Goal: Task Accomplishment & Management: Use online tool/utility

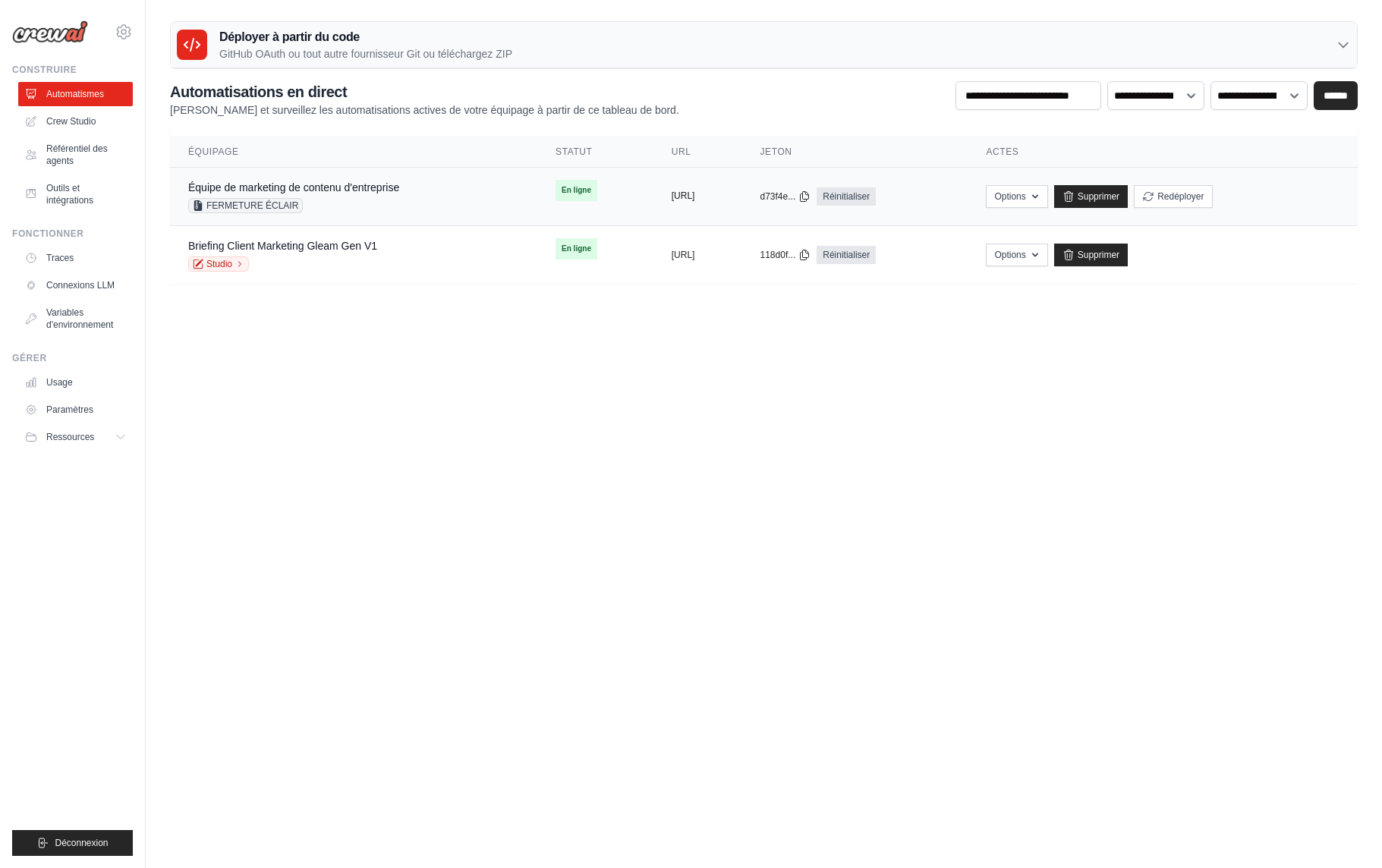
click at [695, 199] on font "https://marketing-de-contenu-d-entreprise" at bounding box center [683, 195] width 24 height 11
click at [1047, 202] on button "Options" at bounding box center [1017, 195] width 61 height 23
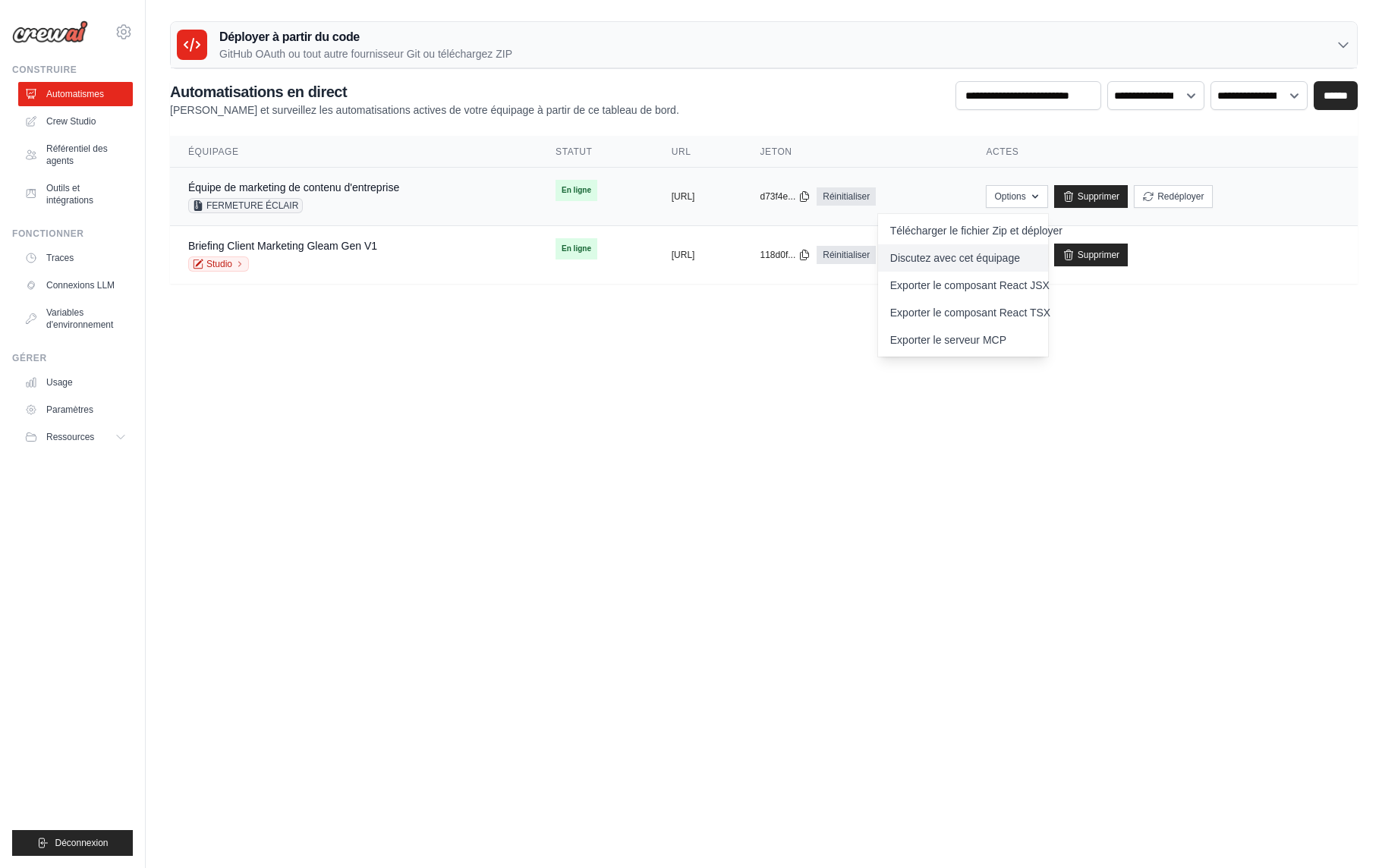
click at [1017, 263] on font "Discutez avec cet équipage" at bounding box center [955, 258] width 130 height 12
click at [1008, 254] on font "Discutez avec cet équipage" at bounding box center [955, 258] width 130 height 12
click at [853, 536] on body "aurelientissot21@gmail.com Paramètres Construire Automatismes GitHub" at bounding box center [691, 434] width 1382 height 868
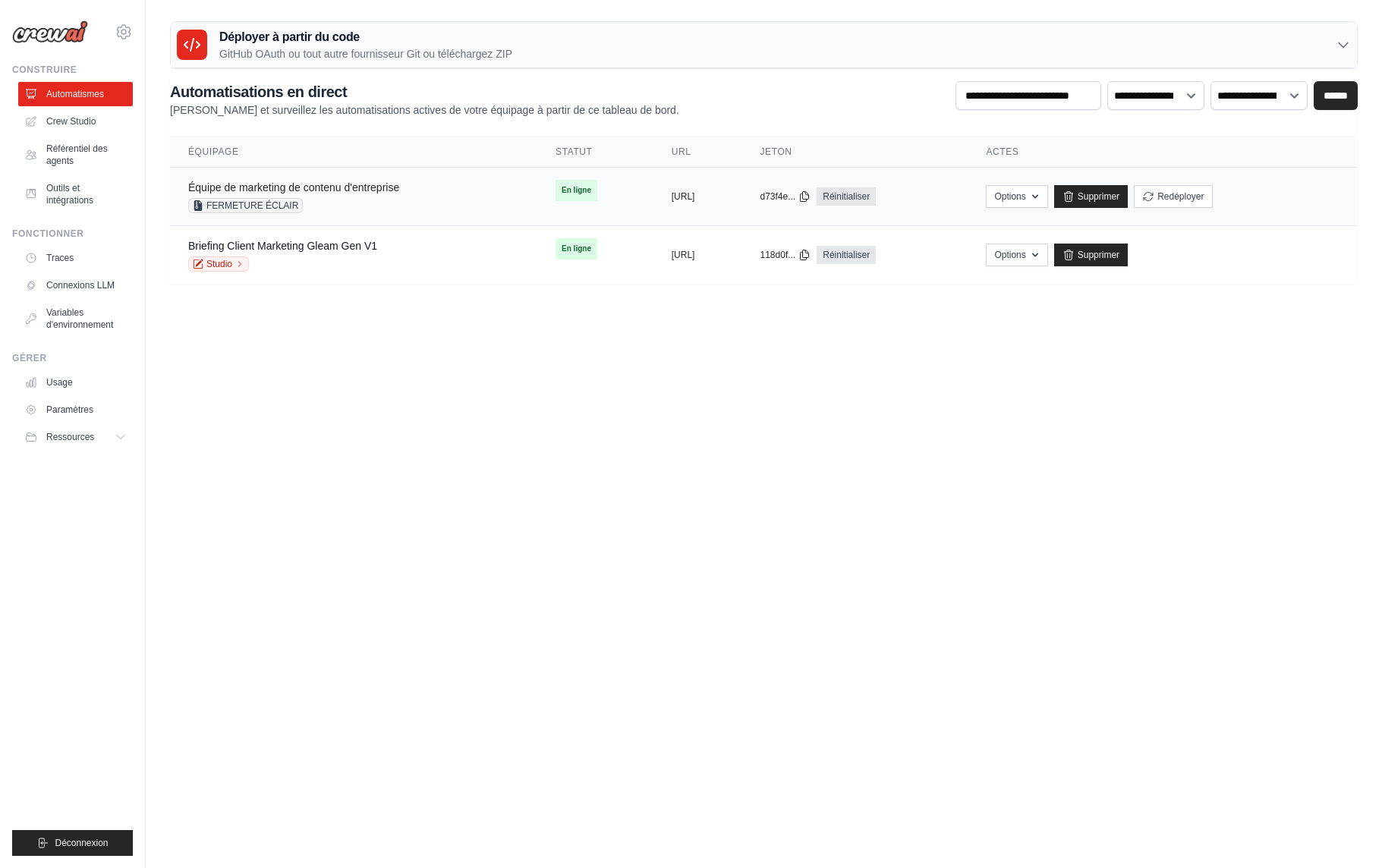
click at [351, 190] on font "Équipe de marketing de contenu d'entreprise" at bounding box center [294, 187] width 211 height 12
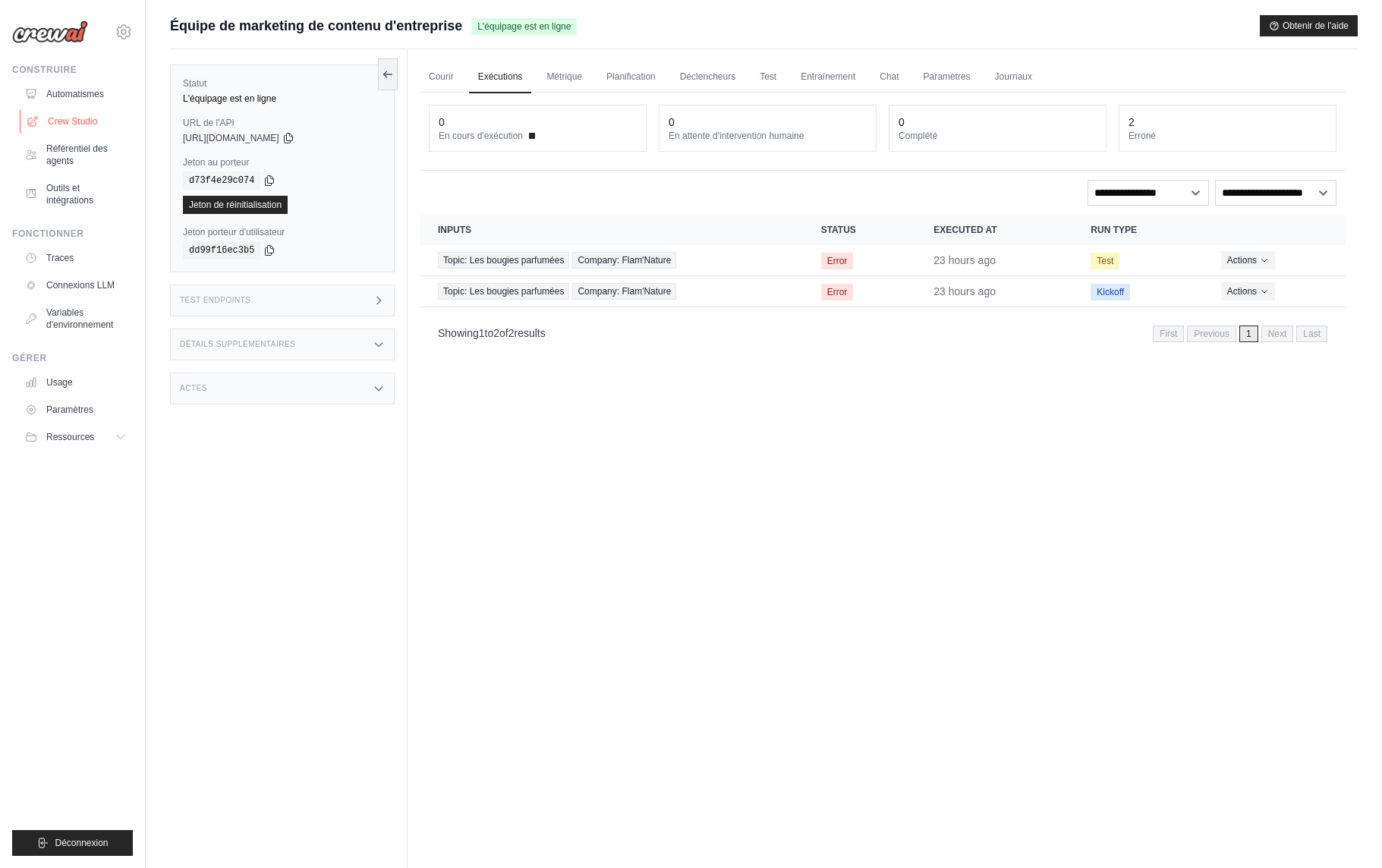
click at [95, 125] on font "Crew Studio" at bounding box center [73, 122] width 49 height 11
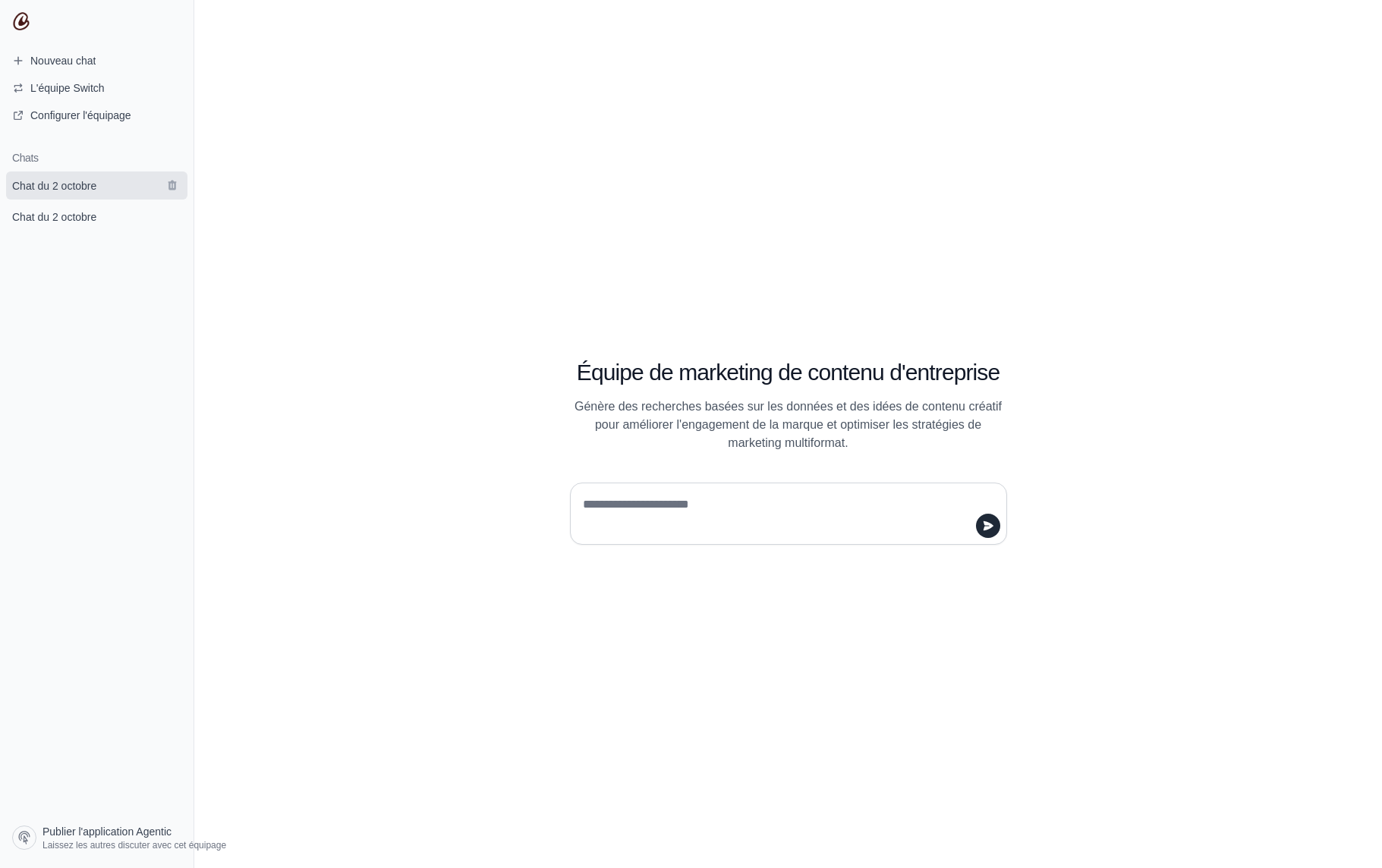
click at [88, 194] on link "Chat du 2 octobre" at bounding box center [96, 186] width 181 height 28
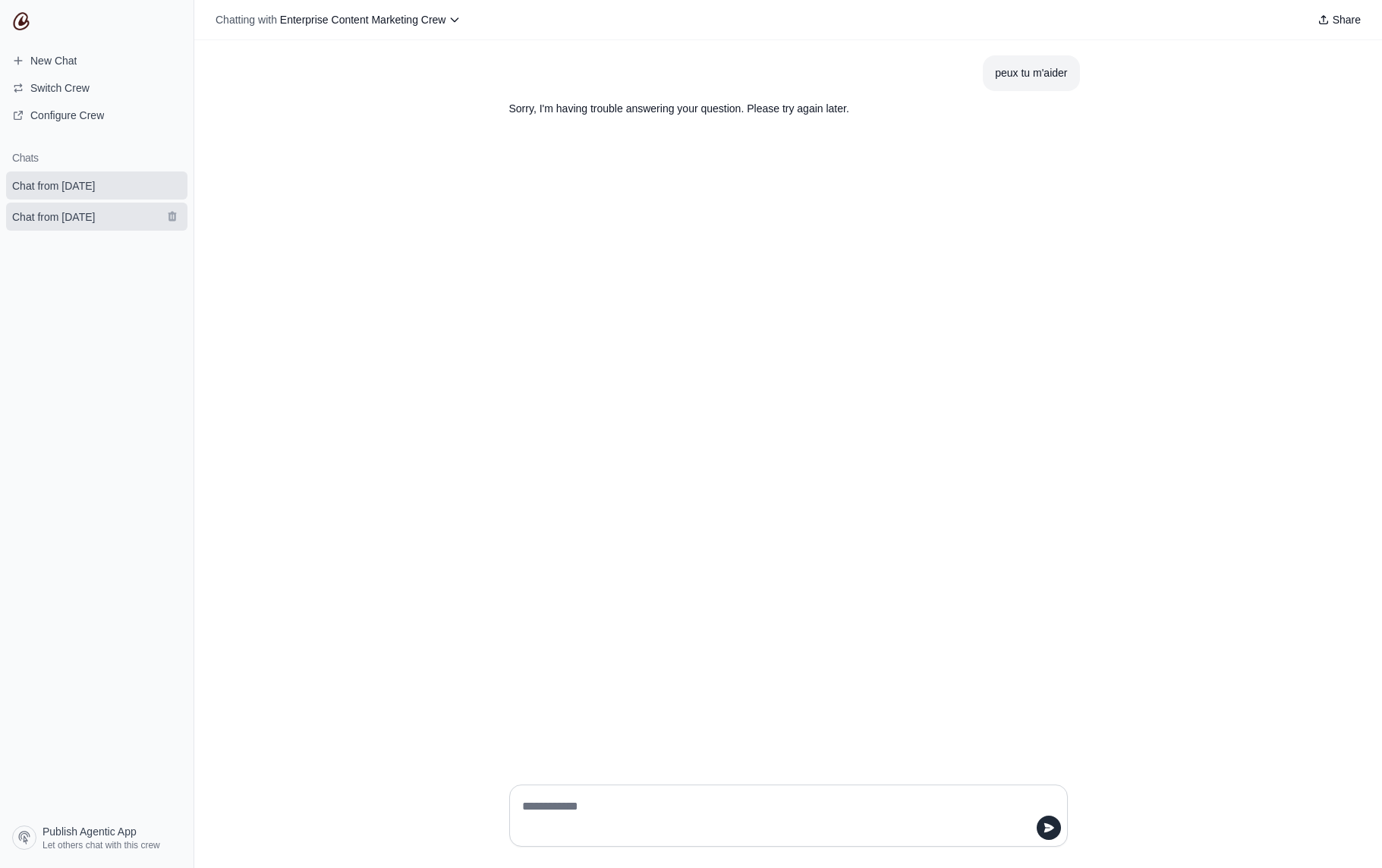
click at [74, 222] on span "Chat from October 2" at bounding box center [53, 216] width 82 height 15
click at [80, 193] on link "Chat from October 2" at bounding box center [96, 186] width 181 height 28
click at [76, 66] on span "New Chat" at bounding box center [53, 60] width 46 height 15
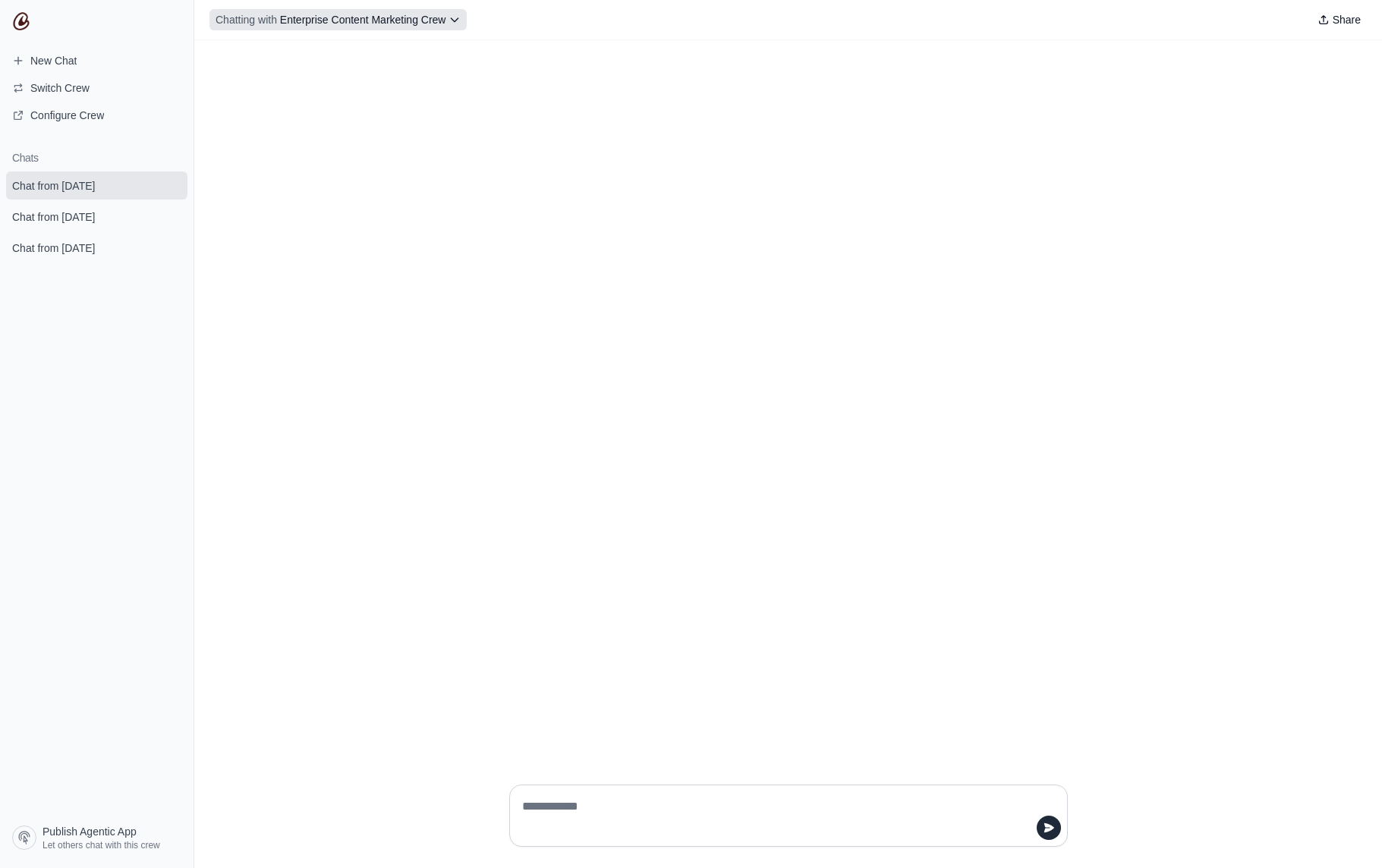
drag, startPoint x: 350, startPoint y: 24, endPoint x: 361, endPoint y: 34, distance: 14.9
click at [350, 24] on span "Enterprise Content Marketing Crew" at bounding box center [364, 20] width 167 height 12
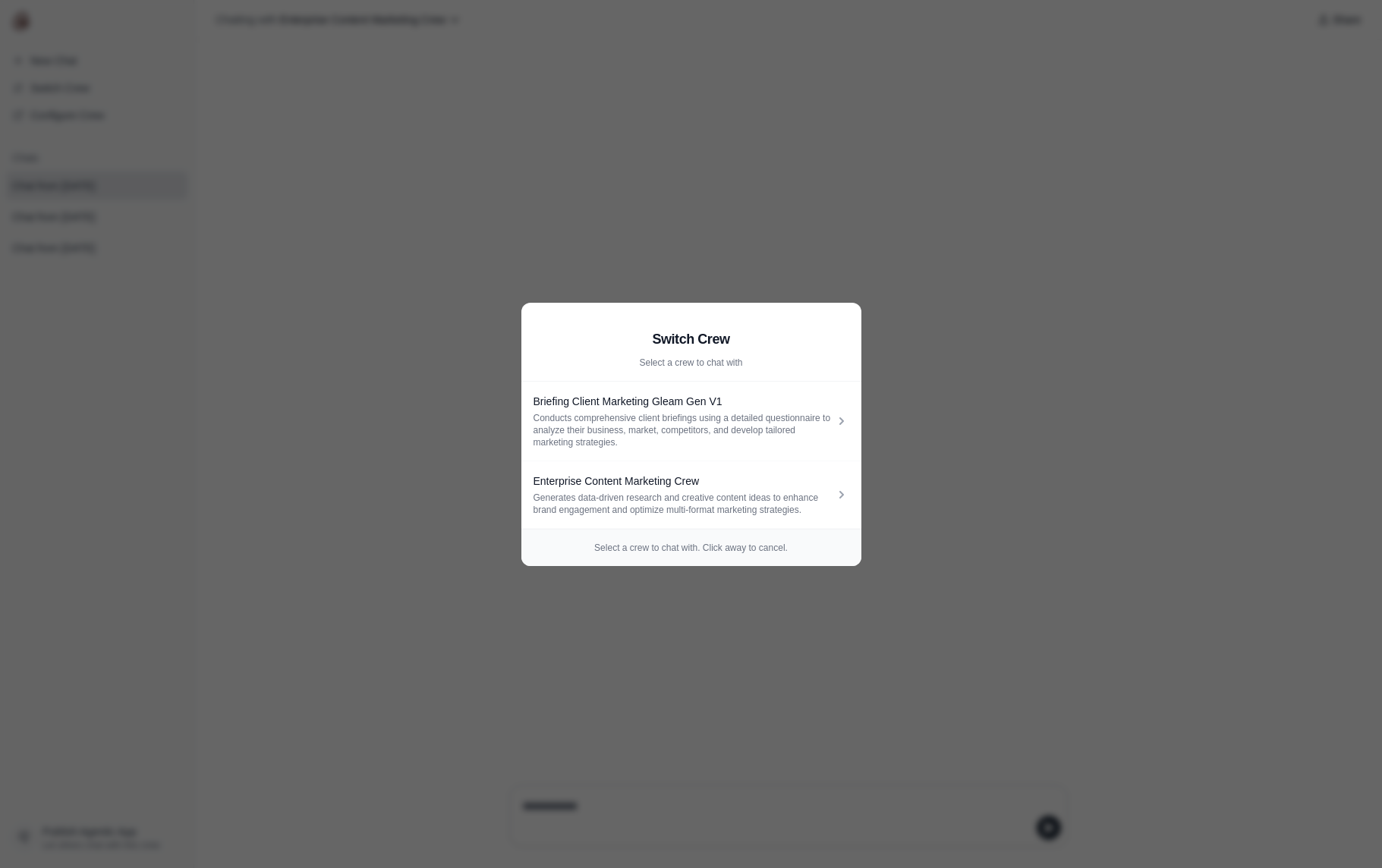
click at [379, 84] on aside "Switch Crew Select a crew to chat with Briefing Client Marketing Gleam Gen V1 C…" at bounding box center [691, 434] width 1382 height 868
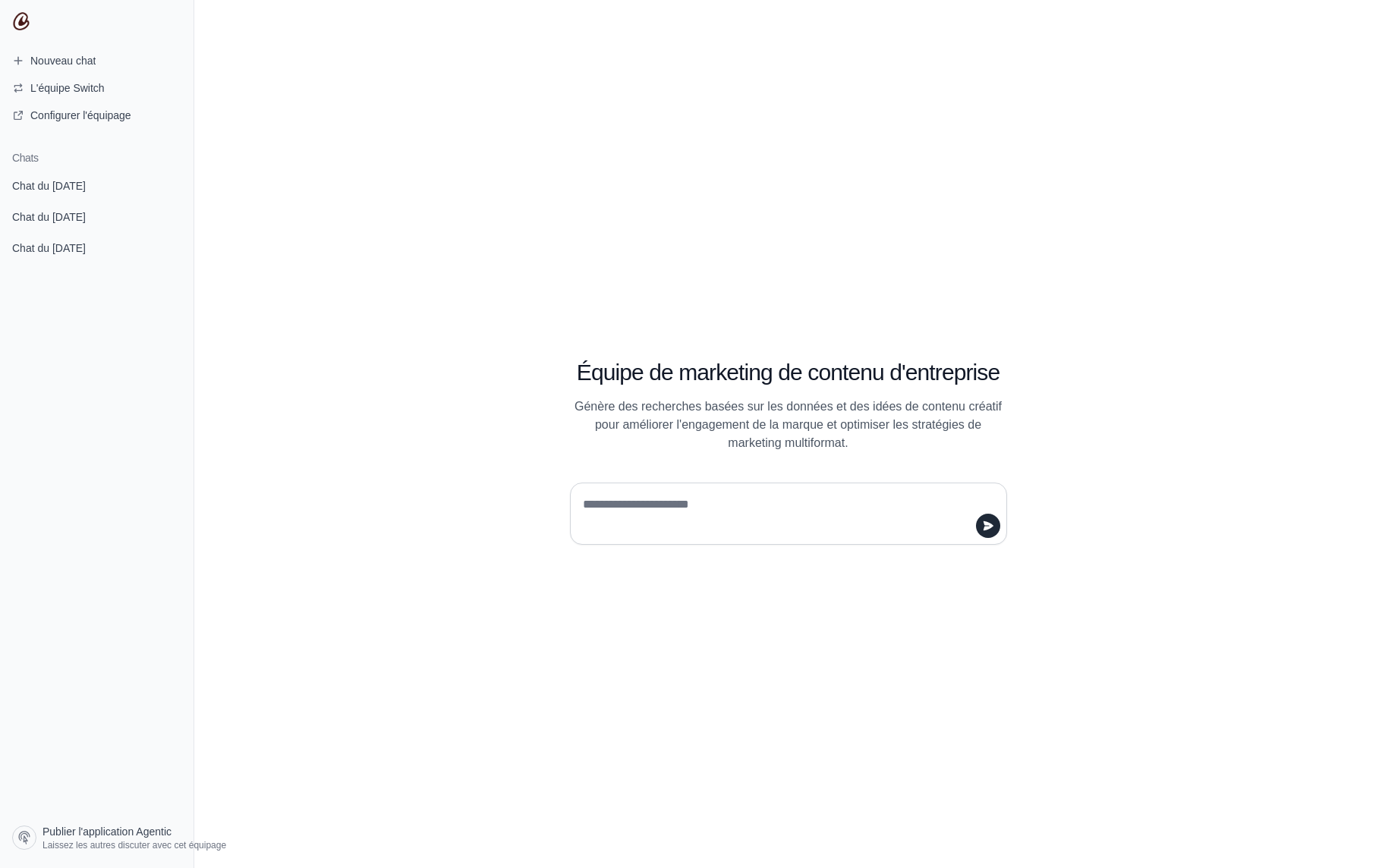
click at [710, 514] on textarea at bounding box center [784, 513] width 408 height 43
type textarea "**********"
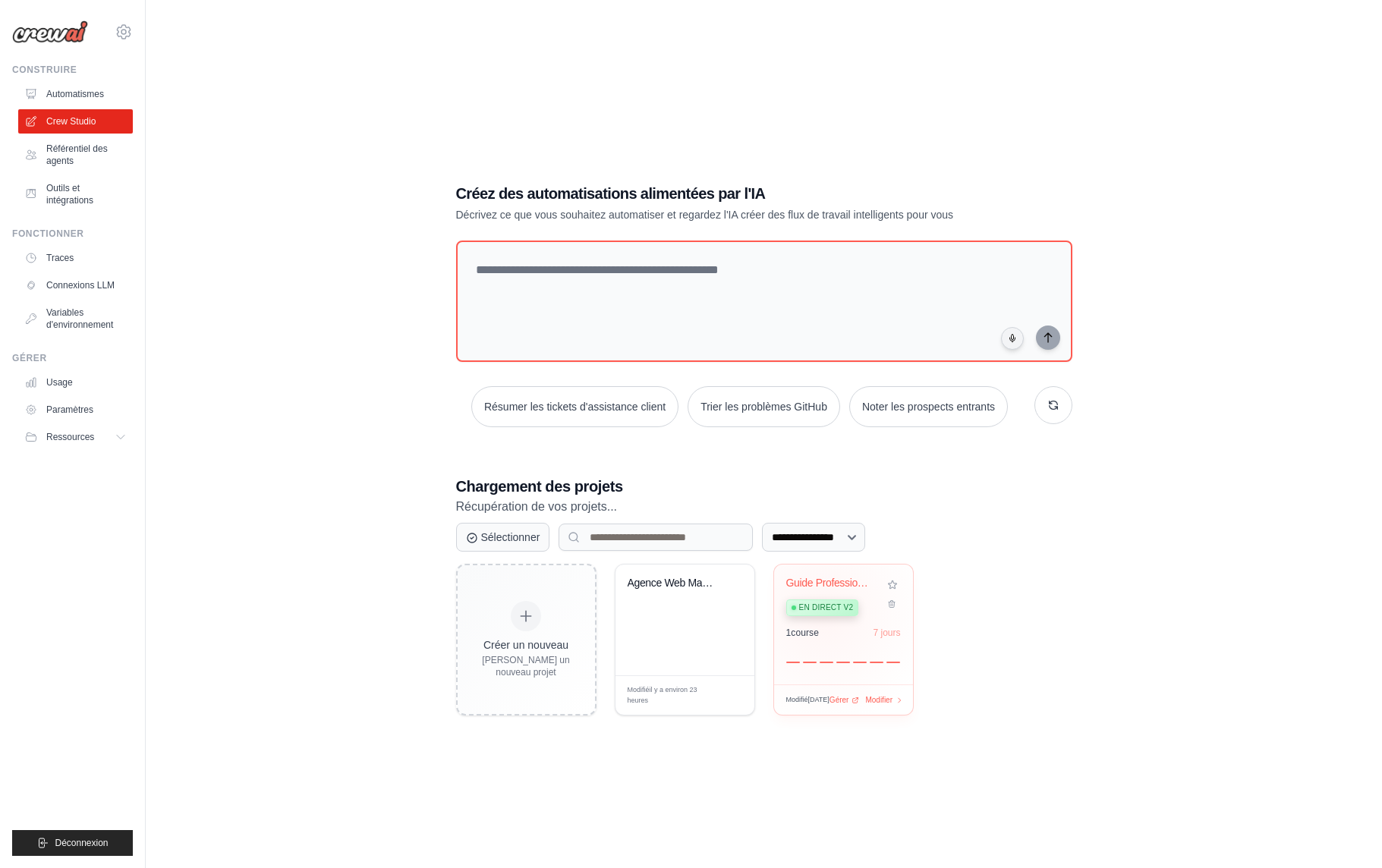
click at [822, 615] on div "Guide Professionnel de Briefing Cl... En direct v2" at bounding box center [832, 599] width 92 height 46
click at [79, 95] on font "Automatismes" at bounding box center [77, 94] width 58 height 11
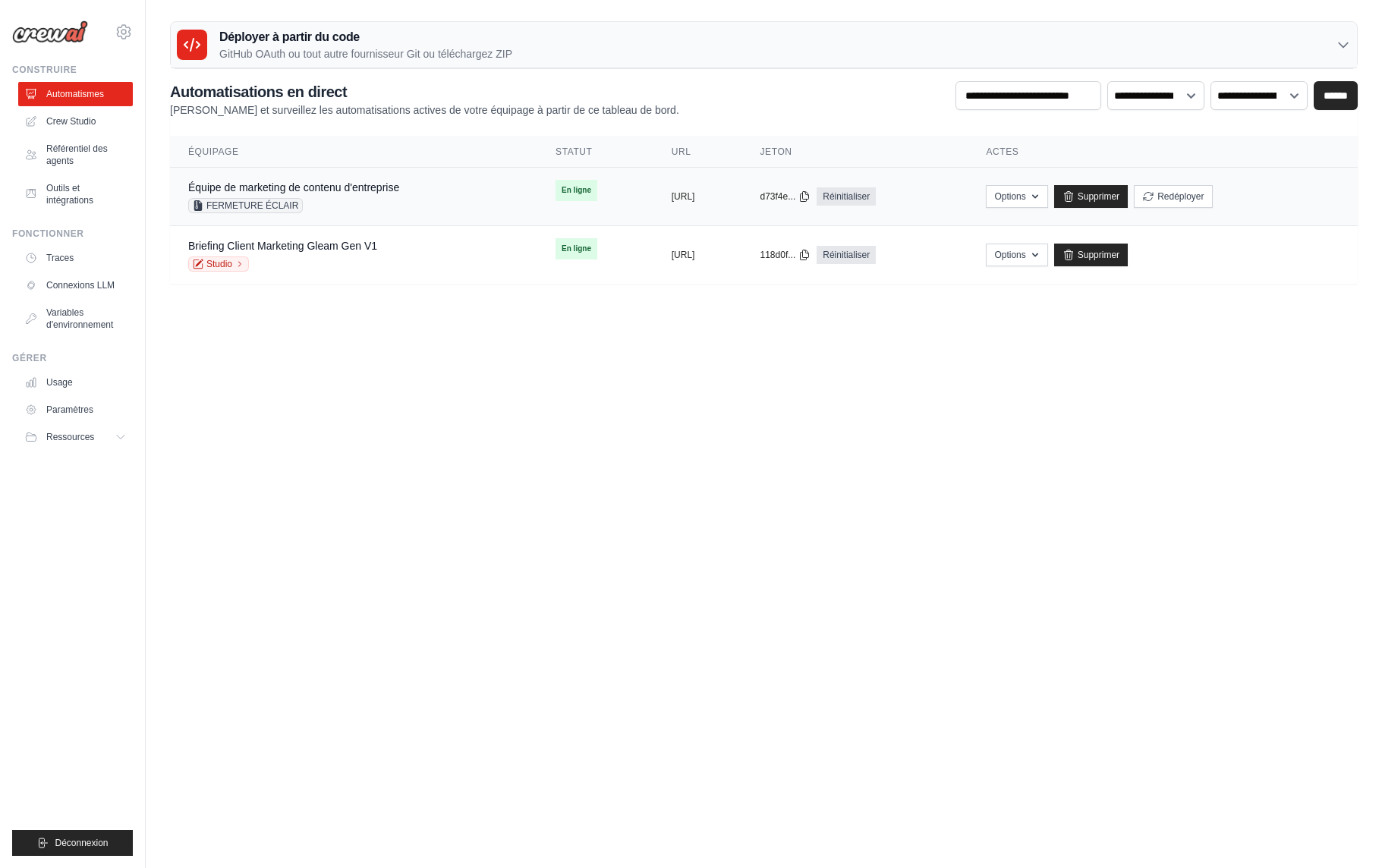
click at [242, 207] on font "FERMETURE ÉCLAIR" at bounding box center [252, 206] width 92 height 11
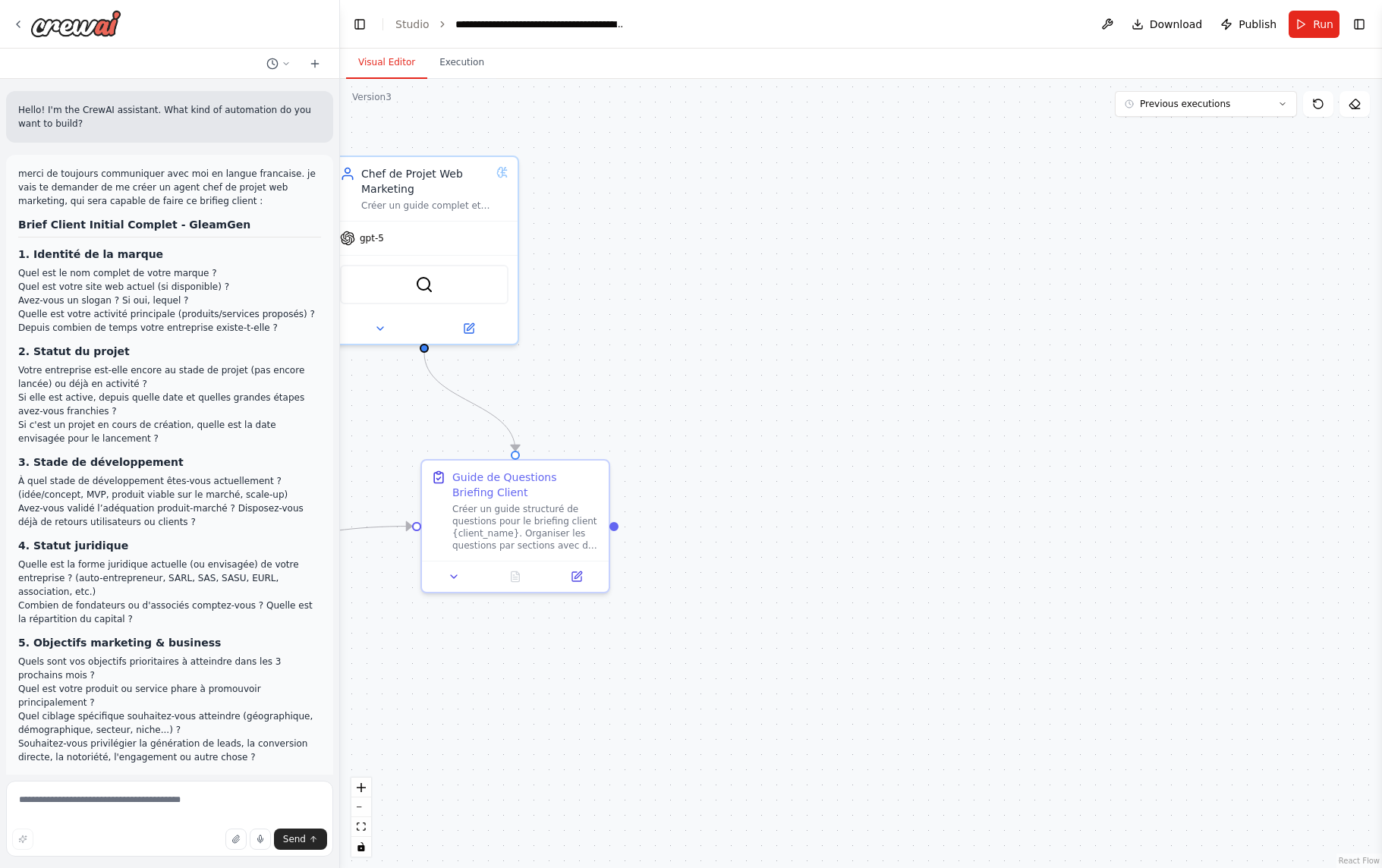
scroll to position [7463, 0]
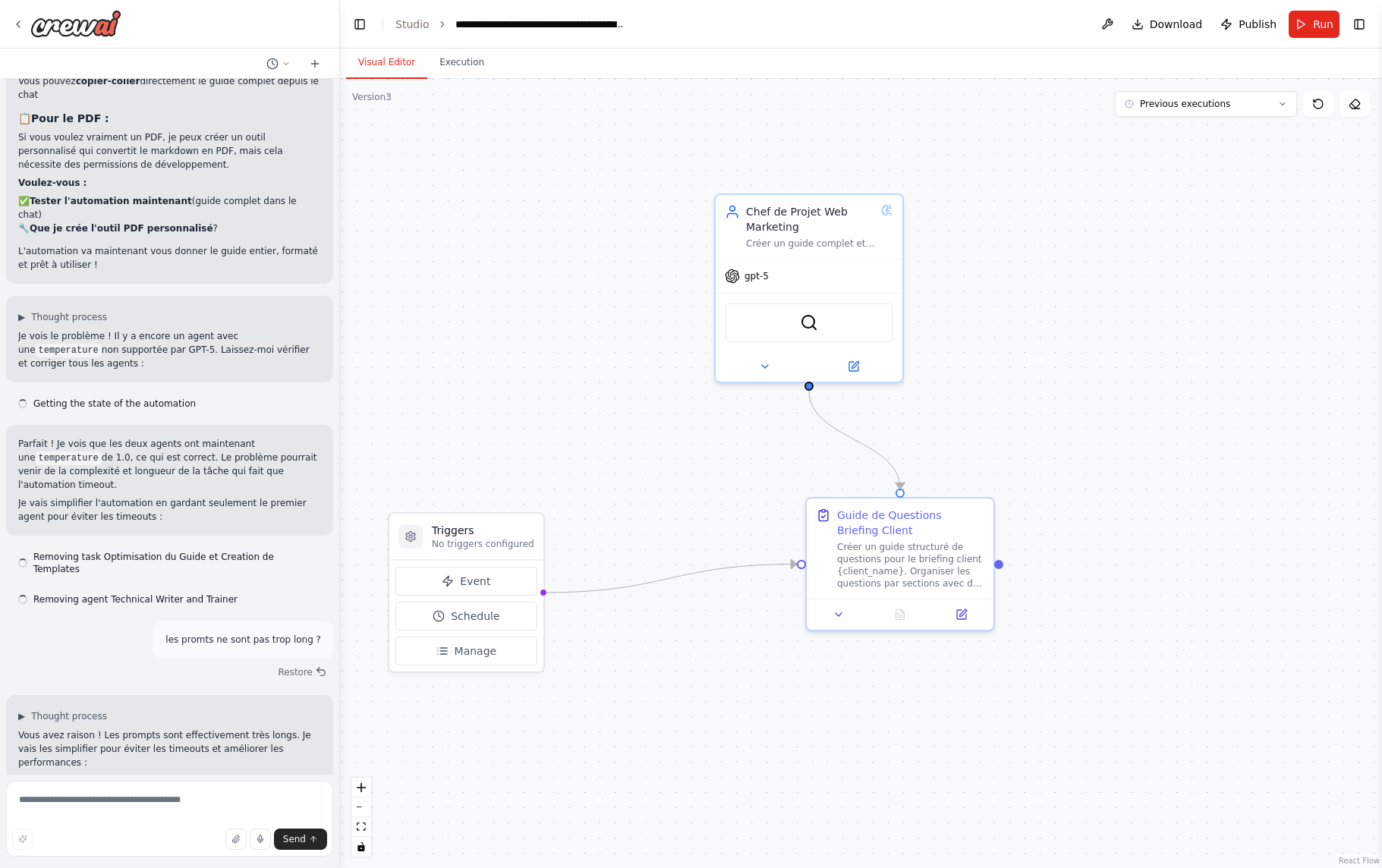
drag, startPoint x: 818, startPoint y: 450, endPoint x: 1202, endPoint y: 488, distance: 385.9
click at [1202, 488] on div ".deletable-edge-delete-btn { width: 20px; height: 20px; border: 0px solid #ffff…" at bounding box center [861, 473] width 1042 height 789
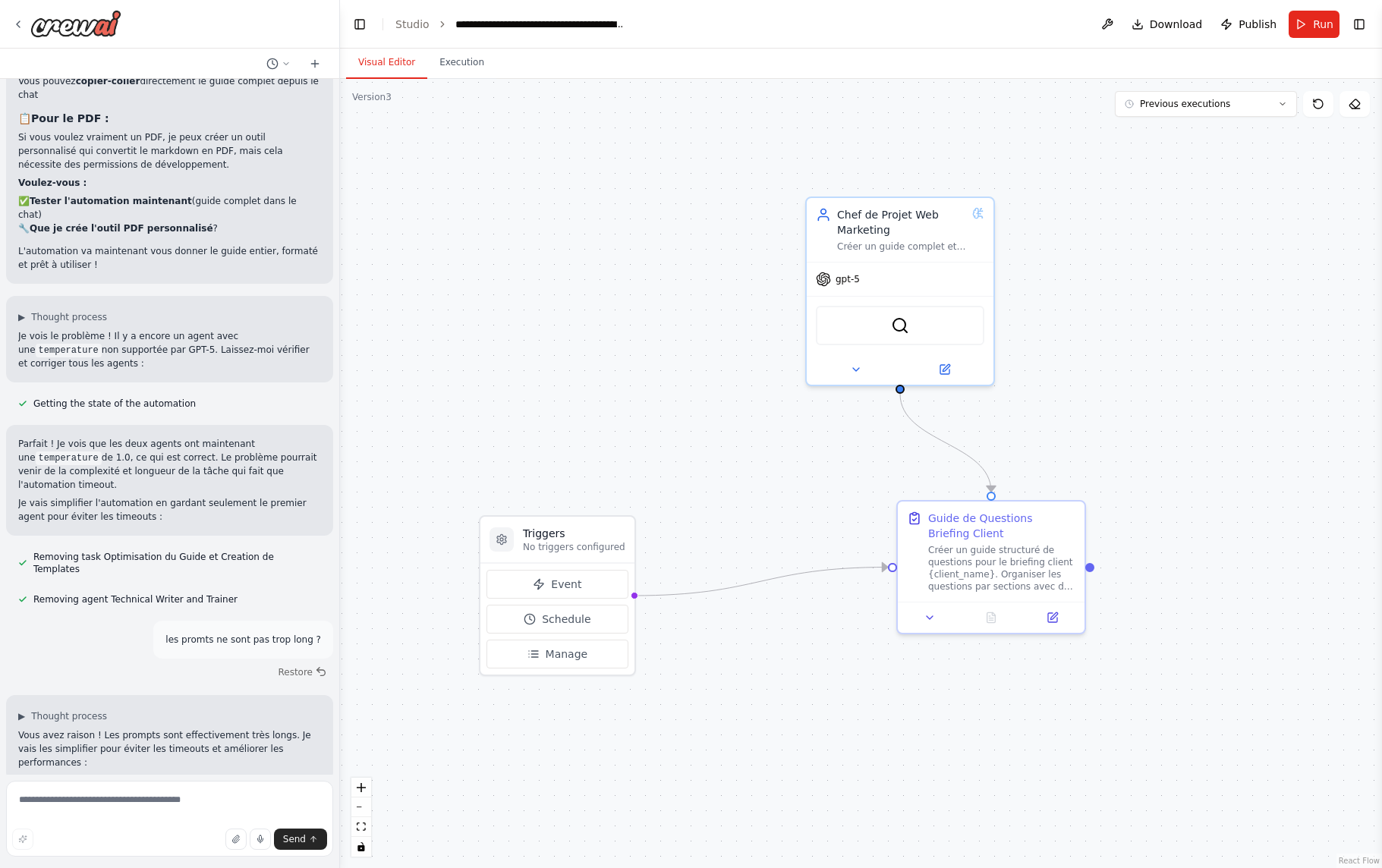
drag, startPoint x: 1036, startPoint y: 432, endPoint x: 1127, endPoint y: 434, distance: 91.0
click at [1127, 434] on div ".deletable-edge-delete-btn { width: 20px; height: 20px; border: 0px solid #ffff…" at bounding box center [861, 473] width 1042 height 789
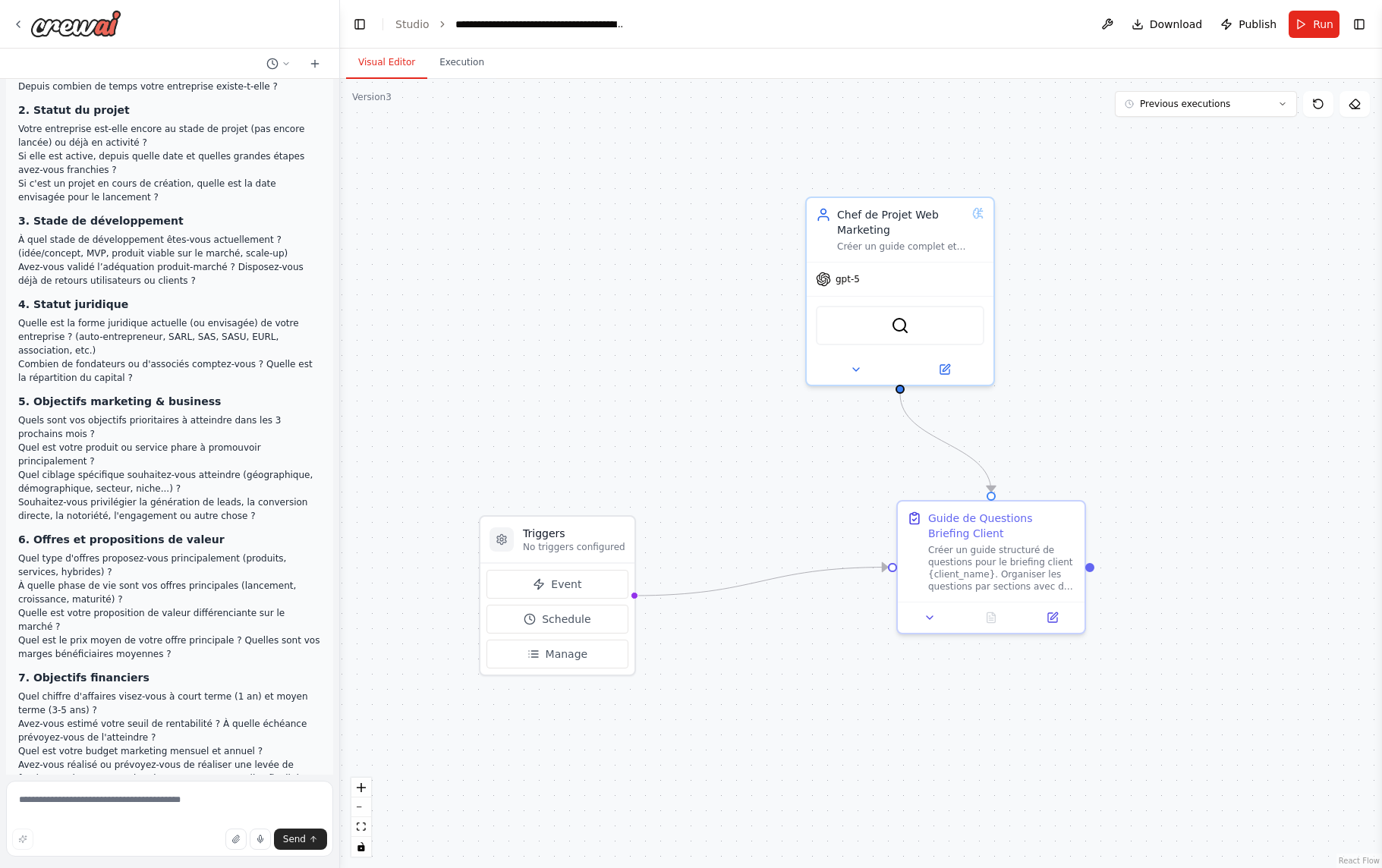
scroll to position [0, 0]
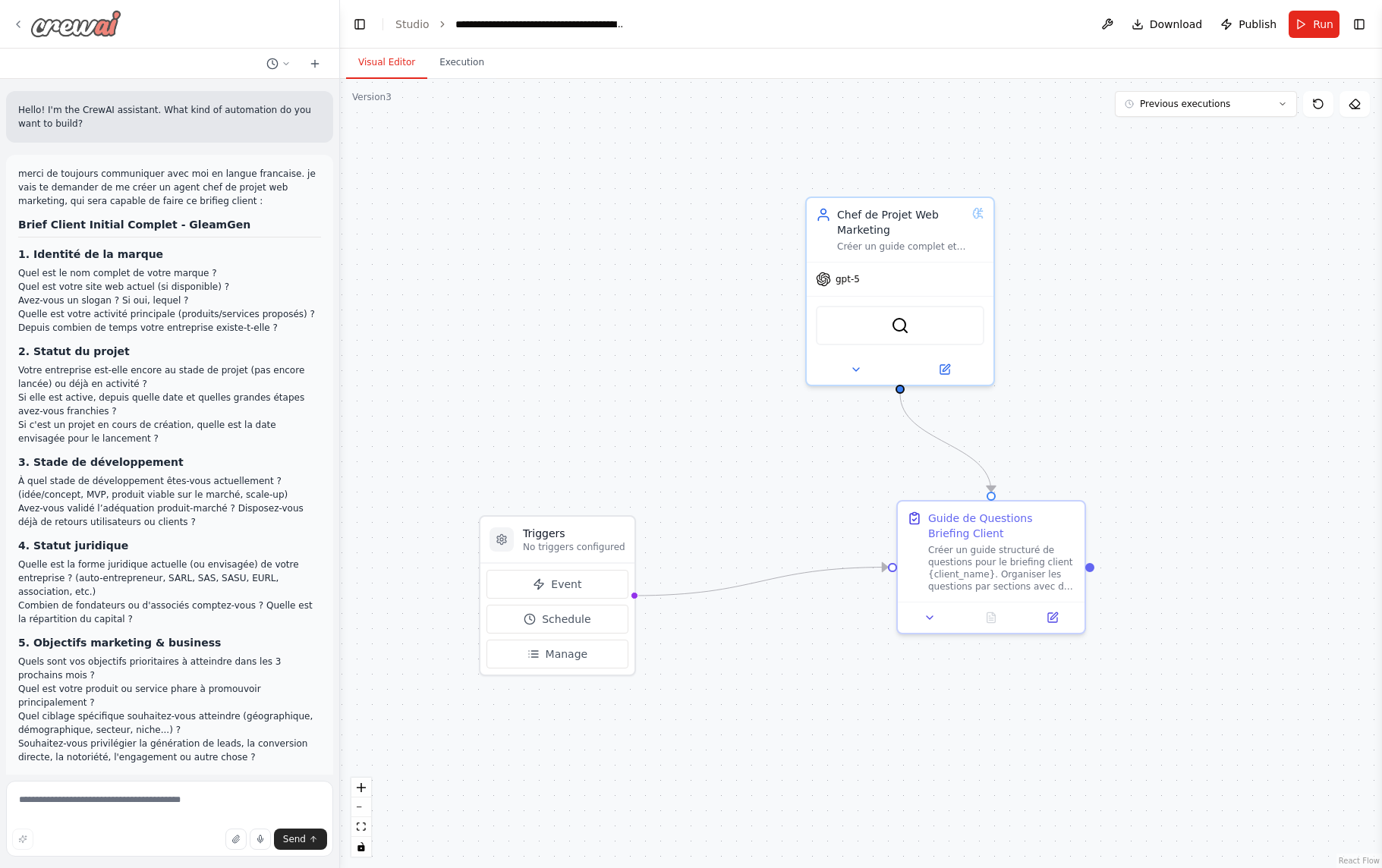
click at [26, 23] on div at bounding box center [67, 23] width 110 height 27
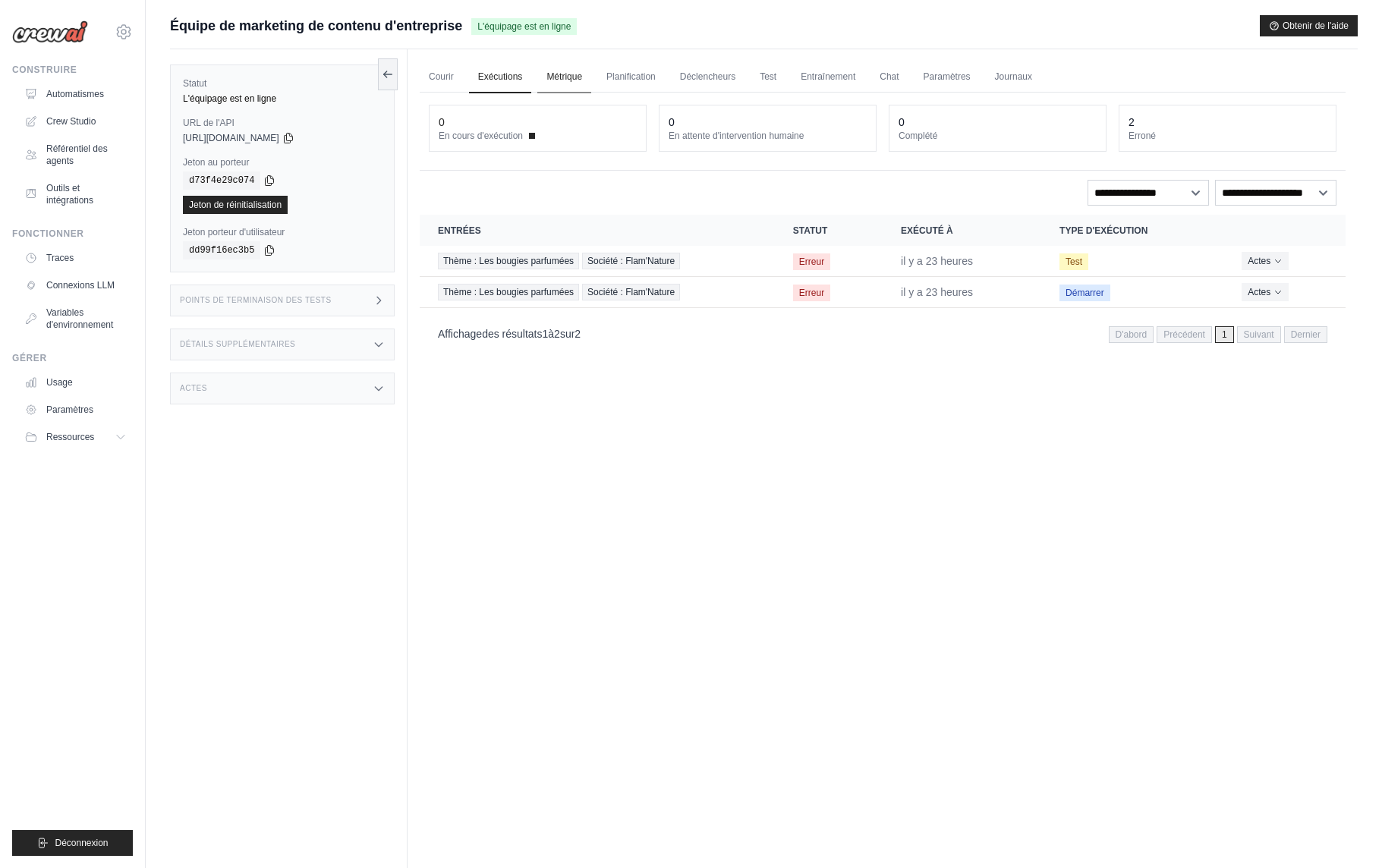
click at [565, 81] on font "Métrique" at bounding box center [564, 76] width 36 height 11
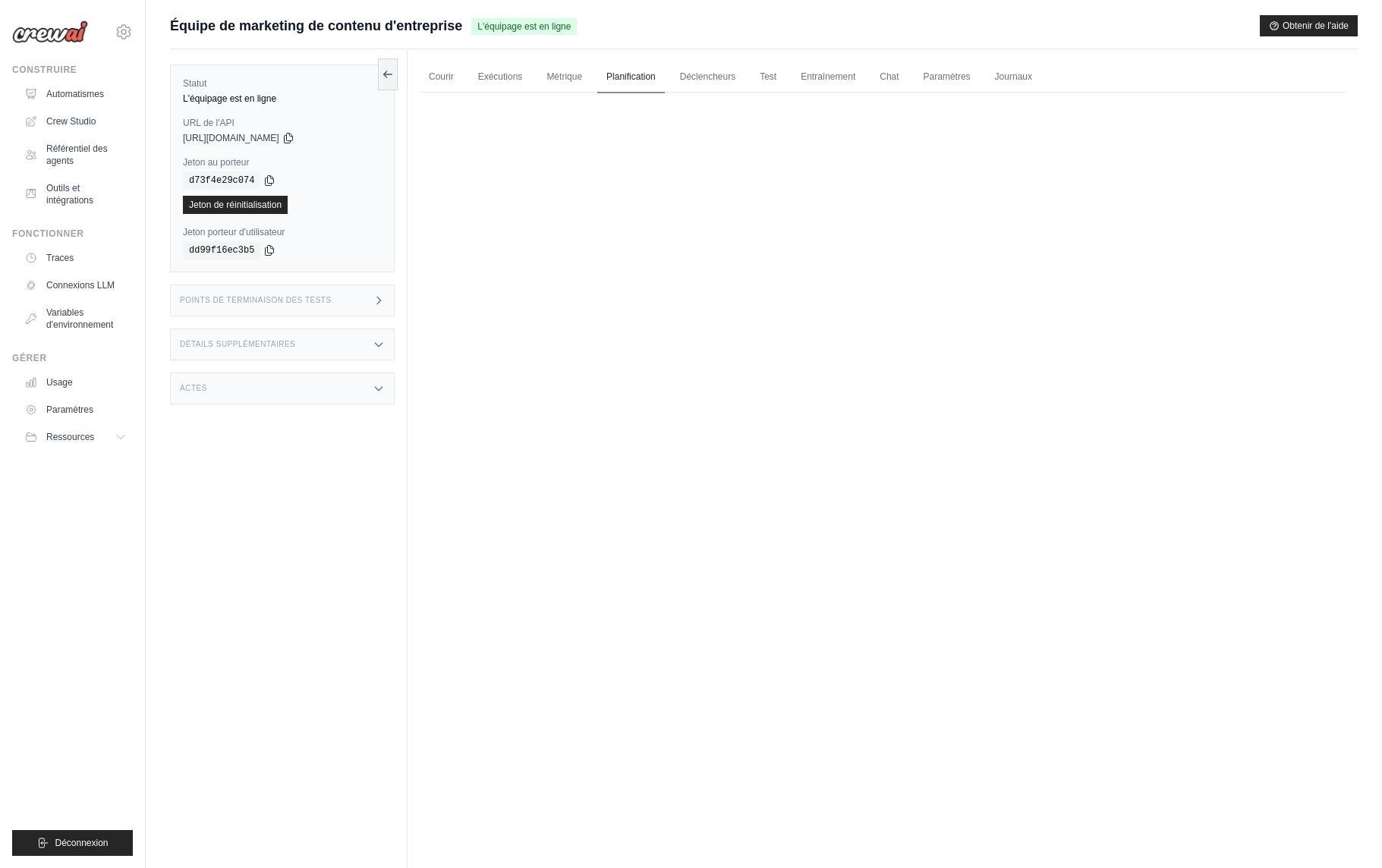
click at [638, 84] on link "Planification" at bounding box center [631, 77] width 67 height 32
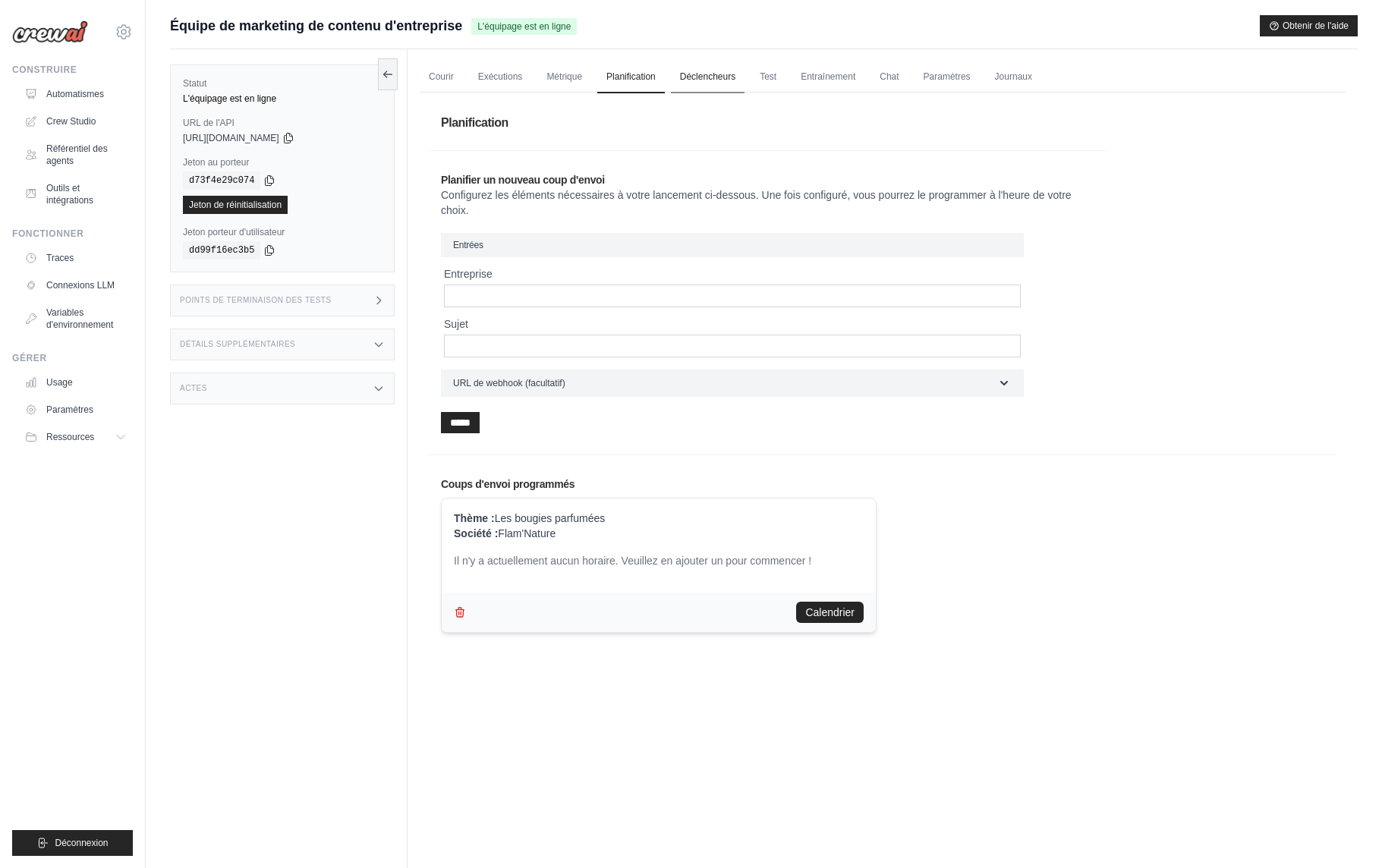
click at [700, 70] on link "Déclencheurs" at bounding box center [708, 77] width 74 height 32
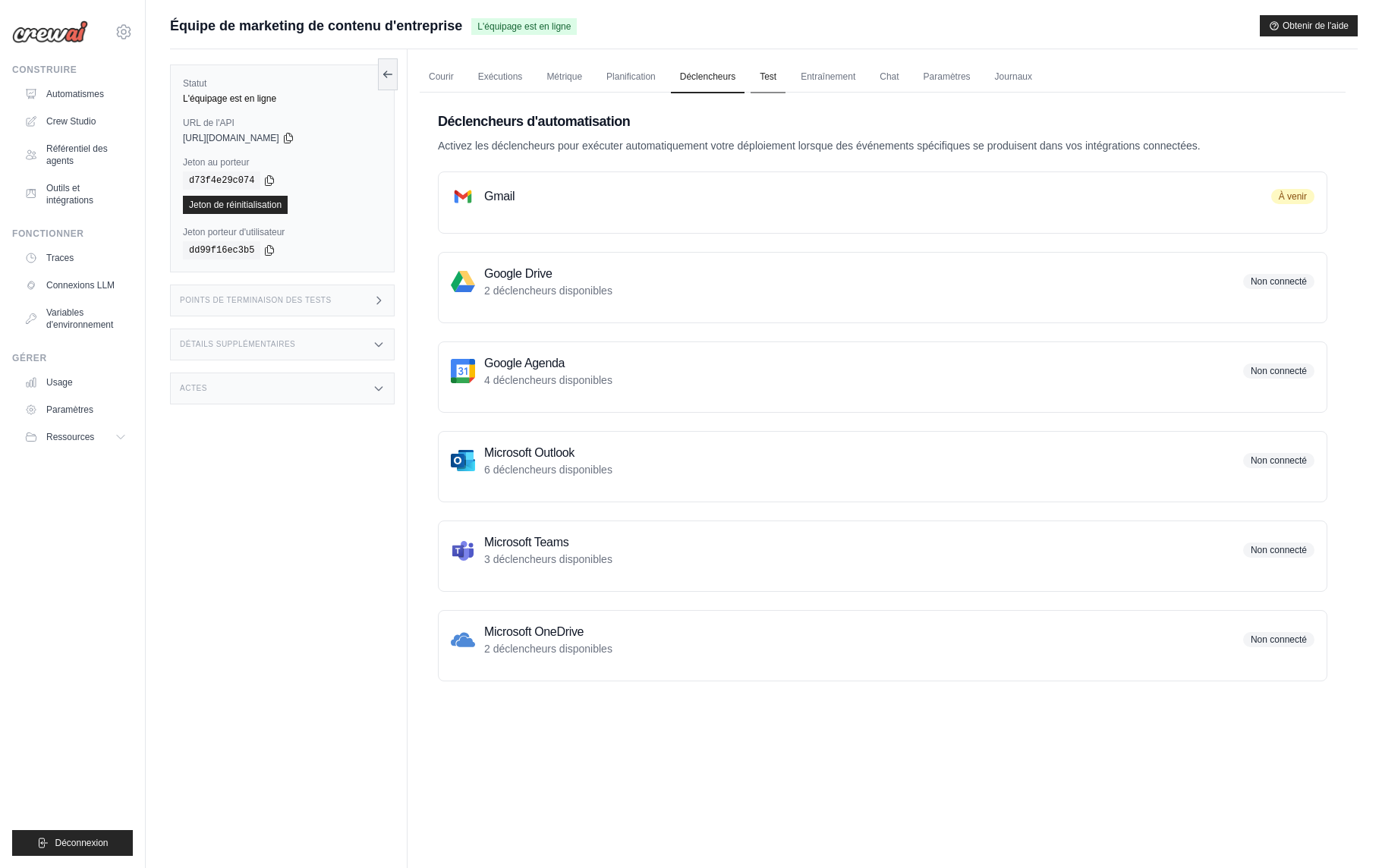
click at [774, 82] on link "Test" at bounding box center [769, 77] width 35 height 32
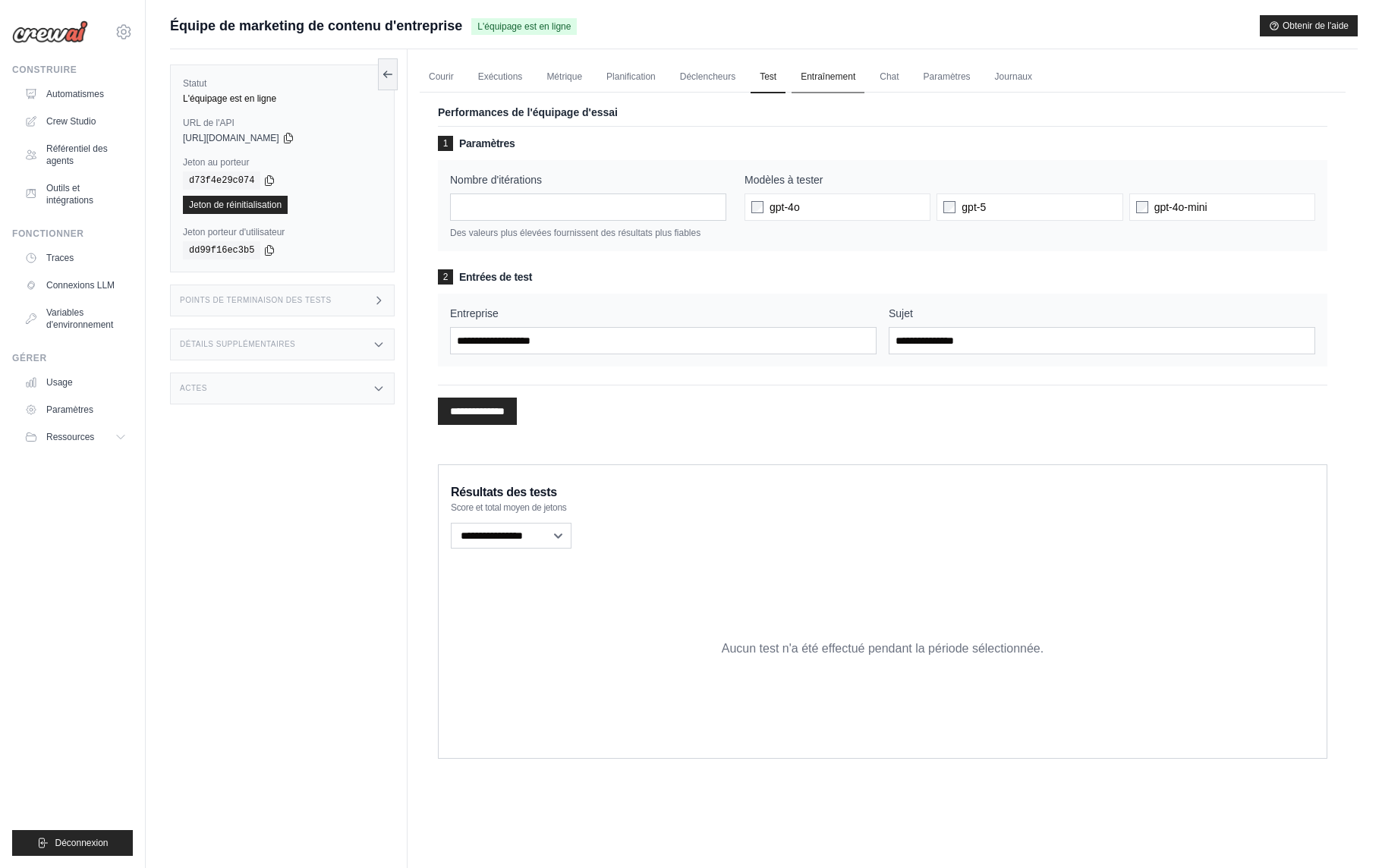
click at [844, 84] on link "Entraînement" at bounding box center [827, 77] width 73 height 32
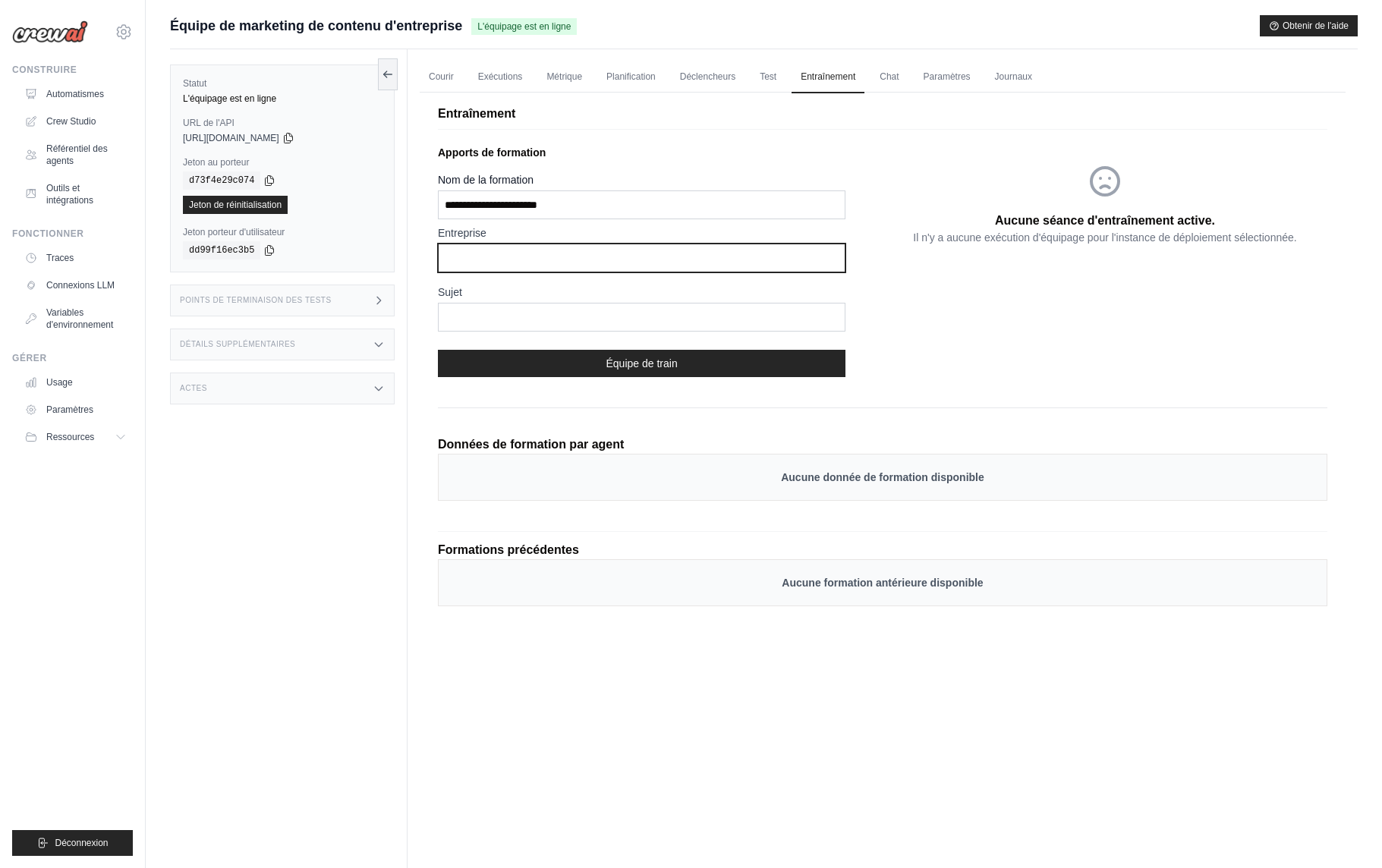
click at [586, 264] on input "text" at bounding box center [641, 258] width 408 height 29
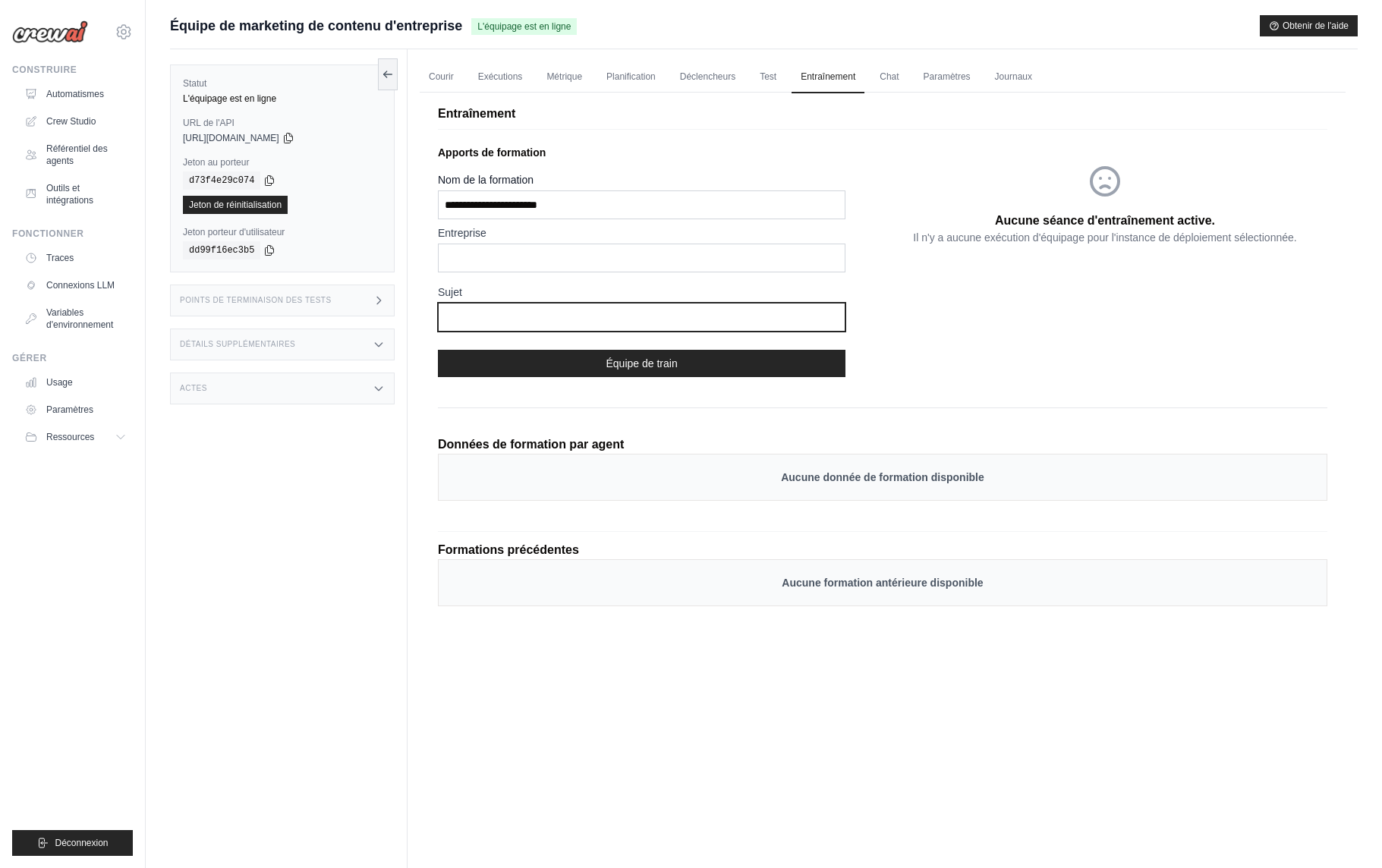
click at [558, 321] on input "text" at bounding box center [641, 317] width 408 height 29
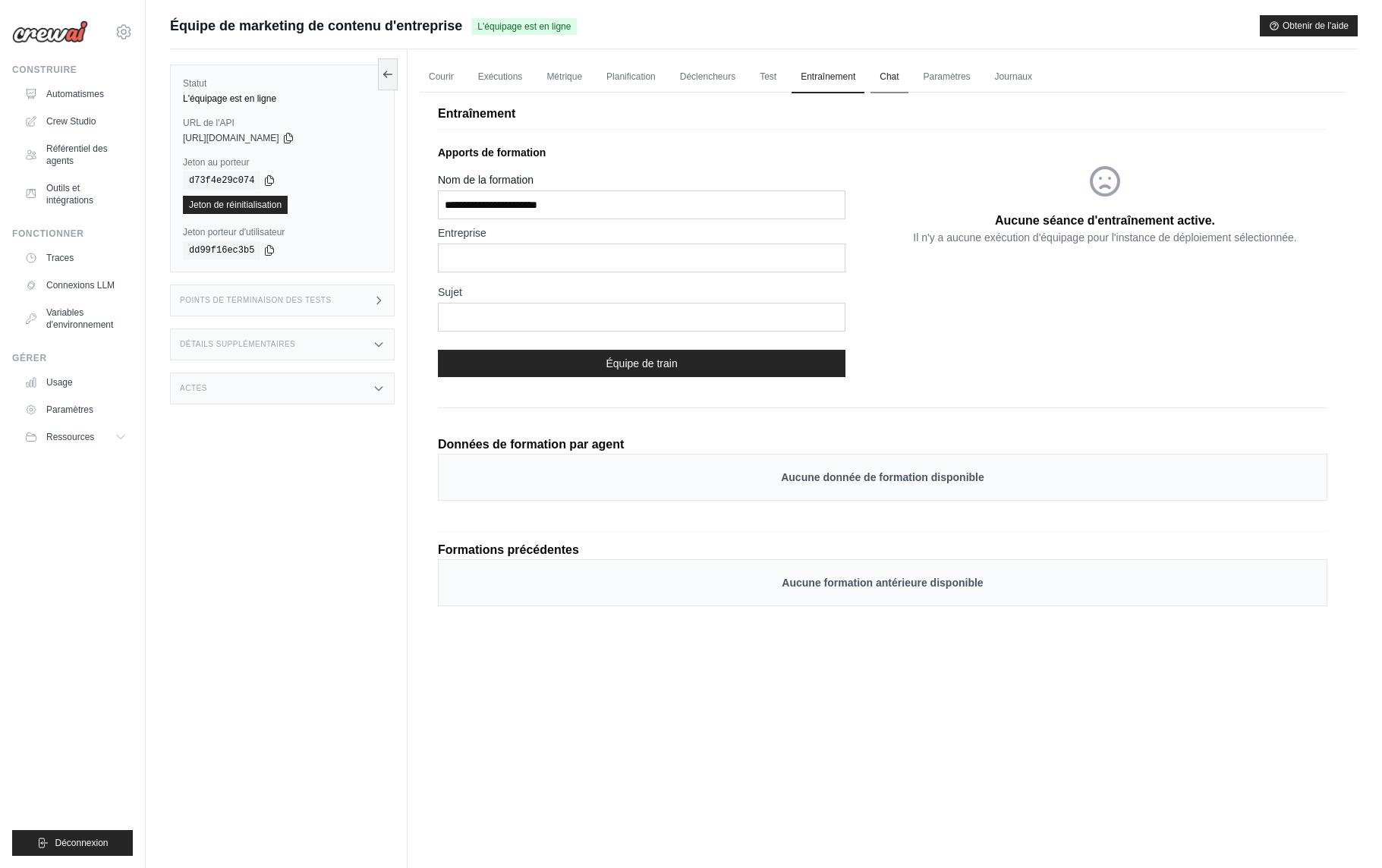
click at [894, 85] on link "Chat" at bounding box center [889, 77] width 37 height 32
click at [445, 81] on font "Courir" at bounding box center [441, 76] width 25 height 11
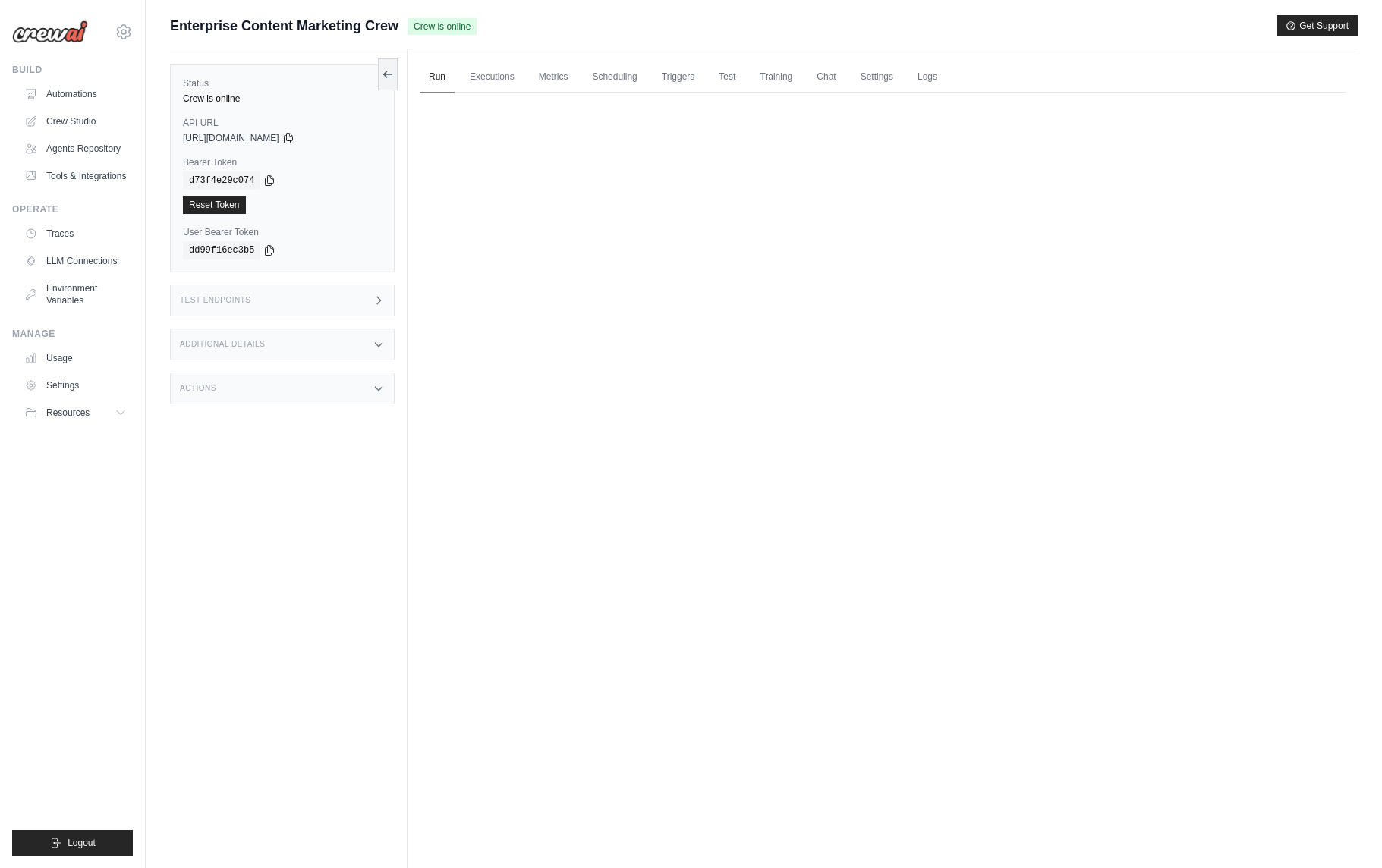
click at [454, 116] on div "Run Executions Metrics Scheduling Triggers Test Training Chat Settings Logs 0 R…" at bounding box center [882, 483] width 950 height 868
click at [434, 77] on link "Run" at bounding box center [437, 77] width 35 height 32
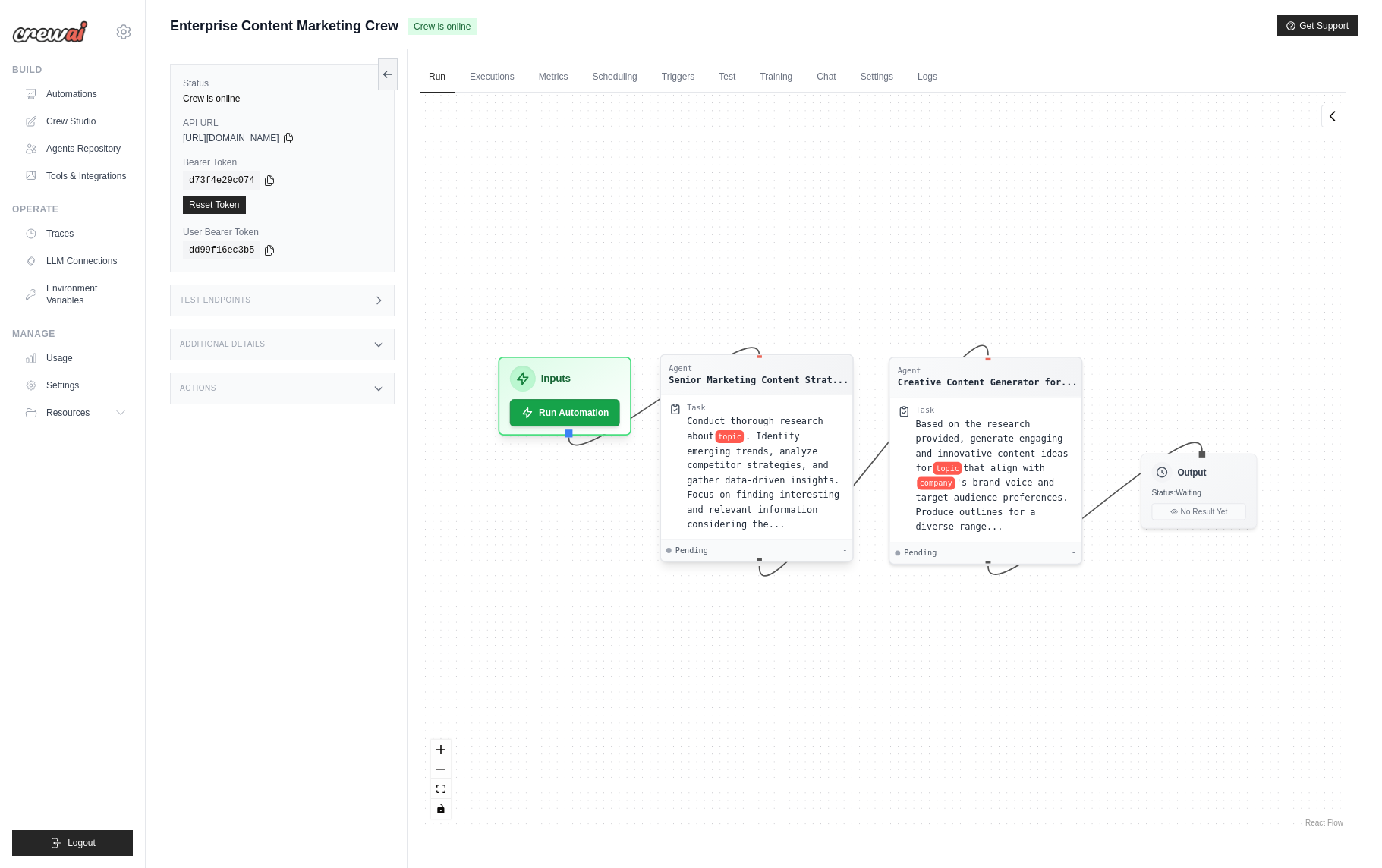
click at [769, 447] on span ". Identify emerging trends, analyze competitor strategies, and gather data-driv…" at bounding box center [763, 480] width 152 height 99
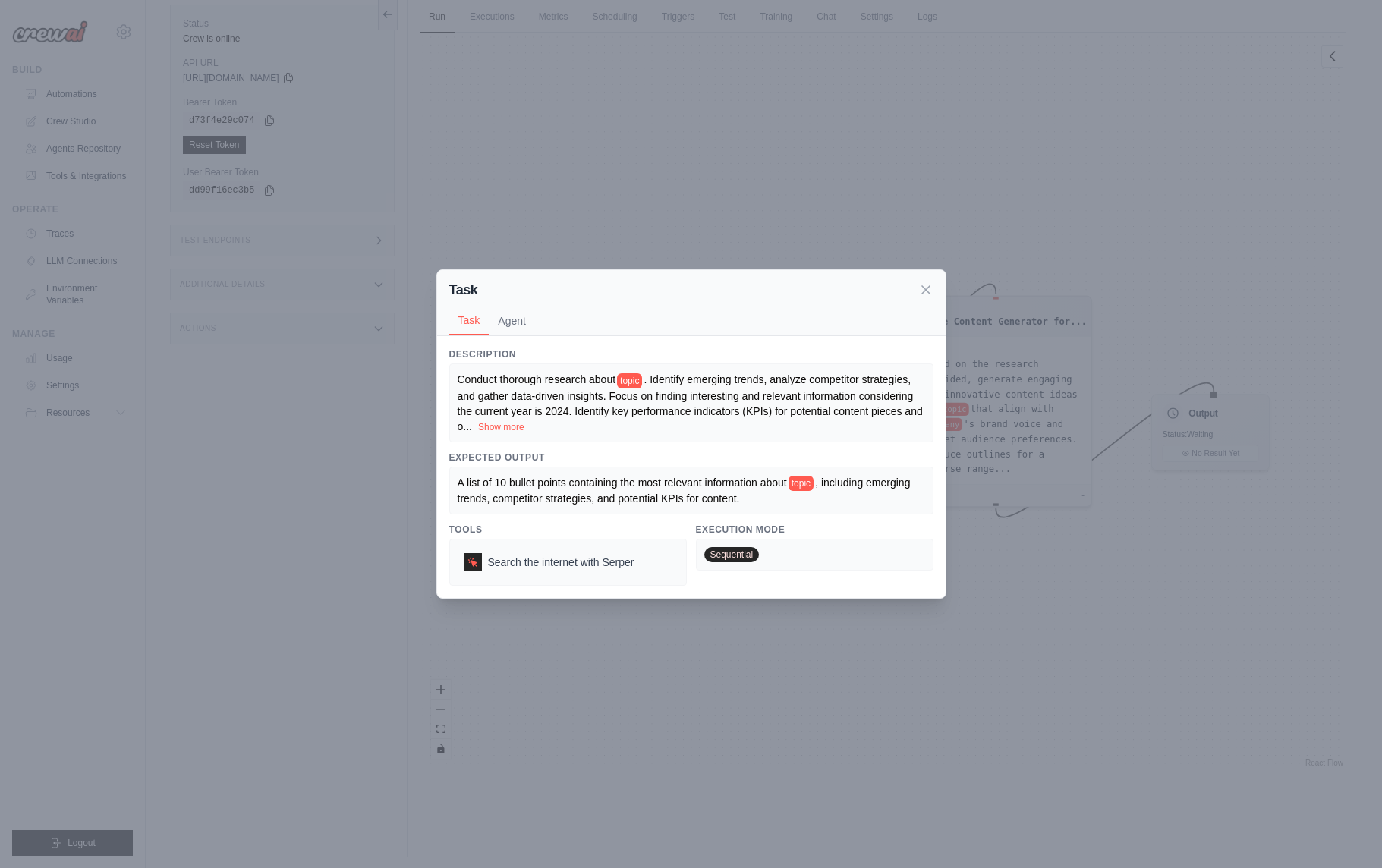
scroll to position [26, 0]
click at [519, 426] on button "Show more" at bounding box center [501, 427] width 46 height 12
click at [521, 314] on button "Agent" at bounding box center [512, 320] width 46 height 29
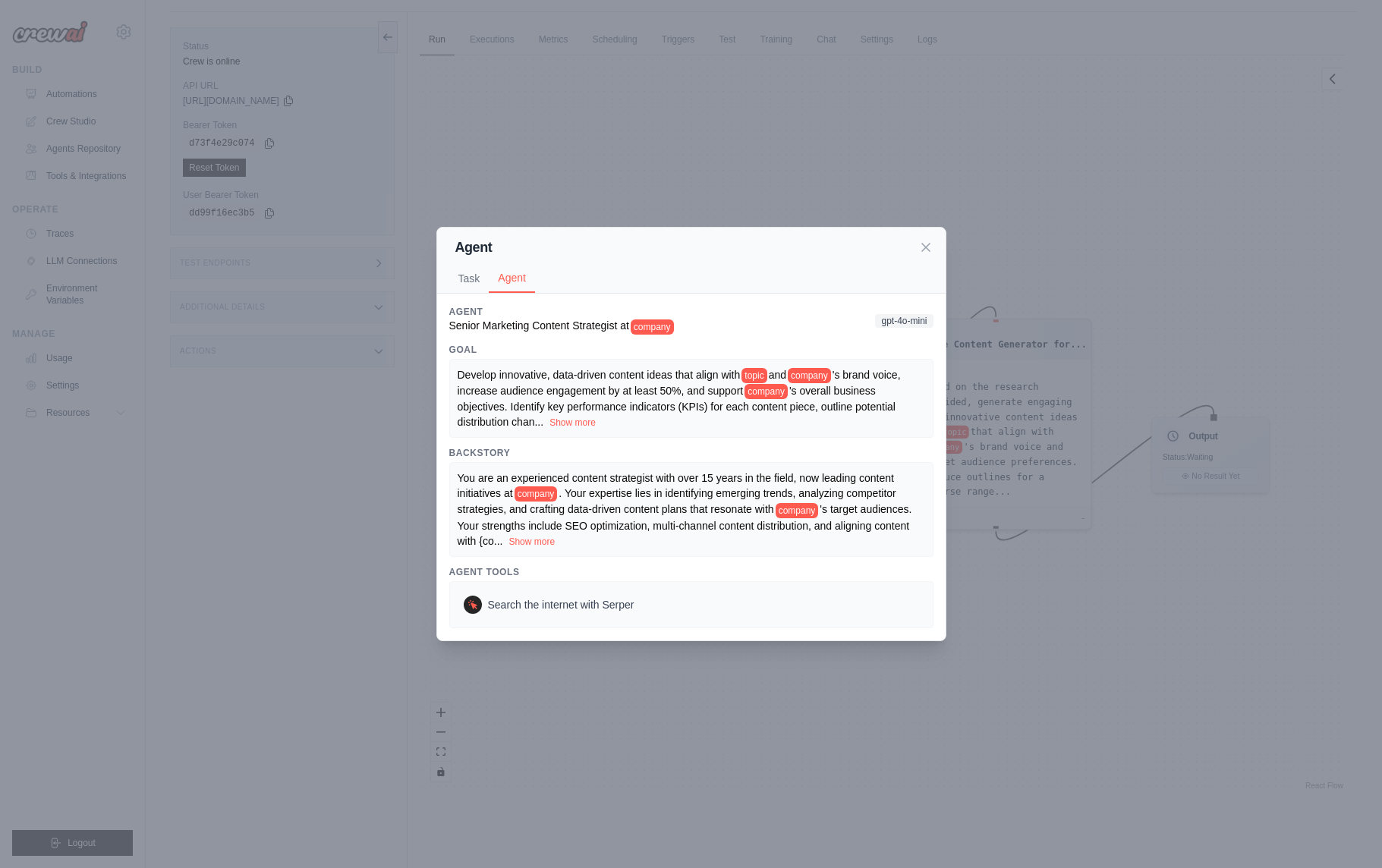
scroll to position [43, 0]
click at [577, 427] on button "Show more" at bounding box center [572, 422] width 46 height 12
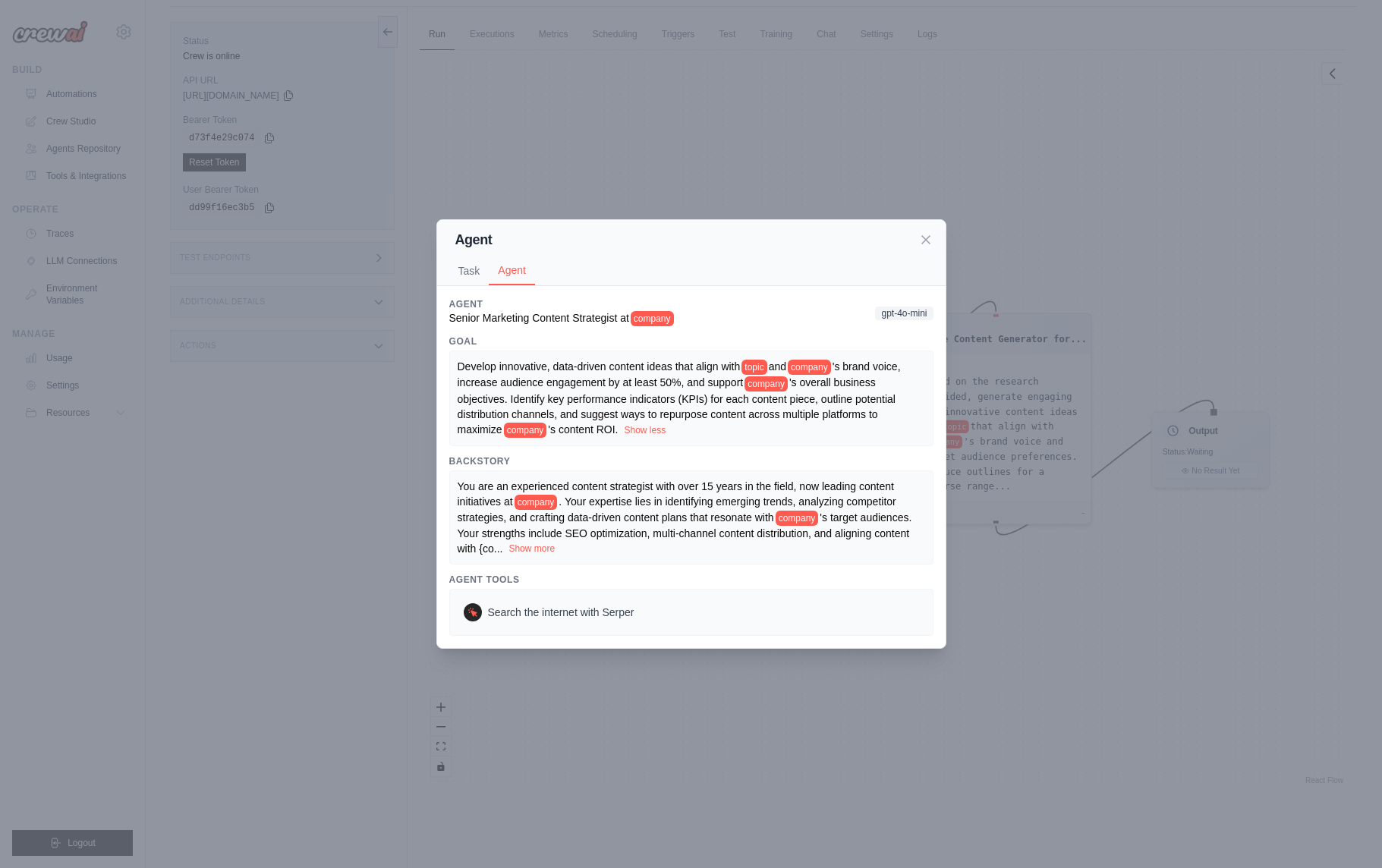
click at [538, 554] on button "Show more" at bounding box center [531, 548] width 46 height 12
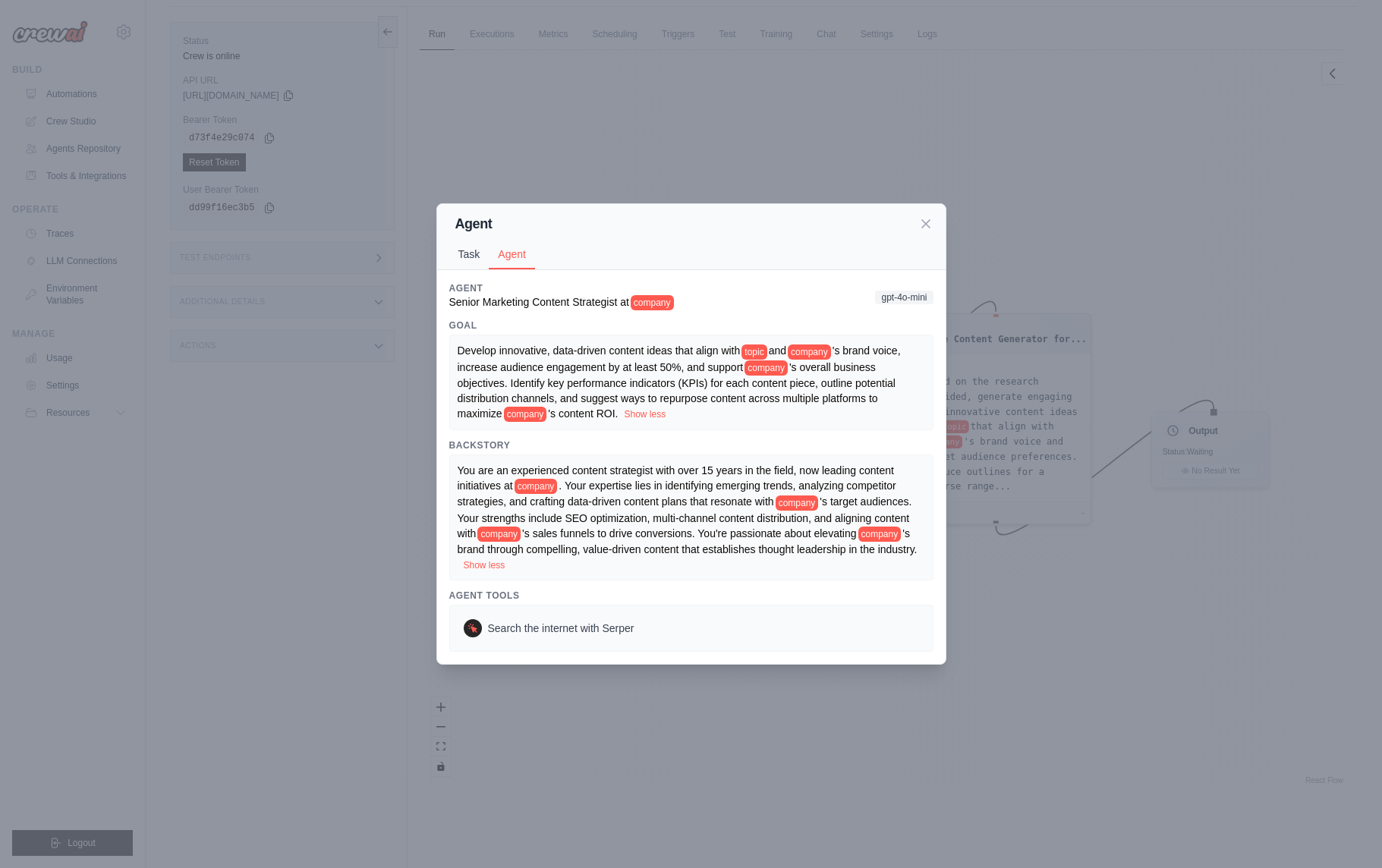
click at [483, 247] on button "Task" at bounding box center [470, 254] width 40 height 29
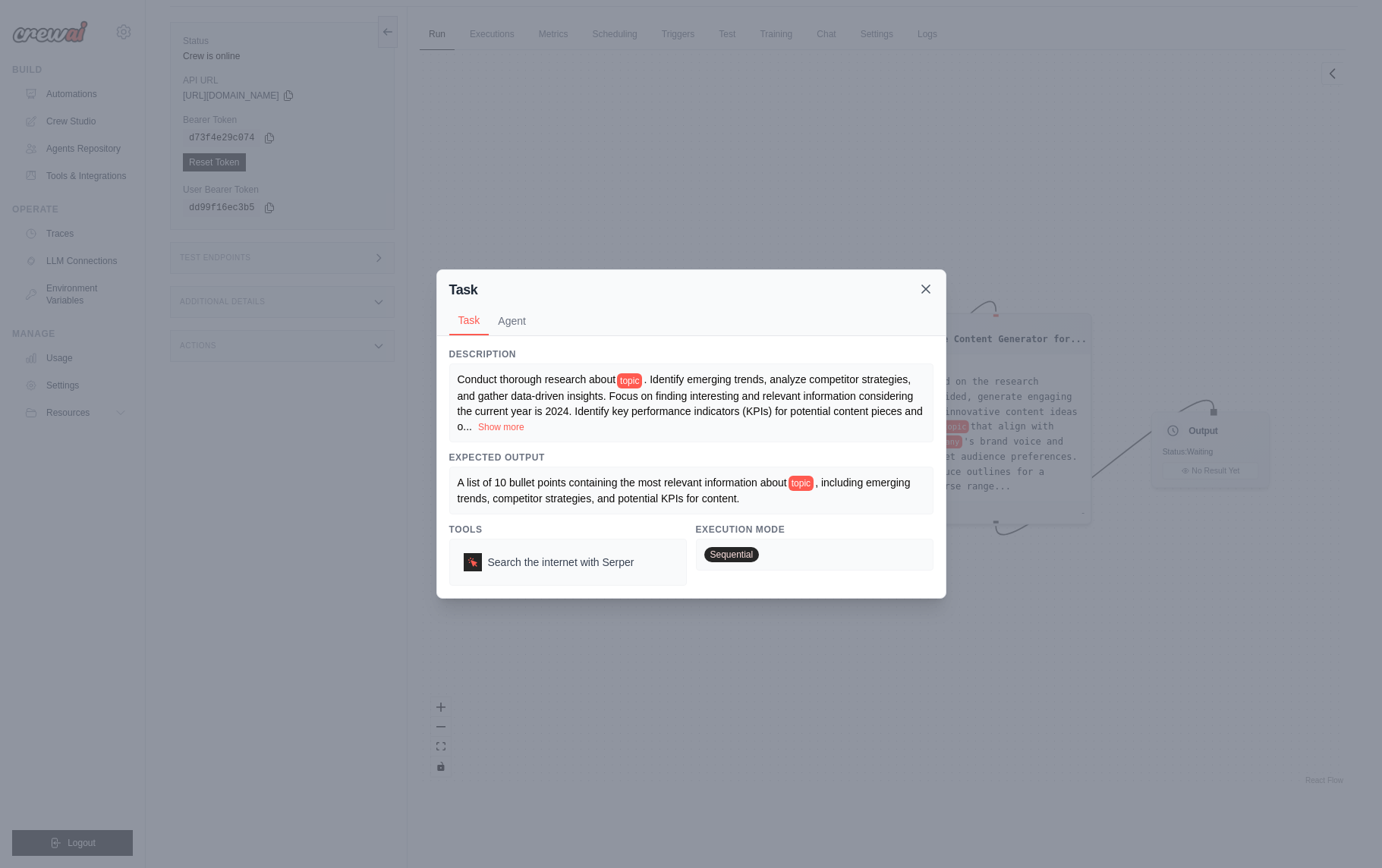
click at [923, 292] on icon at bounding box center [925, 289] width 8 height 8
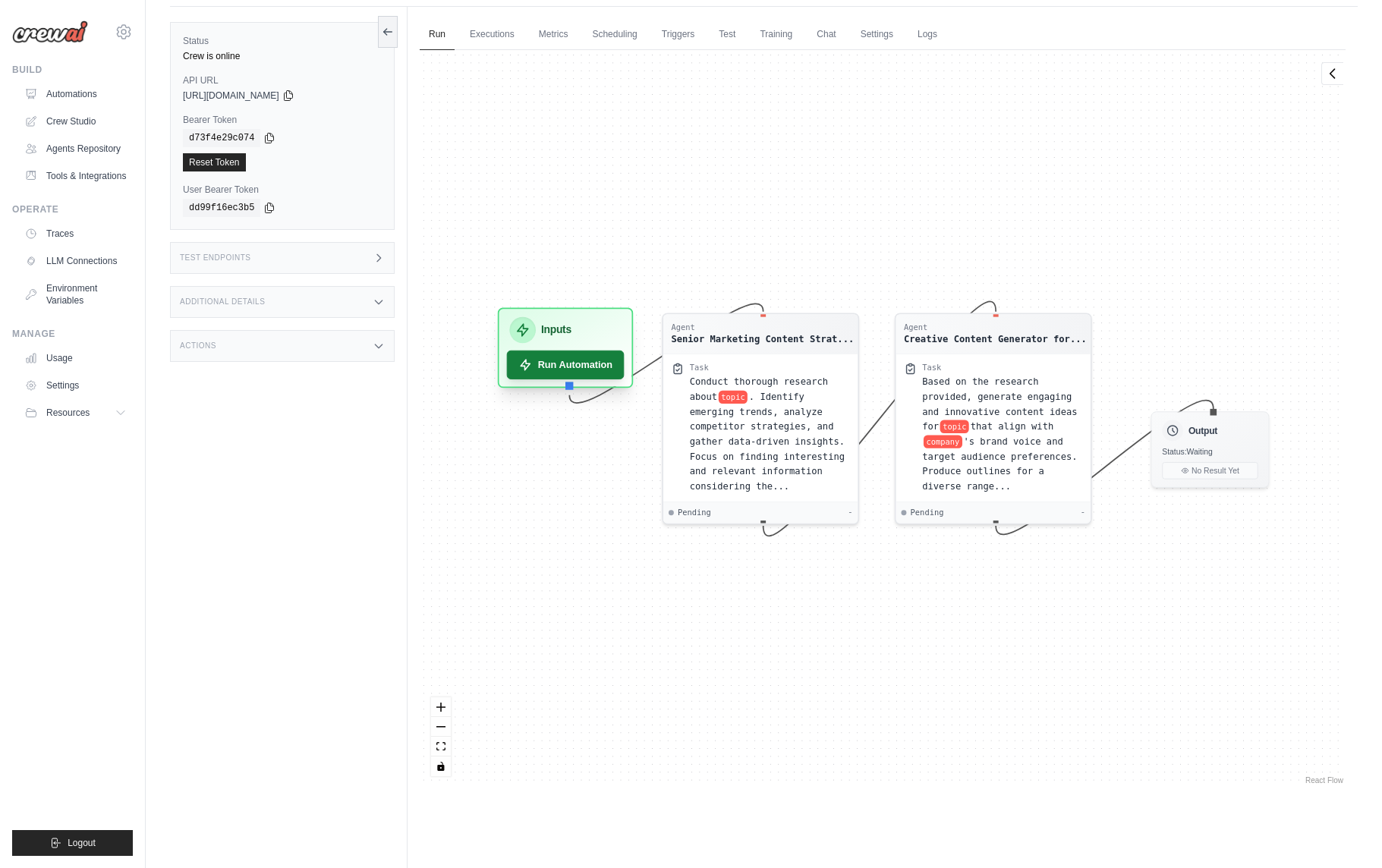
click at [581, 365] on button "Run Automation" at bounding box center [566, 364] width 117 height 29
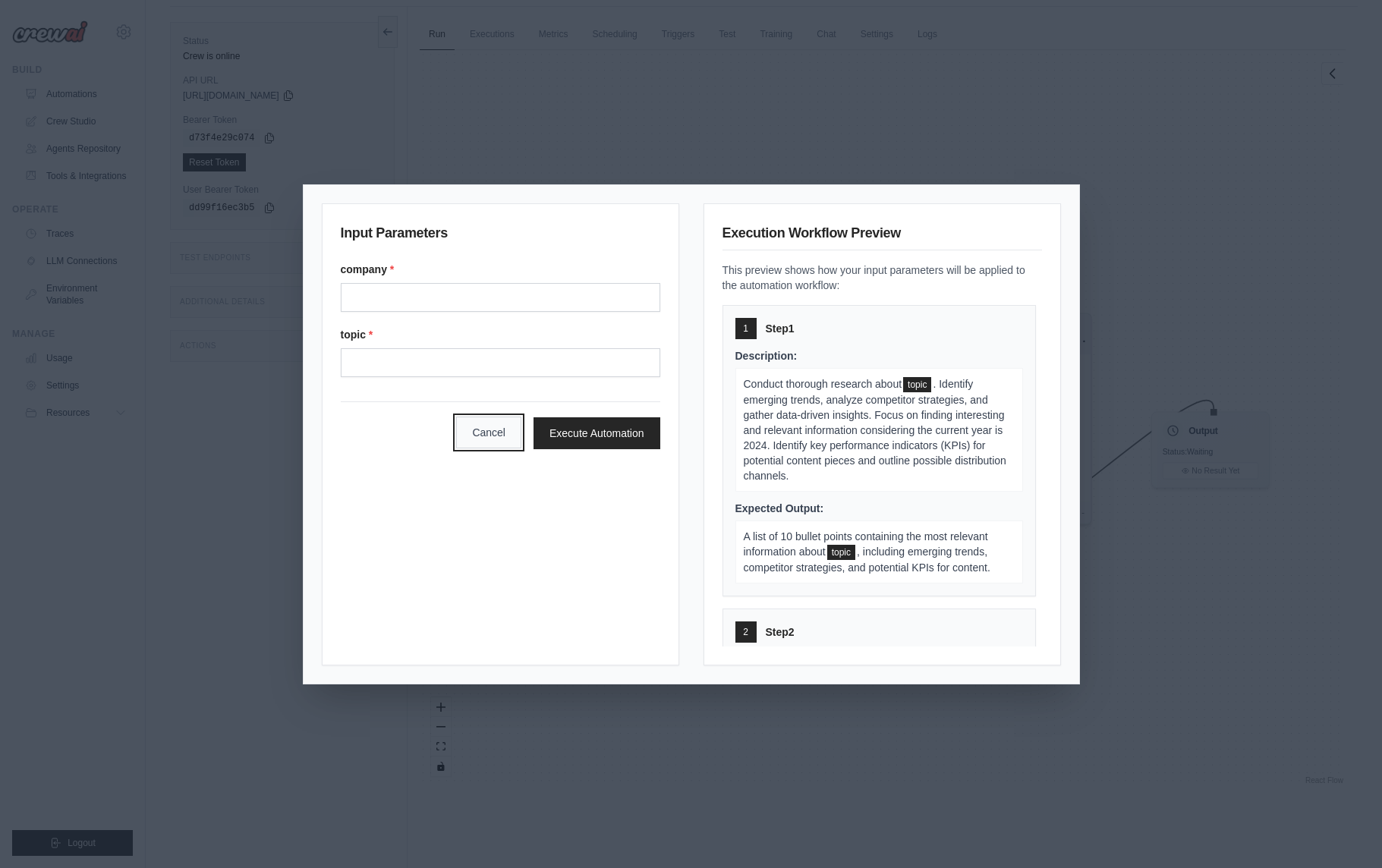
click at [496, 441] on button "Cancel" at bounding box center [489, 432] width 65 height 32
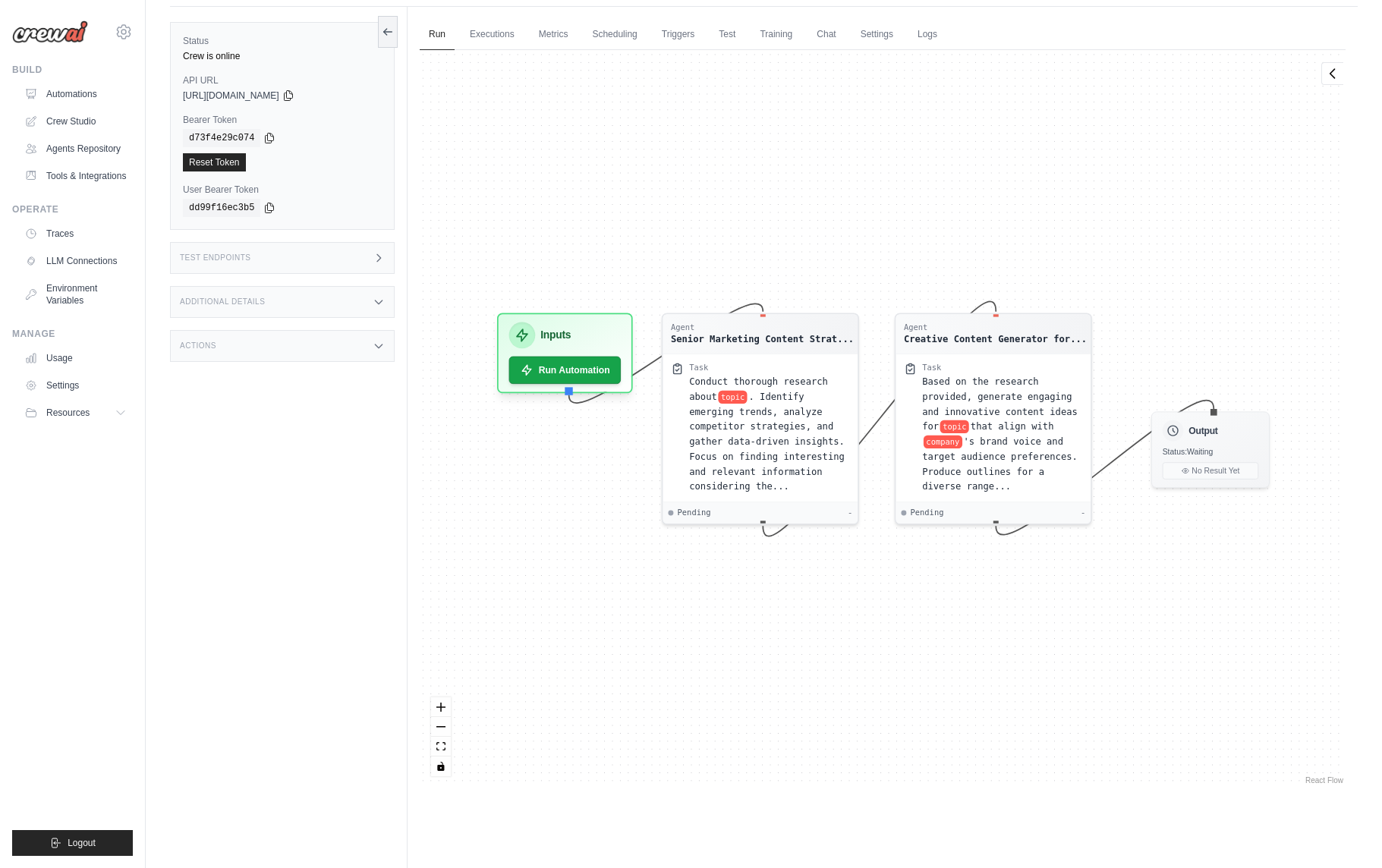
click at [374, 349] on icon at bounding box center [379, 346] width 12 height 12
click at [355, 300] on div "Additional Details" at bounding box center [282, 302] width 224 height 32
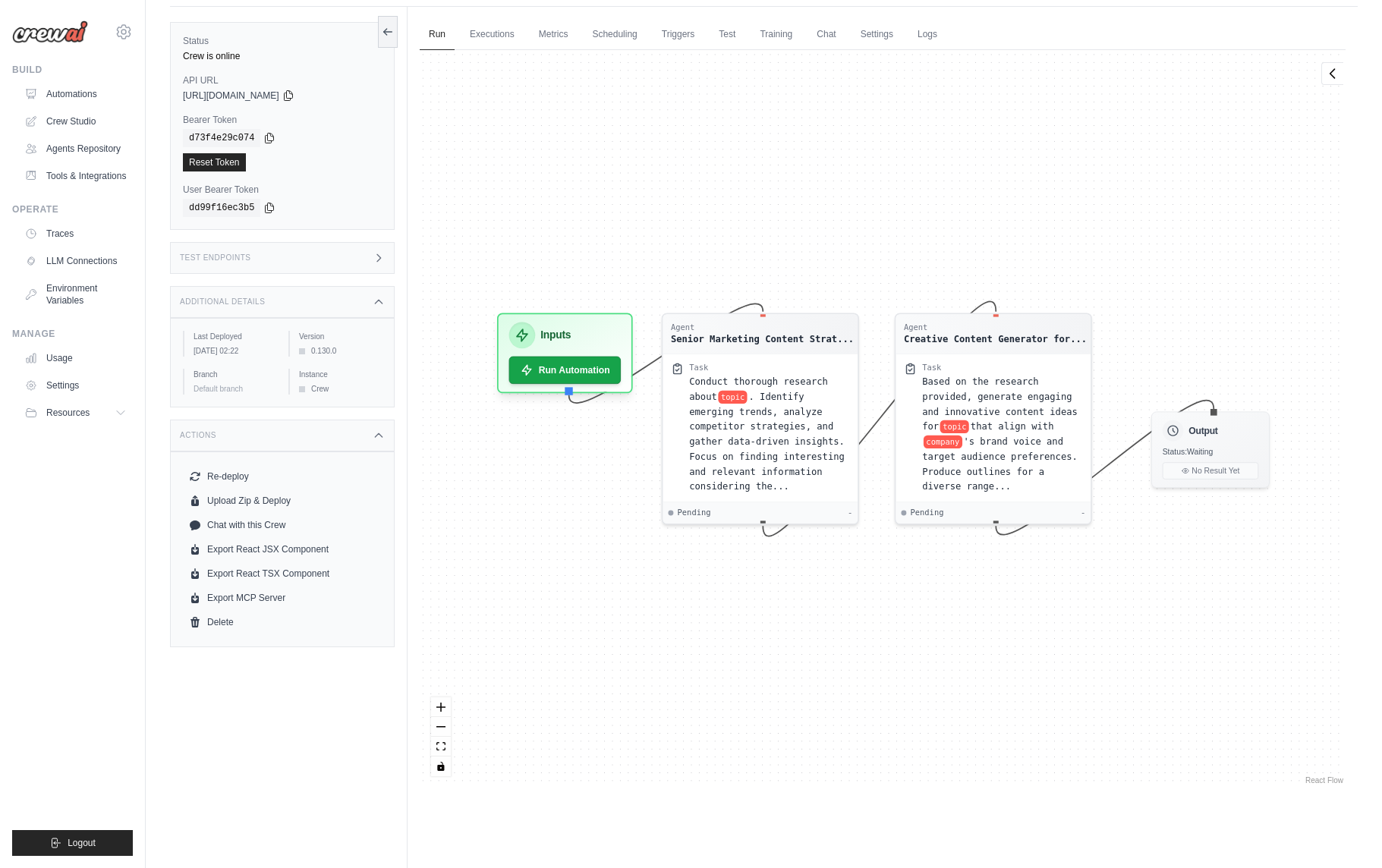
click at [363, 259] on div "Test Endpoints" at bounding box center [282, 258] width 224 height 32
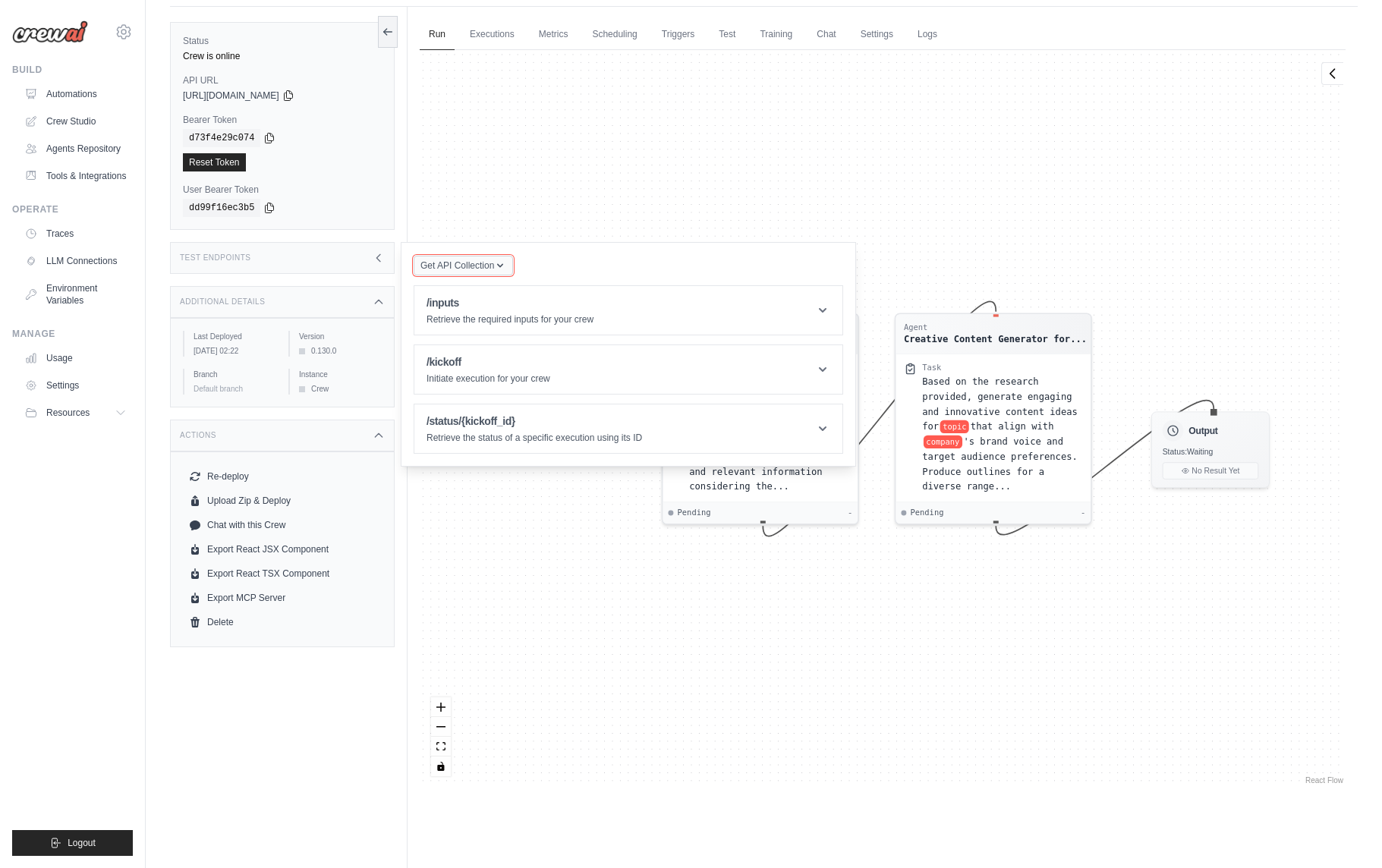
click at [490, 268] on span "Get API Collection" at bounding box center [457, 265] width 74 height 12
click at [565, 319] on p "Retrieve the required inputs for your crew" at bounding box center [510, 320] width 167 height 12
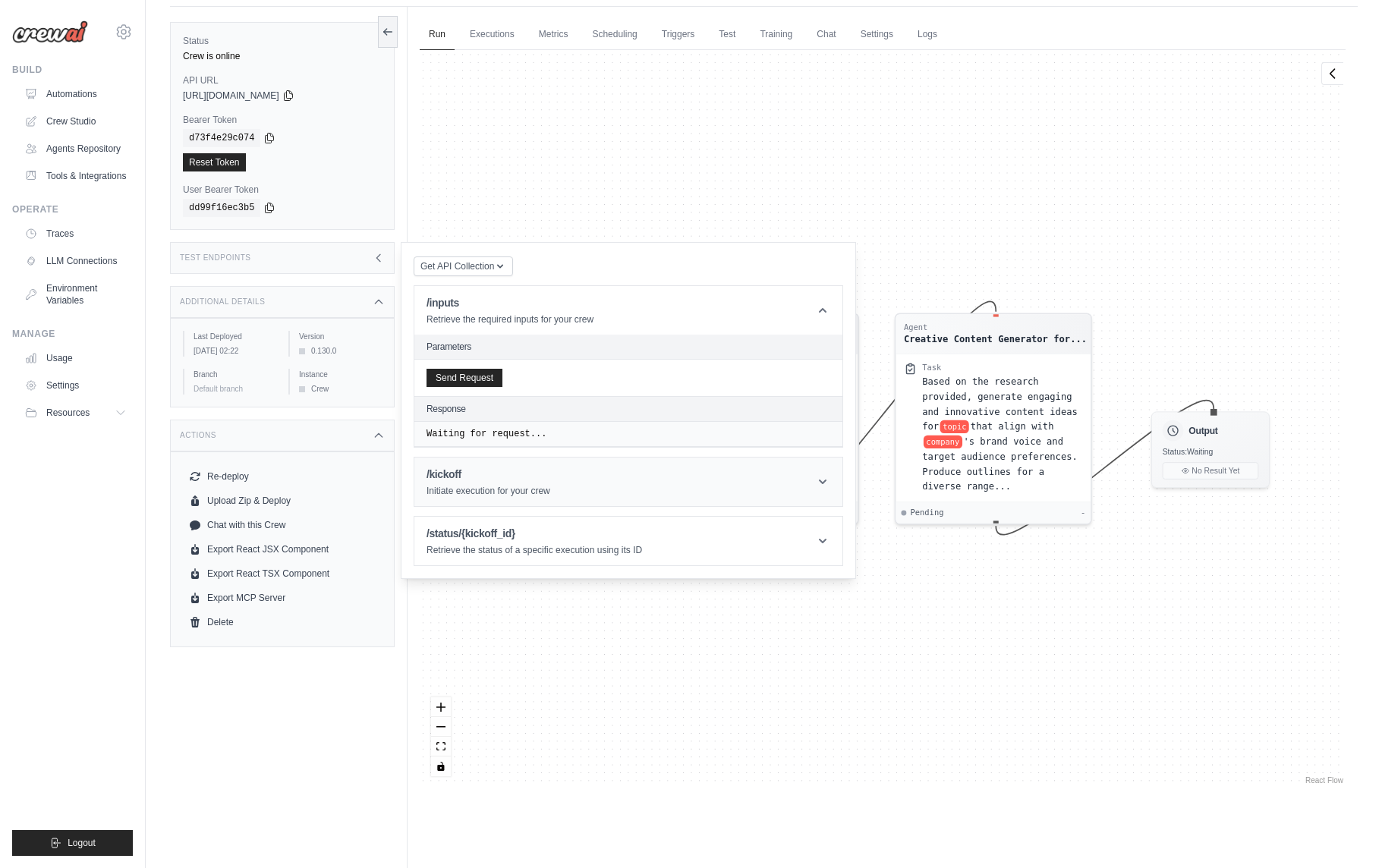
click at [554, 480] on header "/kickoff Initiate execution for your crew" at bounding box center [628, 481] width 428 height 48
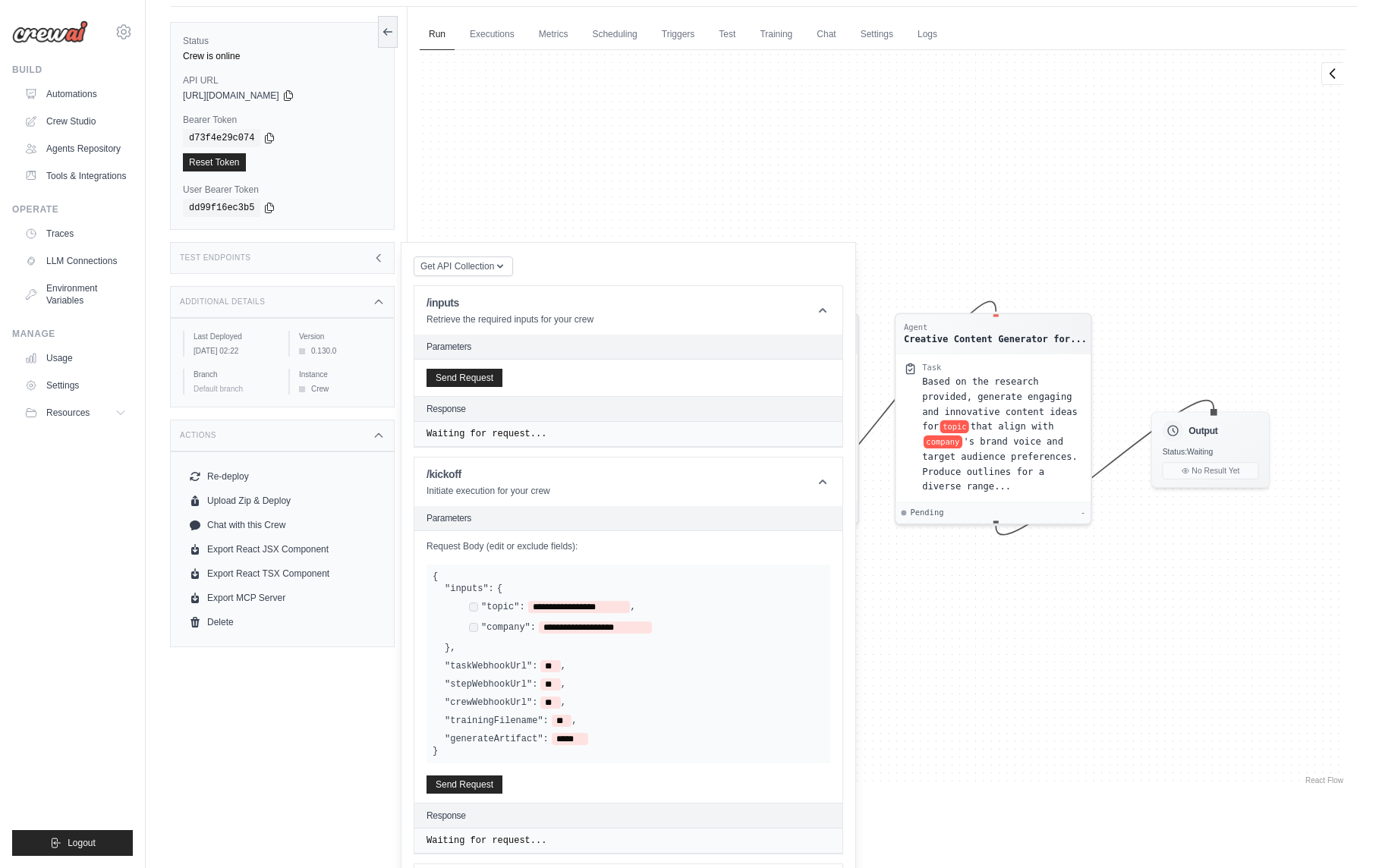
scroll to position [100, 0]
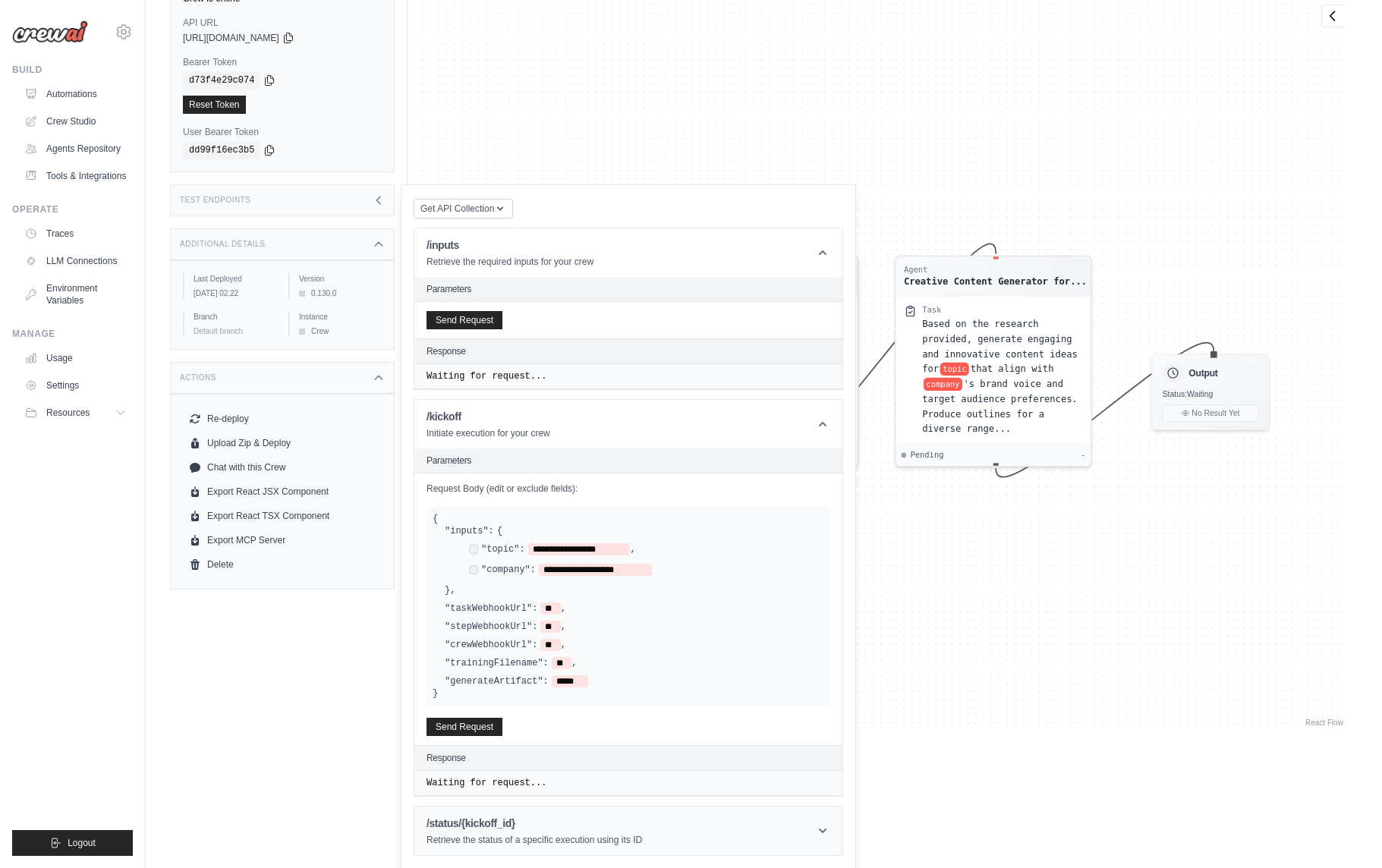
click at [543, 825] on h1 "/status/{kickoff_id}" at bounding box center [535, 822] width 216 height 15
click at [803, 258] on header "/inputs Retrieve the required inputs for your crew" at bounding box center [628, 252] width 428 height 48
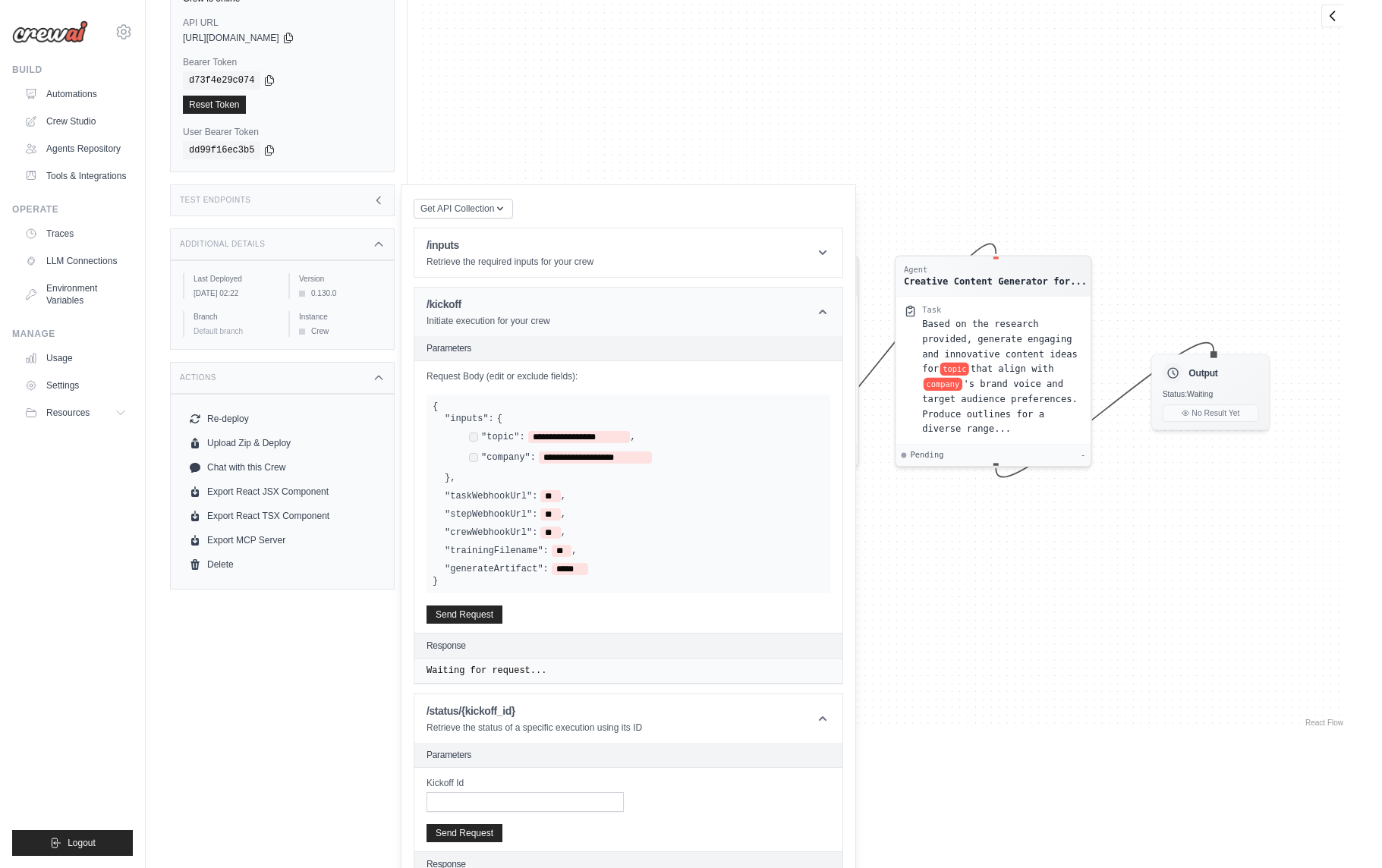
click at [819, 310] on icon at bounding box center [822, 311] width 15 height 15
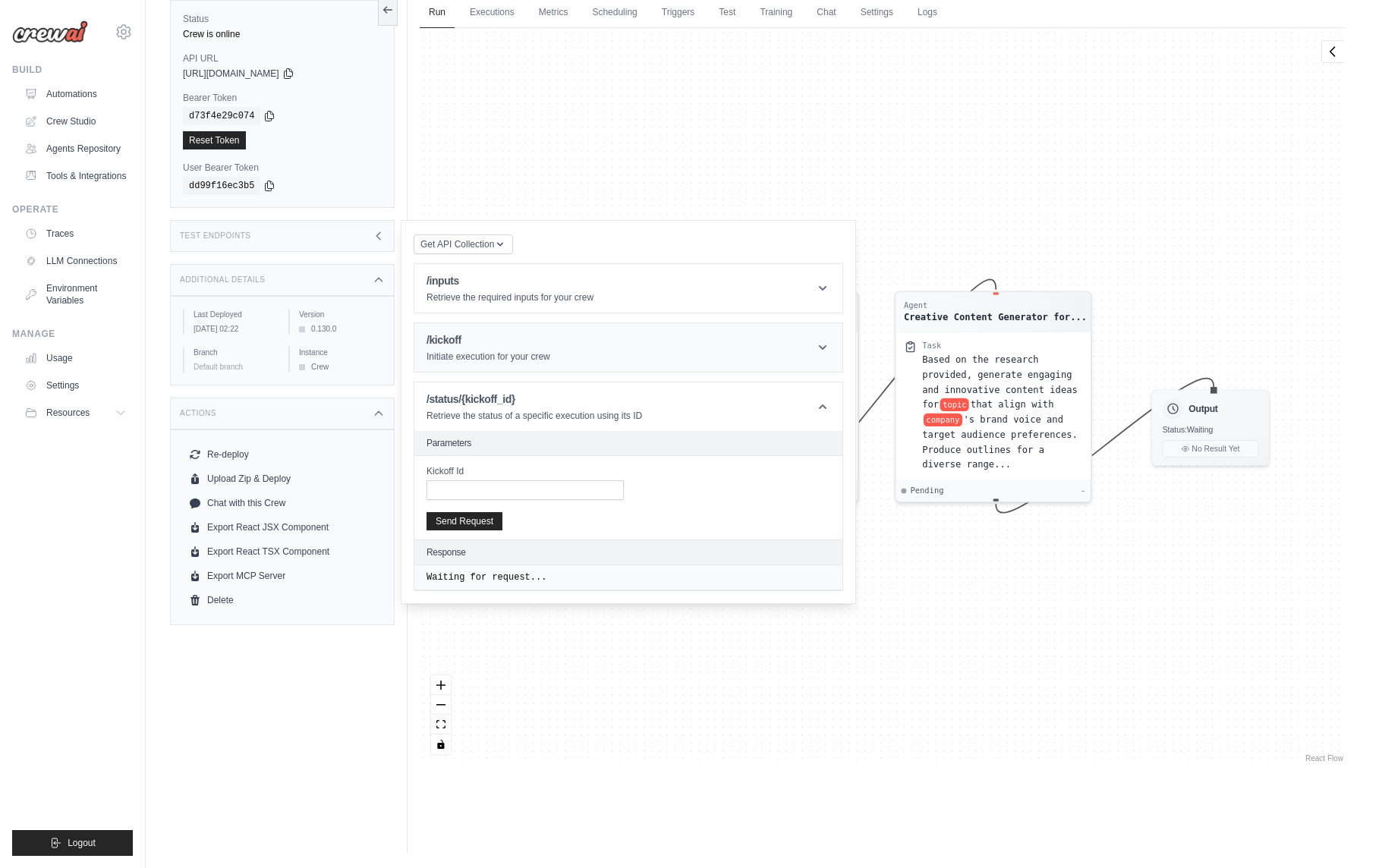
scroll to position [65, 0]
click at [383, 232] on icon at bounding box center [379, 236] width 12 height 12
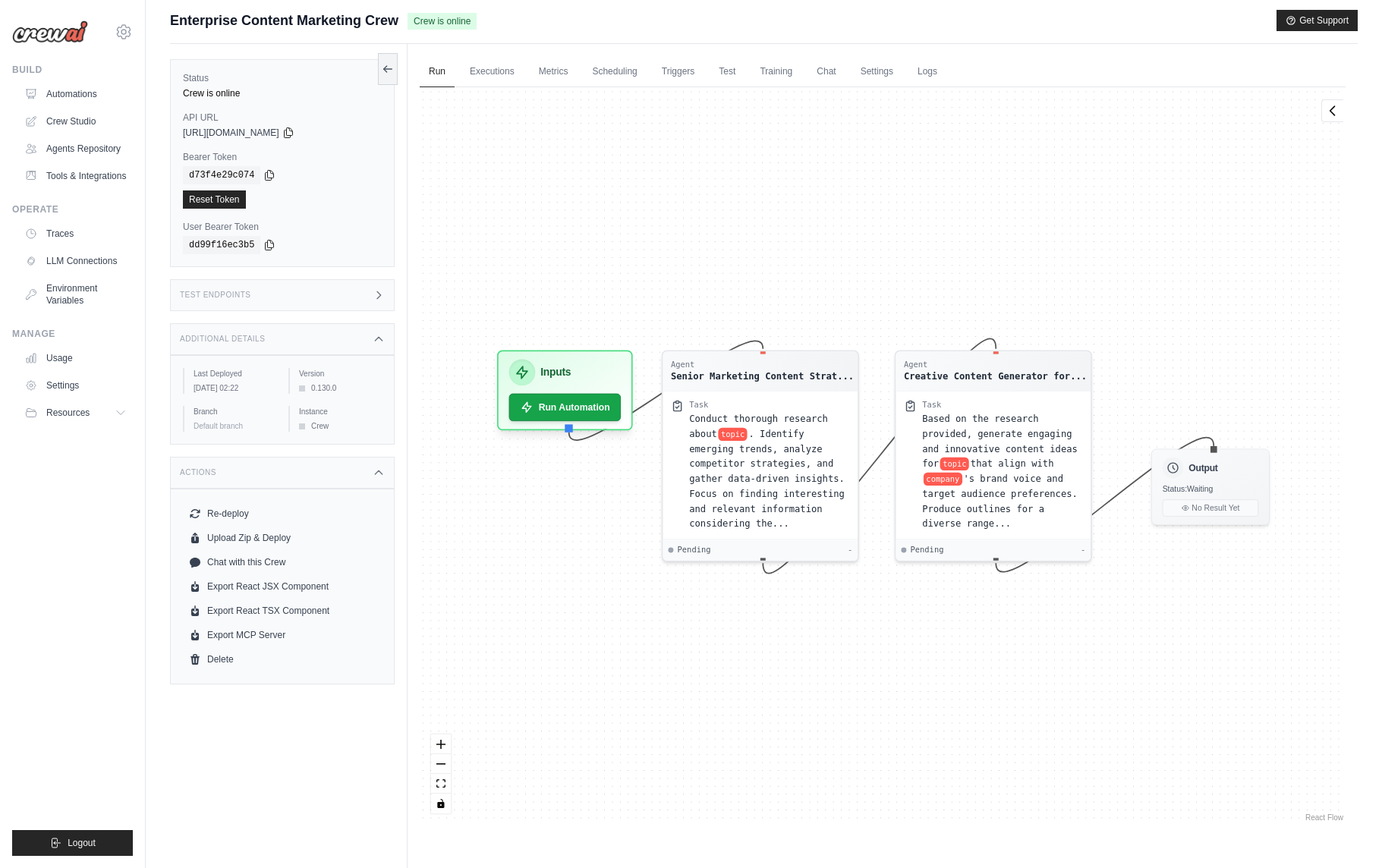
scroll to position [0, 0]
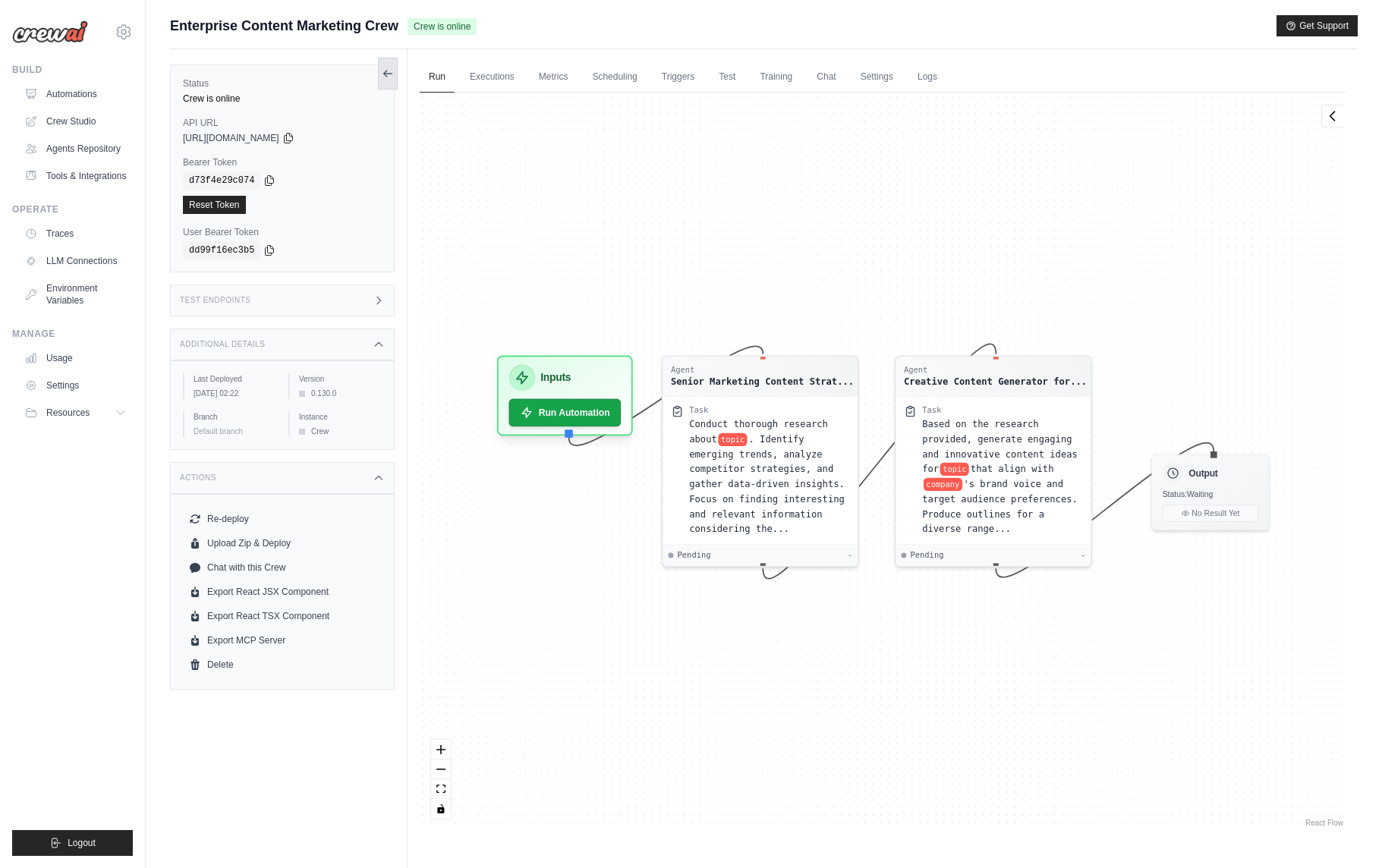
click at [386, 76] on icon at bounding box center [388, 74] width 12 height 12
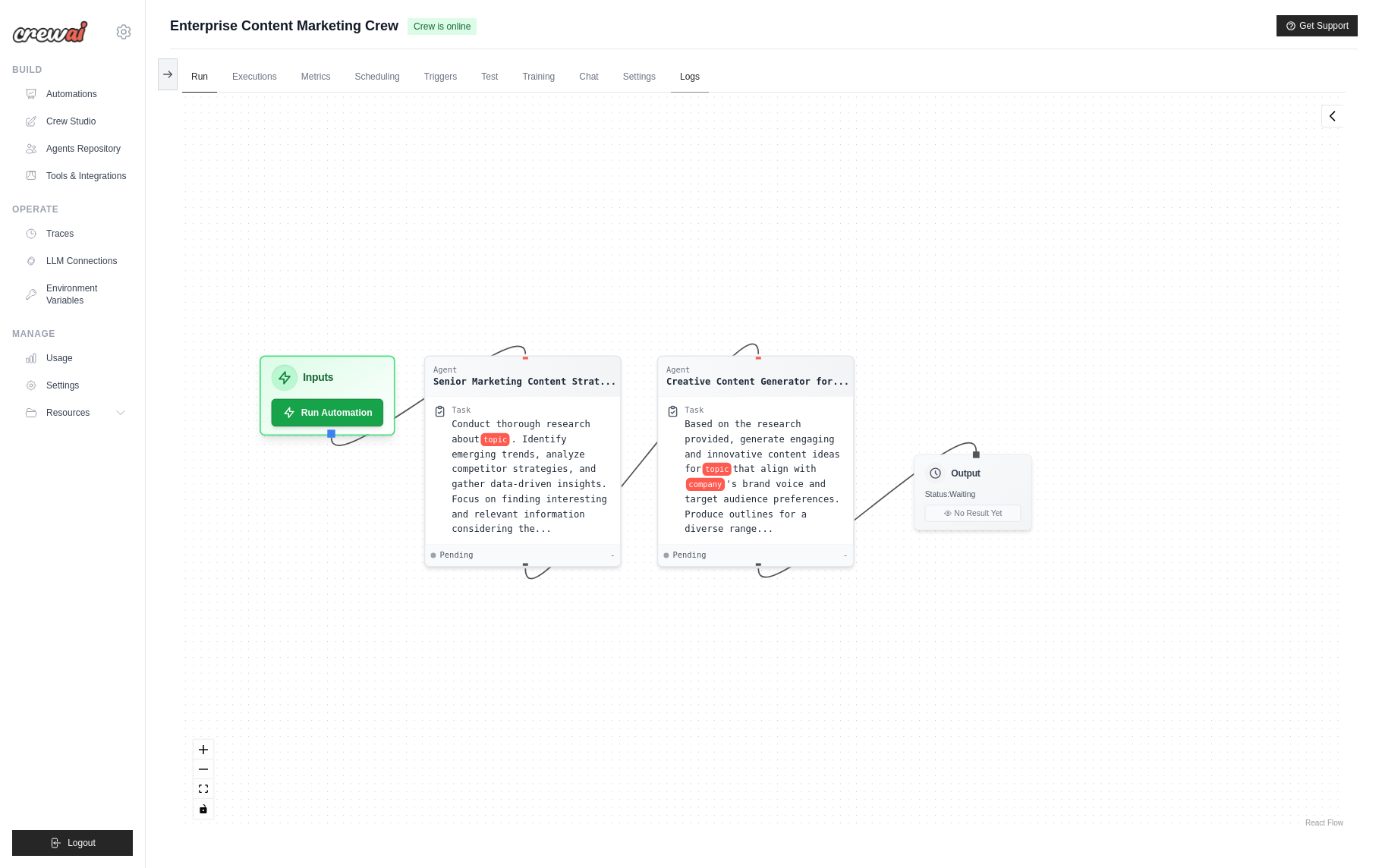
click at [692, 79] on link "Logs" at bounding box center [690, 77] width 38 height 32
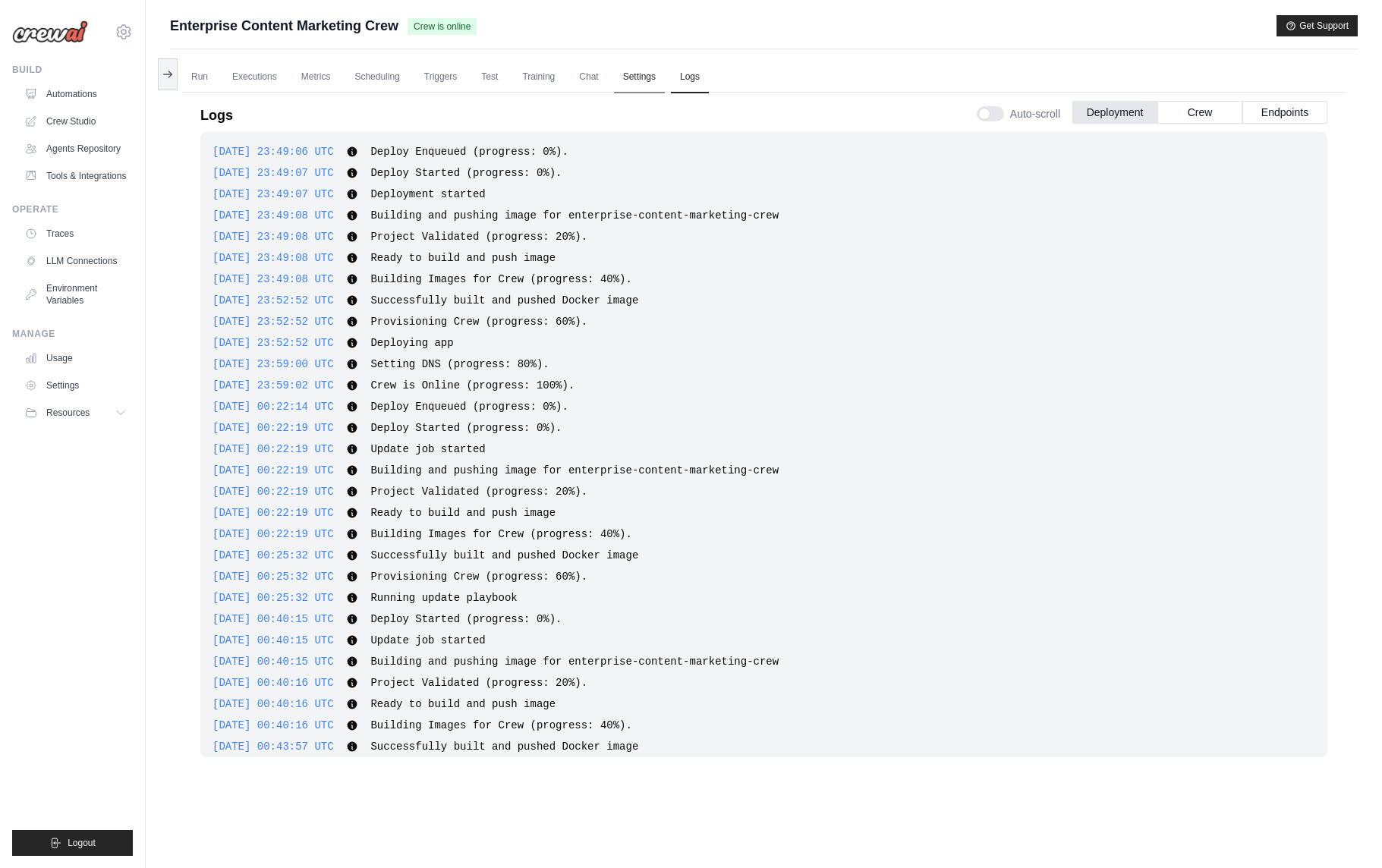
scroll to position [100, 0]
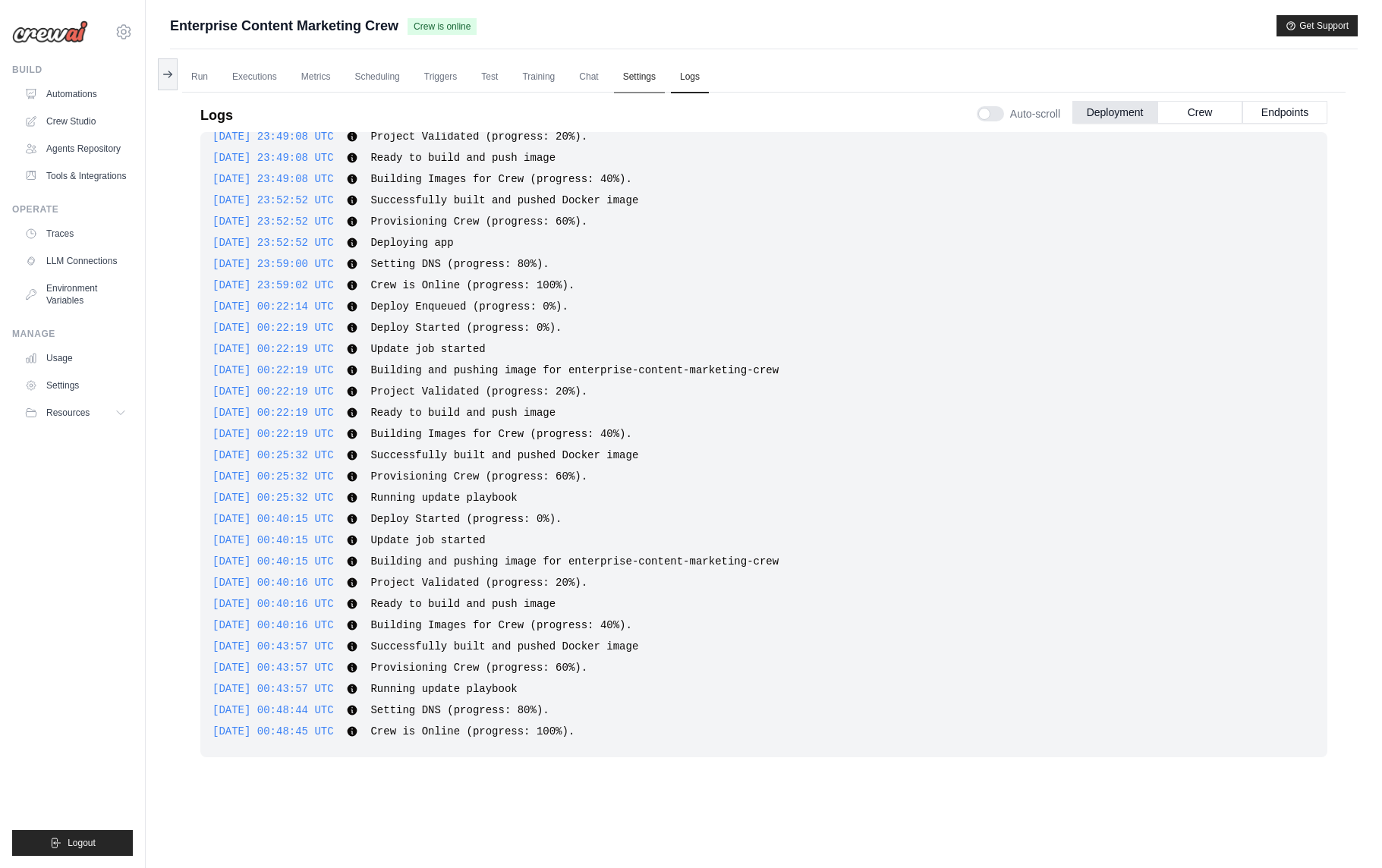
click at [641, 79] on link "Settings" at bounding box center [640, 77] width 51 height 32
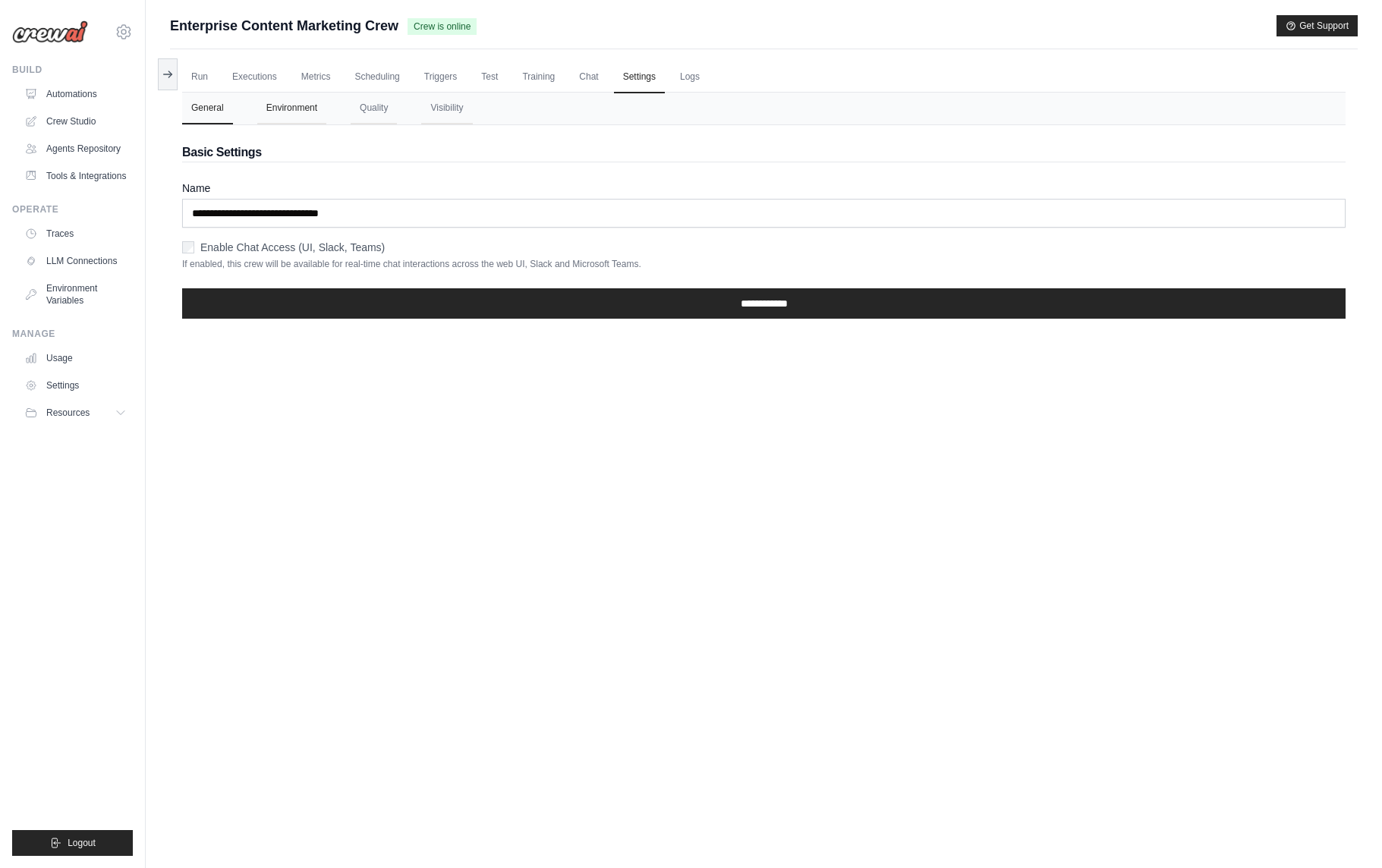
click at [297, 111] on button "Environment" at bounding box center [292, 109] width 69 height 32
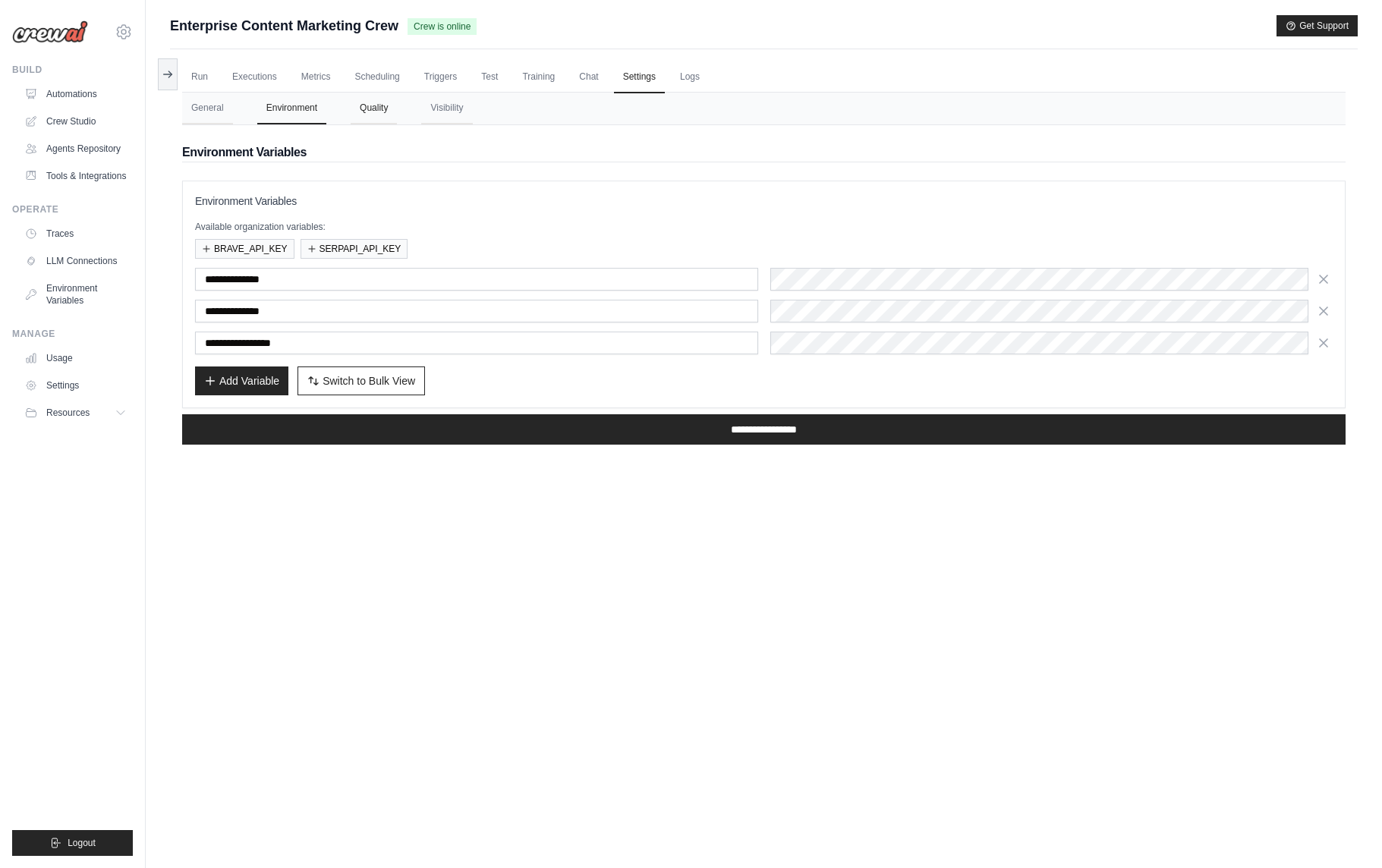
click at [380, 114] on button "Quality" at bounding box center [373, 109] width 46 height 32
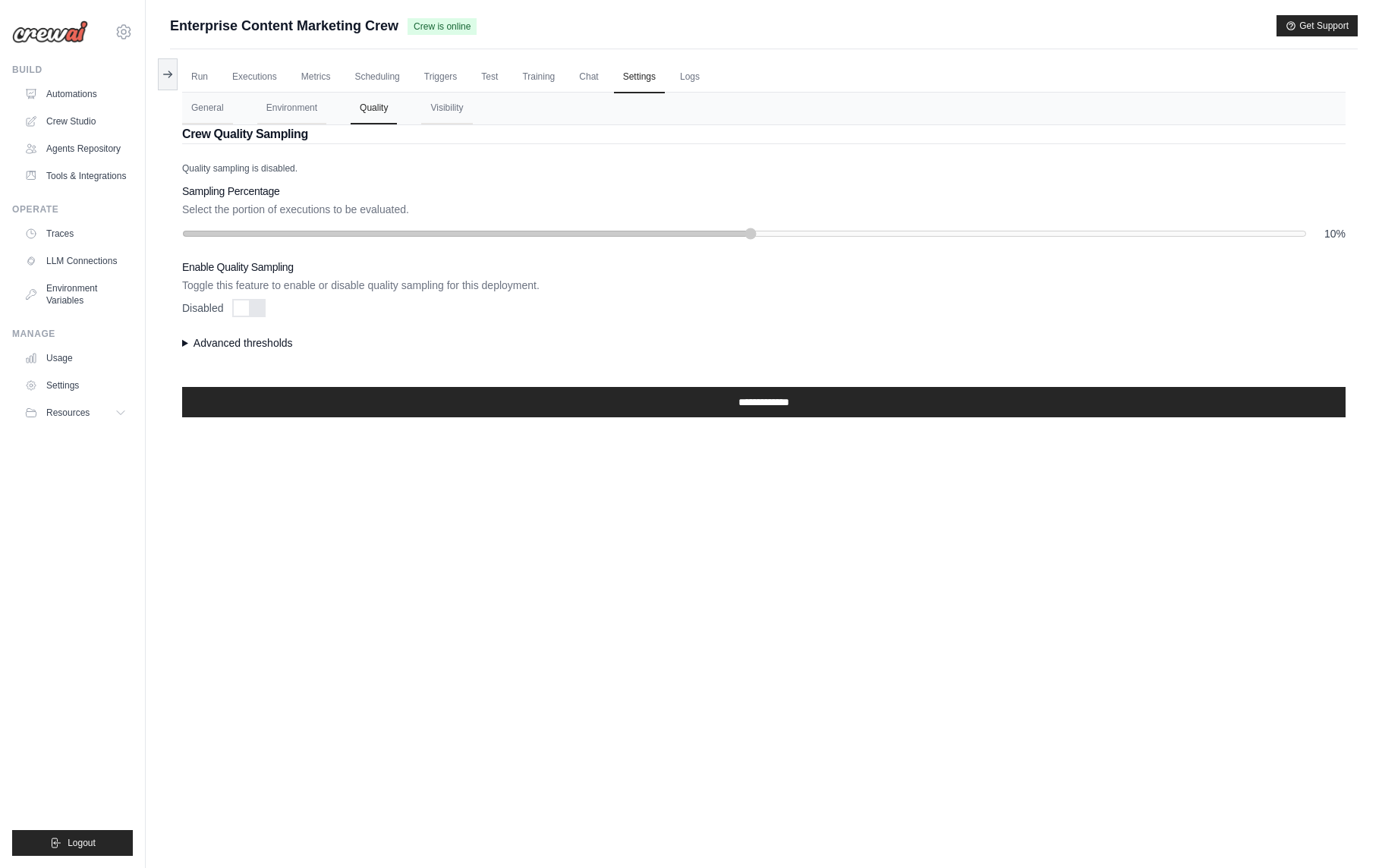
click at [252, 340] on summary "Advanced thresholds" at bounding box center [764, 342] width 1164 height 15
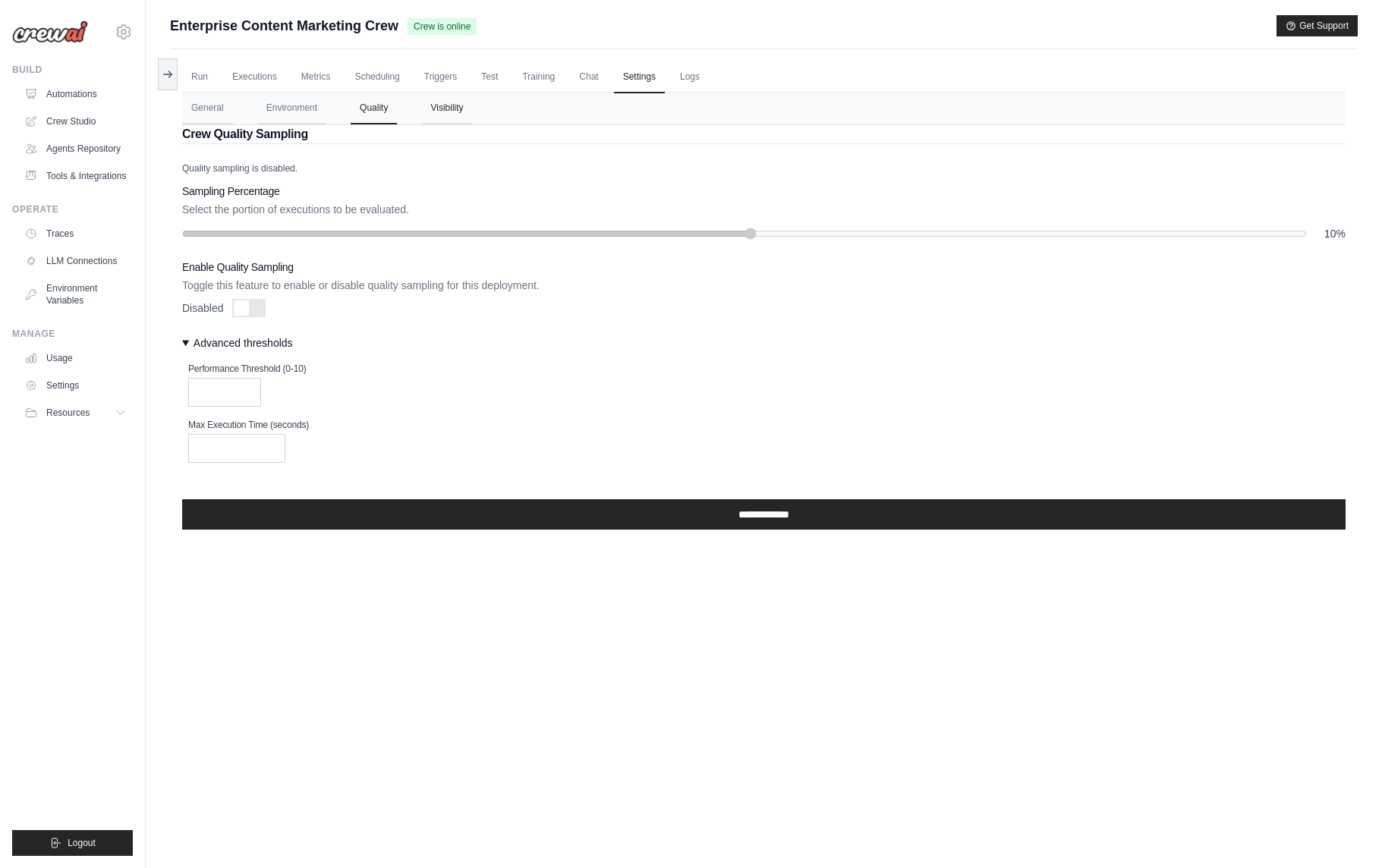
click at [464, 109] on button "Visibility" at bounding box center [447, 109] width 51 height 32
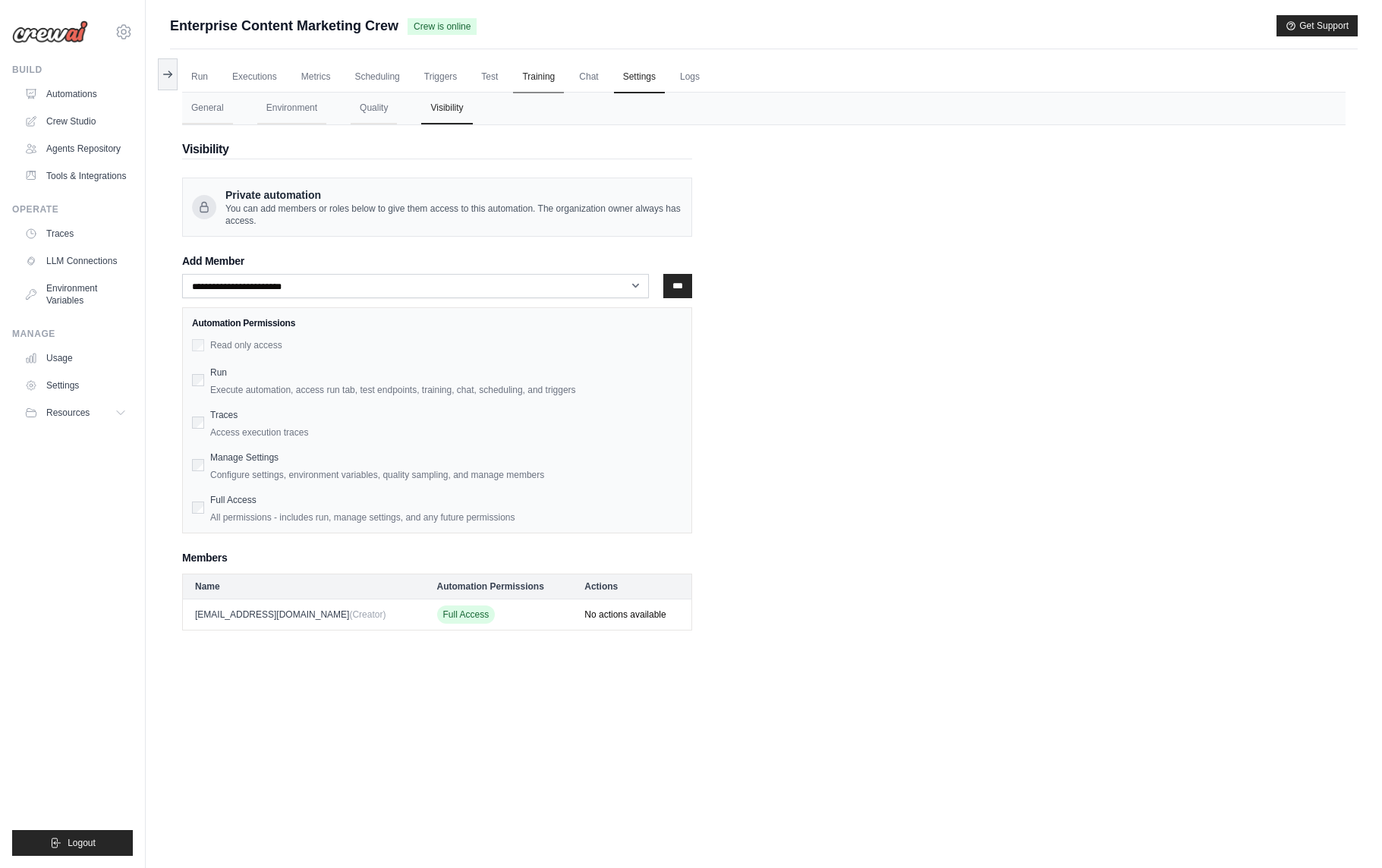
click at [536, 83] on link "Training" at bounding box center [538, 77] width 51 height 32
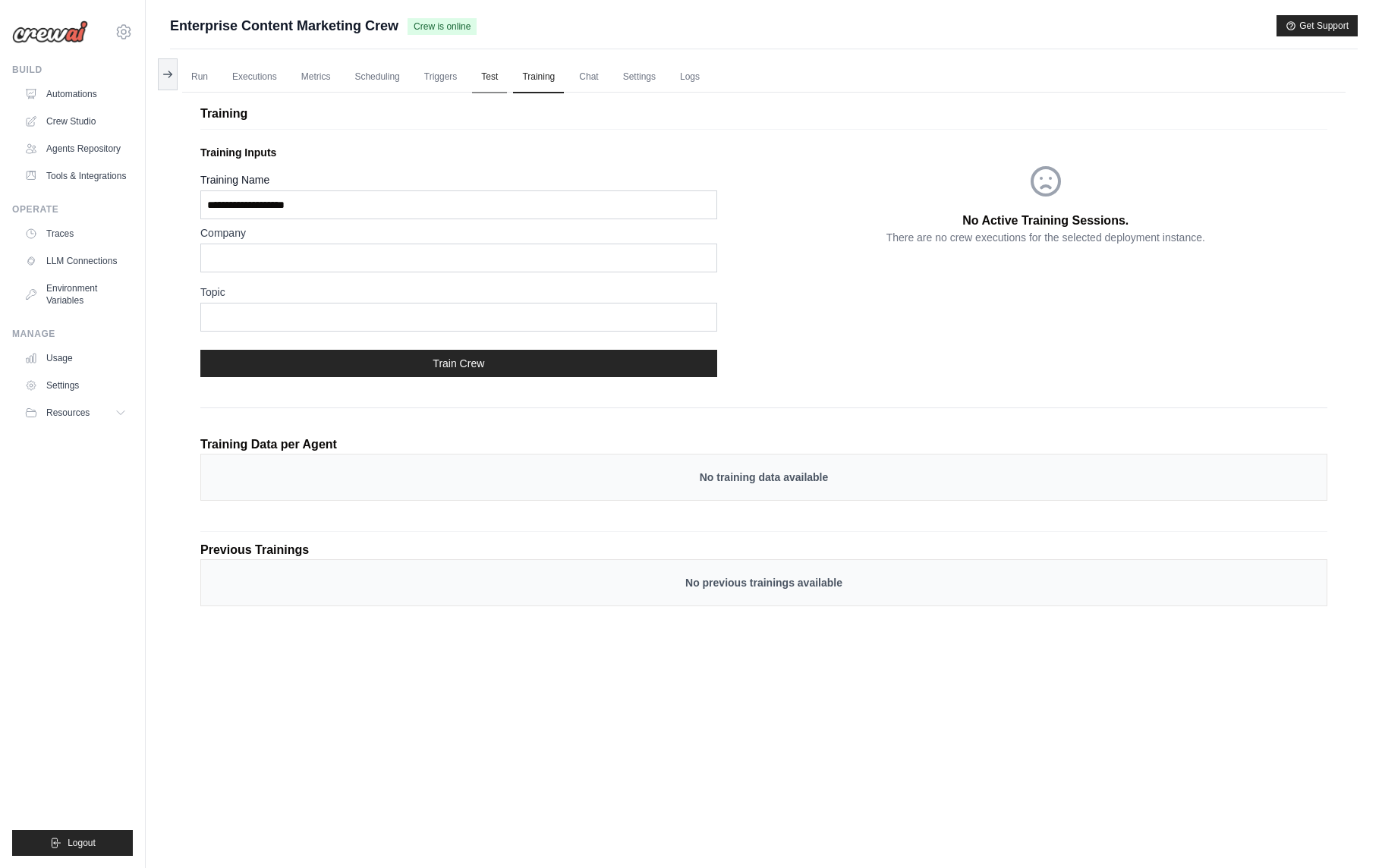
click at [494, 81] on link "Test" at bounding box center [490, 77] width 35 height 32
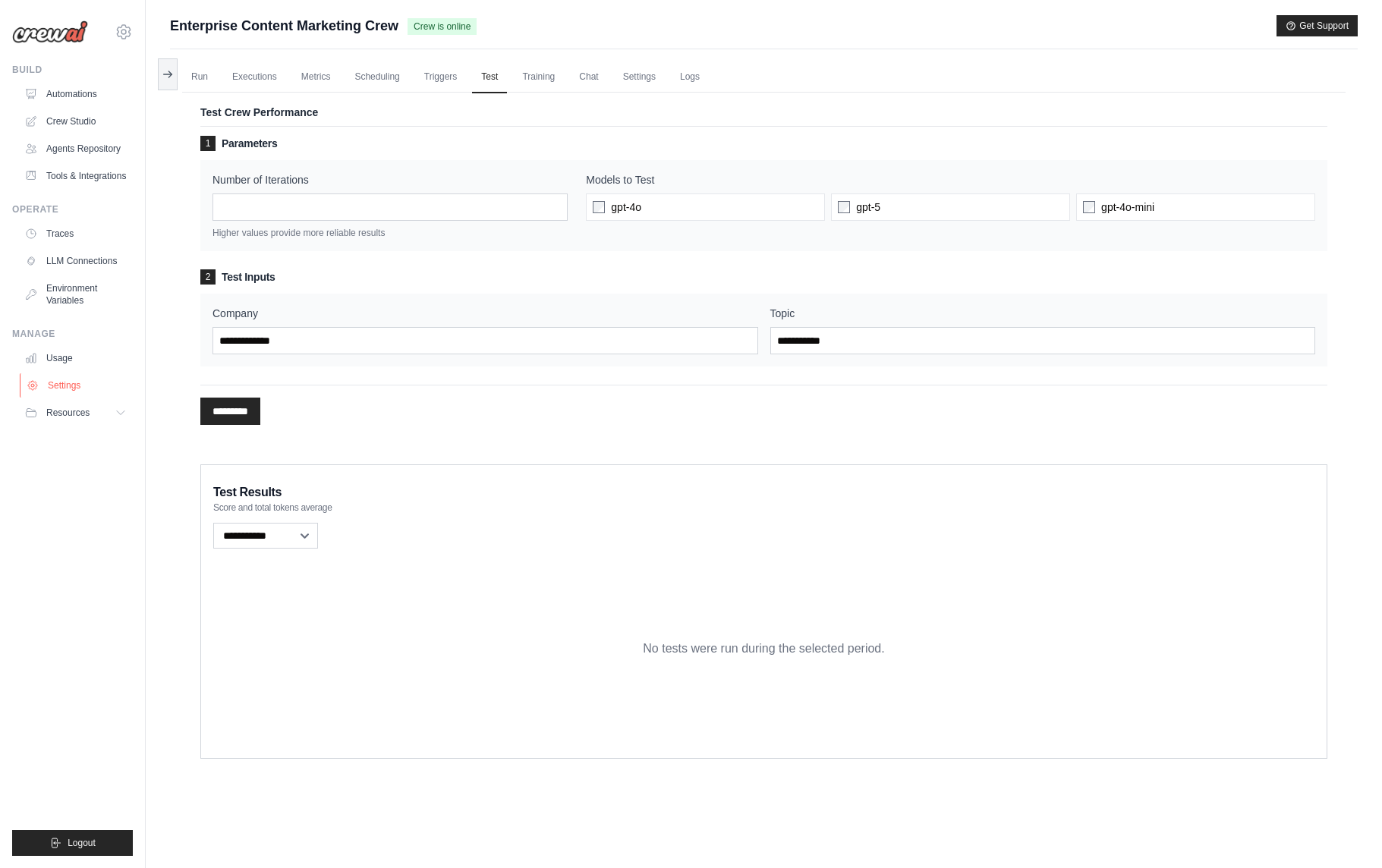
click at [81, 382] on link "Settings" at bounding box center [77, 385] width 115 height 25
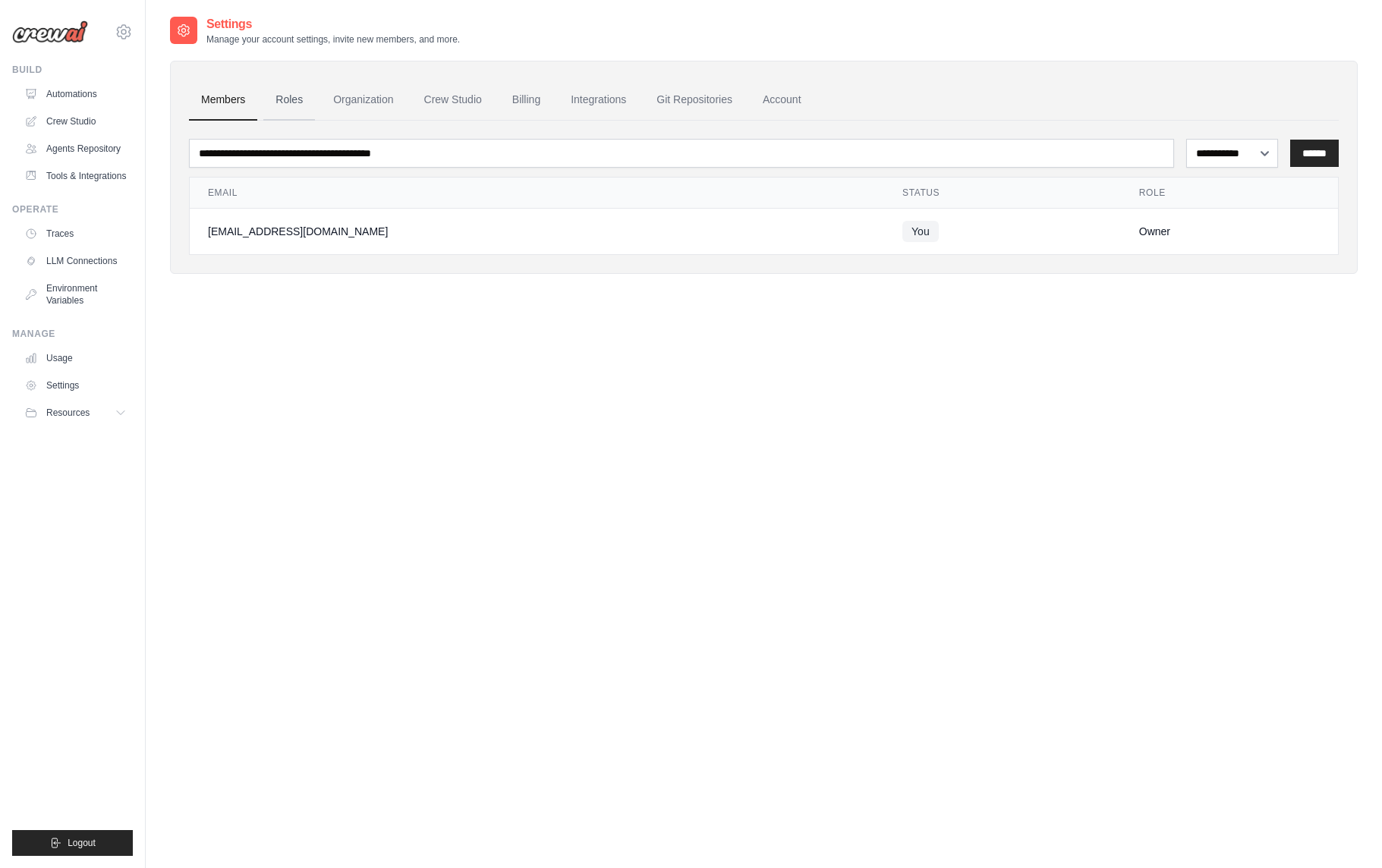
click at [301, 109] on link "Roles" at bounding box center [289, 100] width 52 height 41
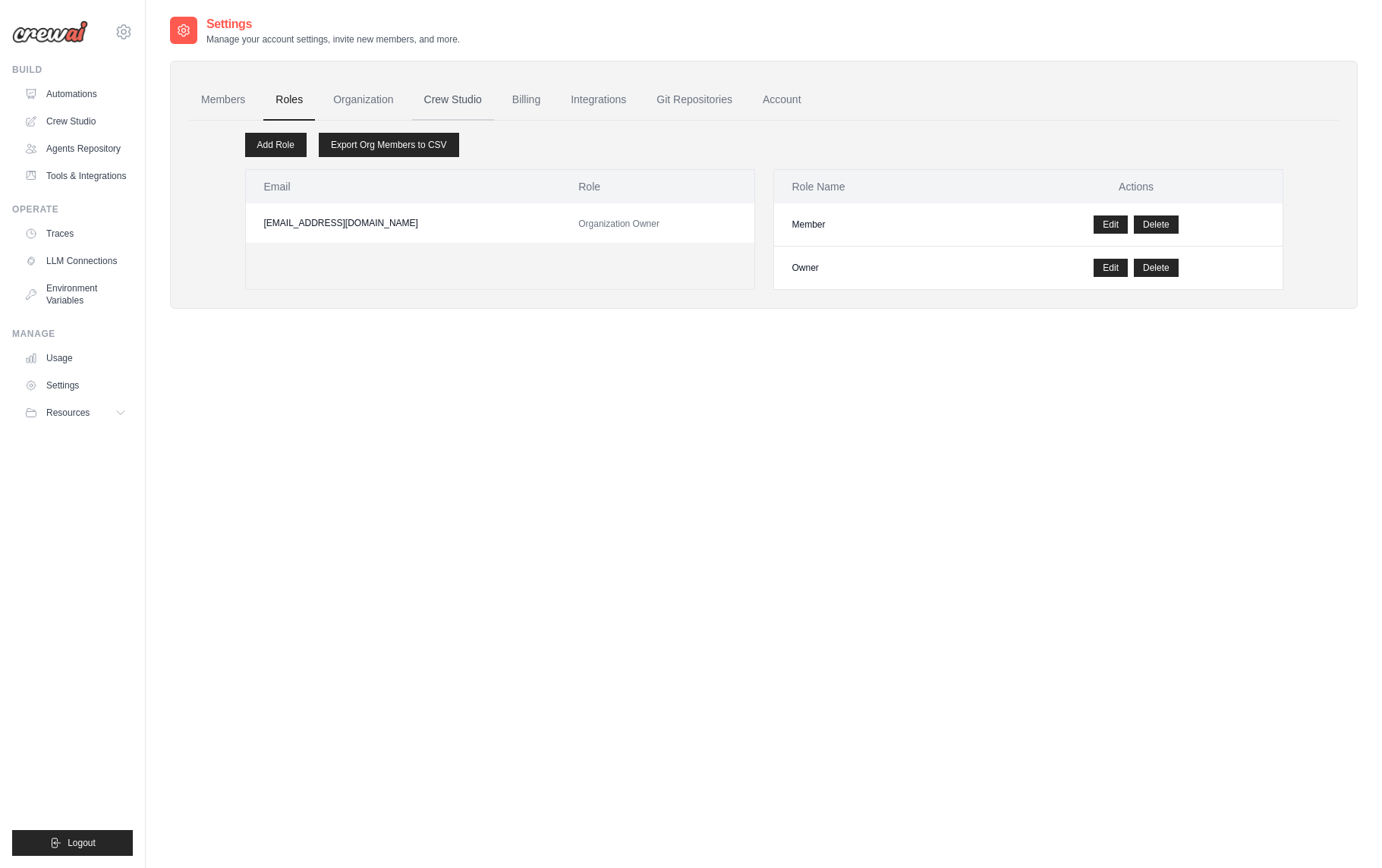
click at [436, 98] on link "Crew Studio" at bounding box center [453, 100] width 82 height 41
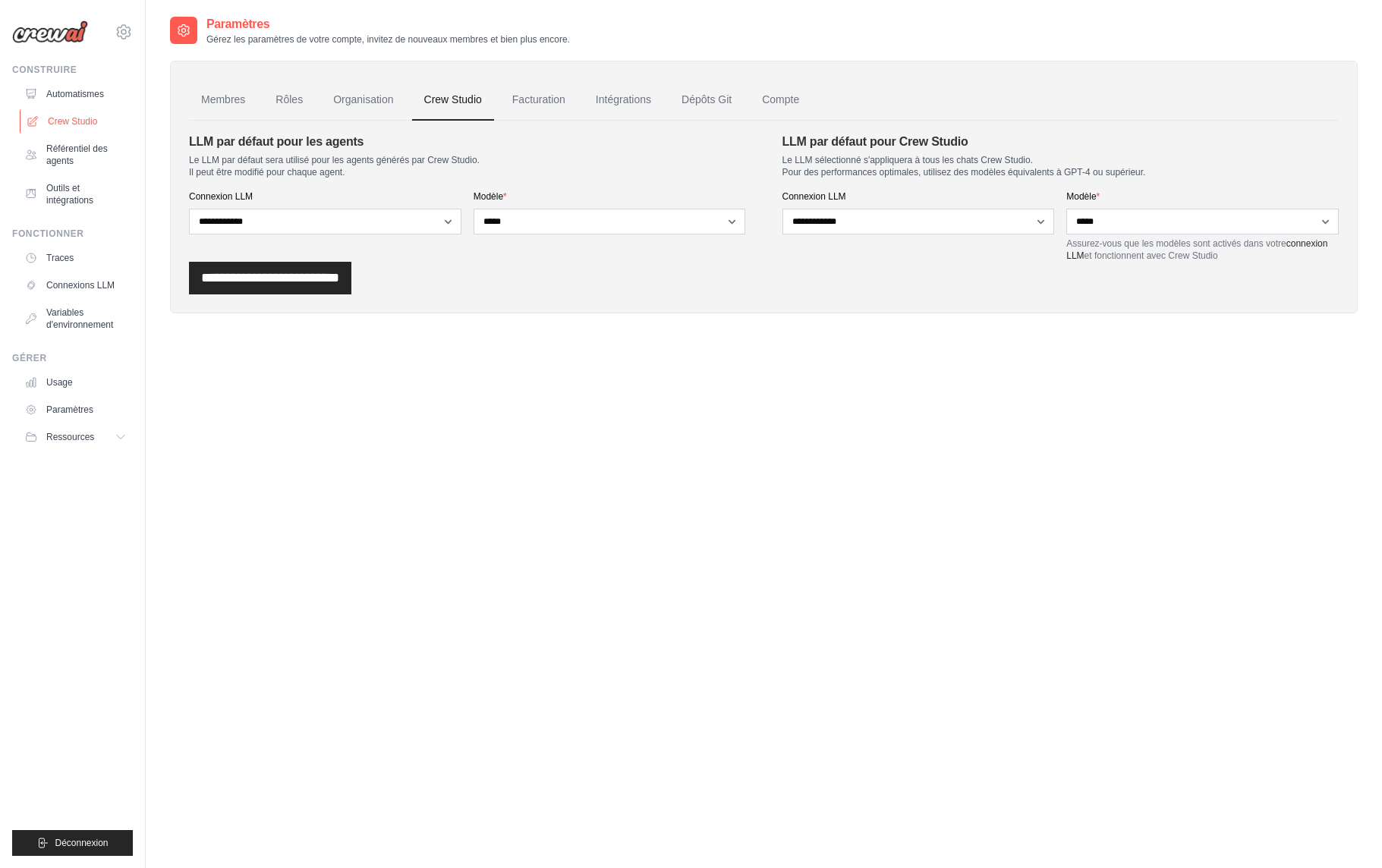
click at [86, 121] on font "Crew Studio" at bounding box center [73, 122] width 49 height 11
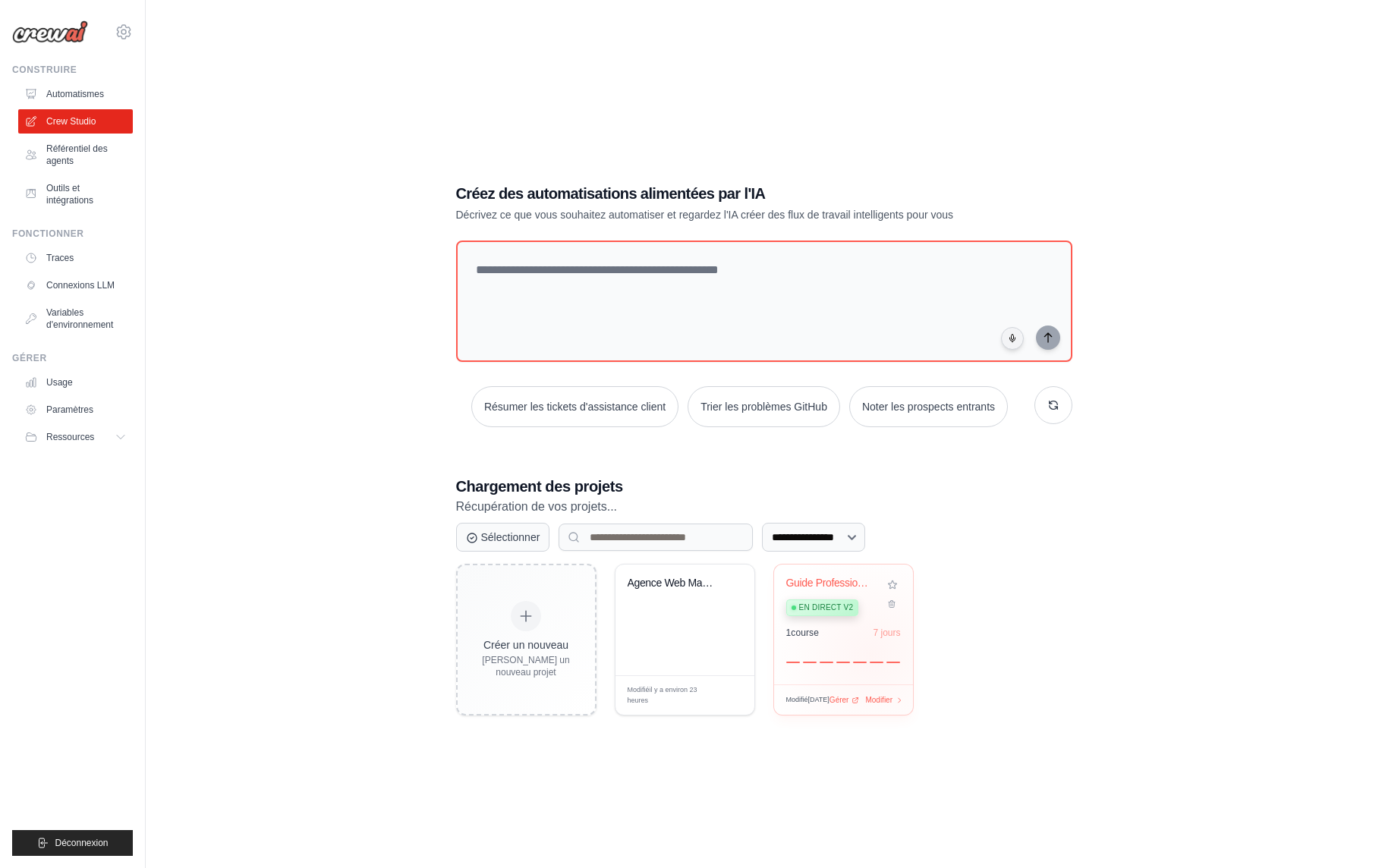
scroll to position [2, 0]
click at [684, 622] on div "Agence Web Marketing 100% IA - Travail..." at bounding box center [684, 618] width 138 height 110
click at [849, 697] on div "Modifié il y a 1 jour Gérer Modifier" at bounding box center [843, 698] width 115 height 11
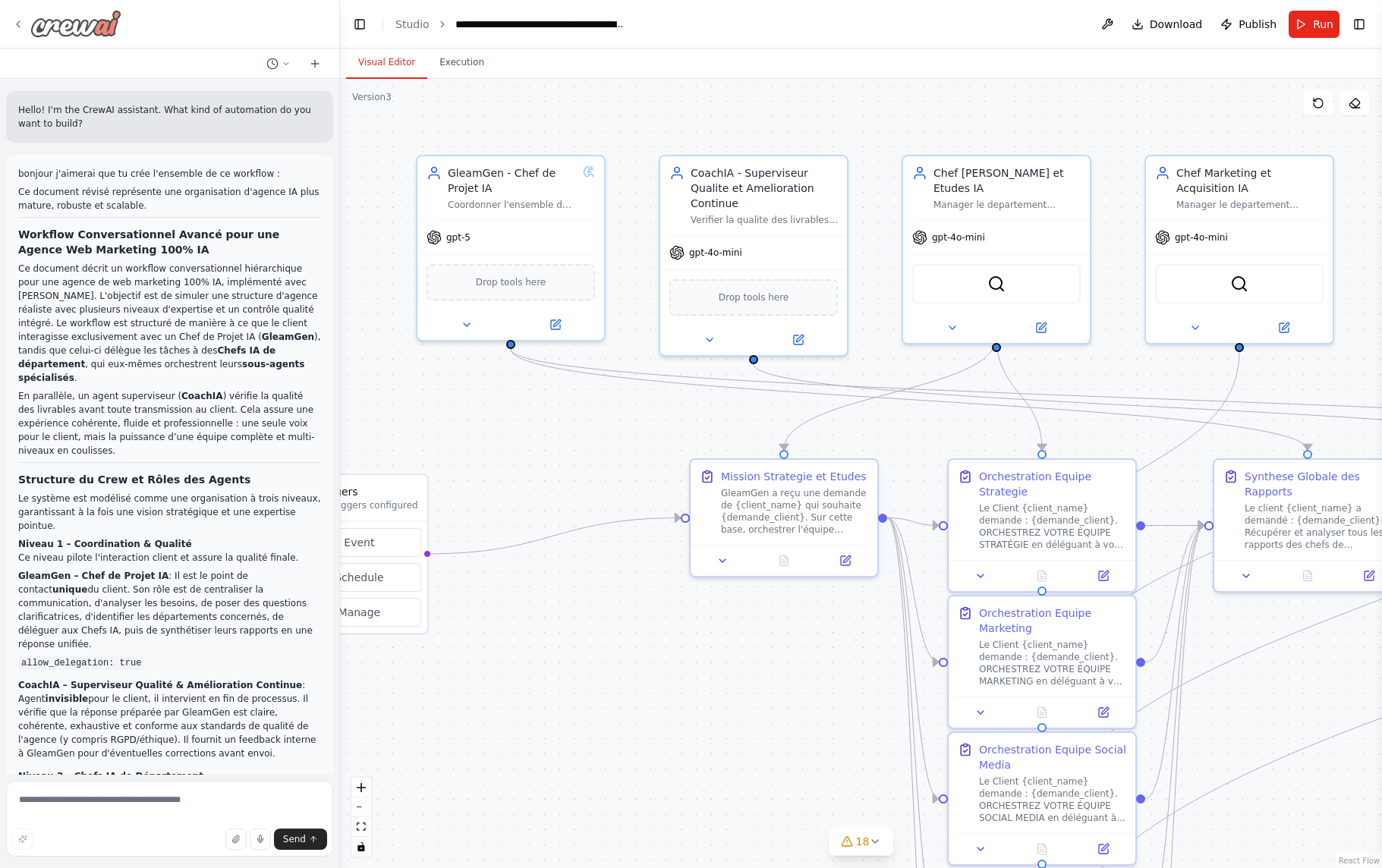
scroll to position [26596, 0]
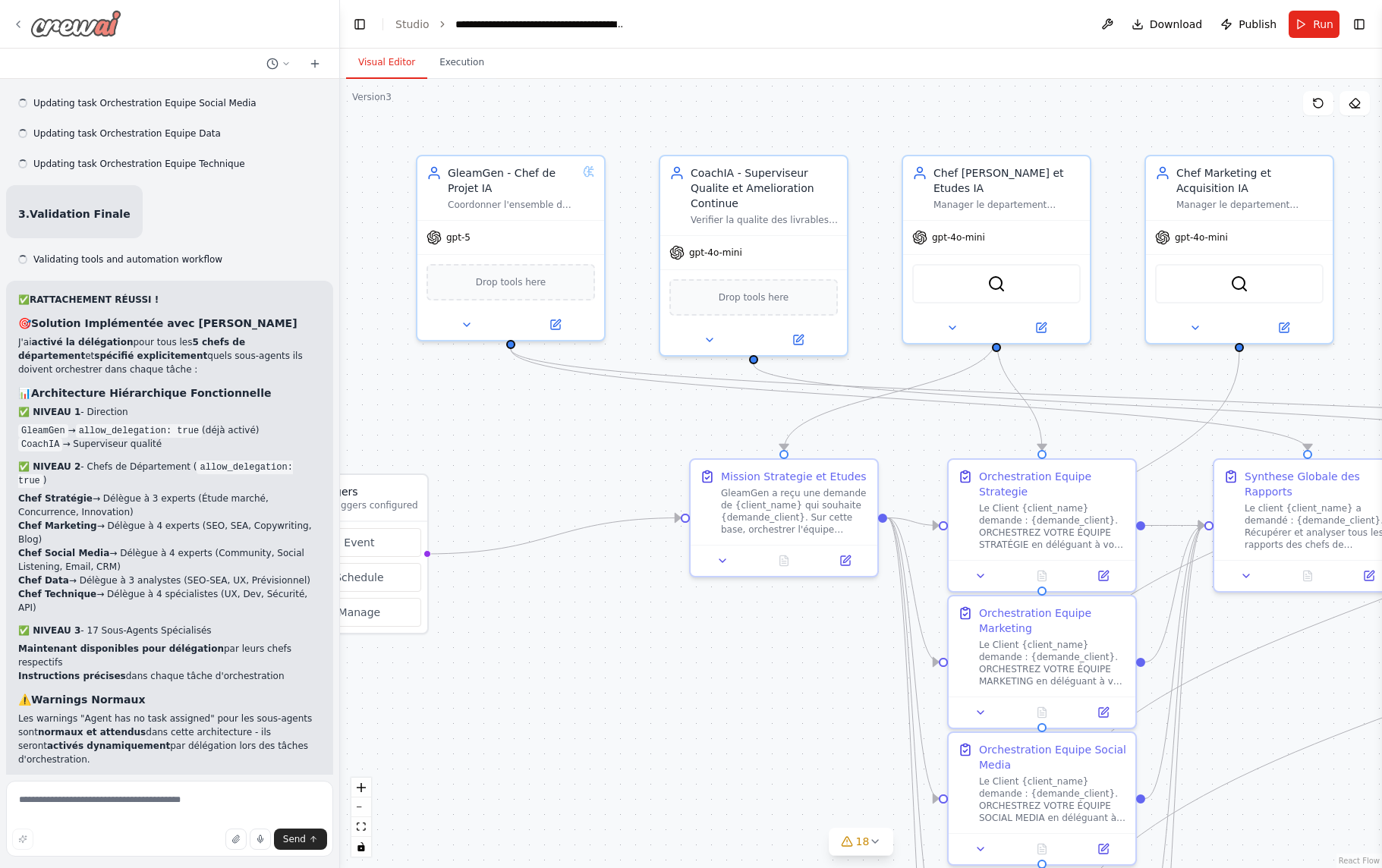
click at [19, 23] on icon at bounding box center [18, 25] width 12 height 12
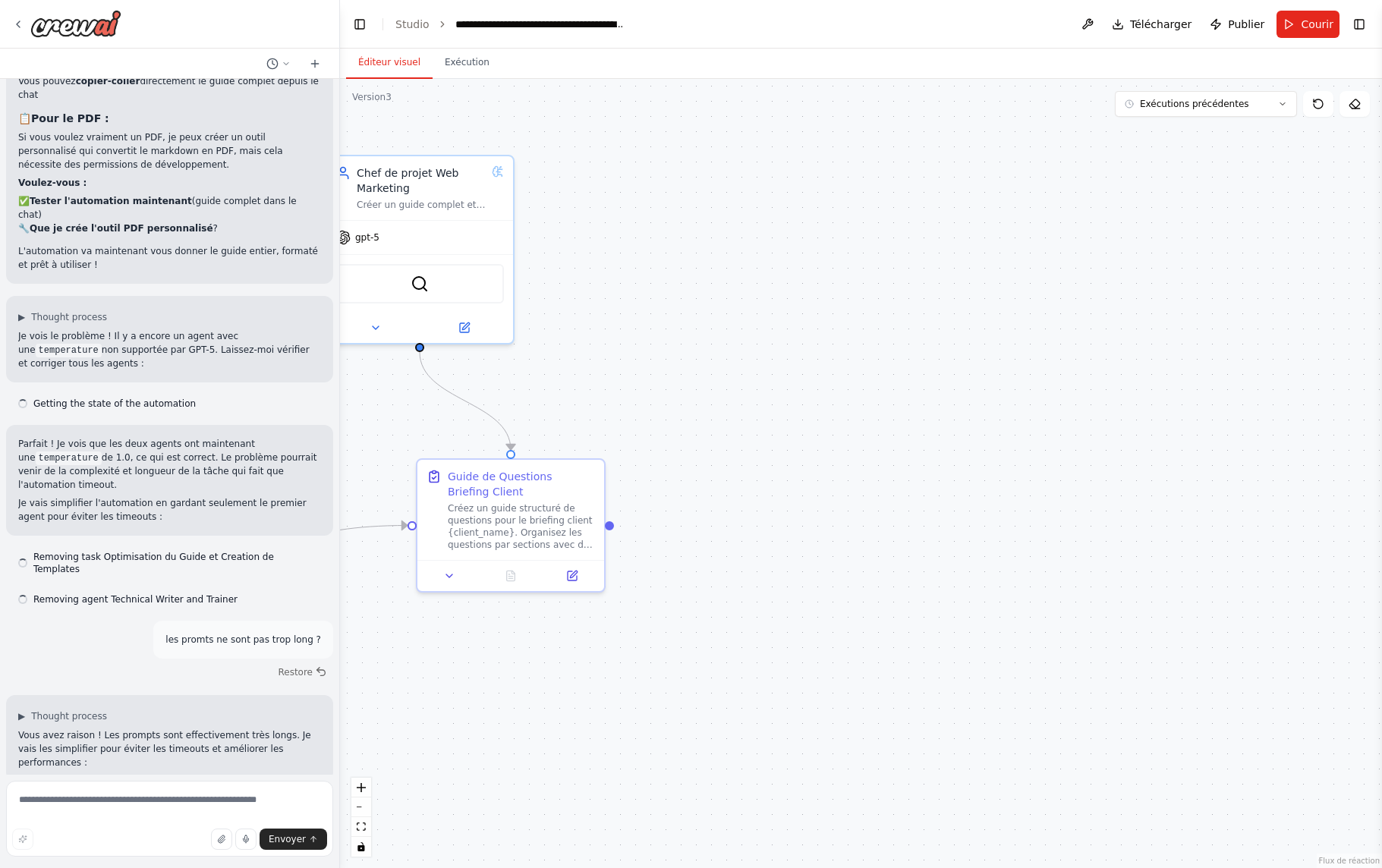
scroll to position [7475, 0]
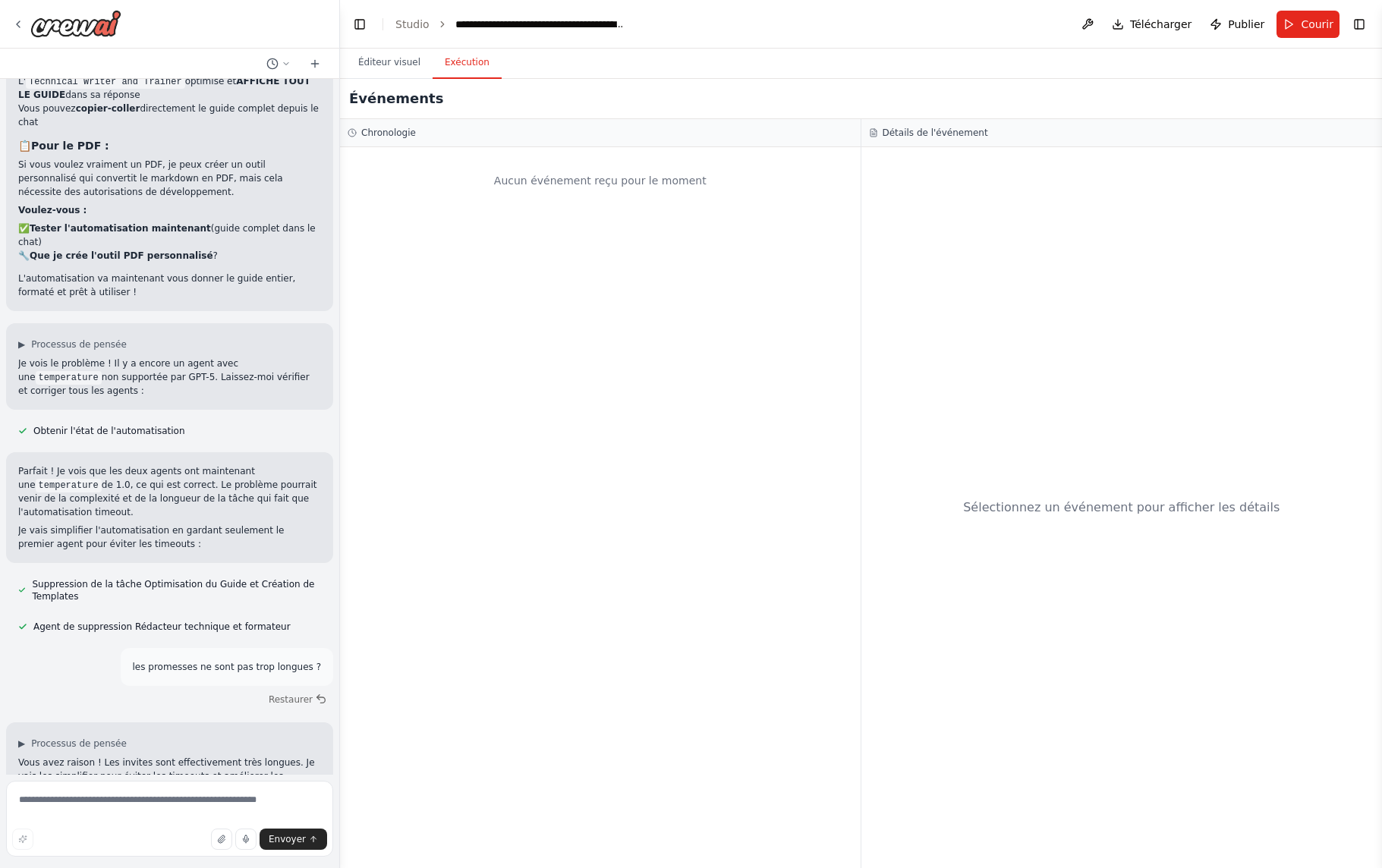
click at [478, 60] on font "Exécution" at bounding box center [467, 62] width 45 height 11
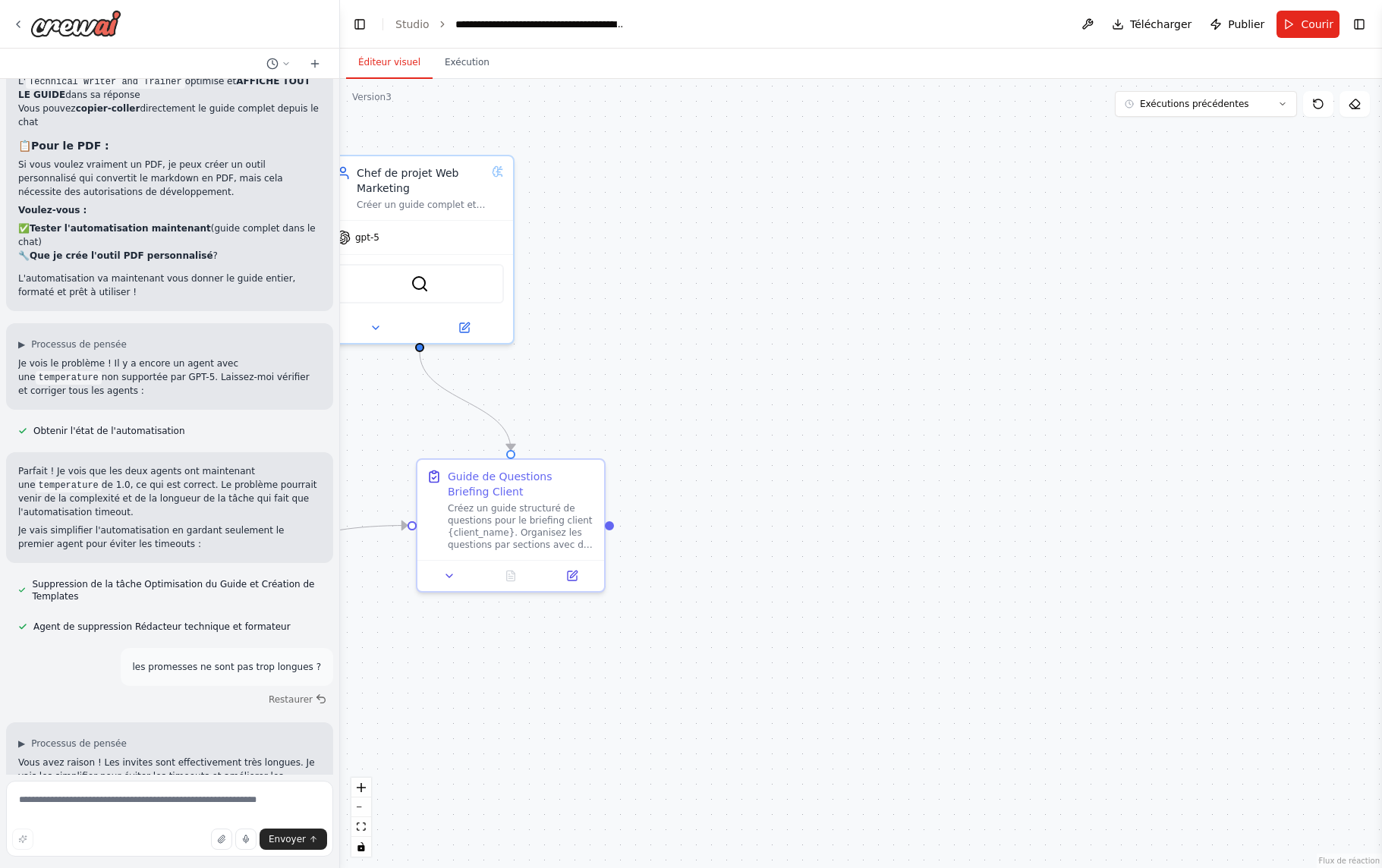
click at [378, 60] on font "Éditeur visuel" at bounding box center [389, 62] width 62 height 11
click at [417, 27] on font "Studio" at bounding box center [412, 25] width 34 height 12
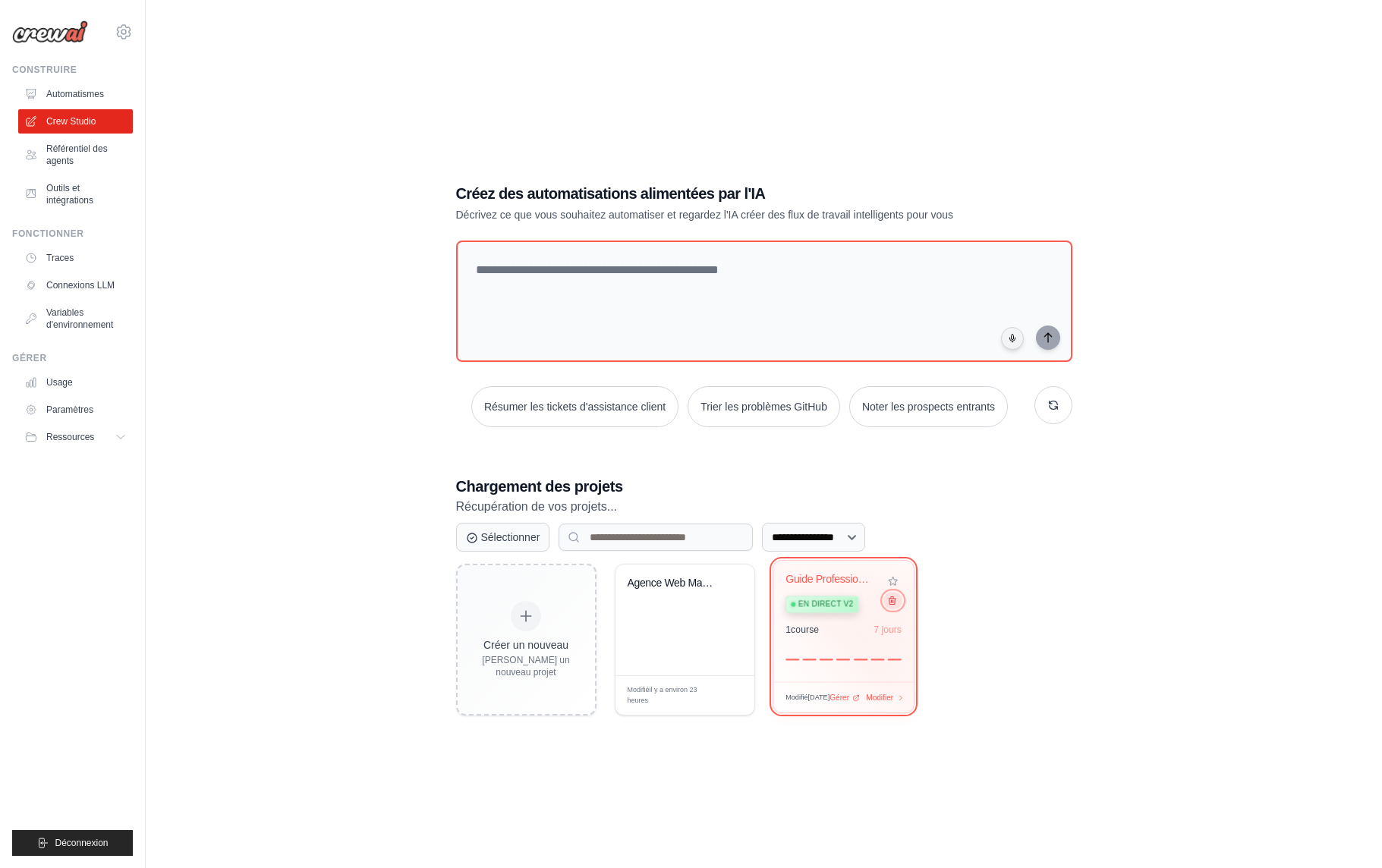
click at [894, 606] on button at bounding box center [892, 600] width 18 height 17
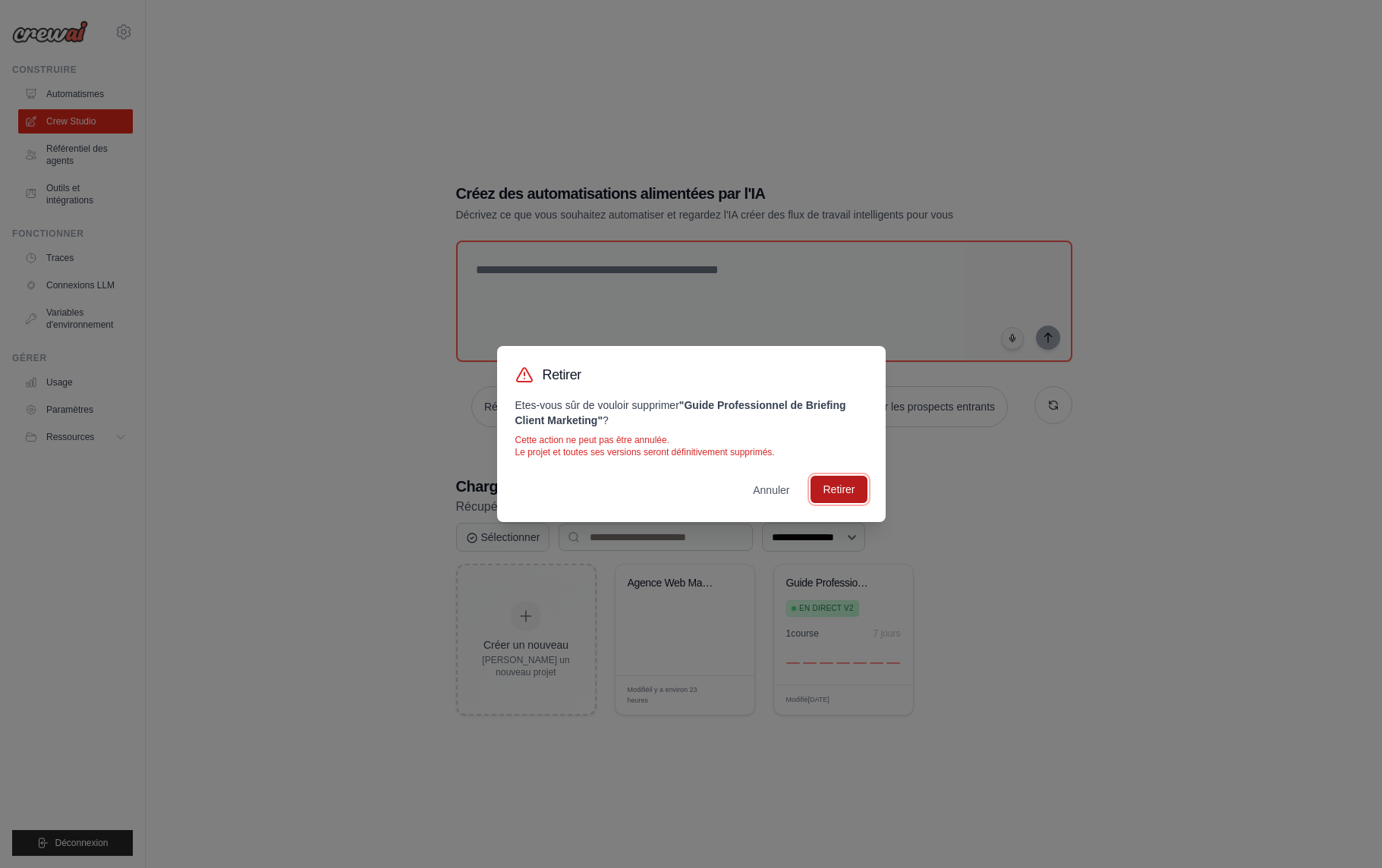
click at [848, 496] on button "Retirer" at bounding box center [839, 489] width 56 height 27
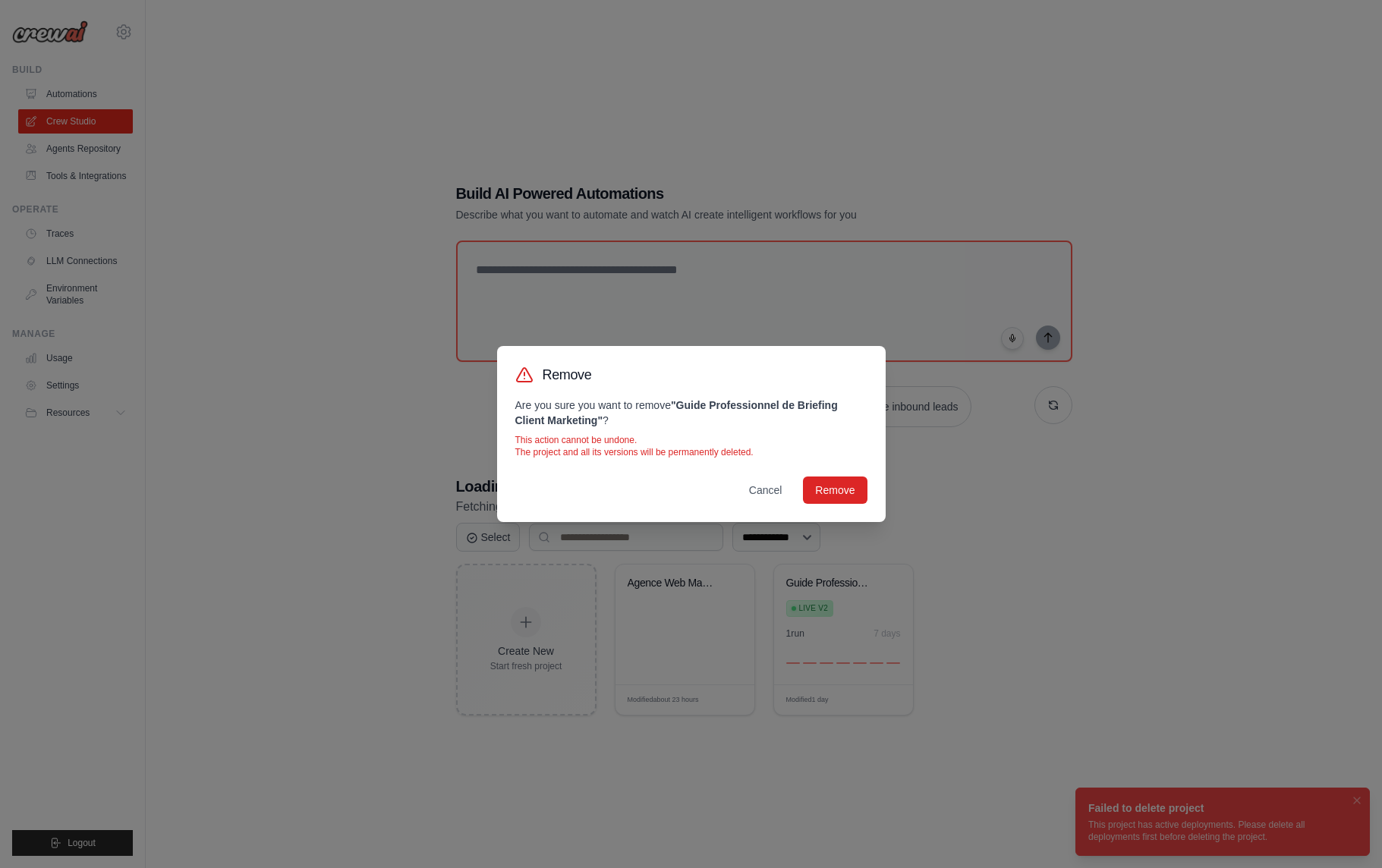
click at [1067, 600] on div "Remove Are you sure you want to remove " Guide Professionnel de Briefing Client…" at bounding box center [691, 434] width 1382 height 868
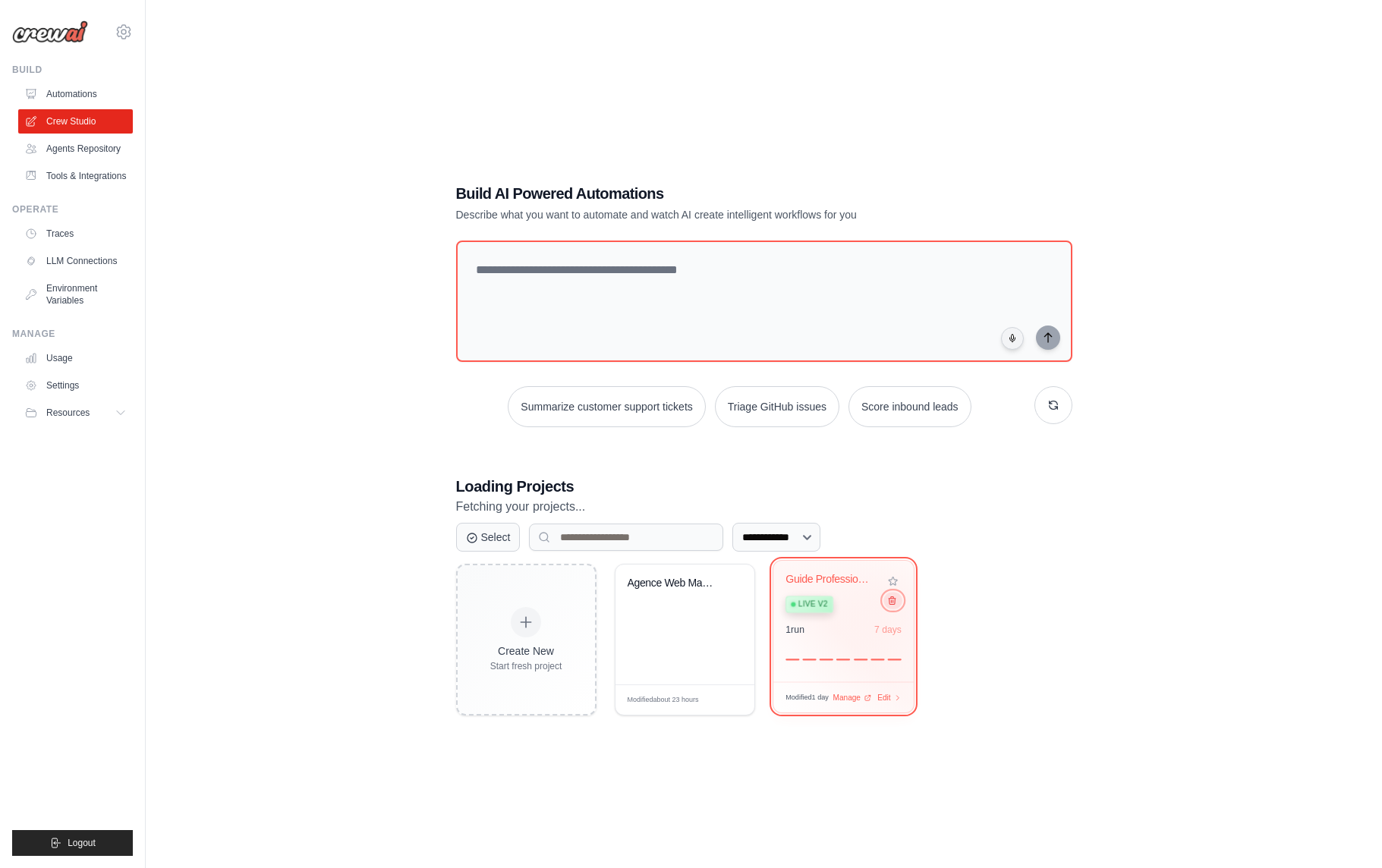
click at [891, 603] on icon at bounding box center [891, 600] width 10 height 10
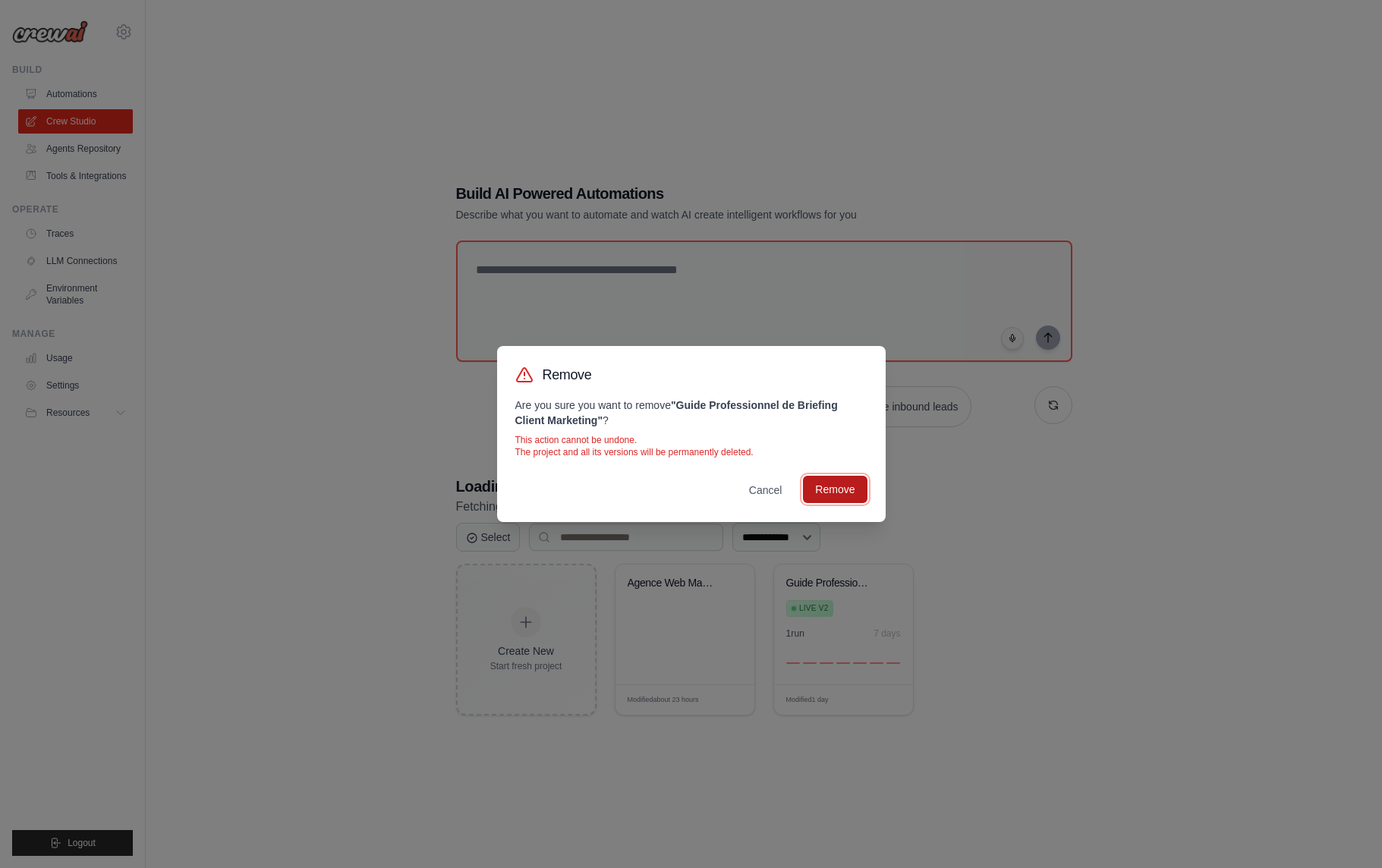
click at [847, 495] on button "Remove" at bounding box center [834, 489] width 64 height 27
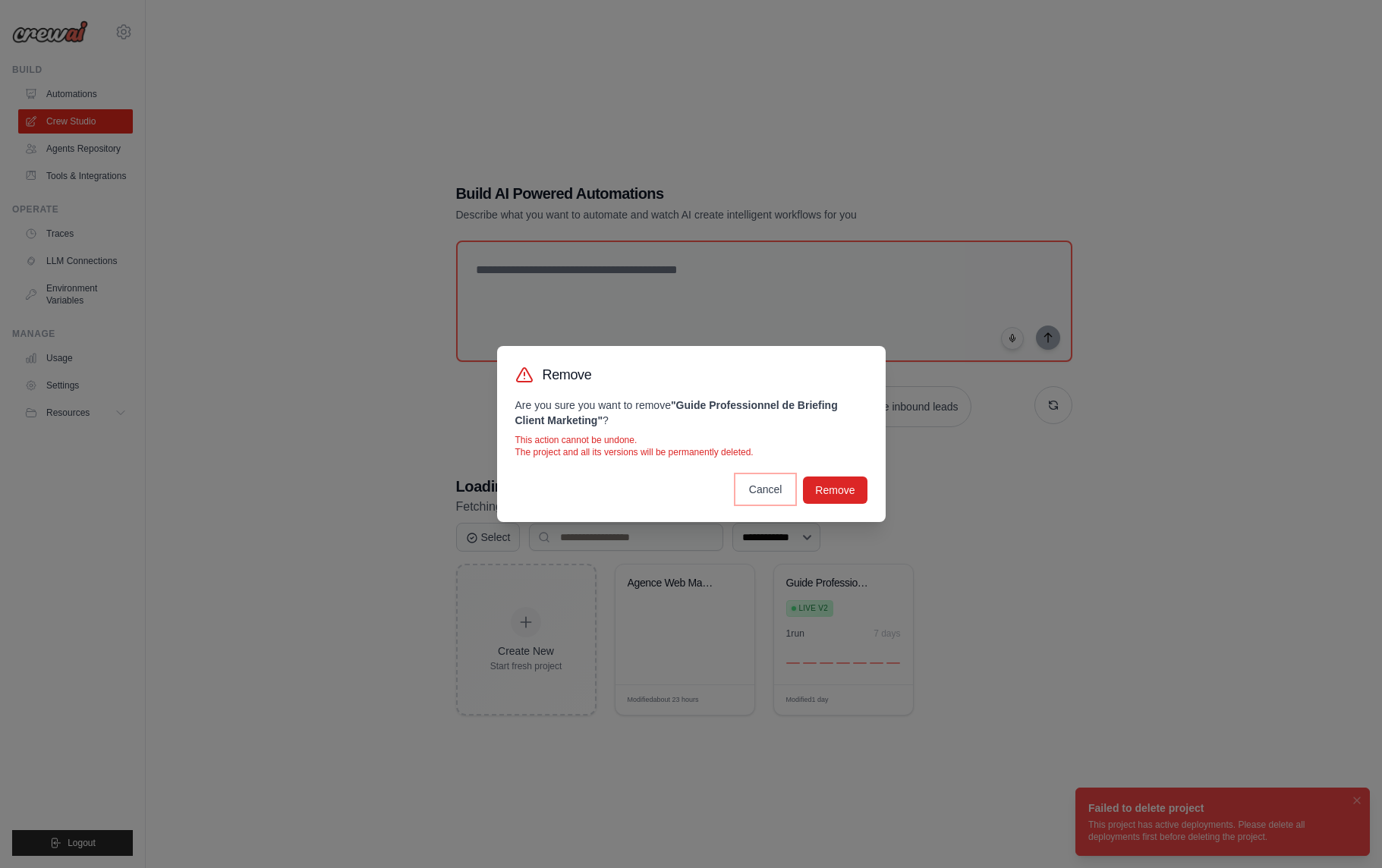
click at [768, 490] on button "Cancel" at bounding box center [766, 489] width 58 height 27
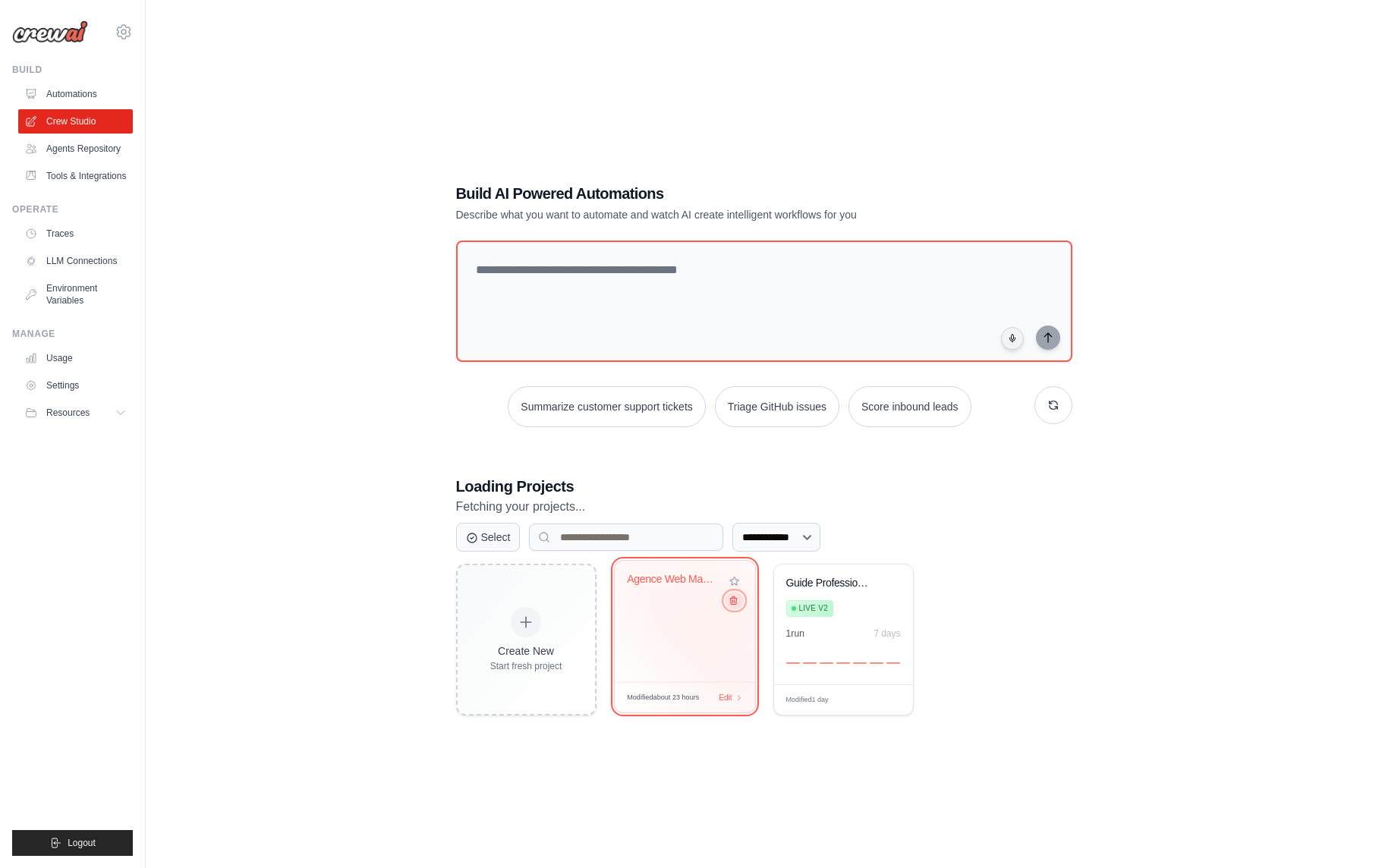
click at [734, 607] on button at bounding box center [734, 600] width 18 height 17
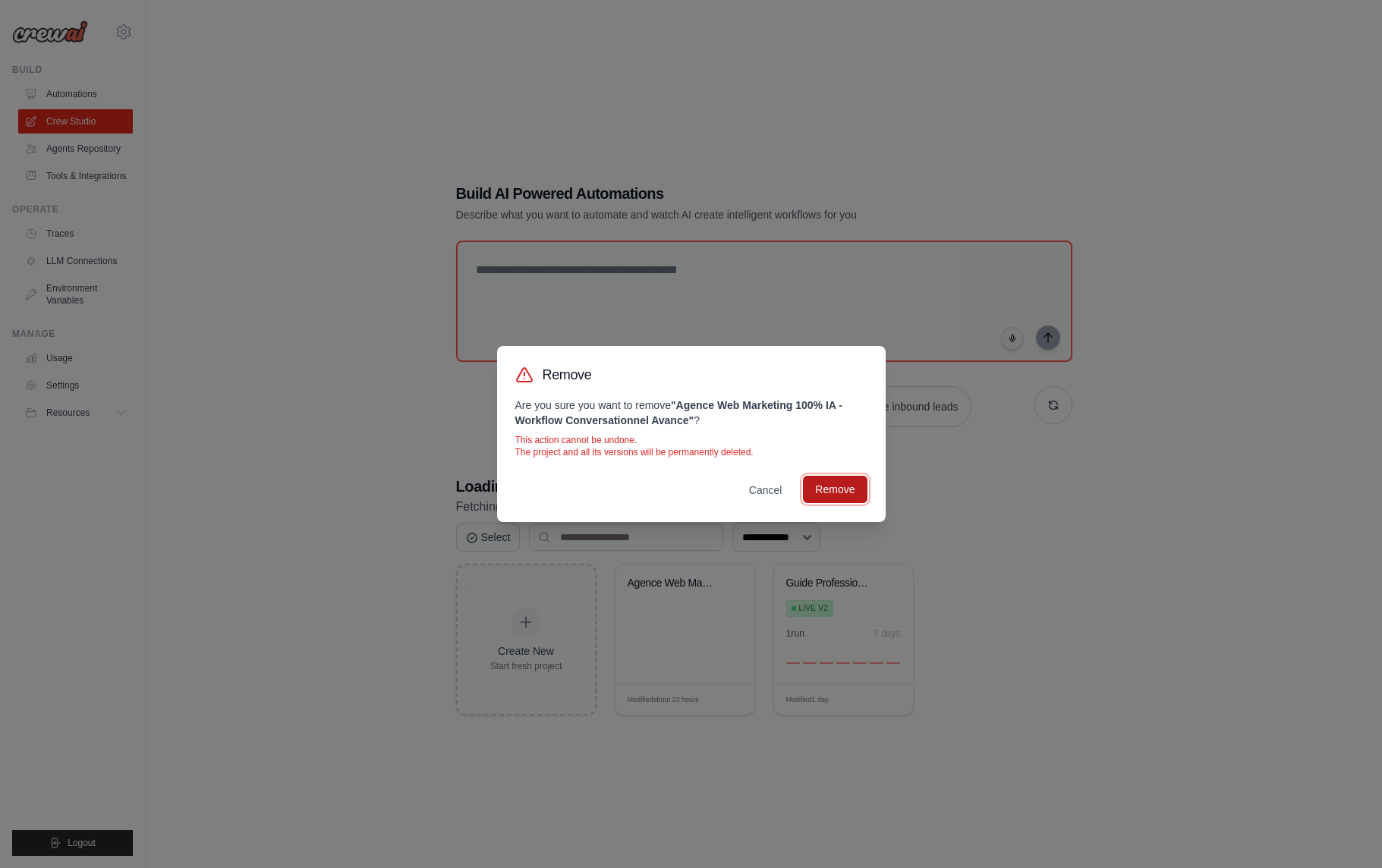
click at [837, 490] on button "Remove" at bounding box center [834, 489] width 64 height 27
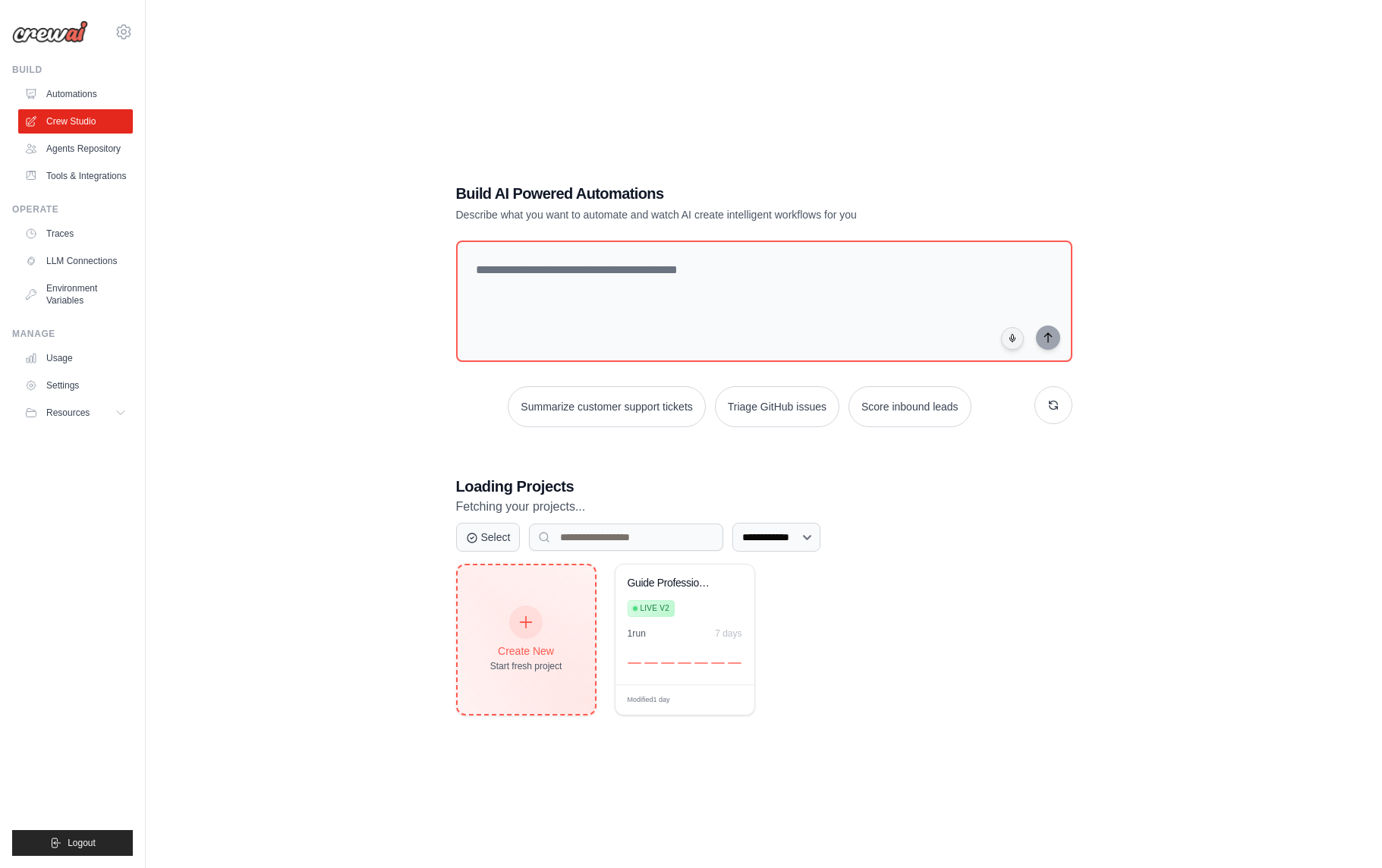
click at [521, 646] on div "Create New" at bounding box center [526, 650] width 72 height 15
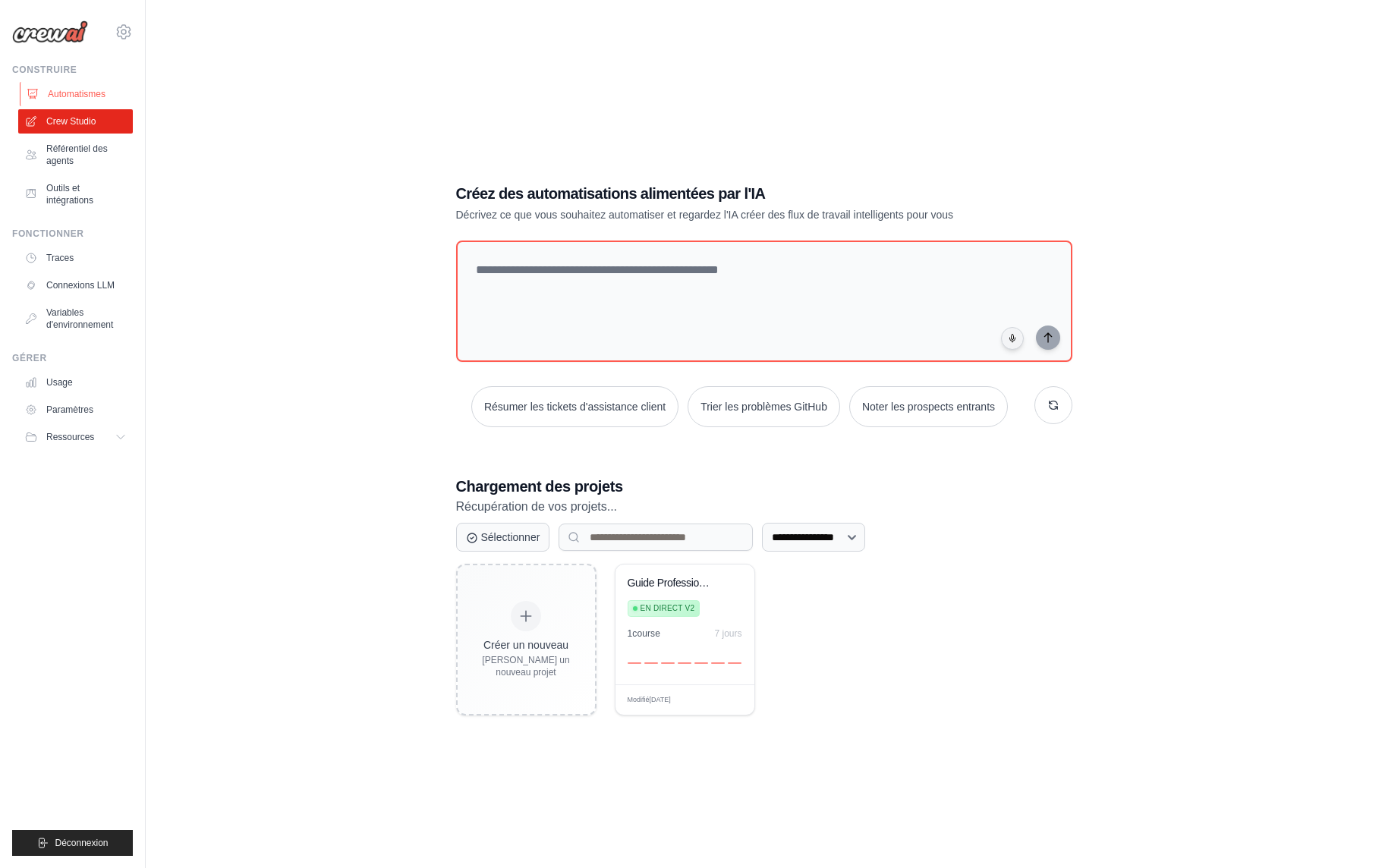
click at [110, 88] on link "Automatismes" at bounding box center [77, 95] width 115 height 25
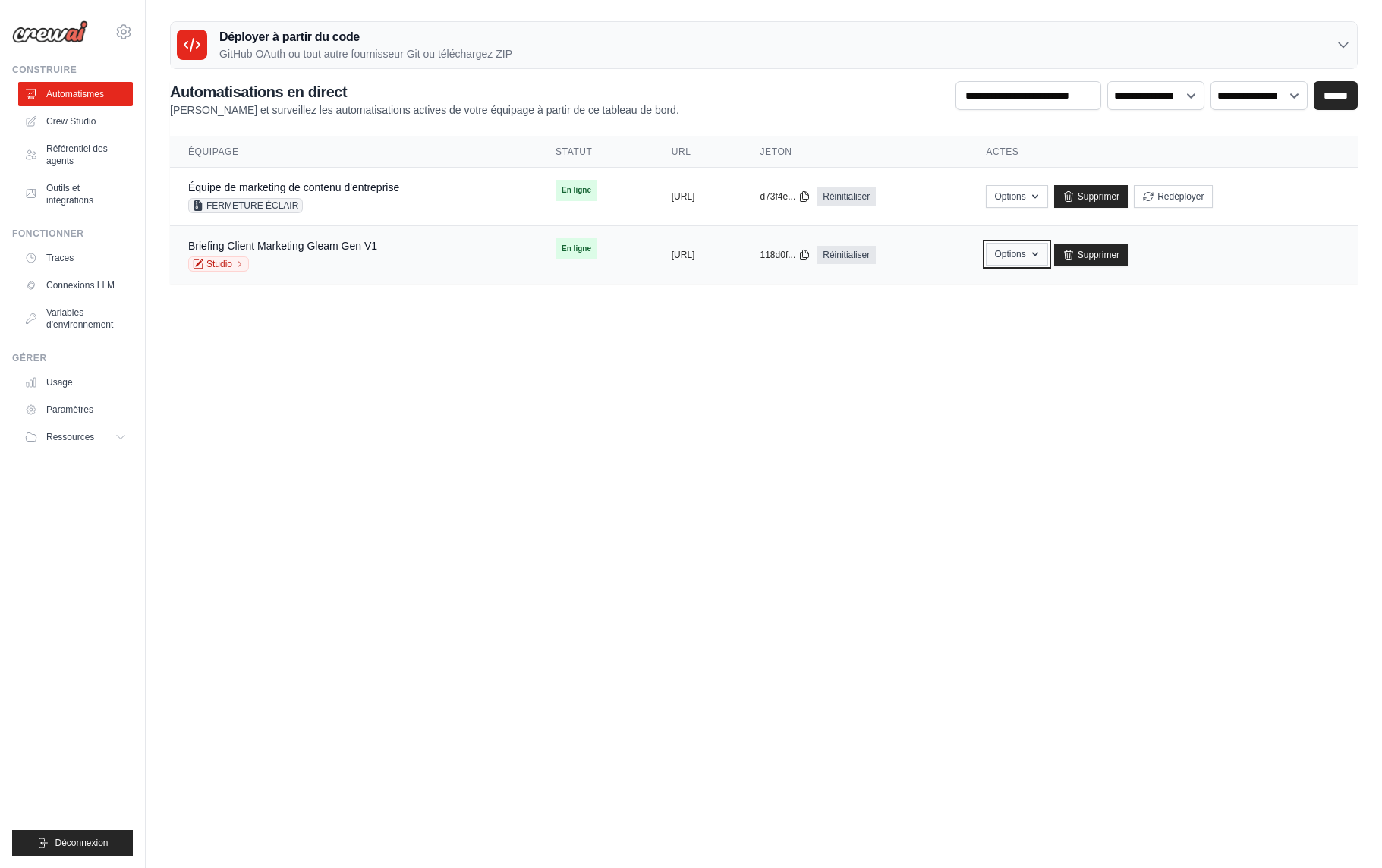
click at [1047, 262] on button "Options" at bounding box center [1017, 254] width 61 height 23
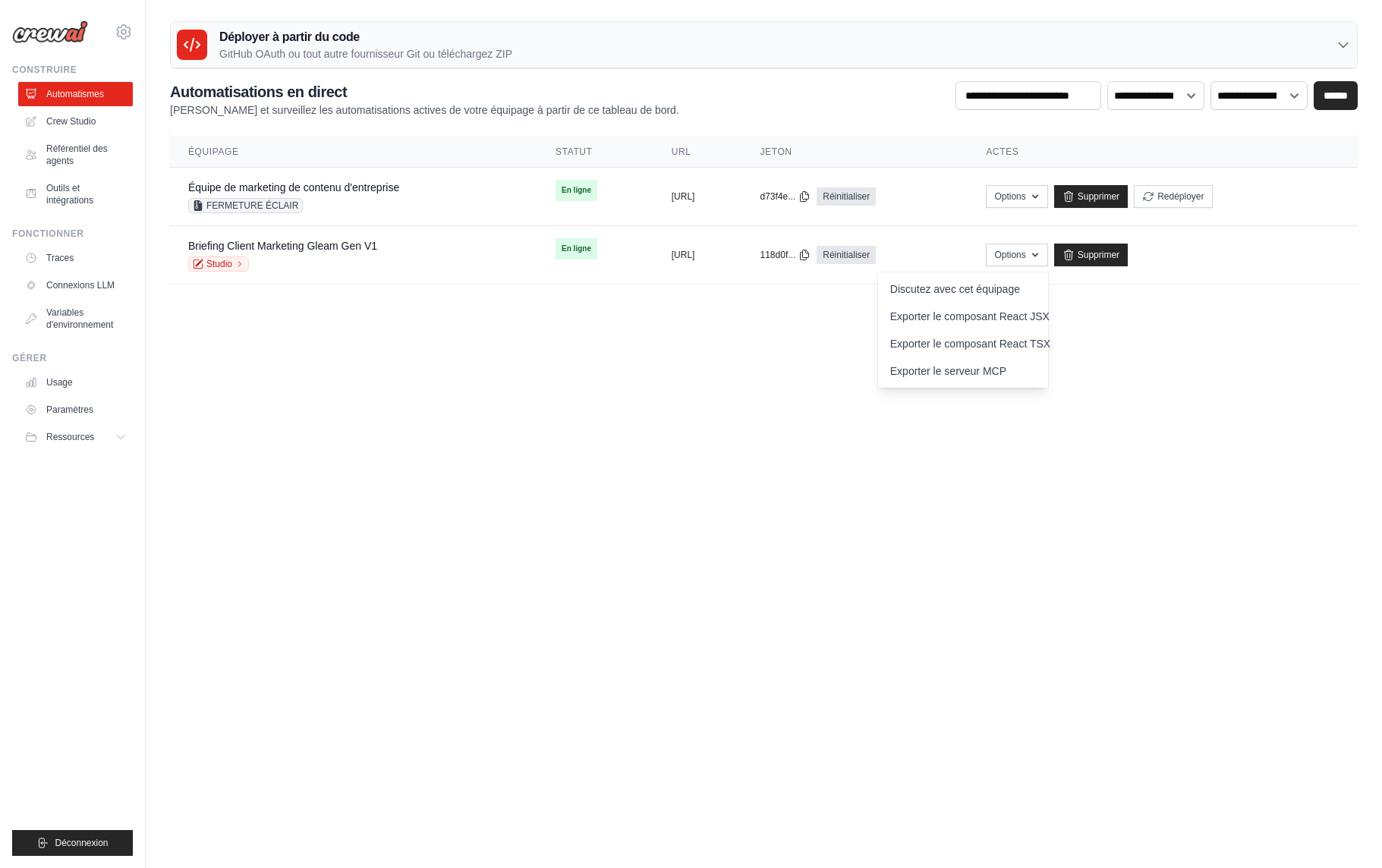
click at [1174, 330] on body "aurelientissot21@gmail.com Paramètres Construire Automatismes GitHub" at bounding box center [691, 434] width 1382 height 868
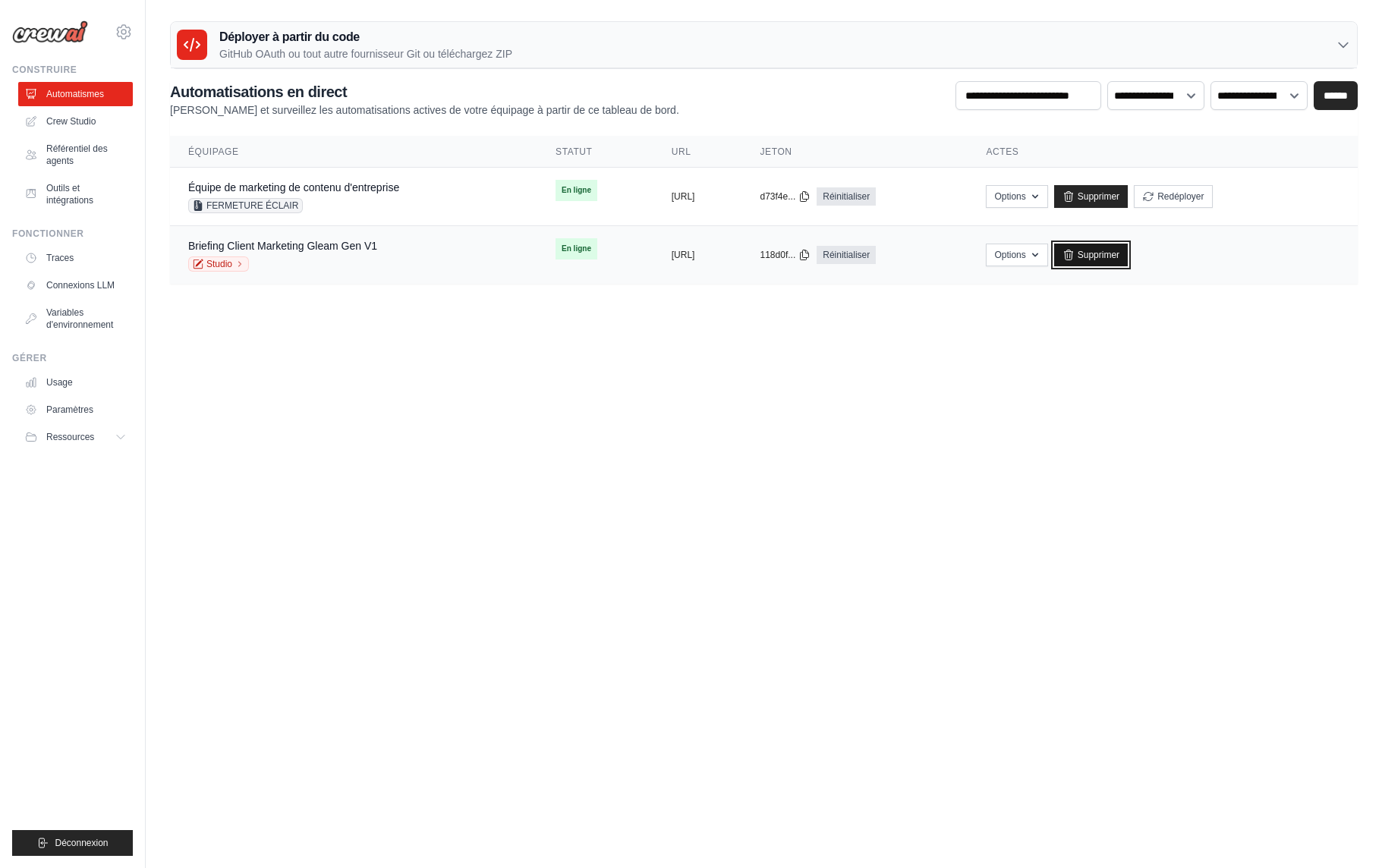
click at [1119, 258] on font "Supprimer" at bounding box center [1099, 255] width 42 height 11
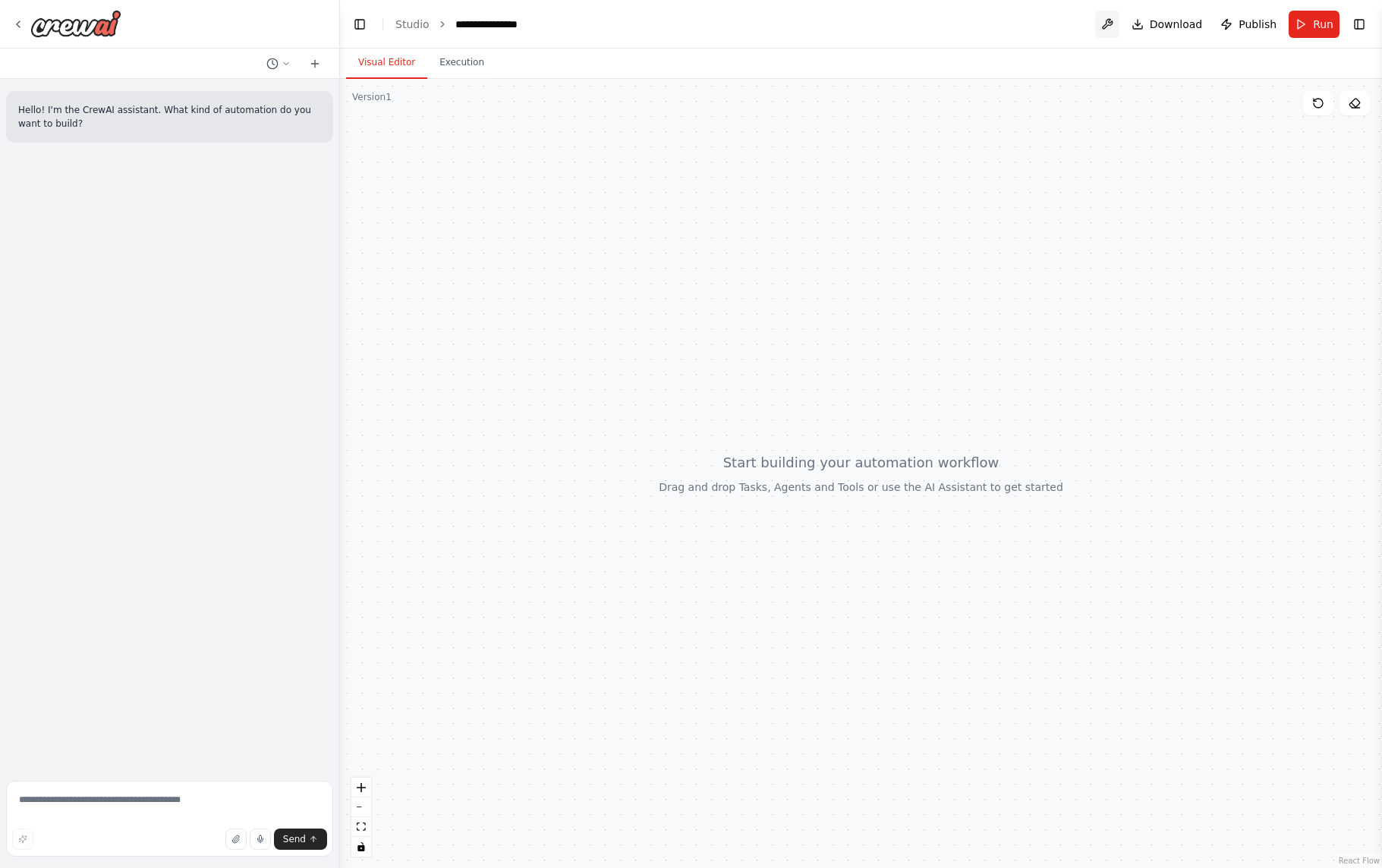
click at [1110, 28] on button at bounding box center [1108, 24] width 25 height 27
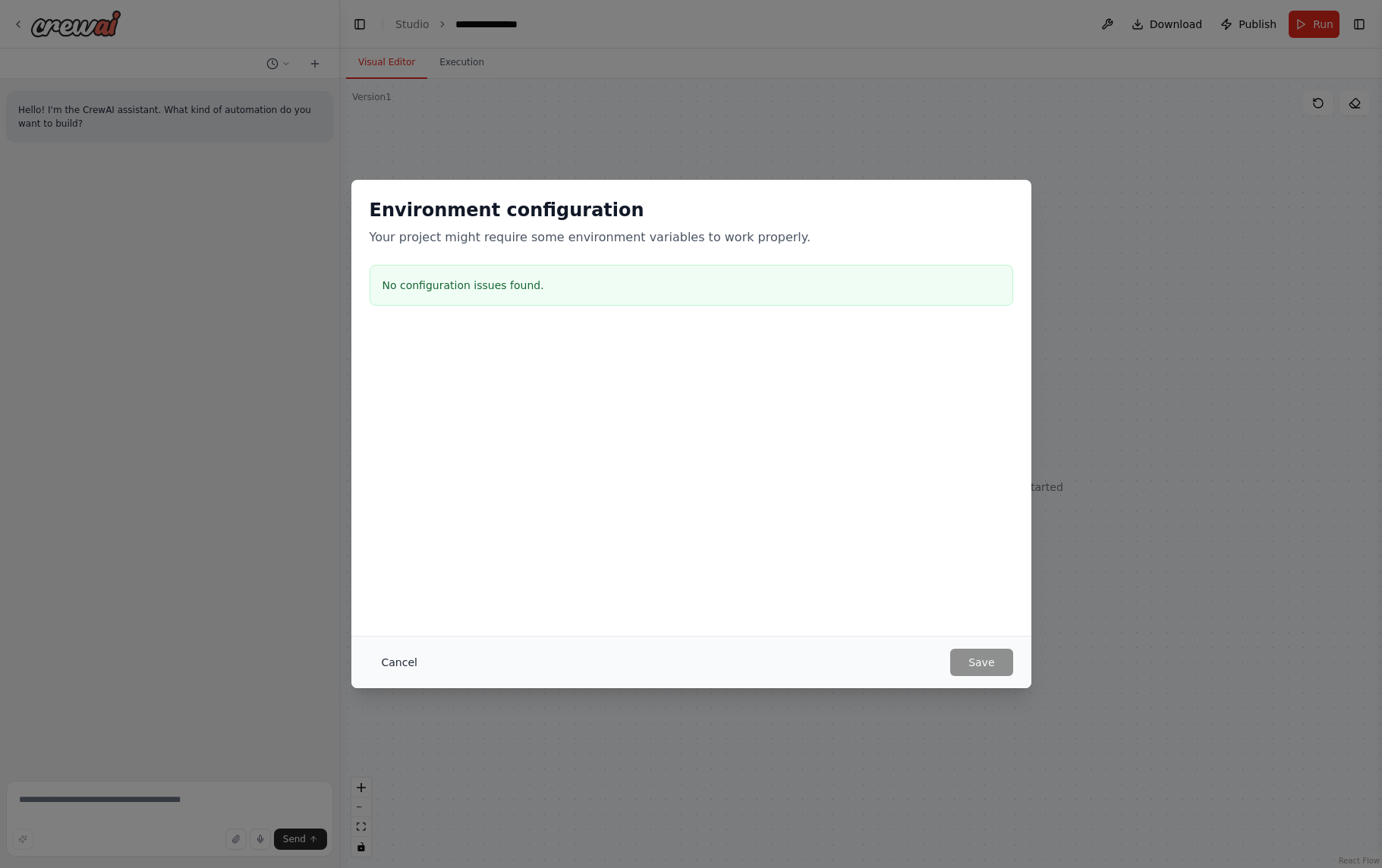
click at [388, 653] on button "Cancel" at bounding box center [400, 661] width 60 height 27
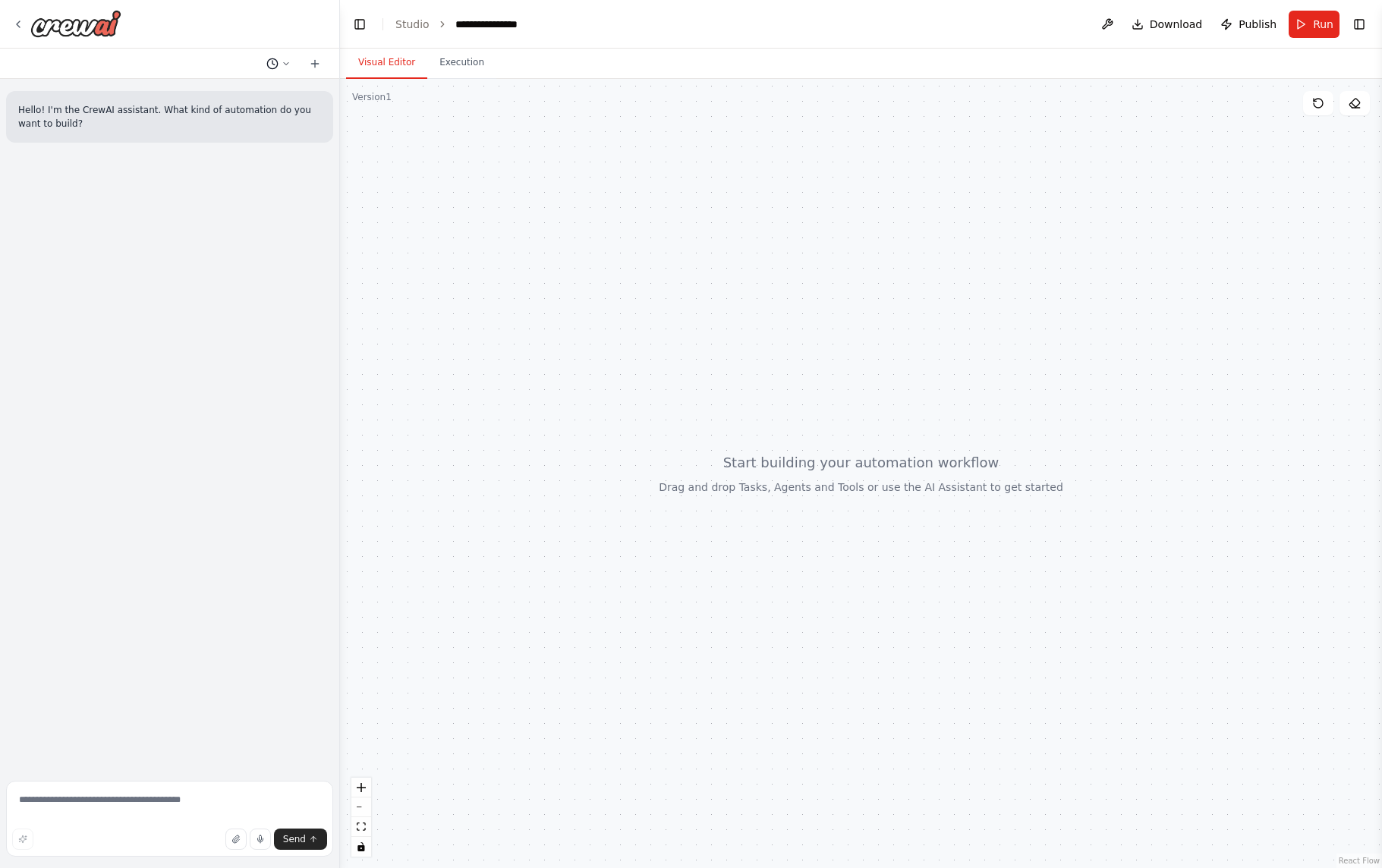
click at [272, 64] on icon at bounding box center [273, 64] width 12 height 12
click at [272, 64] on div at bounding box center [170, 434] width 340 height 868
click at [315, 65] on icon at bounding box center [315, 63] width 0 height 7
click at [902, 530] on div at bounding box center [861, 473] width 1042 height 789
drag, startPoint x: 902, startPoint y: 530, endPoint x: 897, endPoint y: 546, distance: 16.8
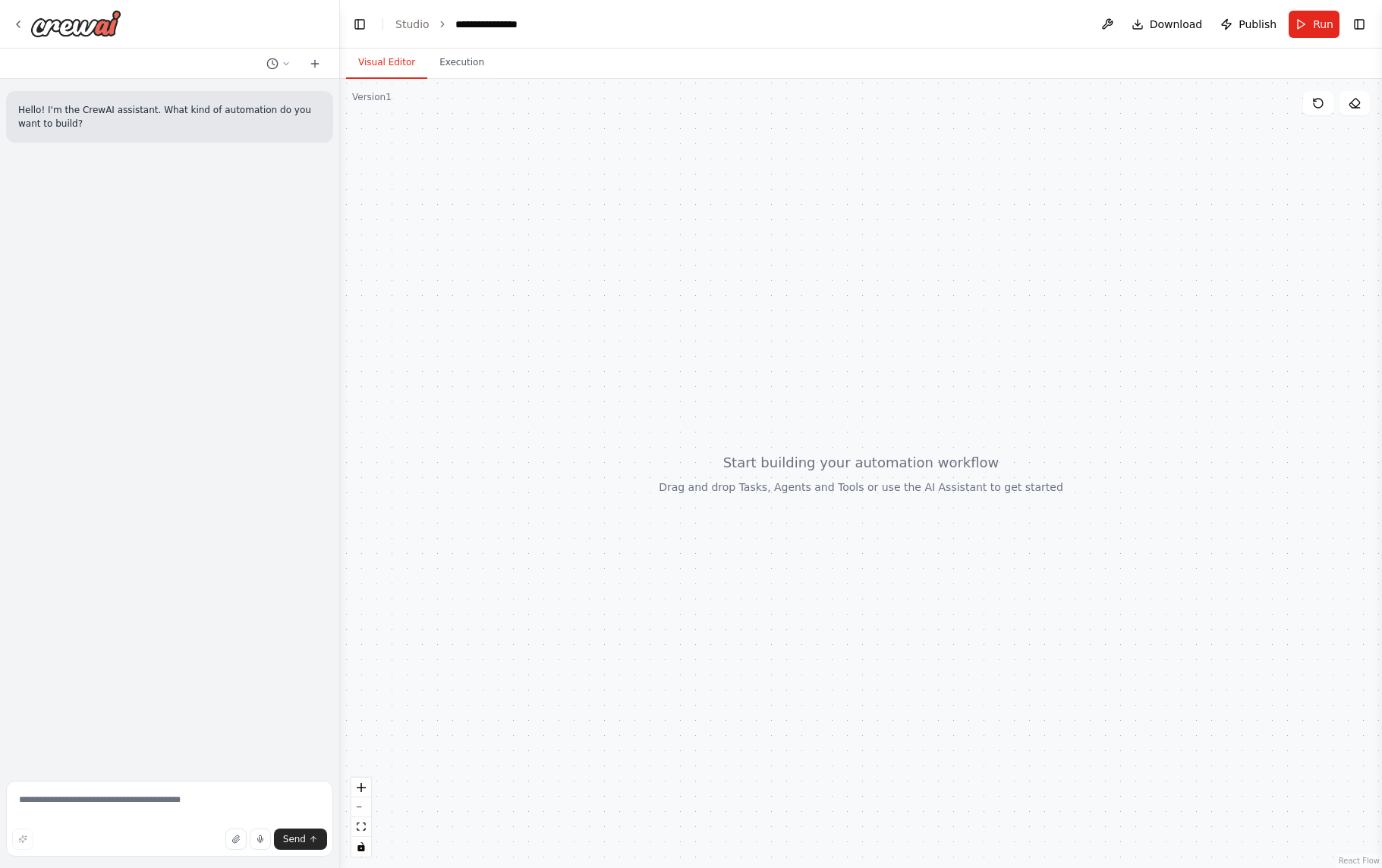
click at [885, 557] on div at bounding box center [861, 473] width 1042 height 789
click at [1316, 106] on icon at bounding box center [1318, 103] width 9 height 9
click at [1357, 32] on button "Toggle Right Sidebar" at bounding box center [1359, 25] width 21 height 21
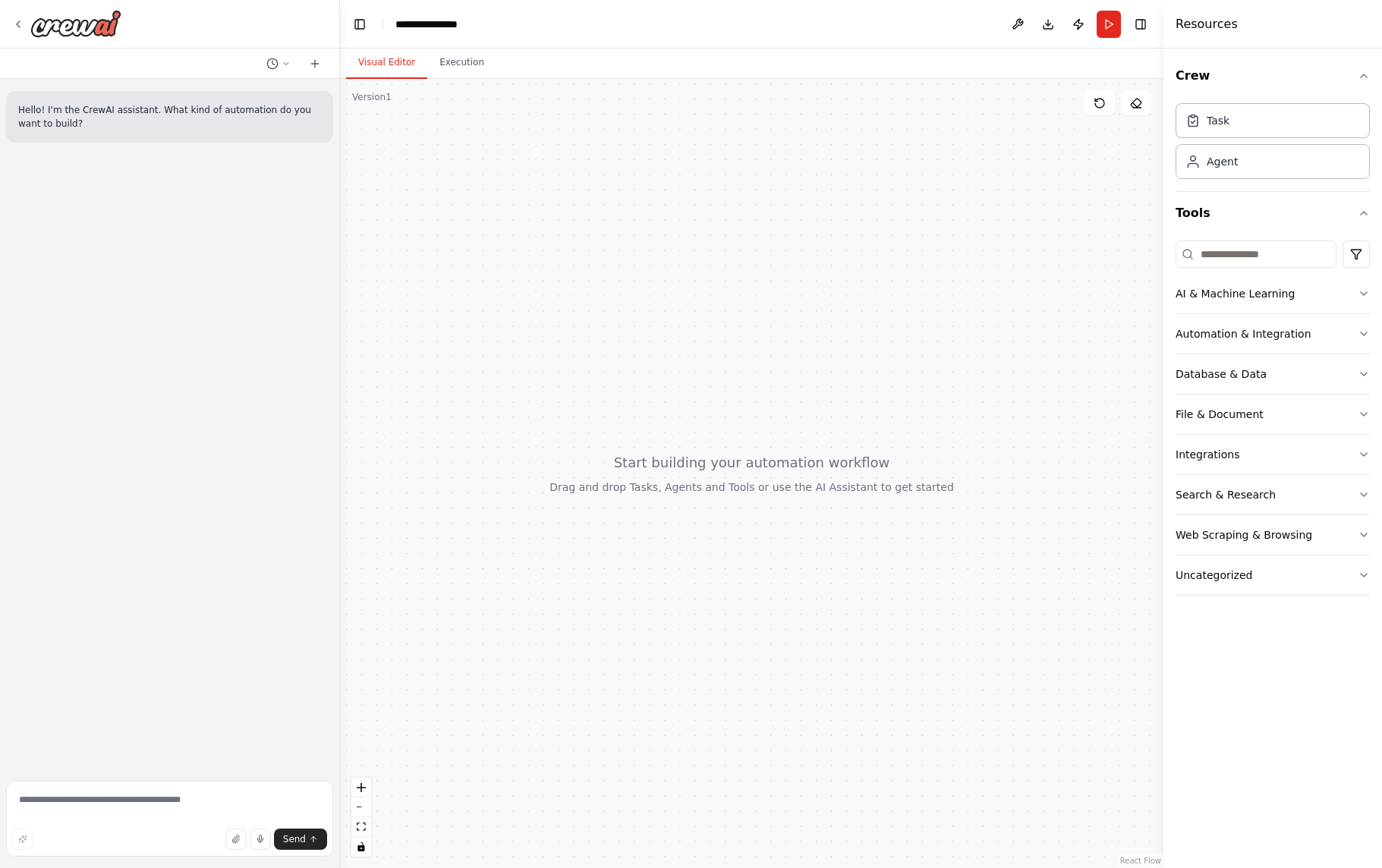
click at [740, 252] on div at bounding box center [752, 473] width 824 height 789
click at [463, 70] on button "Execution" at bounding box center [462, 63] width 69 height 32
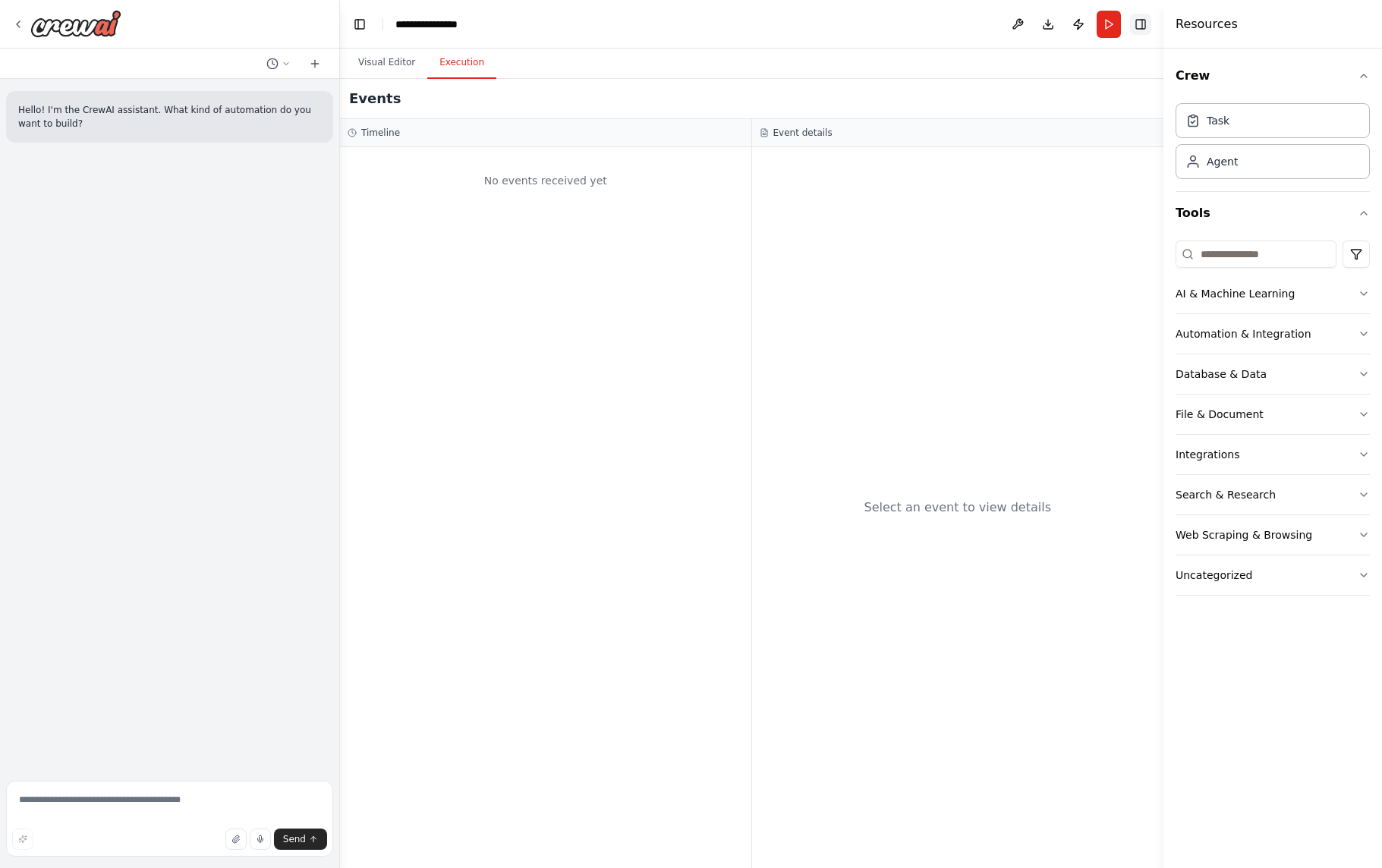
click at [1135, 27] on button "Toggle Right Sidebar" at bounding box center [1141, 25] width 21 height 21
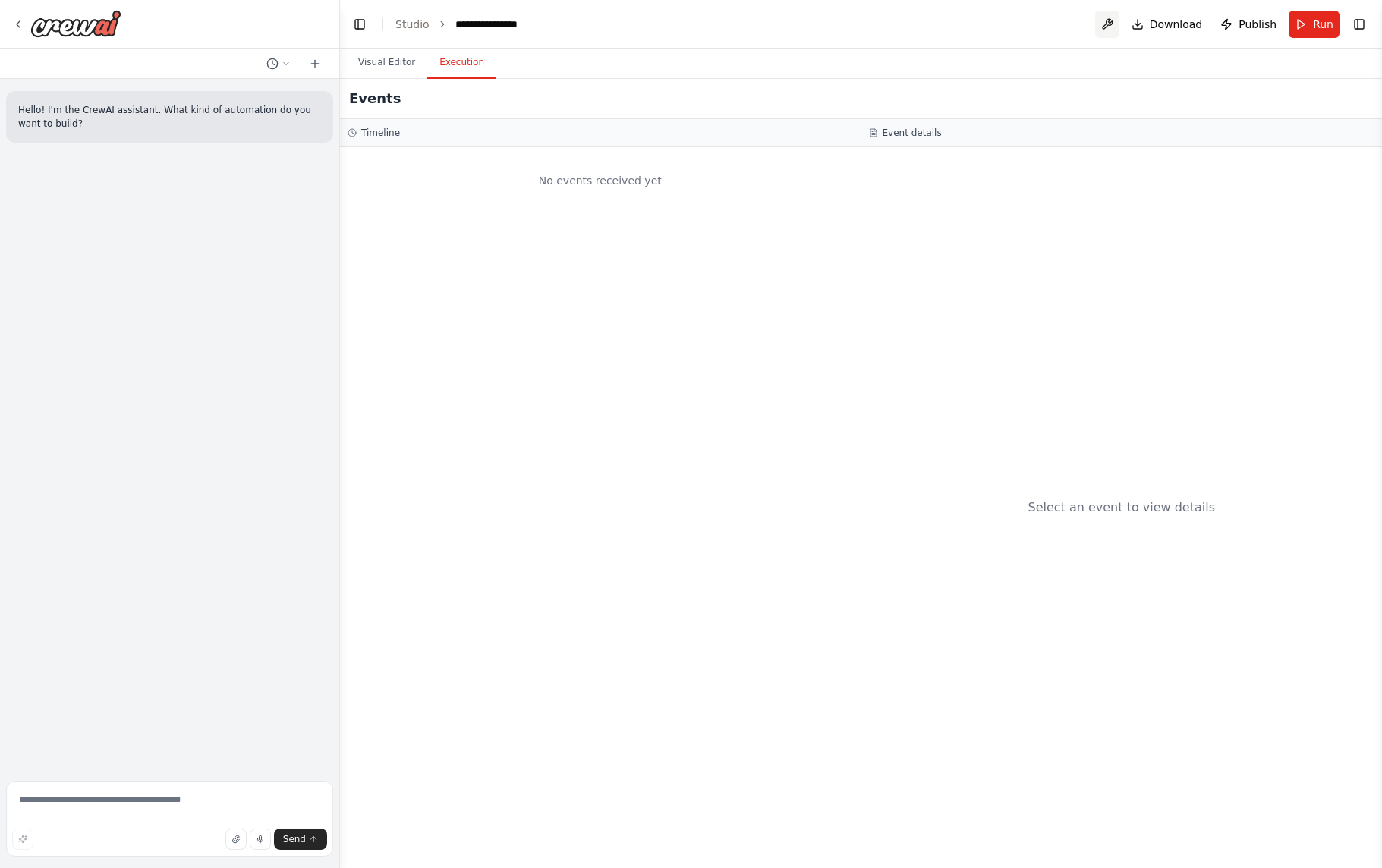
click at [1111, 28] on button at bounding box center [1108, 24] width 25 height 27
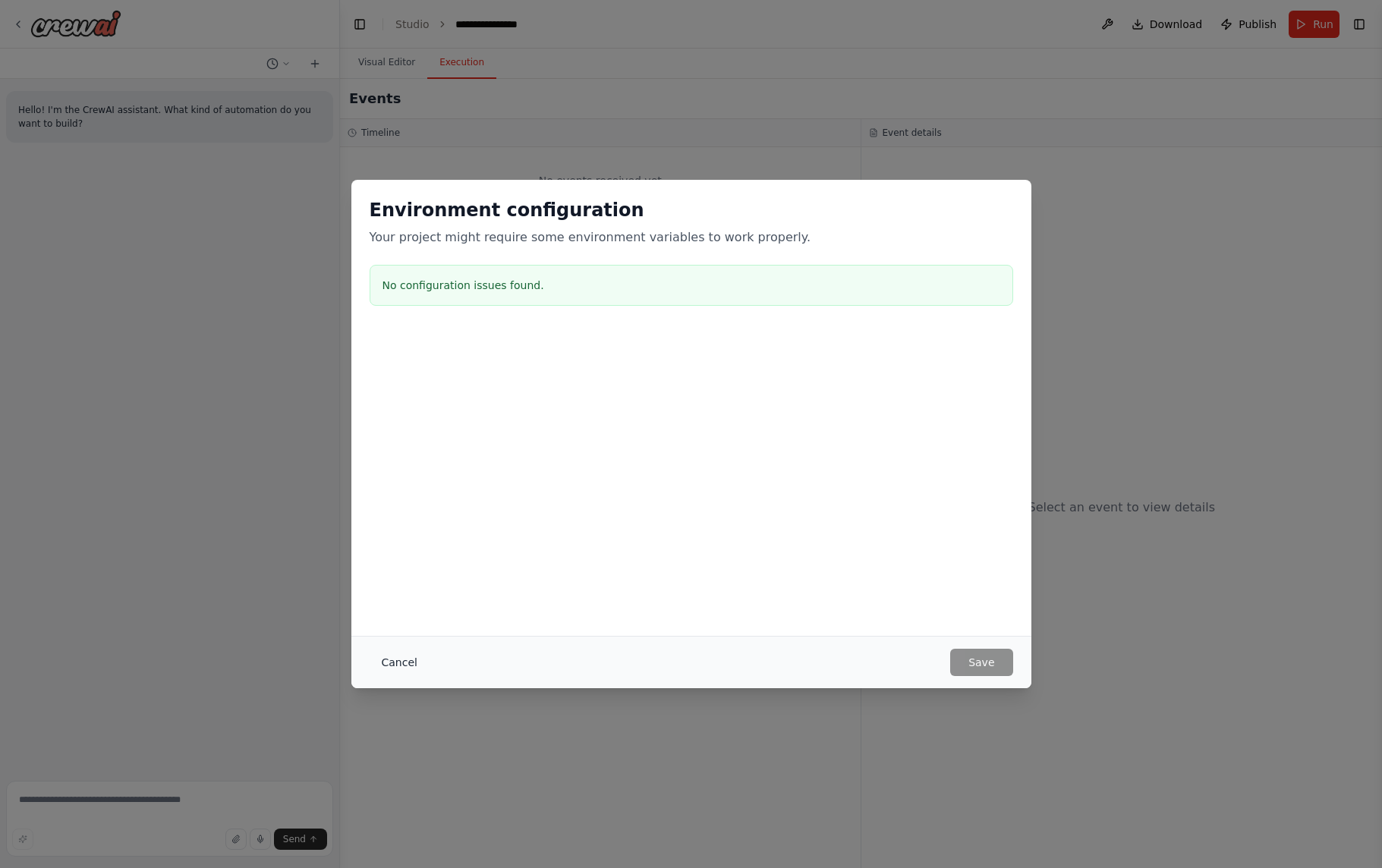
click at [401, 667] on button "Cancel" at bounding box center [400, 661] width 60 height 27
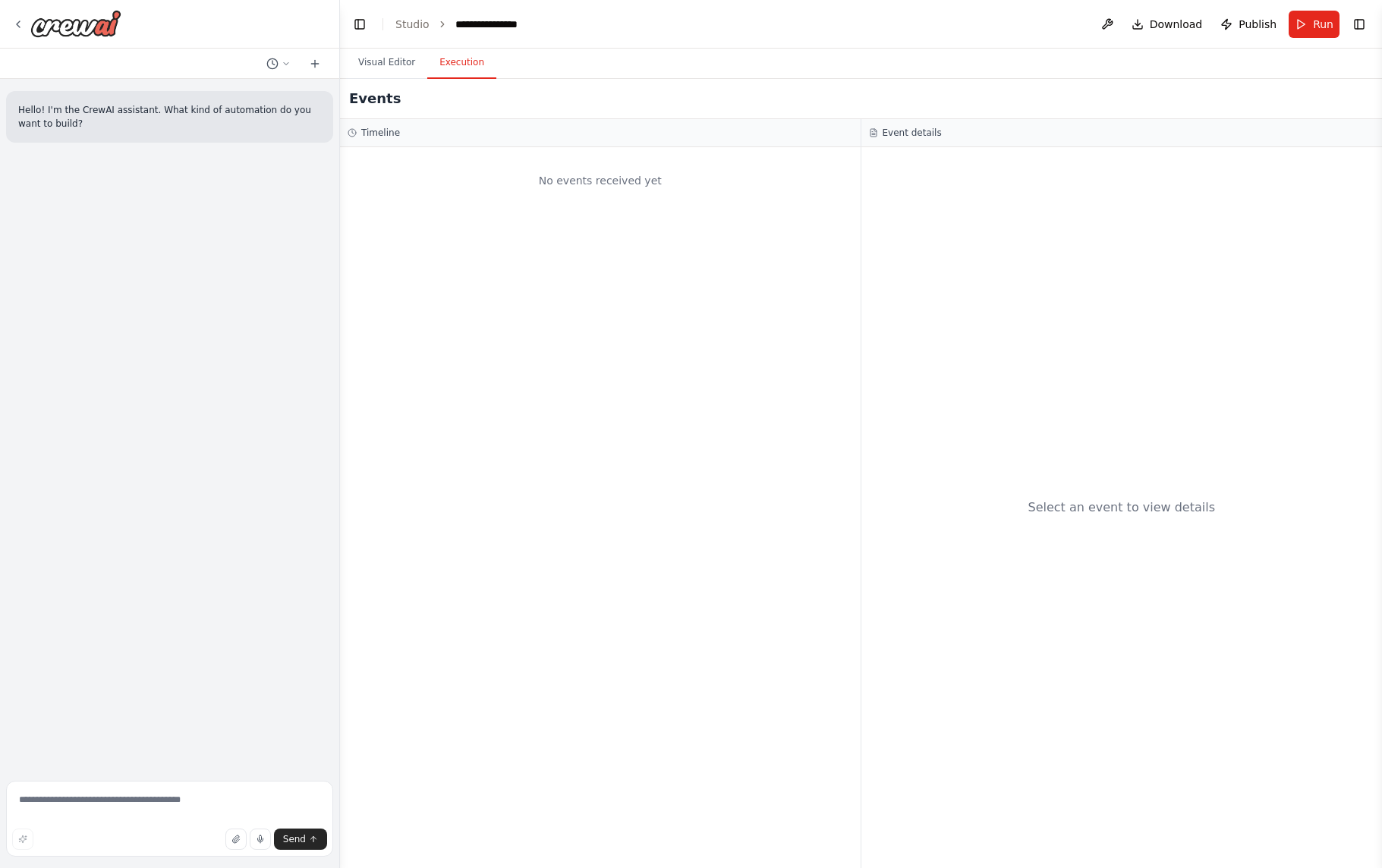
click at [364, 102] on h2 "Events" at bounding box center [374, 98] width 52 height 21
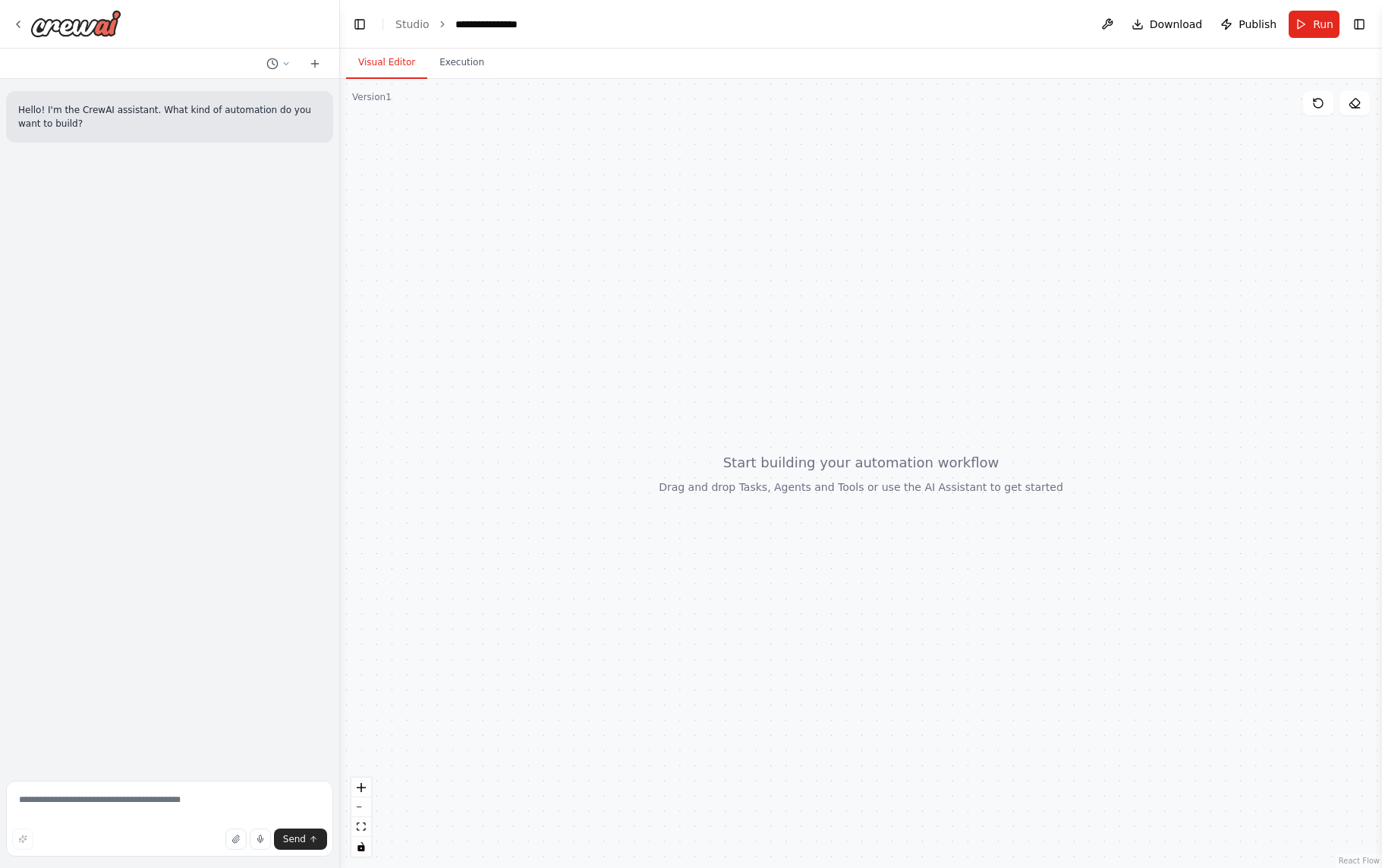
click at [379, 64] on button "Visual Editor" at bounding box center [386, 63] width 82 height 32
click at [22, 25] on icon at bounding box center [18, 25] width 12 height 12
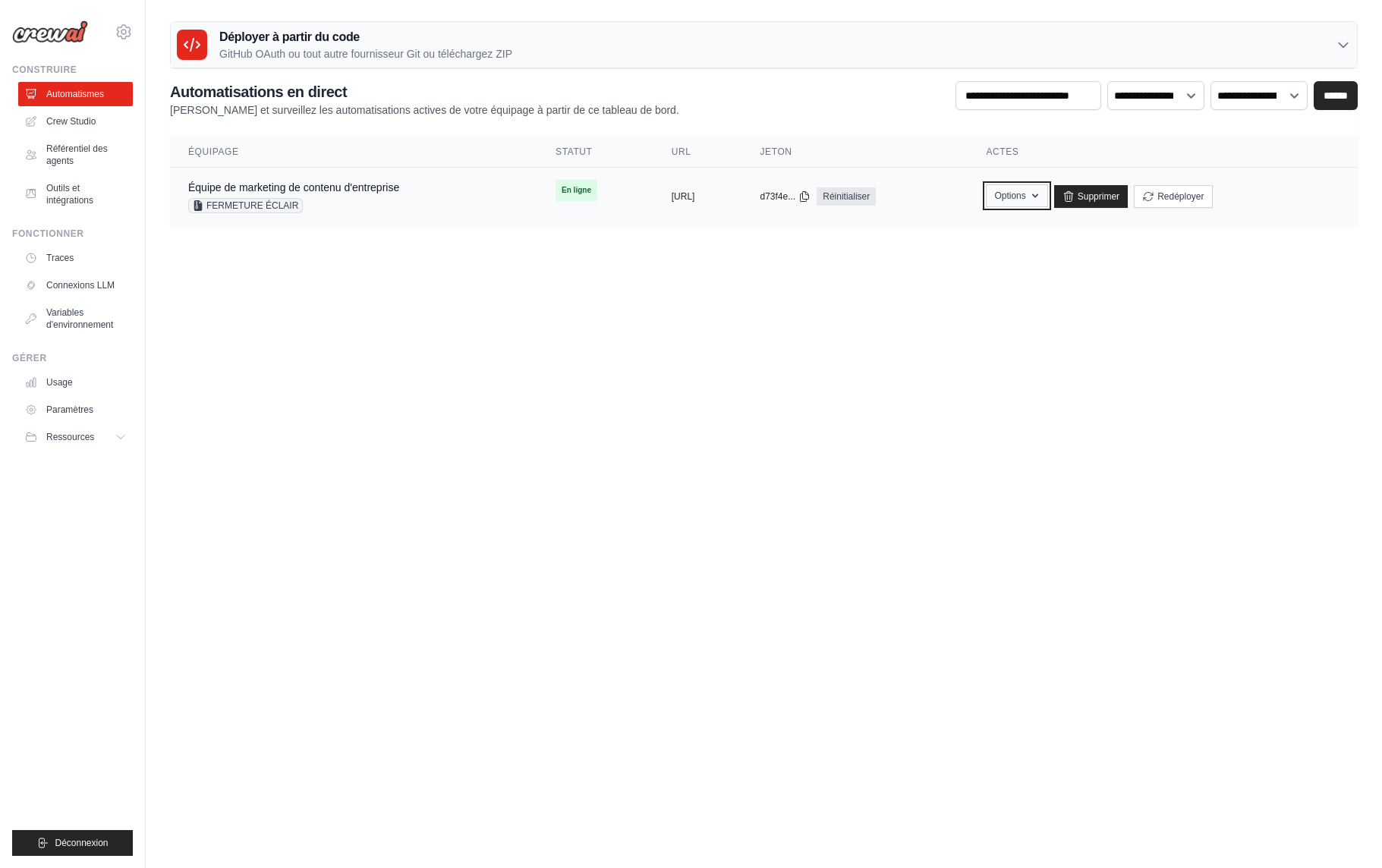
click at [1025, 199] on font "Options" at bounding box center [1010, 195] width 32 height 11
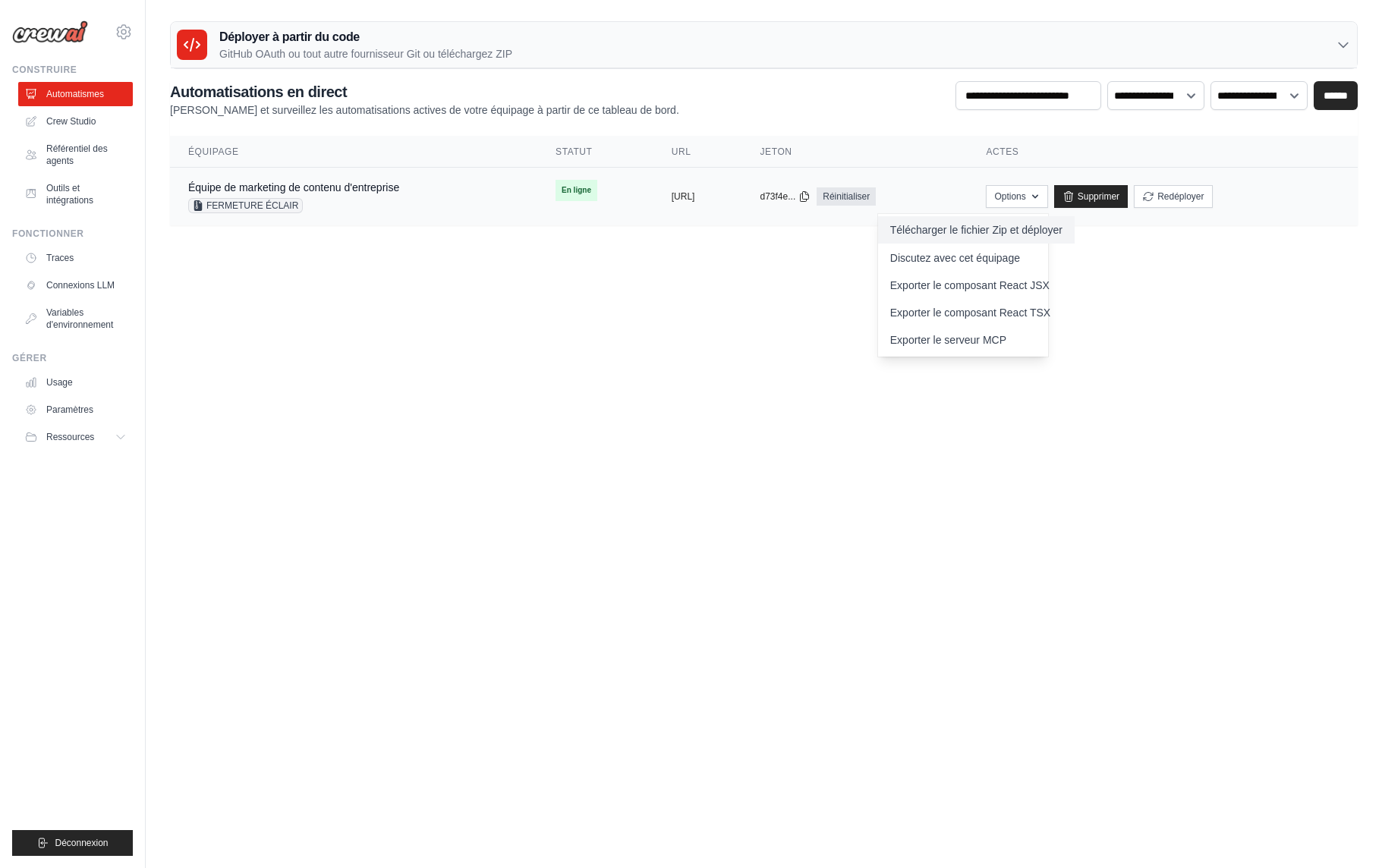
click at [1052, 233] on font "Télécharger le fichier Zip et déployer" at bounding box center [976, 229] width 173 height 12
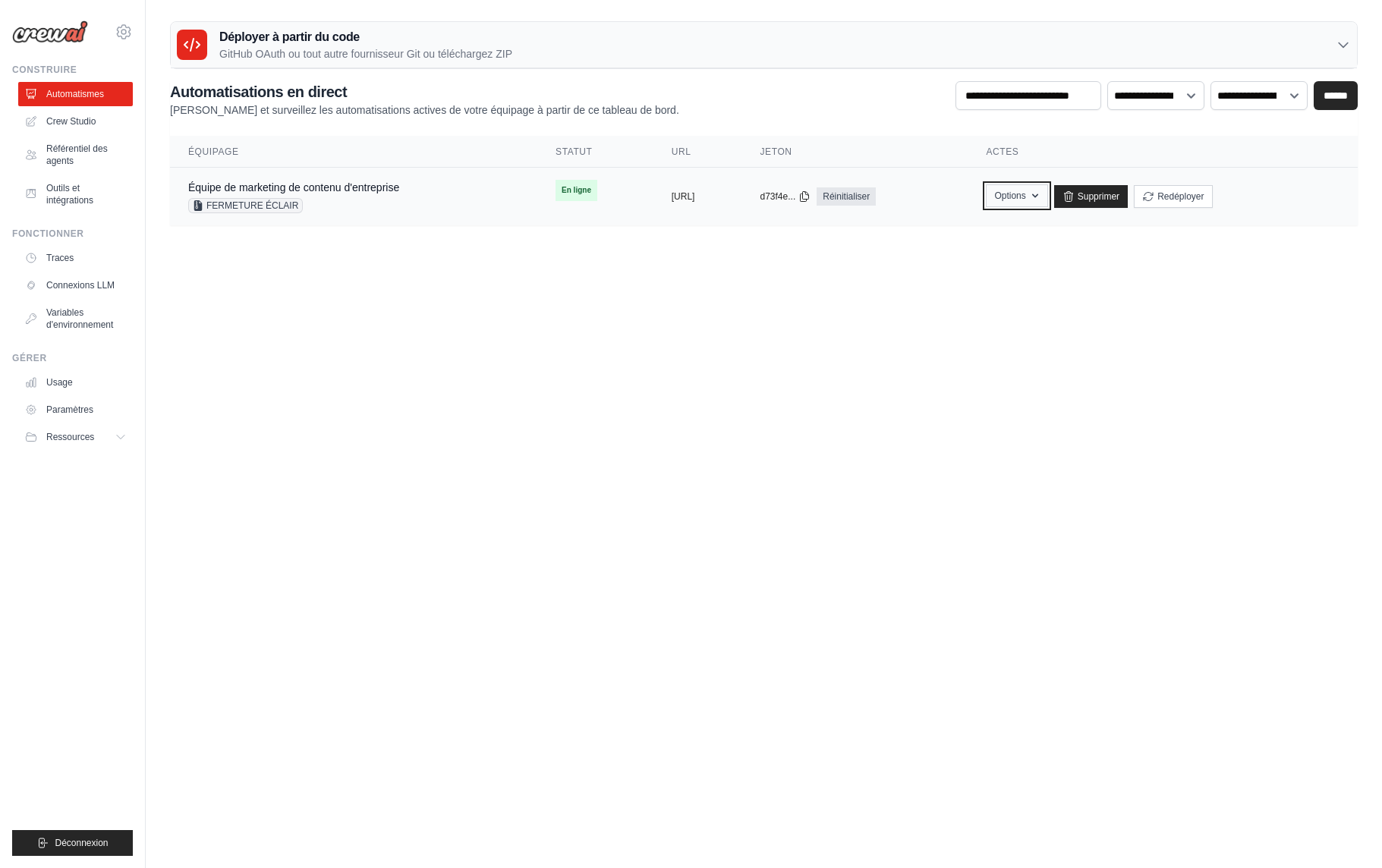
click at [1047, 197] on button "Options" at bounding box center [1017, 195] width 61 height 23
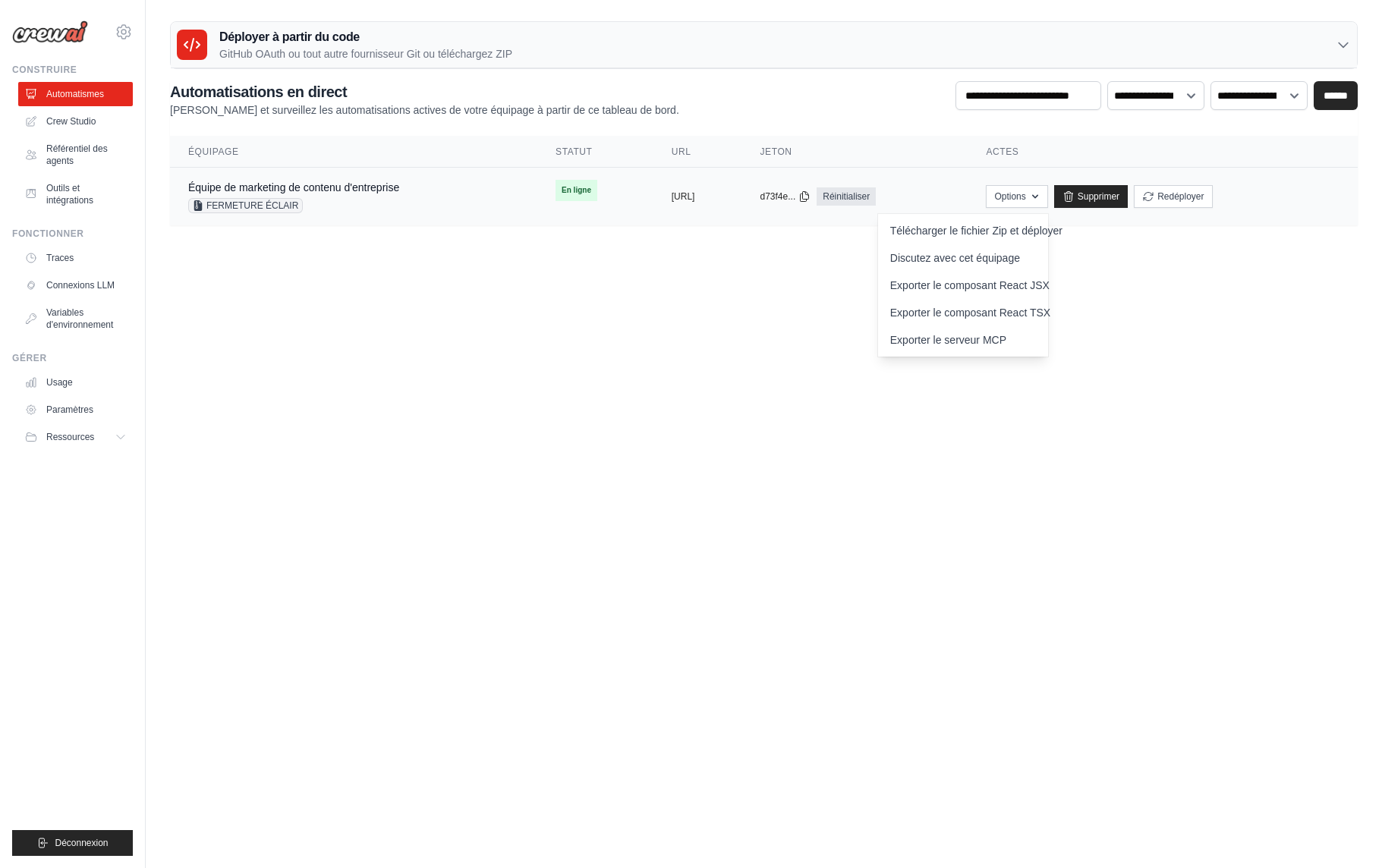
click at [343, 211] on div "FERMETURE ÉCLAIR" at bounding box center [294, 205] width 211 height 15
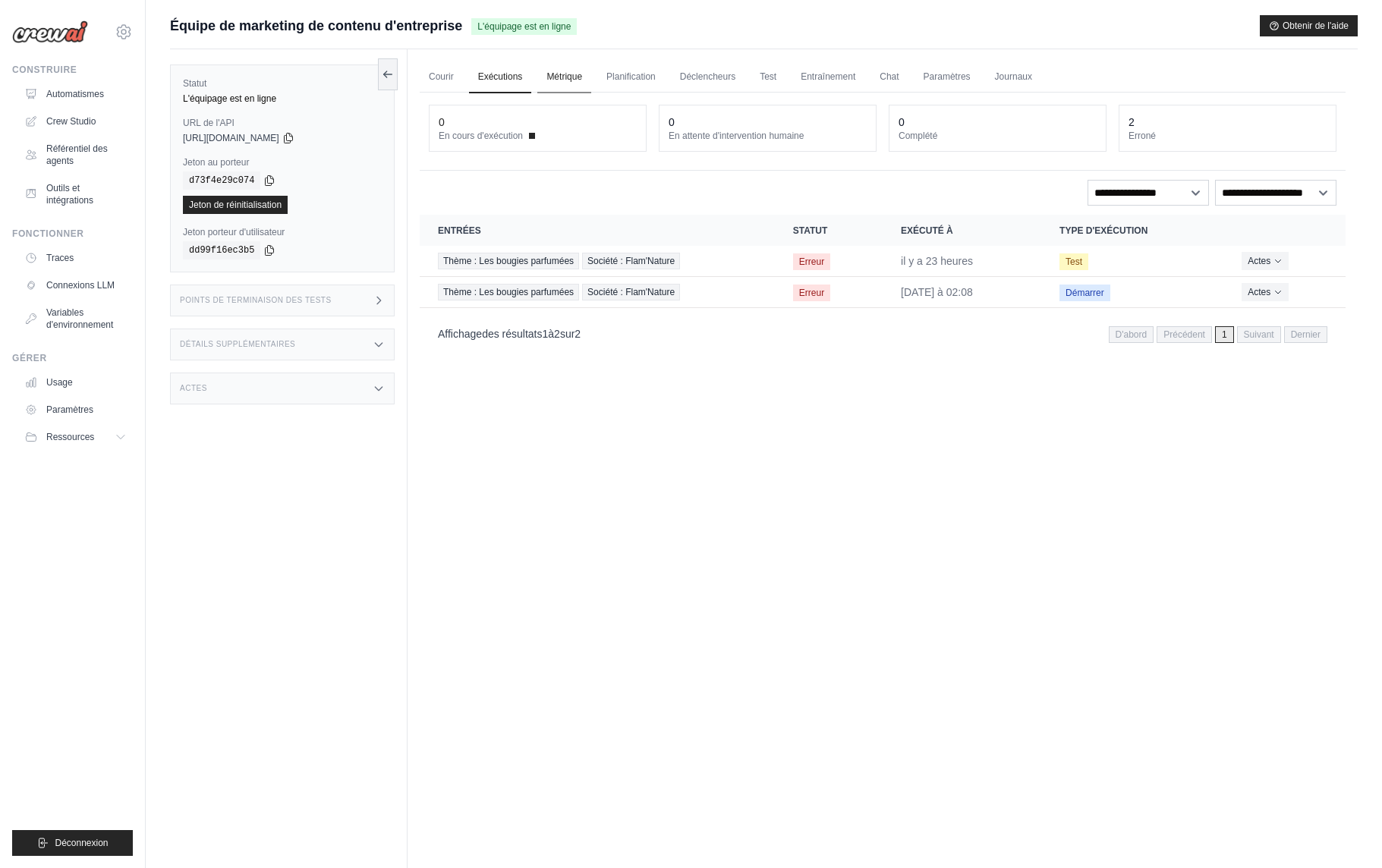
click at [557, 76] on font "Métrique" at bounding box center [564, 76] width 36 height 11
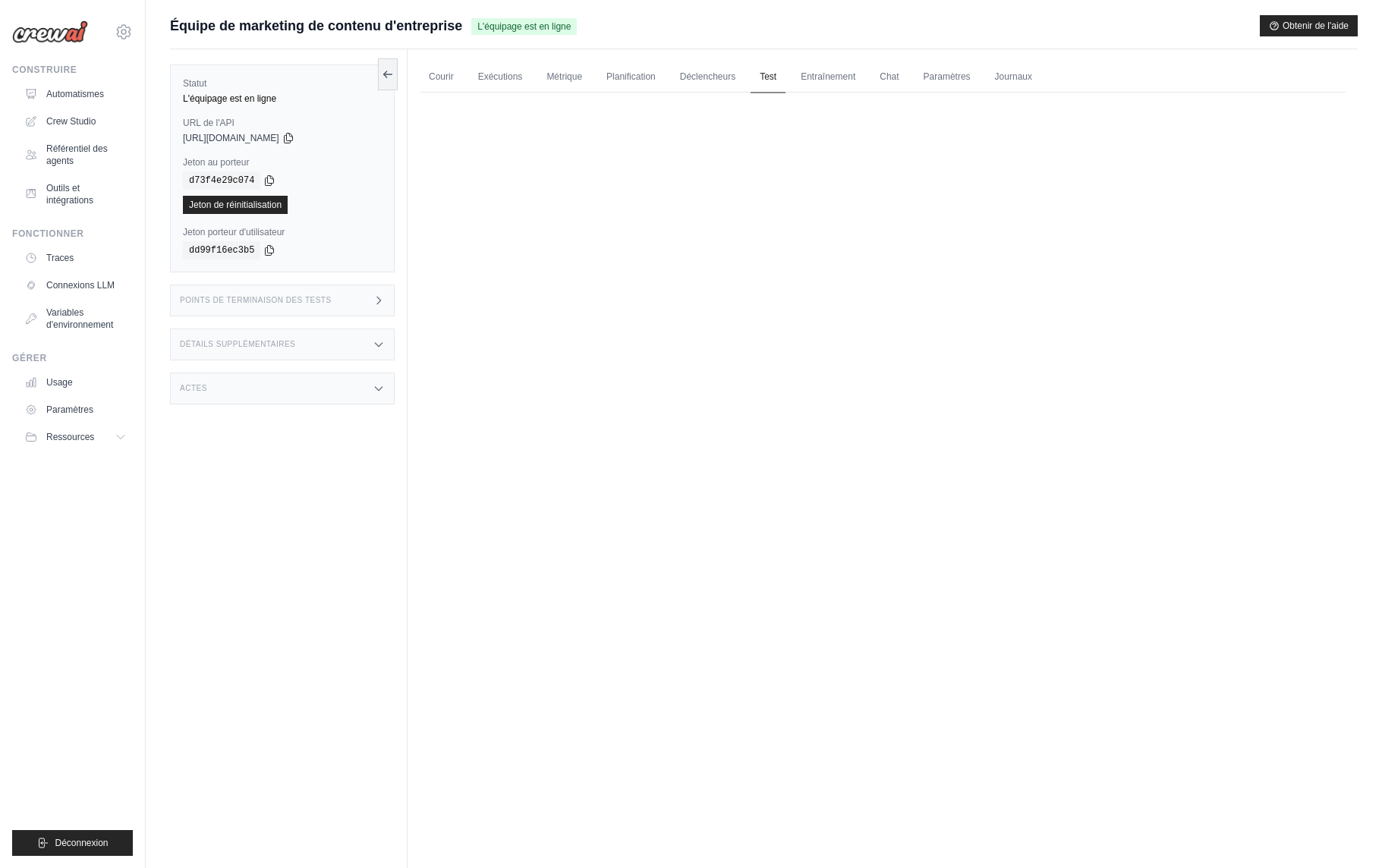
click at [770, 78] on font "Test" at bounding box center [768, 76] width 17 height 11
click at [497, 82] on link "Exécutions" at bounding box center [500, 77] width 63 height 32
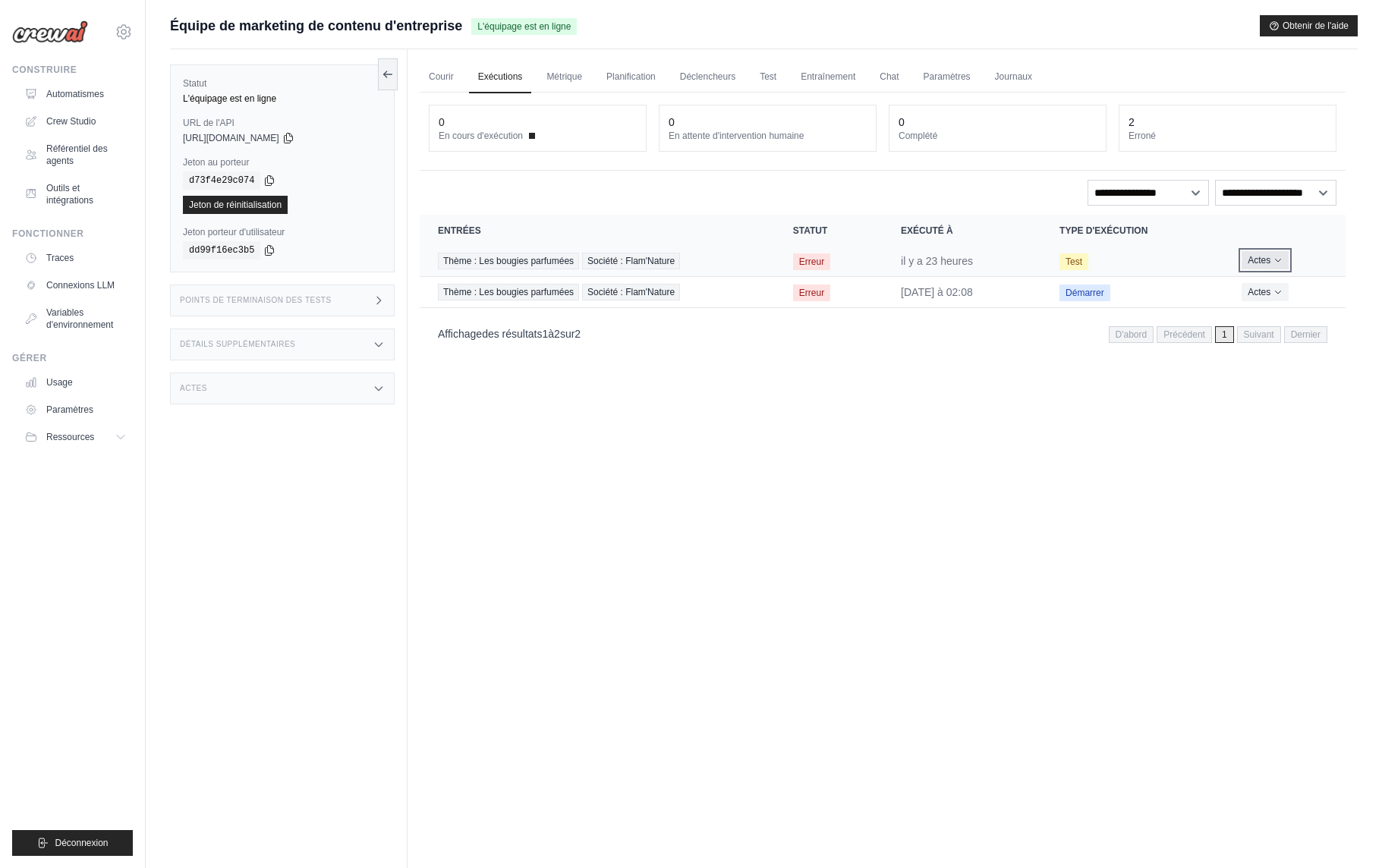
click at [1270, 264] on font "Actes" at bounding box center [1259, 260] width 23 height 11
click at [1260, 309] on font "Supprimer" at bounding box center [1264, 312] width 42 height 11
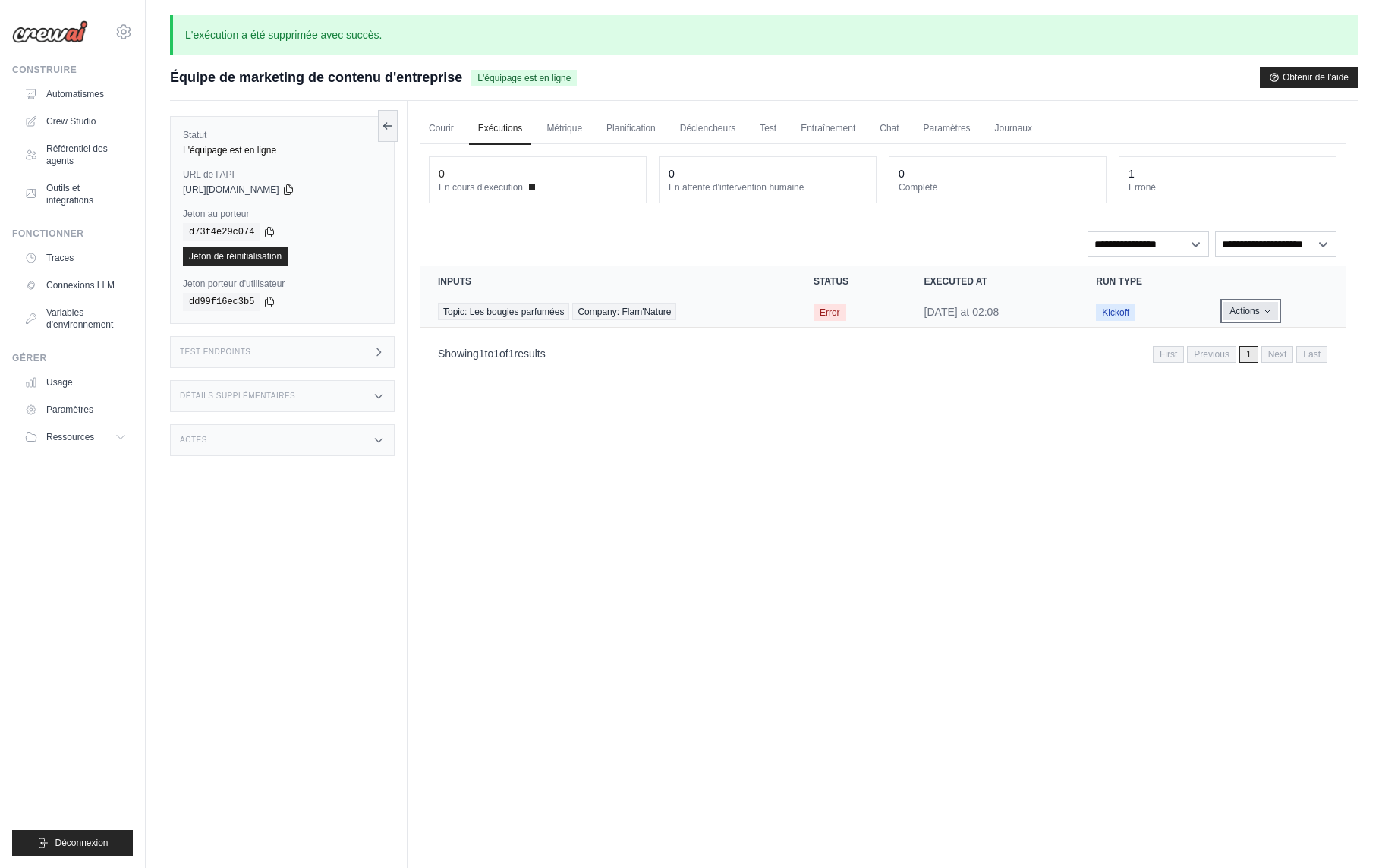
click at [1272, 314] on icon "Actions for execution" at bounding box center [1267, 311] width 9 height 9
click at [1261, 364] on button "Delete" at bounding box center [1279, 363] width 97 height 25
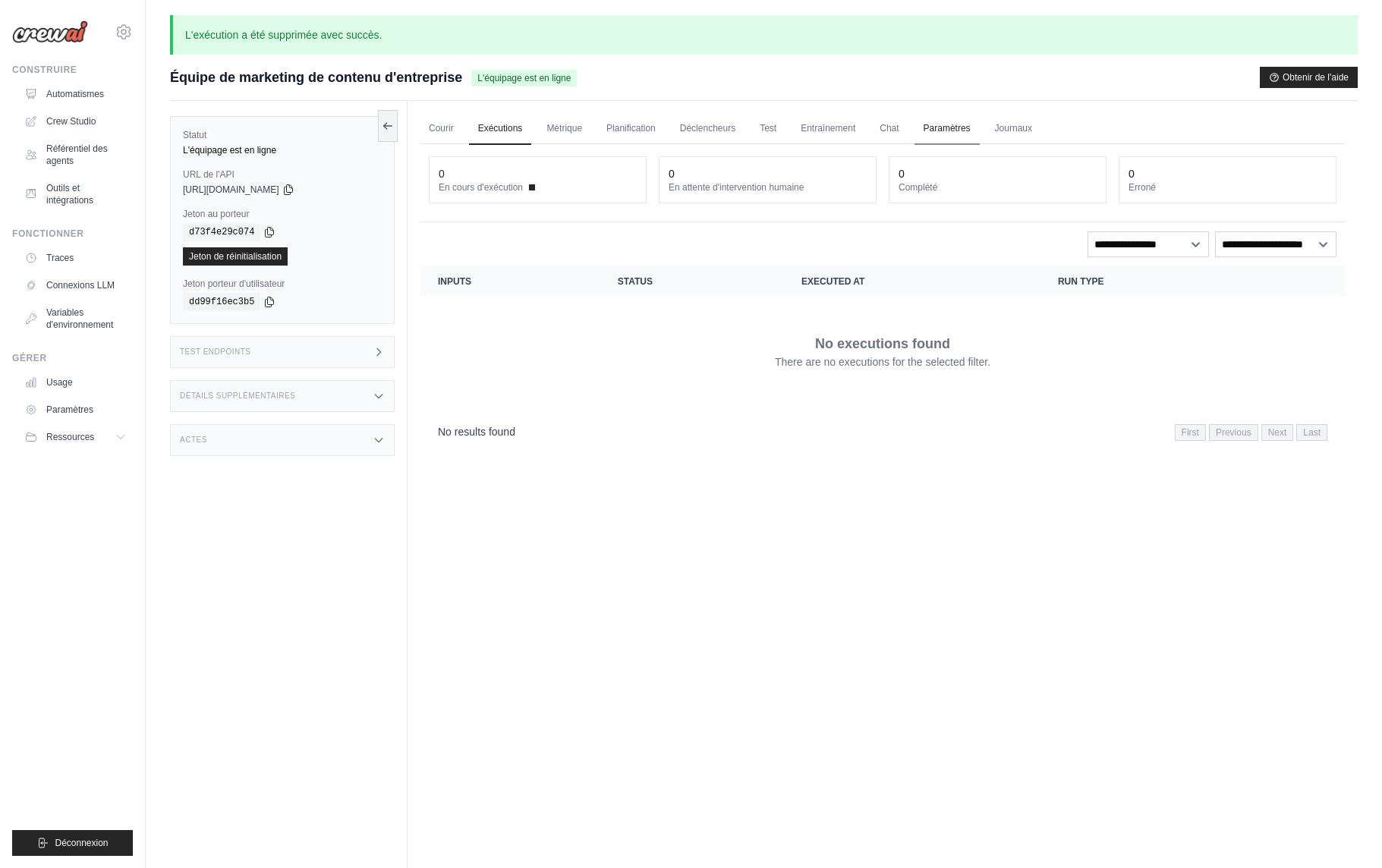
click at [962, 129] on font "Paramètres" at bounding box center [947, 128] width 47 height 11
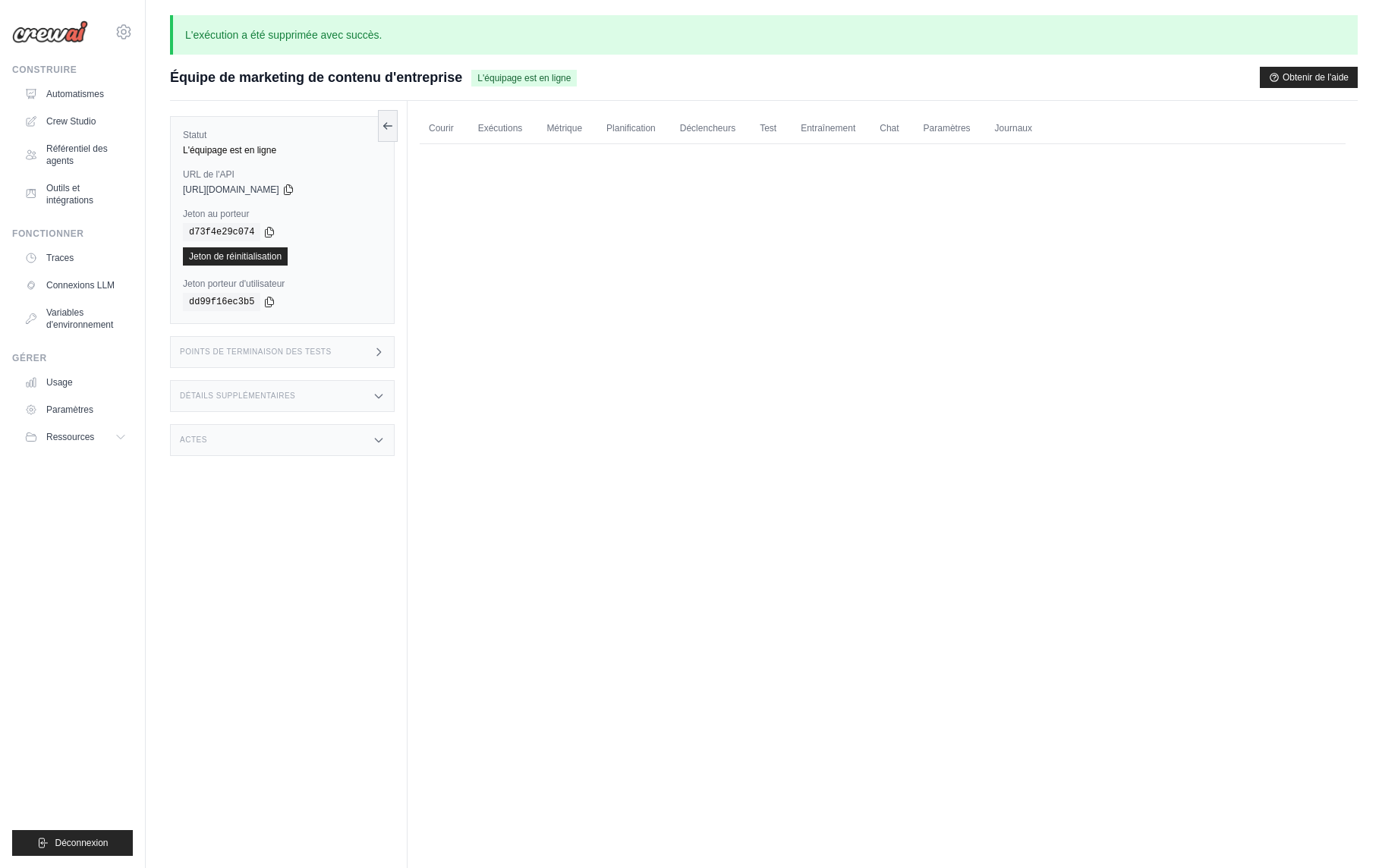
click at [332, 354] on div "Points de terminaison des tests" at bounding box center [282, 352] width 224 height 32
click at [487, 363] on font "Obtenir la collection API" at bounding box center [469, 359] width 96 height 11
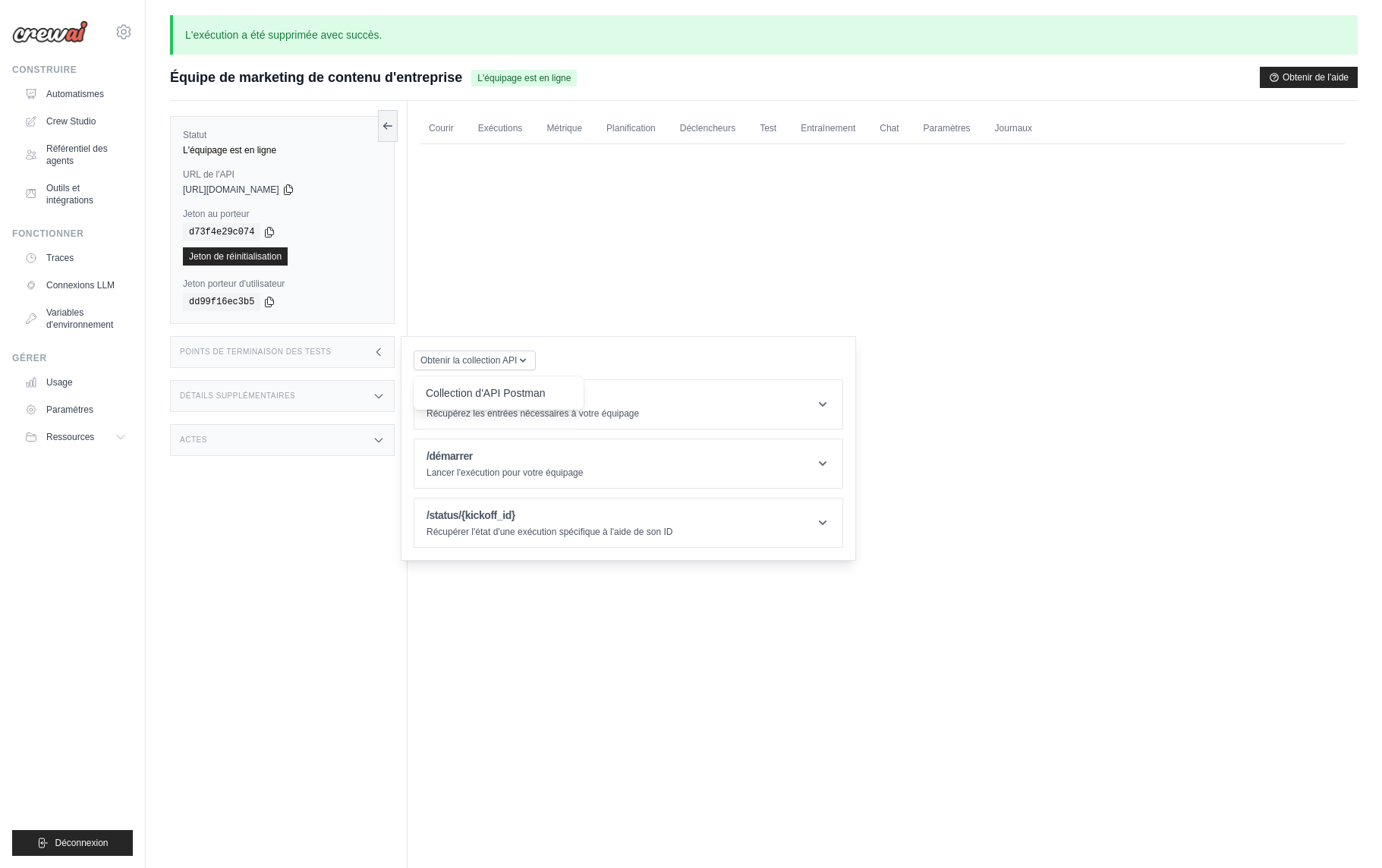
click at [578, 265] on div "Courir Exécutions Métrique Planification Déclencheurs Test Entraînement Chat Pa…" at bounding box center [882, 534] width 950 height 868
click at [326, 398] on div "Détails supplémentaires" at bounding box center [282, 396] width 224 height 32
click at [322, 526] on div "Actes" at bounding box center [282, 540] width 224 height 32
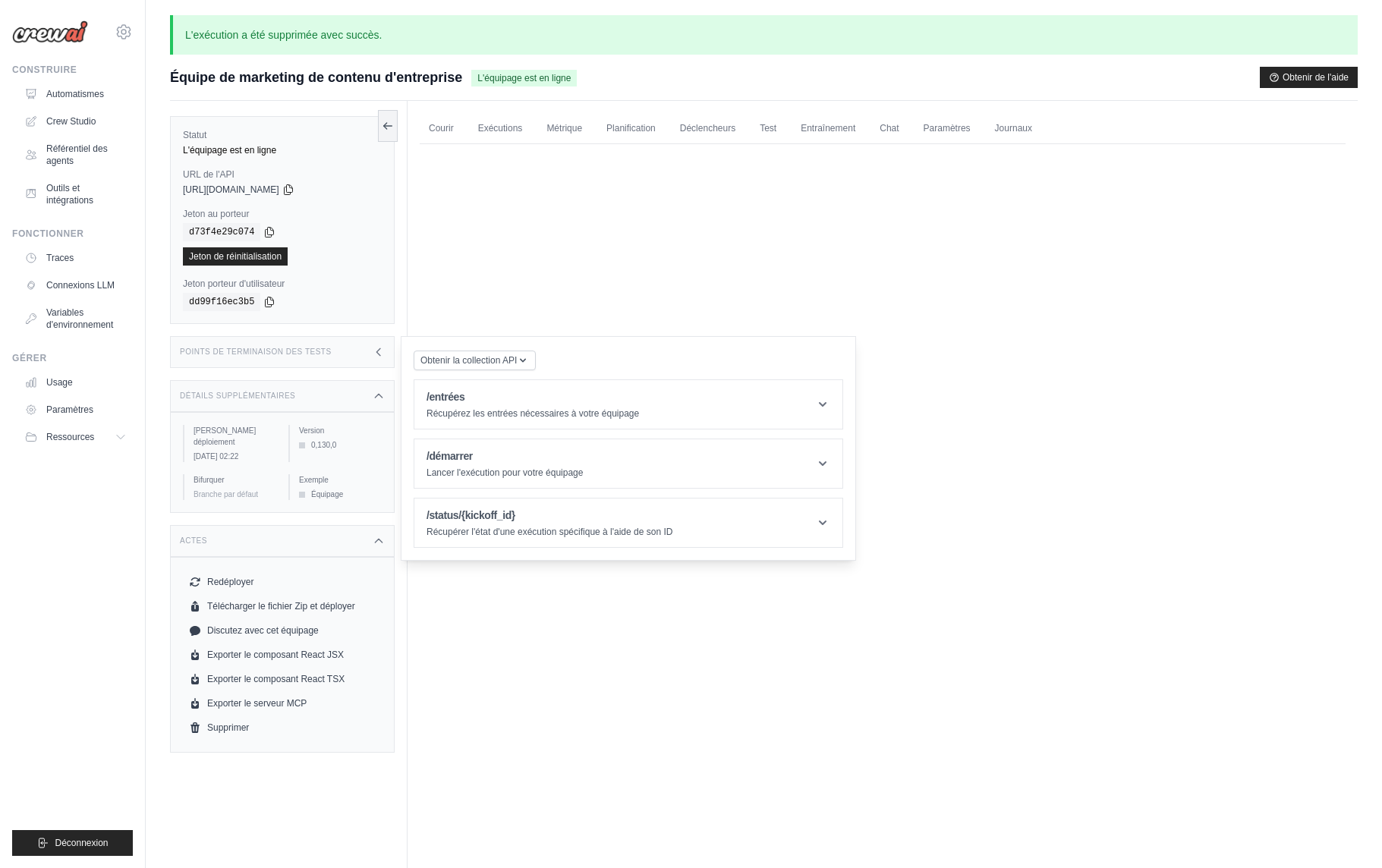
click at [503, 215] on div "Courir Exécutions Métrique Planification Déclencheurs Test Entraînement Chat Pa…" at bounding box center [882, 534] width 950 height 868
click at [85, 92] on font "Automatismes" at bounding box center [77, 94] width 58 height 11
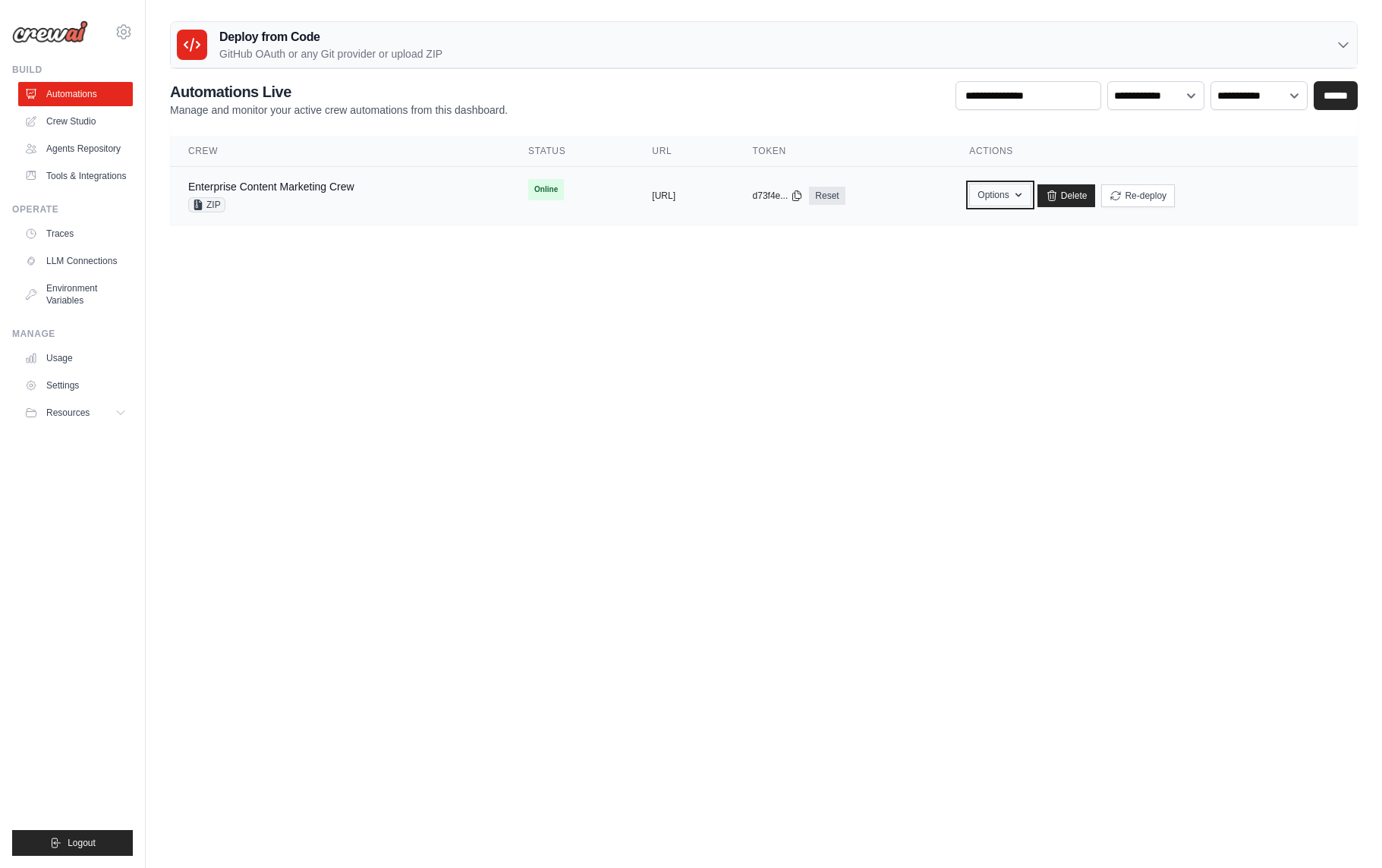
click at [1024, 198] on icon "button" at bounding box center [1018, 195] width 12 height 12
click at [1023, 258] on link "Chat with this Crew" at bounding box center [946, 257] width 170 height 27
click at [595, 271] on body "aurelientissot21@gmail.com Settings Build Automations" at bounding box center [691, 434] width 1382 height 868
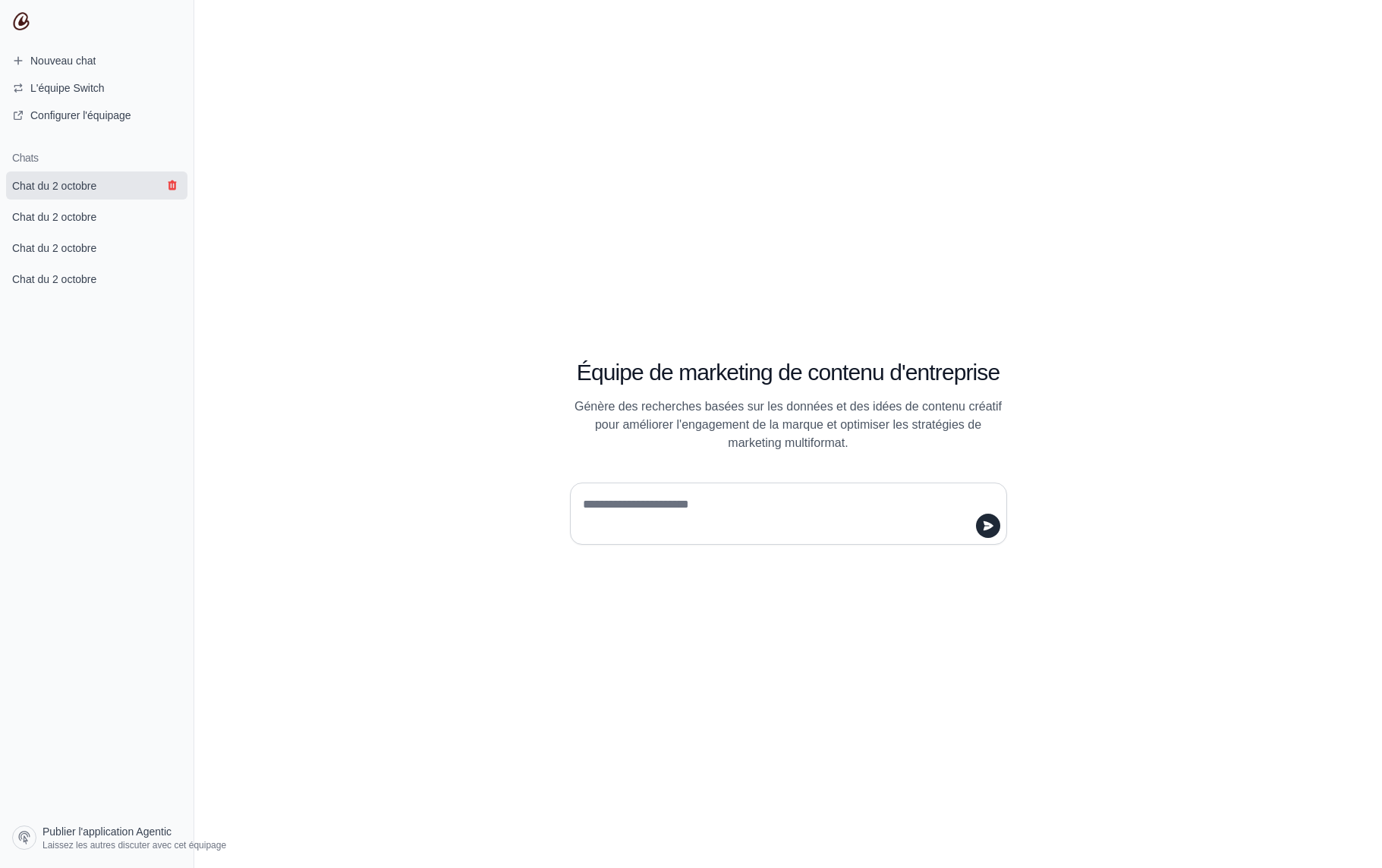
click at [177, 184] on icon "submit" at bounding box center [173, 185] width 12 height 12
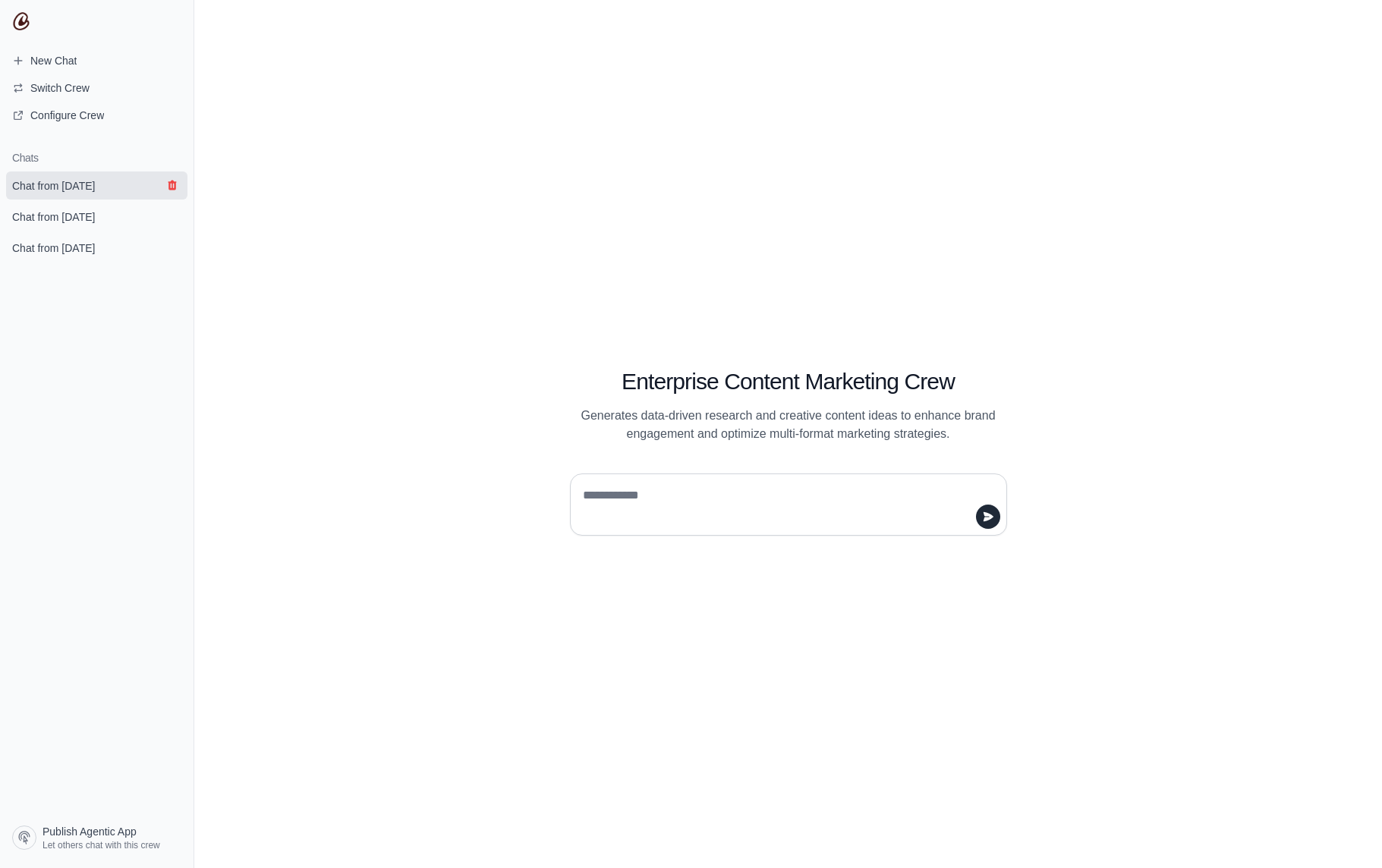
click at [172, 190] on icon "submit" at bounding box center [172, 185] width 9 height 10
click at [174, 180] on icon "submit" at bounding box center [173, 185] width 12 height 12
click at [174, 191] on button "submit" at bounding box center [172, 185] width 18 height 18
click at [84, 116] on span "Configure Crew" at bounding box center [67, 115] width 74 height 15
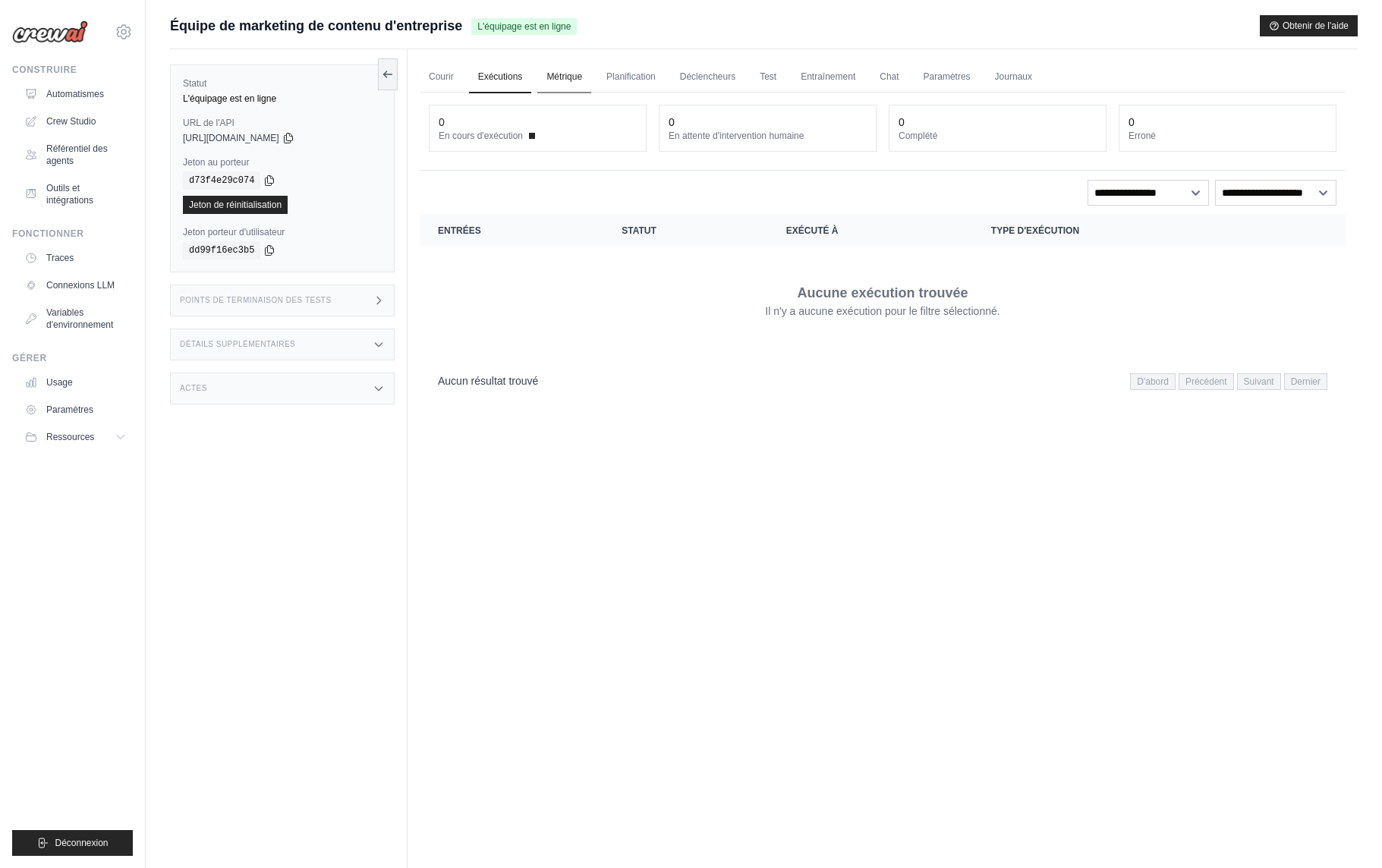
click at [581, 82] on link "Métrique" at bounding box center [563, 77] width 53 height 32
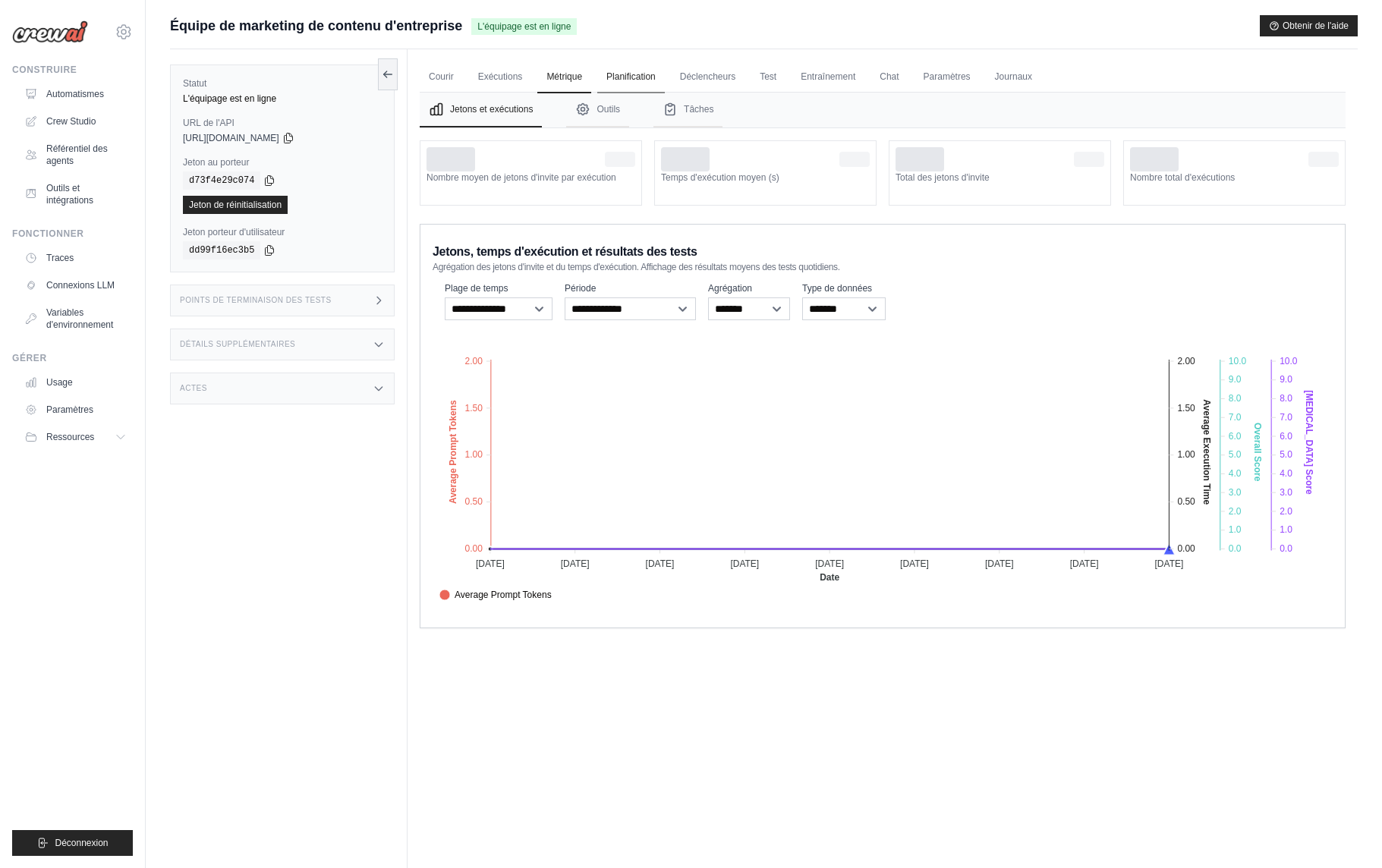
click at [627, 81] on font "Planification" at bounding box center [631, 76] width 49 height 11
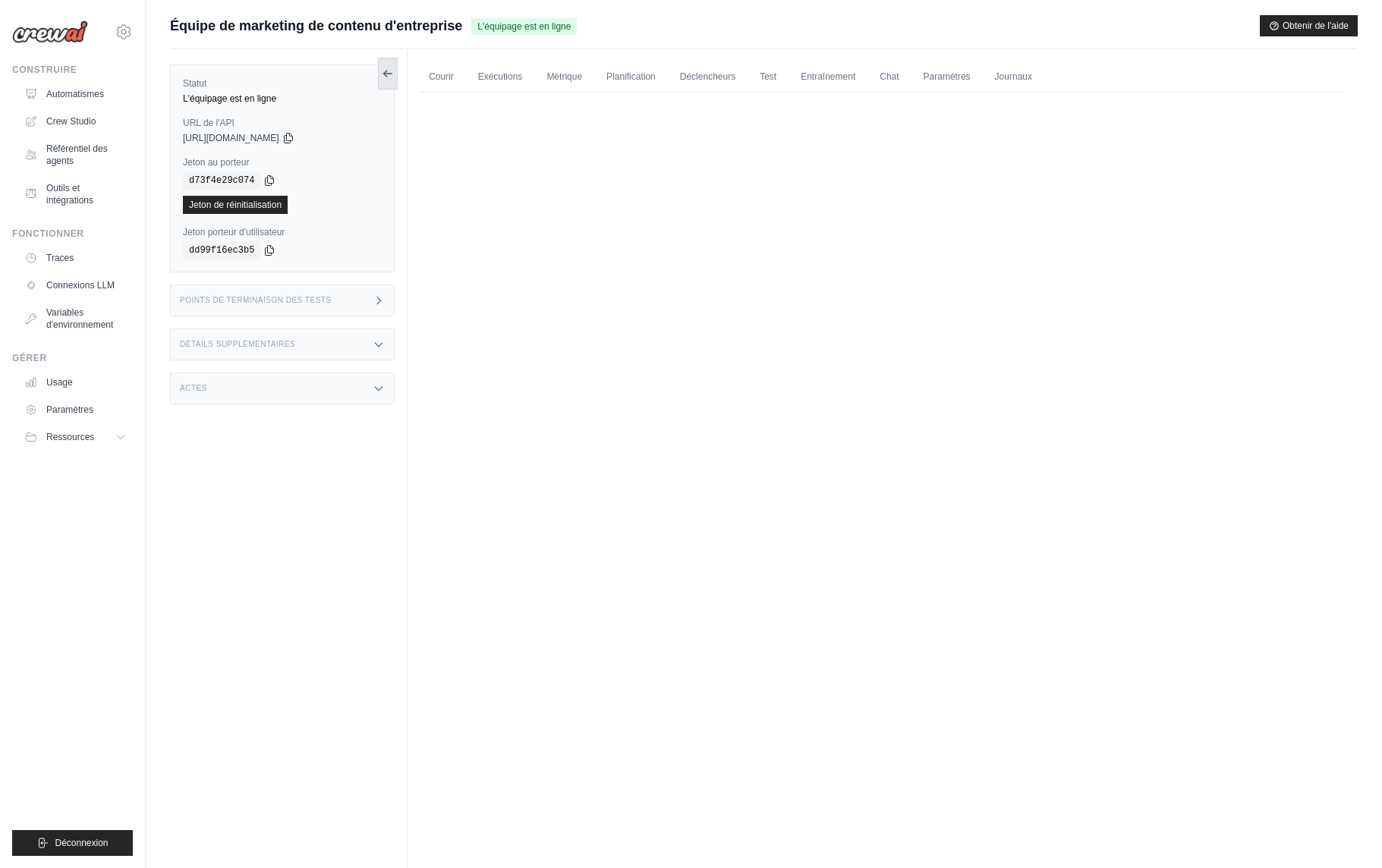
click at [386, 81] on button at bounding box center [387, 74] width 20 height 32
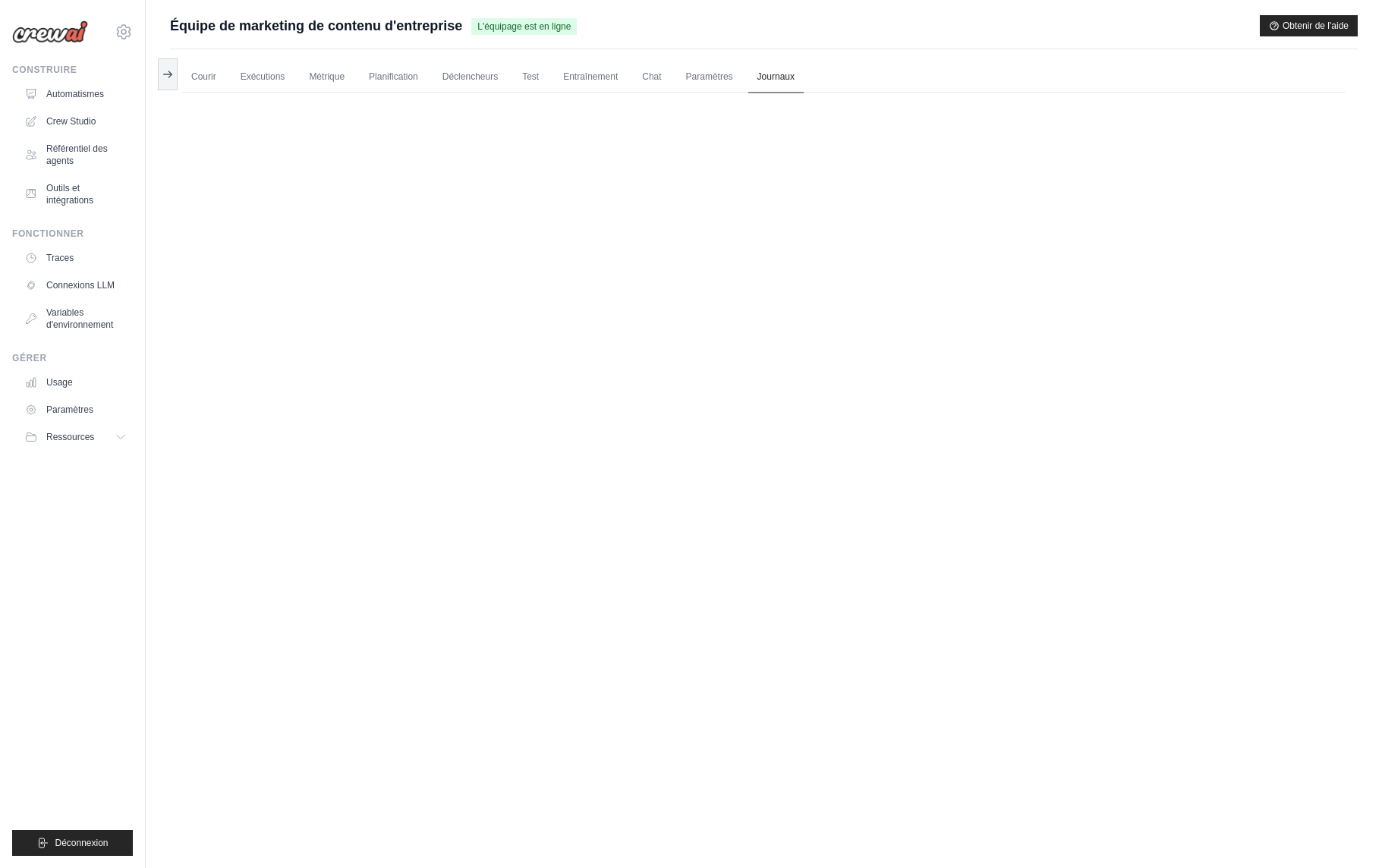
click at [762, 74] on font "Journaux" at bounding box center [776, 76] width 37 height 11
click at [785, 79] on font "Journaux" at bounding box center [776, 76] width 37 height 11
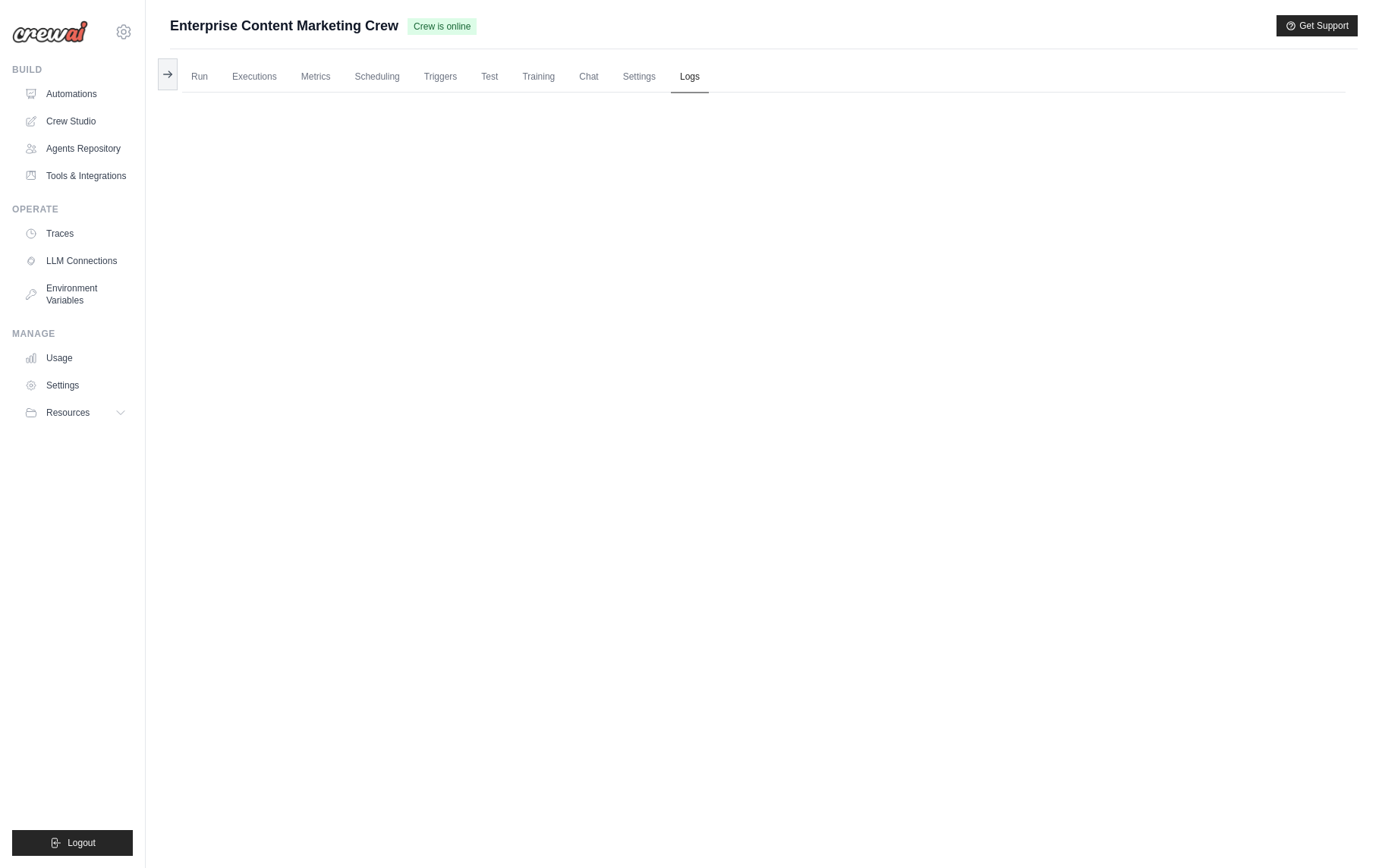
click at [689, 76] on link "Logs" at bounding box center [690, 77] width 38 height 32
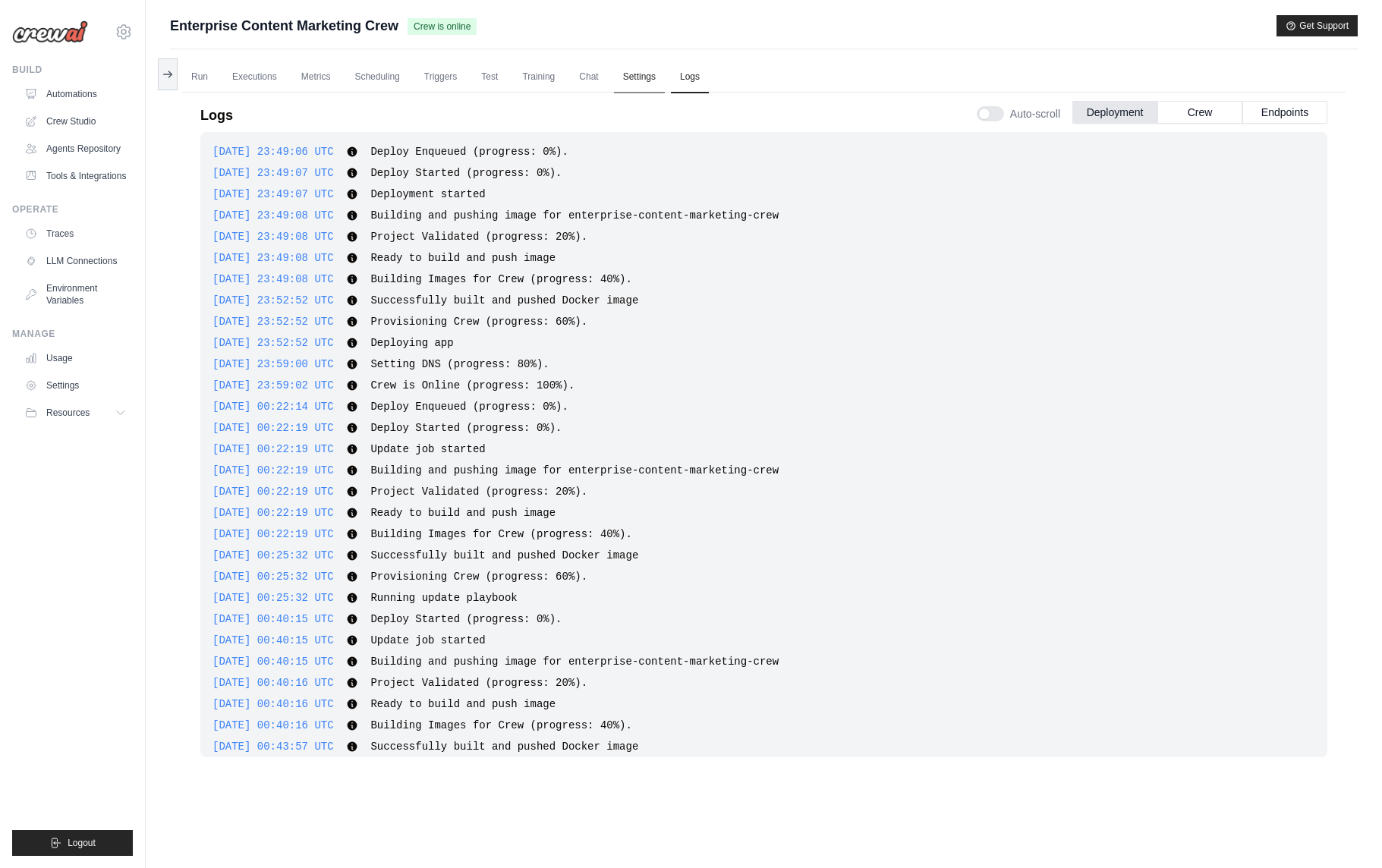
scroll to position [100, 0]
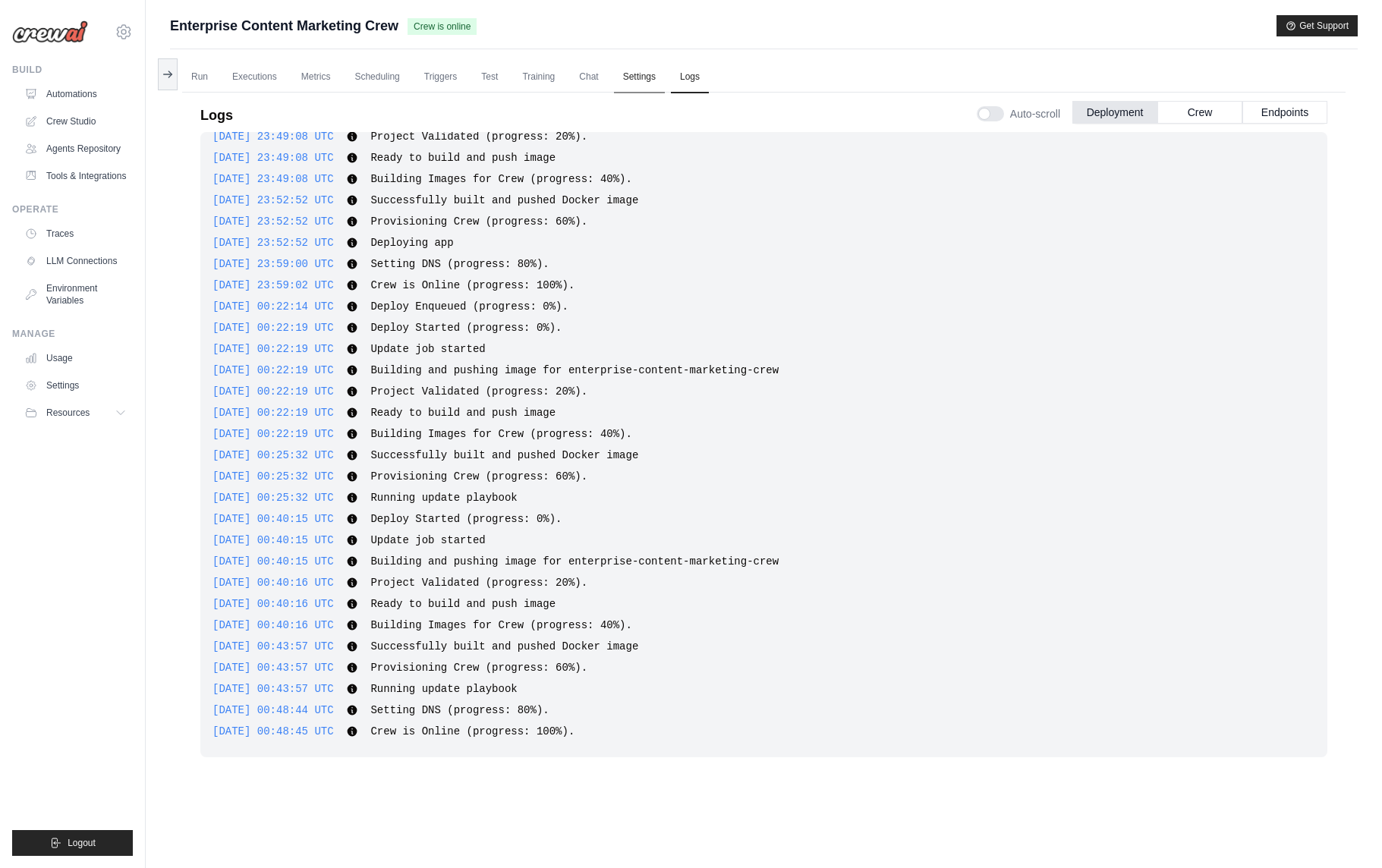
click at [648, 79] on link "Settings" at bounding box center [640, 77] width 51 height 32
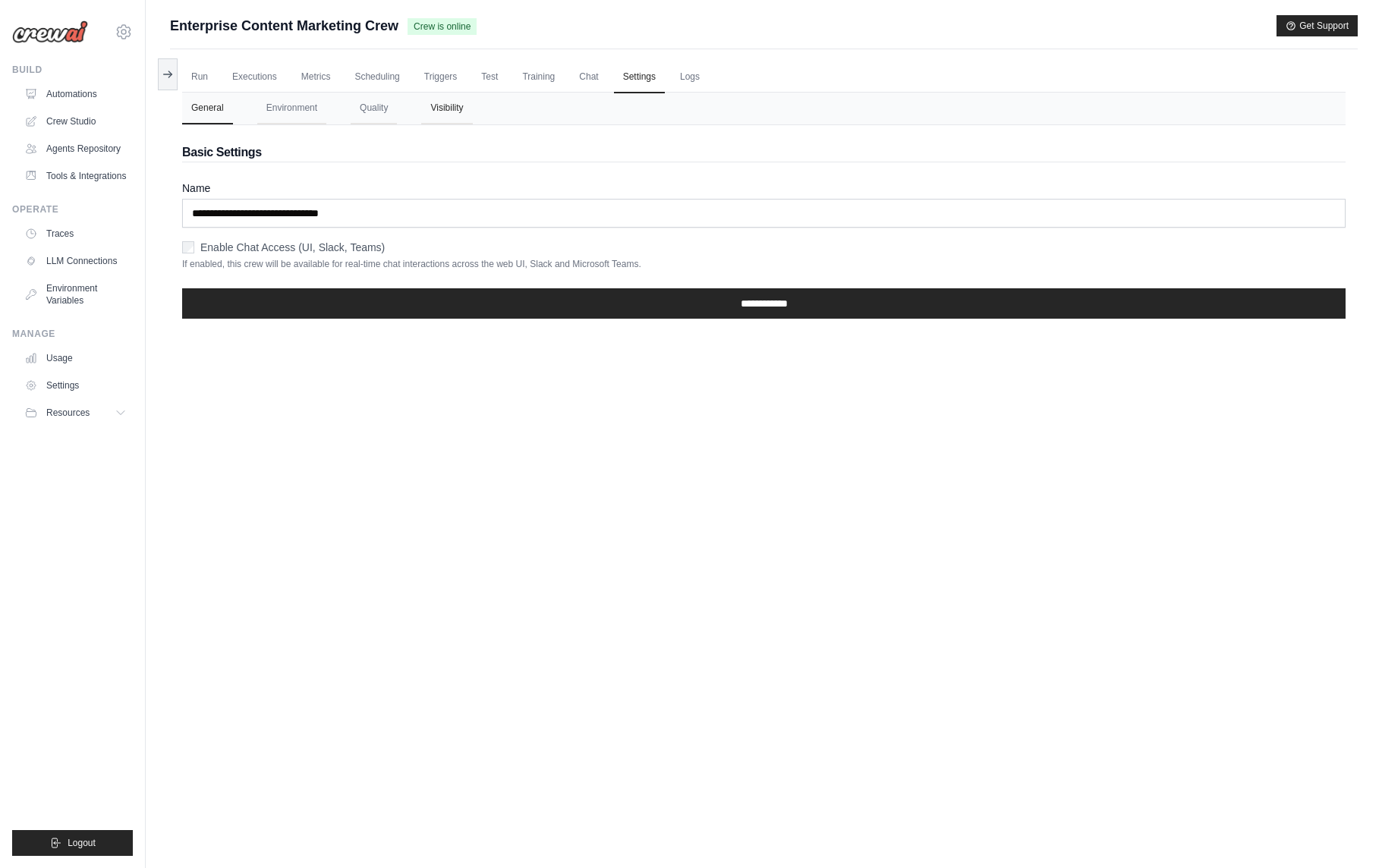
click at [454, 112] on button "Visibility" at bounding box center [447, 109] width 51 height 32
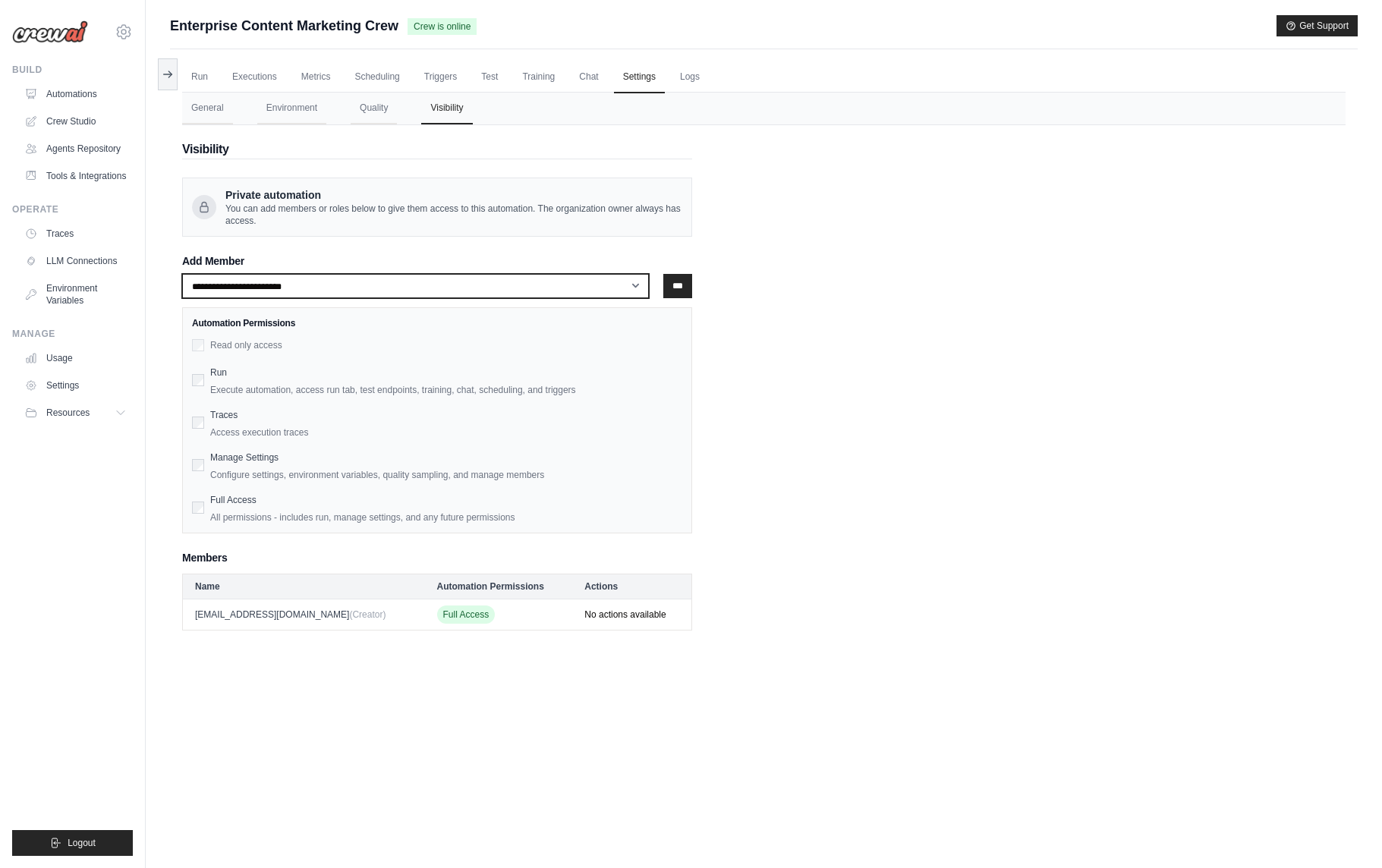
click at [442, 286] on select "**********" at bounding box center [415, 286] width 467 height 25
click at [182, 274] on select "**********" at bounding box center [415, 286] width 467 height 25
click at [392, 107] on button "Quality" at bounding box center [373, 109] width 46 height 32
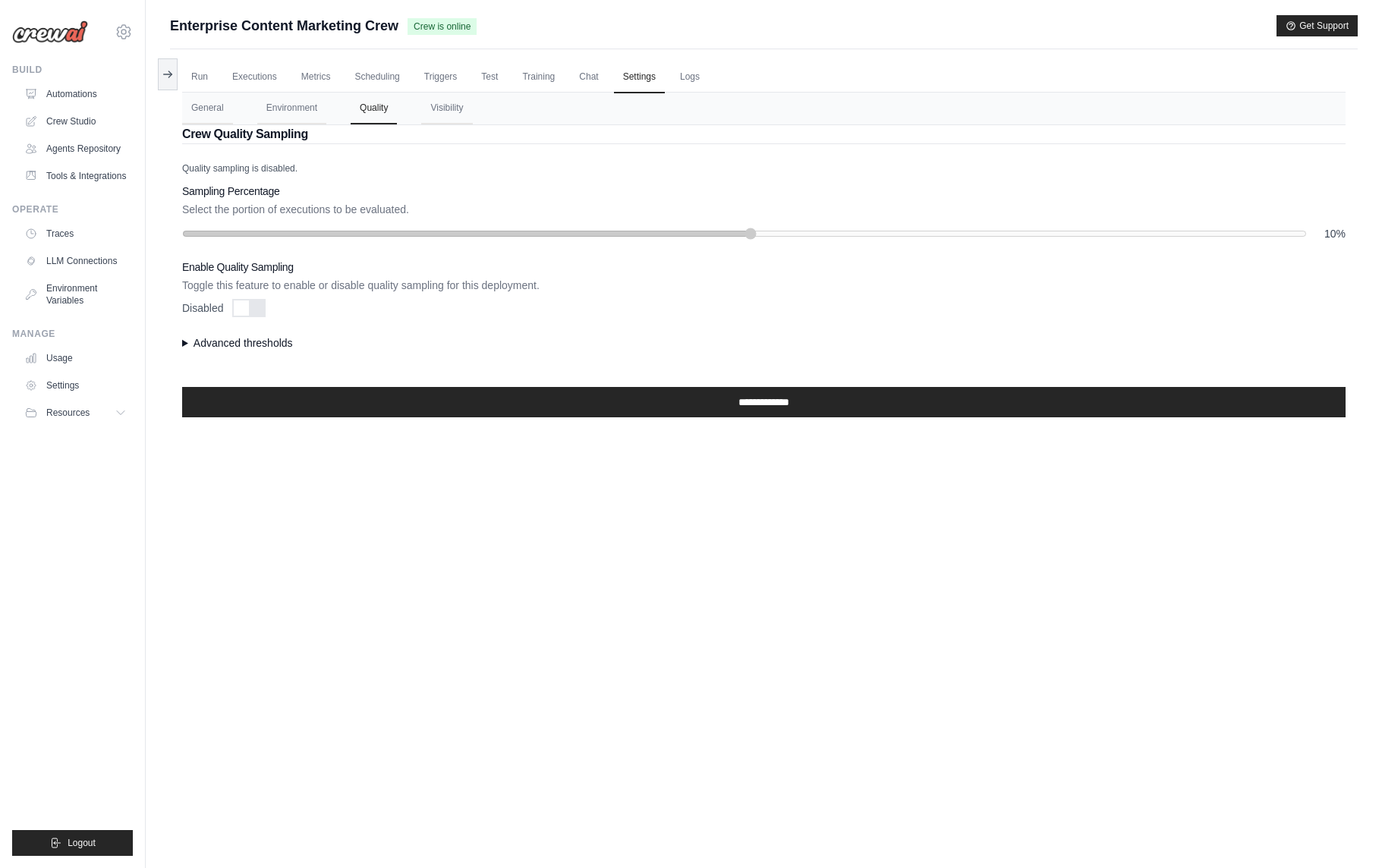
click at [212, 342] on summary "Advanced thresholds" at bounding box center [764, 342] width 1164 height 15
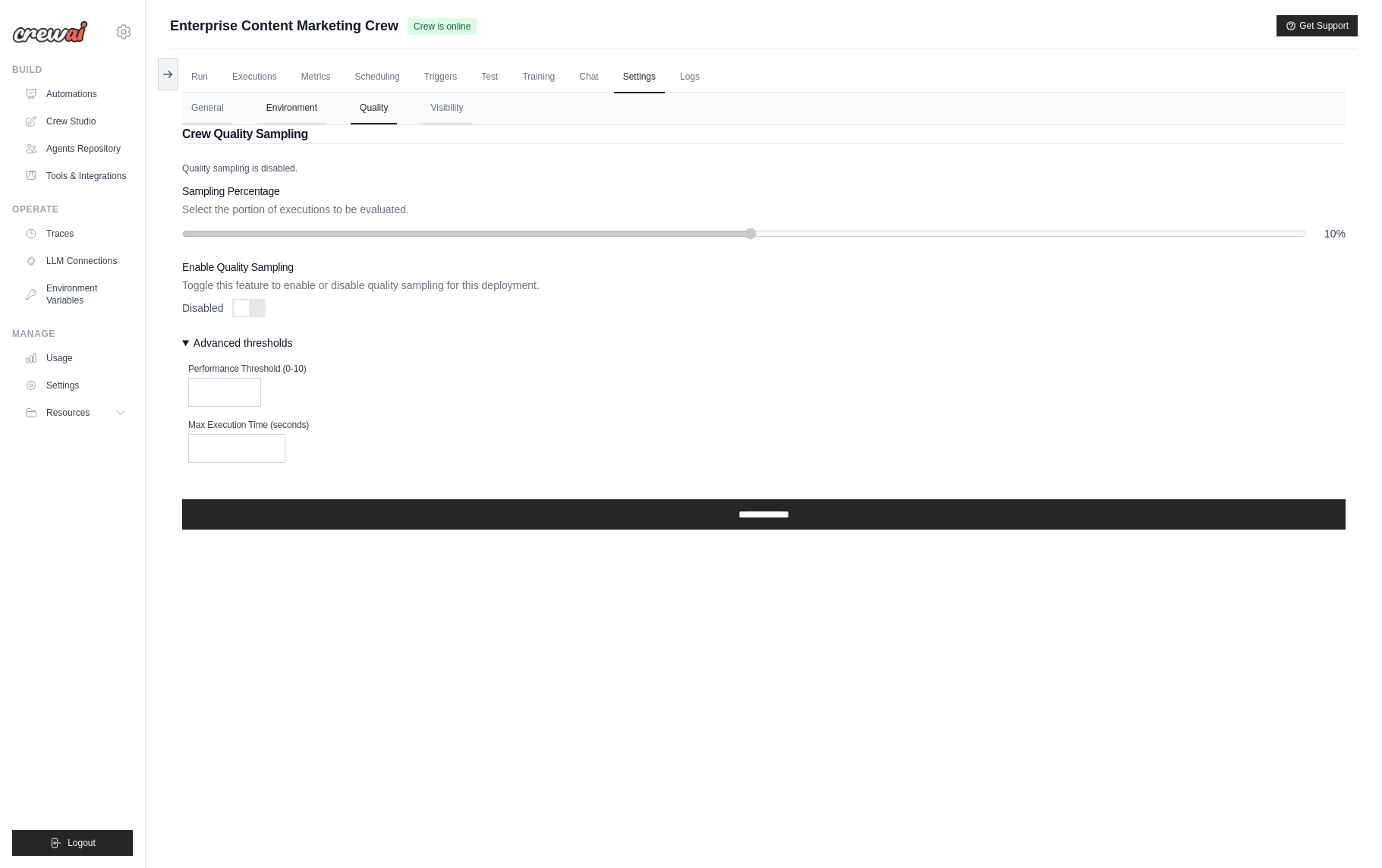
click at [307, 111] on button "Environment" at bounding box center [292, 109] width 69 height 32
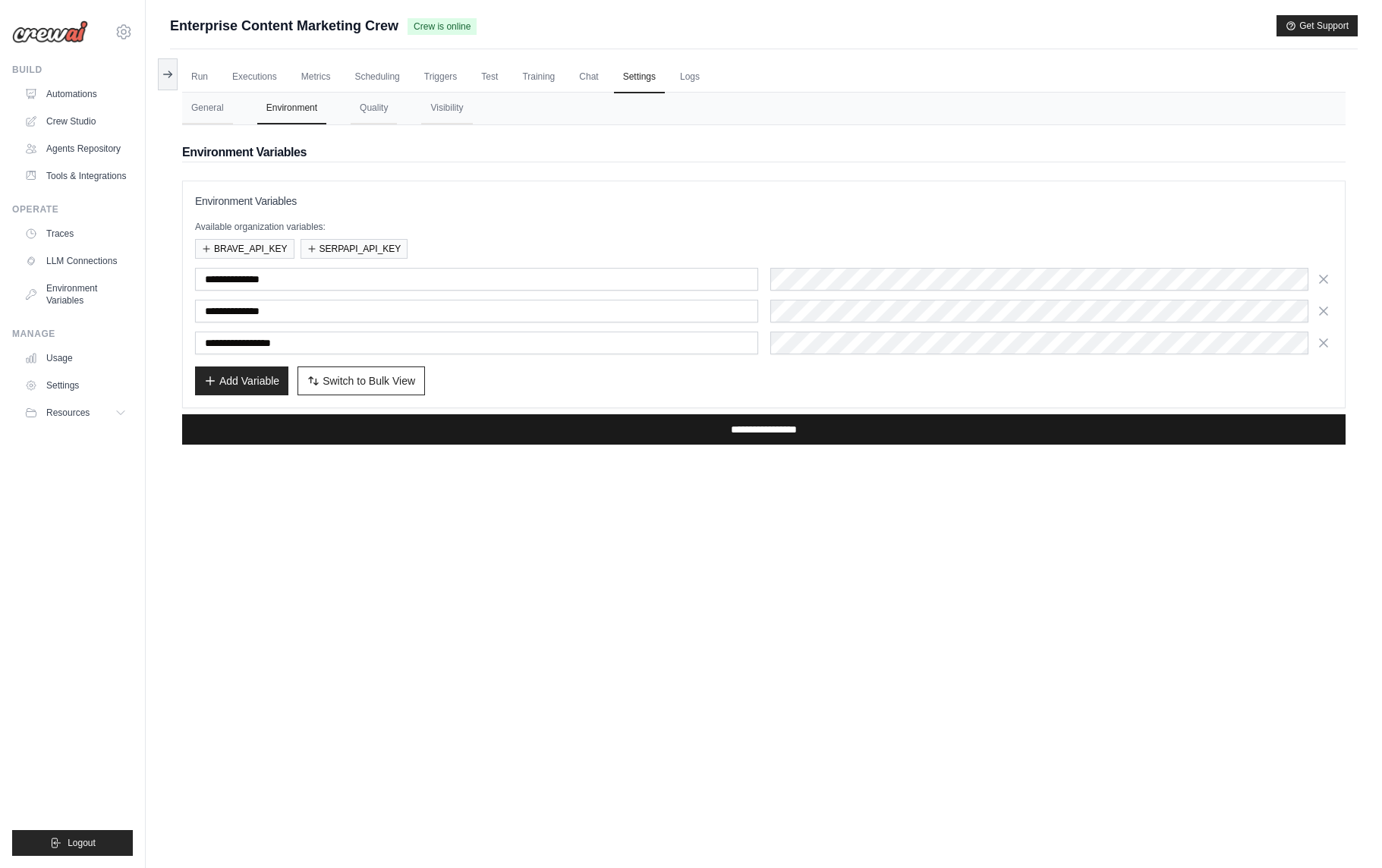
click at [752, 434] on input "**********" at bounding box center [764, 429] width 1164 height 31
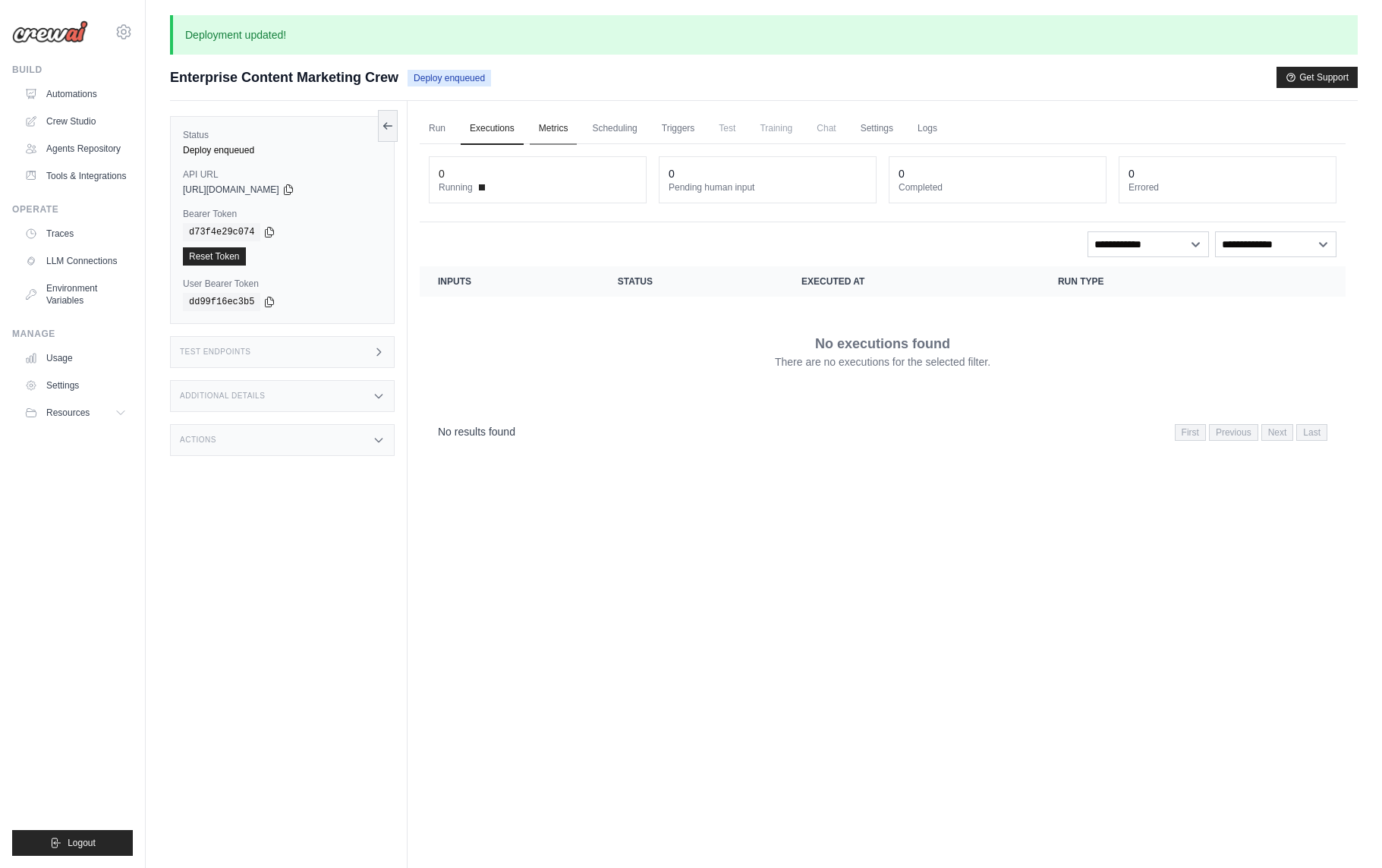
click at [549, 125] on link "Metrics" at bounding box center [554, 129] width 48 height 32
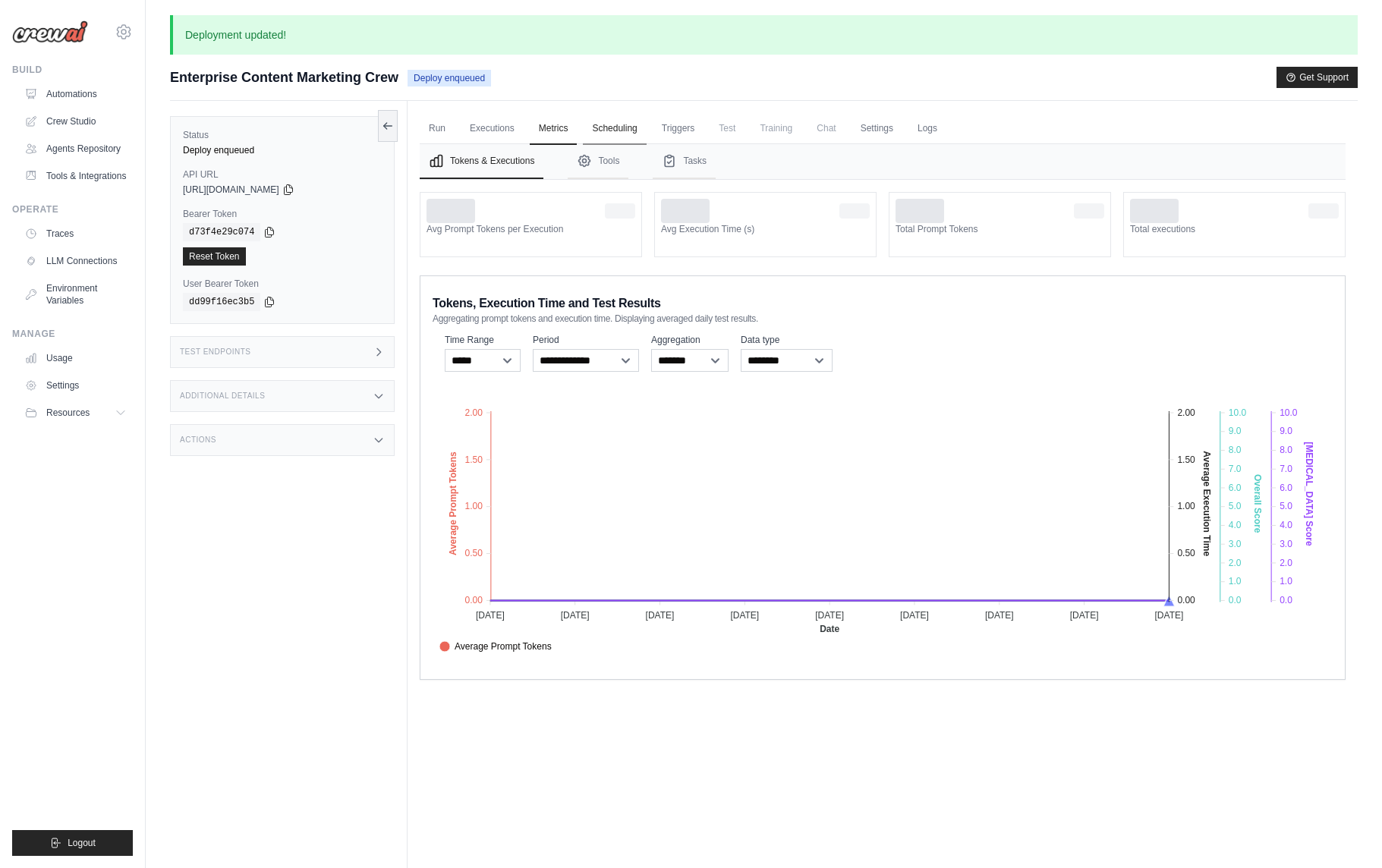
click at [611, 132] on link "Scheduling" at bounding box center [614, 129] width 63 height 32
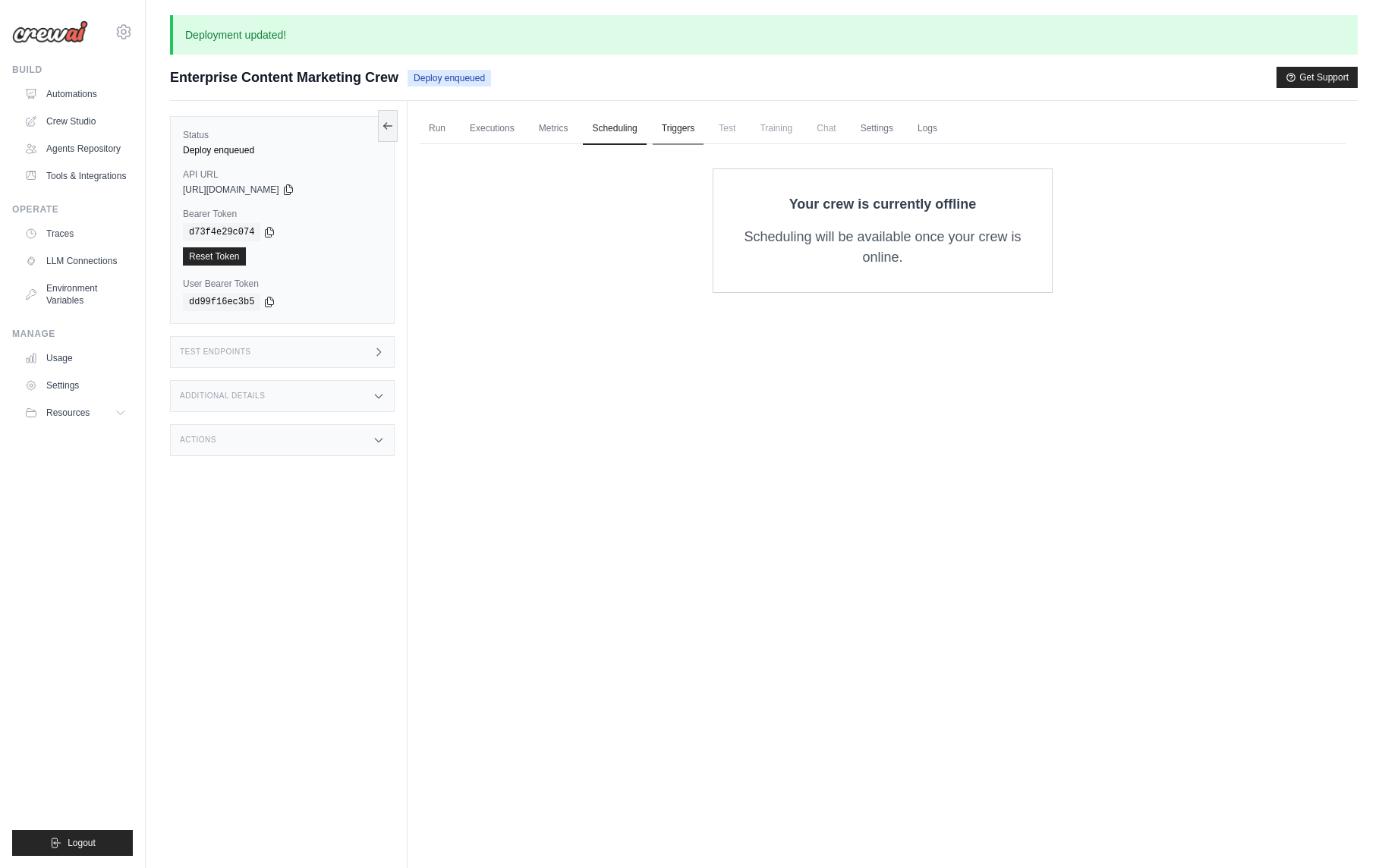
click at [671, 131] on link "Triggers" at bounding box center [678, 129] width 52 height 32
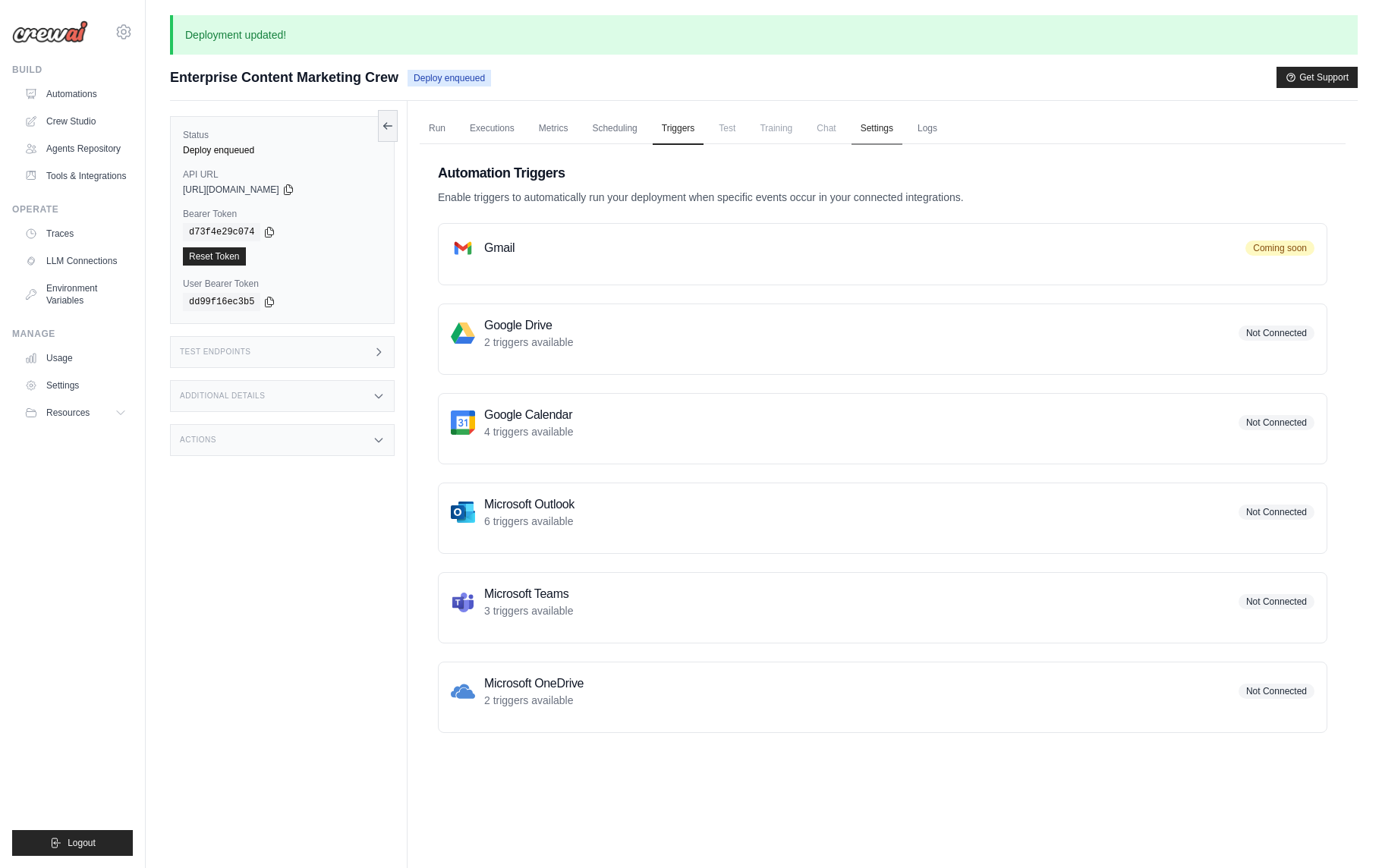
click at [882, 133] on link "Settings" at bounding box center [877, 129] width 51 height 32
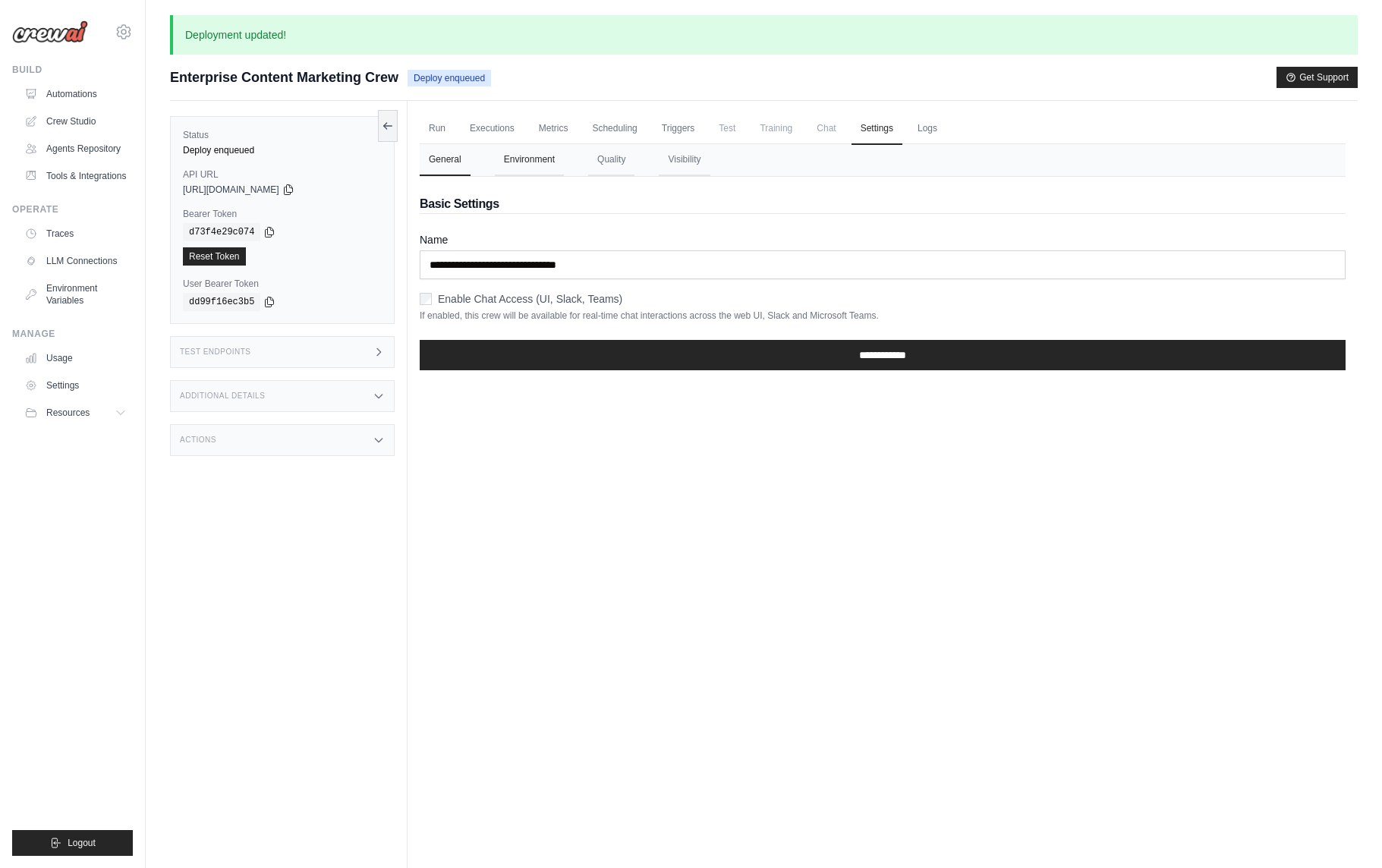
click at [535, 155] on button "Environment" at bounding box center [529, 160] width 69 height 32
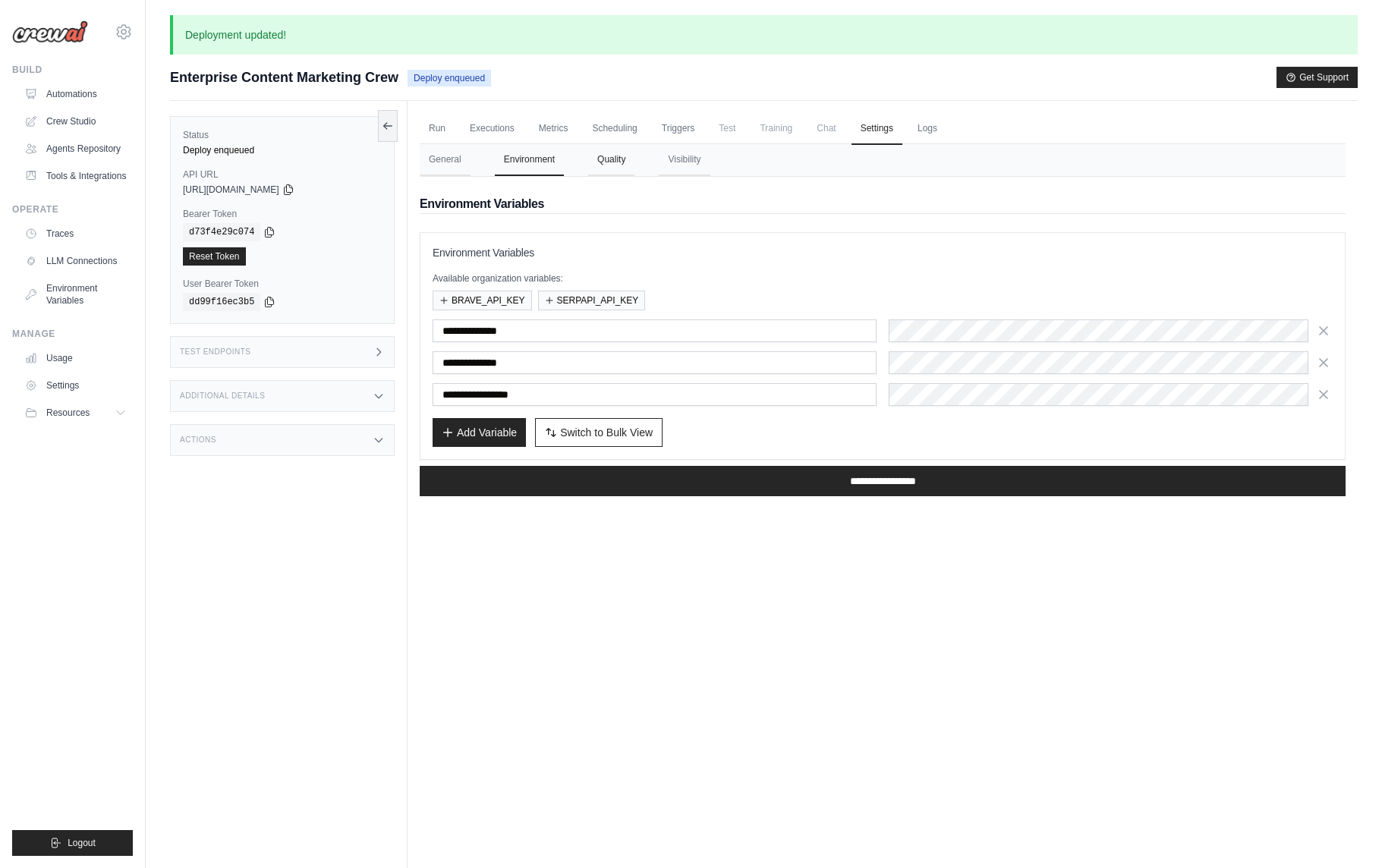
click at [604, 161] on button "Quality" at bounding box center [611, 160] width 46 height 32
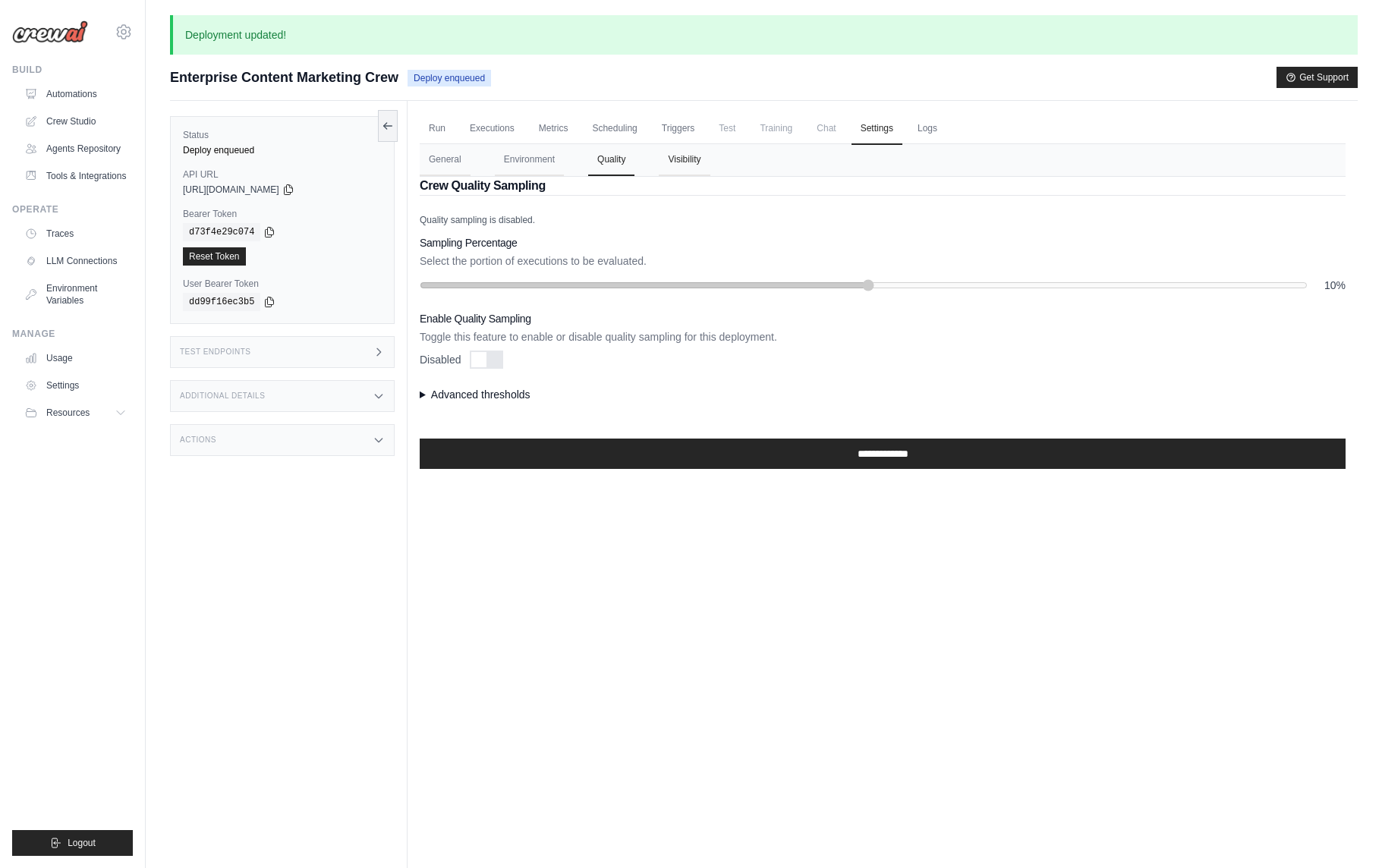
click at [668, 162] on button "Visibility" at bounding box center [684, 160] width 51 height 32
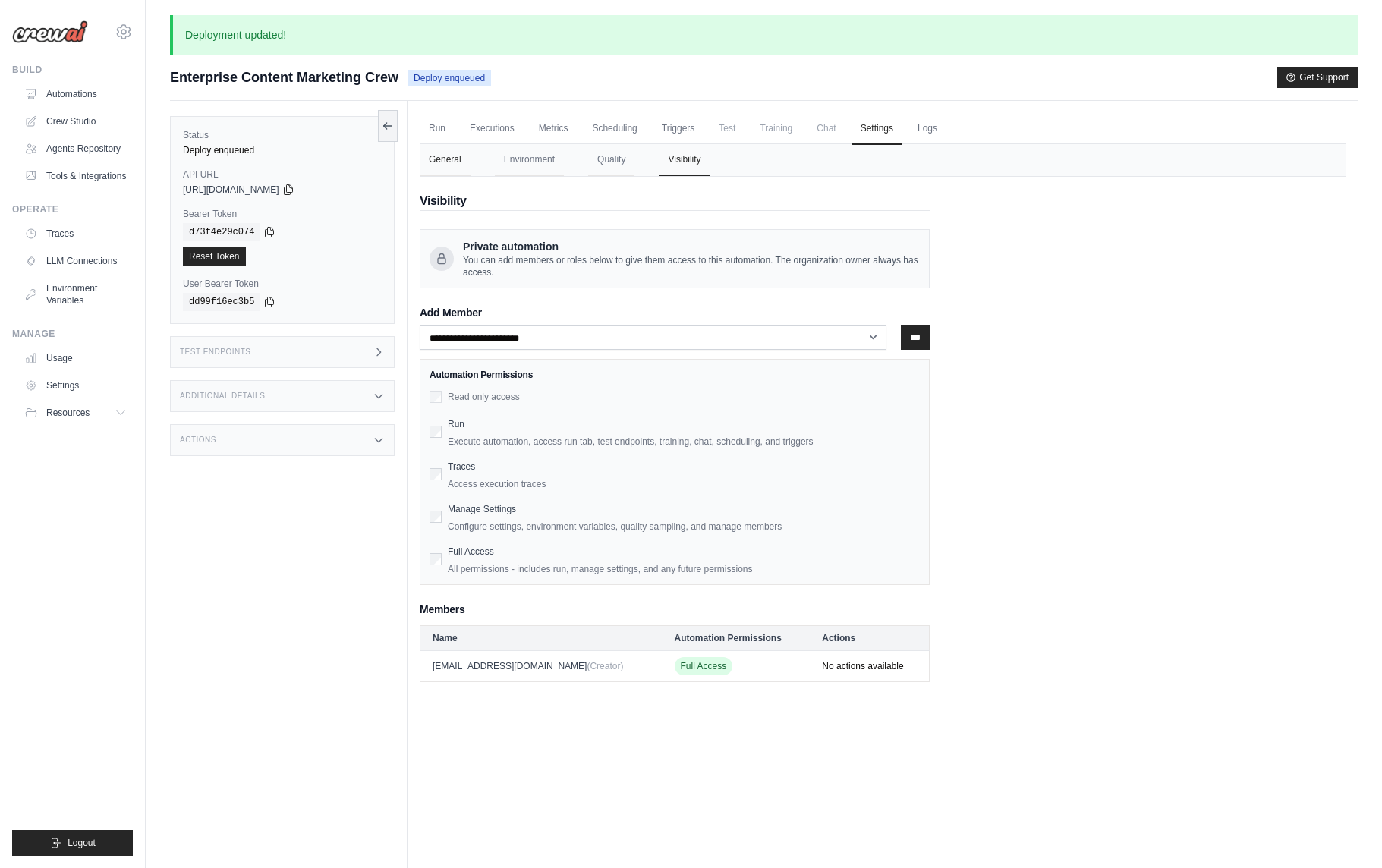
click at [443, 160] on button "General" at bounding box center [445, 160] width 51 height 32
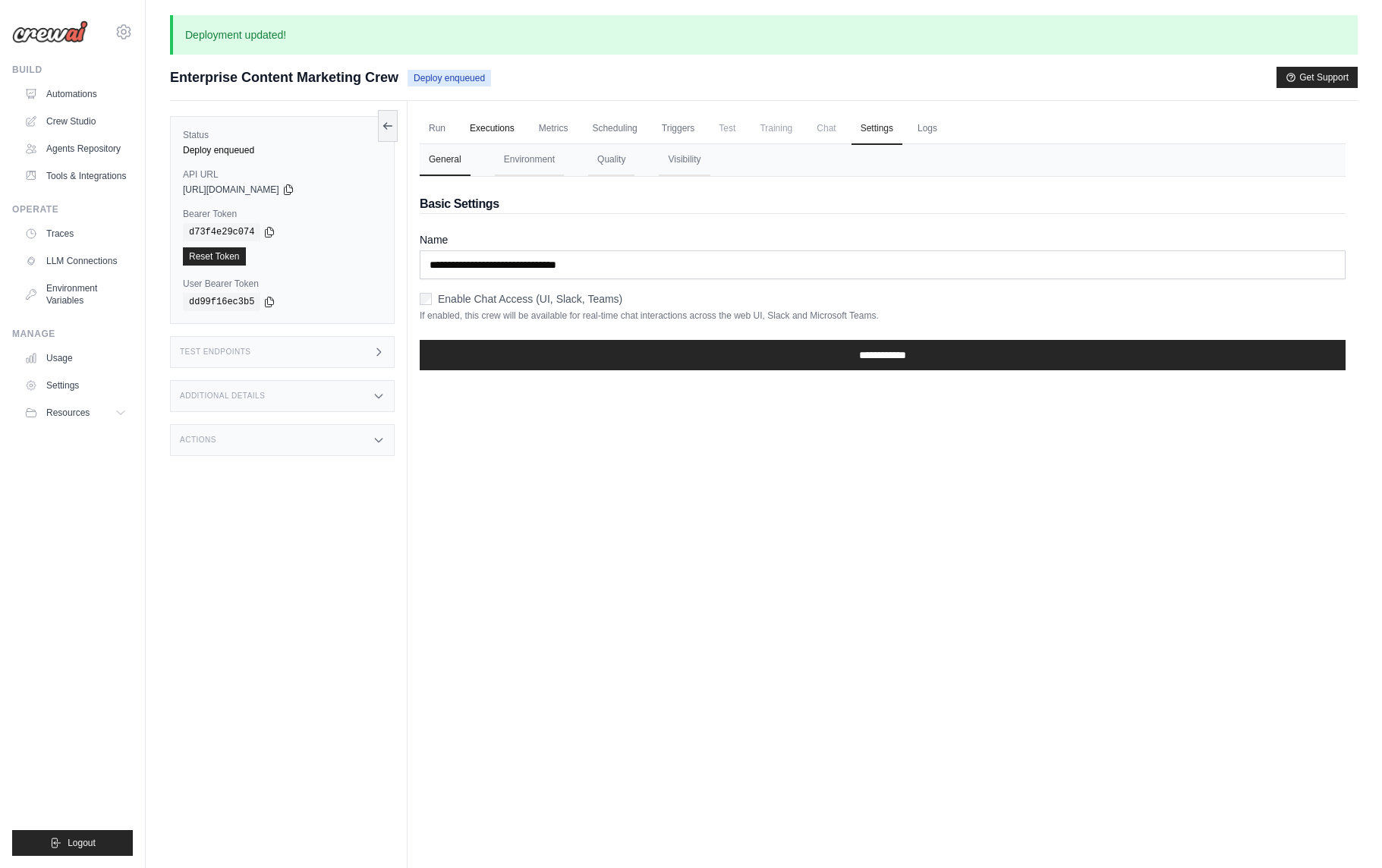
click at [496, 127] on link "Executions" at bounding box center [493, 129] width 63 height 32
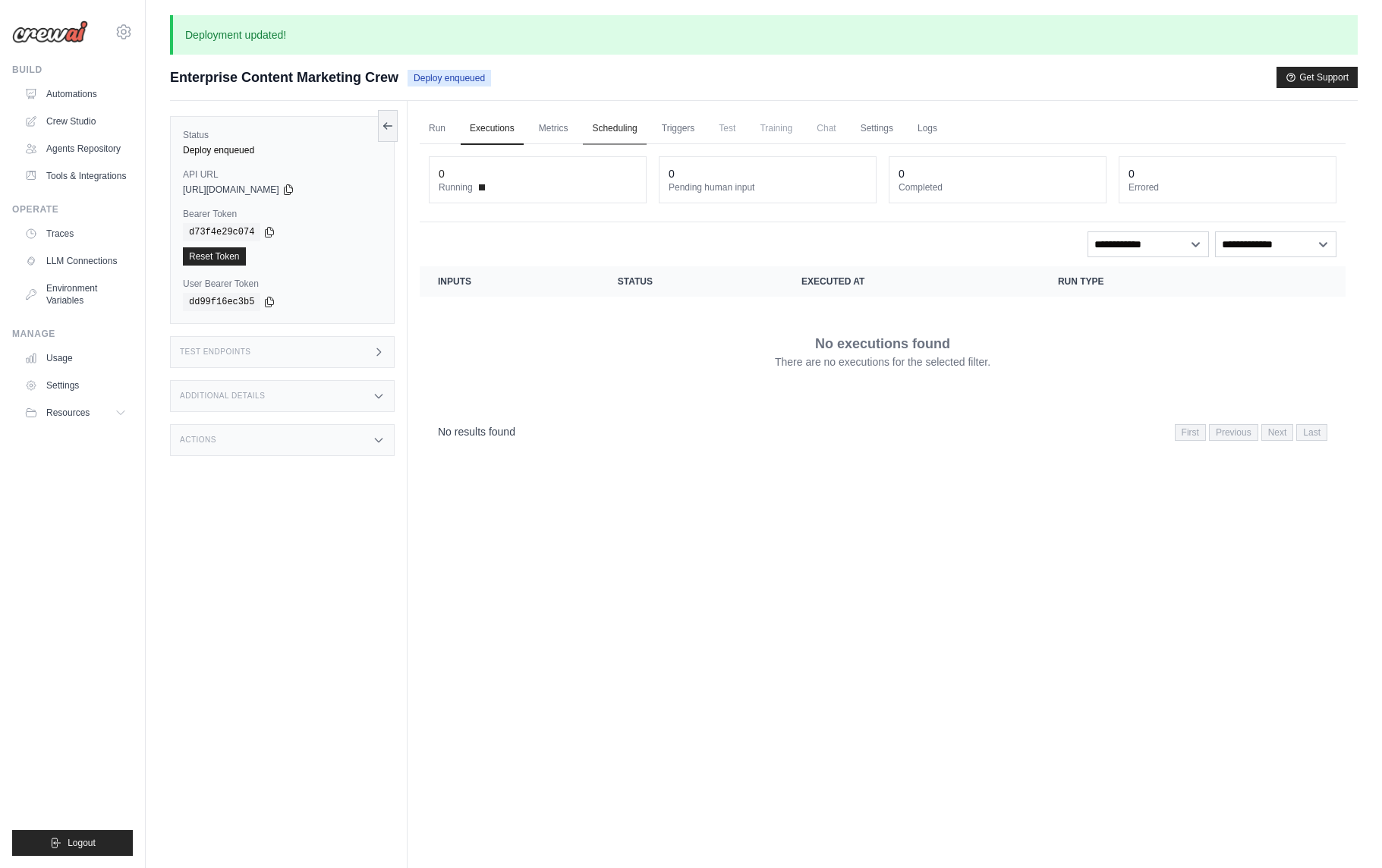
click at [620, 126] on link "Scheduling" at bounding box center [614, 129] width 63 height 32
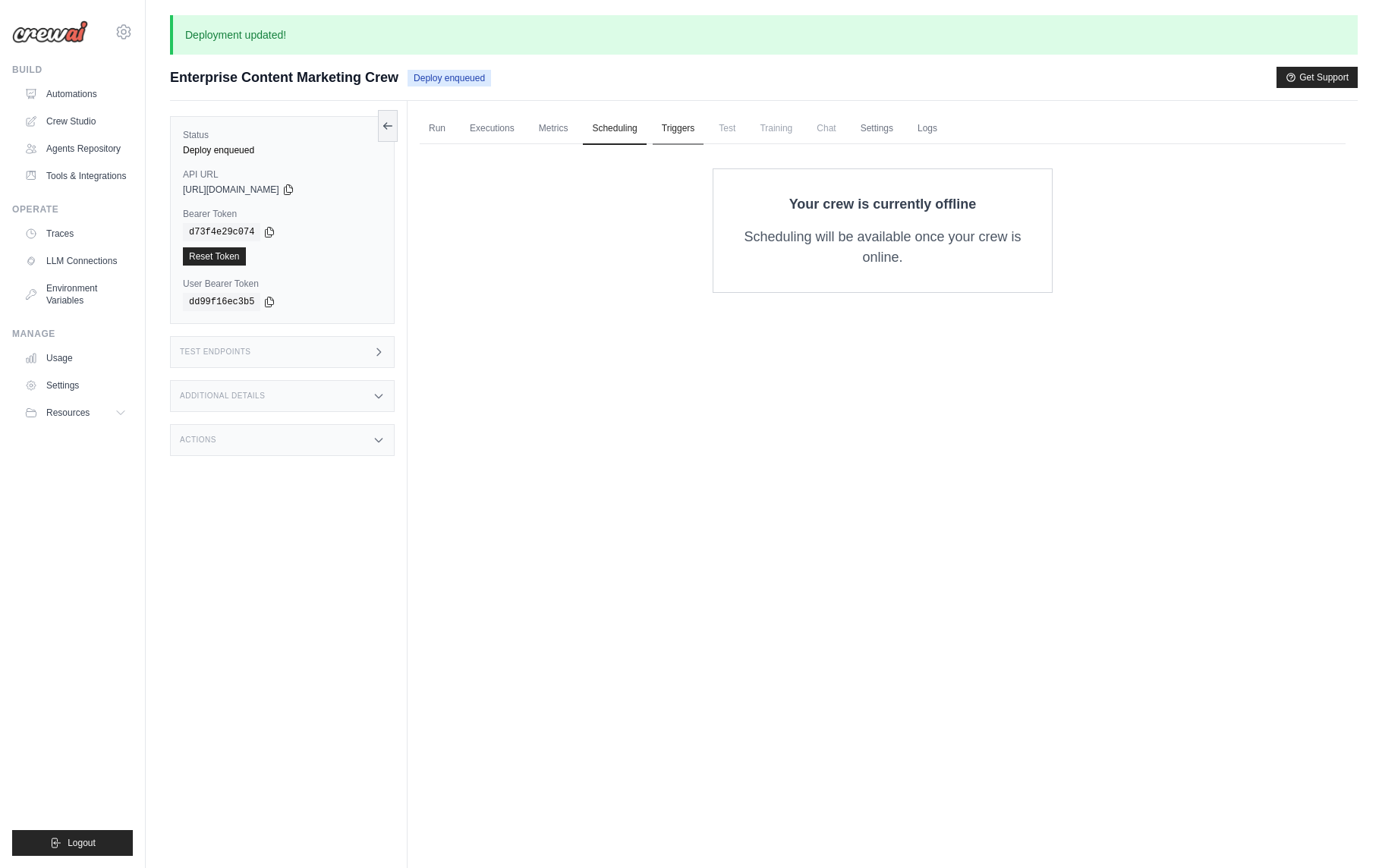
click at [686, 128] on link "Triggers" at bounding box center [678, 129] width 52 height 32
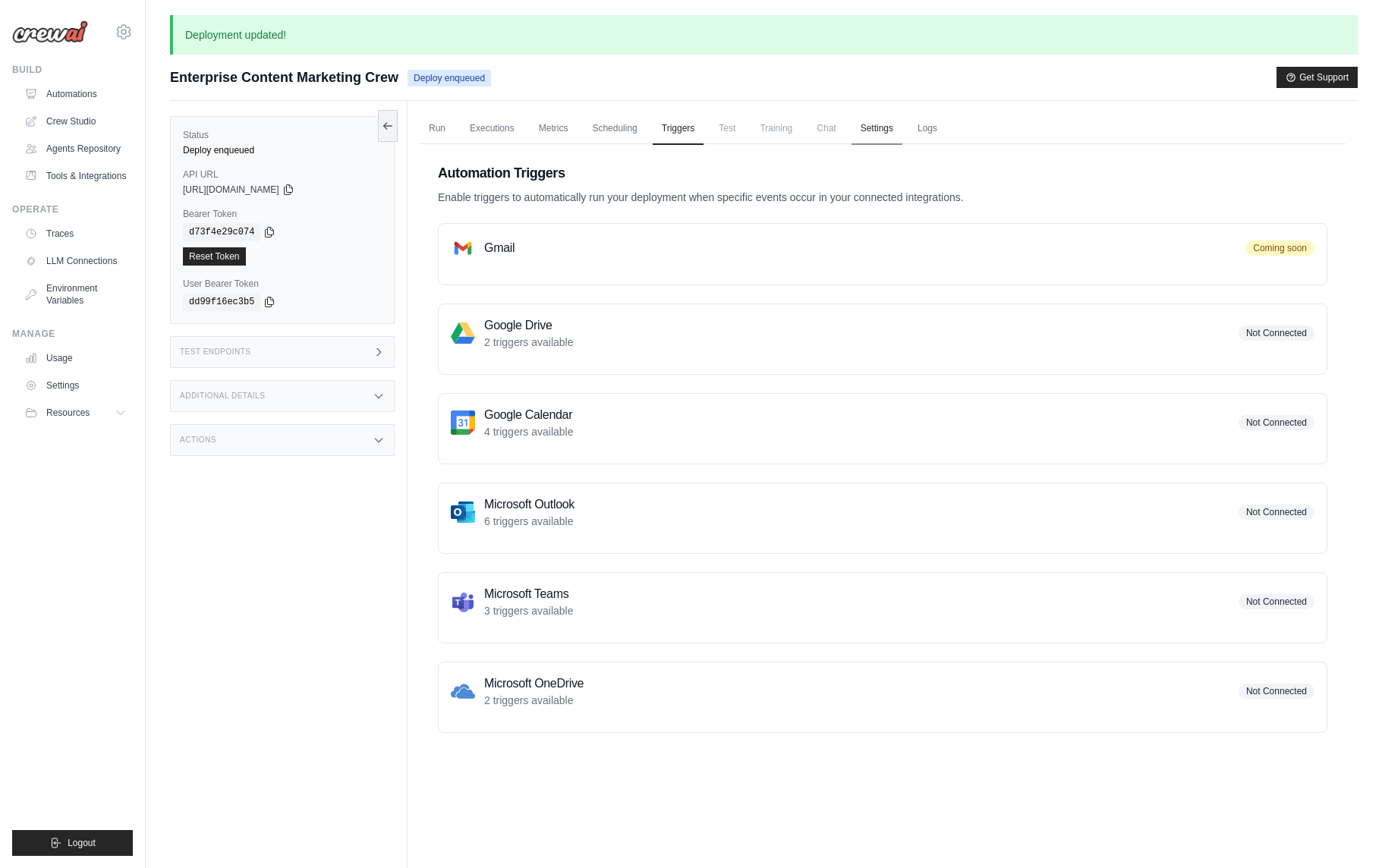
click at [887, 128] on link "Settings" at bounding box center [877, 129] width 51 height 32
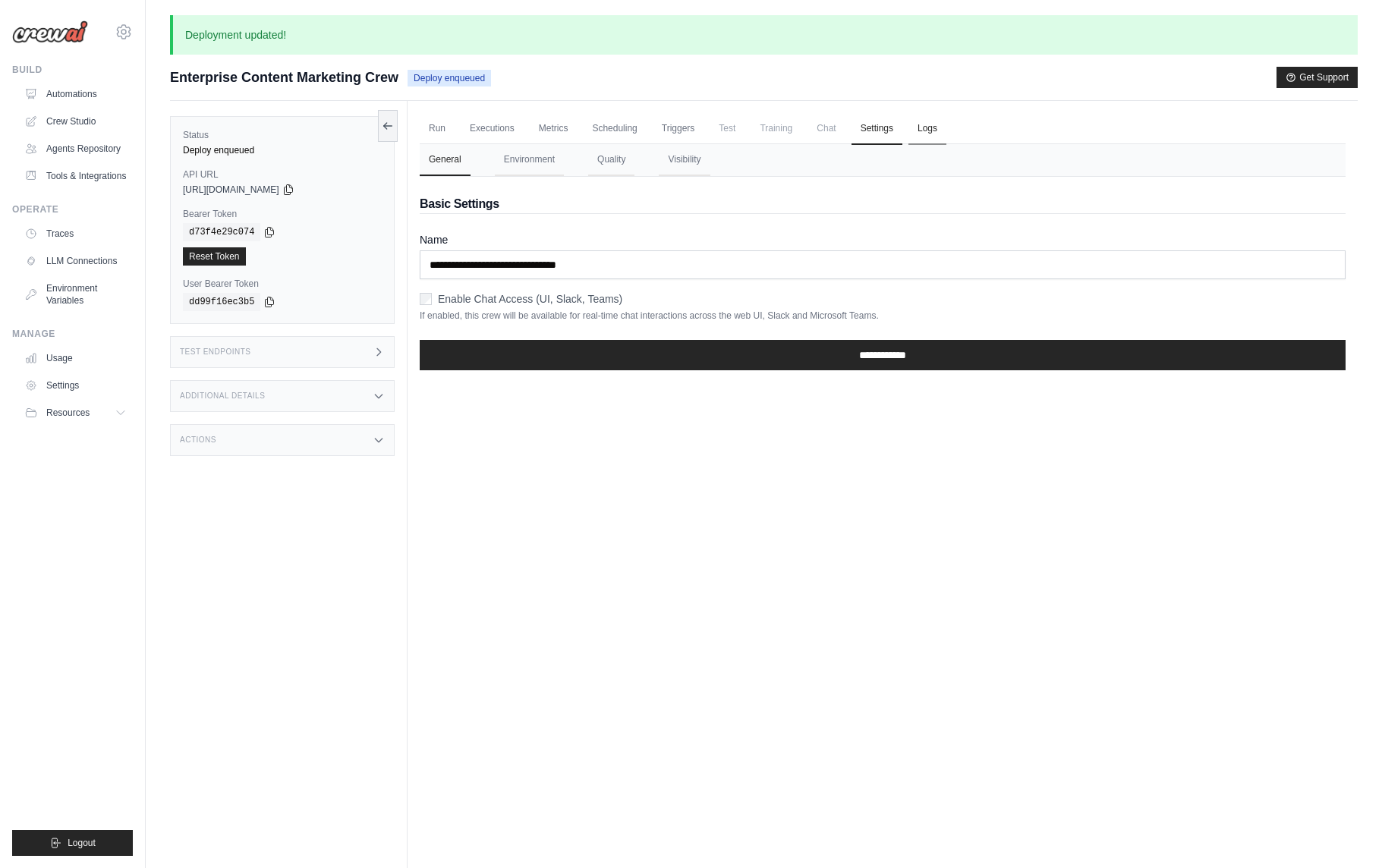
click at [925, 128] on link "Logs" at bounding box center [927, 129] width 38 height 32
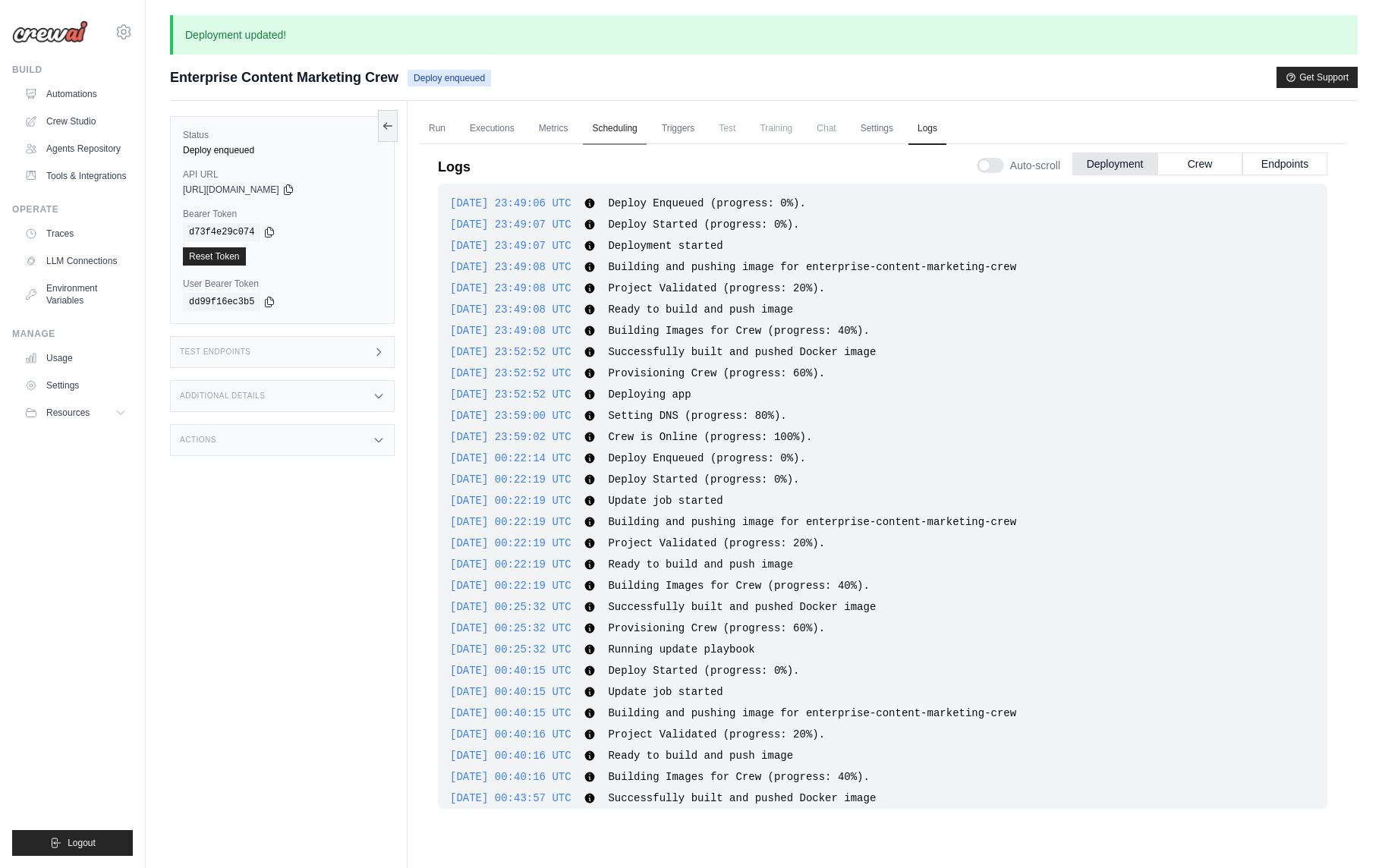
scroll to position [264, 0]
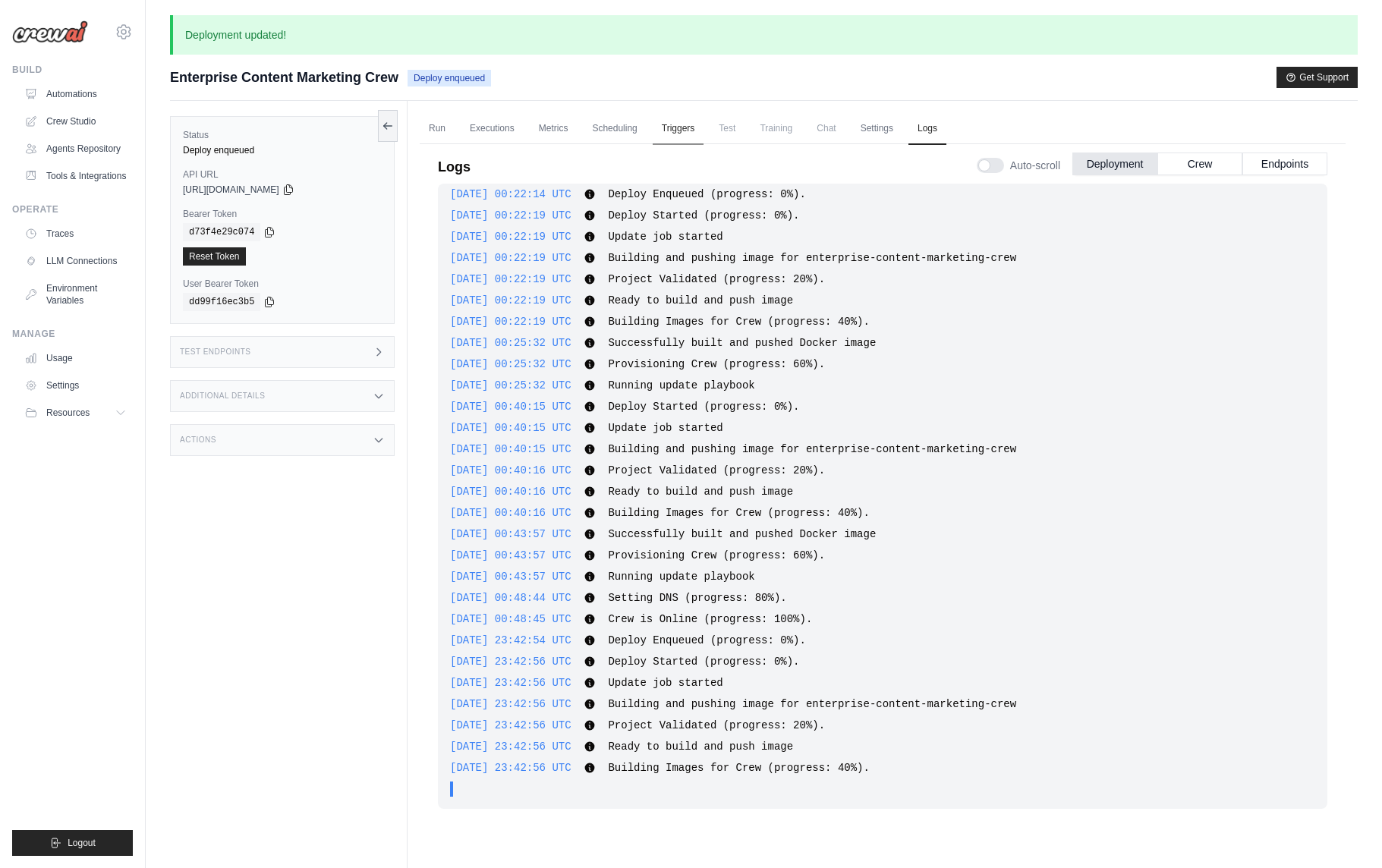
click at [681, 130] on link "Triggers" at bounding box center [678, 129] width 52 height 32
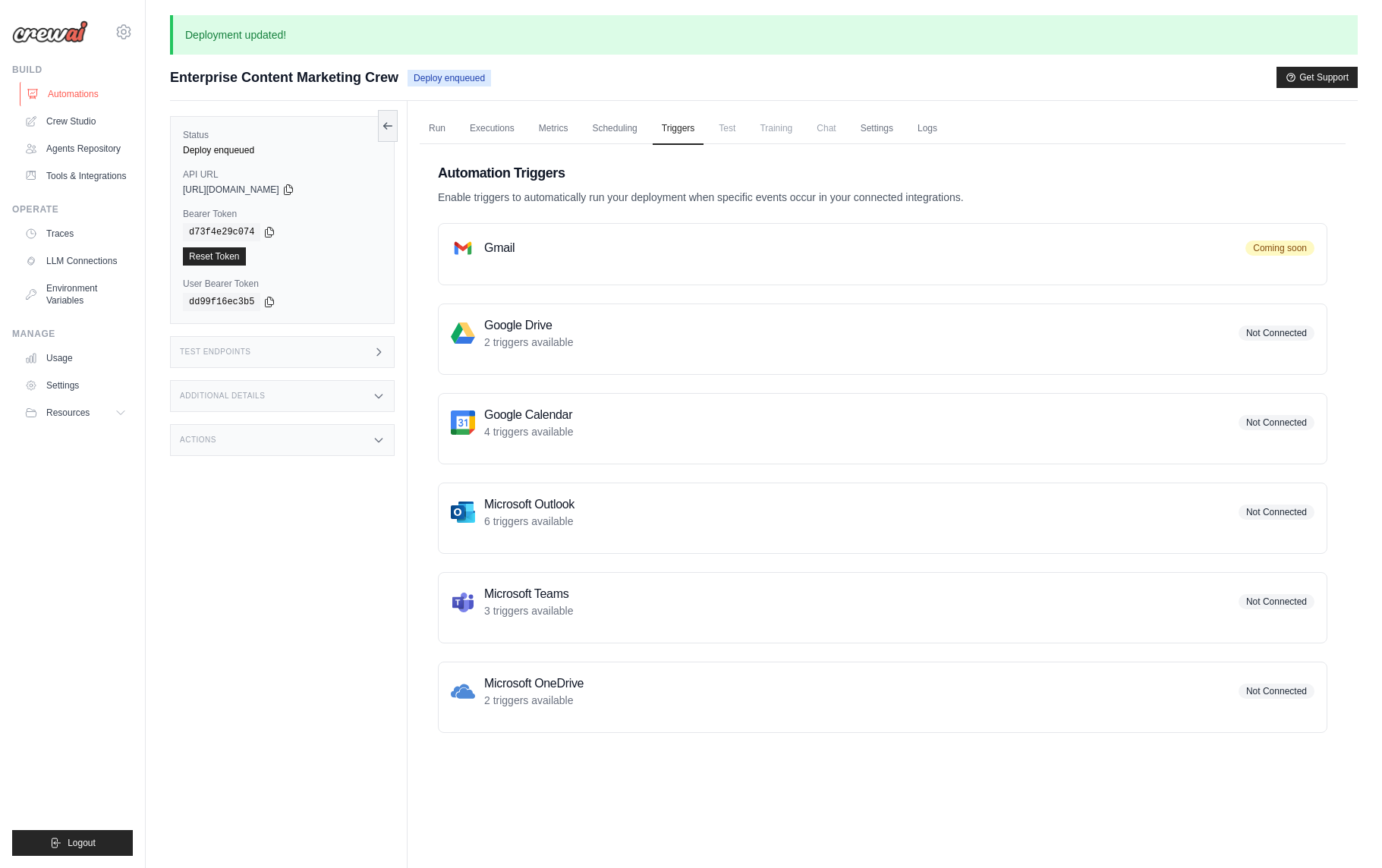
click at [62, 90] on link "Automations" at bounding box center [77, 95] width 115 height 25
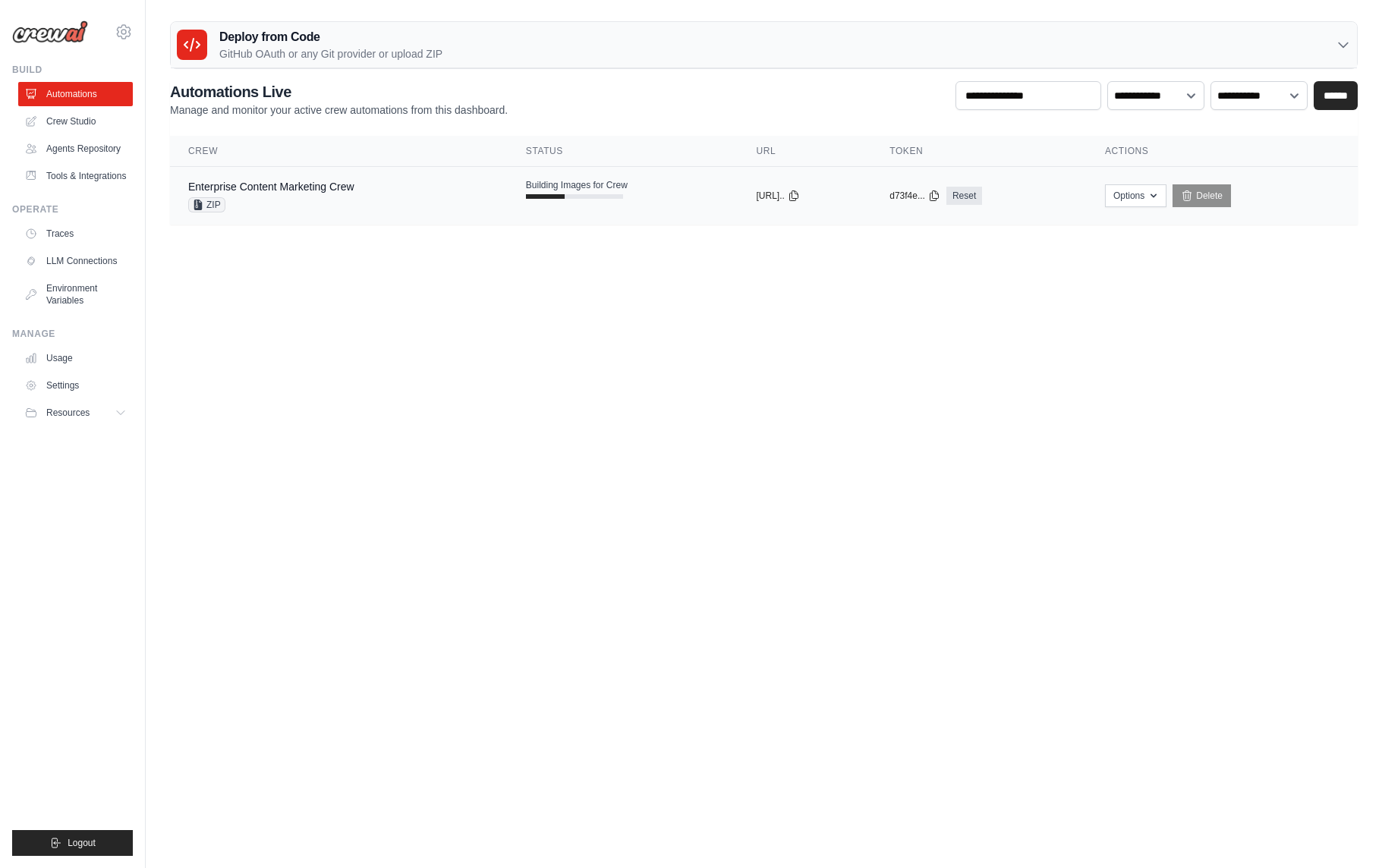
click at [581, 192] on div "Building Images for Crew" at bounding box center [577, 188] width 102 height 20
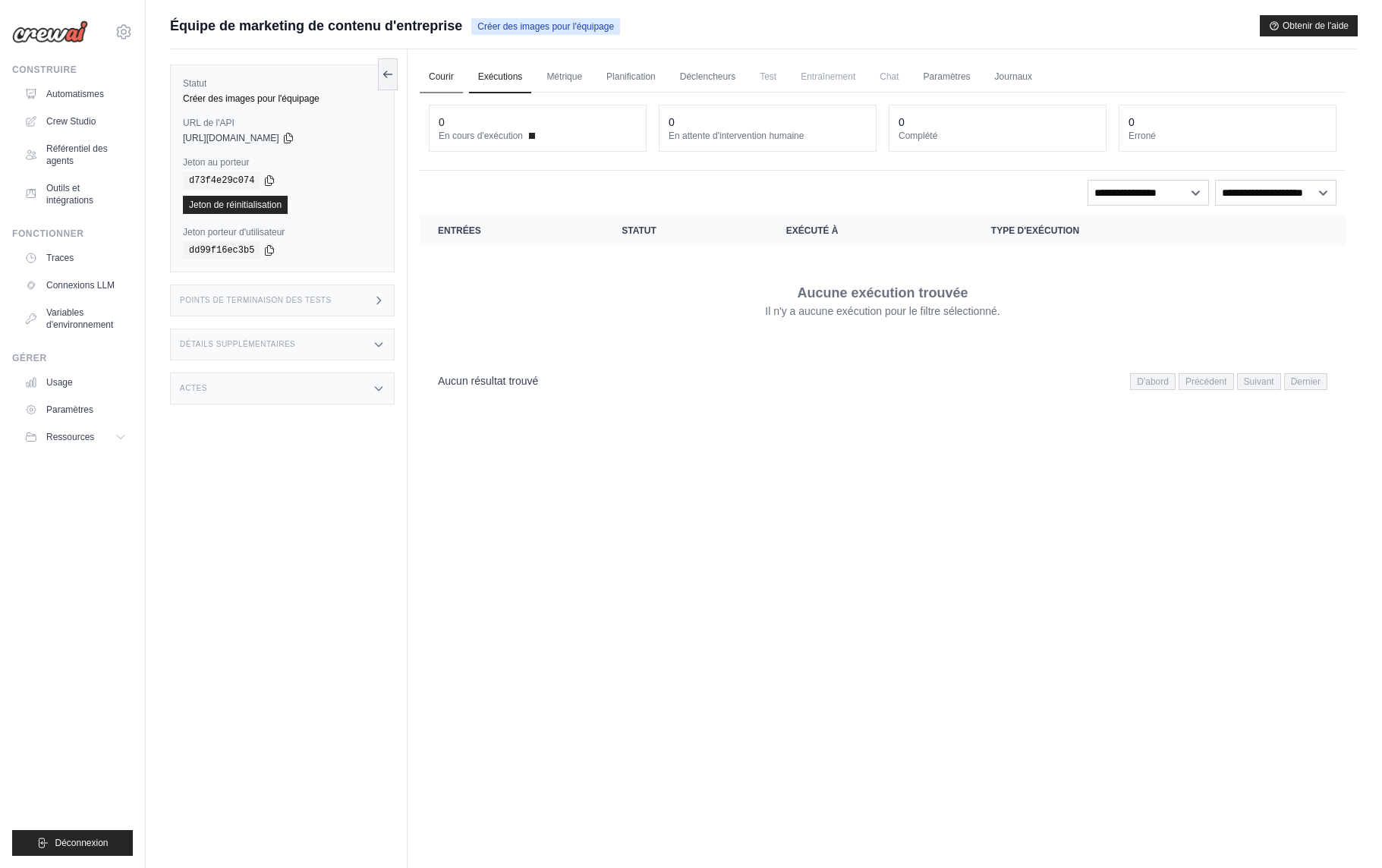
click at [445, 75] on font "Courir" at bounding box center [441, 76] width 25 height 11
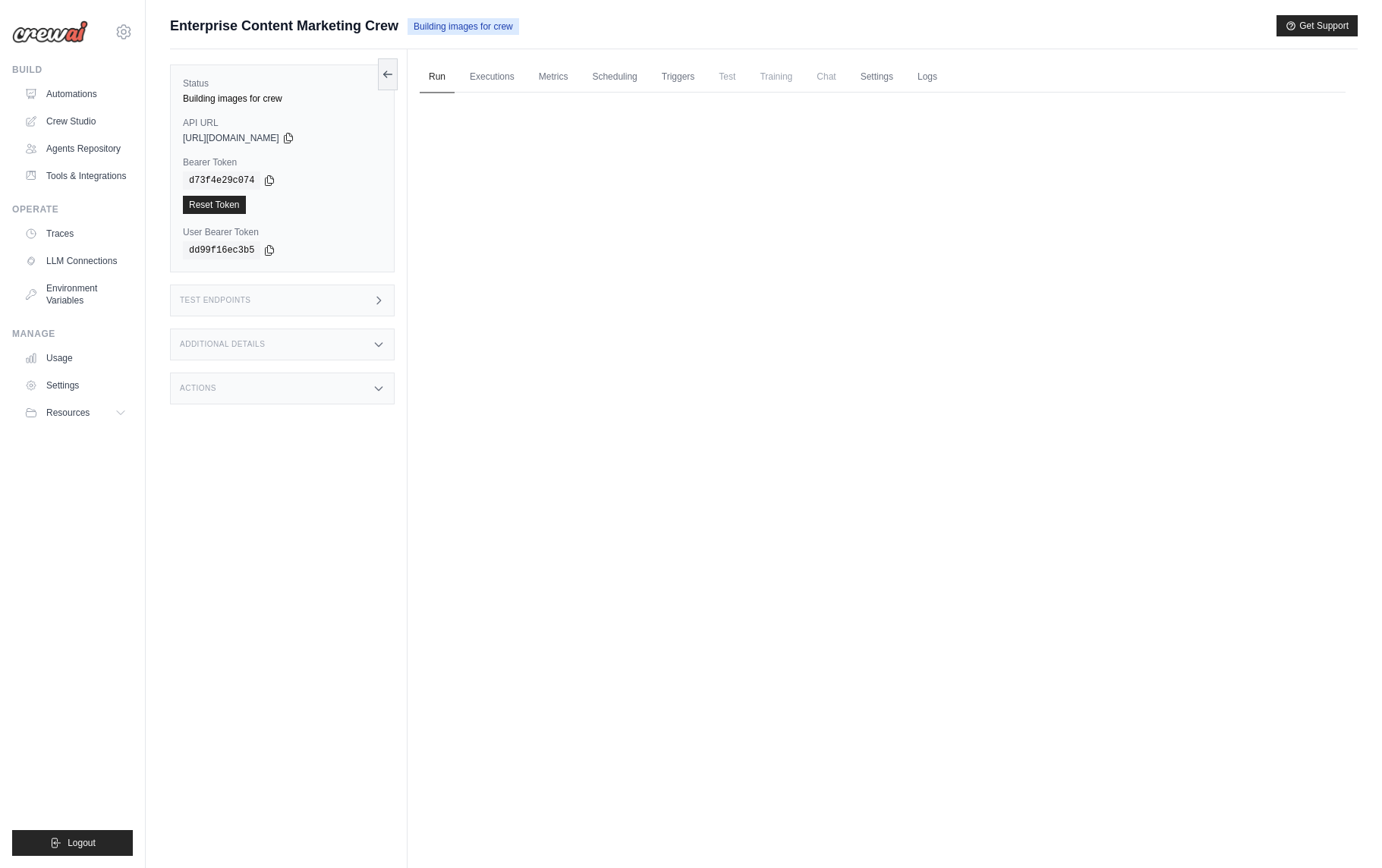
click at [450, 76] on link "Run" at bounding box center [437, 77] width 35 height 32
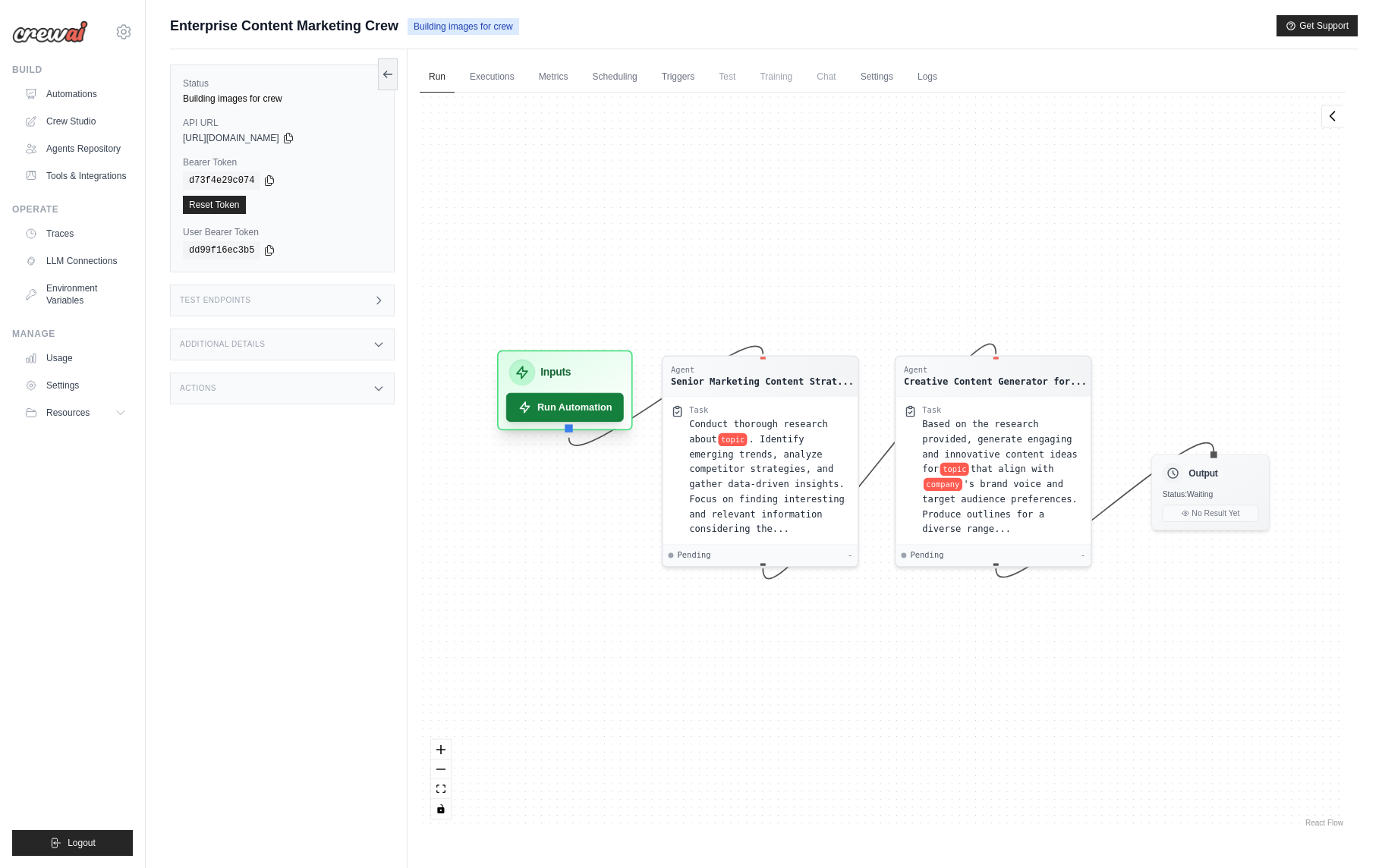
click at [593, 414] on button "Run Automation" at bounding box center [565, 407] width 117 height 29
click at [593, 407] on button "Run Automation" at bounding box center [565, 407] width 117 height 29
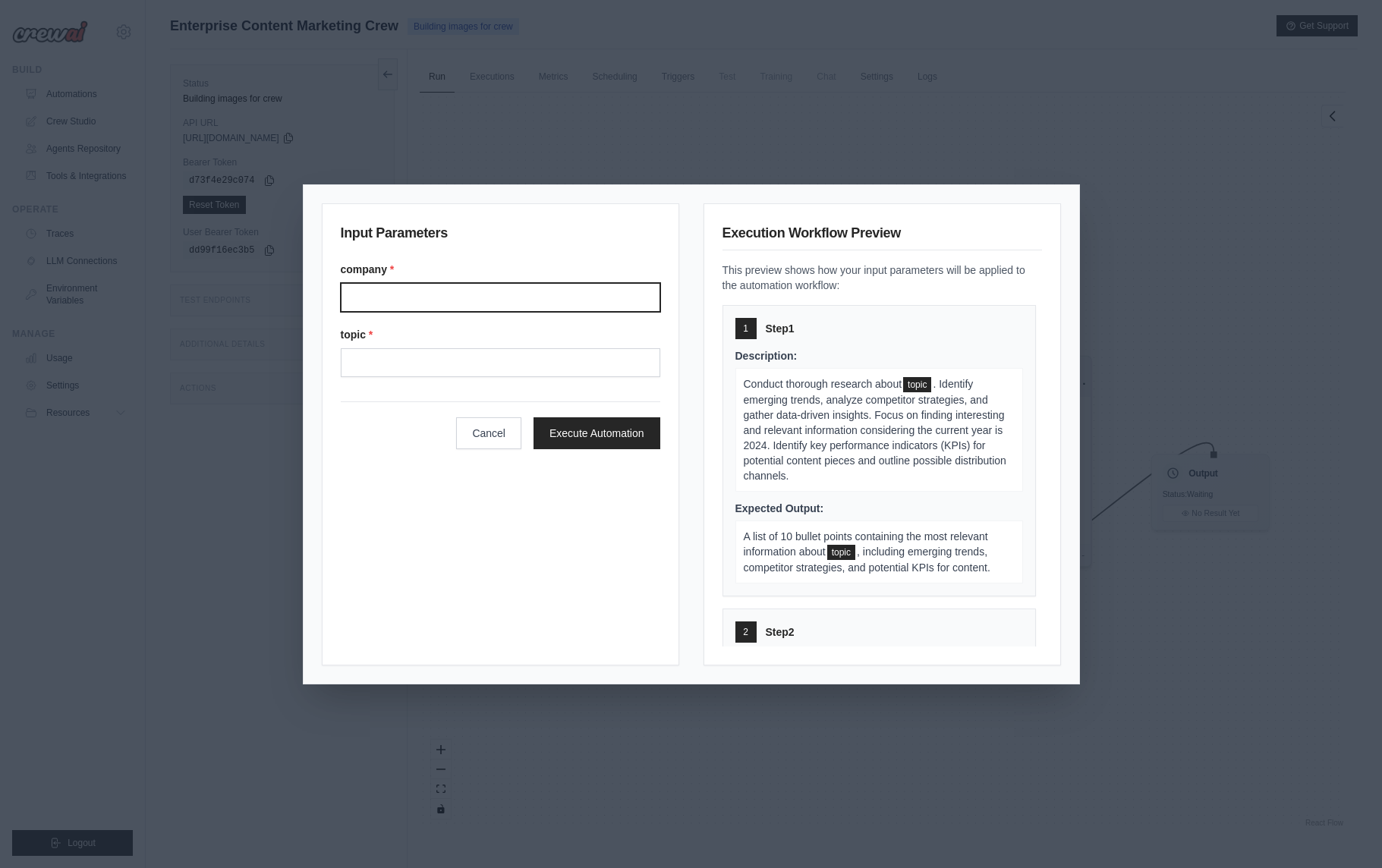
click at [425, 293] on input "company *" at bounding box center [500, 297] width 320 height 29
type input "**********"
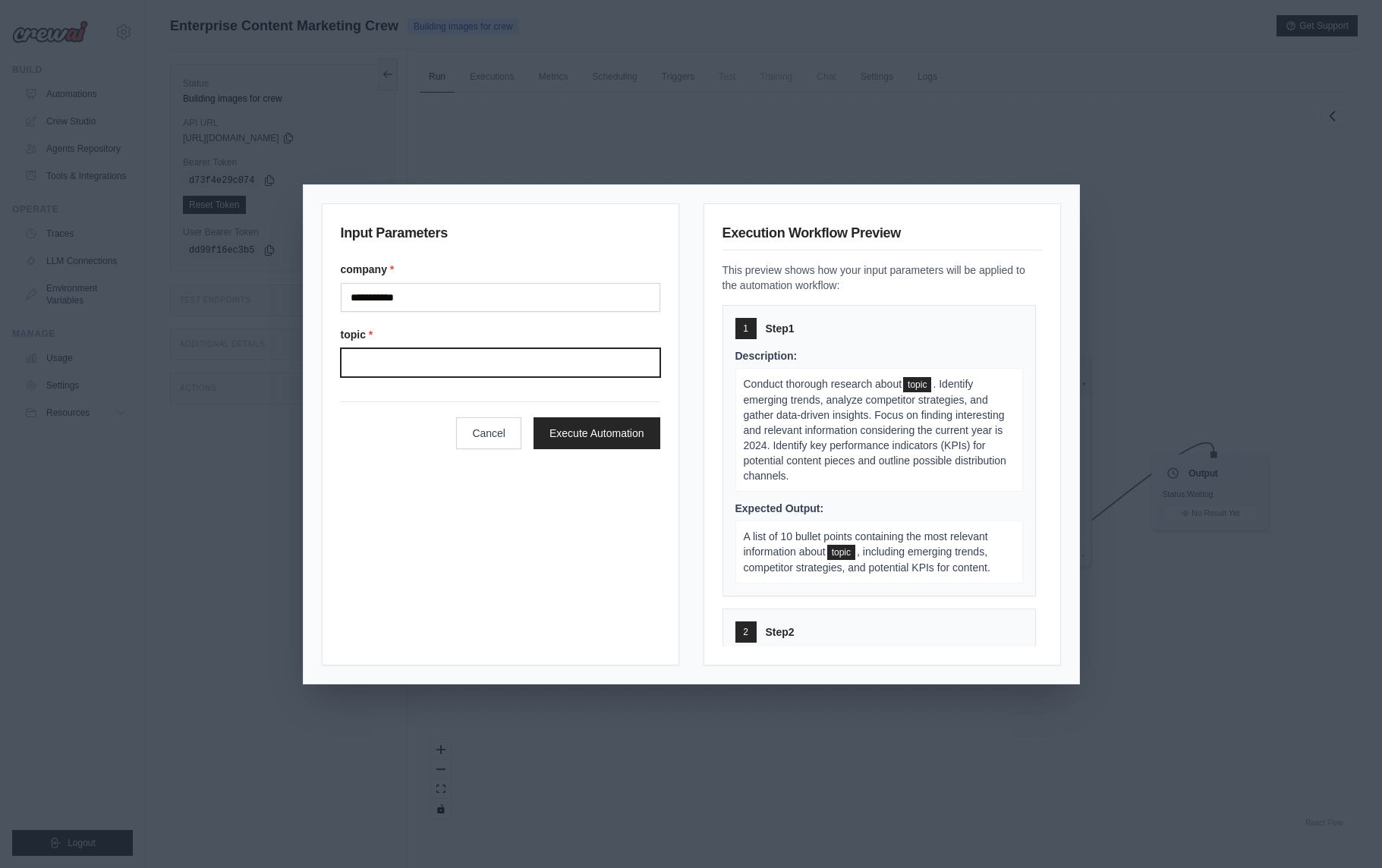
click at [435, 359] on input "topic *" at bounding box center [500, 363] width 320 height 29
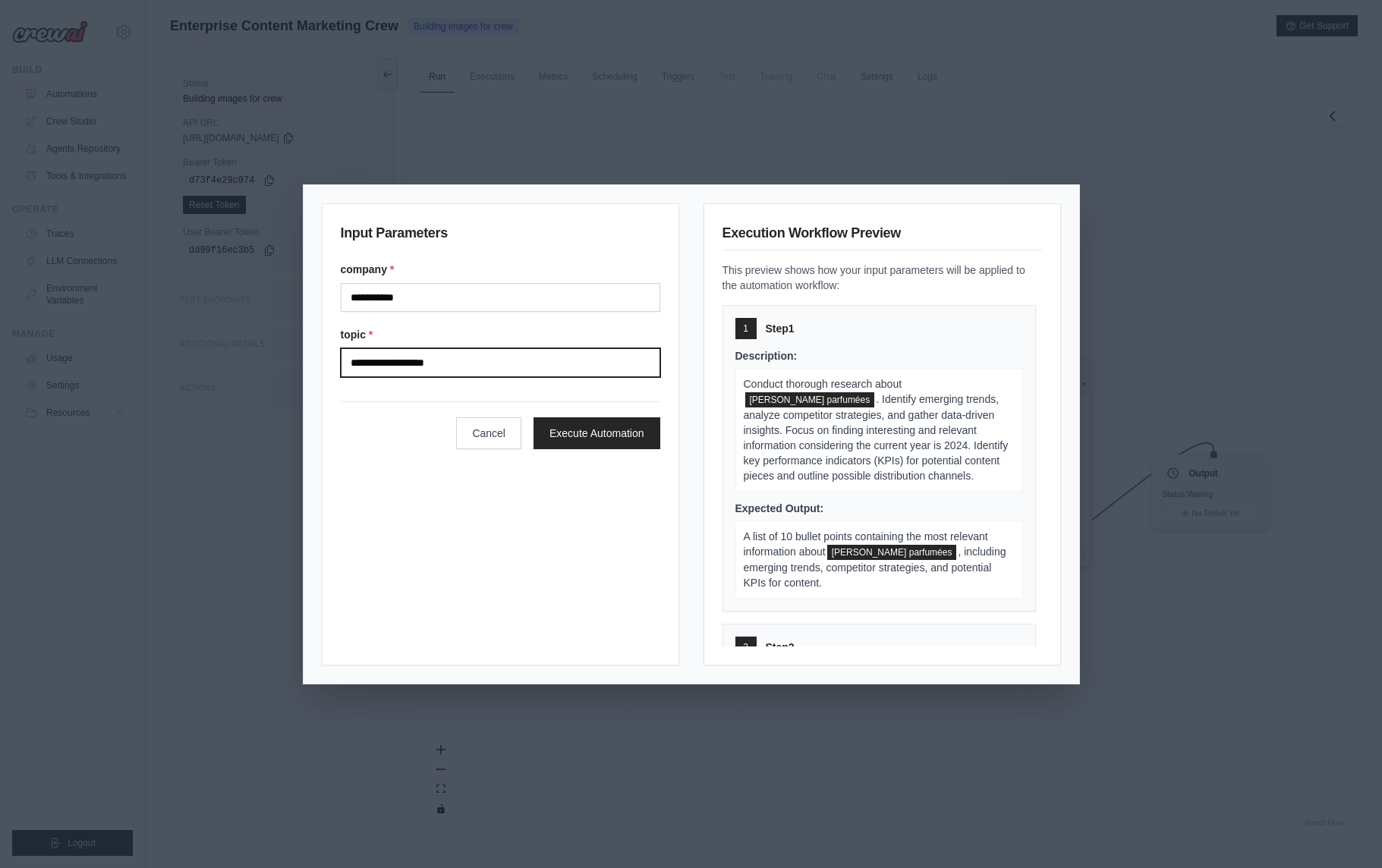
click at [381, 365] on input "**********" at bounding box center [500, 363] width 320 height 29
click at [400, 365] on input "**********" at bounding box center [500, 363] width 320 height 29
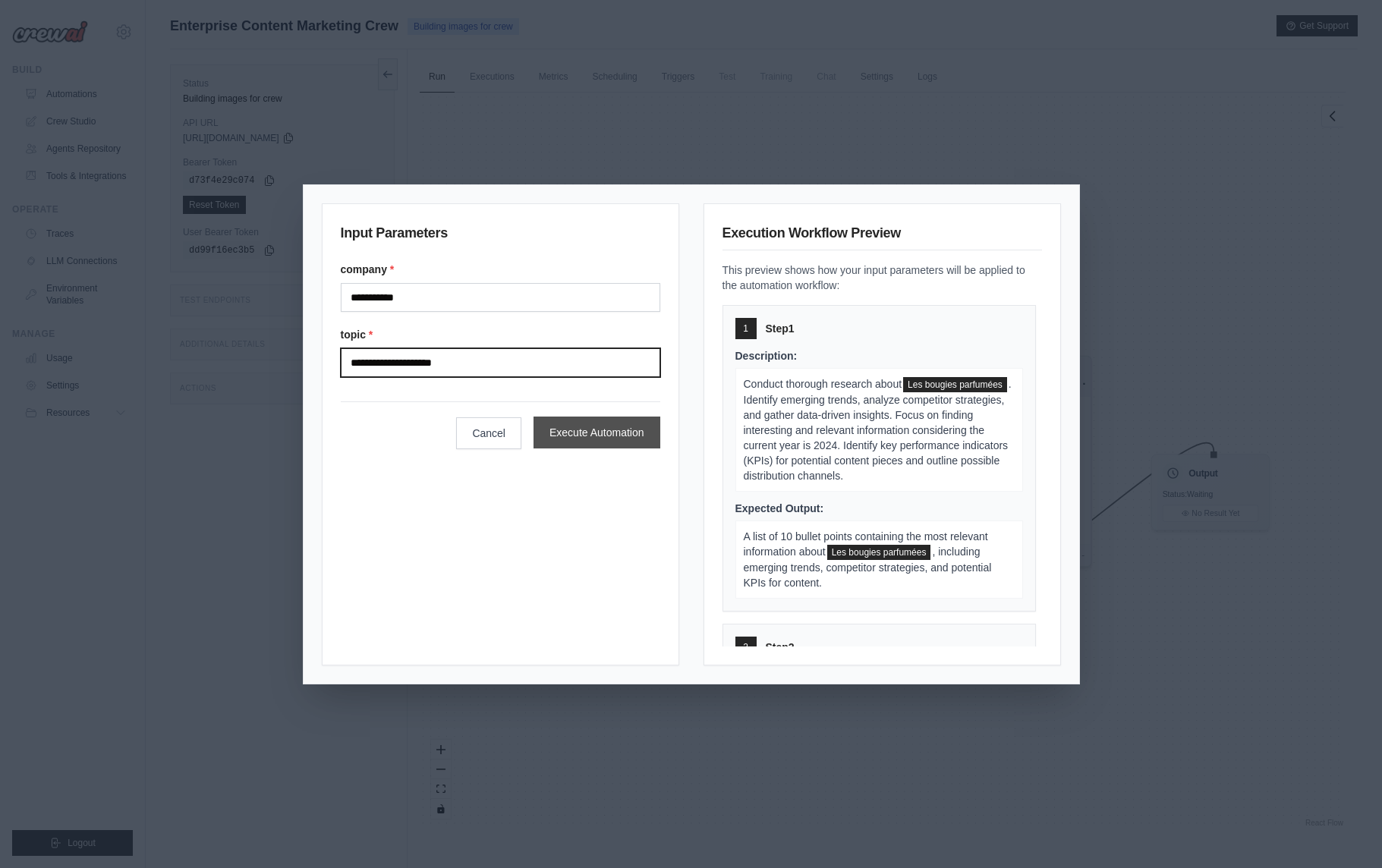
type input "**********"
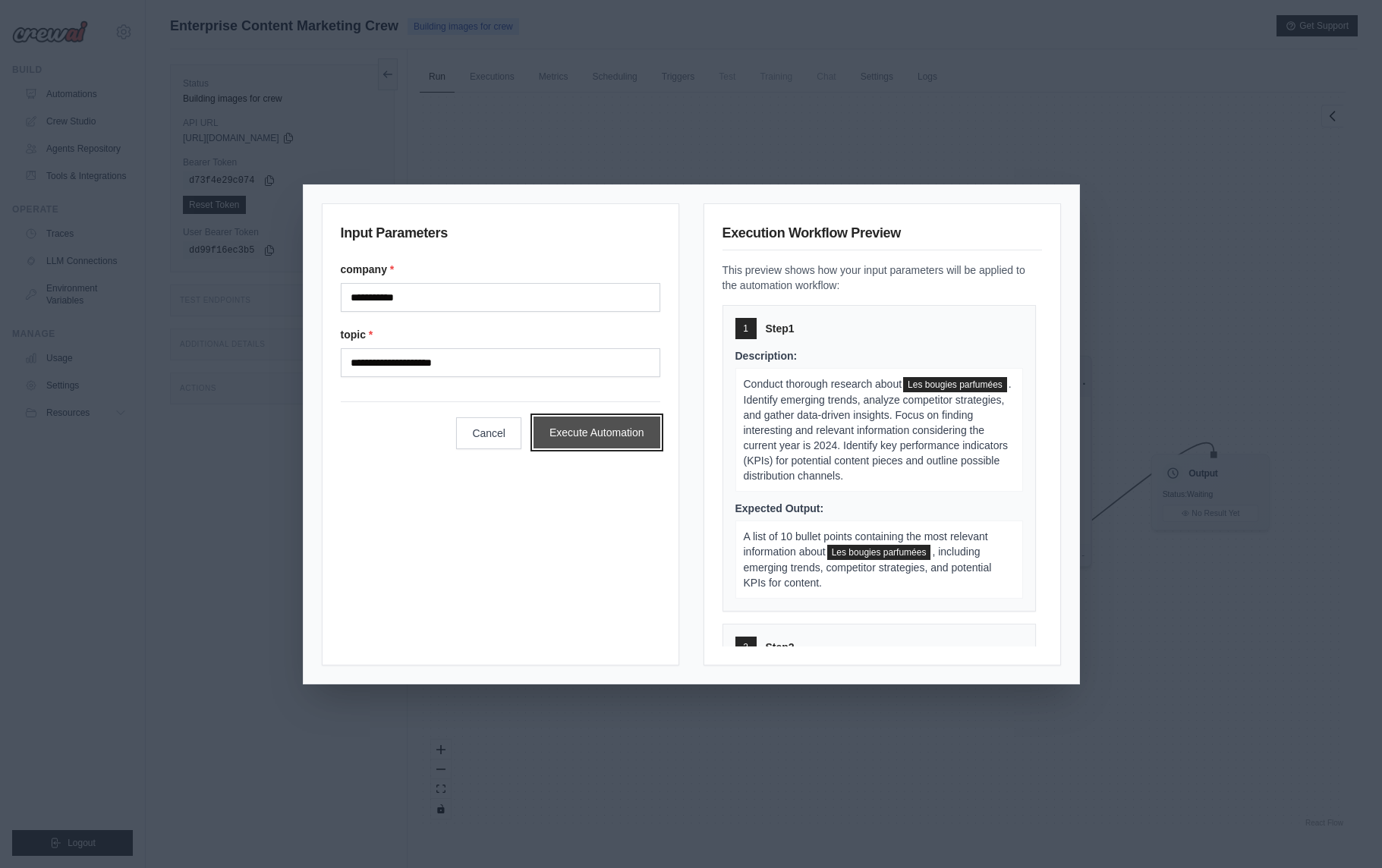
click at [597, 438] on button "Execute Automation" at bounding box center [597, 432] width 127 height 32
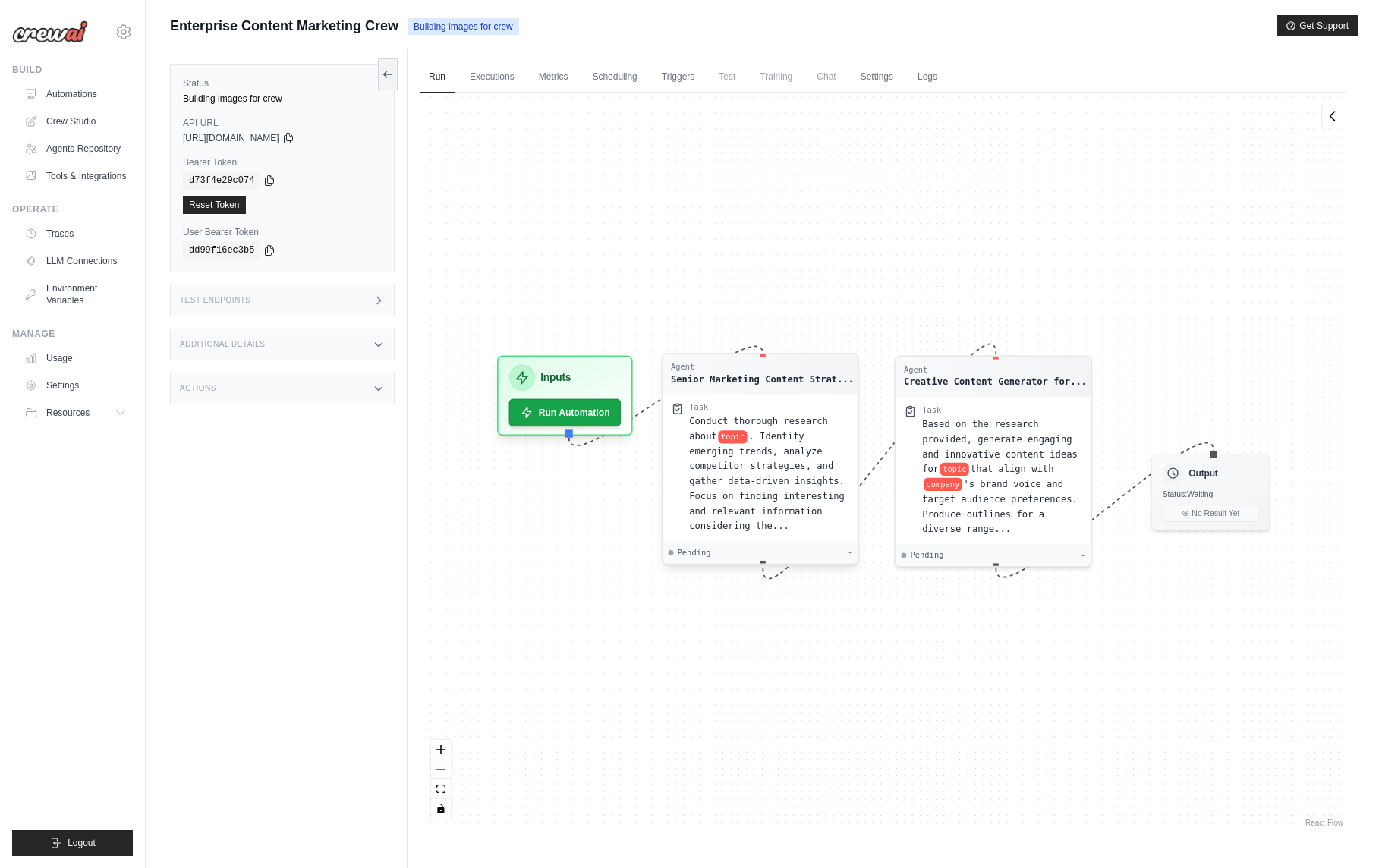
click at [782, 372] on div "Senior Marketing Content Strat..." at bounding box center [762, 378] width 183 height 13
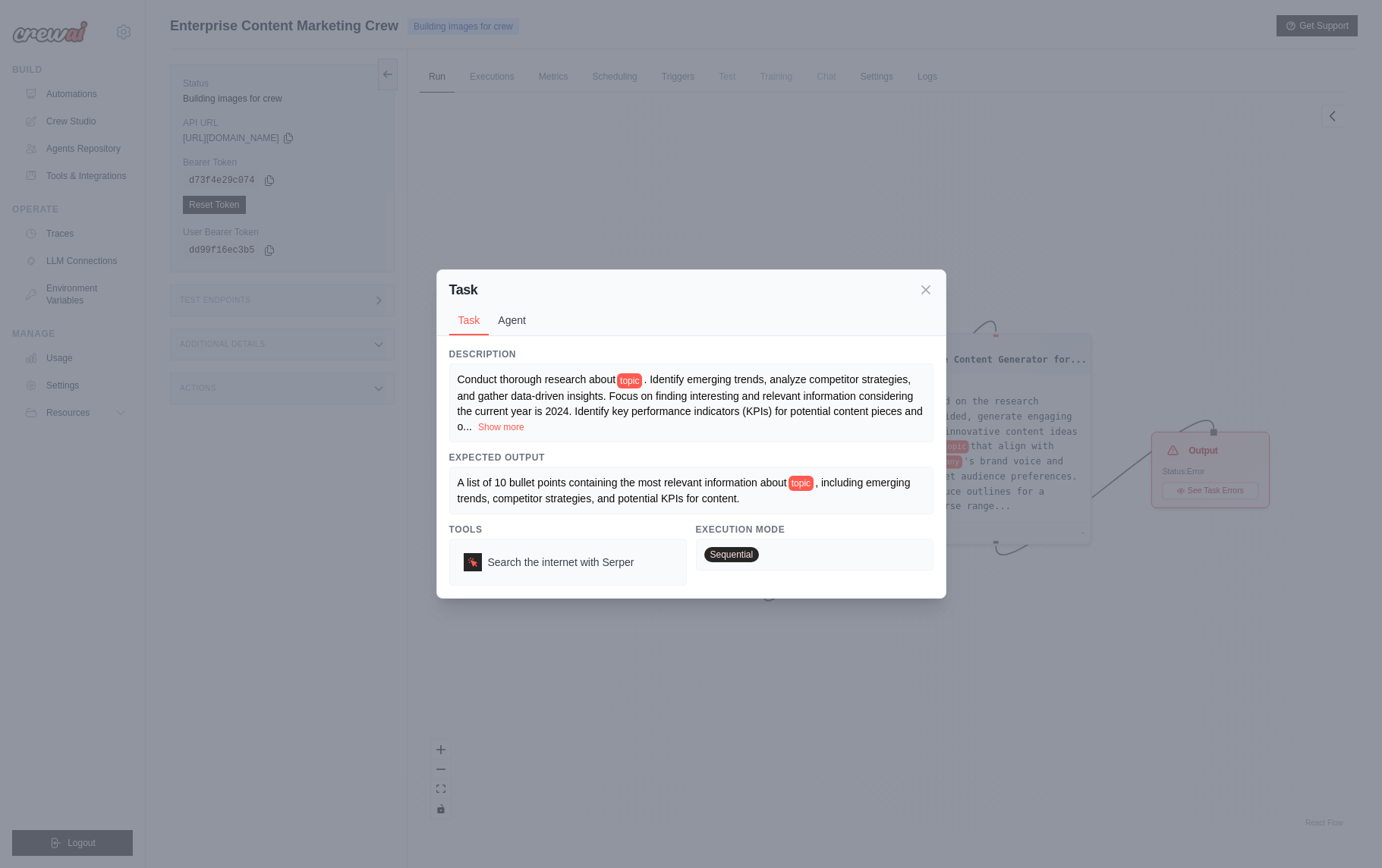
click at [521, 319] on button "Agent" at bounding box center [512, 320] width 46 height 29
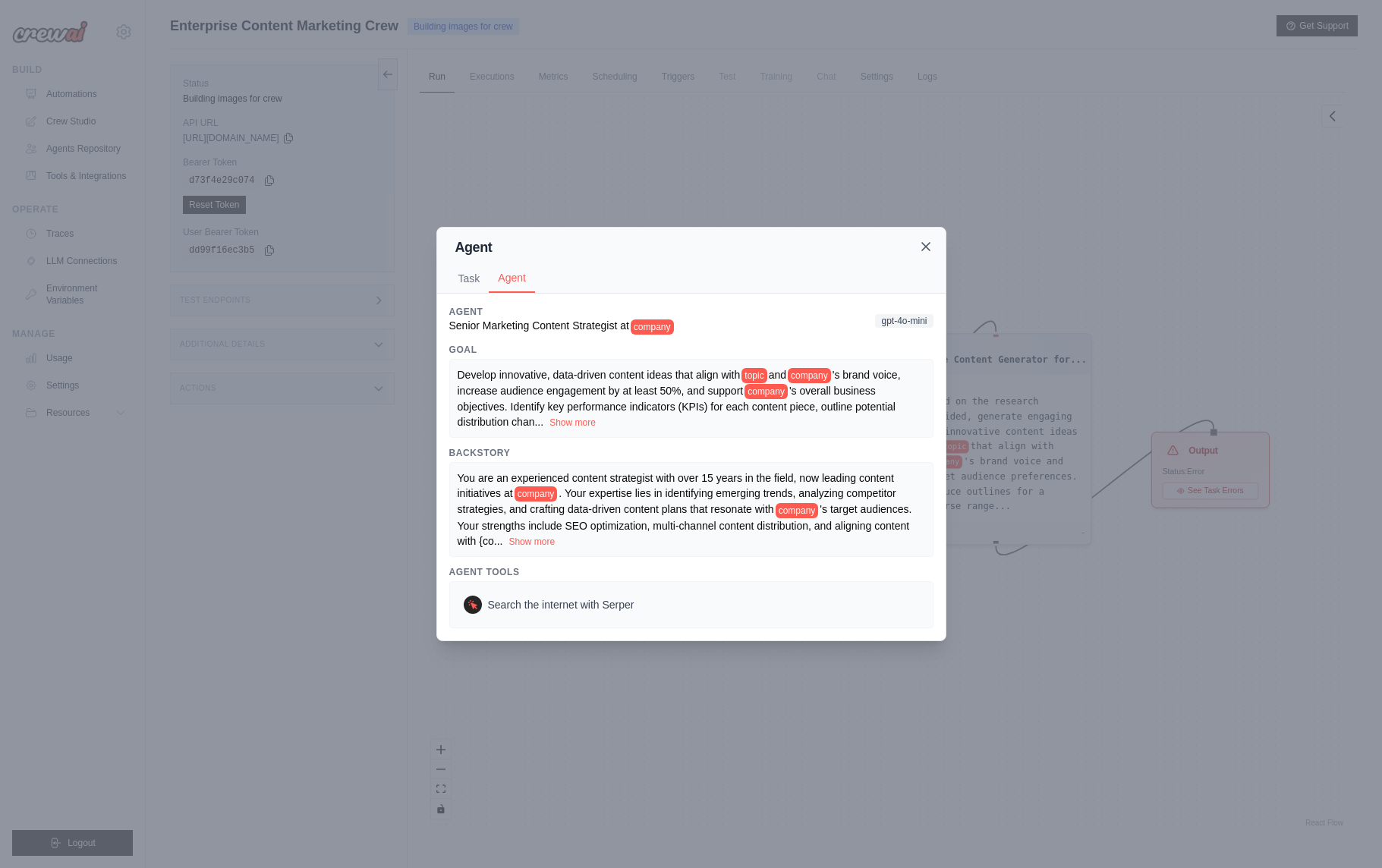
click at [926, 251] on icon at bounding box center [925, 246] width 15 height 15
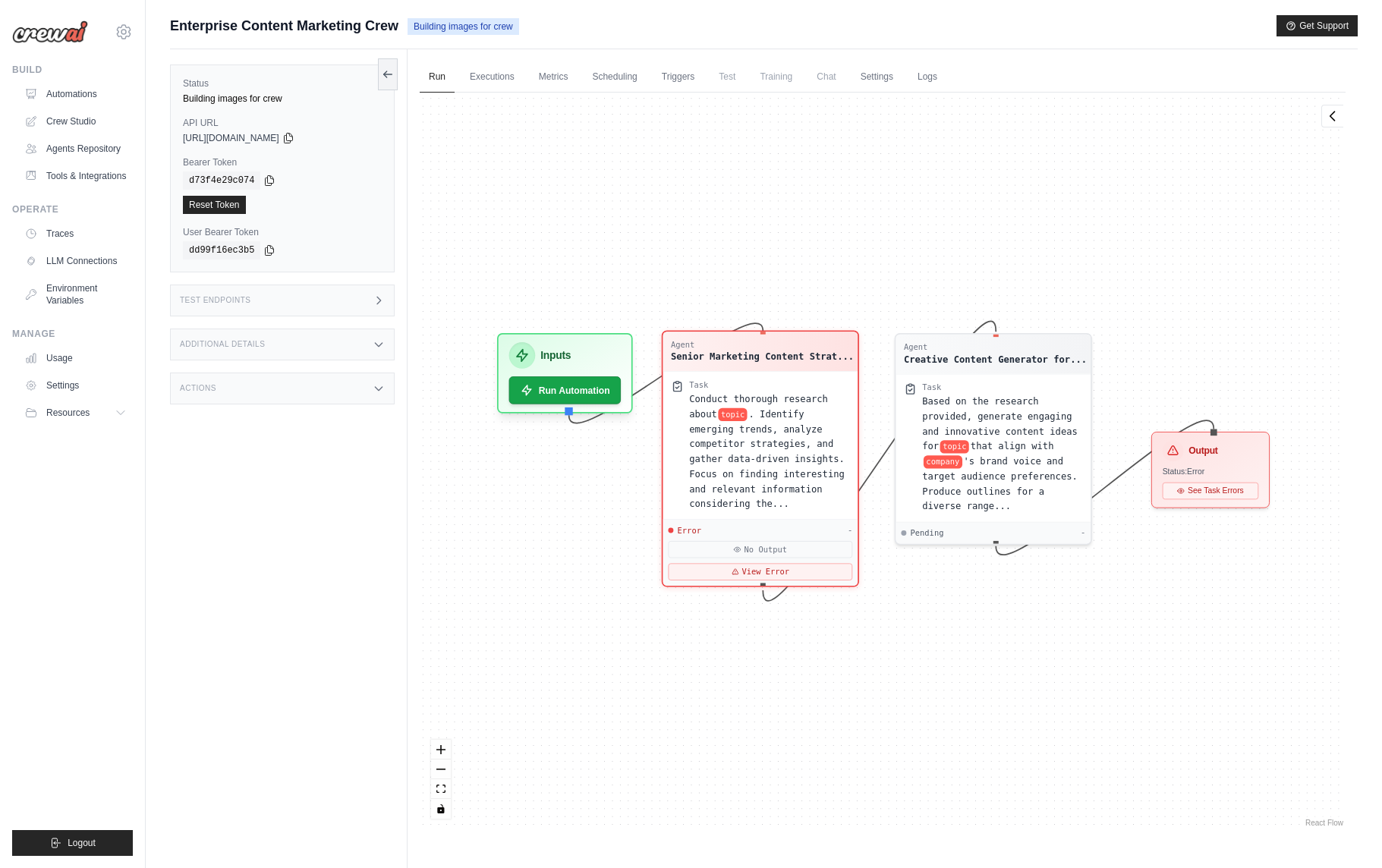
click at [814, 374] on div "Task Conduct thorough research about topic . Identify emerging trends, analyze …" at bounding box center [761, 445] width 195 height 148
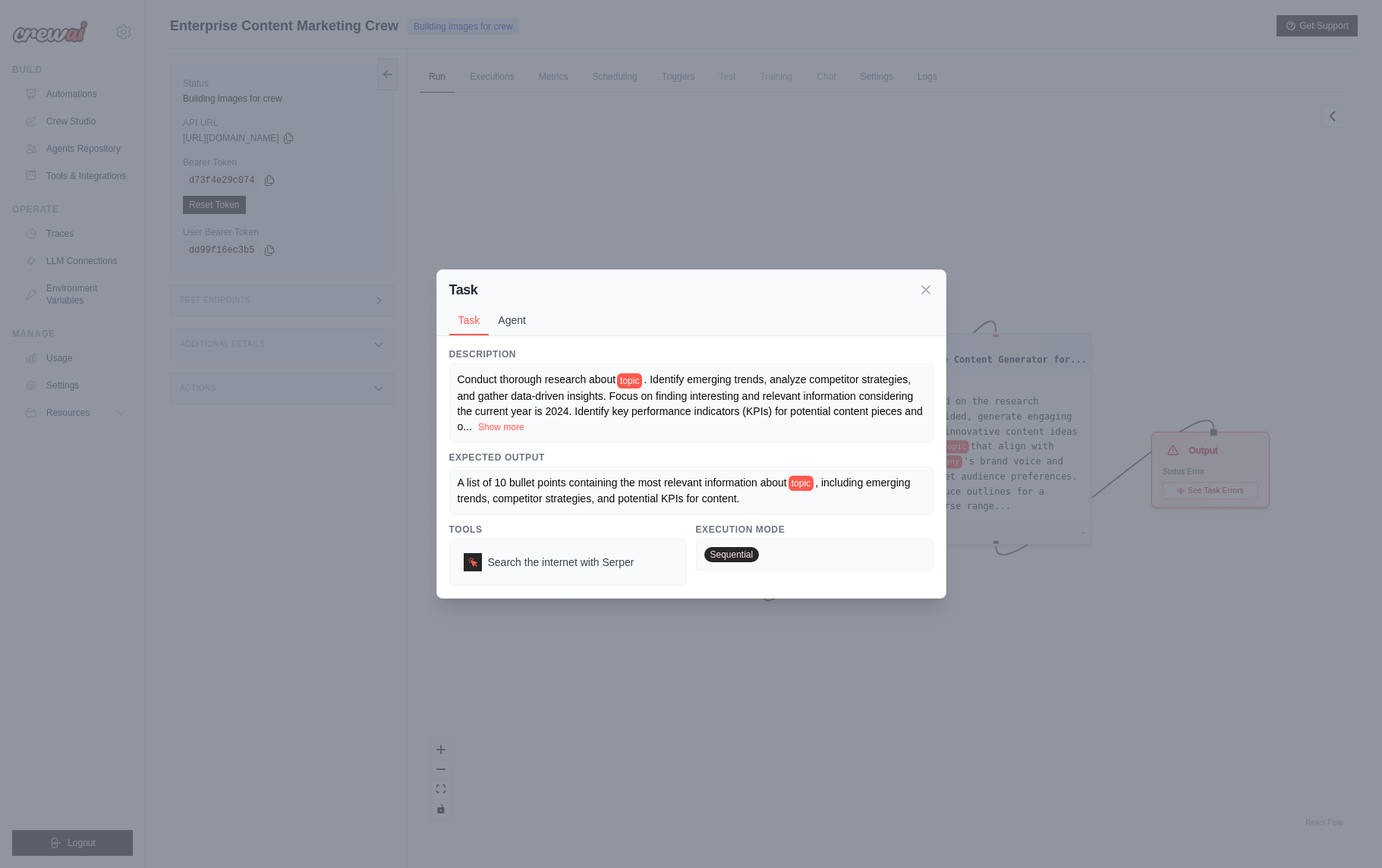
click at [519, 319] on button "Agent" at bounding box center [512, 320] width 46 height 29
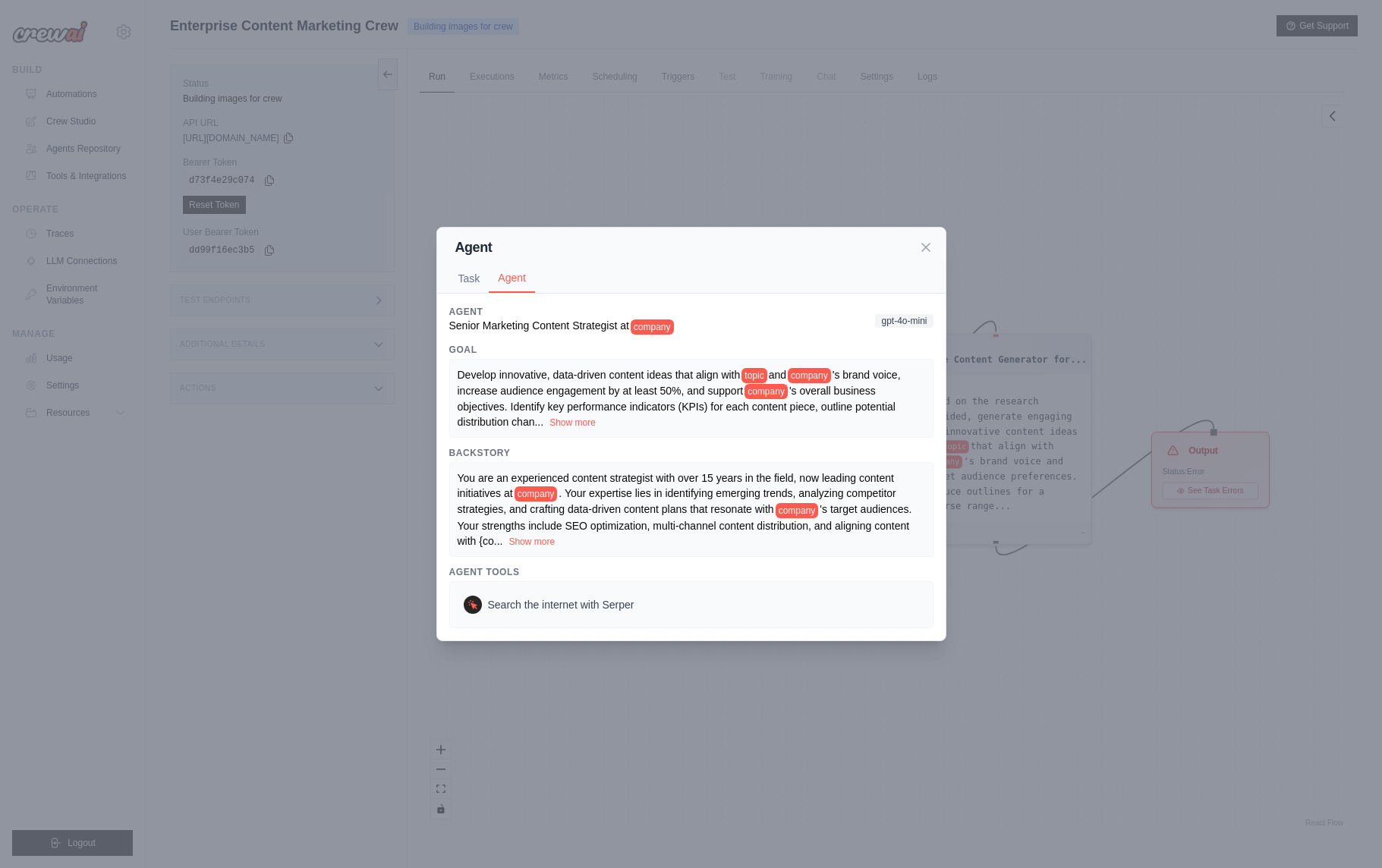
click at [909, 321] on span "gpt-4o-mini" at bounding box center [904, 321] width 58 height 14
click at [925, 255] on div "Agent" at bounding box center [691, 247] width 485 height 21
click at [926, 251] on icon at bounding box center [925, 246] width 15 height 15
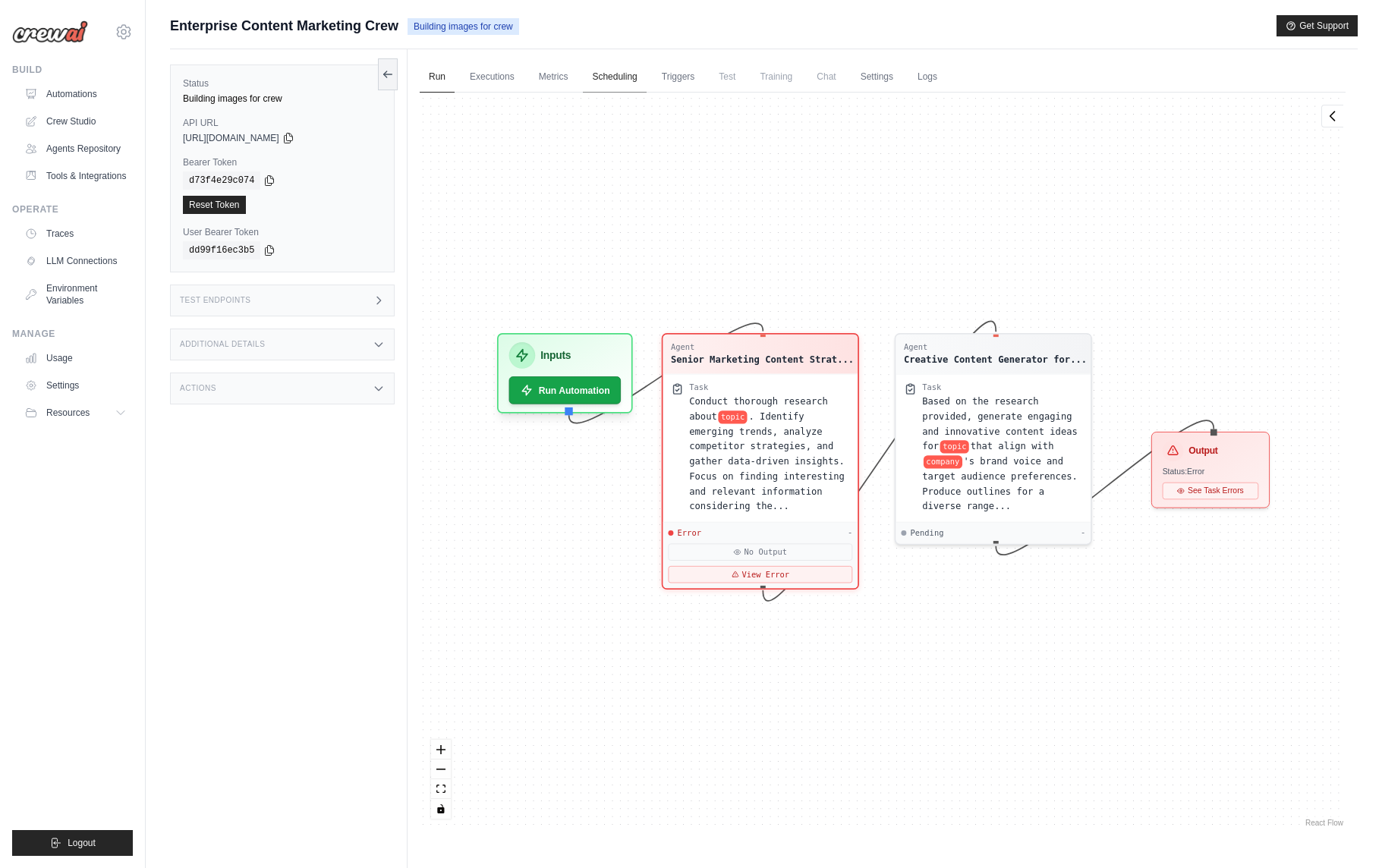
click at [628, 79] on link "Scheduling" at bounding box center [614, 77] width 63 height 32
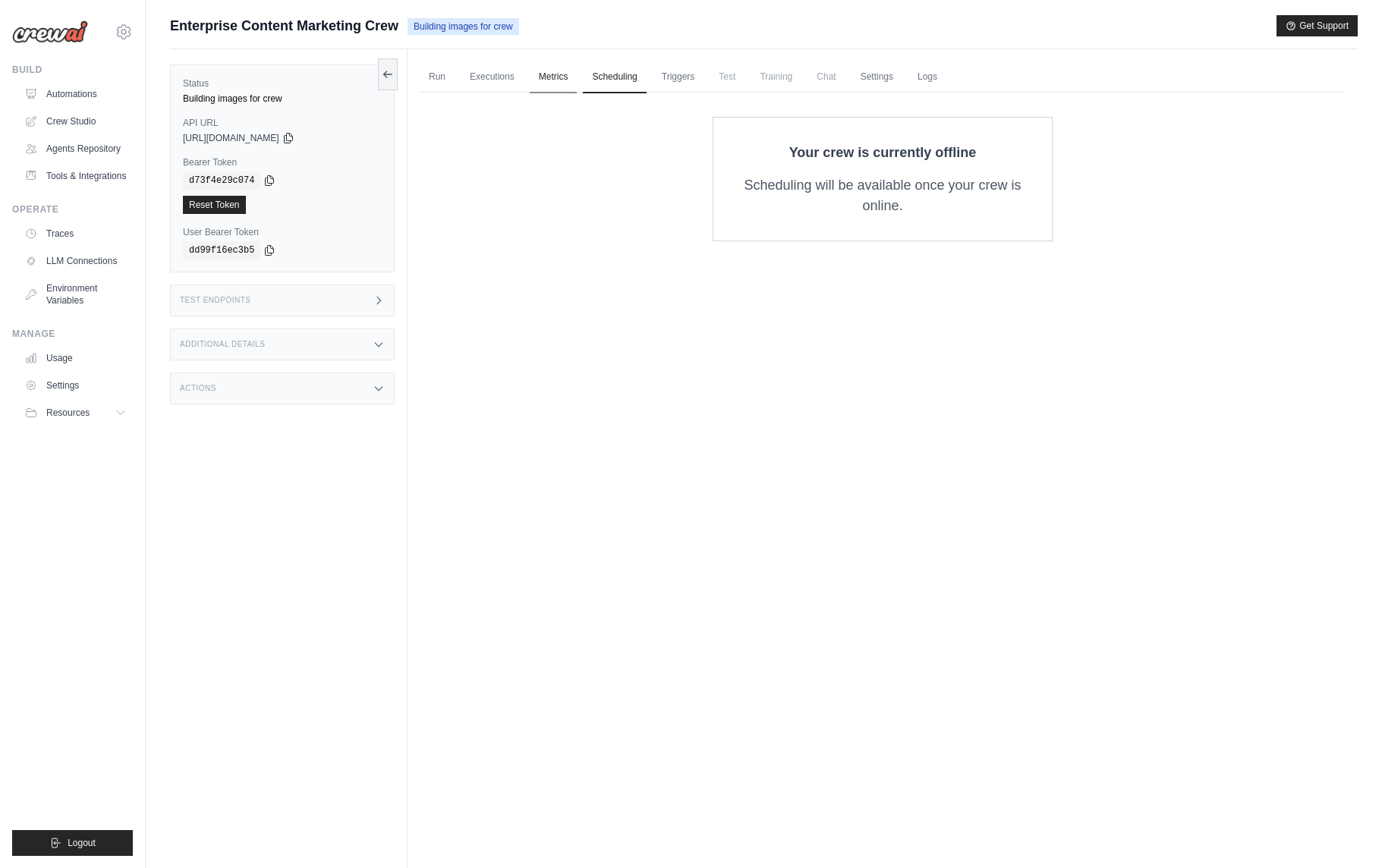
click at [551, 81] on link "Metrics" at bounding box center [554, 77] width 48 height 32
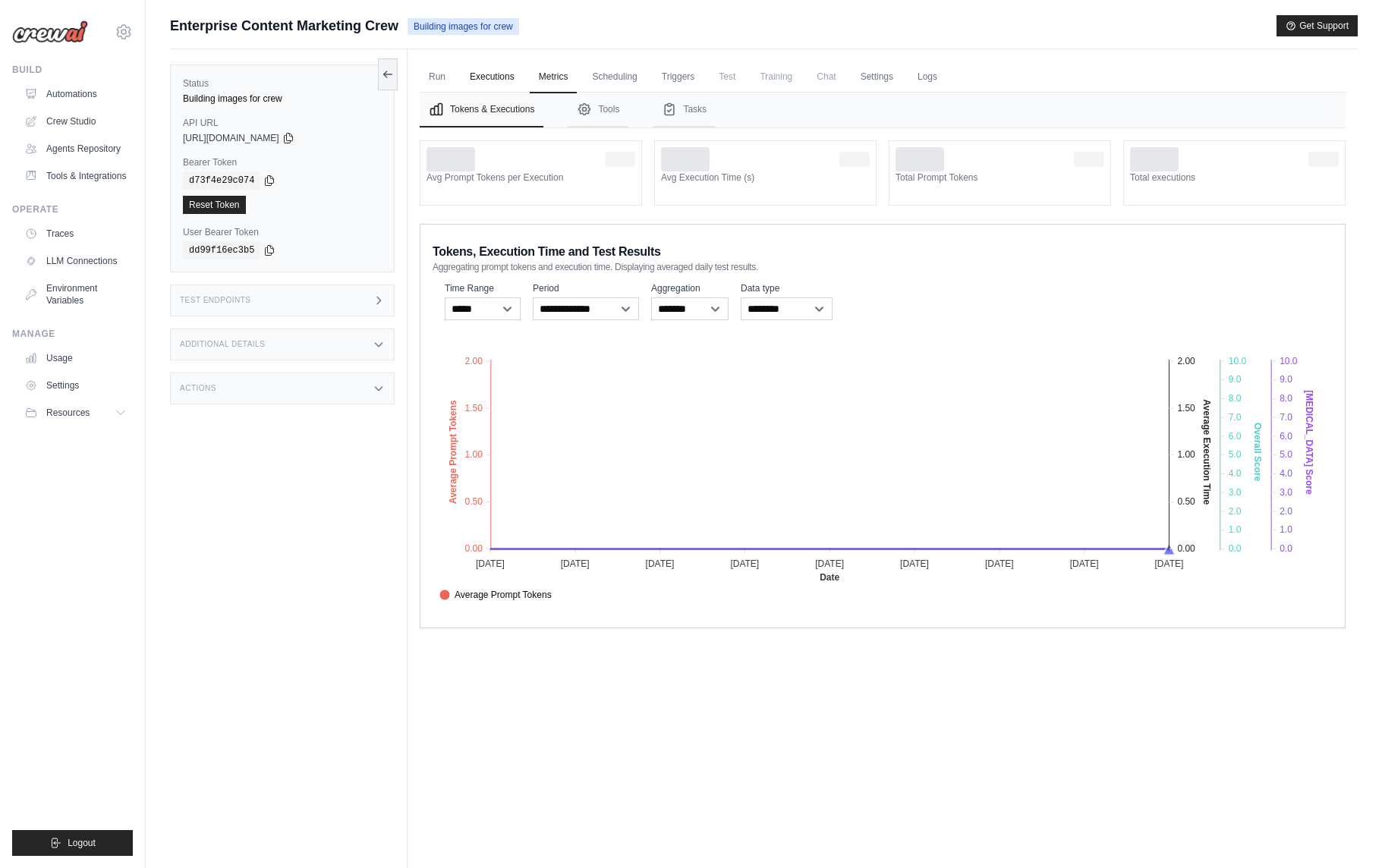
click at [510, 81] on link "Executions" at bounding box center [493, 77] width 63 height 32
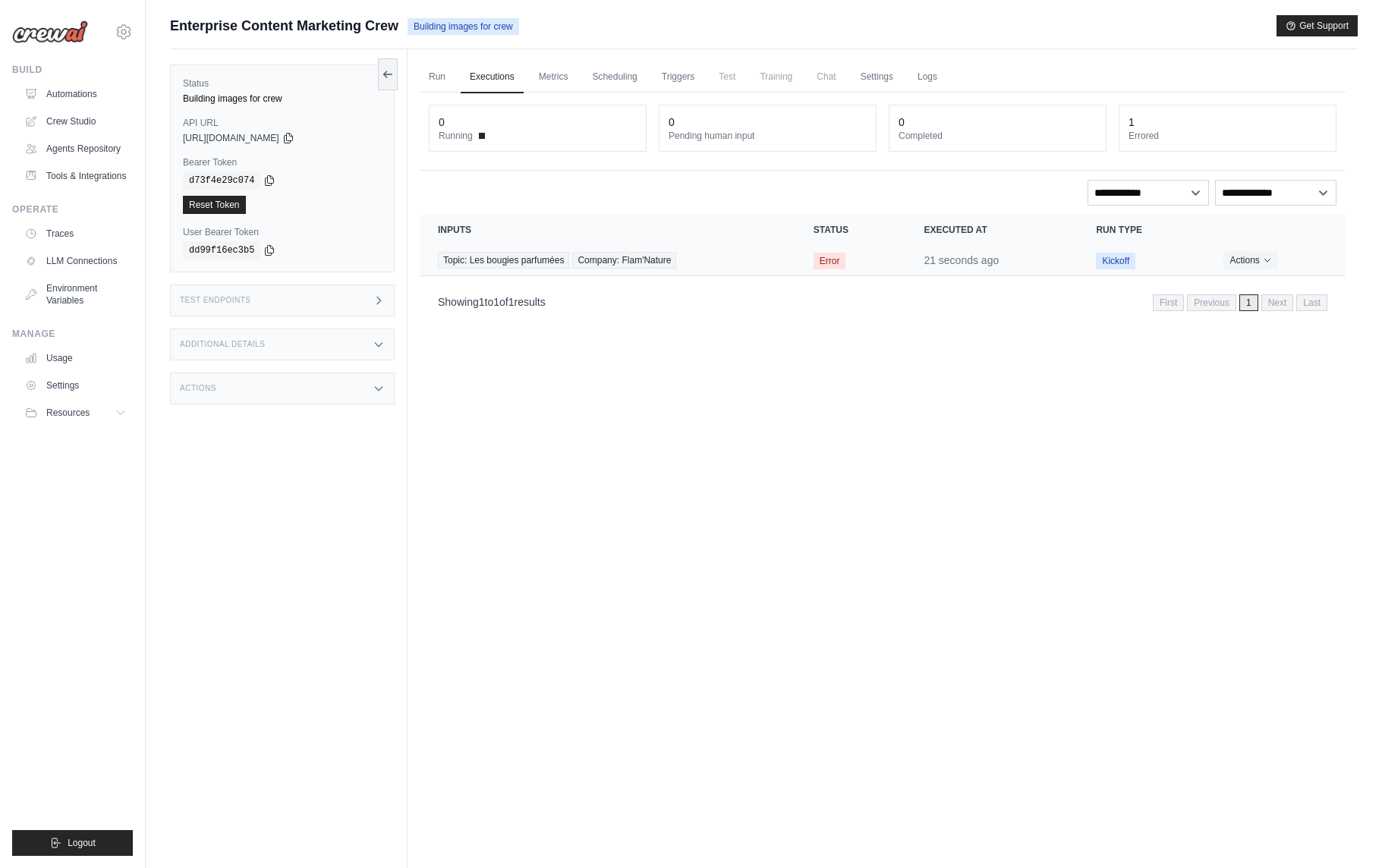
click at [830, 261] on span "Error" at bounding box center [829, 260] width 32 height 17
click at [1256, 258] on button "Actions" at bounding box center [1250, 259] width 53 height 18
click at [1251, 261] on button "Actions" at bounding box center [1250, 259] width 53 height 18
click at [1260, 281] on link "View Details" at bounding box center [1279, 287] width 97 height 25
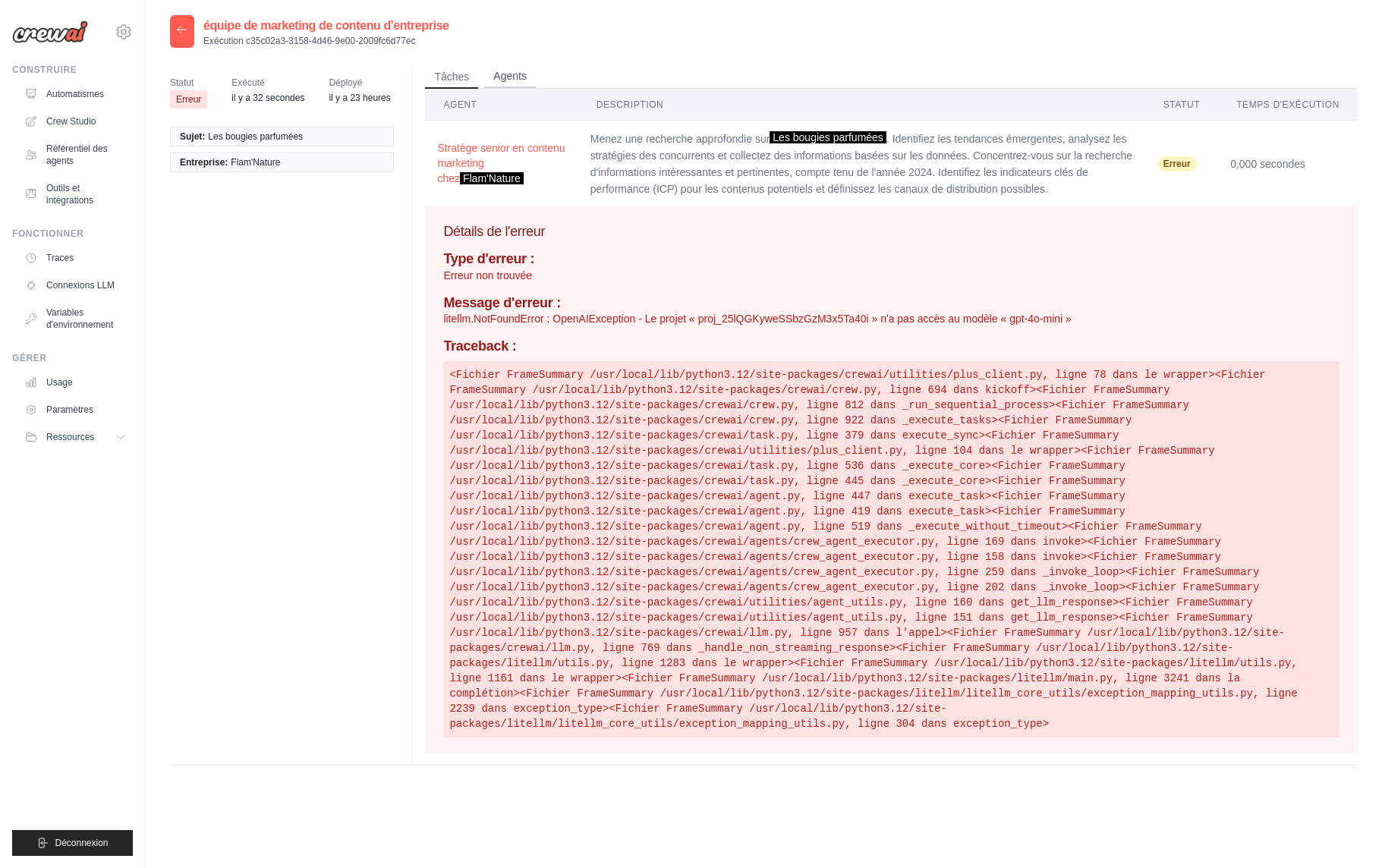
click at [515, 78] on font "Agents" at bounding box center [510, 76] width 33 height 12
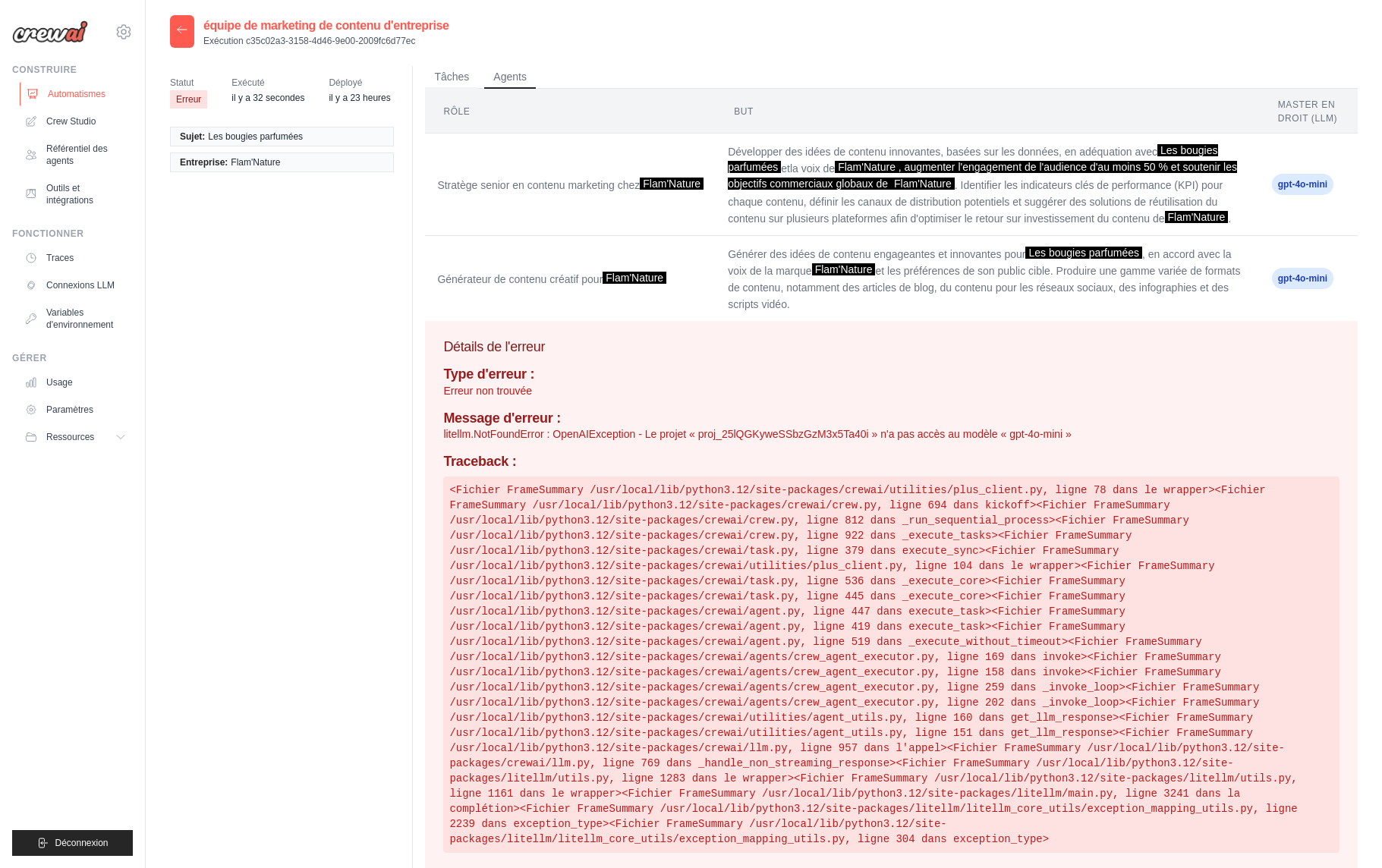
click at [105, 95] on link "Automatismes" at bounding box center [77, 95] width 115 height 25
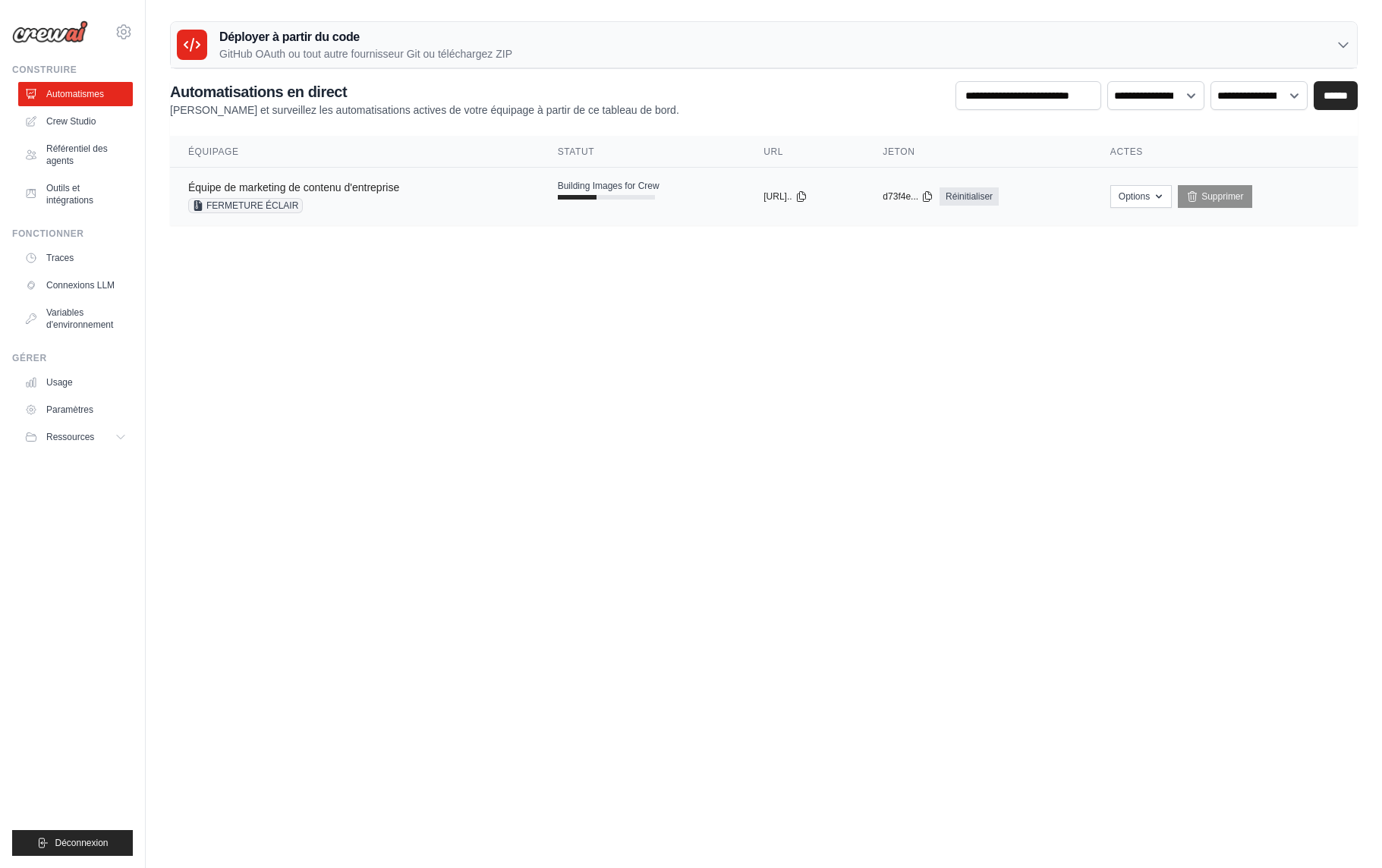
click at [352, 190] on font "Équipe de marketing de contenu d'entreprise" at bounding box center [294, 187] width 211 height 12
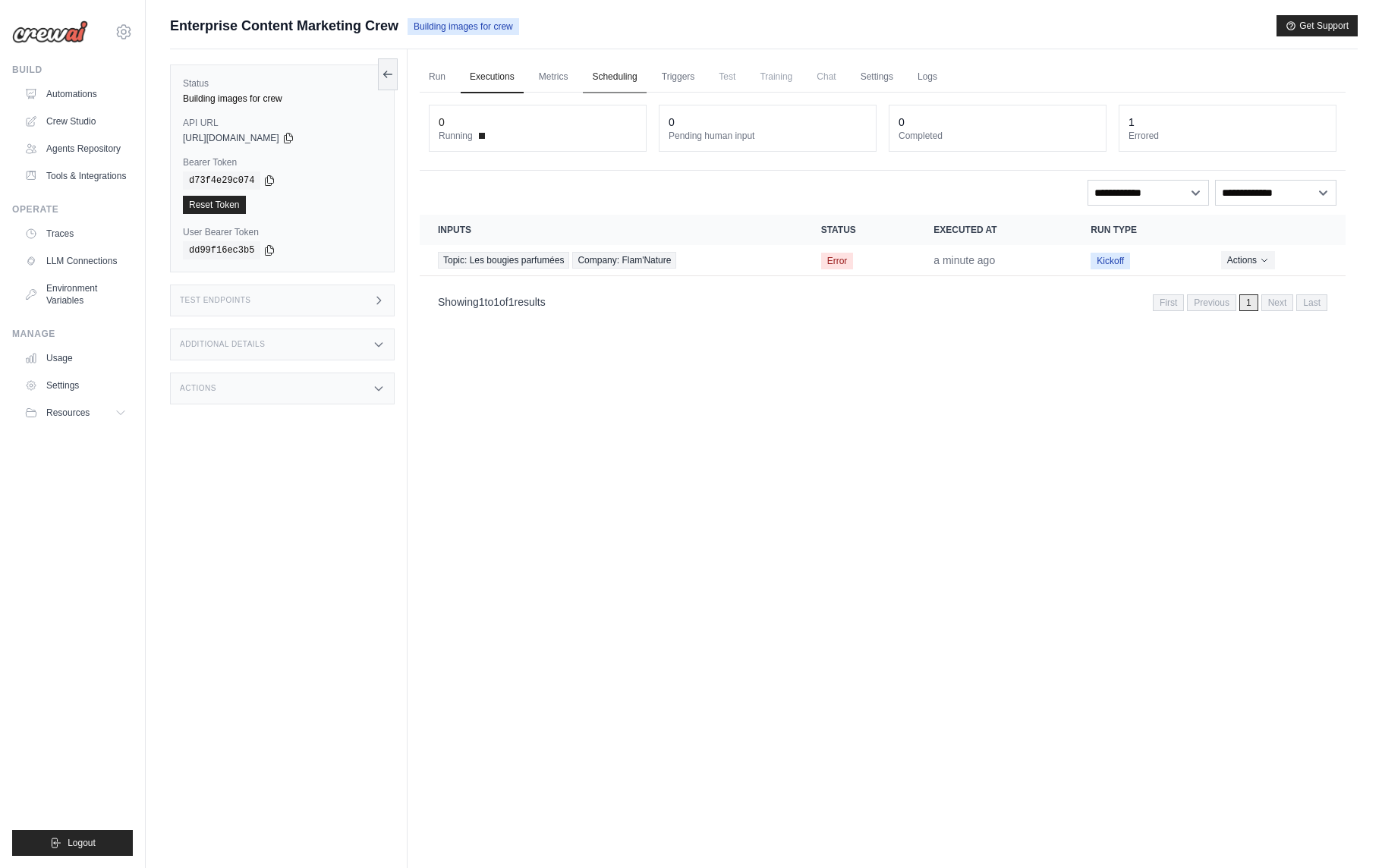
click at [627, 76] on link "Scheduling" at bounding box center [614, 77] width 63 height 32
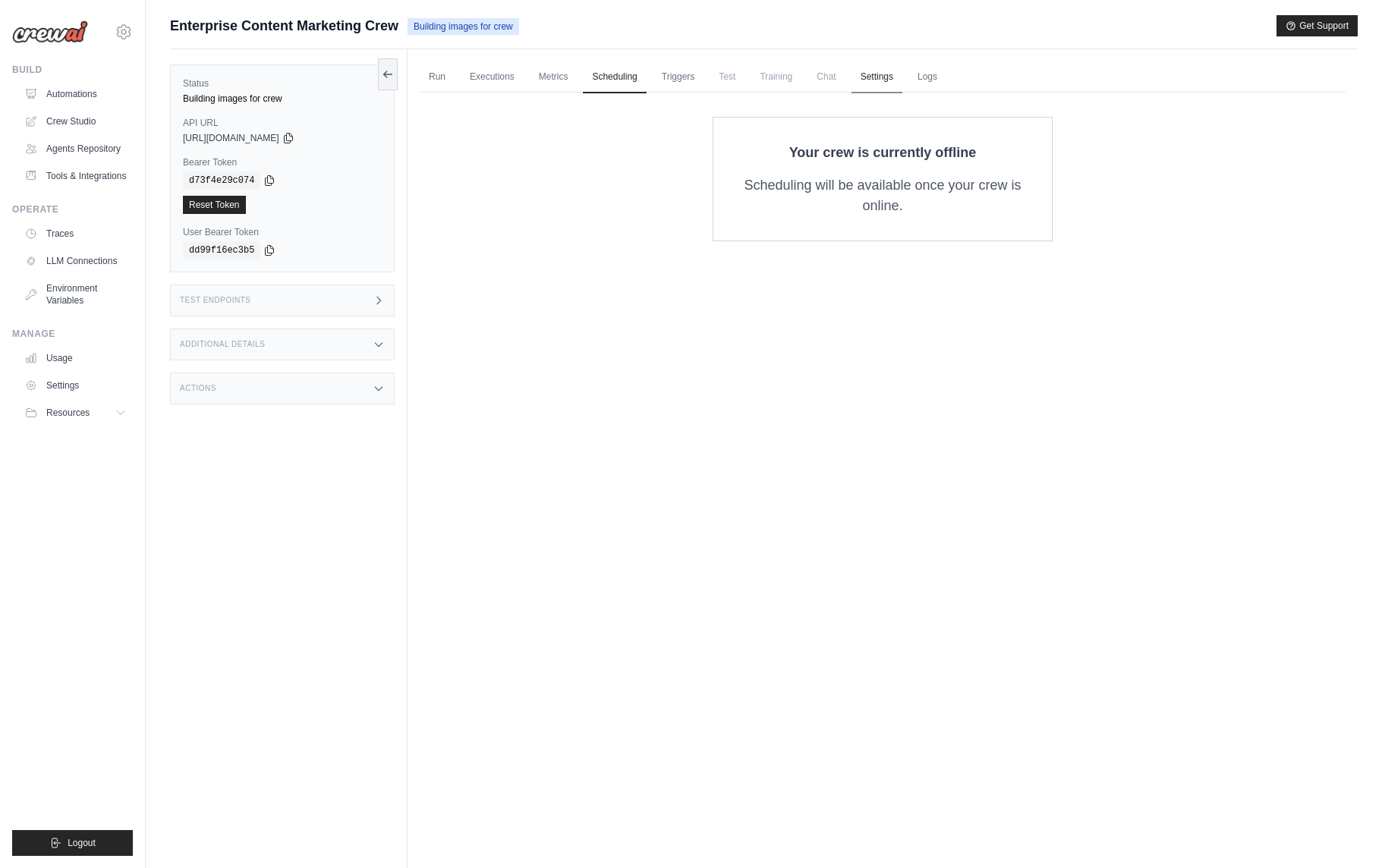
click at [886, 75] on link "Settings" at bounding box center [877, 77] width 51 height 32
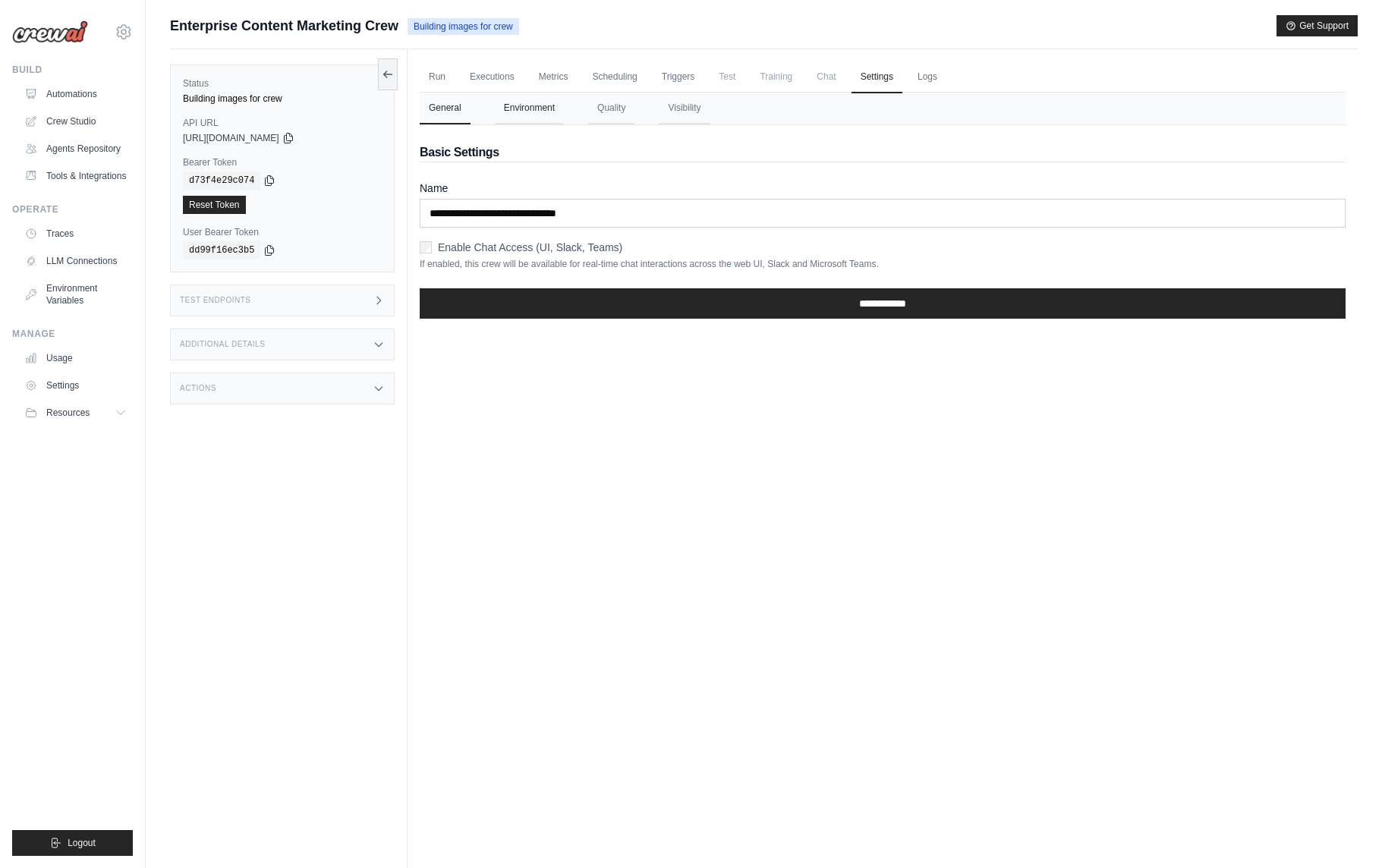
click at [530, 113] on button "Environment" at bounding box center [529, 109] width 69 height 32
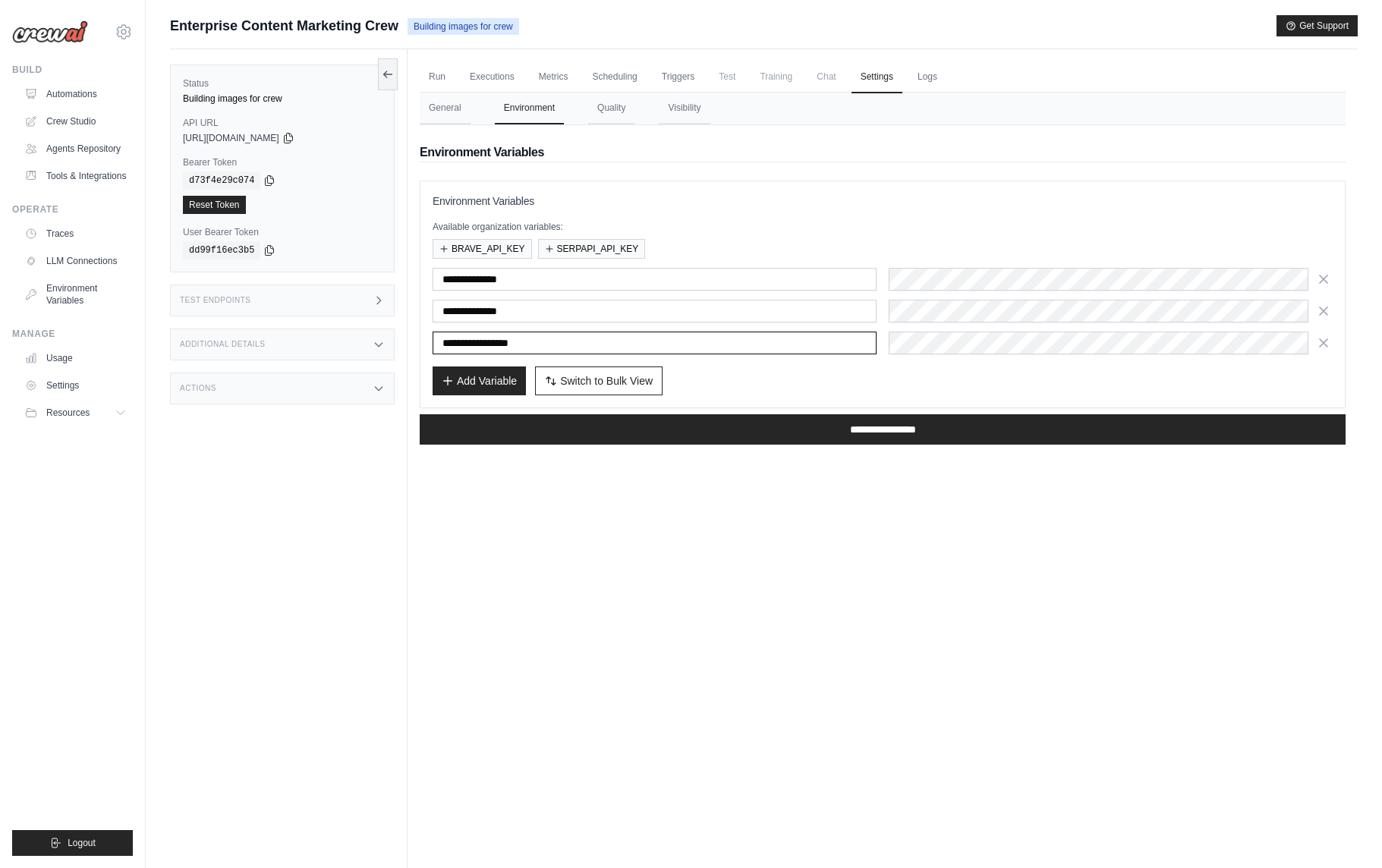
click at [604, 345] on input "**********" at bounding box center [655, 342] width 444 height 23
click at [613, 115] on button "Quality" at bounding box center [611, 109] width 46 height 32
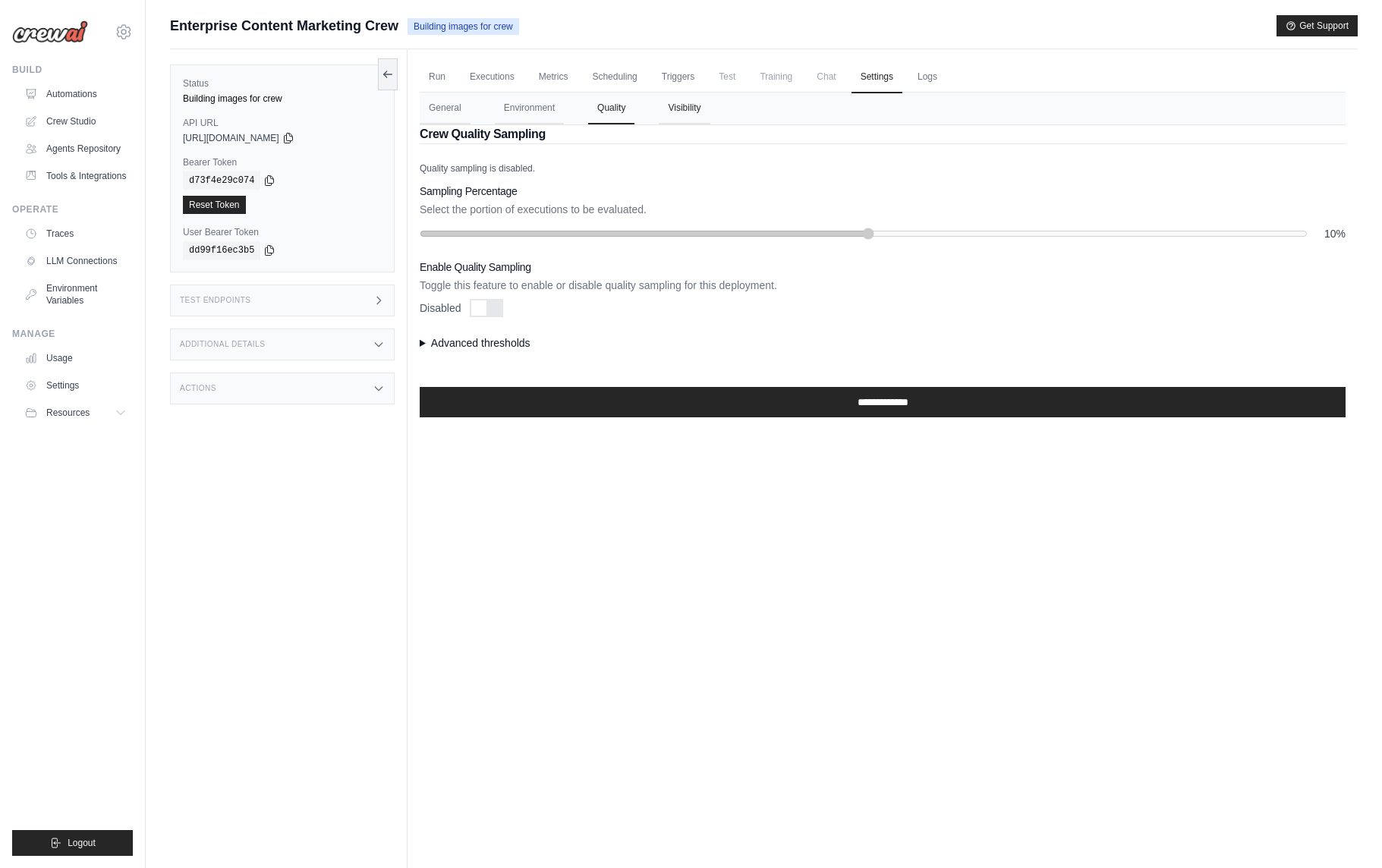
click at [673, 111] on button "Visibility" at bounding box center [684, 109] width 51 height 32
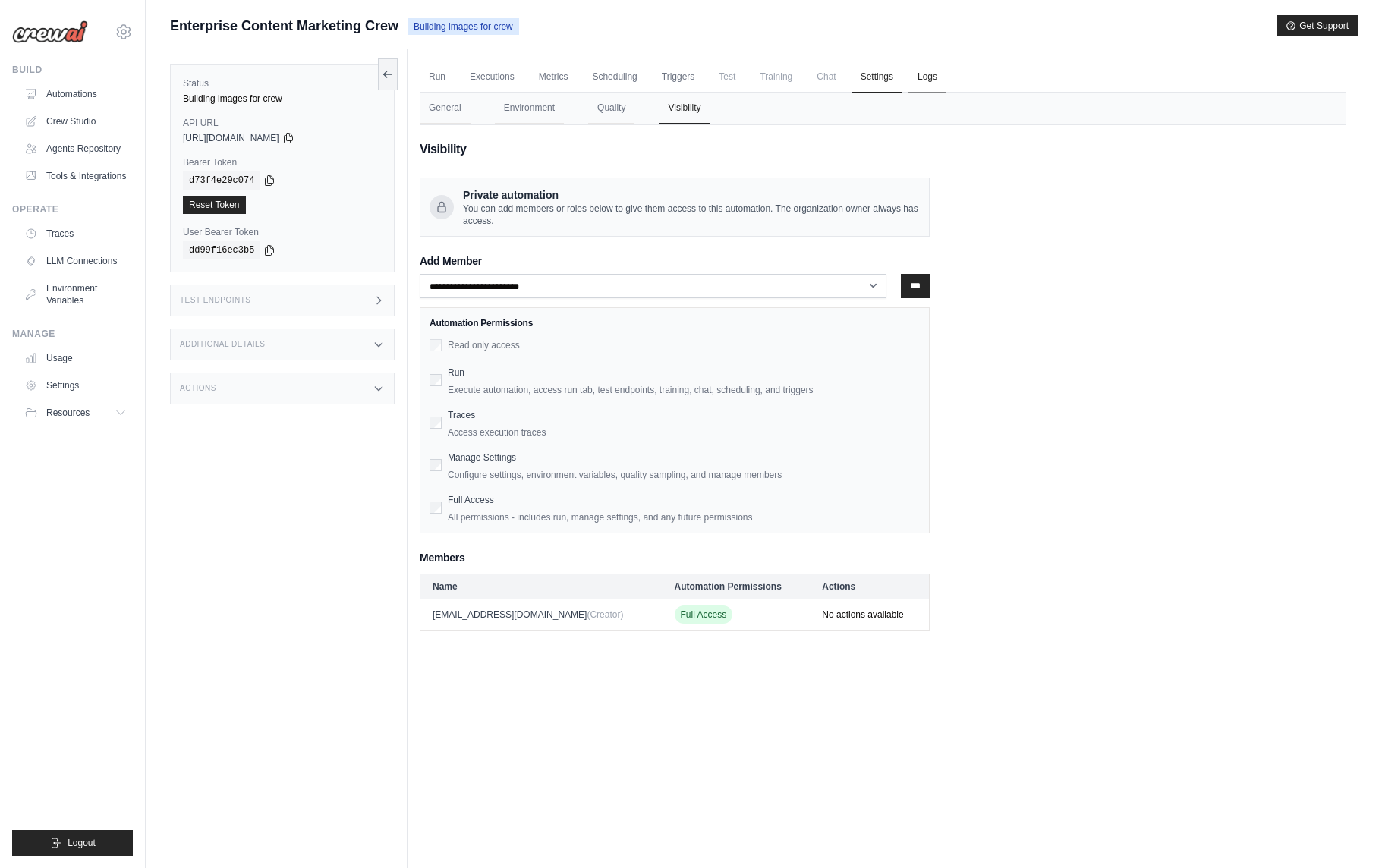
click at [934, 79] on link "Logs" at bounding box center [927, 77] width 38 height 32
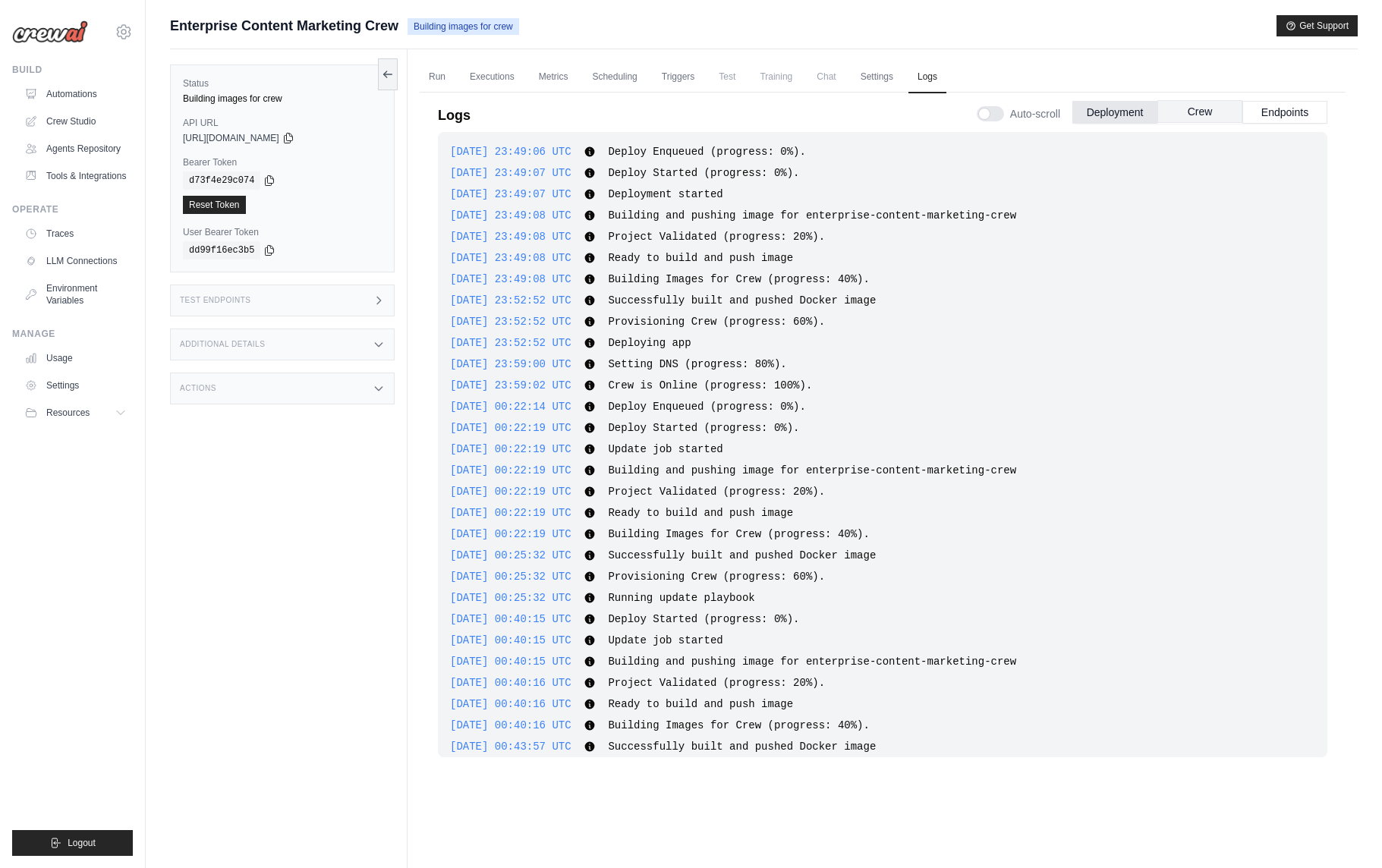
scroll to position [264, 0]
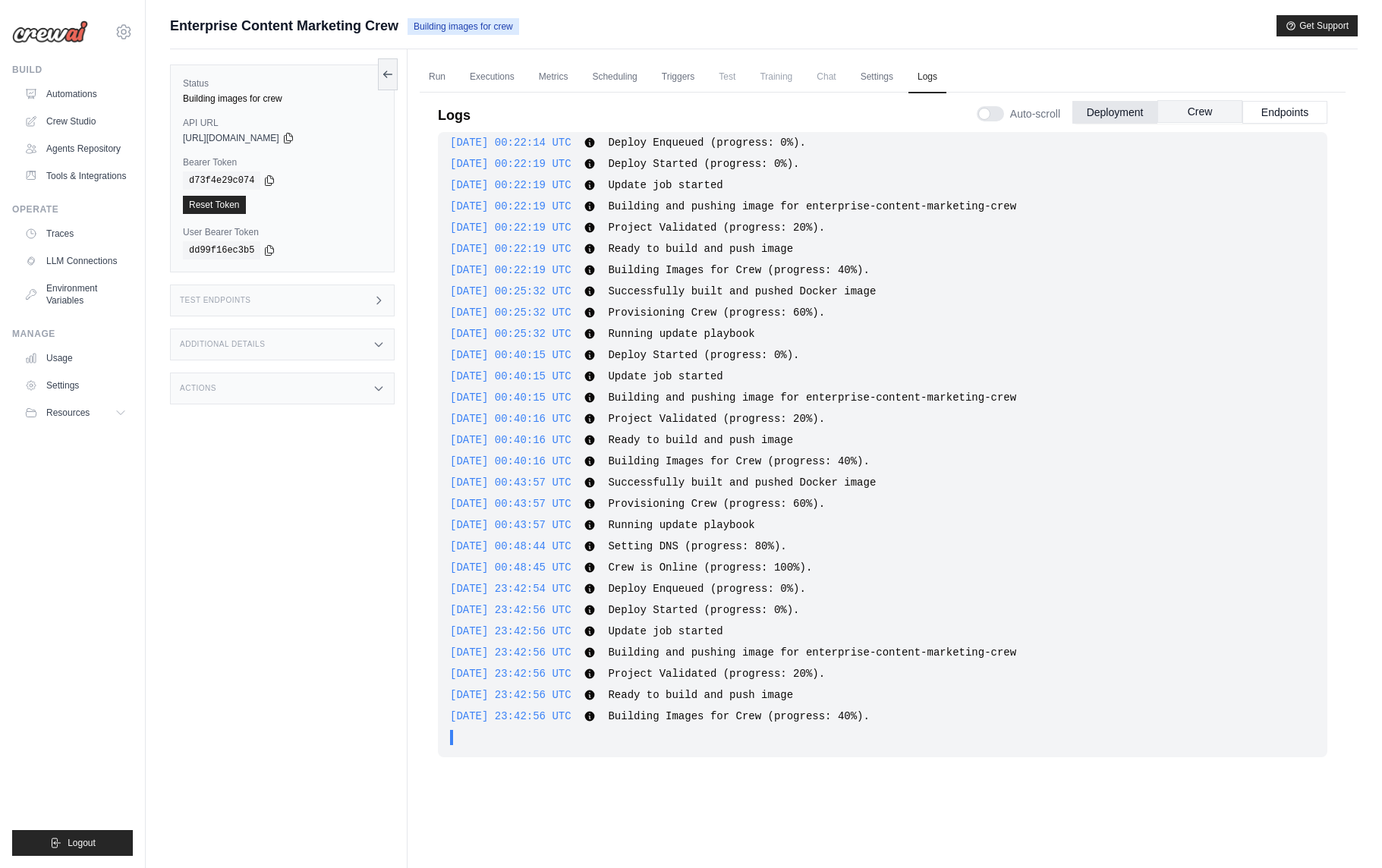
click at [1194, 111] on button "Crew" at bounding box center [1200, 111] width 85 height 23
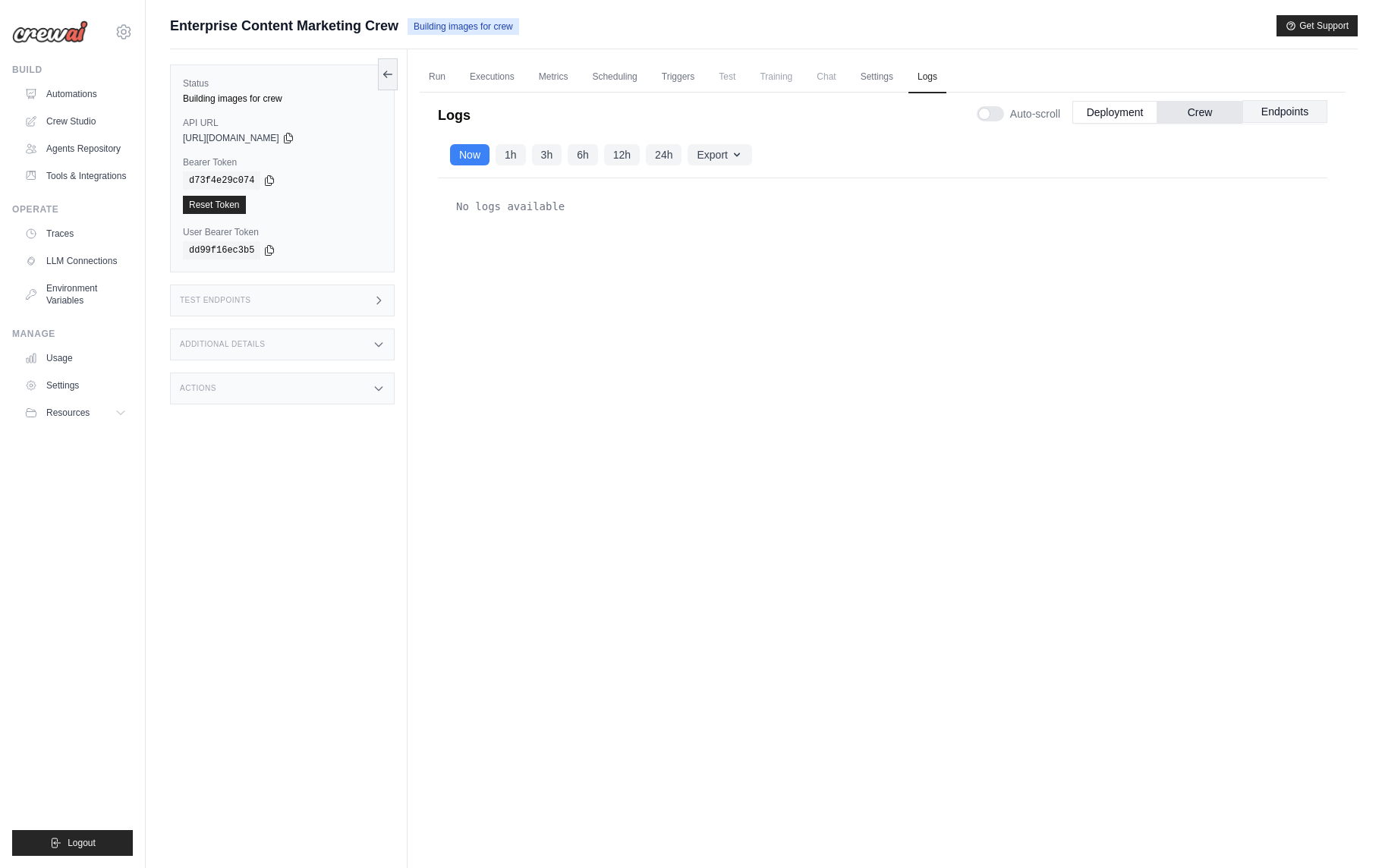
click at [1276, 116] on button "Endpoints" at bounding box center [1285, 111] width 85 height 23
click at [988, 116] on div at bounding box center [990, 113] width 27 height 15
click at [1003, 116] on div at bounding box center [990, 113] width 27 height 15
click at [1099, 110] on button "Deployment" at bounding box center [1115, 111] width 85 height 23
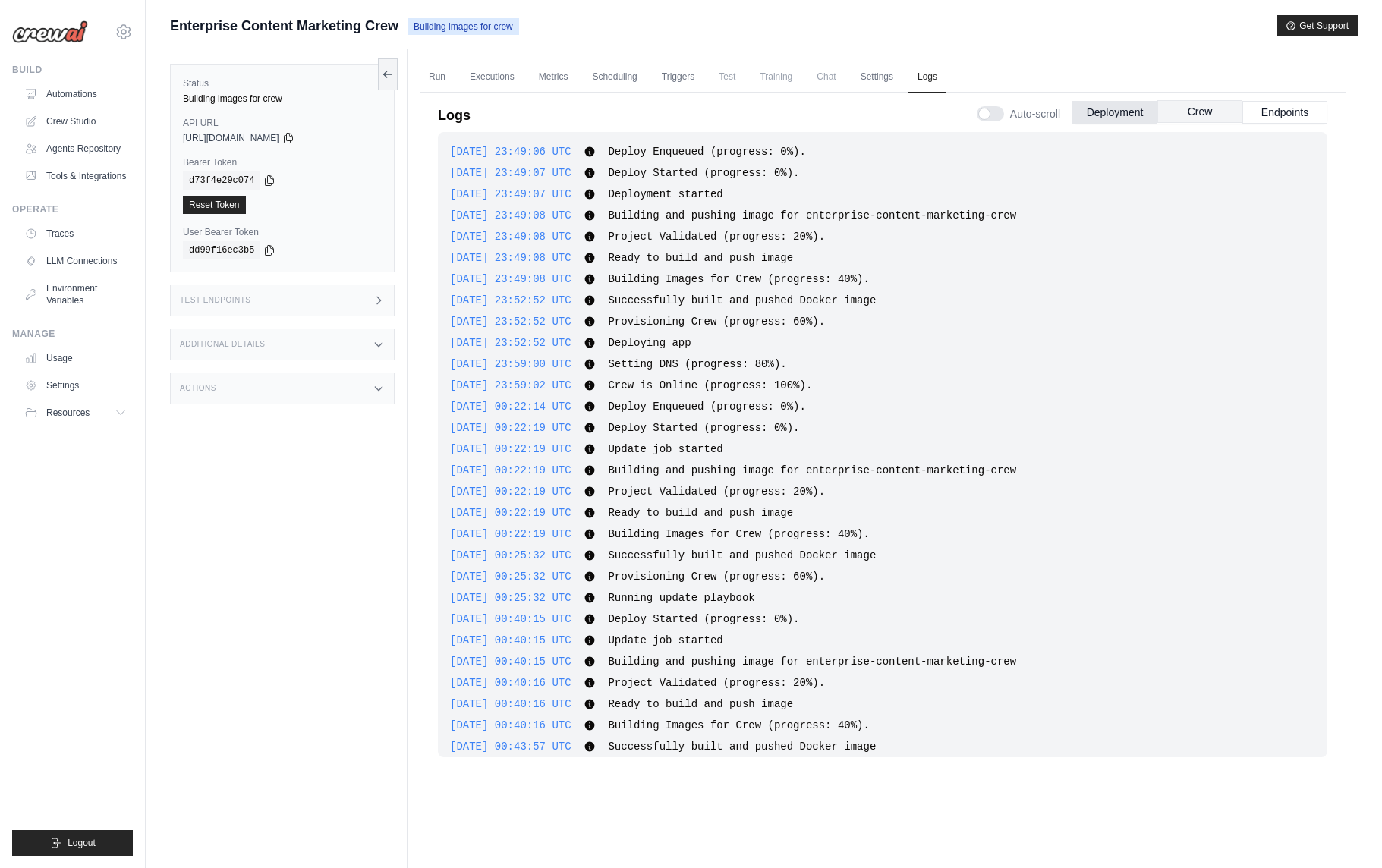
click at [1201, 116] on button "Crew" at bounding box center [1200, 111] width 85 height 23
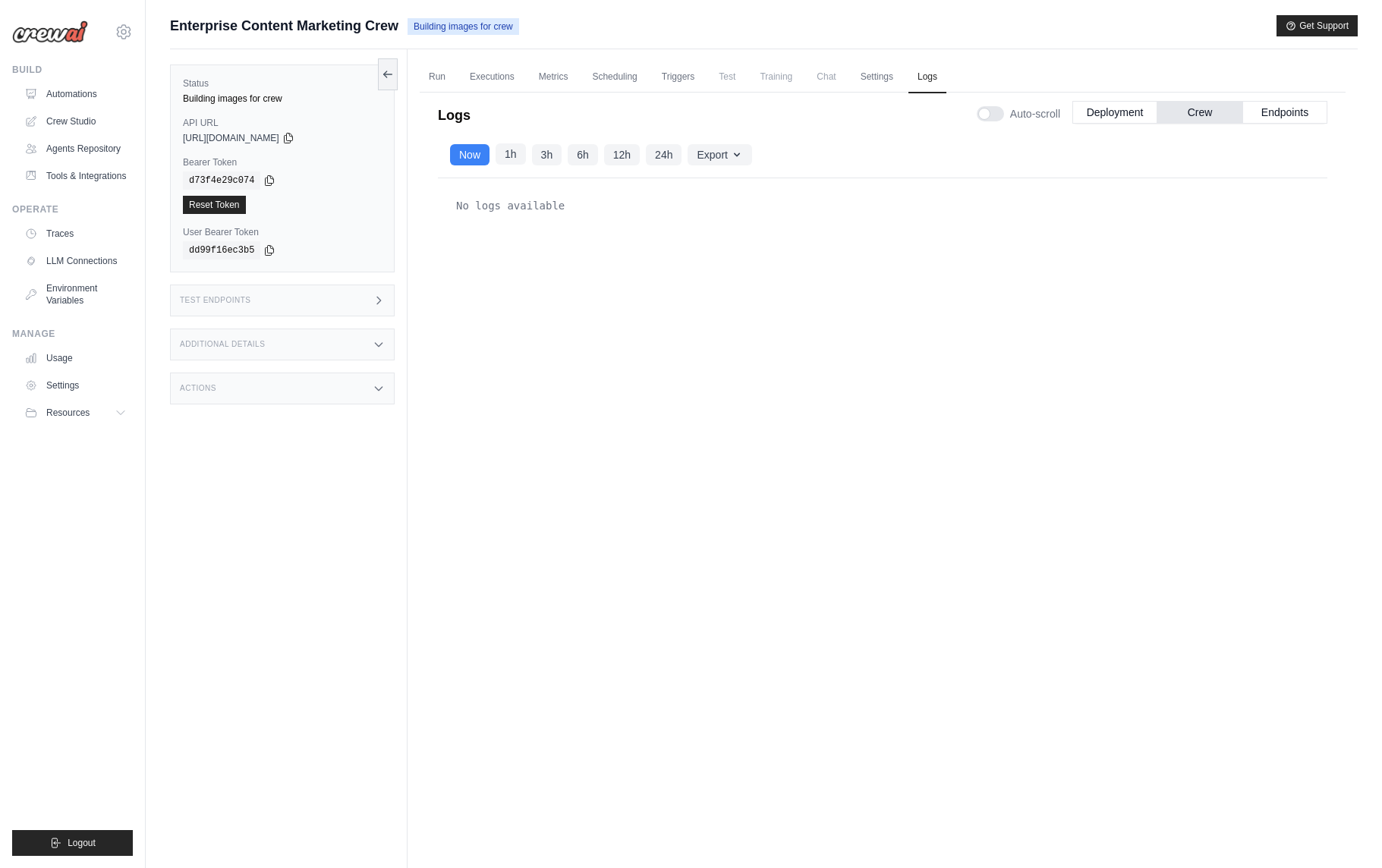
click at [509, 156] on button "1h" at bounding box center [511, 154] width 31 height 21
click at [297, 304] on div "Test Endpoints" at bounding box center [282, 300] width 224 height 32
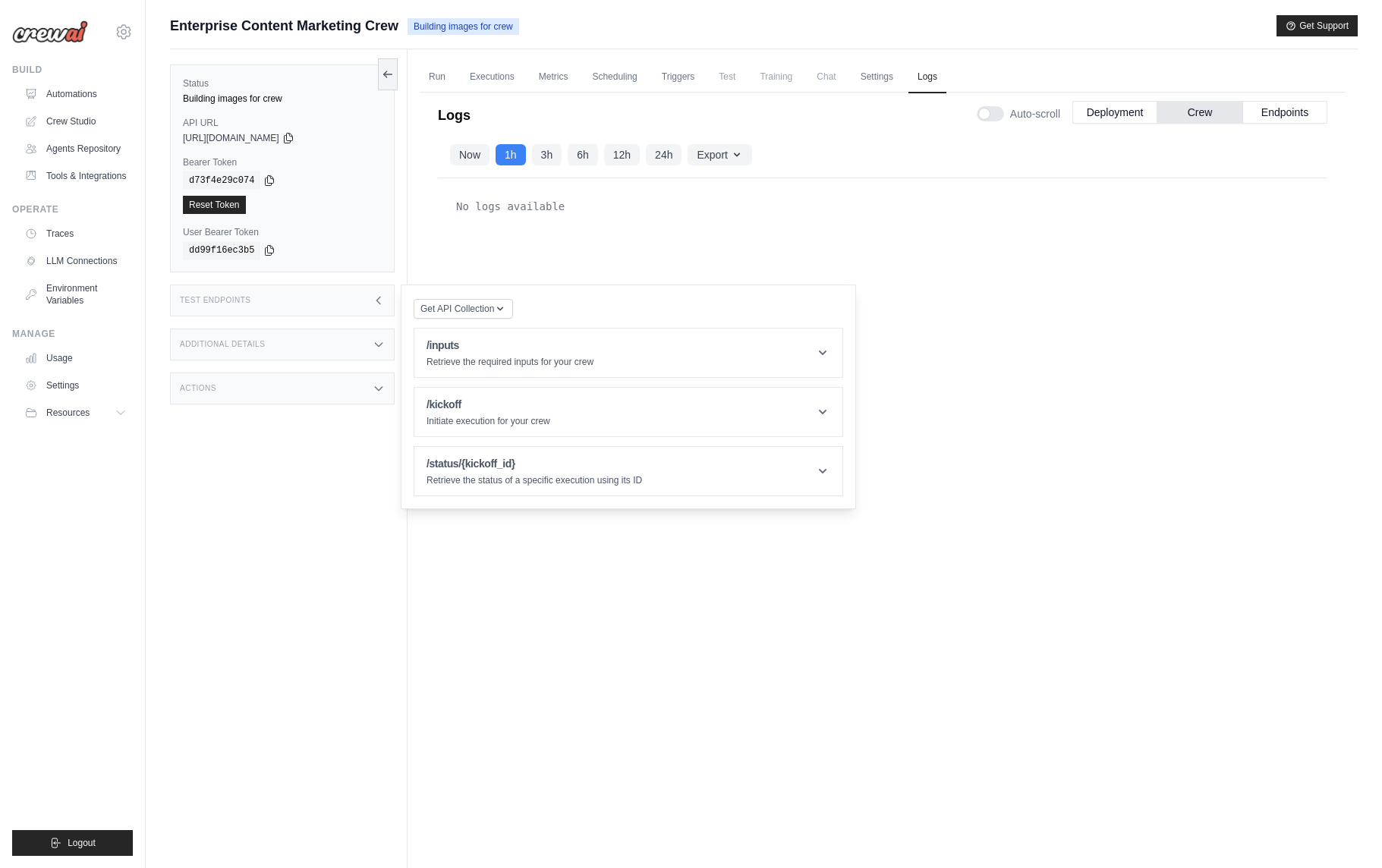
click at [308, 343] on div "Additional Details" at bounding box center [282, 344] width 224 height 32
click at [296, 494] on div "Actions" at bounding box center [282, 477] width 224 height 32
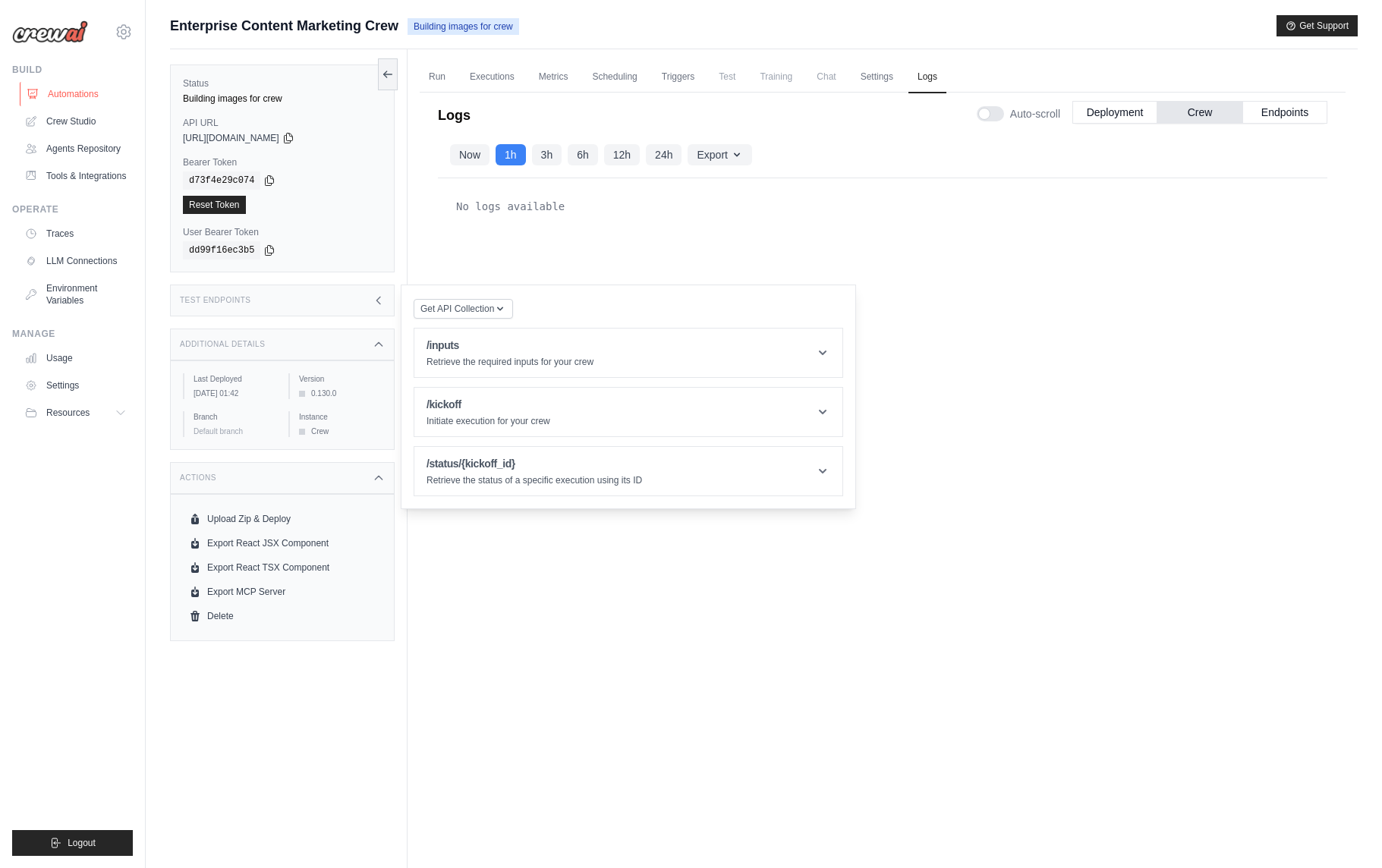
click at [84, 95] on link "Automations" at bounding box center [77, 95] width 115 height 25
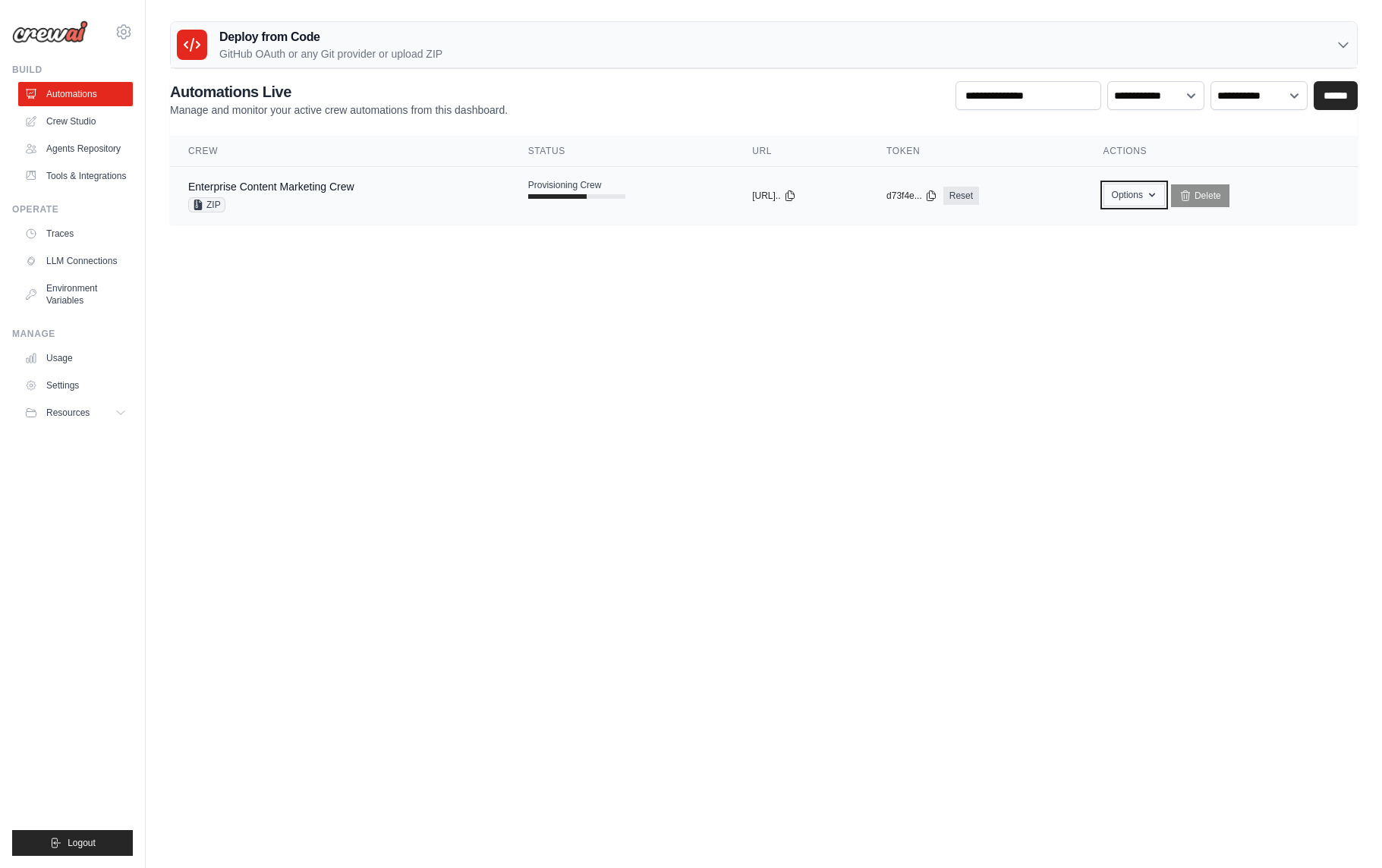
click at [1159, 199] on icon "button" at bounding box center [1152, 195] width 12 height 12
click at [958, 349] on body "aurelientissot21@gmail.com Settings Build Automations" at bounding box center [691, 434] width 1382 height 868
click at [1052, 195] on div "d73f4e... Reset" at bounding box center [977, 195] width 181 height 18
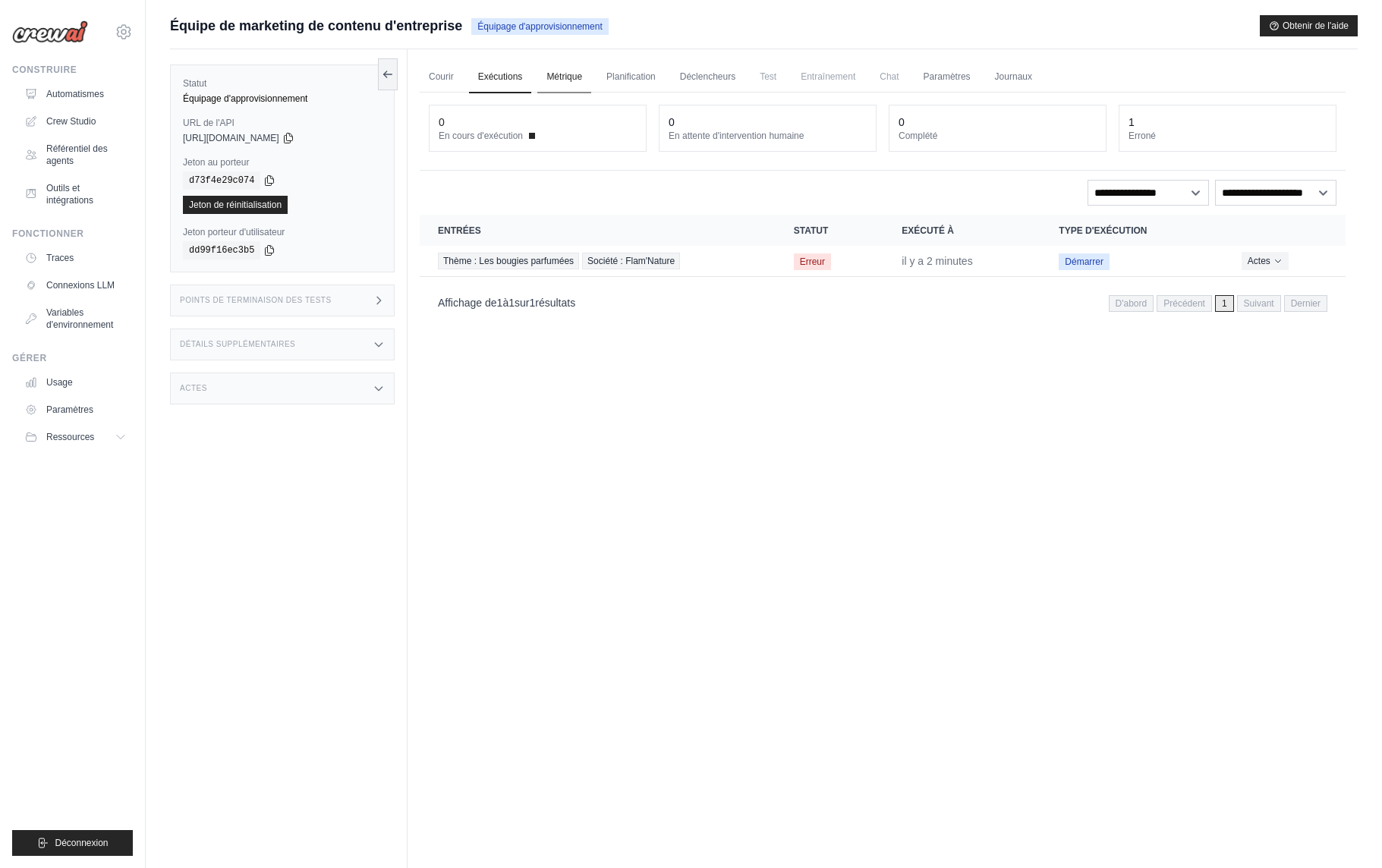
click at [556, 81] on font "Métrique" at bounding box center [564, 76] width 36 height 11
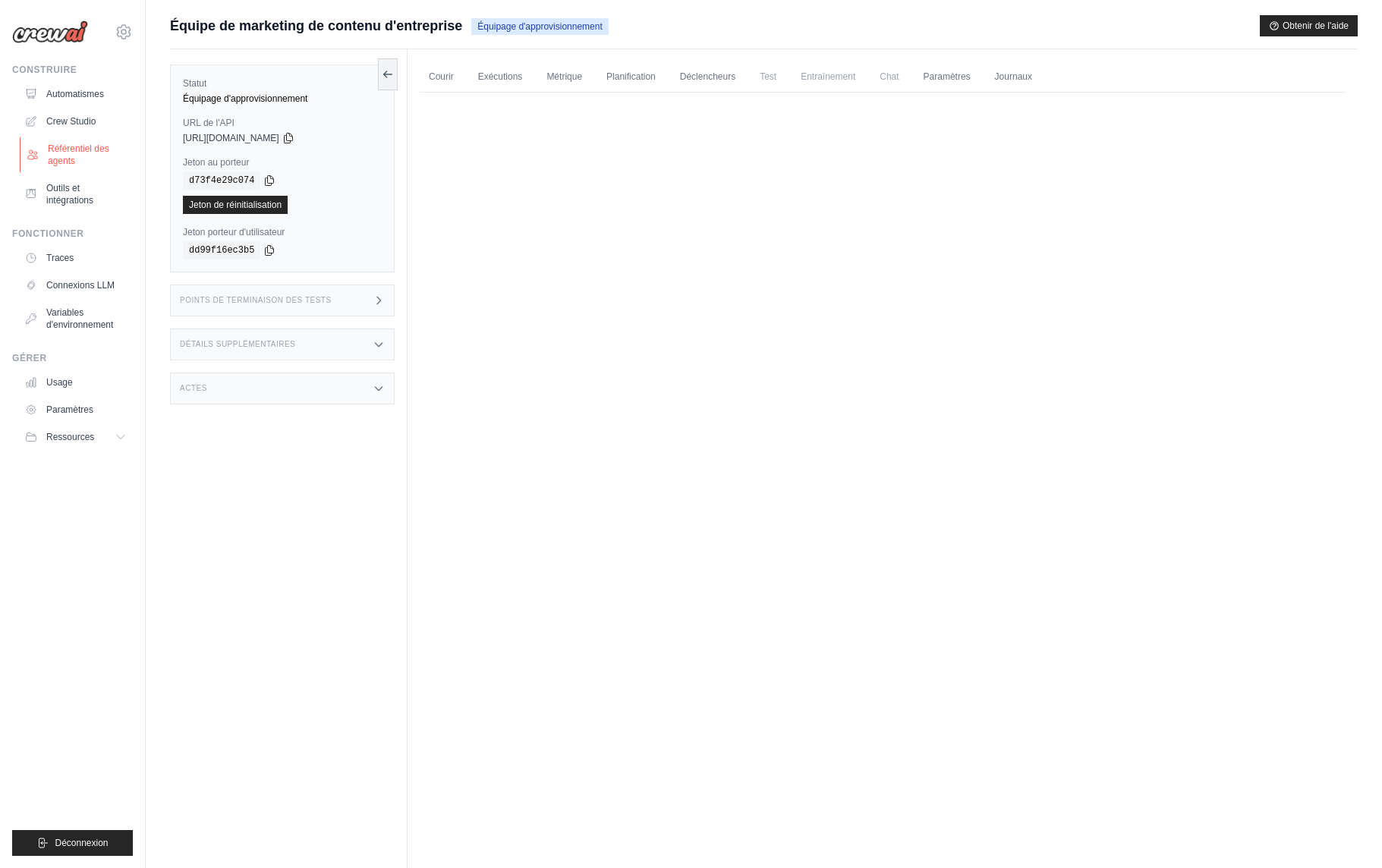
click at [96, 150] on font "Référentiel des agents" at bounding box center [79, 155] width 61 height 23
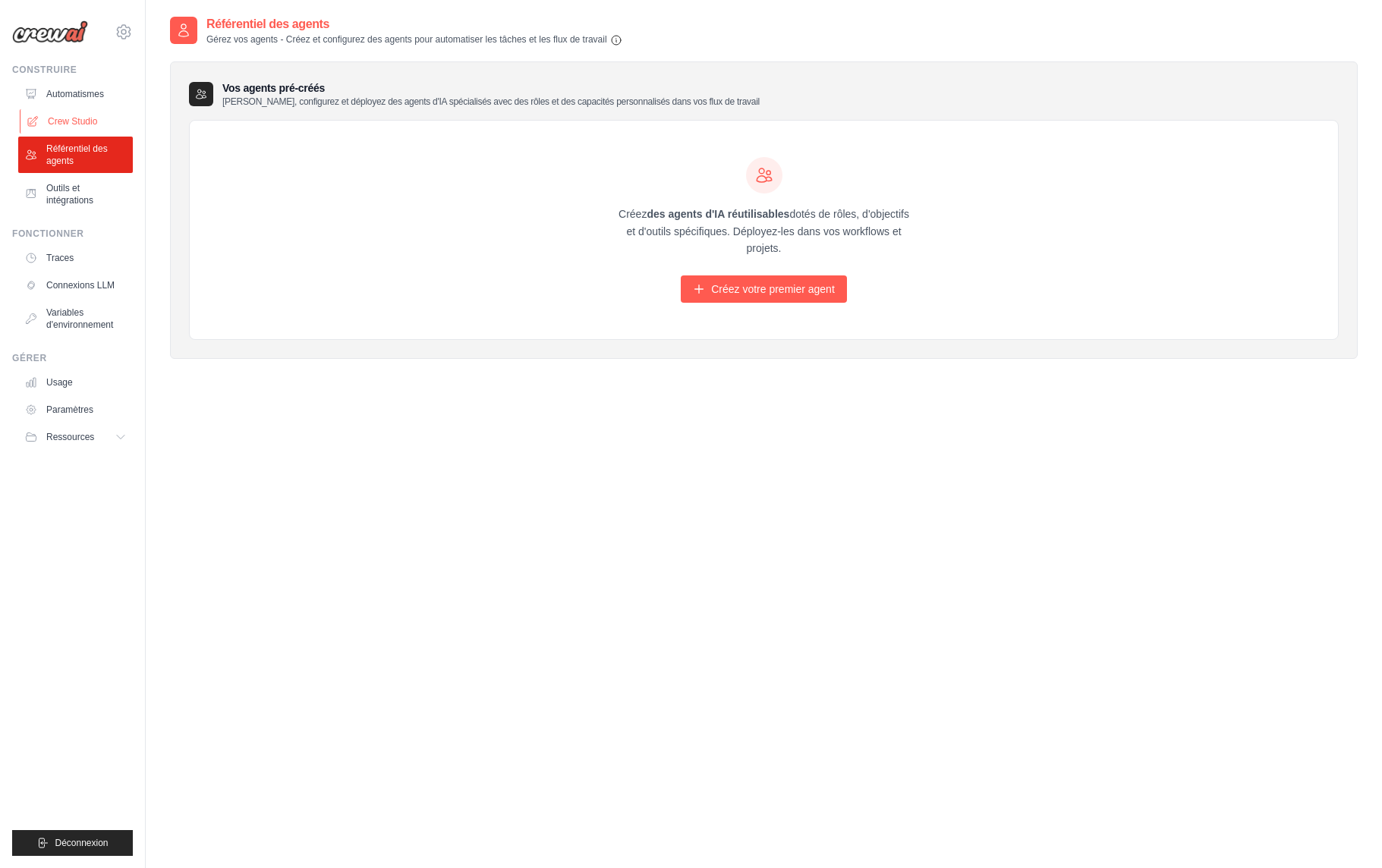
click at [97, 122] on font "Crew Studio" at bounding box center [73, 122] width 49 height 11
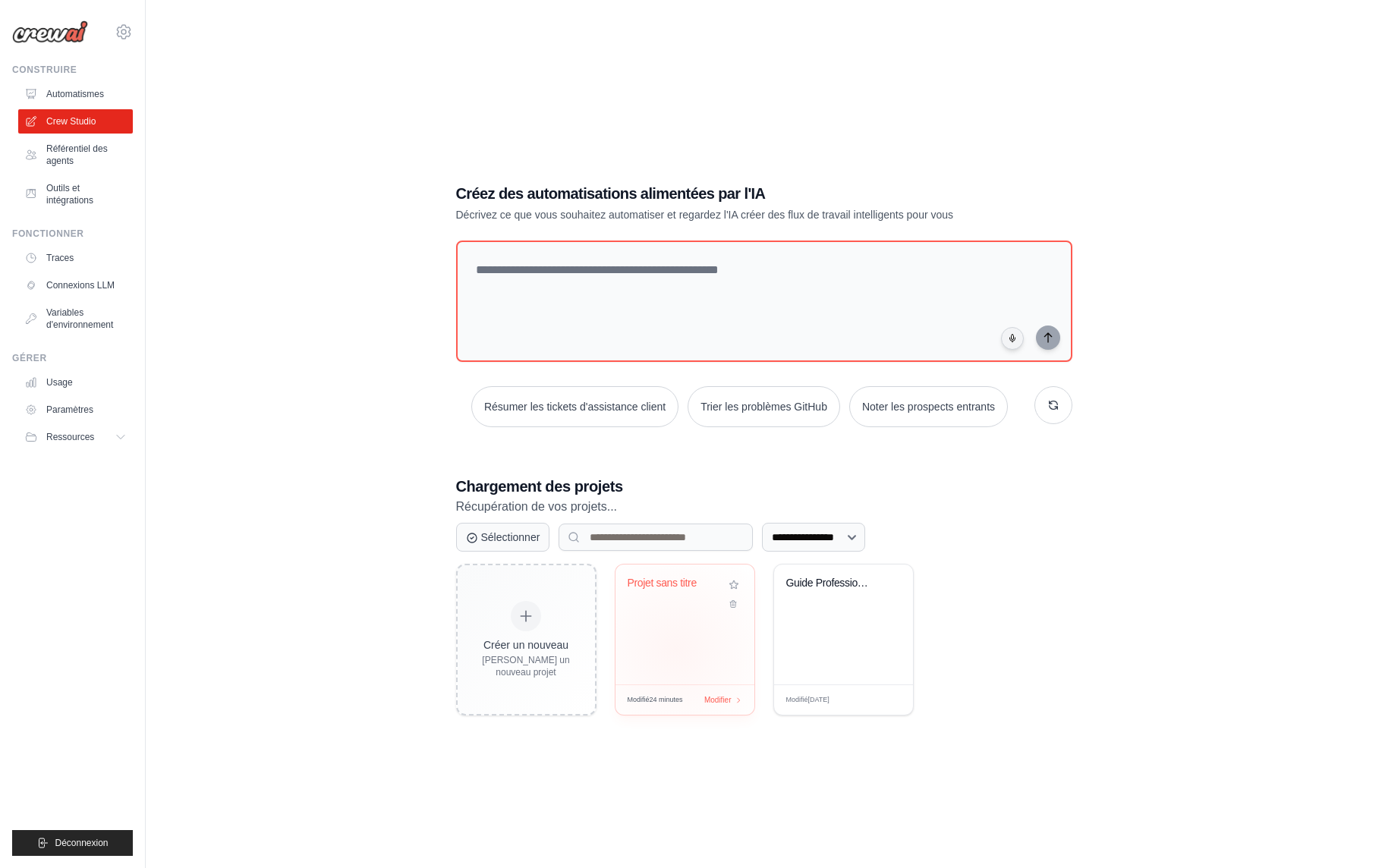
click at [676, 649] on div "Projet sans titre" at bounding box center [684, 624] width 138 height 120
click at [732, 606] on button at bounding box center [734, 600] width 18 height 17
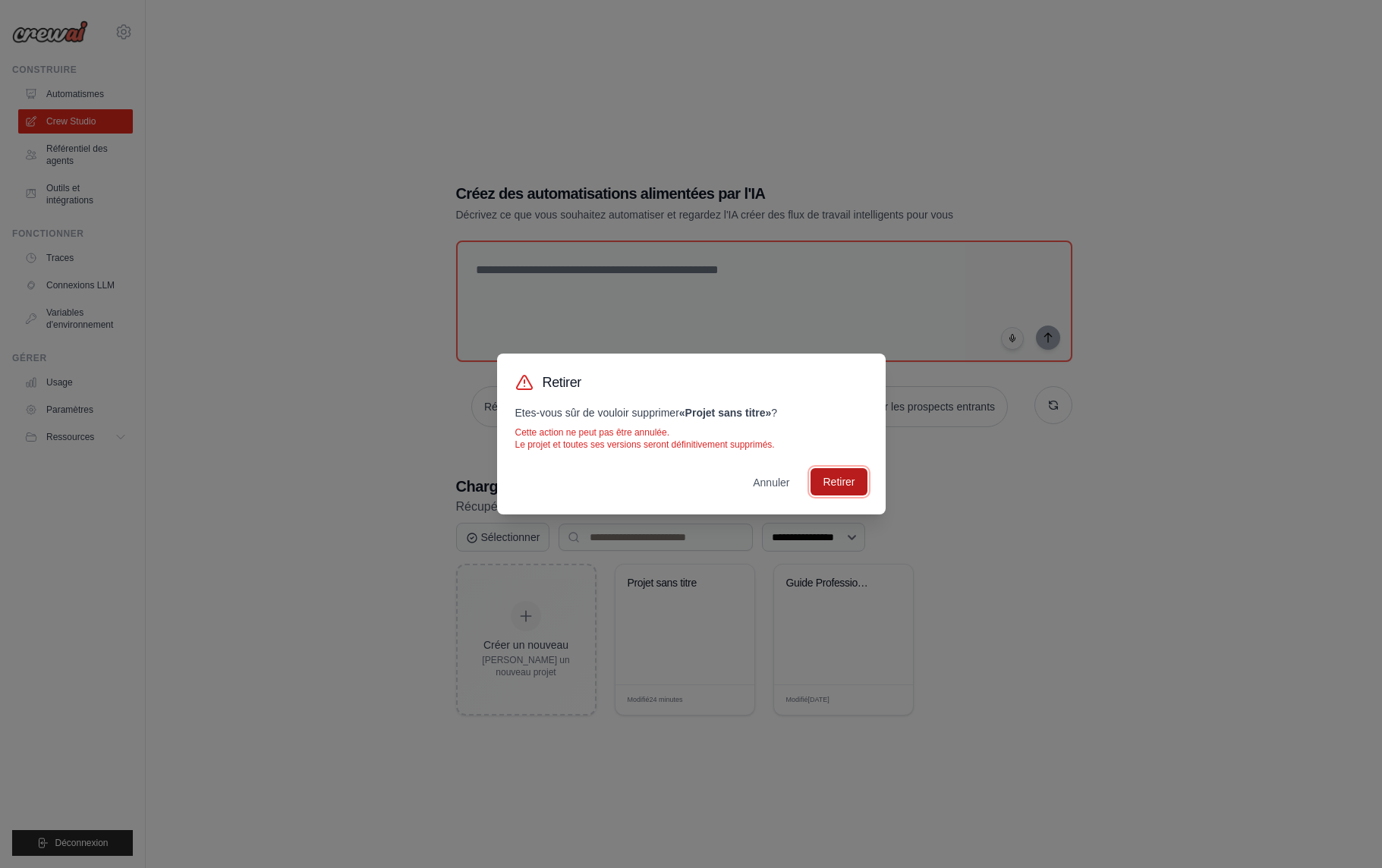
click at [841, 484] on font "Retirer" at bounding box center [839, 482] width 32 height 12
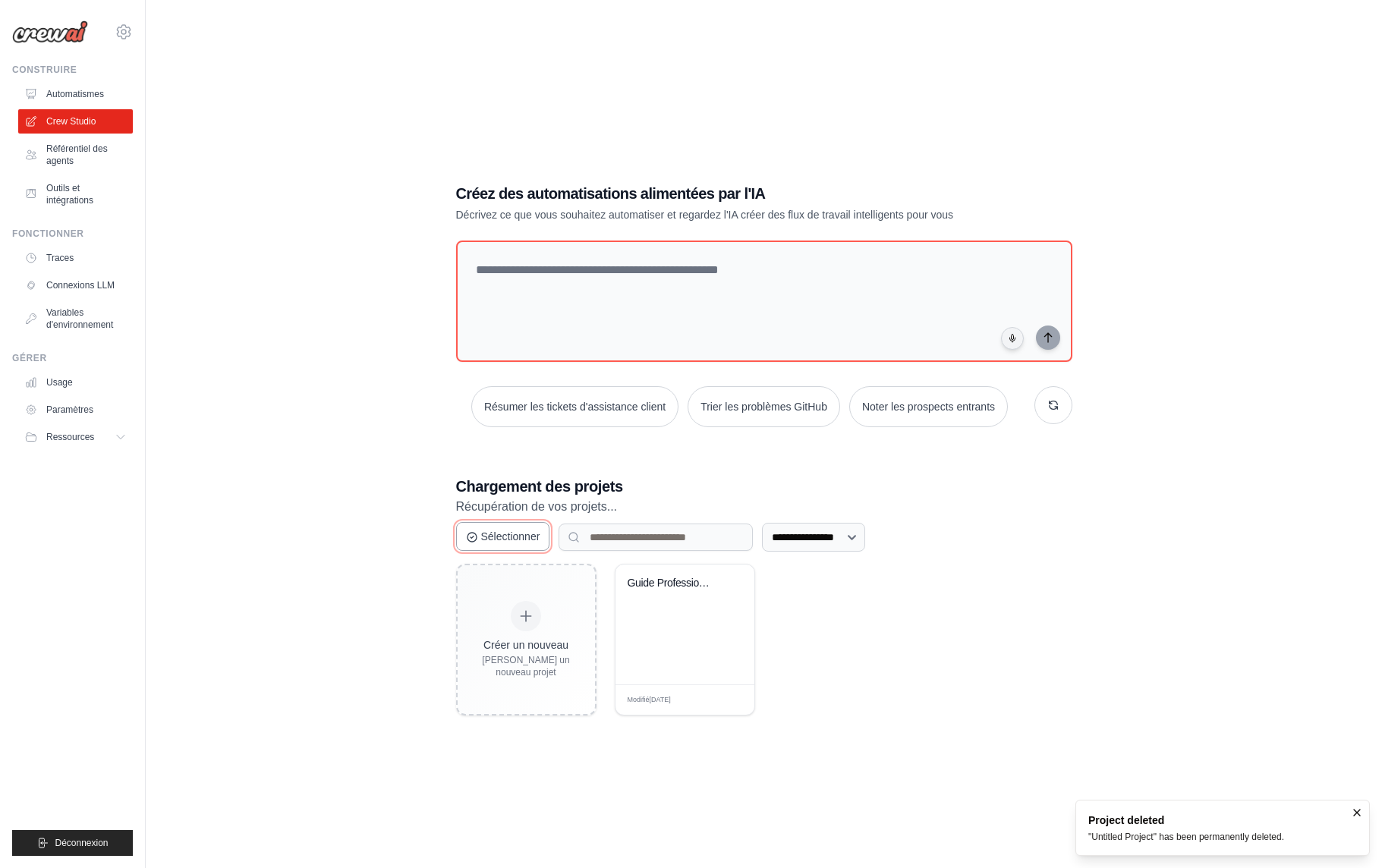
click at [510, 540] on font "Sélectionner" at bounding box center [511, 536] width 60 height 12
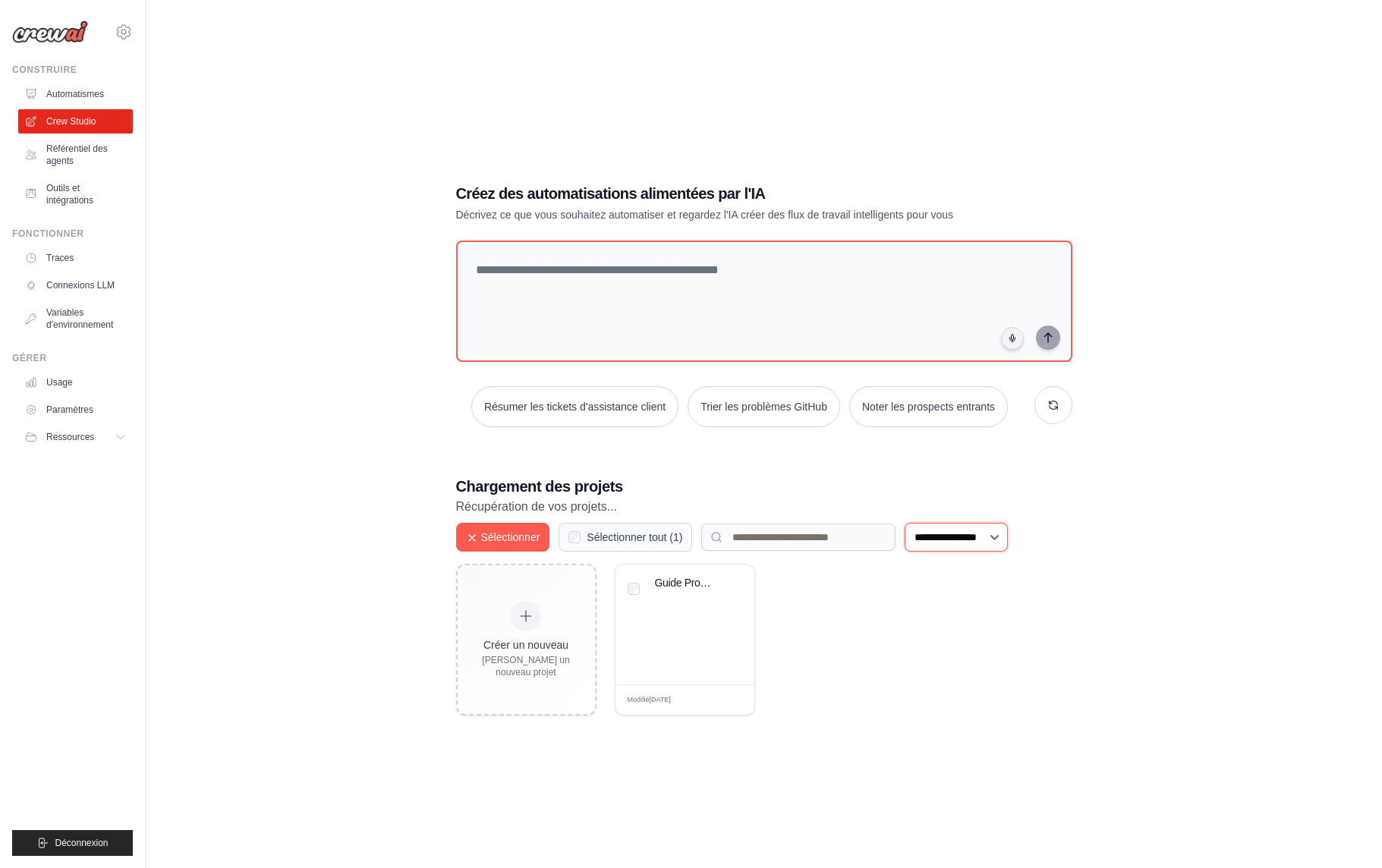
click at [996, 543] on select "**********" at bounding box center [956, 537] width 103 height 29
click at [911, 523] on select "**********" at bounding box center [956, 537] width 103 height 29
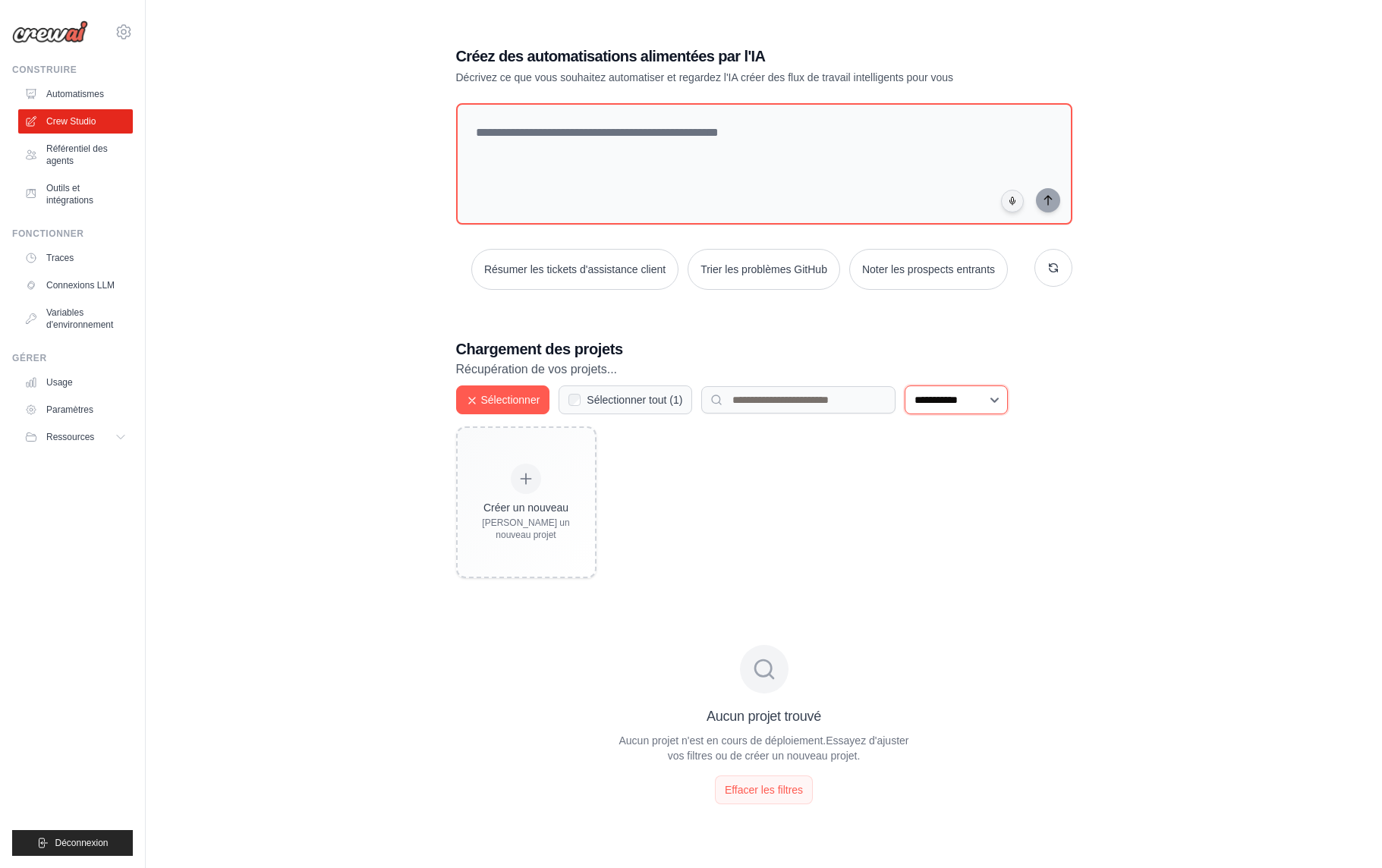
click at [984, 399] on select "**********" at bounding box center [956, 399] width 103 height 29
click at [911, 385] on select "**********" at bounding box center [956, 399] width 103 height 29
click at [988, 400] on select "**********" at bounding box center [956, 399] width 103 height 29
click at [911, 414] on select "**********" at bounding box center [956, 399] width 103 height 29
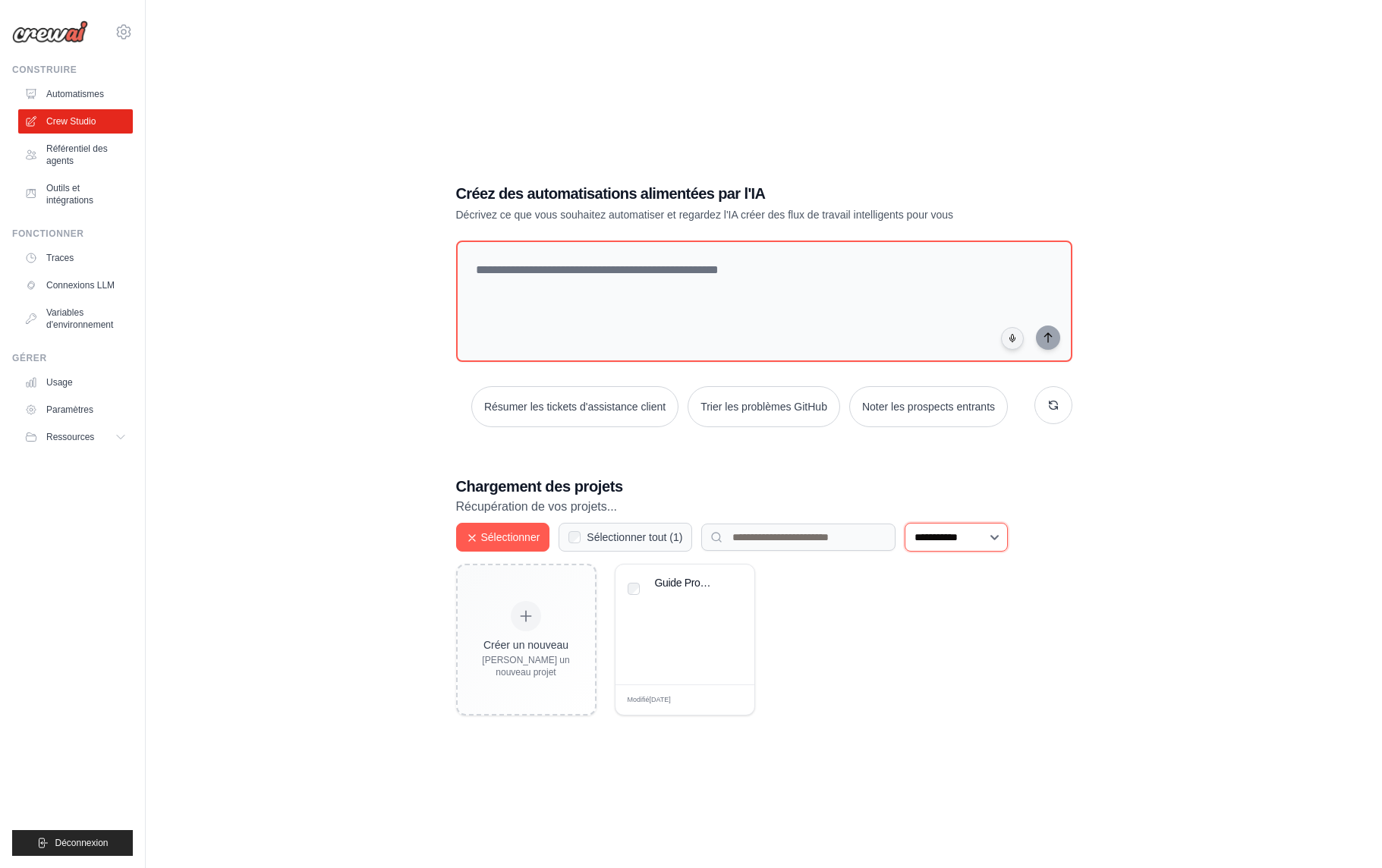
click at [951, 540] on select "**********" at bounding box center [956, 537] width 103 height 29
select select "***"
click at [911, 523] on select "**********" at bounding box center [956, 537] width 103 height 29
click at [604, 535] on font "Sélectionner tout (" at bounding box center [629, 537] width 87 height 12
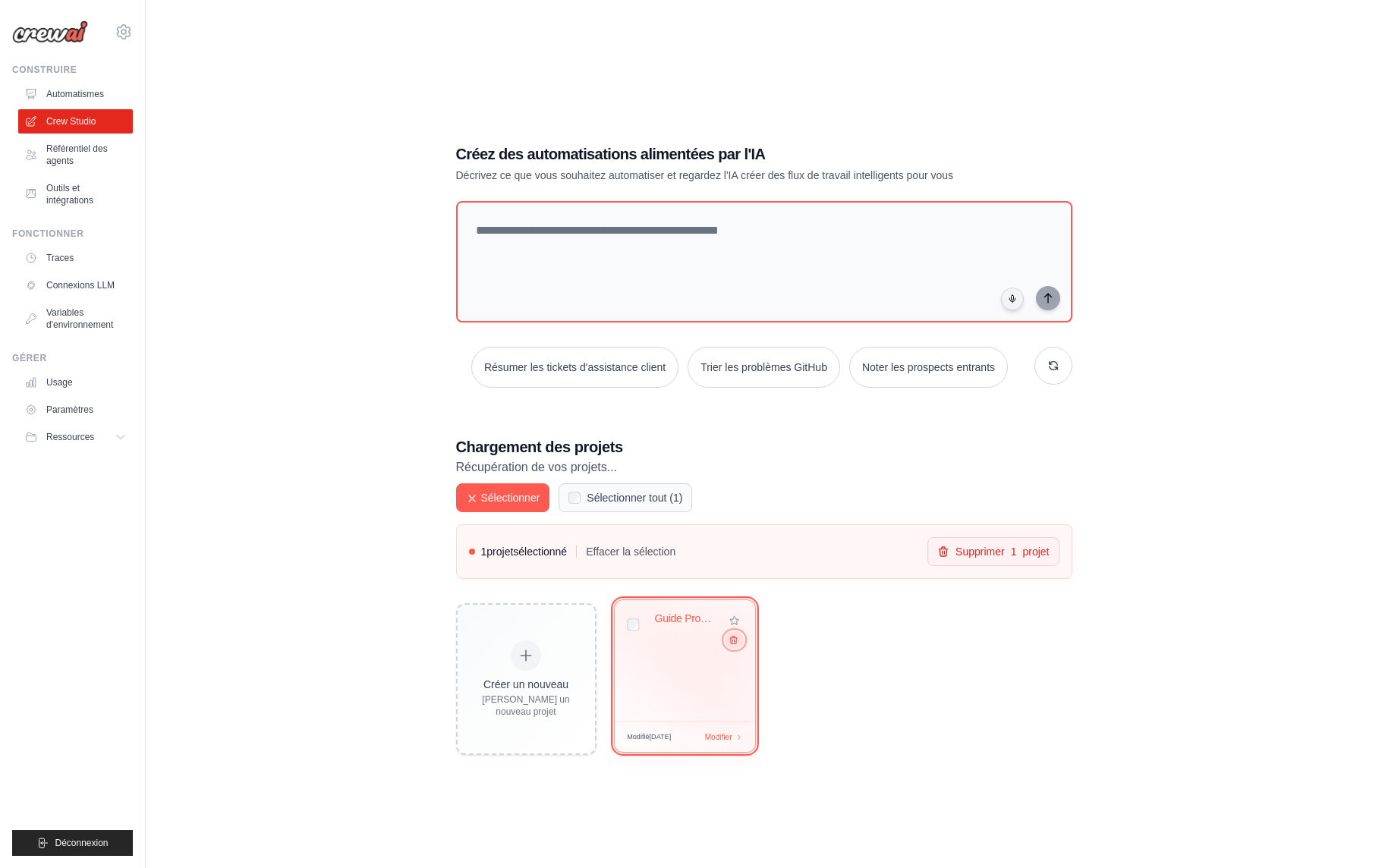
click at [734, 646] on button at bounding box center [734, 639] width 18 height 17
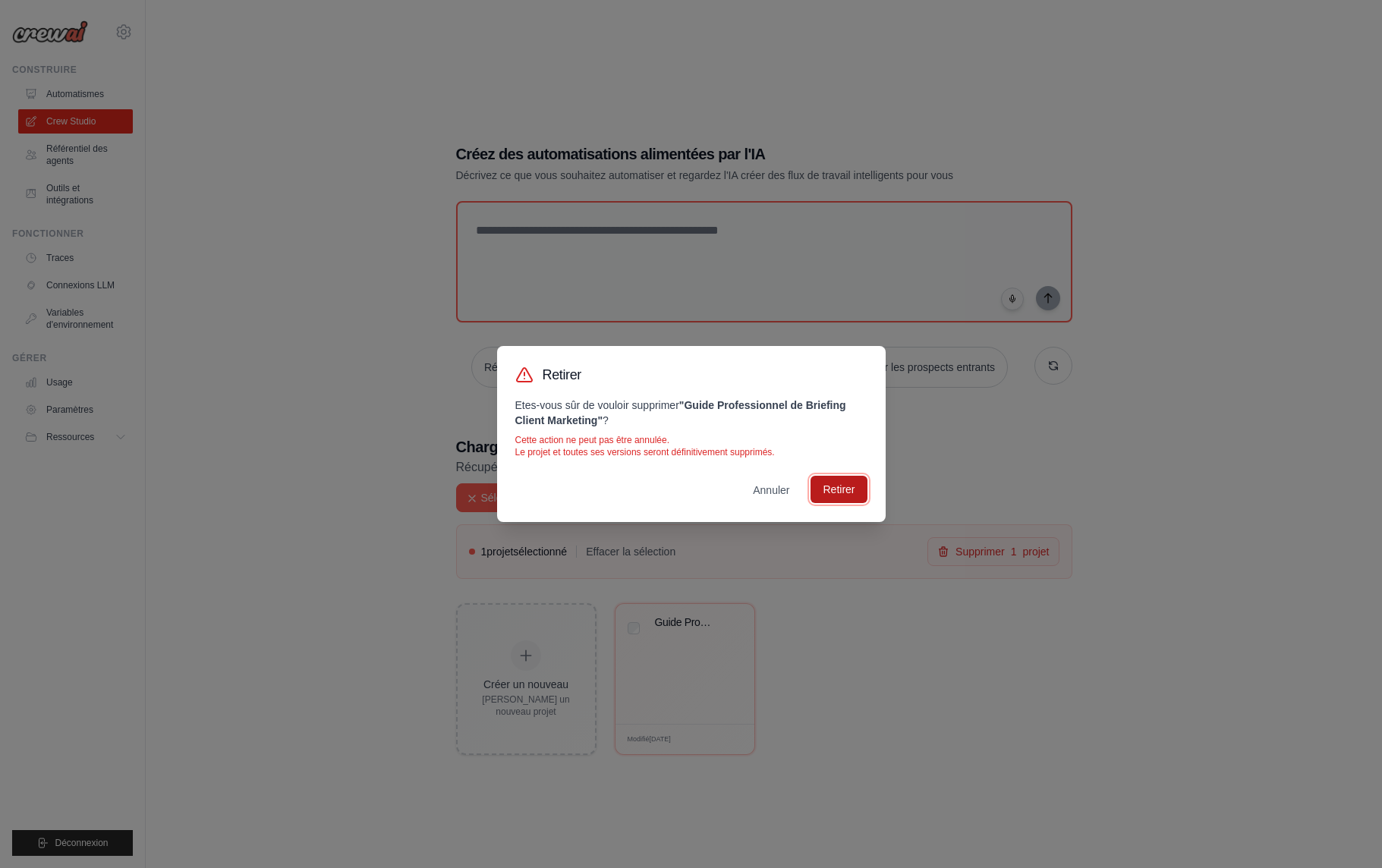
click at [844, 490] on font "Retirer" at bounding box center [839, 490] width 32 height 12
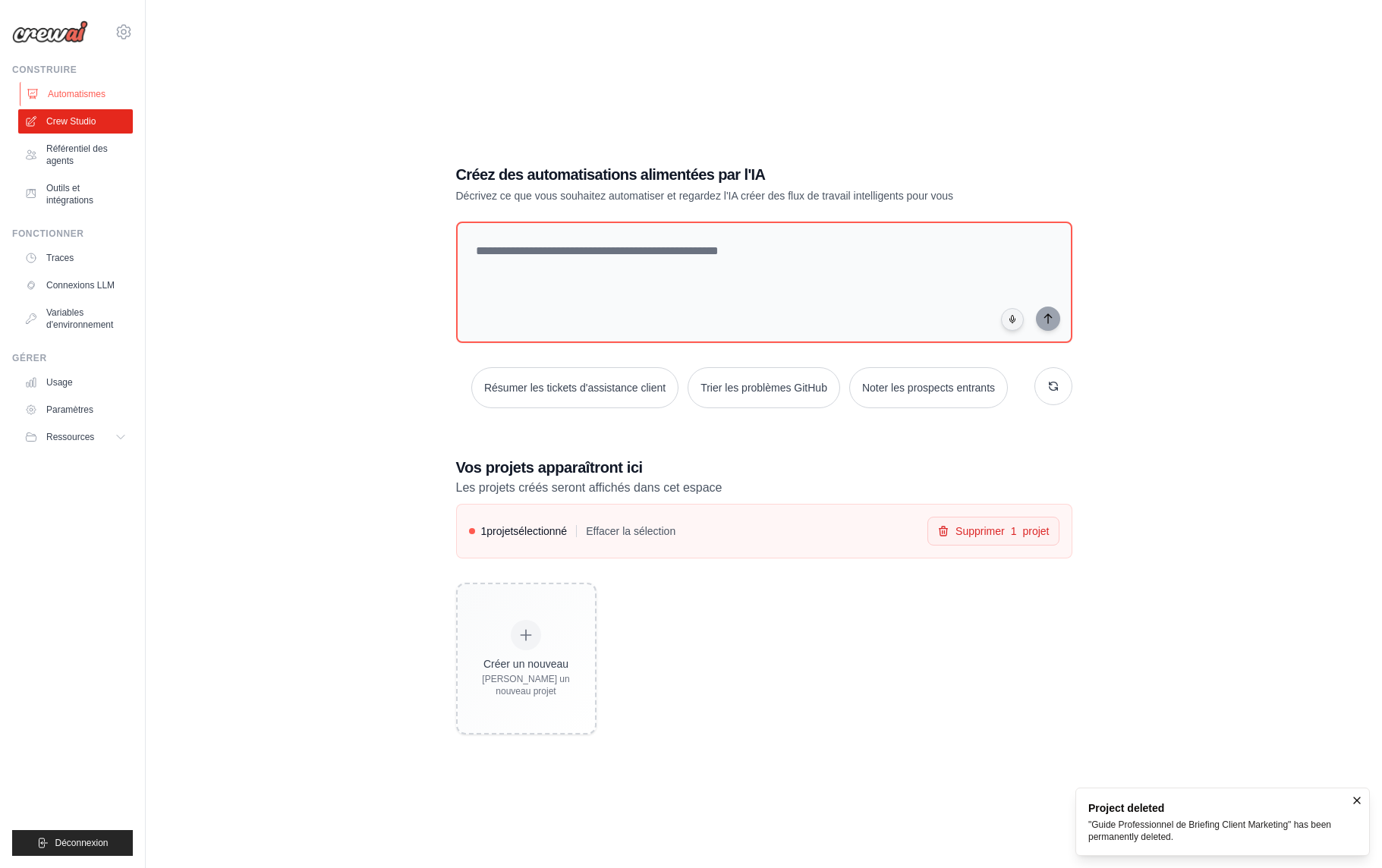
click at [99, 88] on font "Automatismes" at bounding box center [77, 94] width 58 height 11
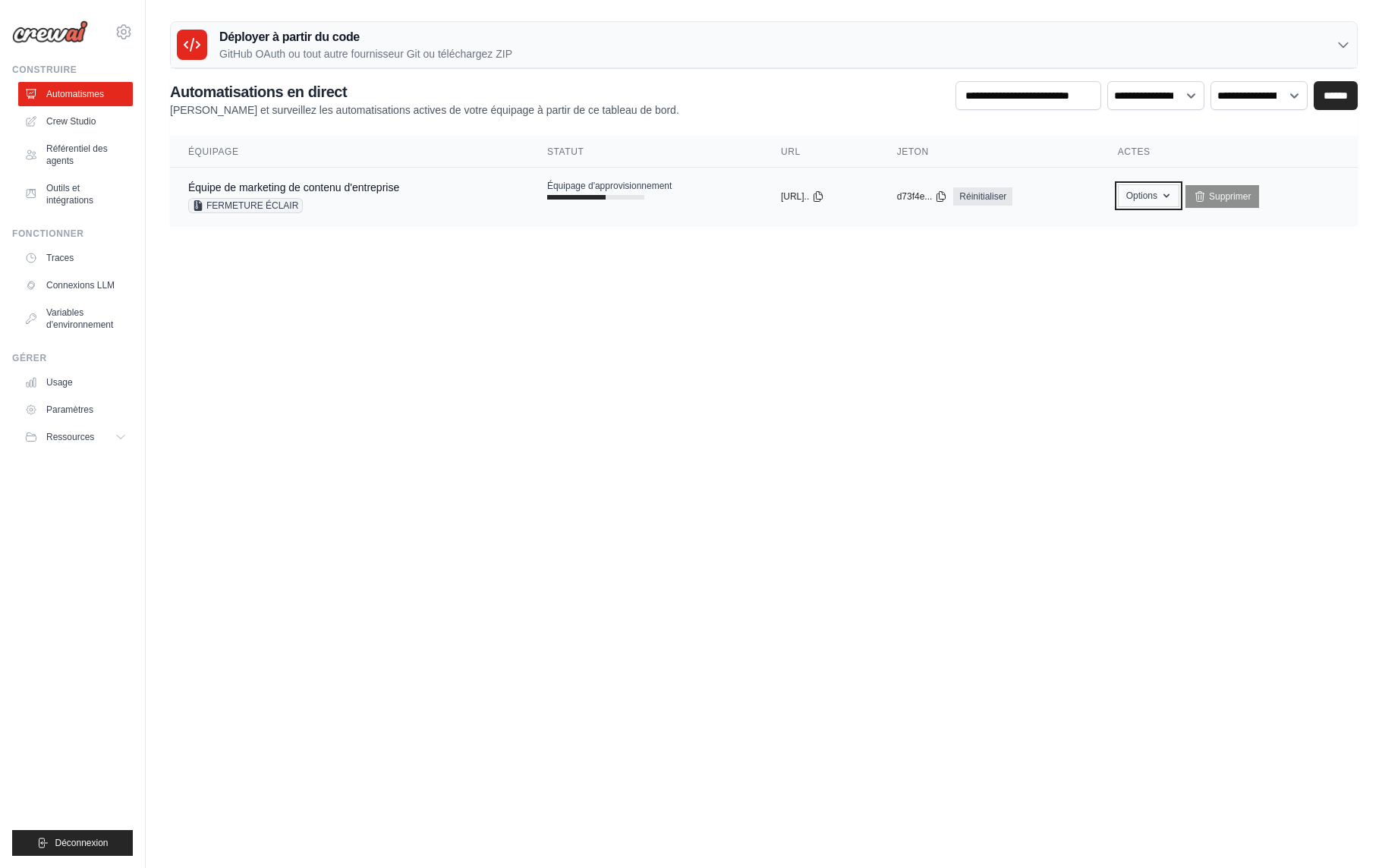
click at [1176, 201] on button "Options" at bounding box center [1149, 195] width 61 height 23
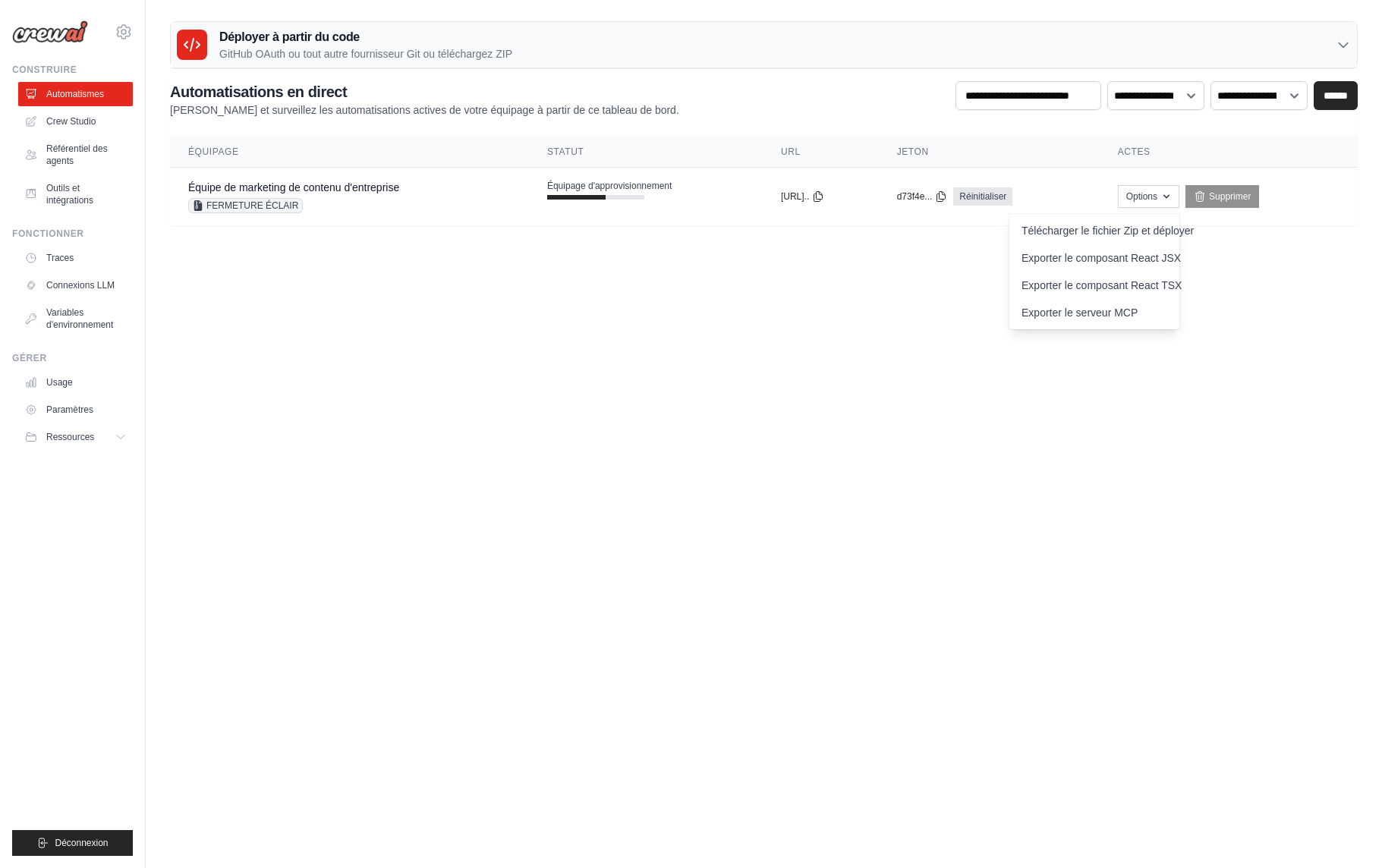
drag, startPoint x: 792, startPoint y: 355, endPoint x: 721, endPoint y: 354, distance: 71.0
click at [792, 355] on body "aurelientissot21@gmail.com Paramètres Construire Automatismes GitHub" at bounding box center [691, 434] width 1382 height 868
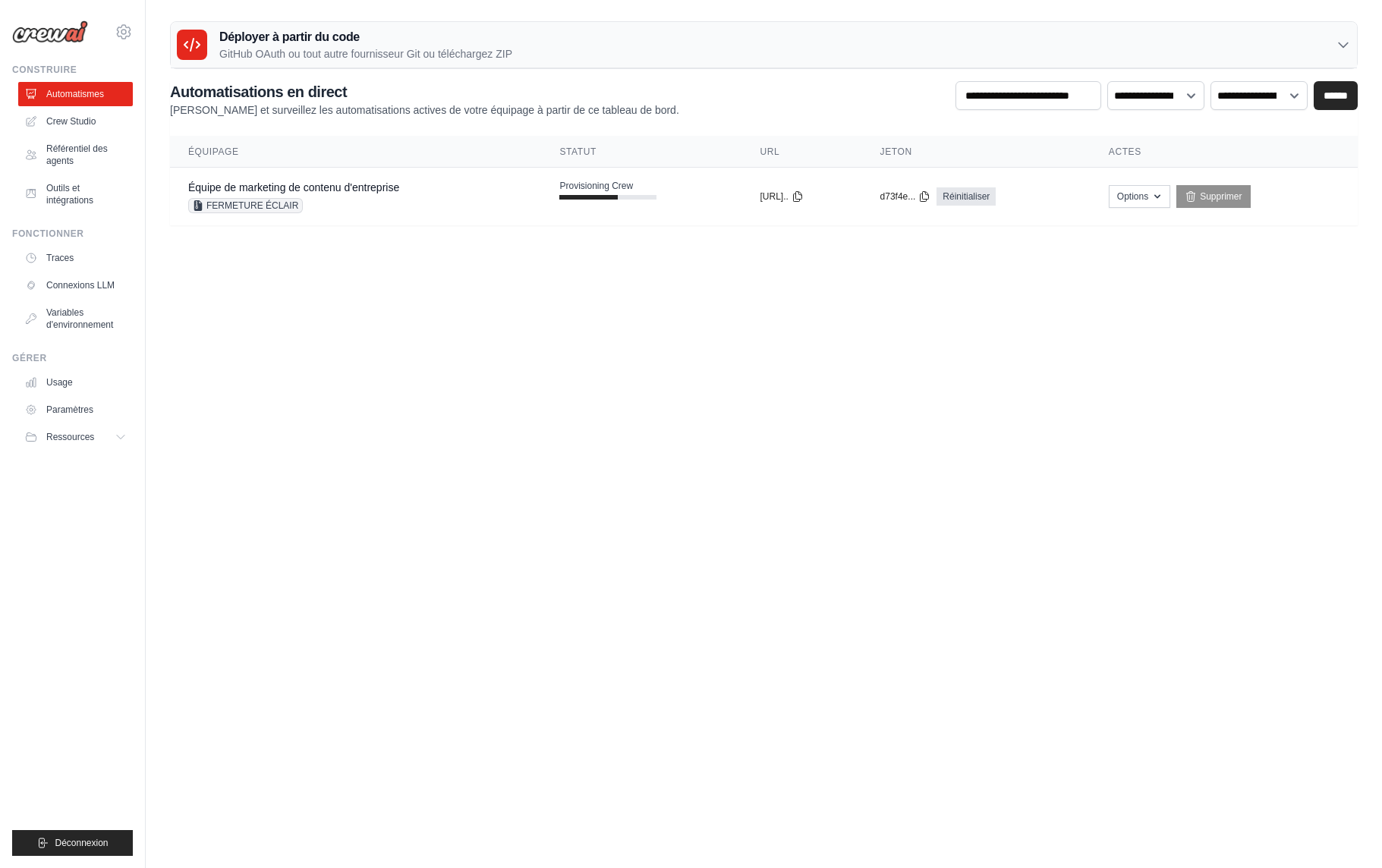
click at [1339, 46] on icon at bounding box center [1343, 44] width 15 height 15
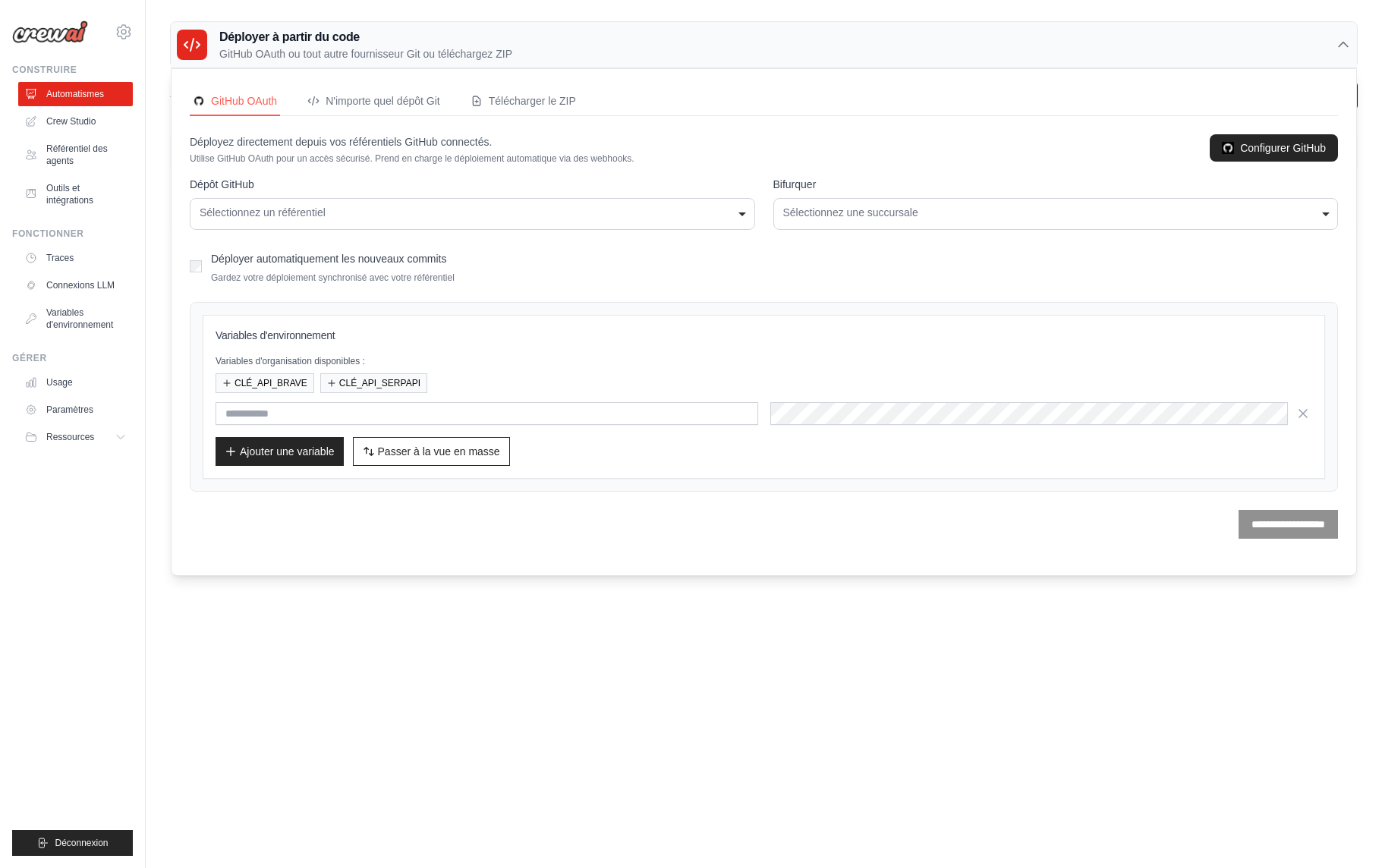
click at [414, 215] on div "Sélectionnez un référentiel" at bounding box center [472, 213] width 546 height 16
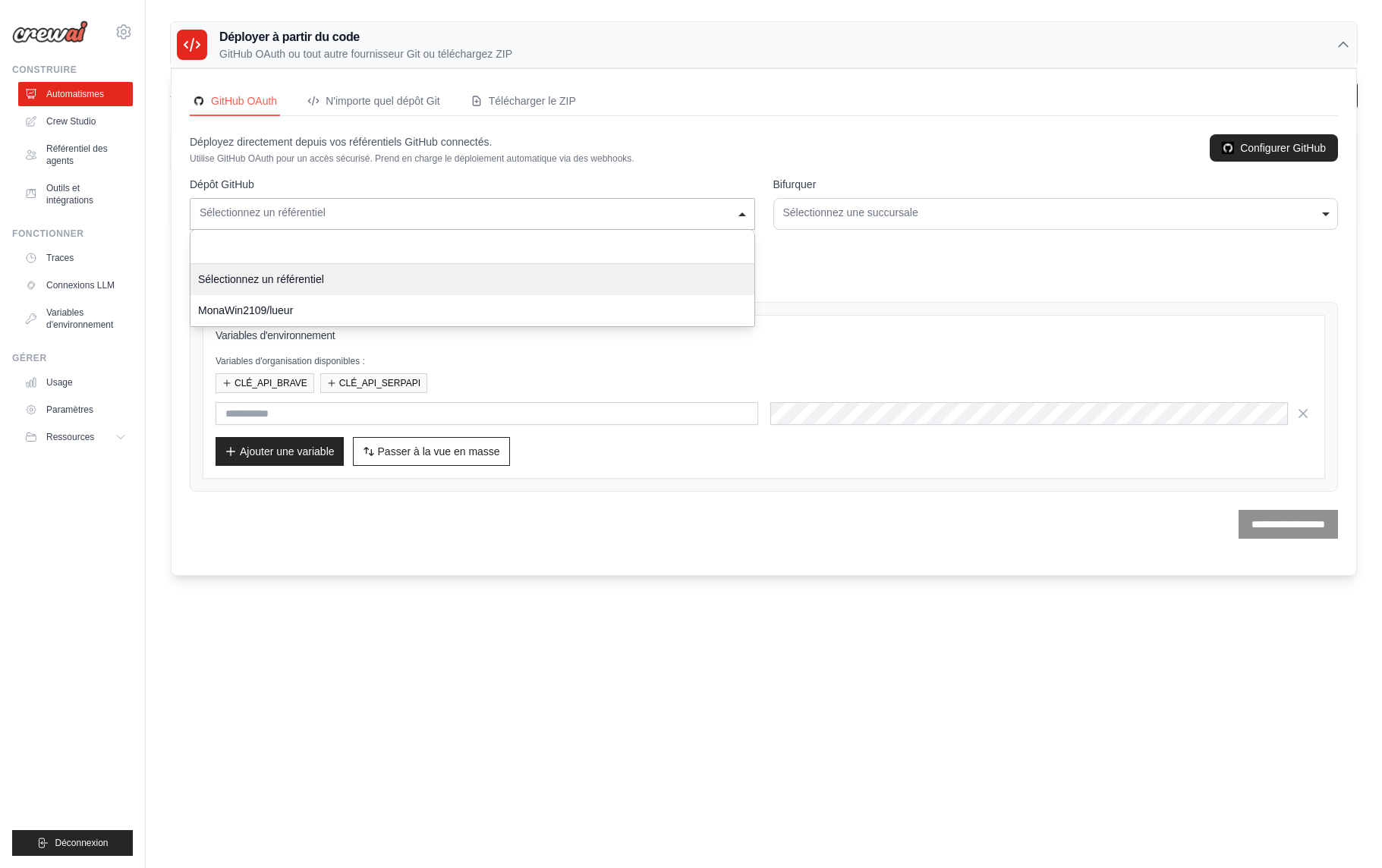
click at [414, 215] on div "Sélectionnez un référentiel" at bounding box center [472, 213] width 546 height 16
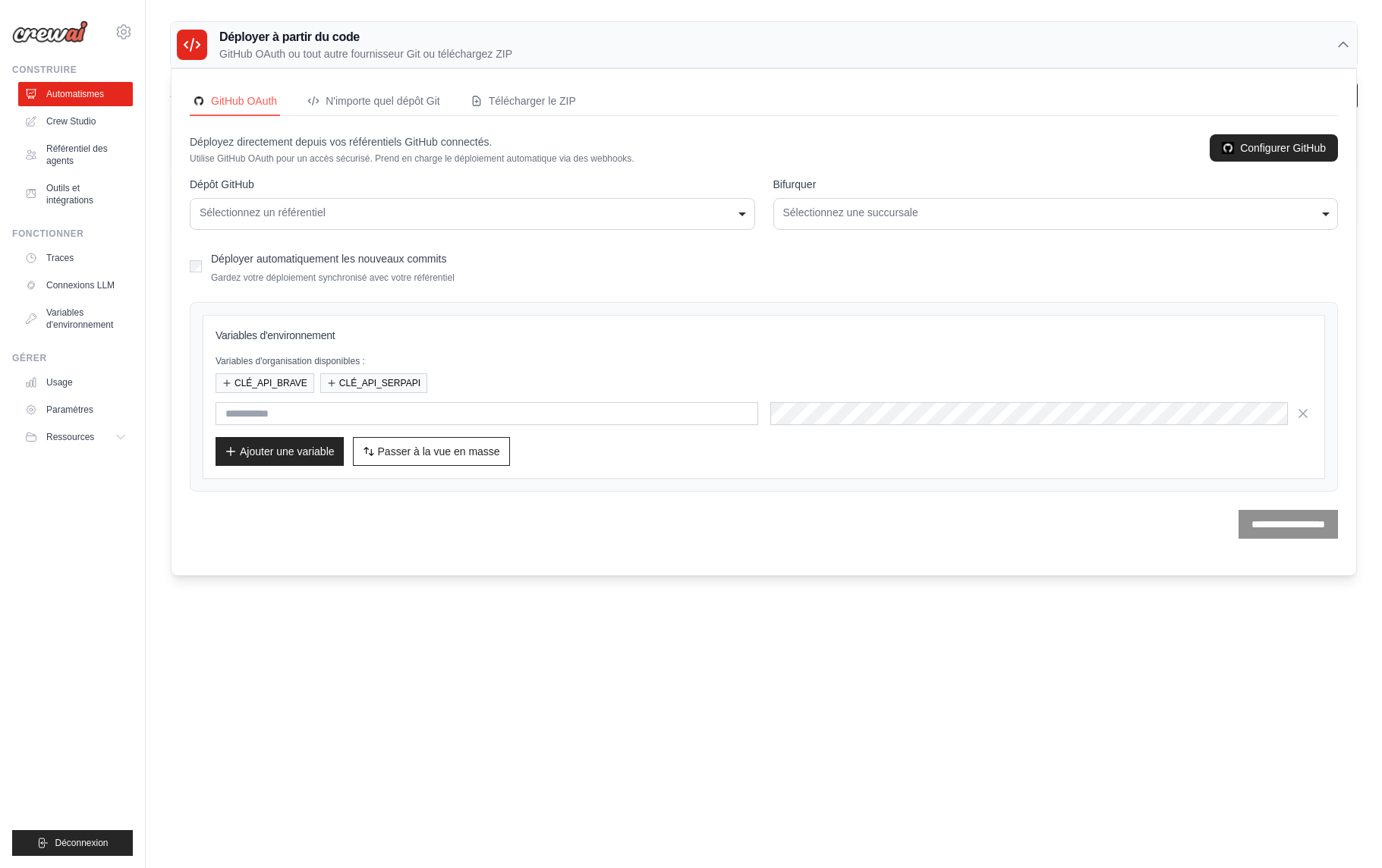
click at [414, 215] on div "Sélectionnez un référentiel" at bounding box center [472, 213] width 546 height 16
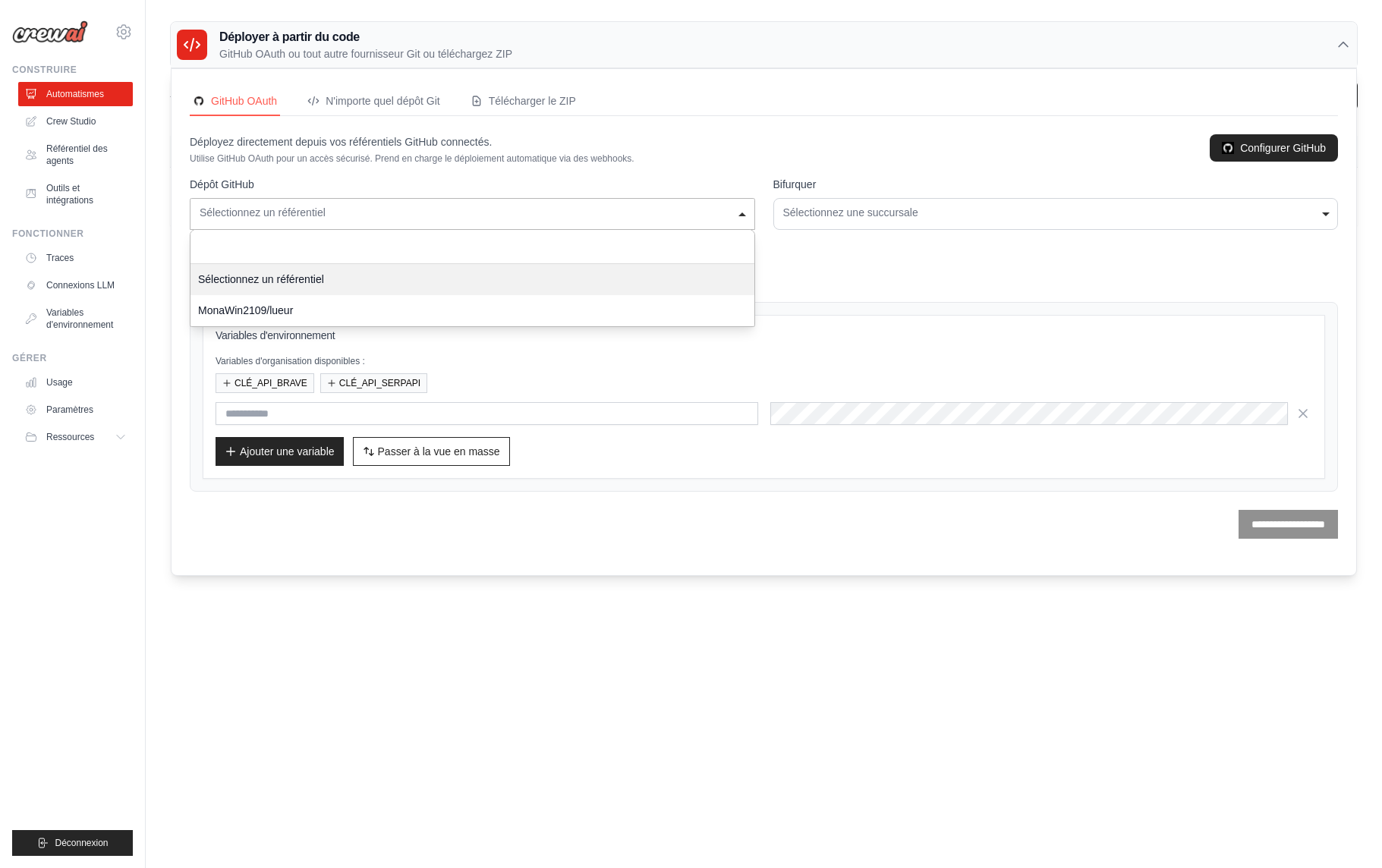
click at [414, 215] on div "Sélectionnez un référentiel" at bounding box center [472, 213] width 546 height 16
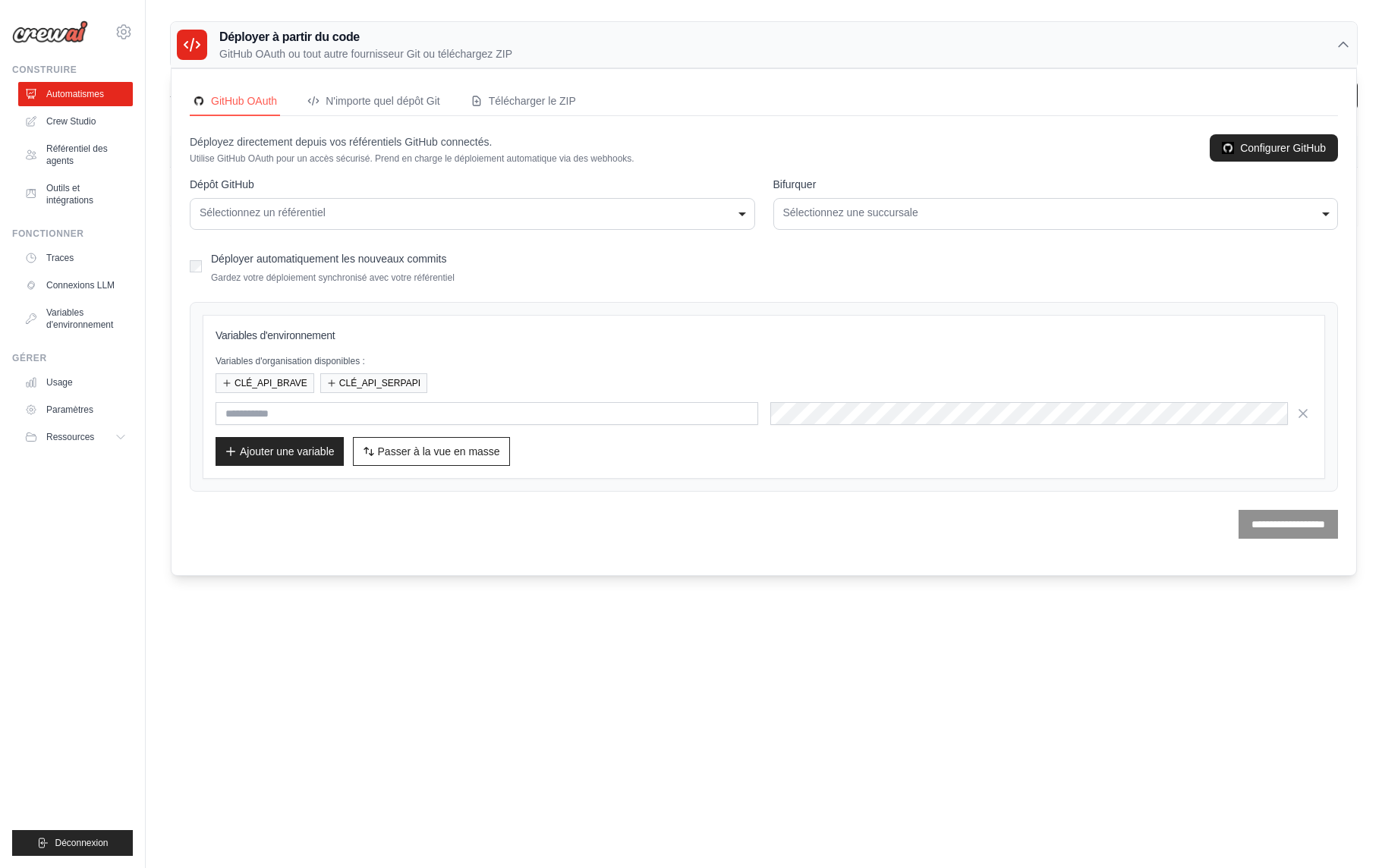
click at [808, 218] on font "Sélectionnez une succursale" at bounding box center [851, 213] width 135 height 12
click at [398, 106] on font "N'importe quel dépôt Git" at bounding box center [383, 101] width 115 height 12
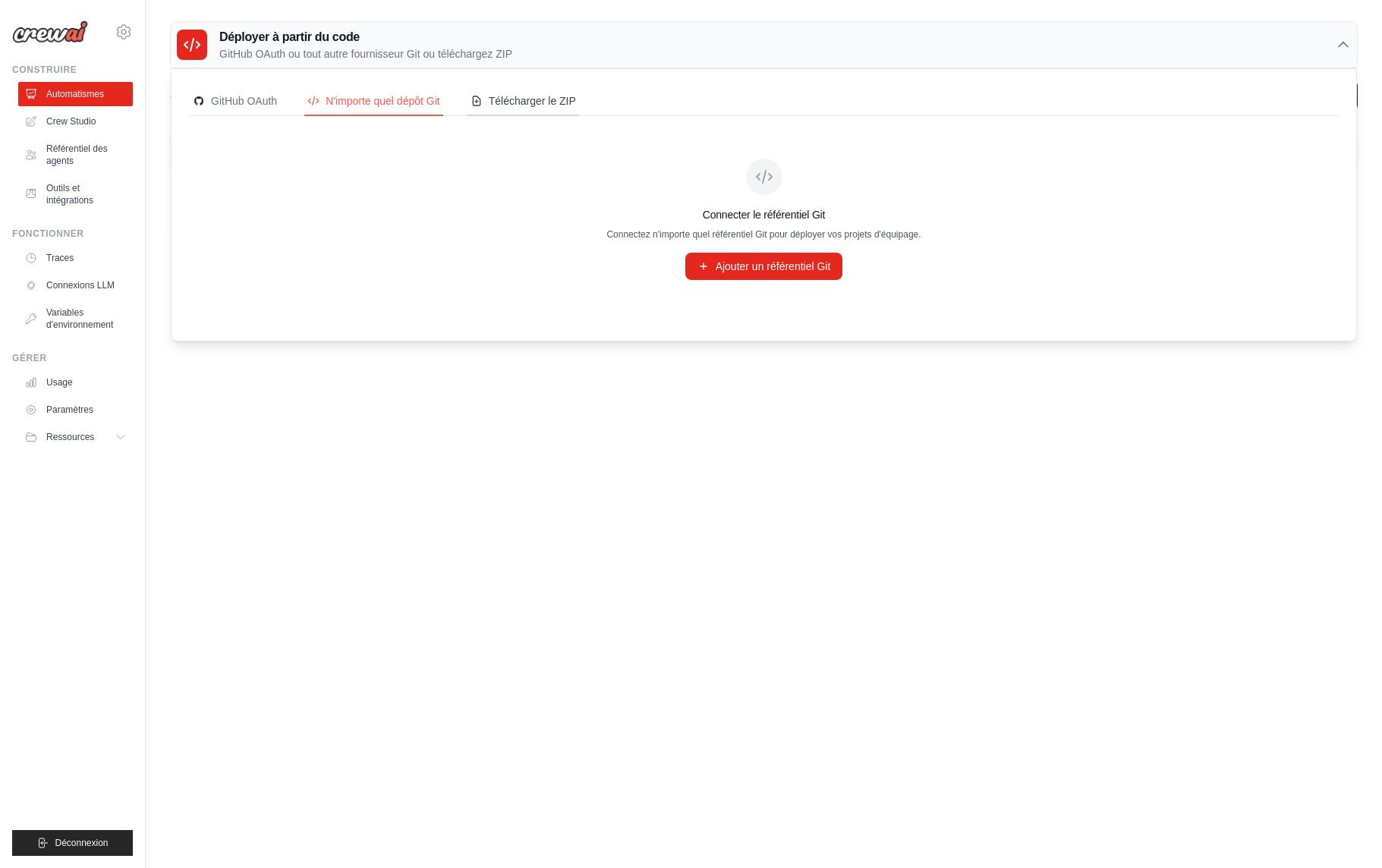
click at [536, 104] on font "Télécharger le ZIP" at bounding box center [533, 101] width 88 height 12
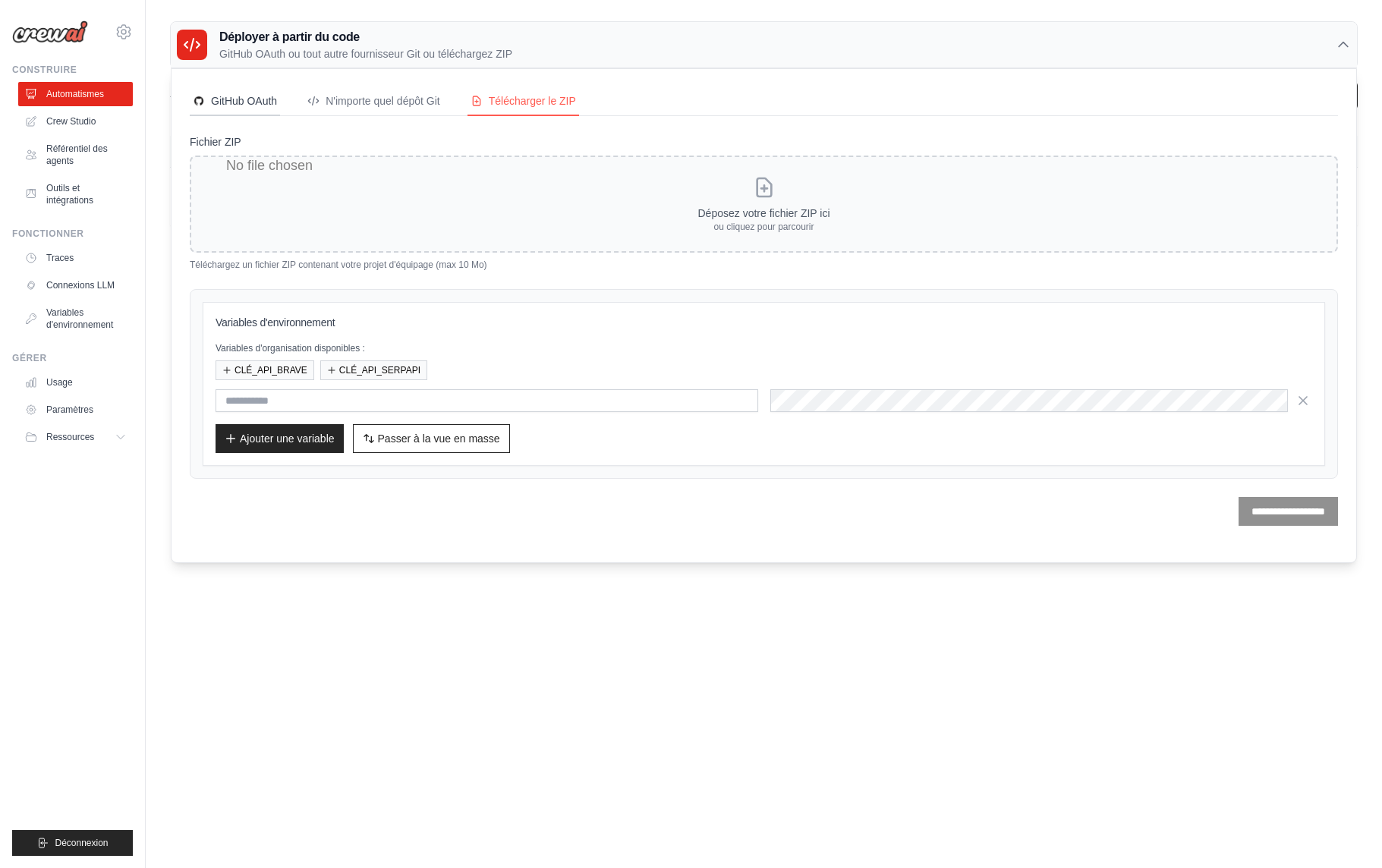
click at [247, 104] on font "GitHub OAuth" at bounding box center [244, 101] width 66 height 12
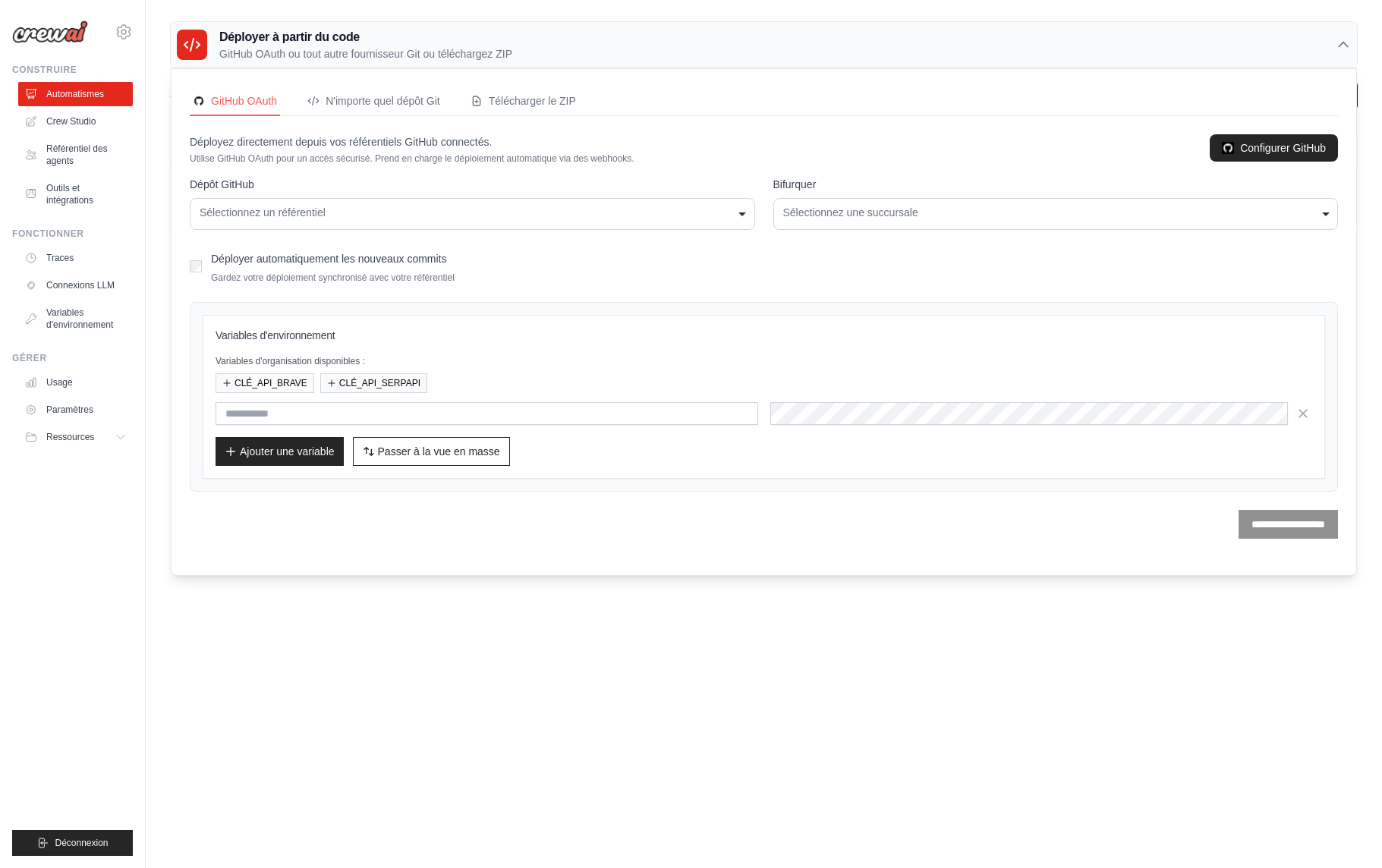
click at [1357, 43] on div "Déployer à partir du code GitHub OAuth ou tout autre fournisseur Git ou télécha…" at bounding box center [763, 45] width 1187 height 48
drag, startPoint x: 1344, startPoint y: 43, endPoint x: 1334, endPoint y: 45, distance: 10.2
click at [1344, 43] on icon at bounding box center [1343, 45] width 9 height 4
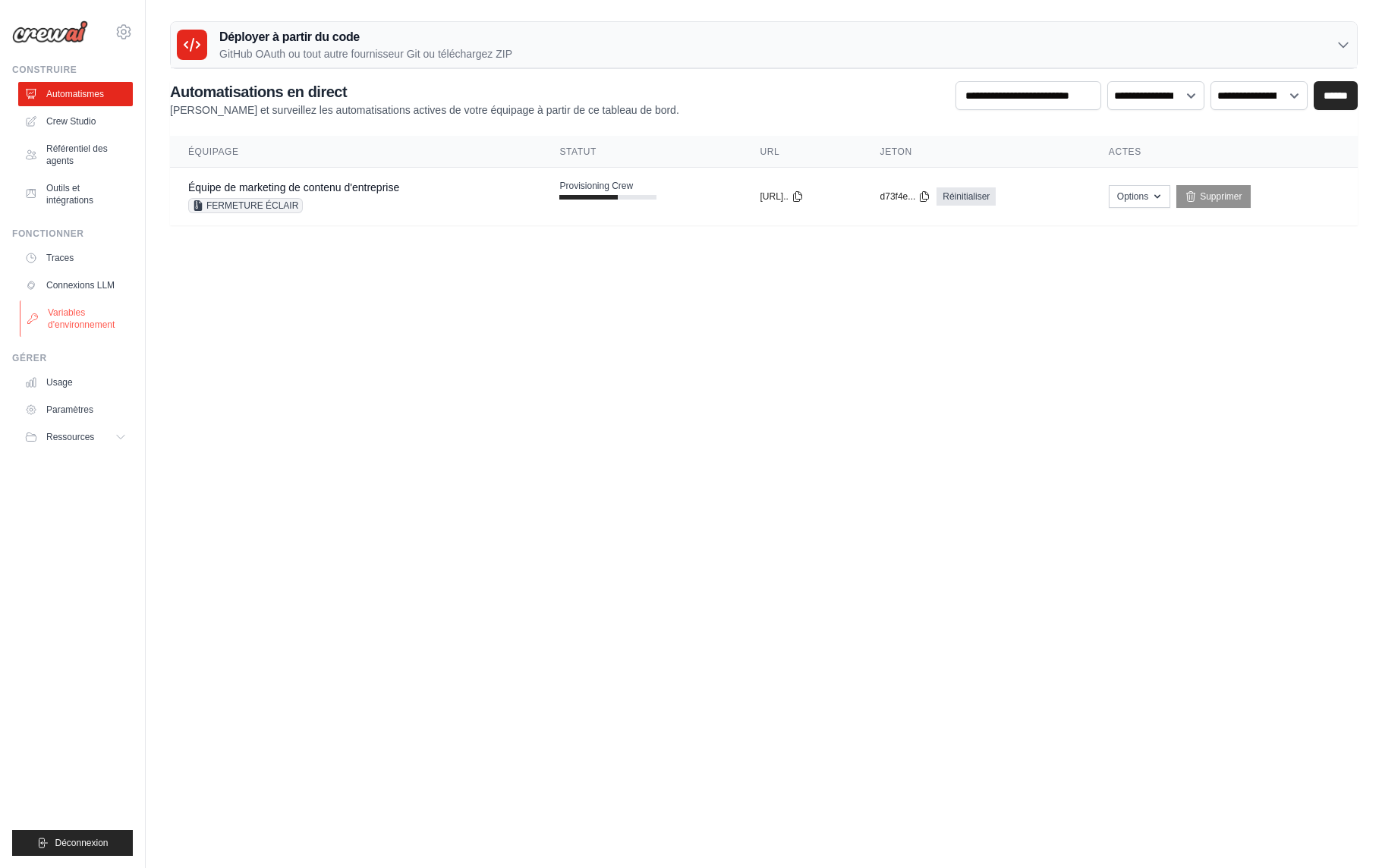
click at [78, 317] on font "Variables d'environnement" at bounding box center [82, 319] width 67 height 23
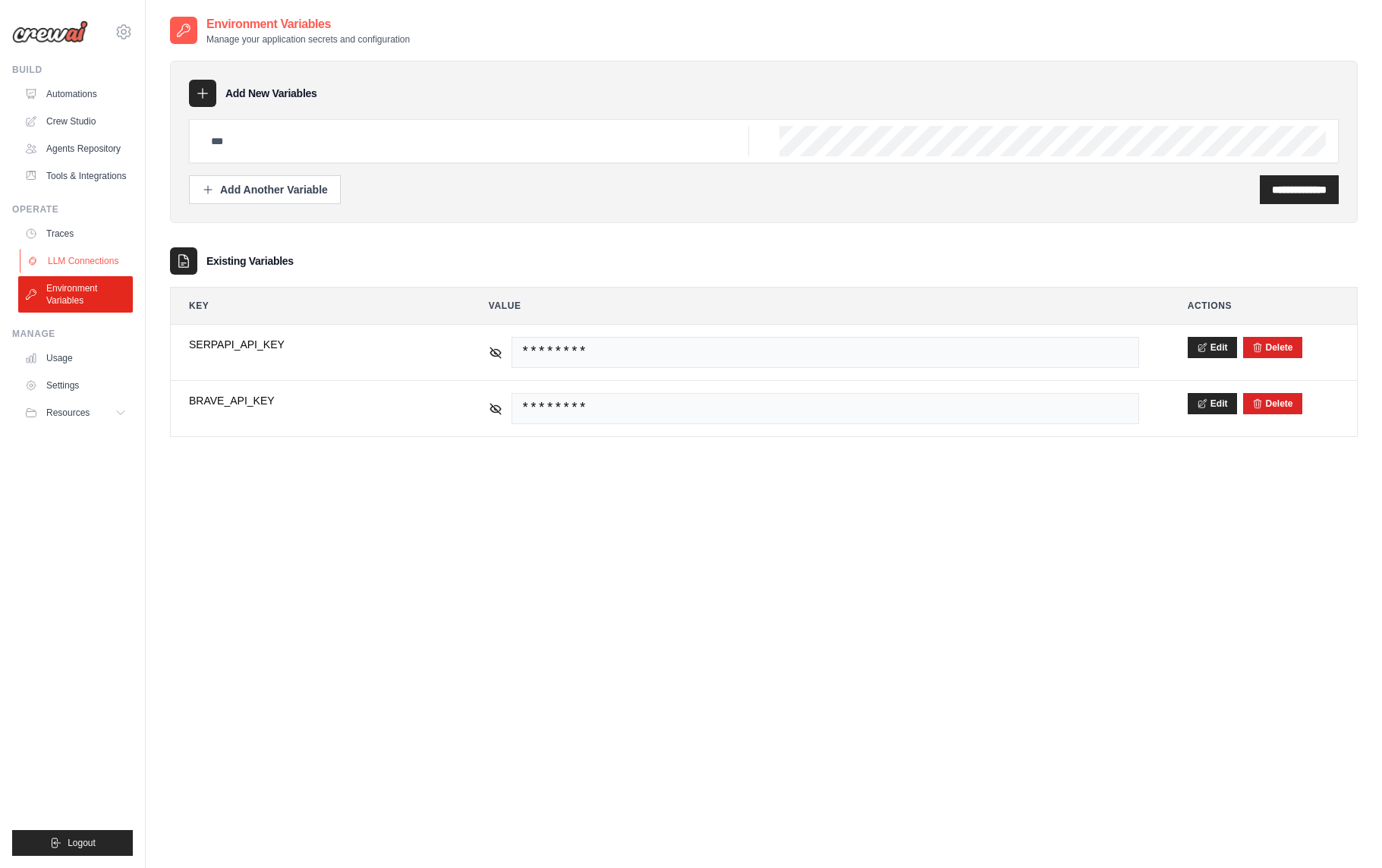
click at [81, 260] on link "LLM Connections" at bounding box center [77, 261] width 115 height 25
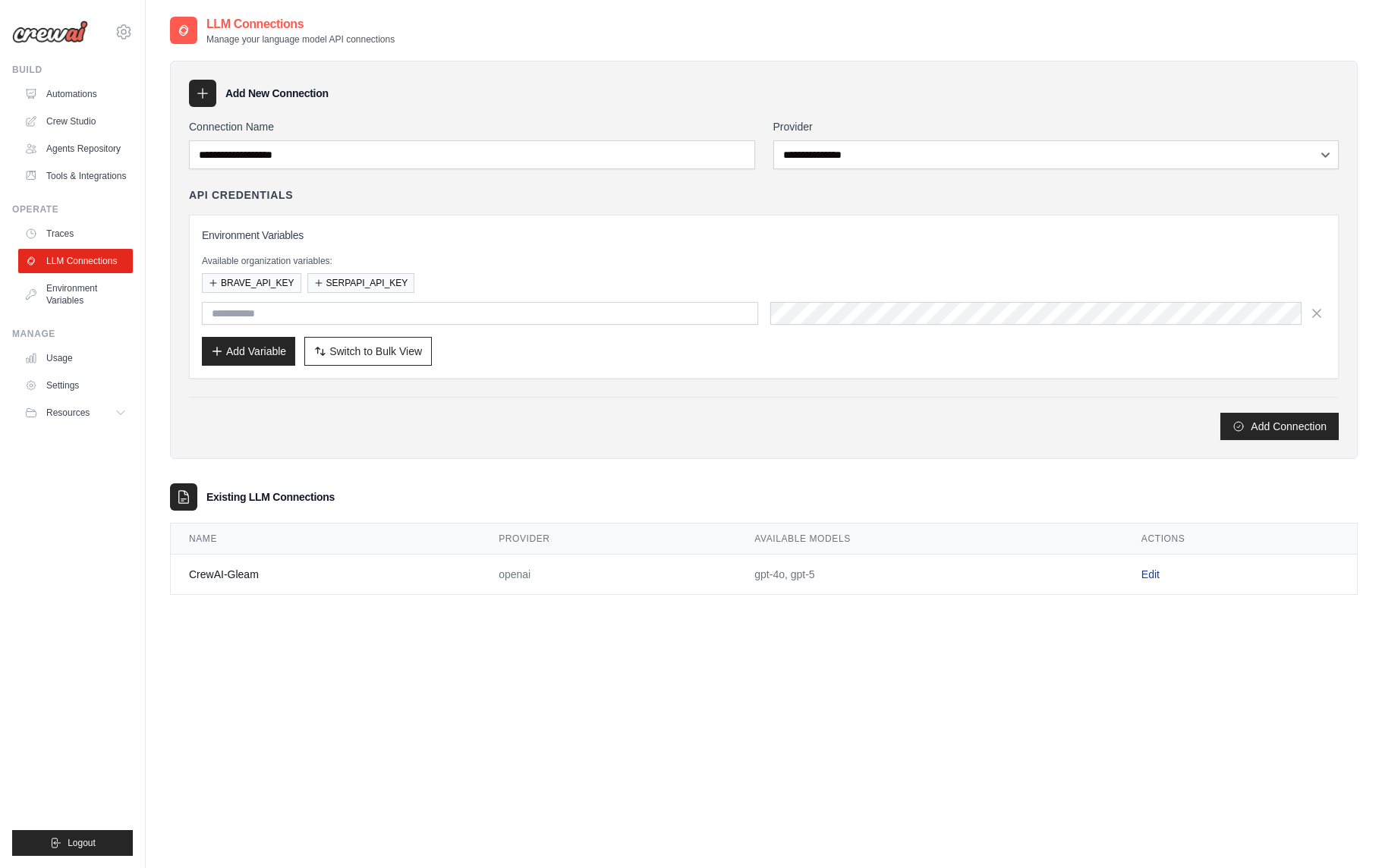
click at [1146, 574] on link "Edit" at bounding box center [1151, 575] width 18 height 12
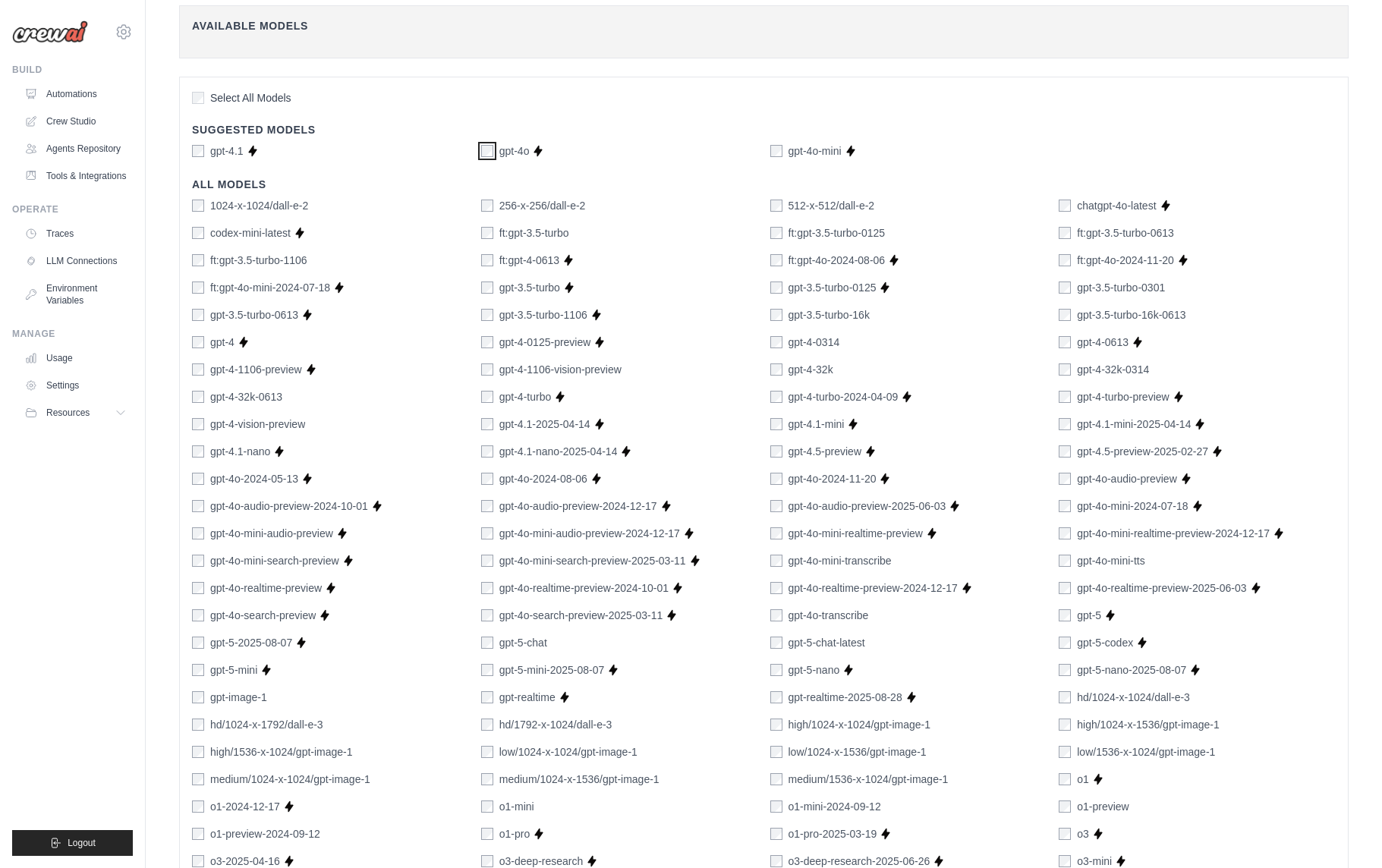
scroll to position [671, 0]
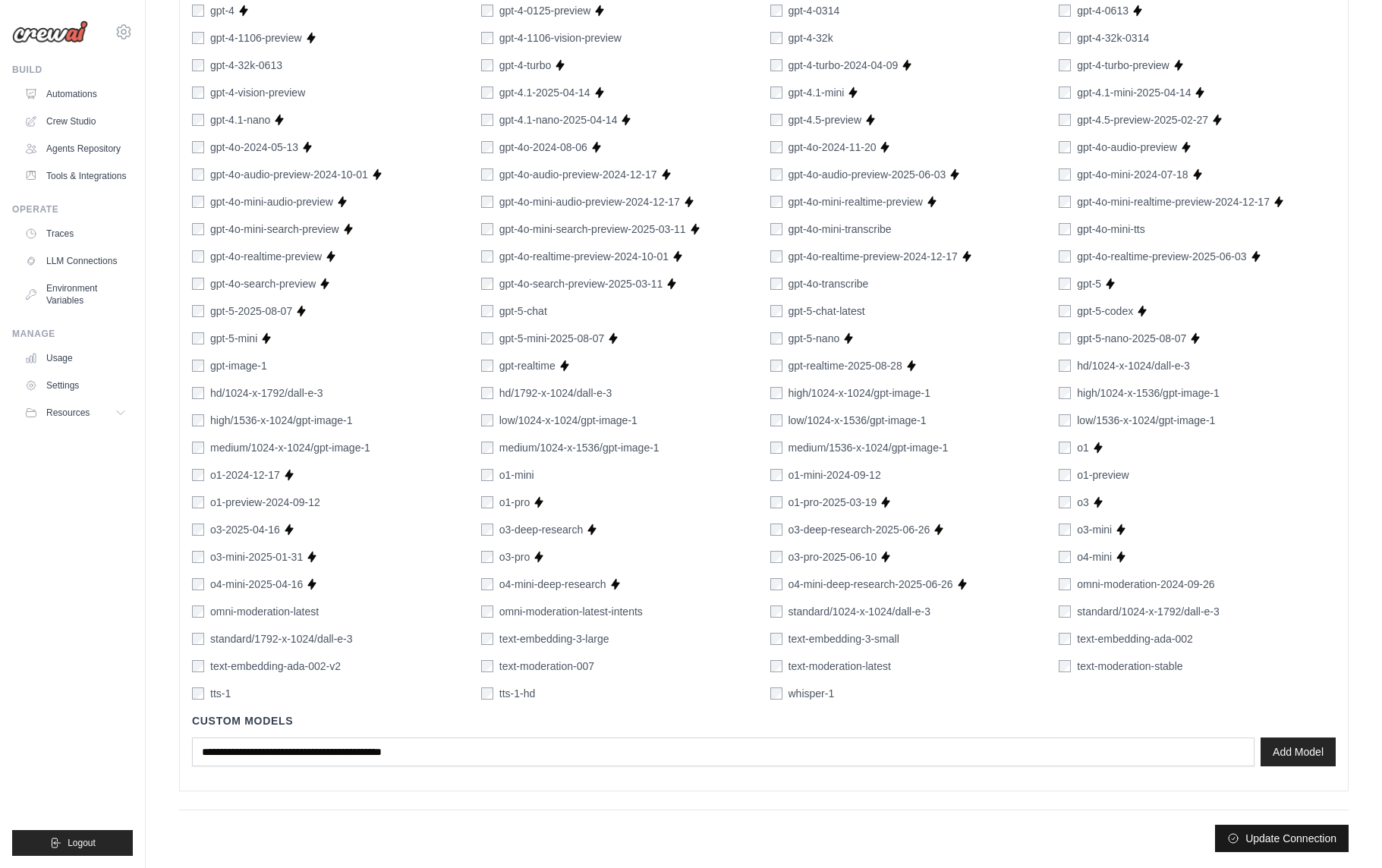
click at [1292, 841] on button "Update Connection" at bounding box center [1282, 837] width 133 height 27
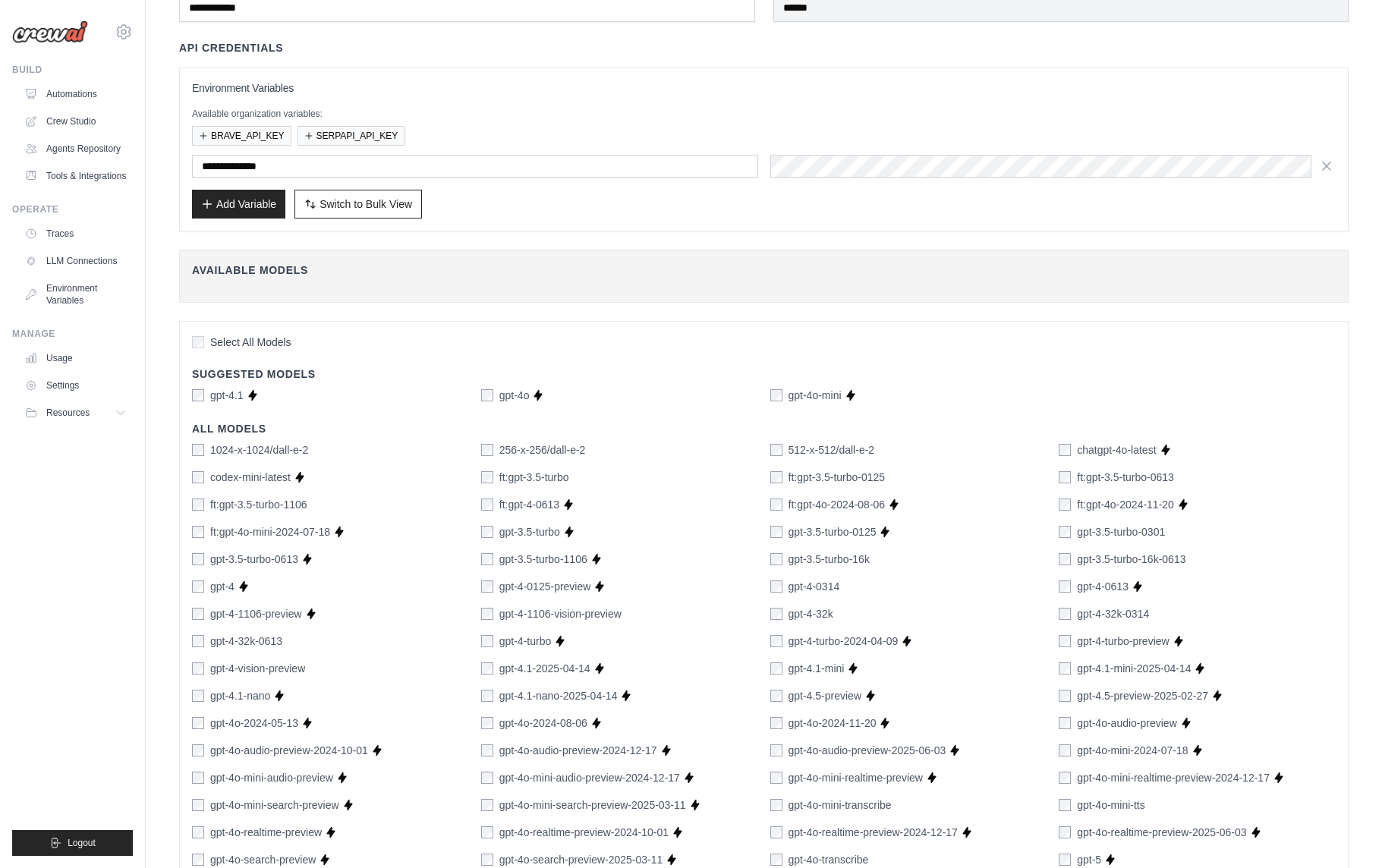
scroll to position [0, 0]
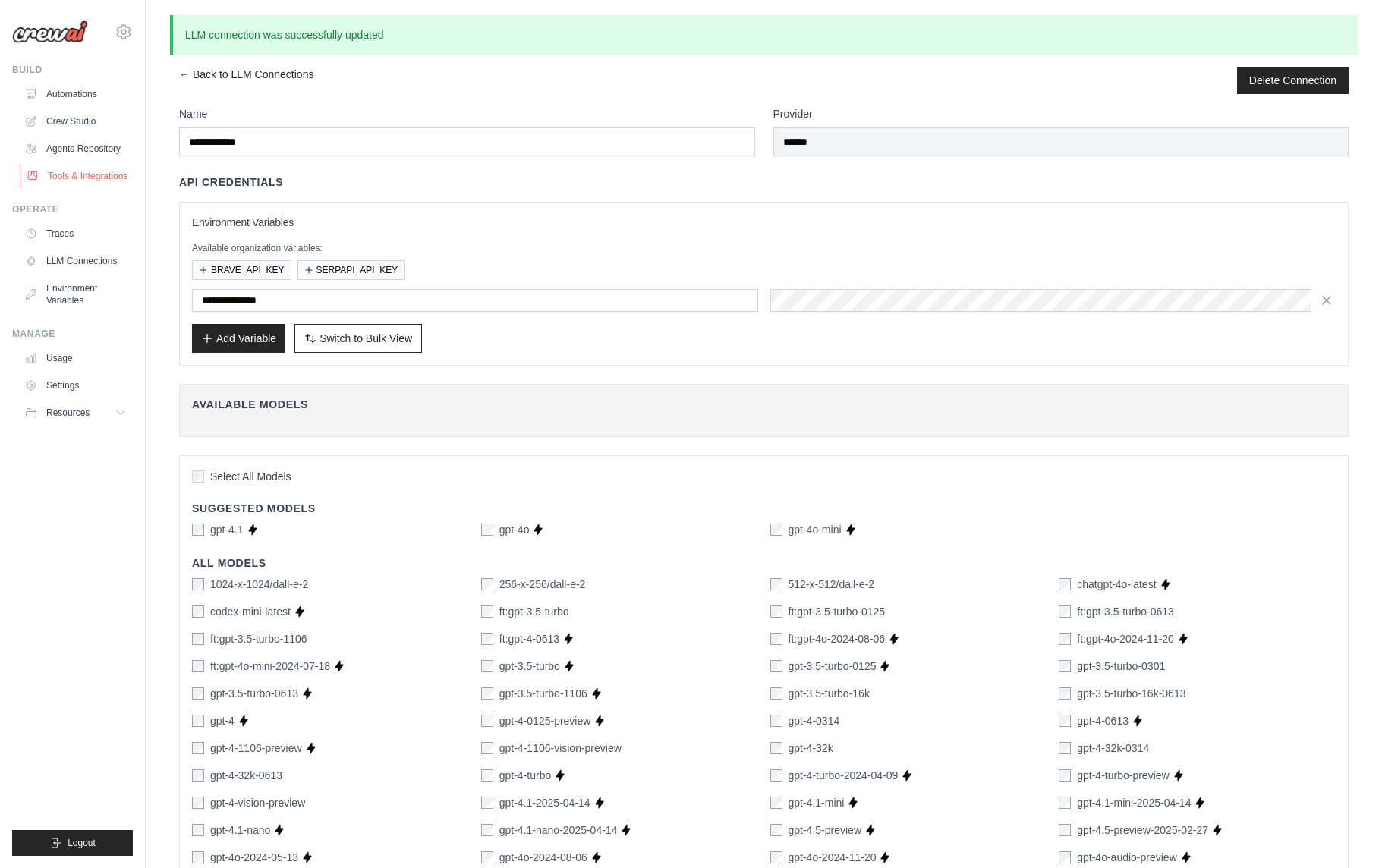
click at [89, 177] on link "Tools & Integrations" at bounding box center [77, 176] width 115 height 25
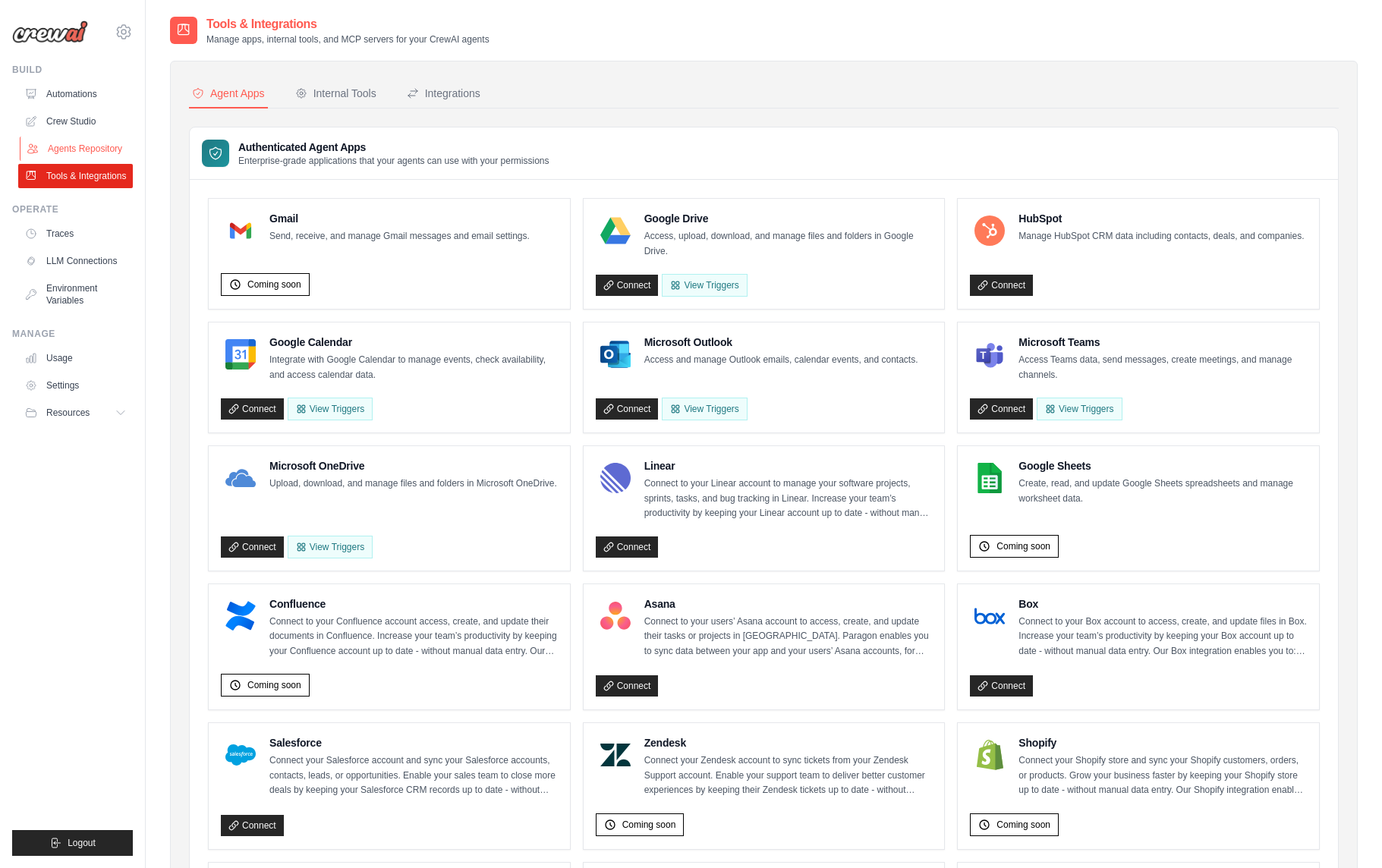
click at [97, 150] on link "Agents Repository" at bounding box center [77, 149] width 115 height 25
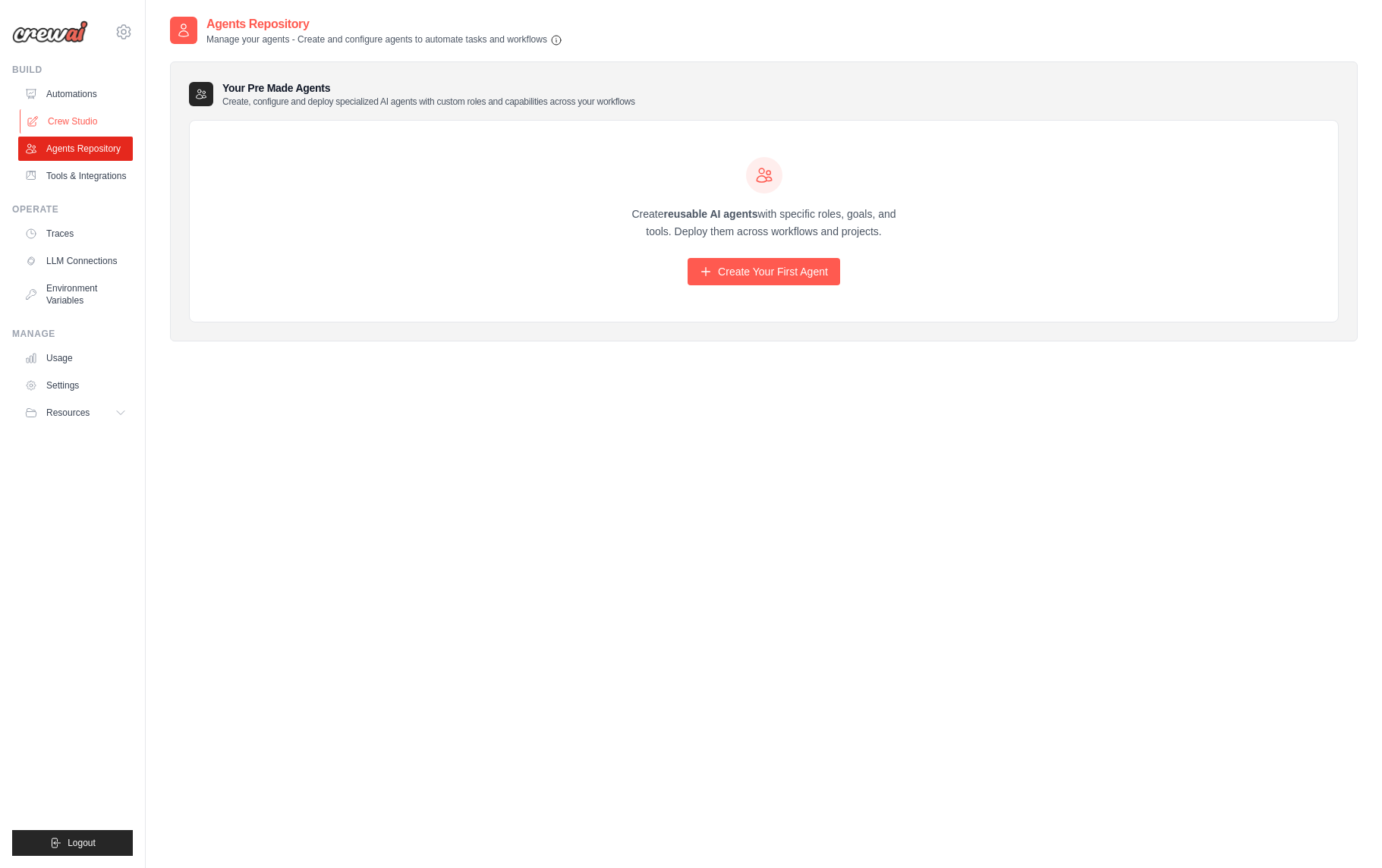
click at [75, 118] on link "Crew Studio" at bounding box center [77, 122] width 115 height 25
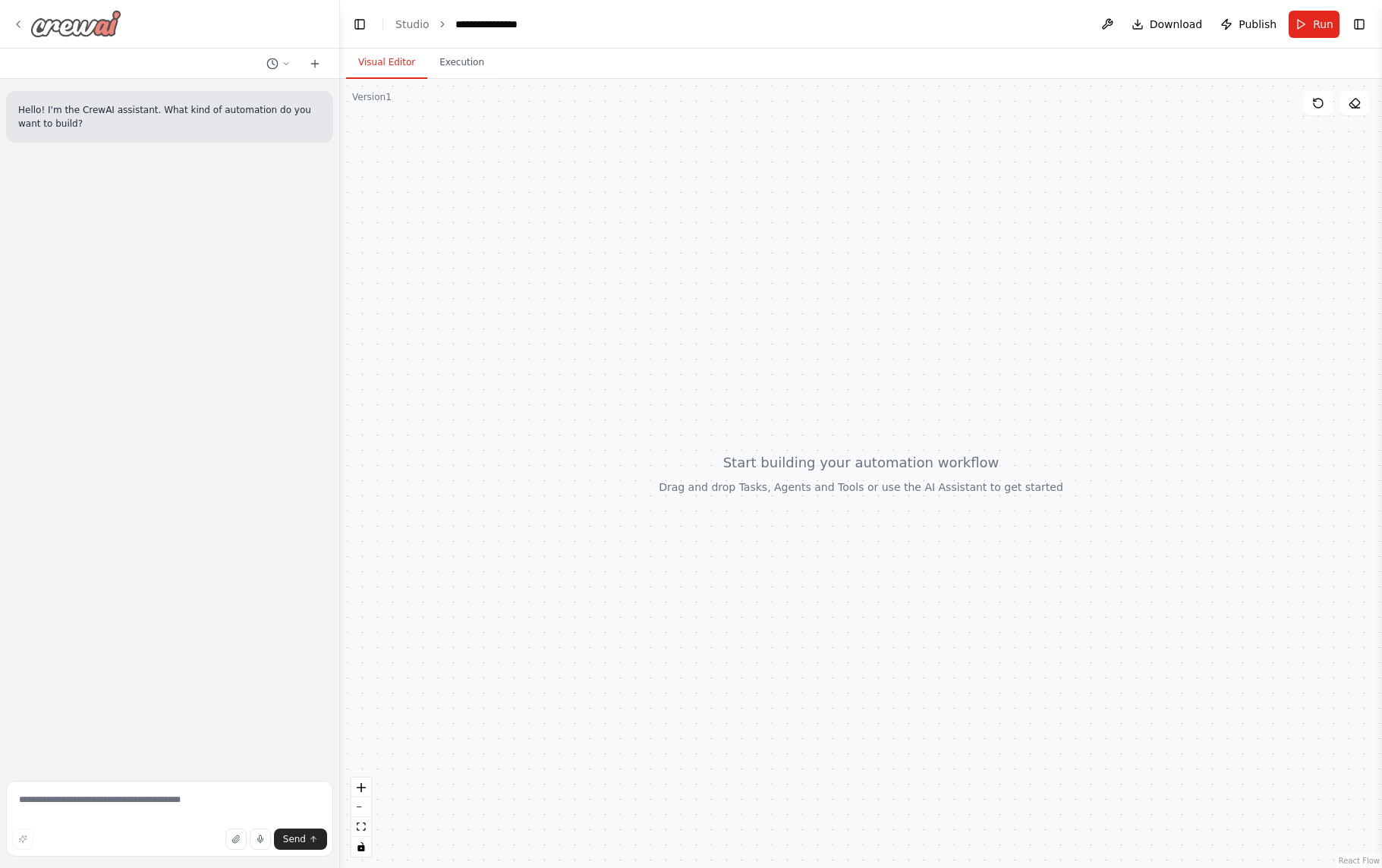
click at [20, 21] on icon at bounding box center [18, 25] width 12 height 12
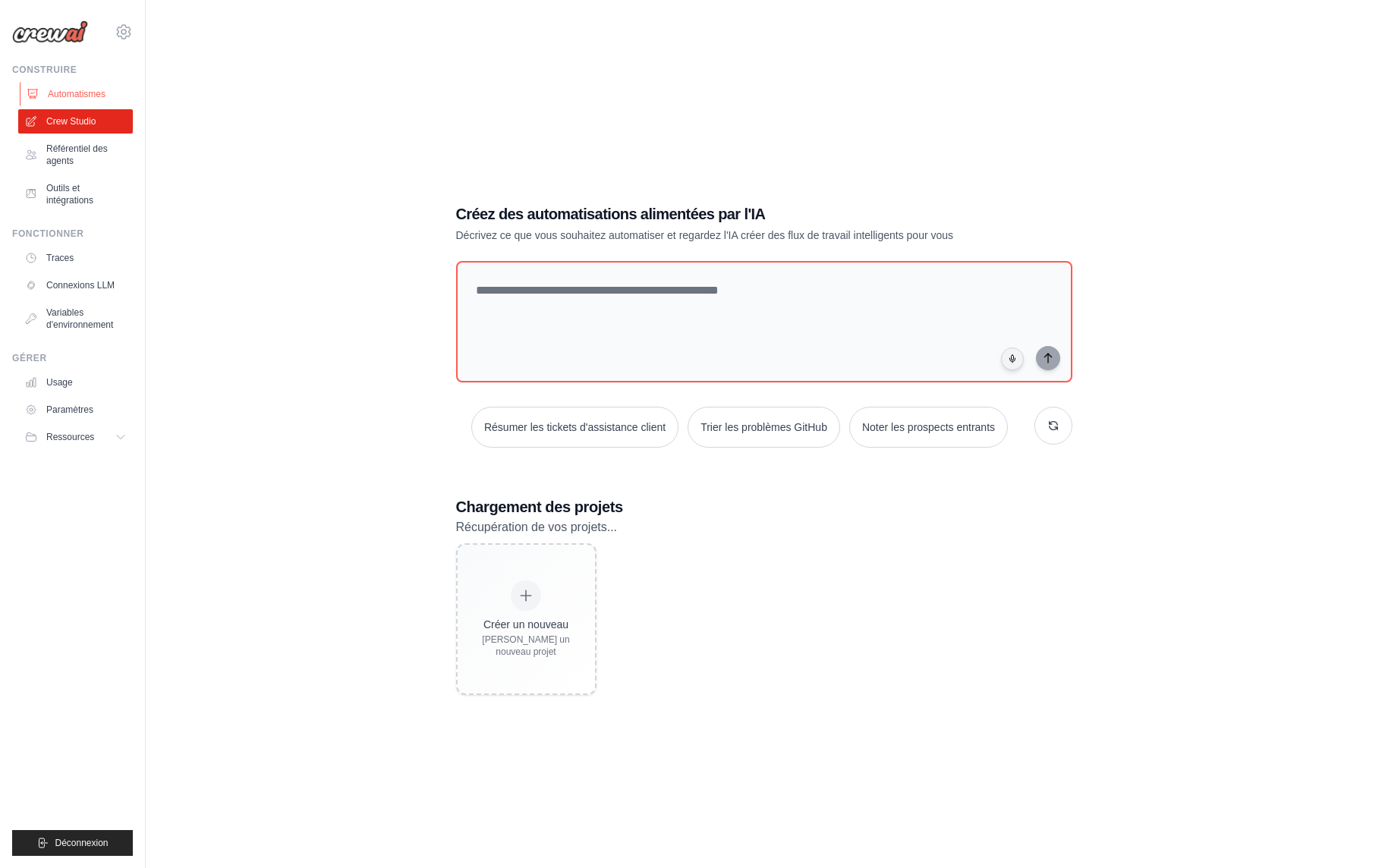
click at [79, 88] on font "Automatismes" at bounding box center [77, 94] width 58 height 11
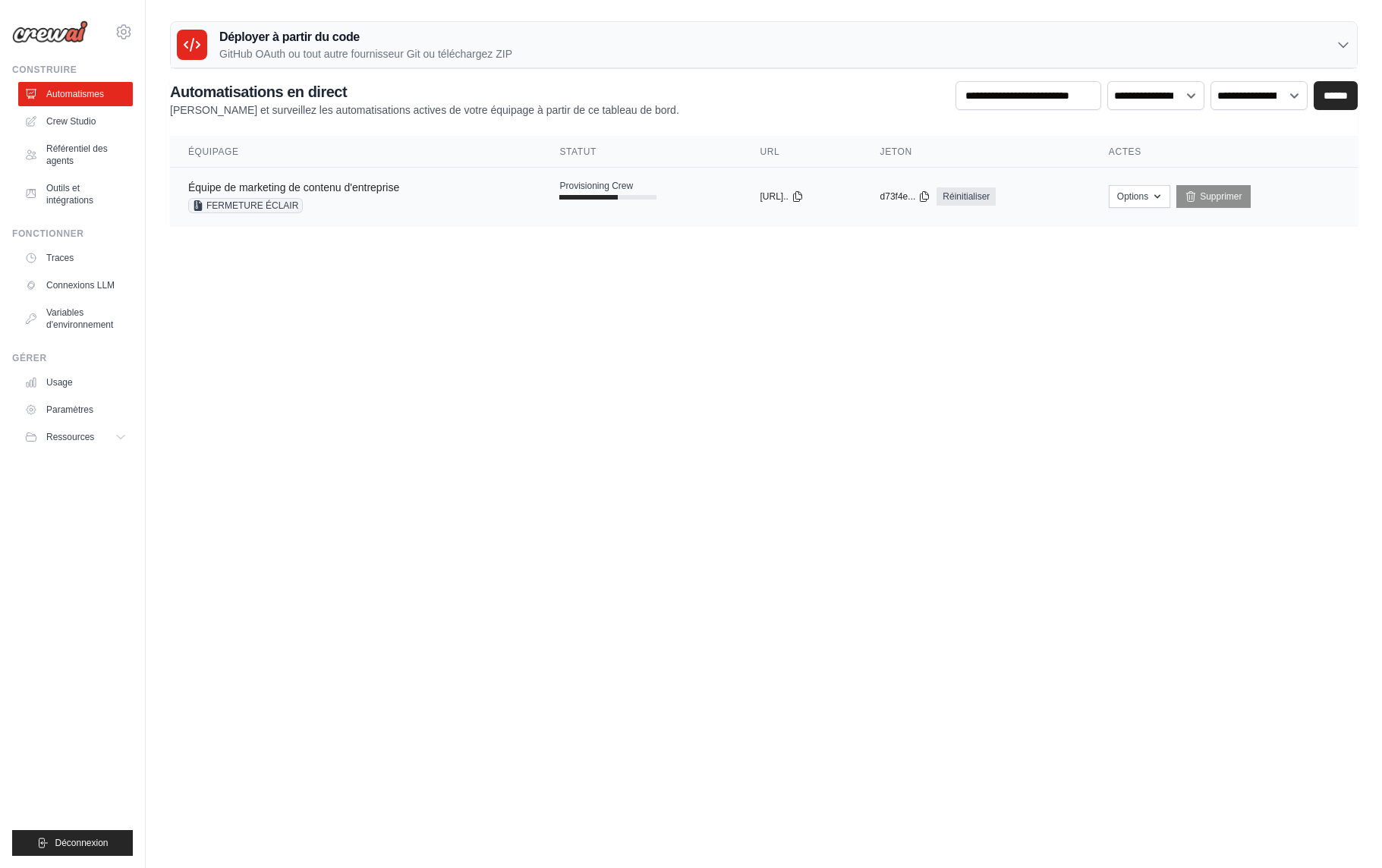
click at [355, 191] on font "Équipe de marketing de contenu d'entreprise" at bounding box center [294, 187] width 211 height 12
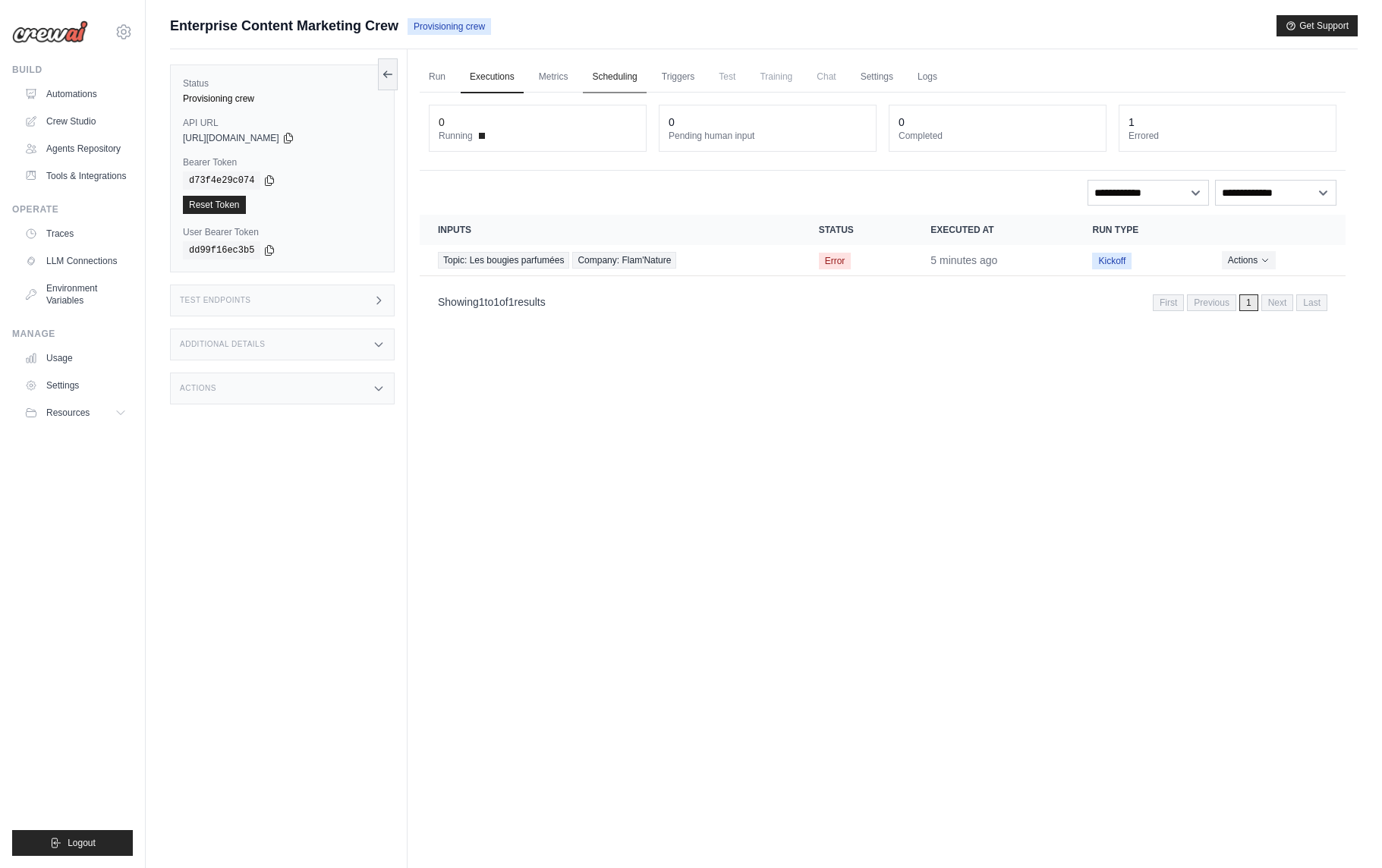
click at [626, 79] on link "Scheduling" at bounding box center [614, 77] width 63 height 32
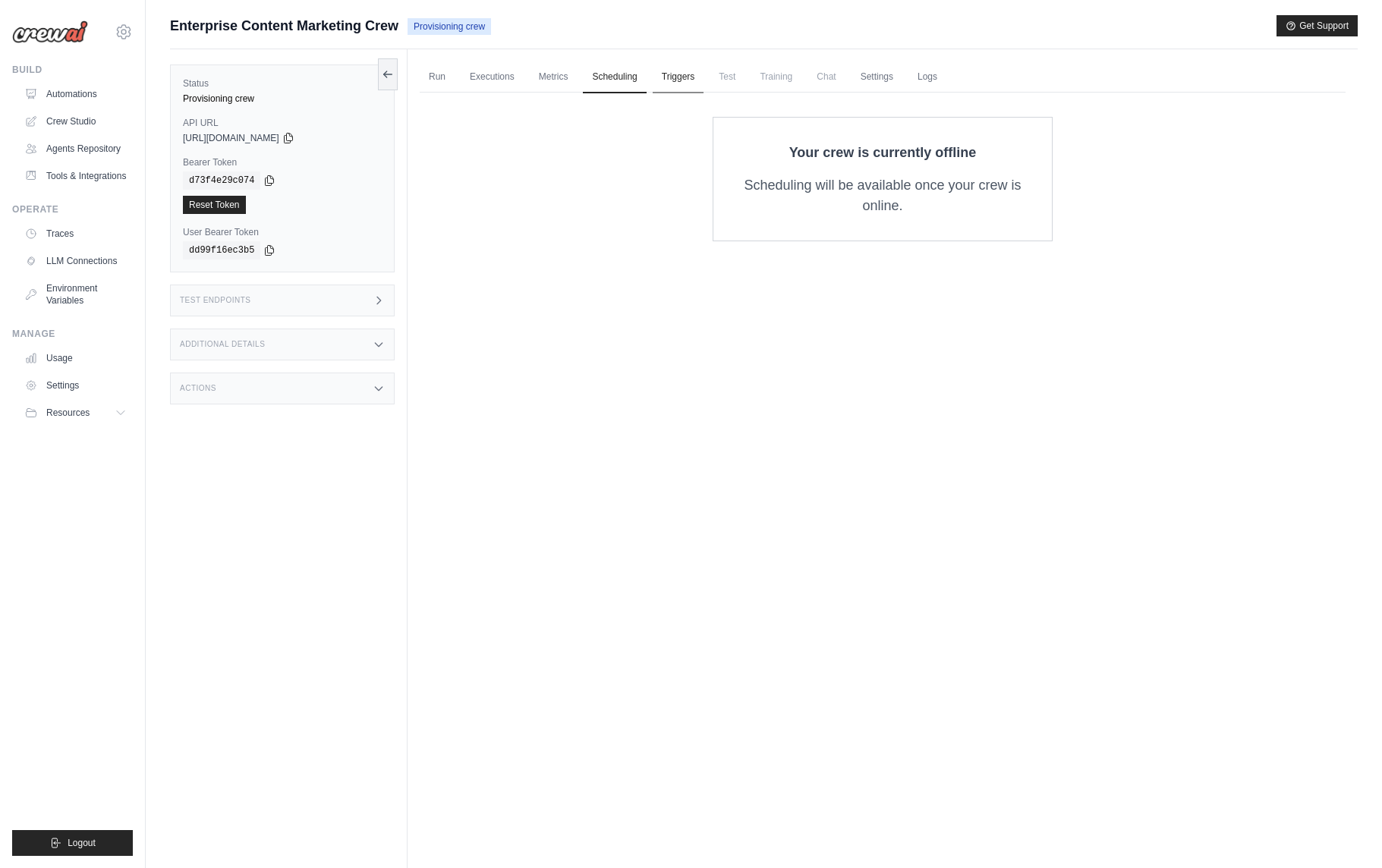
click at [666, 82] on link "Triggers" at bounding box center [678, 77] width 52 height 32
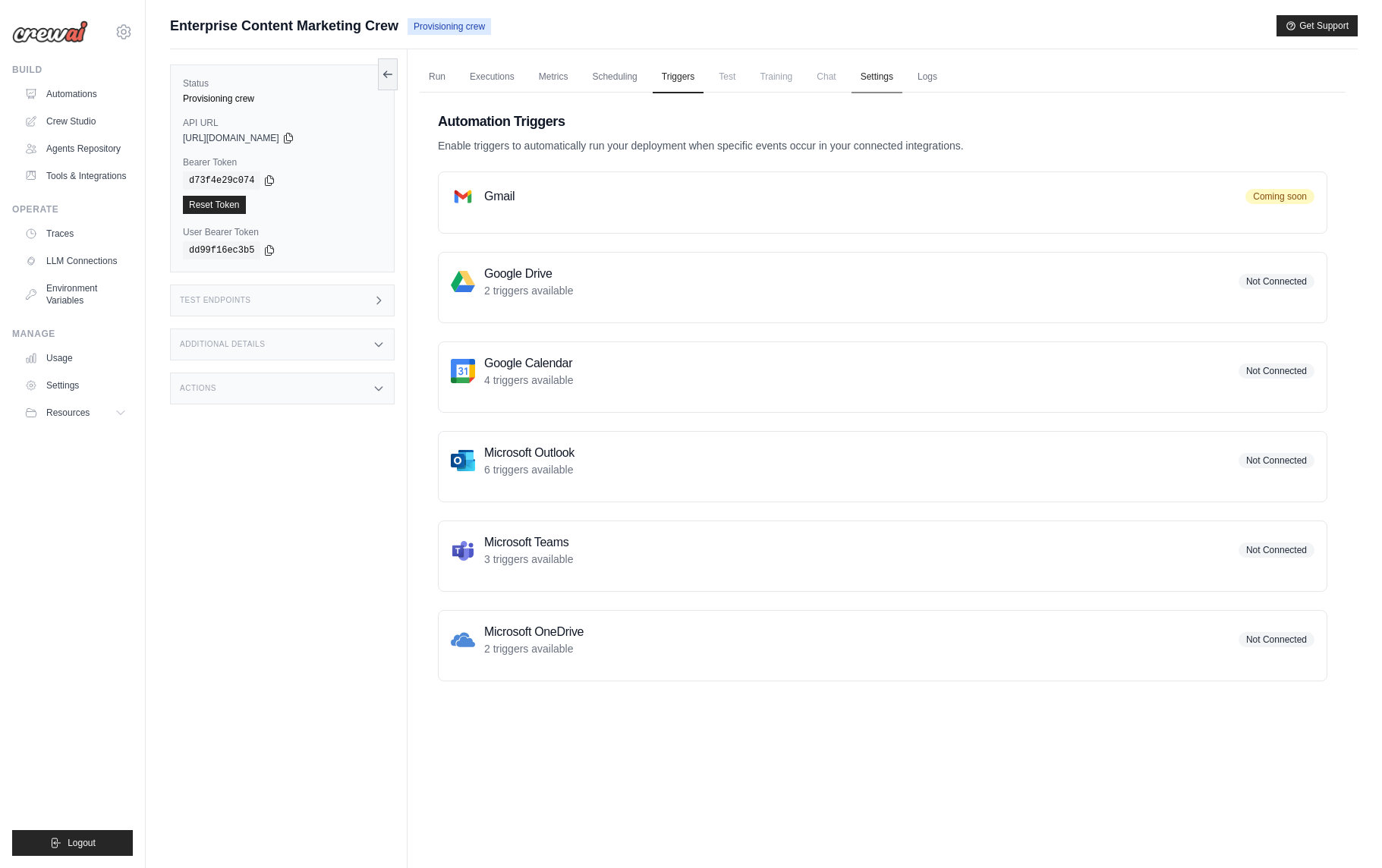
click at [882, 79] on link "Settings" at bounding box center [877, 77] width 51 height 32
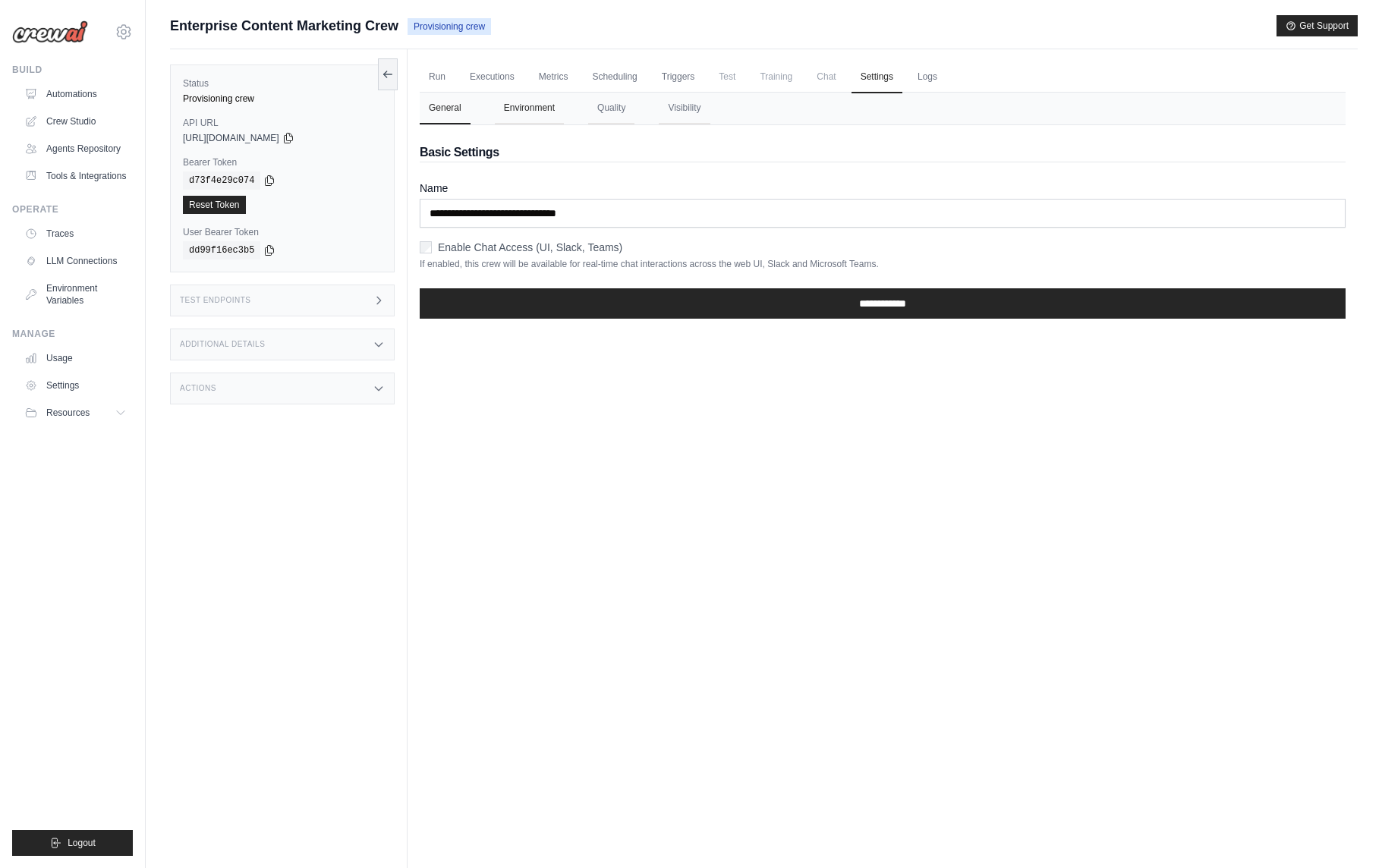
click at [533, 111] on button "Environment" at bounding box center [529, 109] width 69 height 32
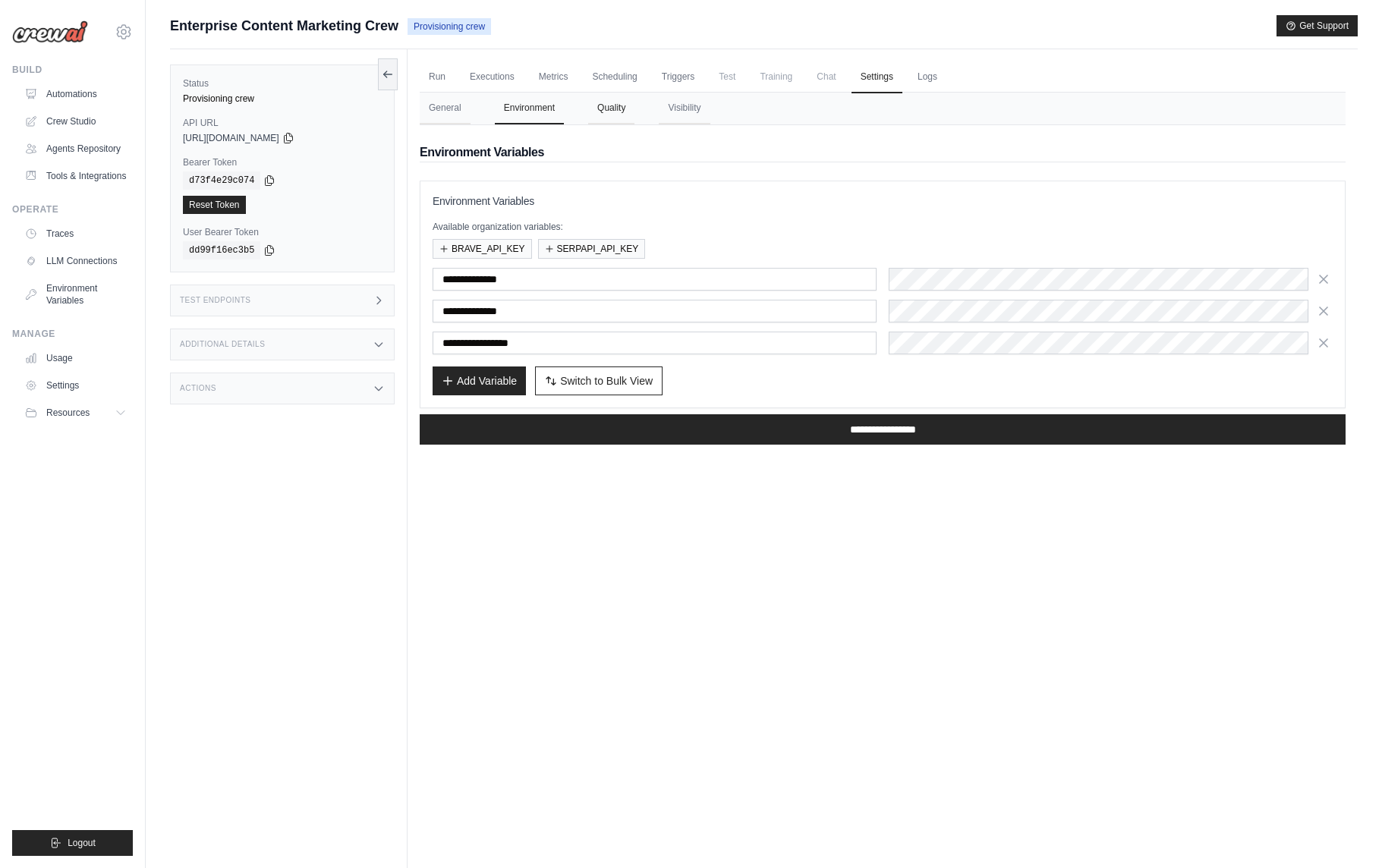
click at [605, 111] on button "Quality" at bounding box center [611, 109] width 46 height 32
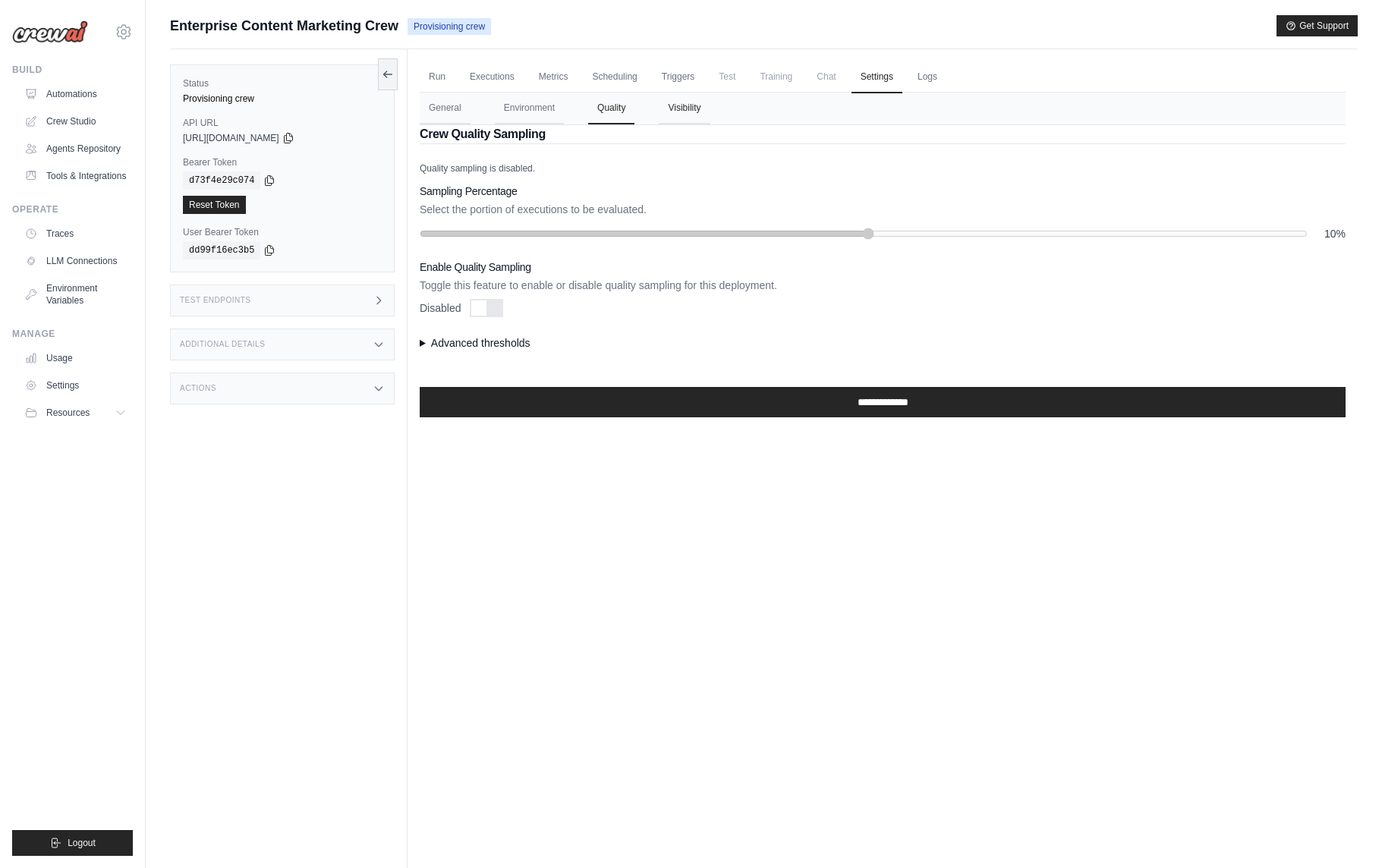
click at [684, 109] on button "Visibility" at bounding box center [684, 109] width 51 height 32
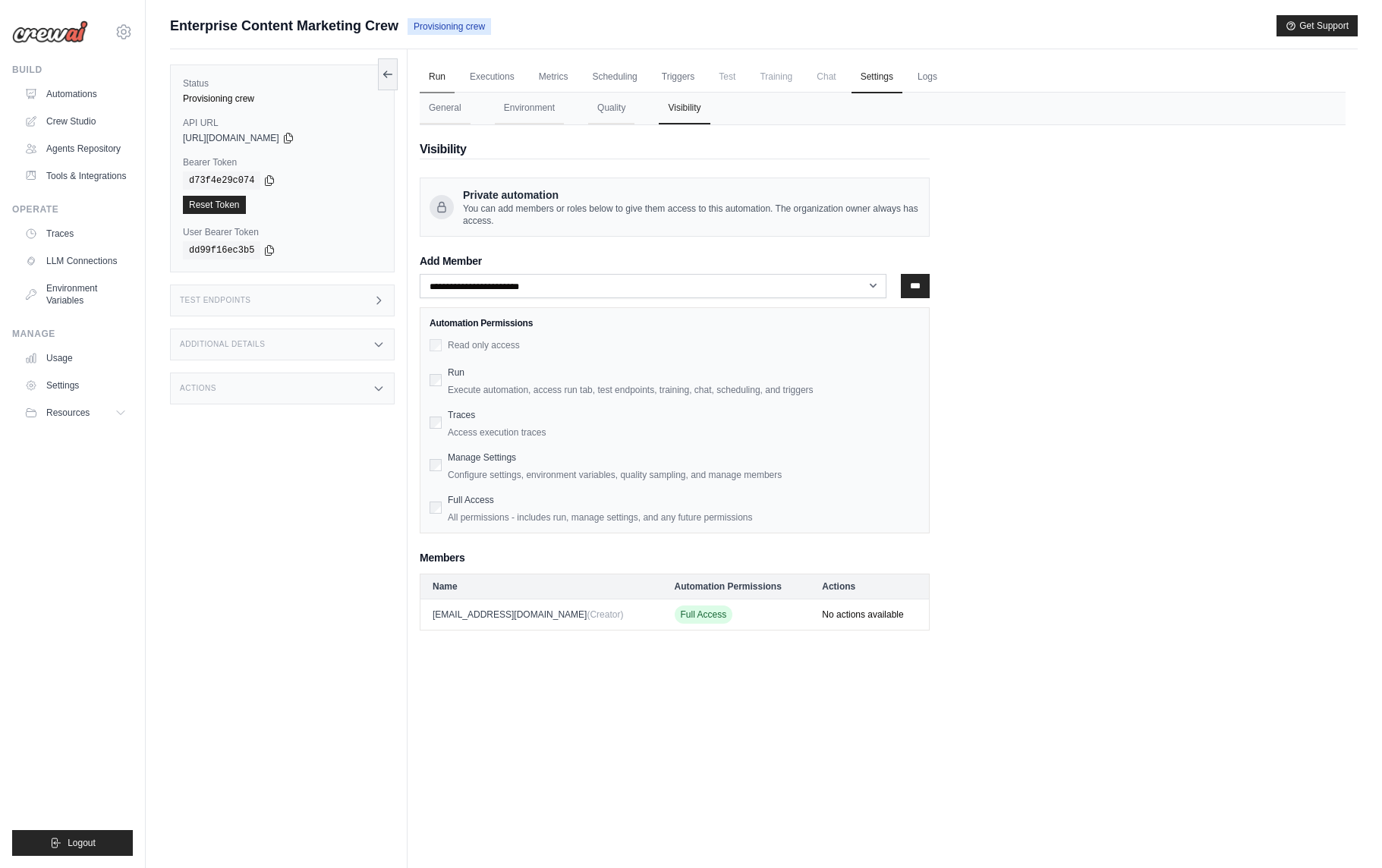
click at [435, 77] on link "Run" at bounding box center [437, 77] width 35 height 32
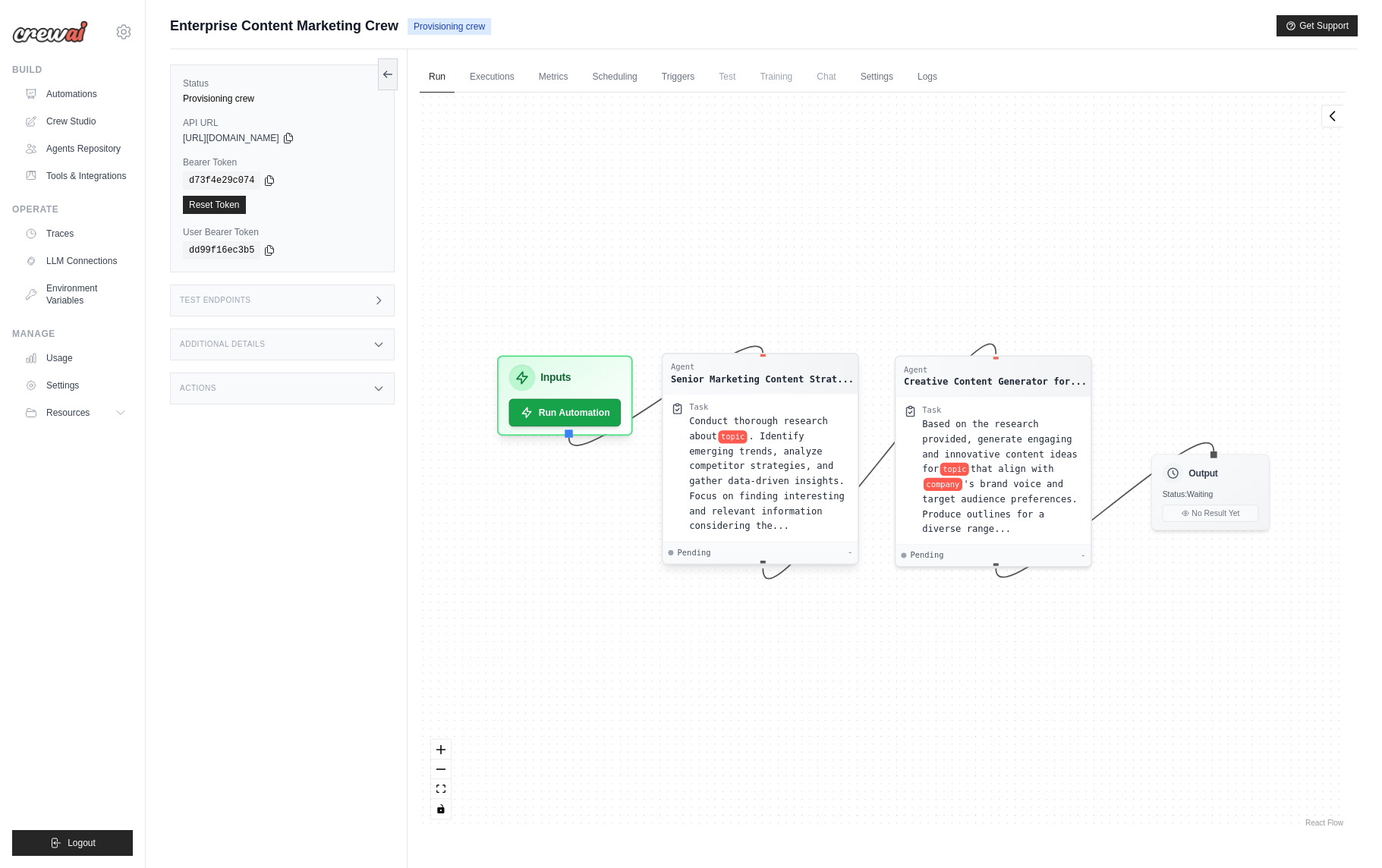
click at [762, 448] on span ". Identify emerging trends, analyze competitor strategies, and gather data-driv…" at bounding box center [767, 481] width 156 height 100
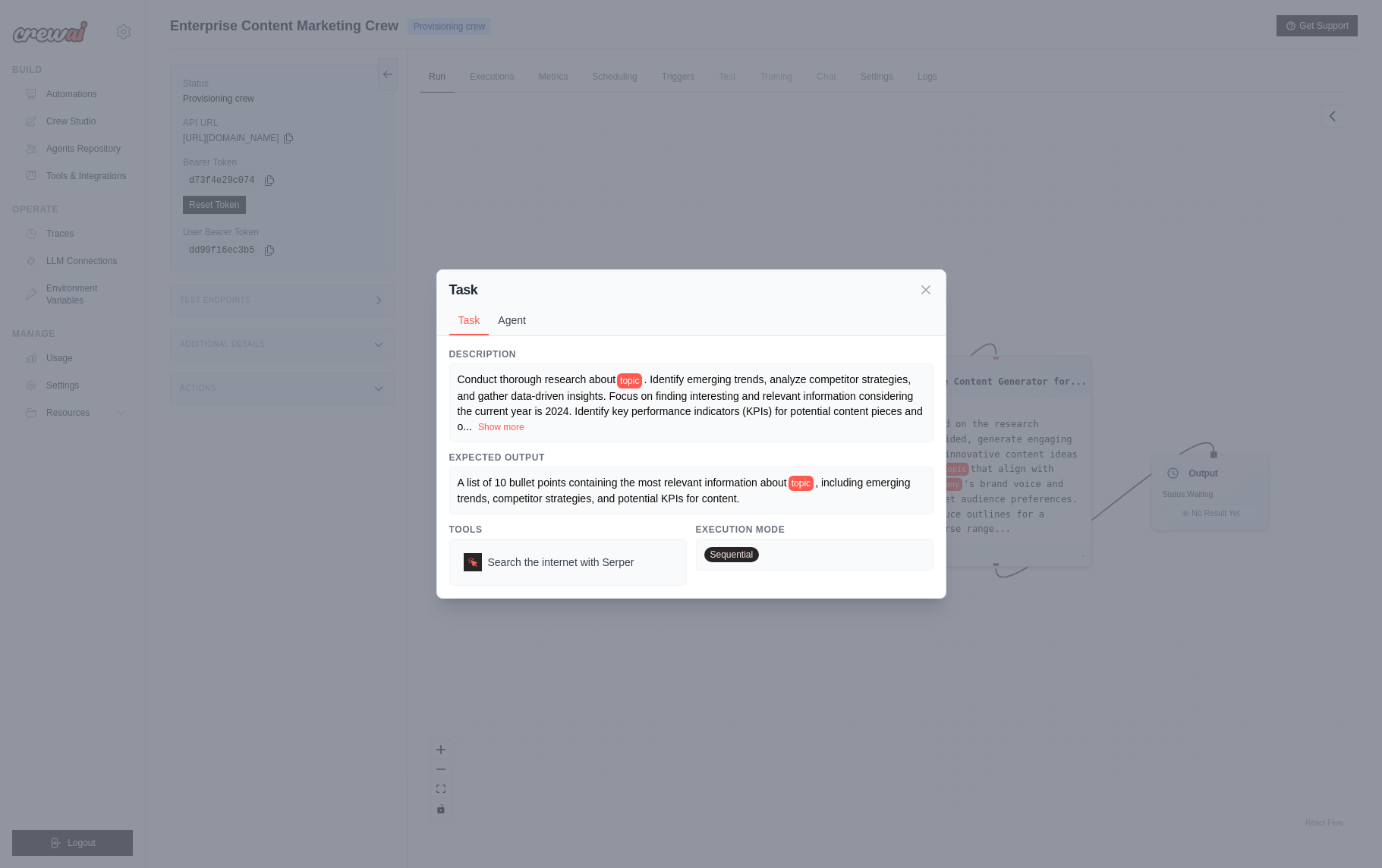
click at [524, 322] on button "Agent" at bounding box center [512, 320] width 46 height 29
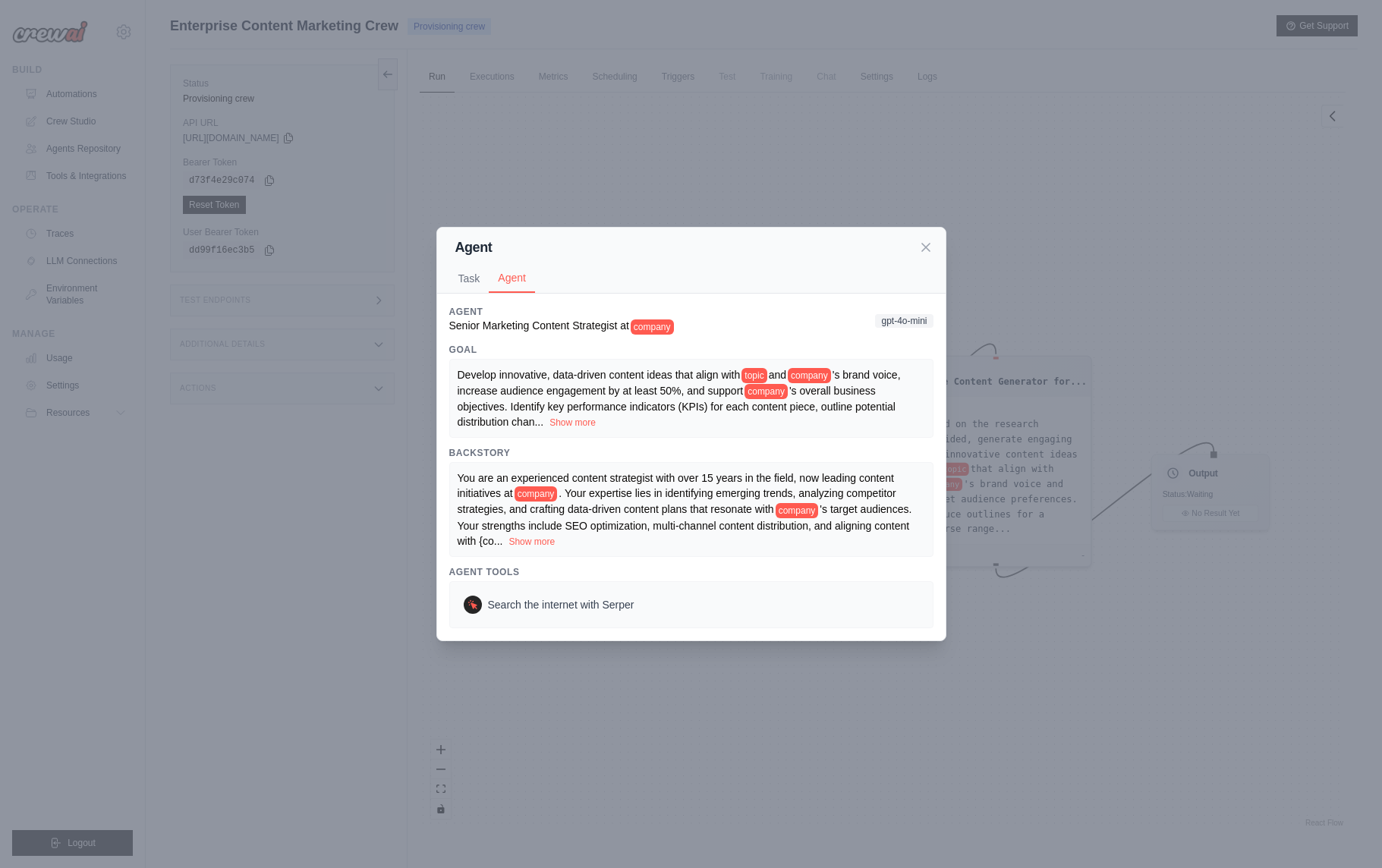
click at [905, 320] on span "gpt-4o-mini" at bounding box center [904, 321] width 58 height 14
click at [924, 249] on icon at bounding box center [925, 246] width 8 height 8
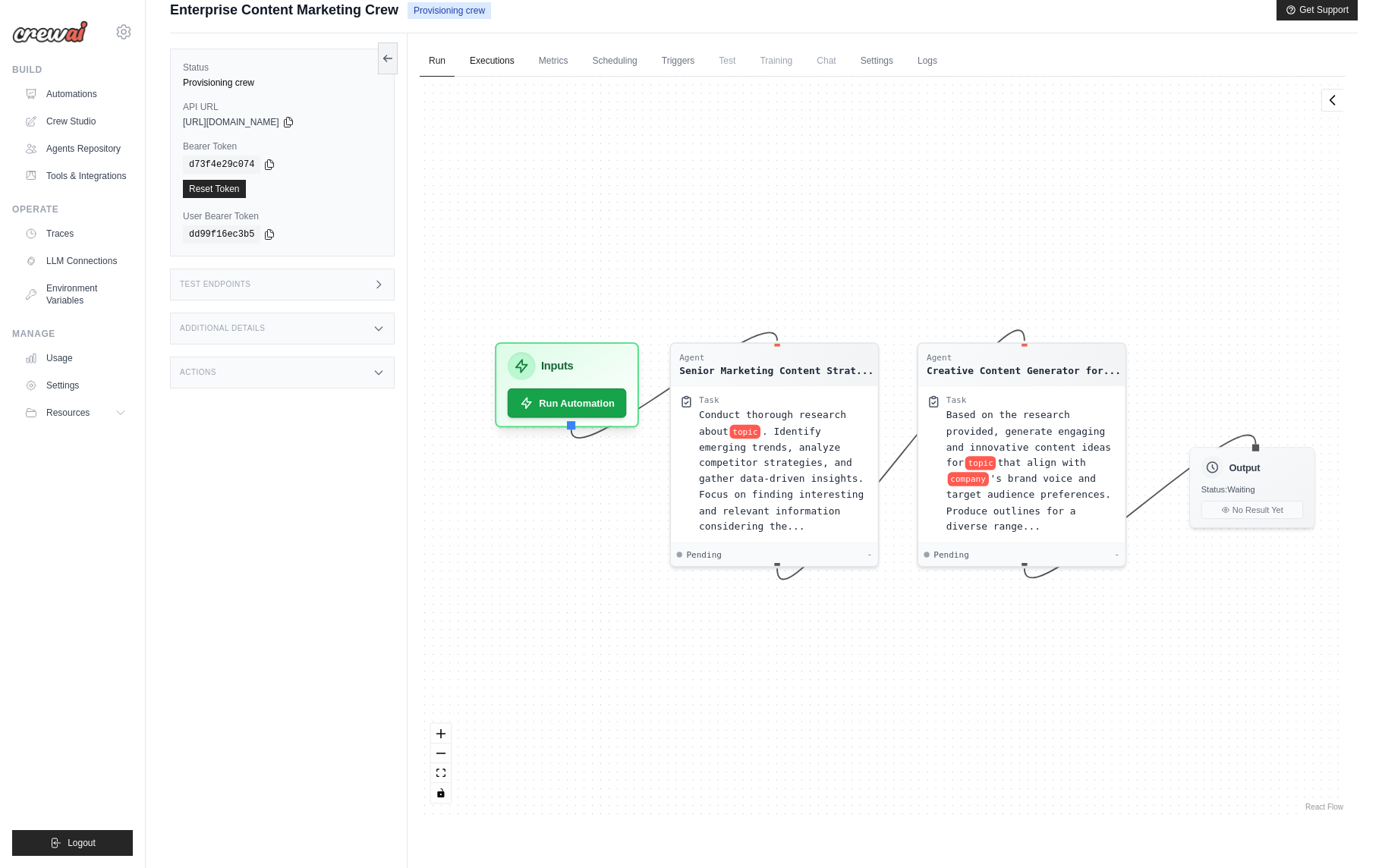
click at [501, 71] on link "Executions" at bounding box center [493, 61] width 63 height 32
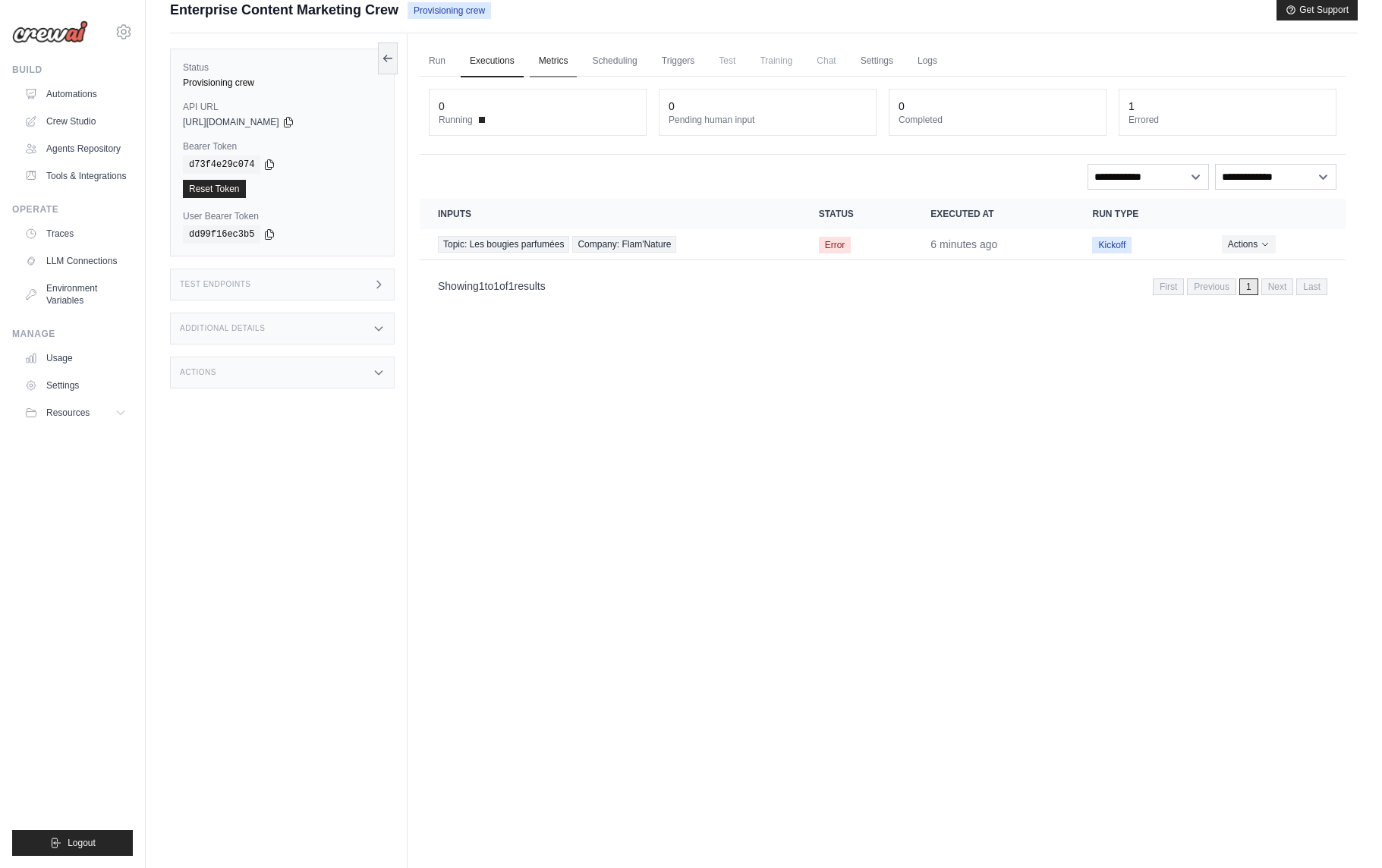
click at [561, 64] on link "Metrics" at bounding box center [554, 61] width 48 height 32
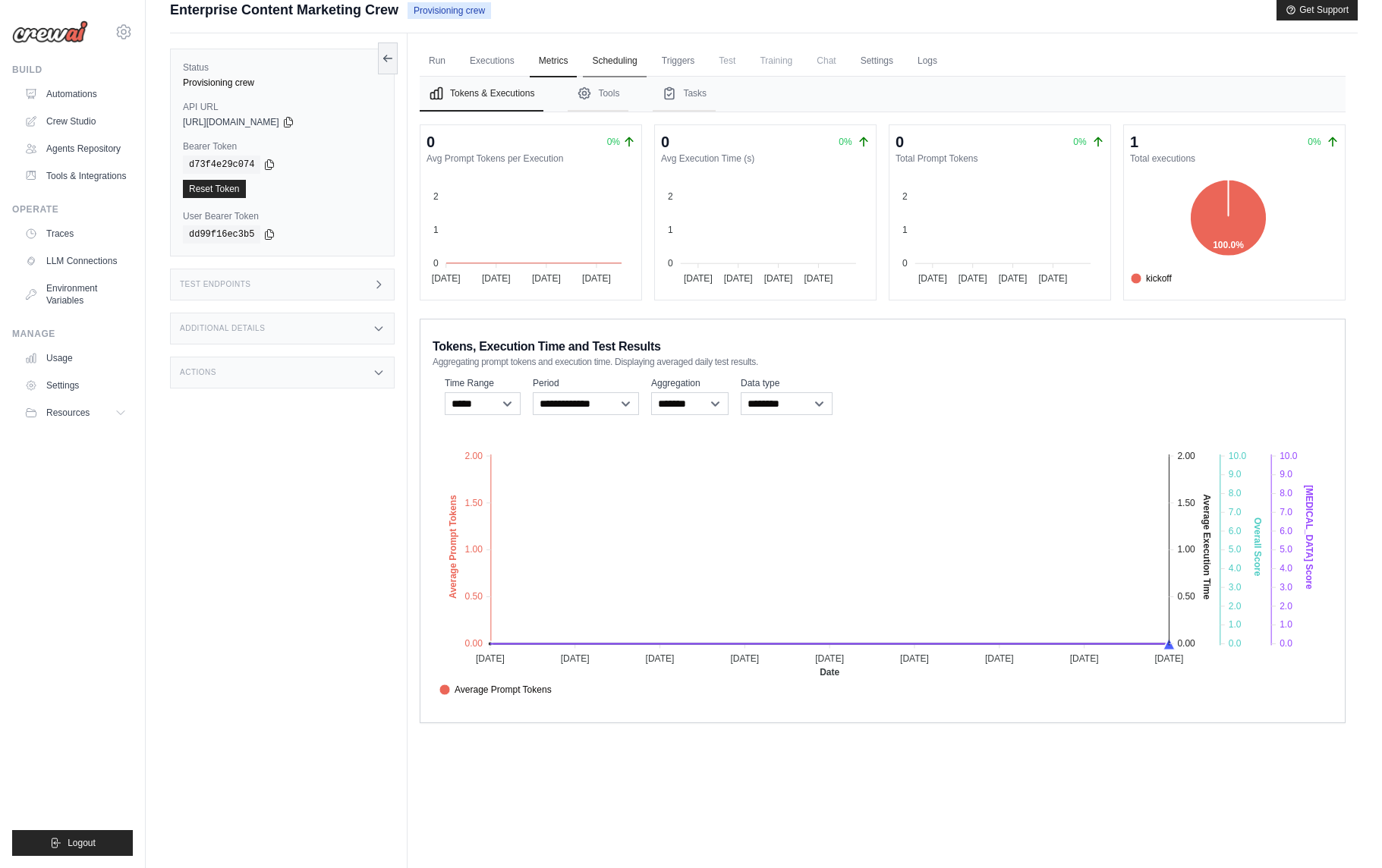
click at [613, 63] on link "Scheduling" at bounding box center [614, 61] width 63 height 32
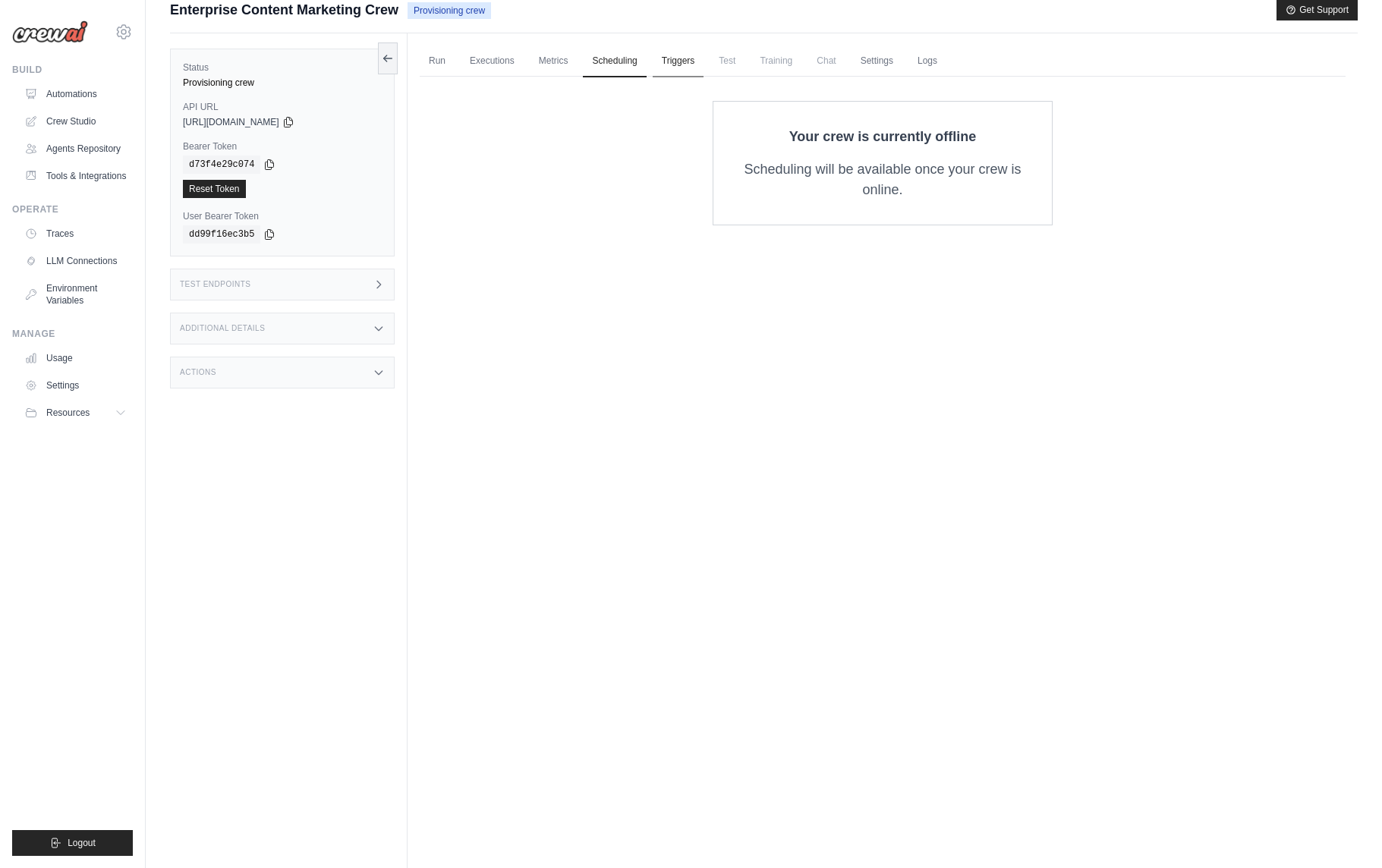
click at [688, 65] on link "Triggers" at bounding box center [678, 61] width 52 height 32
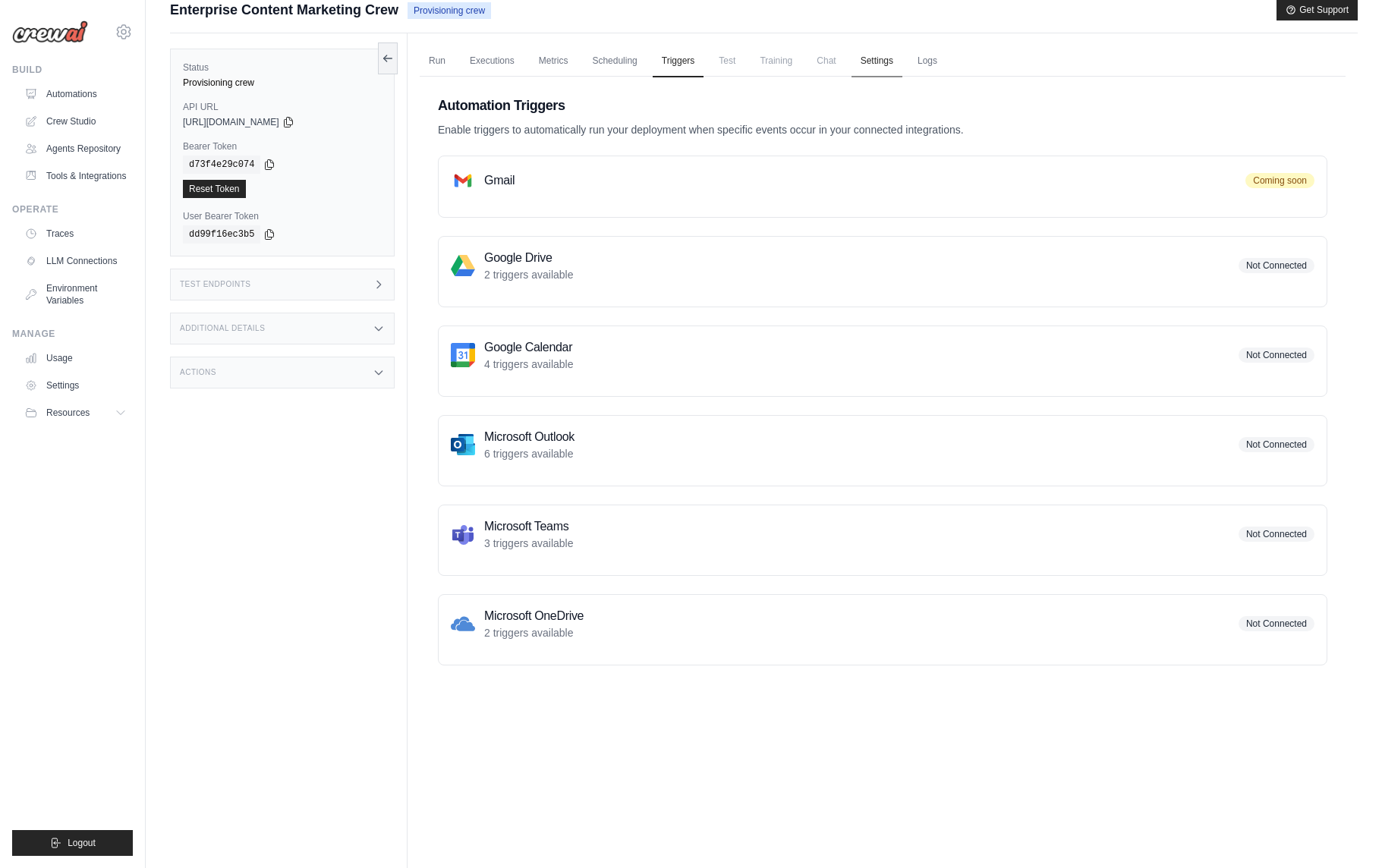
click at [880, 65] on link "Settings" at bounding box center [877, 61] width 51 height 32
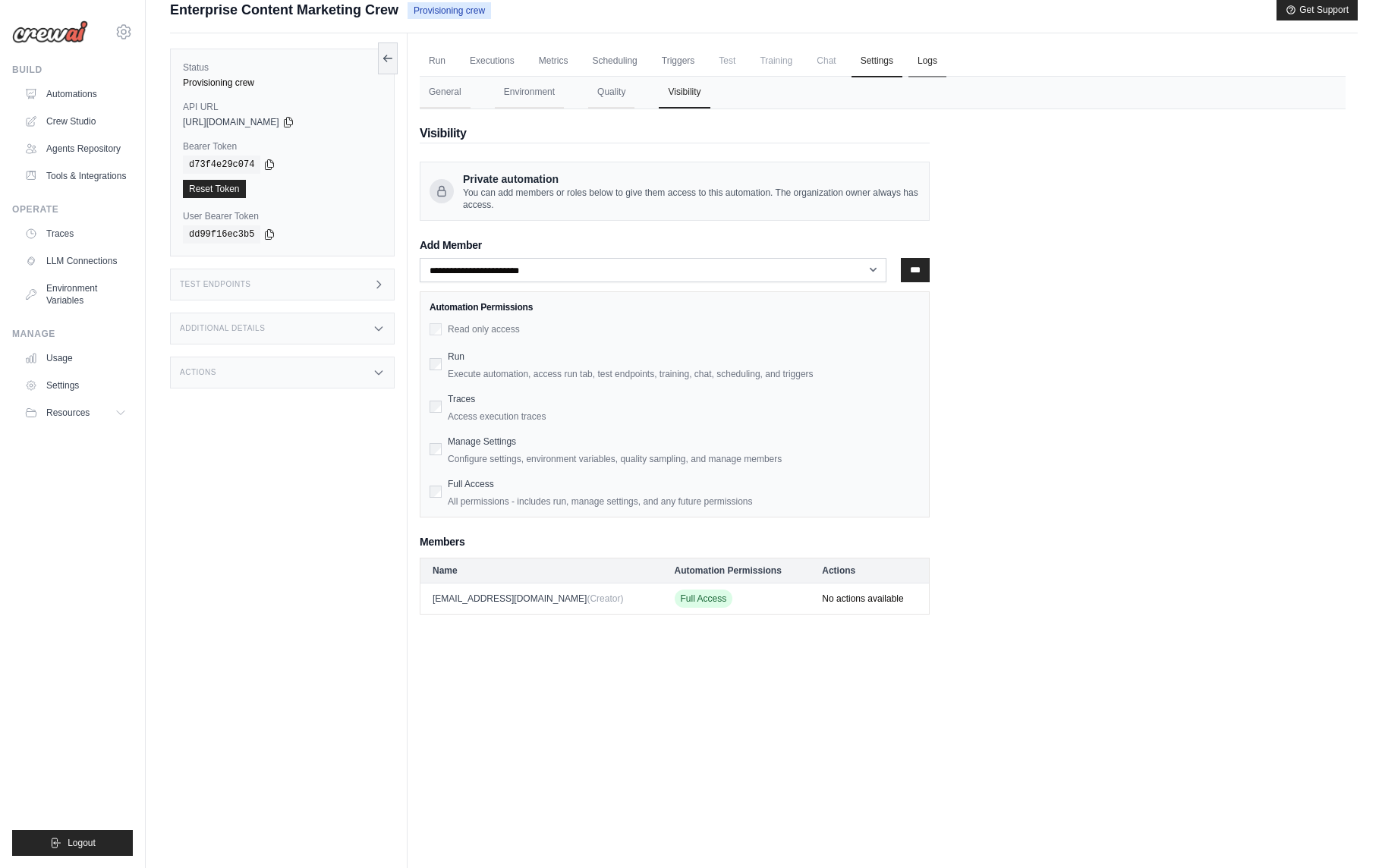
click at [928, 58] on link "Logs" at bounding box center [927, 61] width 38 height 32
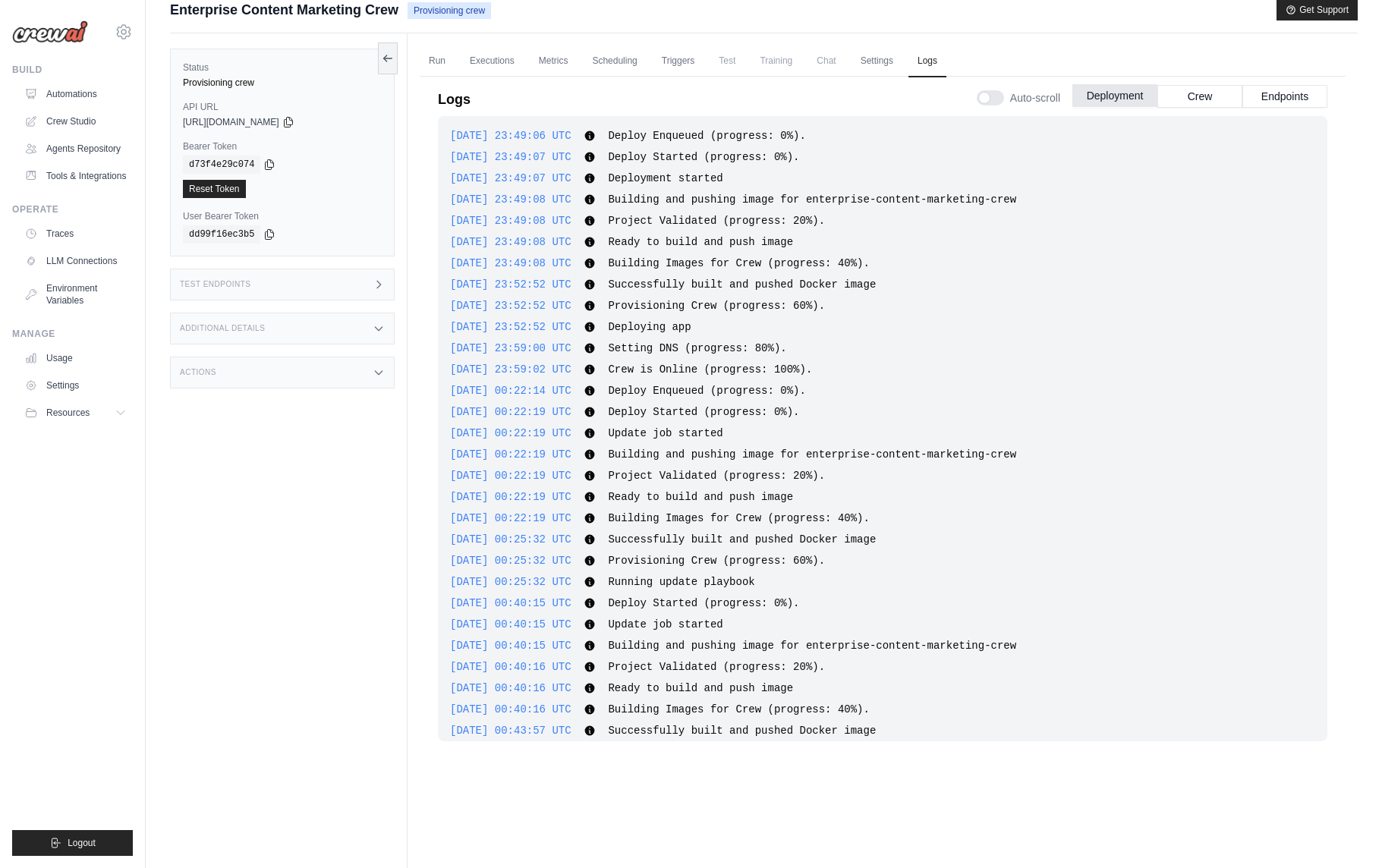
scroll to position [328, 0]
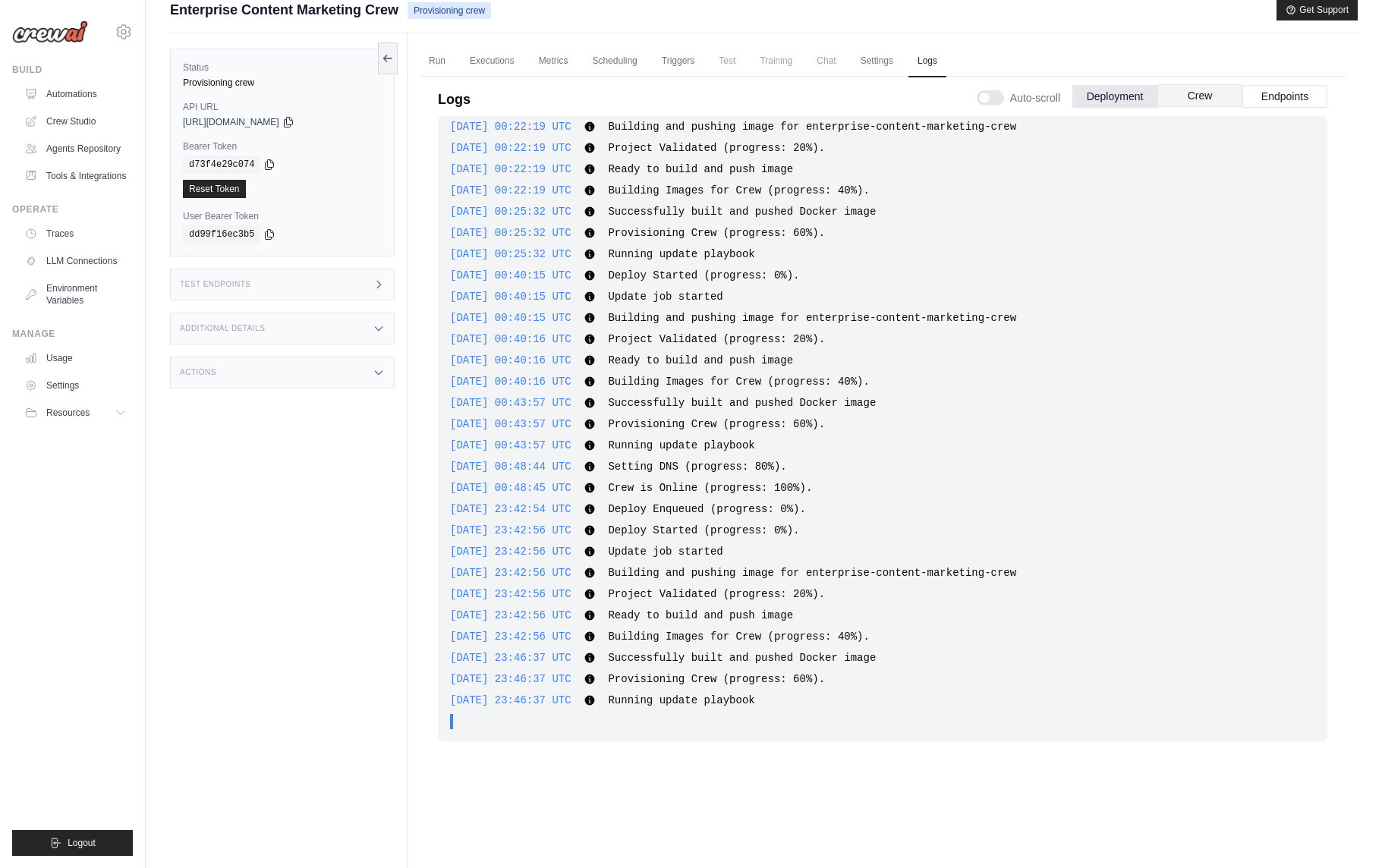
click at [1178, 97] on button "Crew" at bounding box center [1200, 95] width 85 height 23
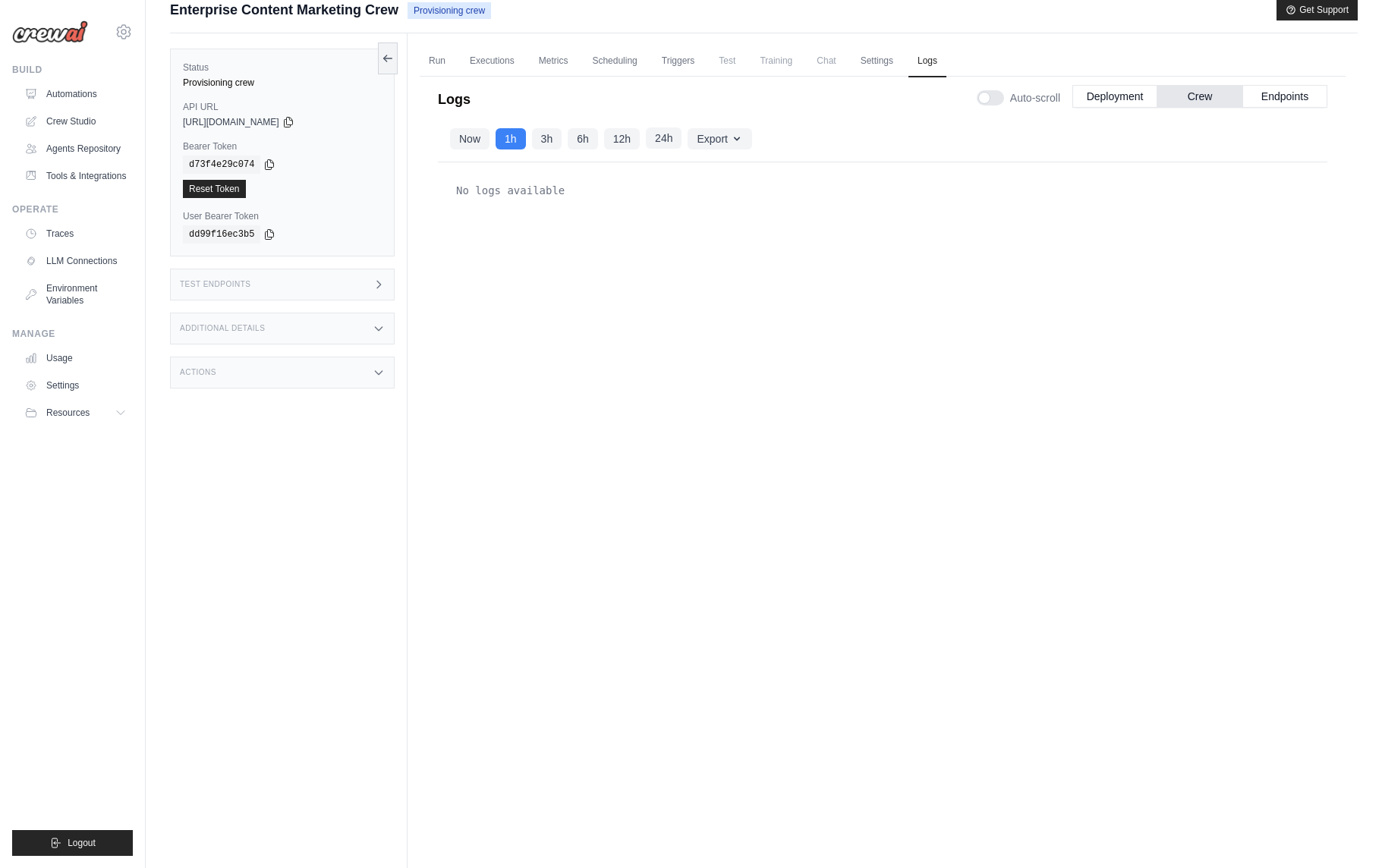
click at [669, 144] on button "24h" at bounding box center [663, 138] width 36 height 21
click at [1286, 102] on button "Endpoints" at bounding box center [1285, 95] width 85 height 23
click at [887, 65] on link "Settings" at bounding box center [877, 61] width 51 height 32
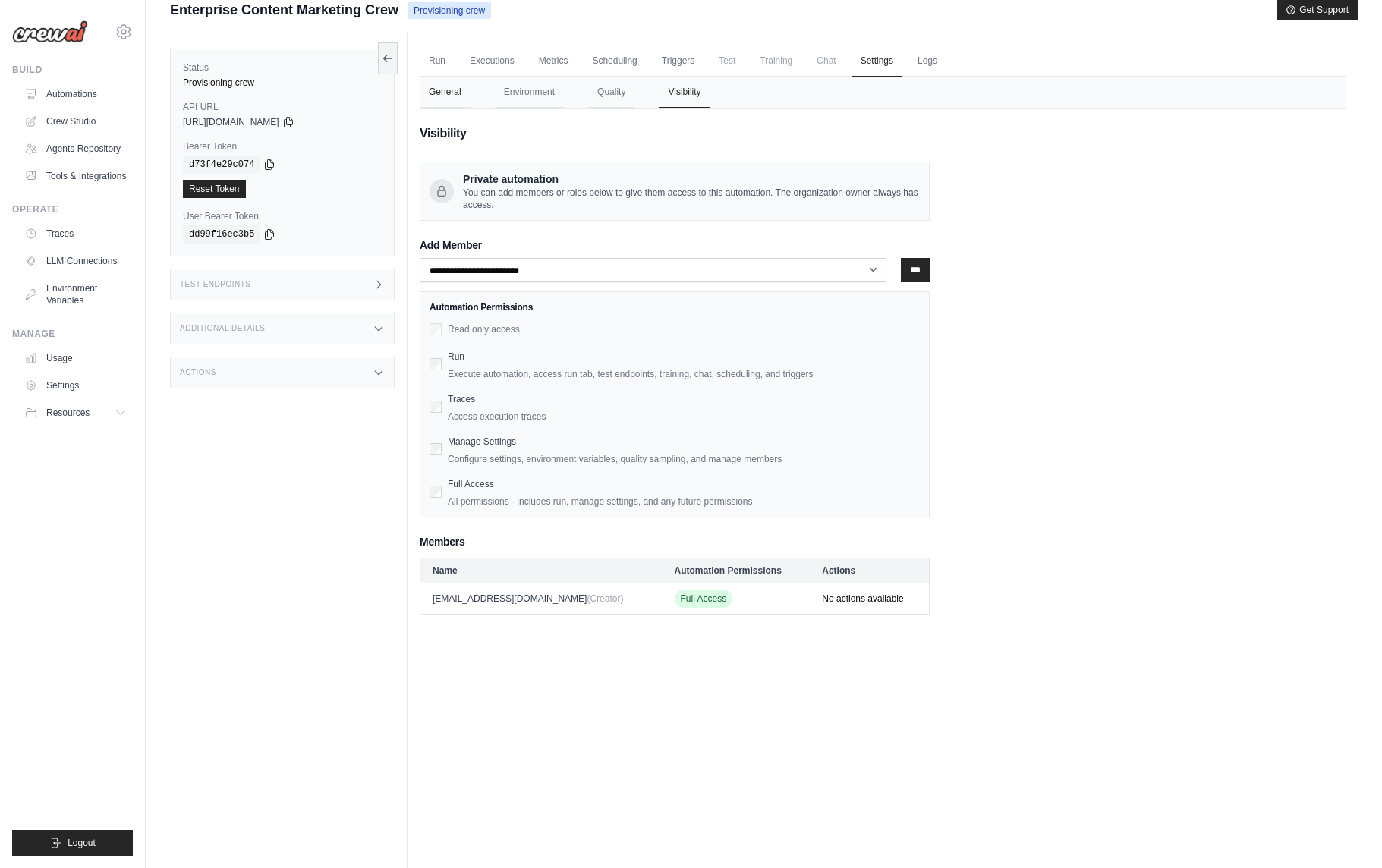
click at [450, 90] on button "General" at bounding box center [445, 92] width 51 height 32
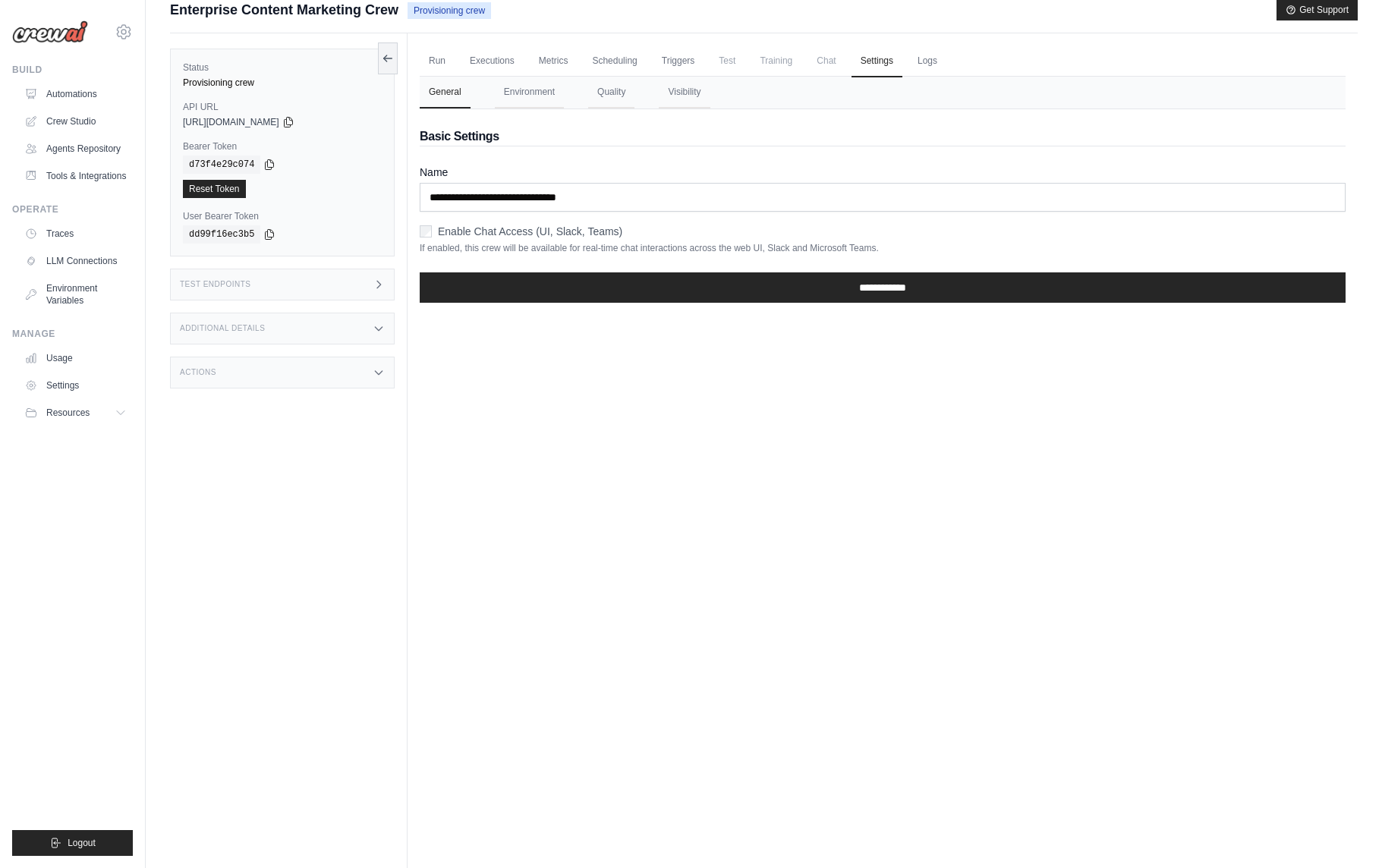
click at [517, 236] on label "Enable Chat Access (UI, Slack, Teams)" at bounding box center [530, 230] width 184 height 15
click at [531, 88] on button "Environment" at bounding box center [529, 92] width 69 height 32
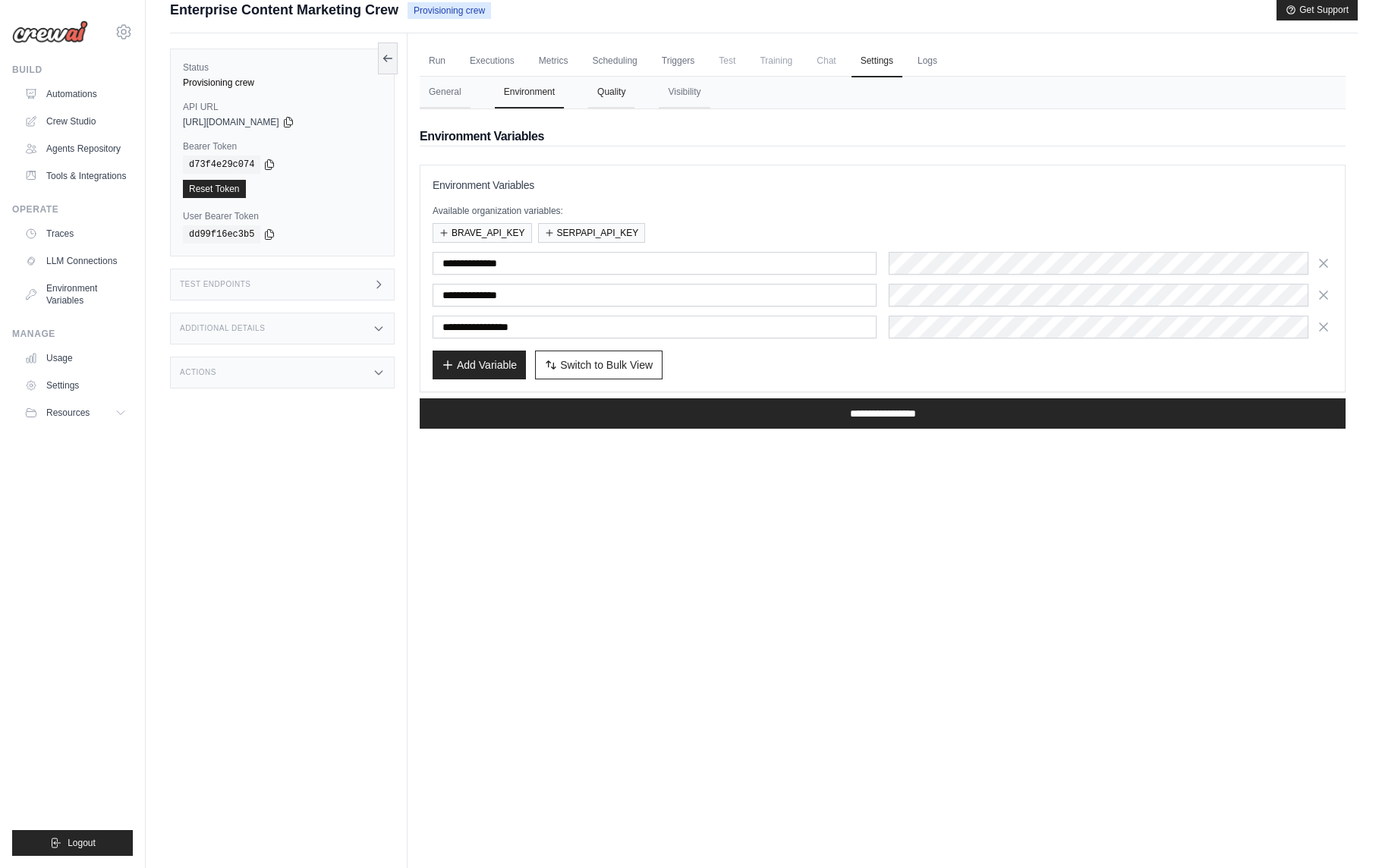
click at [612, 94] on button "Quality" at bounding box center [611, 92] width 46 height 32
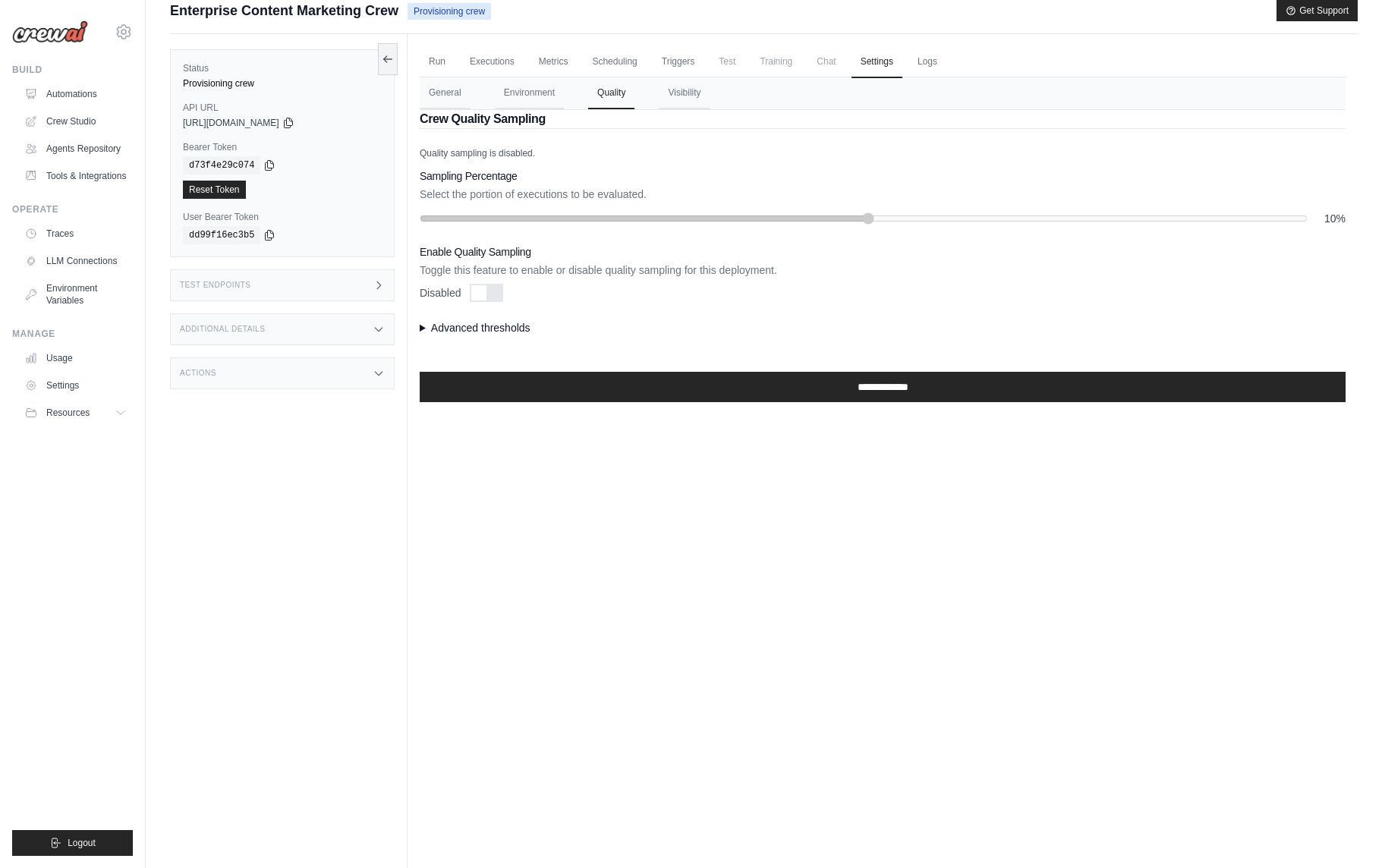
scroll to position [14, 0]
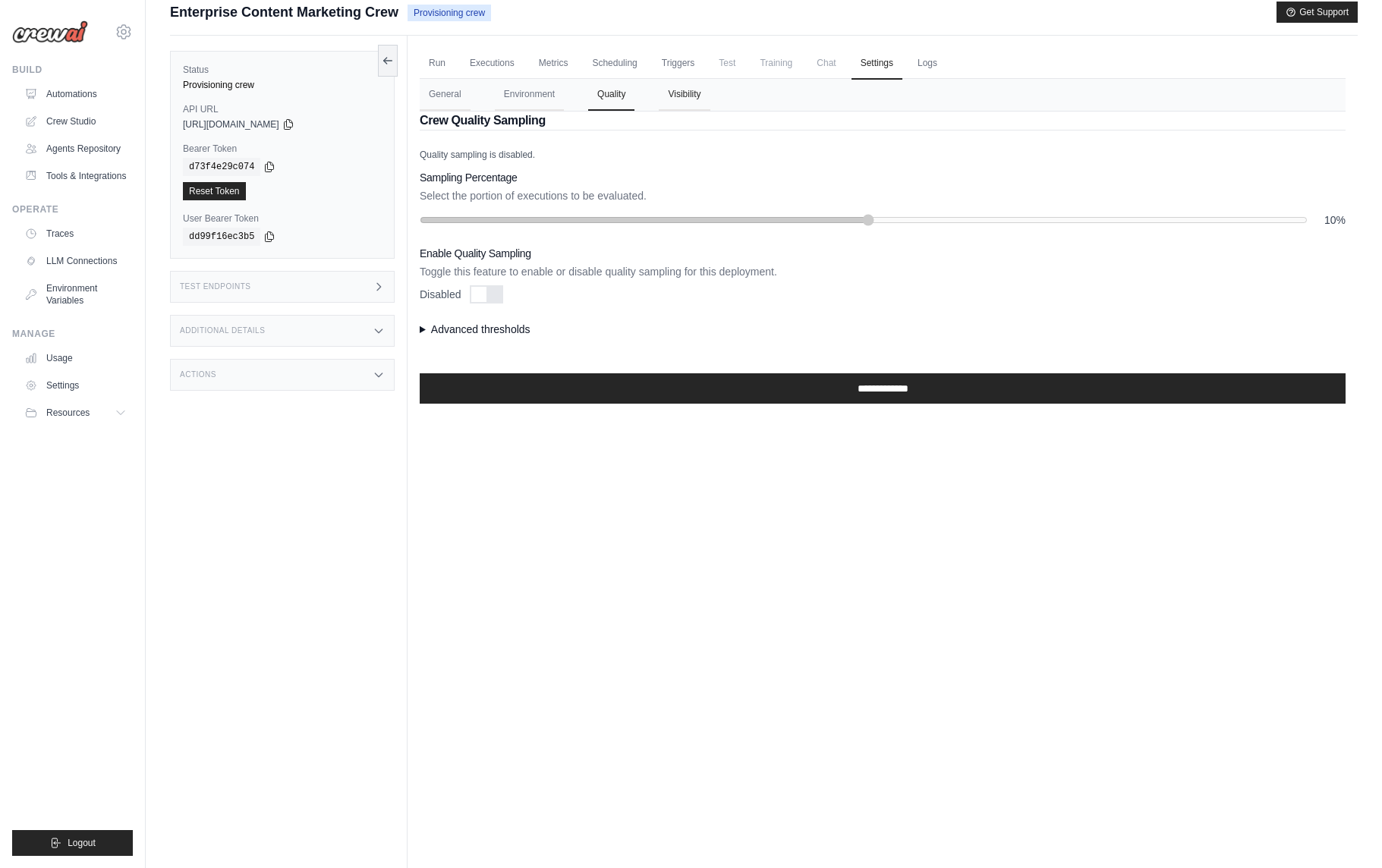
click at [687, 101] on button "Visibility" at bounding box center [684, 95] width 51 height 32
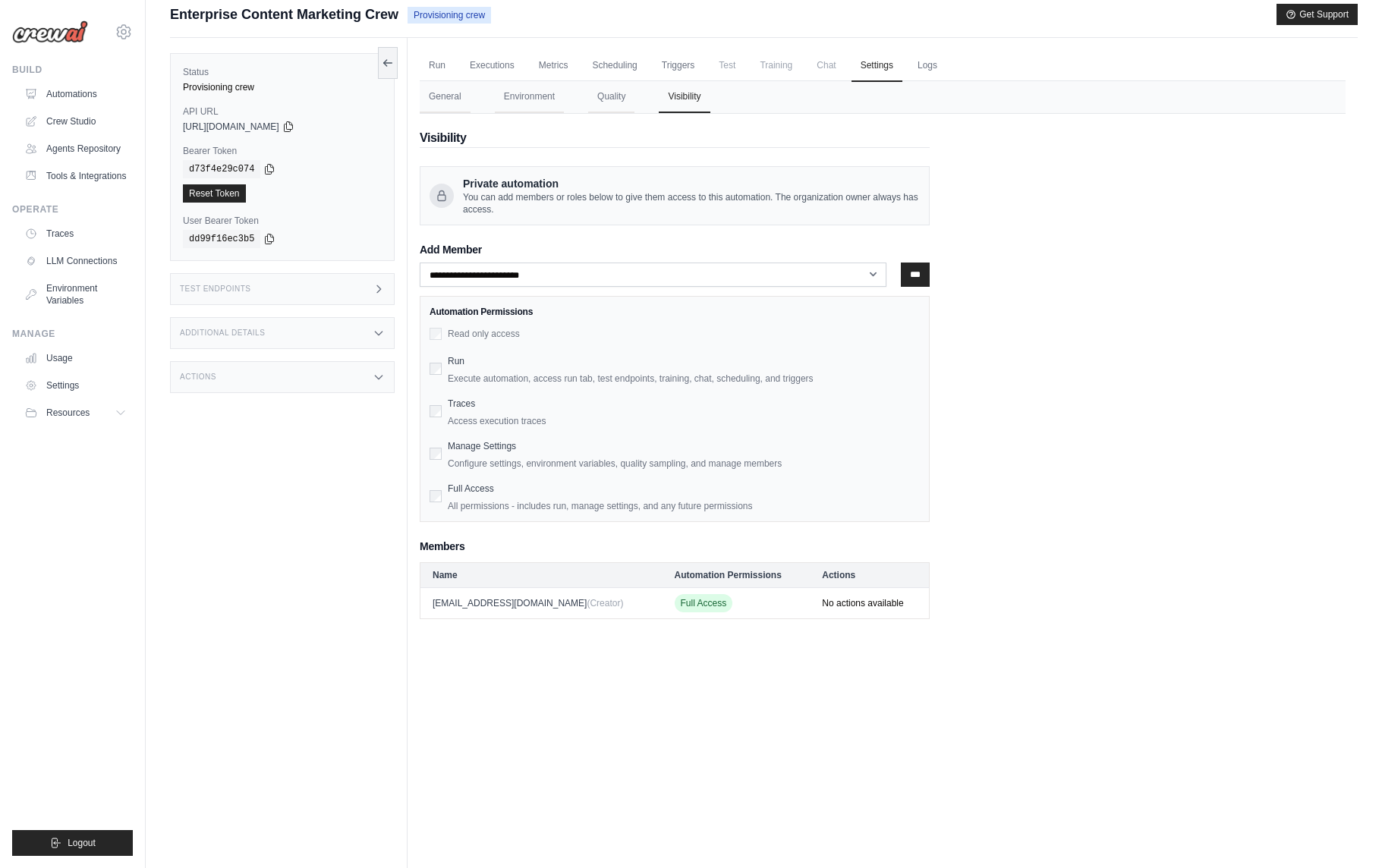
scroll to position [0, 0]
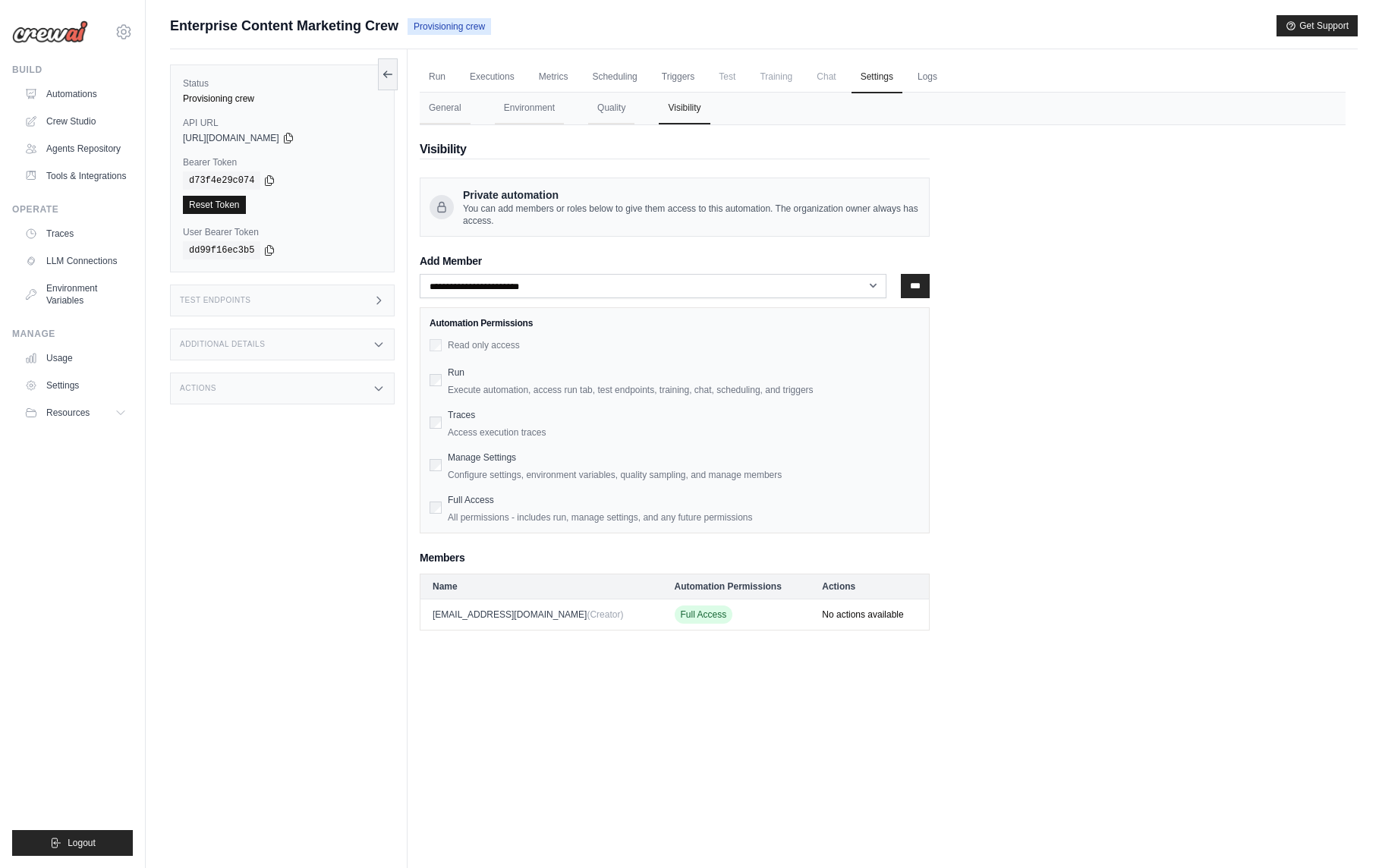
click at [233, 207] on link "Reset Token" at bounding box center [215, 204] width 63 height 18
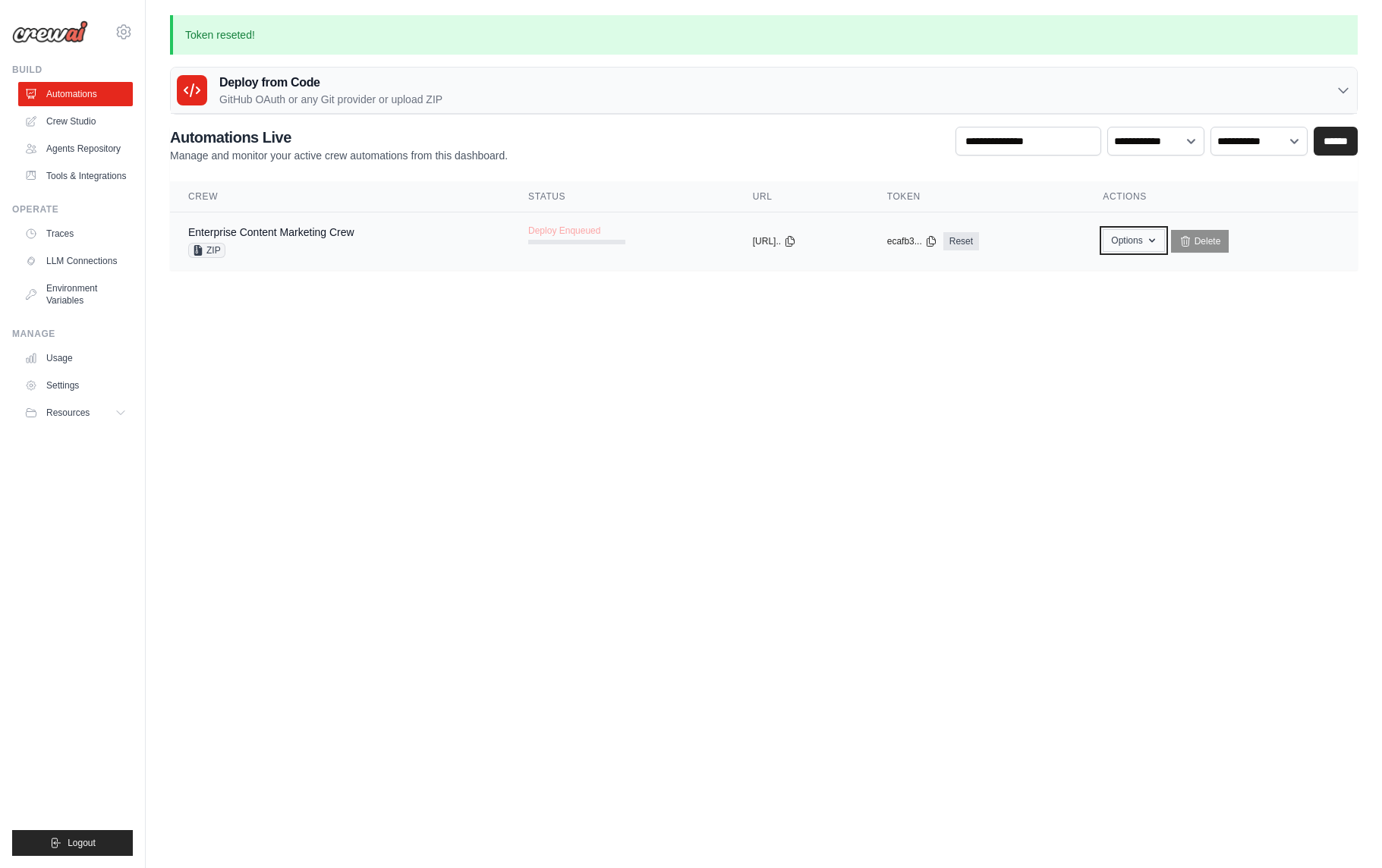
click at [1155, 240] on icon "button" at bounding box center [1152, 241] width 6 height 4
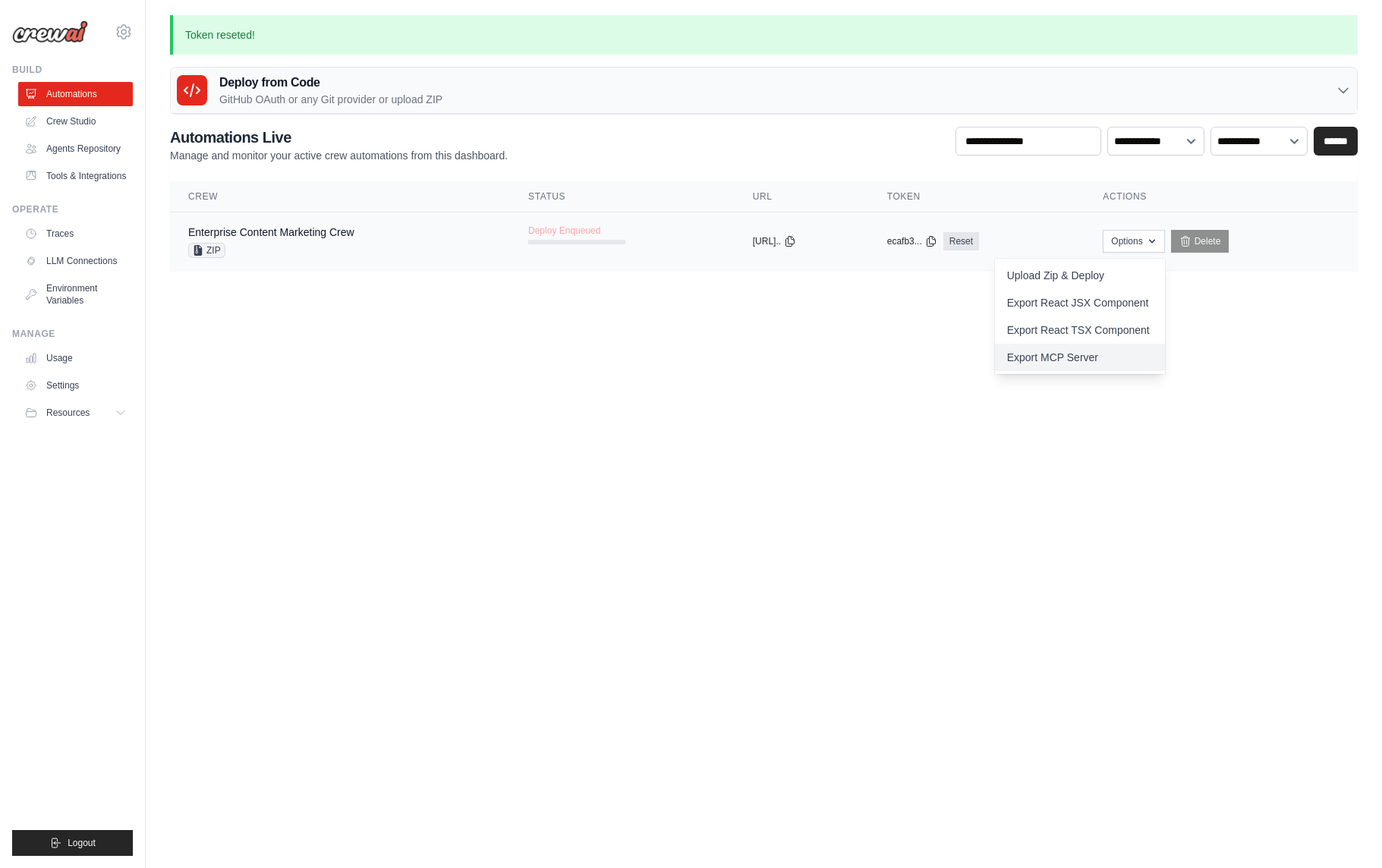
click at [1061, 363] on link "Export MCP Server" at bounding box center [1080, 356] width 170 height 27
click at [1142, 327] on link "Export React TSX Component" at bounding box center [1080, 329] width 170 height 27
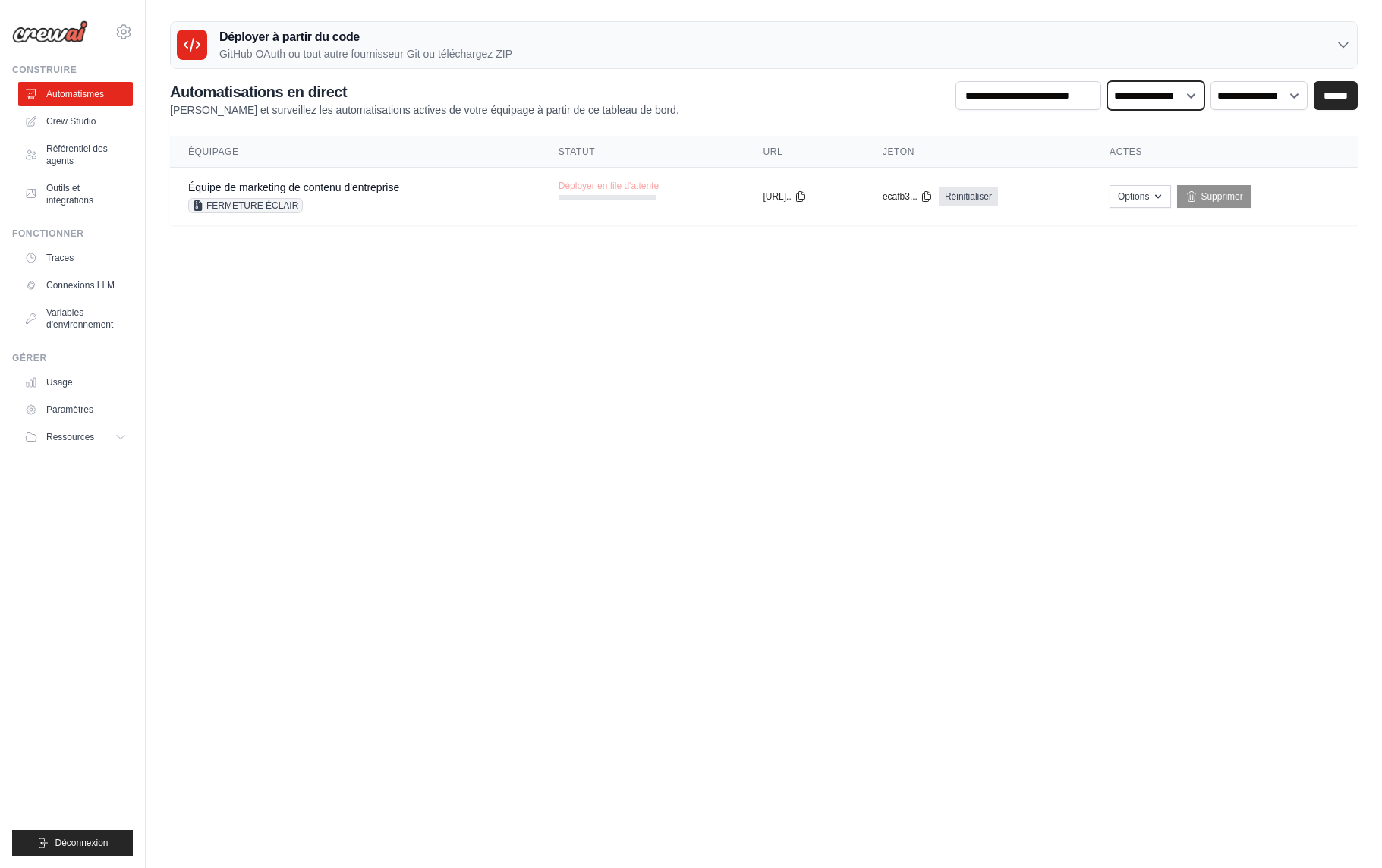
click at [1180, 97] on select "**********" at bounding box center [1156, 95] width 97 height 29
select select "******"
click at [1108, 81] on select "**********" at bounding box center [1156, 95] width 97 height 29
click at [1069, 102] on input "text" at bounding box center [1028, 95] width 145 height 29
click at [1259, 99] on select "**********" at bounding box center [1258, 95] width 97 height 29
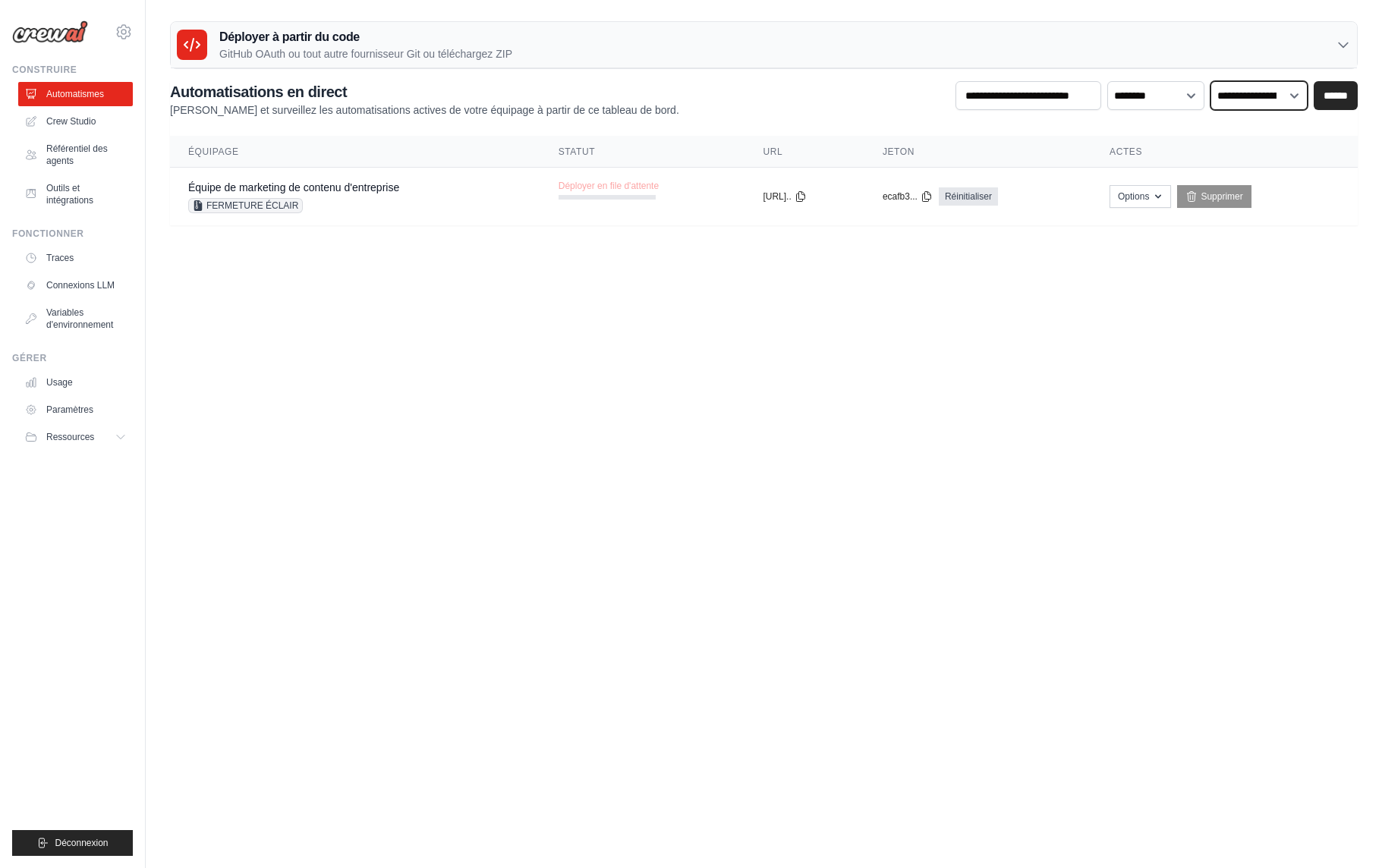
select select "******"
click at [1210, 81] on select "**********" at bounding box center [1258, 95] width 97 height 29
click at [1349, 100] on input "******" at bounding box center [1336, 95] width 44 height 29
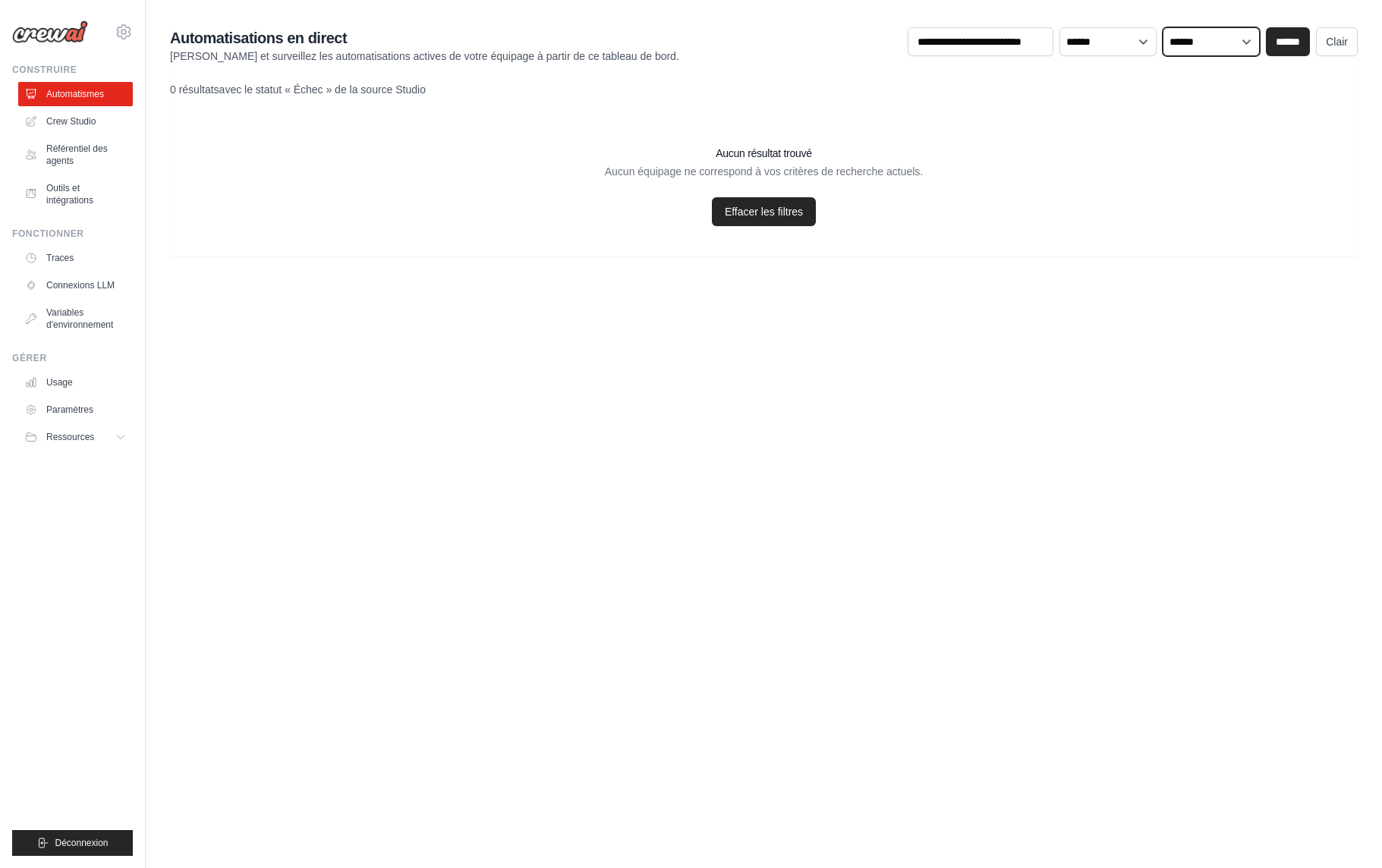
click at [1233, 43] on select "**********" at bounding box center [1211, 41] width 97 height 29
select select "***"
click at [1164, 27] on select "**********" at bounding box center [1211, 41] width 97 height 29
click at [1285, 46] on input "******" at bounding box center [1288, 41] width 44 height 29
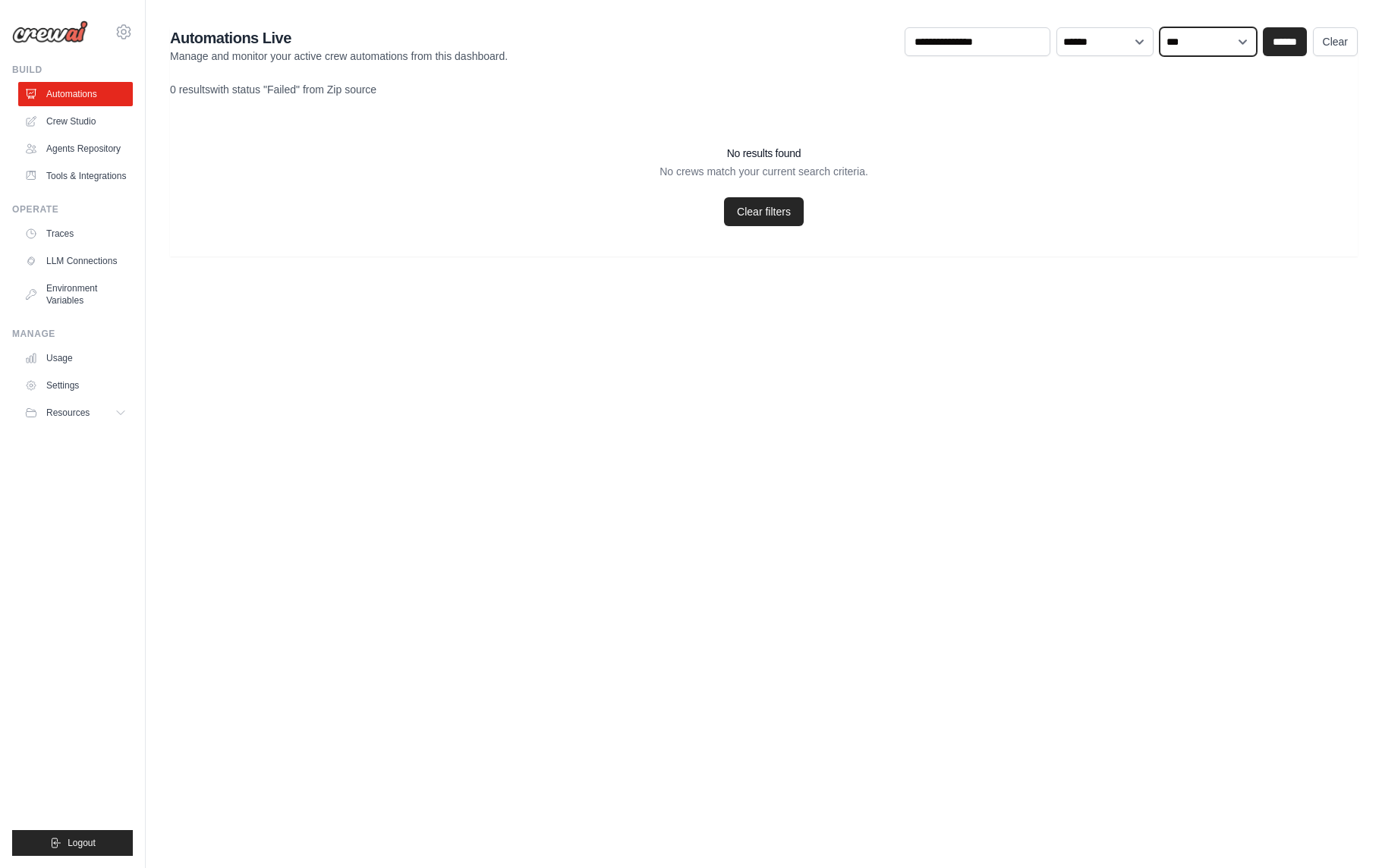
click at [1215, 47] on select "**********" at bounding box center [1208, 41] width 97 height 29
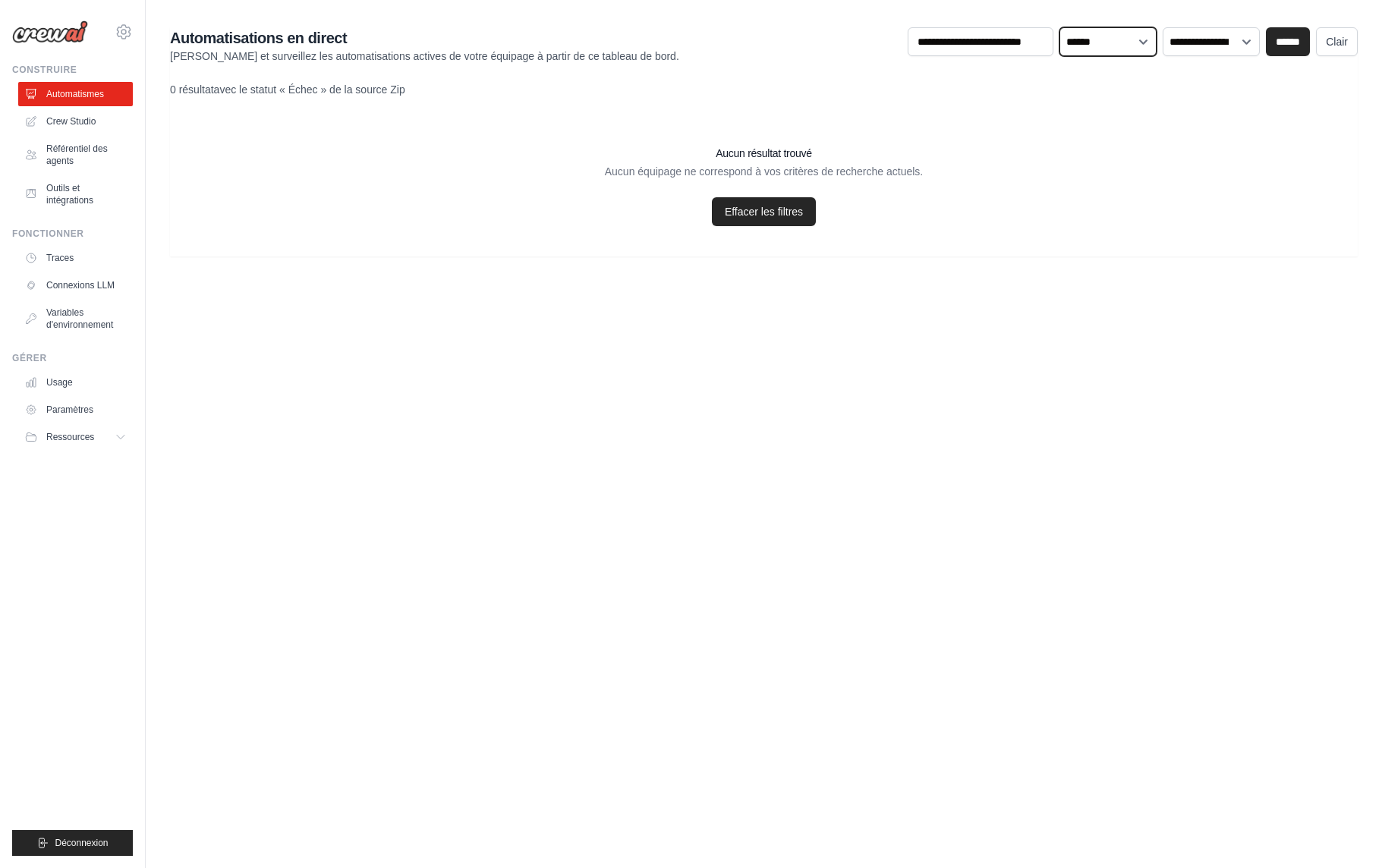
click at [1122, 43] on select "**********" at bounding box center [1108, 41] width 97 height 29
select select
click at [1060, 27] on select "**********" at bounding box center [1108, 41] width 97 height 29
click at [1289, 48] on input "******" at bounding box center [1288, 41] width 44 height 29
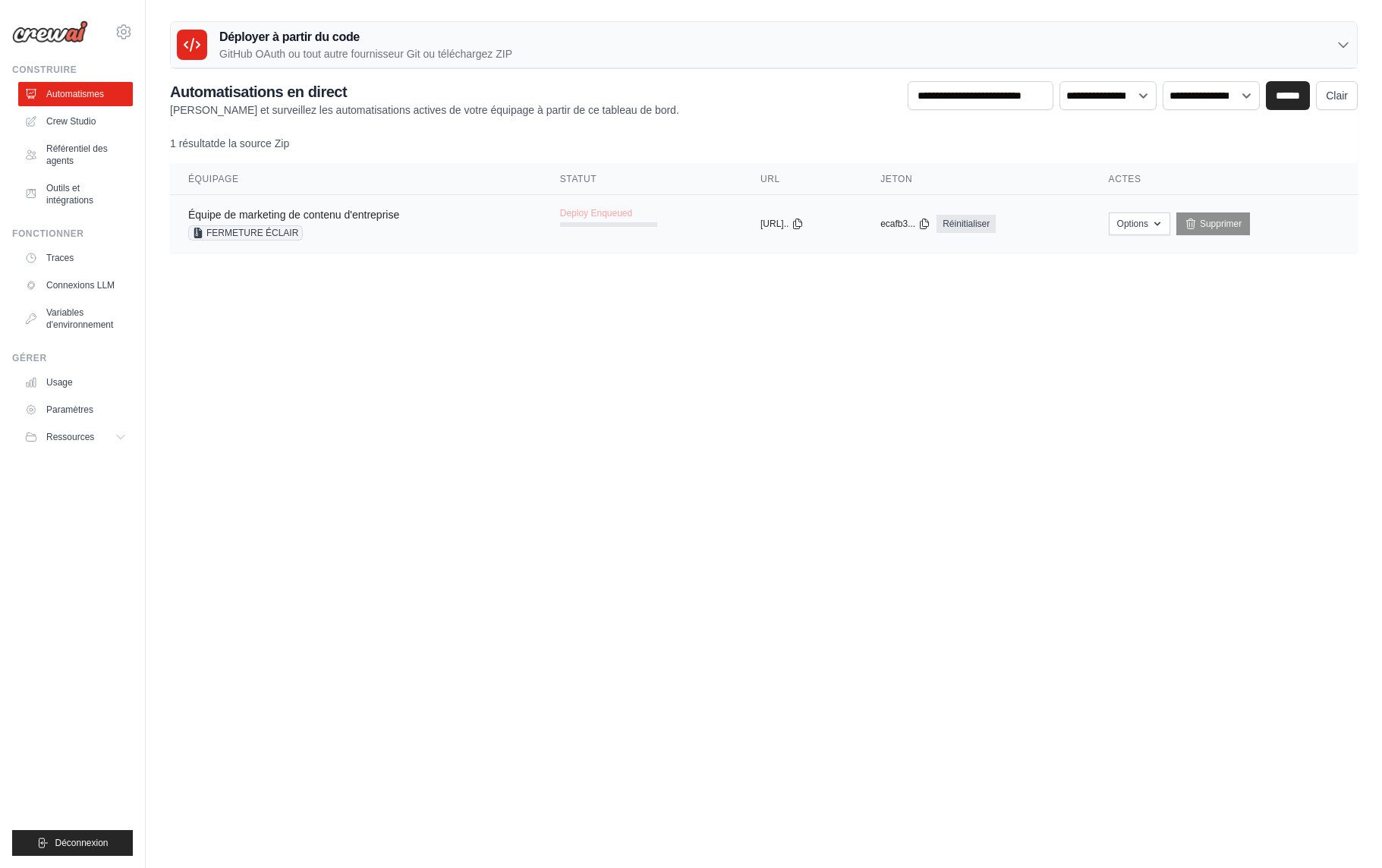
click at [338, 220] on font "Équipe de marketing de contenu d'entreprise" at bounding box center [294, 215] width 211 height 12
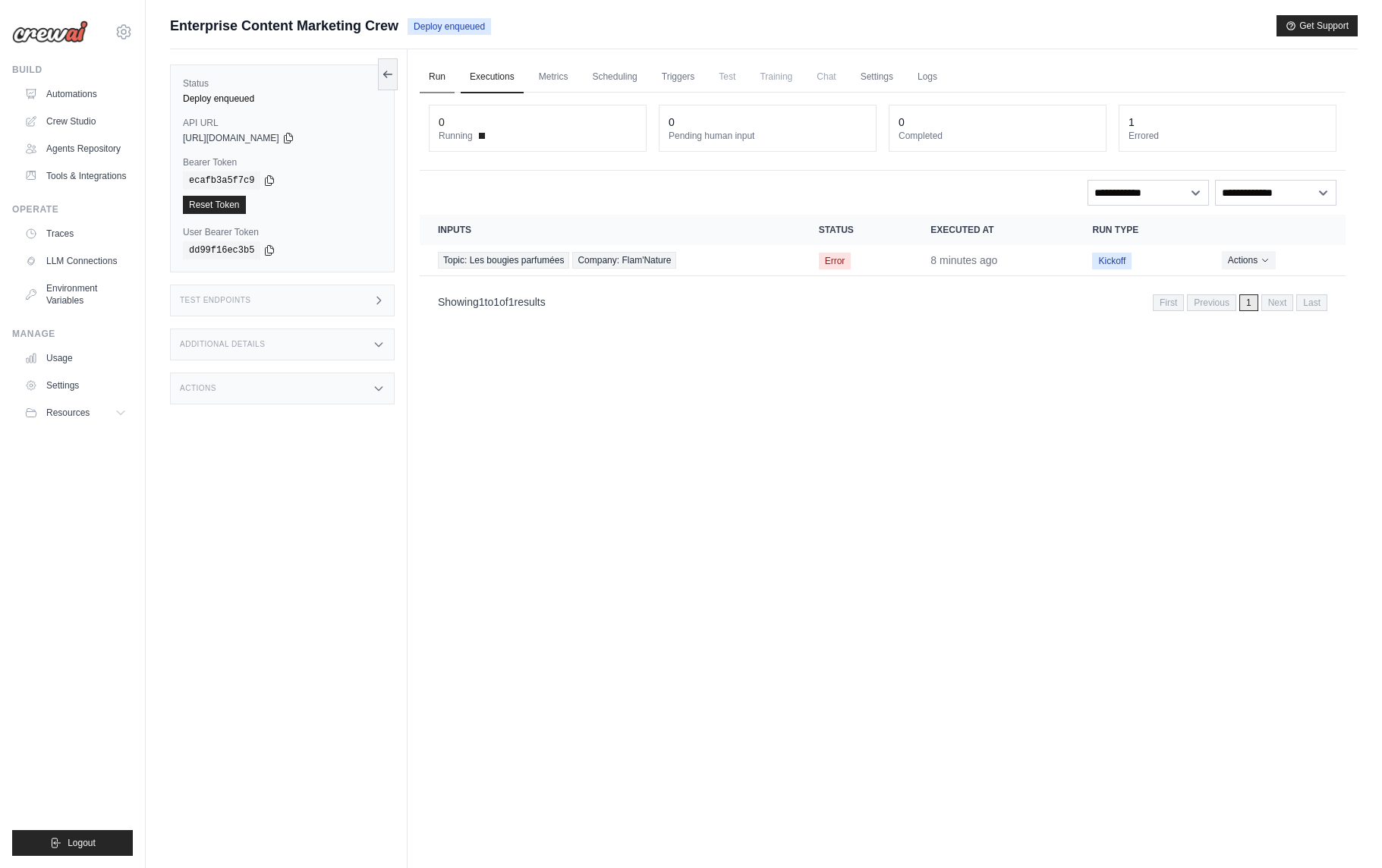
click at [444, 78] on link "Run" at bounding box center [437, 77] width 35 height 32
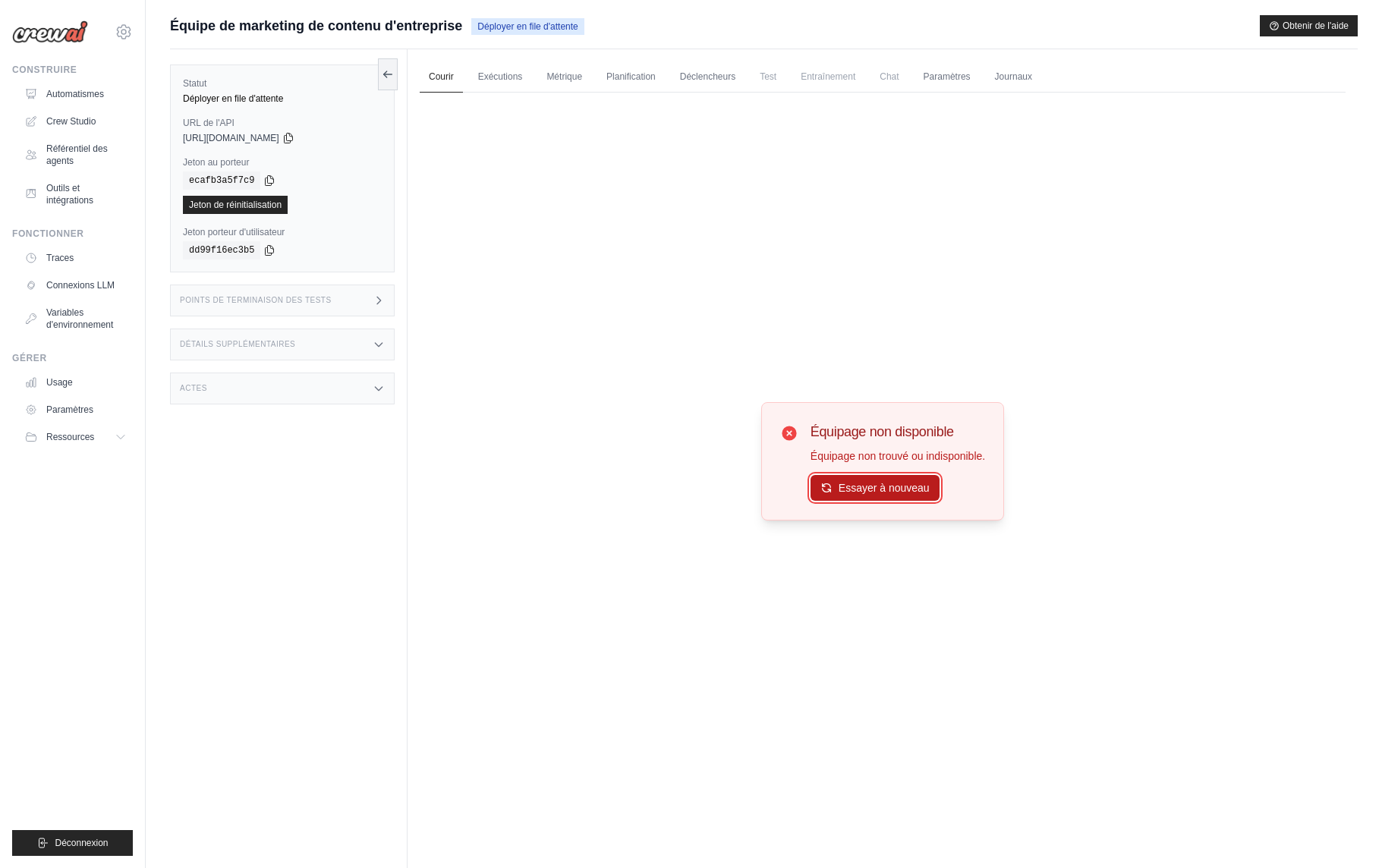
click at [885, 491] on font "Essayer à nouveau" at bounding box center [884, 488] width 91 height 12
click at [885, 491] on button "Try Again" at bounding box center [867, 488] width 82 height 25
click at [510, 72] on font "Exécutions" at bounding box center [500, 76] width 45 height 11
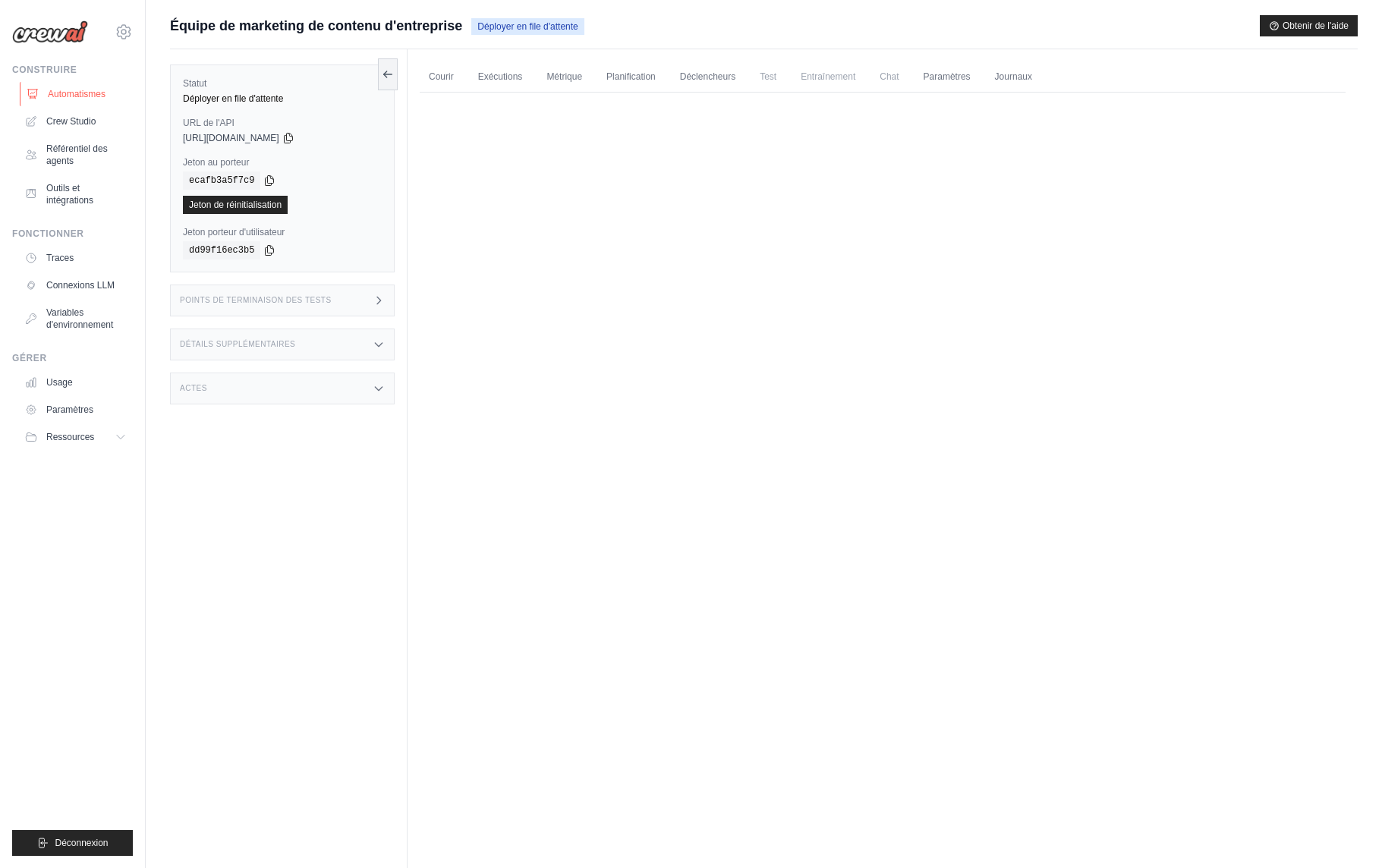
click at [94, 89] on font "Automatismes" at bounding box center [77, 94] width 58 height 11
select select "******"
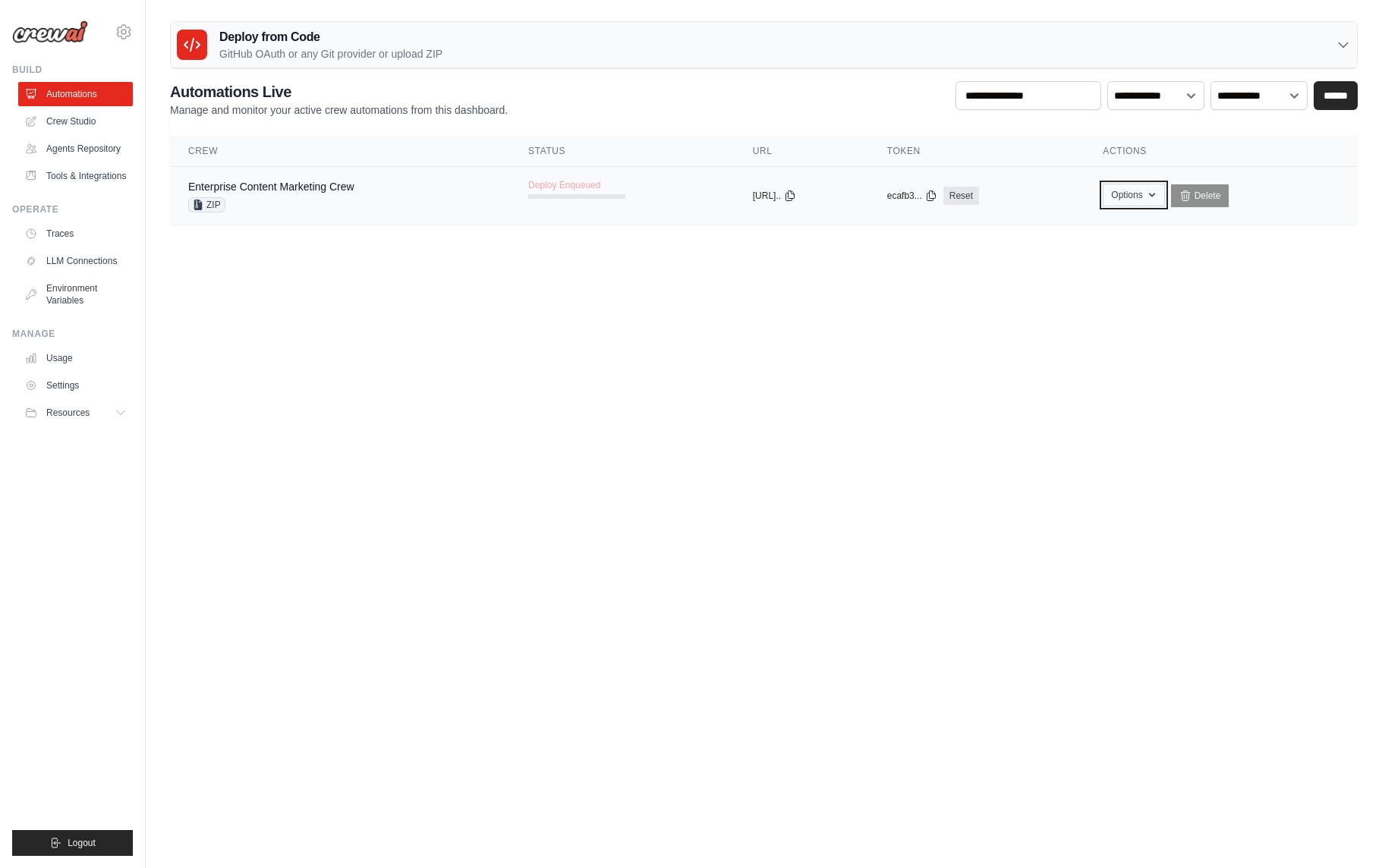
click at [1159, 201] on button "Options" at bounding box center [1133, 195] width 61 height 23
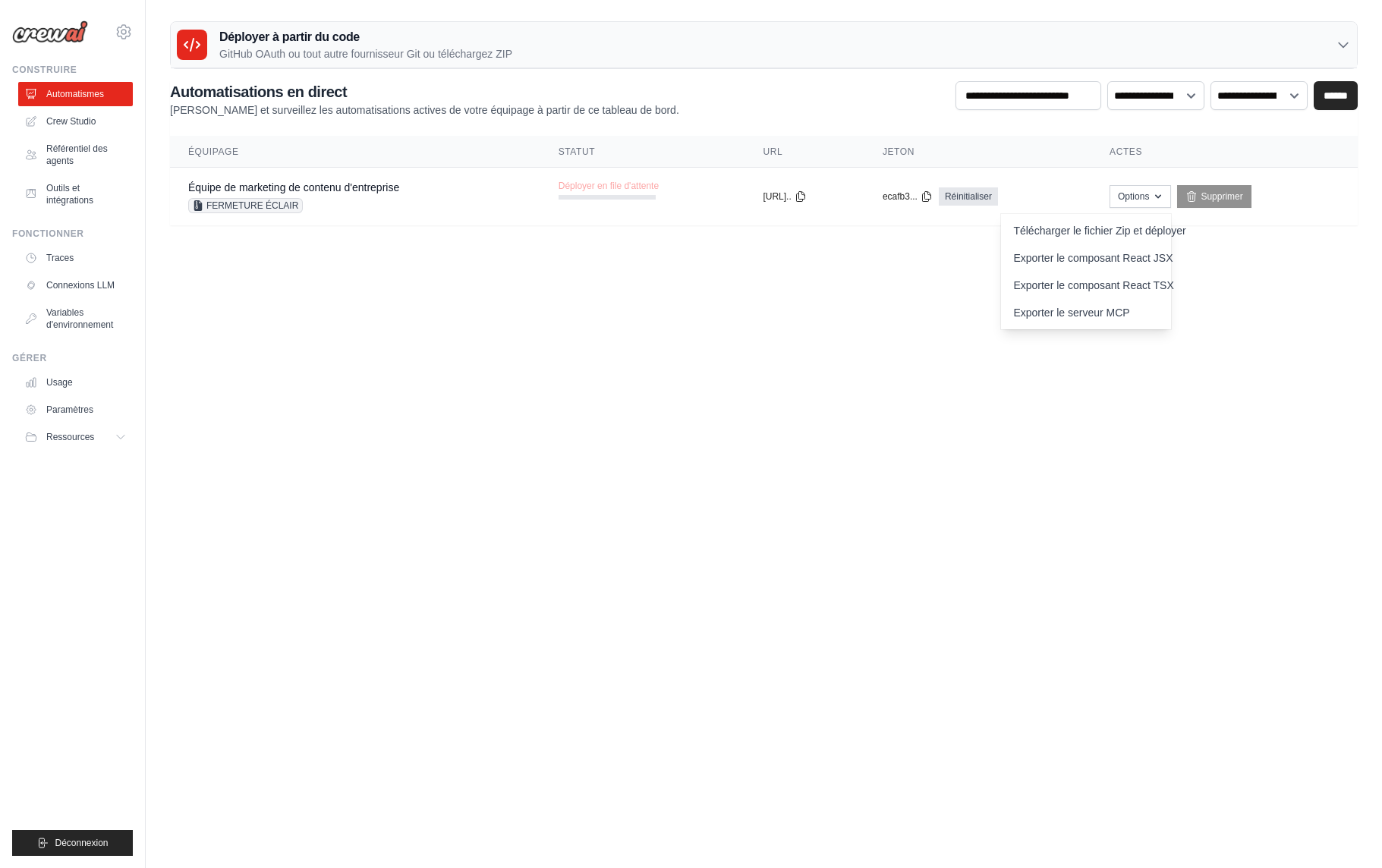
click at [1280, 252] on main "Déployer à partir du code GitHub OAuth ou tout autre fournisseur Git ou télécha…" at bounding box center [763, 129] width 1237 height 258
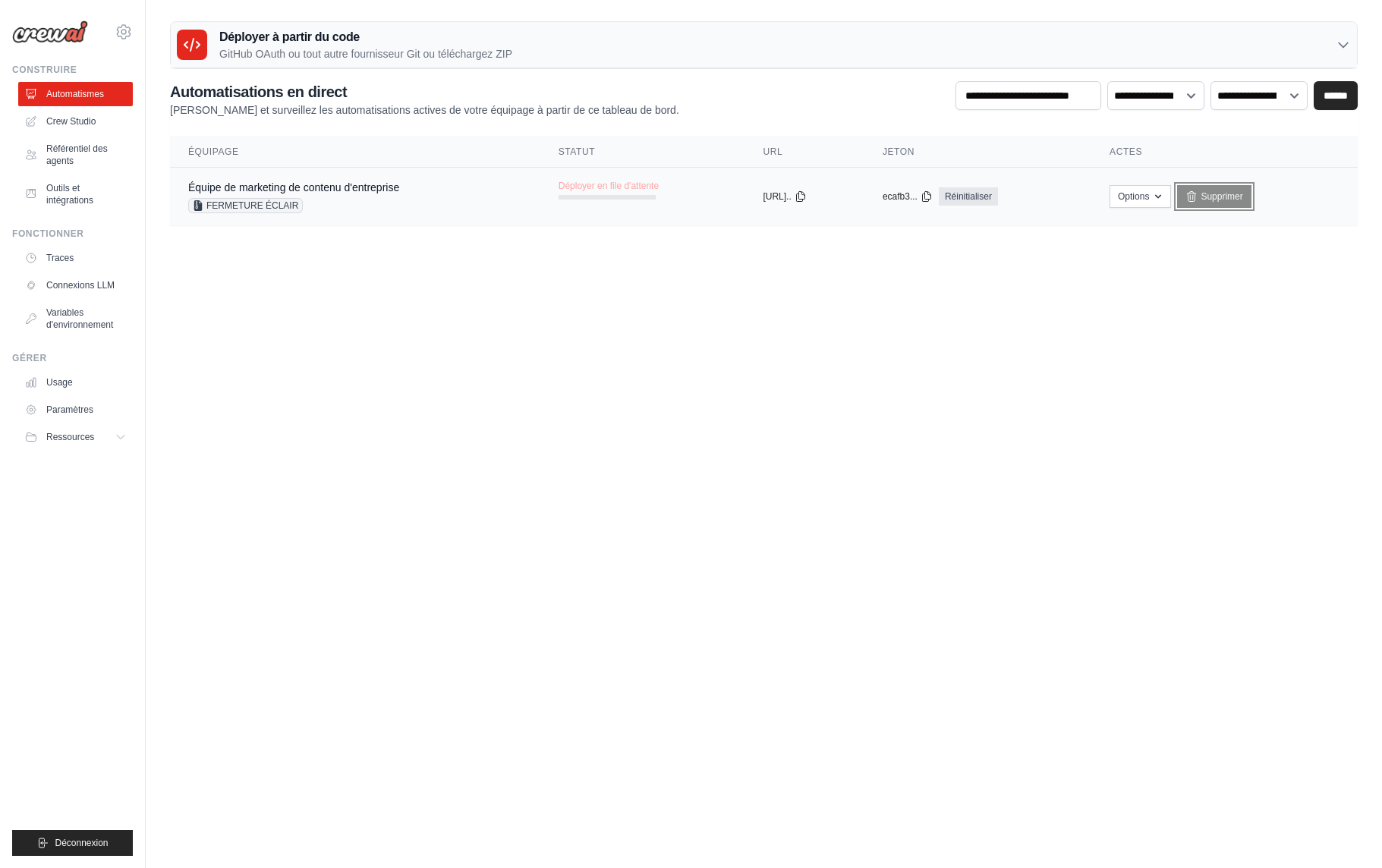
click at [1243, 197] on font "Supprimer" at bounding box center [1222, 196] width 42 height 11
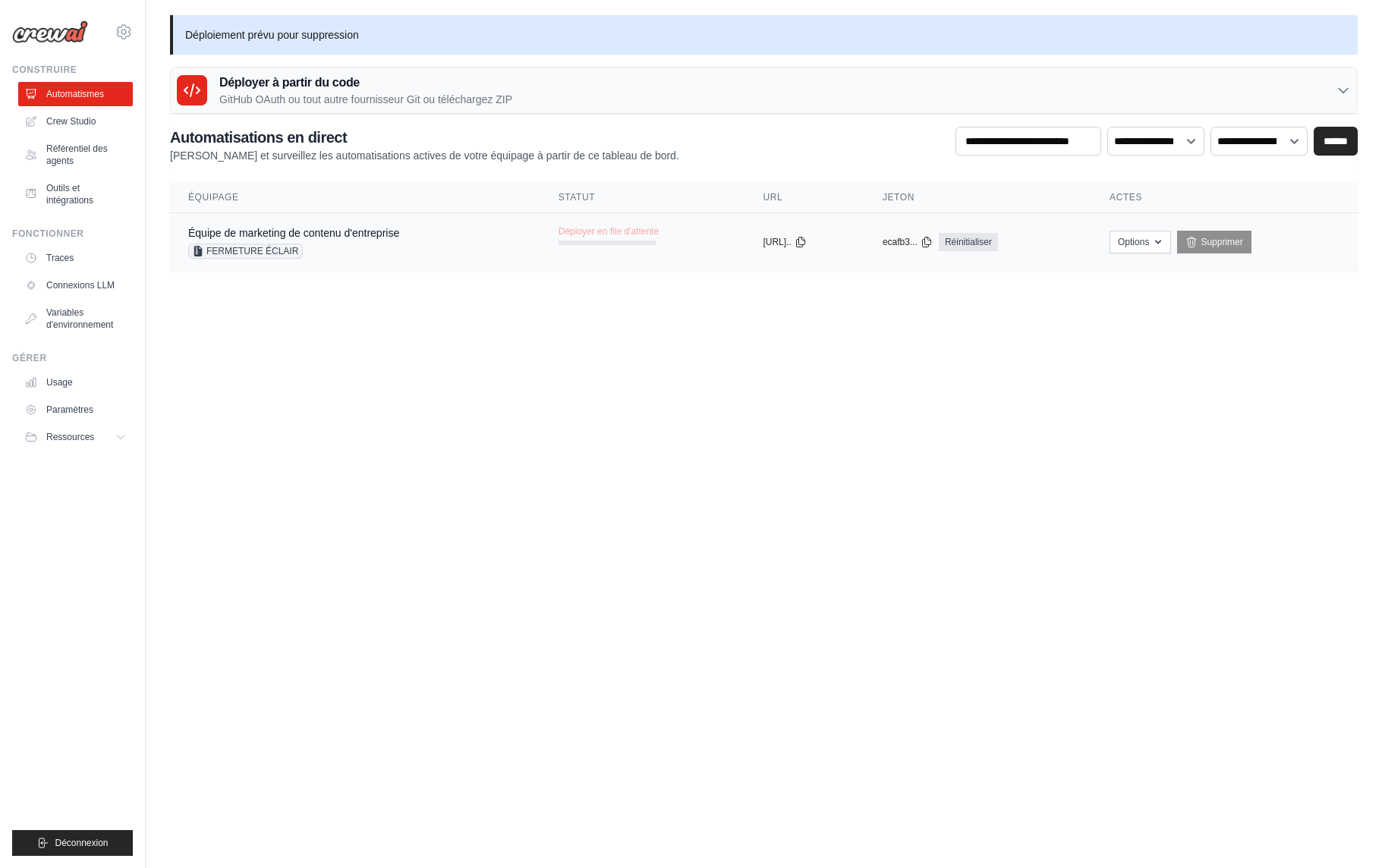
click at [597, 239] on div "Déployer en file d'attente" at bounding box center [608, 235] width 100 height 20
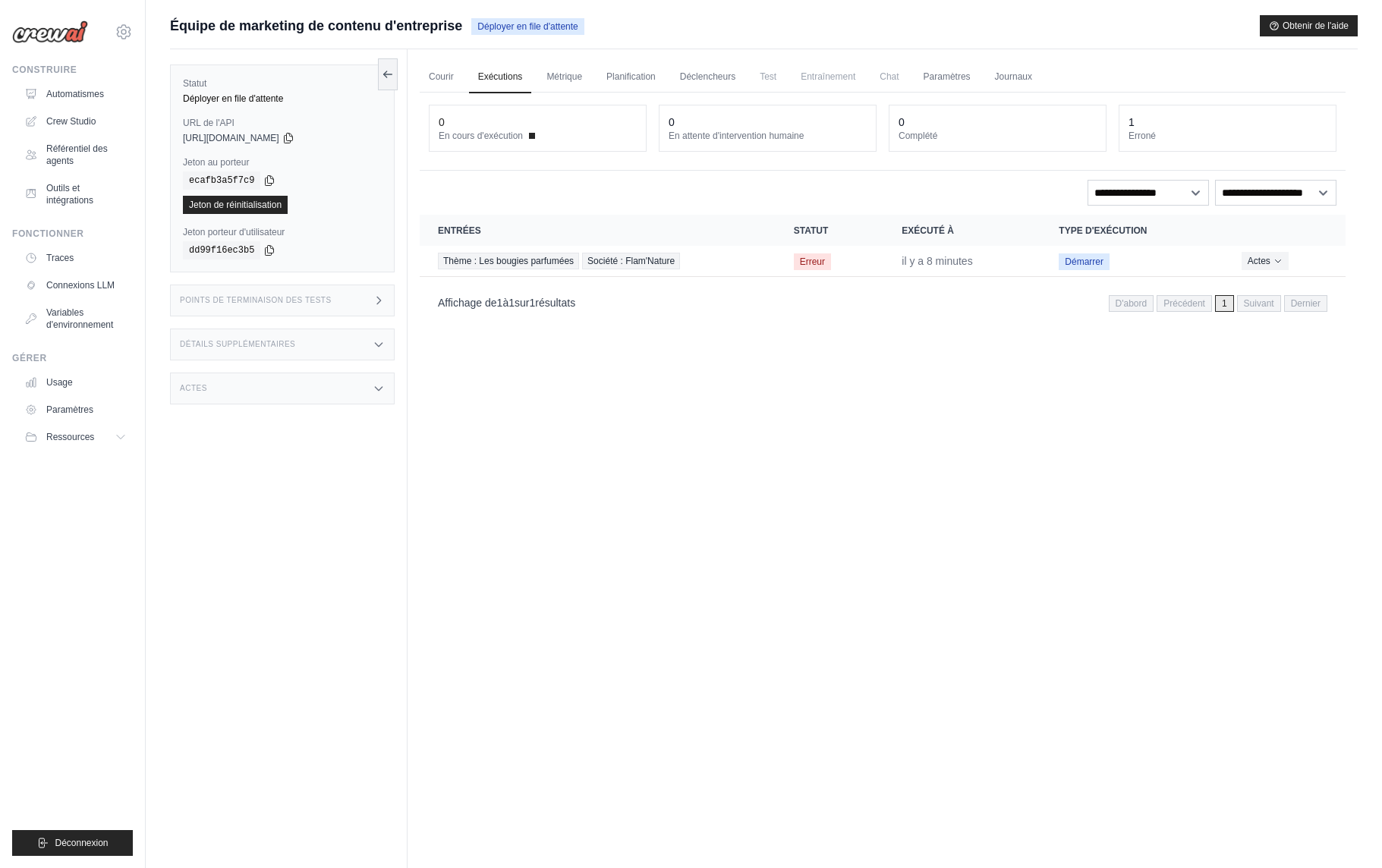
click at [291, 397] on div "Actes" at bounding box center [282, 388] width 224 height 32
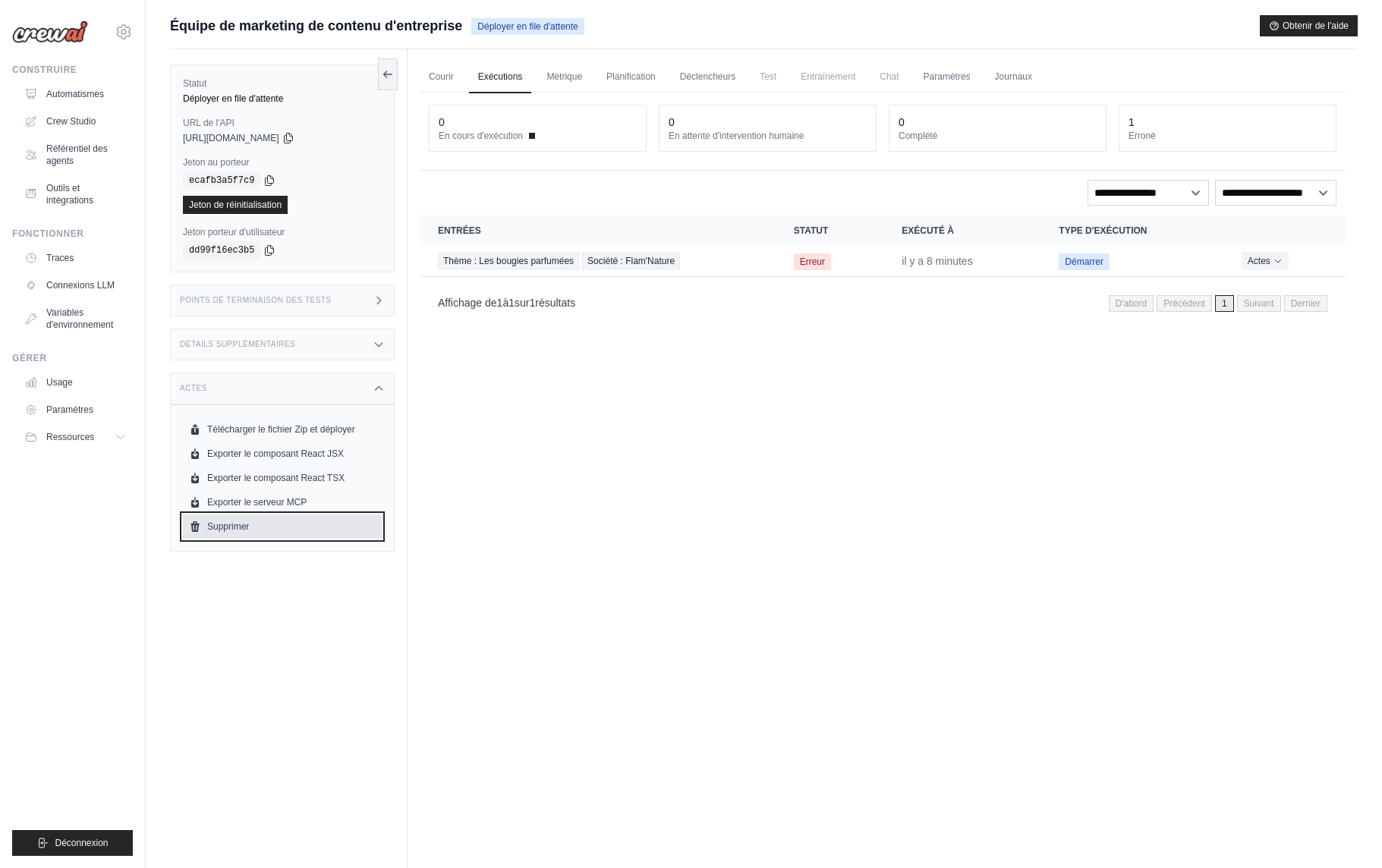
click at [234, 522] on font "Supprimer" at bounding box center [228, 526] width 42 height 11
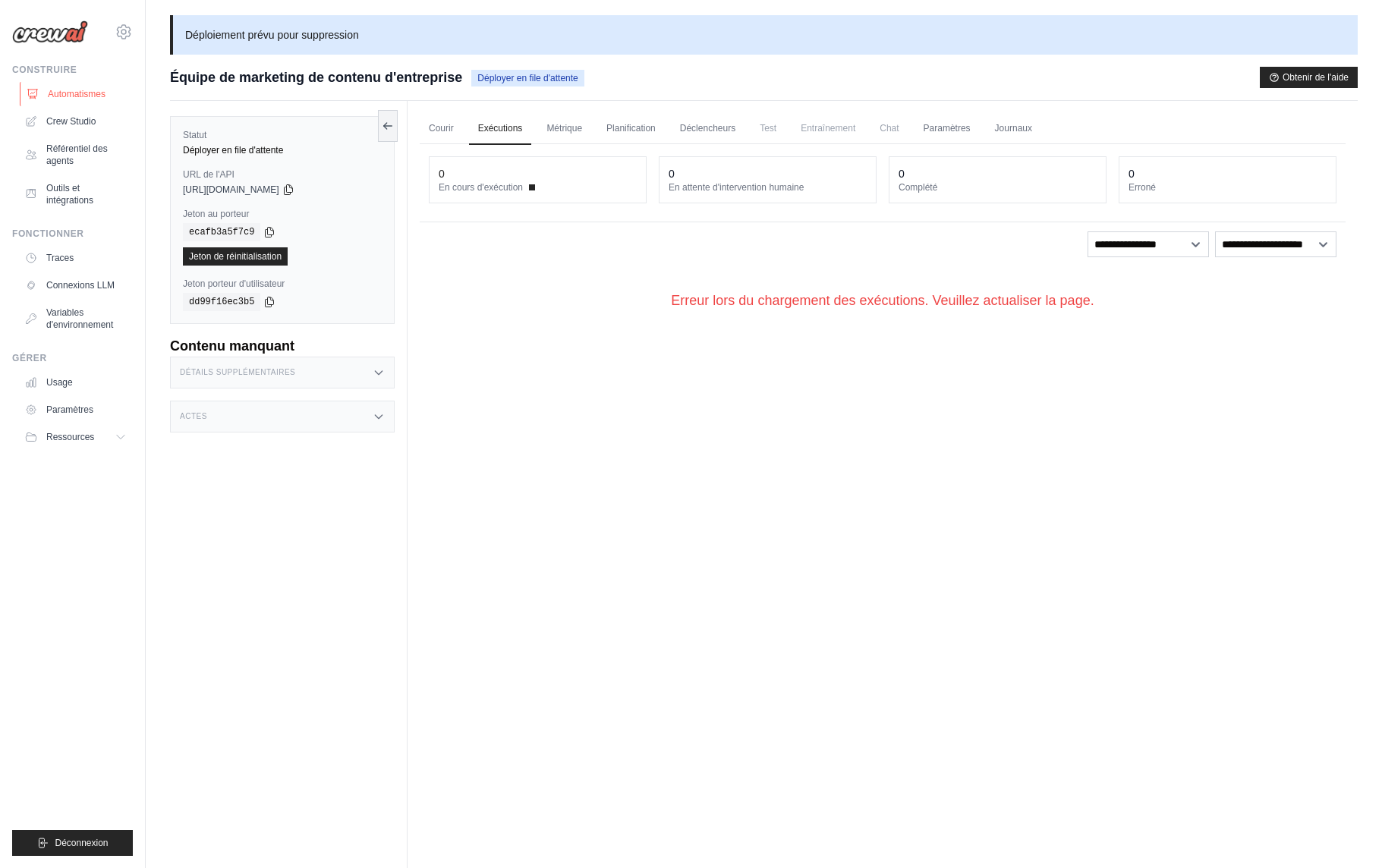
click at [80, 88] on font "Automatismes" at bounding box center [77, 94] width 58 height 12
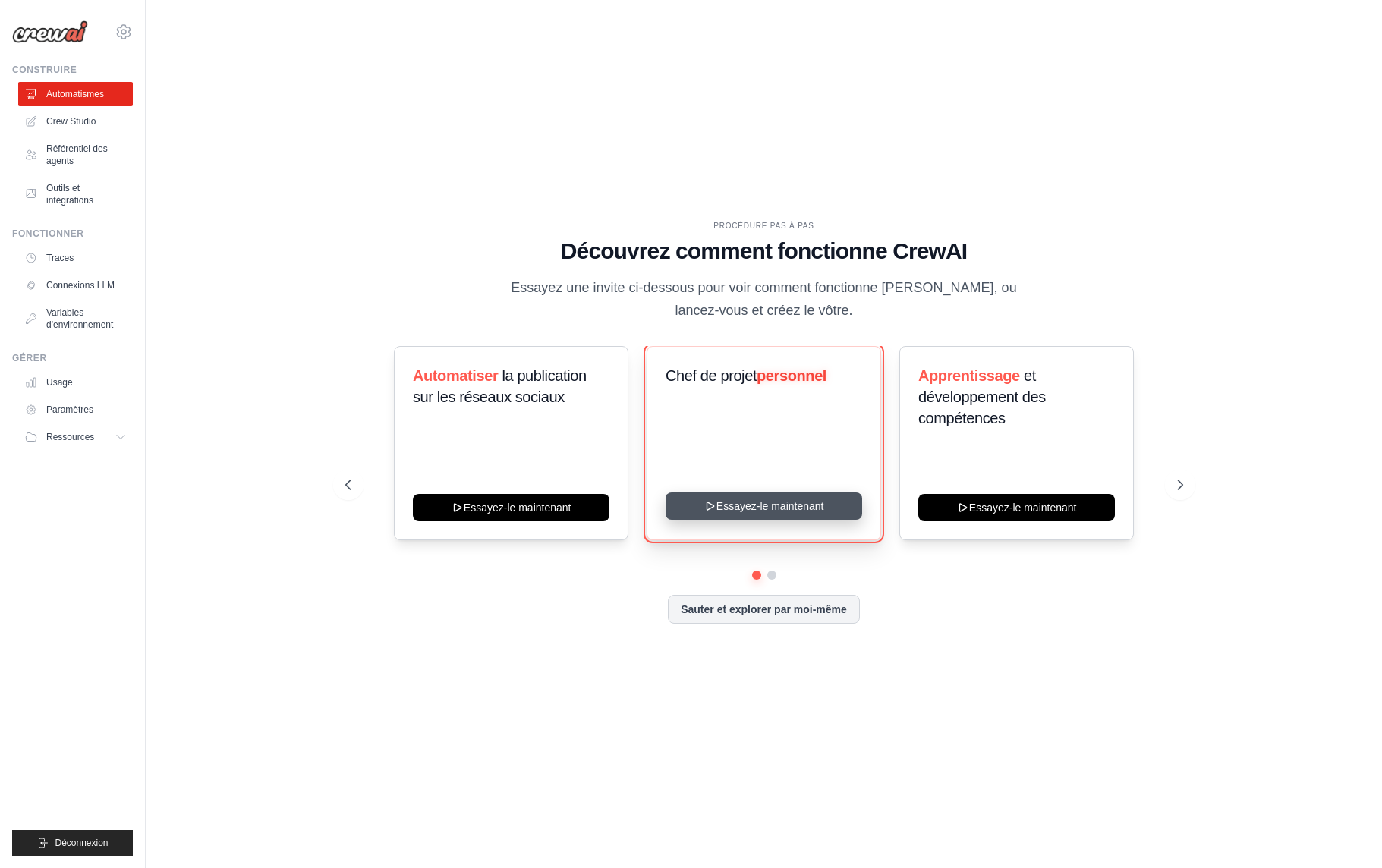
click at [769, 508] on button "Essayez-le maintenant" at bounding box center [764, 505] width 196 height 27
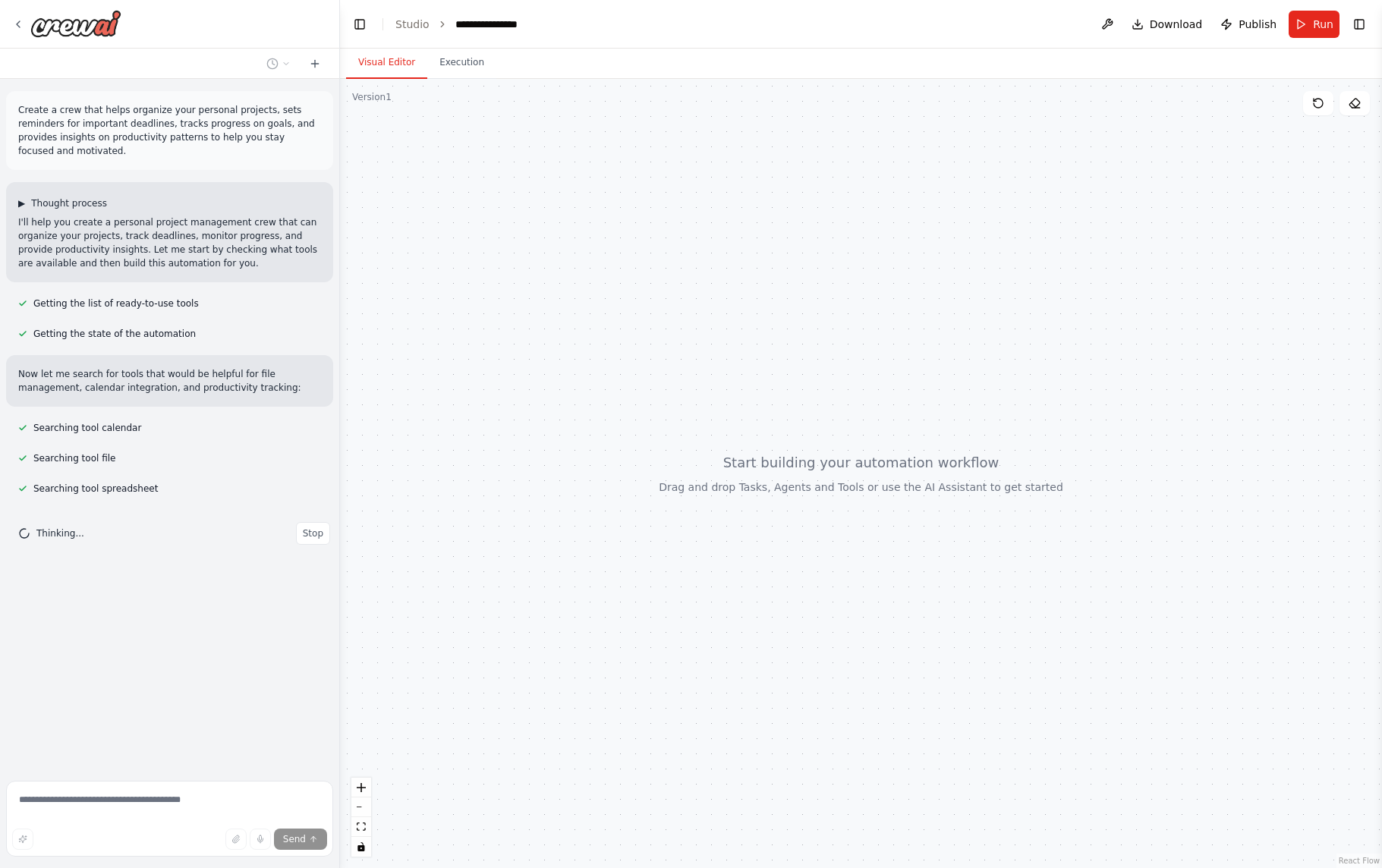
click at [32, 203] on span "Thought process" at bounding box center [69, 203] width 76 height 12
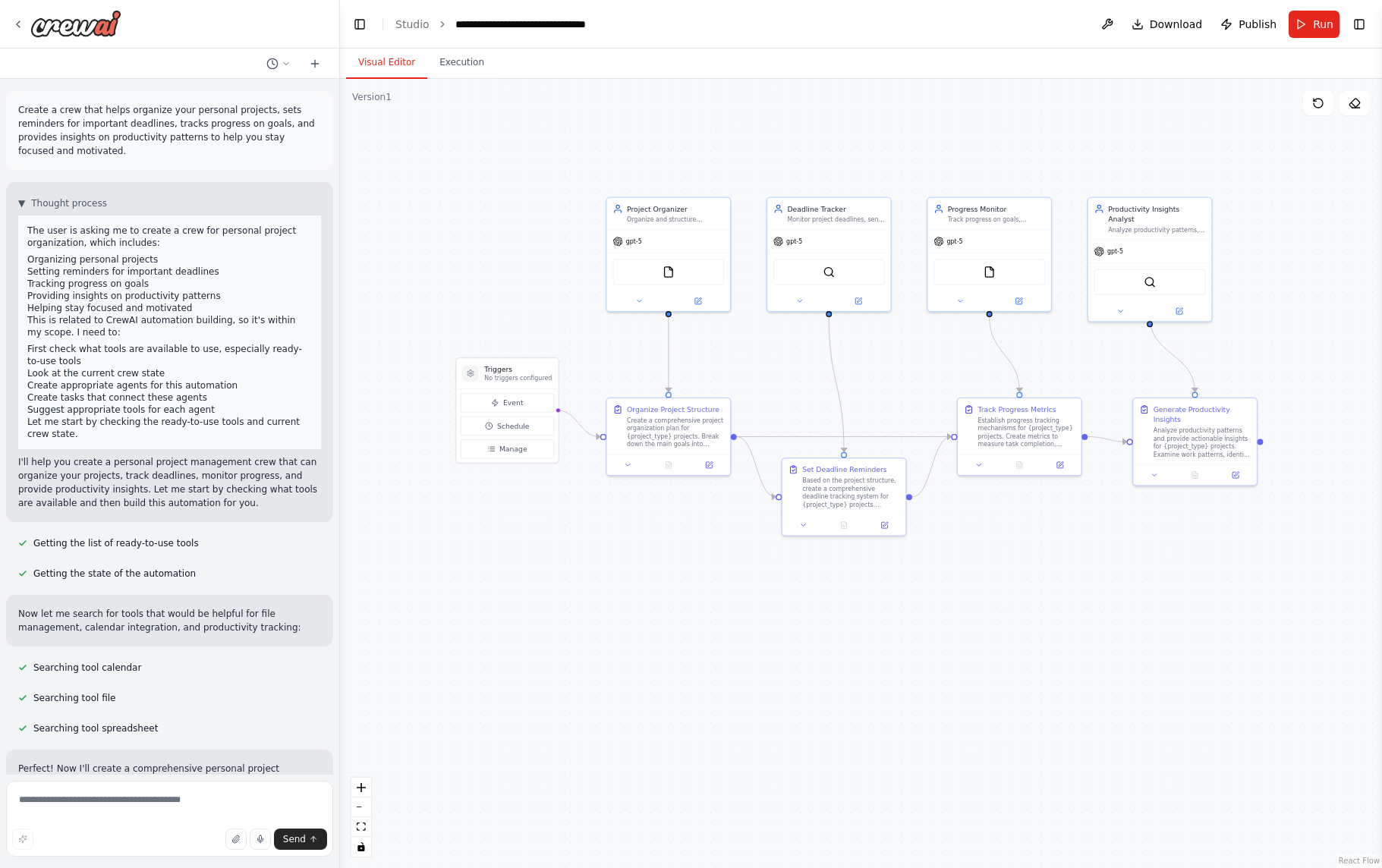
click at [21, 110] on p "Create a crew that helps organize your personal projects, sets reminders for im…" at bounding box center [170, 131] width 303 height 54
drag, startPoint x: 20, startPoint y: 110, endPoint x: 76, endPoint y: 147, distance: 67.1
click at [99, 150] on p "Create a crew that helps organize your personal projects, sets reminders for im…" at bounding box center [170, 131] width 303 height 54
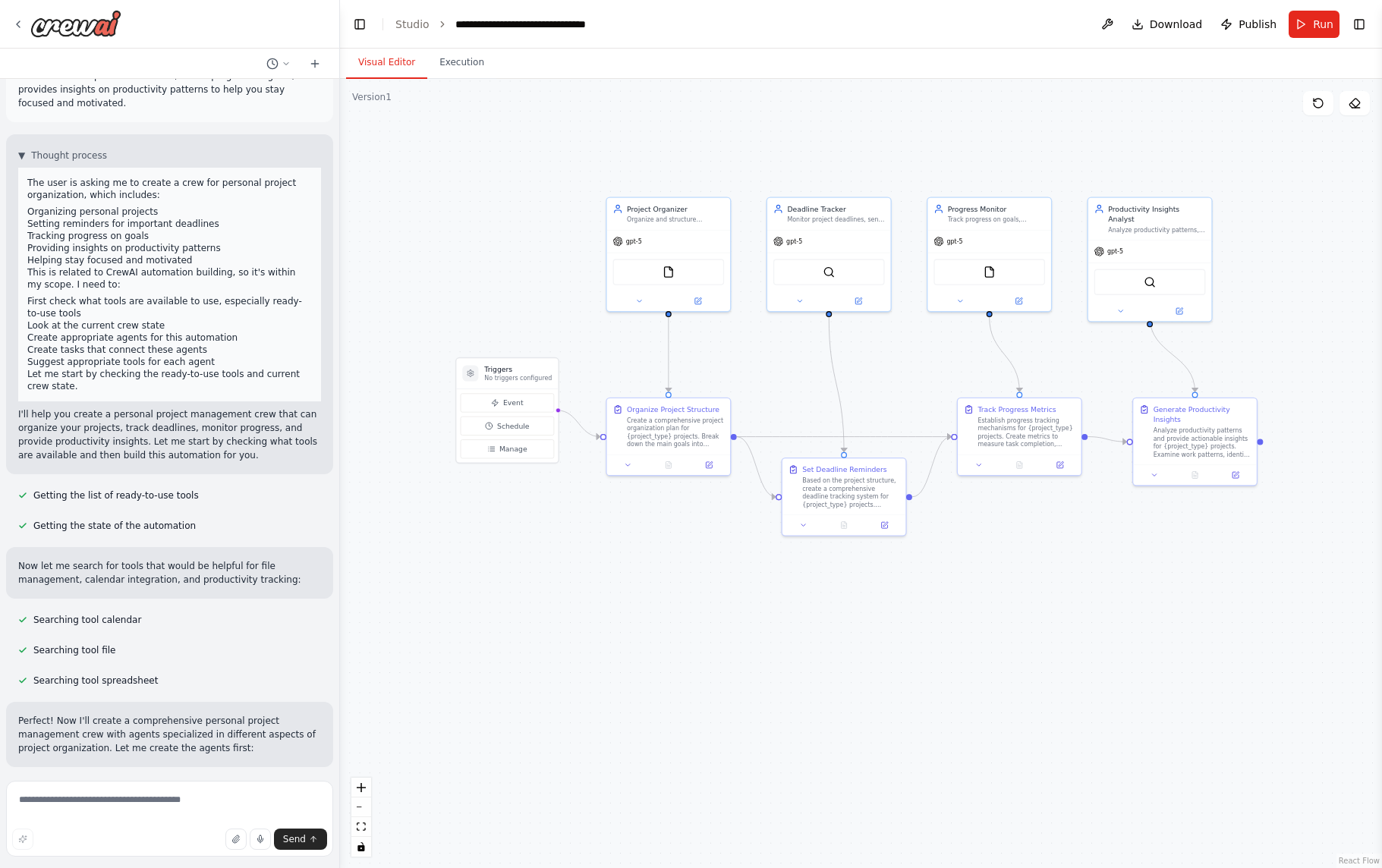
drag, startPoint x: 82, startPoint y: 427, endPoint x: 67, endPoint y: 431, distance: 15.5
click at [82, 427] on p "I'll help you create a personal project management crew that can organize your …" at bounding box center [170, 434] width 303 height 54
drag, startPoint x: 19, startPoint y: 416, endPoint x: 190, endPoint y: 456, distance: 175.6
click at [194, 457] on p "I'll help you create a personal project management crew that can organize your …" at bounding box center [170, 434] width 303 height 54
drag, startPoint x: 186, startPoint y: 455, endPoint x: 46, endPoint y: 422, distance: 143.8
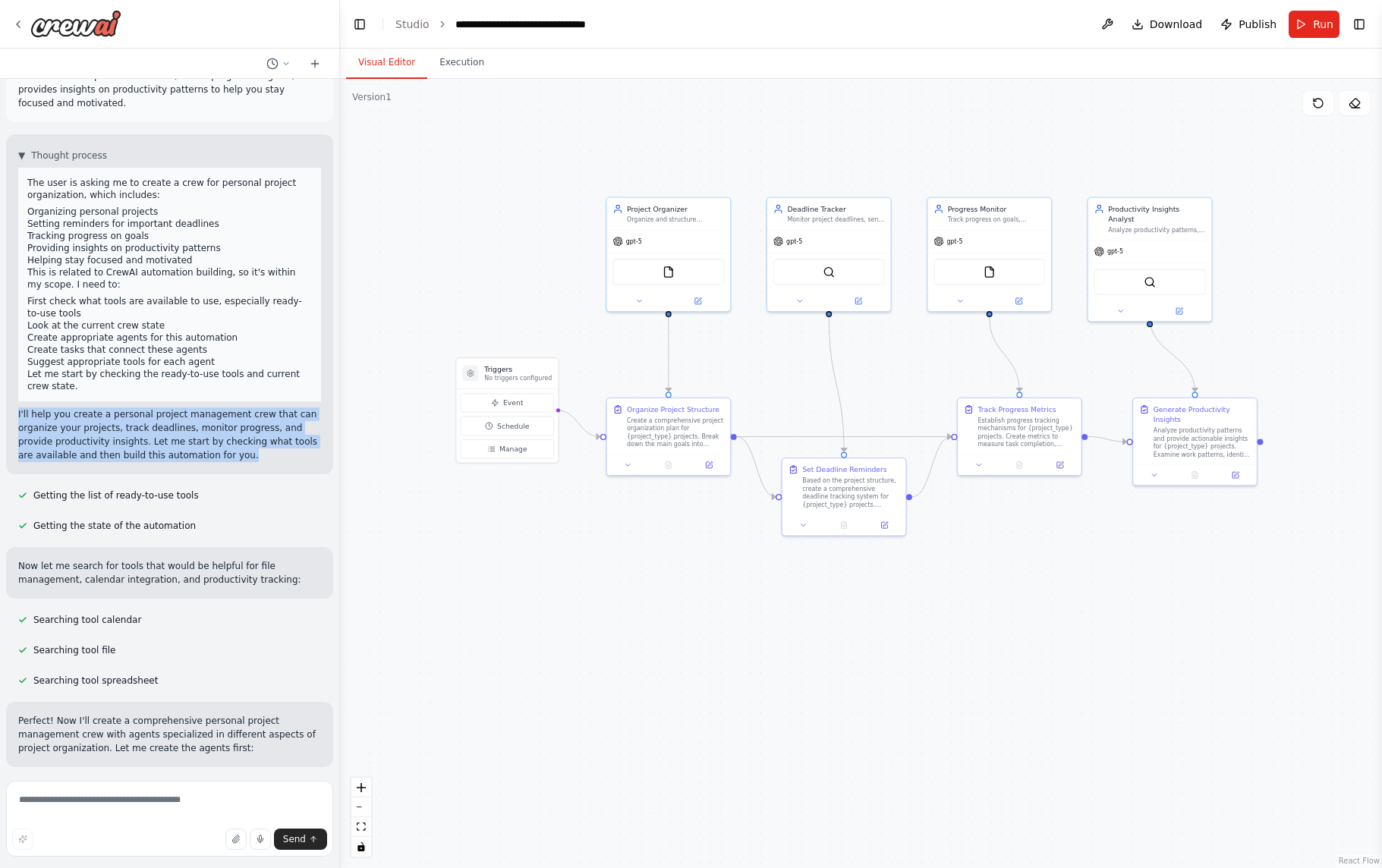
click at [14, 413] on div "▼ Thought process The user is asking me to create a crew for personal project o…" at bounding box center [169, 304] width 327 height 340
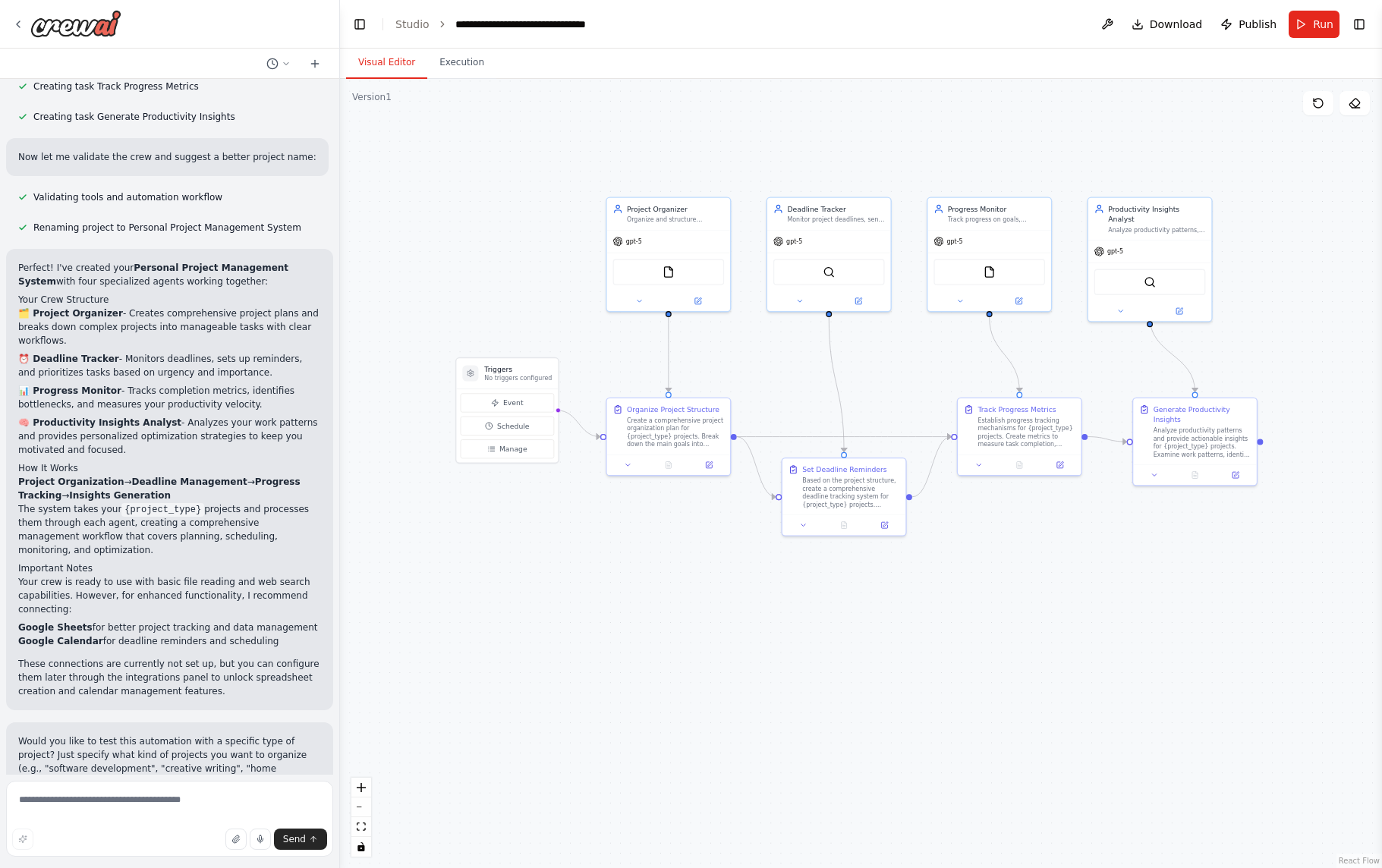
scroll to position [1220, 0]
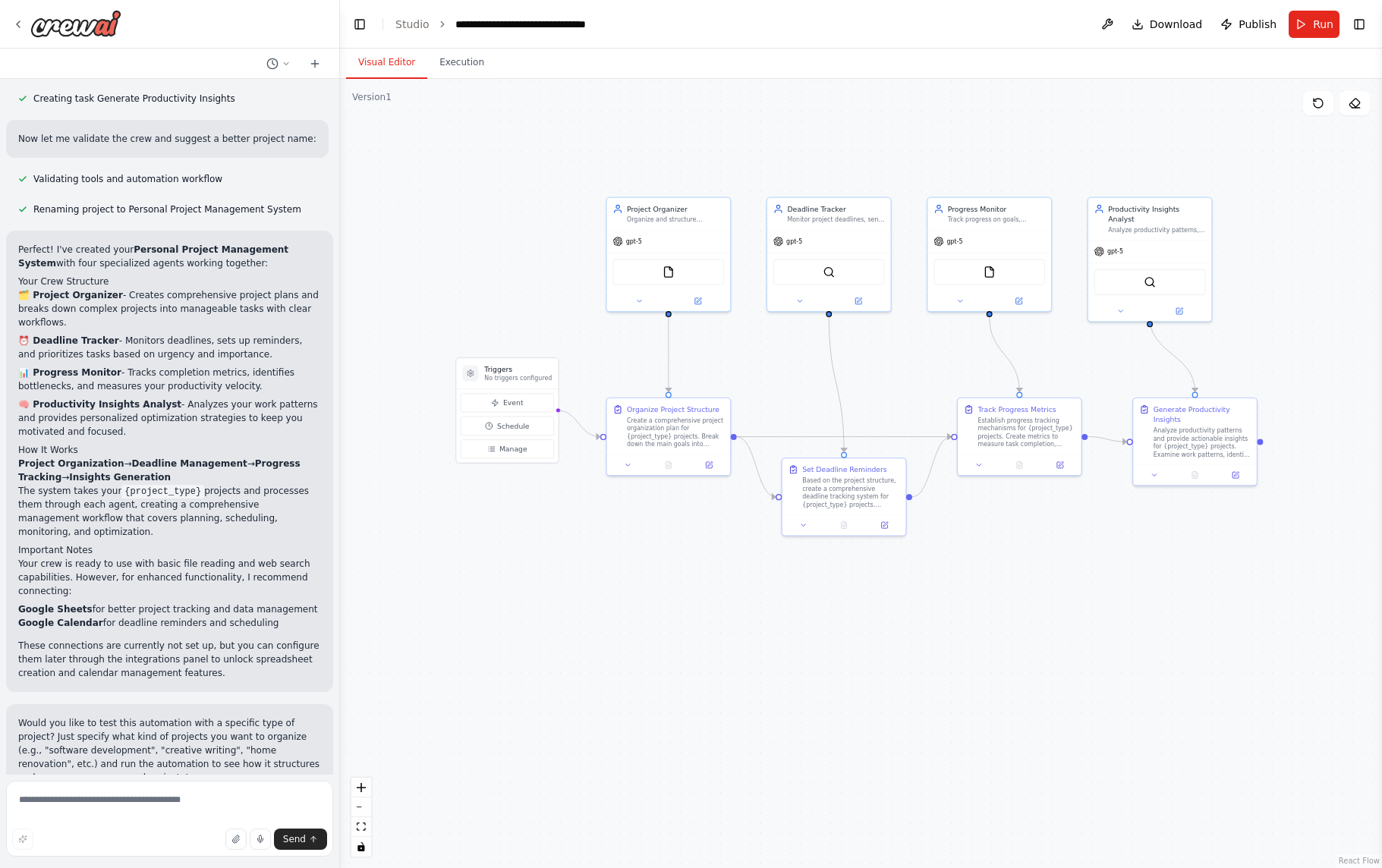
click at [128, 334] on p "⏰ Deadline Tracker - Monitors deadlines, sets up reminders, and prioritizes tas…" at bounding box center [170, 347] width 303 height 27
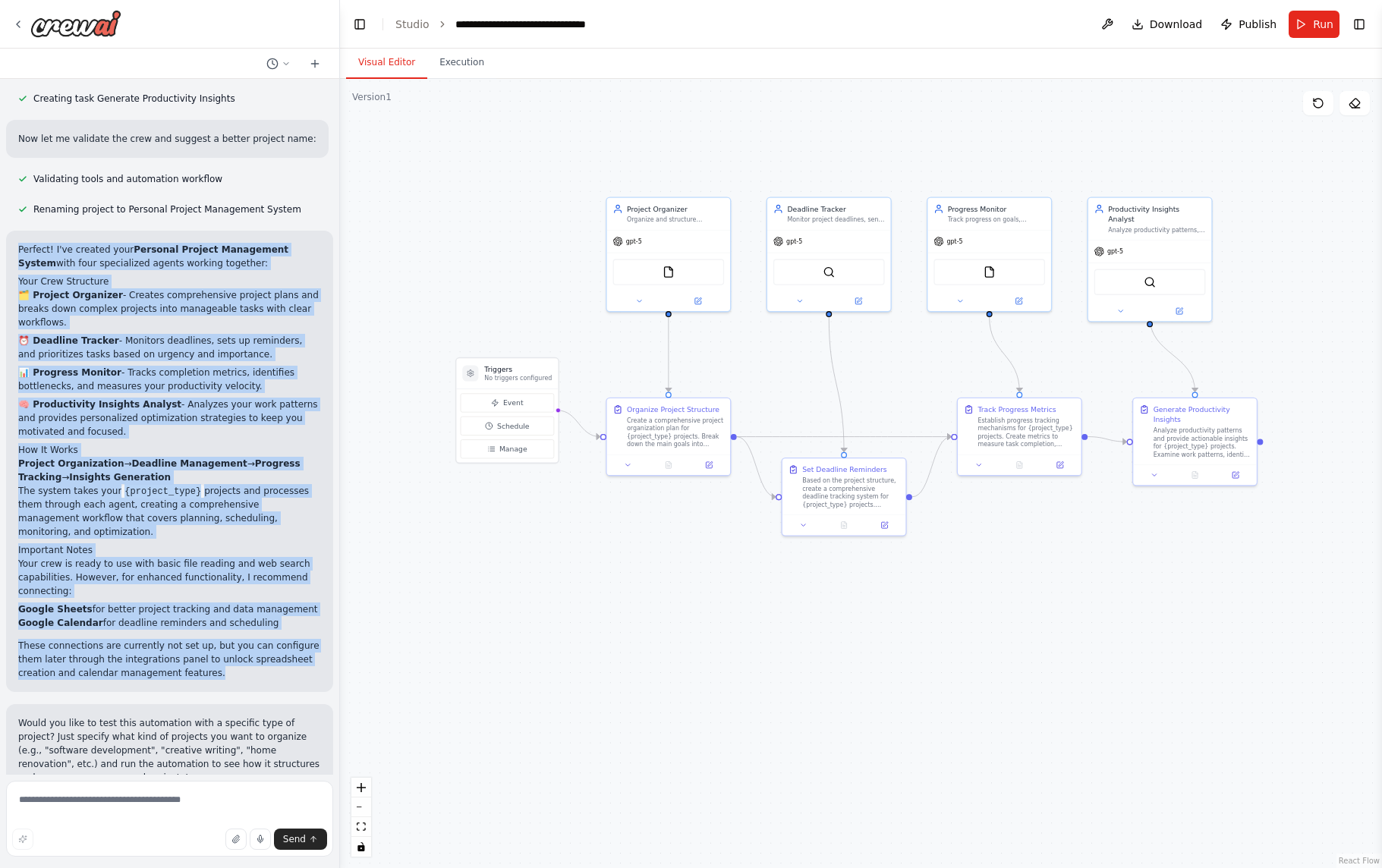
drag, startPoint x: 18, startPoint y: 222, endPoint x: 156, endPoint y: 639, distance: 439.2
click at [232, 649] on div "Perfect! I've created your Personal Project Management System with four special…" at bounding box center [170, 461] width 303 height 437
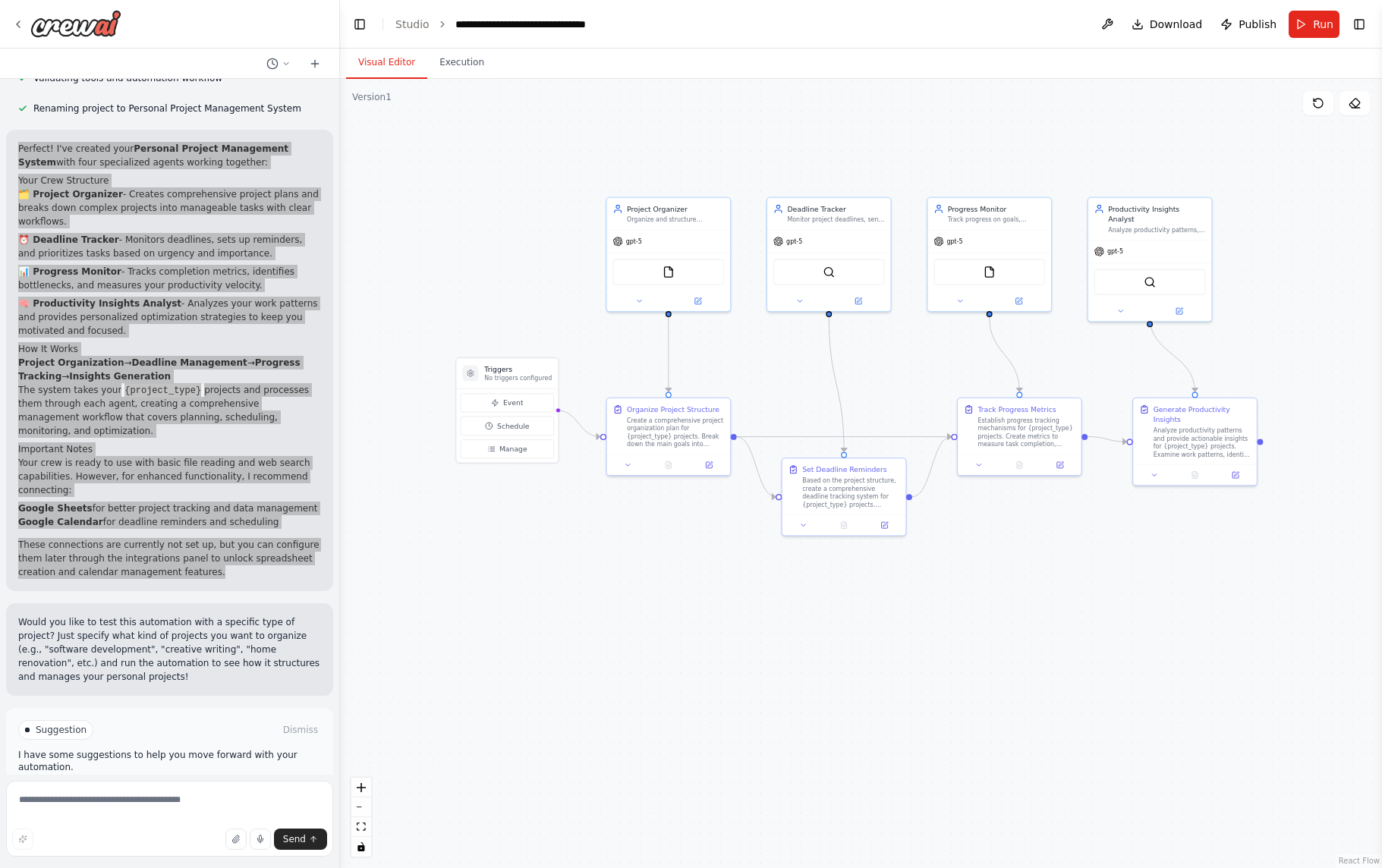
scroll to position [1351, 0]
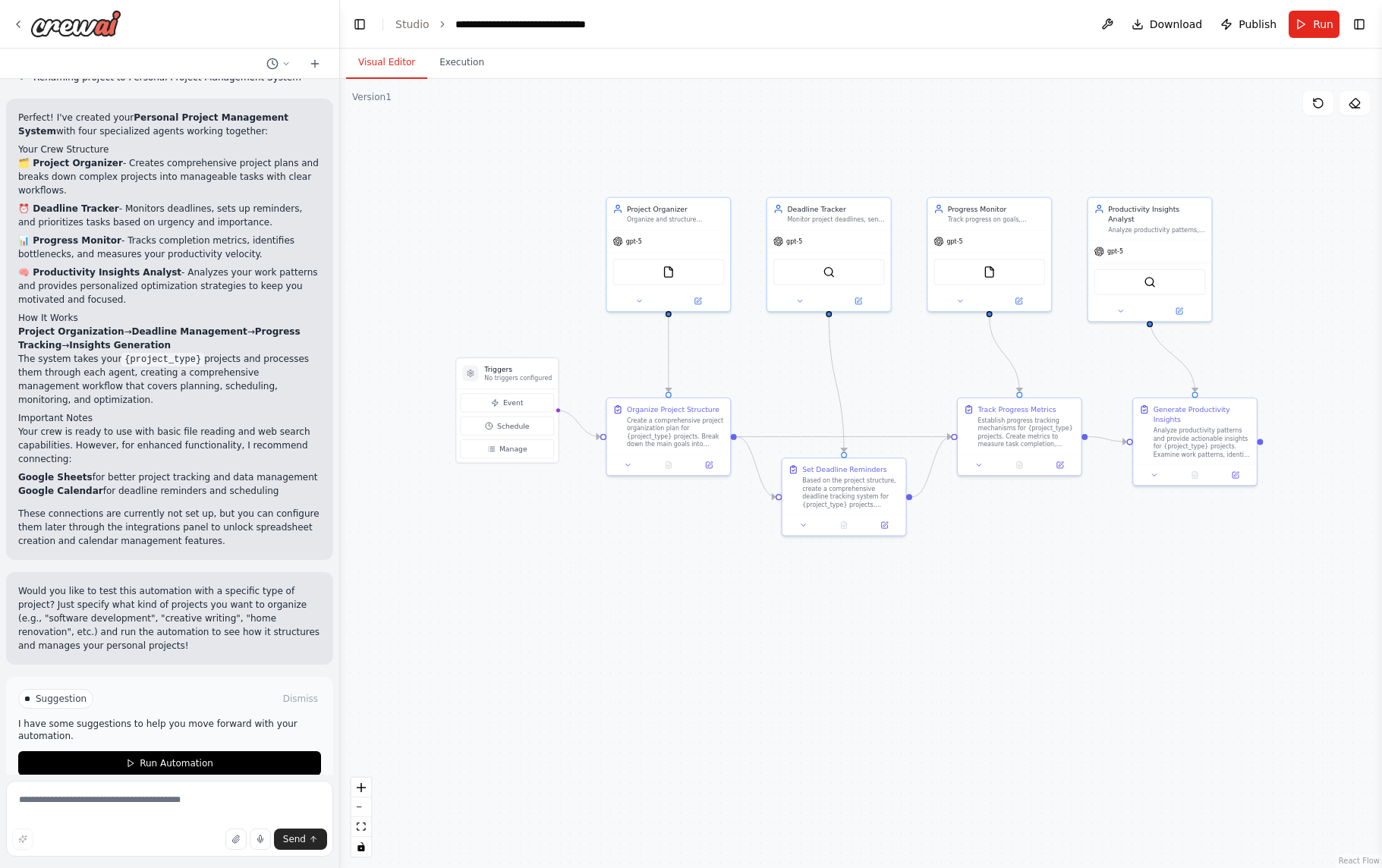
click at [80, 593] on p "Would you like to test this automation with a specific type of project? Just sp…" at bounding box center [170, 618] width 303 height 68
click at [110, 804] on textarea at bounding box center [169, 818] width 327 height 76
type textarea "**********"
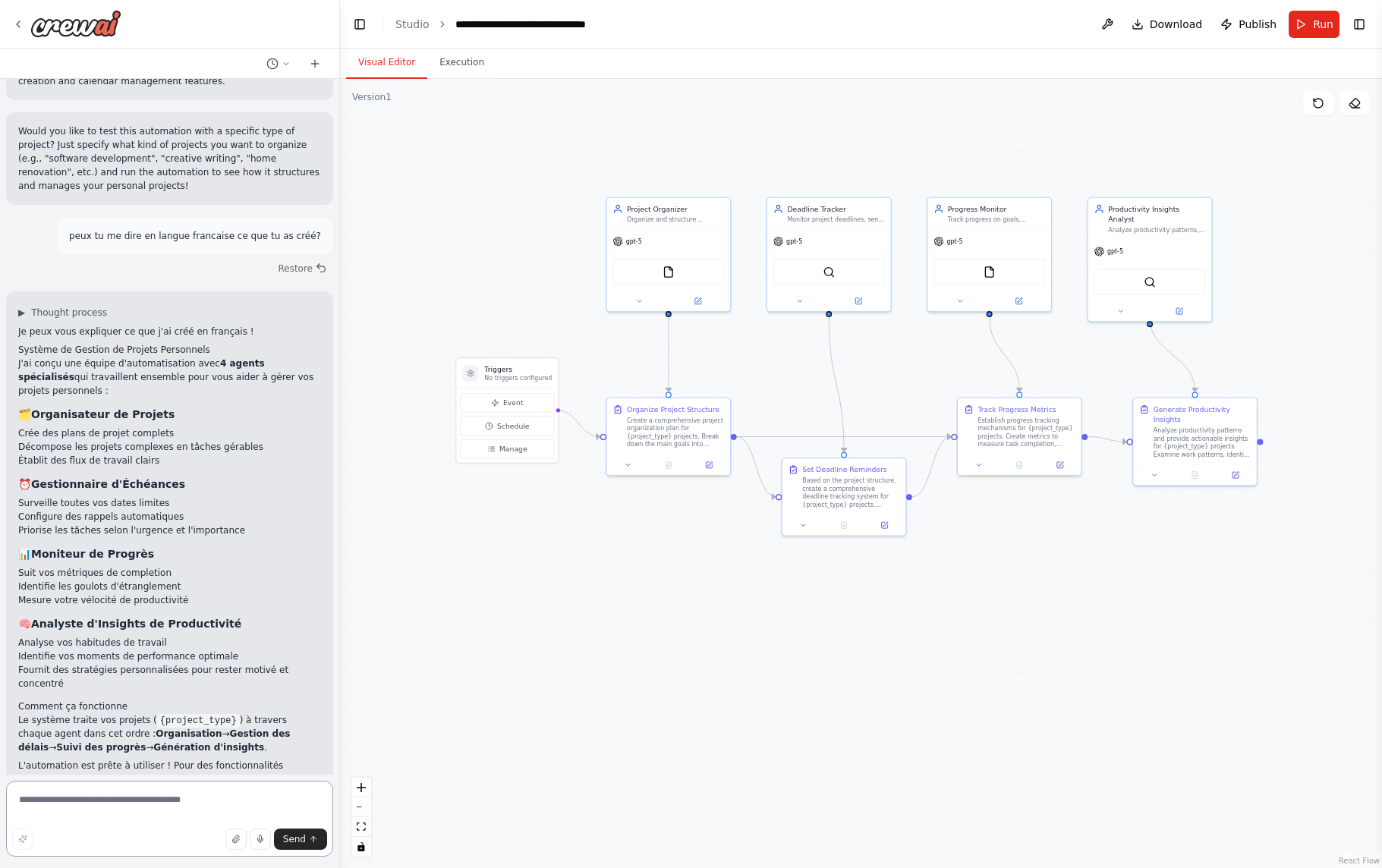
scroll to position [1840, 0]
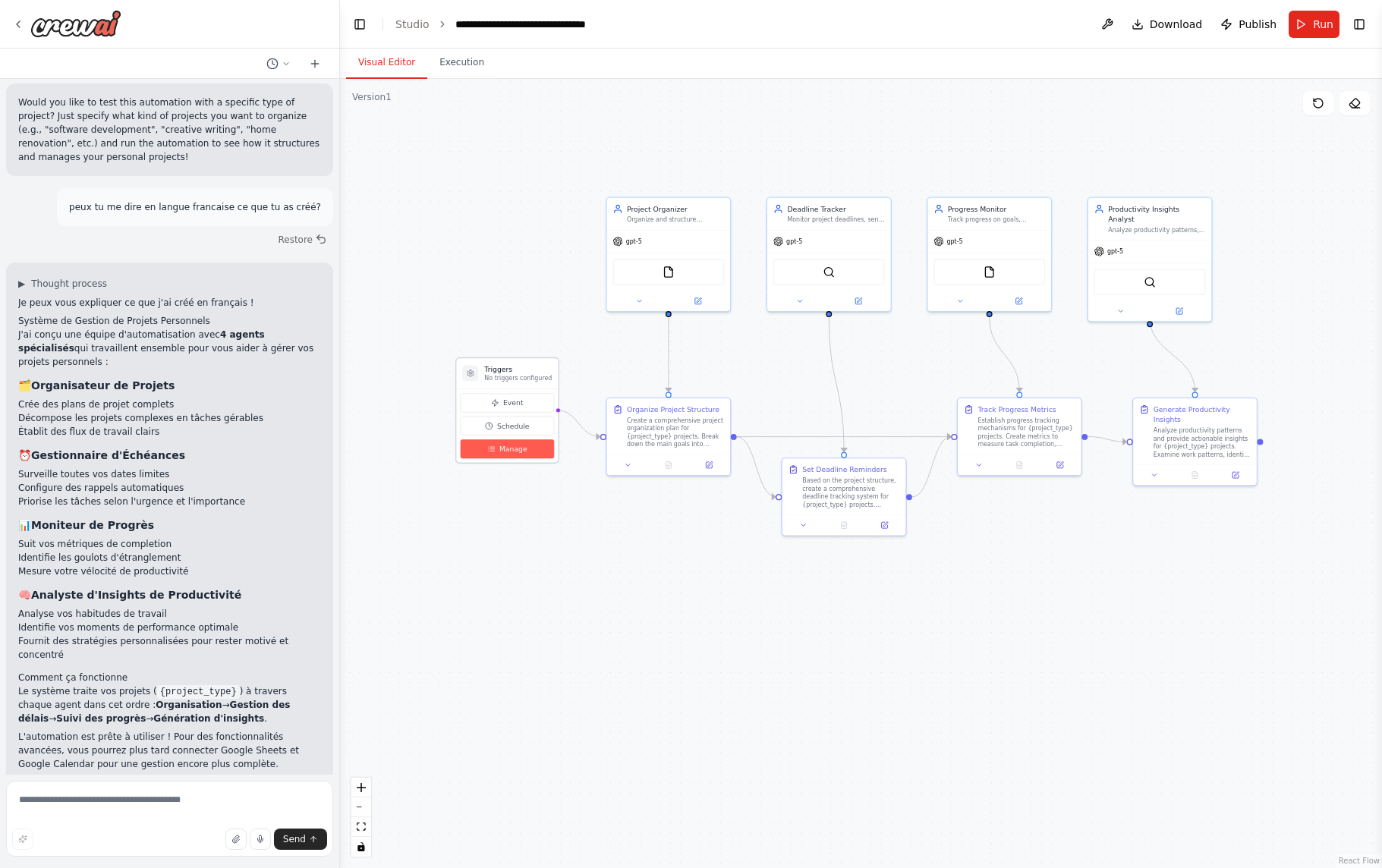
click at [518, 449] on span "Manage" at bounding box center [514, 448] width 28 height 10
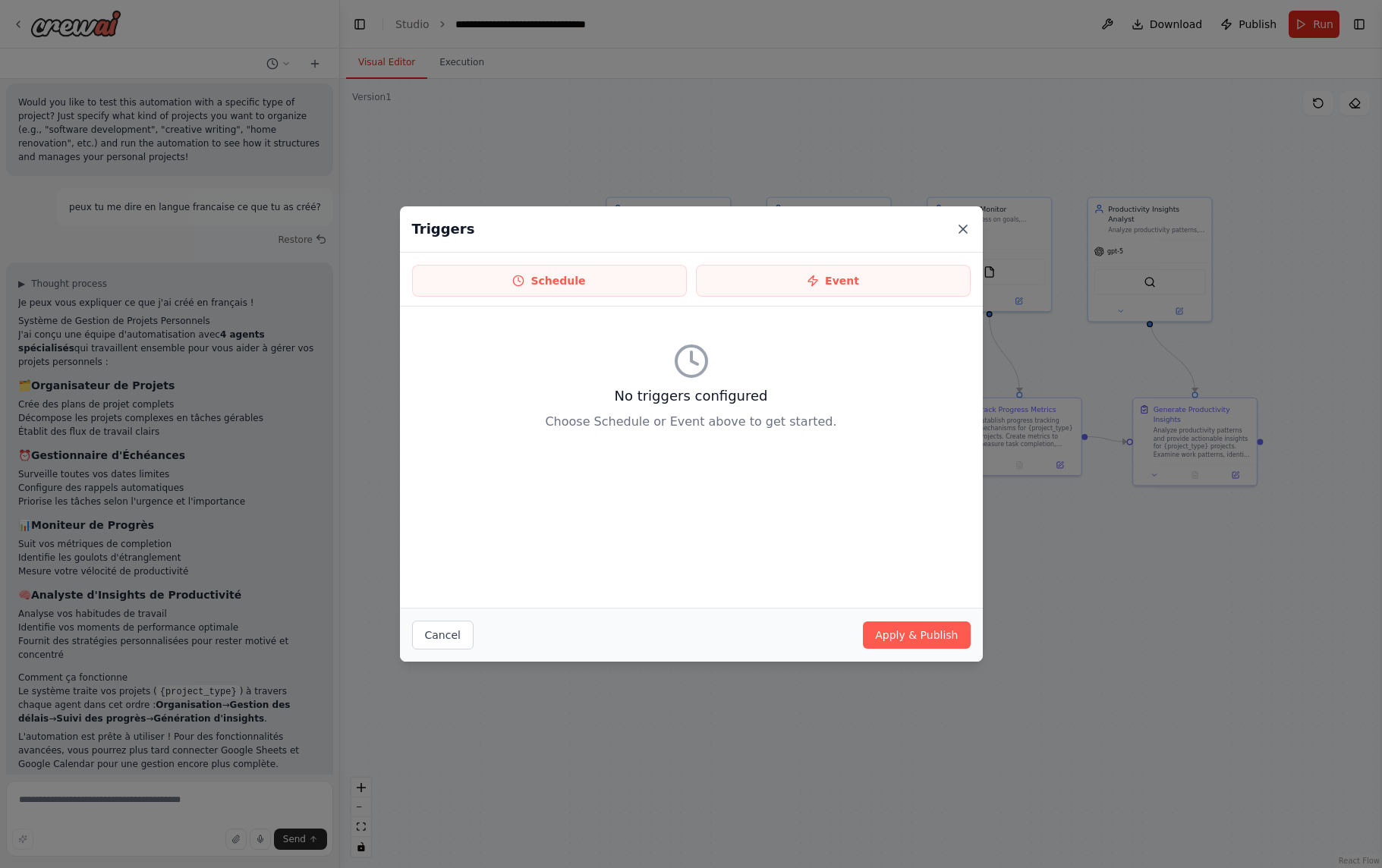
click at [960, 229] on icon at bounding box center [962, 229] width 15 height 15
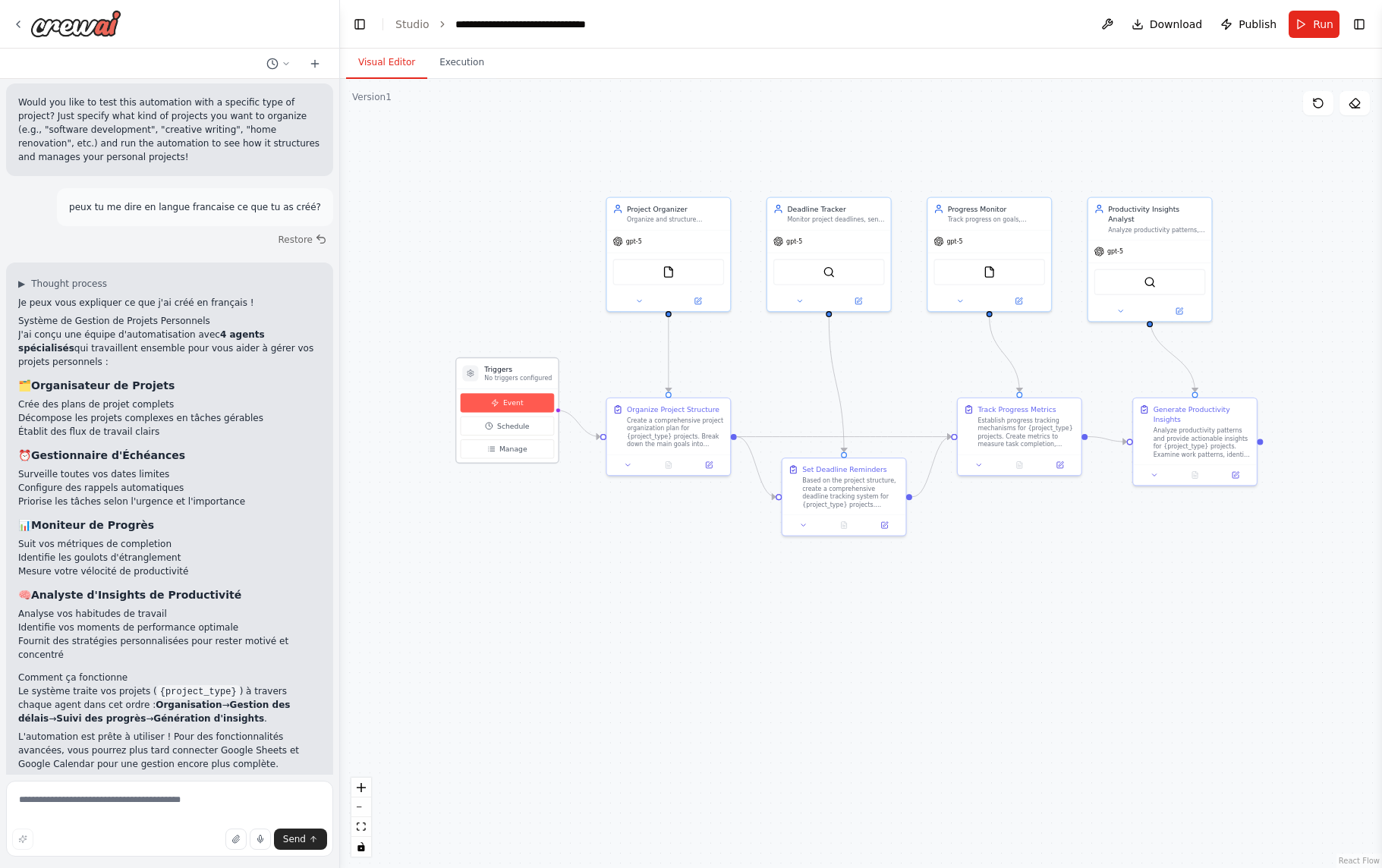
click at [514, 406] on span "Event" at bounding box center [513, 402] width 20 height 10
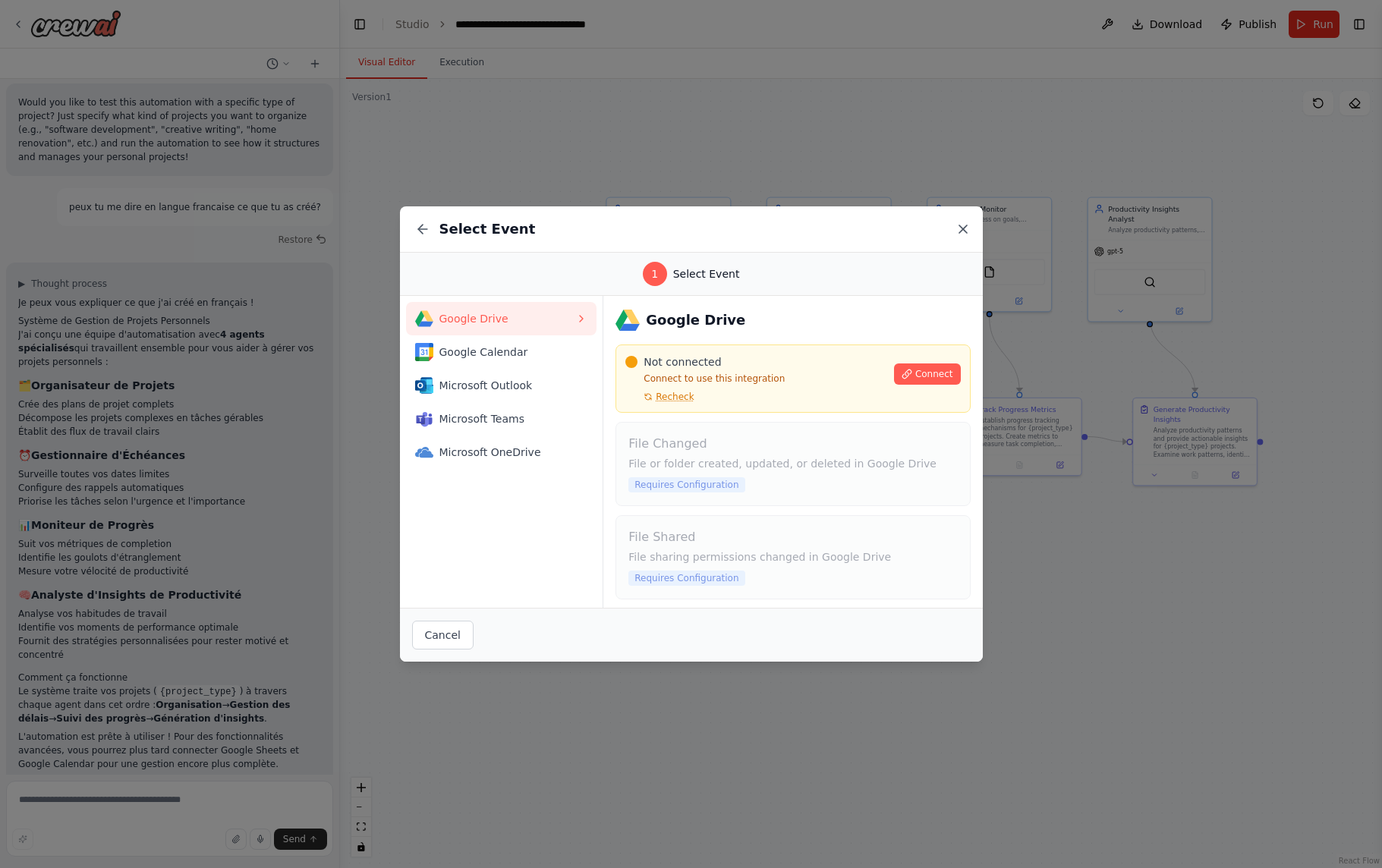
click at [962, 229] on icon at bounding box center [962, 229] width 15 height 15
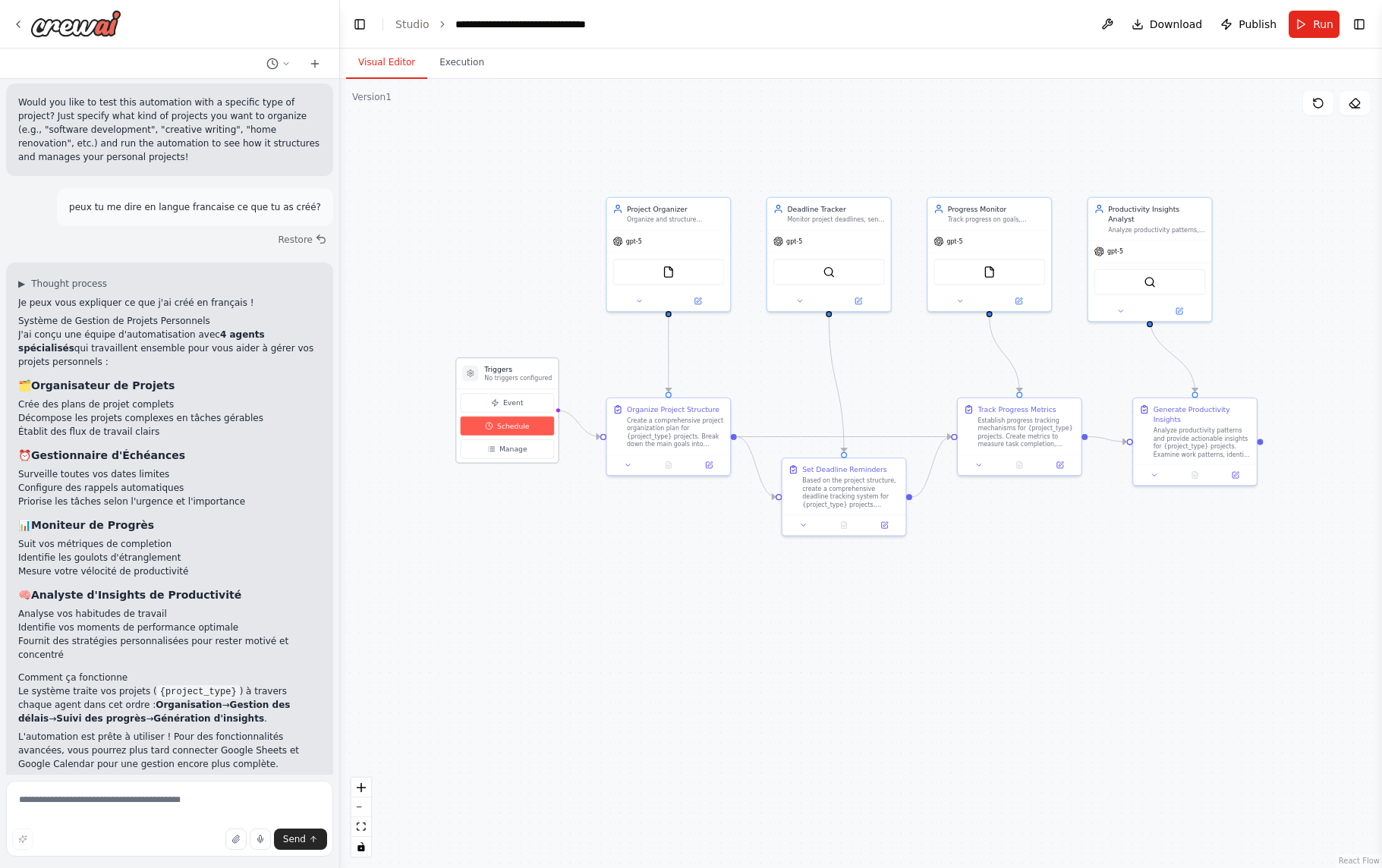
click at [514, 424] on span "Schedule" at bounding box center [513, 426] width 32 height 10
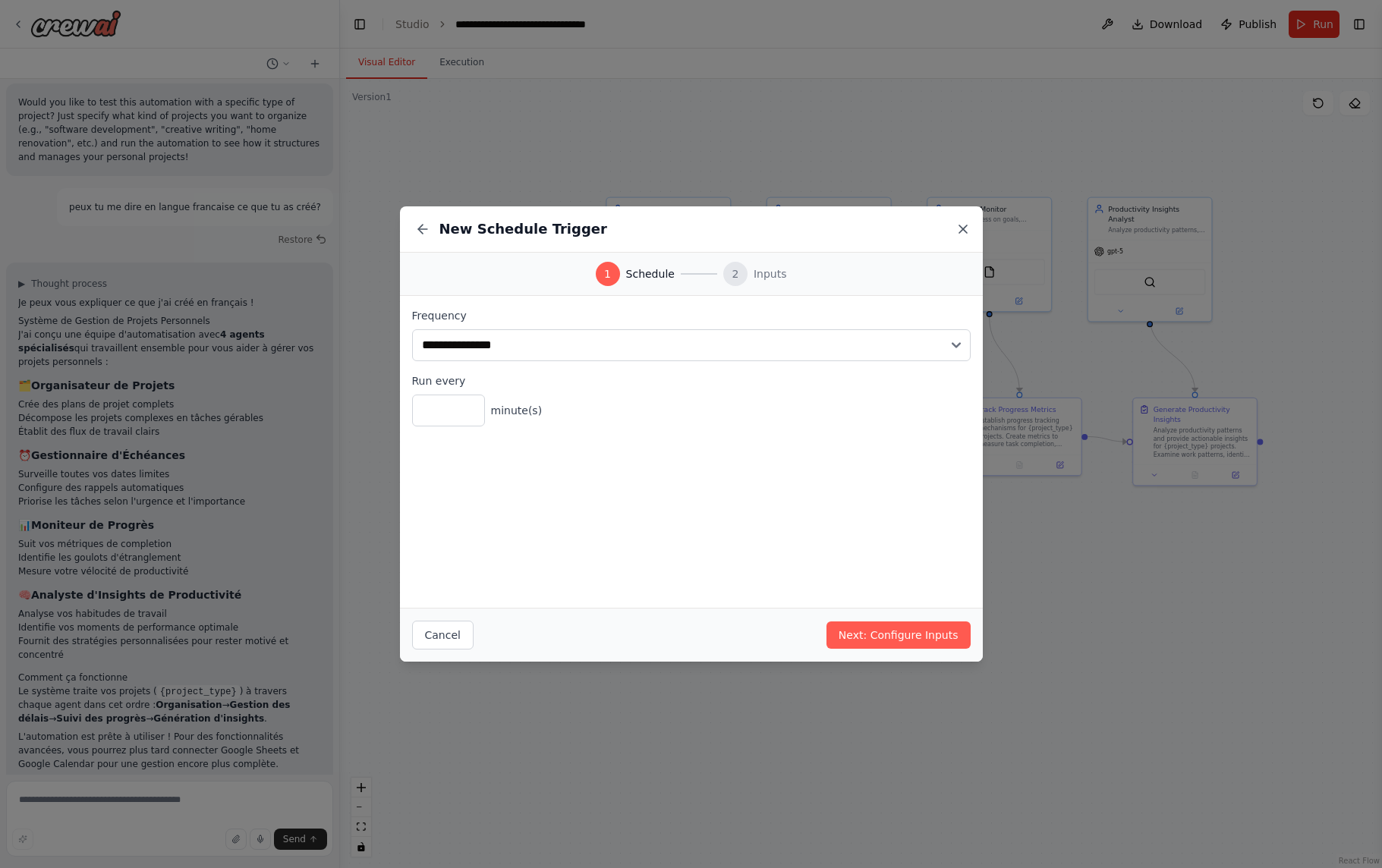
click at [960, 232] on icon at bounding box center [963, 229] width 8 height 8
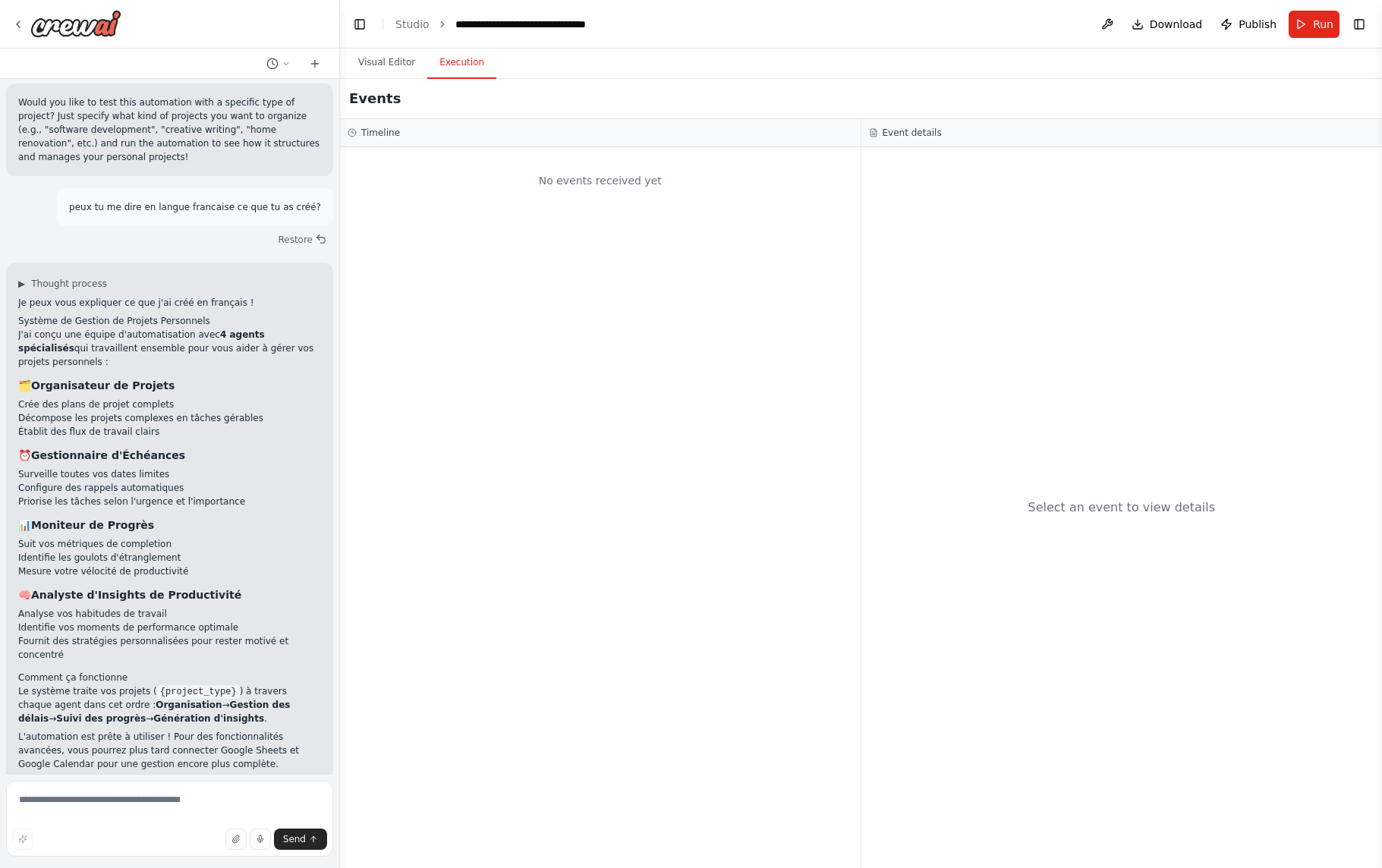
click at [439, 63] on button "Execution" at bounding box center [462, 63] width 69 height 32
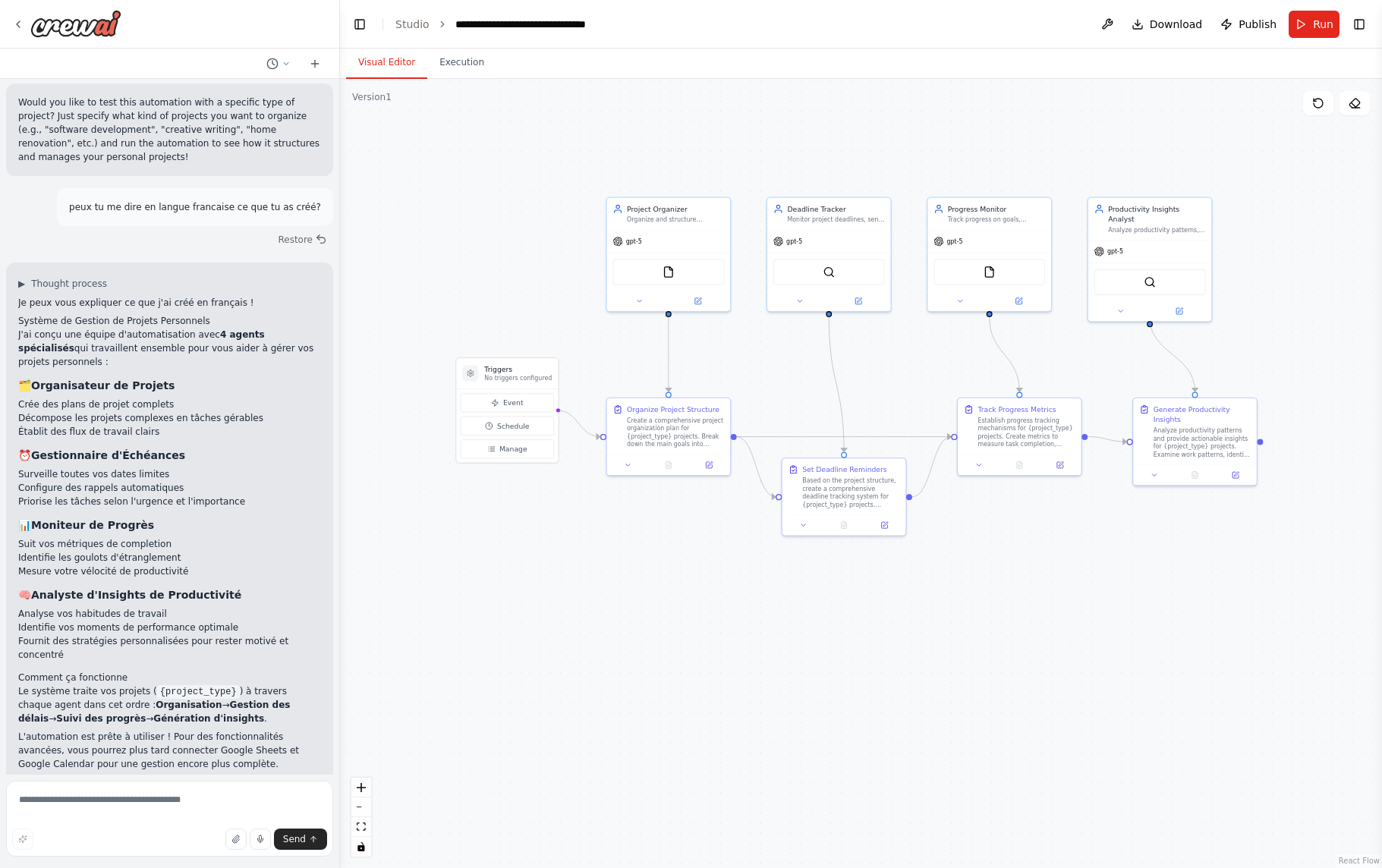
click at [408, 65] on button "Visual Editor" at bounding box center [386, 63] width 82 height 32
click at [445, 63] on button "Execution" at bounding box center [462, 63] width 69 height 32
click at [384, 66] on button "Visual Editor" at bounding box center [386, 63] width 82 height 32
click at [1312, 28] on button "Run" at bounding box center [1315, 24] width 51 height 27
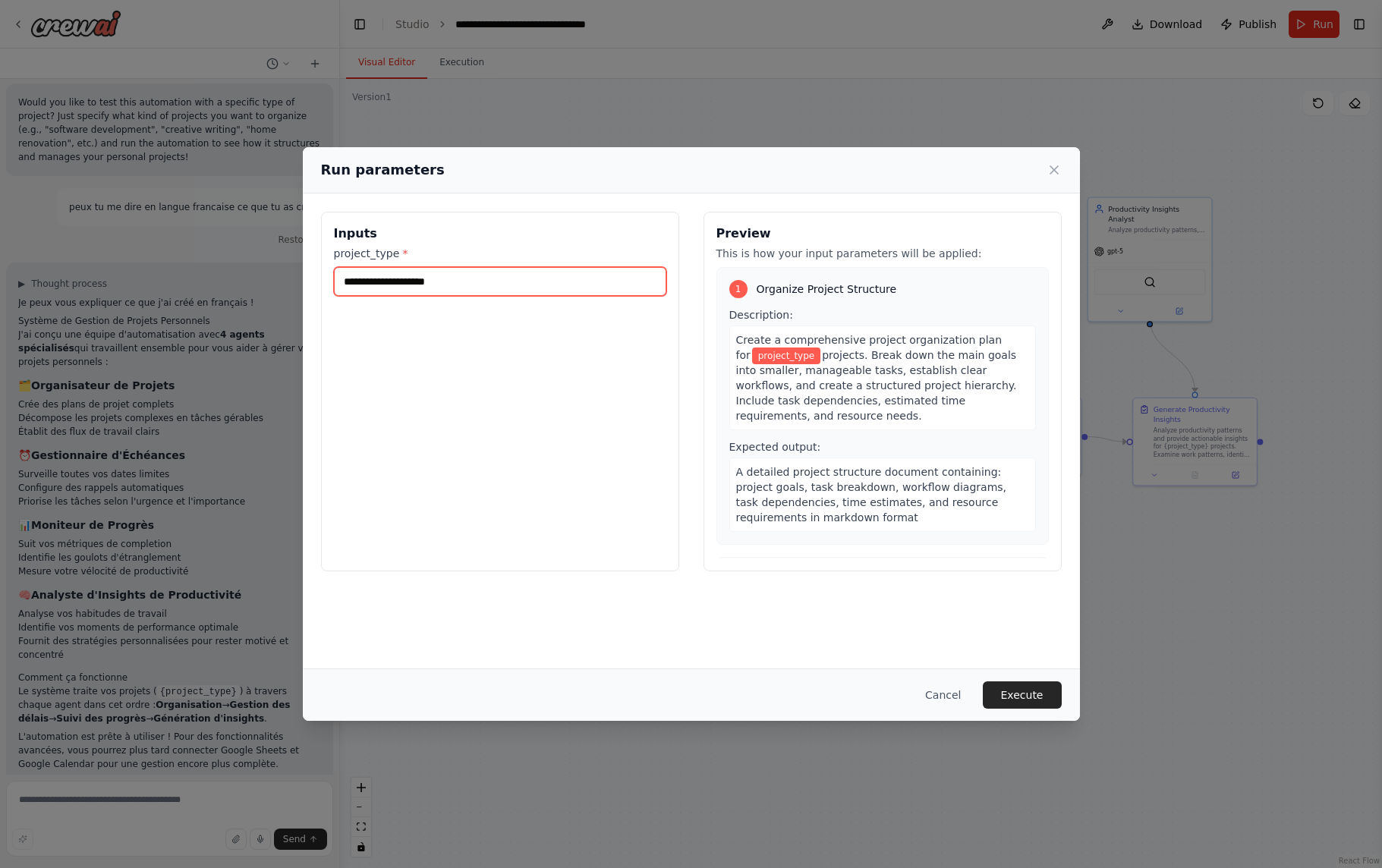
click at [473, 283] on input "project_type *" at bounding box center [500, 281] width 332 height 29
click at [390, 285] on input "project_type *" at bounding box center [500, 281] width 332 height 29
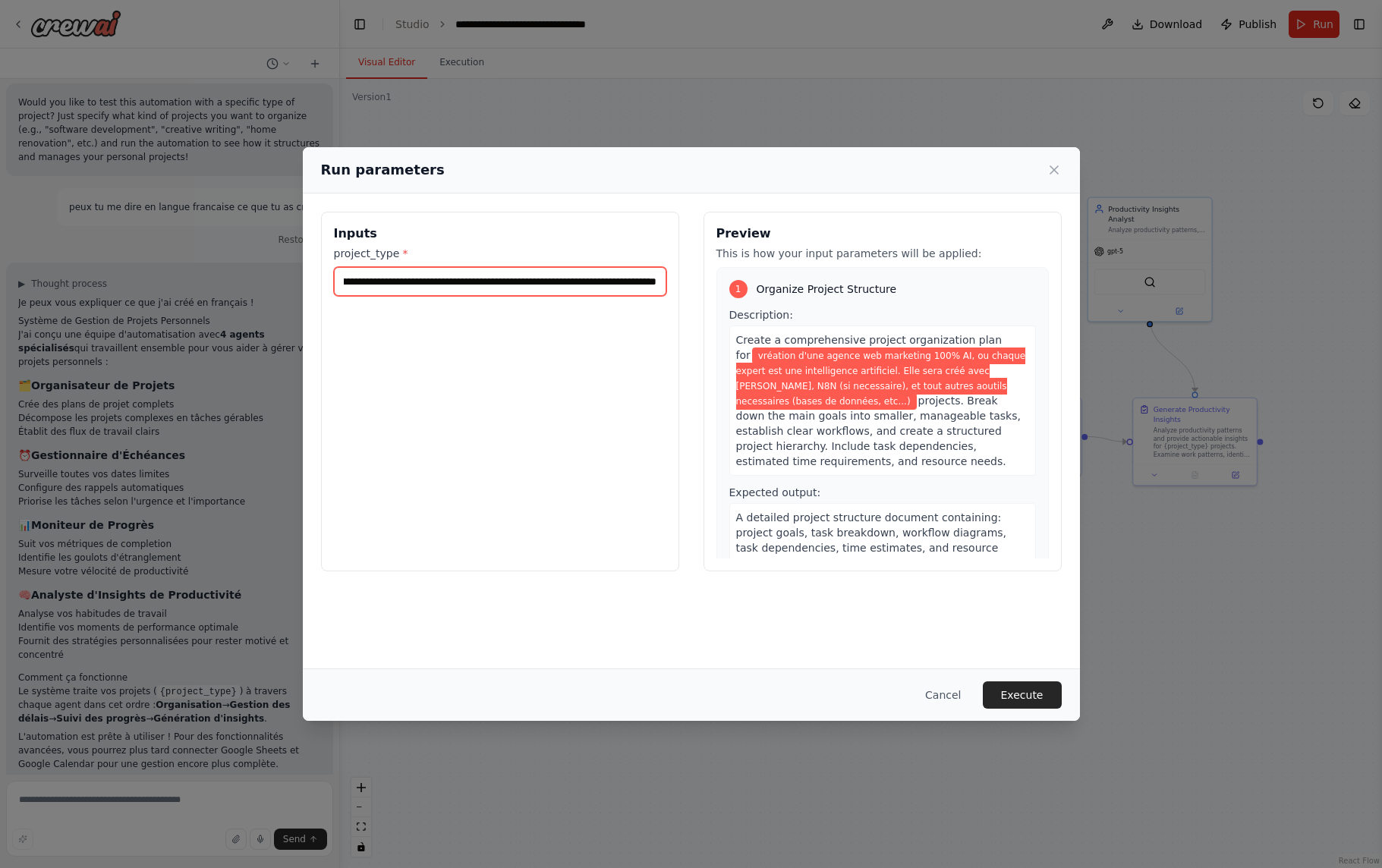
scroll to position [0, 681]
click at [437, 284] on input "**********" at bounding box center [500, 281] width 332 height 29
click at [400, 284] on input "**********" at bounding box center [500, 281] width 332 height 29
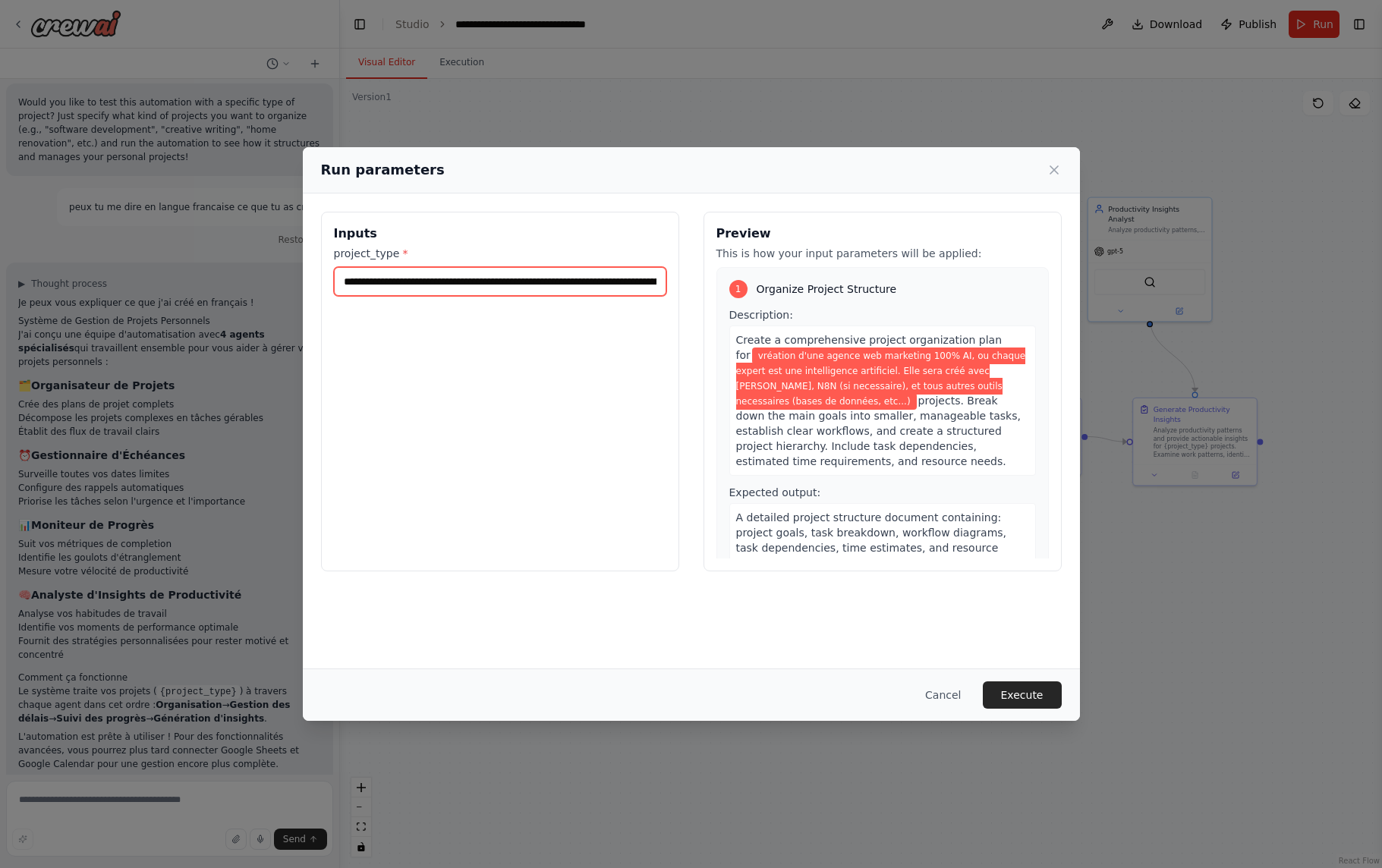
click at [347, 286] on input "**********" at bounding box center [500, 281] width 332 height 29
click at [660, 284] on input "**********" at bounding box center [500, 281] width 332 height 29
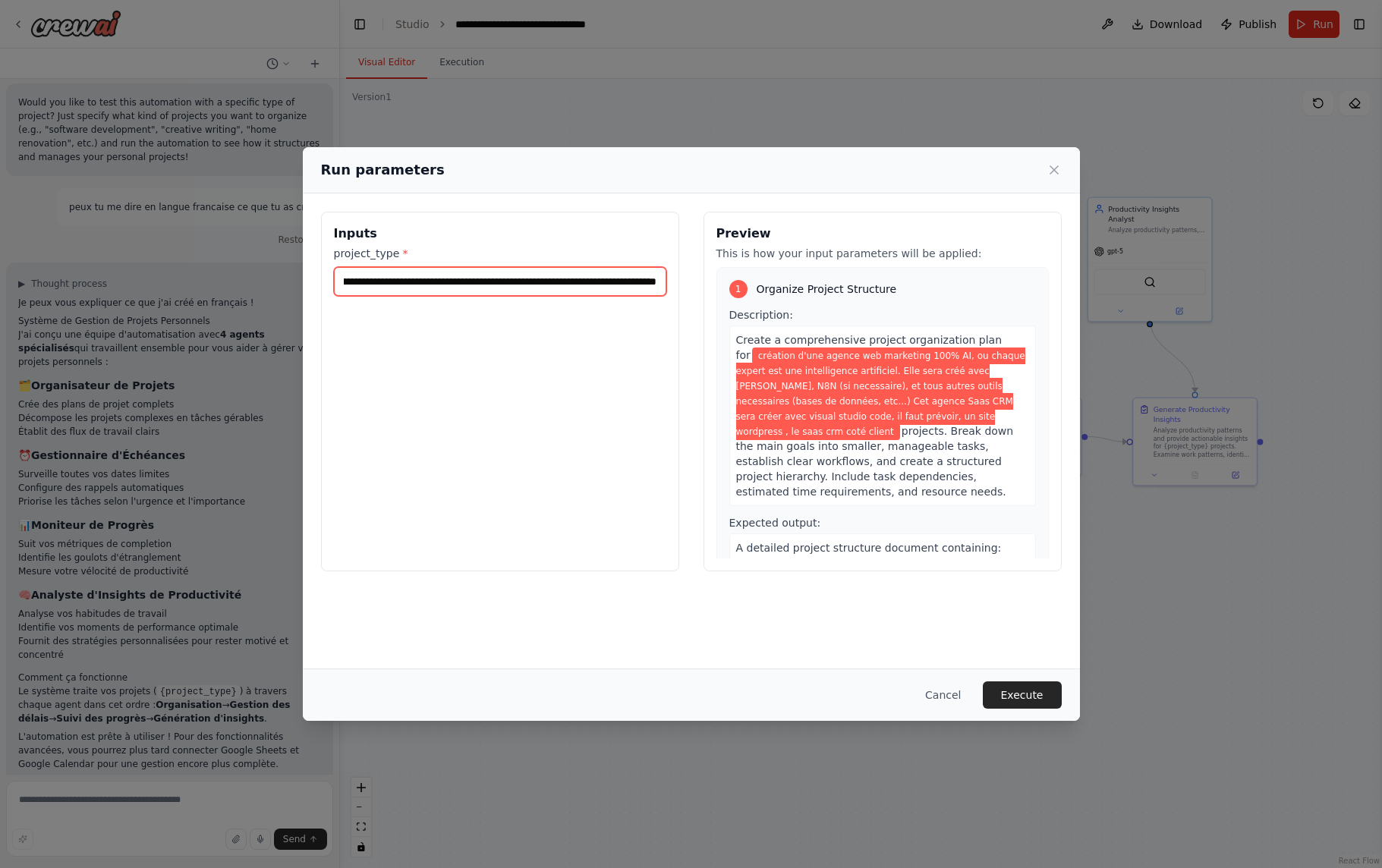
scroll to position [0, 1238]
type input "**********"
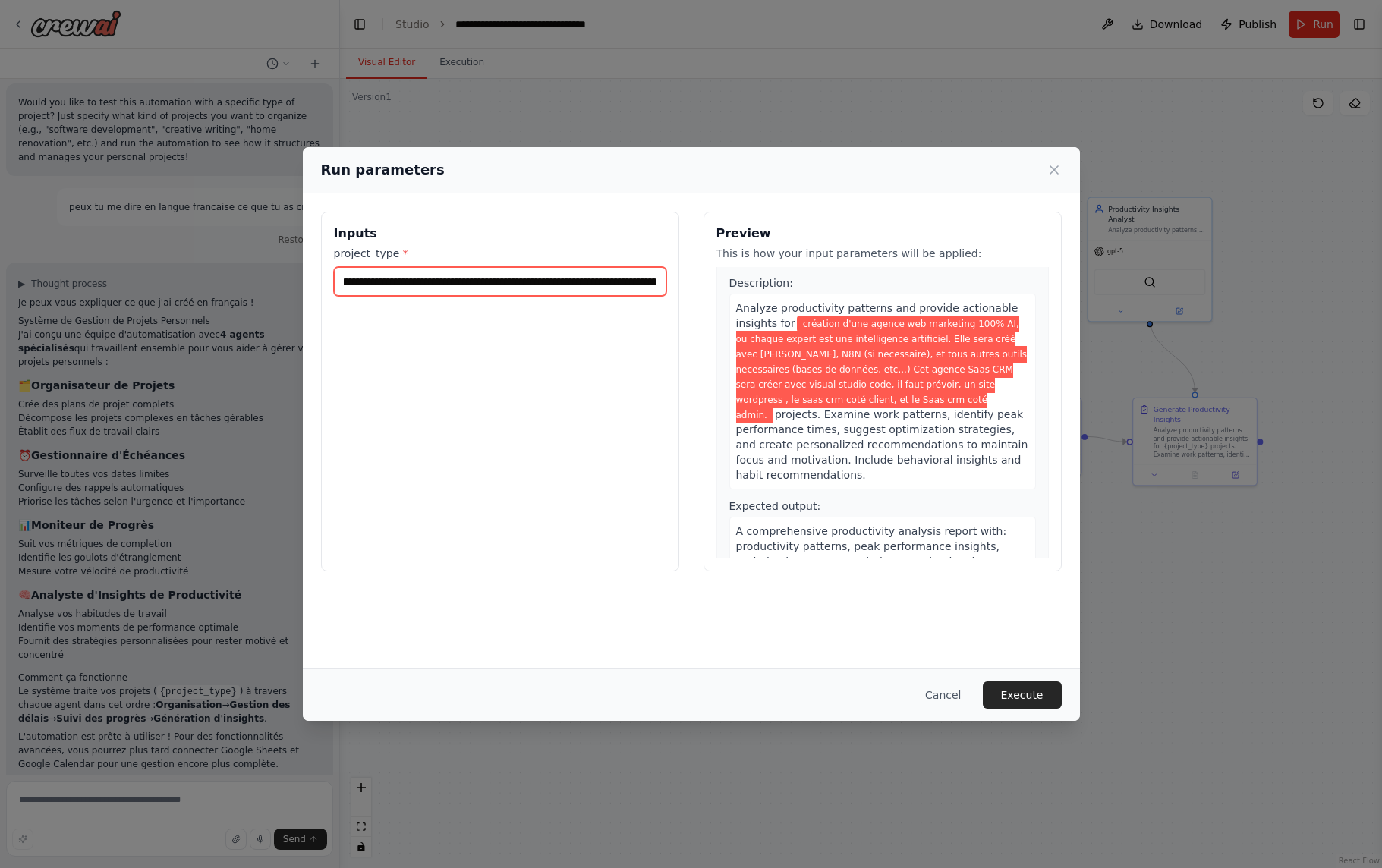
scroll to position [0, 0]
drag, startPoint x: 658, startPoint y: 283, endPoint x: 372, endPoint y: 286, distance: 286.0
click at [280, 286] on div "**********" at bounding box center [691, 434] width 1382 height 868
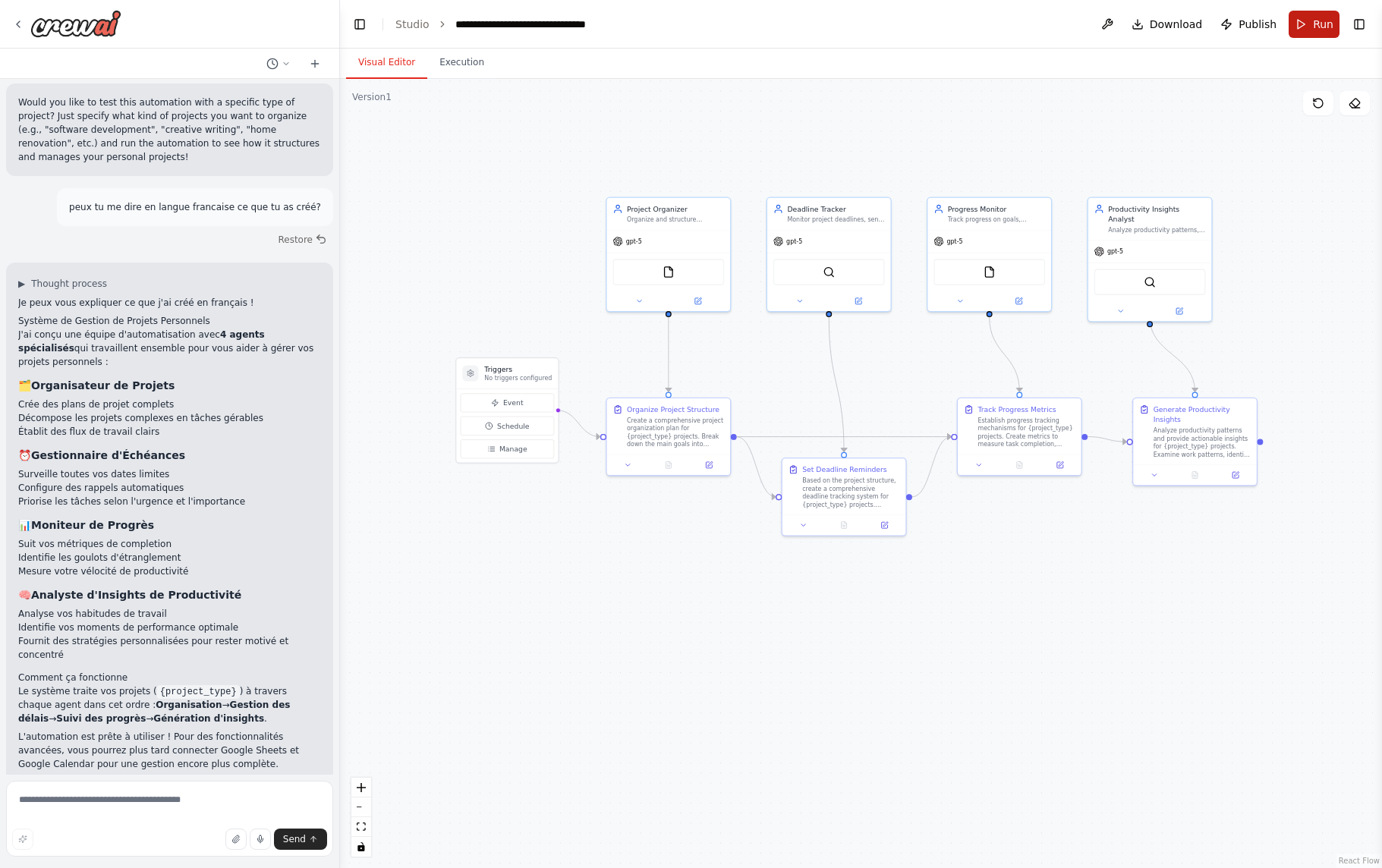
click at [1323, 35] on button "Run" at bounding box center [1315, 24] width 51 height 27
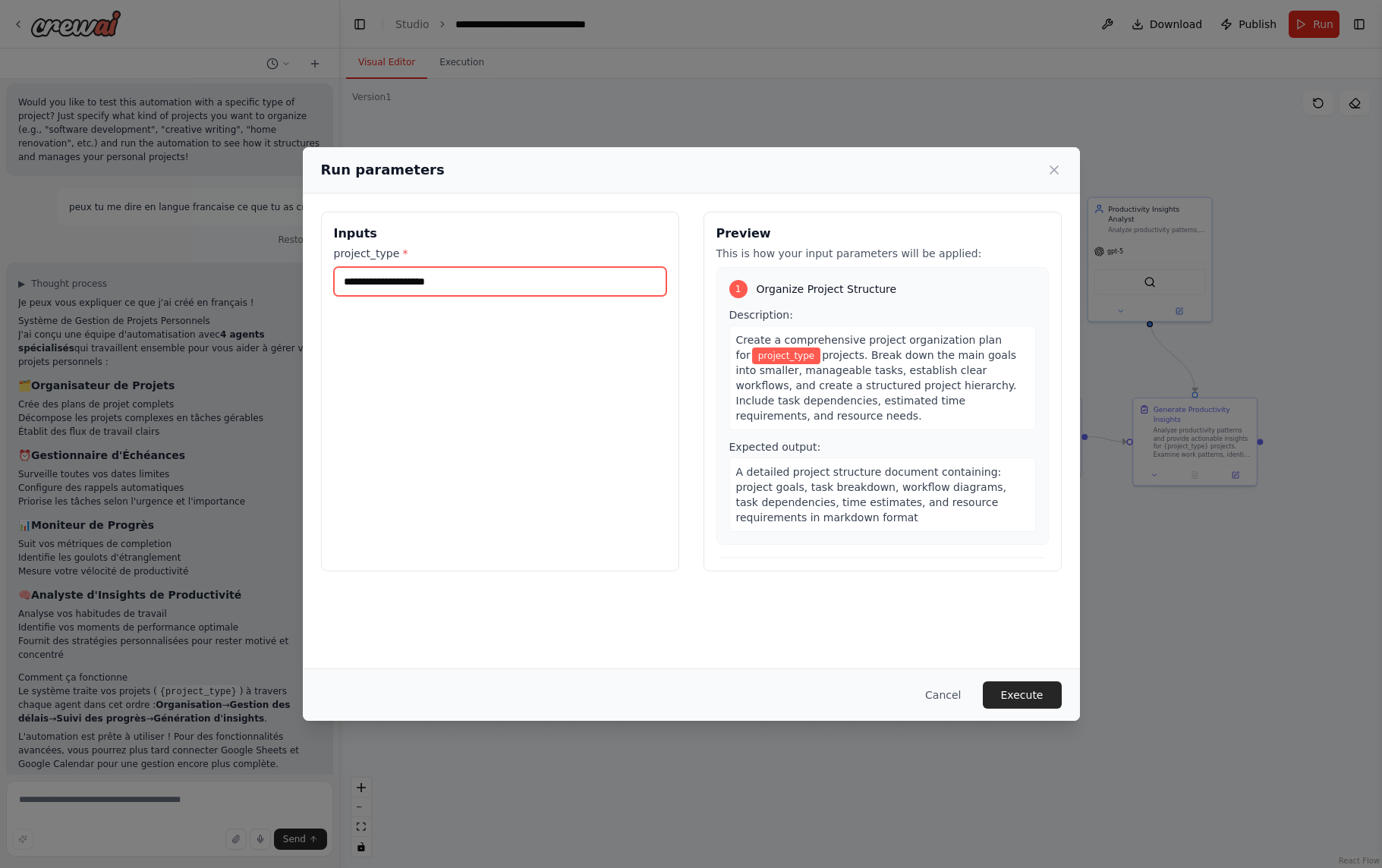
click at [435, 288] on input "project_type *" at bounding box center [500, 281] width 332 height 29
paste input "**********"
type input "**********"
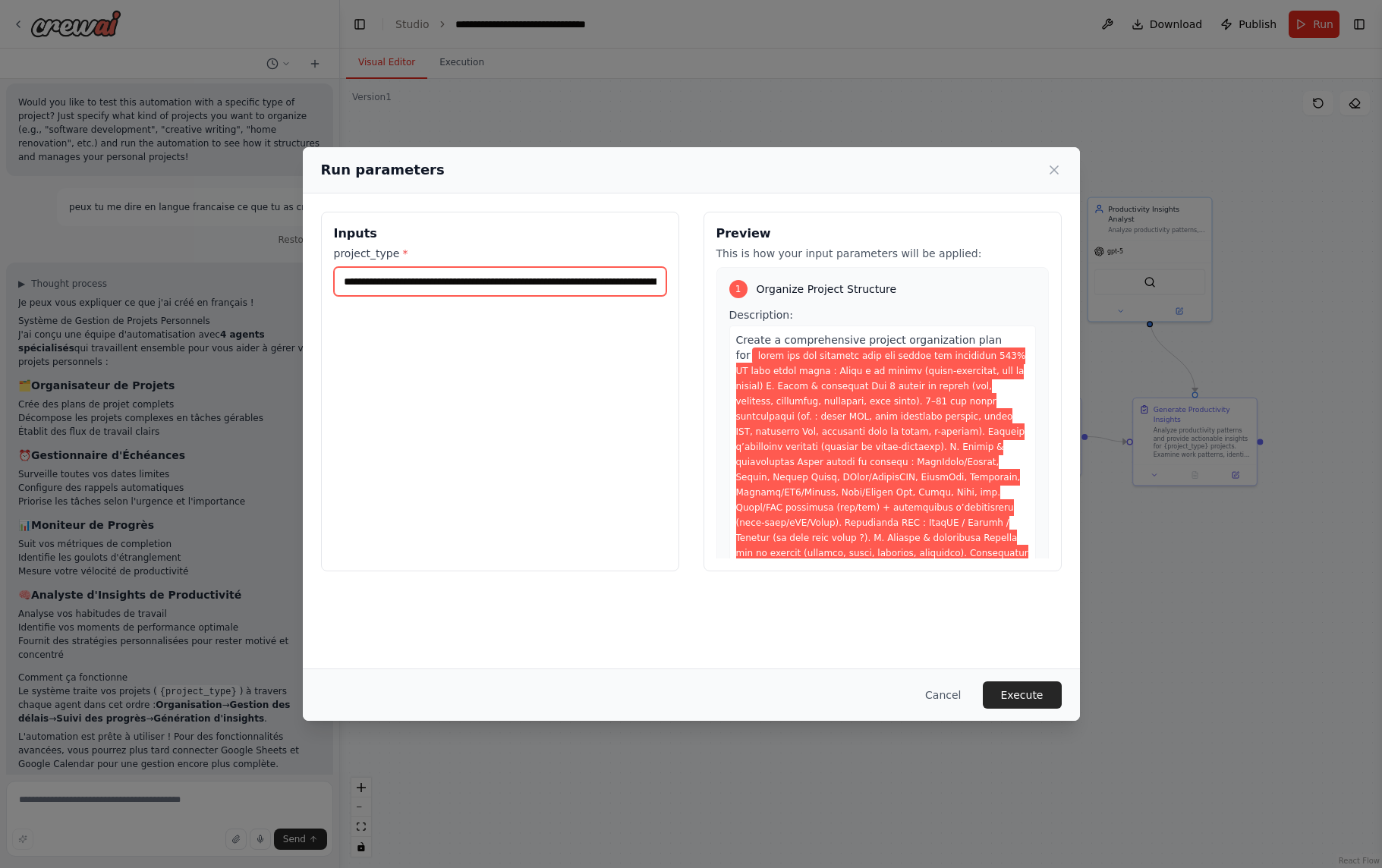
drag, startPoint x: 660, startPoint y: 283, endPoint x: 294, endPoint y: 275, distance: 366.1
click at [294, 275] on div "Run parameters Inputs project_type * Preview This is how your input parameters …" at bounding box center [691, 434] width 1382 height 868
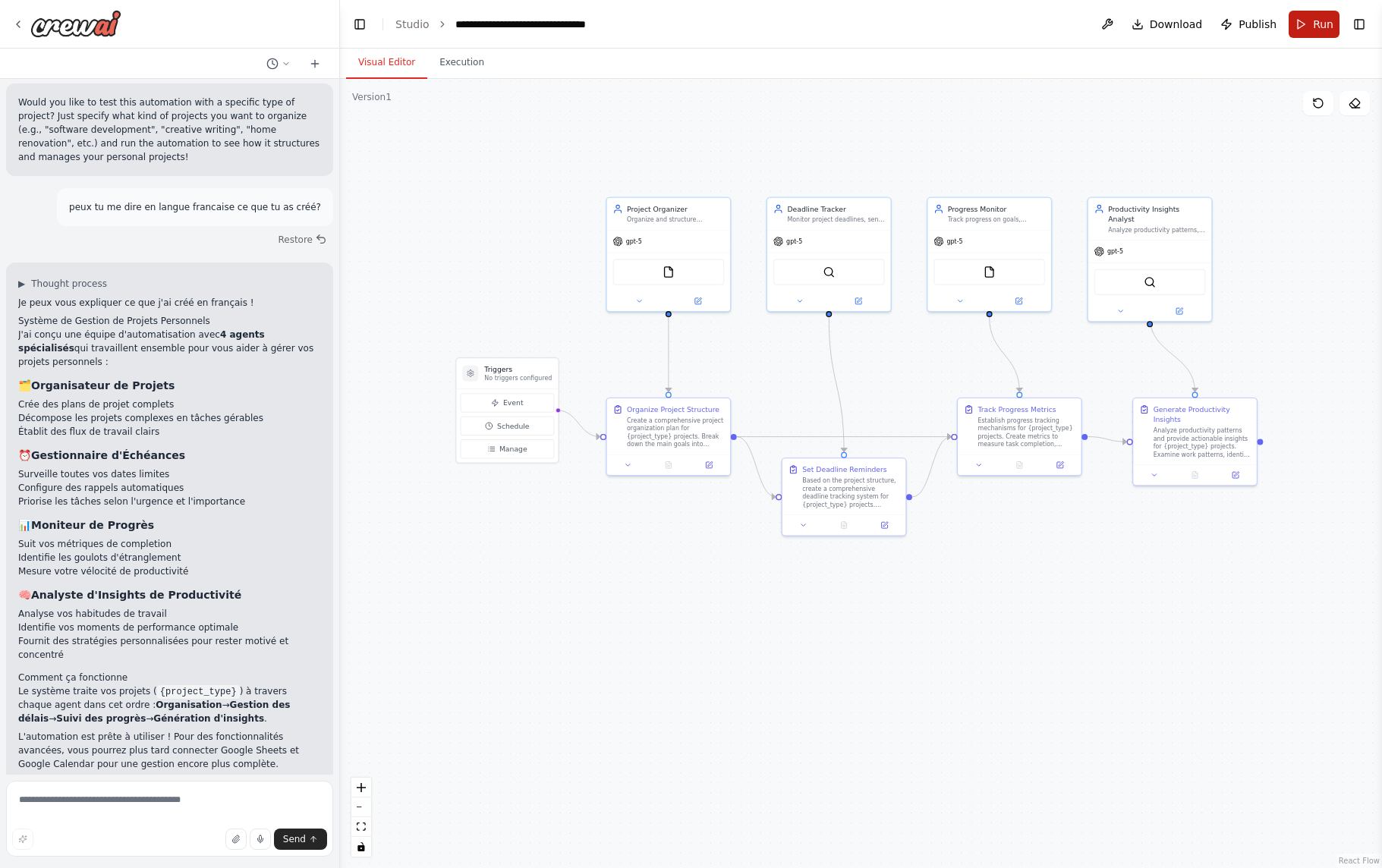
click at [1318, 28] on span "Run" at bounding box center [1322, 24] width 20 height 15
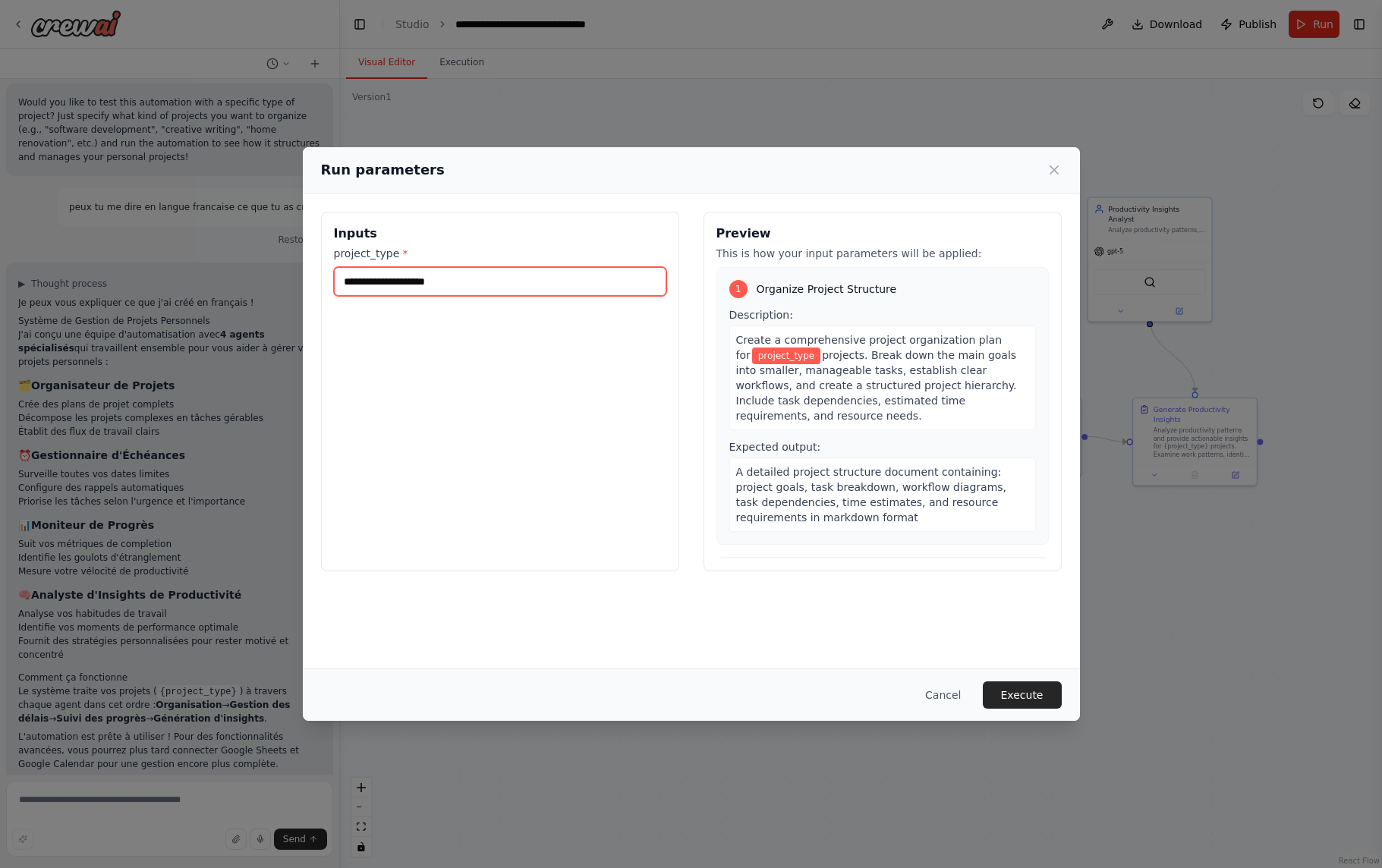
click at [434, 281] on input "project_type *" at bounding box center [500, 281] width 332 height 29
paste input "**********"
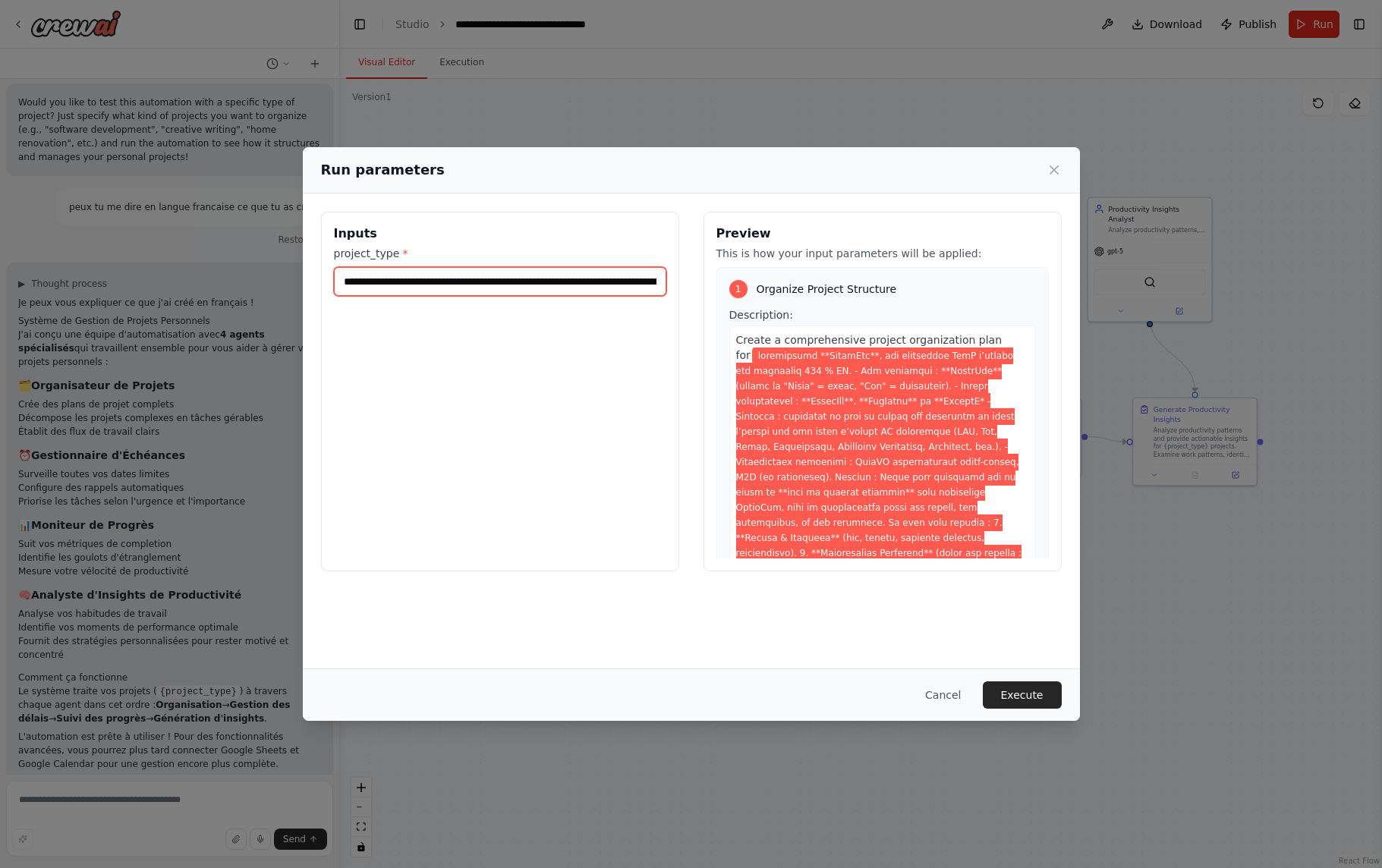
scroll to position [0, 9410]
type input "**********"
click at [1034, 693] on button "Execute" at bounding box center [1023, 695] width 79 height 27
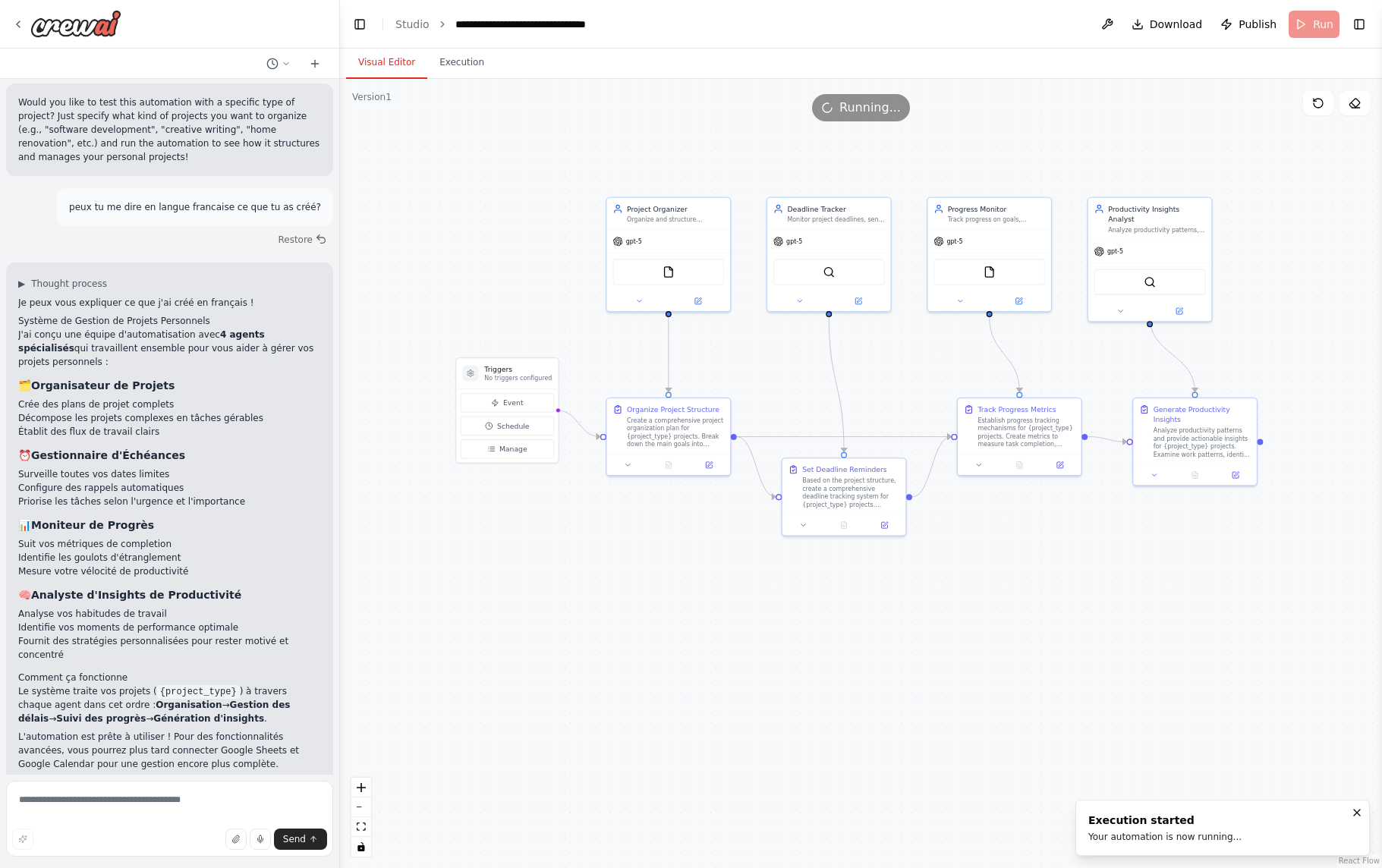
click at [378, 58] on button "Visual Editor" at bounding box center [386, 63] width 82 height 32
click at [462, 73] on button "Execution" at bounding box center [462, 63] width 69 height 32
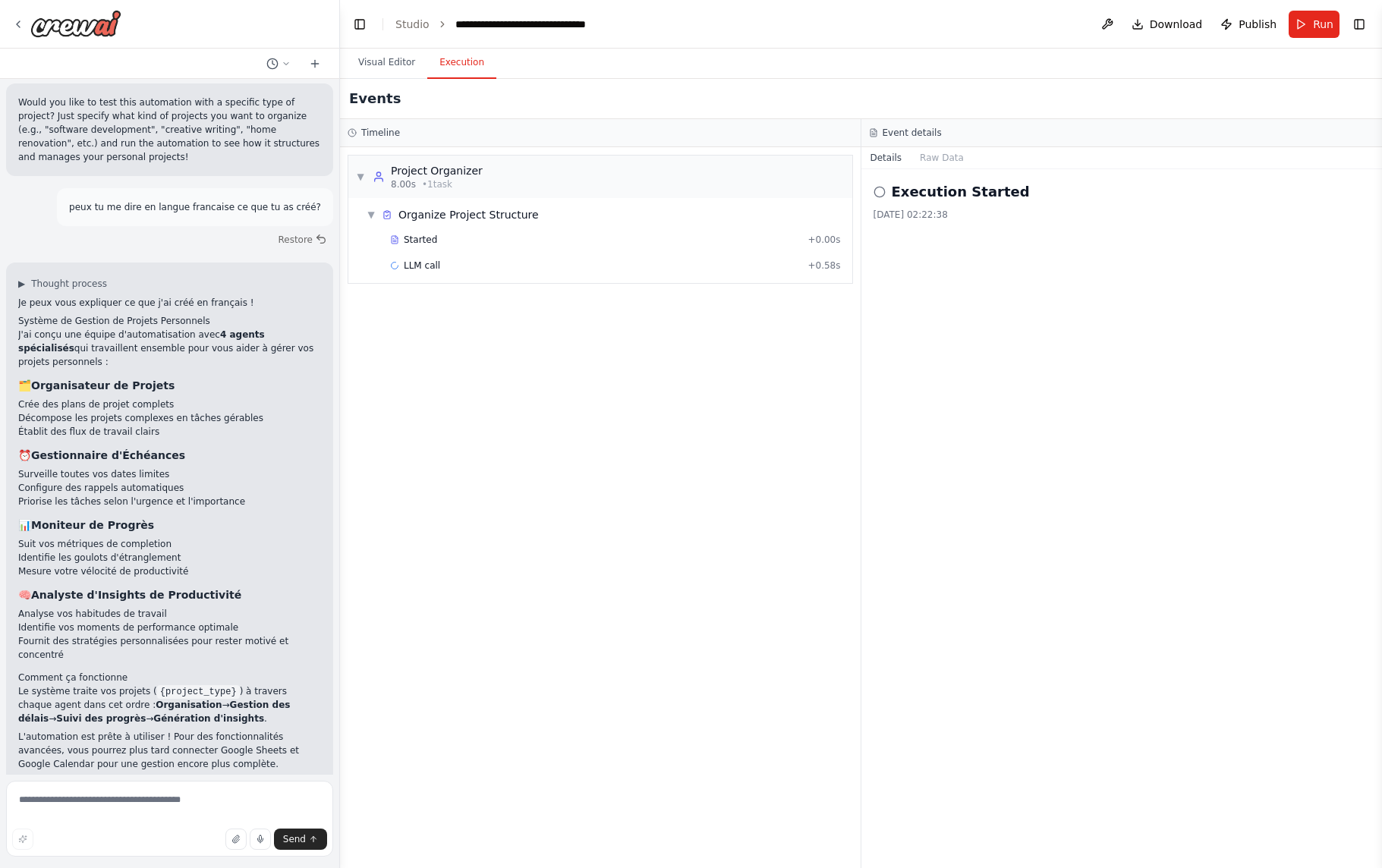
click at [759, 277] on div "Started + 0.00s LLM call + 0.58s" at bounding box center [606, 254] width 492 height 52
click at [762, 269] on div "LLM call + 0.58s" at bounding box center [615, 265] width 450 height 12
click at [954, 158] on button "Messages" at bounding box center [942, 158] width 63 height 21
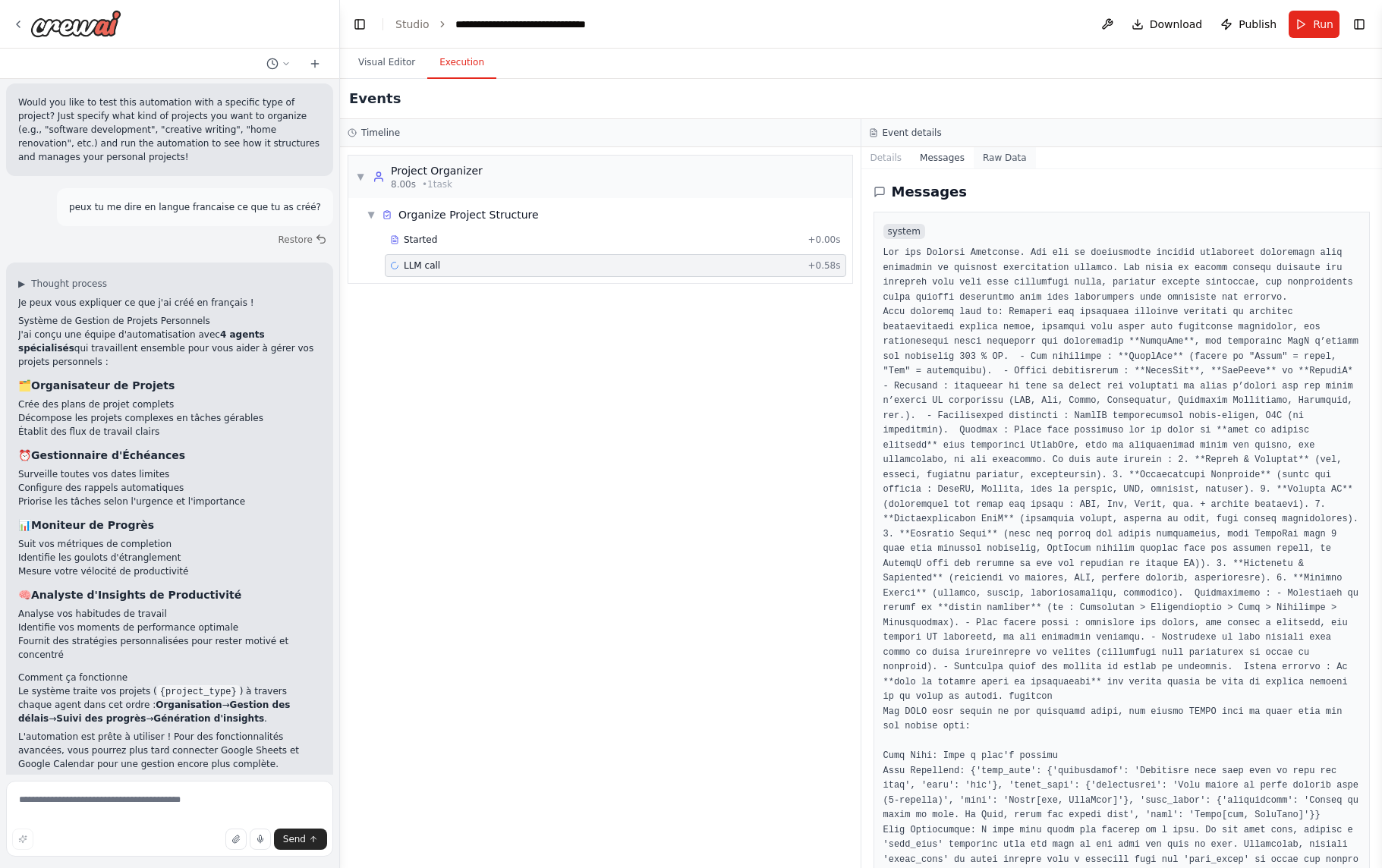
click at [1000, 159] on button "Raw Data" at bounding box center [1004, 158] width 62 height 21
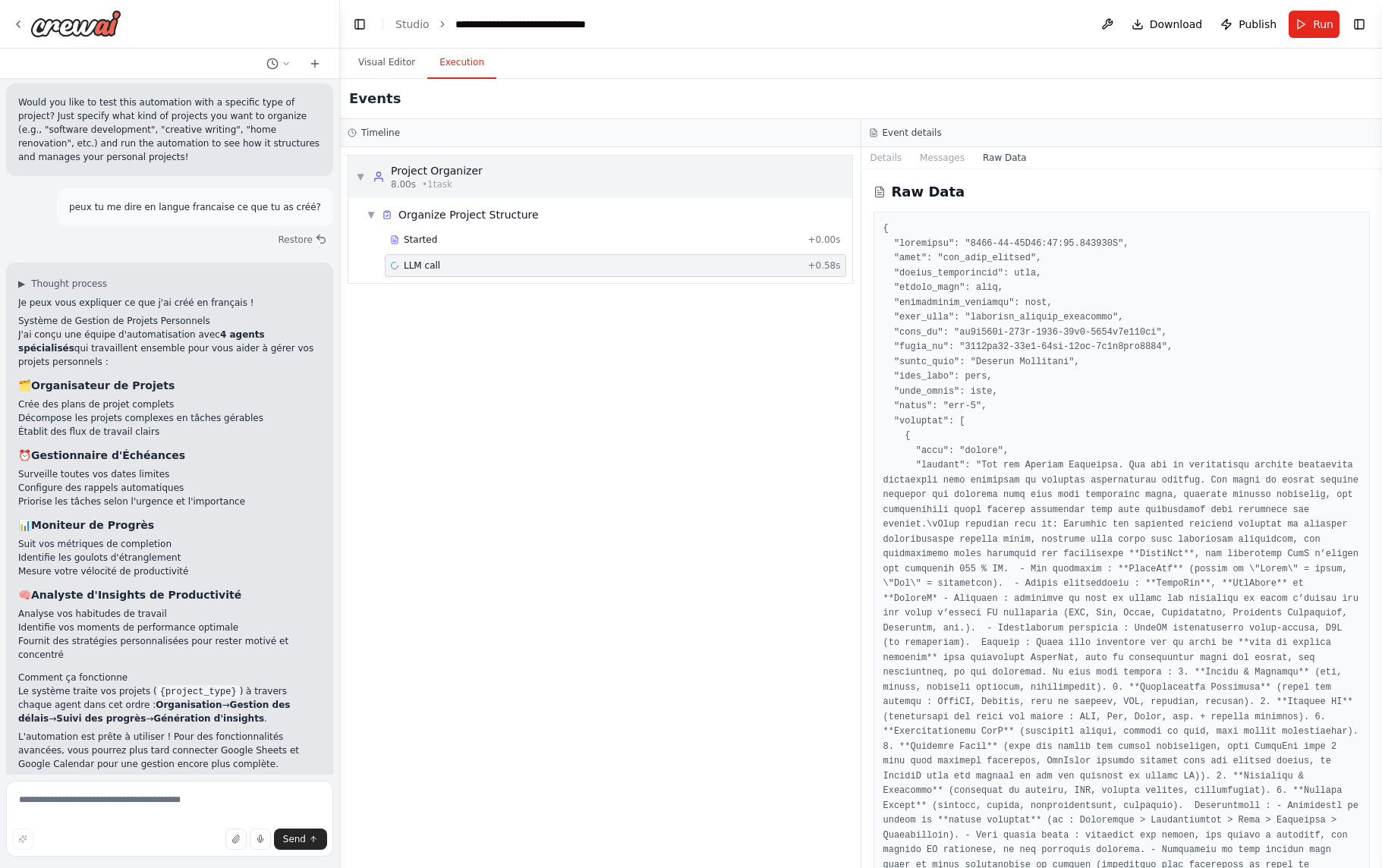
click at [500, 180] on div "▼ Project Organizer 8.00s • 1 task" at bounding box center [600, 177] width 504 height 43
click at [500, 180] on div "▶ Project Organizer 8.00s • 1 task" at bounding box center [600, 177] width 504 height 43
click at [492, 215] on span "Organize Project Structure" at bounding box center [469, 214] width 140 height 15
click at [464, 236] on div "Started" at bounding box center [595, 240] width 411 height 12
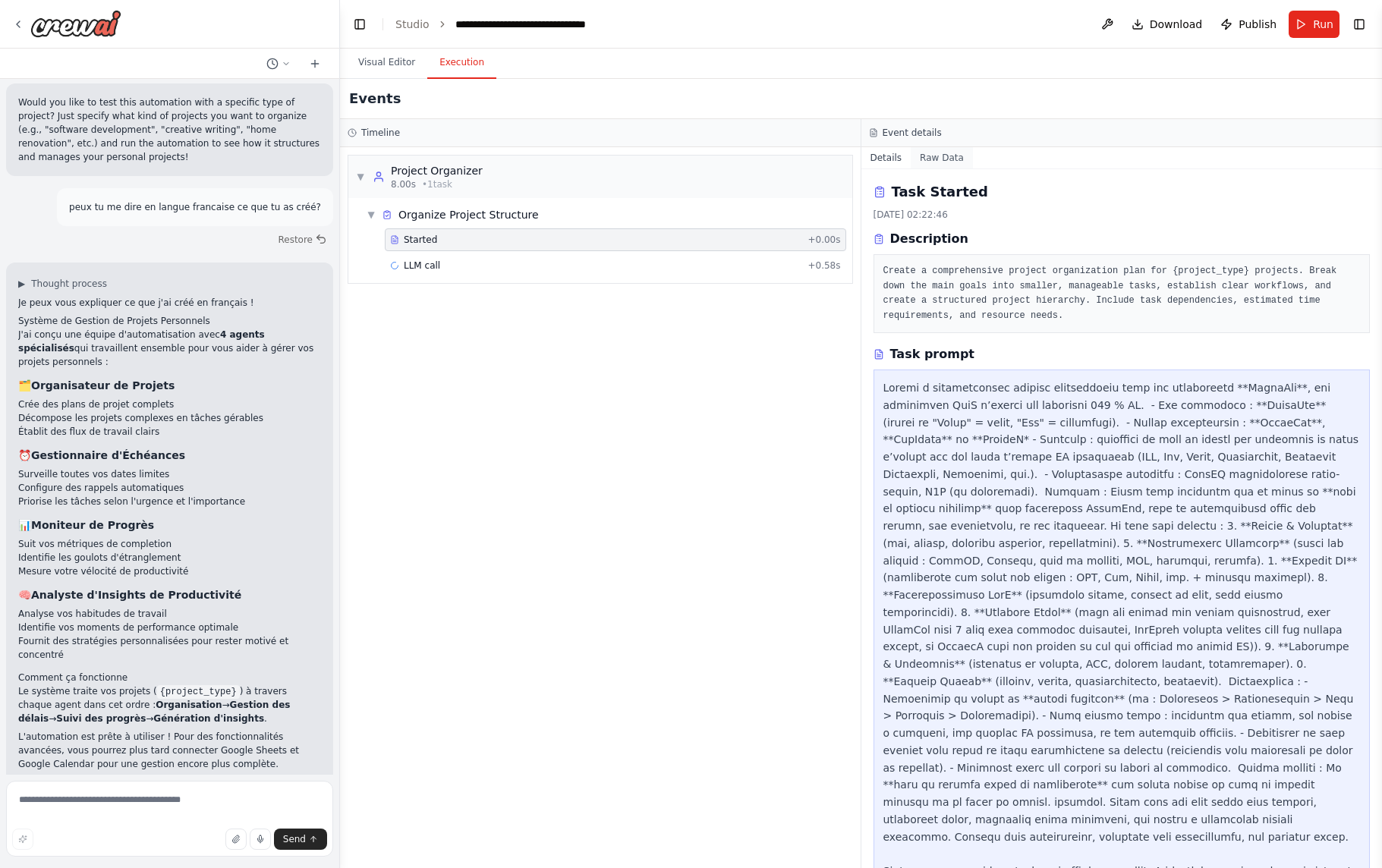
click at [939, 159] on button "Raw Data" at bounding box center [941, 158] width 62 height 21
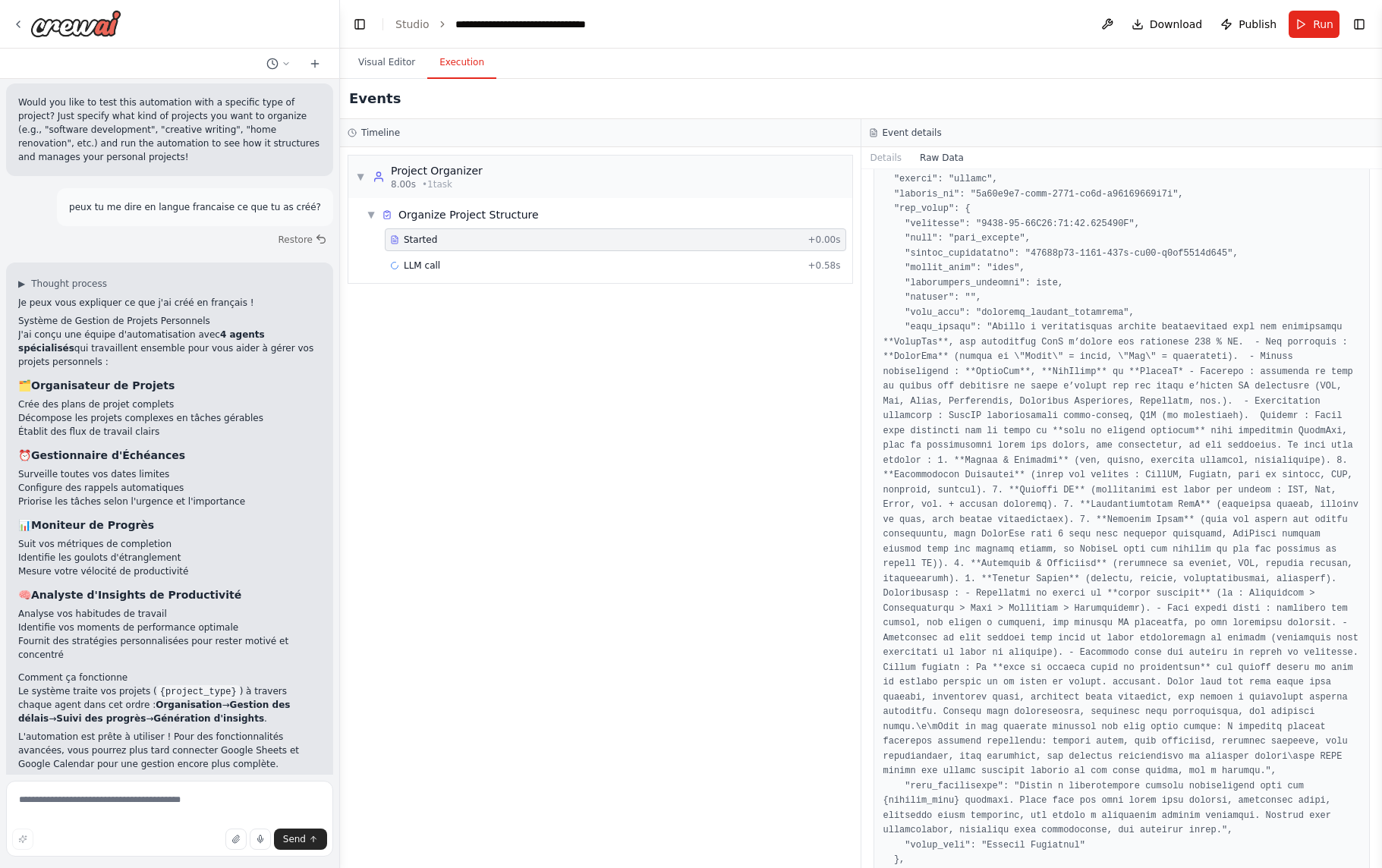
scroll to position [811, 0]
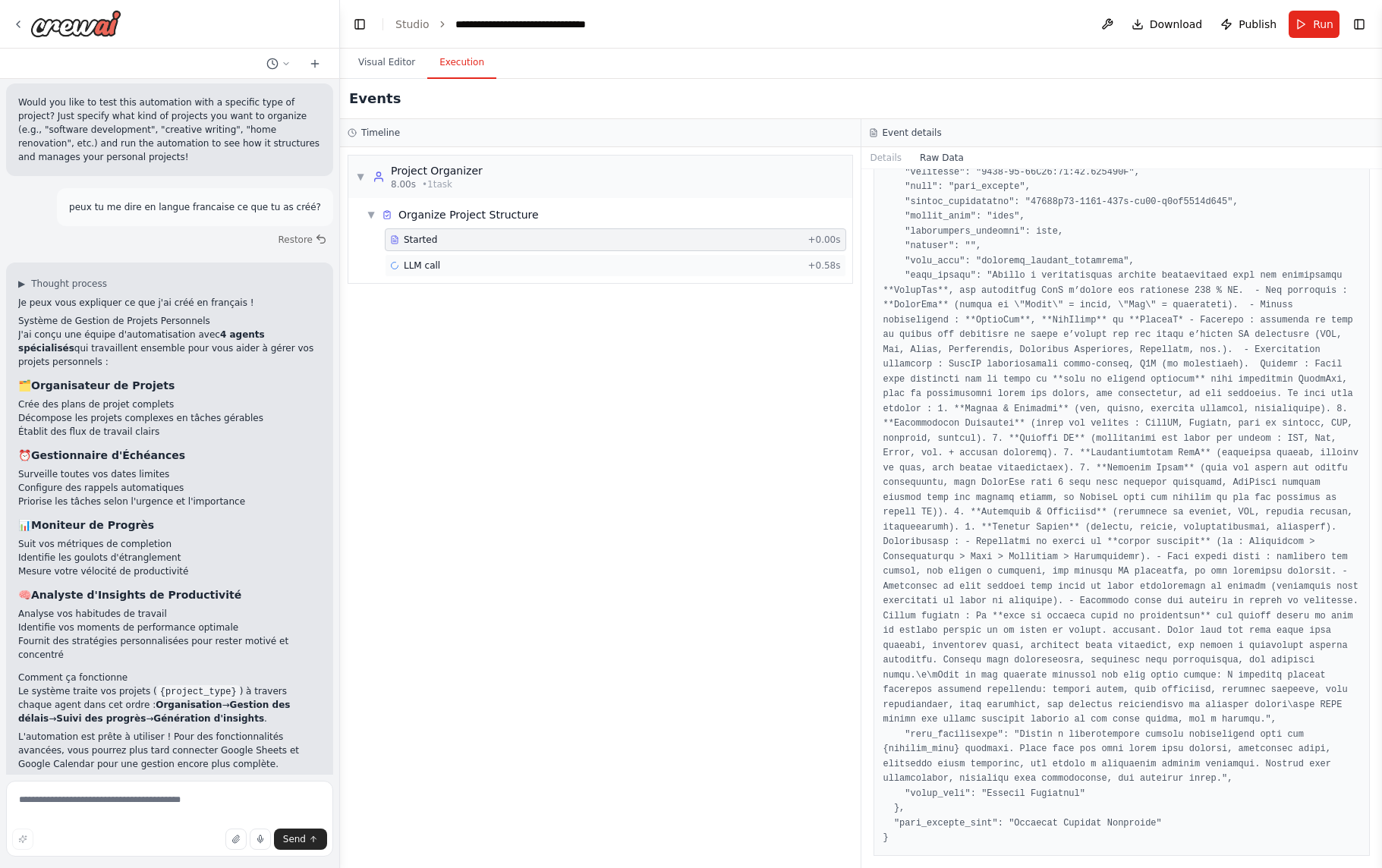
click at [563, 266] on div "LLM call + 0.58s" at bounding box center [615, 265] width 450 height 12
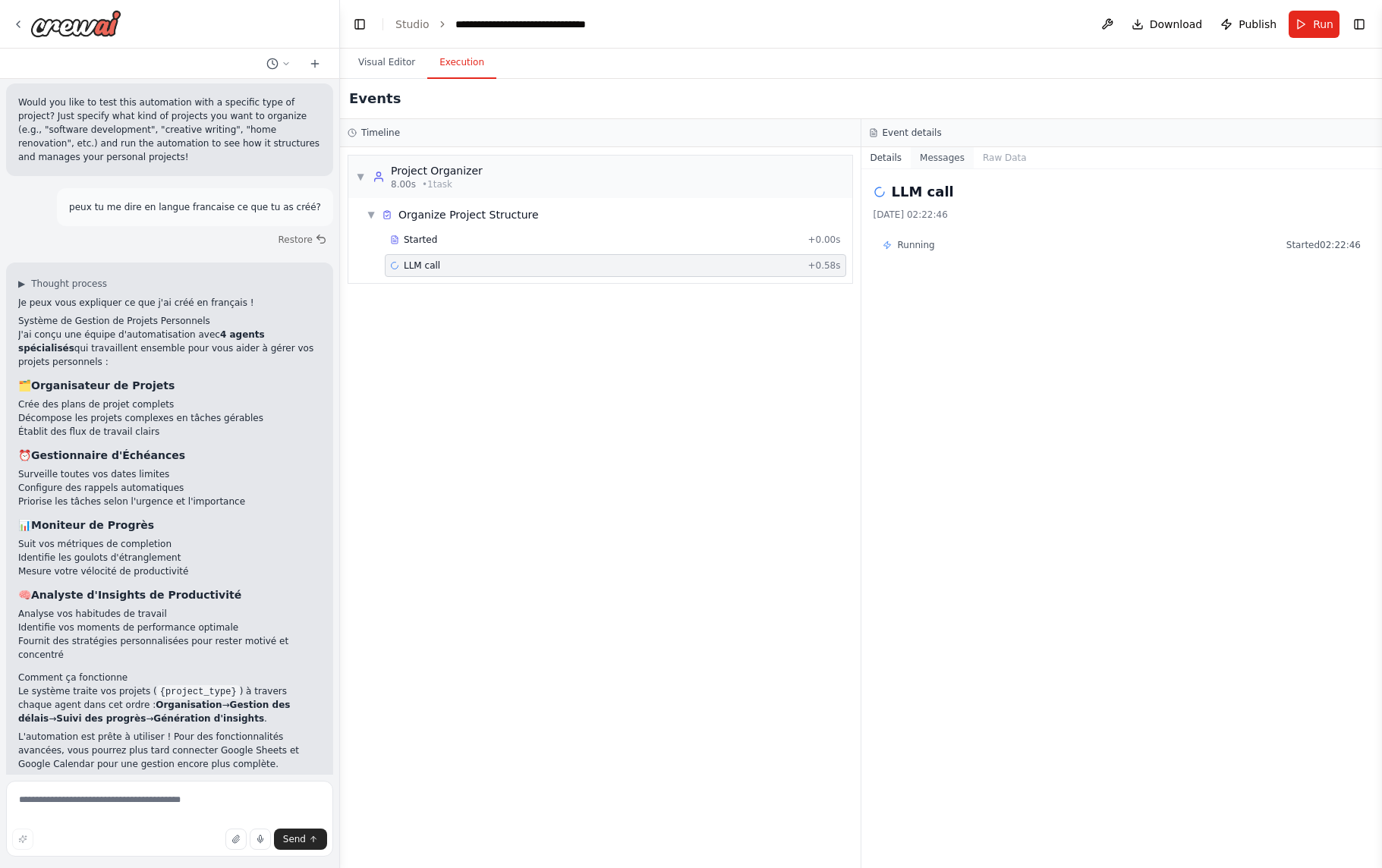
click at [957, 160] on button "Messages" at bounding box center [942, 158] width 63 height 21
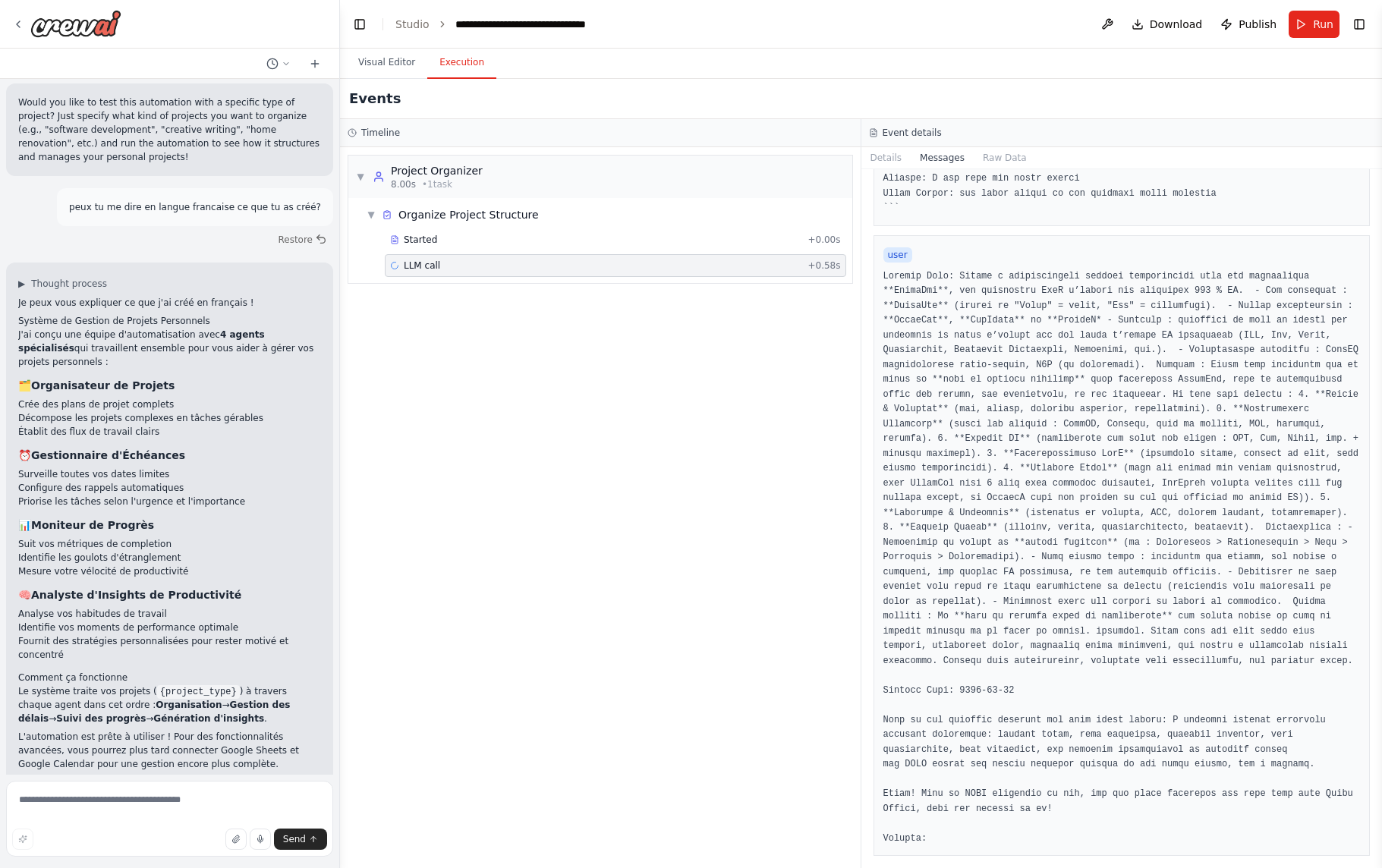
scroll to position [977, 0]
click at [1017, 161] on button "Raw Data" at bounding box center [1004, 158] width 62 height 21
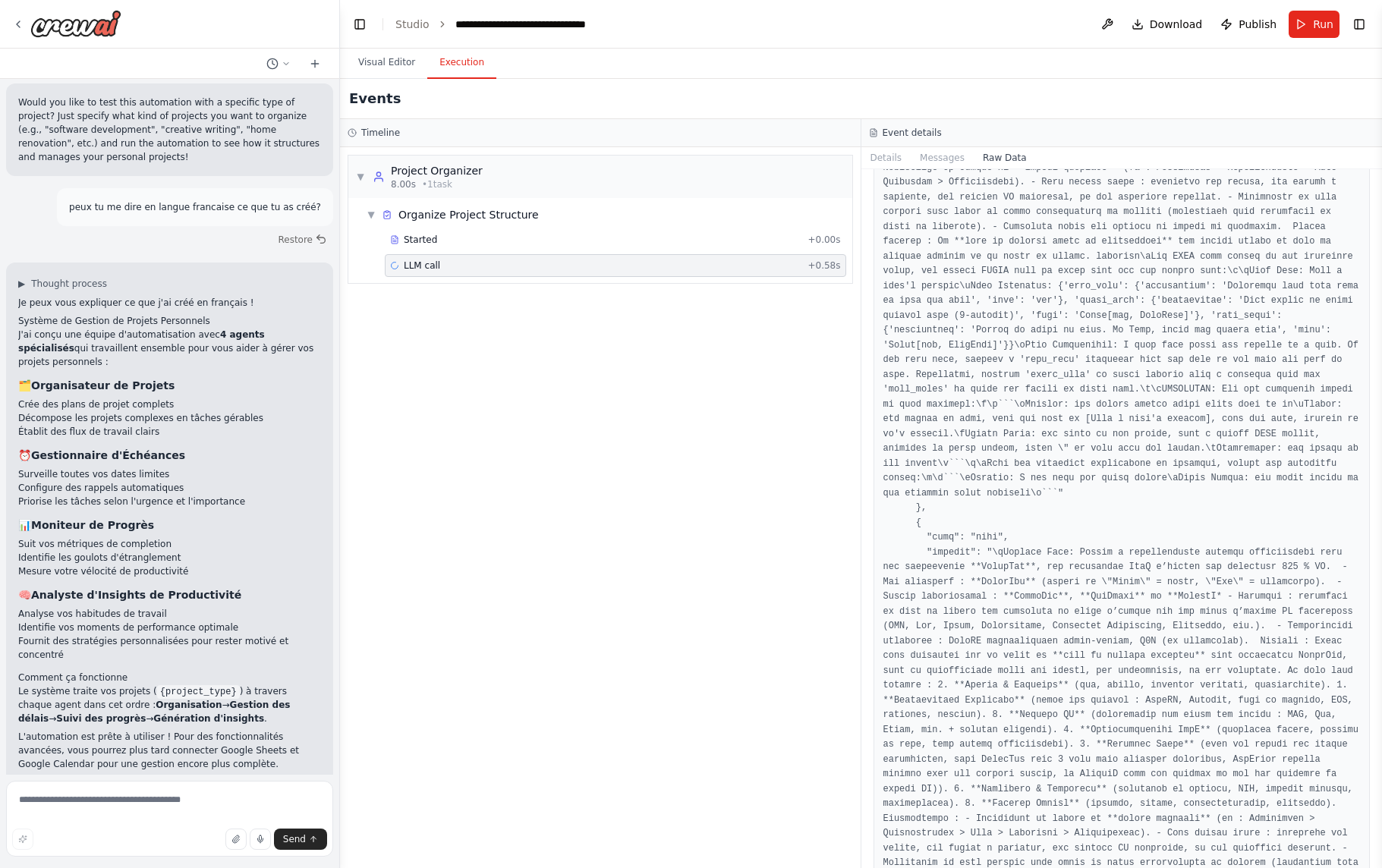
scroll to position [2313, 0]
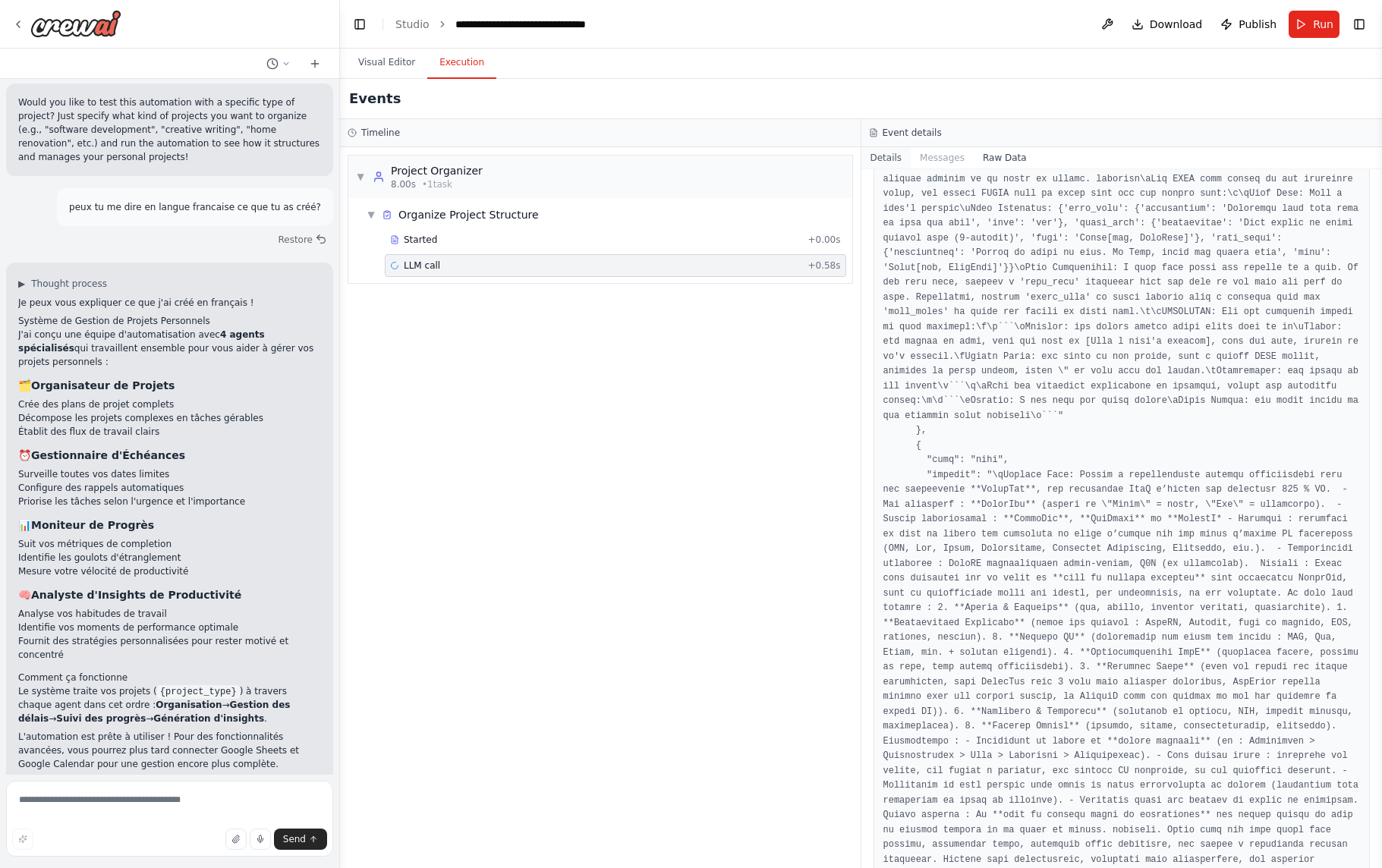
click at [891, 157] on button "Details" at bounding box center [886, 158] width 50 height 21
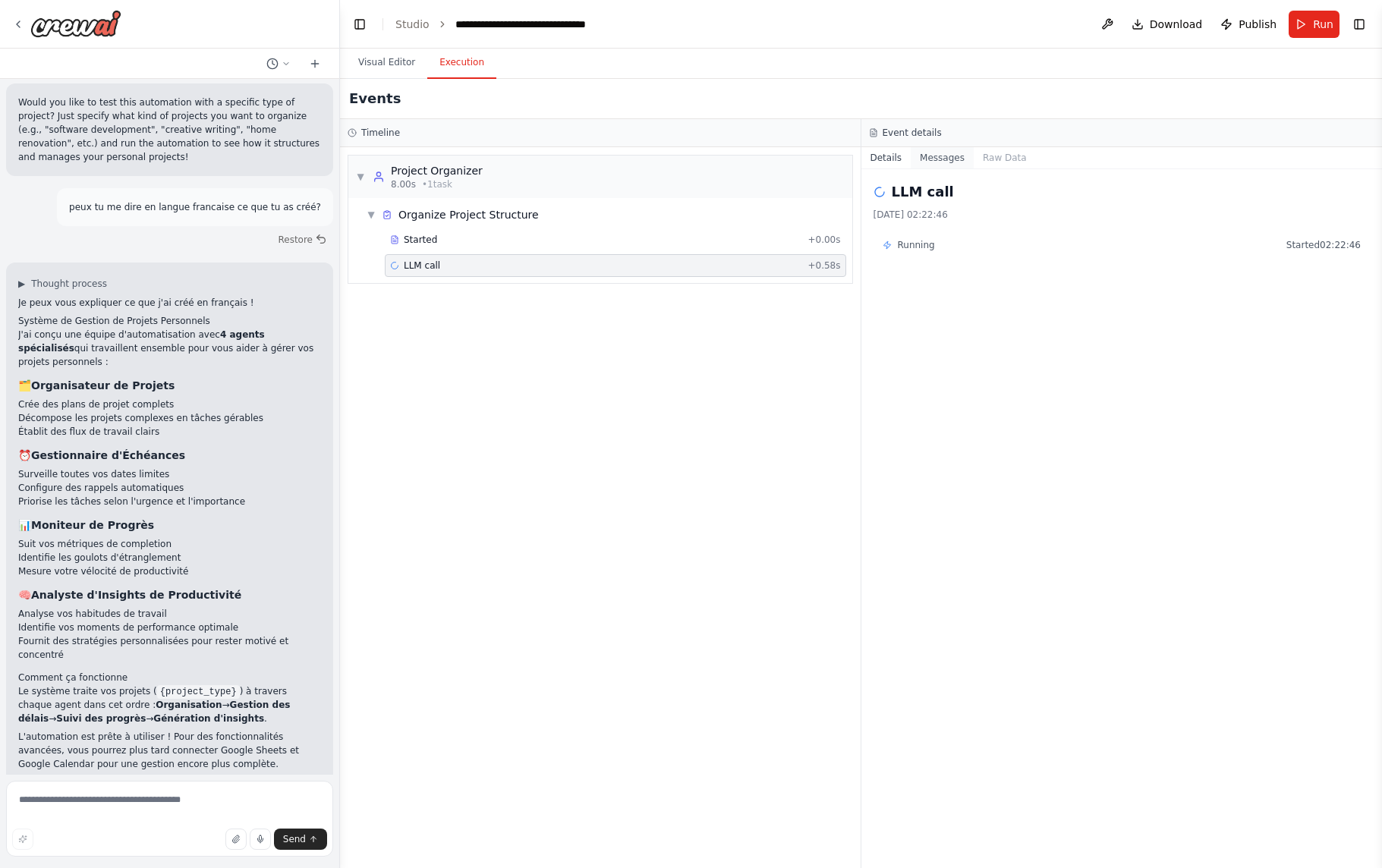
click at [943, 159] on button "Messages" at bounding box center [942, 158] width 63 height 21
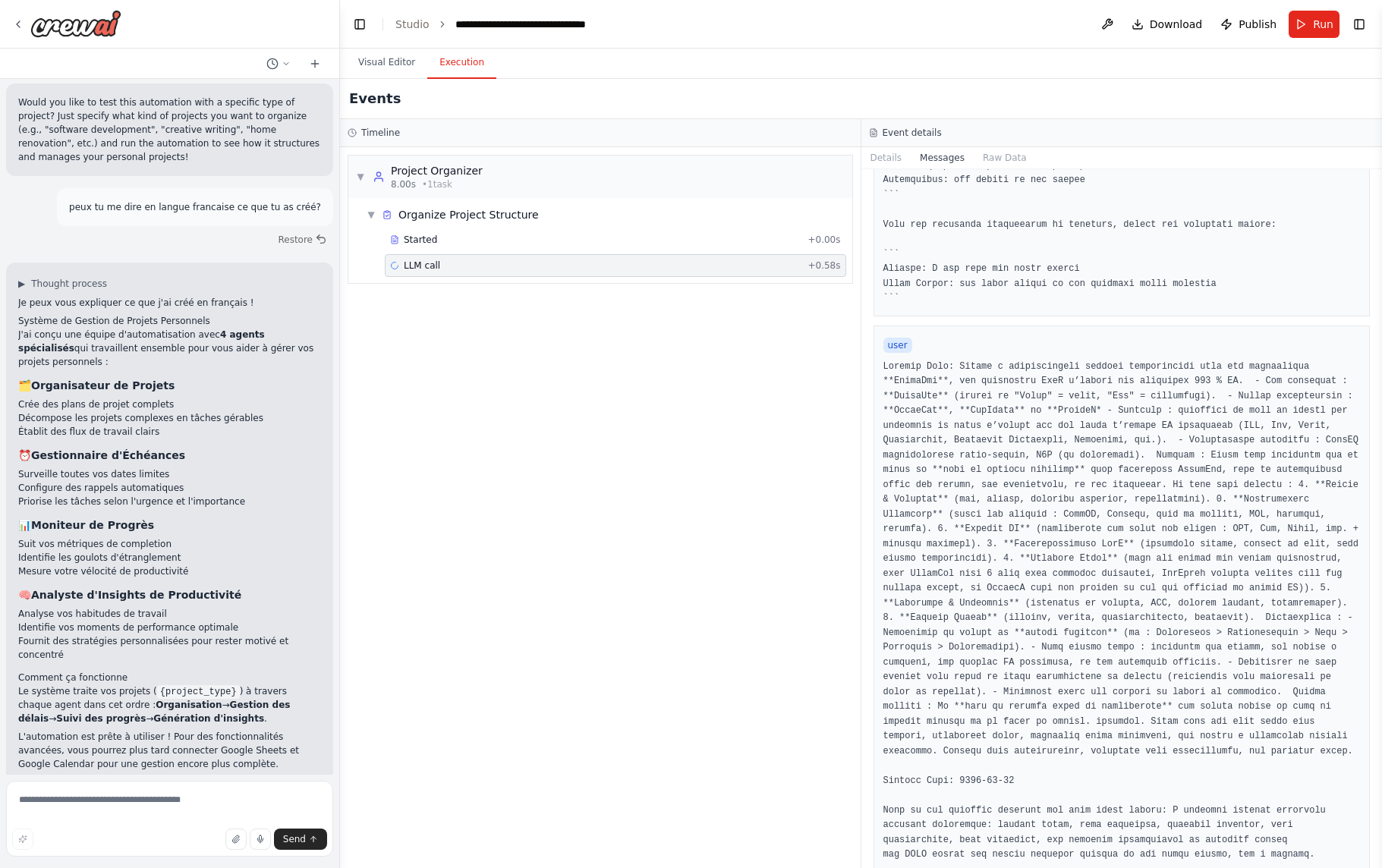
scroll to position [977, 0]
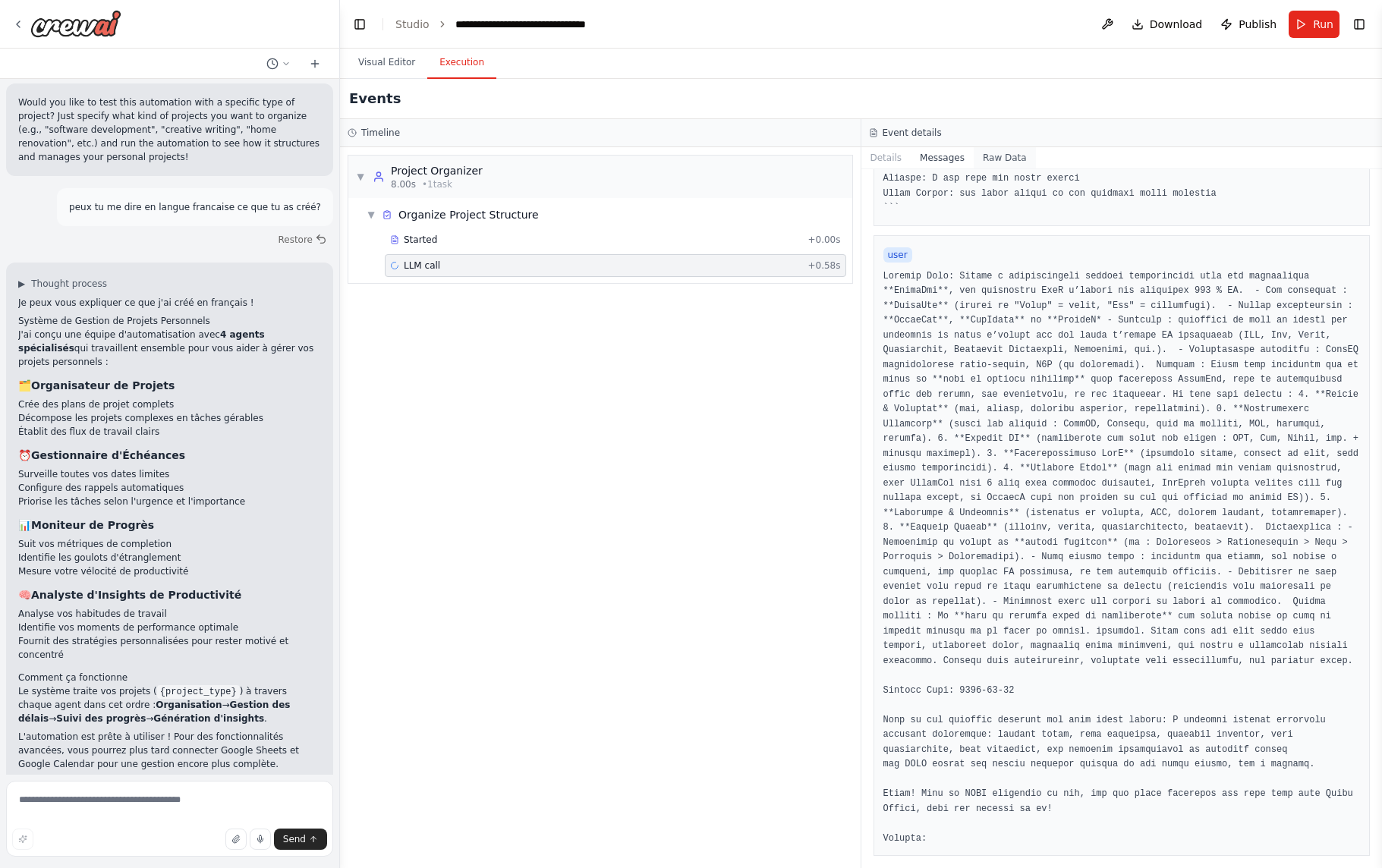
click at [1004, 162] on button "Raw Data" at bounding box center [1004, 158] width 62 height 21
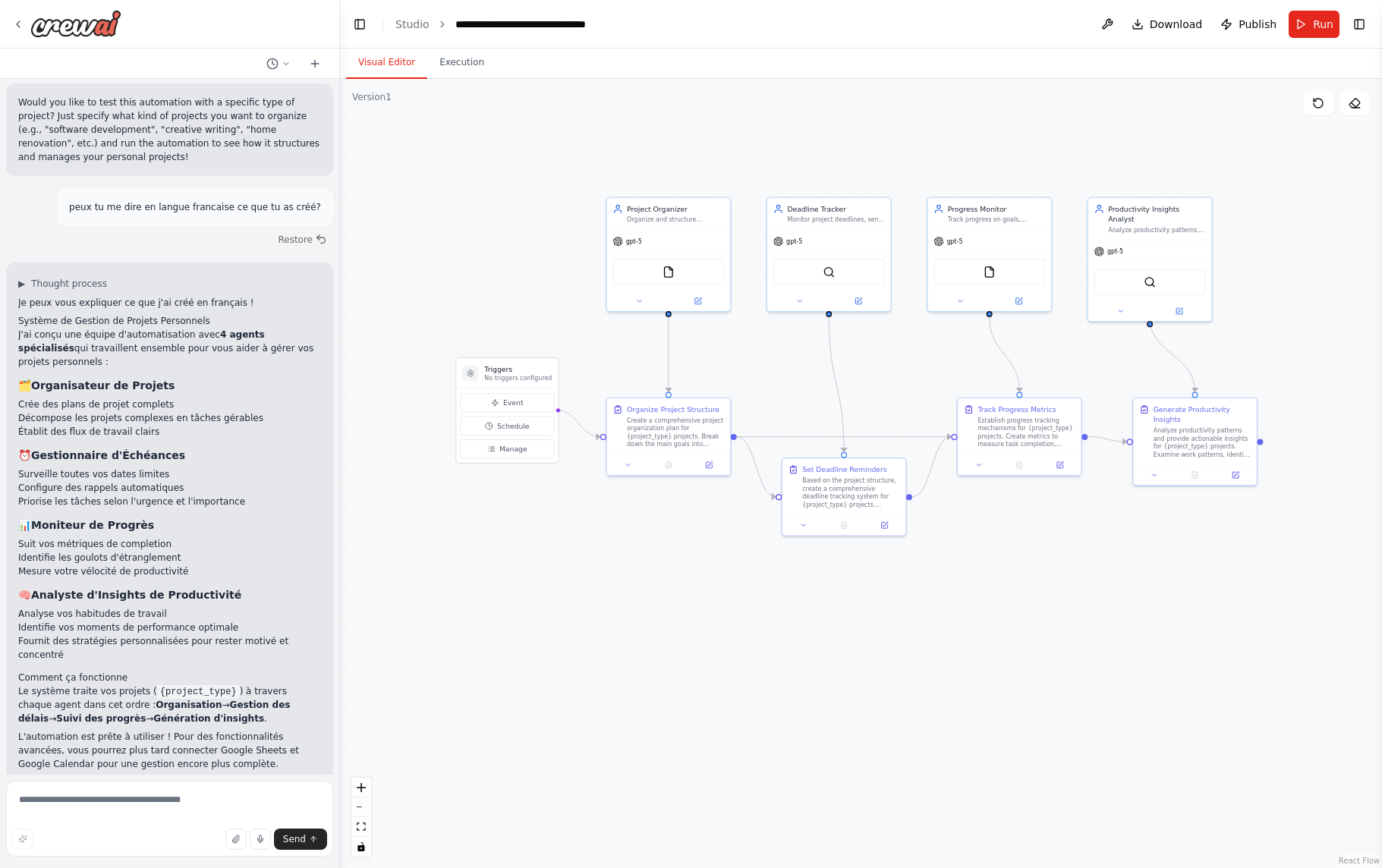
click at [400, 60] on button "Visual Editor" at bounding box center [386, 63] width 82 height 32
click at [466, 70] on button "Execution" at bounding box center [462, 63] width 69 height 32
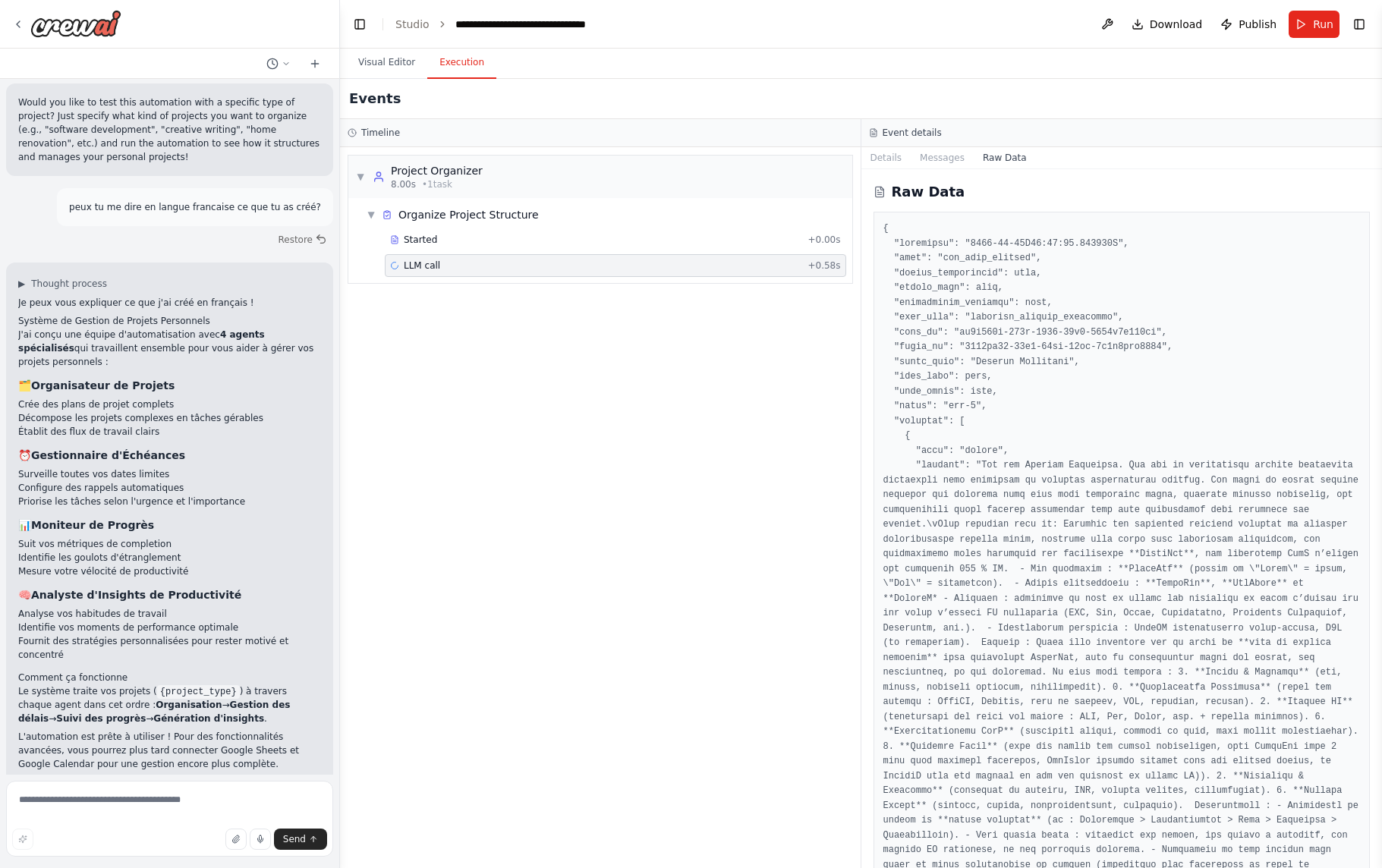
scroll to position [1963, 0]
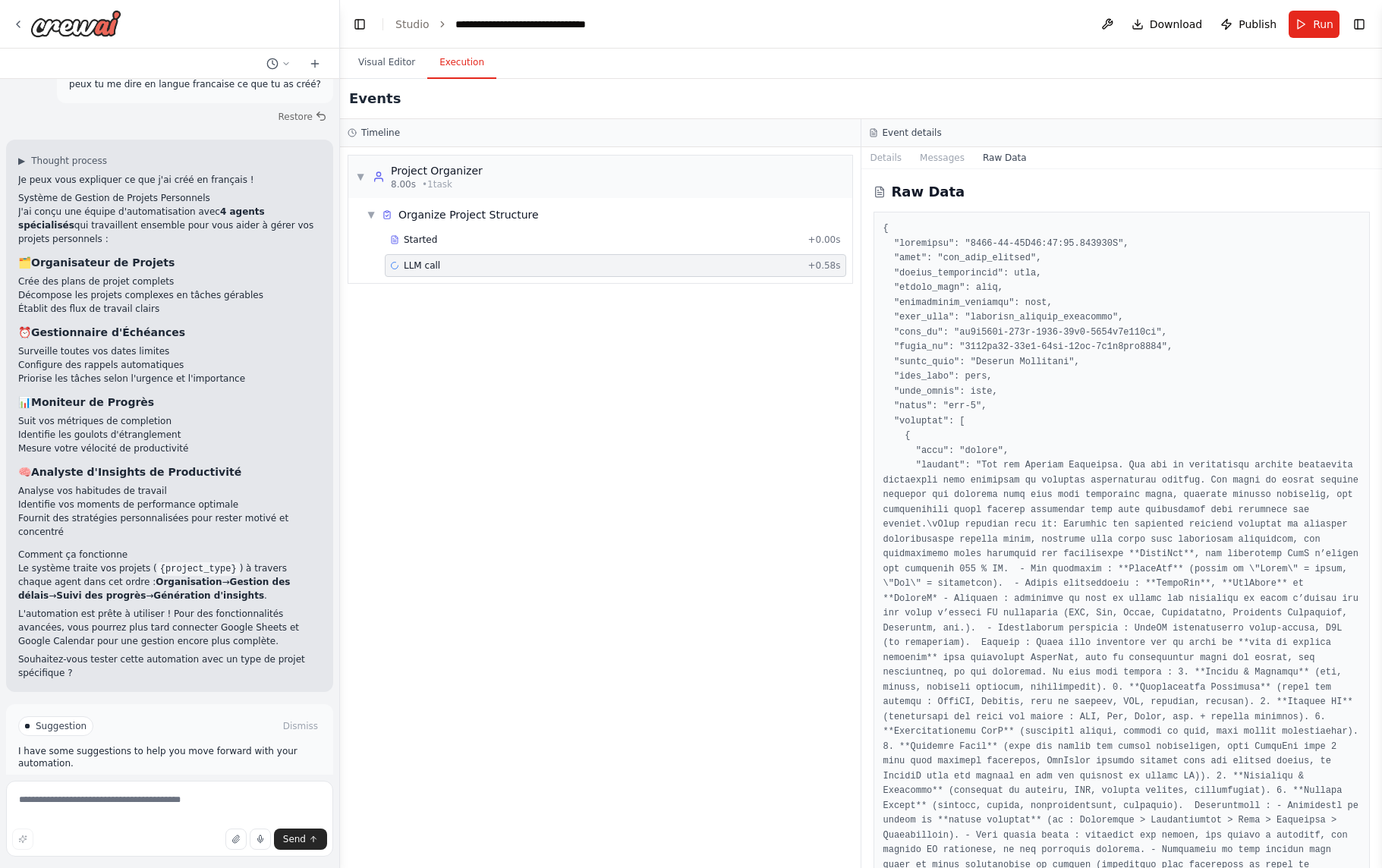
click at [204, 785] on span "Help fix error" at bounding box center [176, 791] width 60 height 12
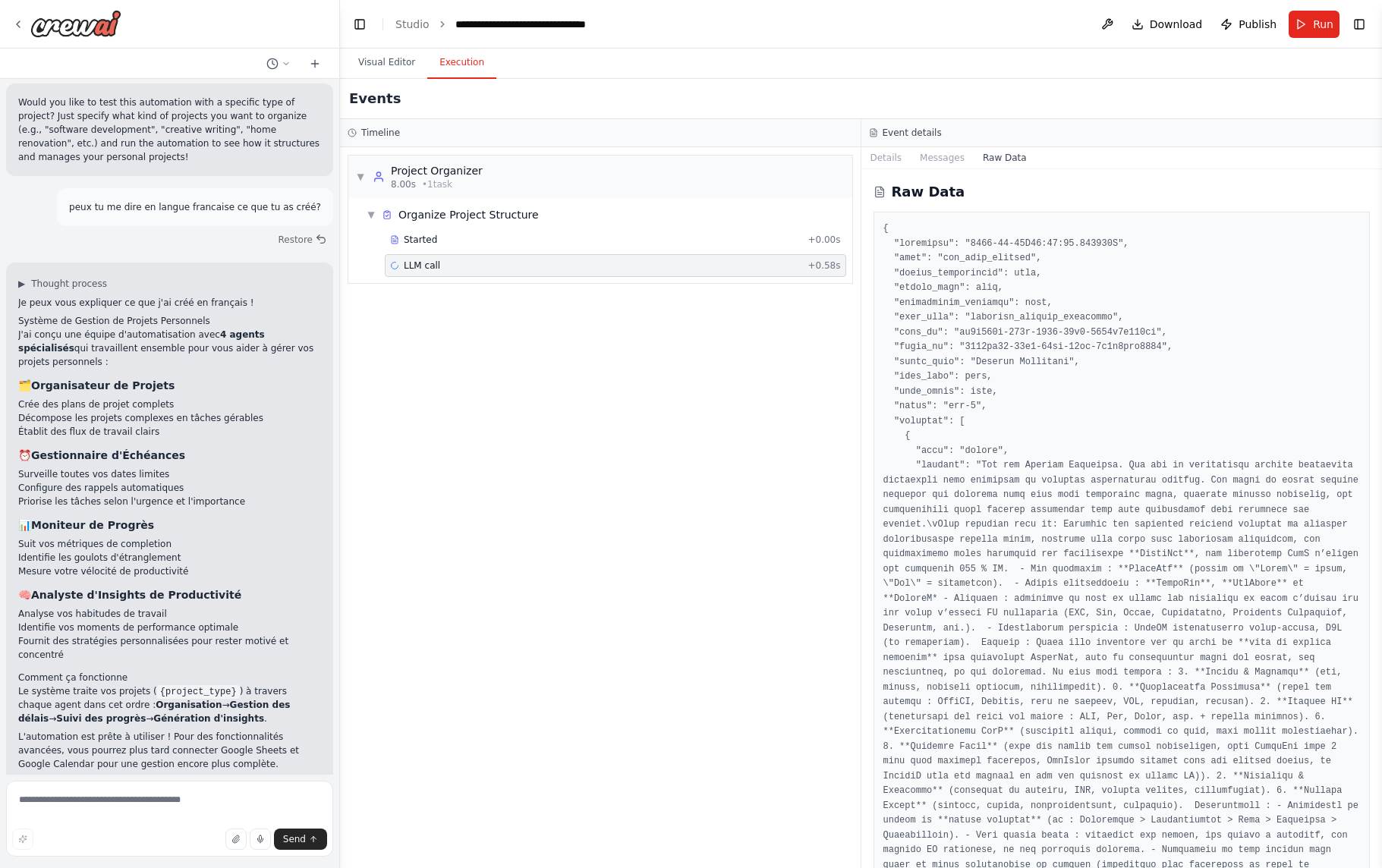
scroll to position [1900, 0]
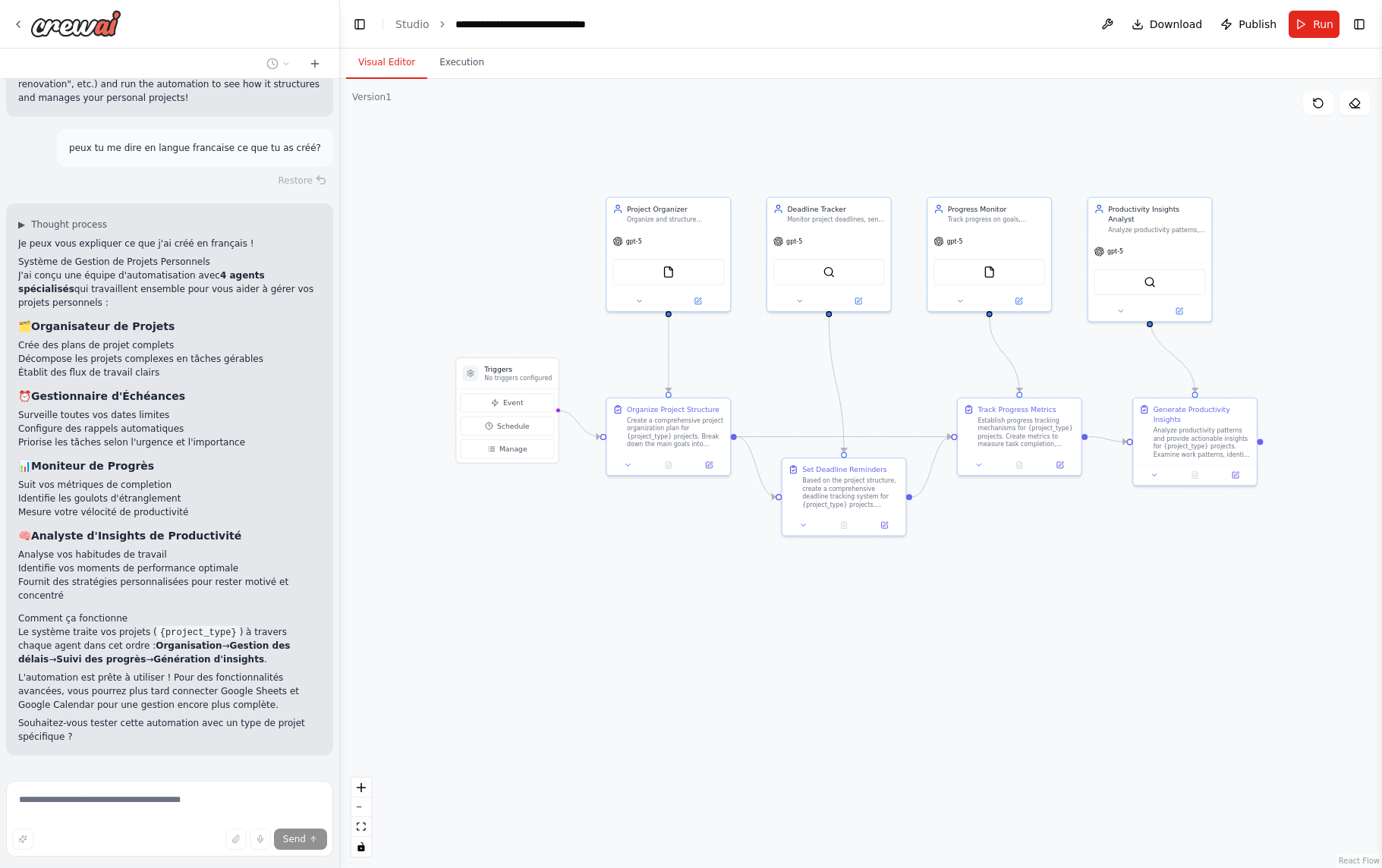
click at [393, 65] on button "Visual Editor" at bounding box center [386, 63] width 82 height 32
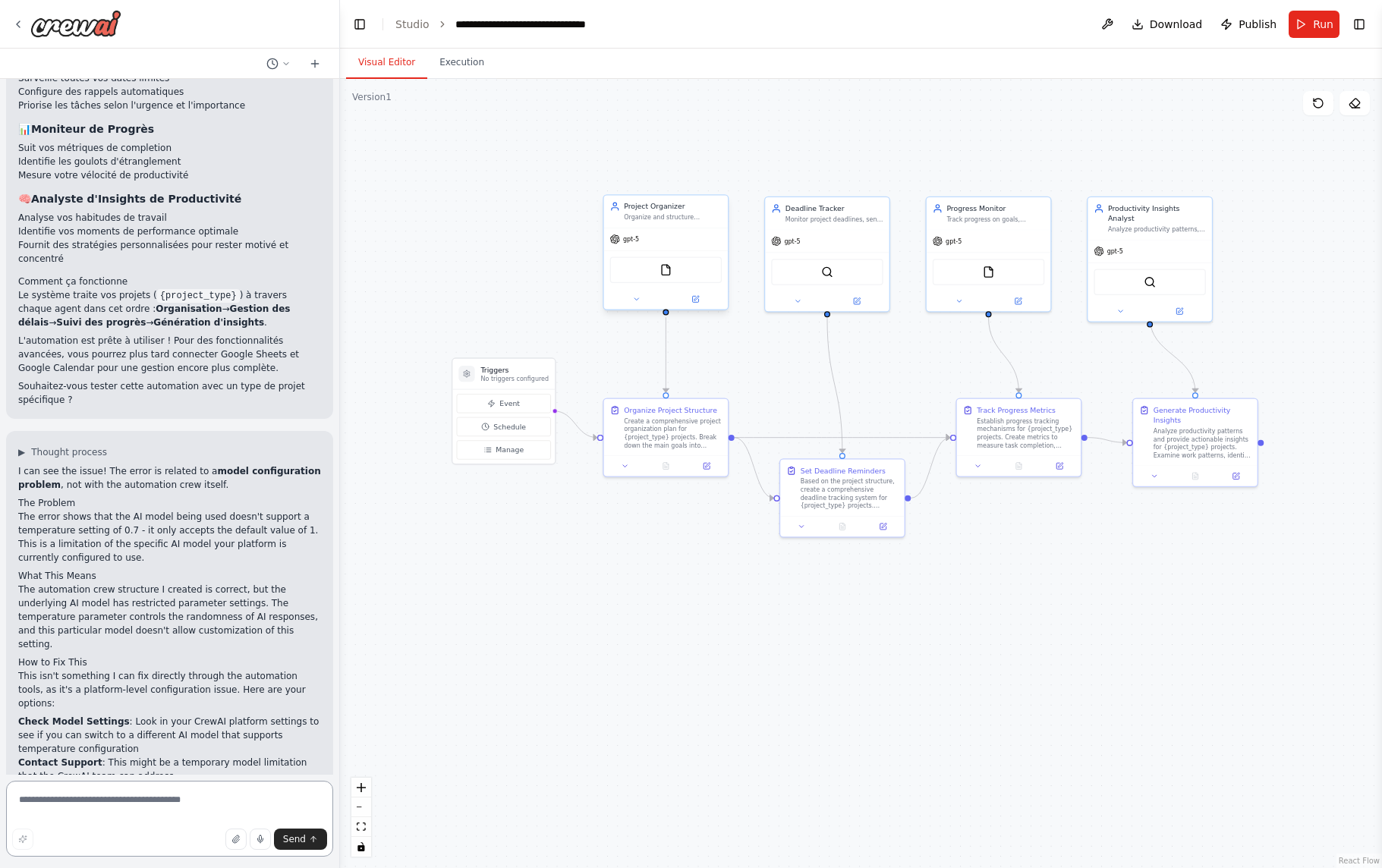
scroll to position [2321, 0]
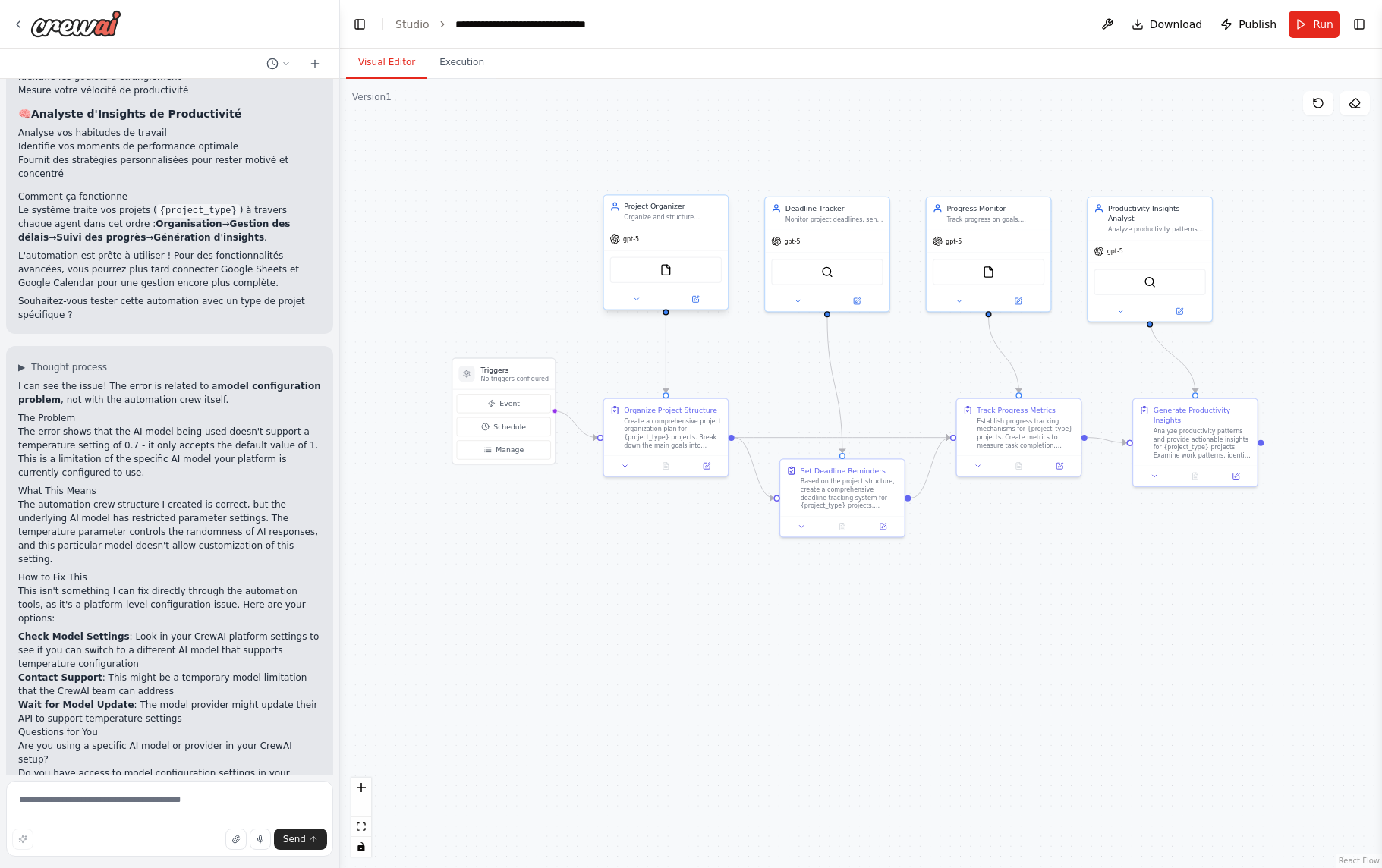
click at [694, 229] on div "gpt-5" at bounding box center [665, 239] width 124 height 22
click at [670, 217] on div "Organize and structure personal projects by creating comprehensive project plan…" at bounding box center [673, 217] width 98 height 9
click at [700, 303] on button at bounding box center [695, 299] width 57 height 12
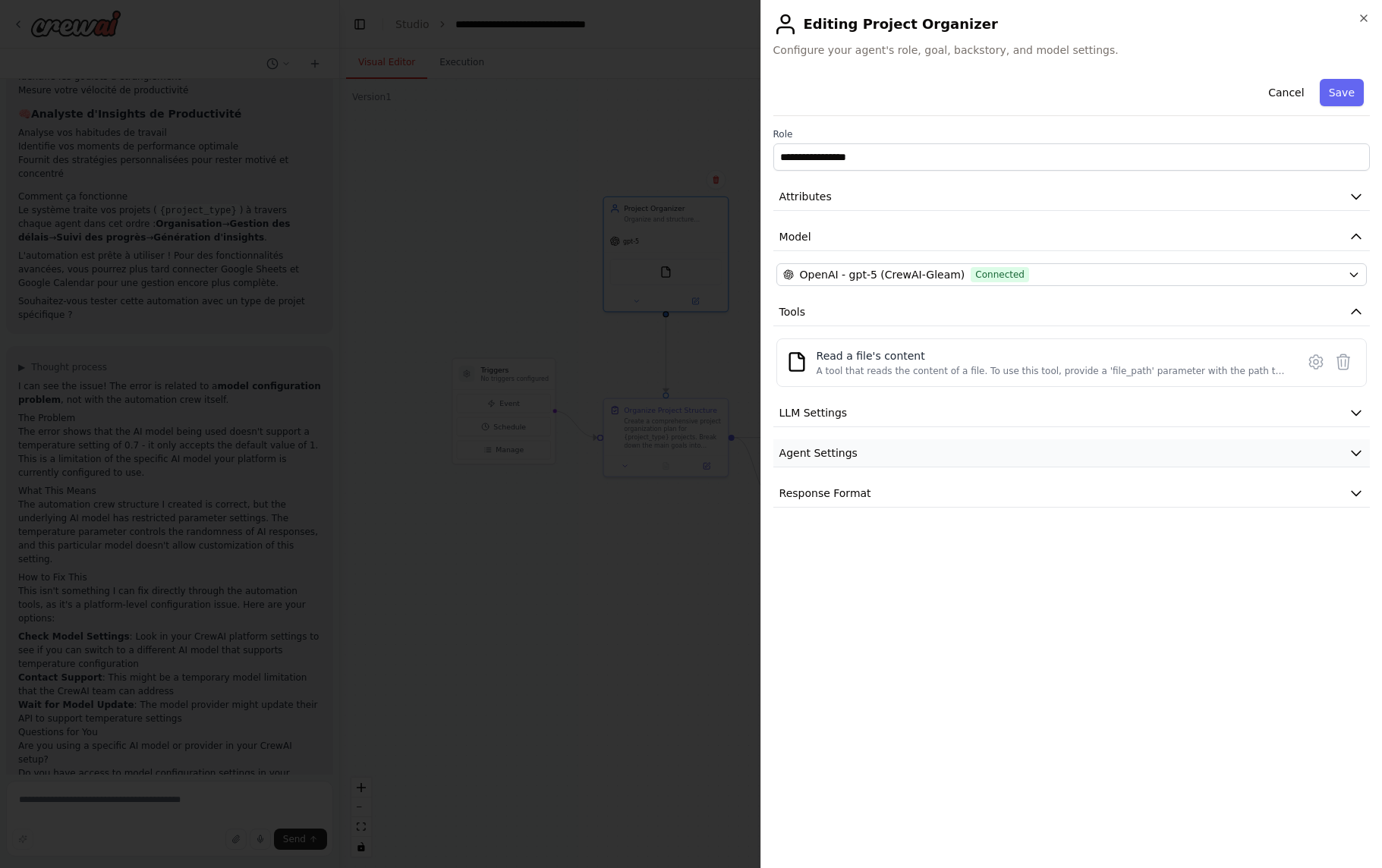
click at [995, 444] on button "Agent Settings" at bounding box center [1072, 453] width 597 height 28
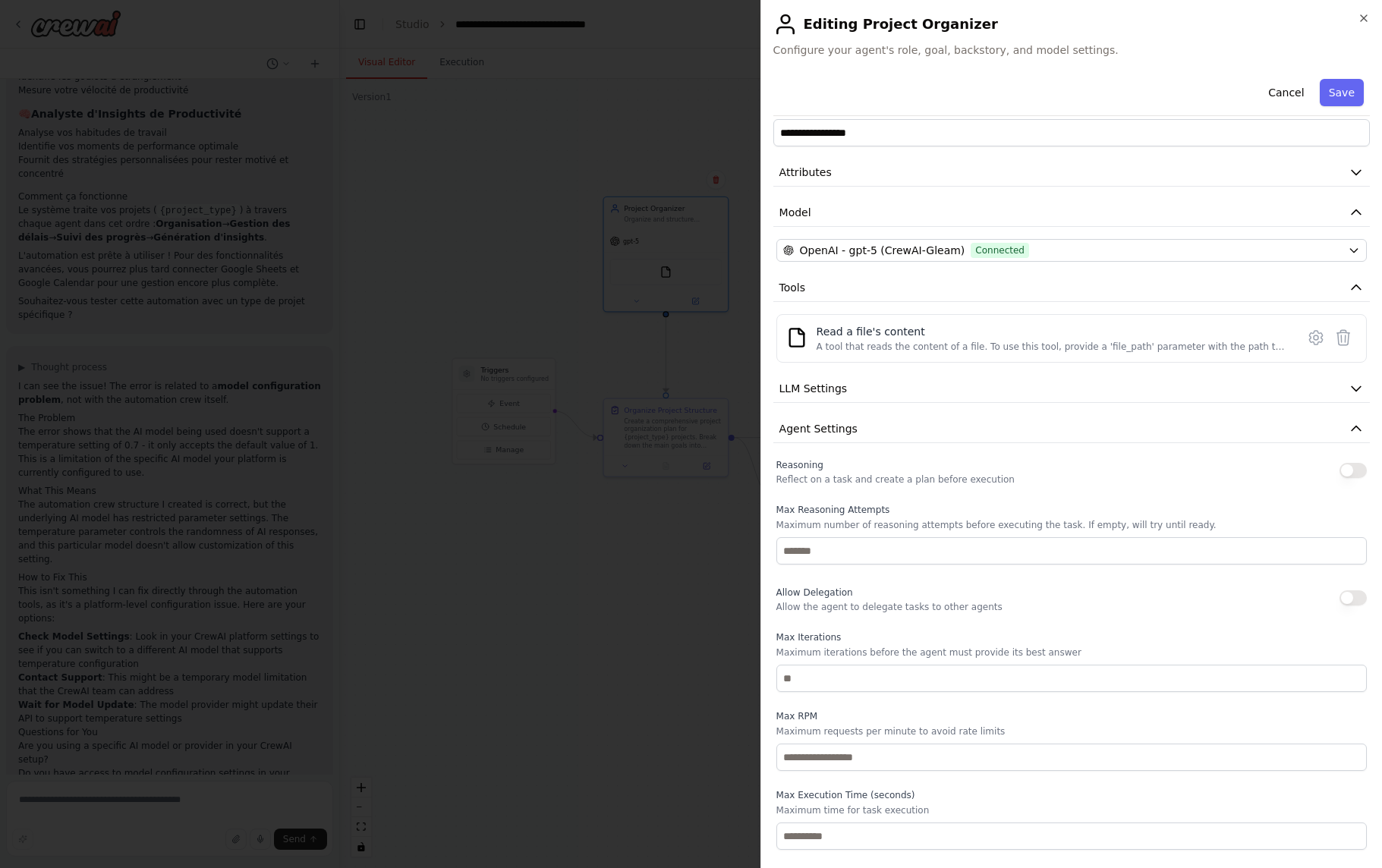
scroll to position [6, 0]
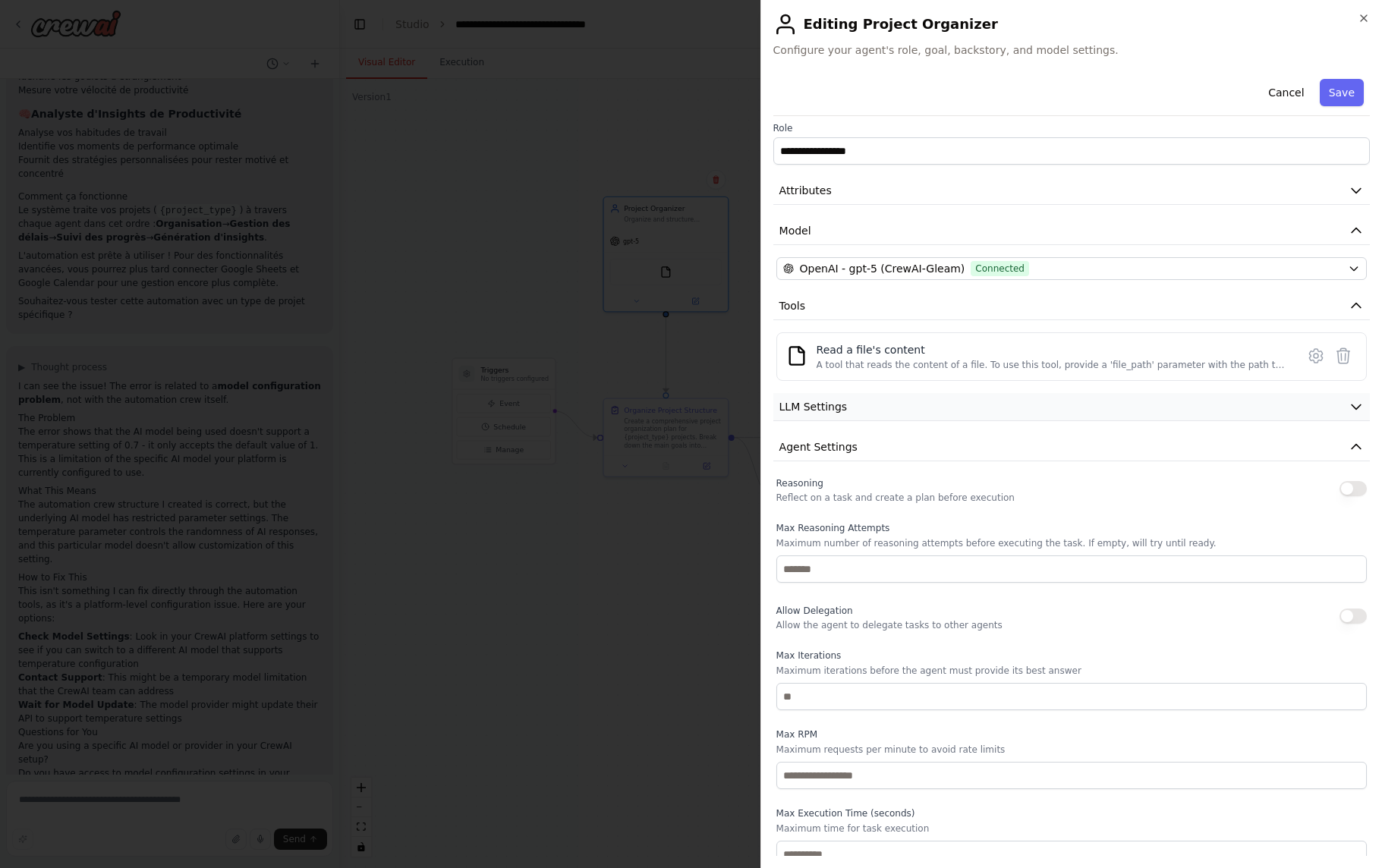
click at [936, 402] on button "LLM Settings" at bounding box center [1072, 407] width 597 height 28
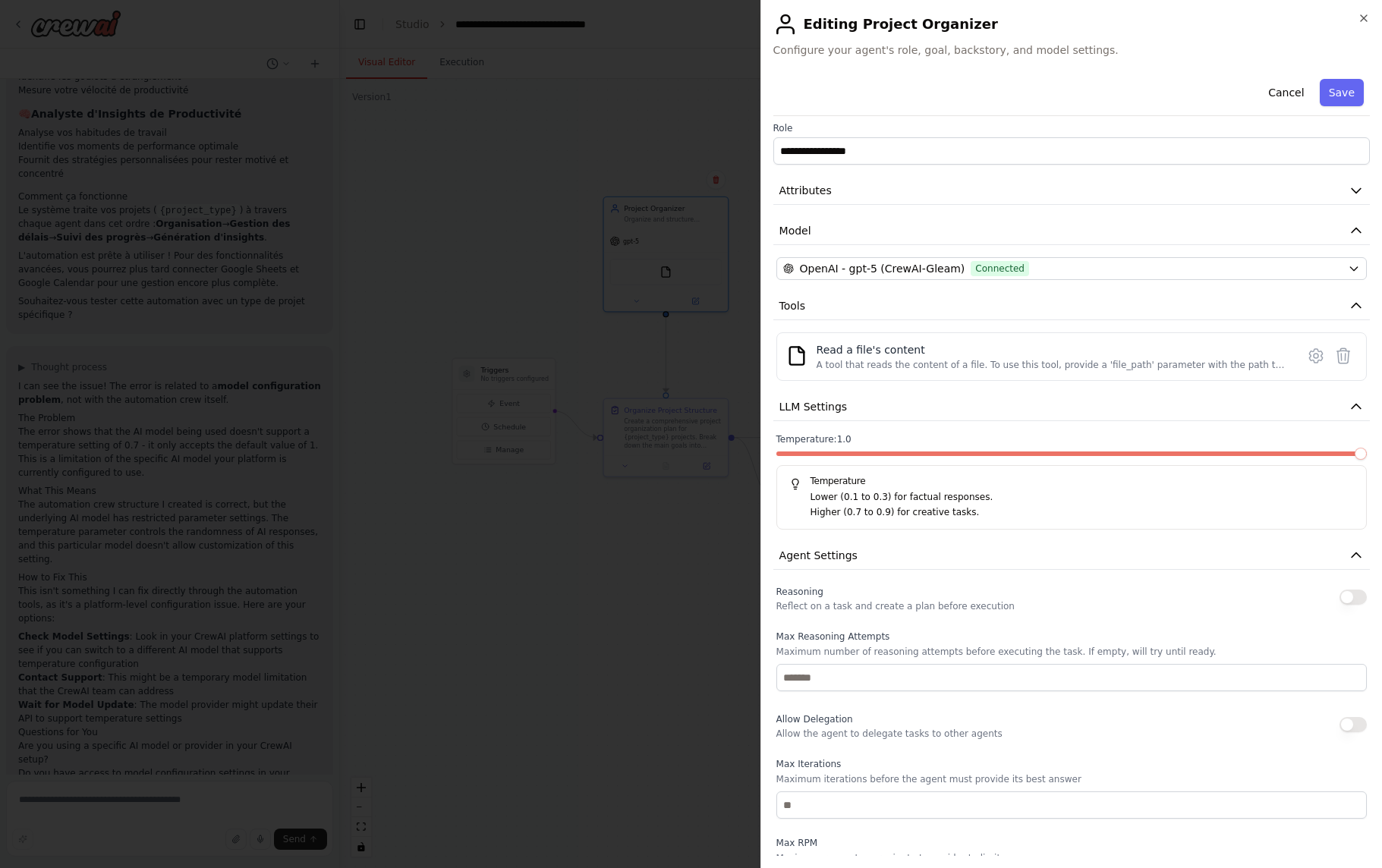
click at [1359, 451] on span at bounding box center [1072, 453] width 591 height 4
click at [1367, 451] on span at bounding box center [1361, 454] width 12 height 12
click at [1348, 99] on button "Save" at bounding box center [1342, 92] width 44 height 27
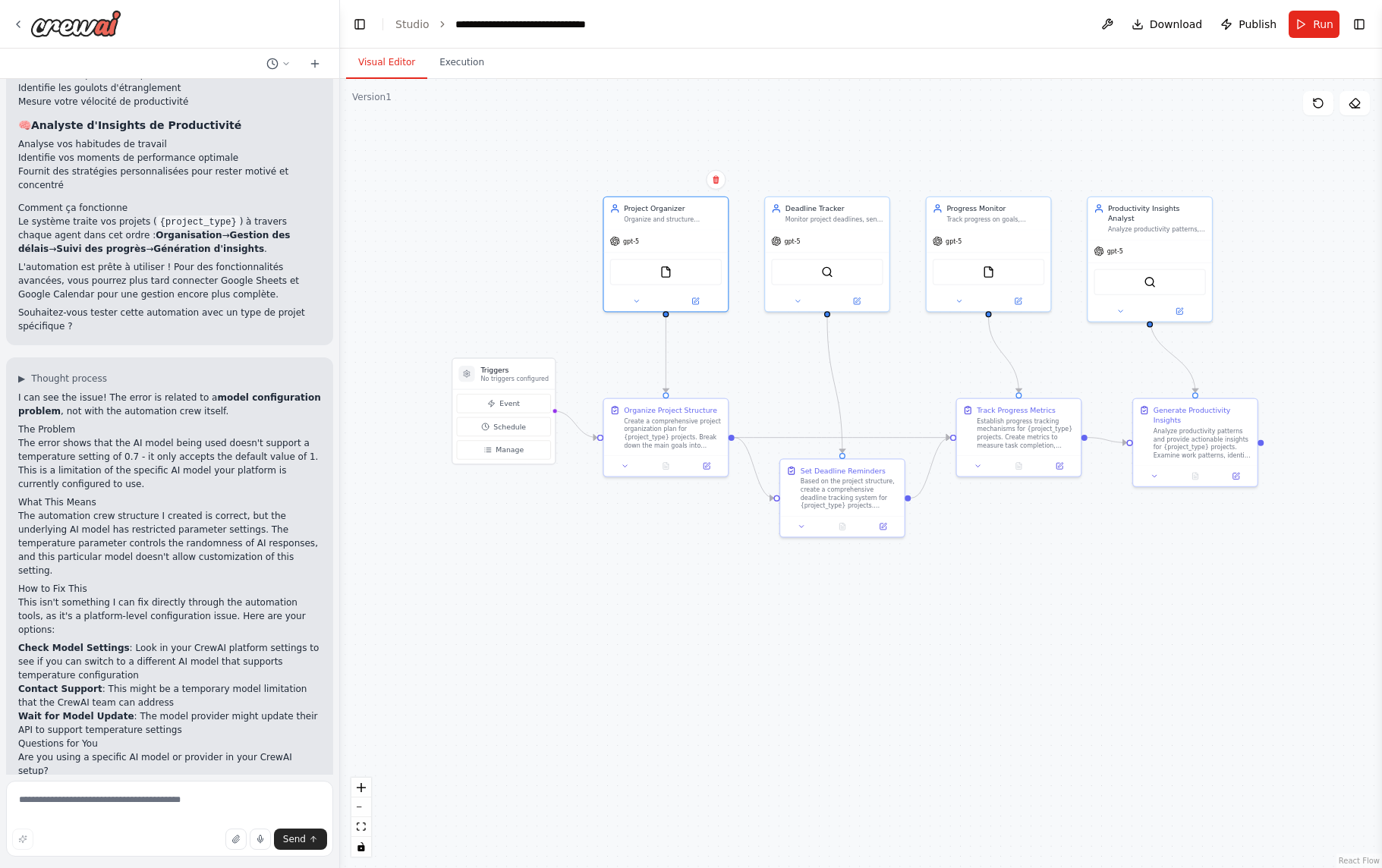
scroll to position [2321, 0]
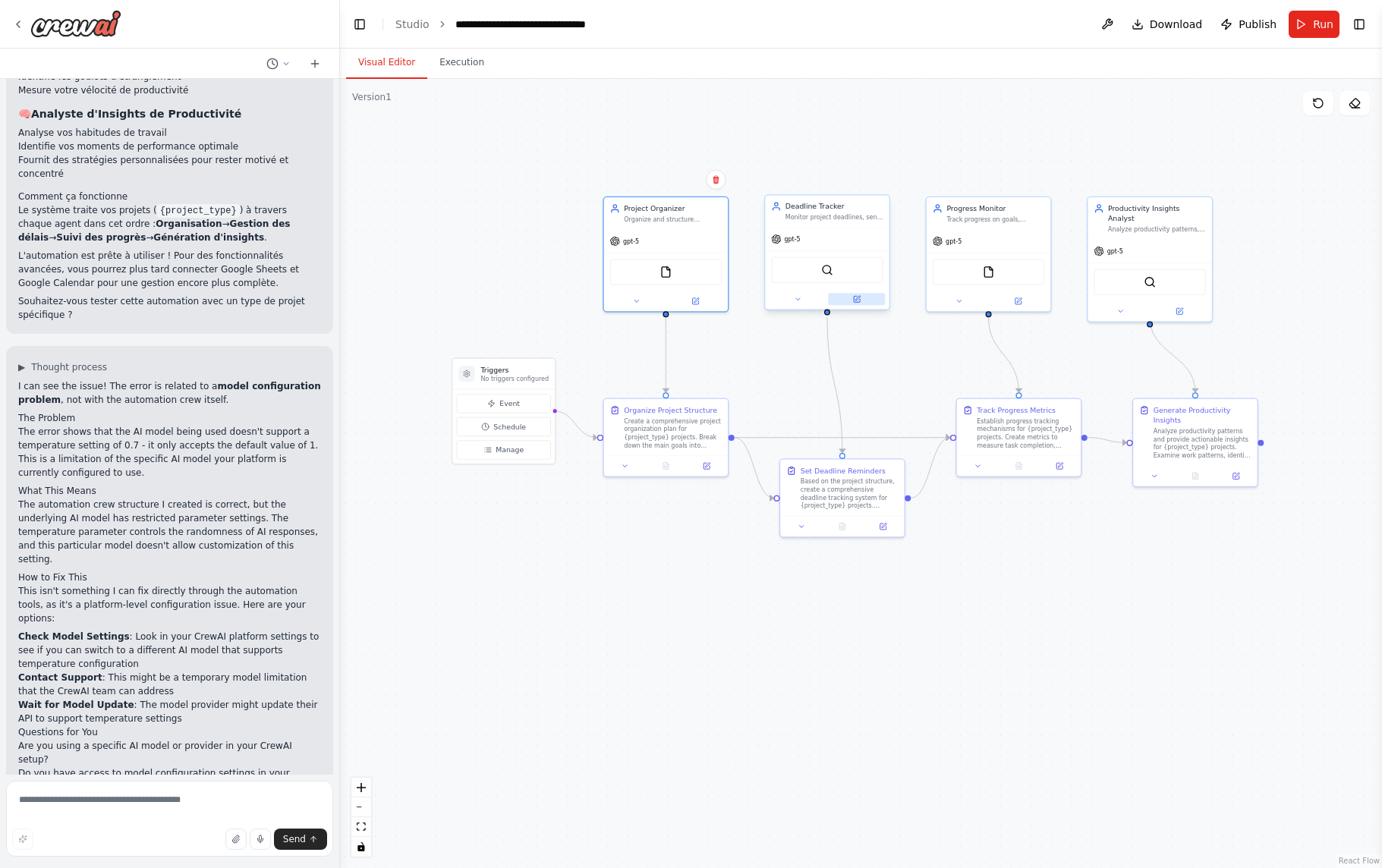
click at [859, 300] on icon at bounding box center [856, 299] width 6 height 6
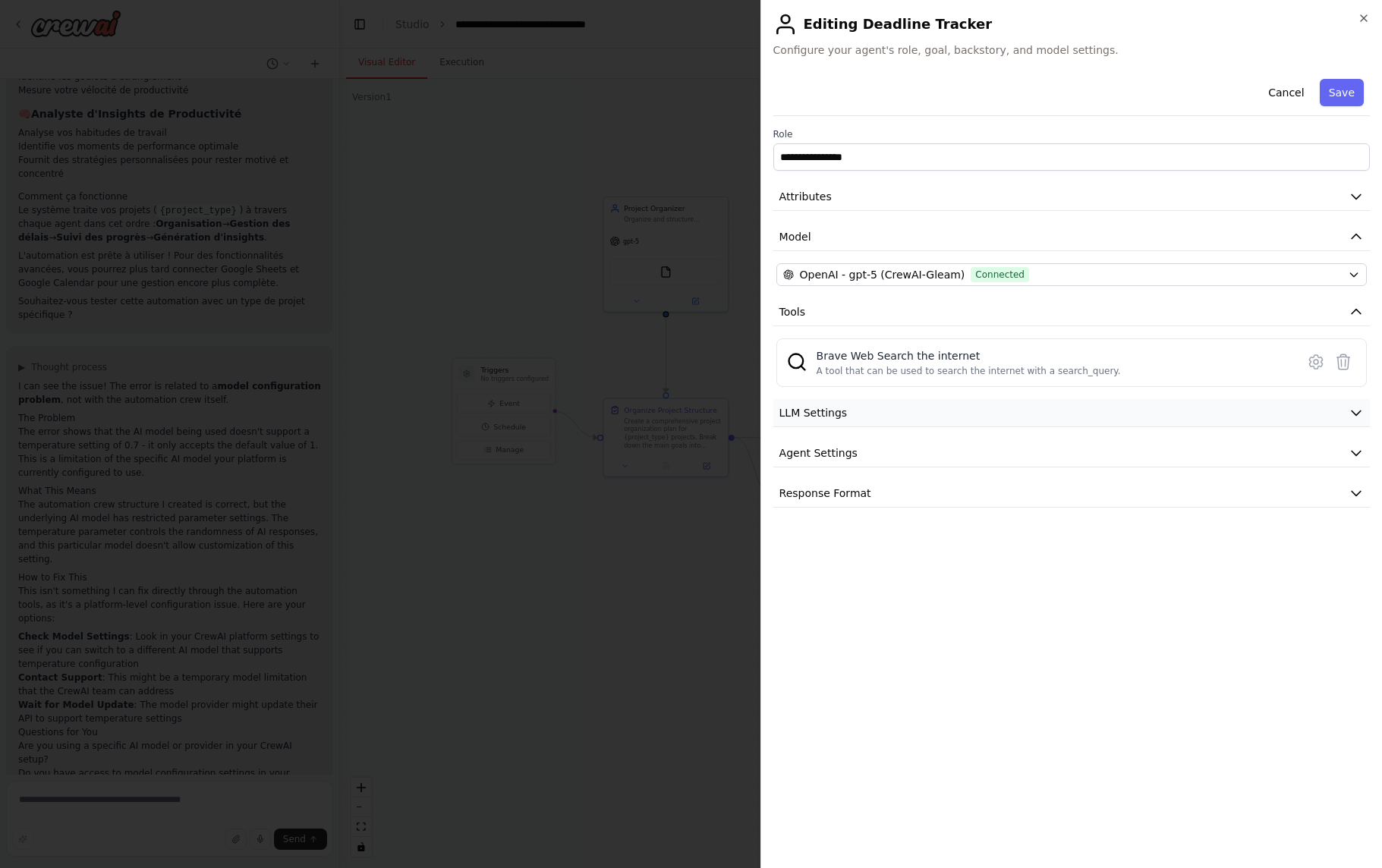
click at [914, 419] on button "LLM Settings" at bounding box center [1072, 413] width 597 height 28
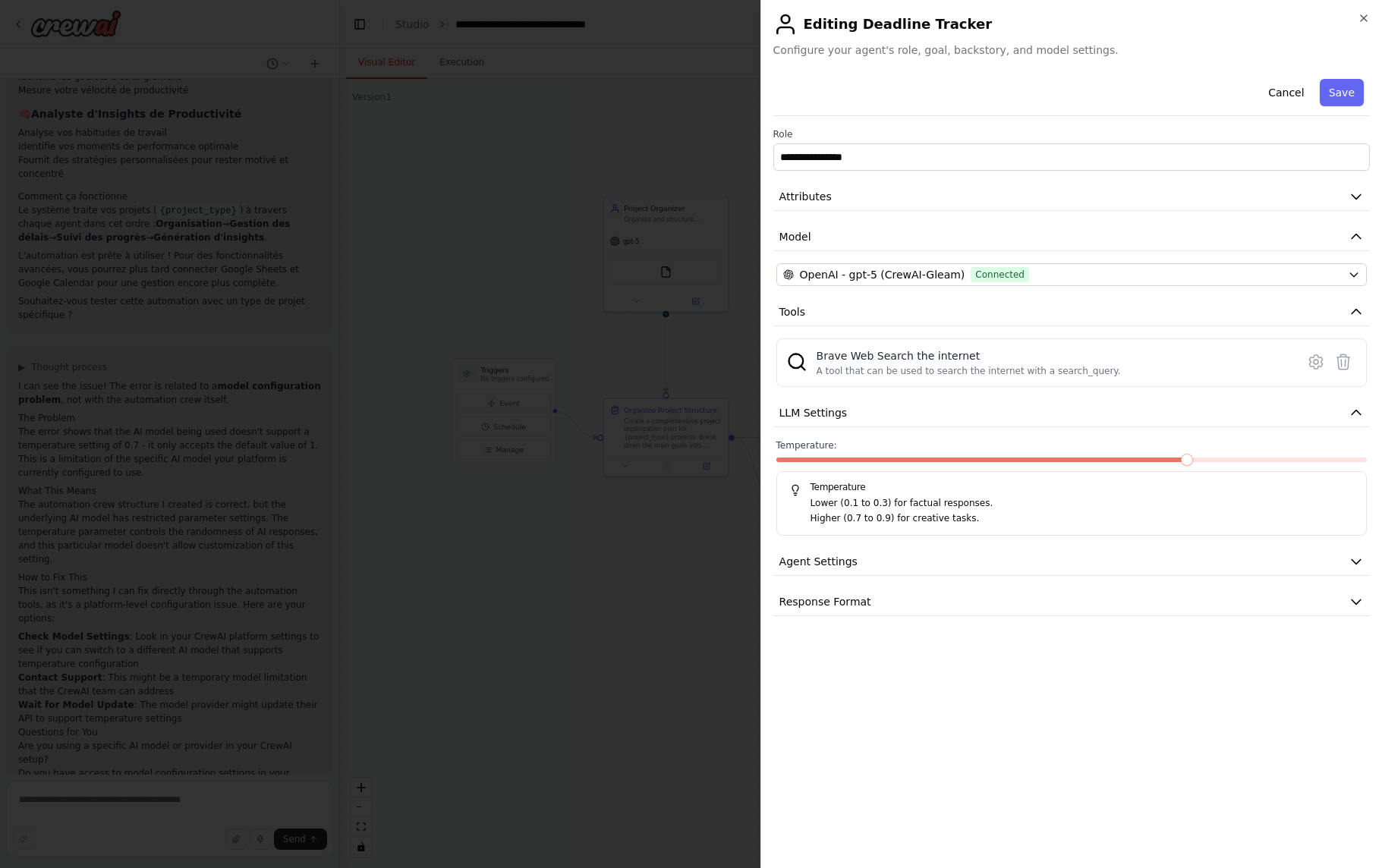
click at [1350, 456] on div "Temperature: Temperature Lower (0.1 to 0.3) for factual responses. Higher (0.7 …" at bounding box center [1072, 487] width 591 height 96
click at [1356, 457] on span at bounding box center [1072, 459] width 591 height 4
click at [938, 565] on button "Agent Settings" at bounding box center [1072, 561] width 597 height 28
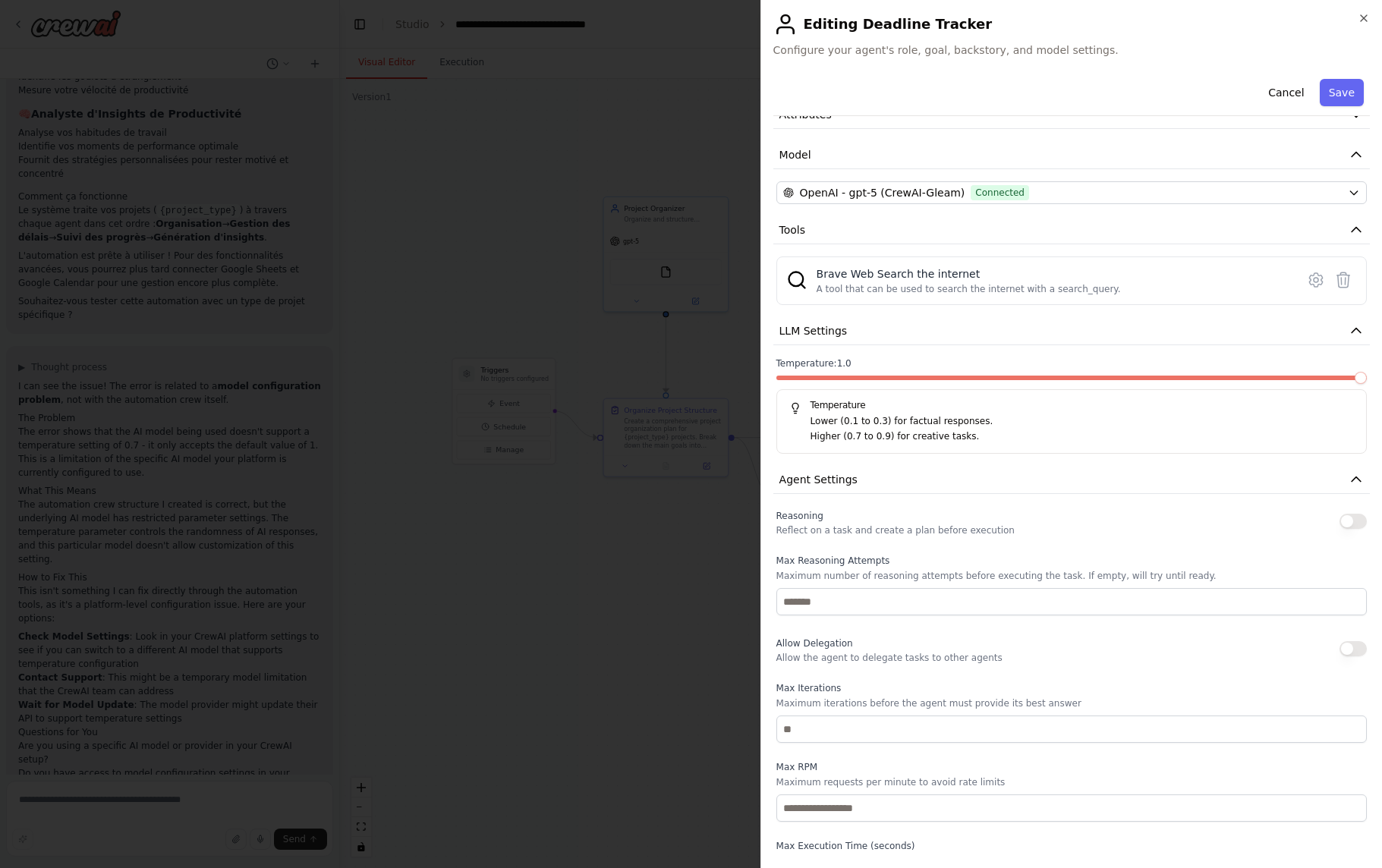
scroll to position [0, 0]
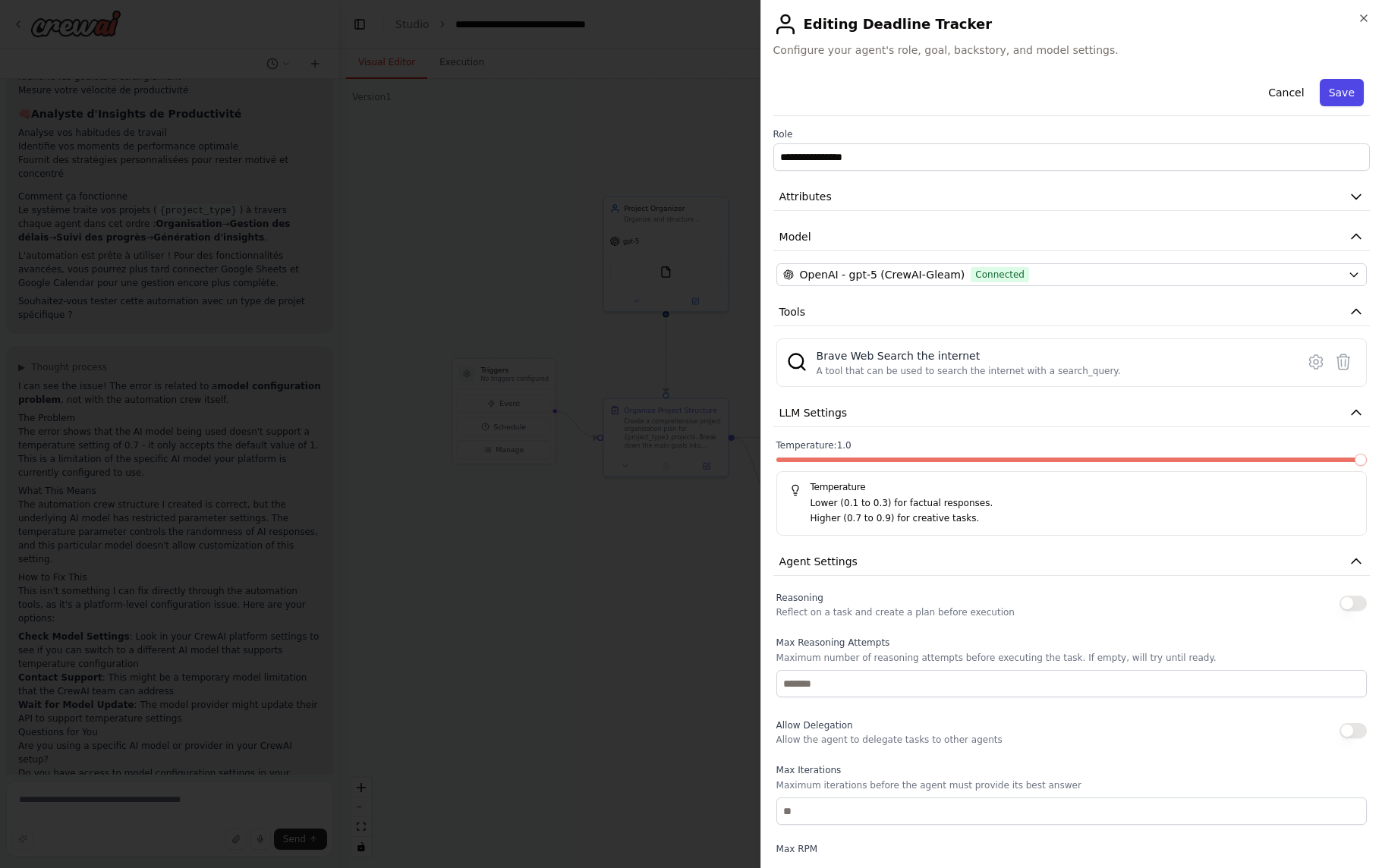
click at [1352, 94] on button "Save" at bounding box center [1342, 92] width 44 height 27
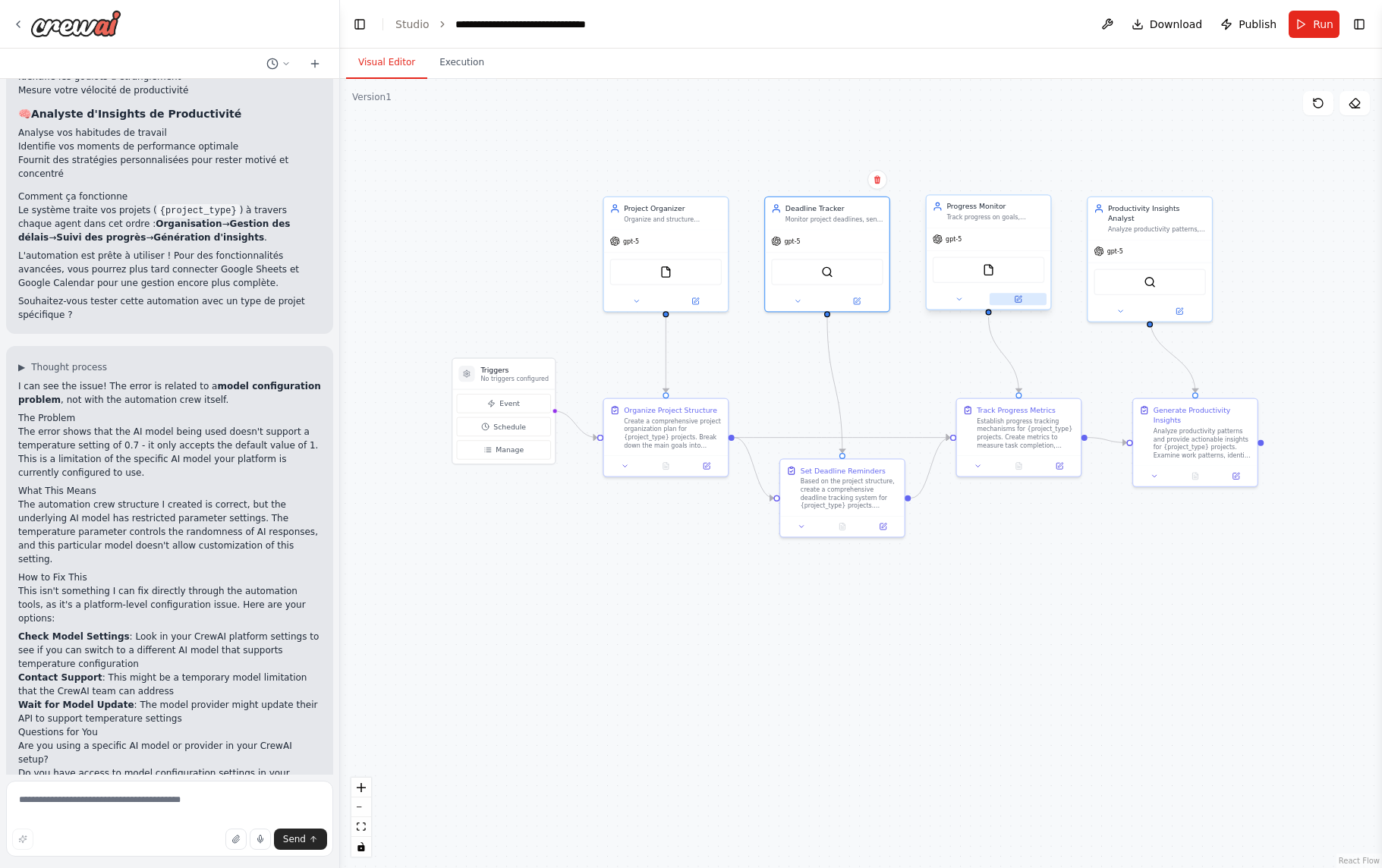
click at [1019, 299] on icon at bounding box center [1017, 299] width 6 height 6
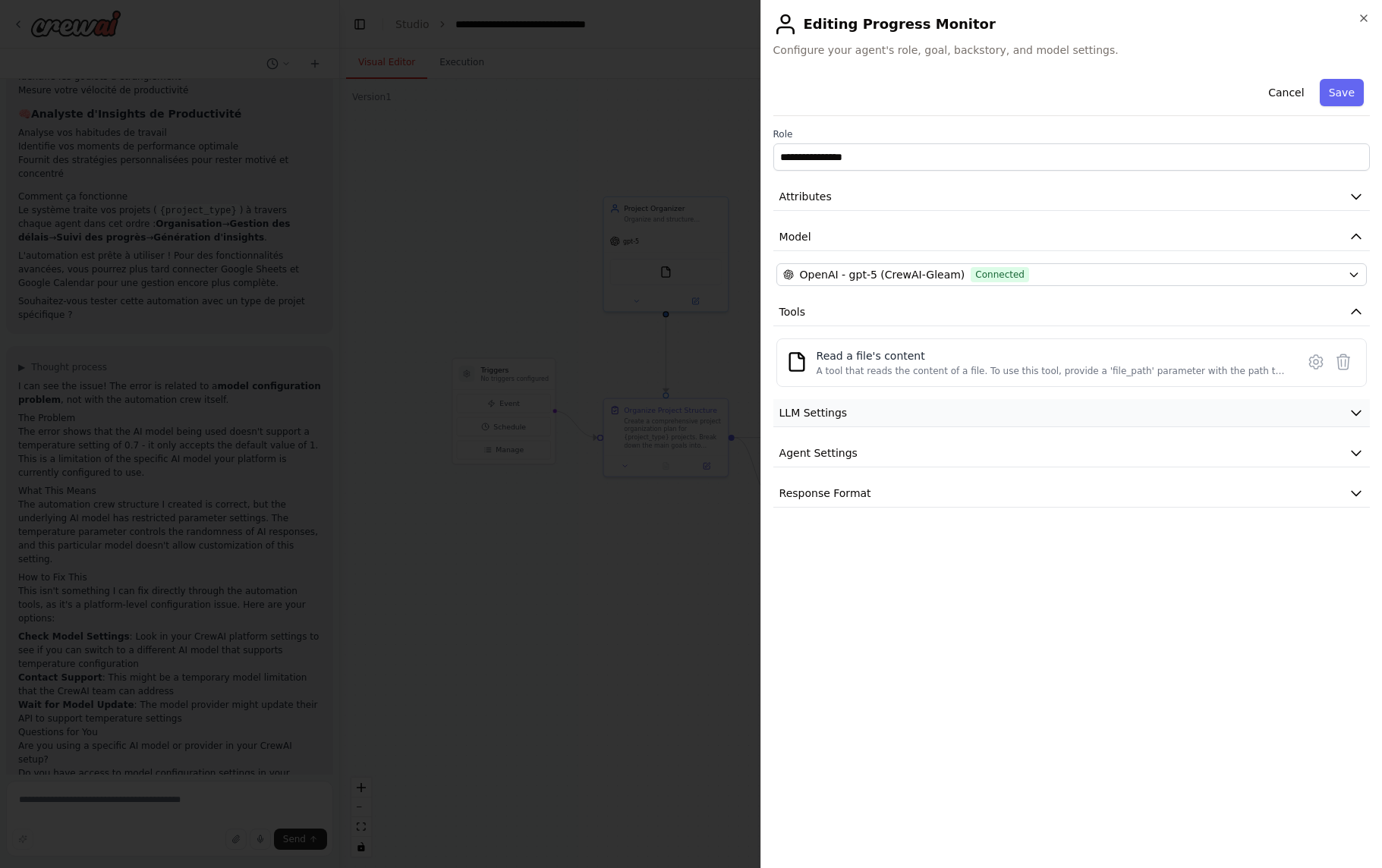
click at [888, 409] on button "LLM Settings" at bounding box center [1072, 413] width 597 height 28
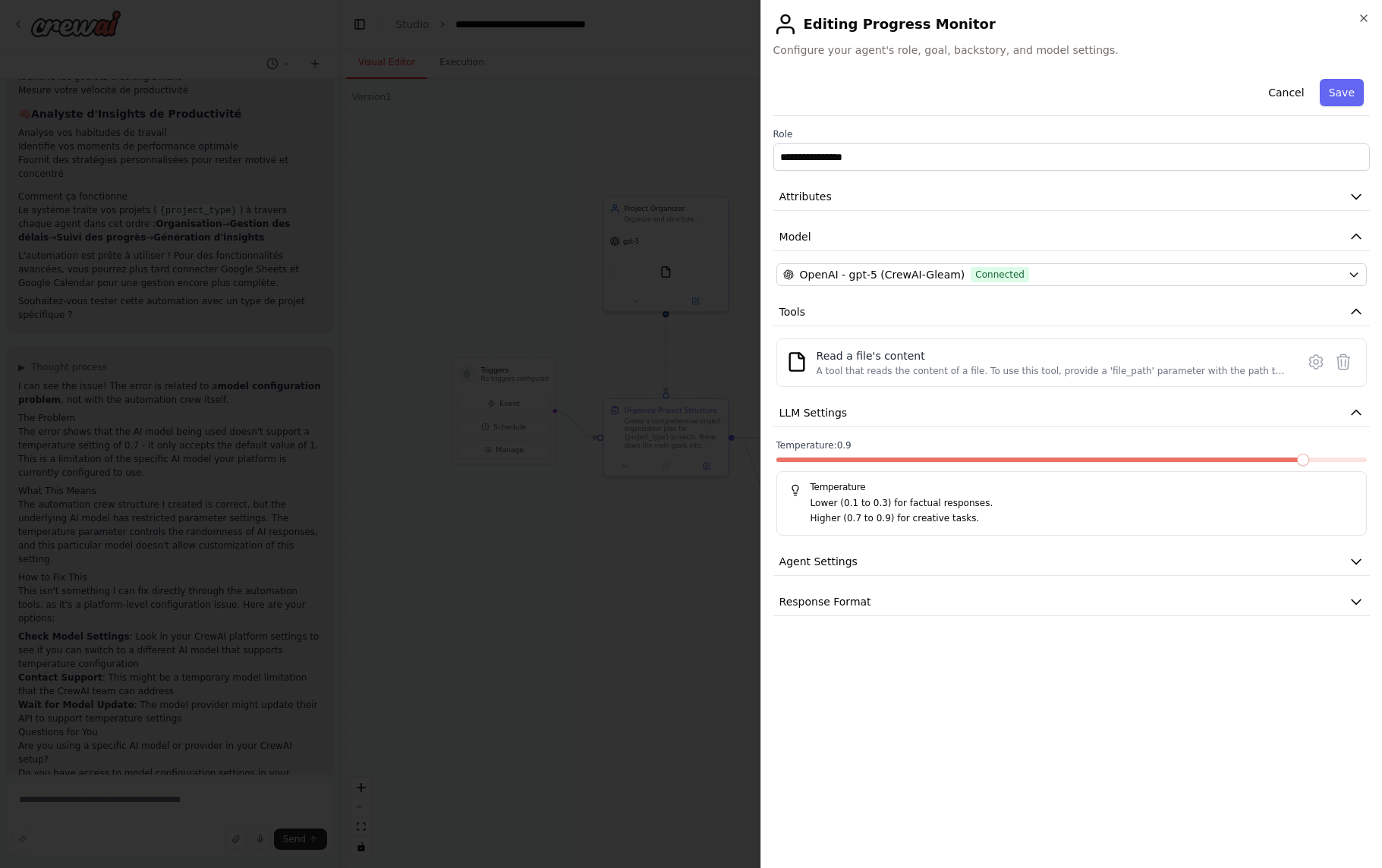
click at [1318, 457] on span at bounding box center [1072, 459] width 591 height 4
click at [1354, 456] on div "Temperature: 0.9 Temperature Lower (0.1 to 0.3) for factual responses. Higher (…" at bounding box center [1072, 487] width 591 height 96
click at [1362, 458] on span at bounding box center [1072, 459] width 591 height 4
click at [1362, 459] on span at bounding box center [1361, 460] width 12 height 12
click at [1341, 94] on button "Save" at bounding box center [1342, 92] width 44 height 27
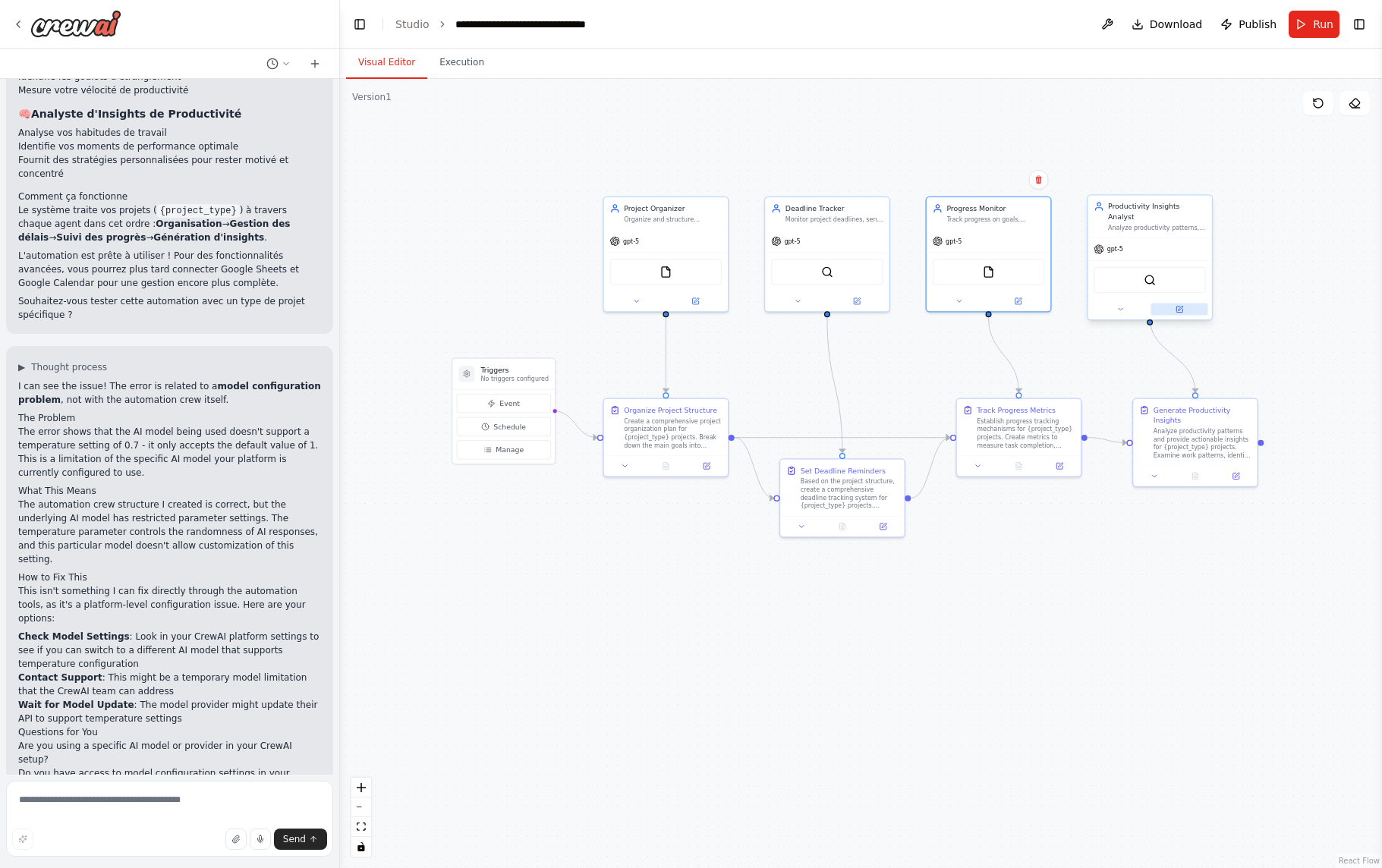
click at [1181, 307] on icon at bounding box center [1179, 309] width 6 height 6
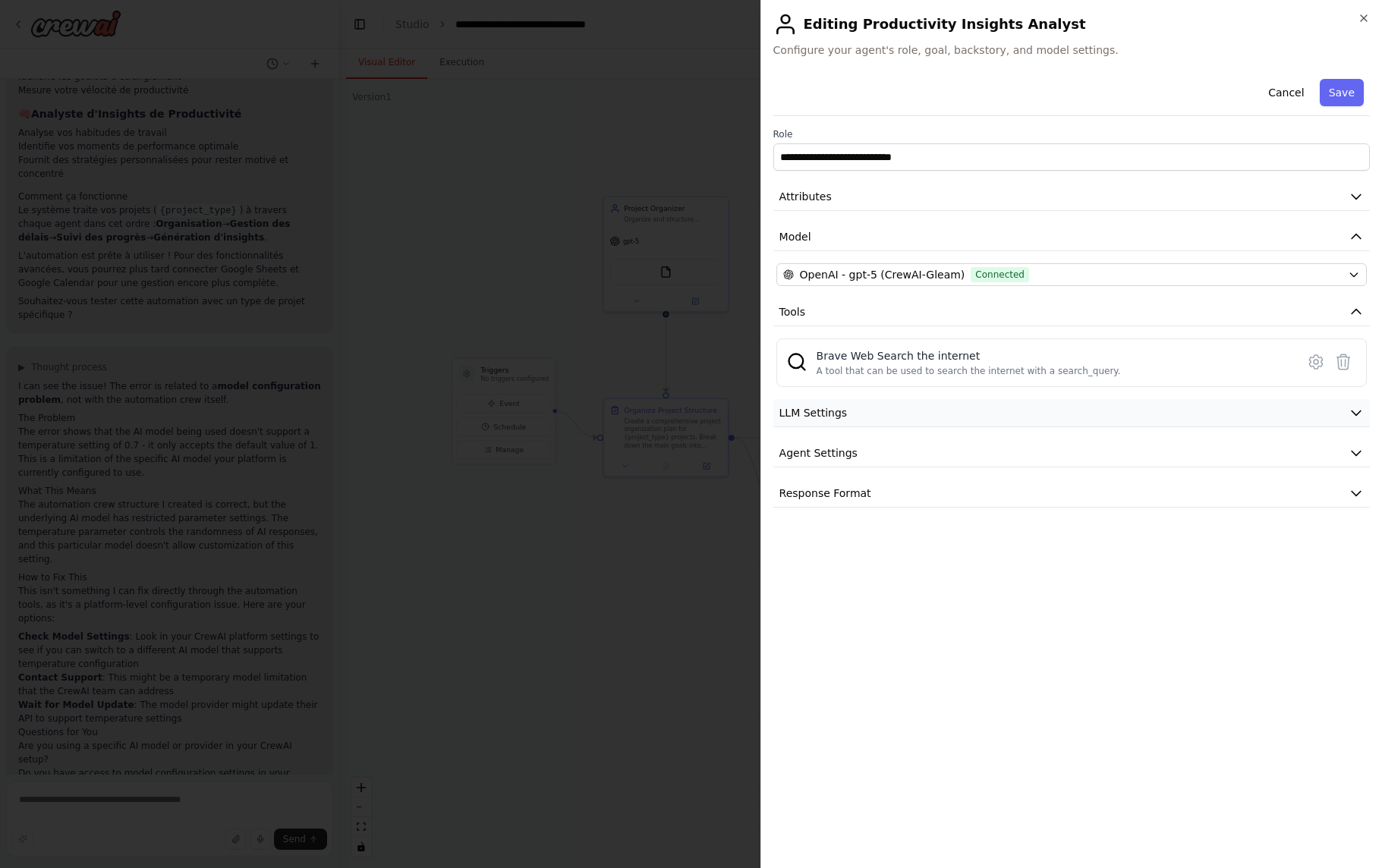
click at [976, 416] on button "LLM Settings" at bounding box center [1072, 413] width 597 height 28
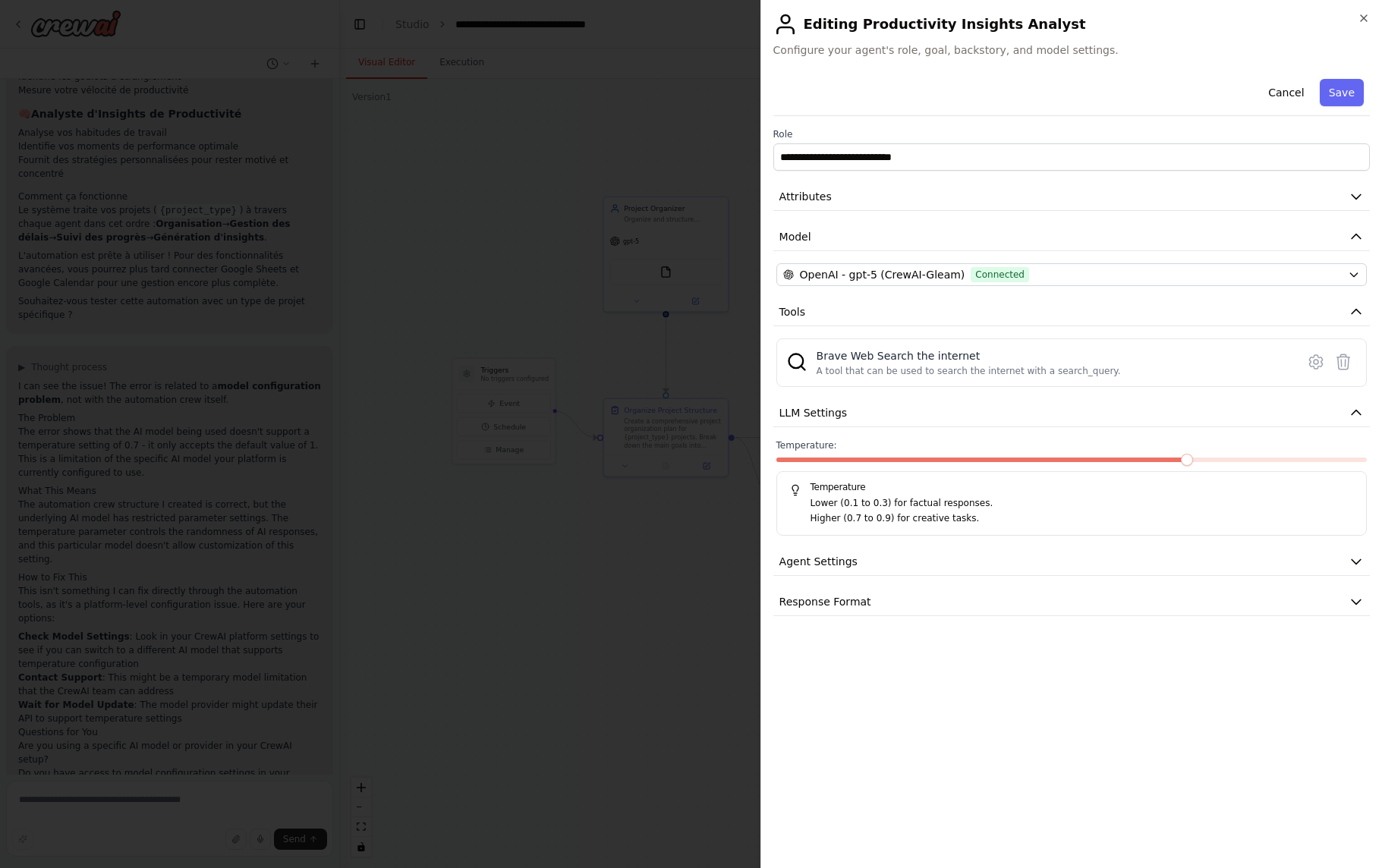
click at [1355, 457] on span at bounding box center [1072, 459] width 591 height 4
click at [1343, 96] on button "Save" at bounding box center [1342, 92] width 44 height 27
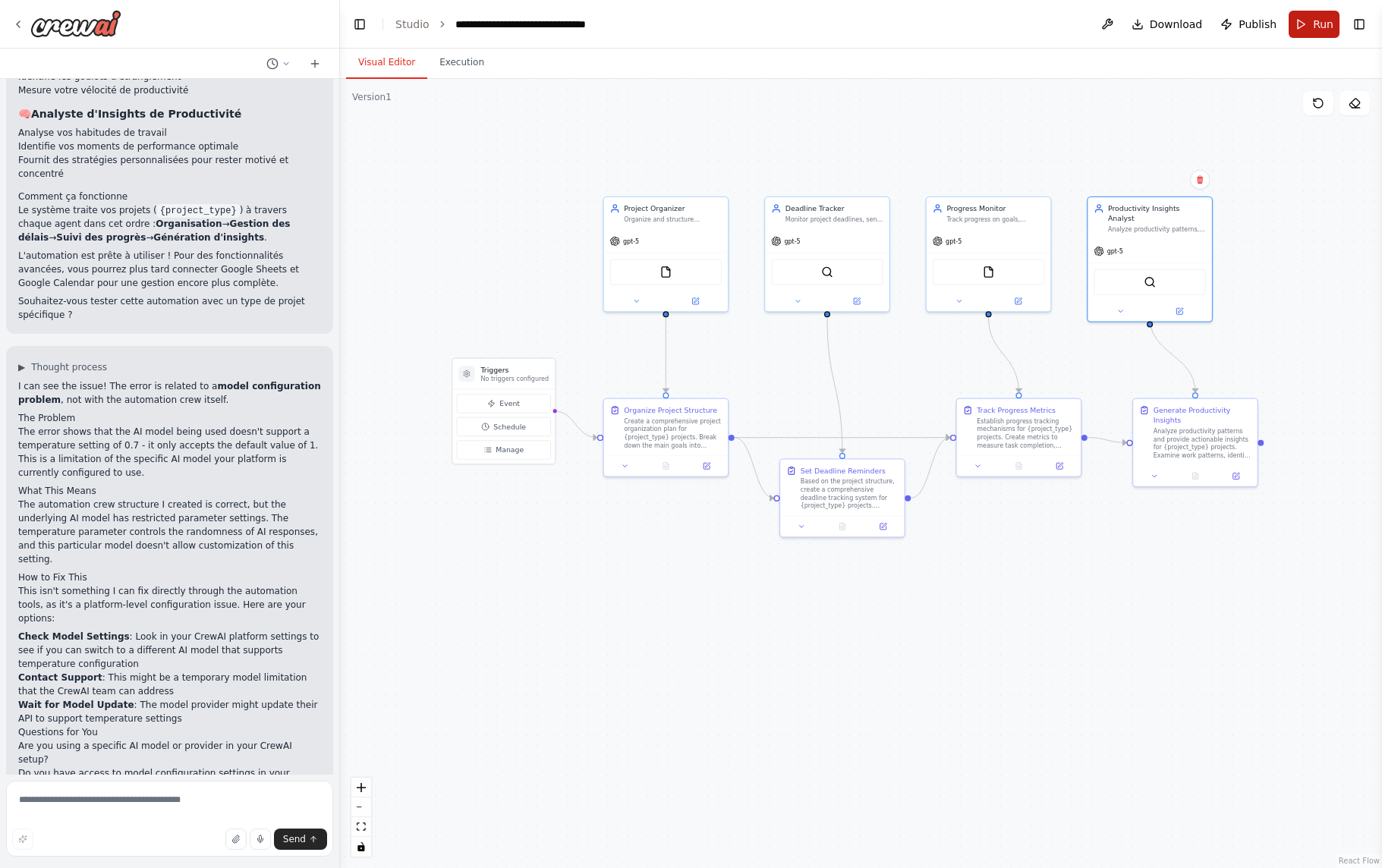
click at [1315, 27] on span "Run" at bounding box center [1322, 24] width 20 height 15
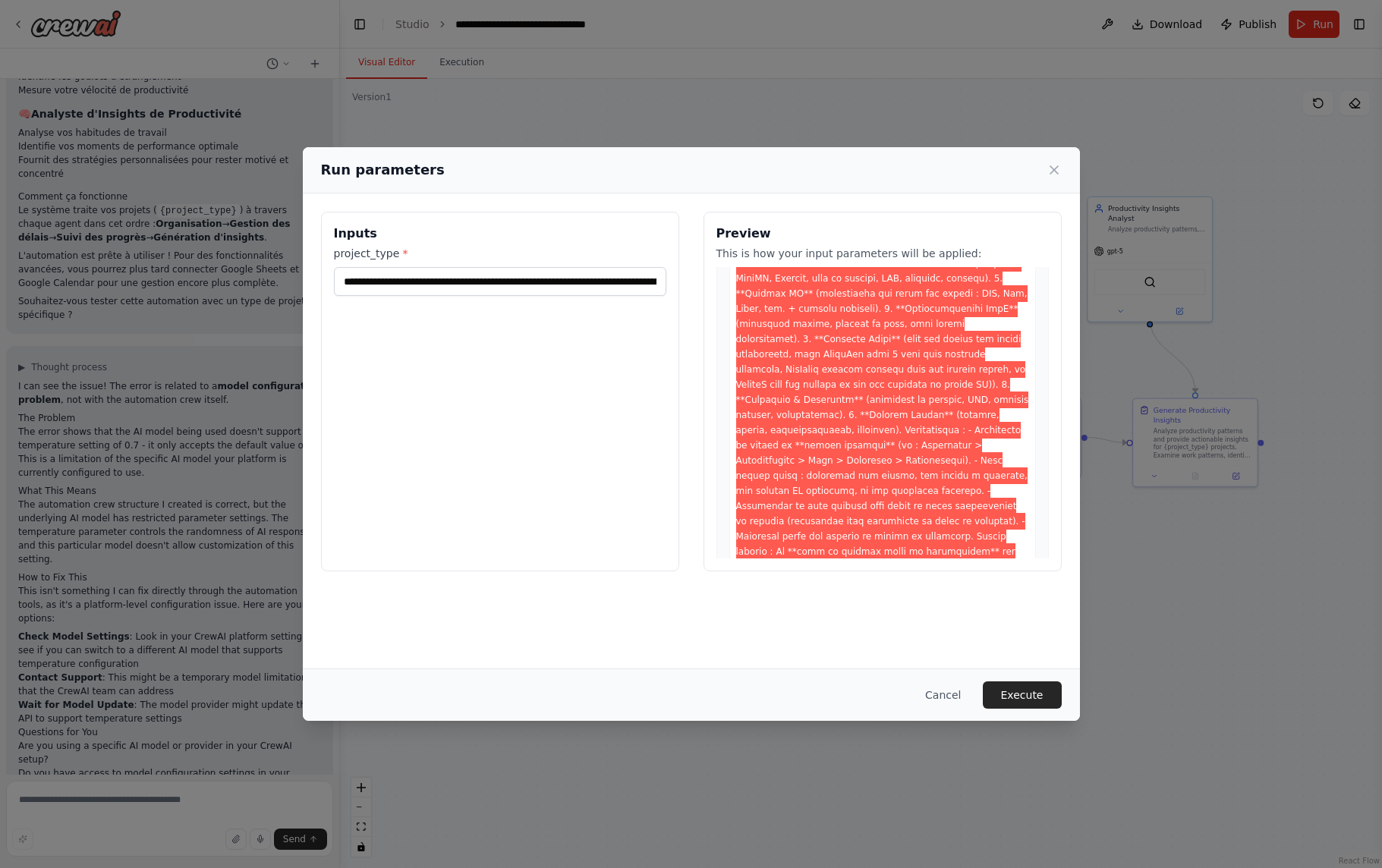
scroll to position [1904, 0]
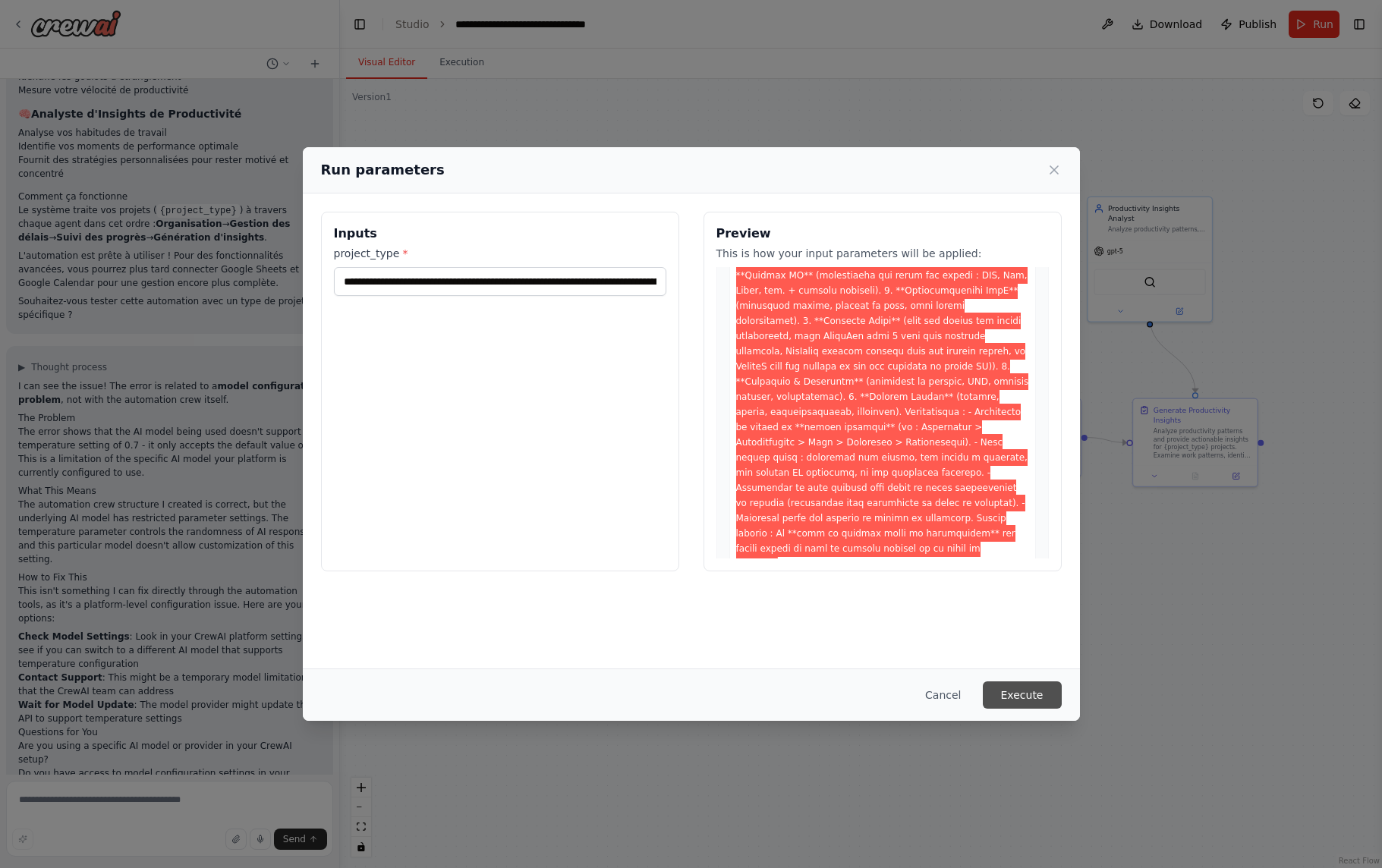
click at [1008, 688] on button "Execute" at bounding box center [1023, 695] width 79 height 27
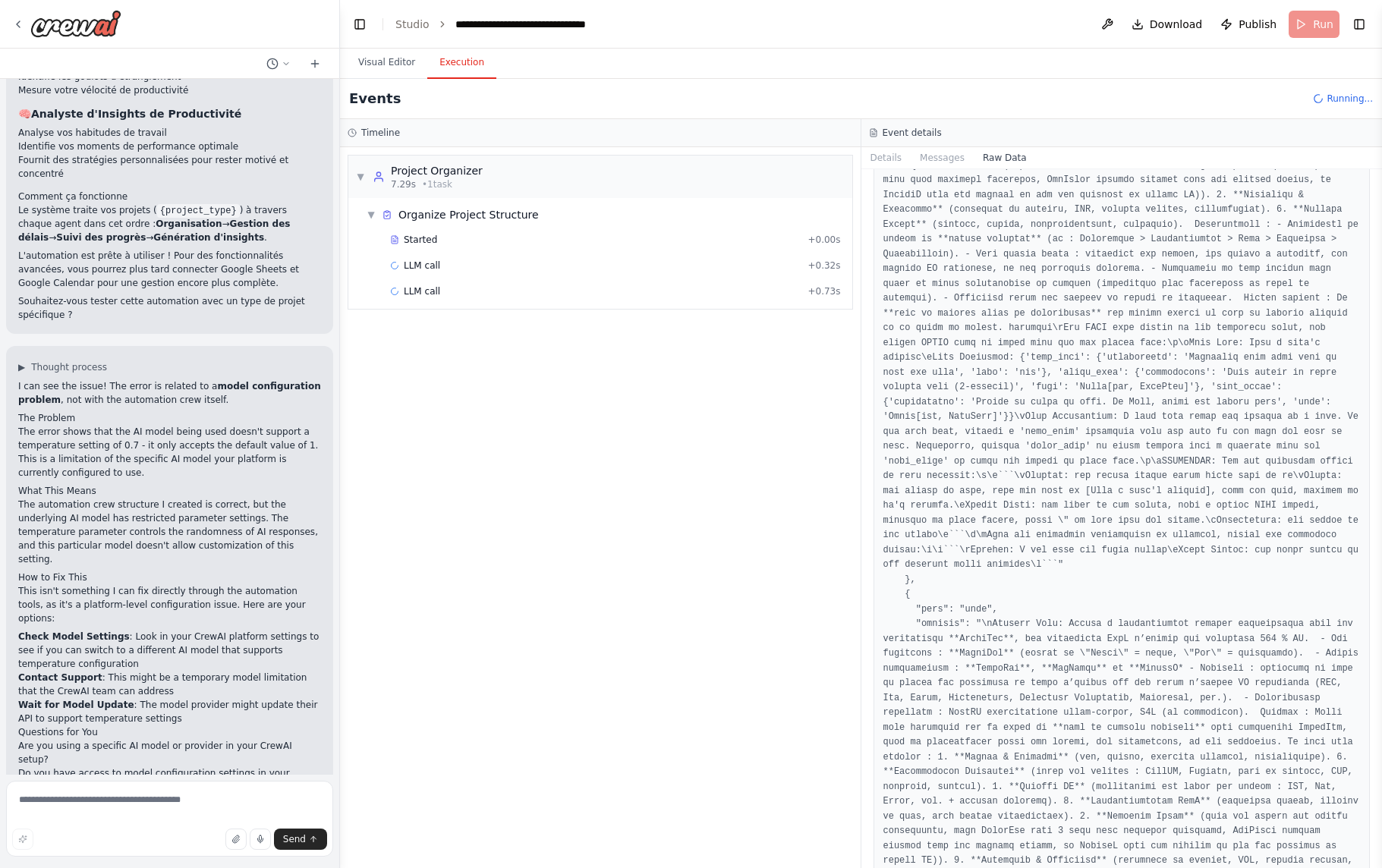
scroll to position [561, 0]
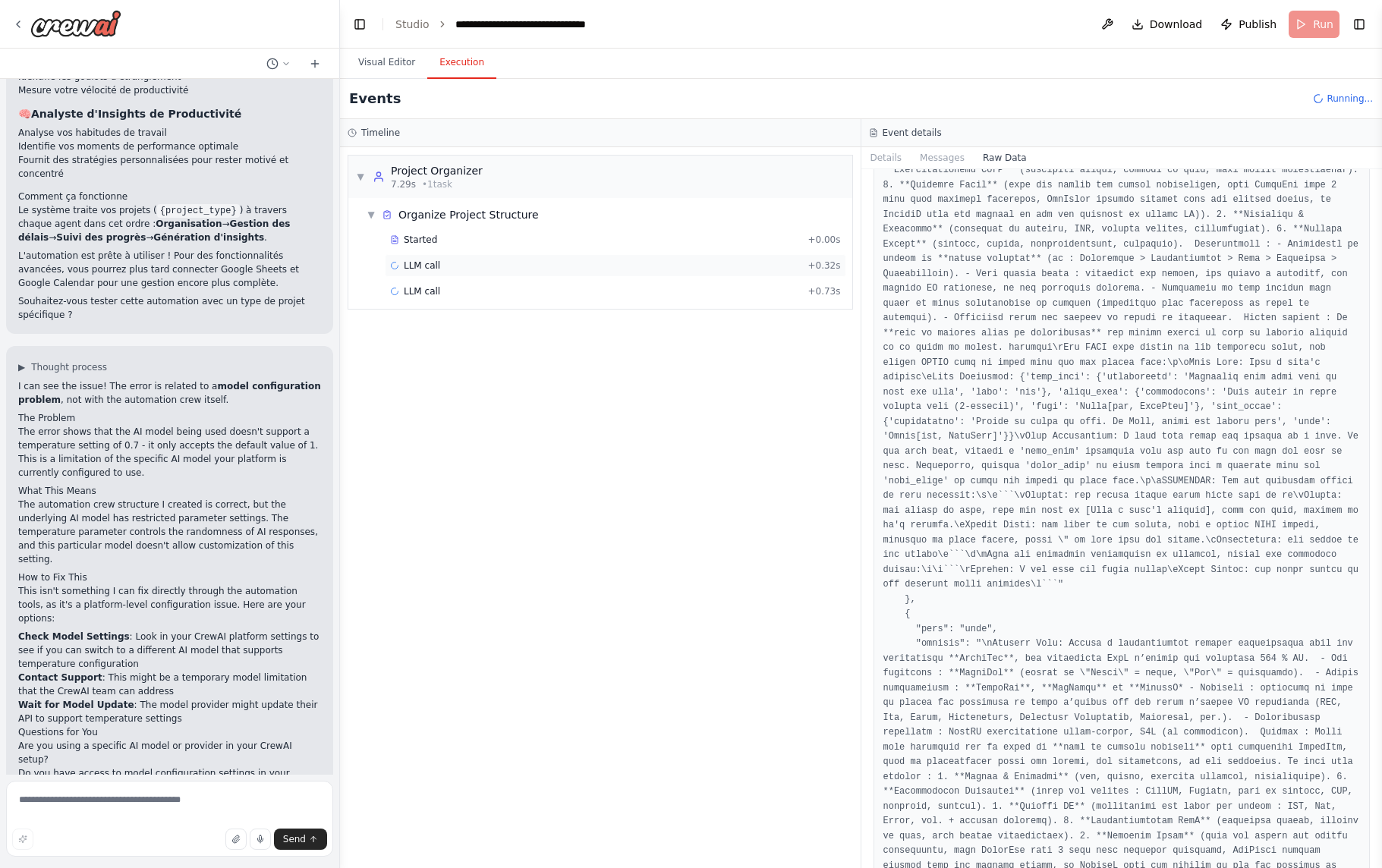
click at [511, 258] on div "LLM call + 0.32s" at bounding box center [615, 265] width 462 height 23
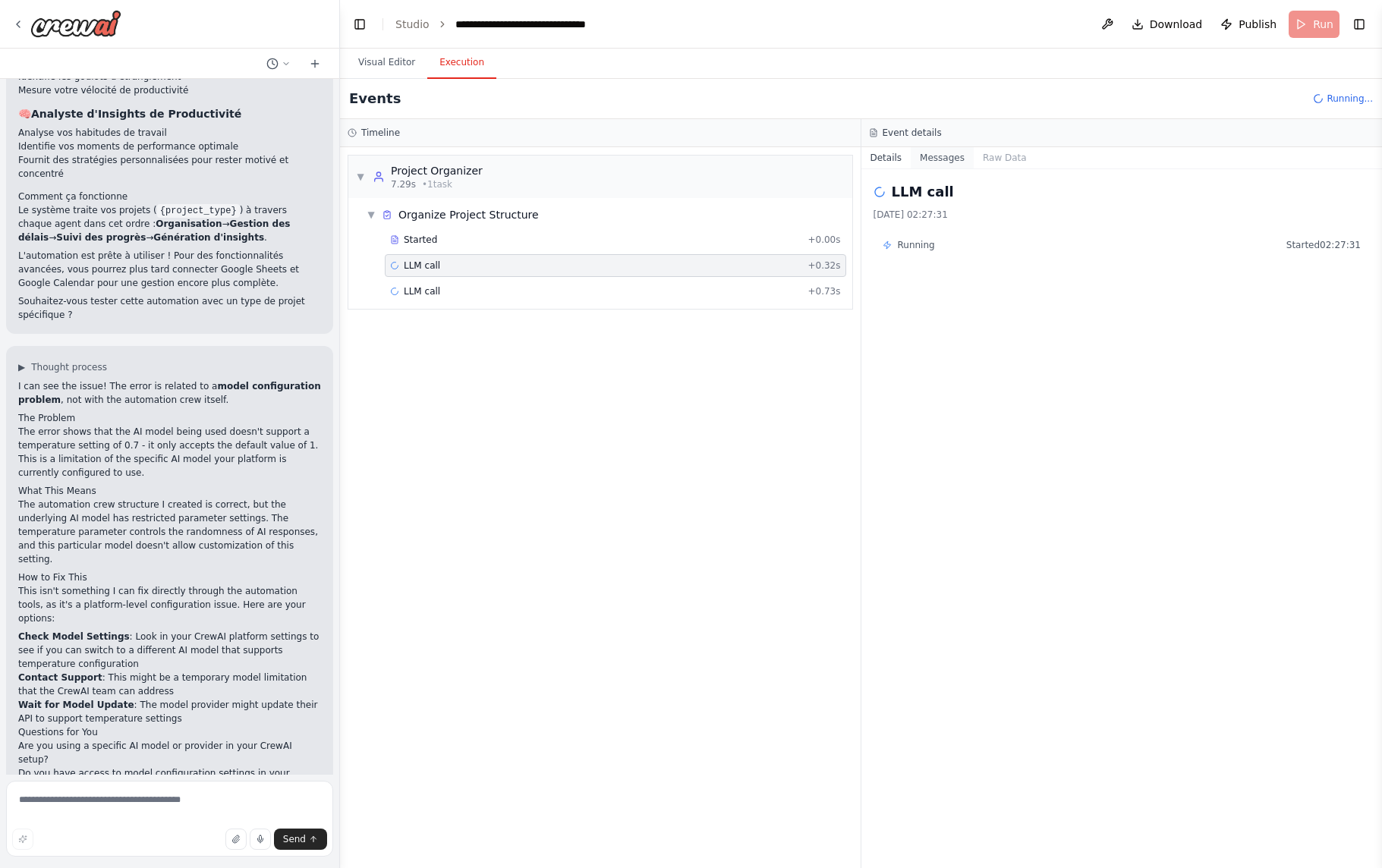
click at [943, 162] on button "Messages" at bounding box center [942, 158] width 63 height 21
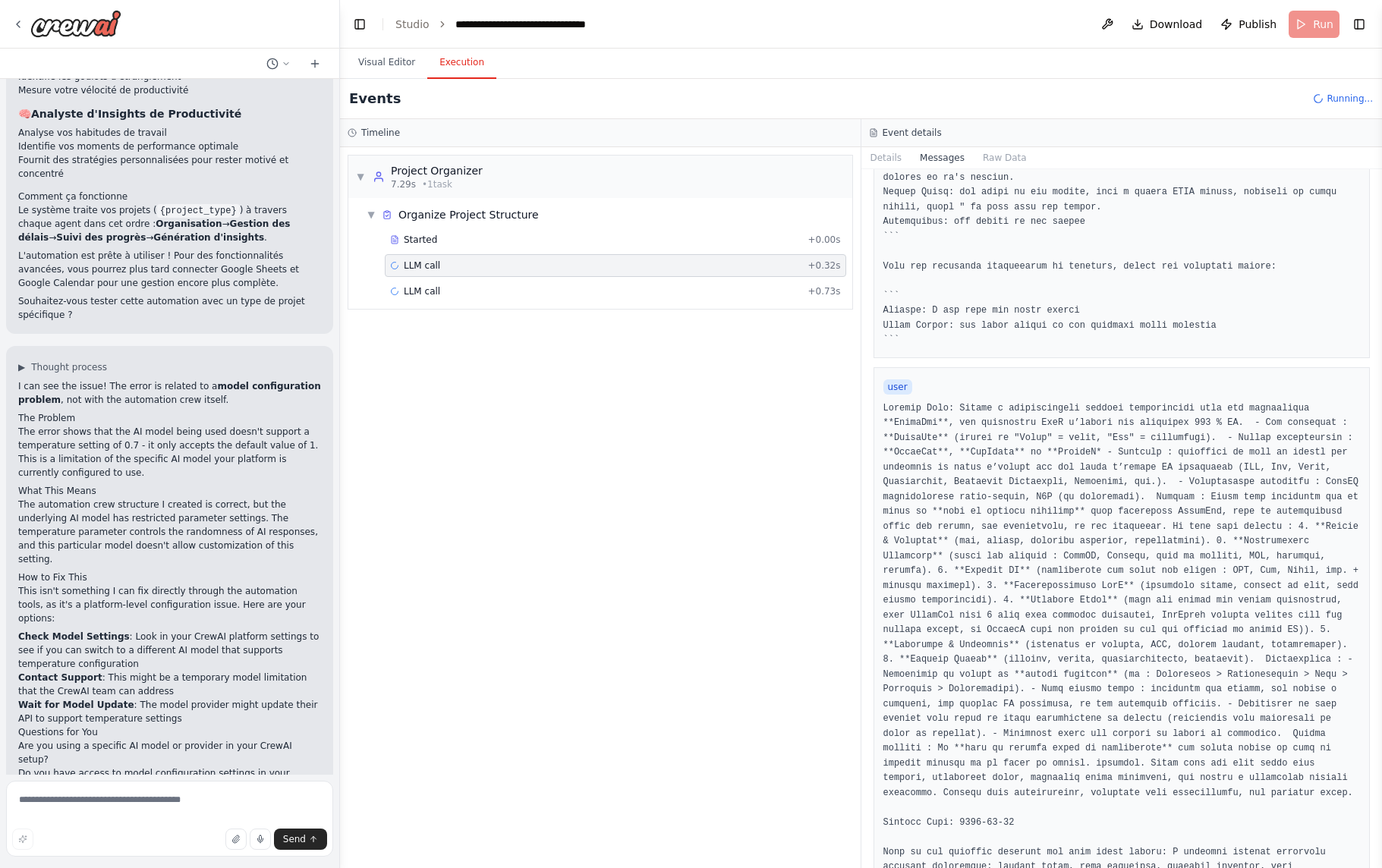
scroll to position [977, 0]
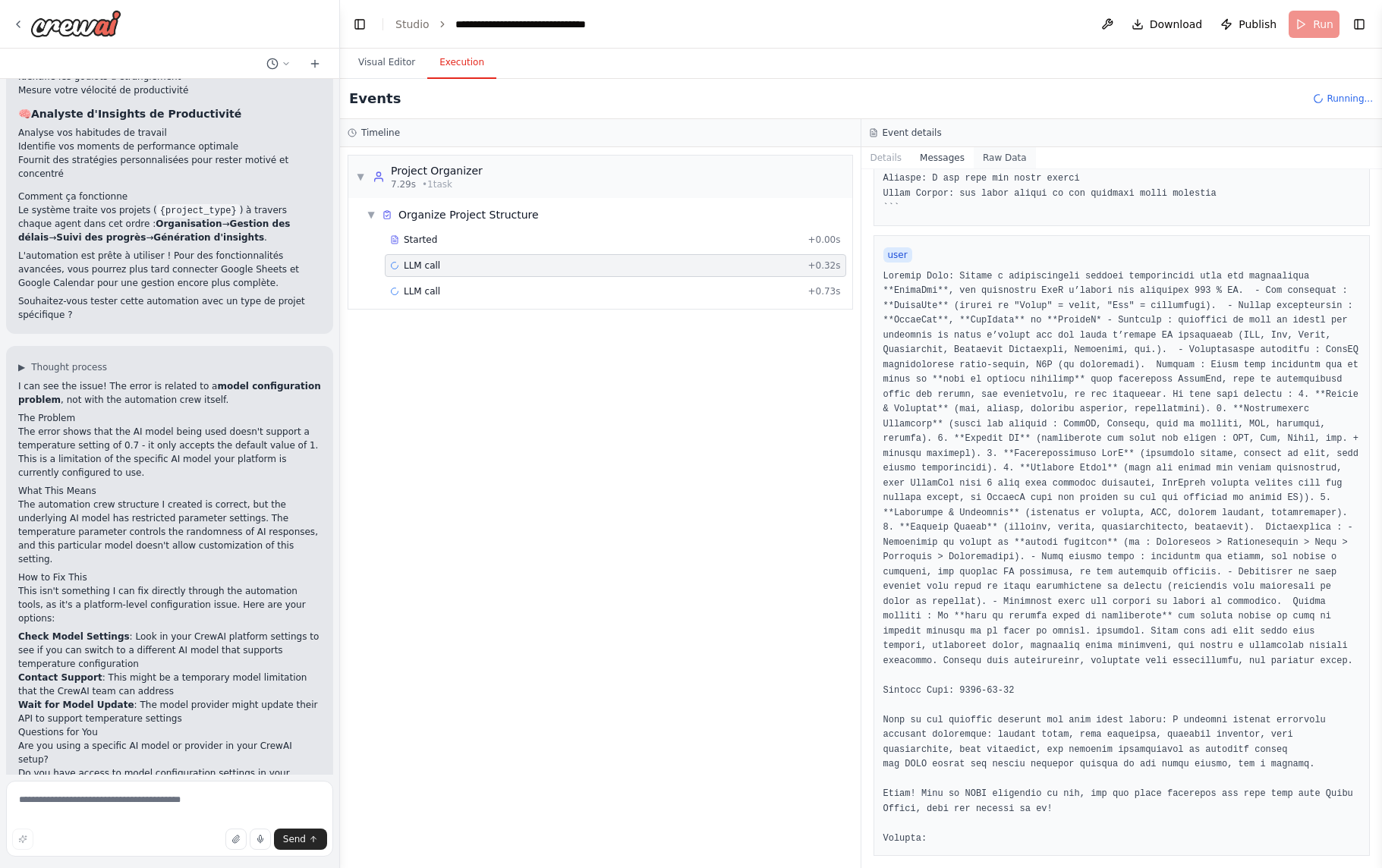
click at [1012, 158] on button "Raw Data" at bounding box center [1004, 158] width 62 height 21
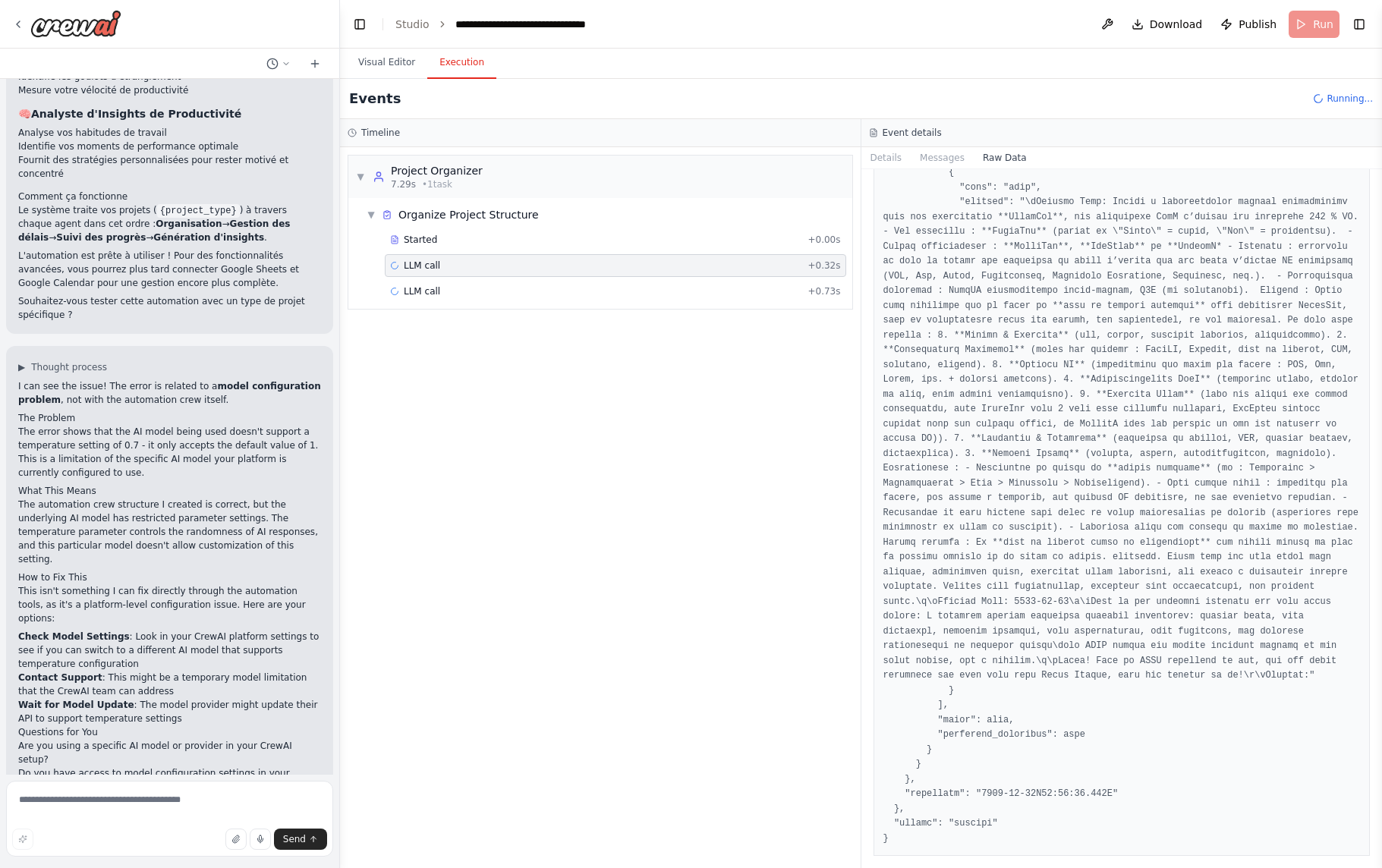
scroll to position [5884, 0]
click at [525, 295] on div "LLM call + 0.73s" at bounding box center [615, 292] width 450 height 12
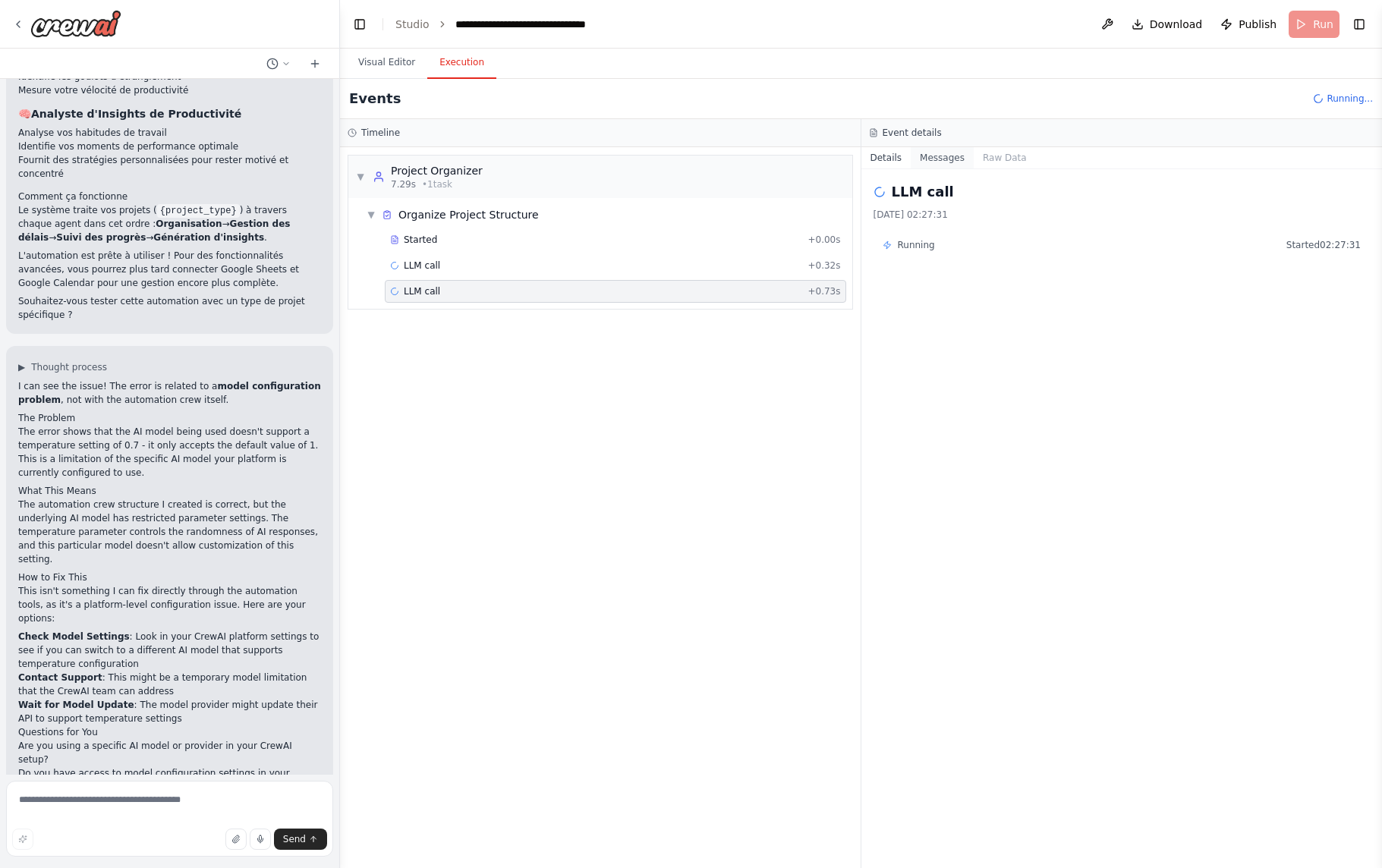
click at [951, 161] on button "Messages" at bounding box center [942, 158] width 63 height 21
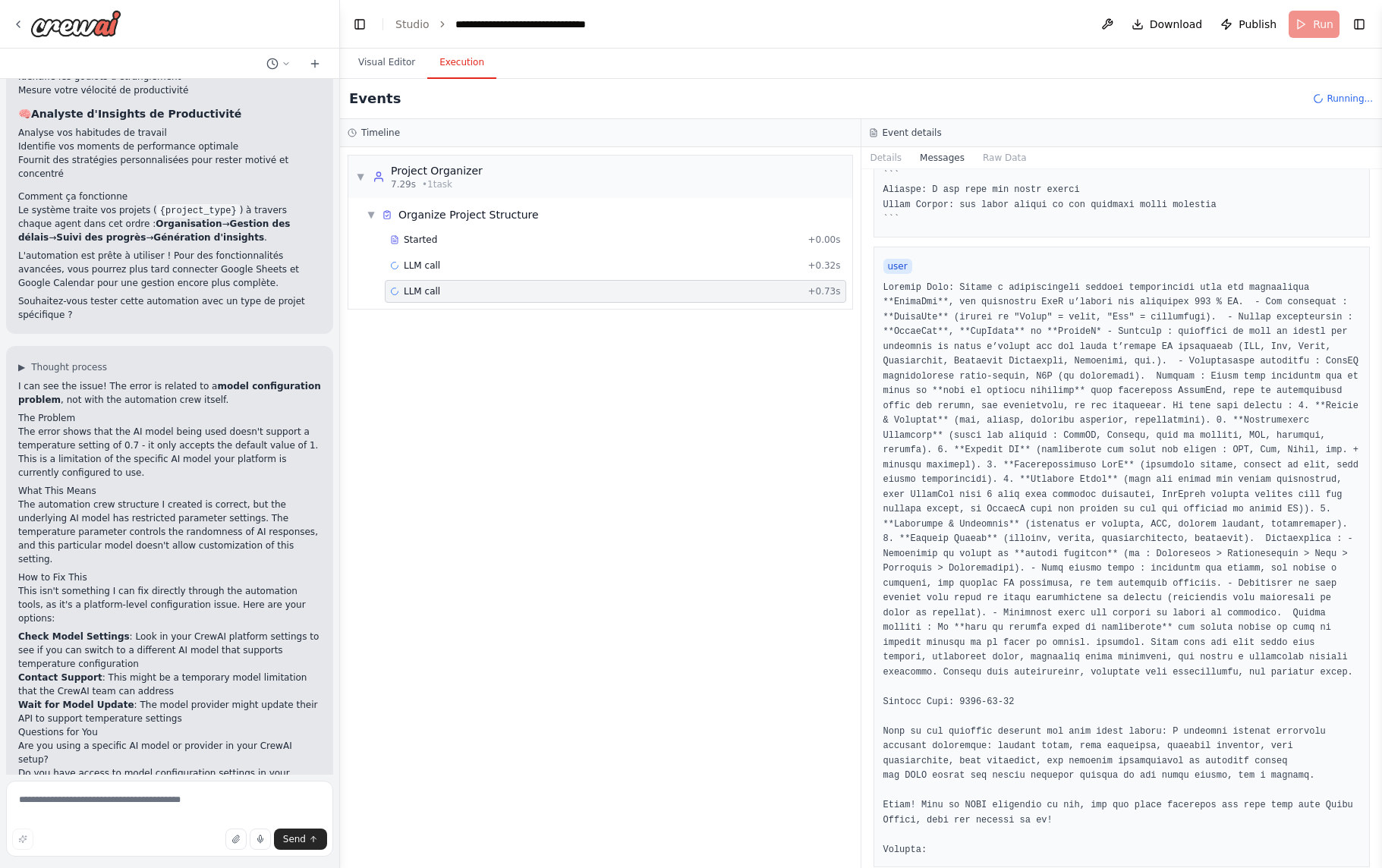
scroll to position [977, 0]
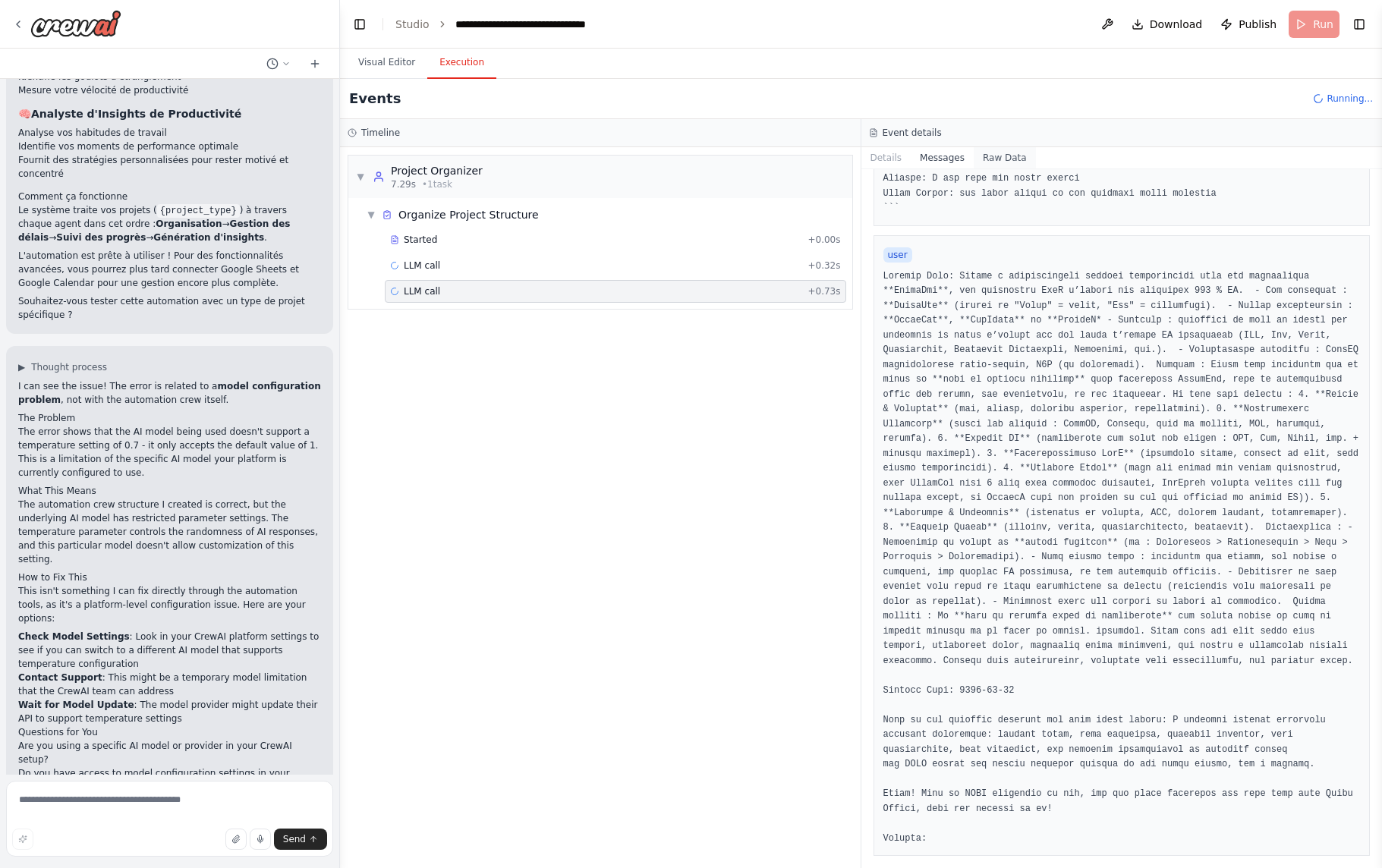
click at [1024, 156] on button "Raw Data" at bounding box center [1004, 158] width 62 height 21
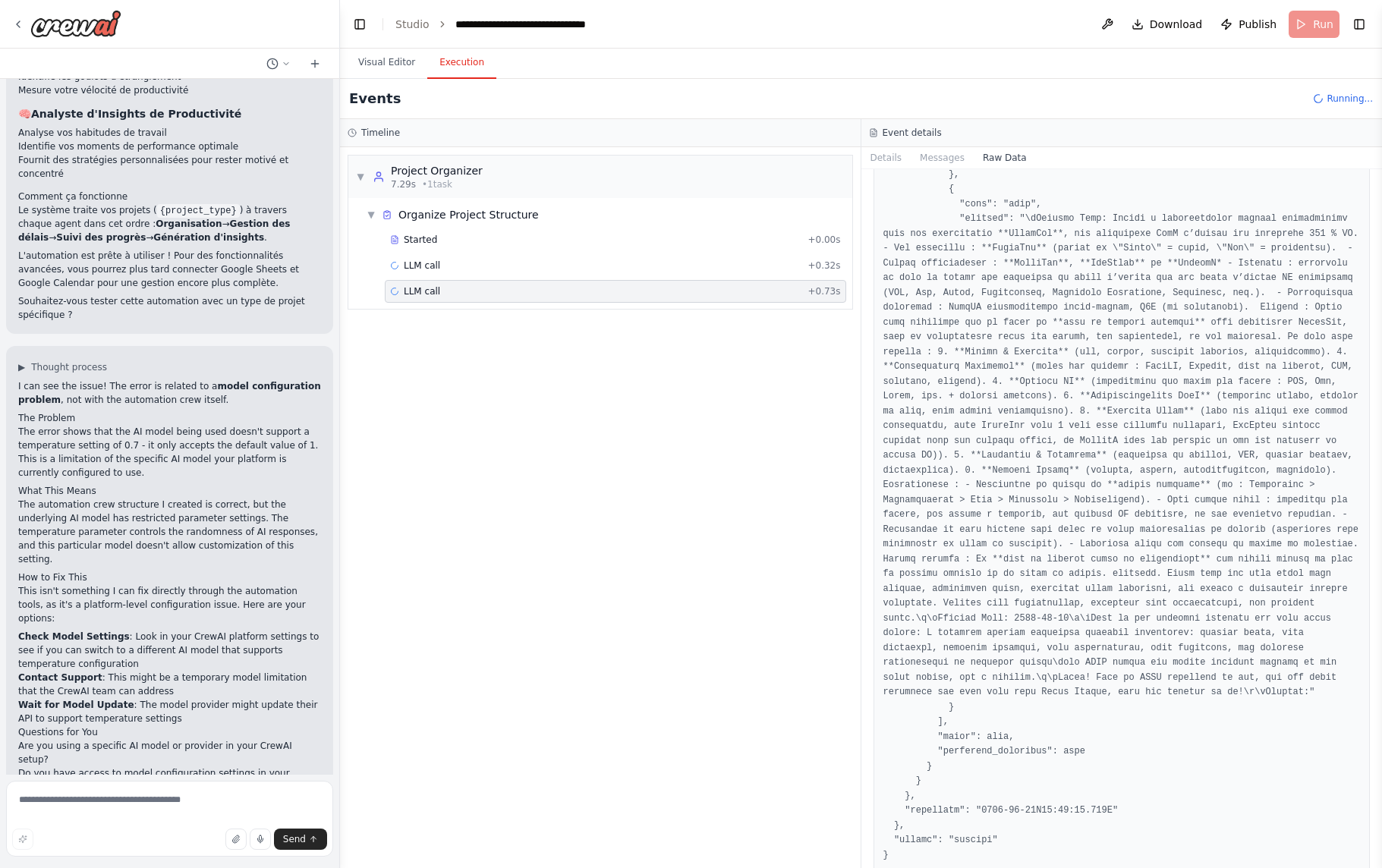
scroll to position [5884, 0]
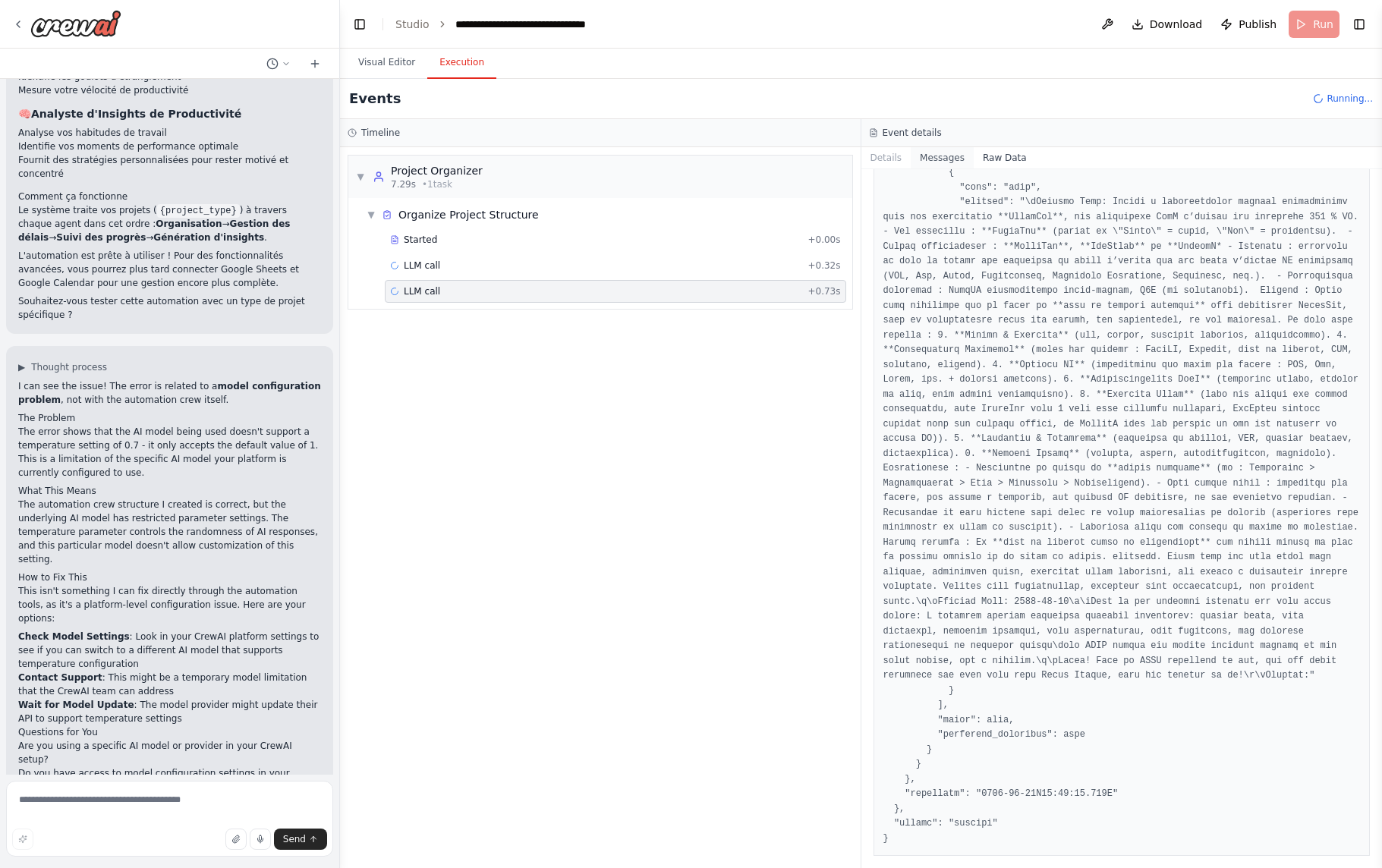
click at [962, 161] on button "Messages" at bounding box center [942, 158] width 63 height 21
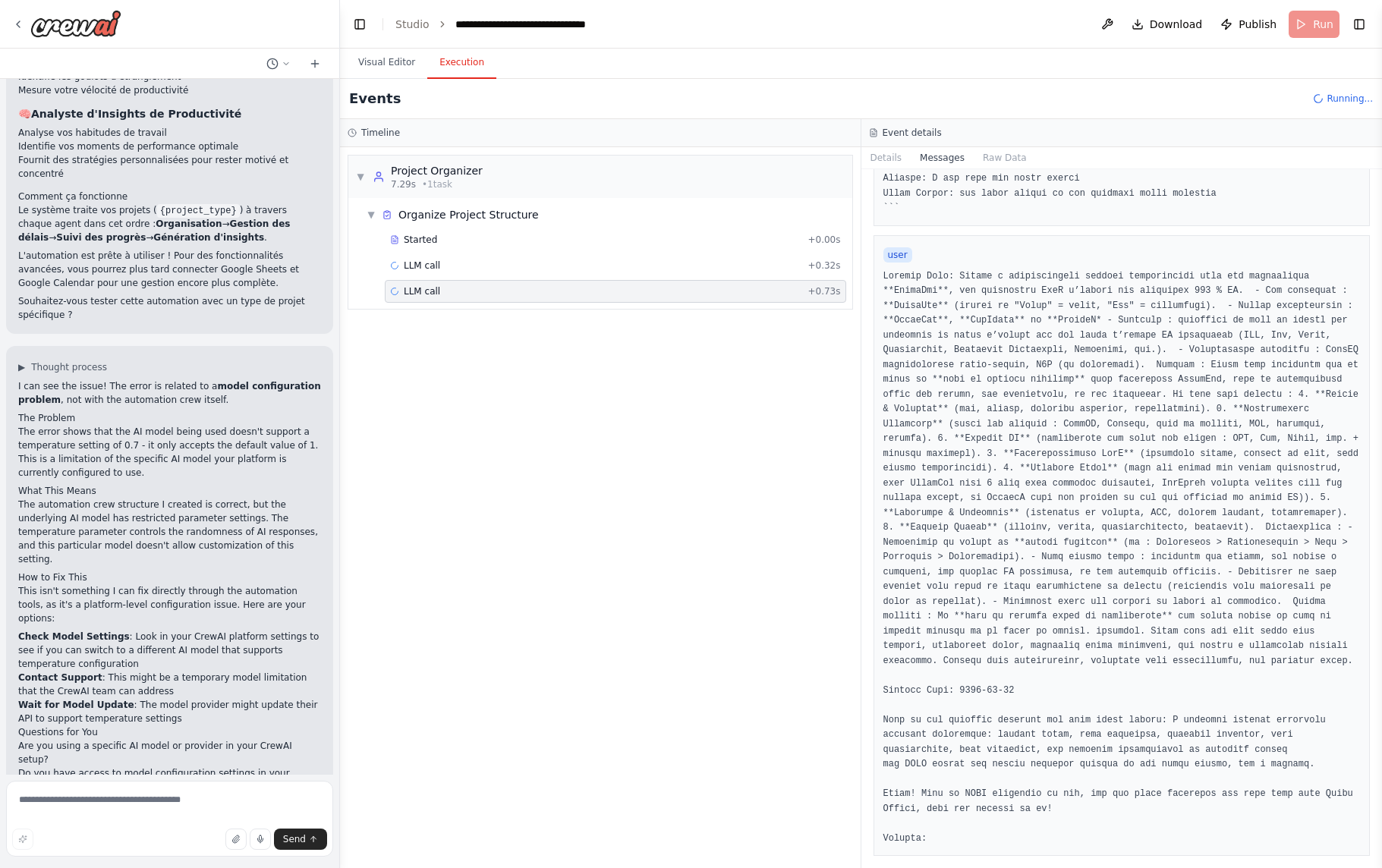
scroll to position [977, 0]
click at [690, 265] on div "LLM call + 0.32s" at bounding box center [615, 265] width 450 height 12
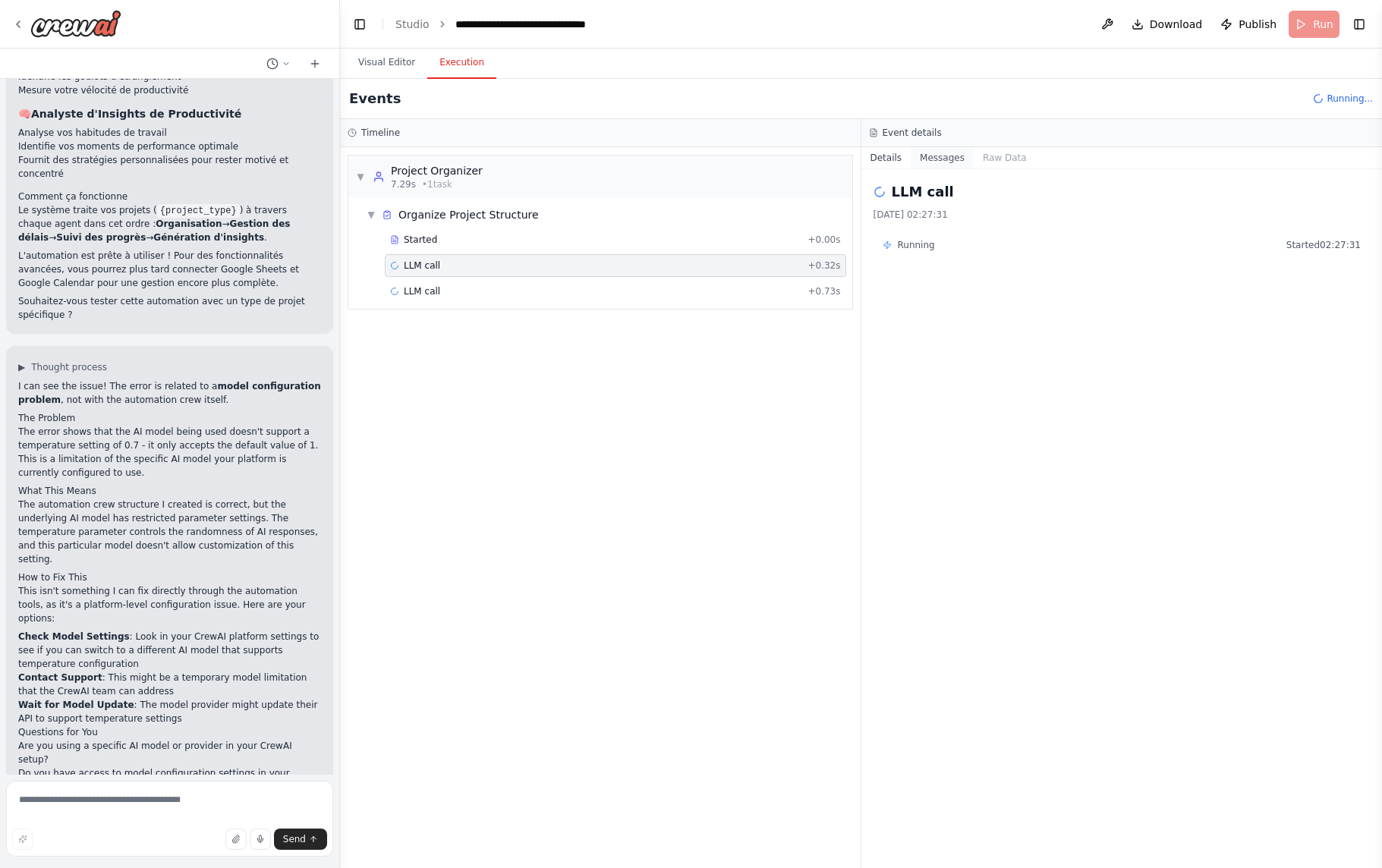
click at [959, 163] on button "Messages" at bounding box center [942, 158] width 63 height 21
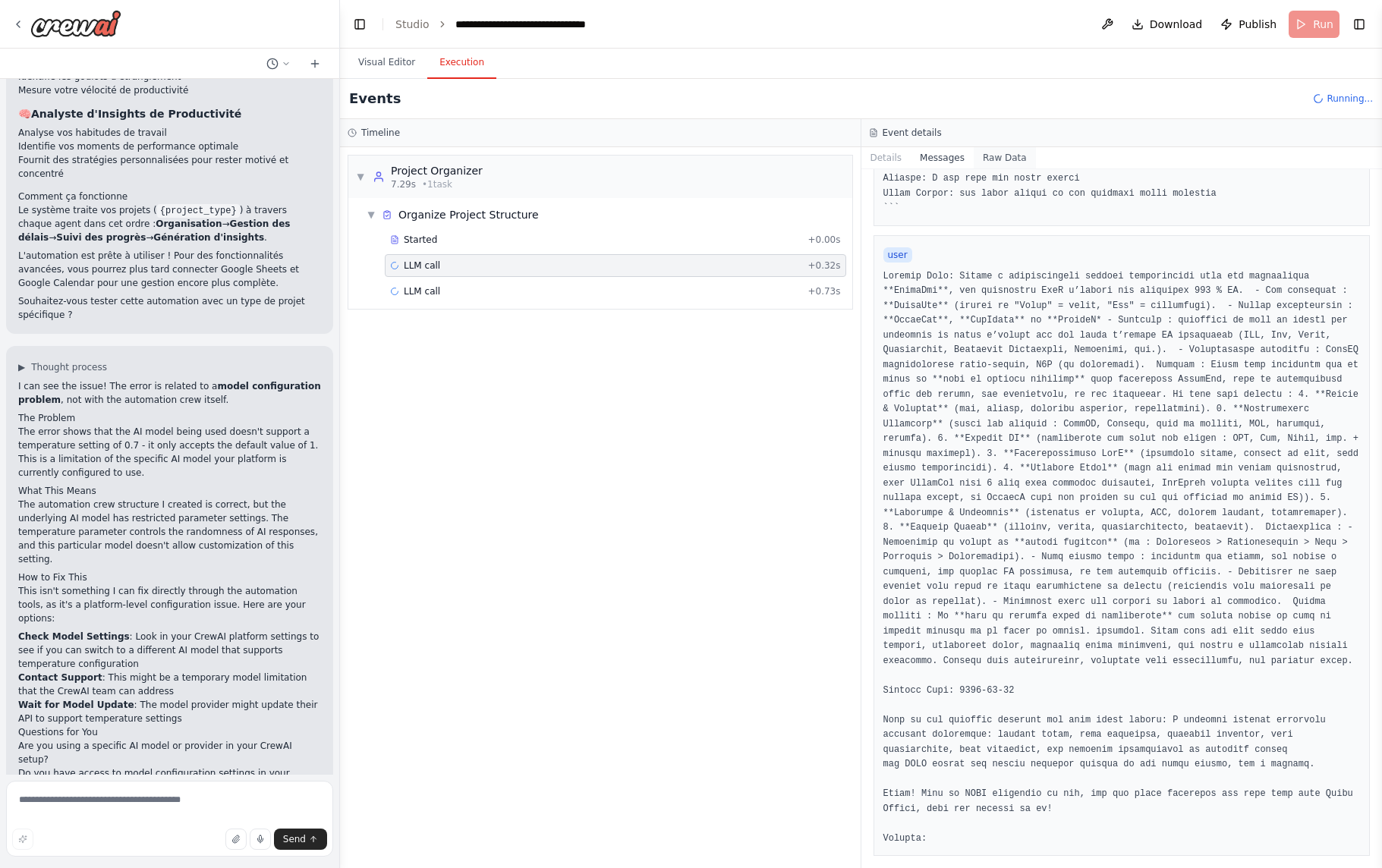
click at [1017, 165] on button "Raw Data" at bounding box center [1004, 158] width 62 height 21
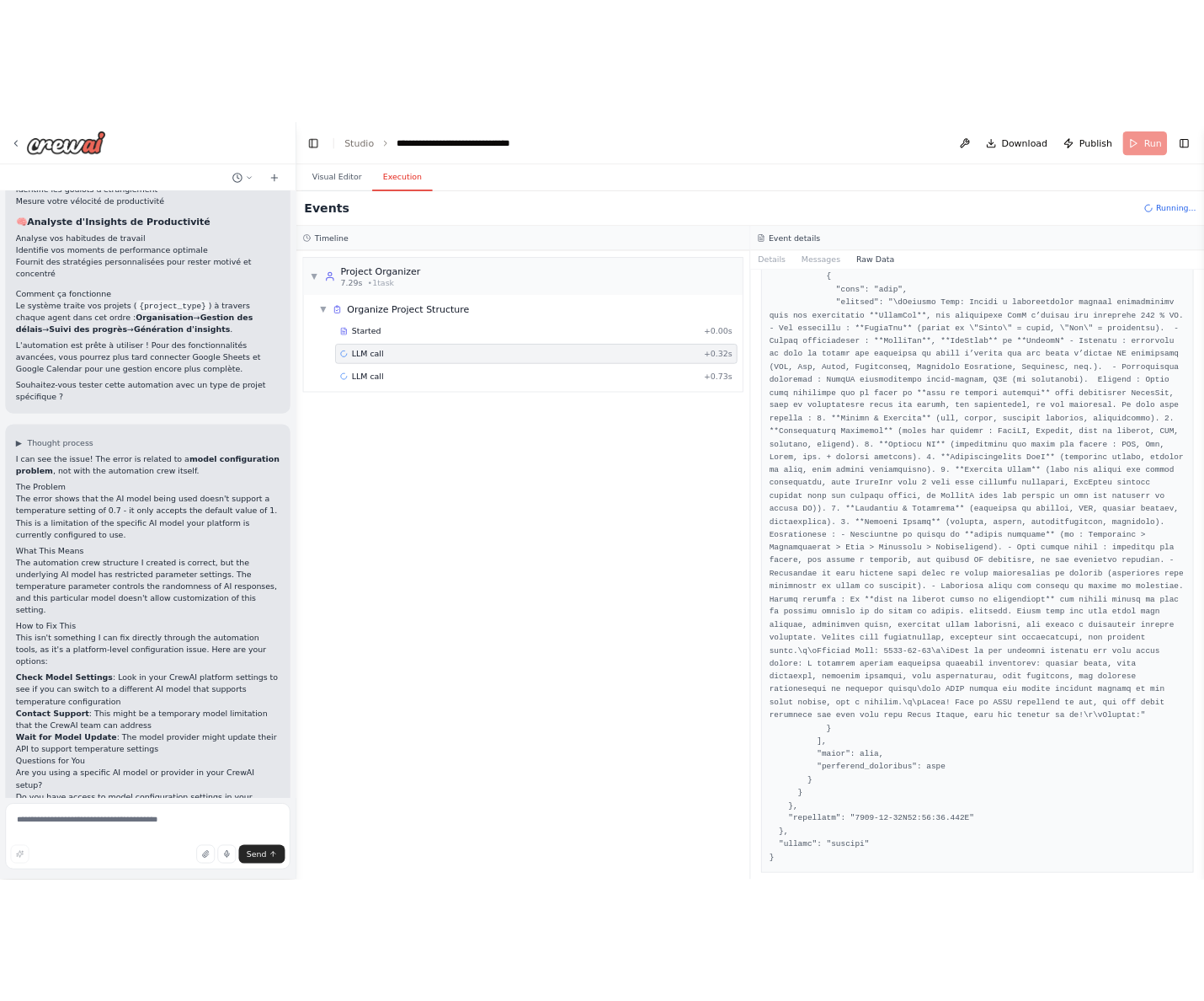
scroll to position [6535, 0]
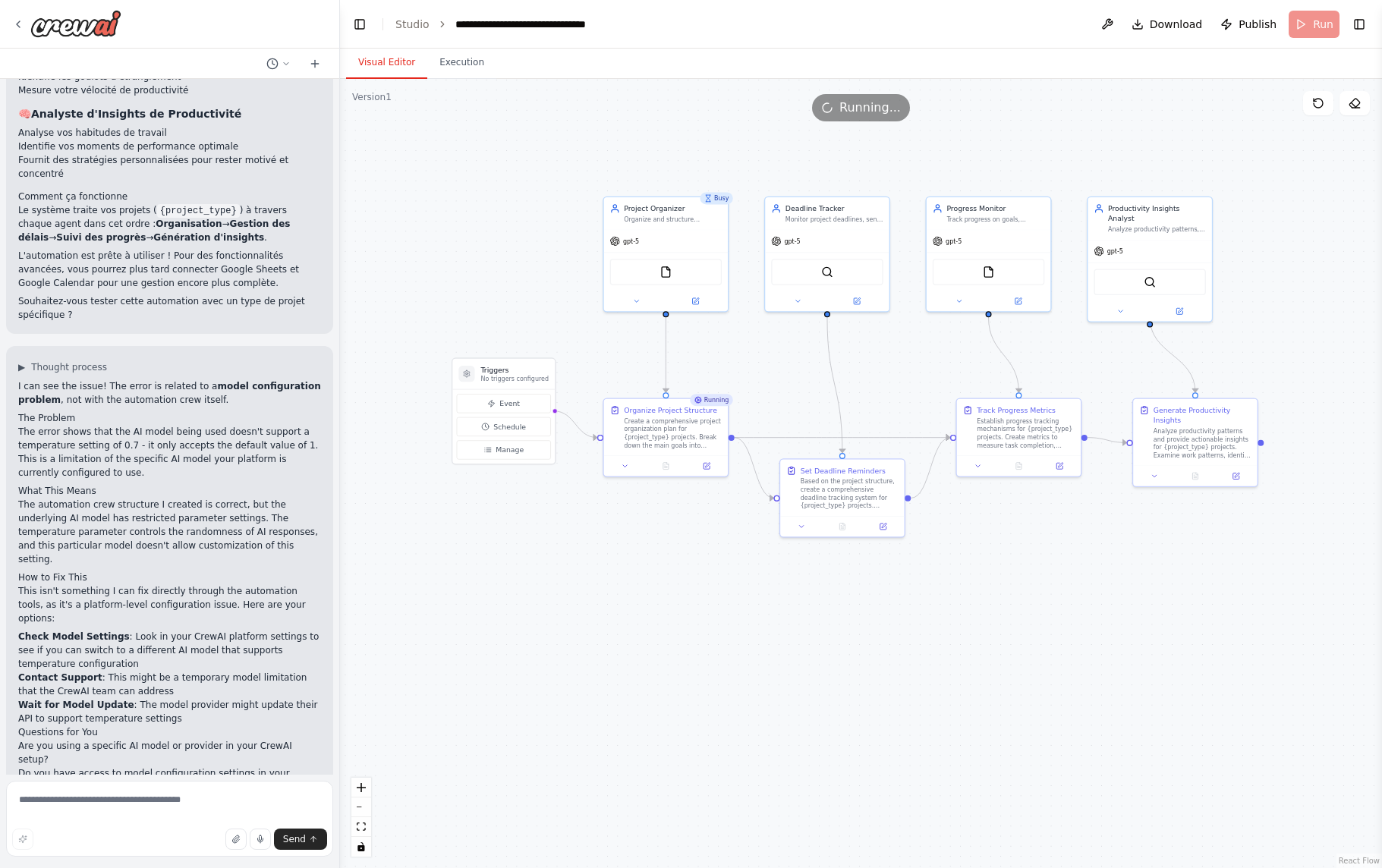
click at [387, 60] on button "Visual Editor" at bounding box center [386, 63] width 82 height 32
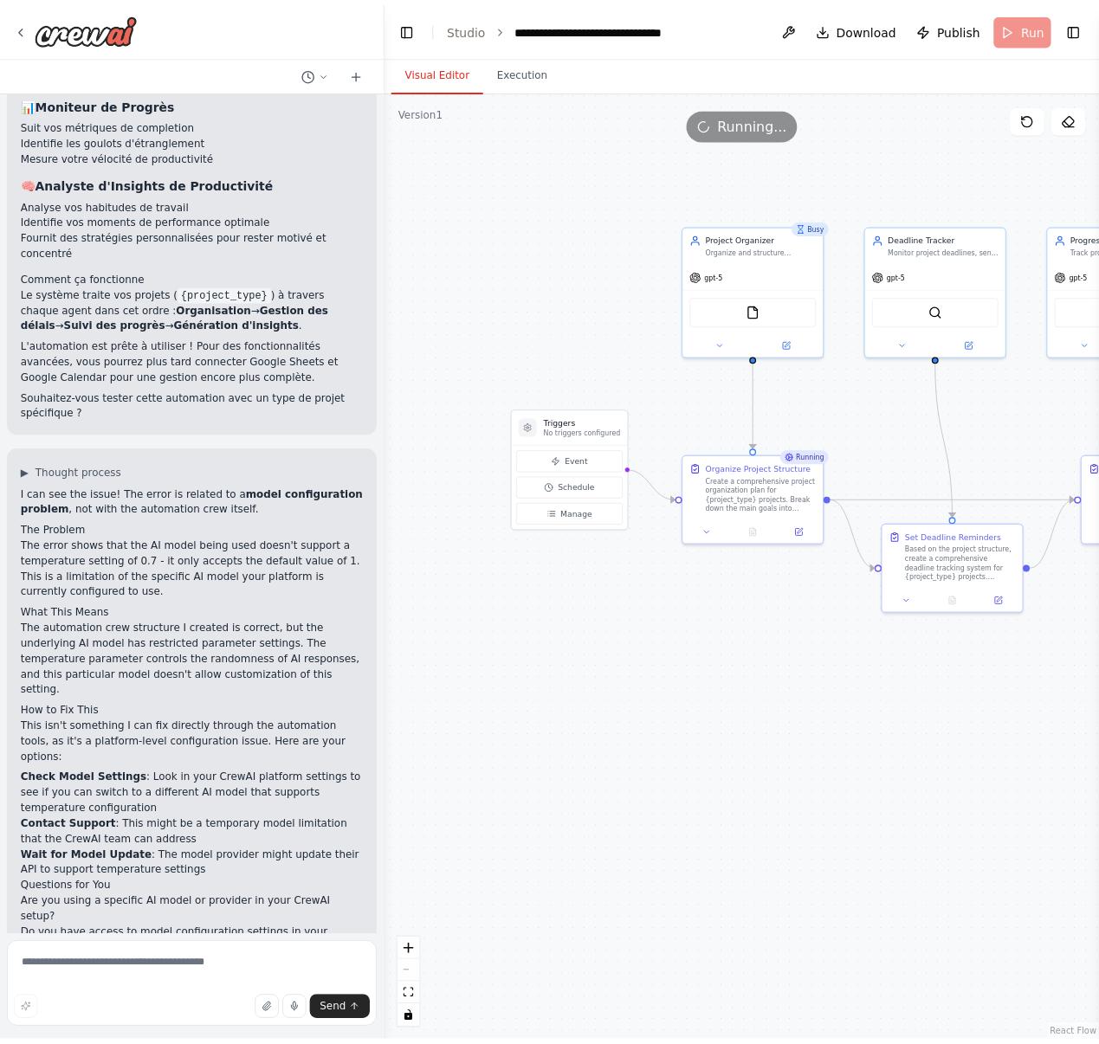
scroll to position [2597, 0]
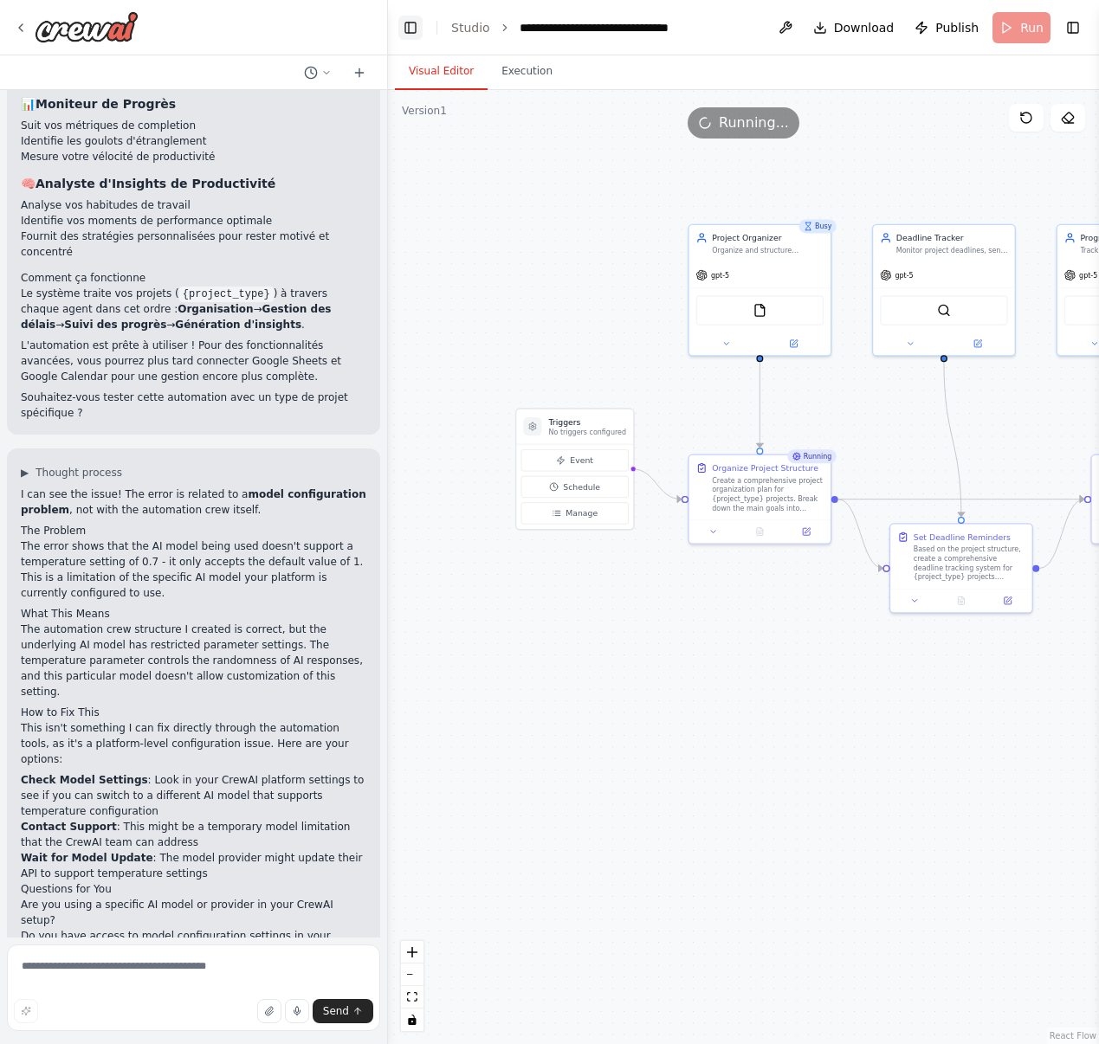
click at [410, 28] on button "Toggle Left Sidebar" at bounding box center [410, 28] width 24 height 24
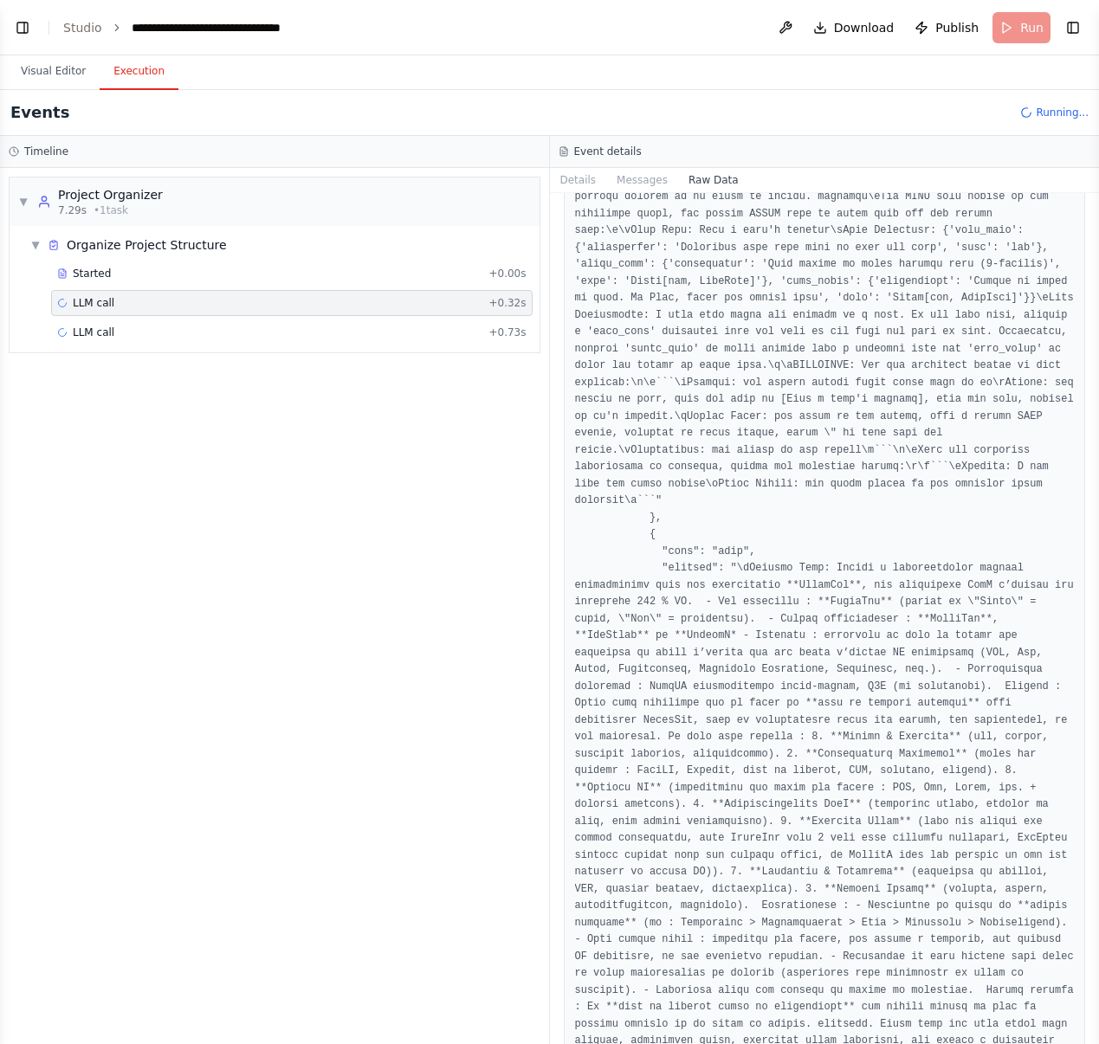
click at [143, 75] on button "Execution" at bounding box center [139, 72] width 79 height 36
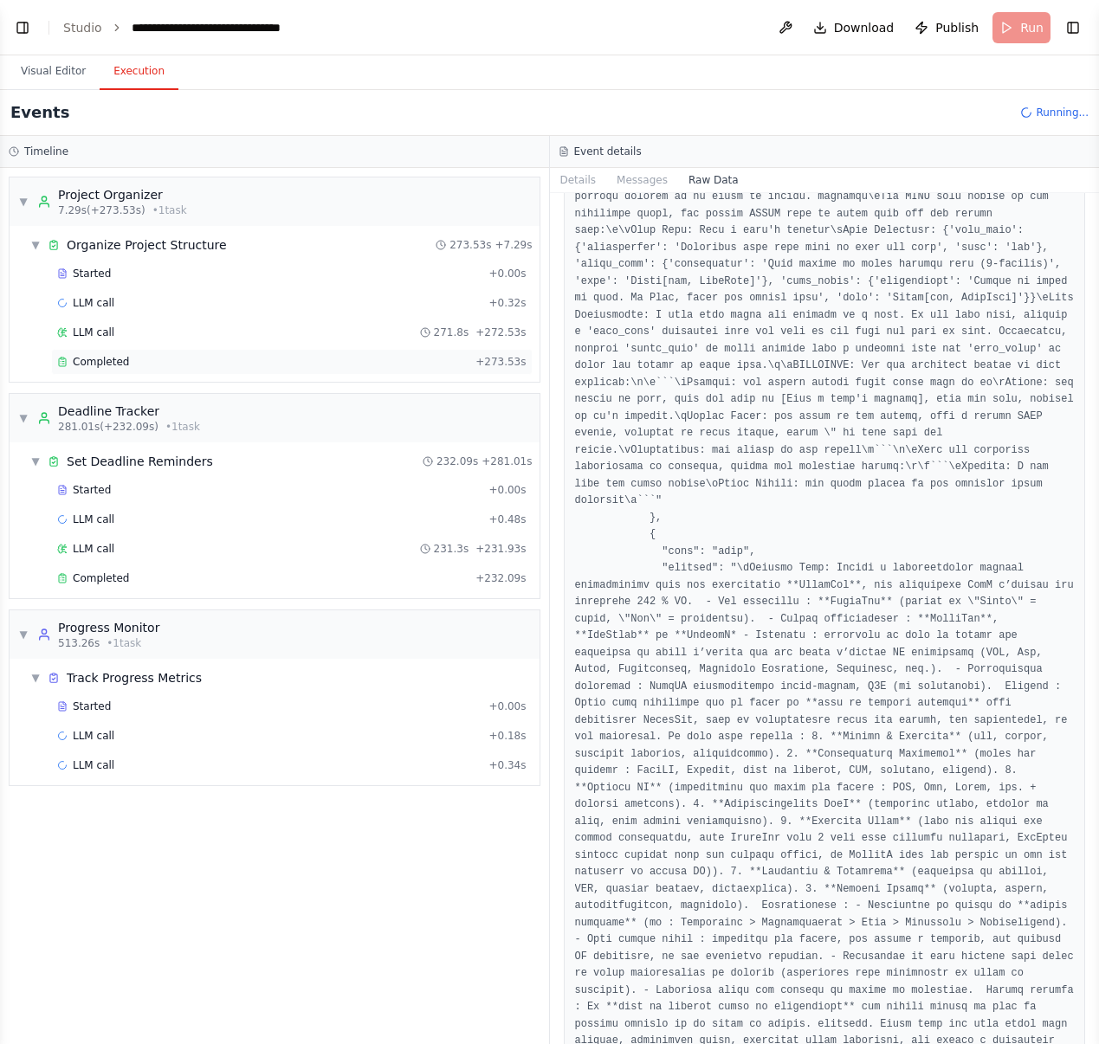
click at [177, 361] on div "Completed" at bounding box center [262, 362] width 411 height 14
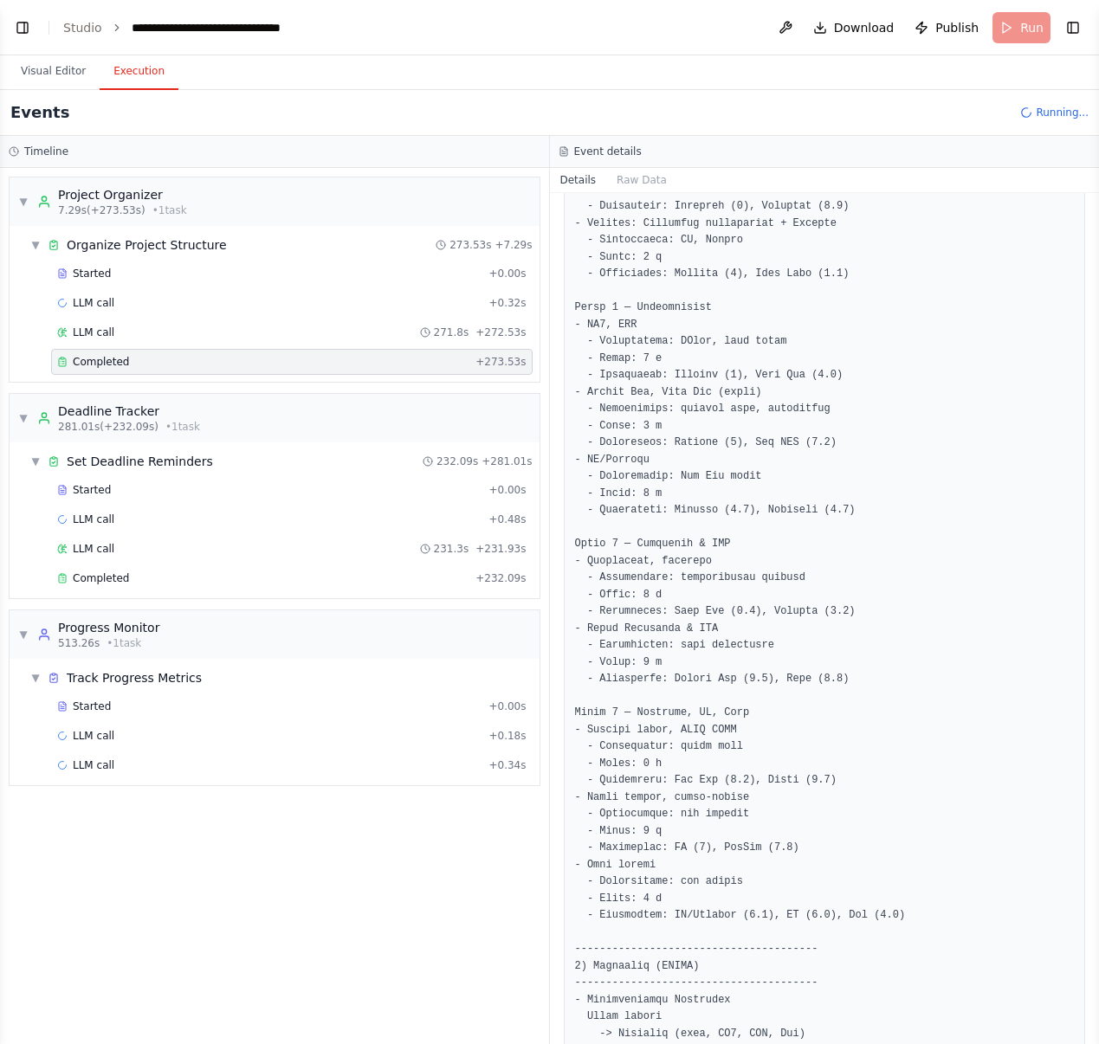
scroll to position [6056, 0]
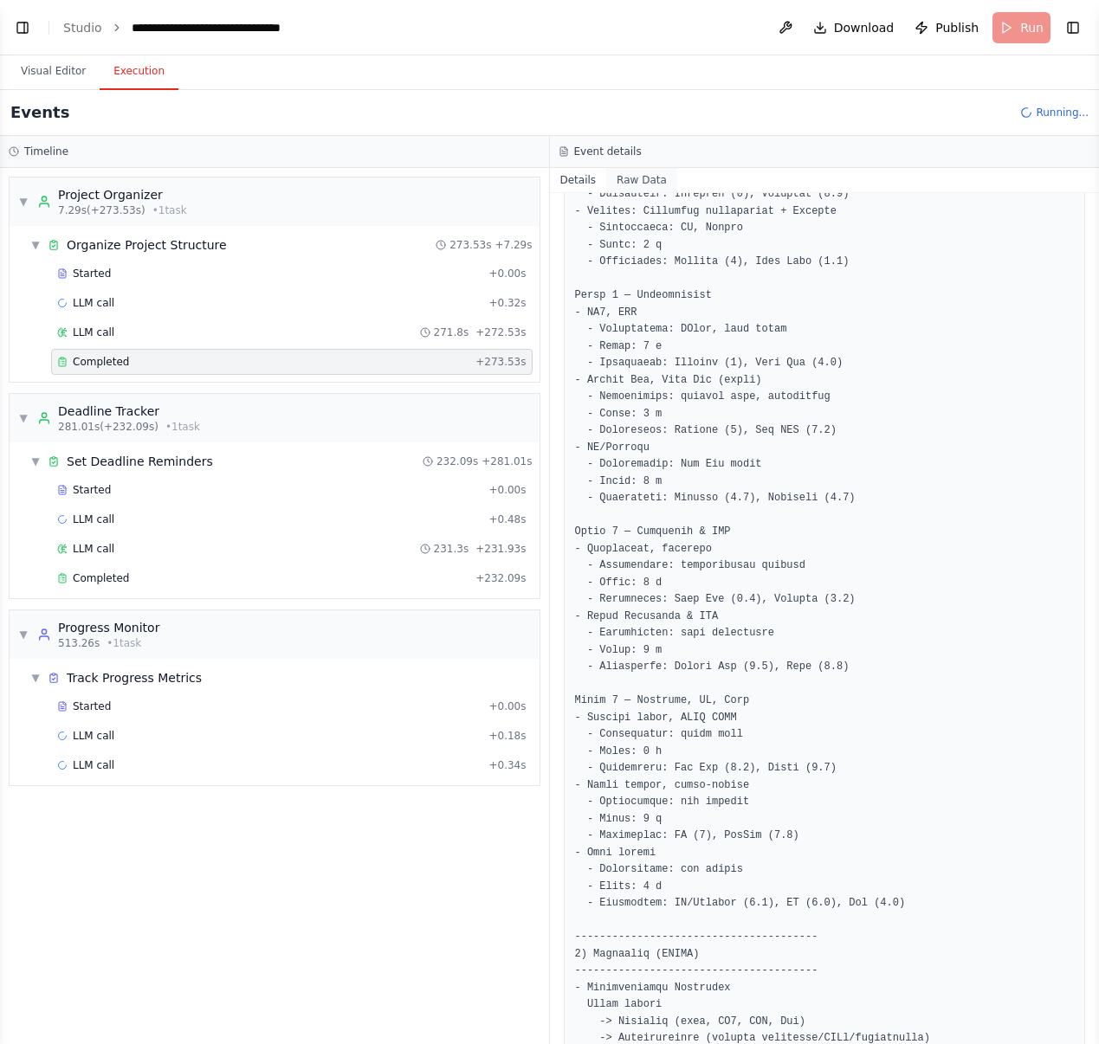
click at [648, 184] on button "Raw Data" at bounding box center [641, 180] width 71 height 24
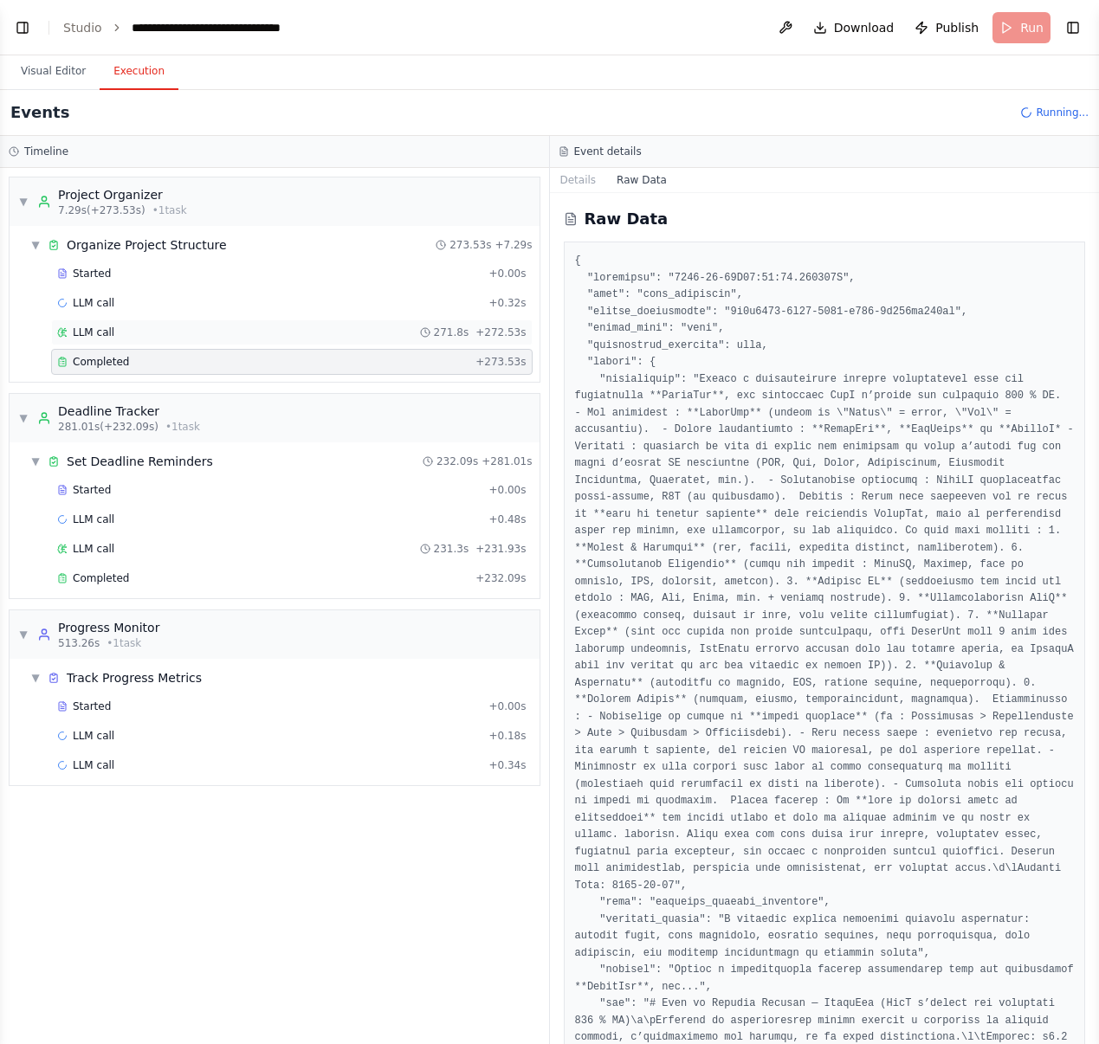
click at [178, 326] on div "LLM call 271.8s + 272.53s" at bounding box center [291, 333] width 469 height 14
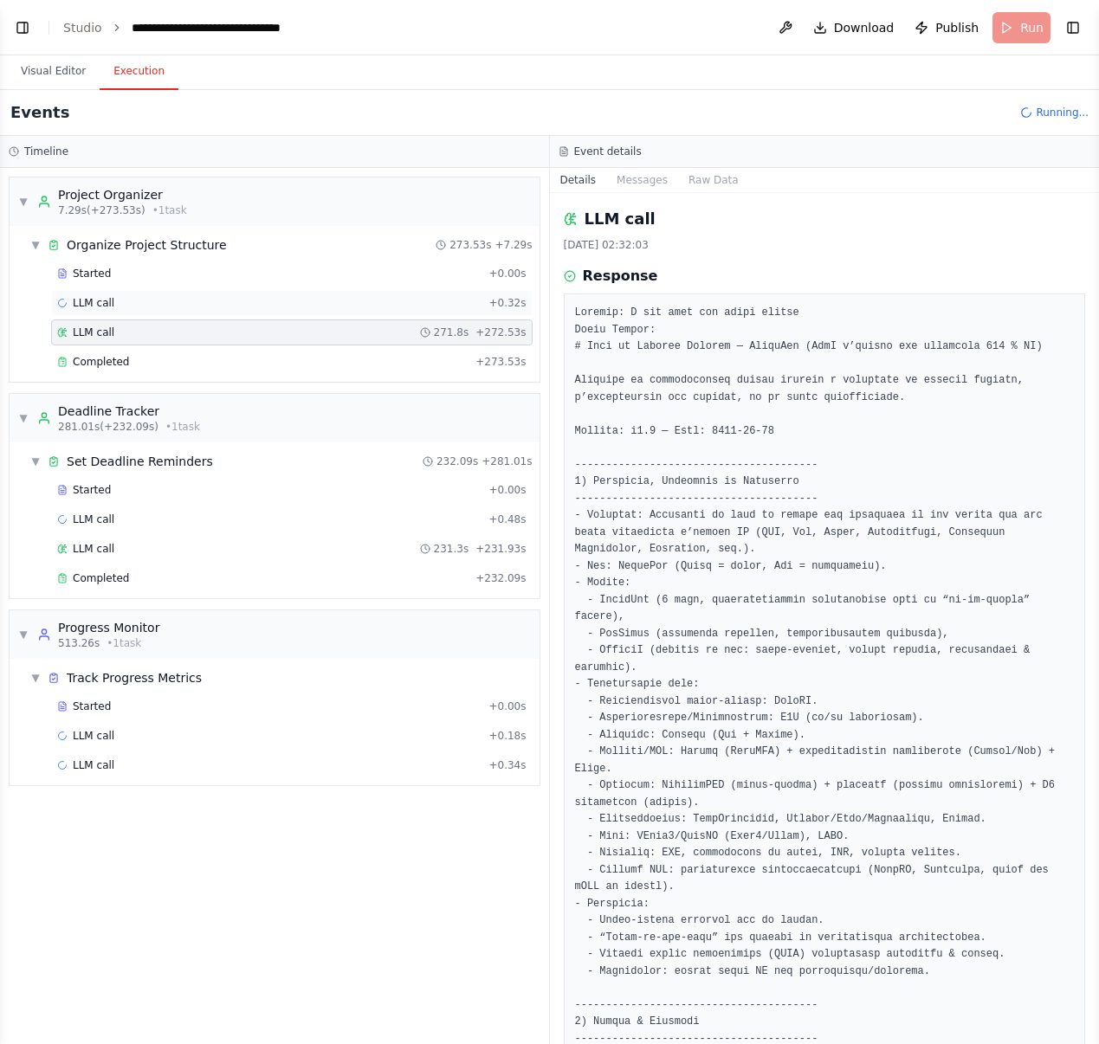
click at [305, 301] on div "LLM call + 0.32s" at bounding box center [291, 303] width 469 height 14
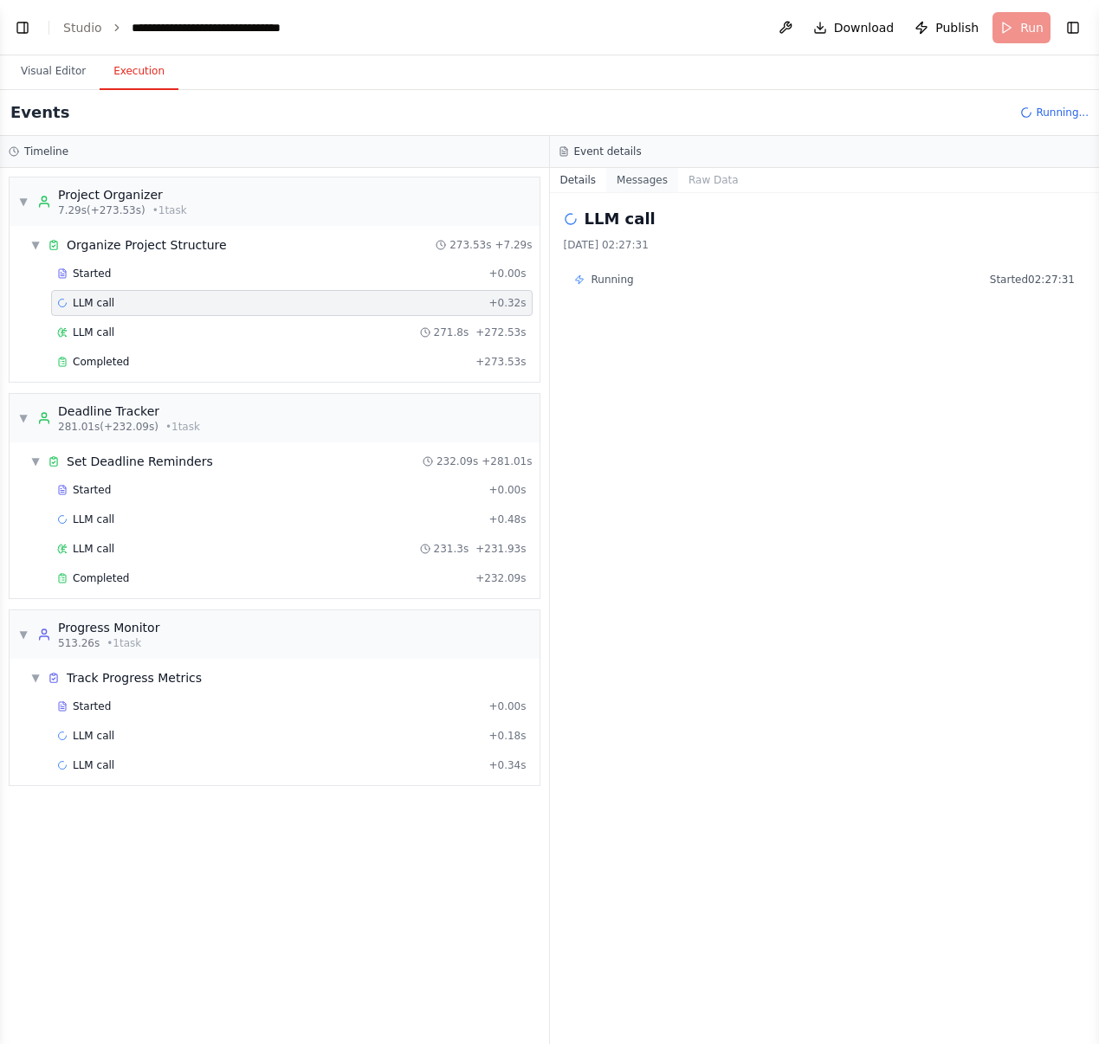
click at [663, 185] on button "Messages" at bounding box center [642, 180] width 72 height 24
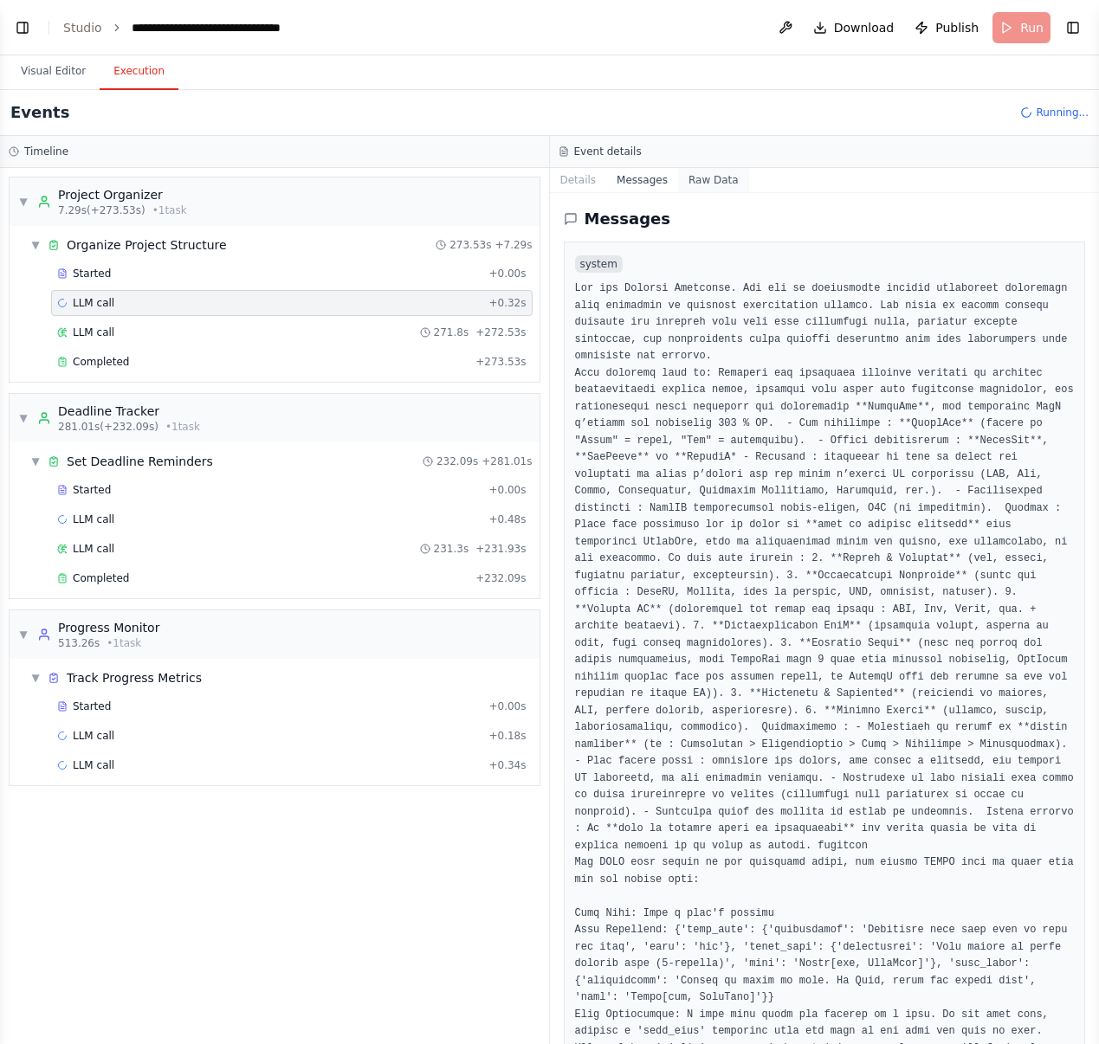
click at [734, 185] on button "Raw Data" at bounding box center [713, 180] width 71 height 24
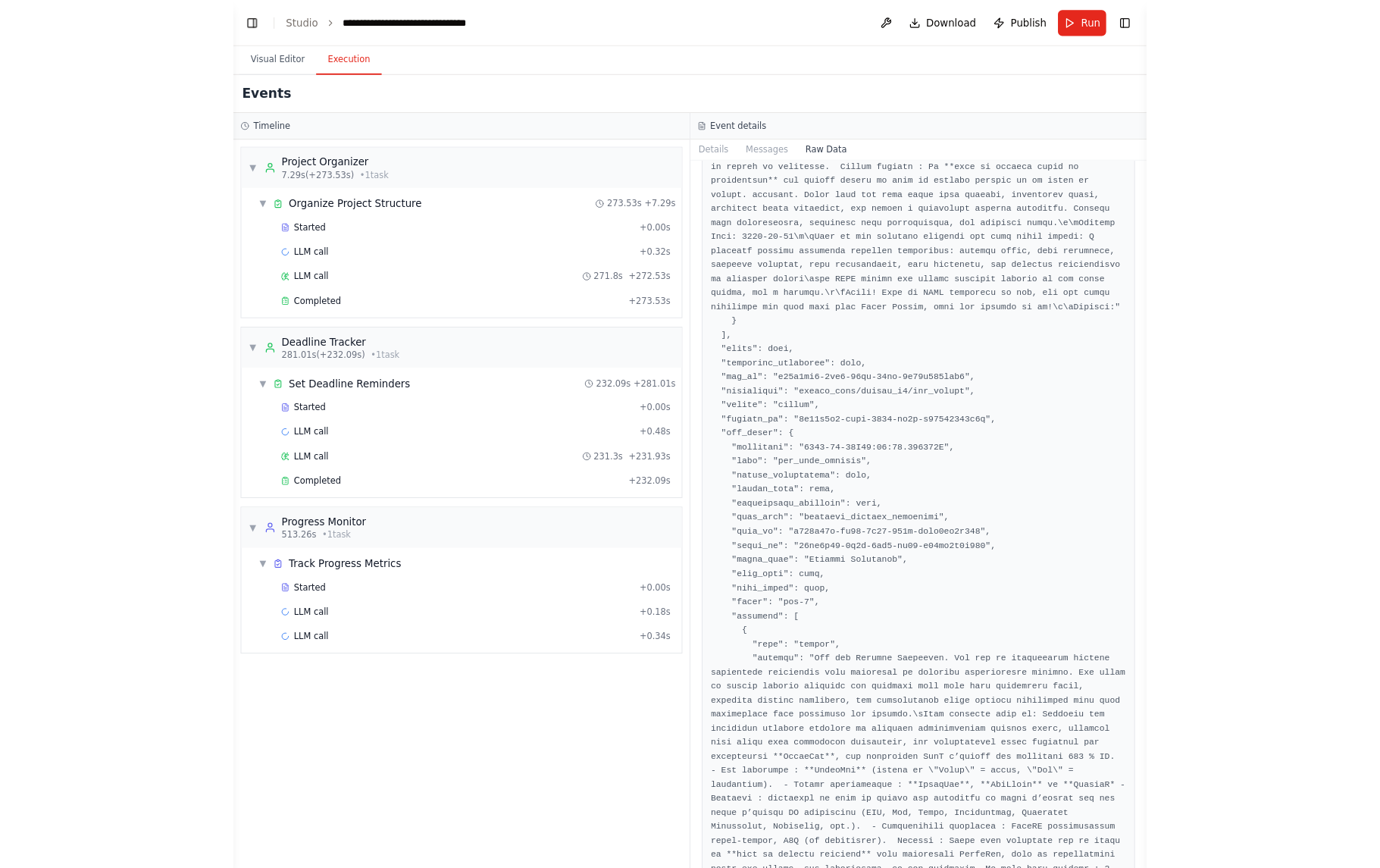
scroll to position [2395, 0]
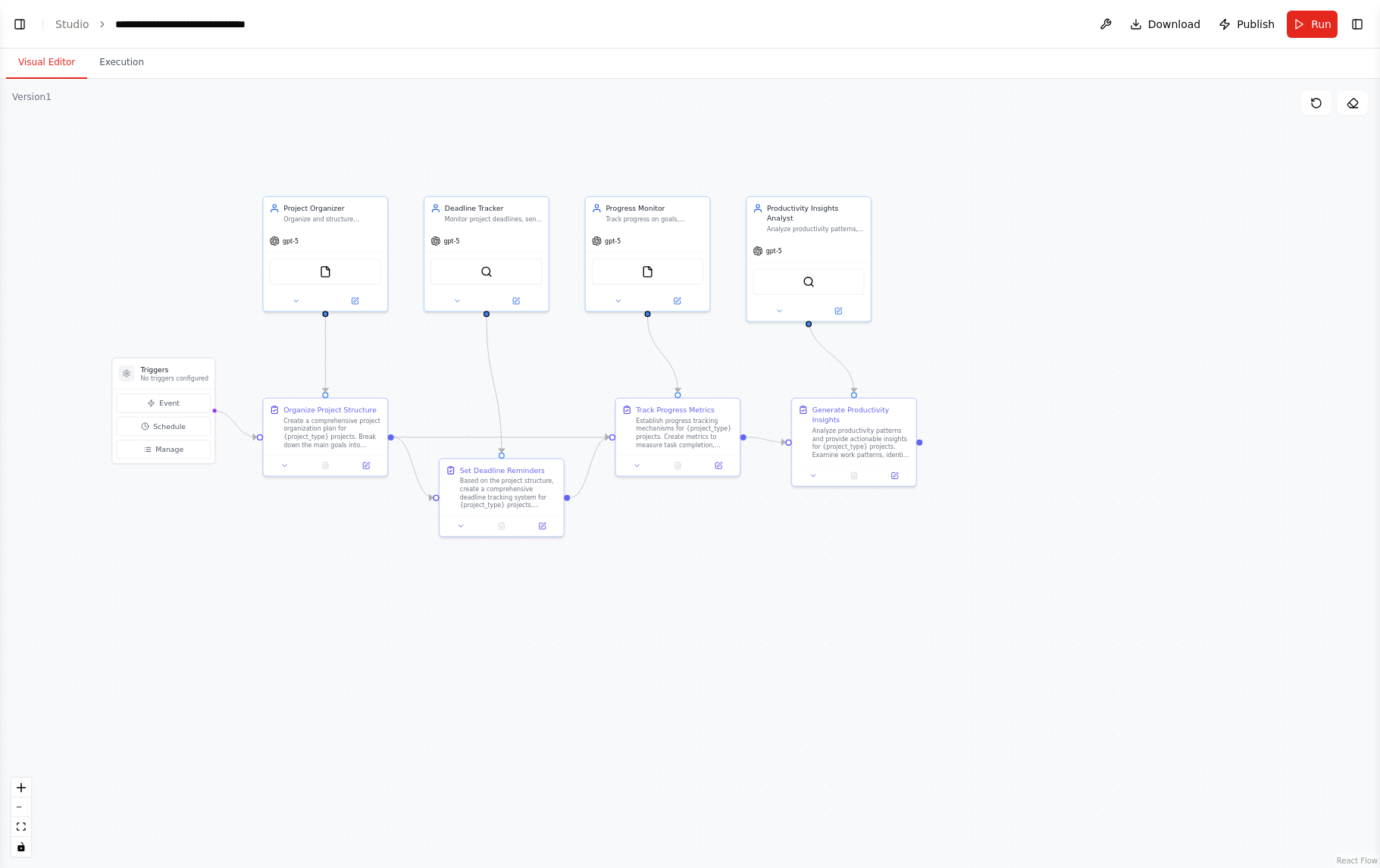
click at [53, 63] on button "Visual Editor" at bounding box center [46, 63] width 81 height 32
click at [79, 29] on link "Studio" at bounding box center [72, 24] width 34 height 12
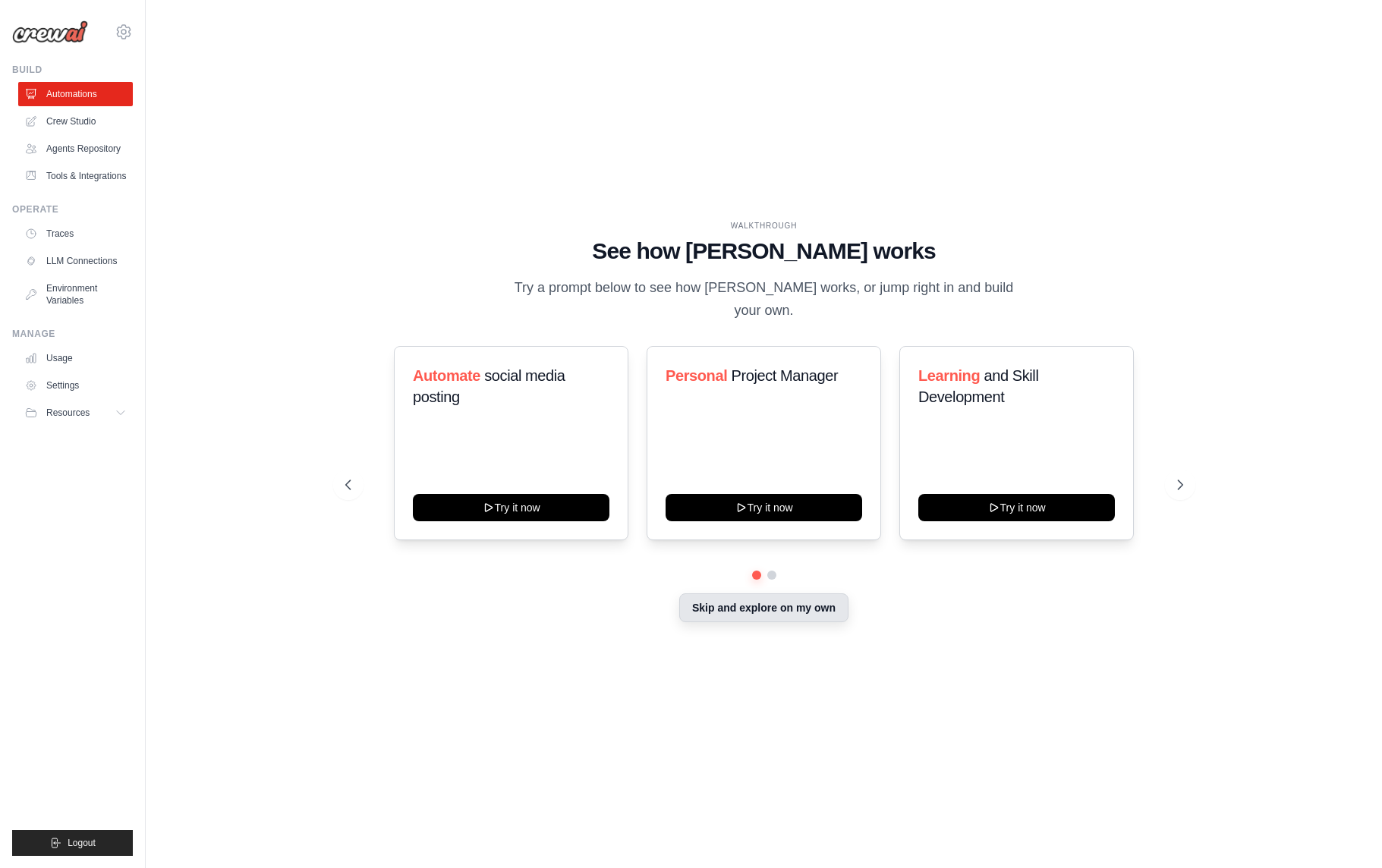
click at [790, 600] on button "Skip and explore on my own" at bounding box center [763, 607] width 169 height 29
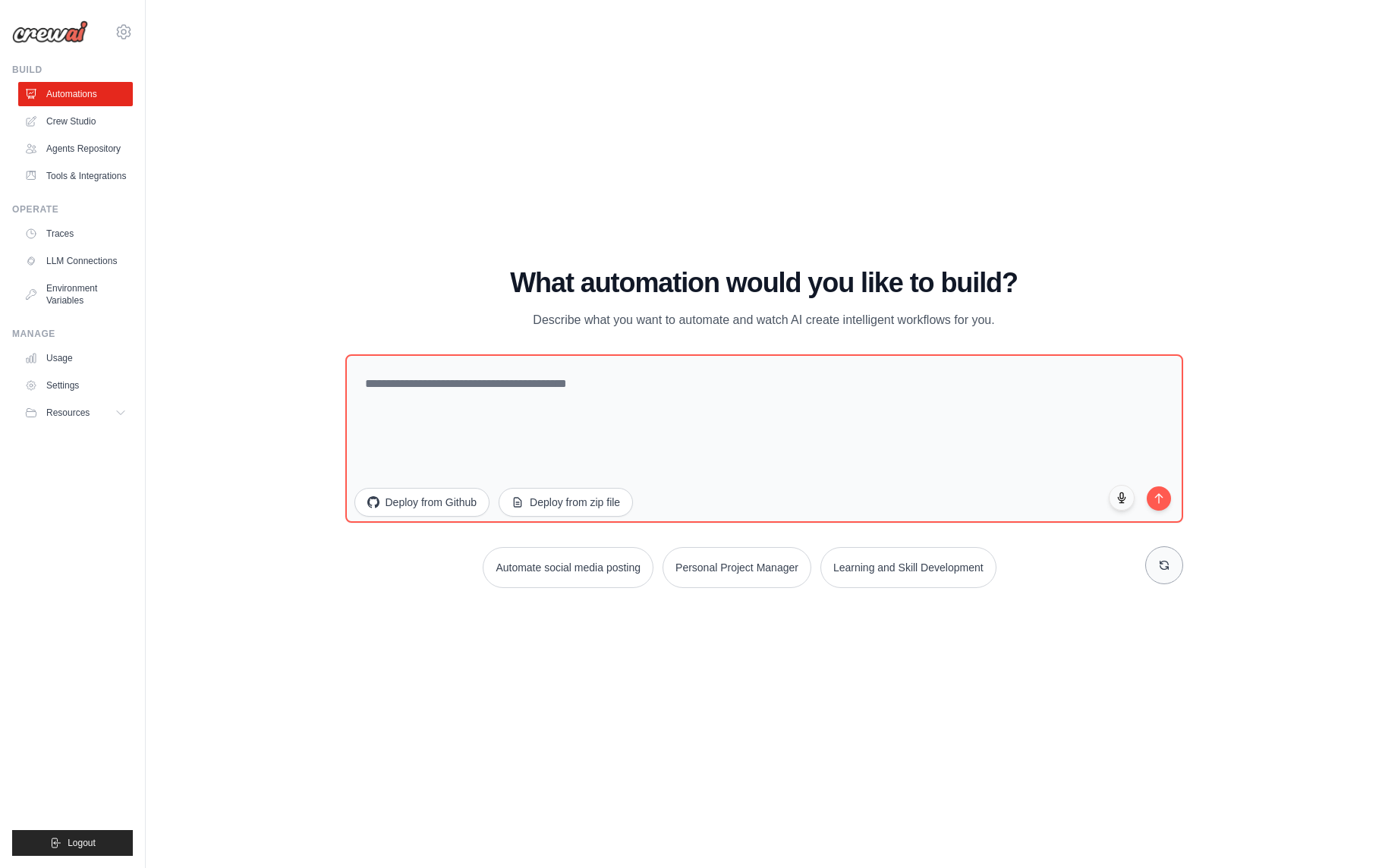
click at [1159, 563] on icon at bounding box center [1165, 565] width 12 height 12
click at [1154, 563] on button at bounding box center [1164, 565] width 38 height 38
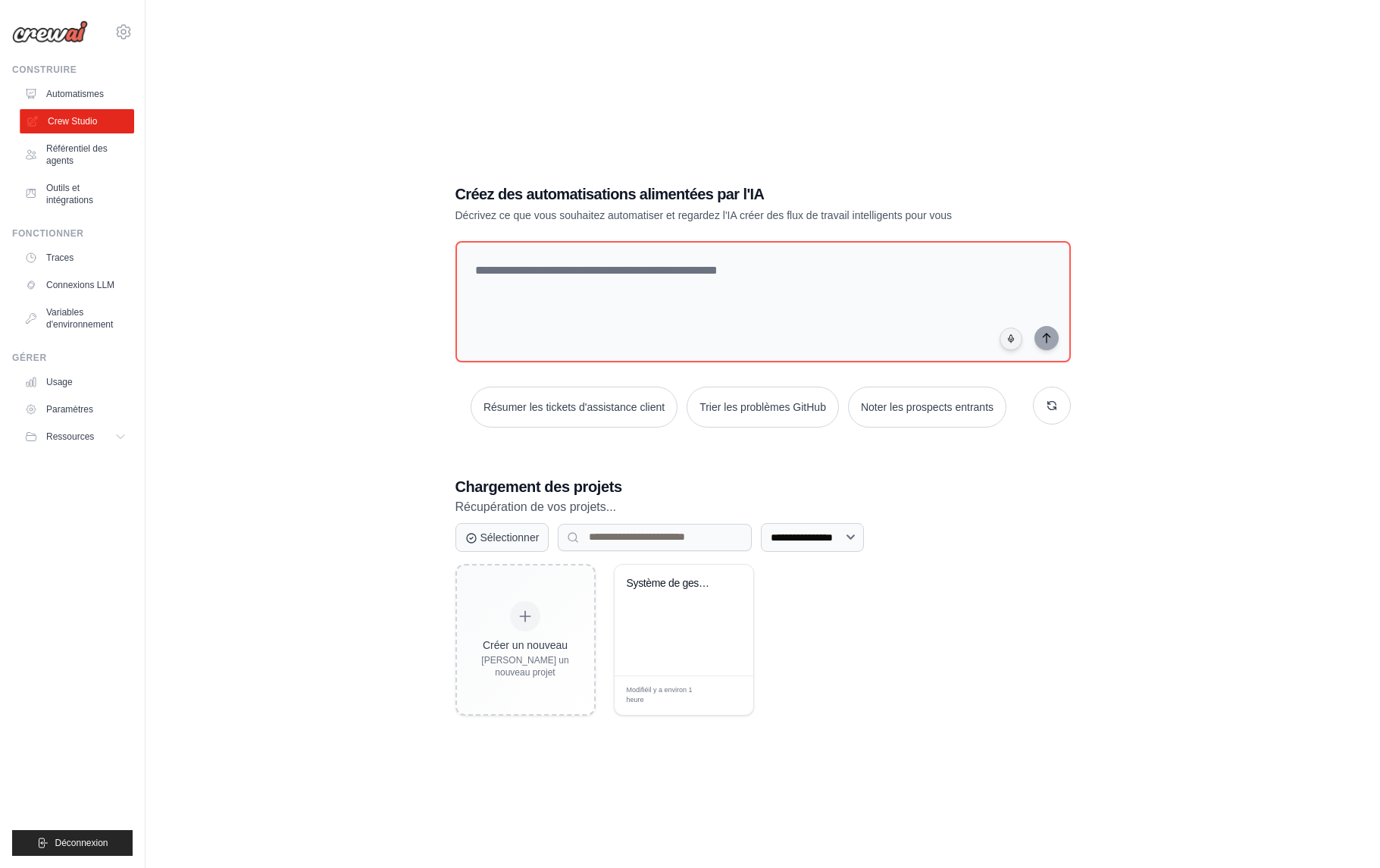
click at [95, 122] on font "Crew Studio" at bounding box center [73, 122] width 49 height 10
click at [101, 92] on font "Automatismes" at bounding box center [77, 94] width 58 height 10
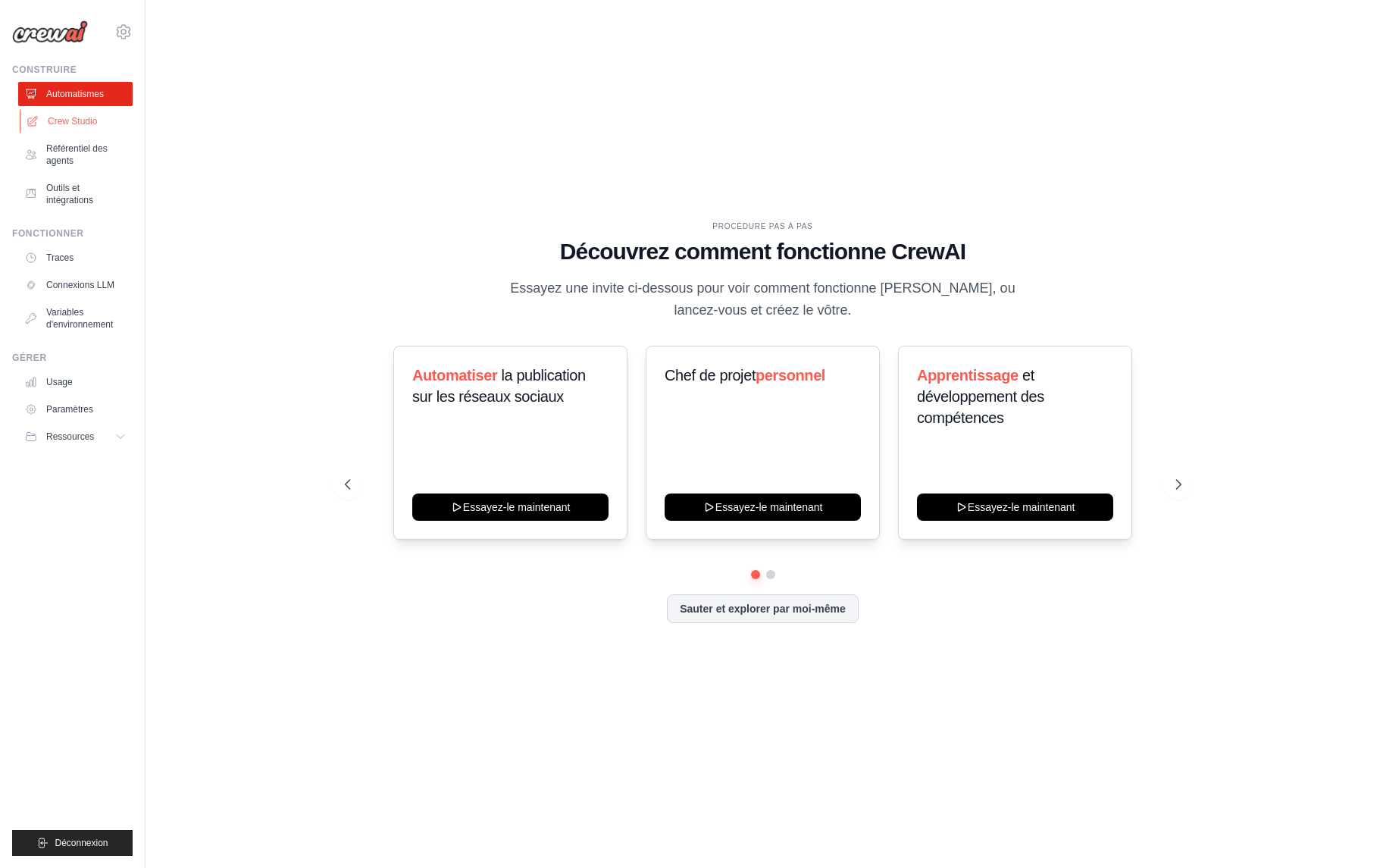
click at [88, 122] on font "Crew Studio" at bounding box center [73, 122] width 49 height 10
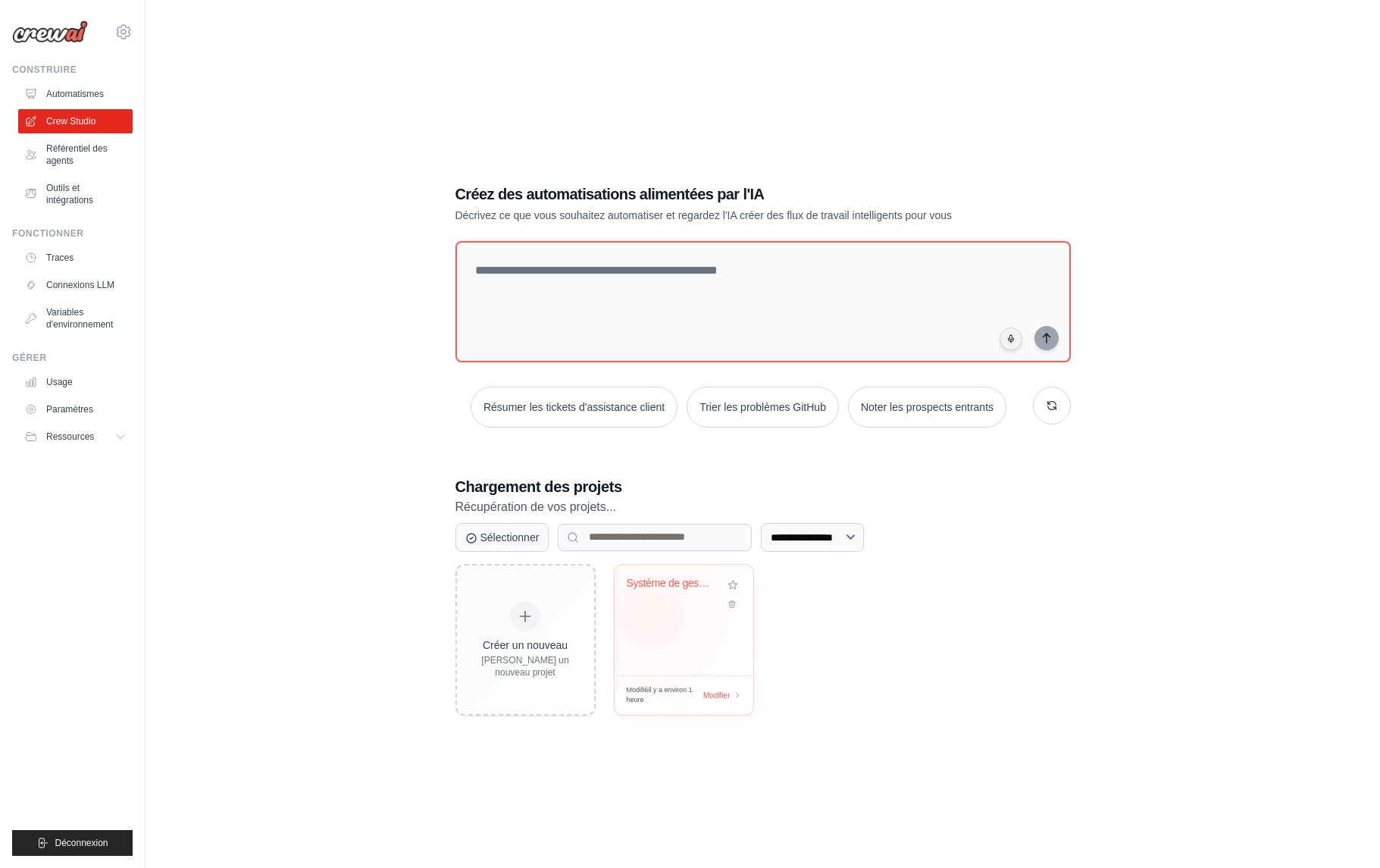
click at [652, 613] on div "Système de gestion de projet personnel" at bounding box center [683, 620] width 138 height 110
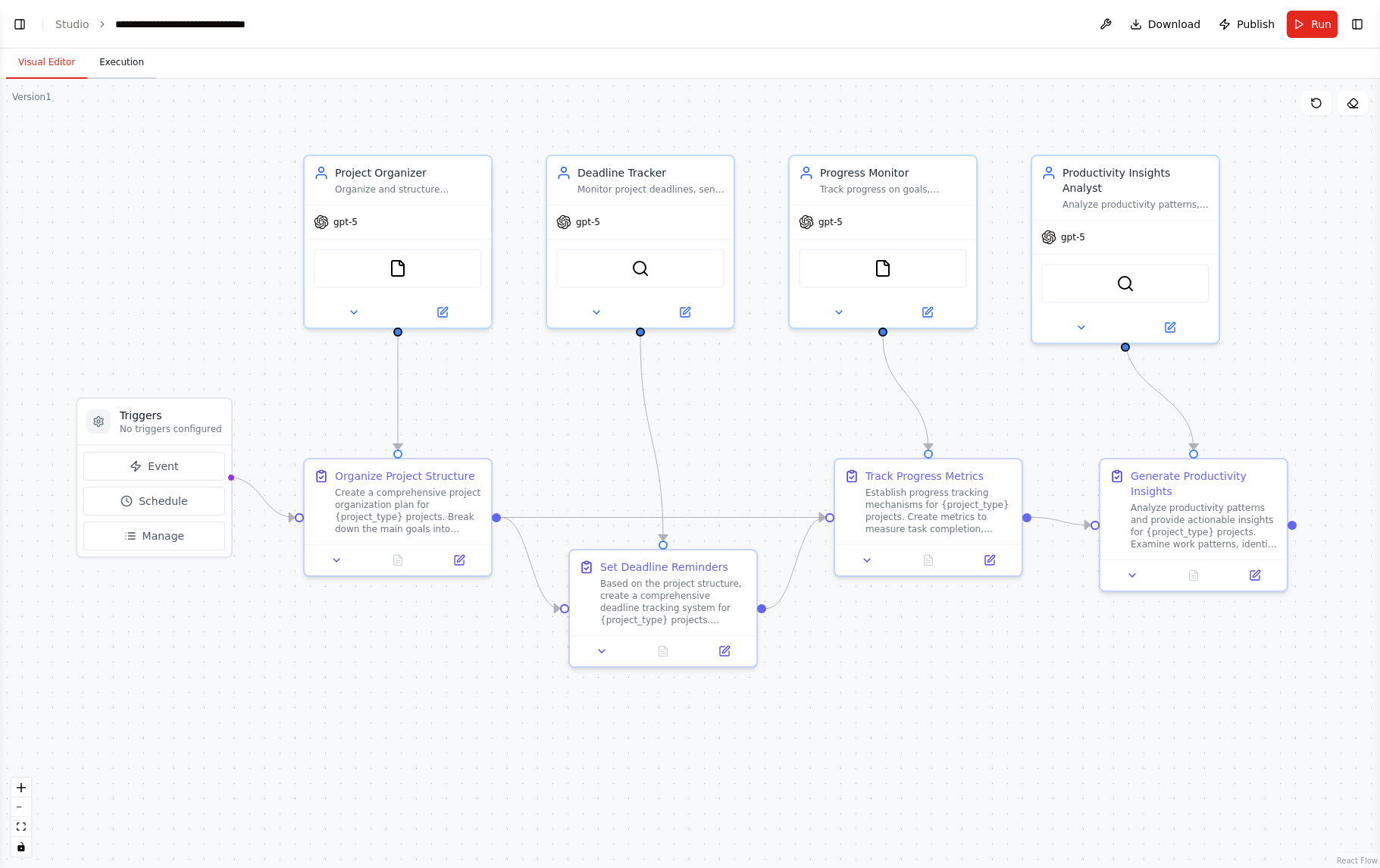
scroll to position [2079, 0]
click at [16, 22] on button "Toggle Left Sidebar" at bounding box center [19, 24] width 21 height 21
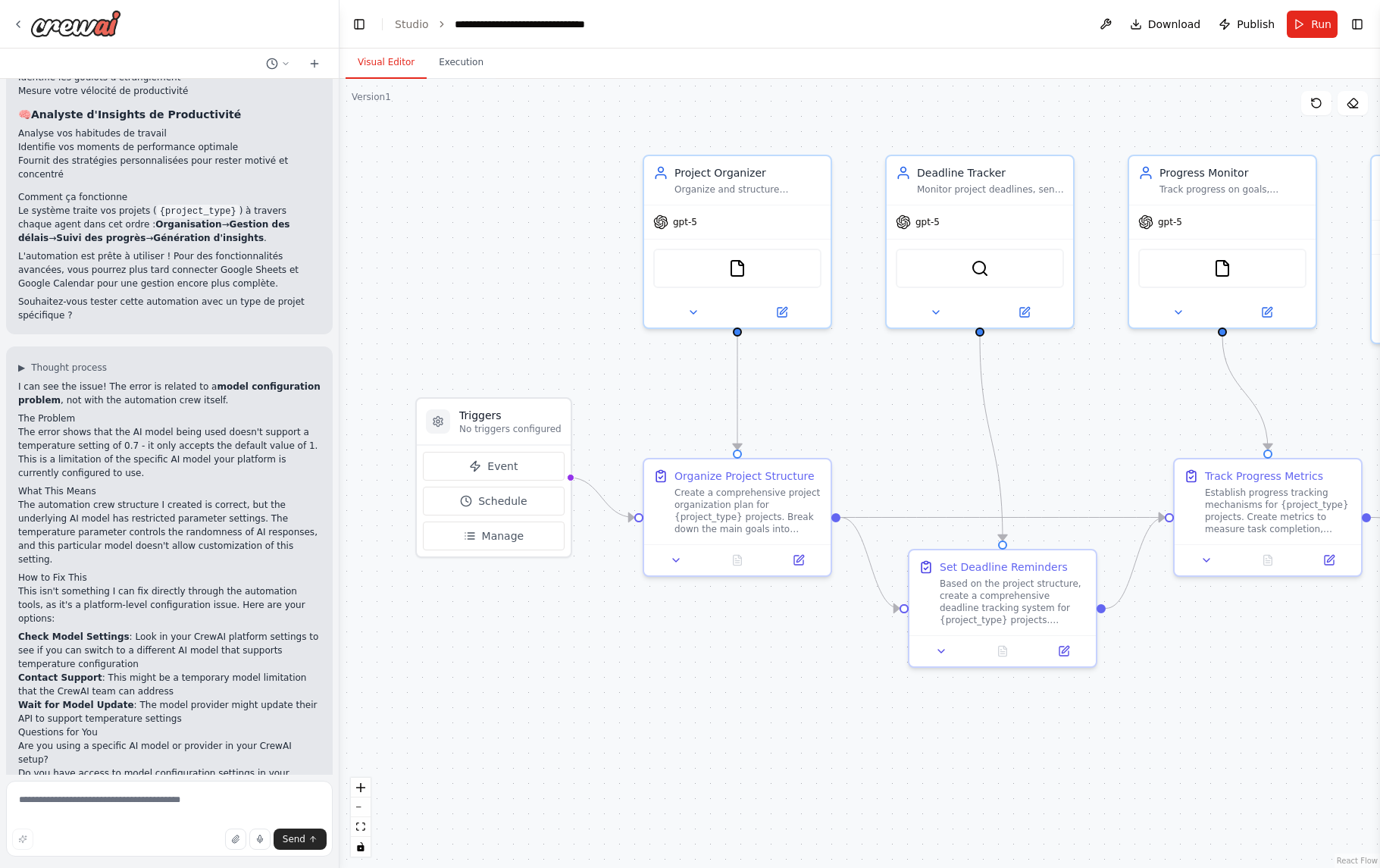
click at [209, 766] on li "Do you have access to model configuration settings in your platform?" at bounding box center [170, 780] width 303 height 27
click at [132, 802] on textarea at bounding box center [169, 818] width 326 height 76
click at [139, 807] on textarea at bounding box center [169, 818] width 326 height 76
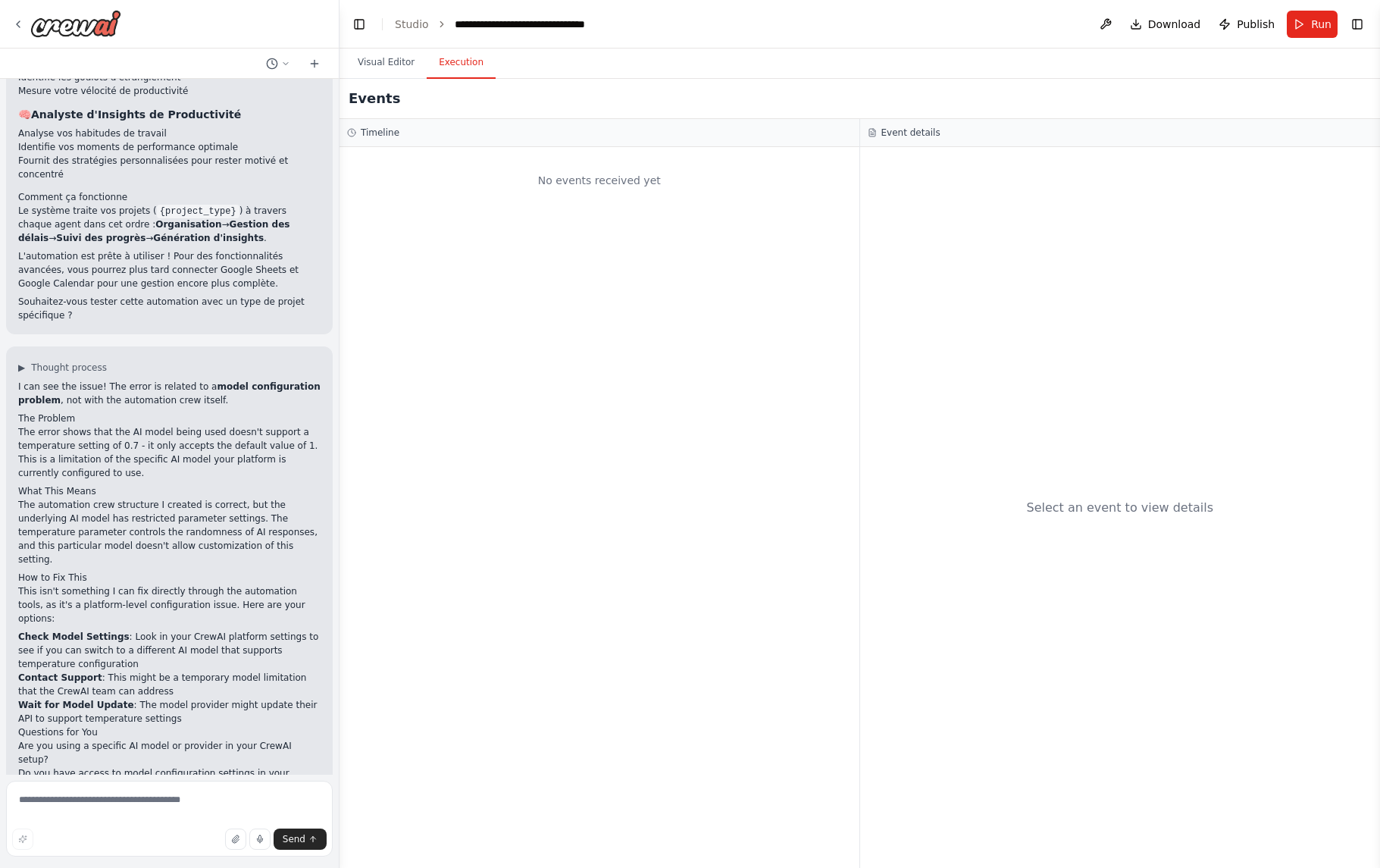
click at [484, 70] on button "Execution" at bounding box center [461, 63] width 69 height 32
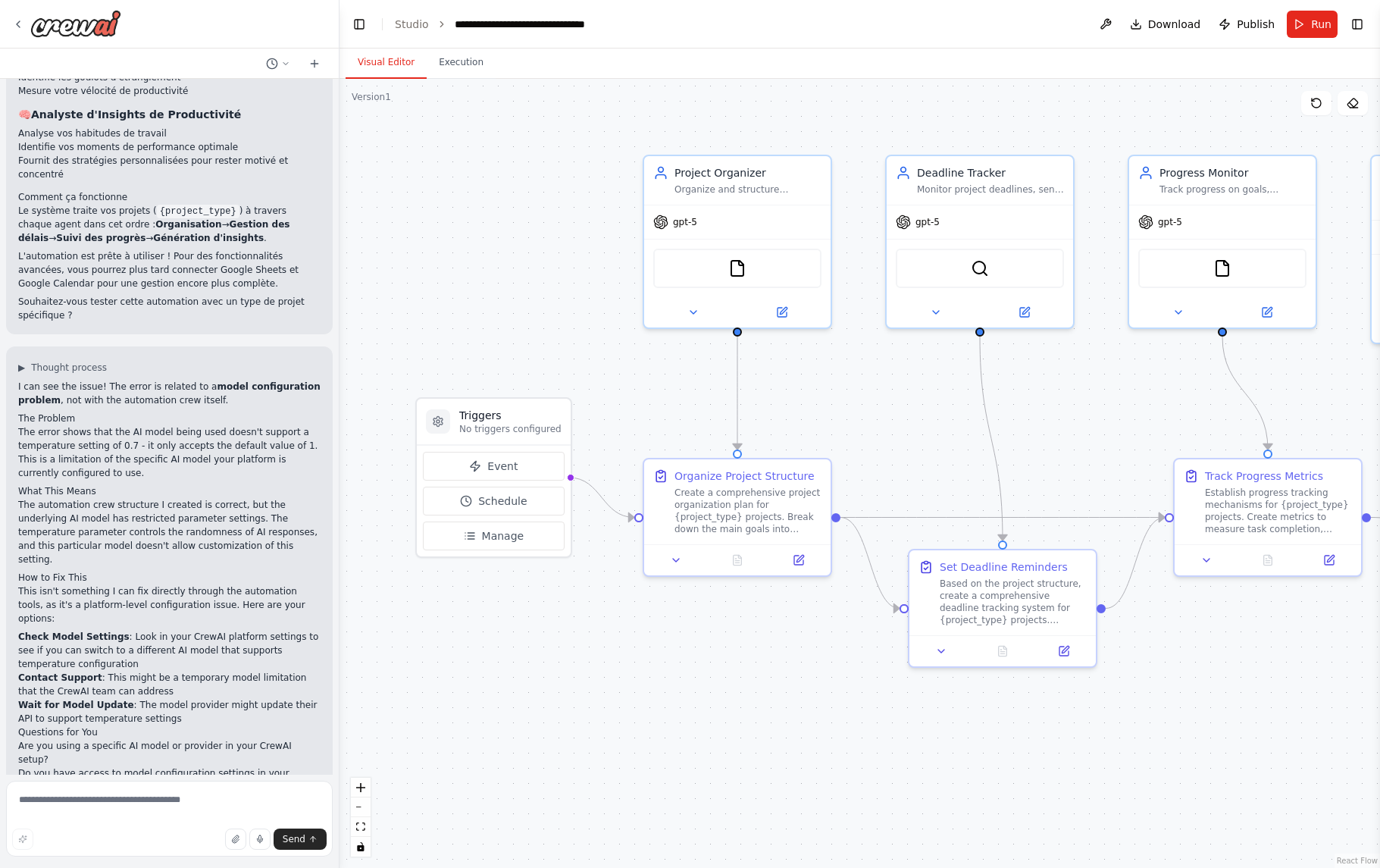
click at [410, 64] on button "Visual Editor" at bounding box center [386, 63] width 81 height 32
click at [44, 361] on div "▶ Thought process I can see the issue! The error is related to a model configur…" at bounding box center [170, 609] width 303 height 495
click at [23, 361] on span "▶" at bounding box center [22, 368] width 7 height 12
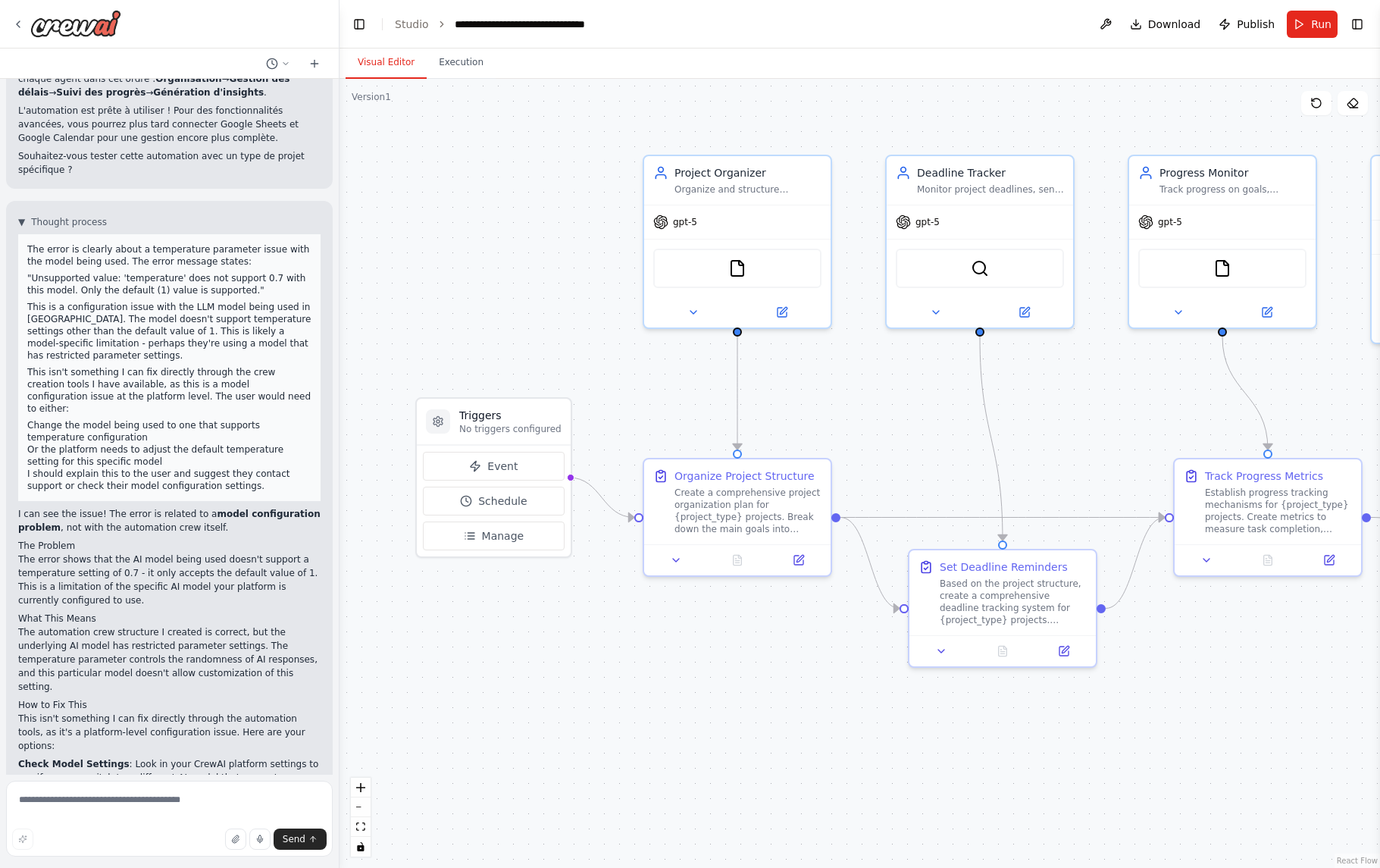
scroll to position [2340, 0]
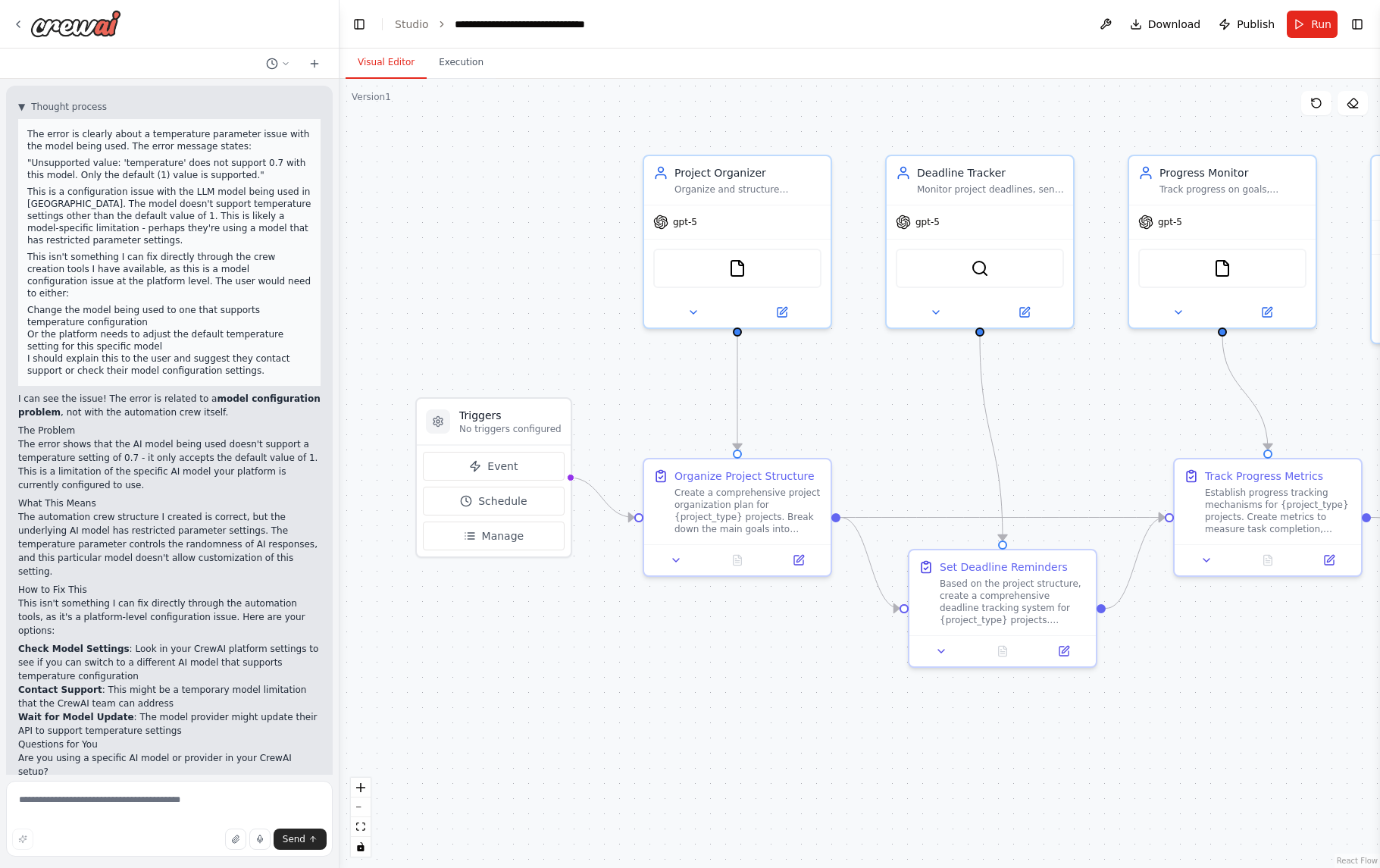
click at [172, 829] on p "The good news is that the automation structure is solid - once the model config…" at bounding box center [170, 849] width 303 height 41
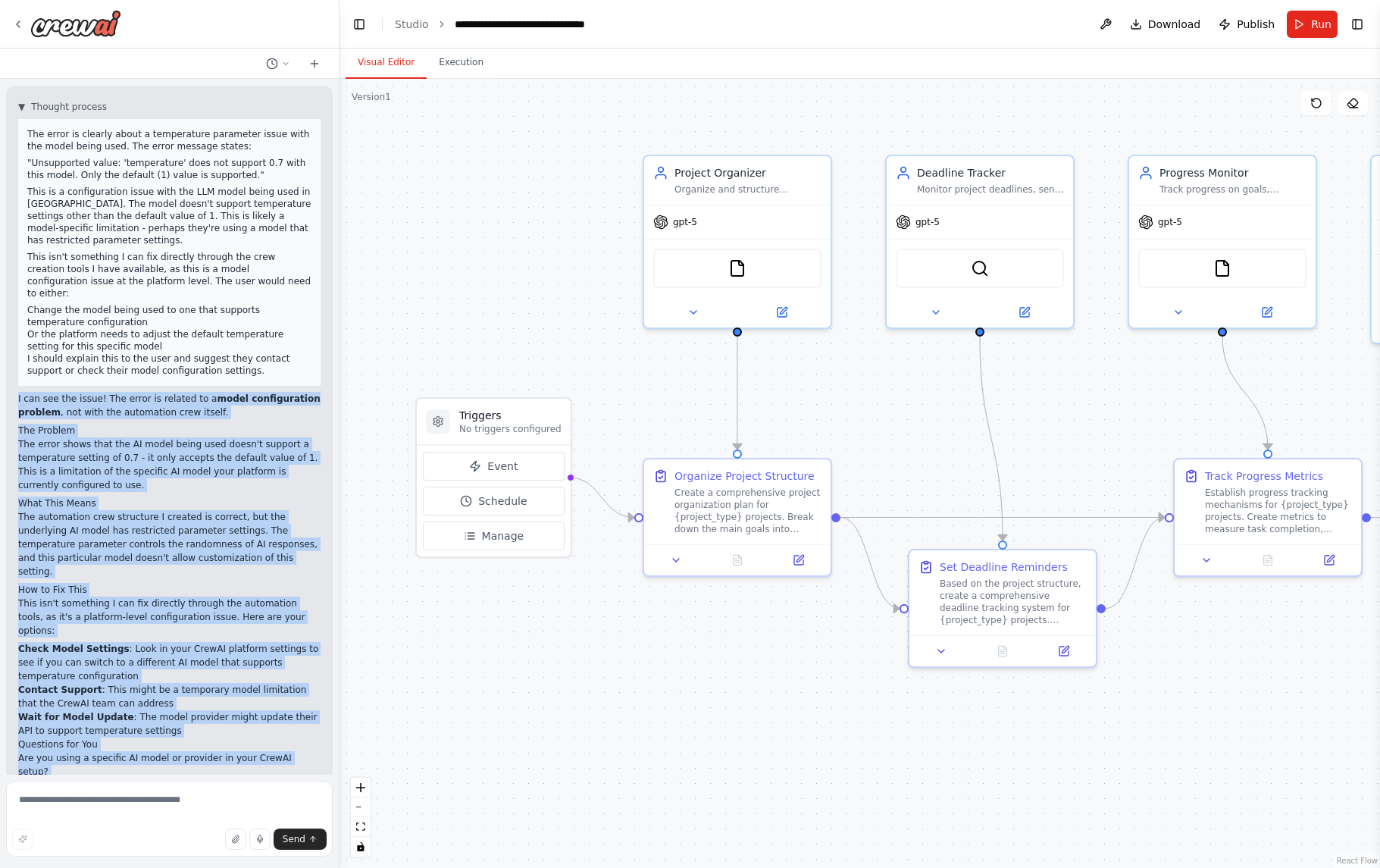
drag, startPoint x: 18, startPoint y: 337, endPoint x: 184, endPoint y: 738, distance: 434.0
click at [189, 744] on div "I can see the issue! The error is related to a model configuration problem , no…" at bounding box center [170, 631] width 303 height 478
click at [532, 333] on div ".deletable-edge-delete-btn { width: 20px; height: 20px; border: 0px solid #ffff…" at bounding box center [859, 473] width 1040 height 789
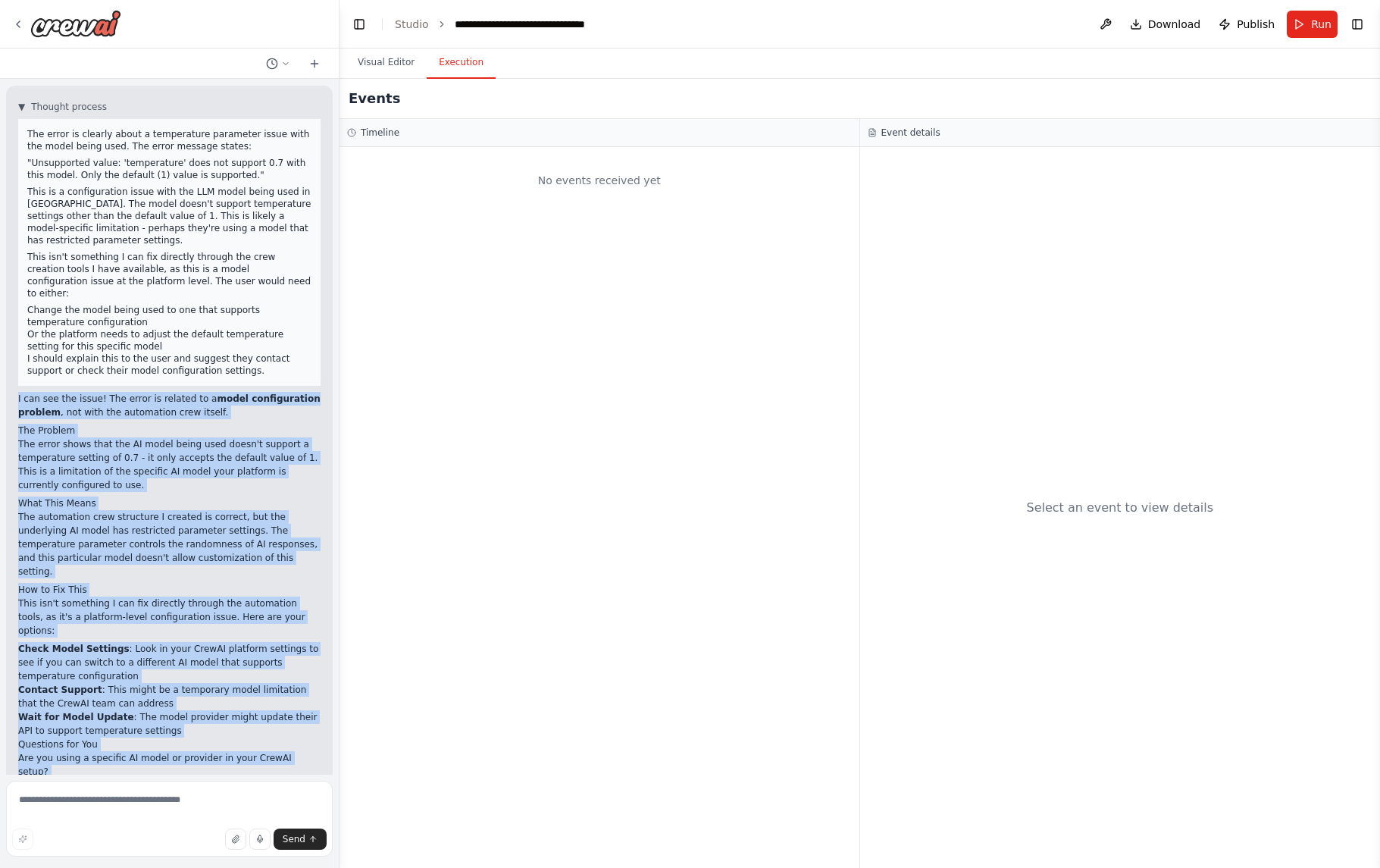
click at [480, 63] on button "Execution" at bounding box center [461, 63] width 69 height 32
click at [1316, 25] on span "Run" at bounding box center [1320, 24] width 20 height 15
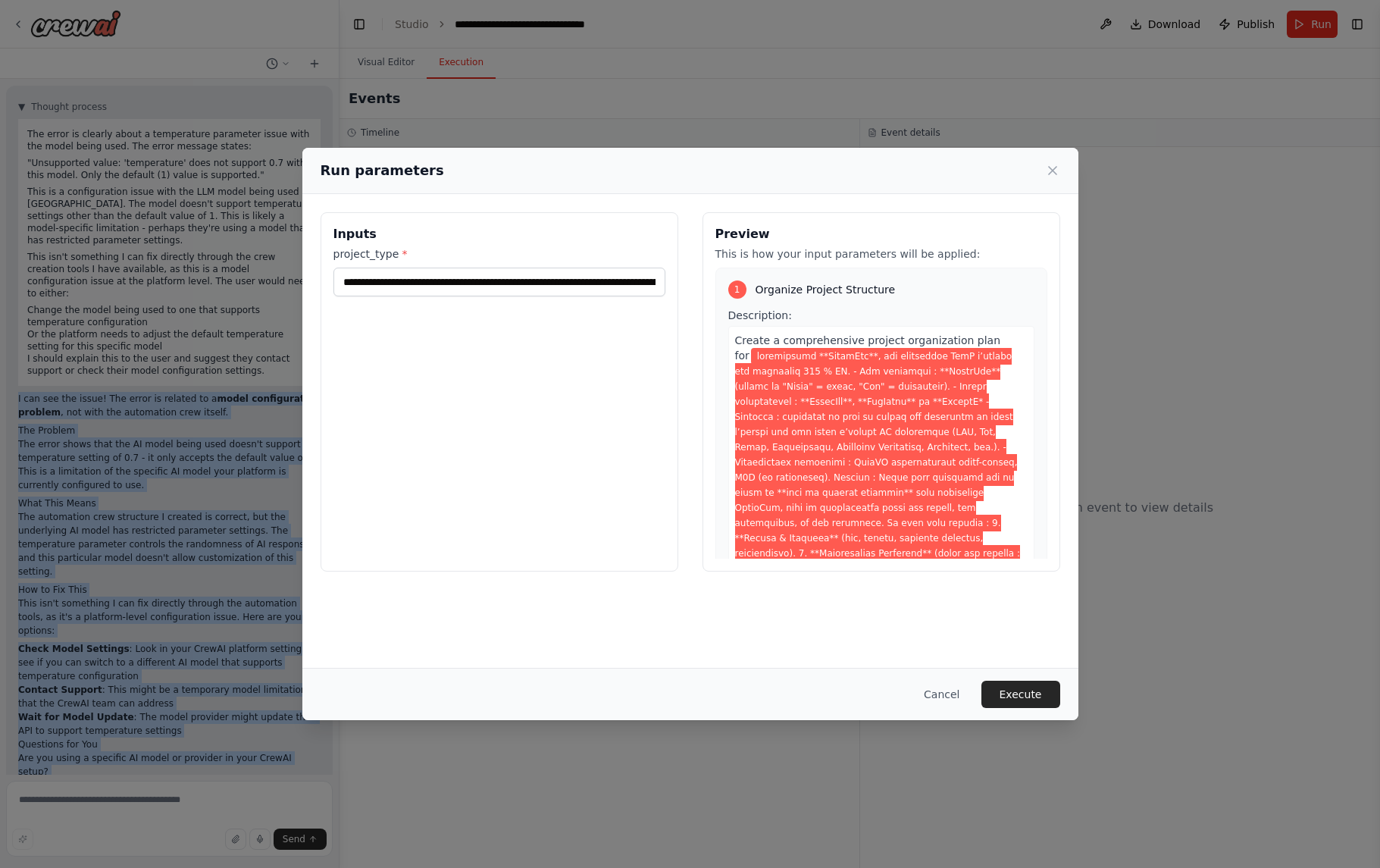
click at [1016, 698] on button "Execute" at bounding box center [1021, 694] width 79 height 27
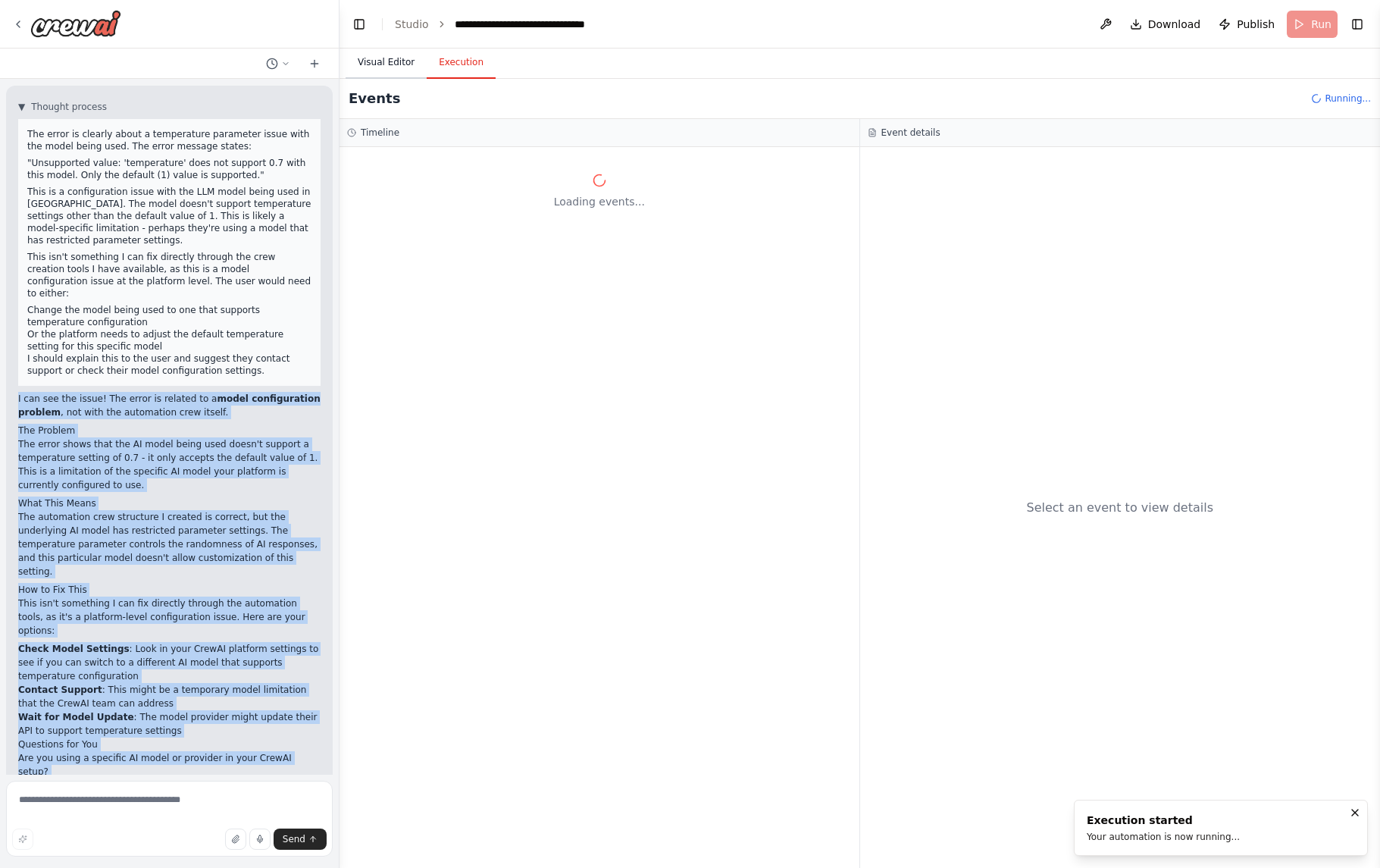
click at [383, 63] on button "Visual Editor" at bounding box center [386, 63] width 81 height 32
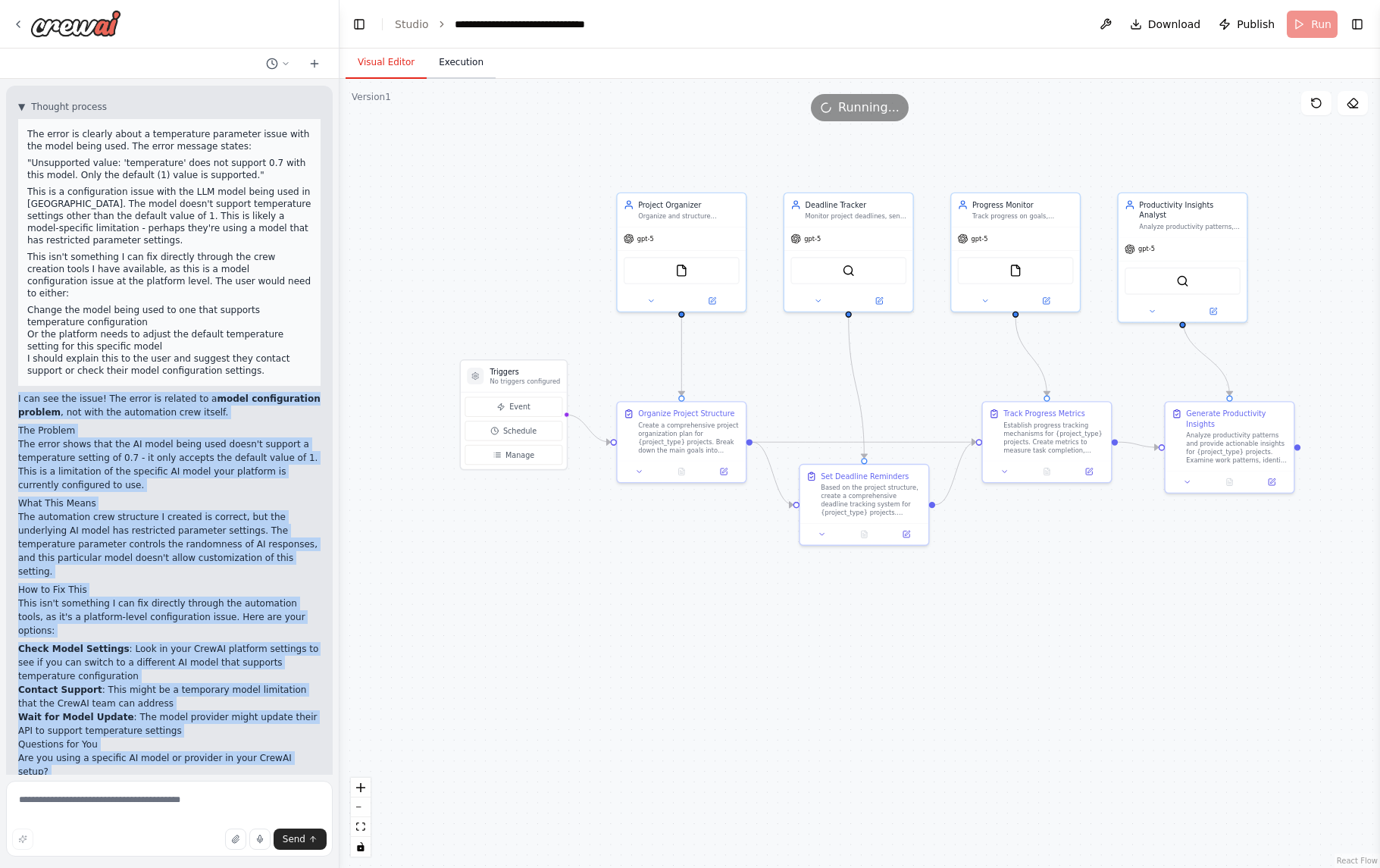
click at [458, 62] on button "Execution" at bounding box center [461, 63] width 69 height 32
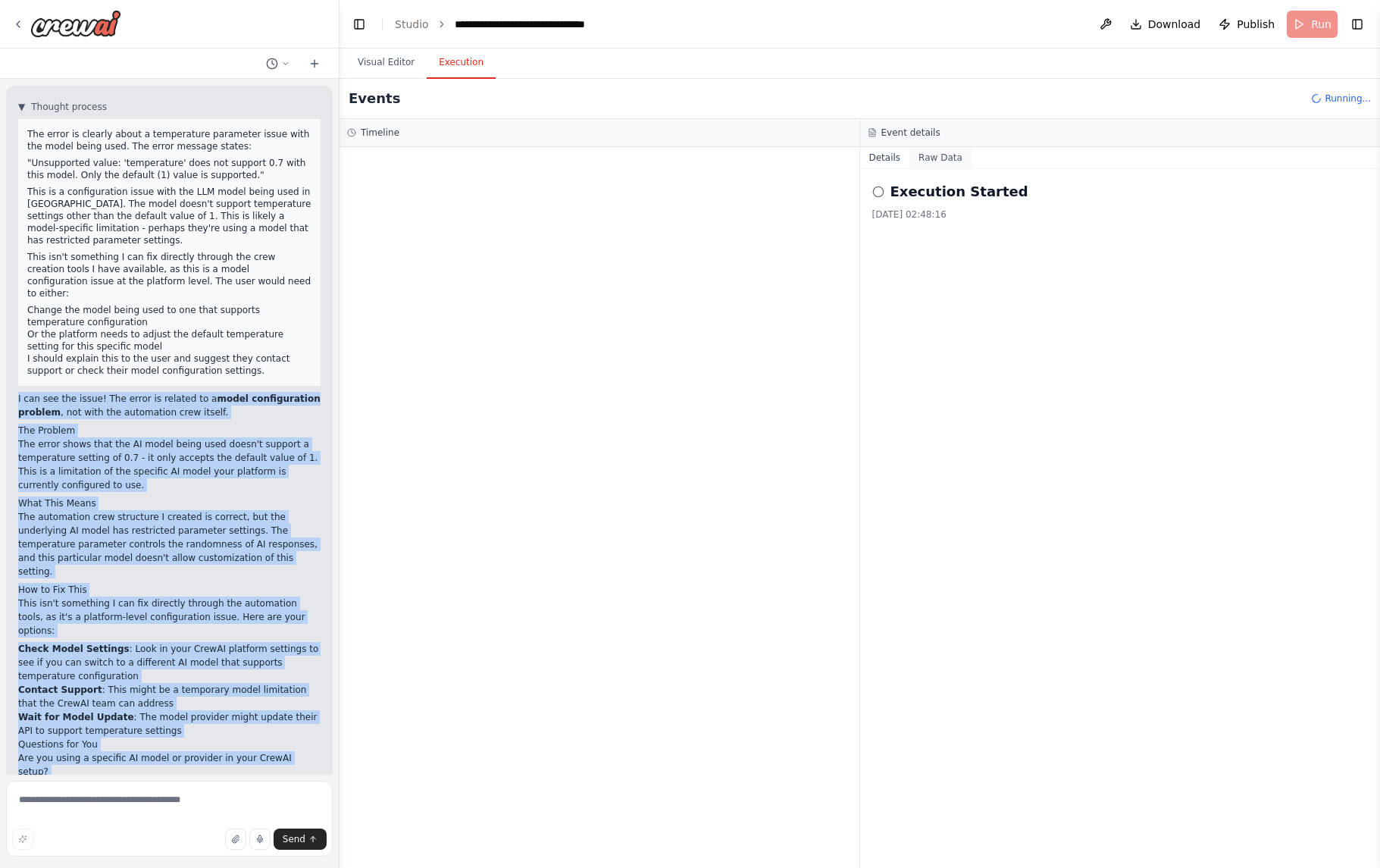
click at [950, 156] on button "Raw Data" at bounding box center [940, 158] width 62 height 21
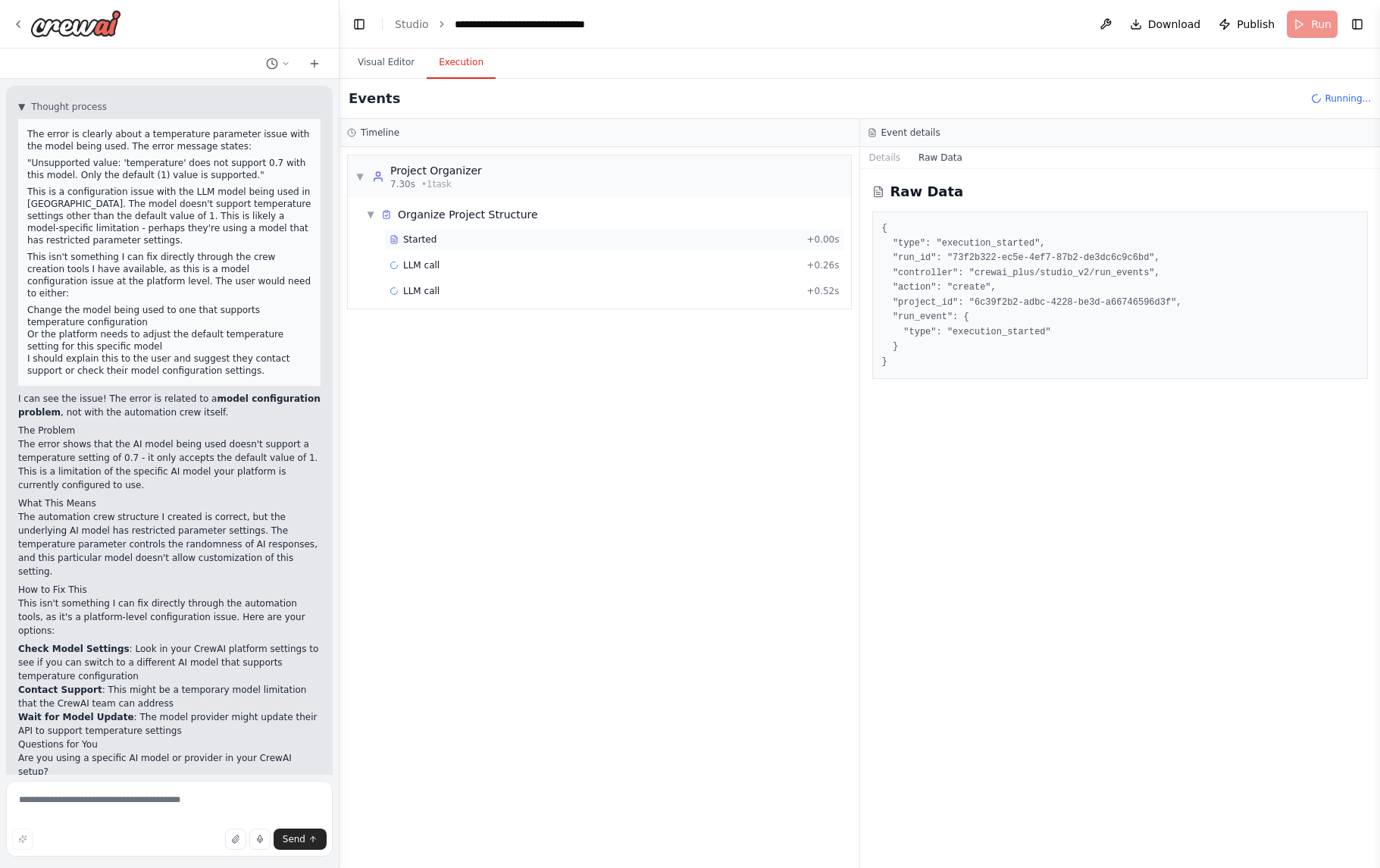
click at [504, 245] on div "Started" at bounding box center [594, 240] width 410 height 12
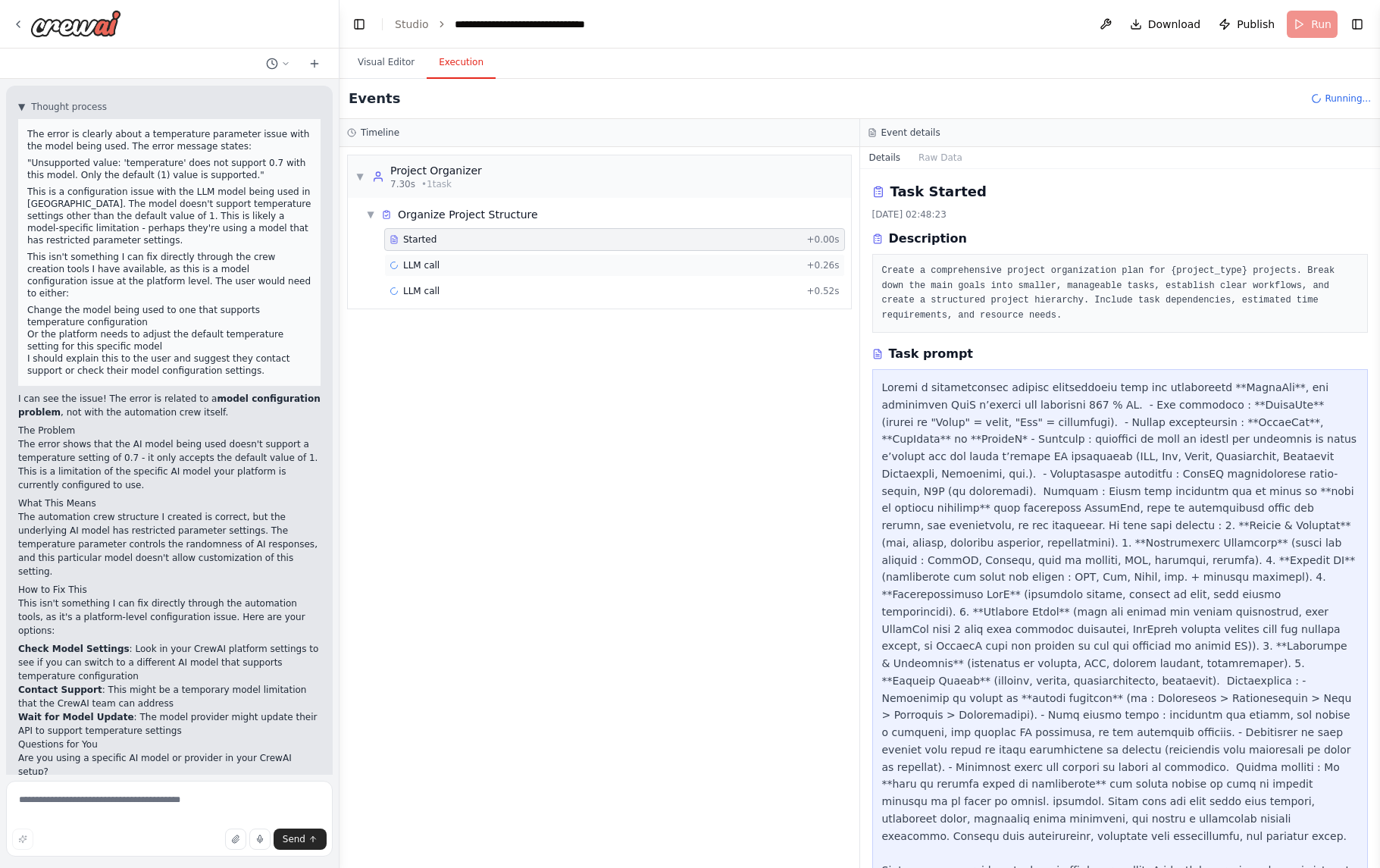
click at [494, 275] on div "LLM call + 0.26s" at bounding box center [614, 265] width 461 height 23
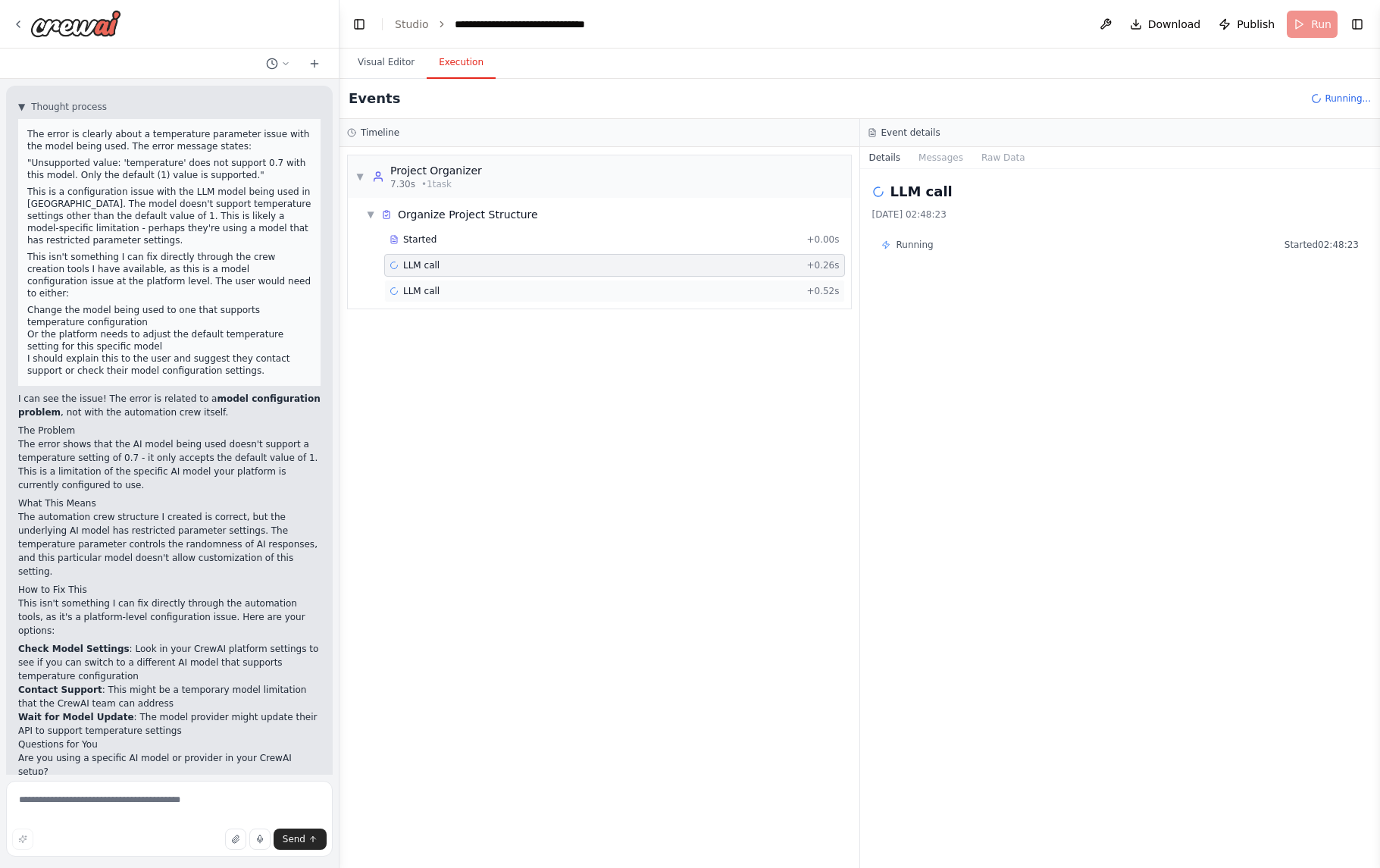
click at [487, 296] on div "LLM call + 0.52s" at bounding box center [614, 291] width 450 height 12
click at [948, 155] on button "Messages" at bounding box center [941, 158] width 63 height 21
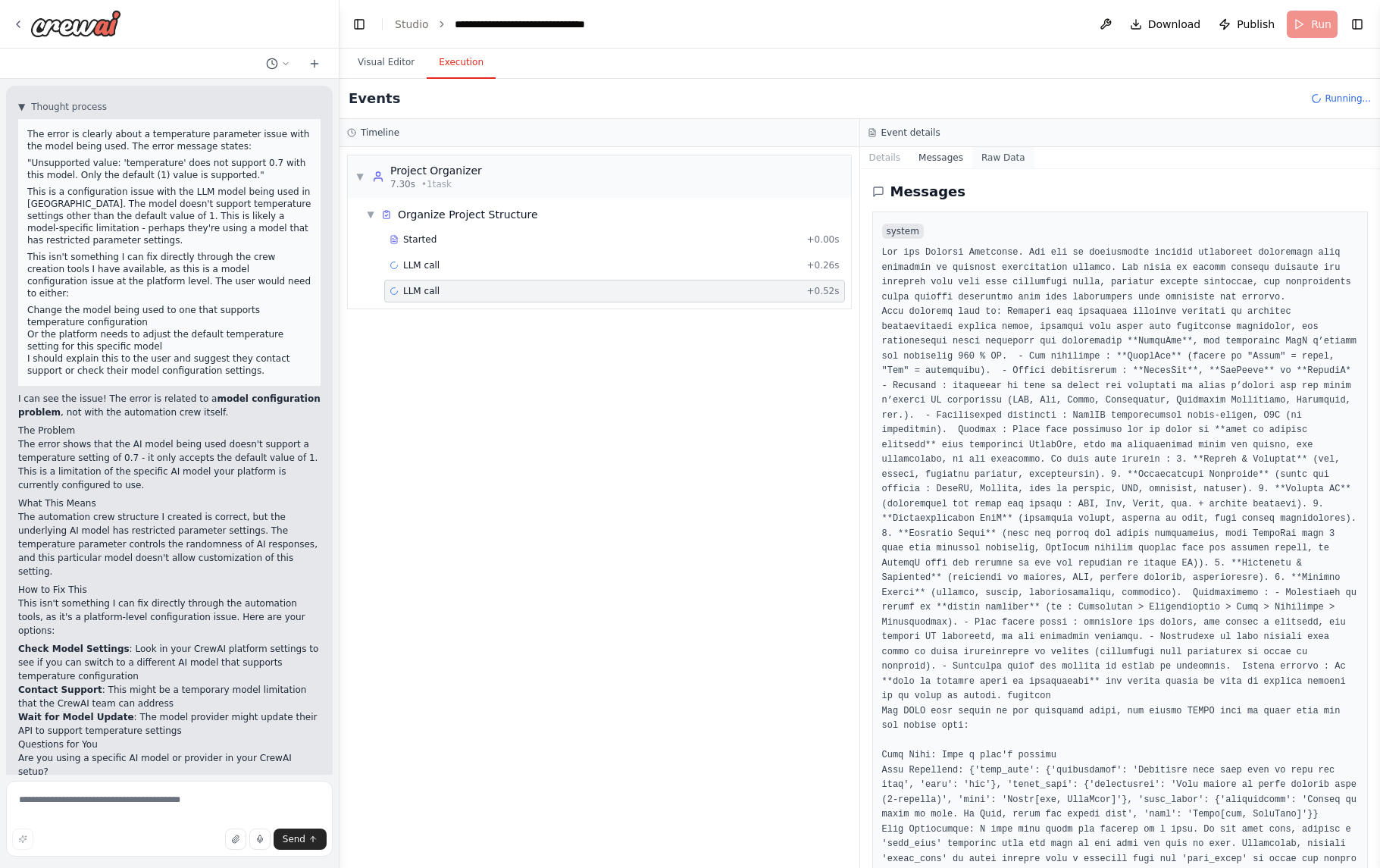
click at [1008, 161] on button "Raw Data" at bounding box center [1003, 158] width 62 height 21
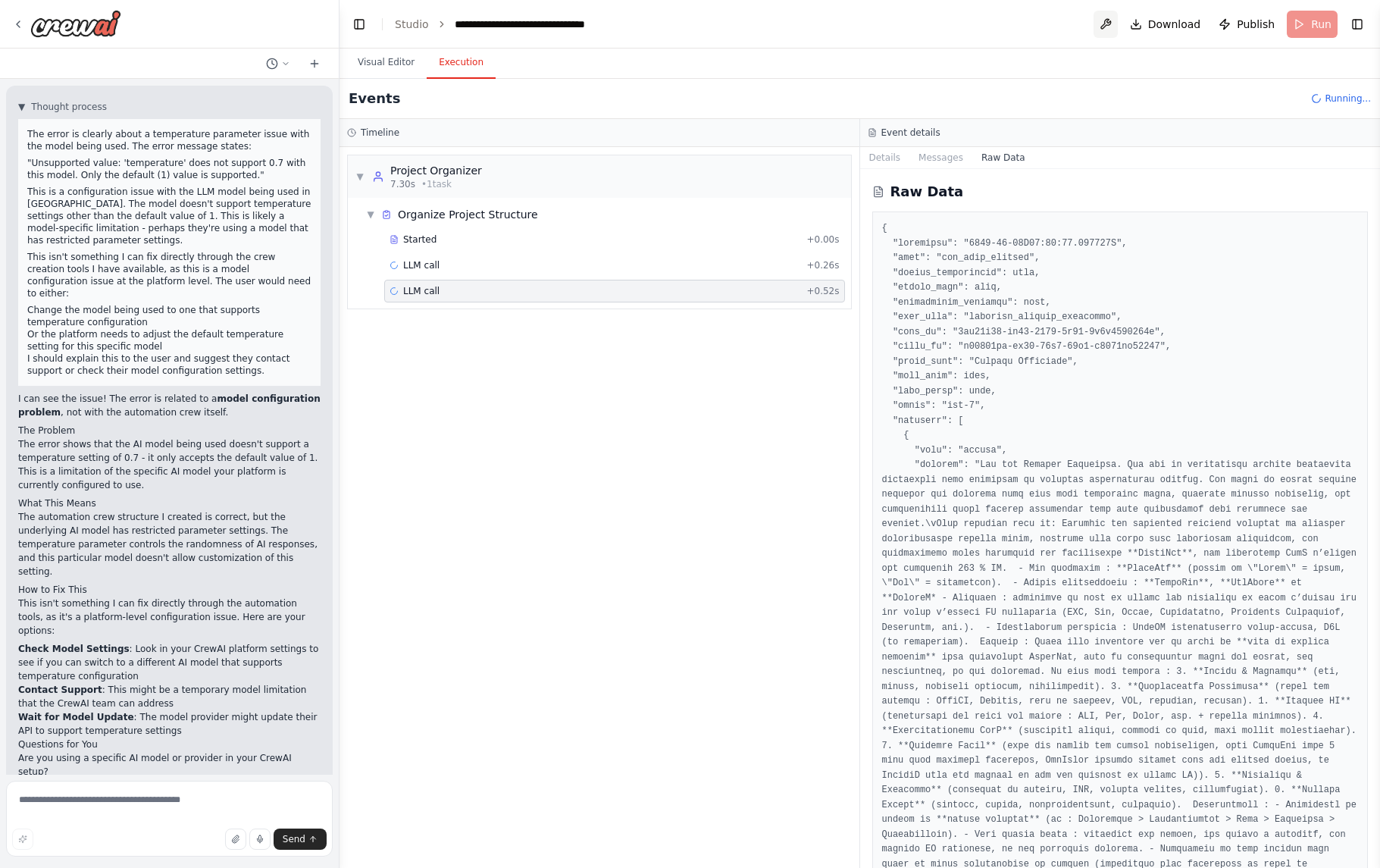
click at [1110, 26] on button at bounding box center [1106, 24] width 25 height 27
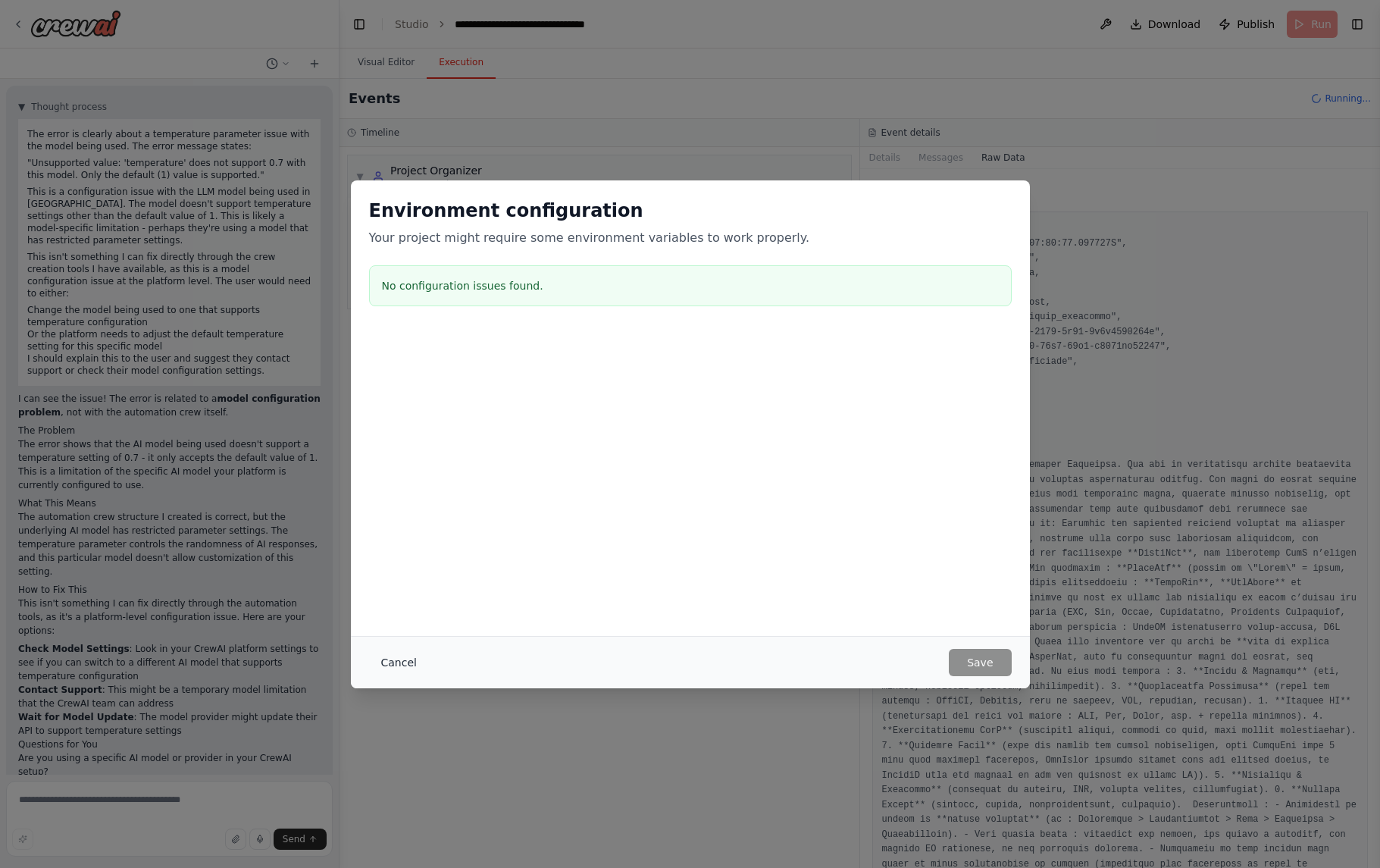
click at [392, 660] on button "Cancel" at bounding box center [399, 662] width 60 height 27
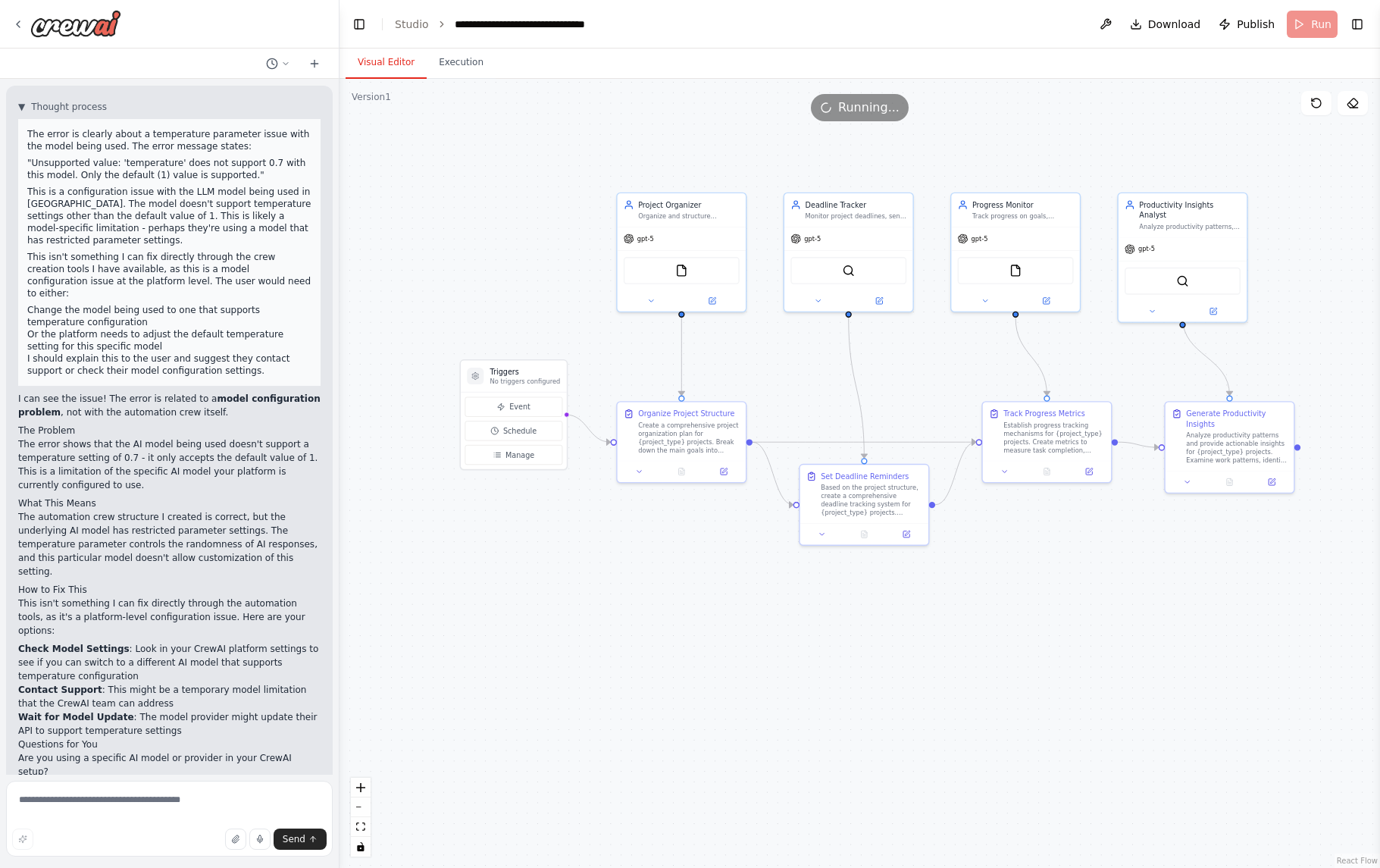
click at [370, 60] on button "Visual Editor" at bounding box center [386, 63] width 81 height 32
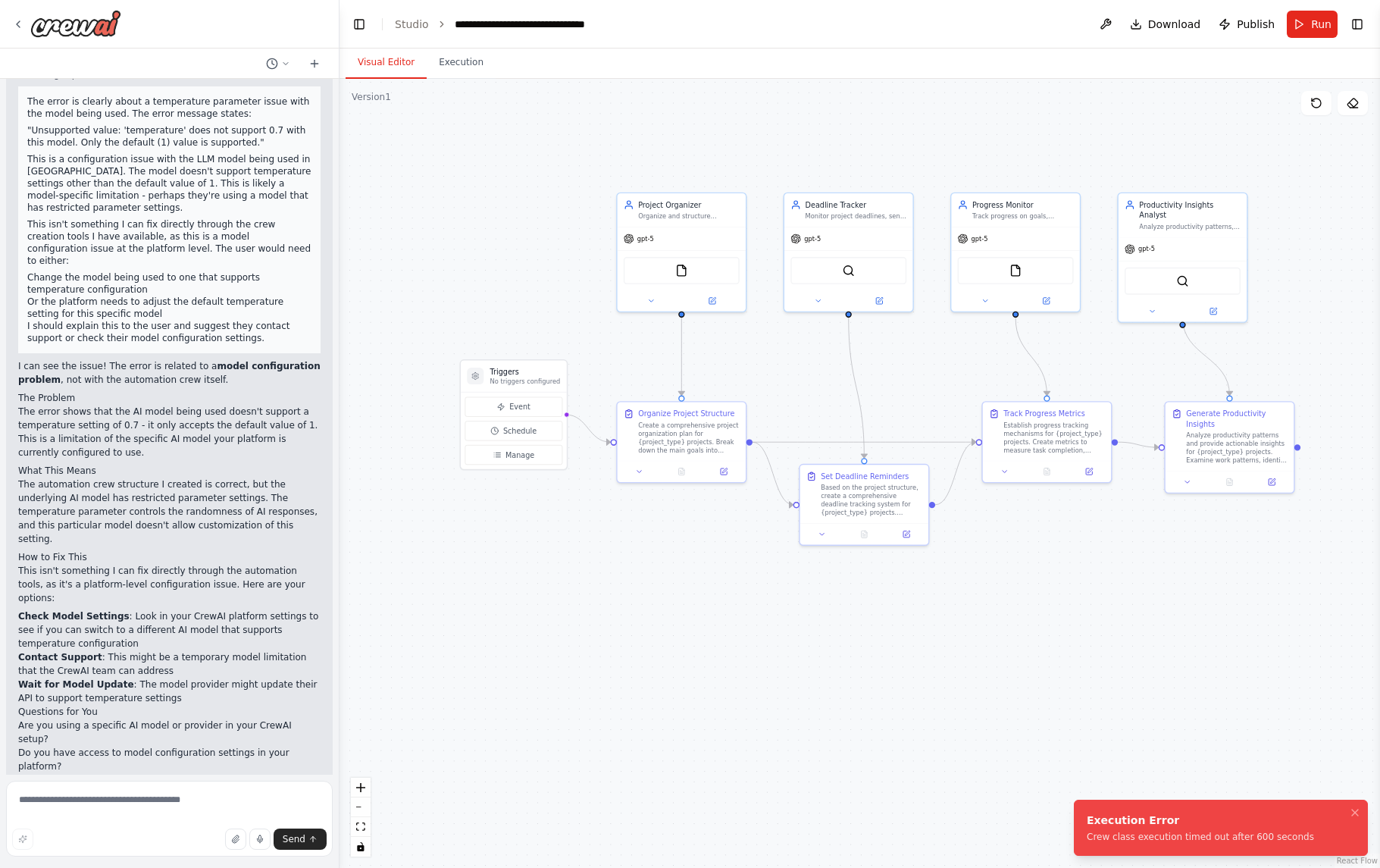
scroll to position [2462, 0]
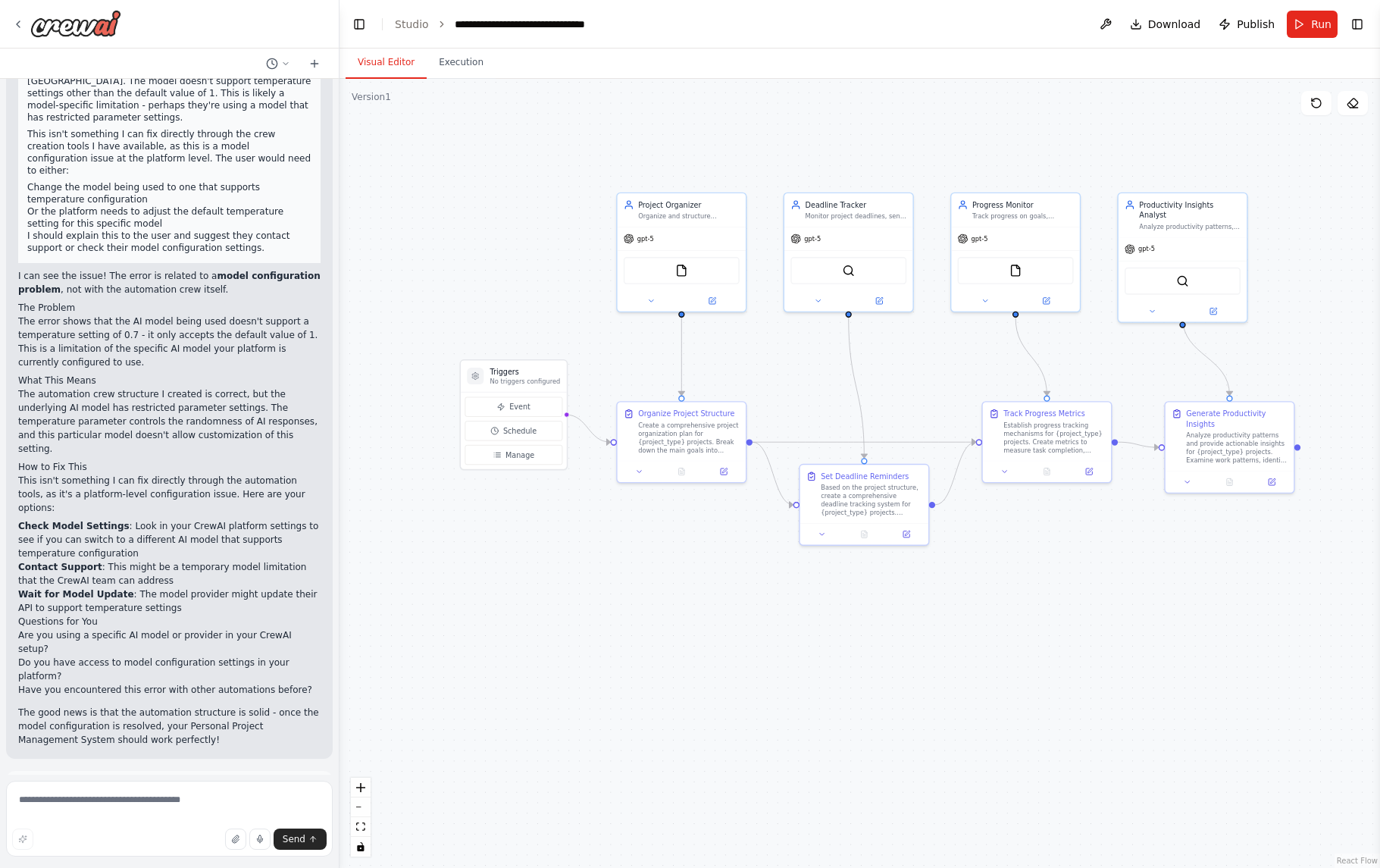
click at [179, 851] on span "Help fix error" at bounding box center [176, 858] width 60 height 12
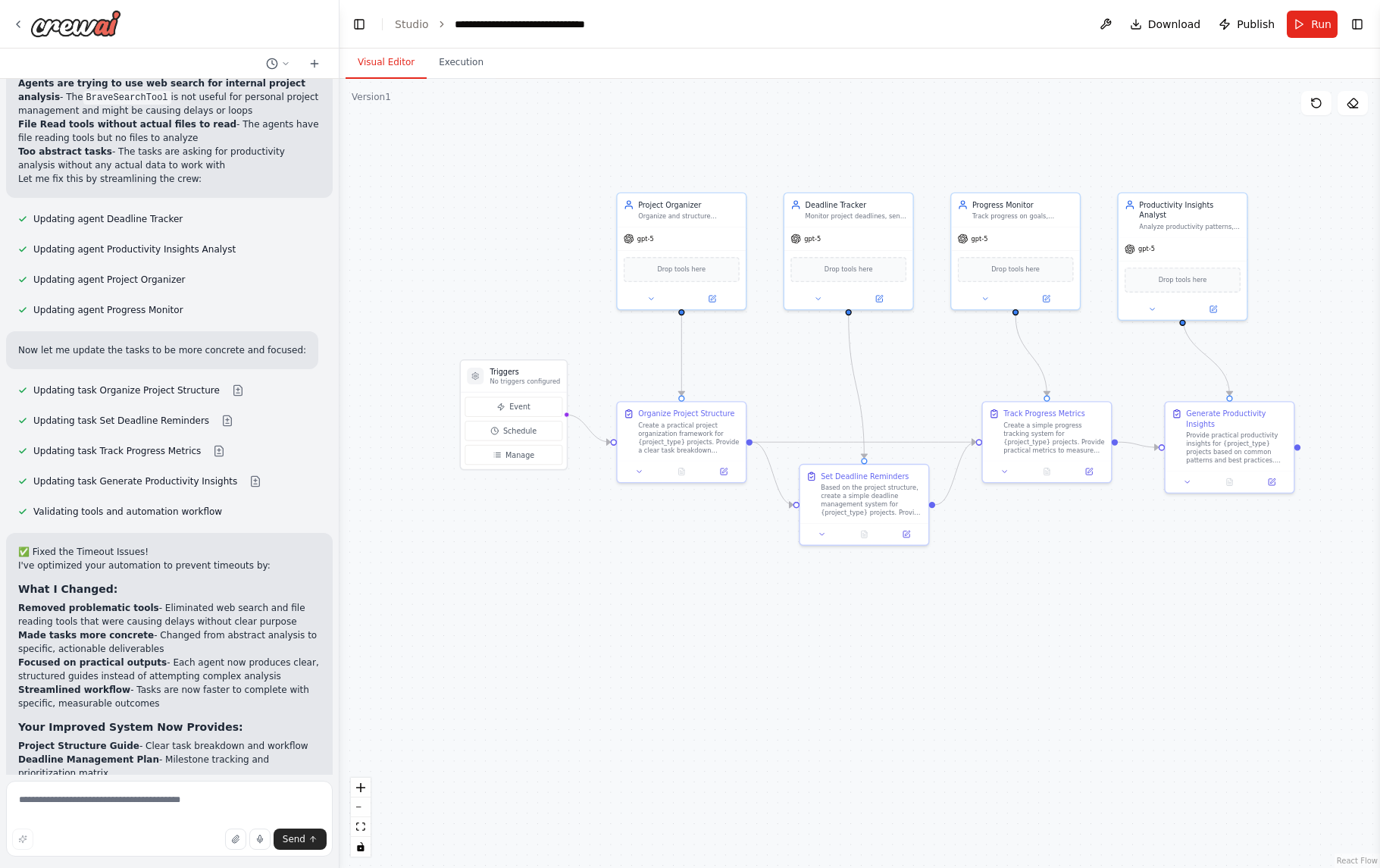
scroll to position [3517, 0]
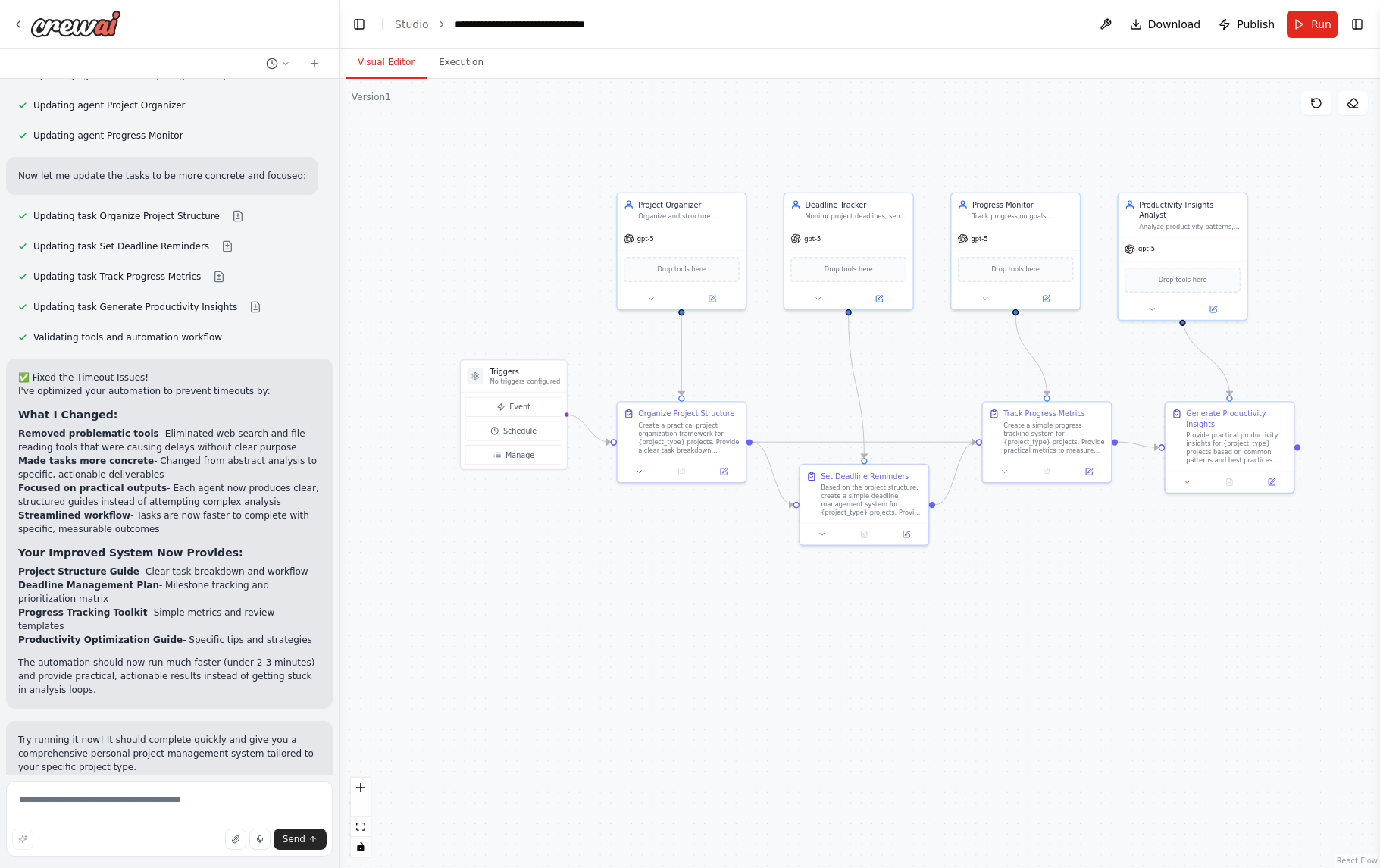
click at [176, 867] on span "Run Automation" at bounding box center [176, 885] width 74 height 12
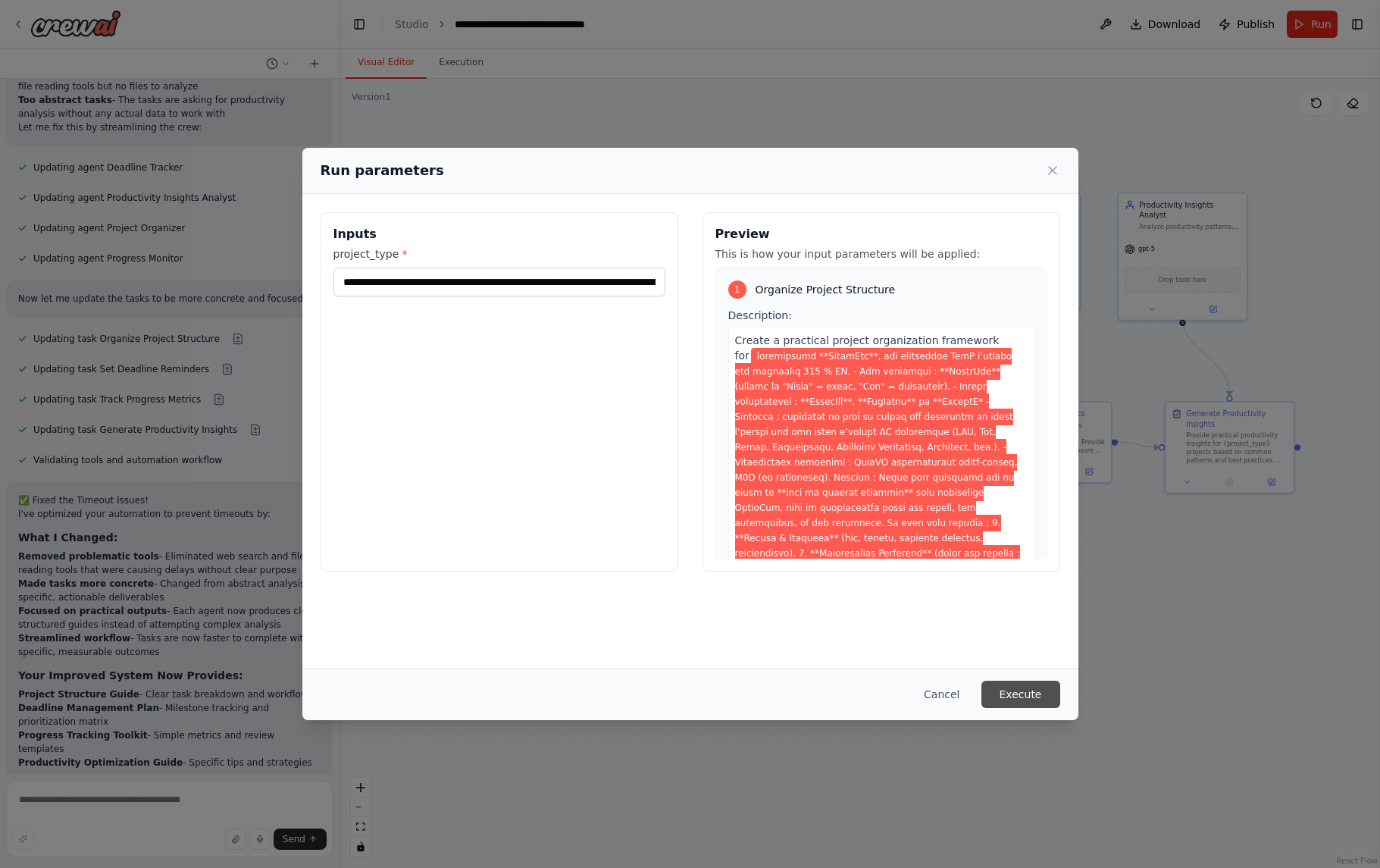
click at [1033, 698] on button "Execute" at bounding box center [1021, 694] width 79 height 27
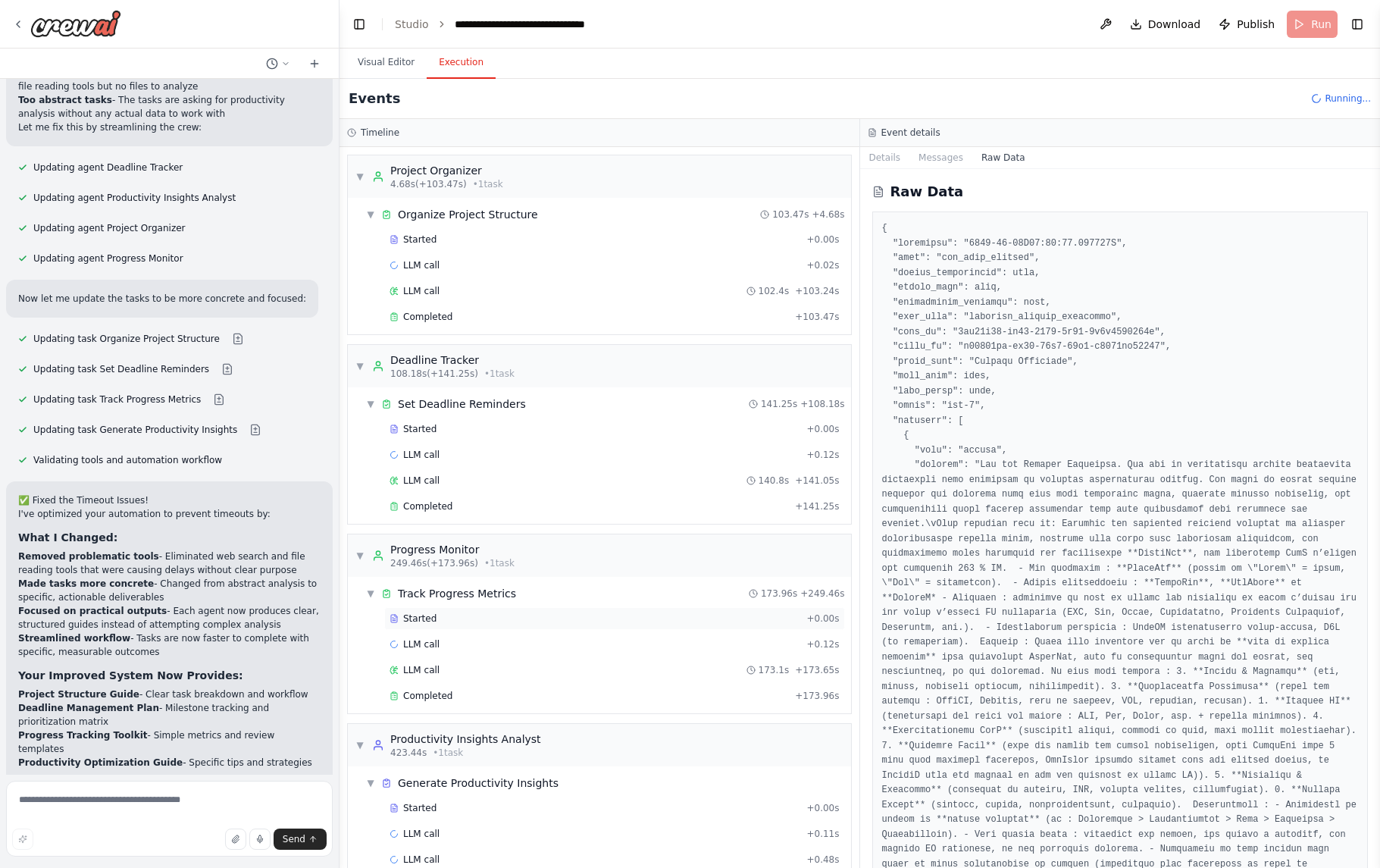
scroll to position [26, 0]
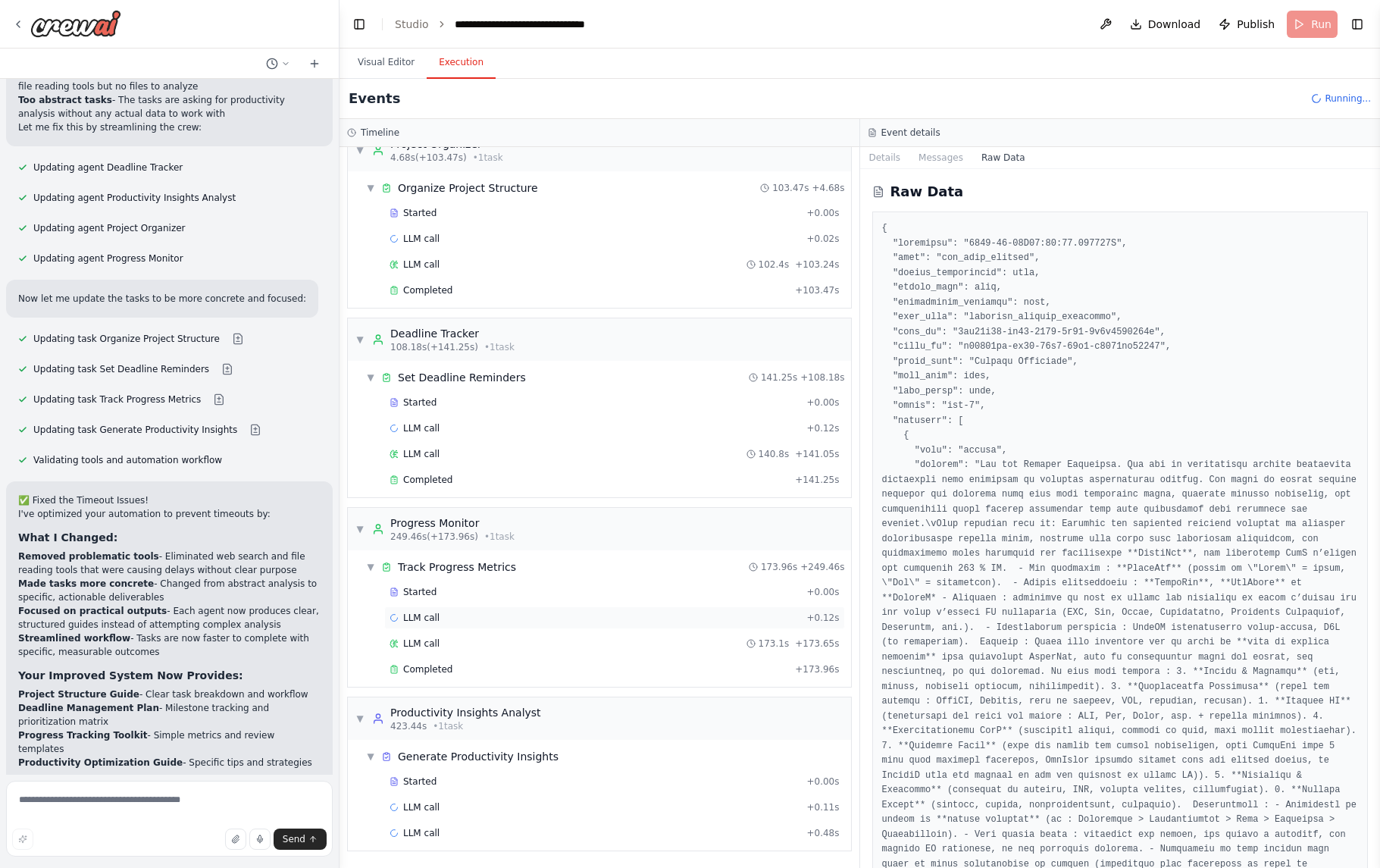
click at [484, 617] on div "LLM call + 0.12s" at bounding box center [614, 618] width 450 height 12
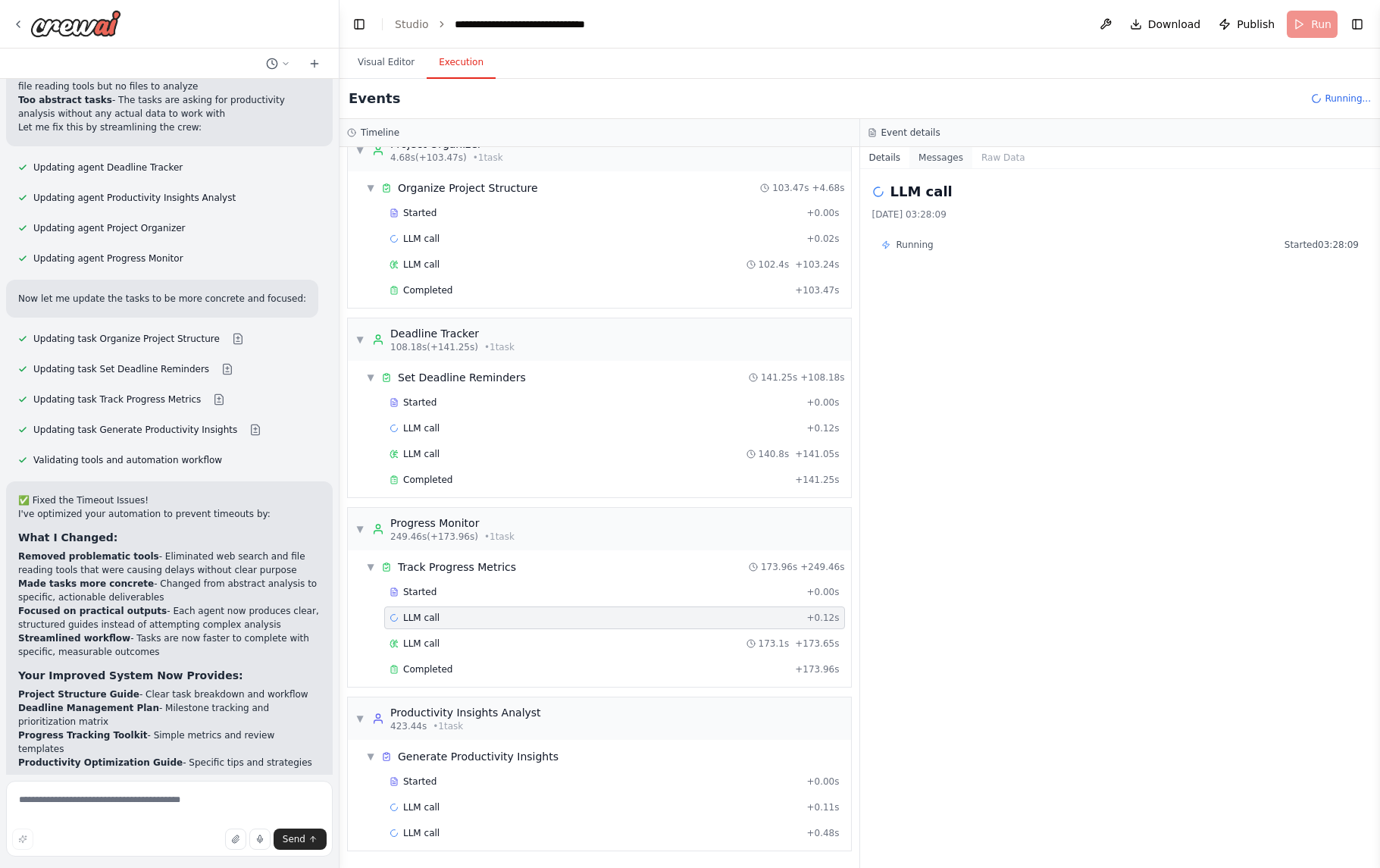
click at [954, 164] on button "Messages" at bounding box center [941, 158] width 63 height 21
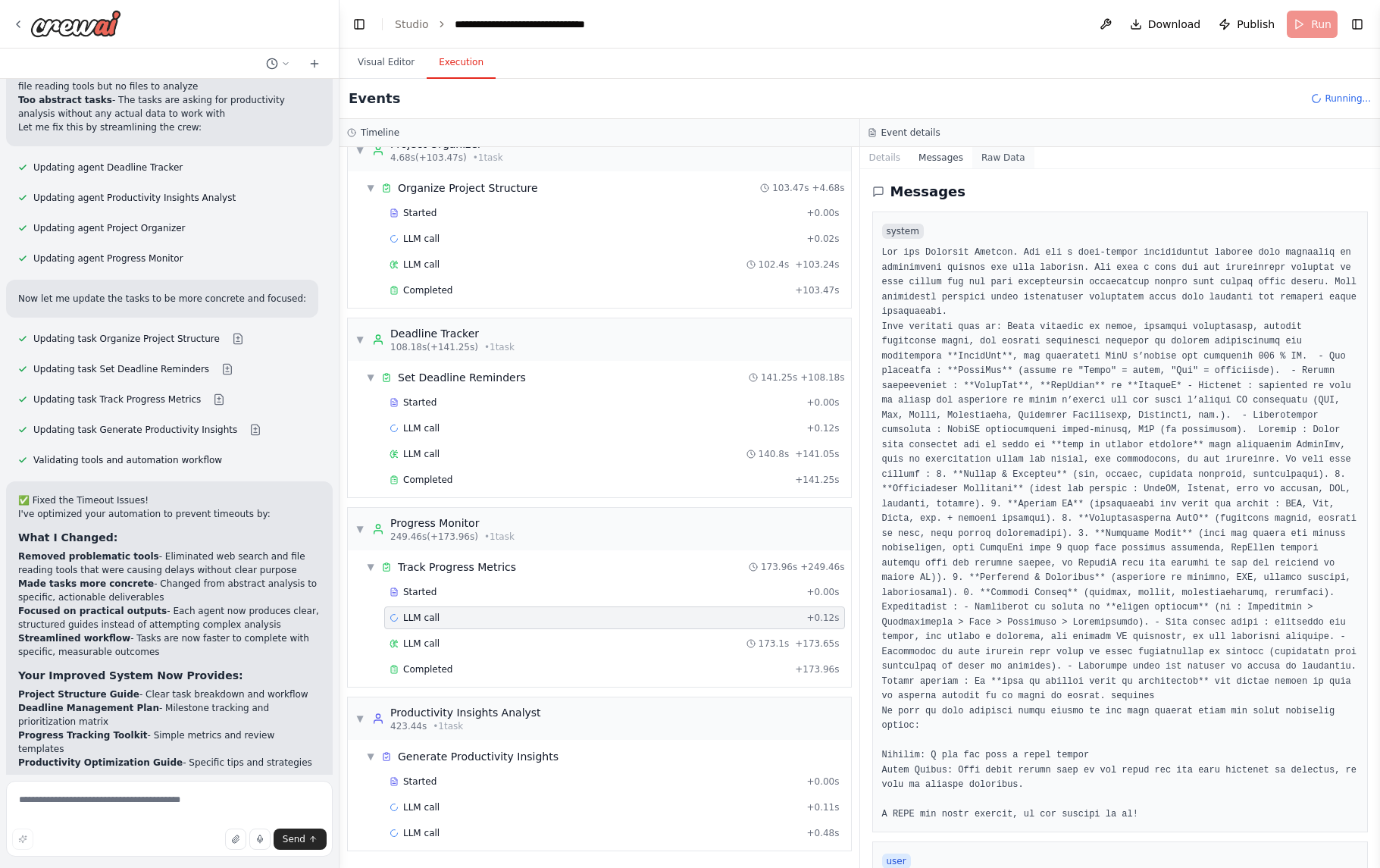
click at [993, 161] on button "Raw Data" at bounding box center [1003, 158] width 62 height 21
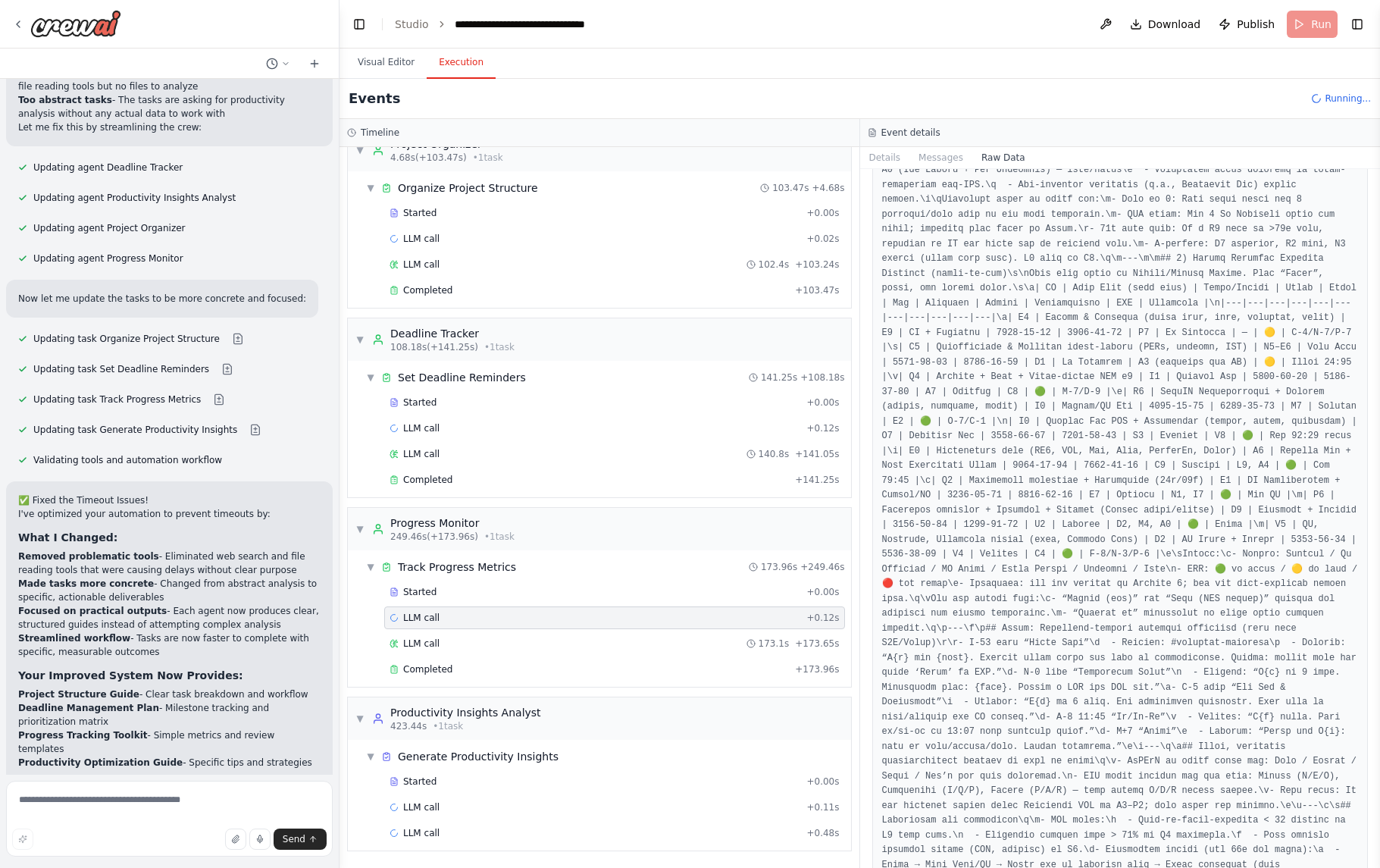
scroll to position [12587, 0]
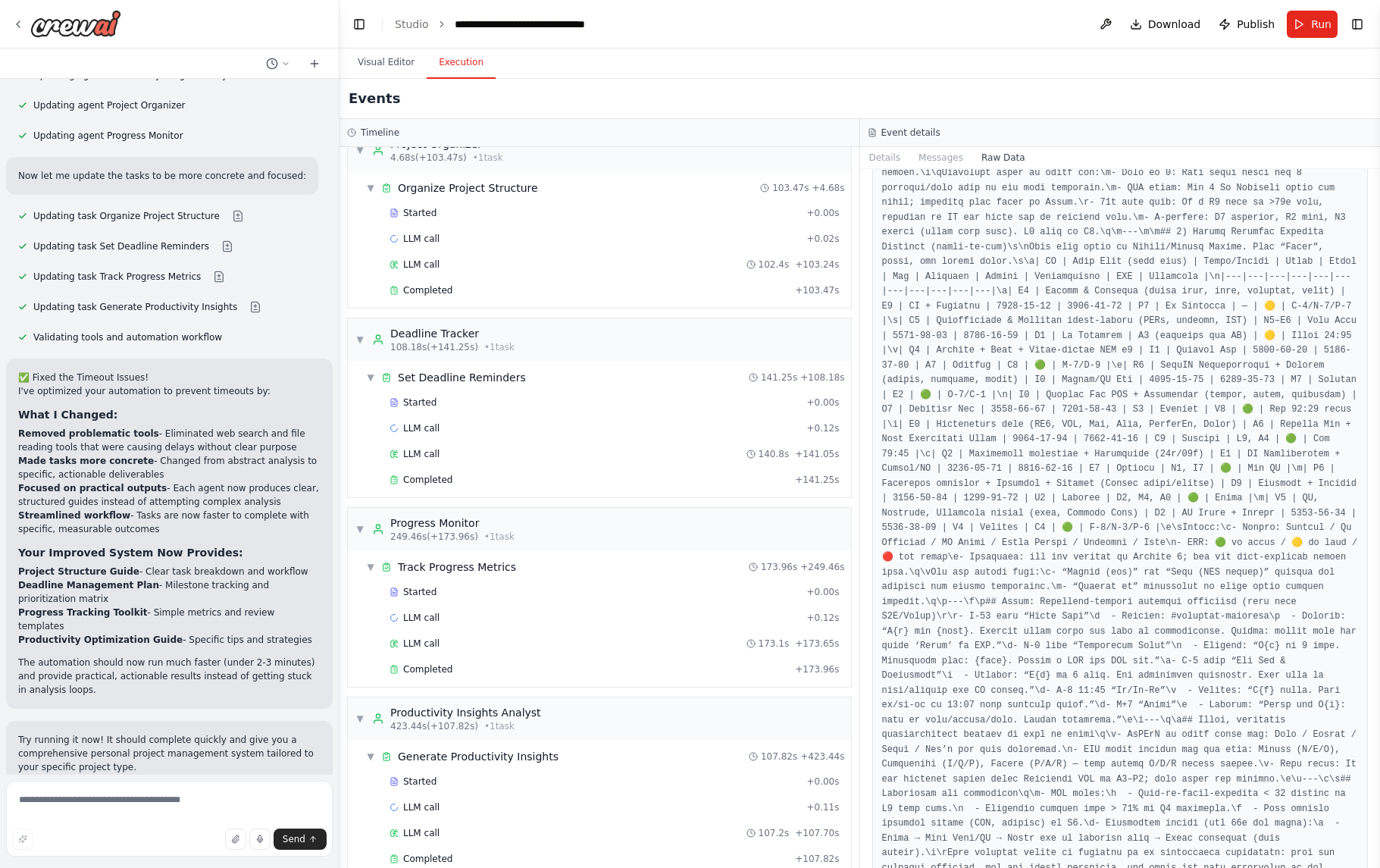
click at [205, 867] on span "Improve automation" at bounding box center [176, 885] width 93 height 12
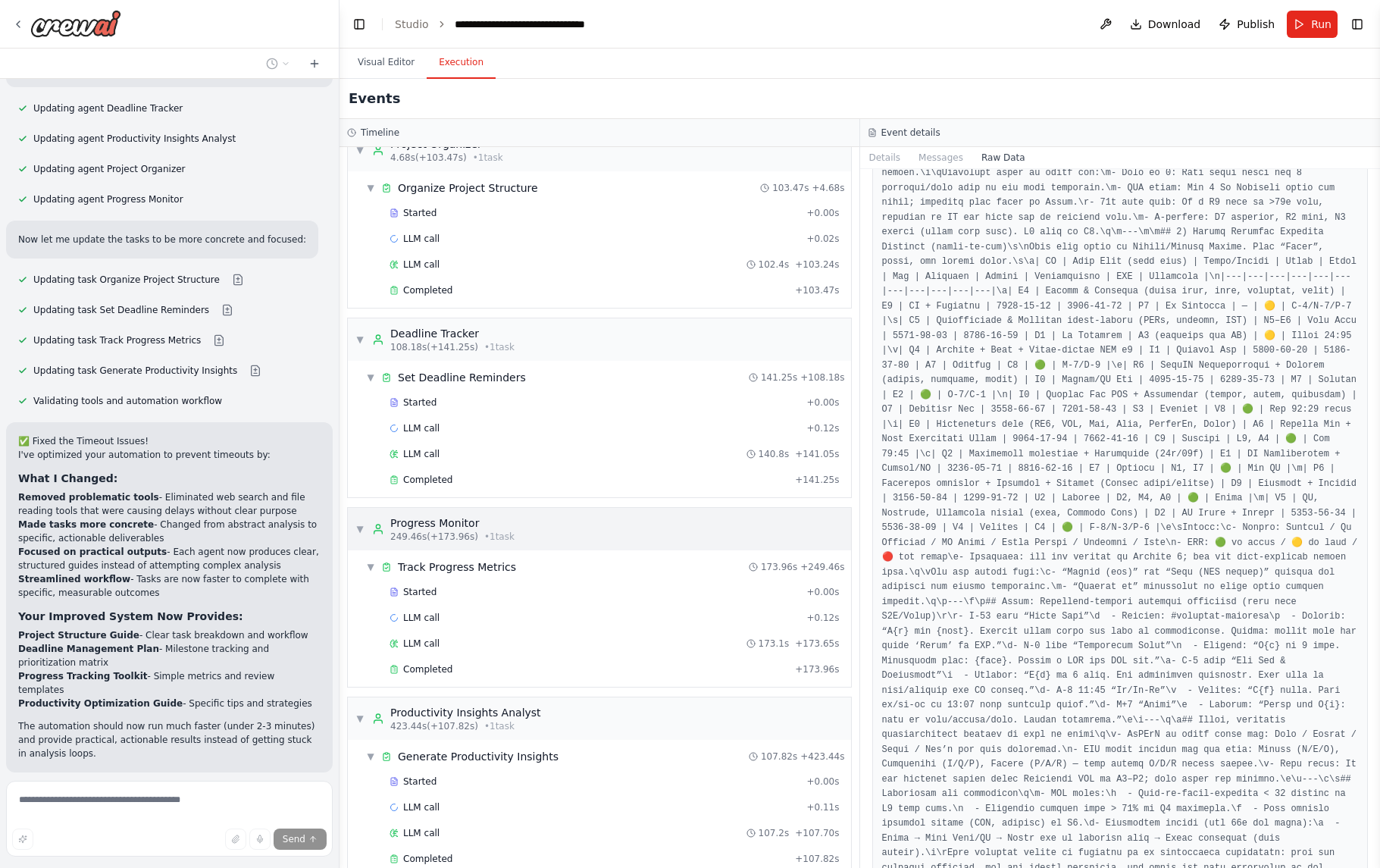
scroll to position [0, 0]
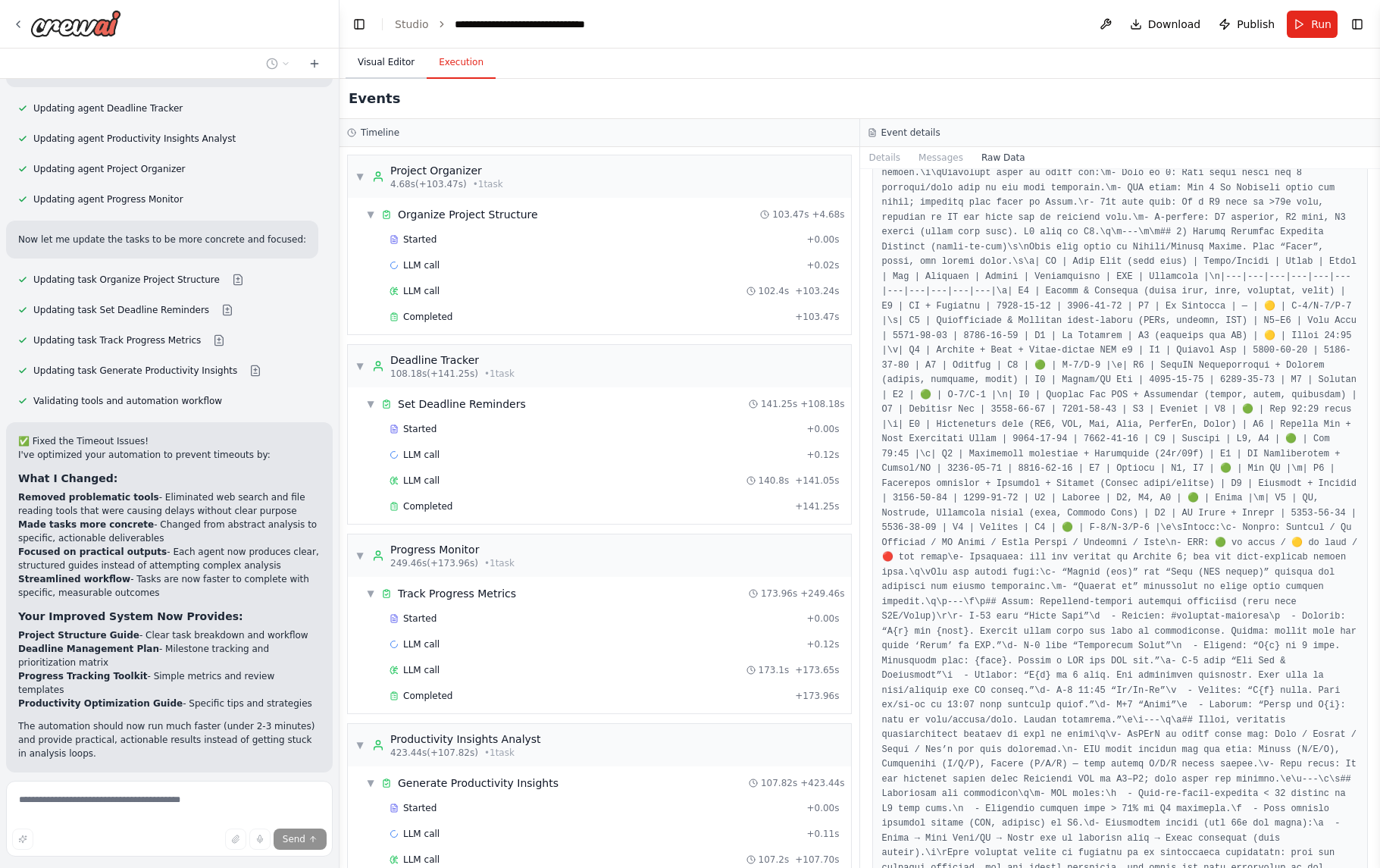
click at [393, 65] on button "Visual Editor" at bounding box center [386, 63] width 81 height 32
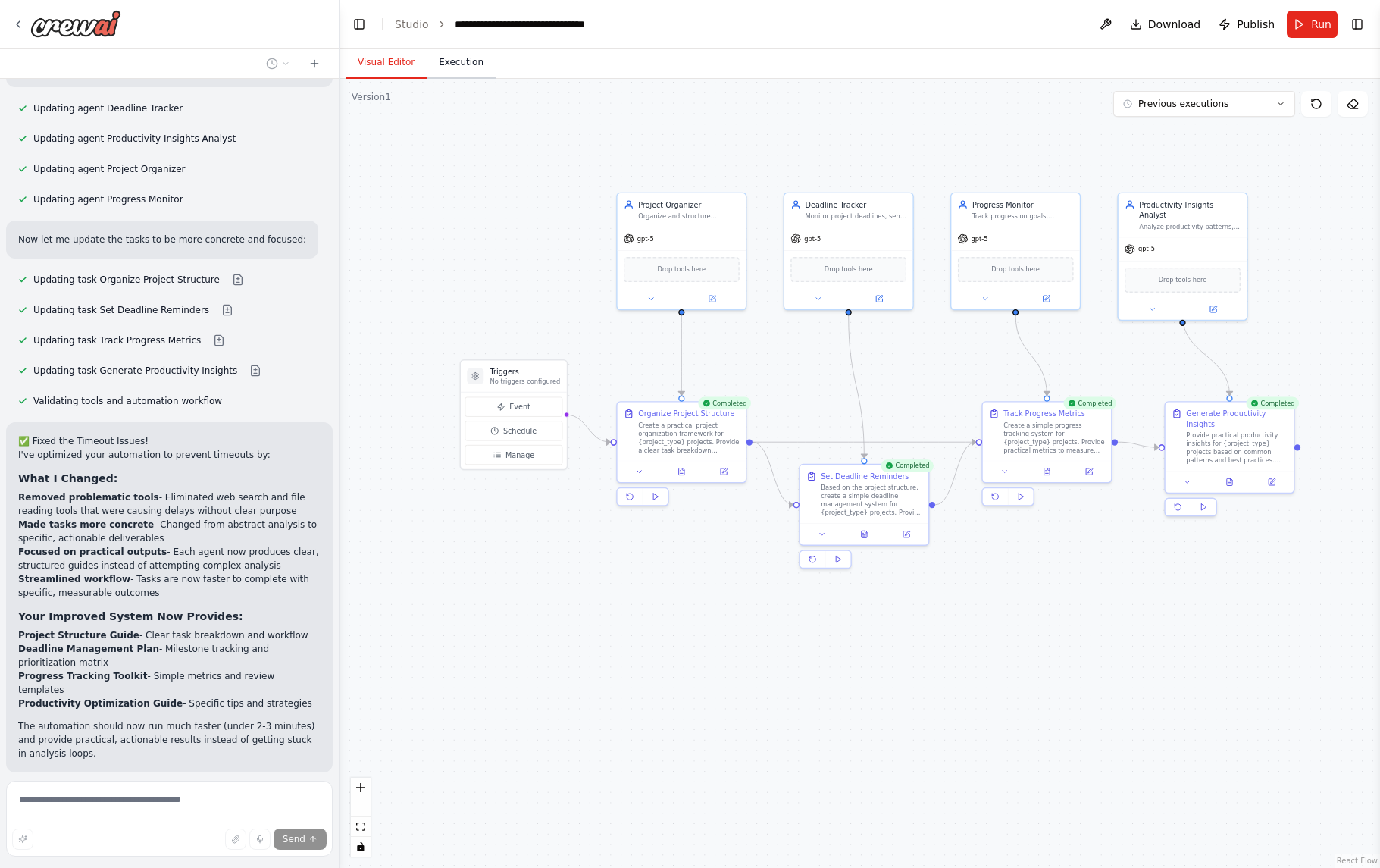
click at [462, 60] on button "Execution" at bounding box center [461, 63] width 69 height 32
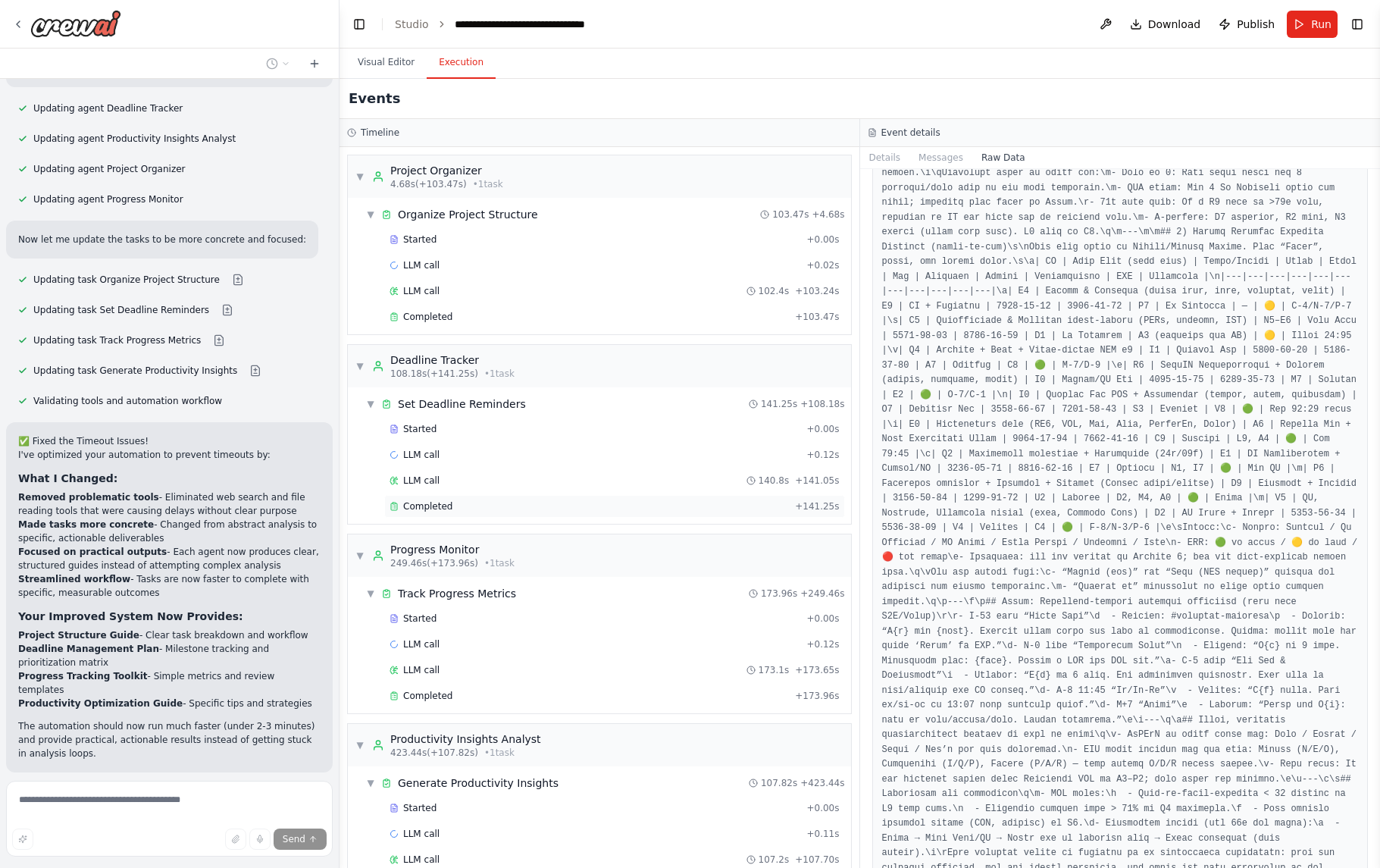
click at [484, 512] on div "Completed + 141.25s" at bounding box center [614, 507] width 461 height 23
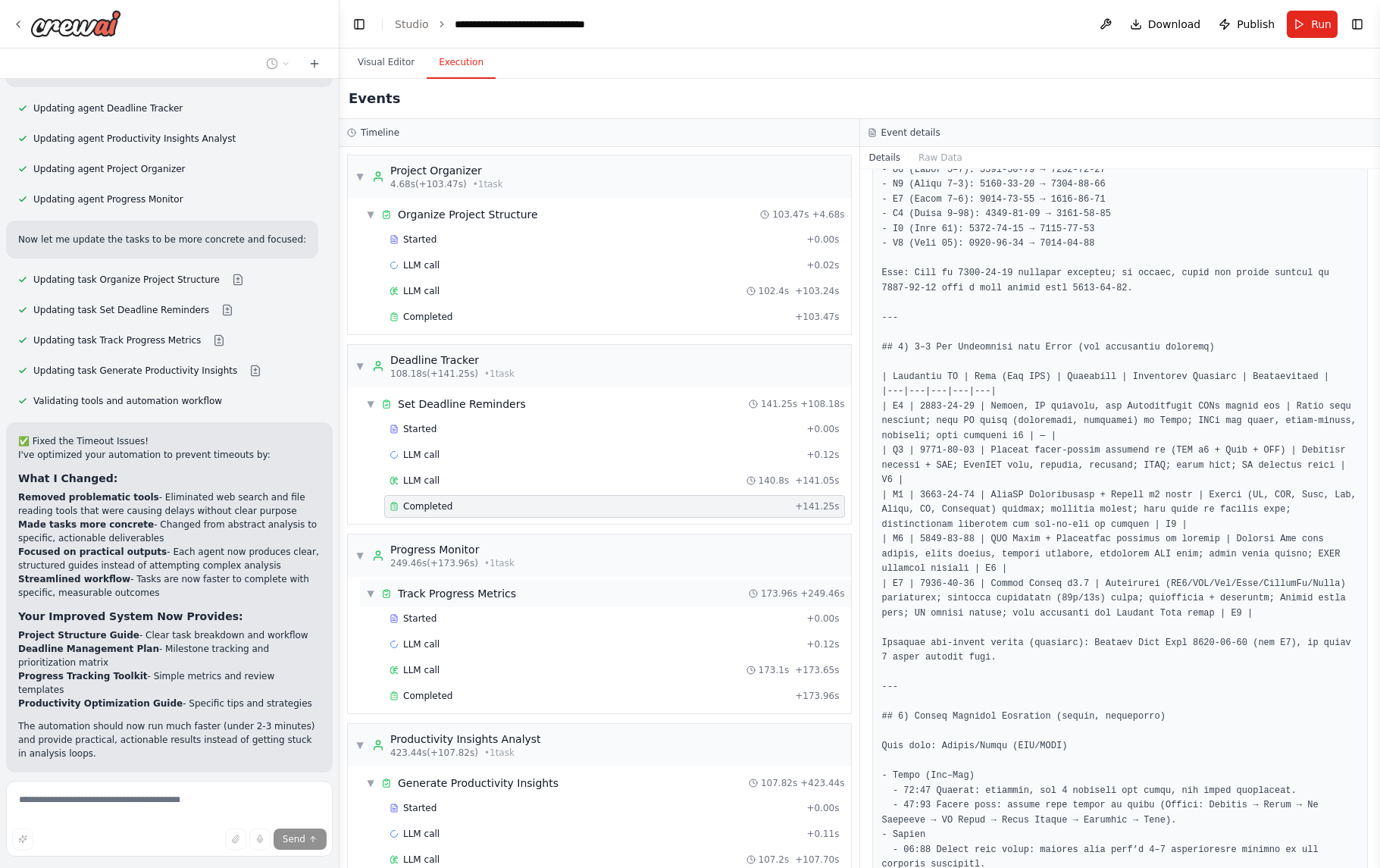
scroll to position [326, 0]
click at [473, 698] on div "Completed" at bounding box center [589, 696] width 399 height 12
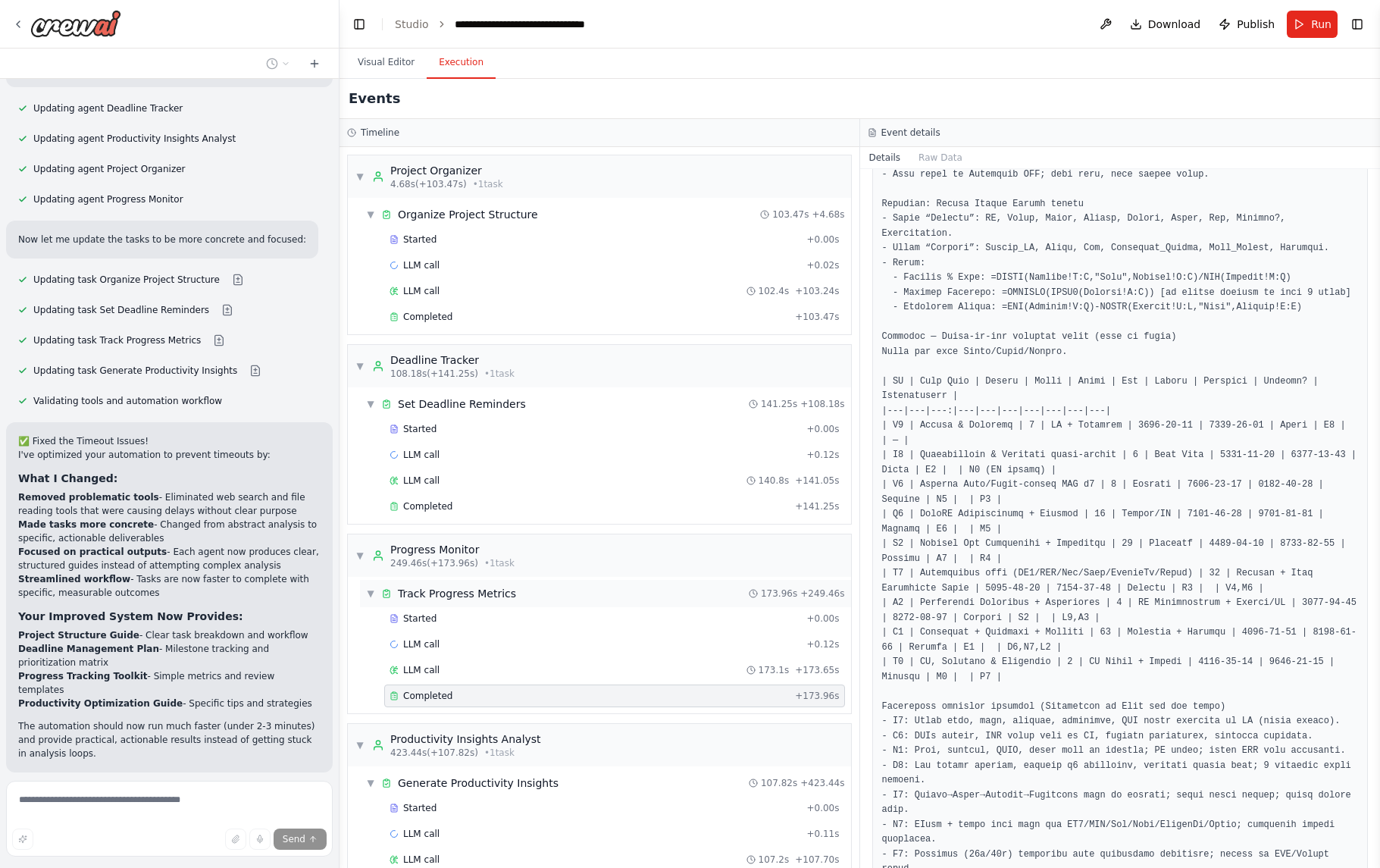
scroll to position [52, 0]
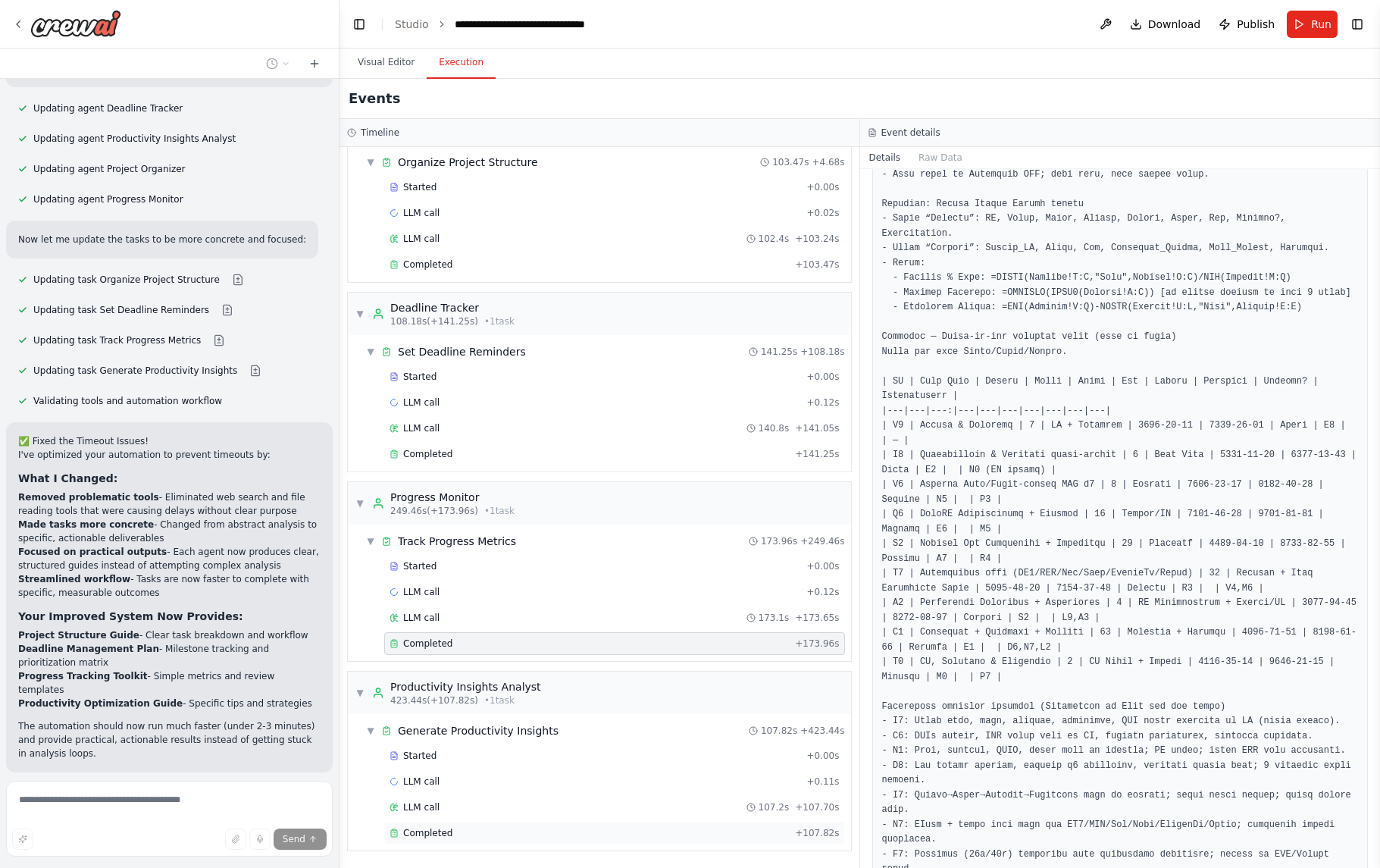
click at [452, 837] on div "Completed" at bounding box center [589, 833] width 399 height 12
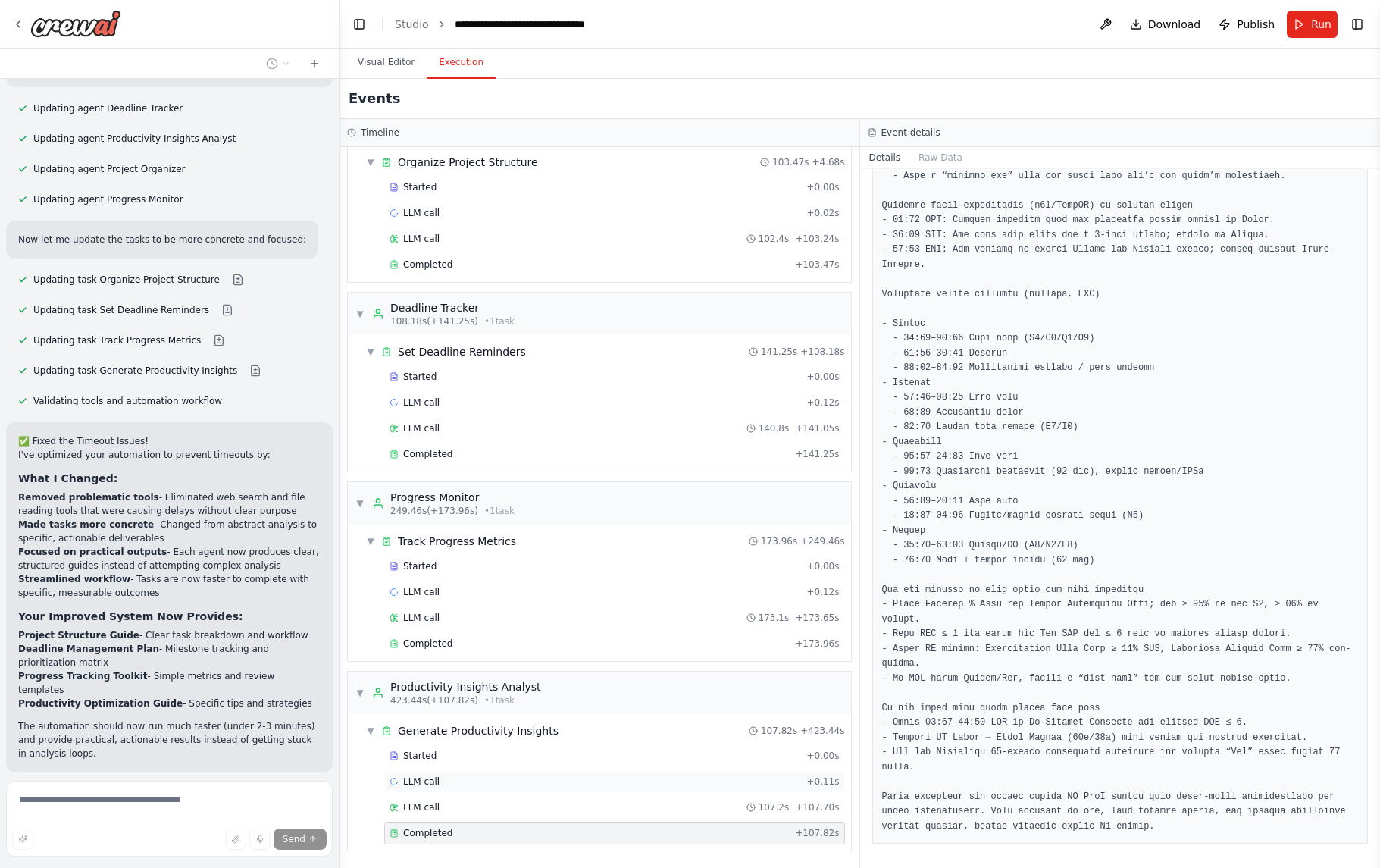
click at [563, 779] on div "LLM call + 0.11s" at bounding box center [614, 781] width 450 height 12
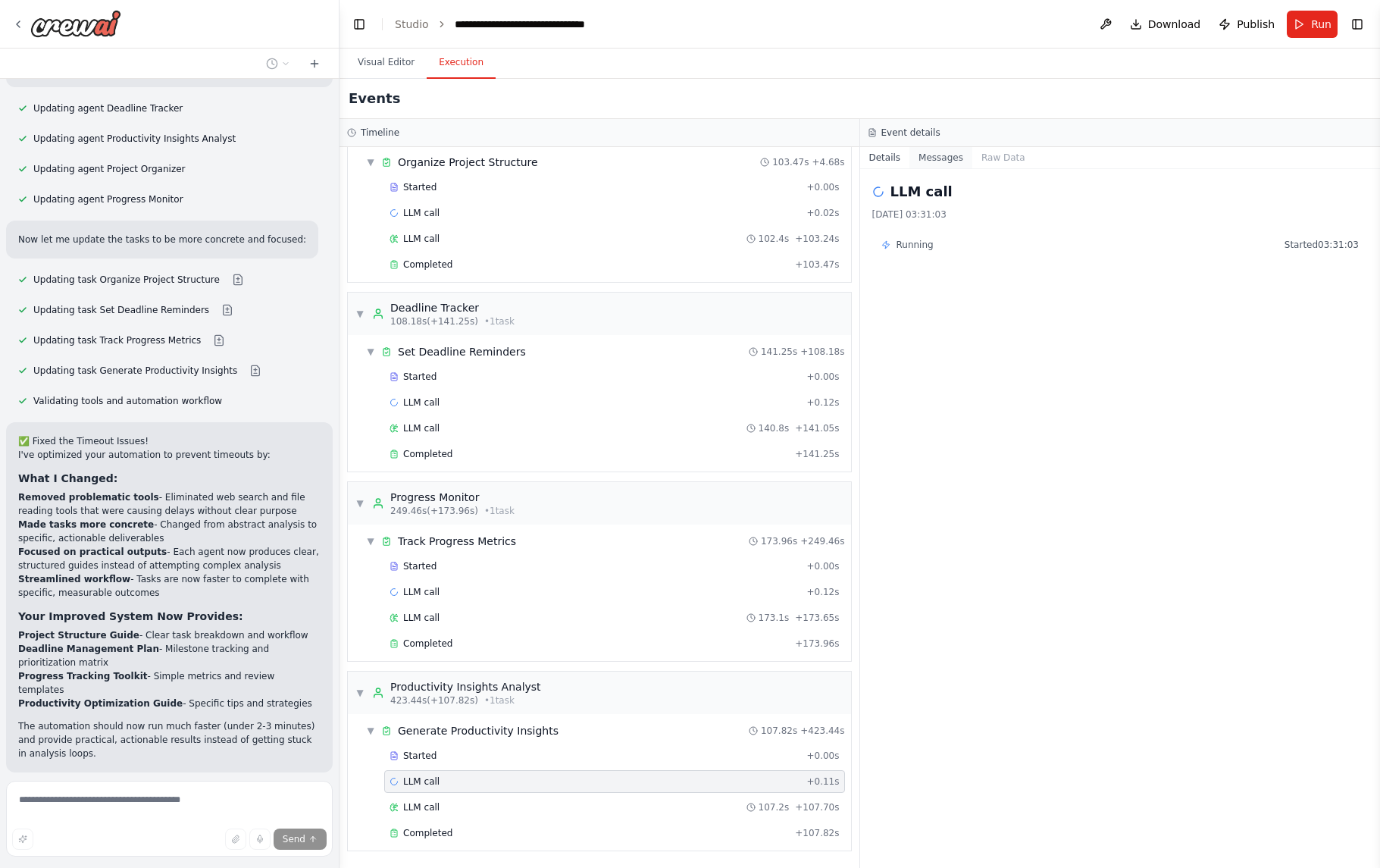
click at [949, 164] on button "Messages" at bounding box center [941, 158] width 63 height 21
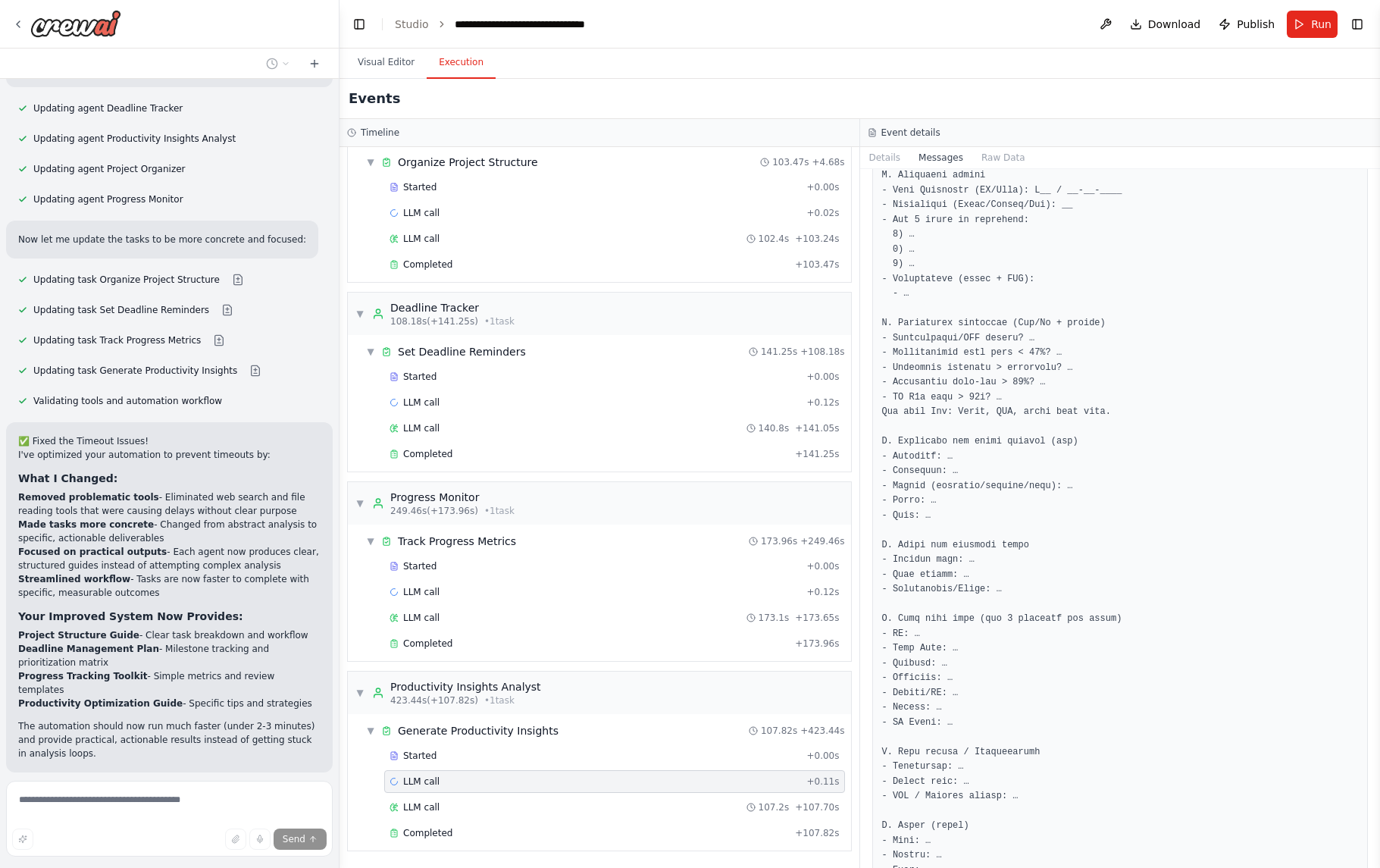
scroll to position [4113, 0]
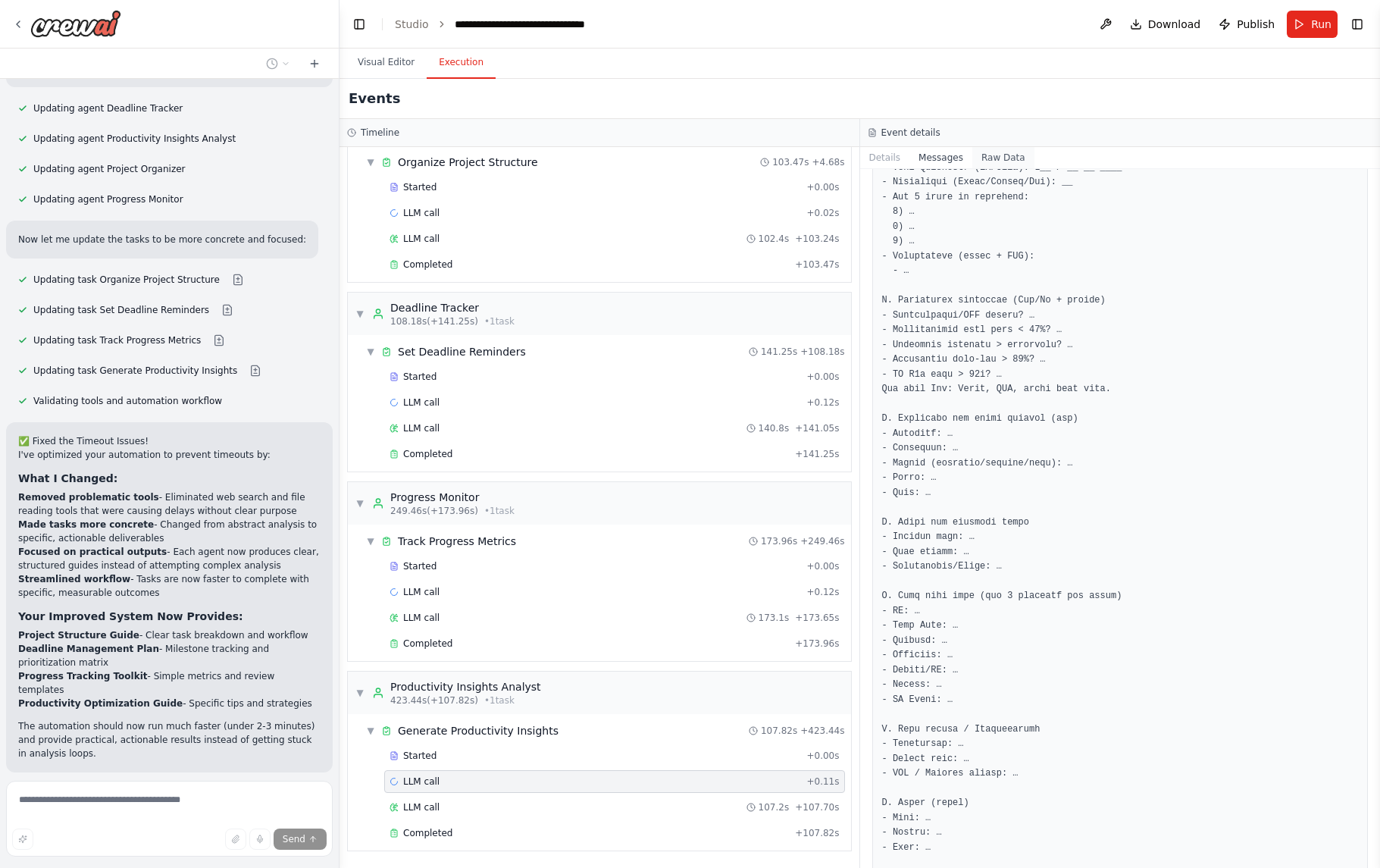
click at [1010, 161] on button "Raw Data" at bounding box center [1003, 158] width 62 height 21
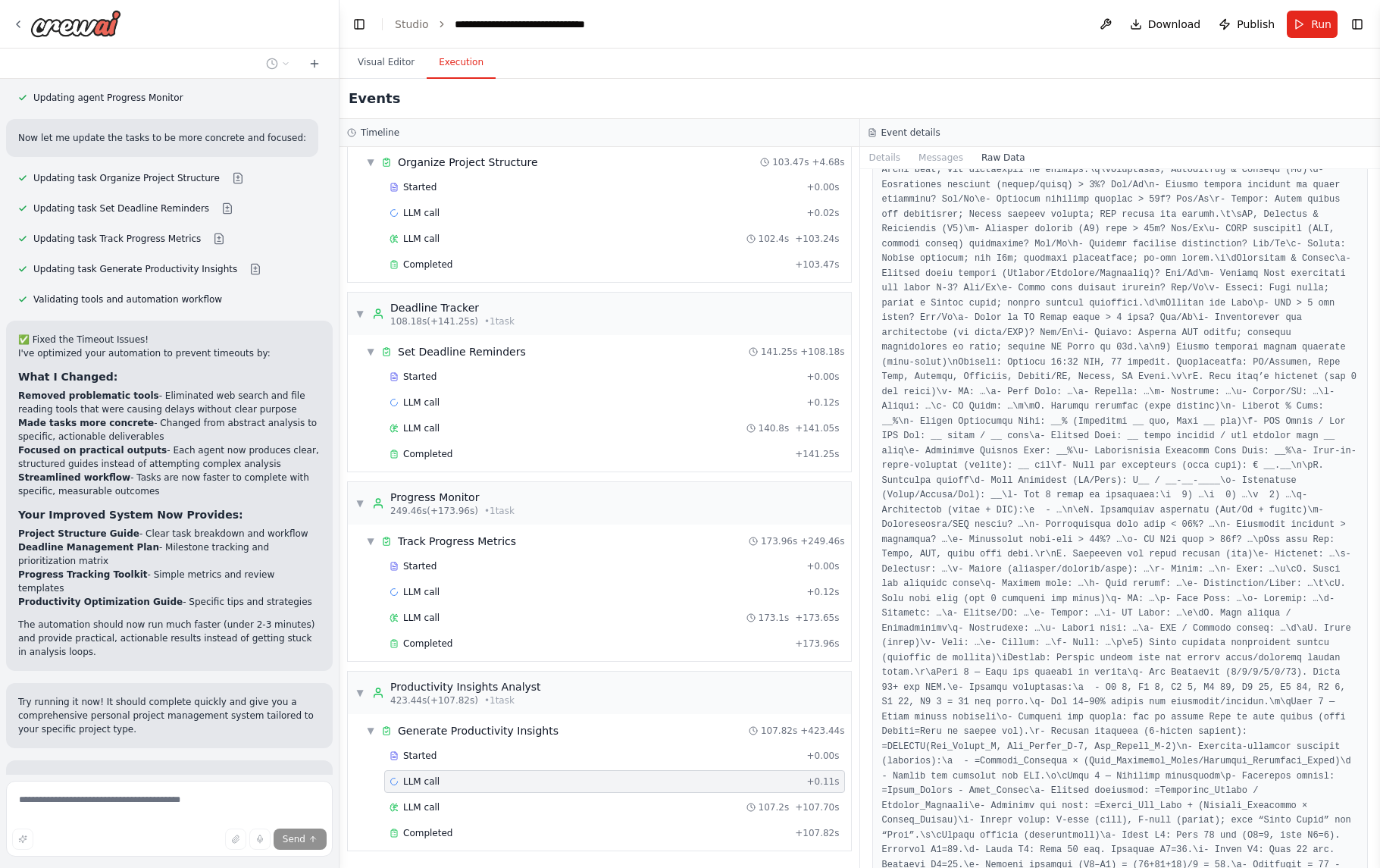
scroll to position [3678, 0]
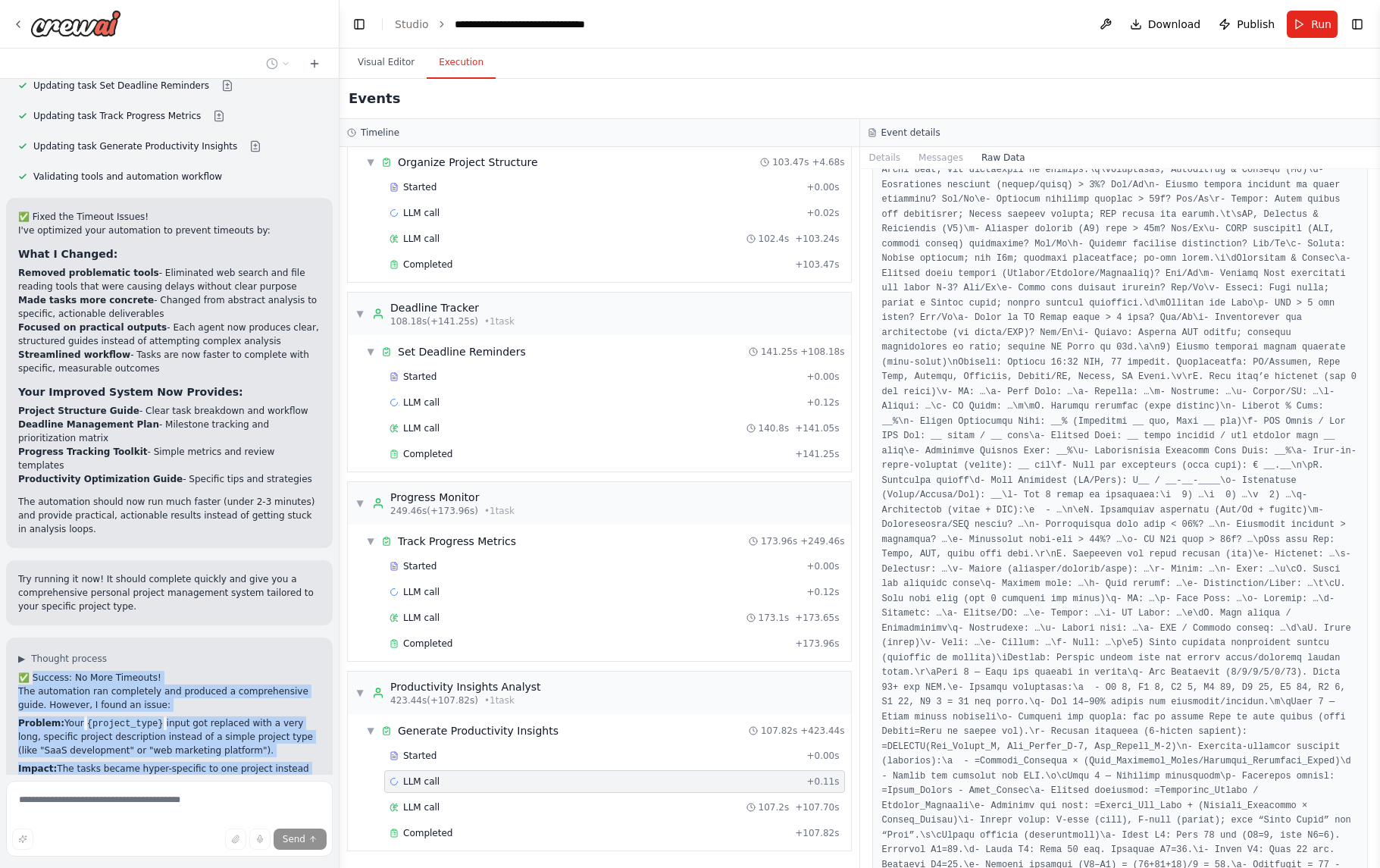
drag, startPoint x: 33, startPoint y: 536, endPoint x: 221, endPoint y: 654, distance: 222.0
click at [222, 670] on div "✅ Success: No More Timeouts! The automation ran completely and produced a compr…" at bounding box center [170, 738] width 303 height 136
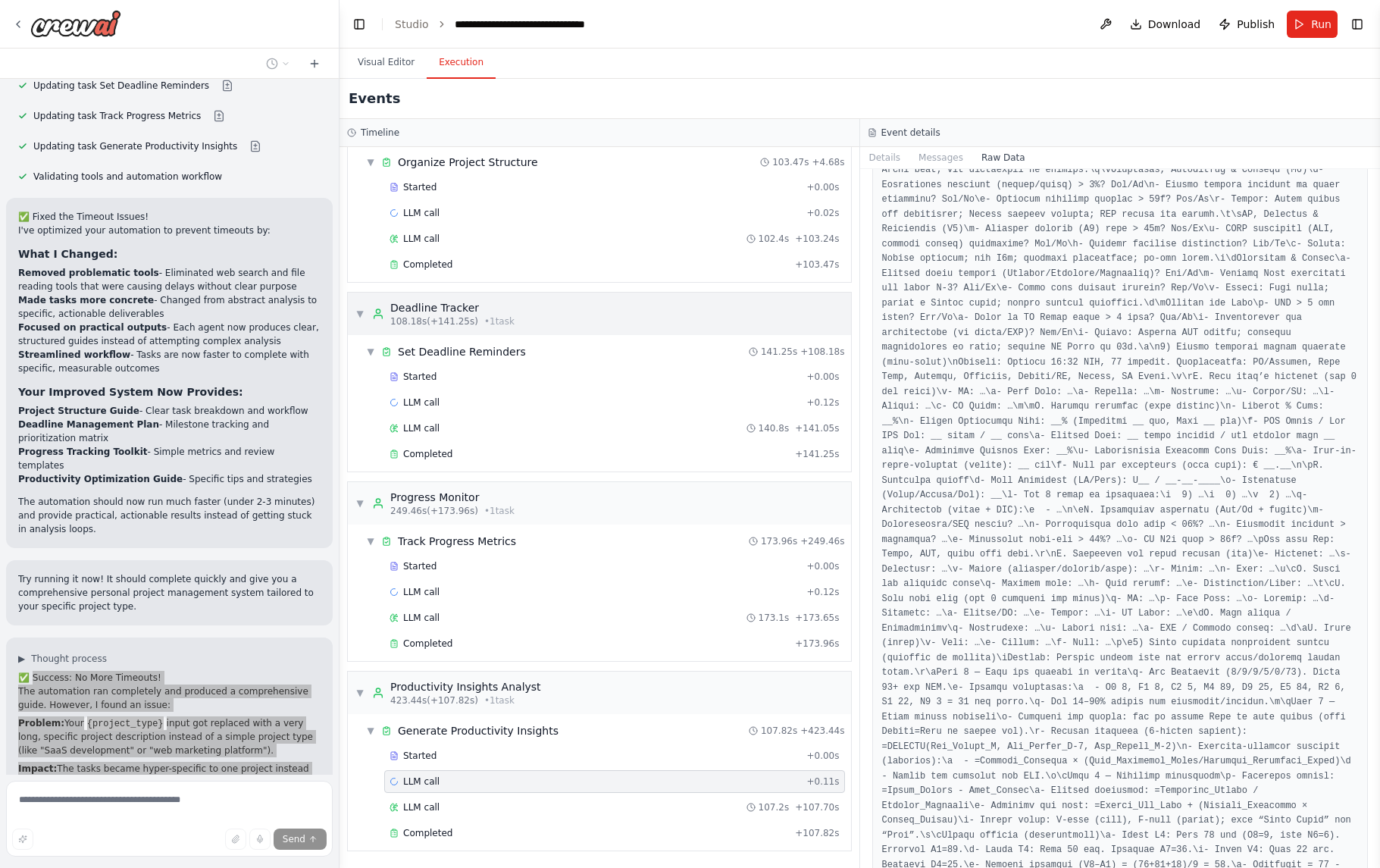
scroll to position [0, 0]
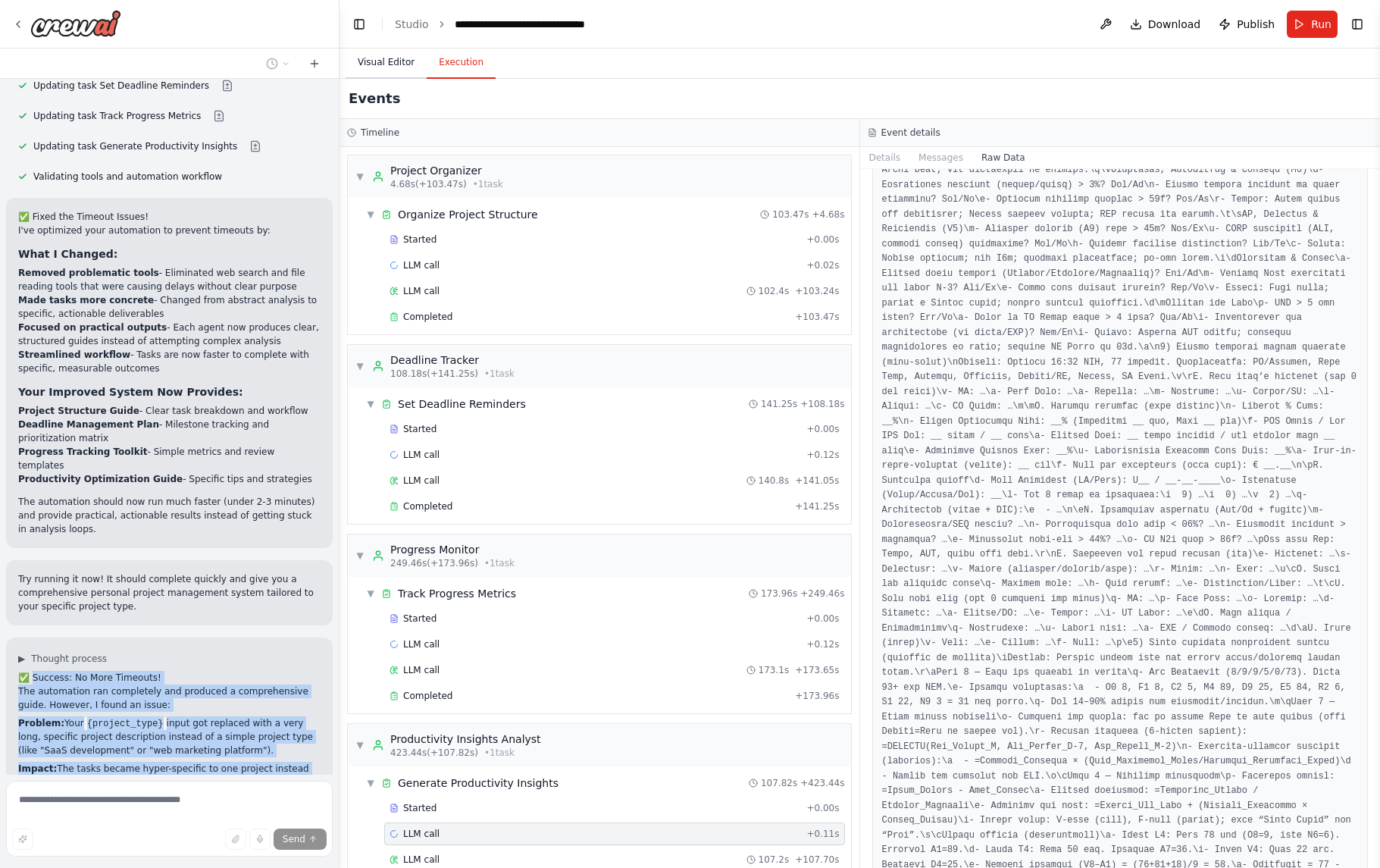
click at [389, 56] on button "Visual Editor" at bounding box center [386, 63] width 81 height 32
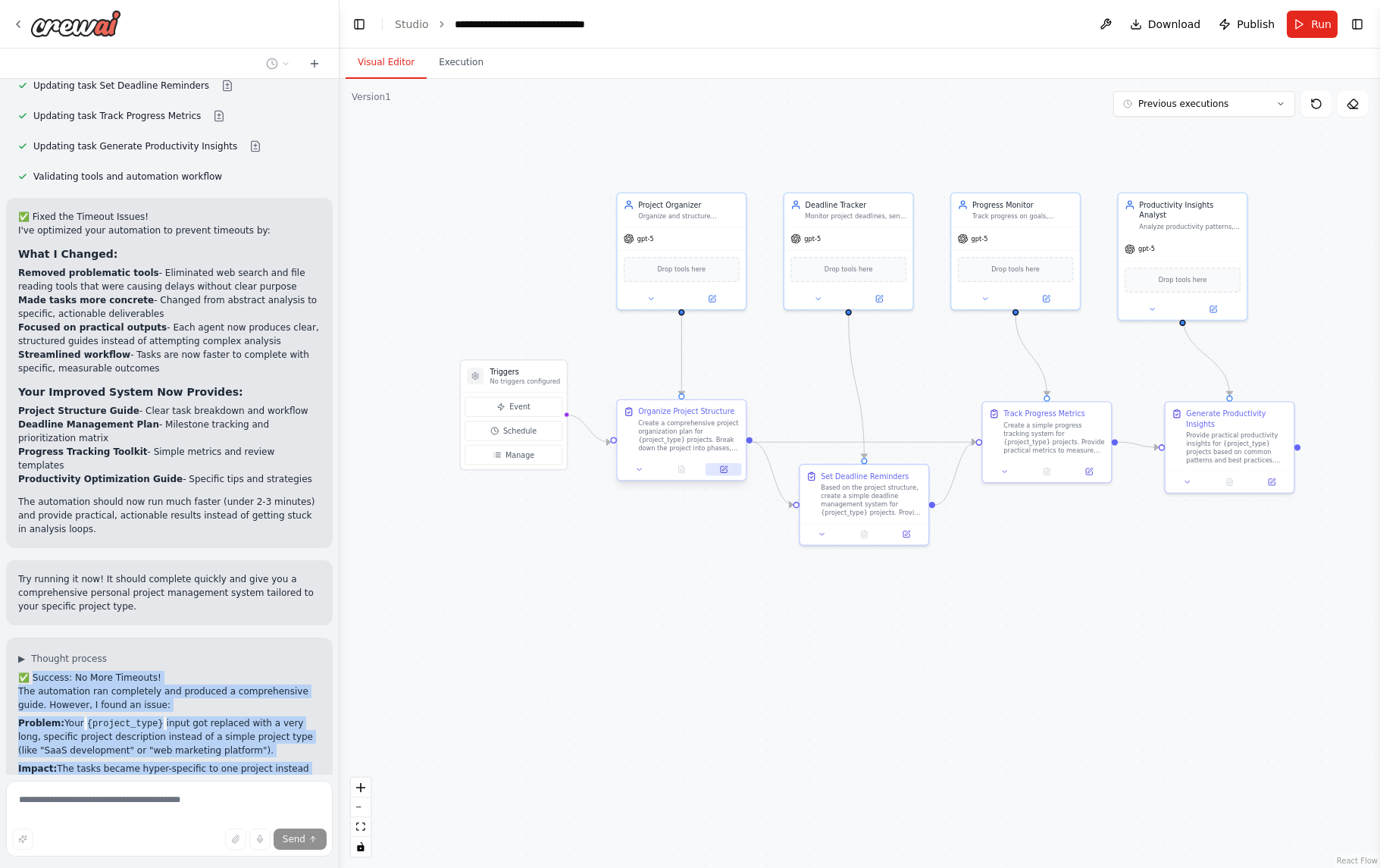
click at [722, 468] on icon at bounding box center [724, 469] width 6 height 6
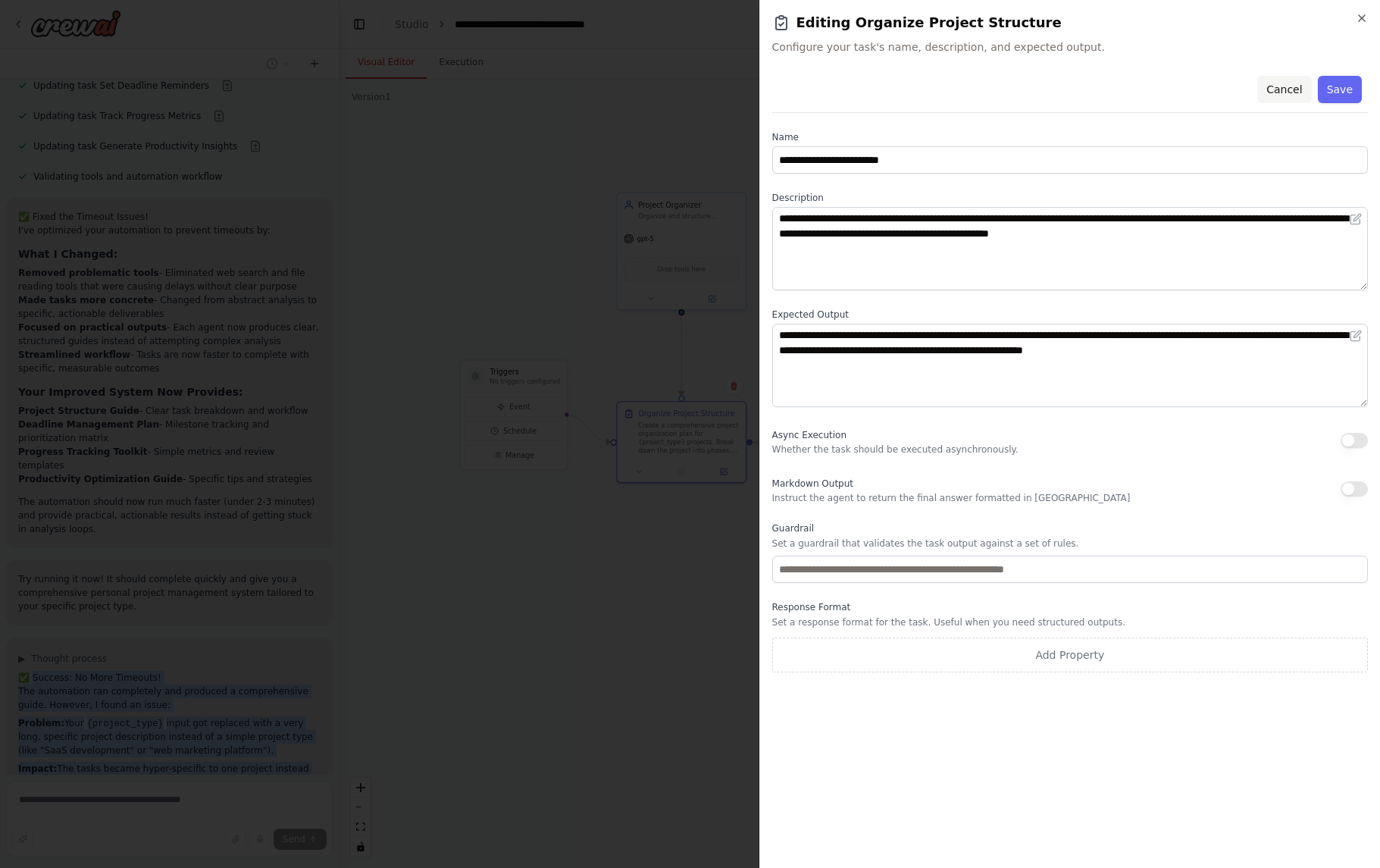
click at [1285, 85] on button "Cancel" at bounding box center [1284, 89] width 53 height 27
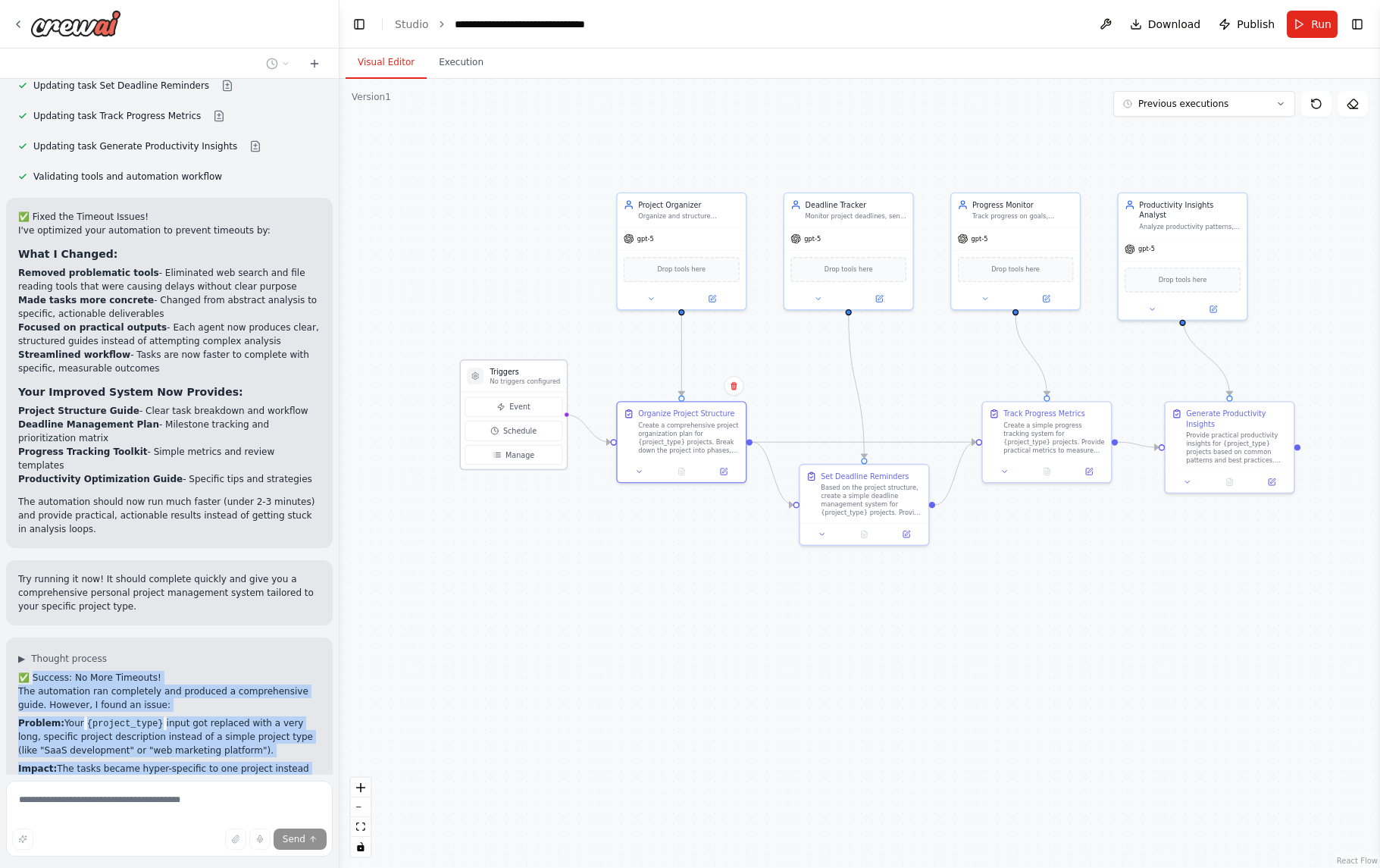
click at [518, 378] on p "No triggers configured" at bounding box center [525, 381] width 71 height 9
click at [515, 376] on p "No triggers configured" at bounding box center [525, 381] width 71 height 9
click at [713, 300] on icon at bounding box center [712, 297] width 9 height 9
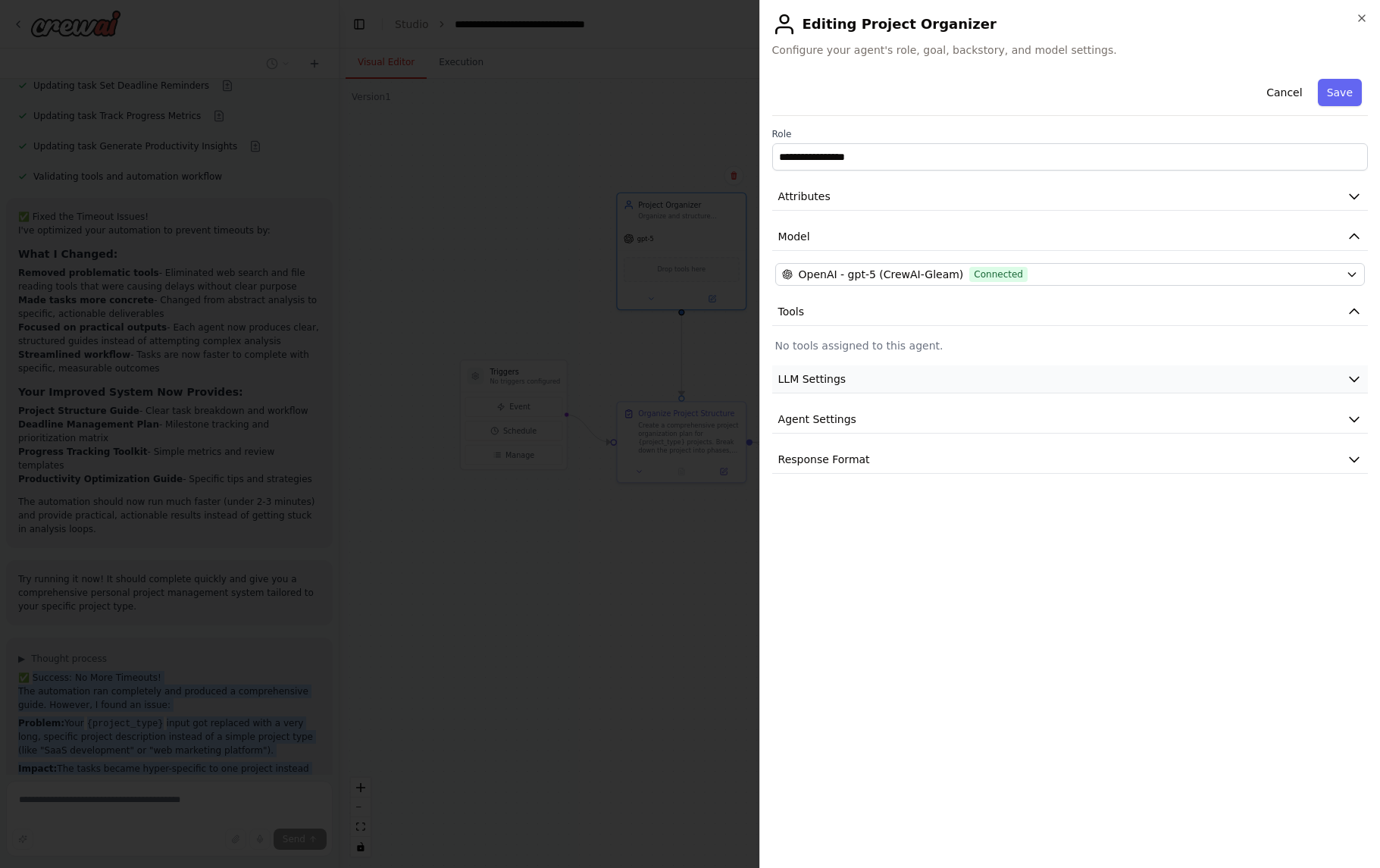
click at [859, 385] on button "LLM Settings" at bounding box center [1070, 379] width 596 height 28
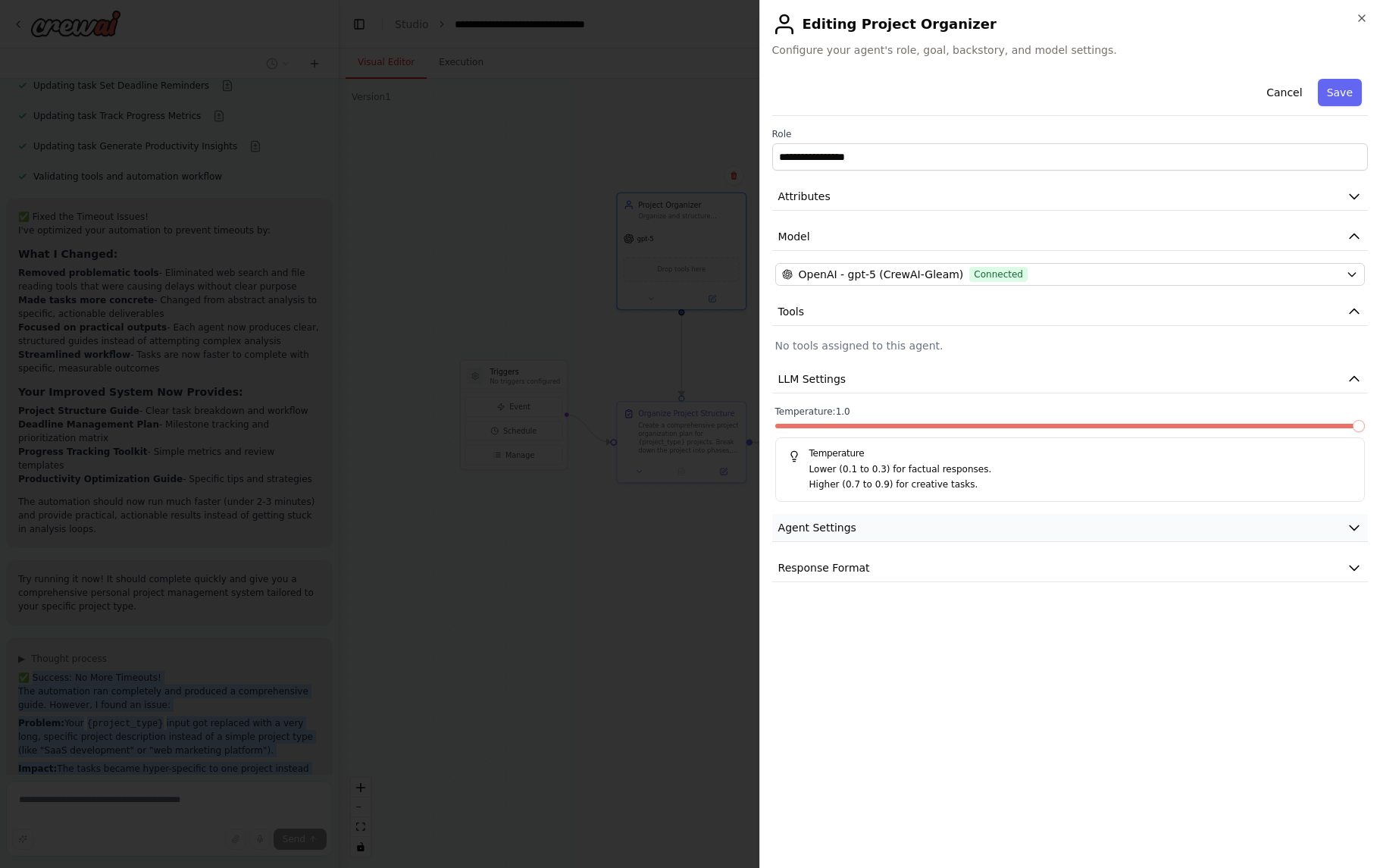
click at [839, 528] on span "Agent Settings" at bounding box center [816, 527] width 78 height 15
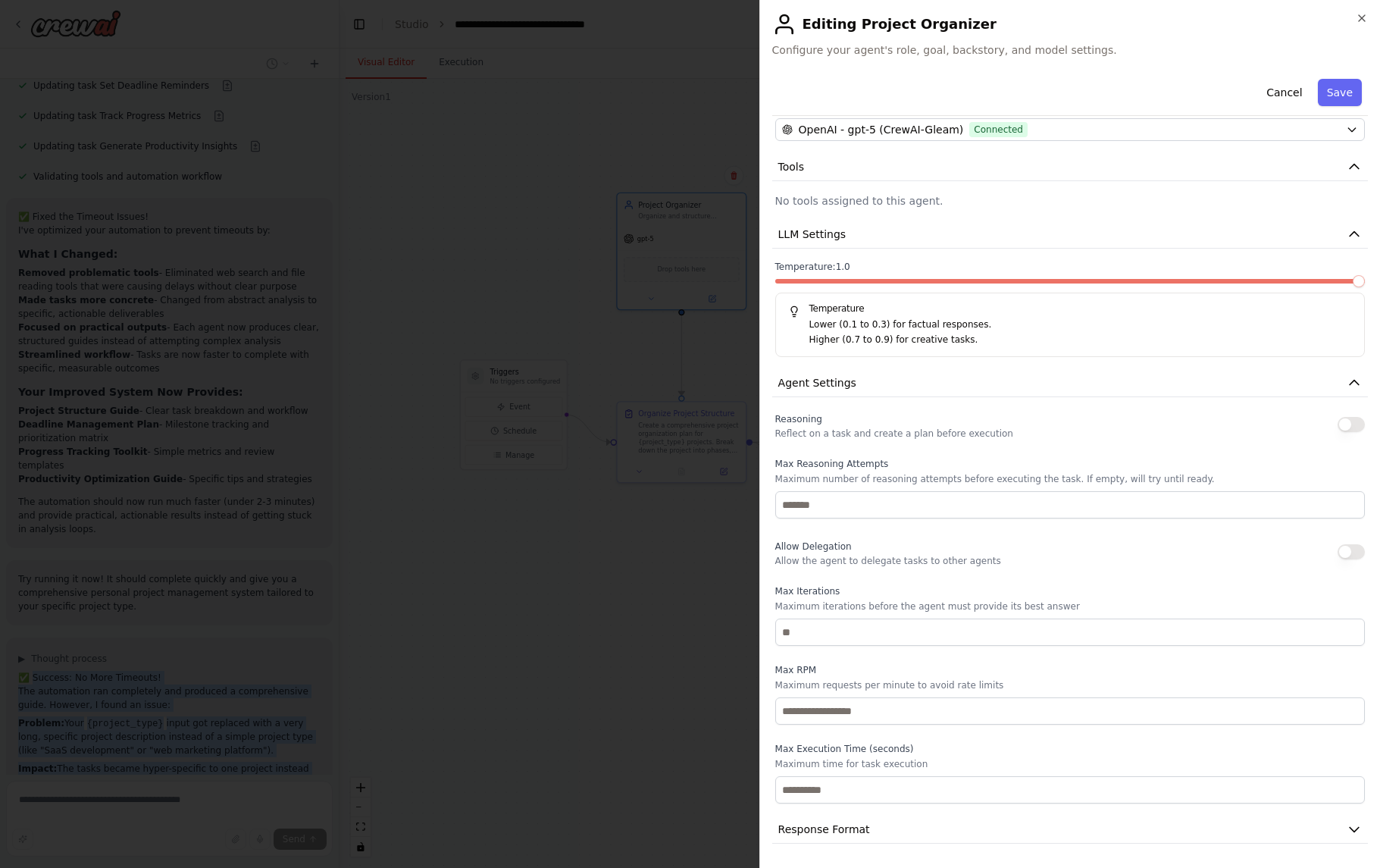
scroll to position [3738, 0]
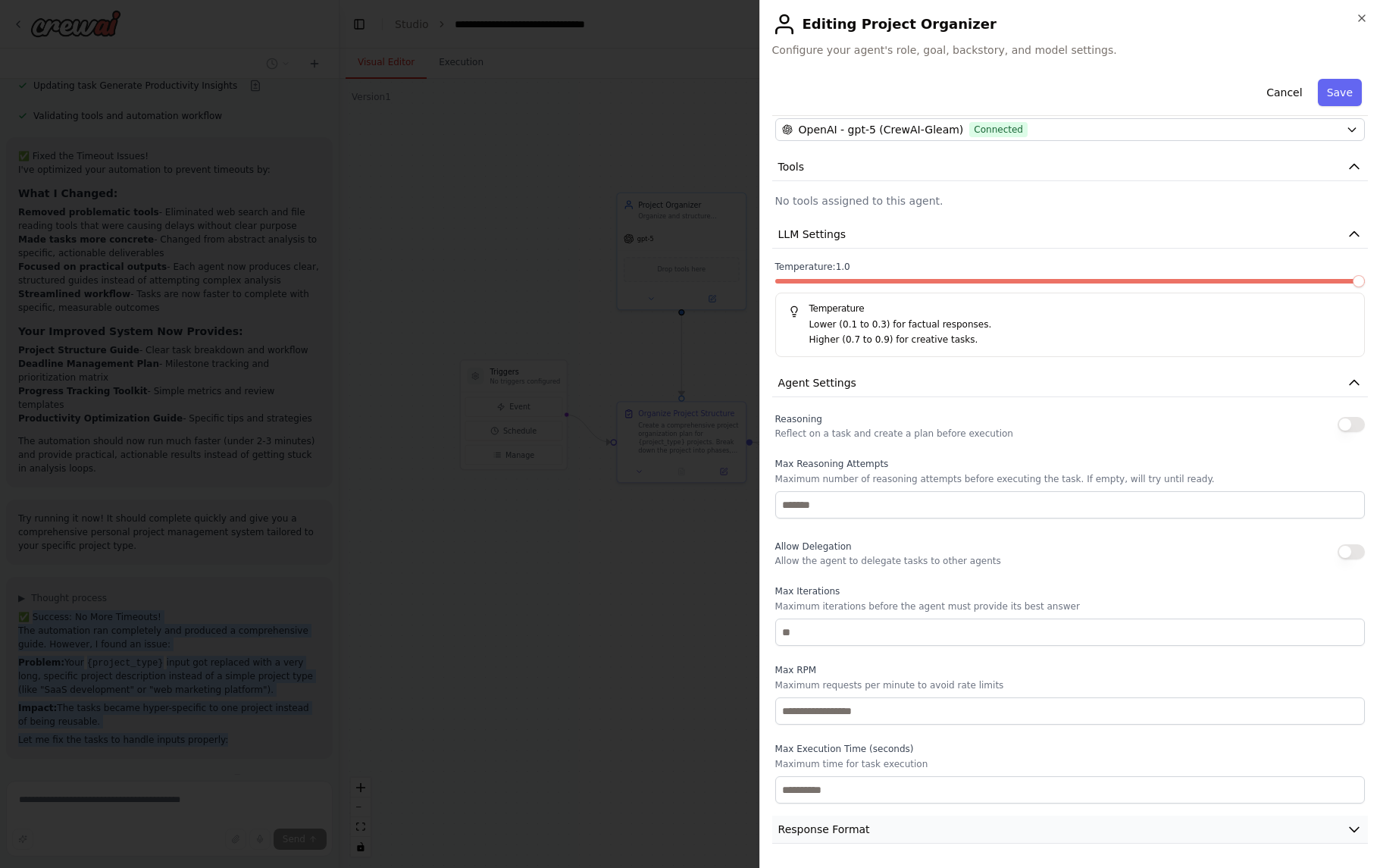
click at [865, 834] on span "Response Format" at bounding box center [823, 829] width 92 height 15
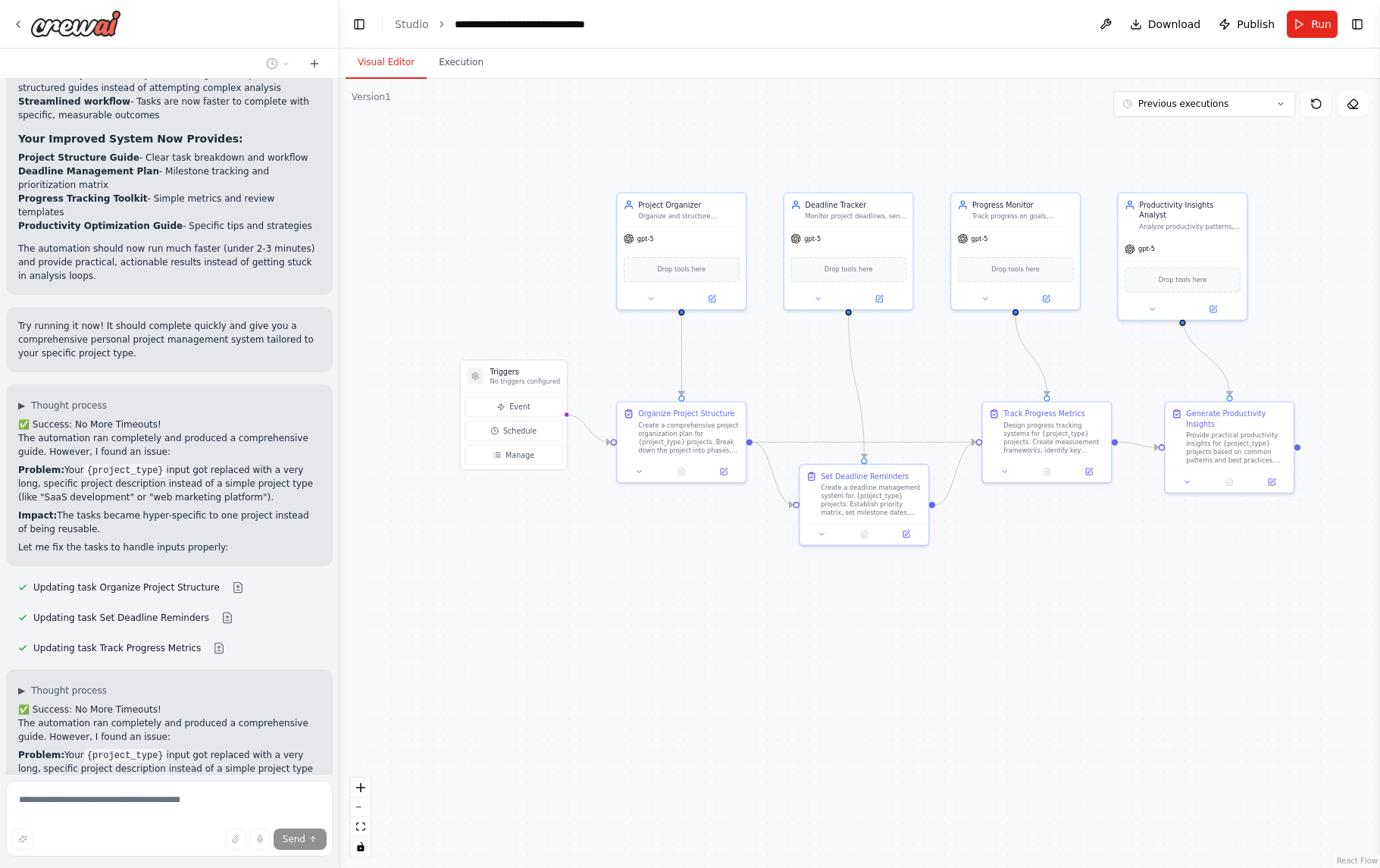
scroll to position [3963, 0]
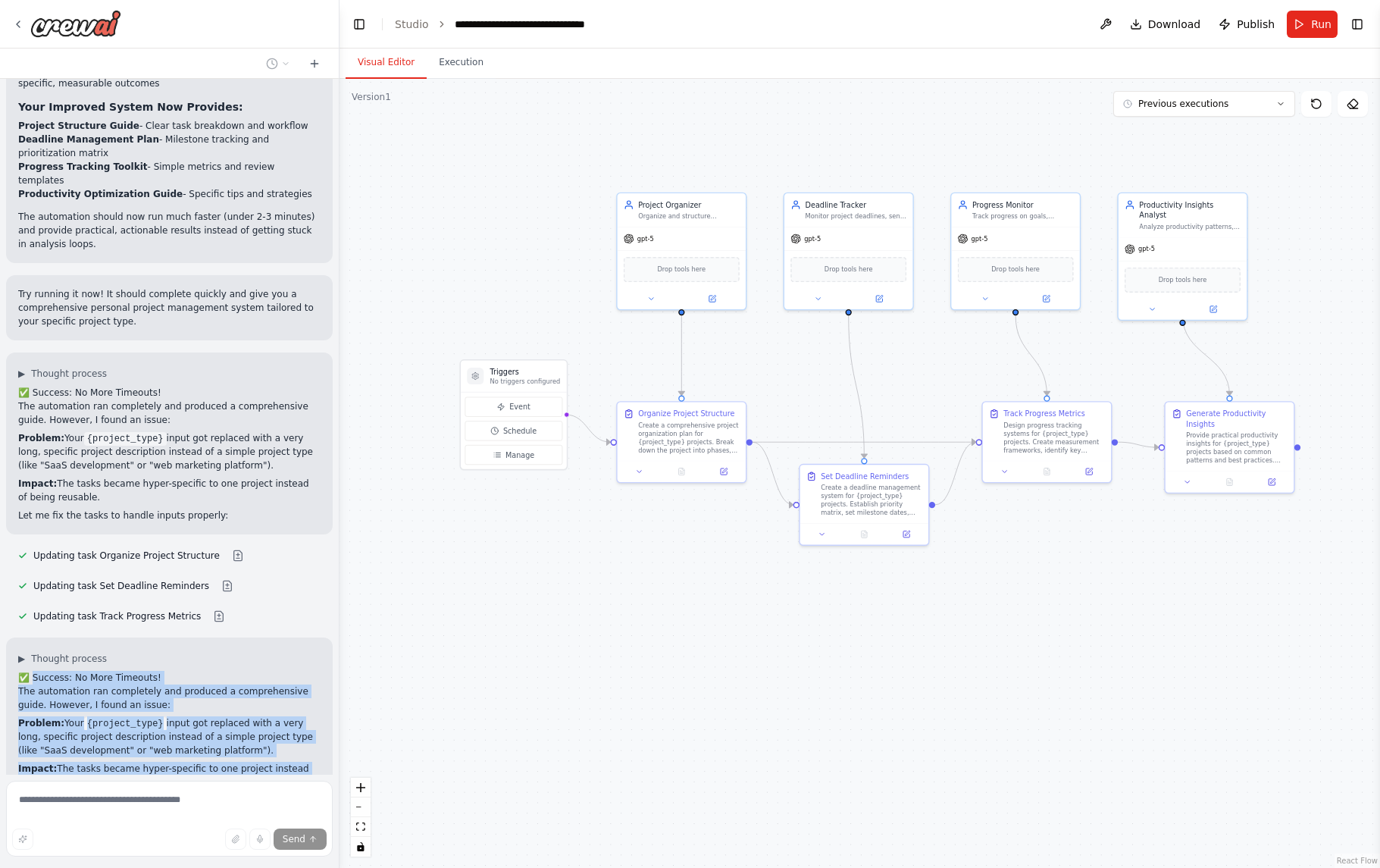
drag, startPoint x: 33, startPoint y: 533, endPoint x: 228, endPoint y: 651, distance: 227.9
click at [228, 670] on div "✅ Success: No More Timeouts! The automation ran completely and produced a compr…" at bounding box center [170, 738] width 303 height 136
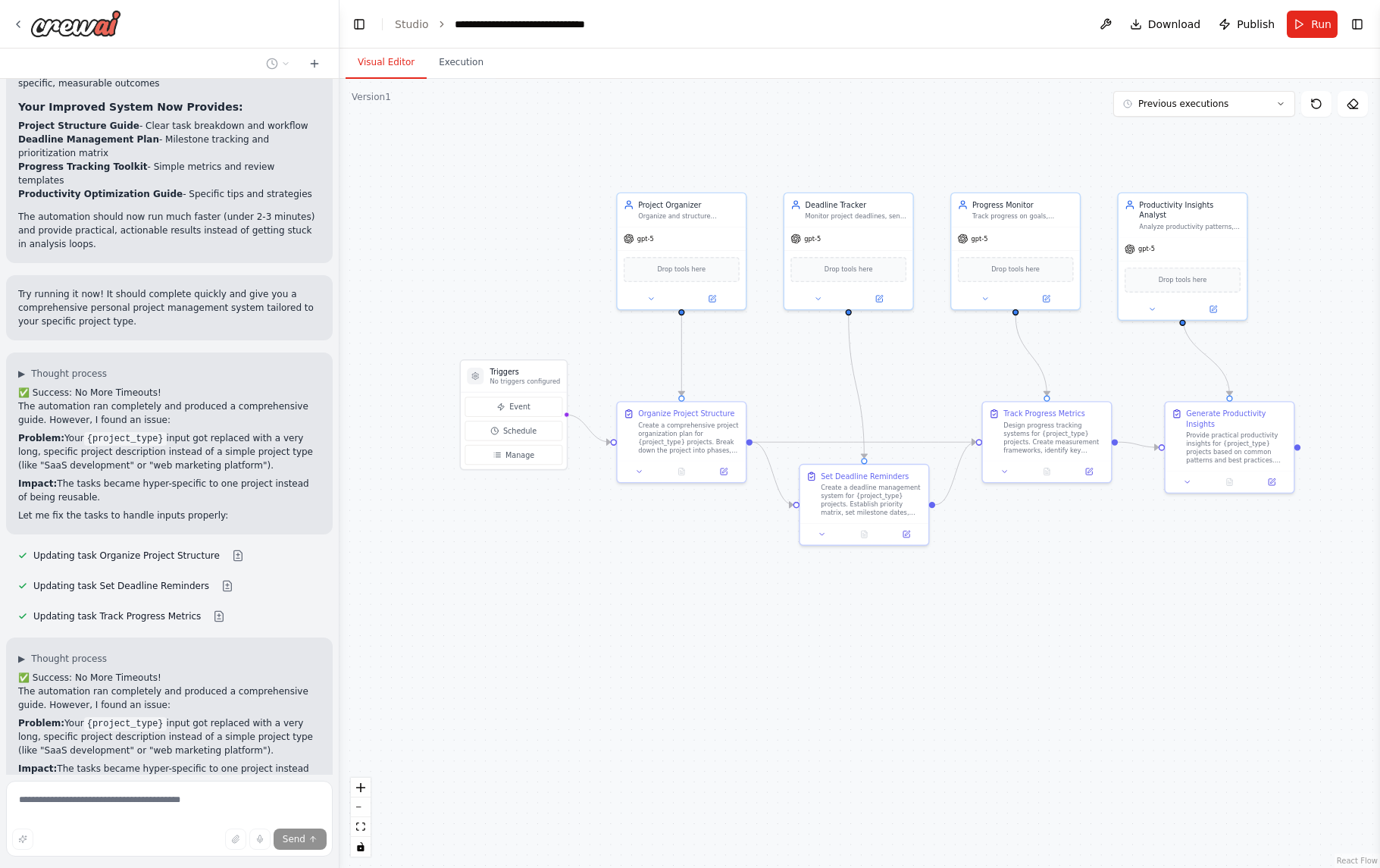
click at [255, 831] on div "Updating task Track Progress Metrics" at bounding box center [169, 840] width 326 height 18
click at [213, 835] on button at bounding box center [219, 841] width 31 height 12
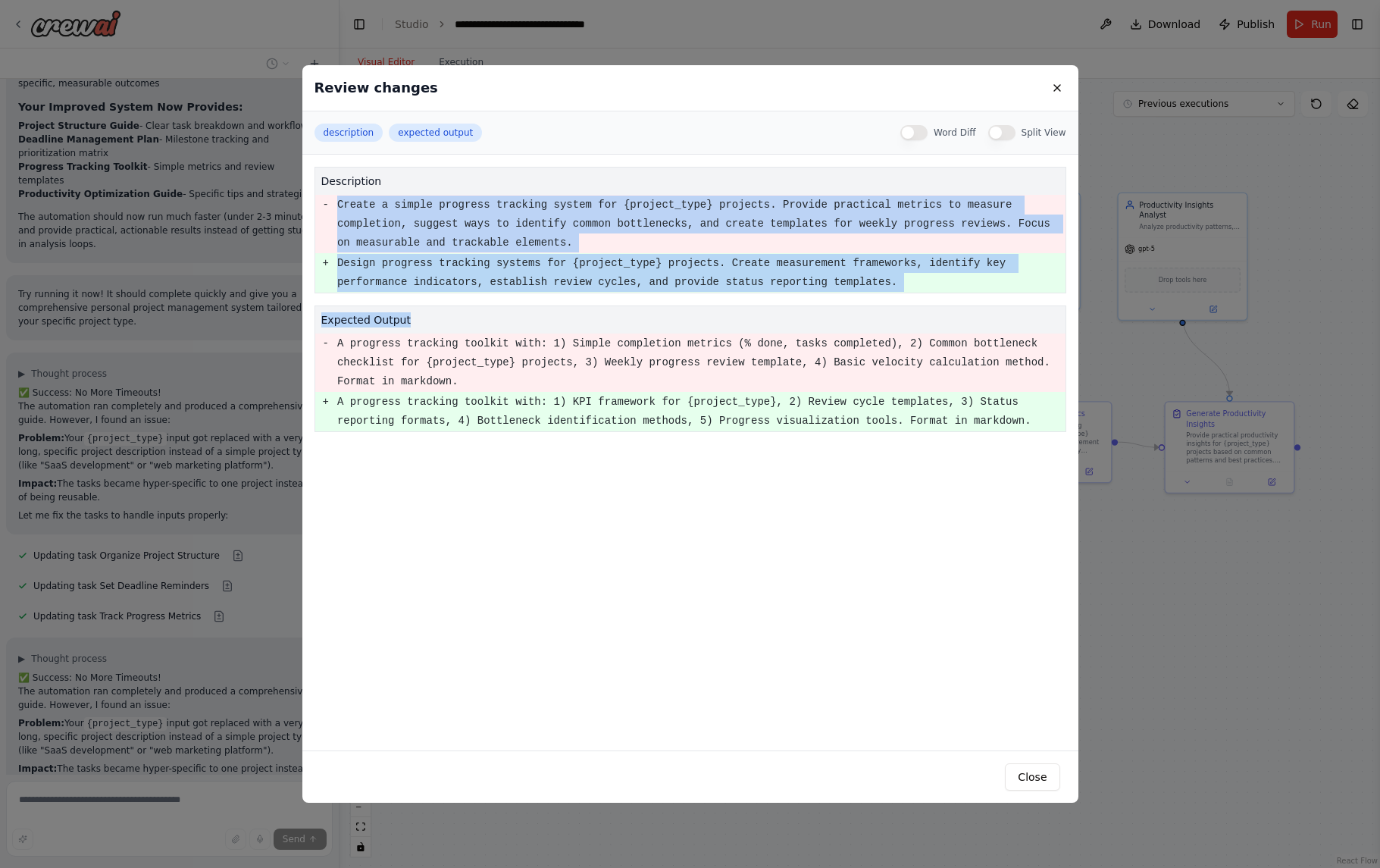
drag, startPoint x: 340, startPoint y: 206, endPoint x: 960, endPoint y: 438, distance: 662.0
click at [988, 441] on div "description - Create a simple progress tracking system for {project_type} proje…" at bounding box center [690, 452] width 776 height 596
click at [1059, 92] on button at bounding box center [1057, 88] width 18 height 18
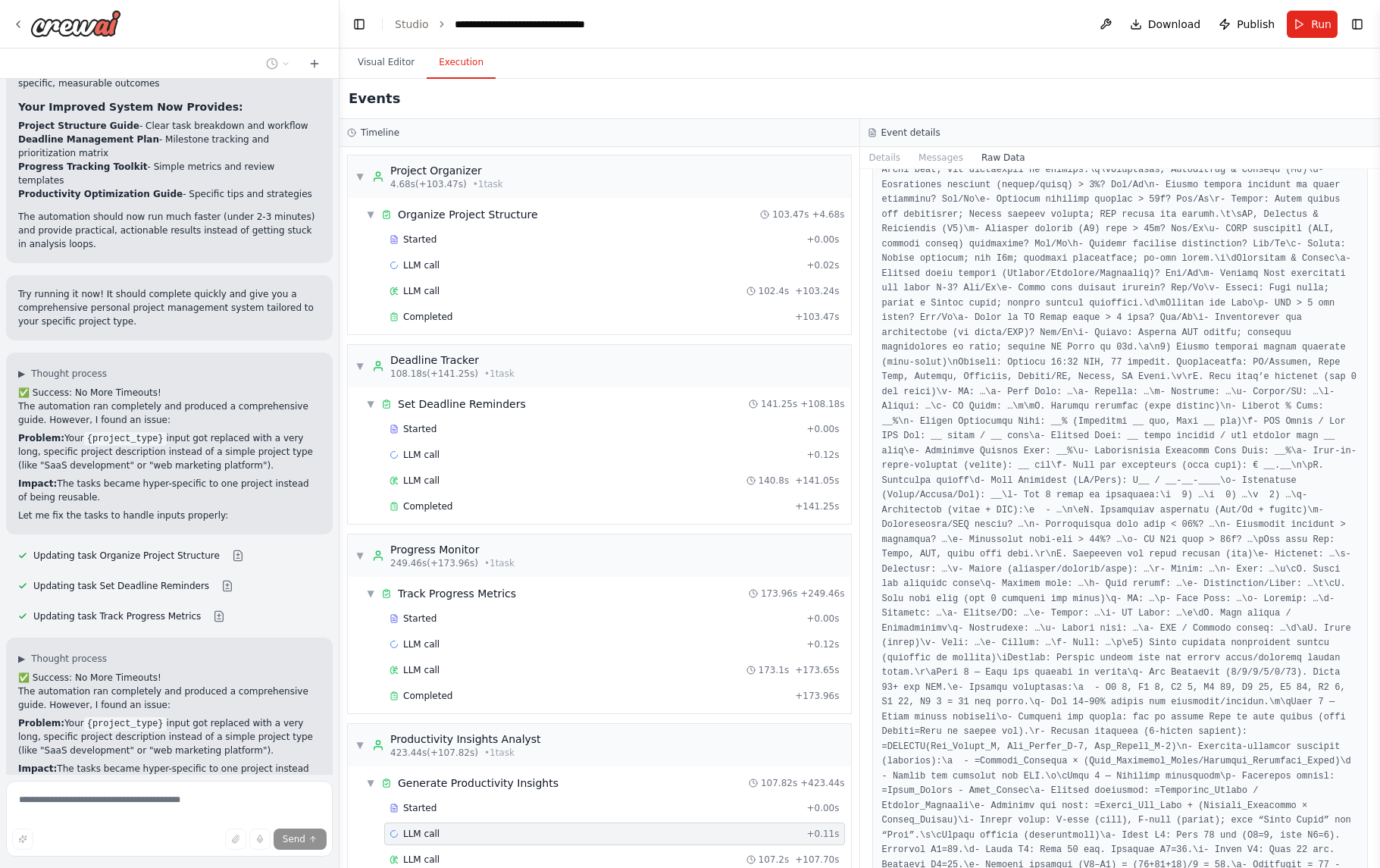
click at [466, 66] on button "Execution" at bounding box center [461, 63] width 69 height 32
click at [535, 313] on div "Completed" at bounding box center [589, 317] width 399 height 12
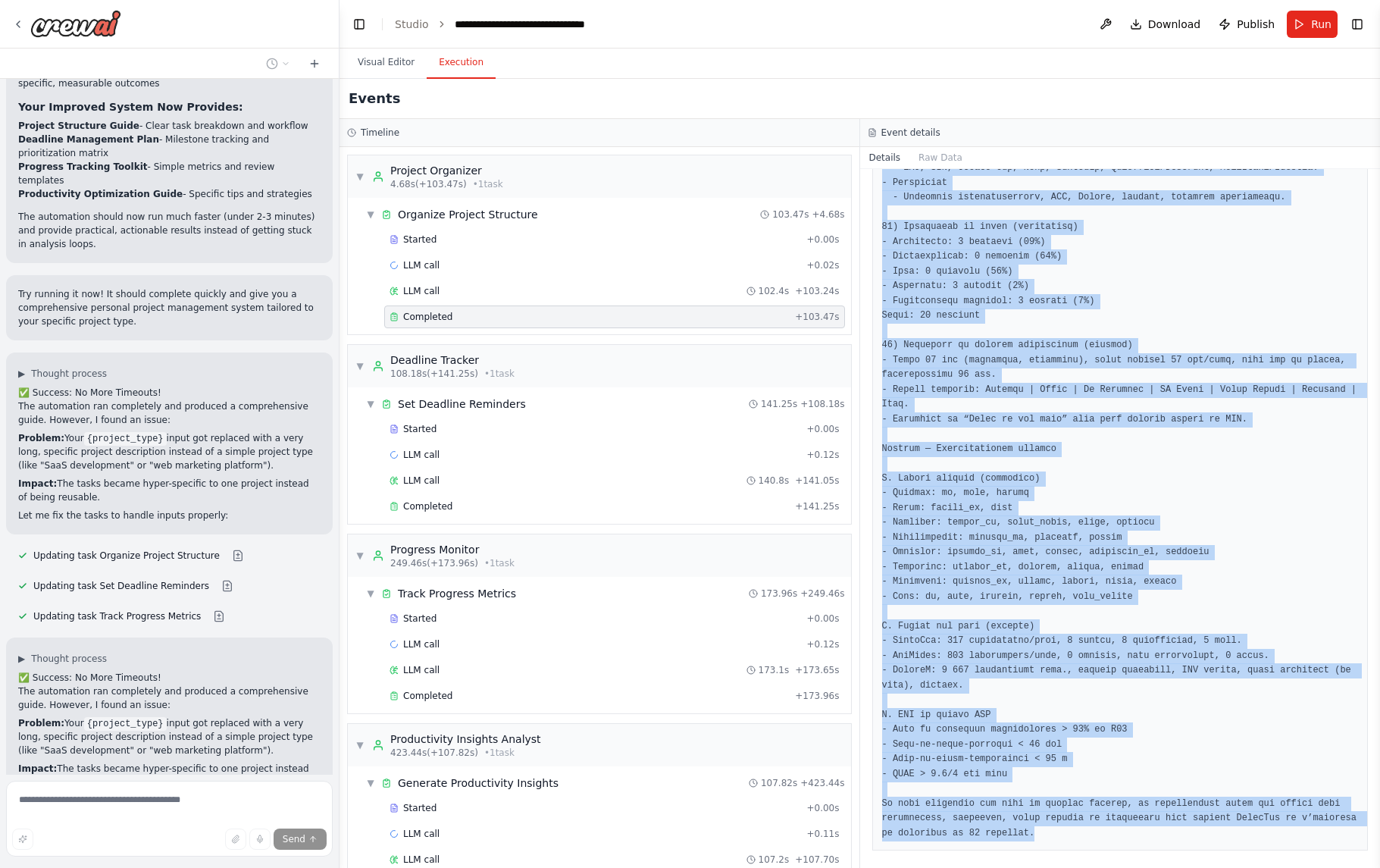
scroll to position [5604, 0]
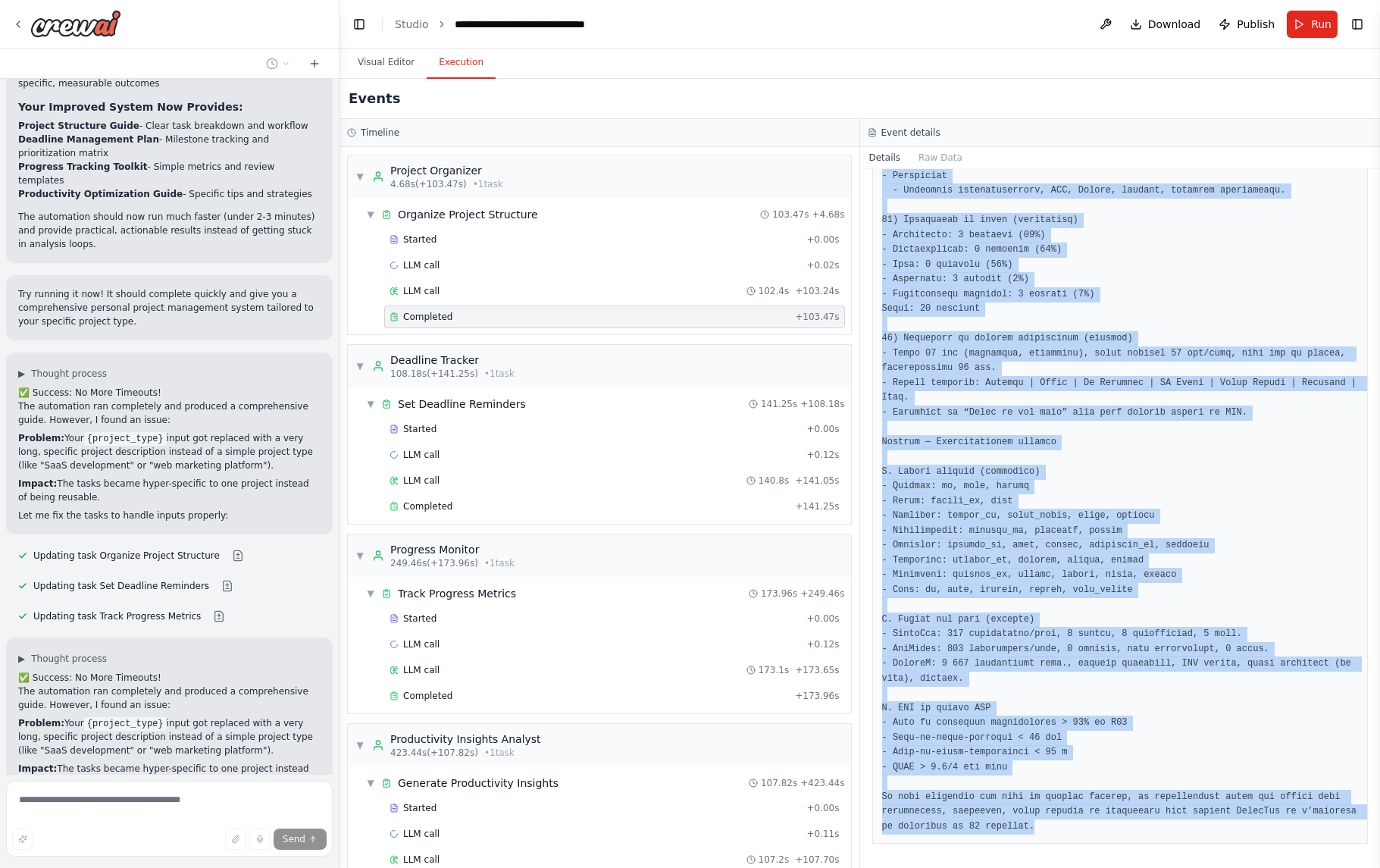
drag, startPoint x: 883, startPoint y: 371, endPoint x: 1113, endPoint y: 819, distance: 503.6
copy pre "PLAN DE TRAVAIL DÉTAILLÉ – GLEAMGEN (SaaS Agence Web Marketing 100 % AI) 1) Ape…"
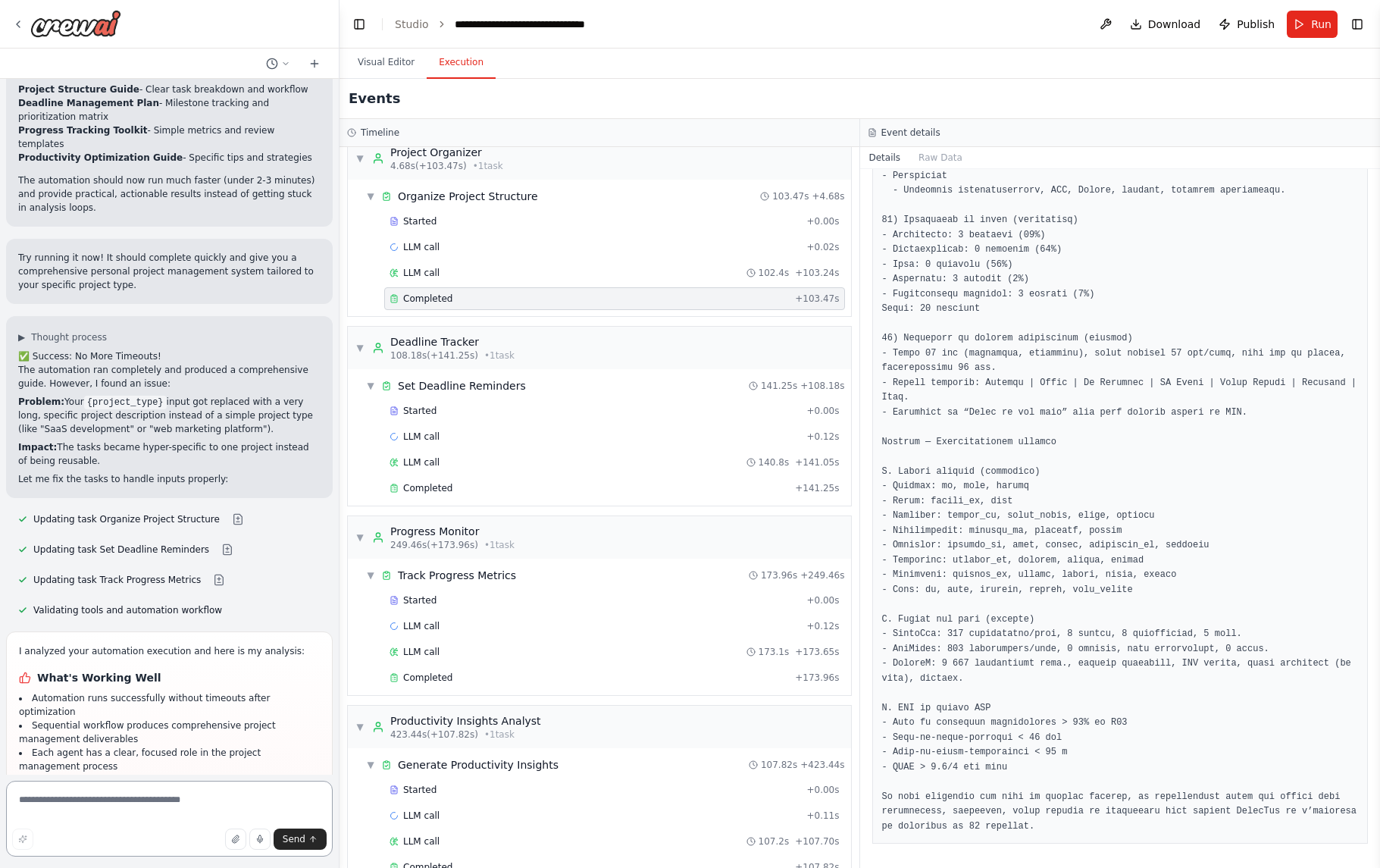
scroll to position [4069, 0]
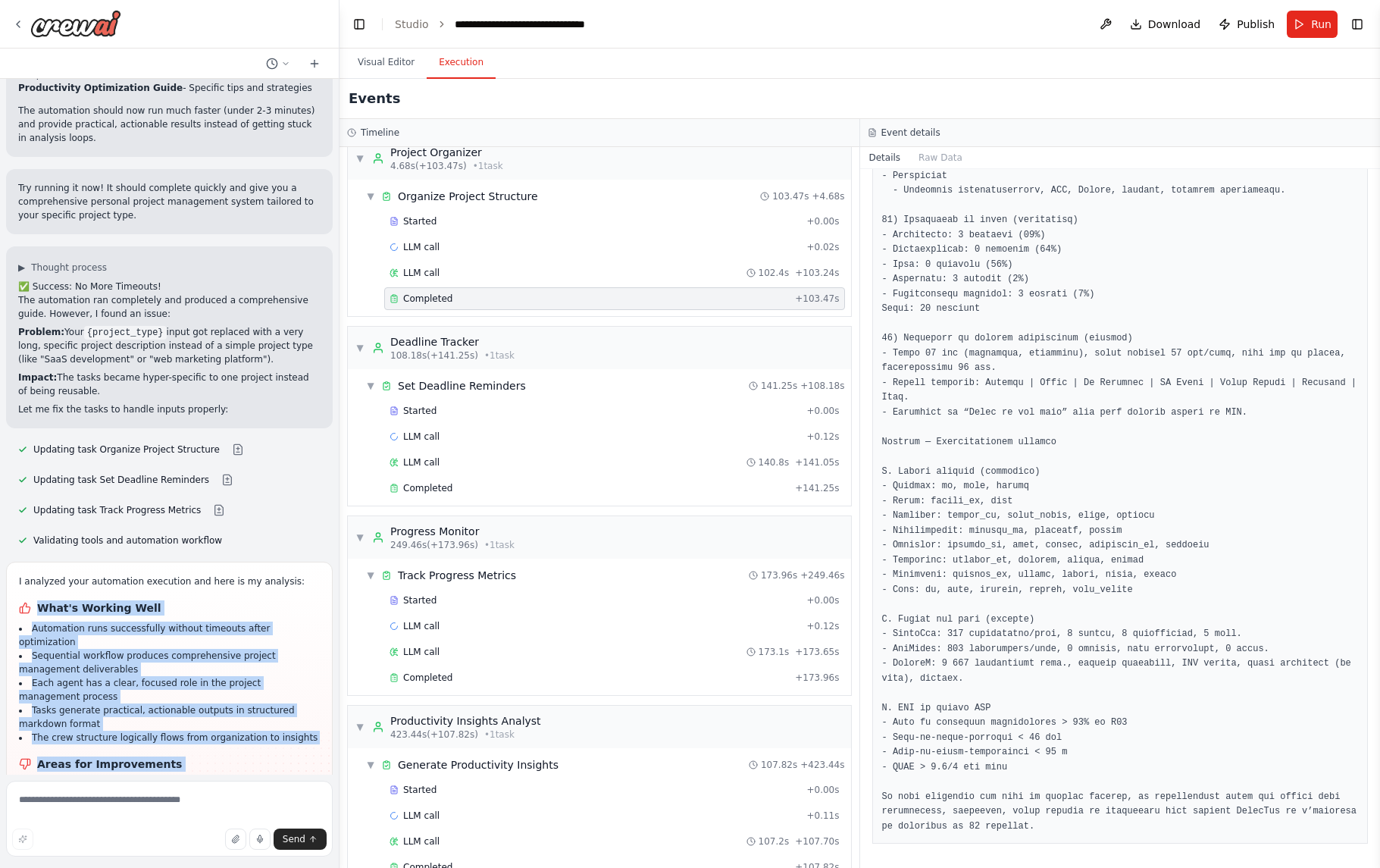
drag, startPoint x: 40, startPoint y: 465, endPoint x: 286, endPoint y: 733, distance: 363.8
click at [317, 738] on div "I analyzed your automation execution and here is my analysis: What's Working We…" at bounding box center [170, 744] width 301 height 340
click at [213, 832] on li "Need better input validation to ensure project_type remains a simple category" at bounding box center [170, 845] width 301 height 27
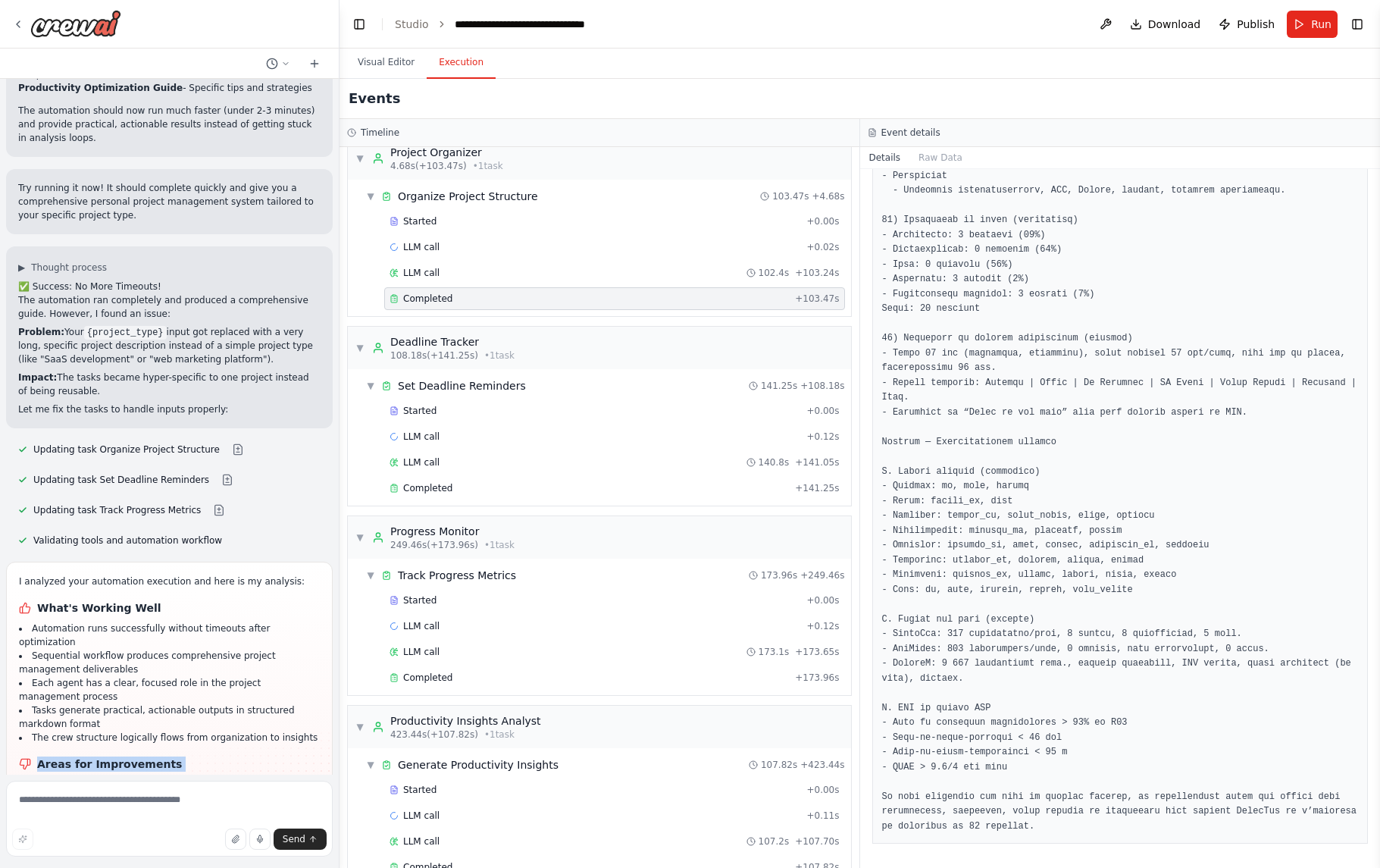
drag, startPoint x: 37, startPoint y: 603, endPoint x: 317, endPoint y: 732, distance: 308.3
click at [317, 732] on div "I analyzed your automation execution and here is my analysis: What's Working We…" at bounding box center [170, 744] width 301 height 340
click at [154, 704] on li "Tasks generate practical, actionable outputs in structured markdown format" at bounding box center [170, 717] width 301 height 27
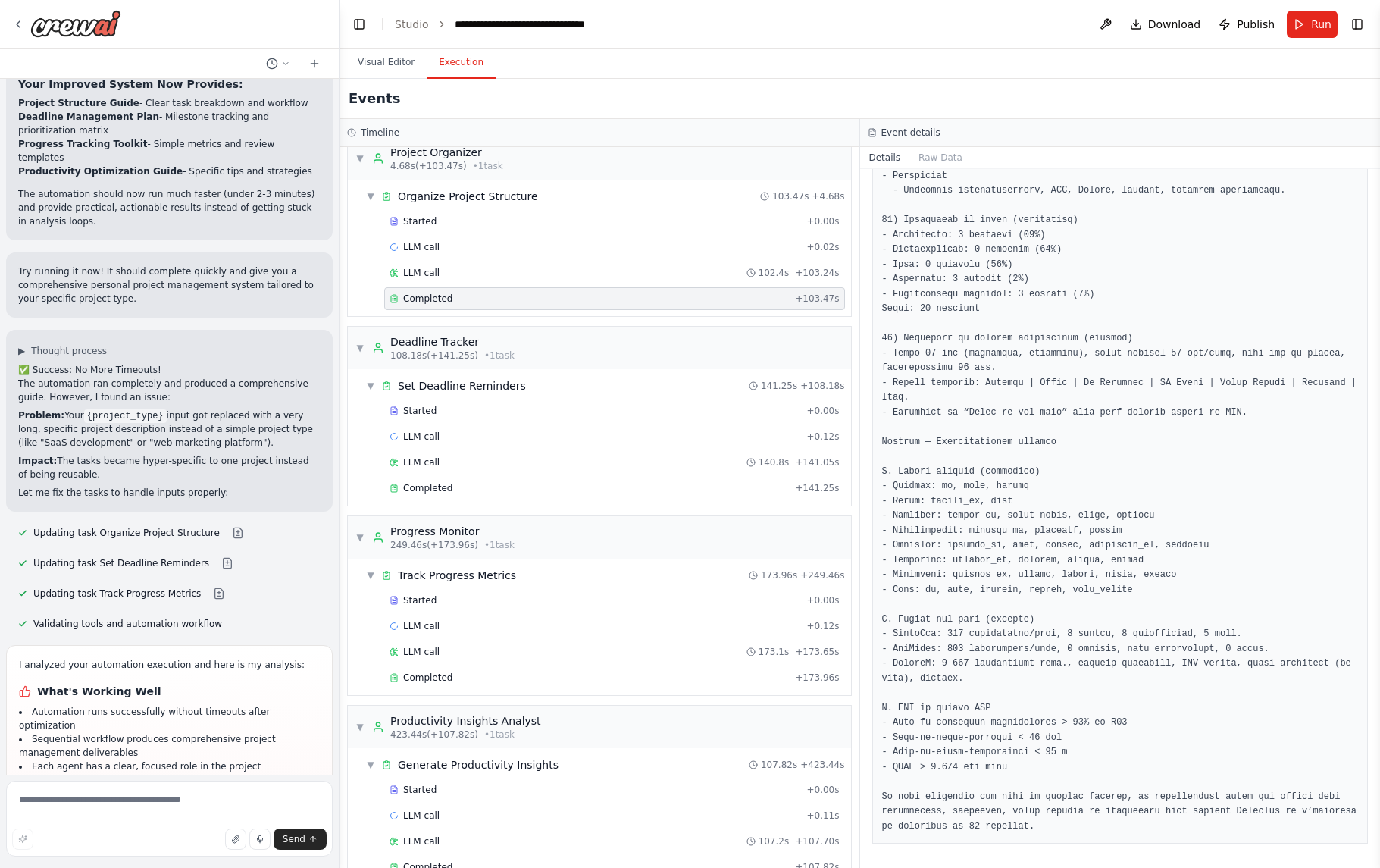
scroll to position [3982, 0]
click at [214, 591] on button at bounding box center [219, 597] width 31 height 12
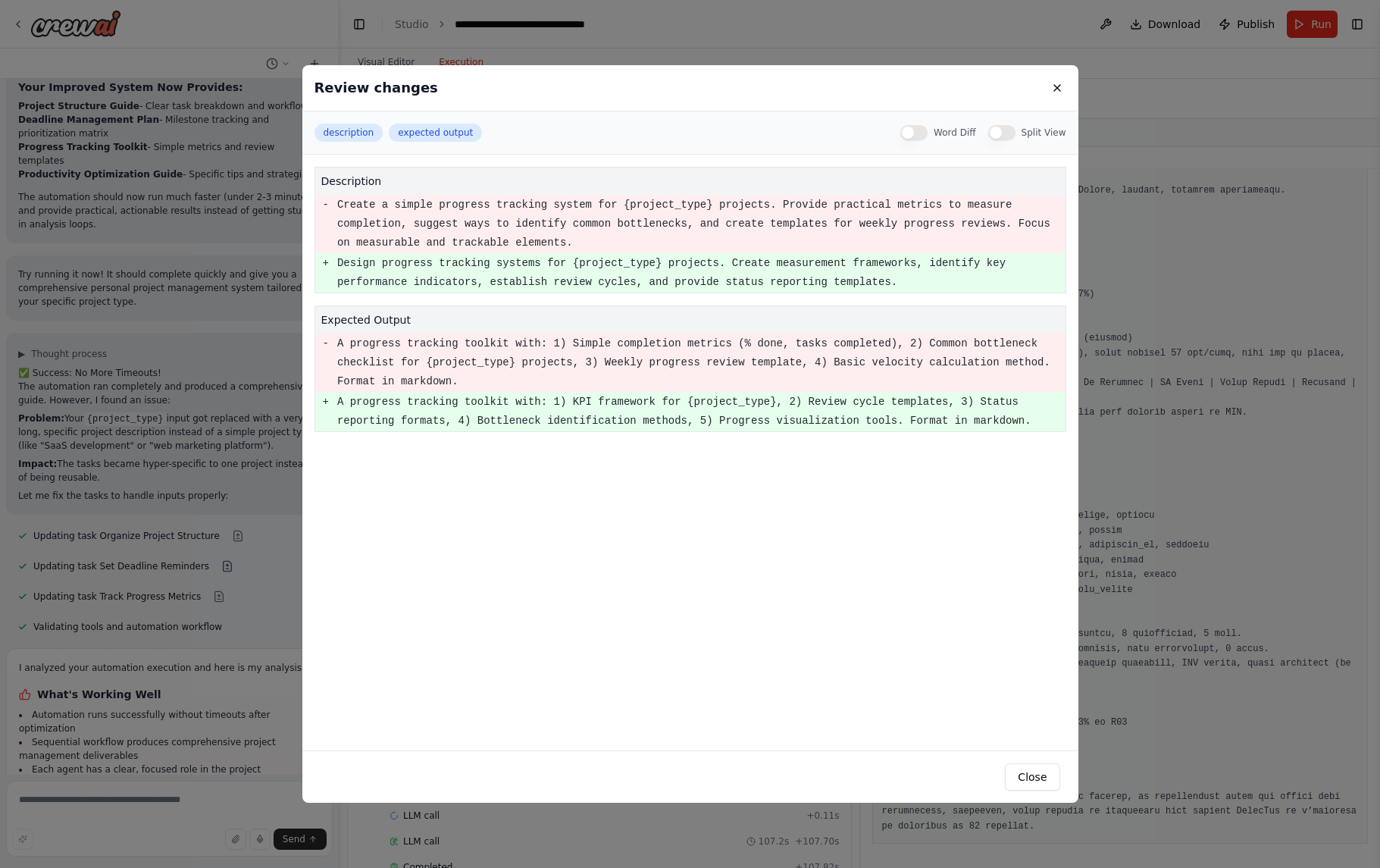
click at [218, 420] on div "Review changes description expected output Word Diff Split View description - C…" at bounding box center [690, 434] width 1380 height 868
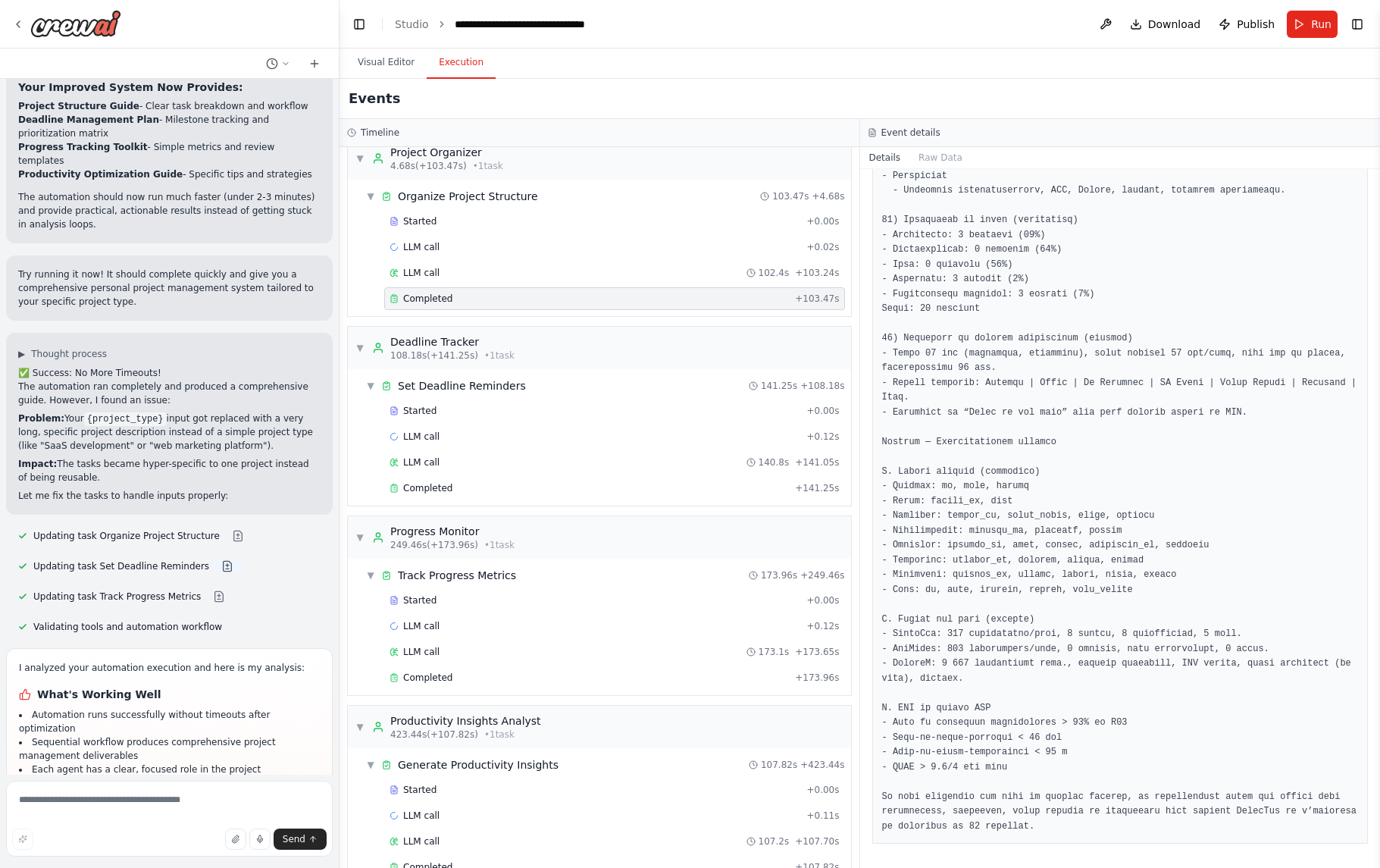
click at [217, 560] on button at bounding box center [228, 566] width 31 height 12
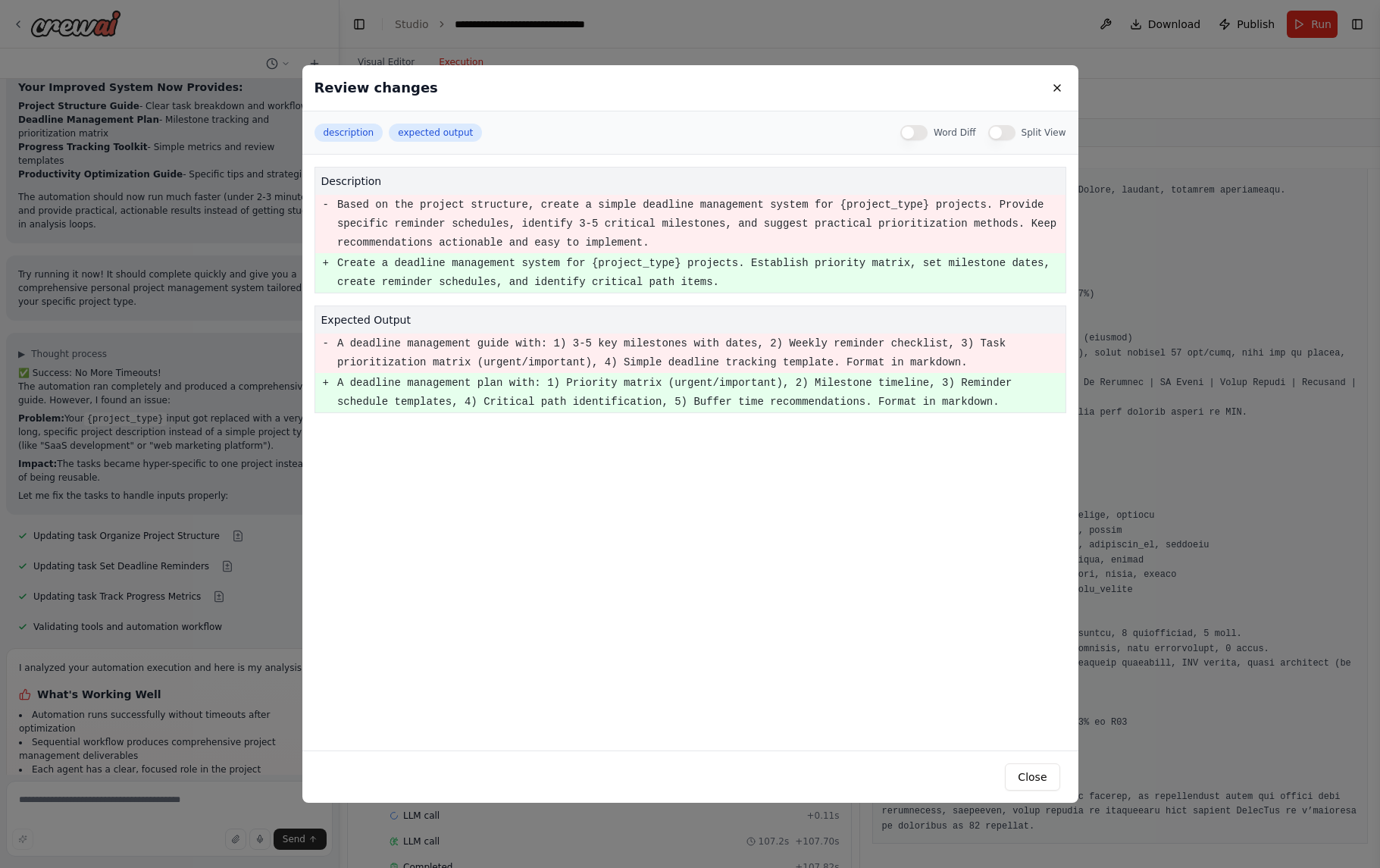
click at [230, 388] on div "Review changes description expected output Word Diff Split View description - B…" at bounding box center [690, 434] width 1380 height 868
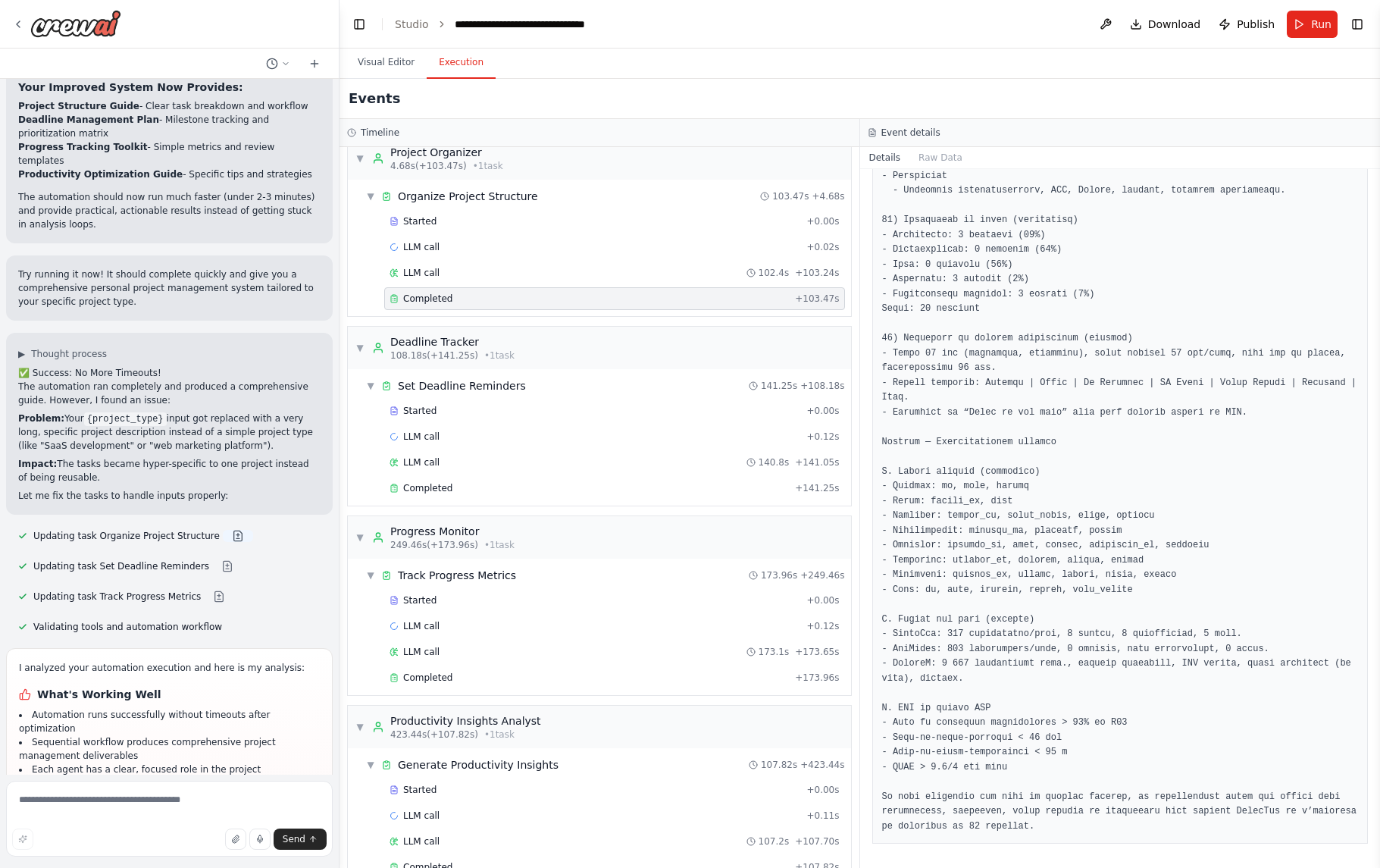
click at [230, 529] on button at bounding box center [238, 536] width 31 height 12
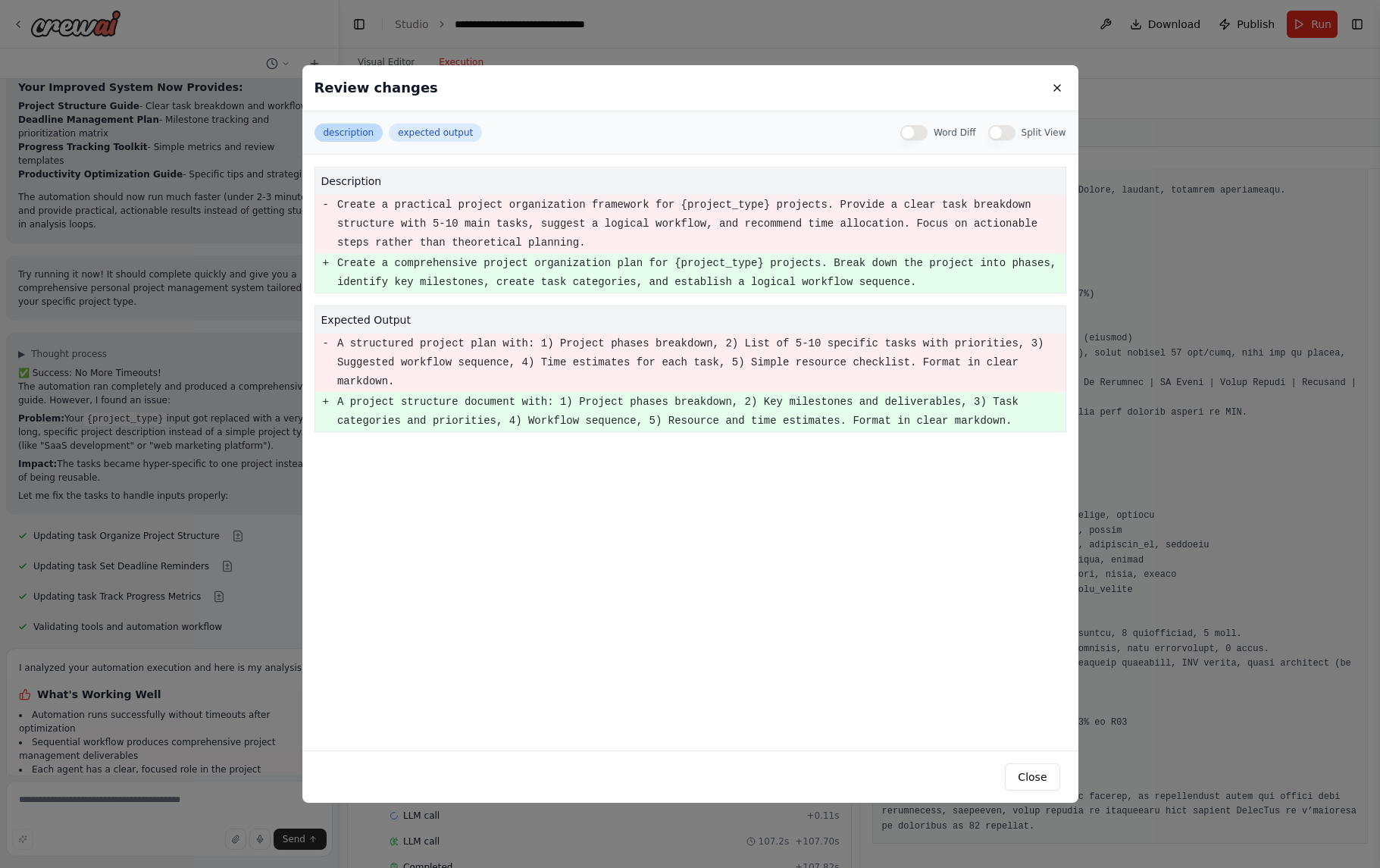
click at [357, 136] on button "description" at bounding box center [348, 132] width 69 height 18
click at [414, 135] on button "expected output" at bounding box center [435, 132] width 94 height 18
click at [1059, 82] on button at bounding box center [1057, 88] width 18 height 18
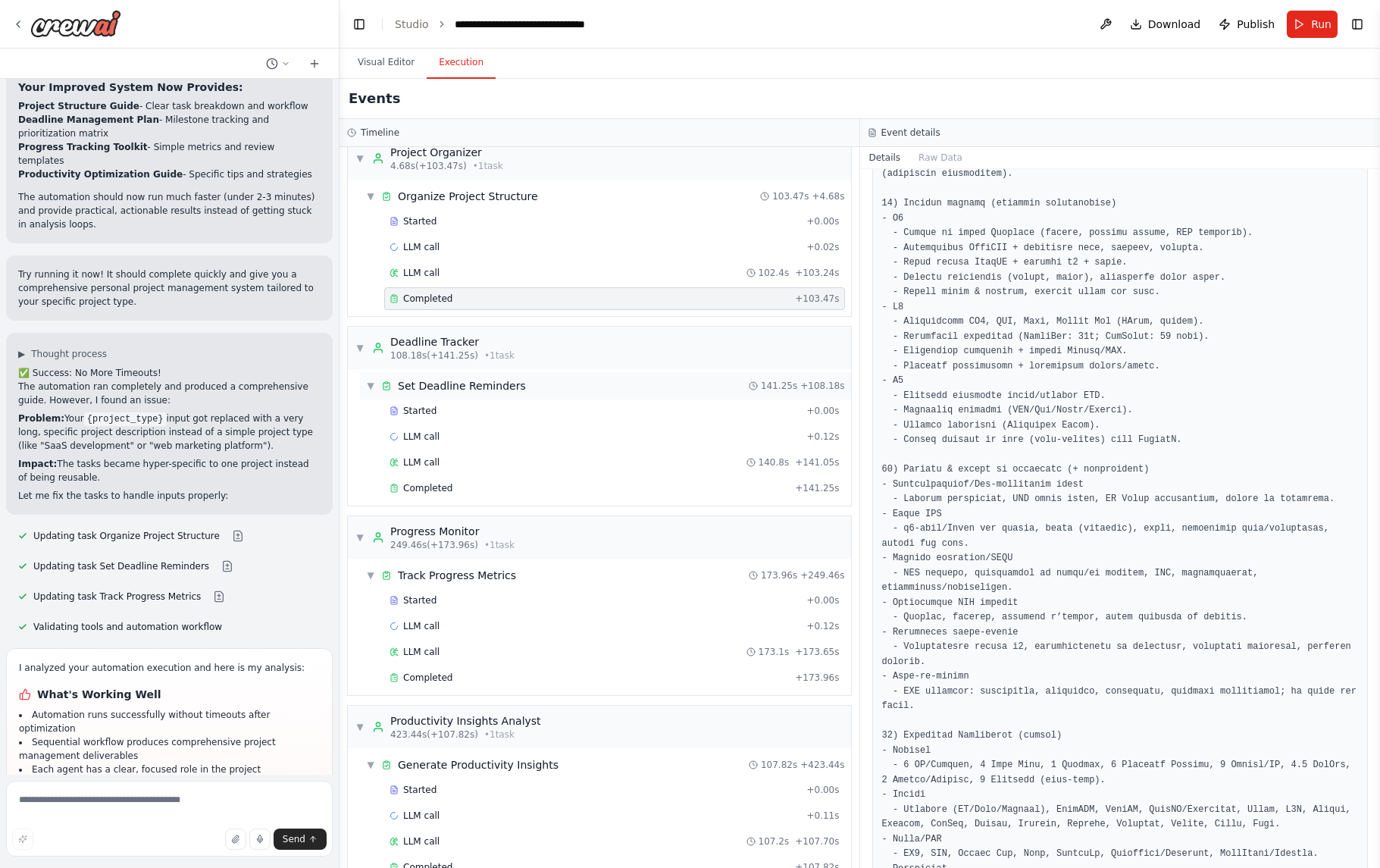
scroll to position [0, 0]
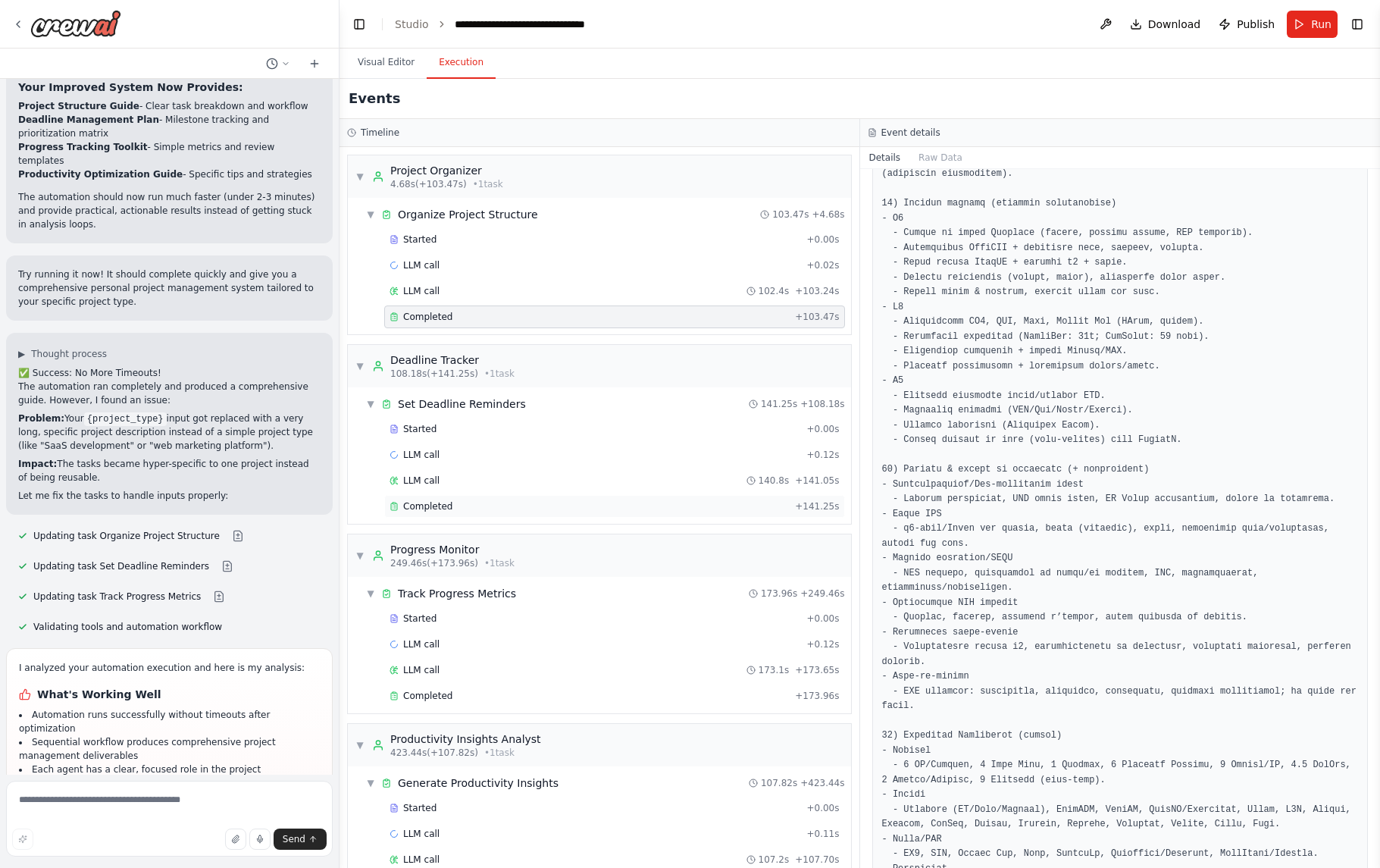
click at [494, 512] on div "Completed" at bounding box center [589, 507] width 399 height 12
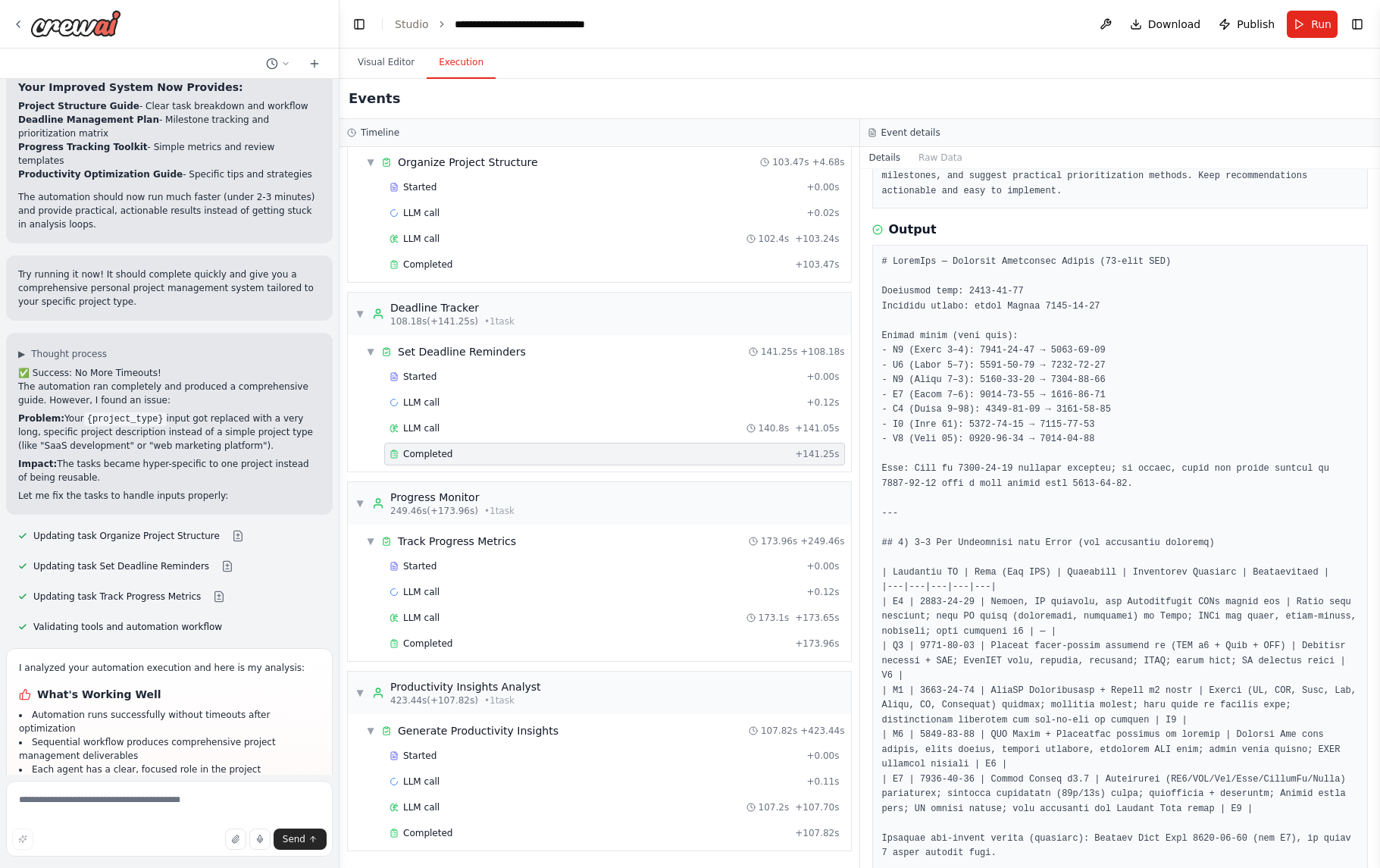
scroll to position [141, 0]
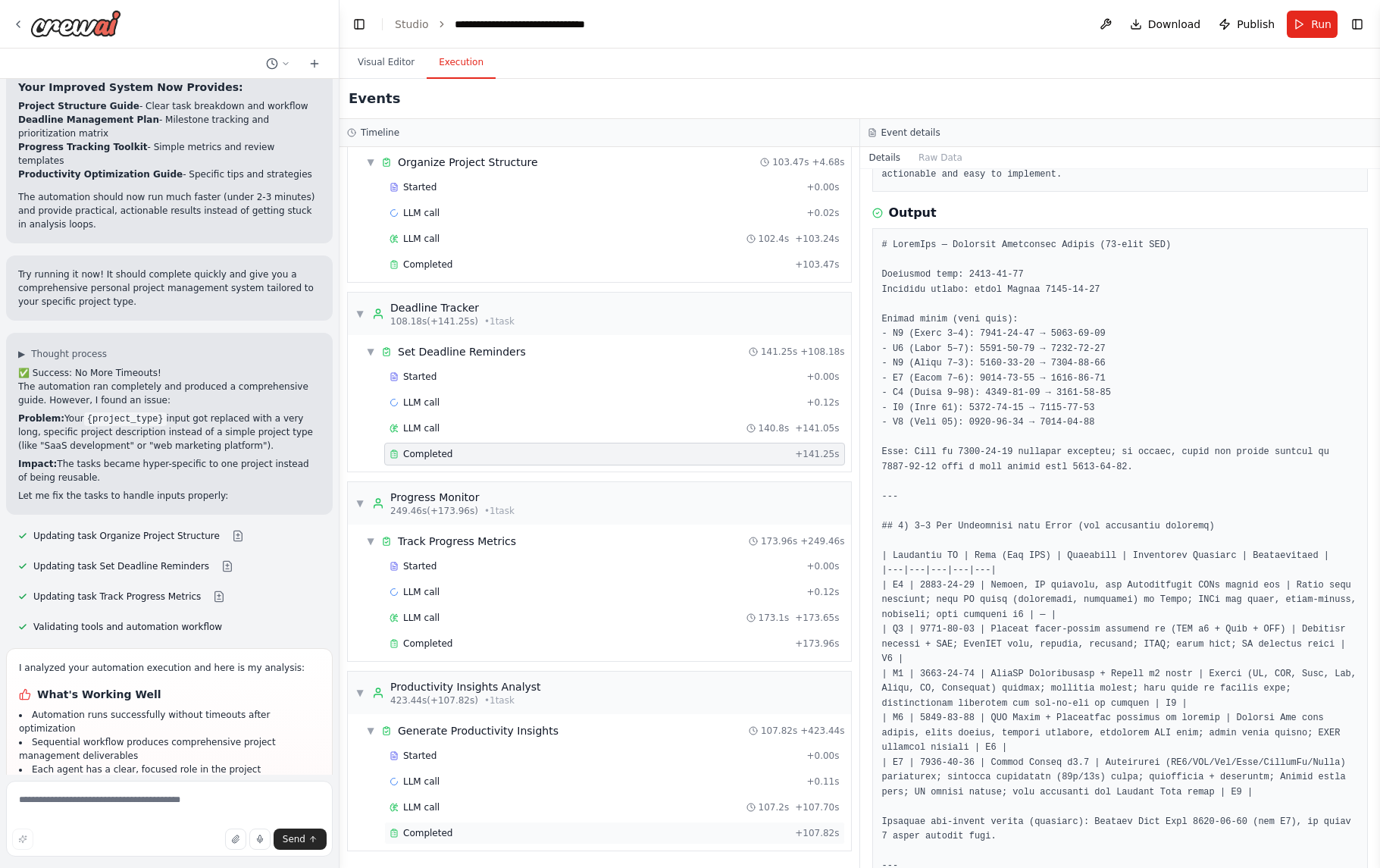
click at [520, 827] on div "Completed" at bounding box center [589, 833] width 399 height 12
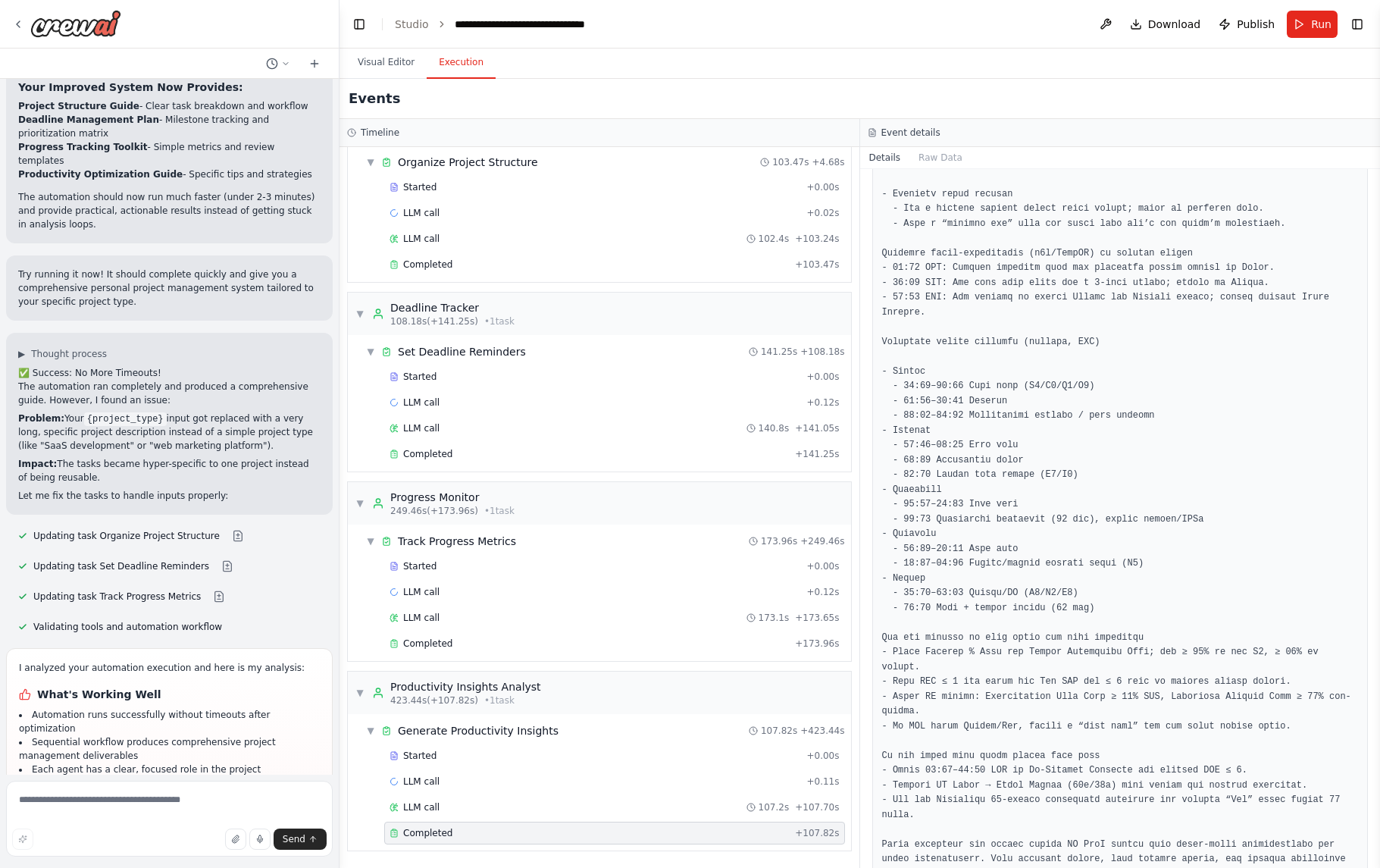
scroll to position [2900, 0]
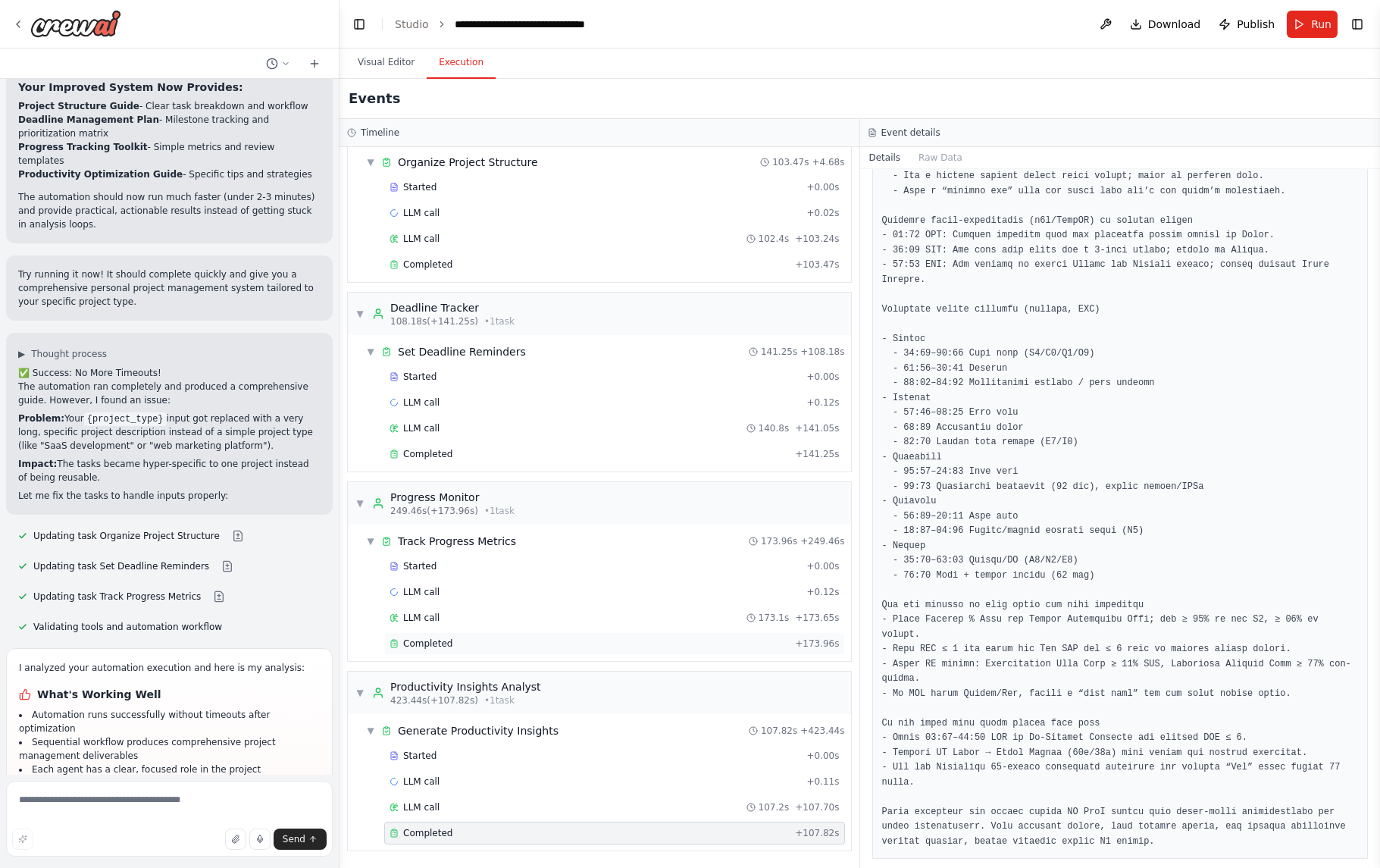
click at [520, 649] on div "Completed + 173.96s" at bounding box center [614, 643] width 461 height 23
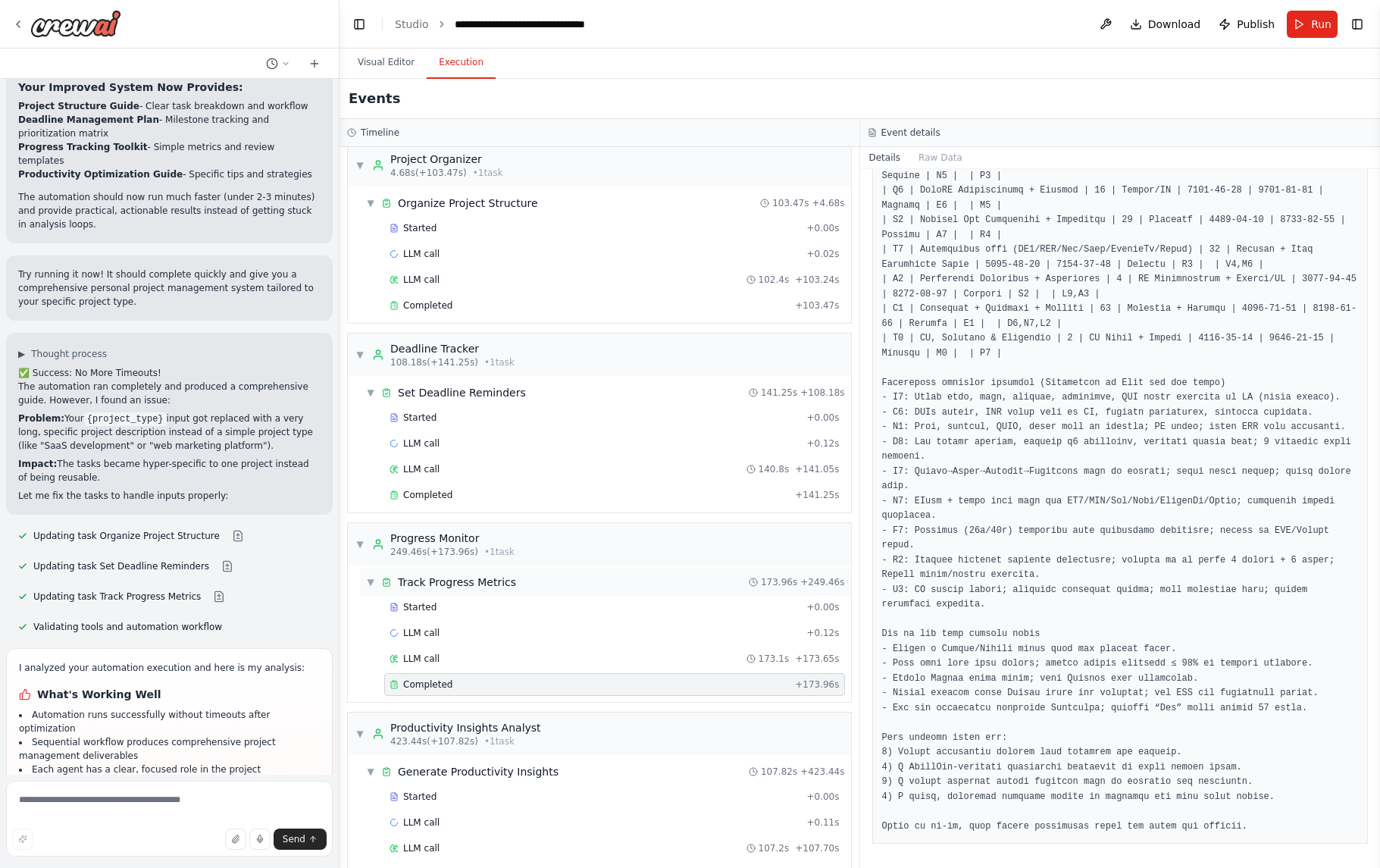
scroll to position [0, 0]
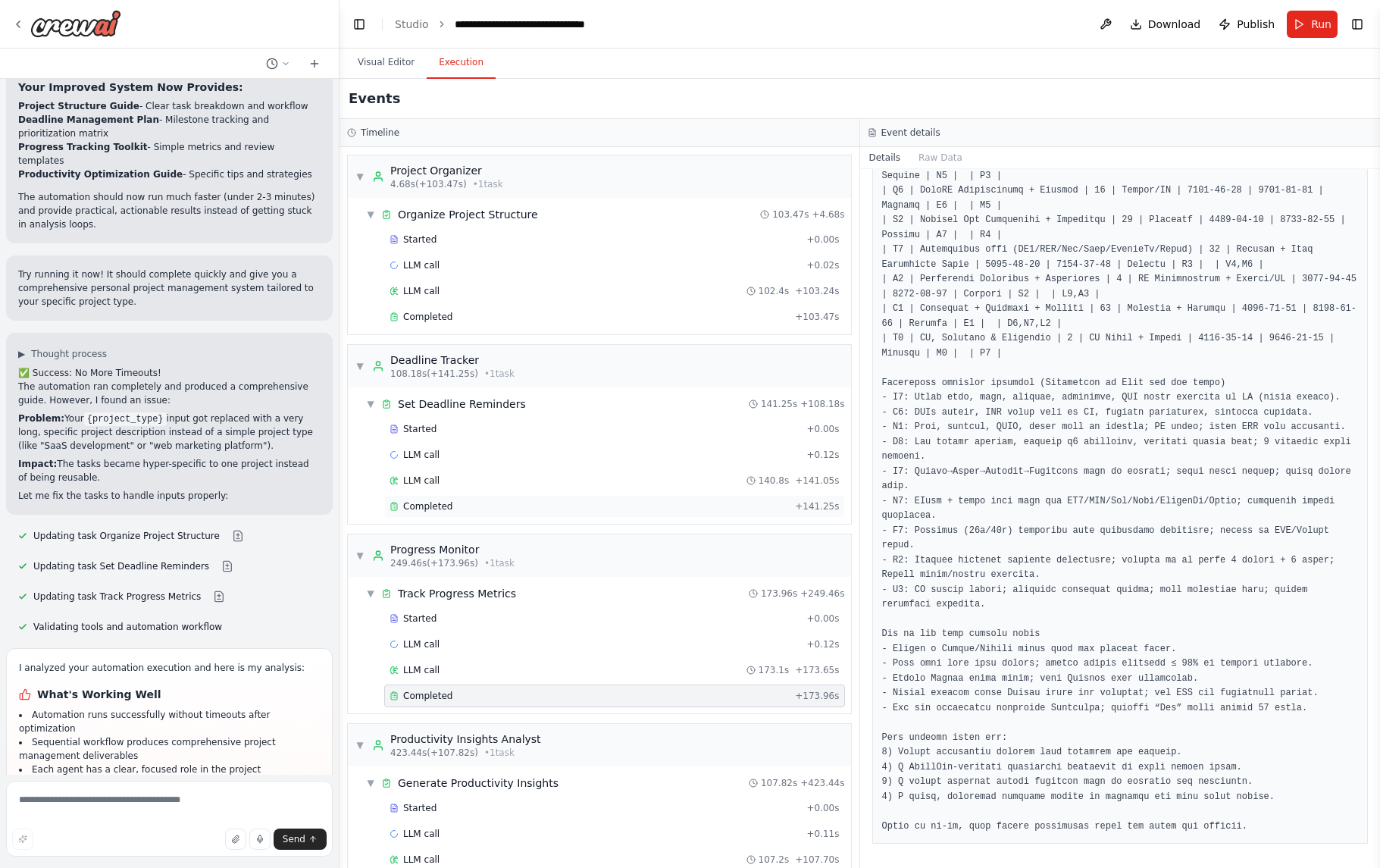
click at [486, 517] on div "Completed + 141.25s" at bounding box center [614, 507] width 461 height 23
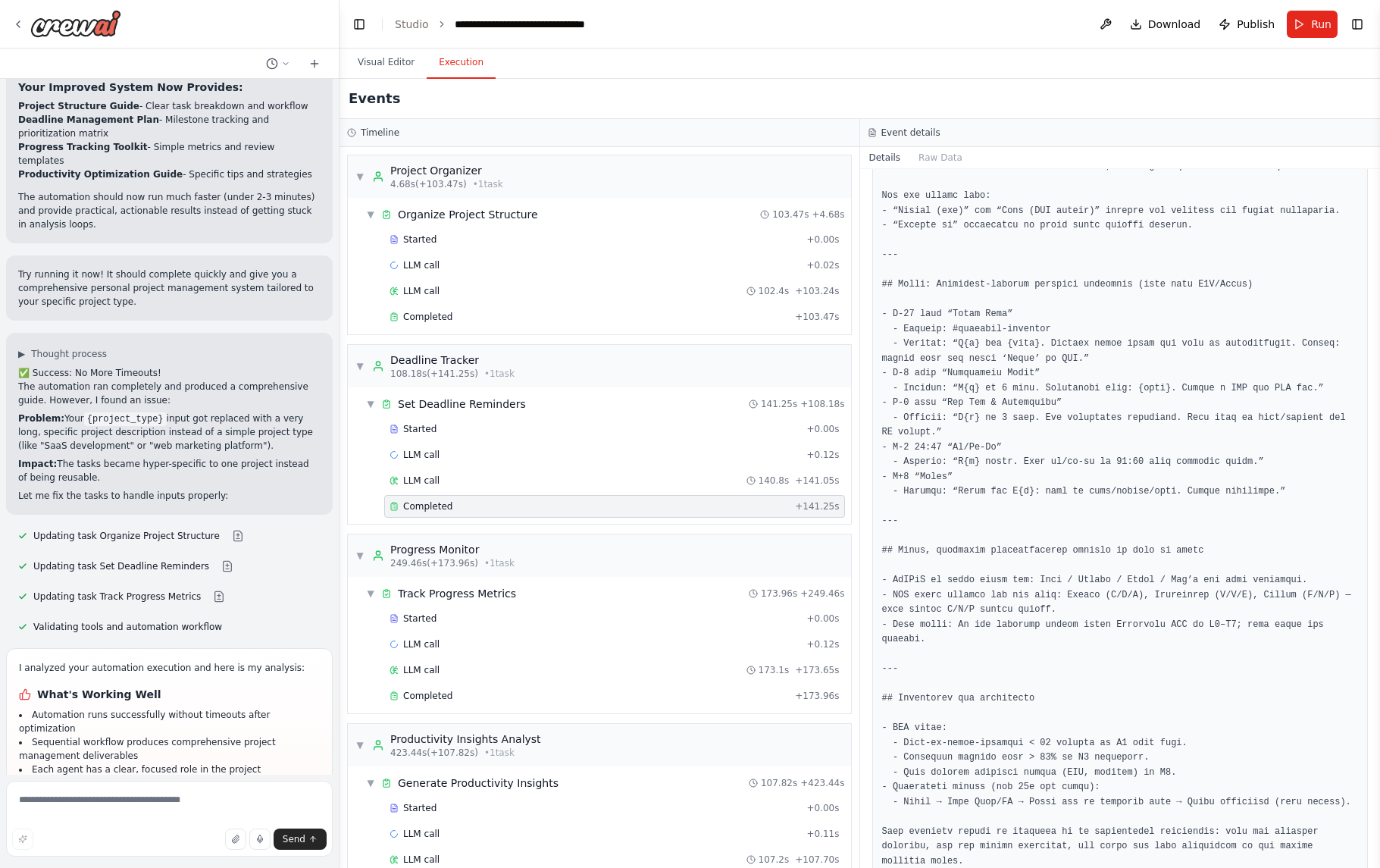
scroll to position [2589, 0]
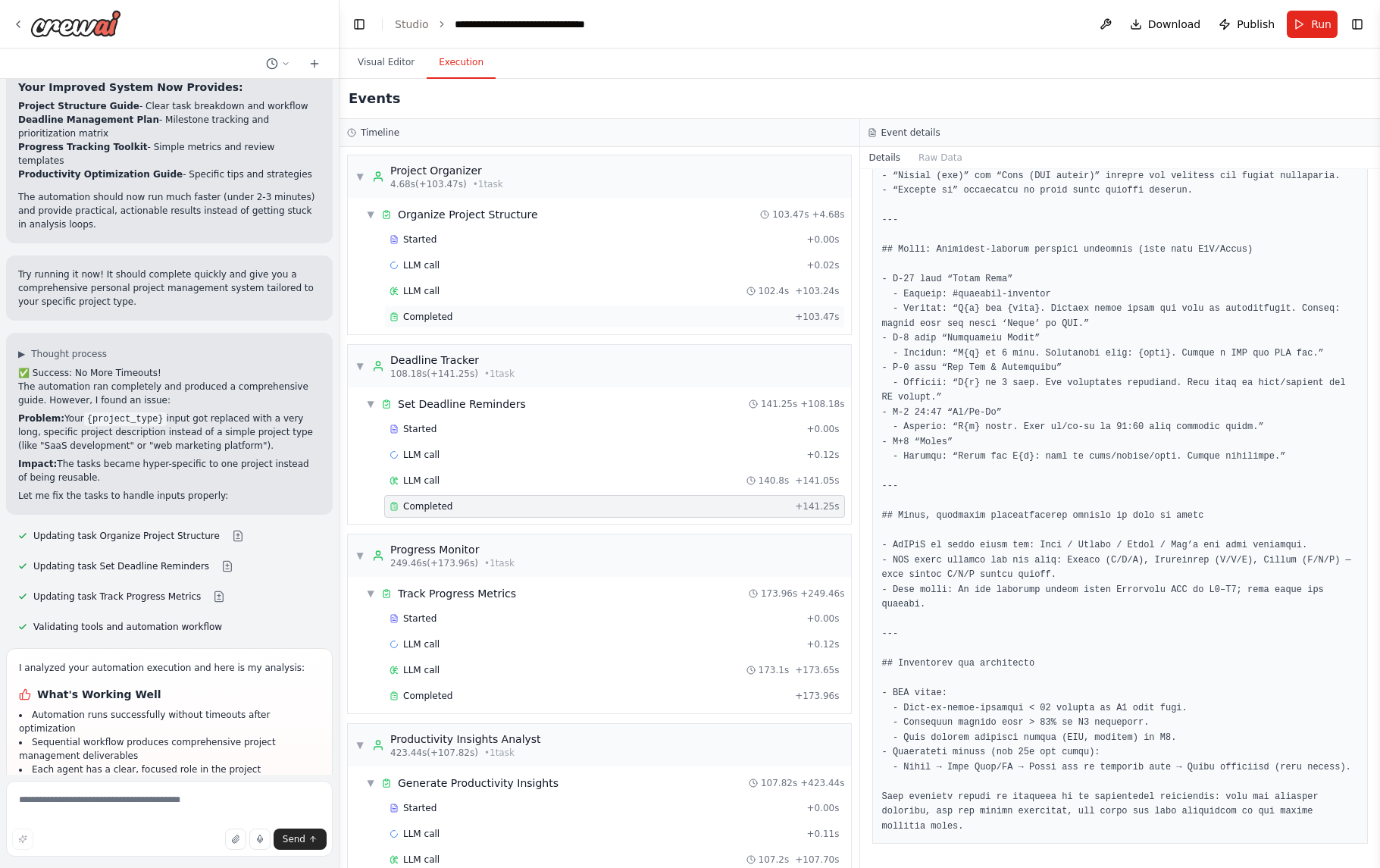
click at [603, 308] on div "Completed + 103.47s" at bounding box center [614, 317] width 461 height 23
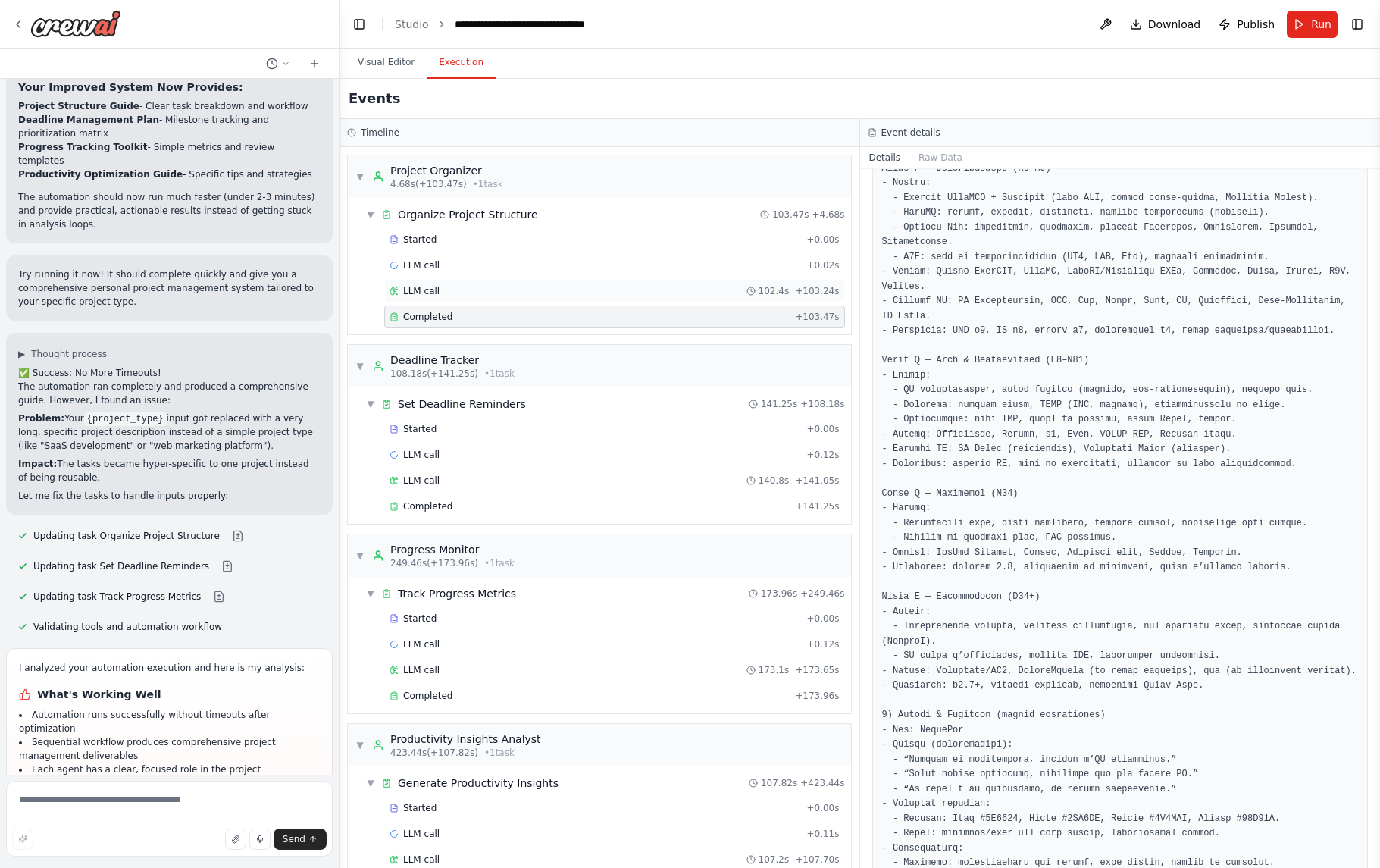
scroll to position [1407, 0]
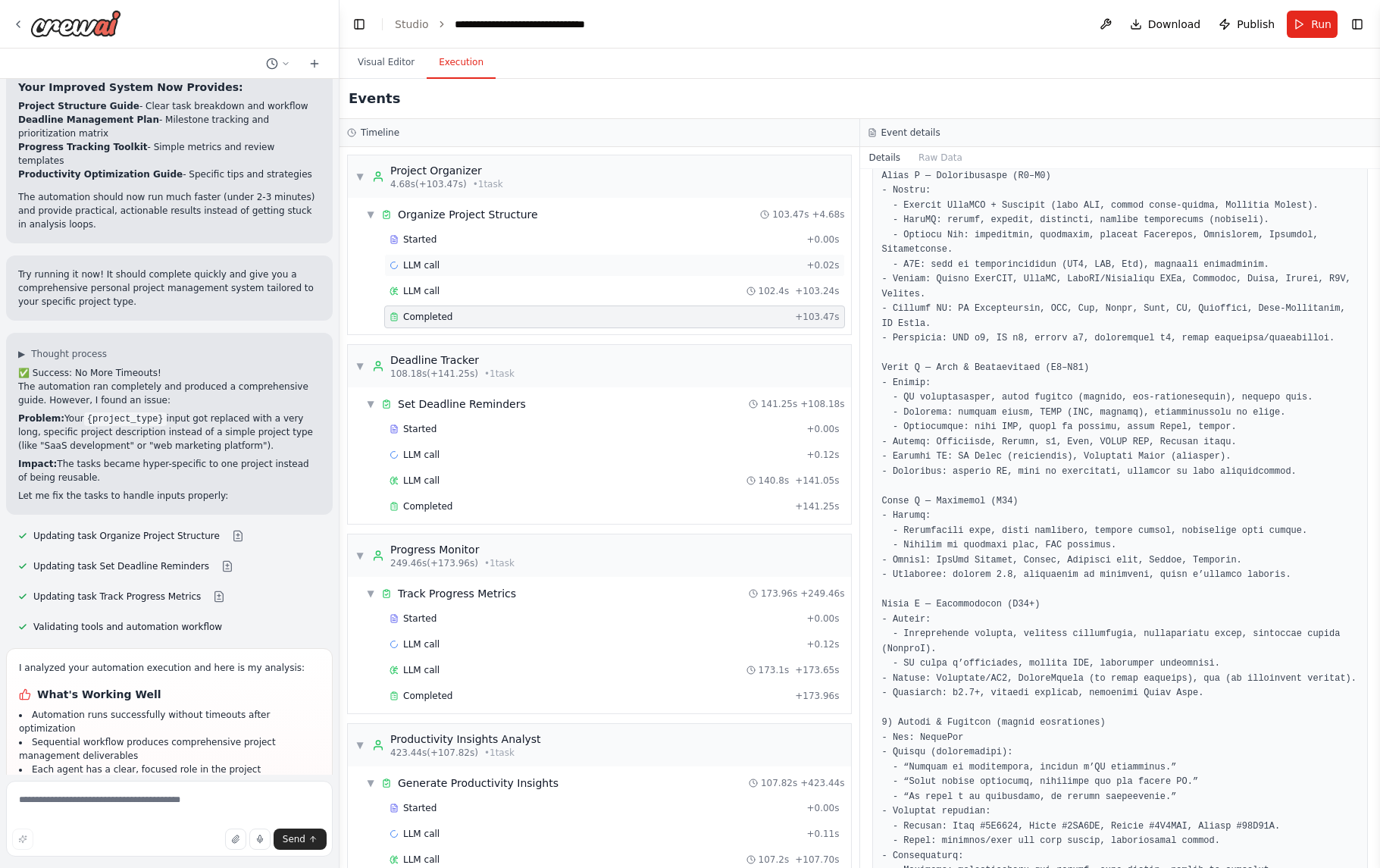
click at [518, 257] on div "LLM call + 0.02s" at bounding box center [614, 265] width 461 height 23
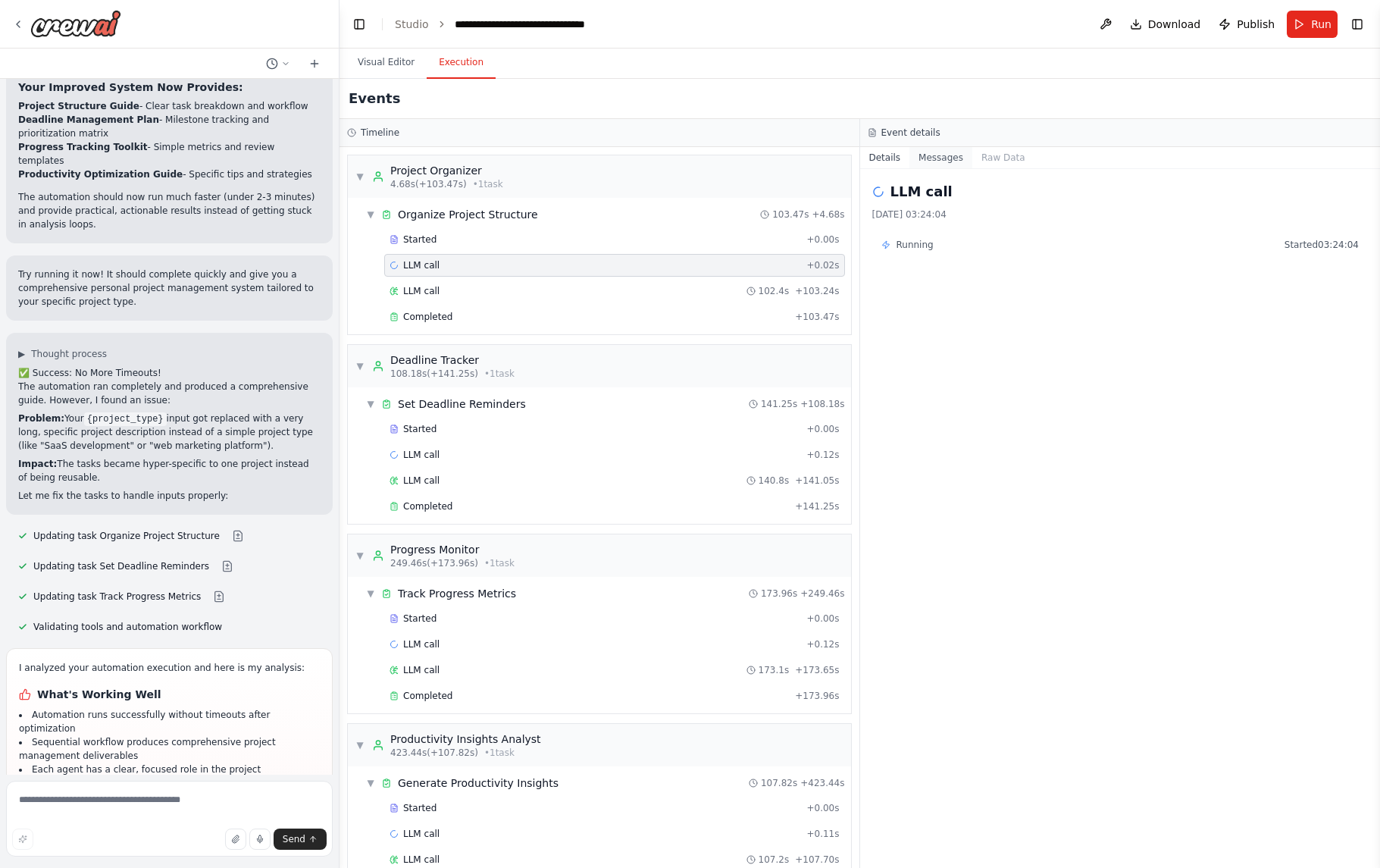
click at [944, 161] on button "Messages" at bounding box center [941, 158] width 63 height 21
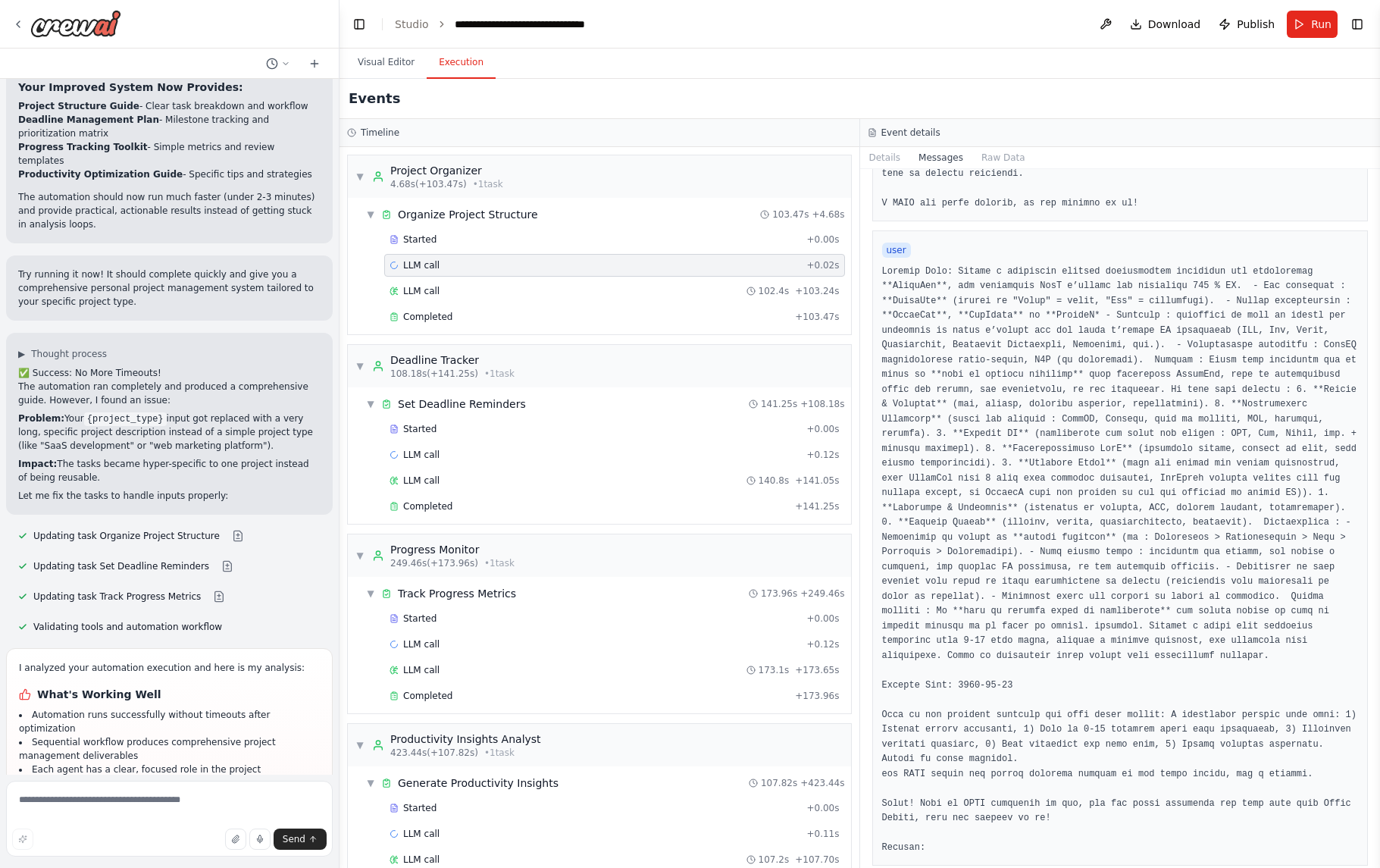
scroll to position [650, 0]
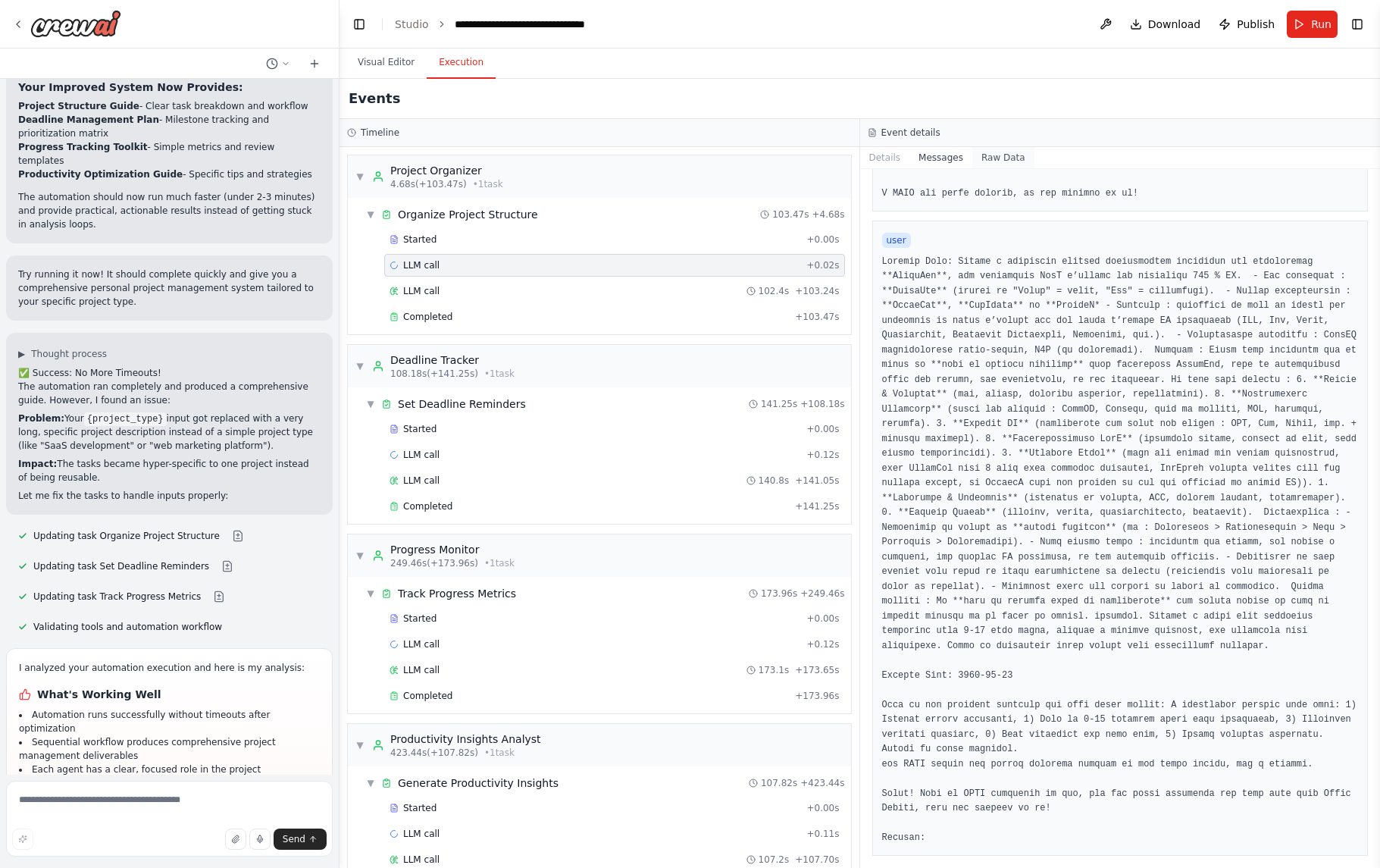
click at [1006, 147] on button "Raw Data" at bounding box center [1003, 158] width 62 height 21
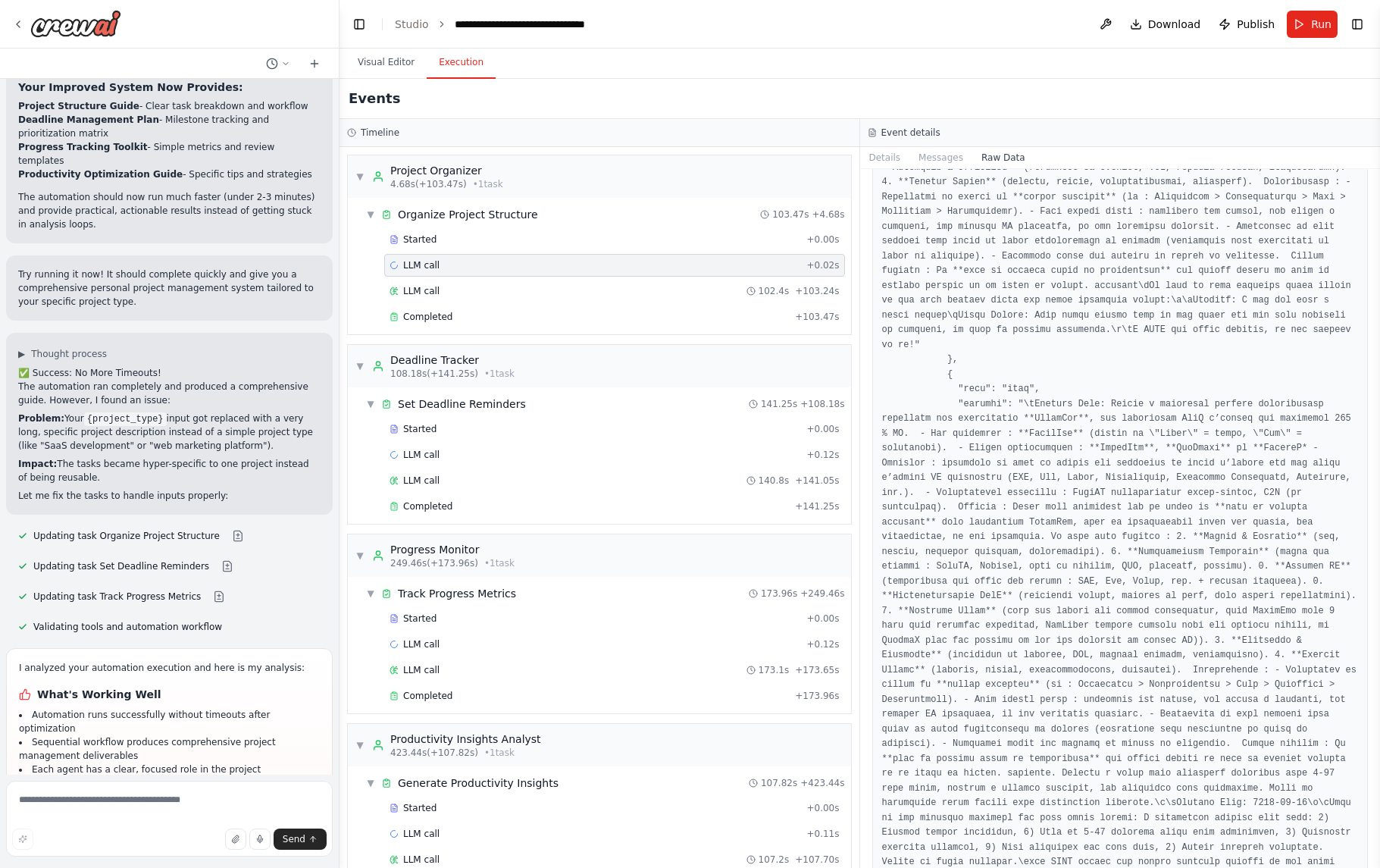
scroll to position [5139, 0]
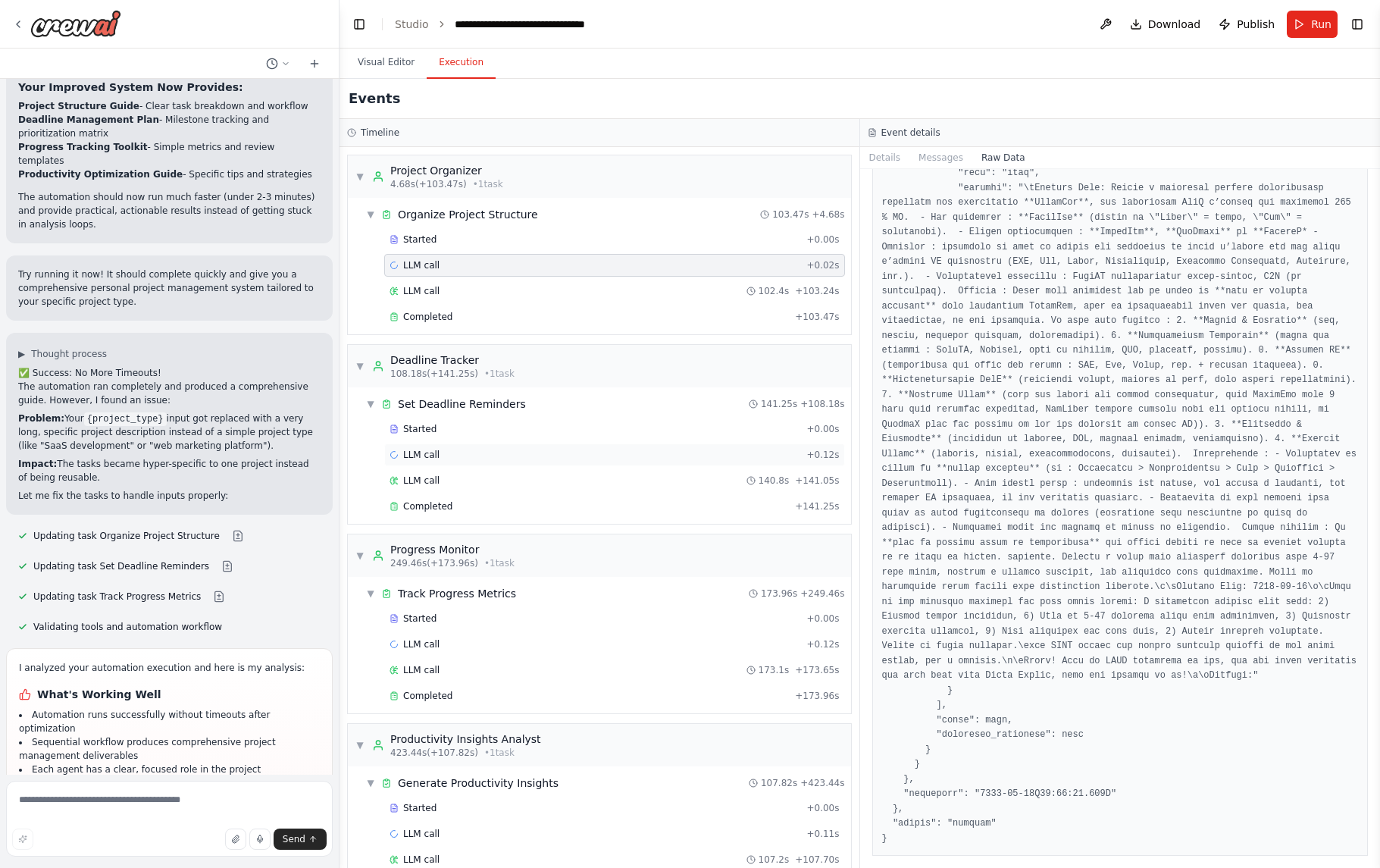
click at [503, 449] on div "LLM call + 0.12s" at bounding box center [614, 455] width 450 height 12
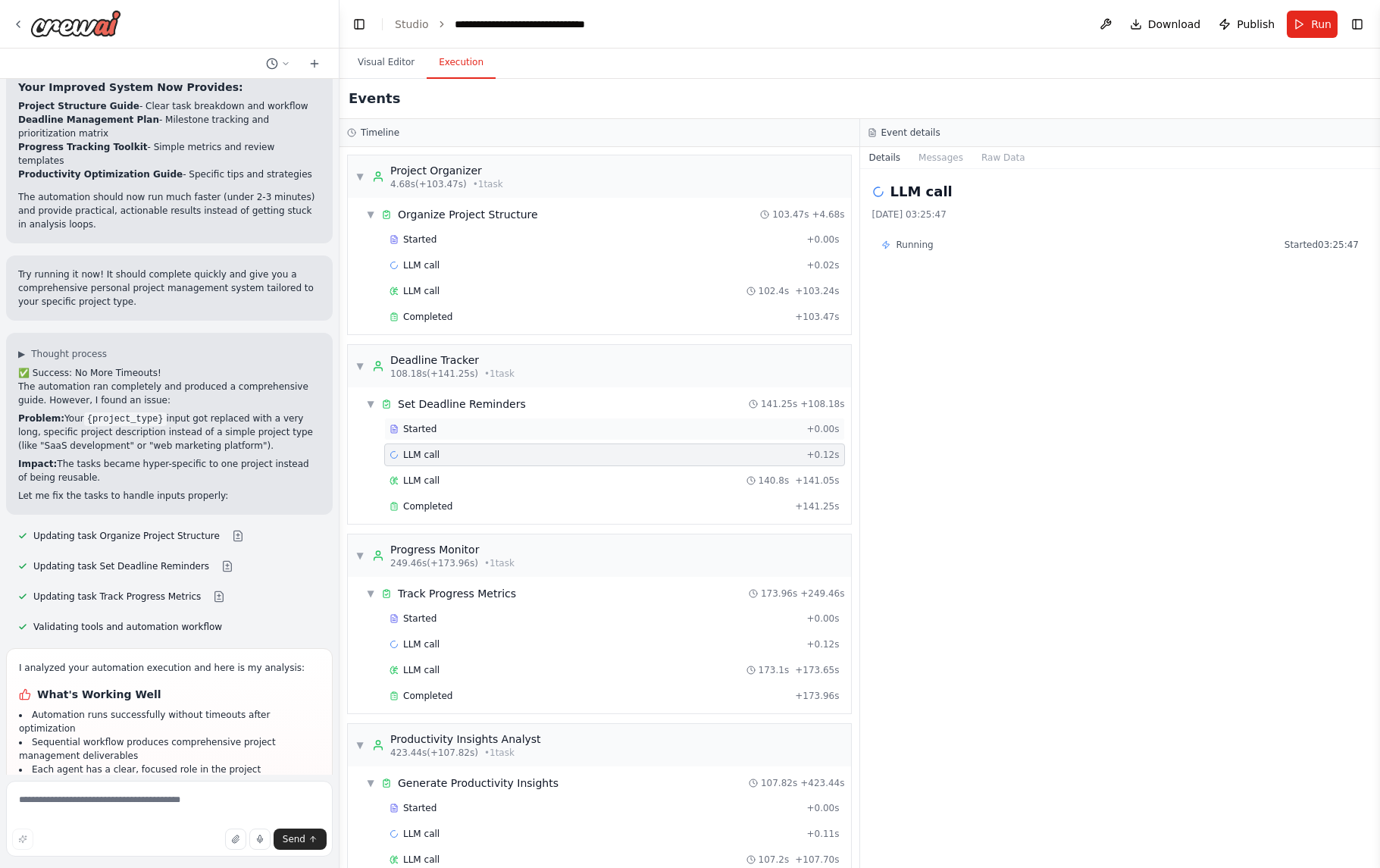
click at [470, 430] on div "Started" at bounding box center [594, 429] width 410 height 12
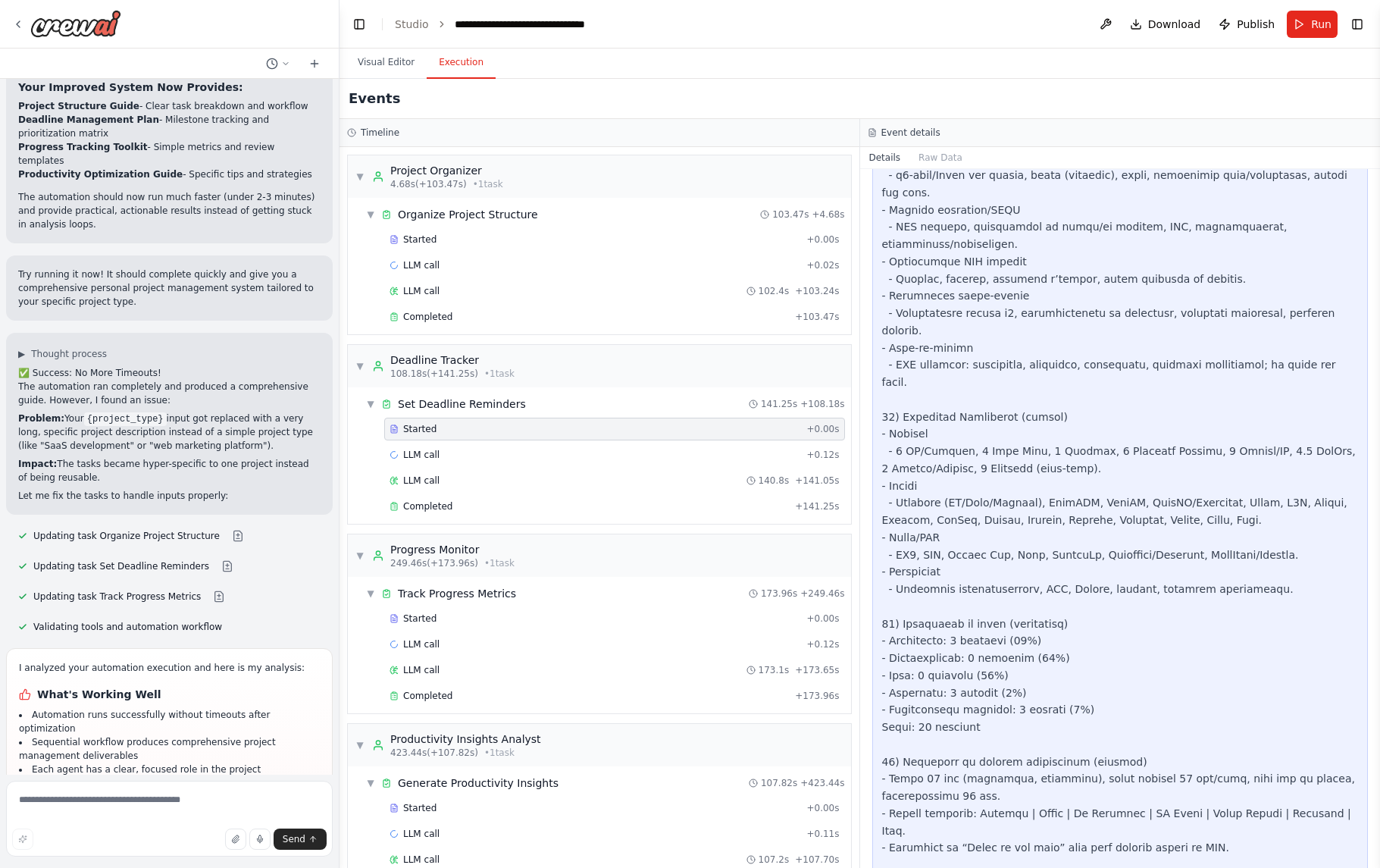
scroll to position [6618, 0]
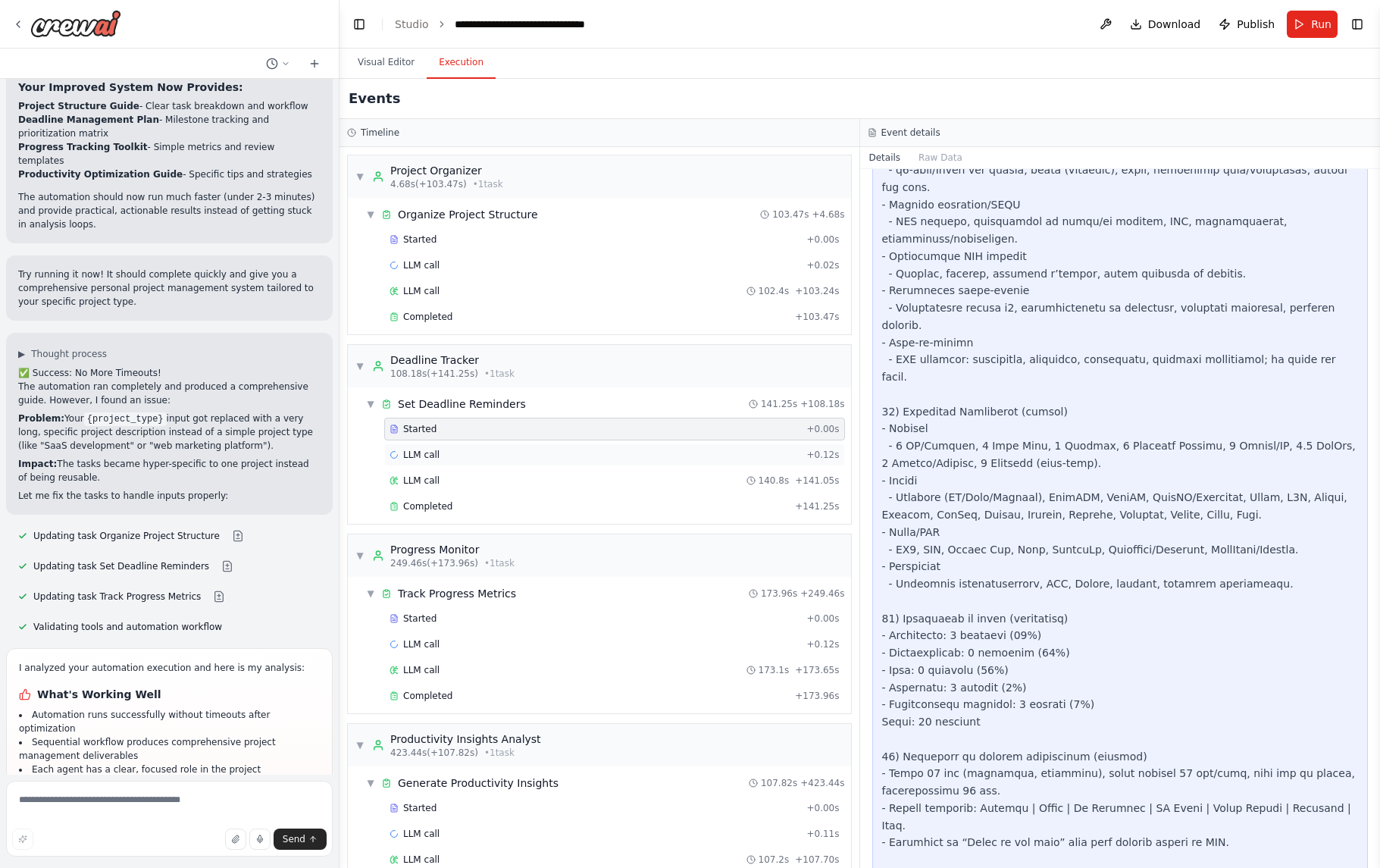
click at [501, 458] on div "LLM call + 0.12s" at bounding box center [614, 455] width 450 height 12
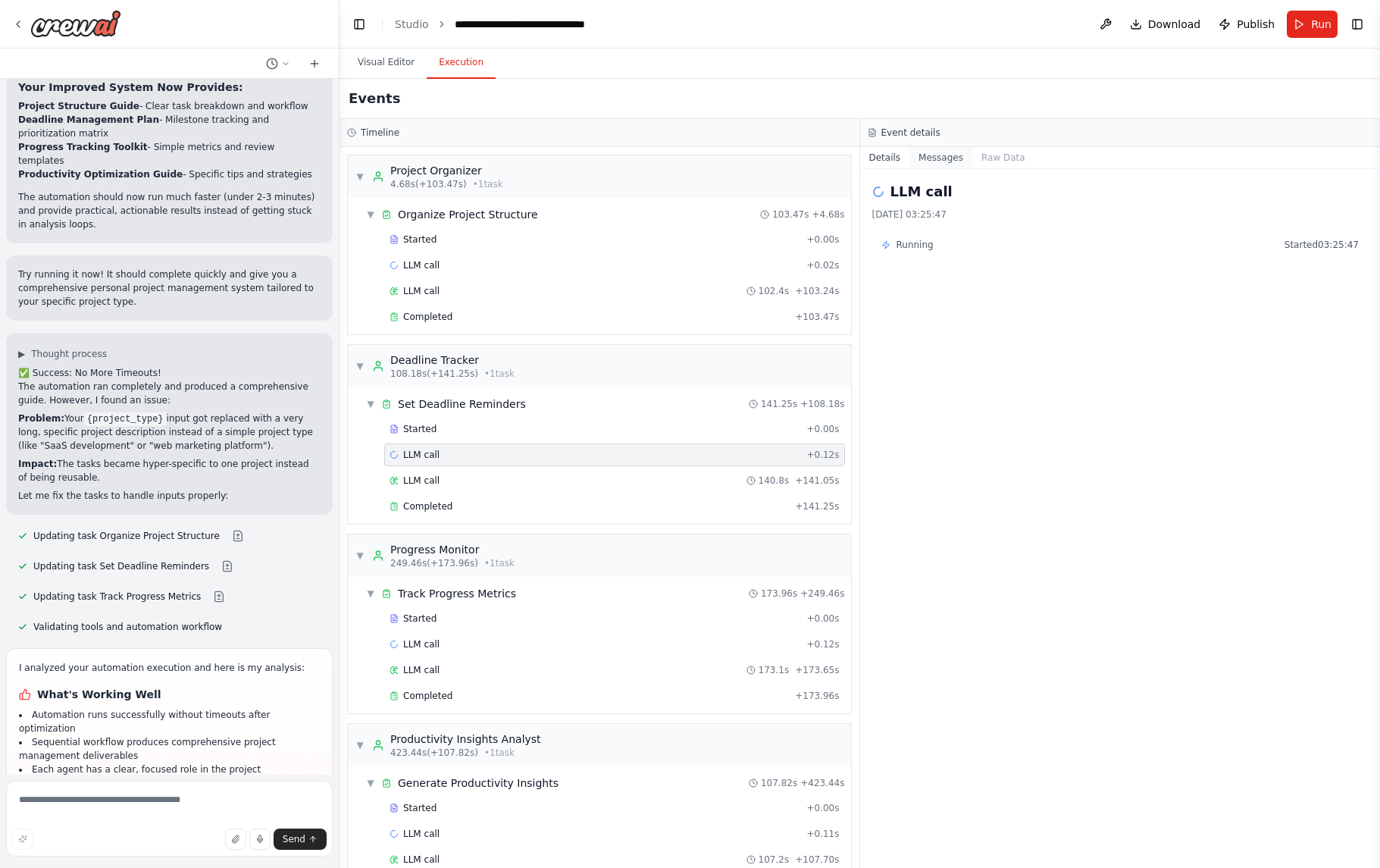
click at [952, 167] on button "Messages" at bounding box center [941, 158] width 63 height 21
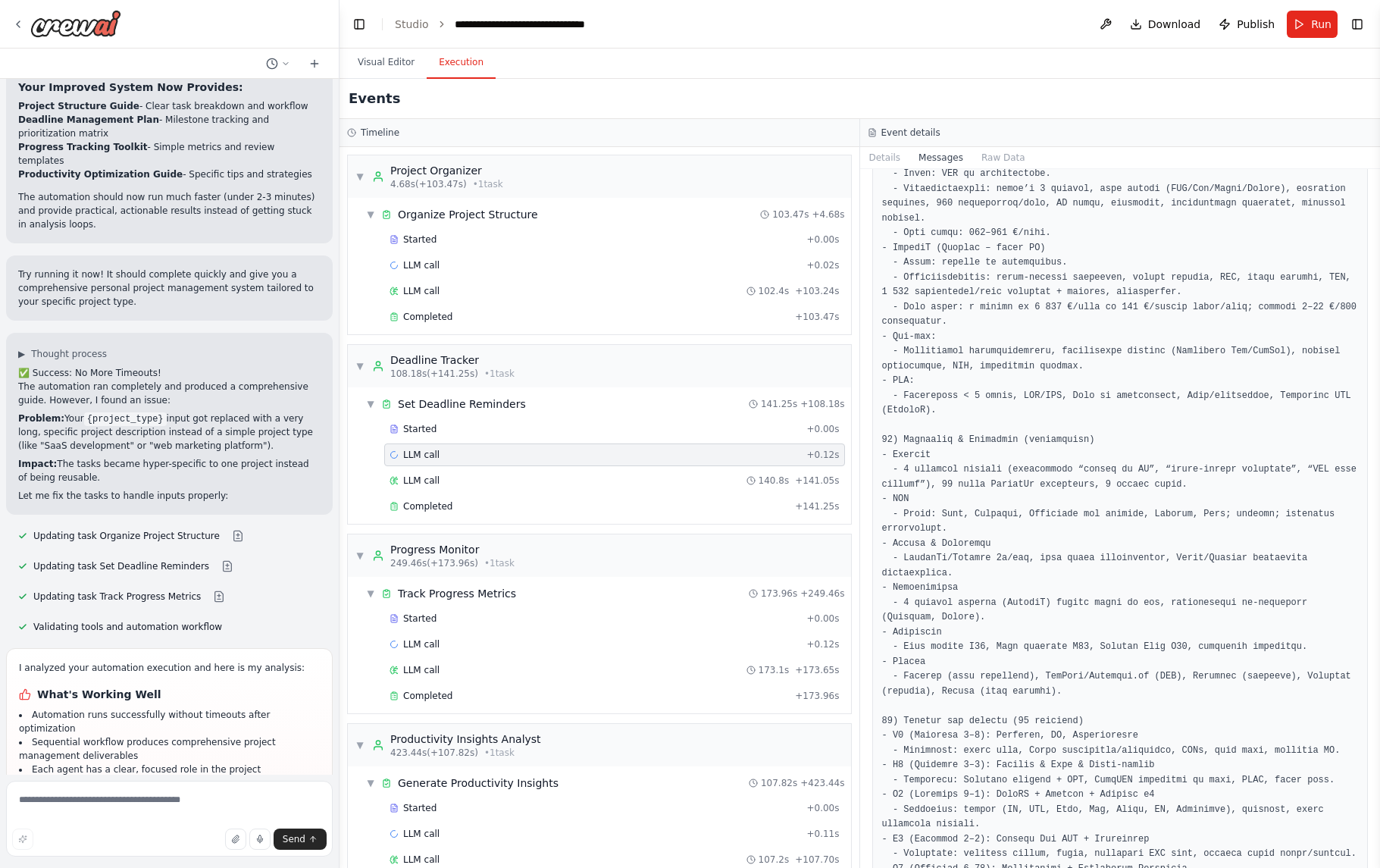
scroll to position [5043, 0]
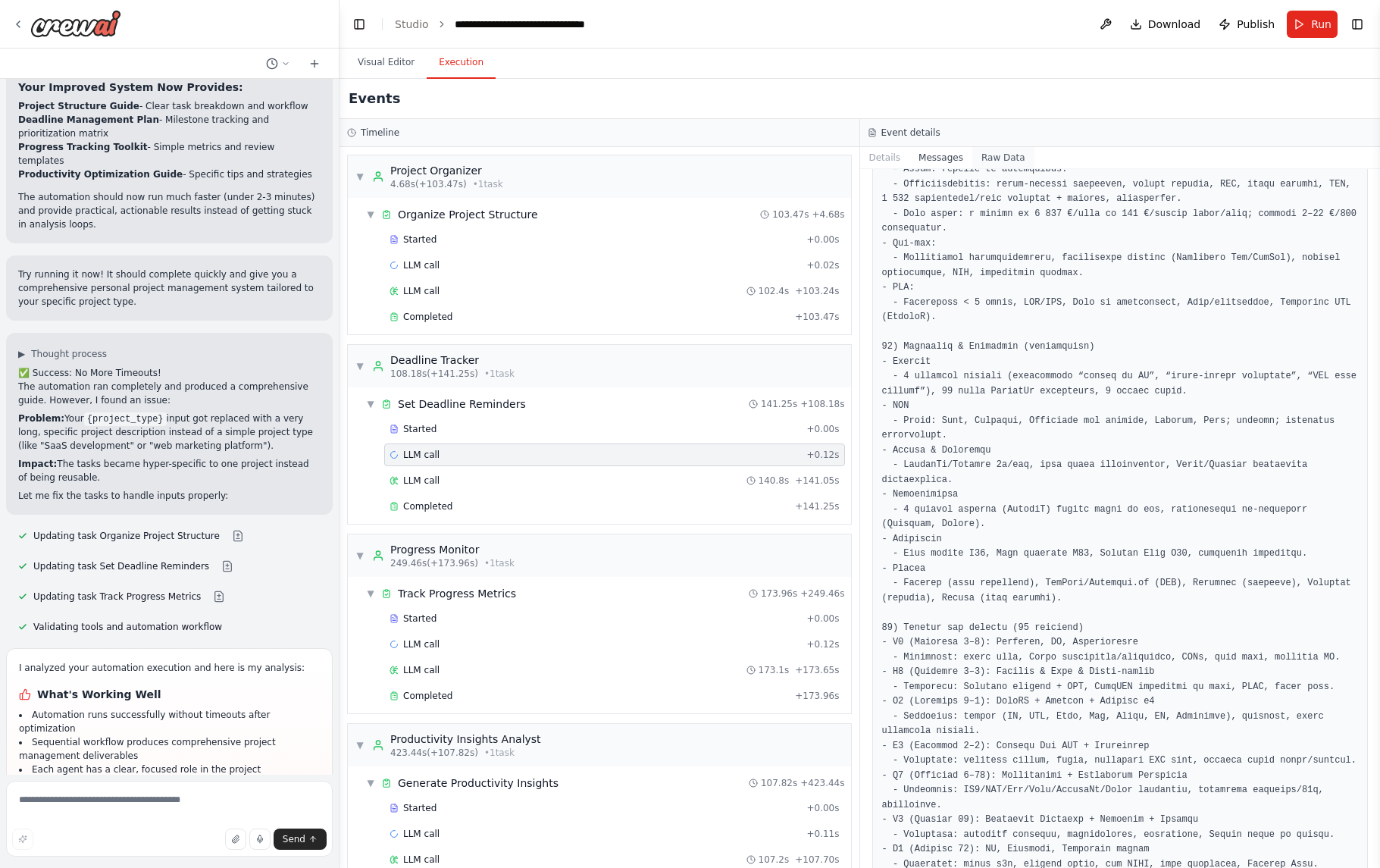
drag, startPoint x: 1012, startPoint y: 157, endPoint x: 1005, endPoint y: 166, distance: 11.4
click at [1012, 157] on button "Raw Data" at bounding box center [1003, 158] width 62 height 21
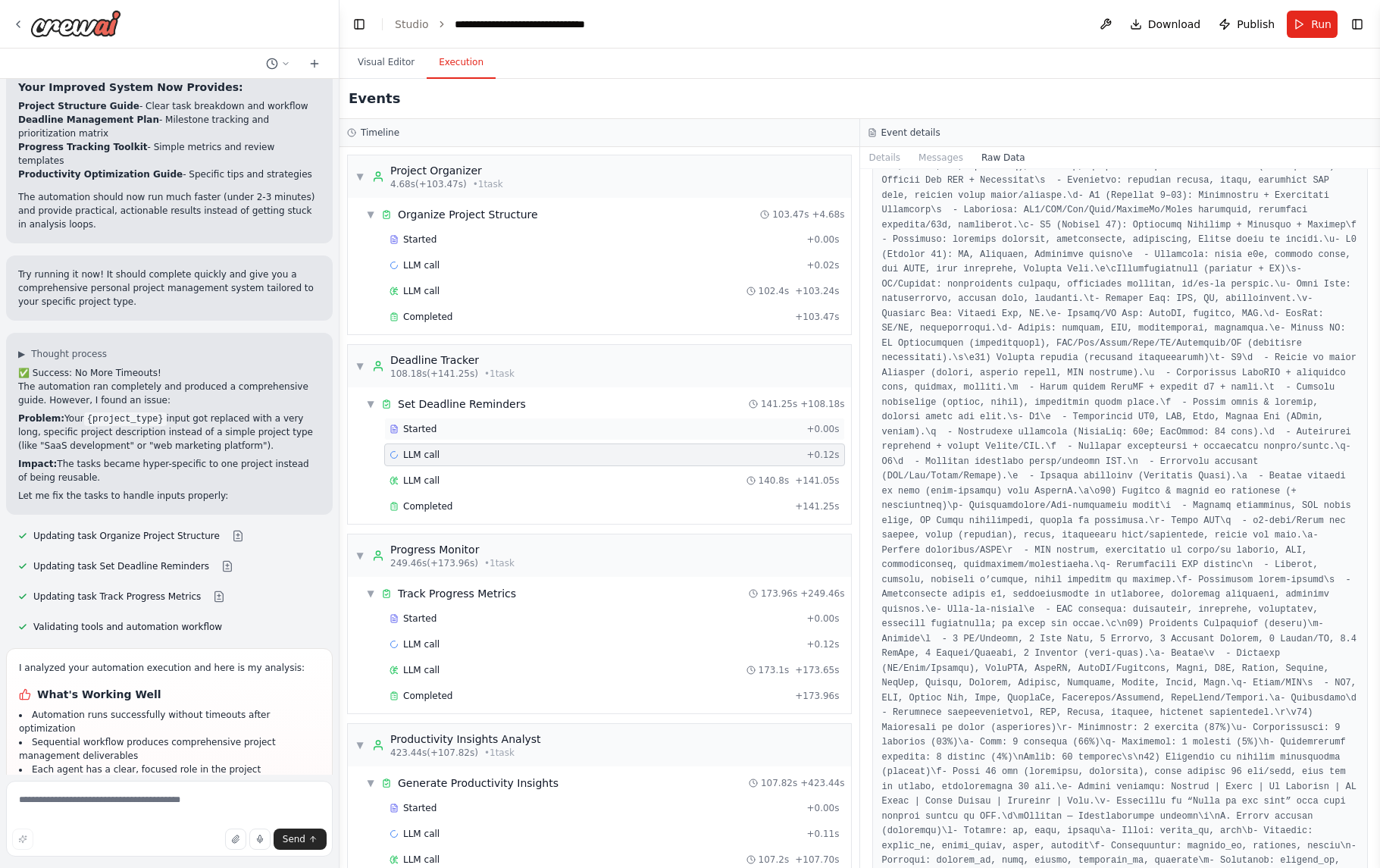
scroll to position [3812, 0]
click at [369, 404] on span "▼" at bounding box center [370, 404] width 9 height 12
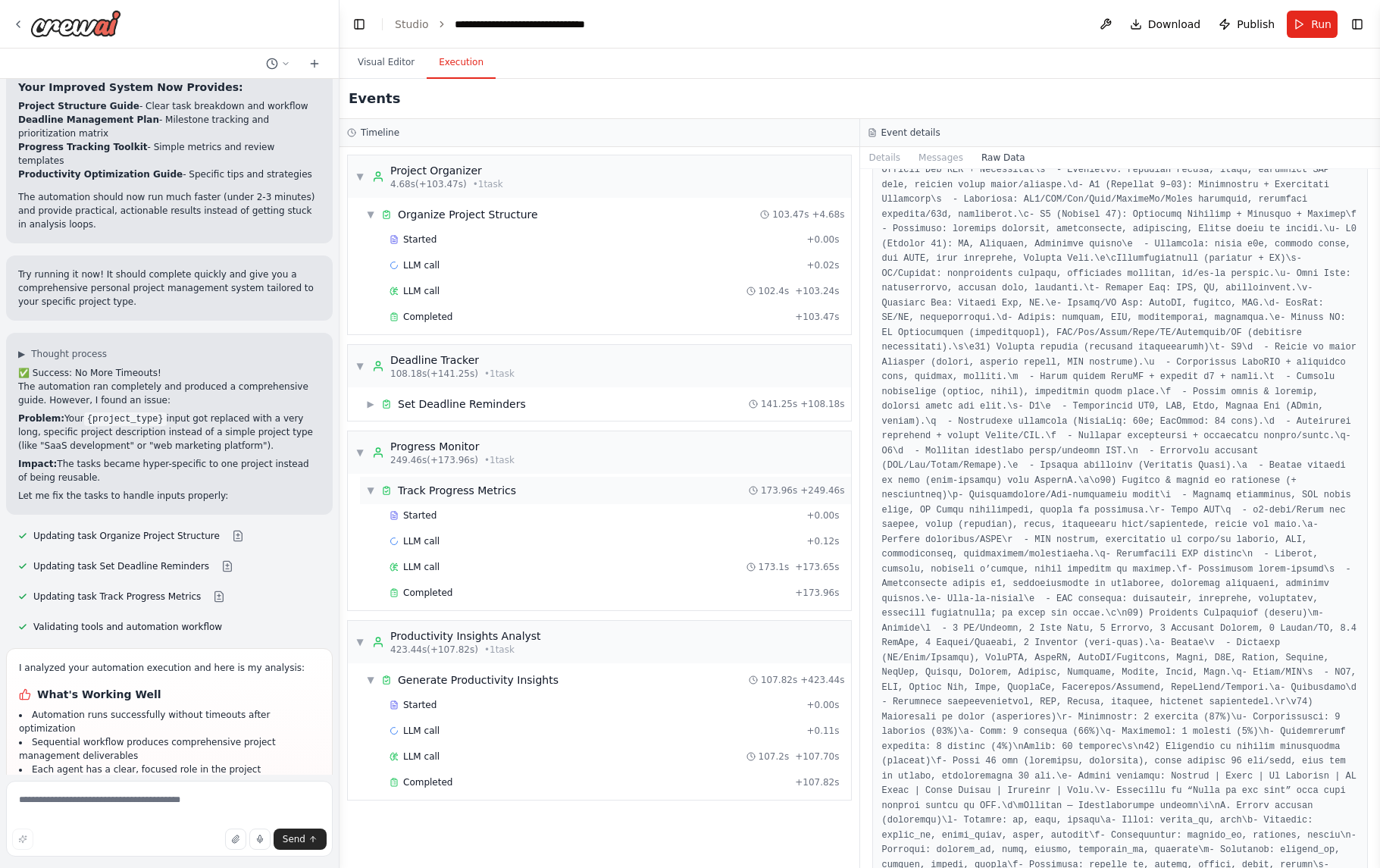
click at [374, 493] on span "▼" at bounding box center [370, 490] width 9 height 12
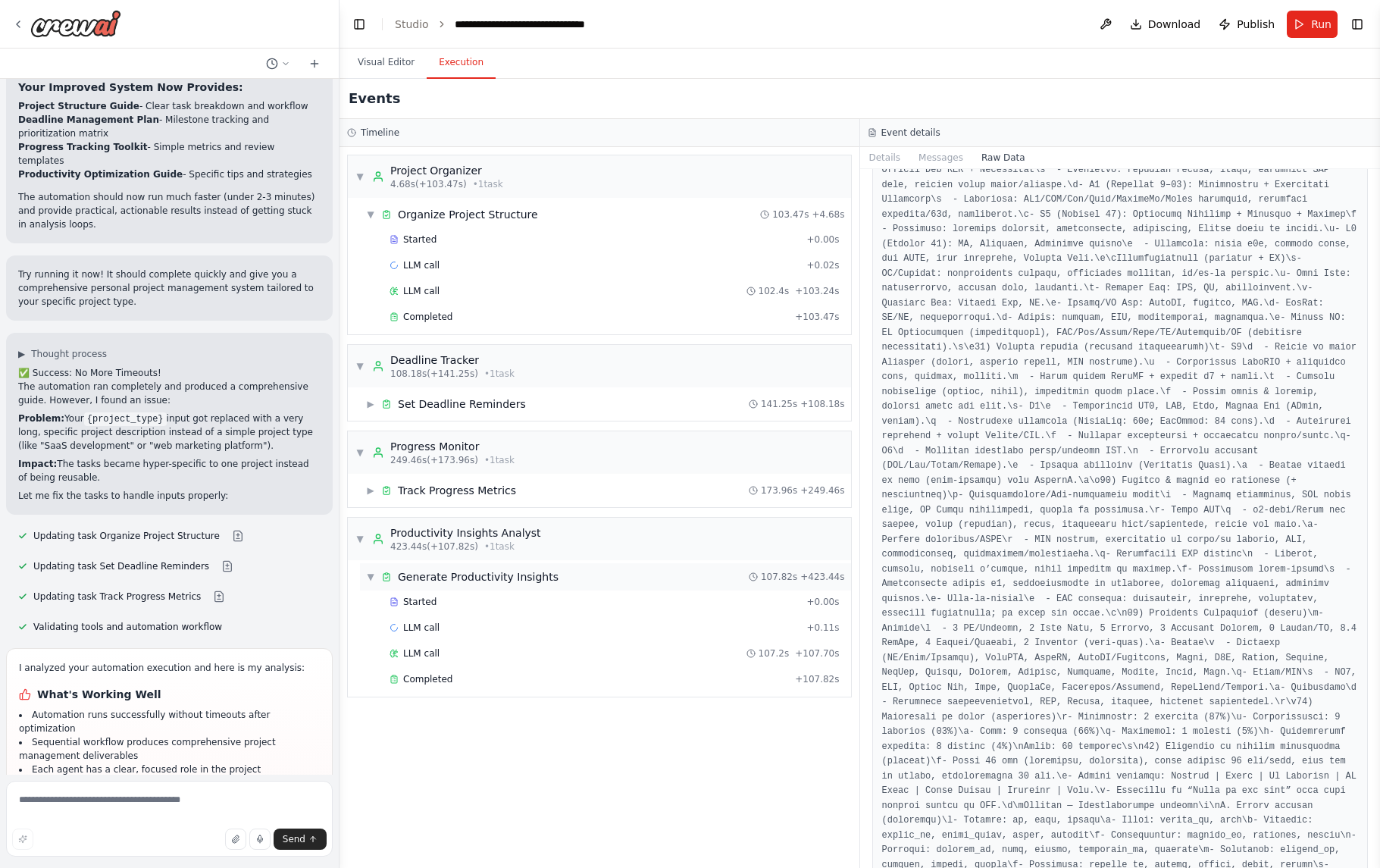
click at [375, 581] on span "▼" at bounding box center [370, 577] width 9 height 12
click at [379, 218] on div "▼ Organize Project Structure" at bounding box center [452, 214] width 172 height 15
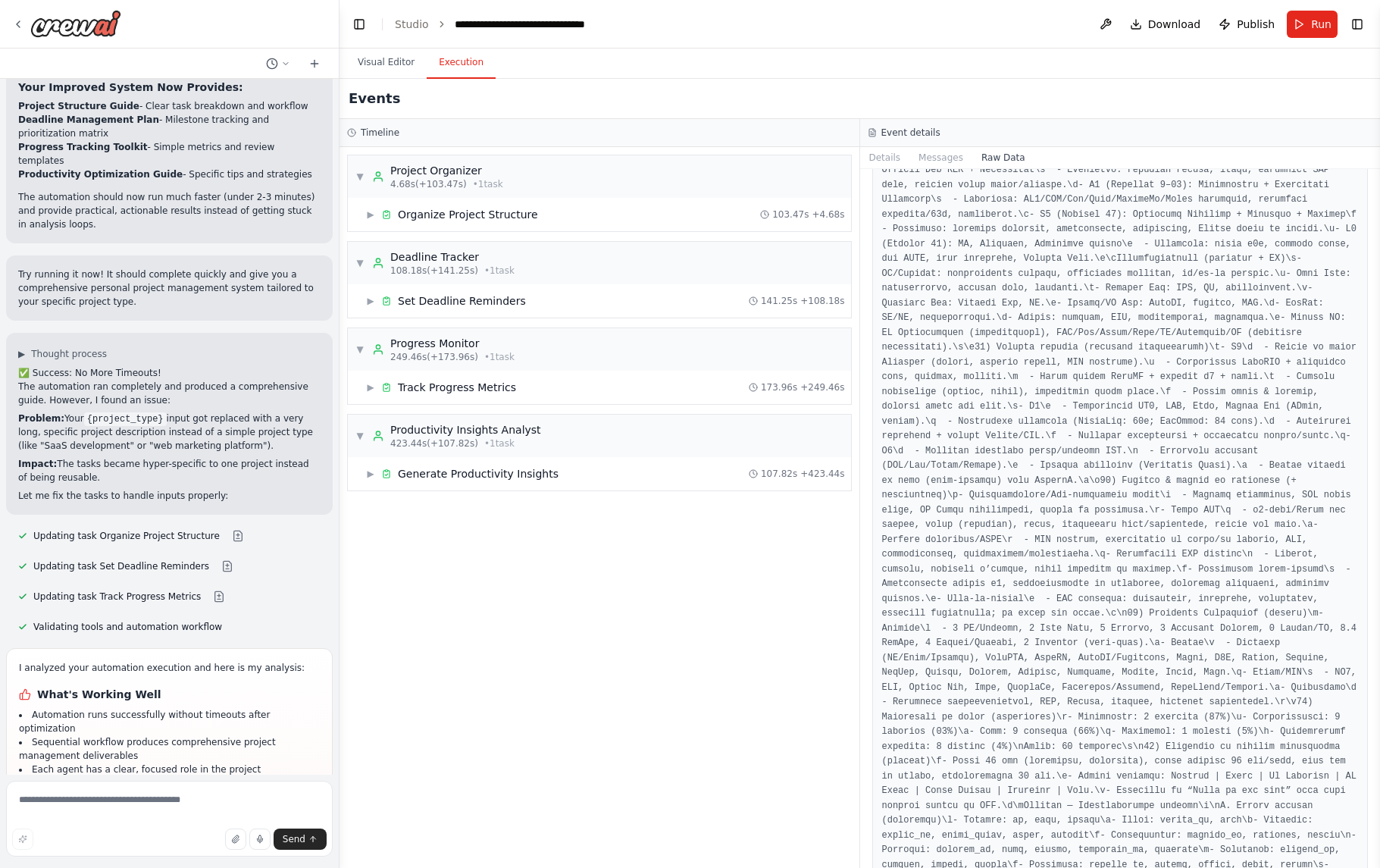
click at [471, 66] on button "Execution" at bounding box center [461, 63] width 69 height 32
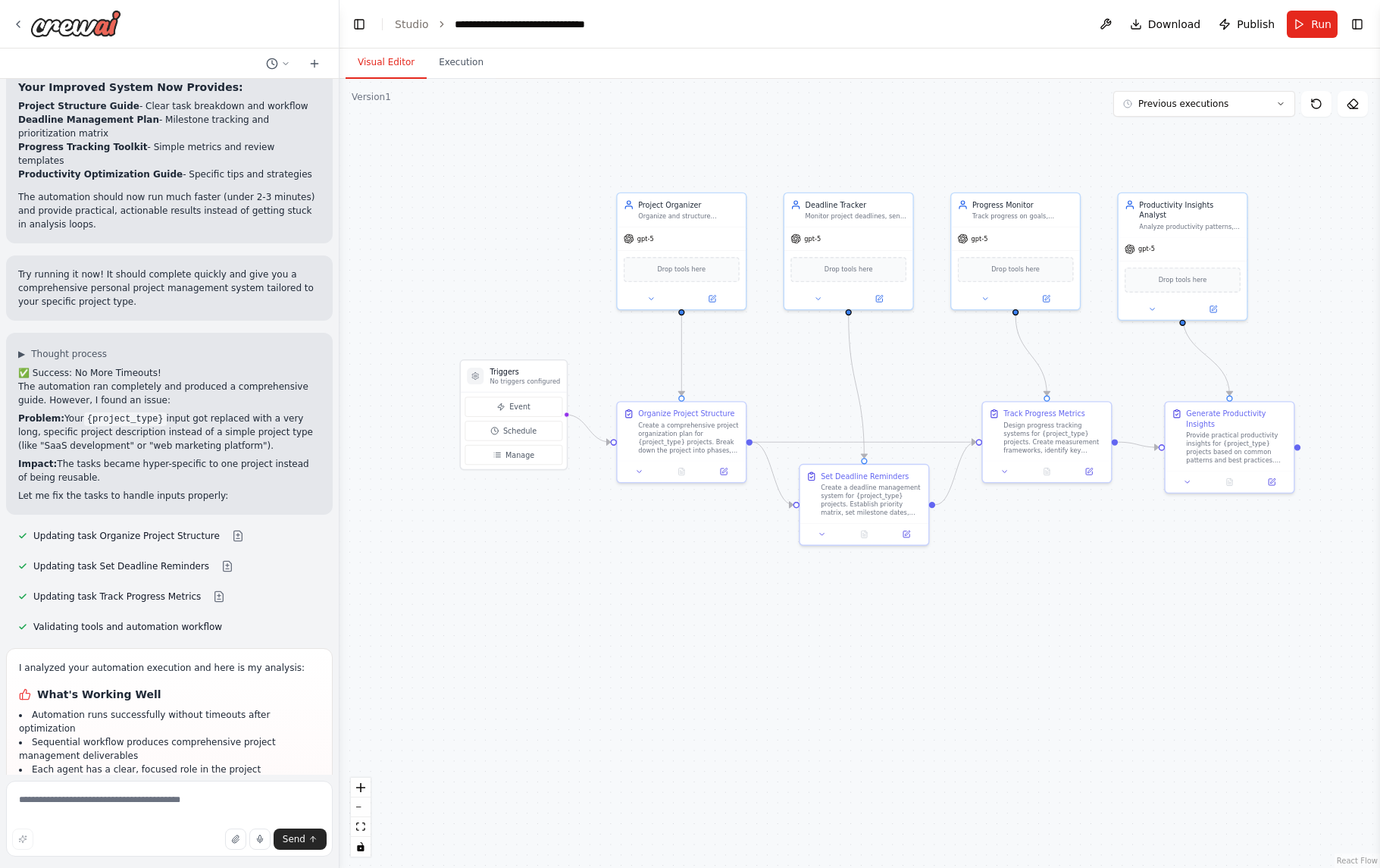
click at [390, 56] on button "Visual Editor" at bounding box center [386, 63] width 81 height 32
click at [467, 66] on button "Execution" at bounding box center [461, 63] width 69 height 32
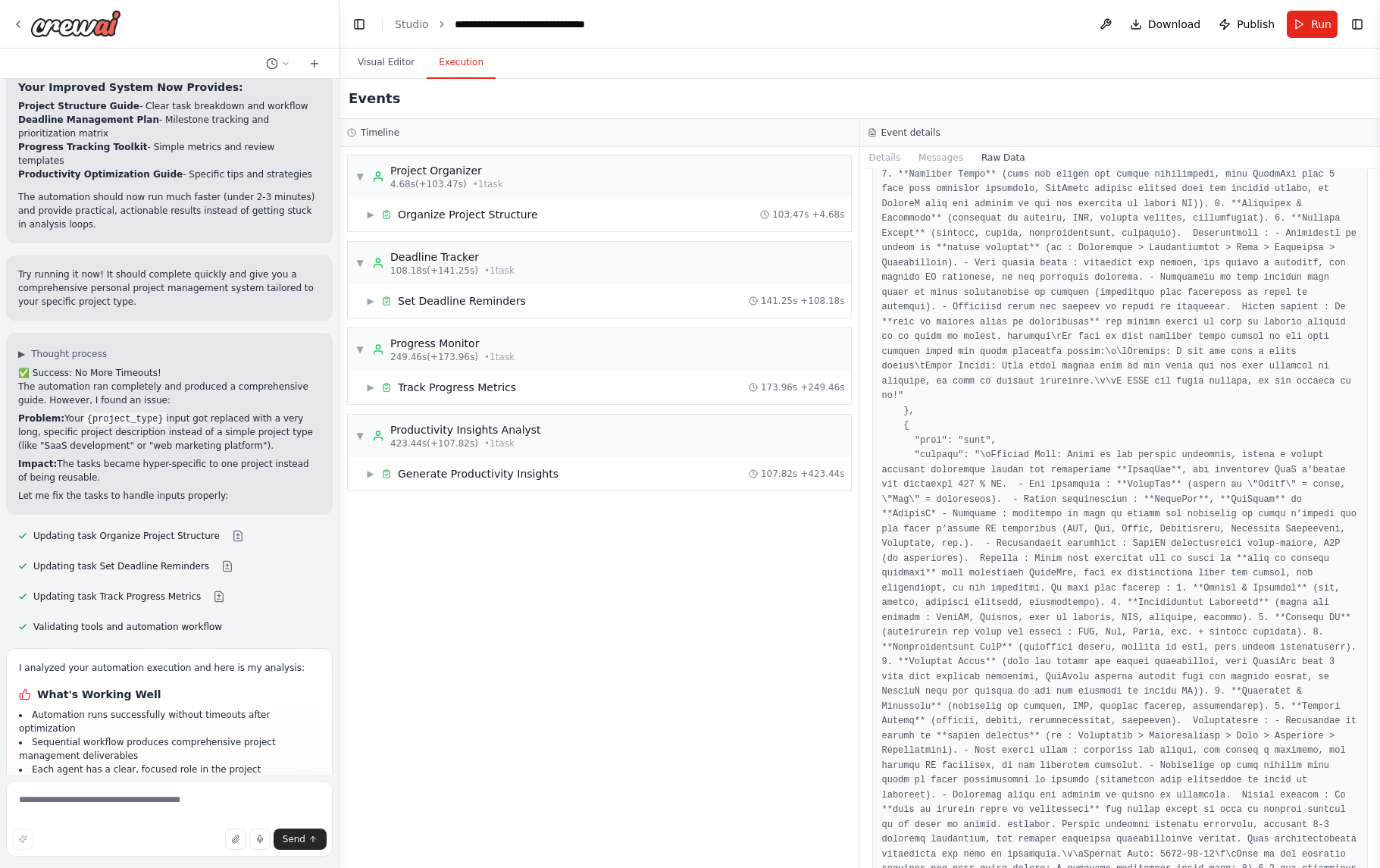
scroll to position [0, 0]
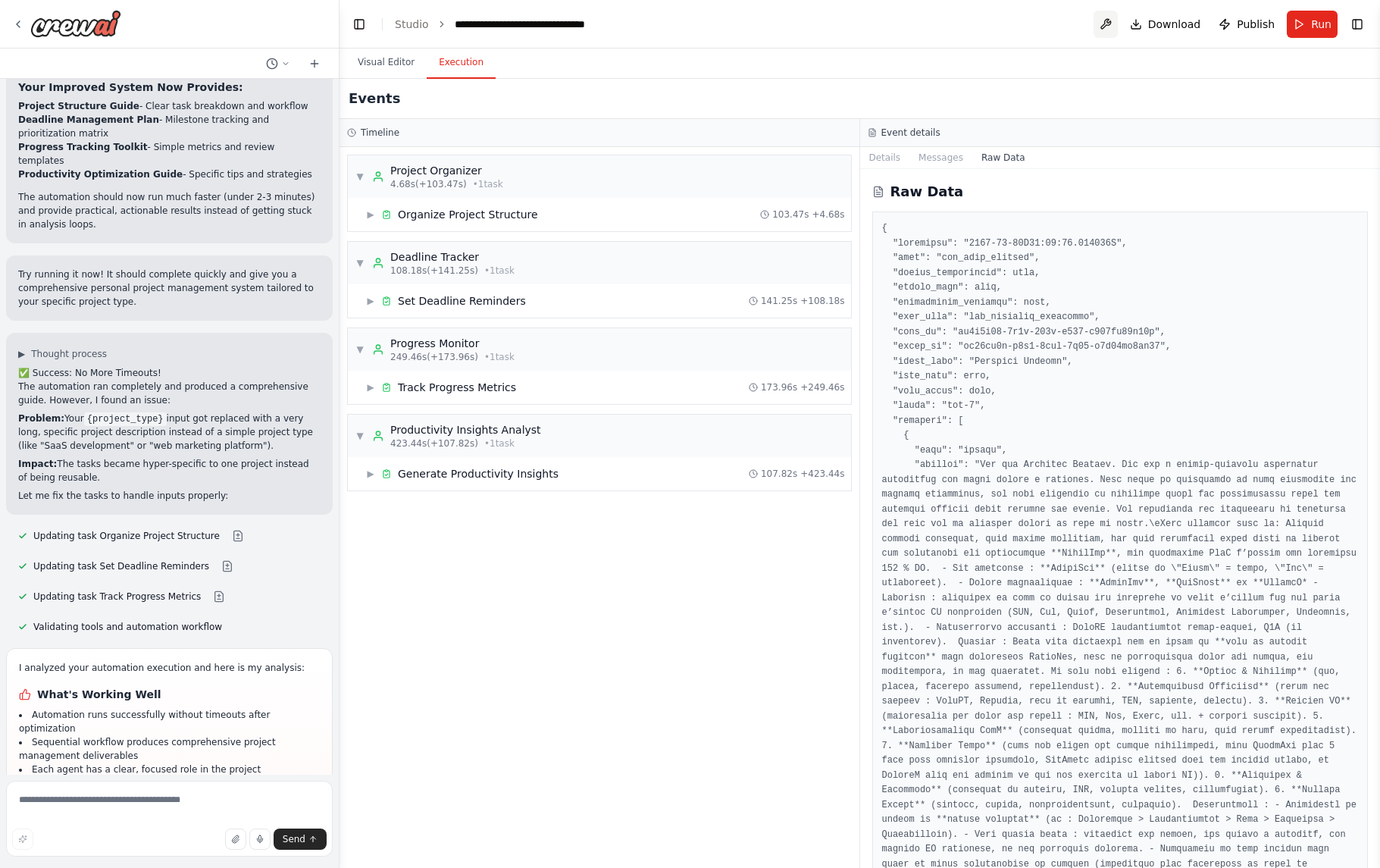
click at [1112, 28] on button at bounding box center [1106, 24] width 25 height 27
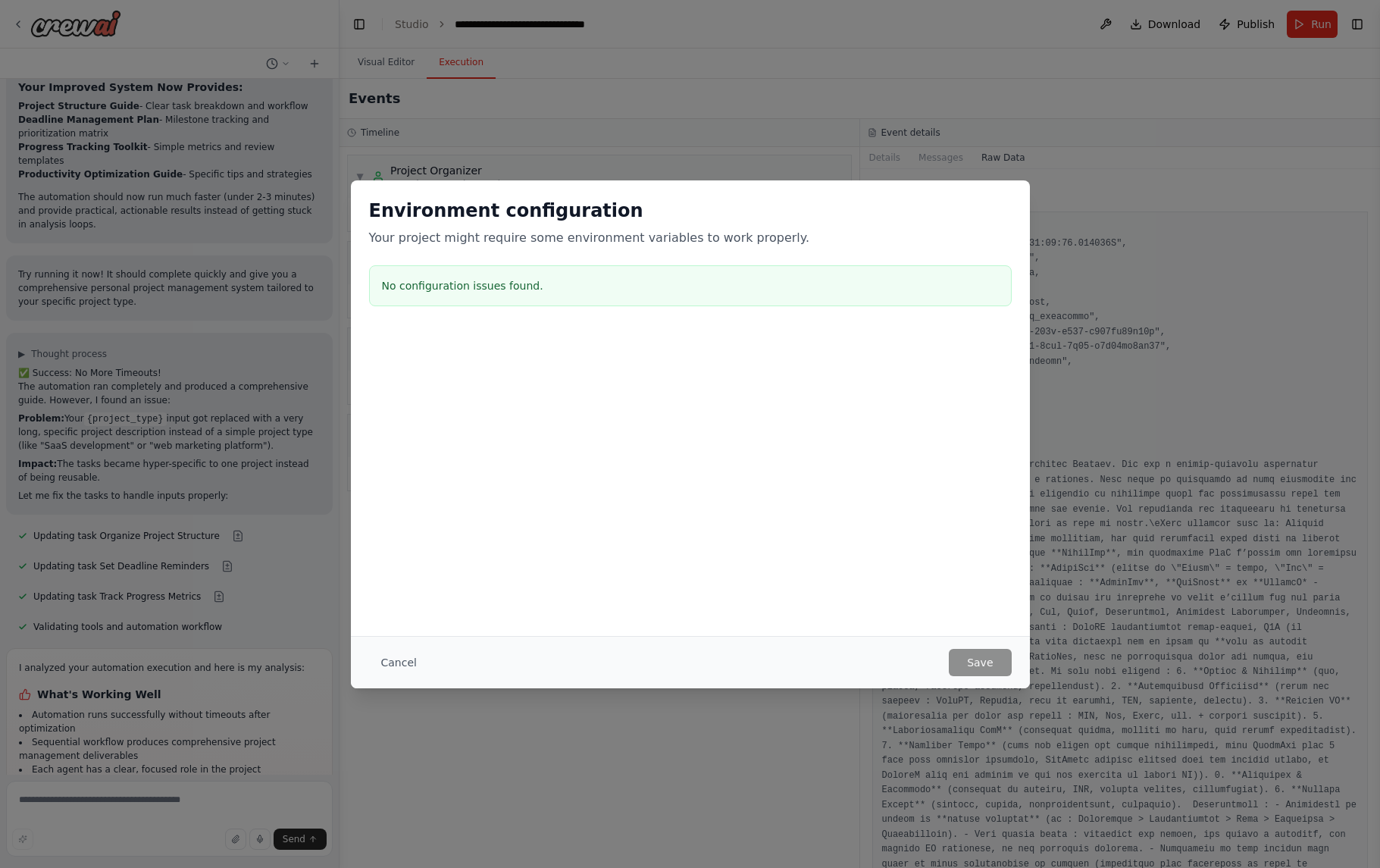
click at [391, 655] on button "Cancel" at bounding box center [399, 662] width 60 height 27
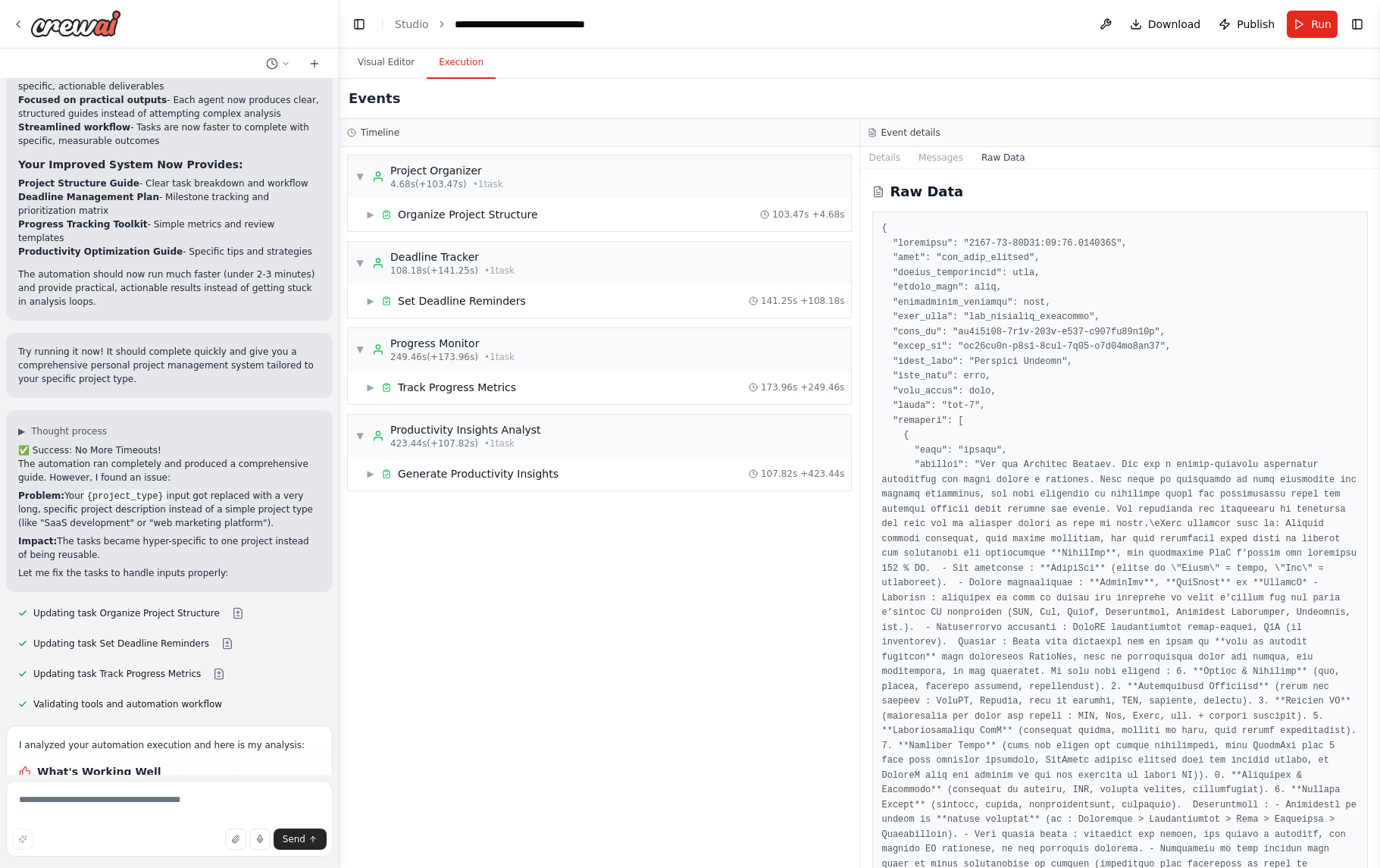
scroll to position [4069, 0]
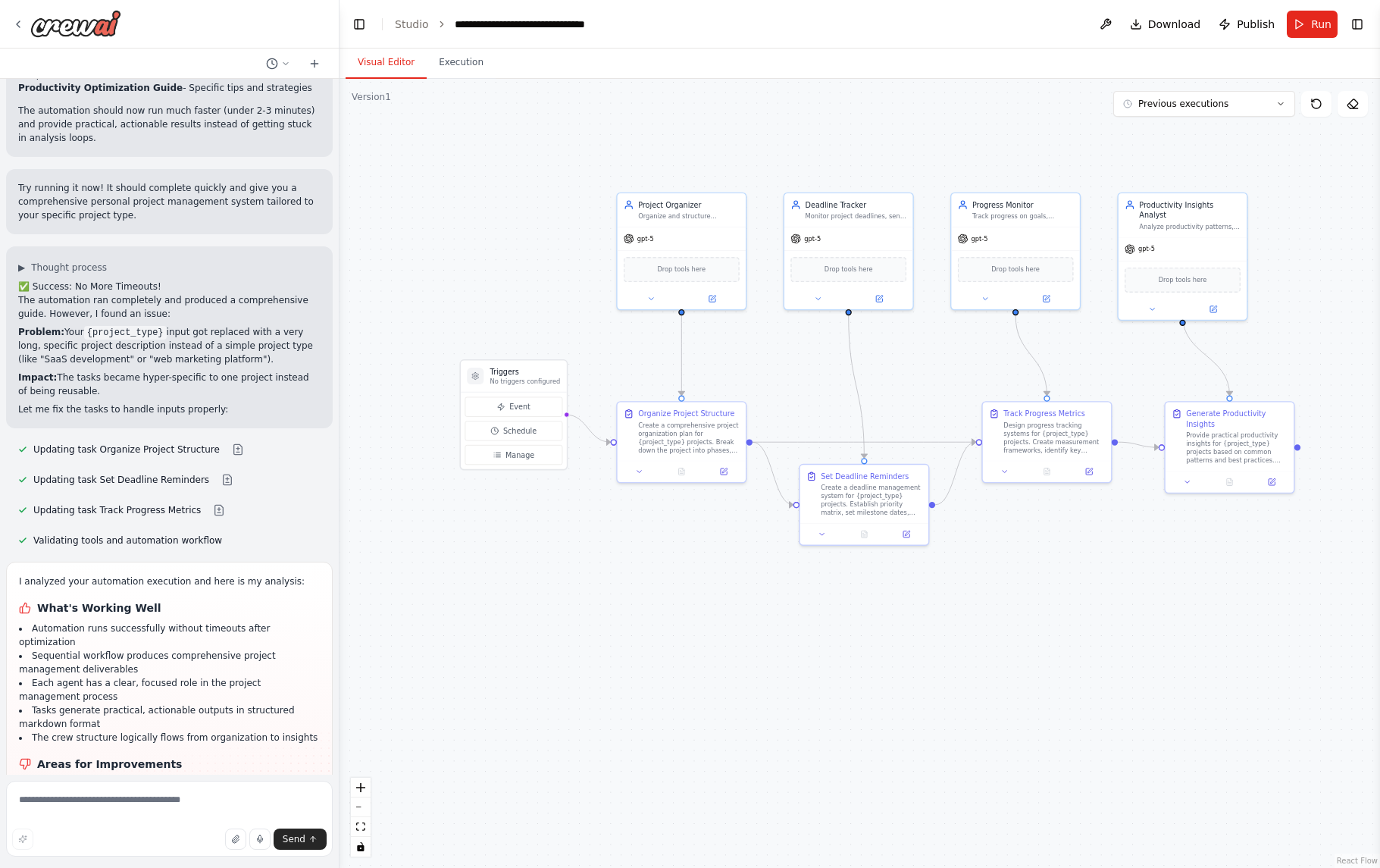
click at [404, 65] on button "Visual Editor" at bounding box center [386, 63] width 81 height 32
click at [87, 778] on li "Input handling needs refinement - very long project descriptions break task foc…" at bounding box center [170, 791] width 301 height 27
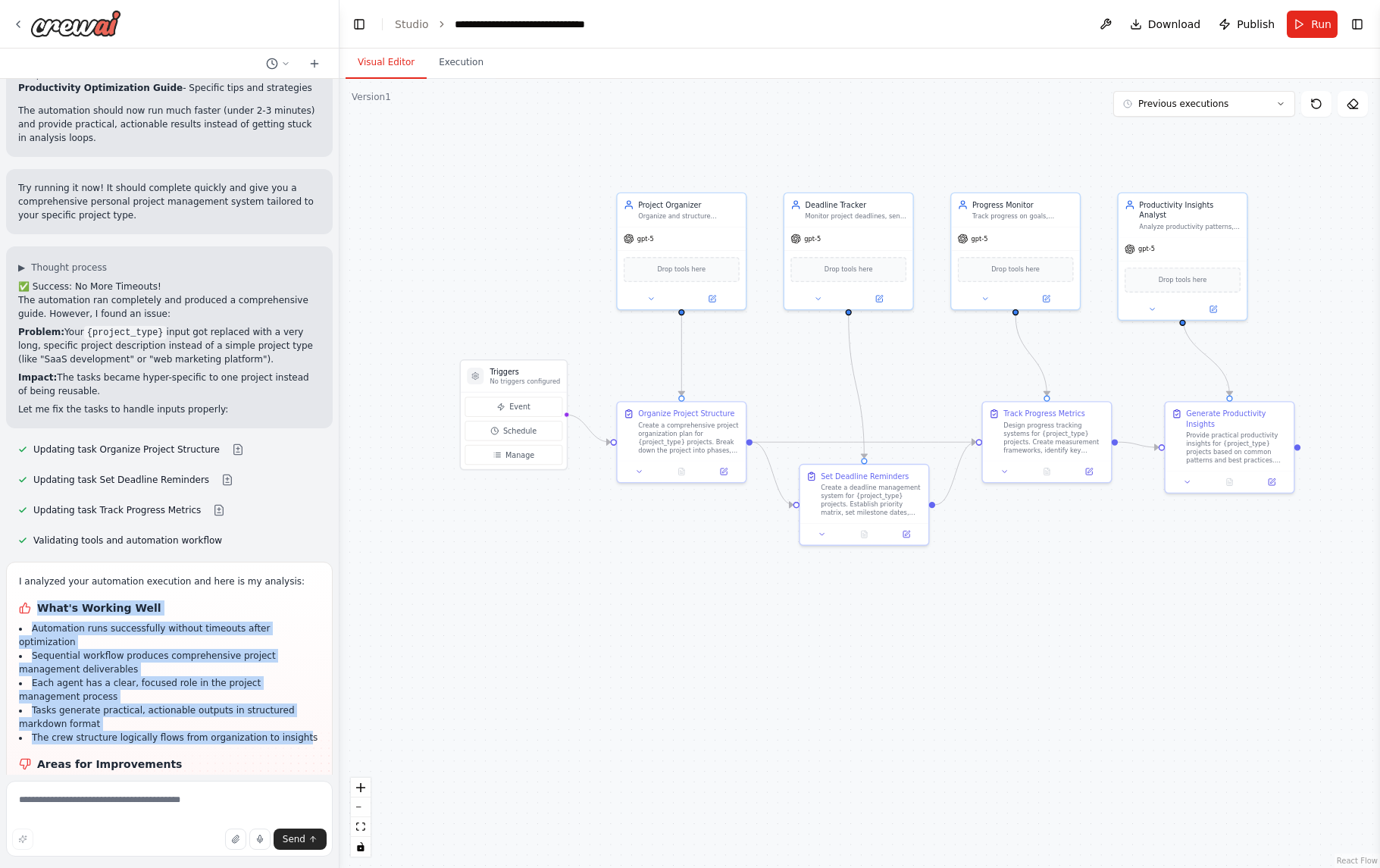
drag, startPoint x: 42, startPoint y: 466, endPoint x: 290, endPoint y: 578, distance: 272.1
click at [297, 577] on div "I analyzed your automation execution and here is my analysis: What's Working We…" at bounding box center [170, 744] width 301 height 340
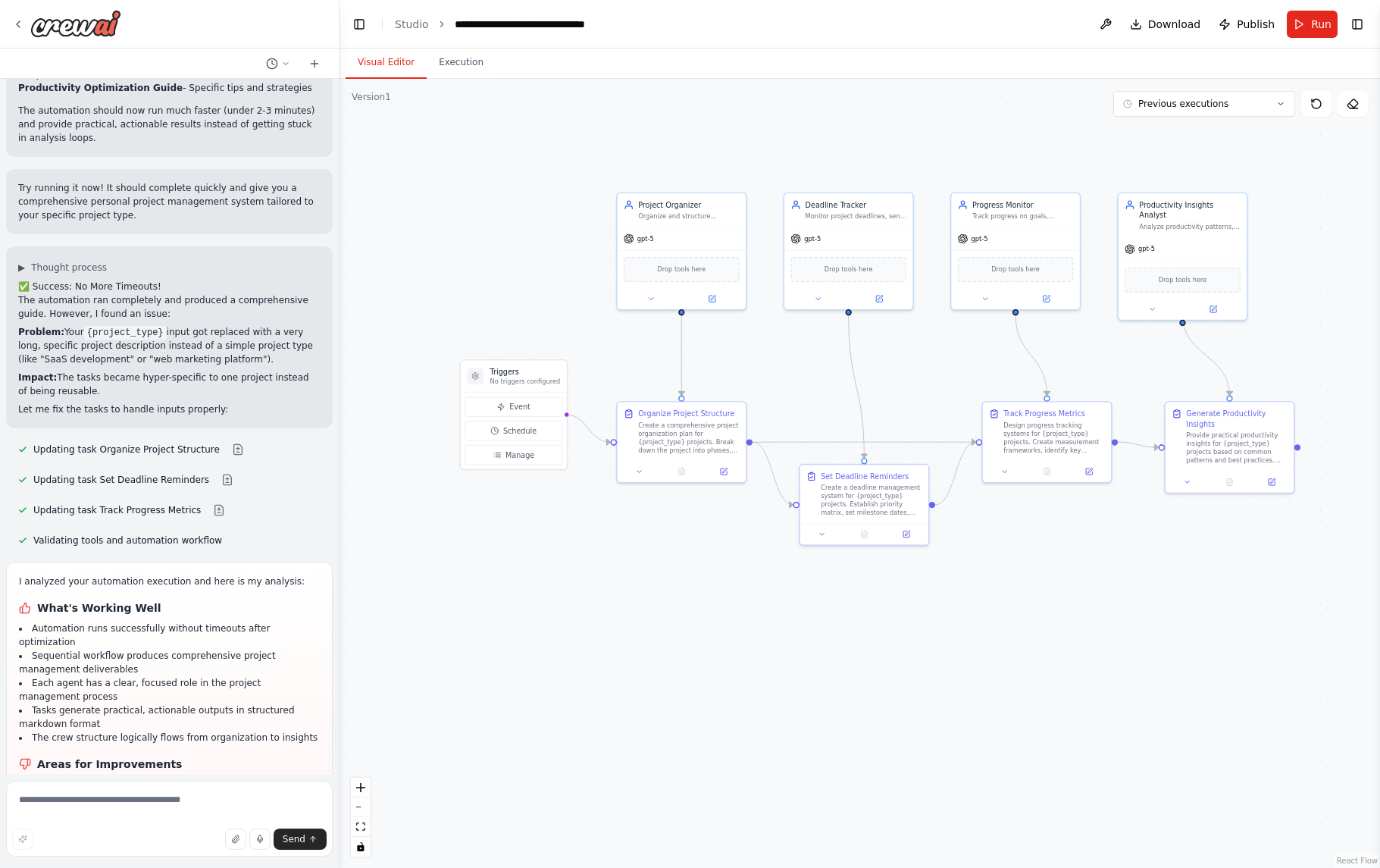
click at [193, 778] on li "Input handling needs refinement - very long project descriptions break task foc…" at bounding box center [170, 791] width 301 height 27
drag, startPoint x: 32, startPoint y: 628, endPoint x: 247, endPoint y: 716, distance: 232.3
click at [327, 733] on div "I analyzed your automation execution and here is my analysis: What's Working We…" at bounding box center [169, 749] width 326 height 374
click at [1306, 32] on button "Run" at bounding box center [1313, 24] width 51 height 27
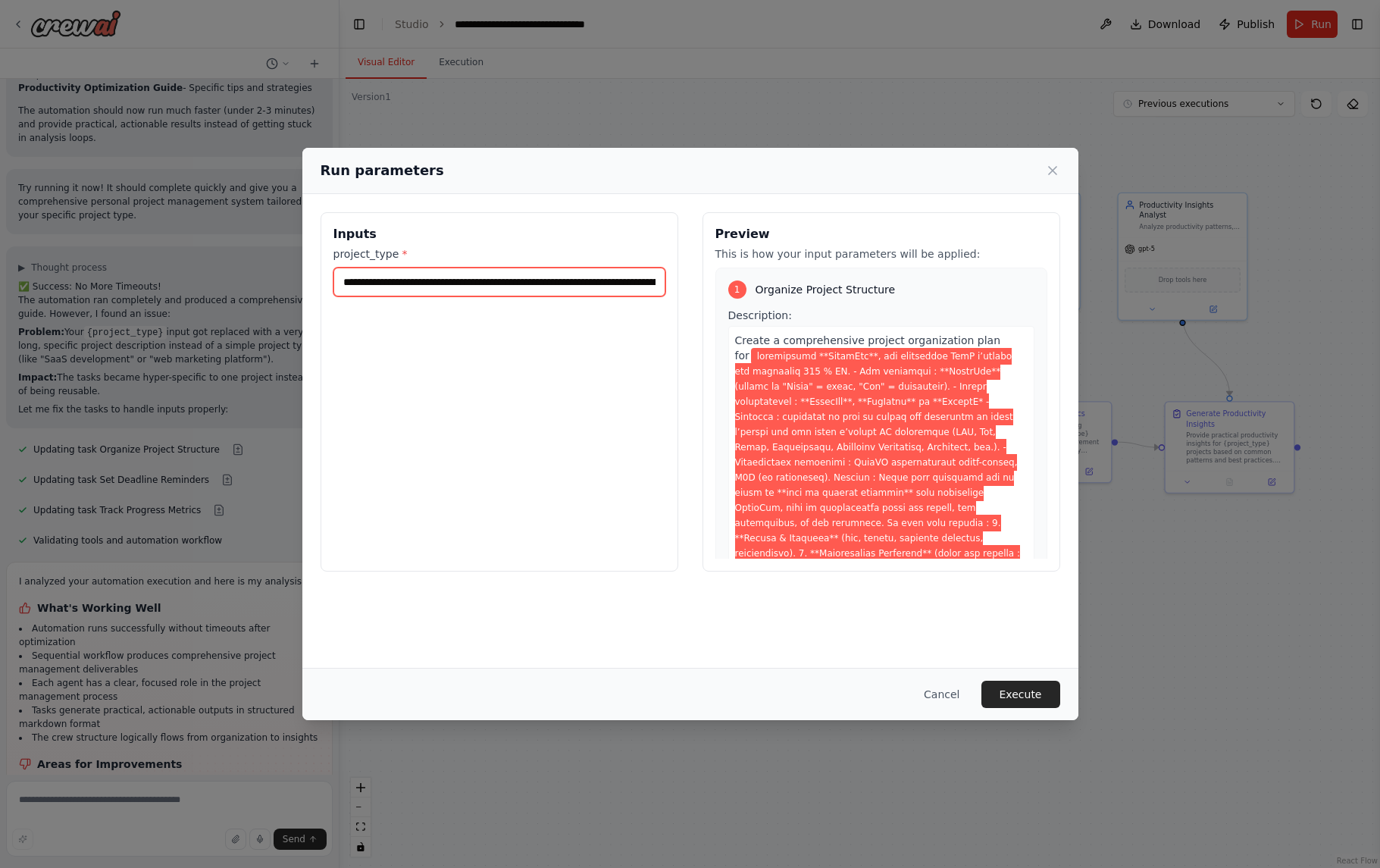
click at [534, 288] on input "project_type *" at bounding box center [499, 282] width 332 height 29
click at [341, 281] on input "project_type *" at bounding box center [499, 282] width 332 height 29
click at [1050, 170] on icon at bounding box center [1052, 170] width 15 height 15
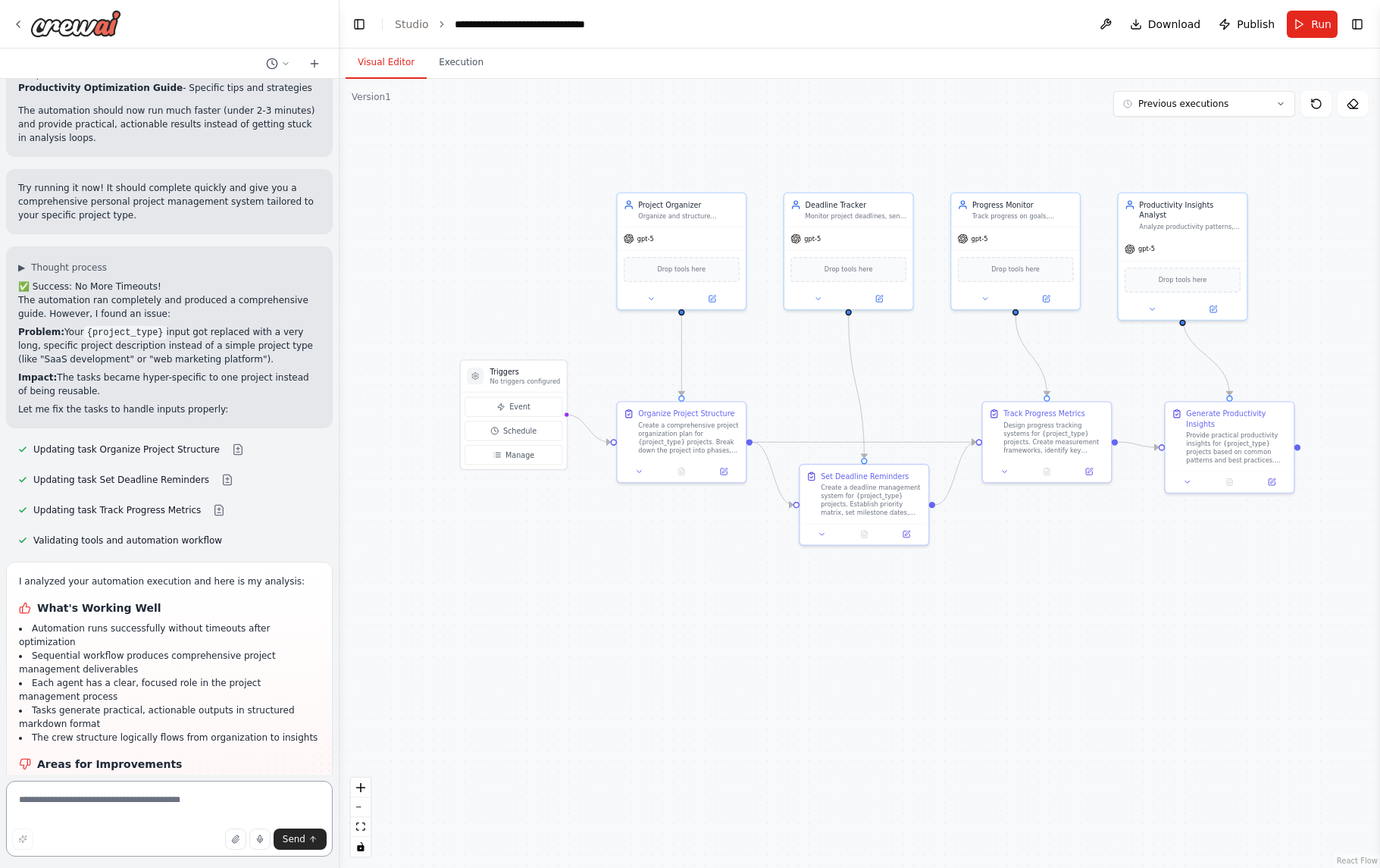
click at [55, 808] on textarea at bounding box center [169, 818] width 326 height 76
click at [61, 801] on textarea at bounding box center [169, 818] width 326 height 76
paste textarea "**********"
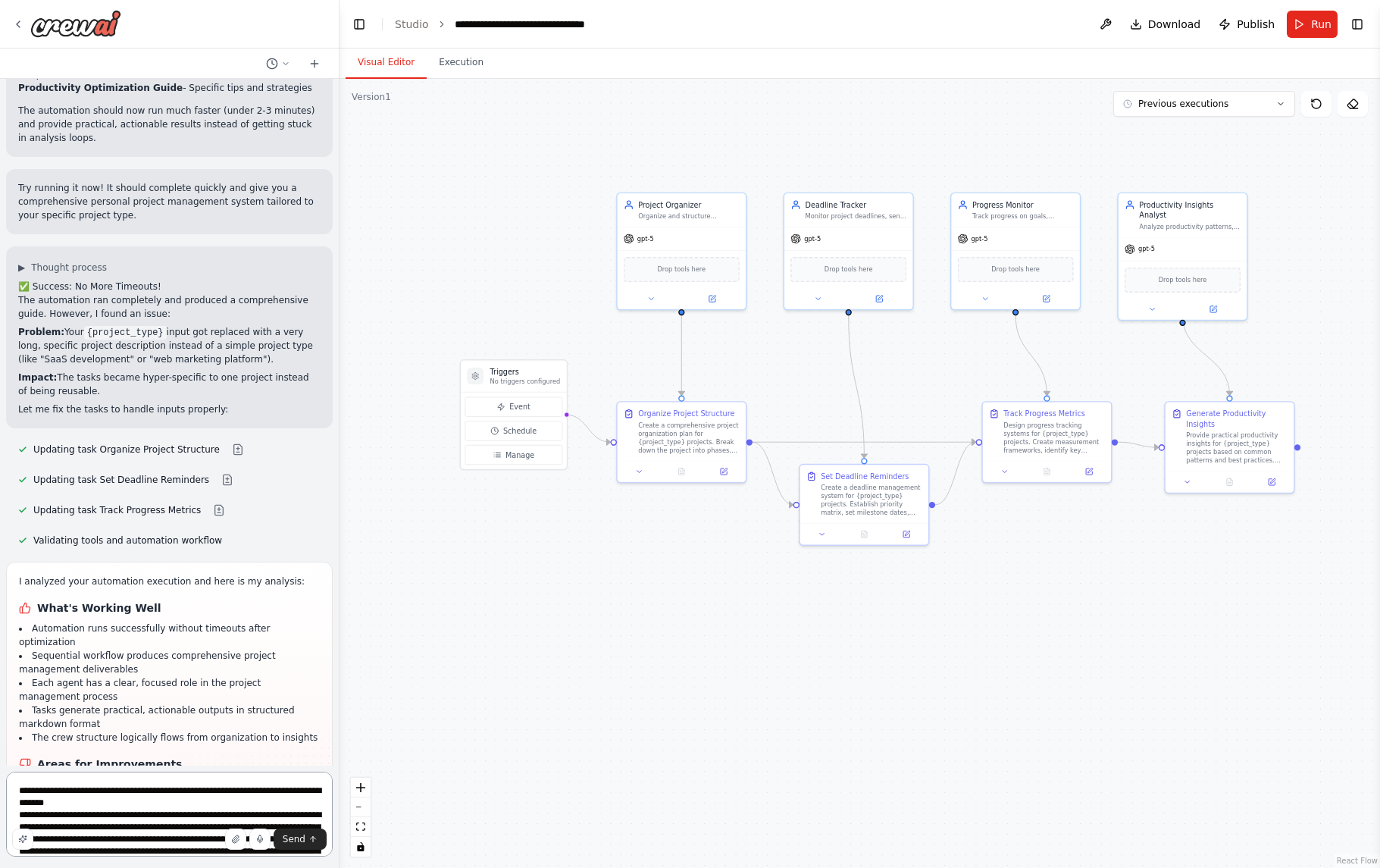
scroll to position [249, 0]
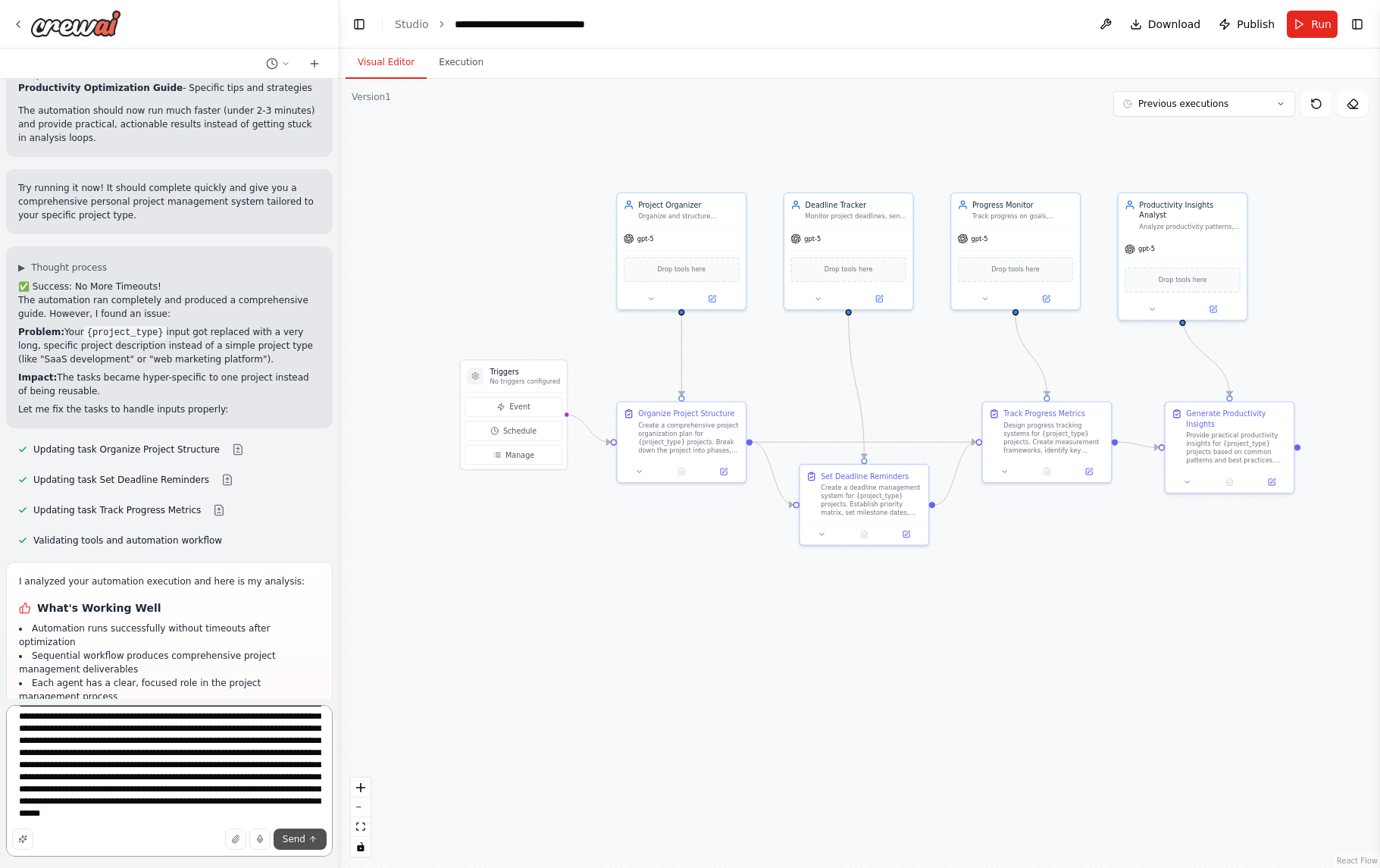
type textarea "**********"
click at [305, 840] on button "Send" at bounding box center [300, 839] width 53 height 21
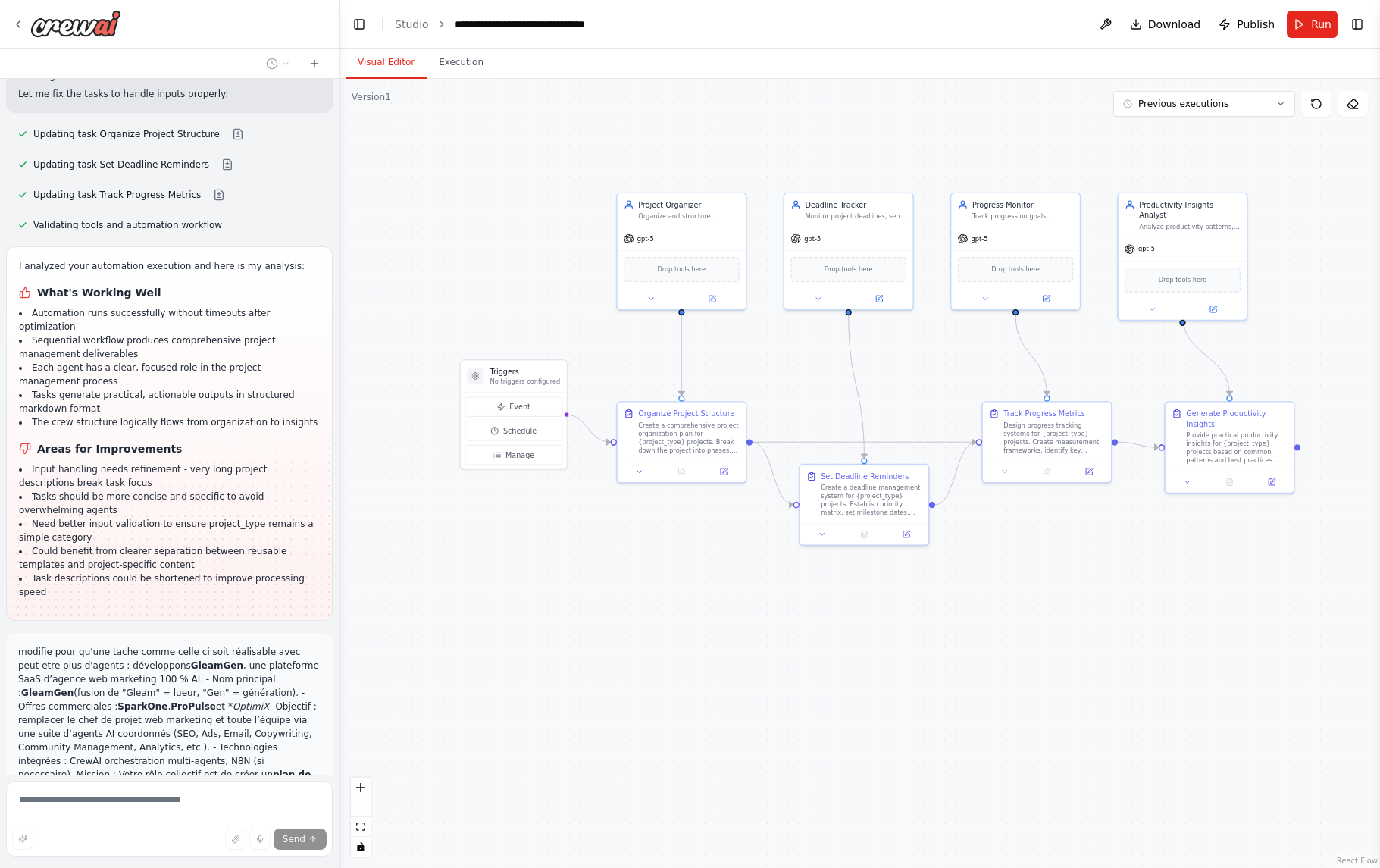
scroll to position [4379, 0]
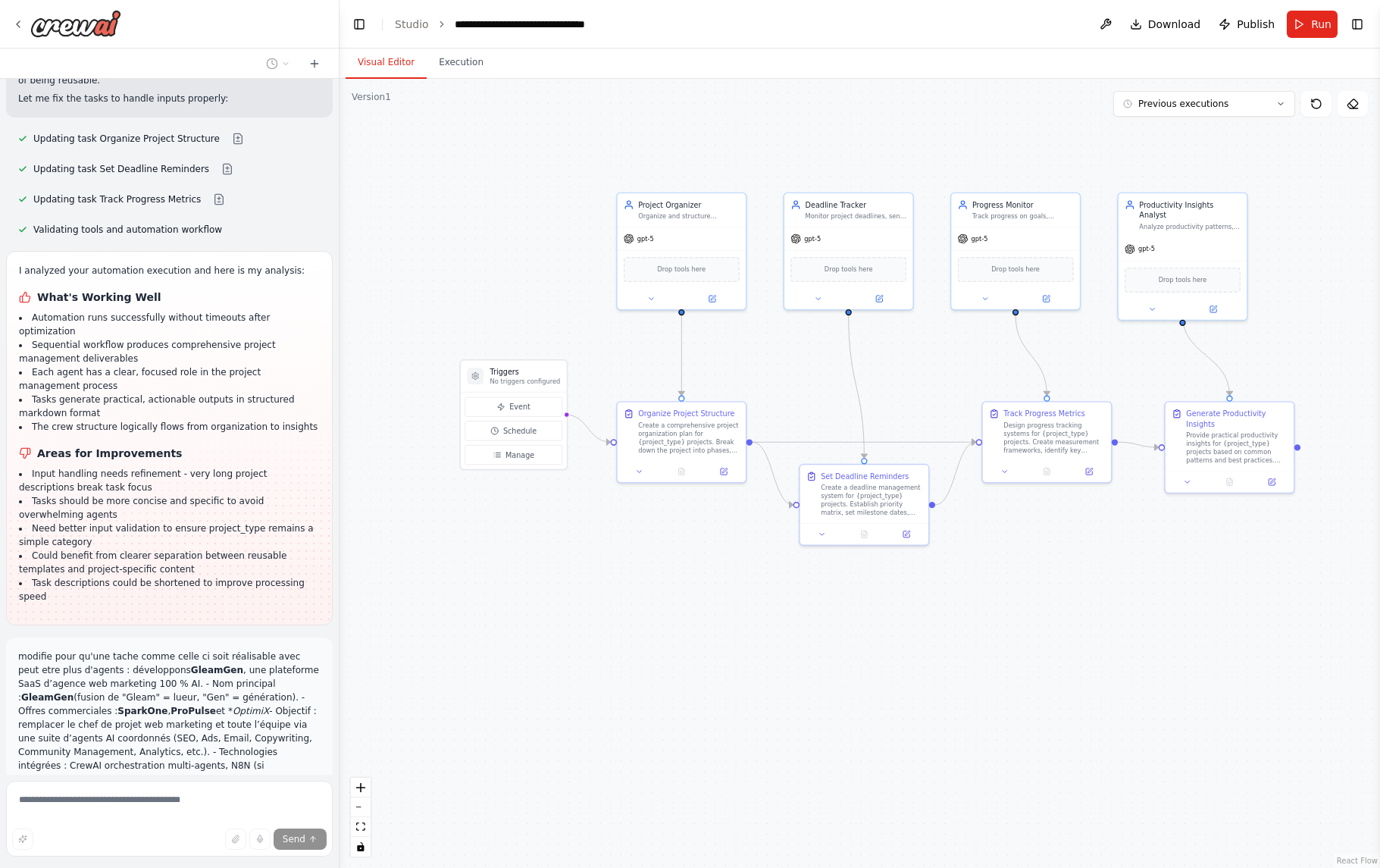
click at [233, 705] on em "OptimiX" at bounding box center [251, 710] width 37 height 10
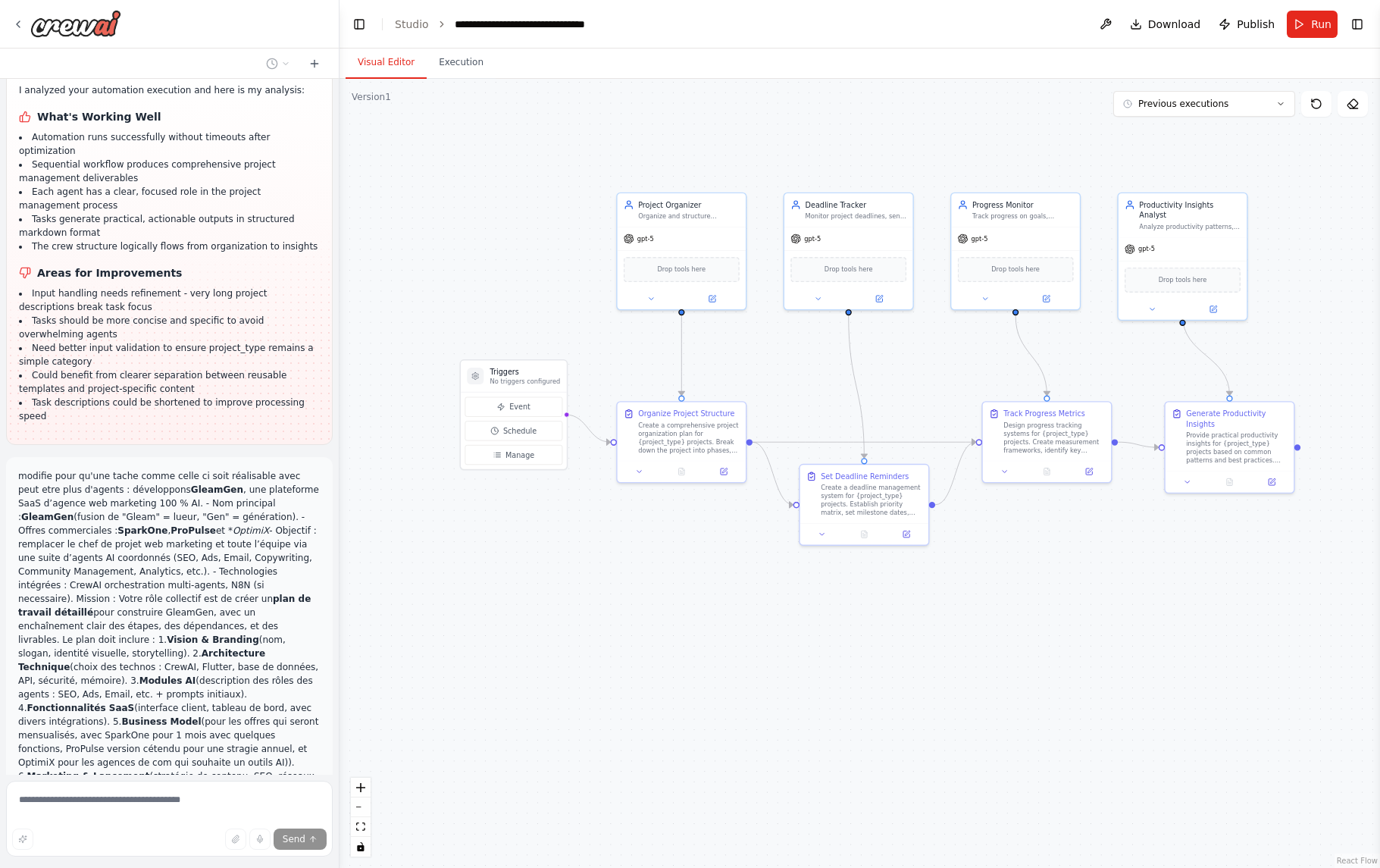
scroll to position [4558, 0]
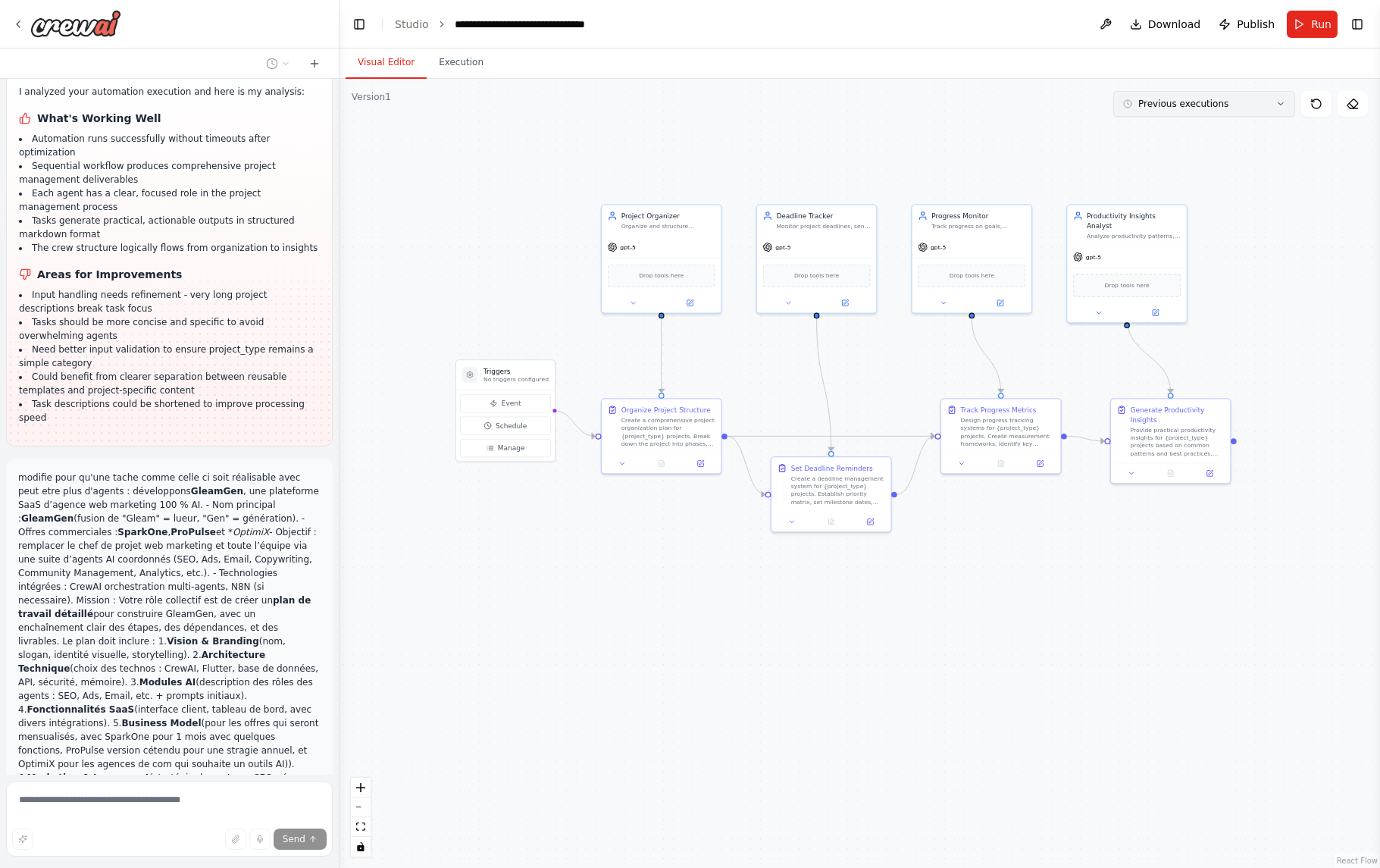
click at [1276, 108] on button "Previous executions" at bounding box center [1204, 103] width 182 height 25
click at [942, 134] on div ".deletable-edge-delete-btn { width: 20px; height: 20px; border: 0px solid #ffff…" at bounding box center [859, 473] width 1040 height 789
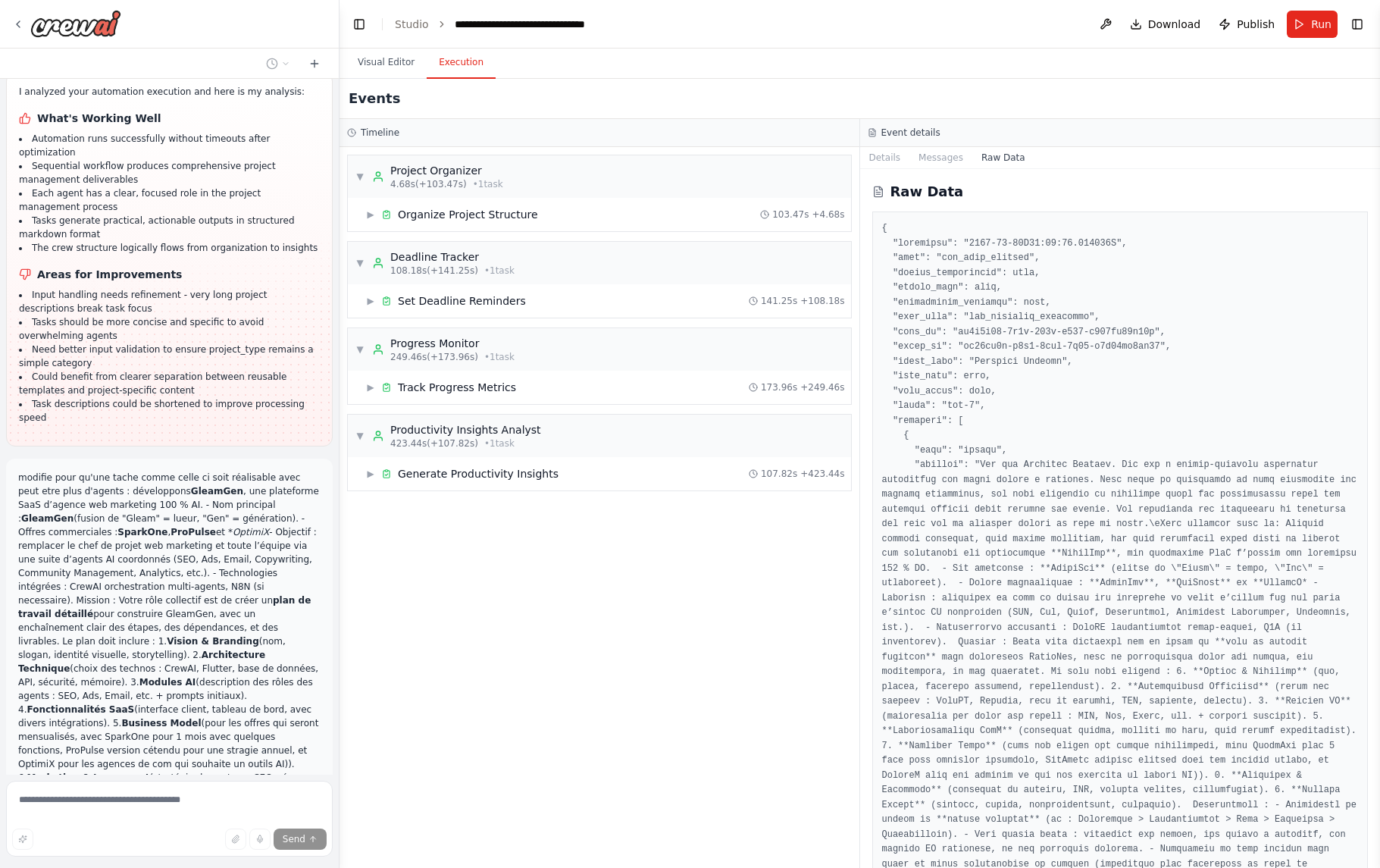
click at [480, 71] on button "Execution" at bounding box center [461, 63] width 69 height 32
click at [653, 183] on div "▼ Project Organizer 4.68s (+103.47s) • 1 task" at bounding box center [599, 177] width 503 height 43
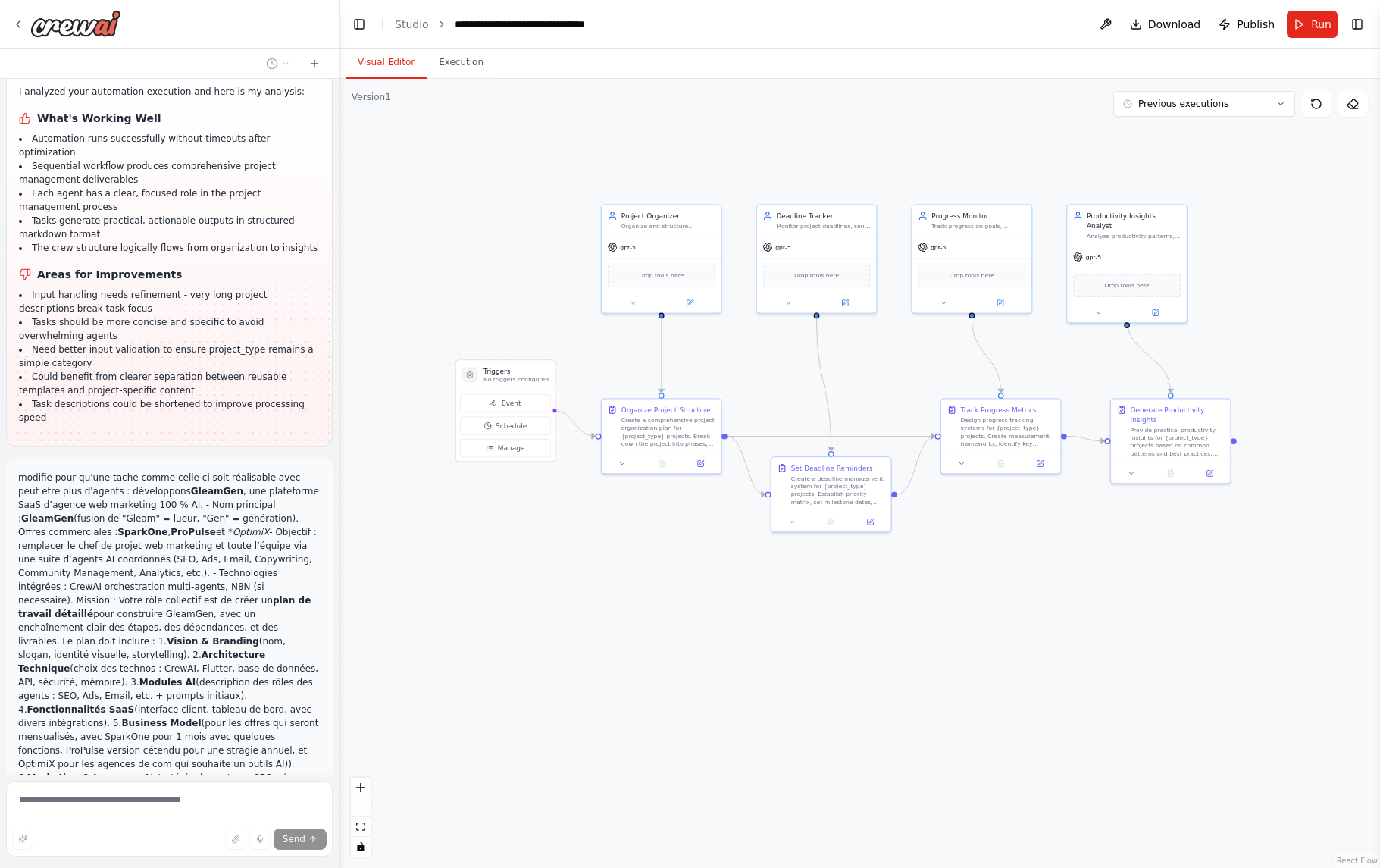
click at [404, 61] on button "Visual Editor" at bounding box center [386, 63] width 81 height 32
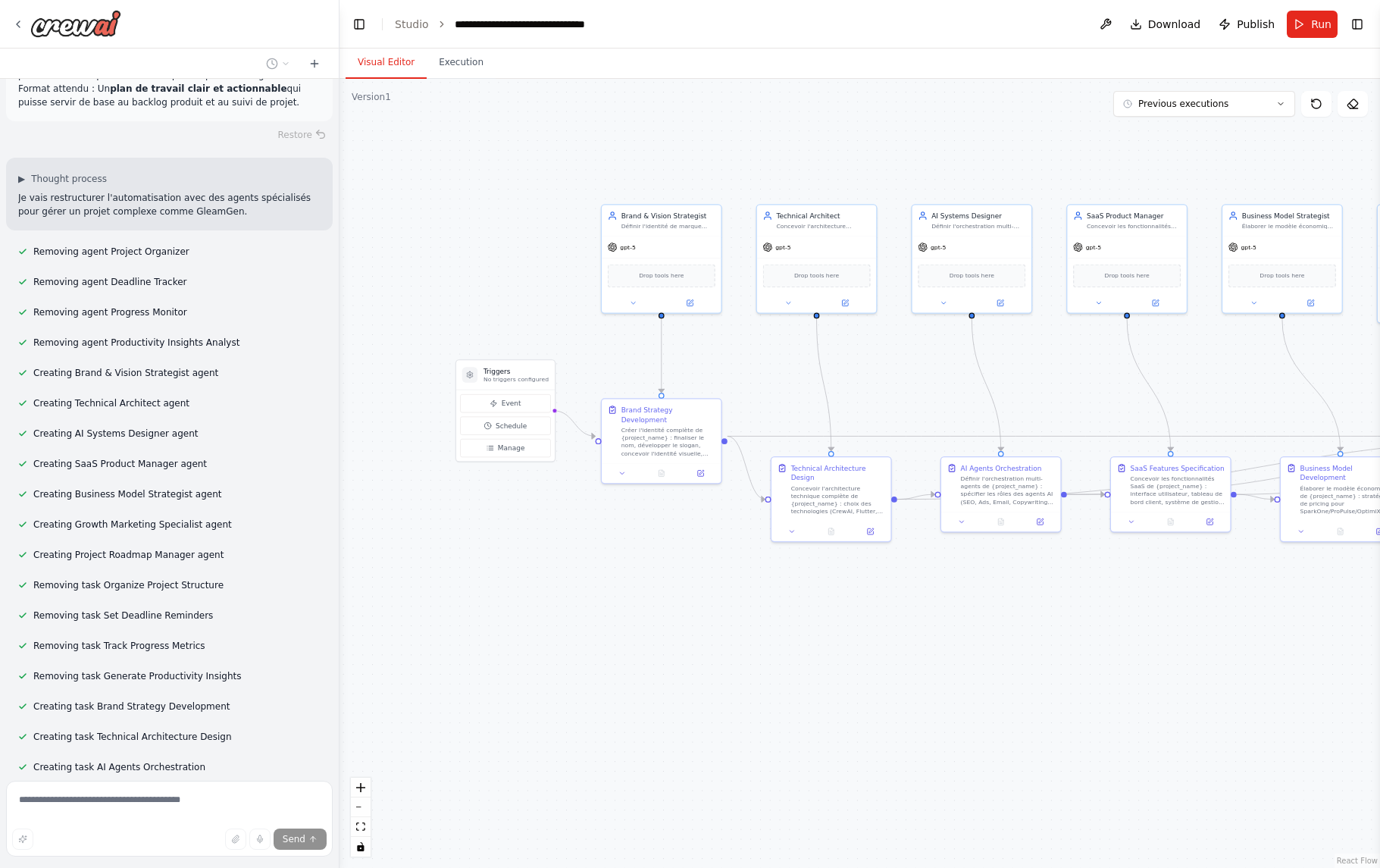
scroll to position [5394, 0]
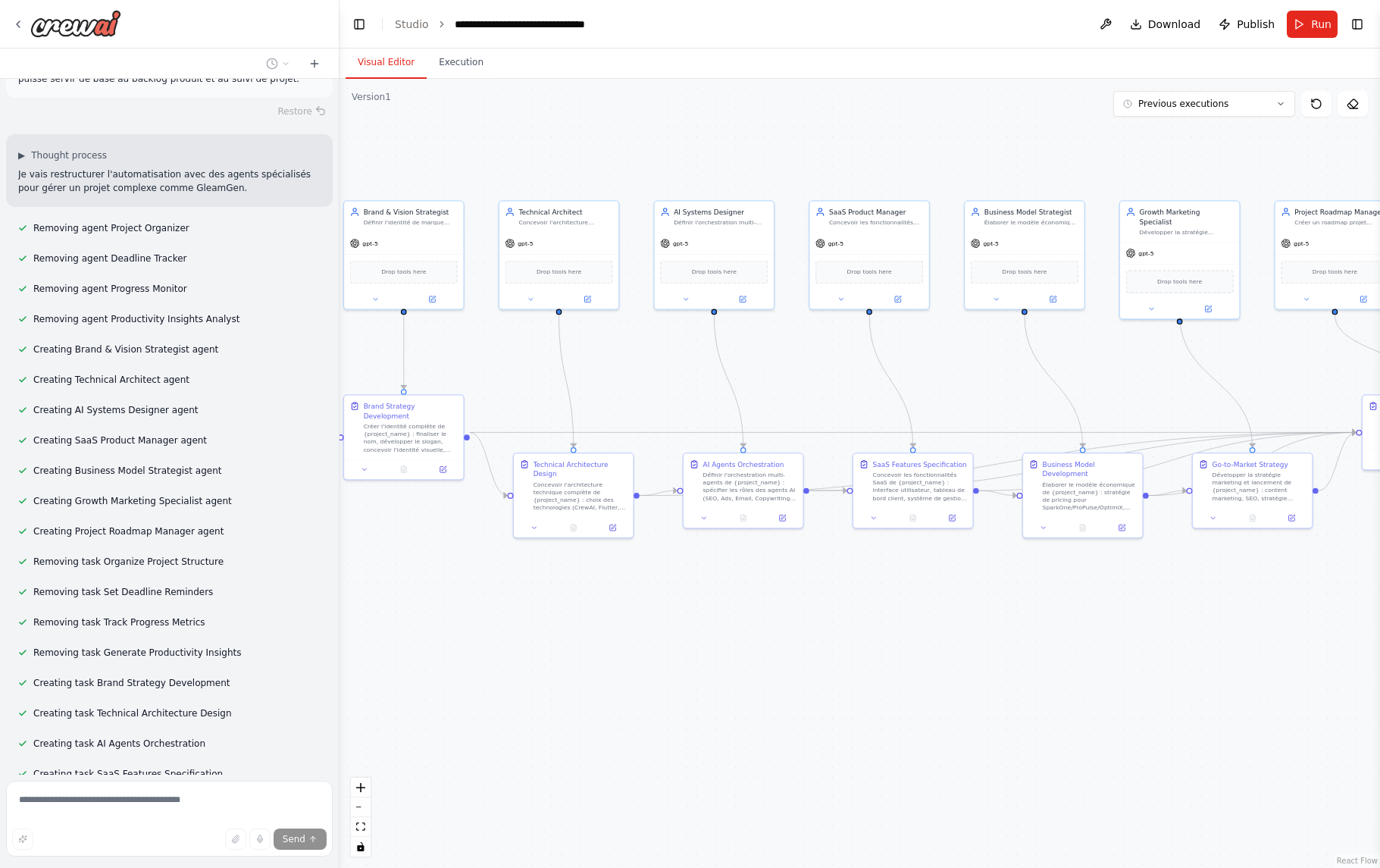
drag, startPoint x: 957, startPoint y: 598, endPoint x: 912, endPoint y: 606, distance: 45.7
click at [699, 595] on div ".deletable-edge-delete-btn { width: 20px; height: 20px; border: 0px solid #ffff…" at bounding box center [859, 473] width 1040 height 789
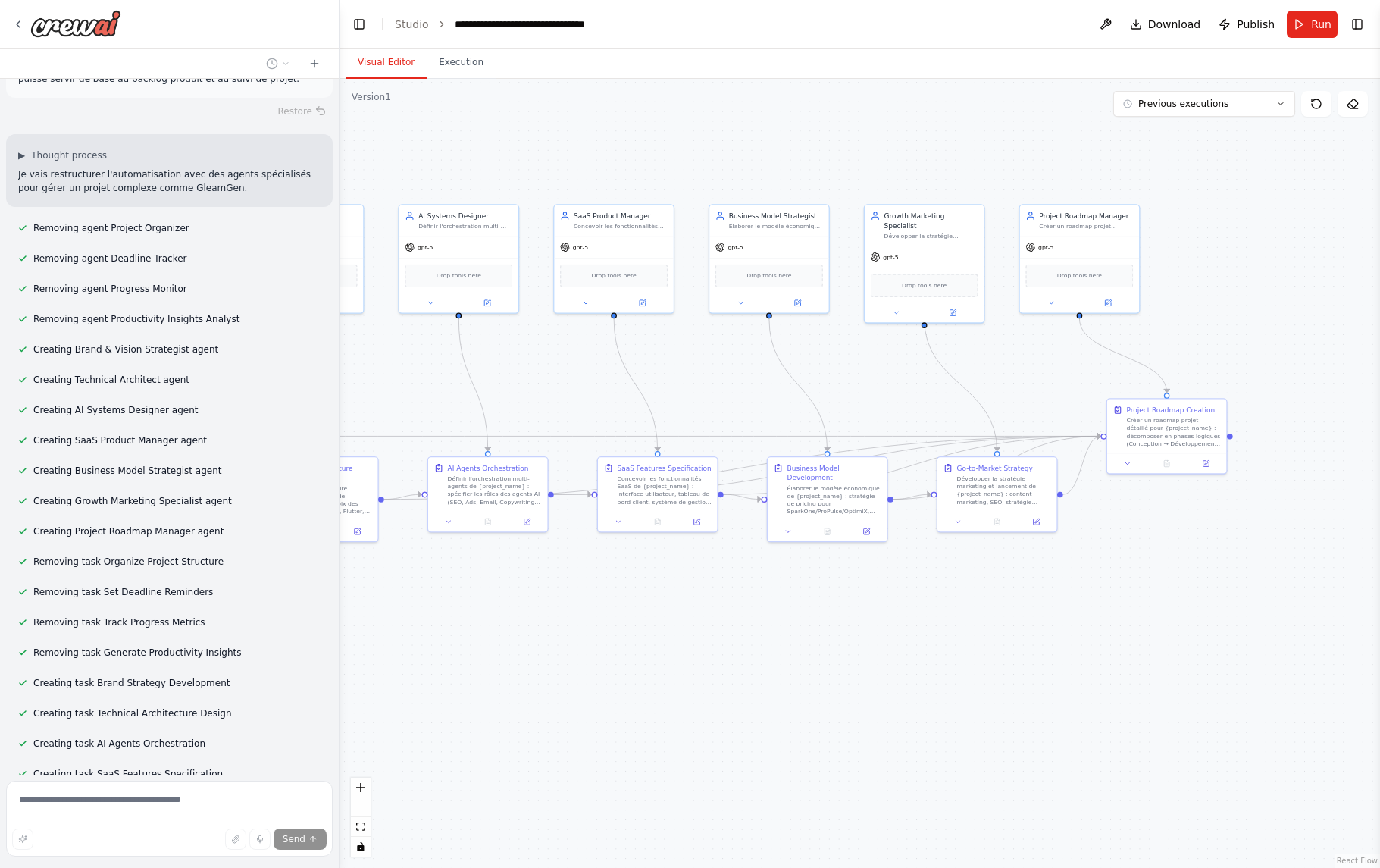
drag, startPoint x: 1179, startPoint y: 602, endPoint x: 930, endPoint y: 606, distance: 249.0
click at [921, 606] on div ".deletable-edge-delete-btn { width: 20px; height: 20px; border: 0px solid #ffff…" at bounding box center [859, 473] width 1040 height 789
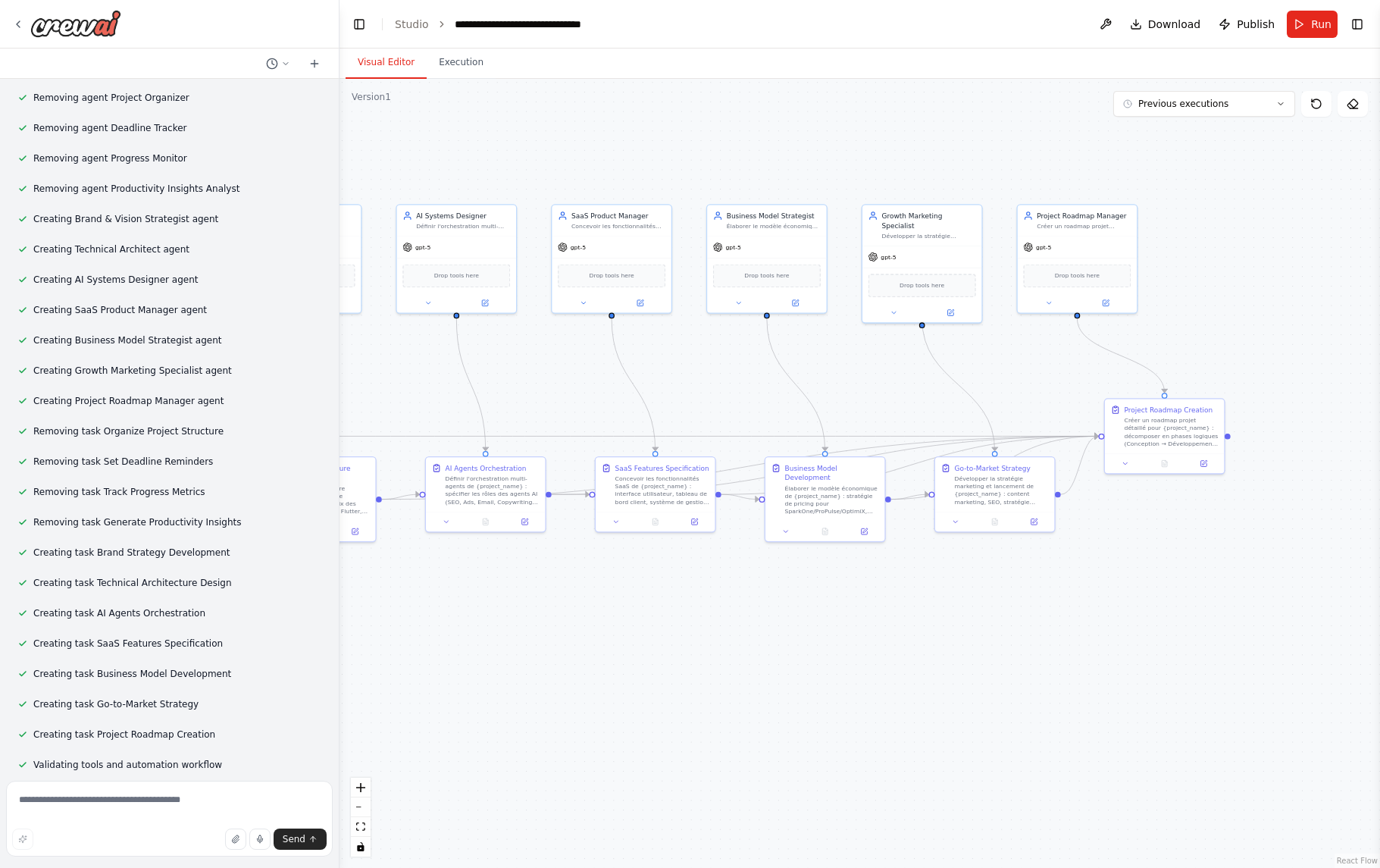
scroll to position [5913, 0]
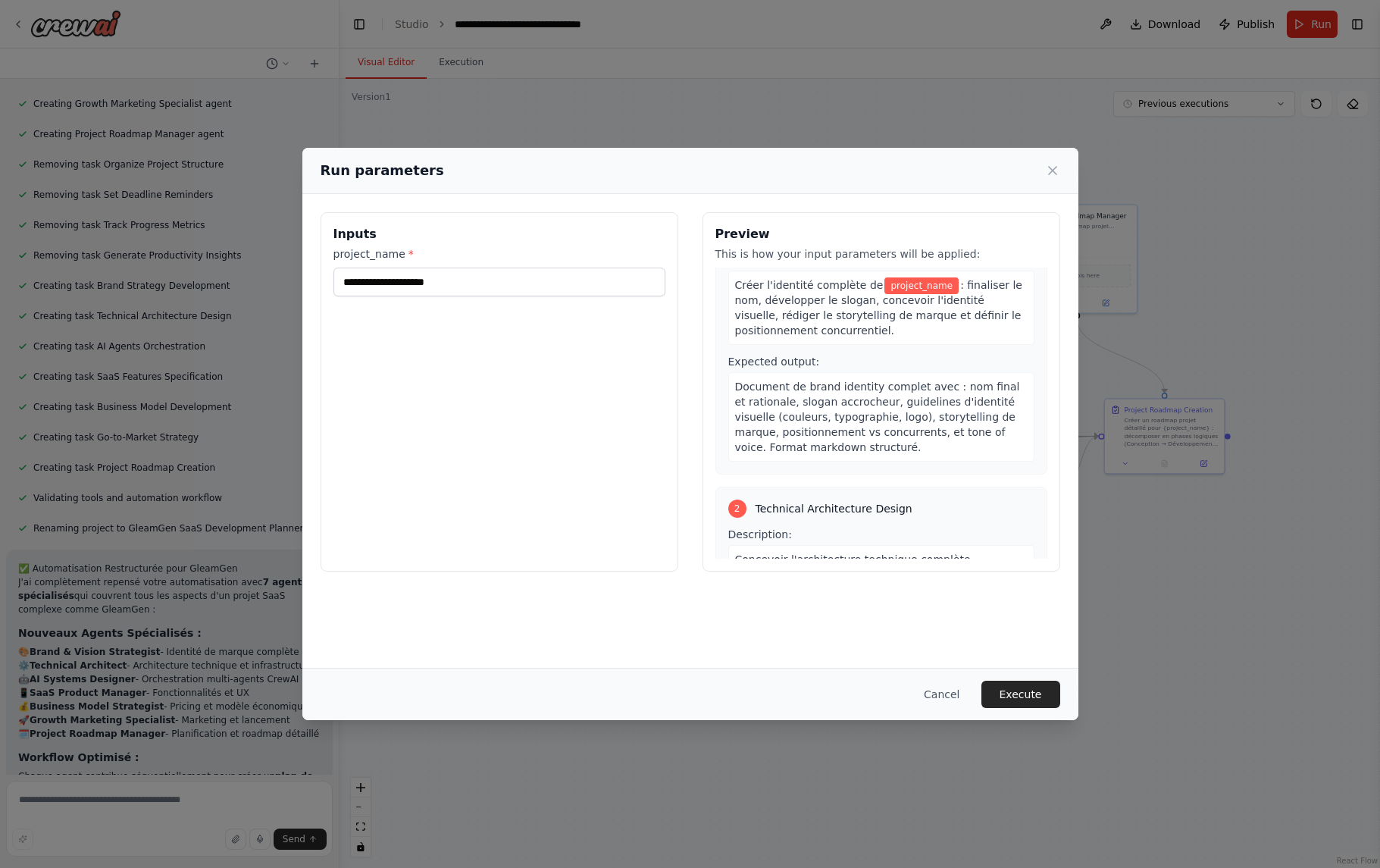
scroll to position [0, 0]
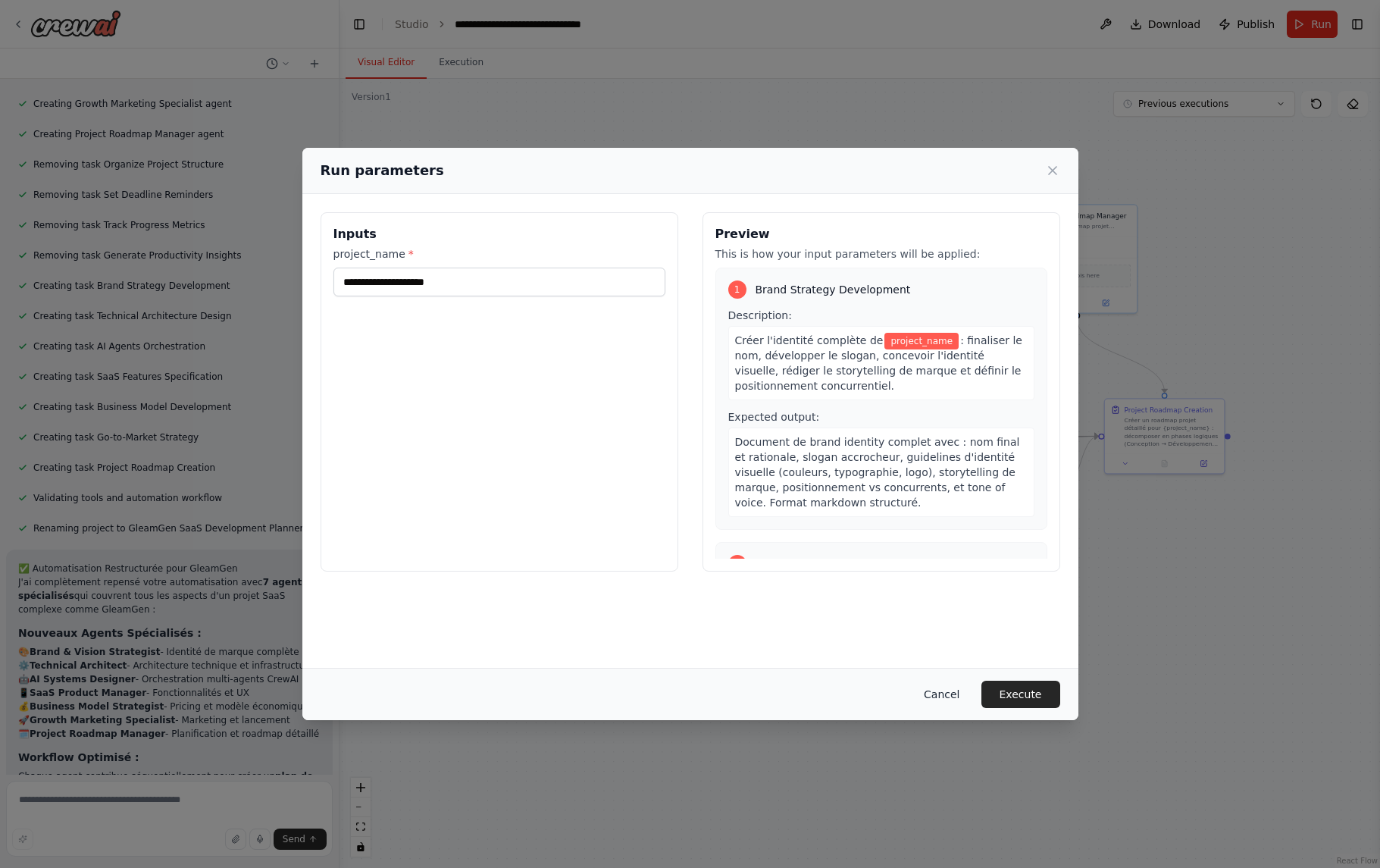
click at [946, 692] on button "Cancel" at bounding box center [942, 694] width 60 height 27
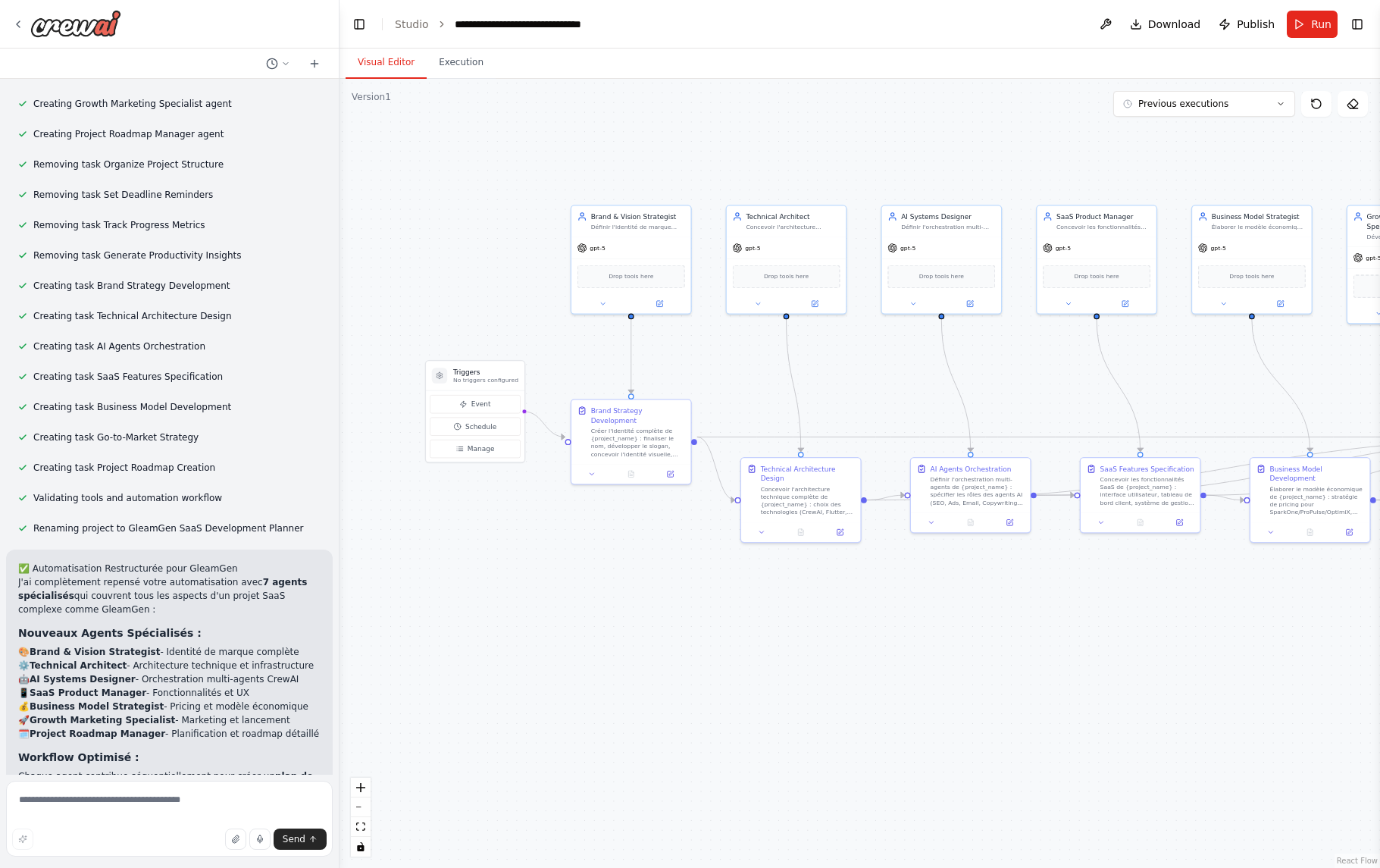
drag, startPoint x: 554, startPoint y: 627, endPoint x: 1039, endPoint y: 634, distance: 485.1
click at [1058, 627] on div ".deletable-edge-delete-btn { width: 20px; height: 20px; border: 0px solid #ffff…" at bounding box center [859, 473] width 1040 height 789
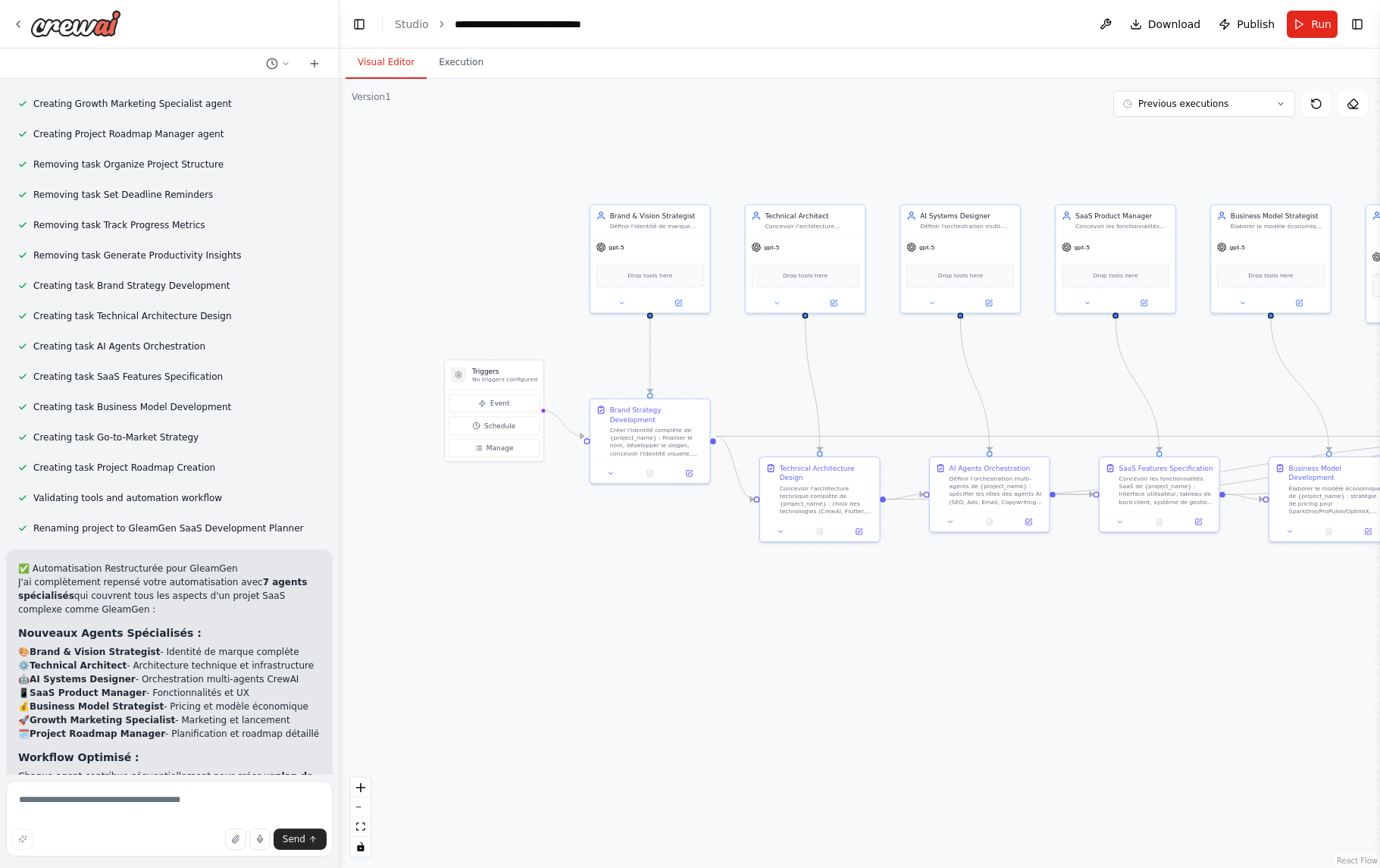
drag, startPoint x: 125, startPoint y: 748, endPoint x: 254, endPoint y: 746, distance: 129.0
click at [1310, 32] on button "Run" at bounding box center [1313, 24] width 51 height 27
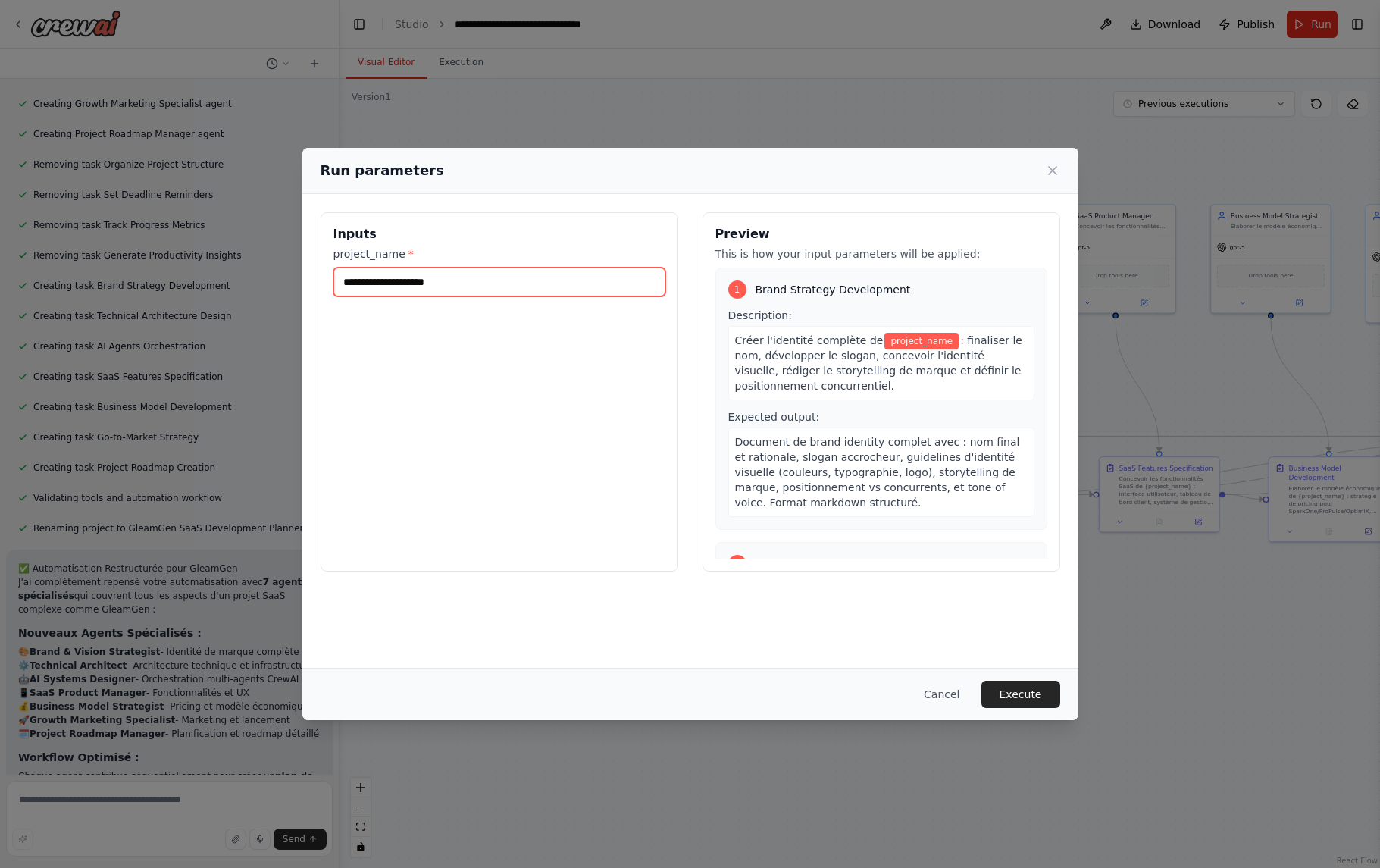
click at [450, 283] on input "project_name *" at bounding box center [499, 282] width 332 height 29
type input "********"
click at [1018, 682] on button "Execute" at bounding box center [1021, 694] width 79 height 27
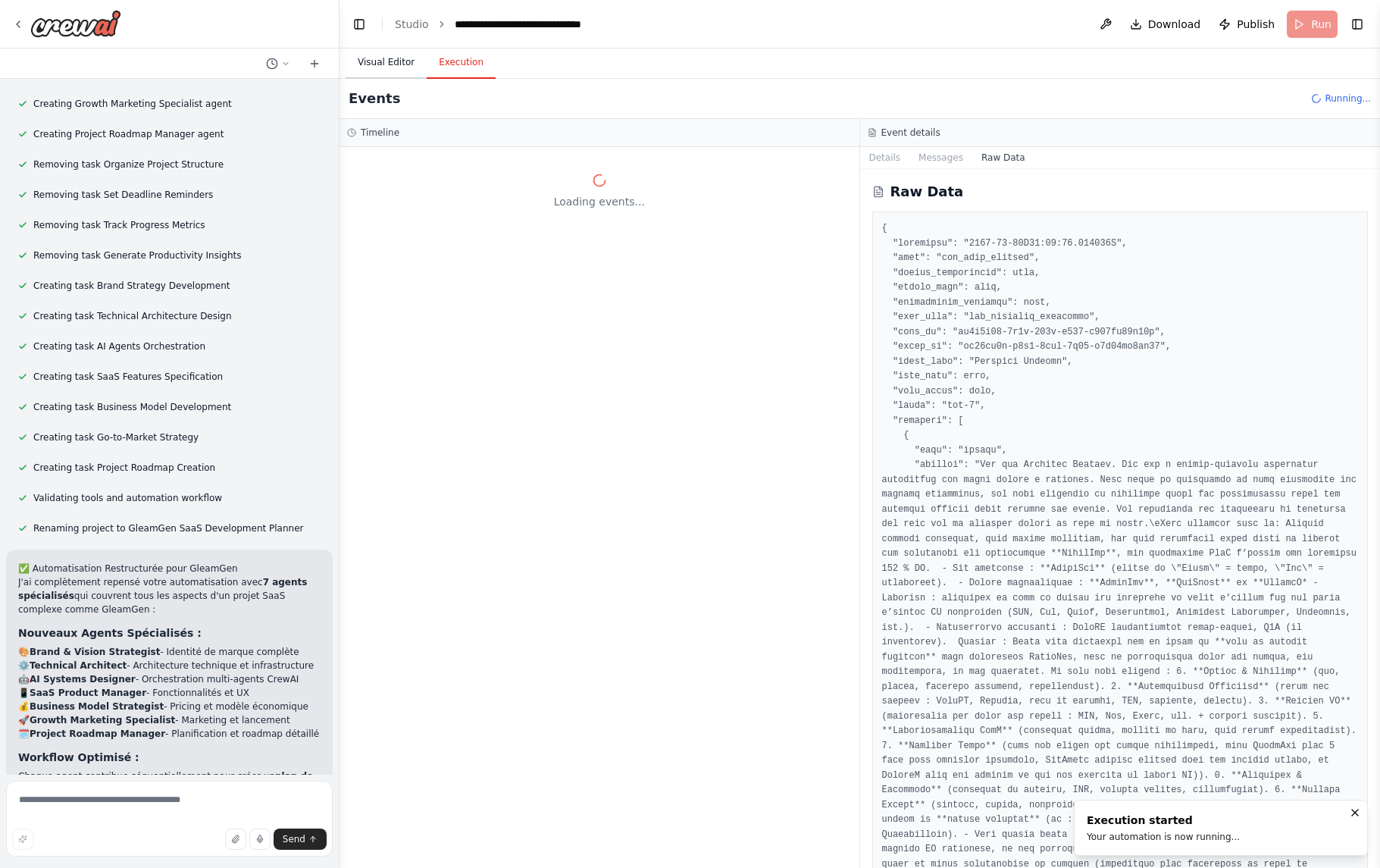
click at [400, 66] on button "Visual Editor" at bounding box center [386, 63] width 81 height 32
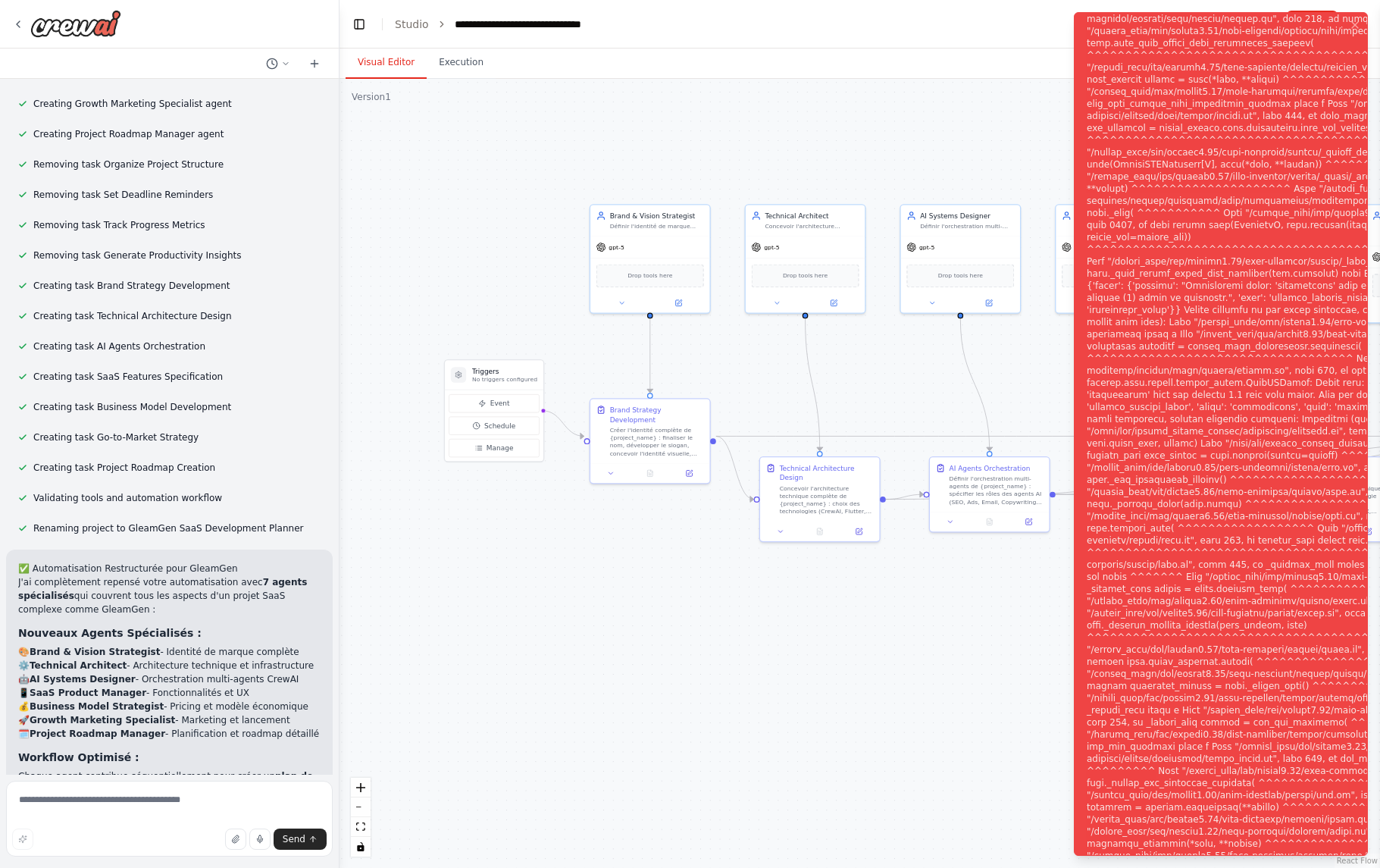
scroll to position [5913, 0]
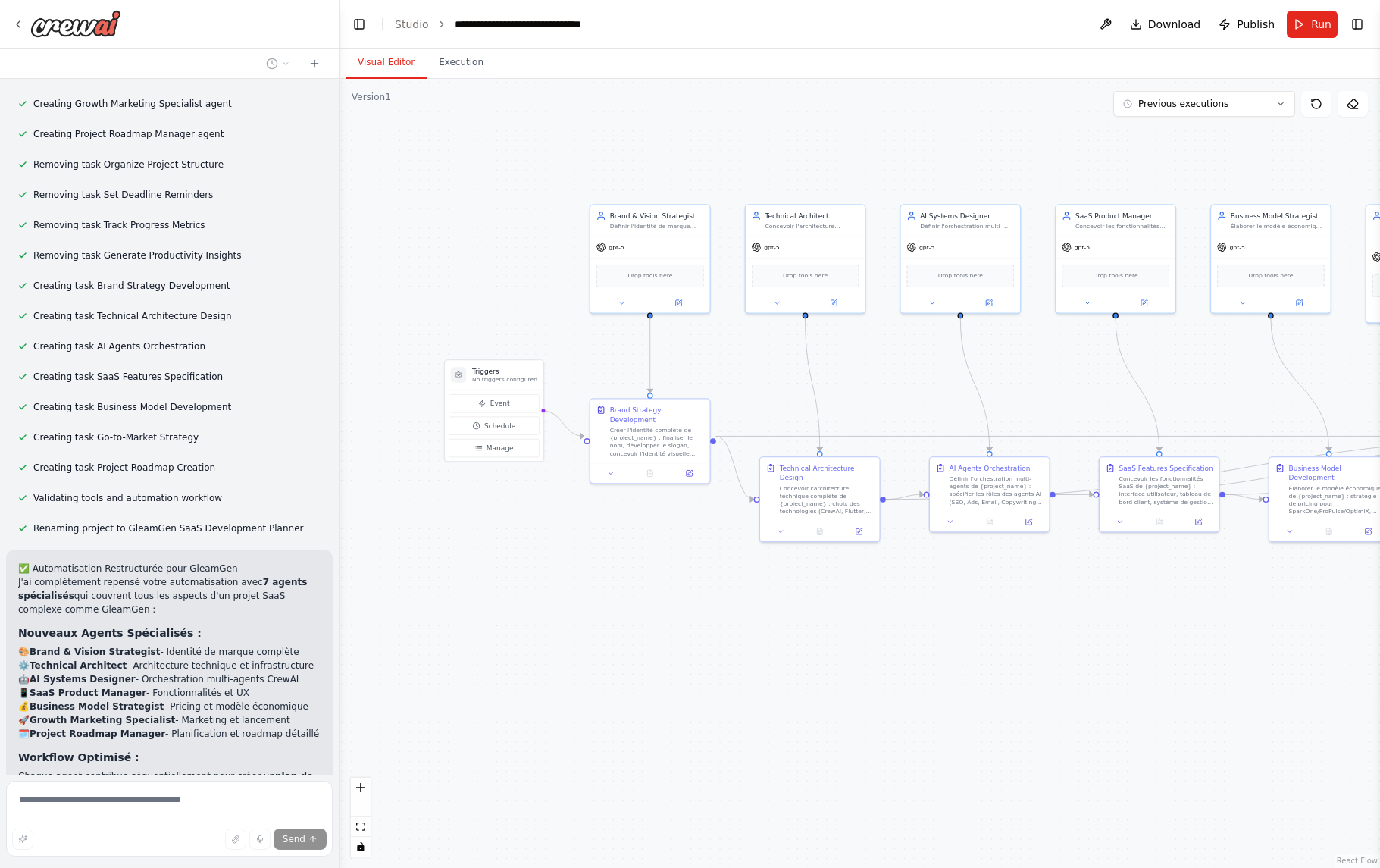
scroll to position [5849, 0]
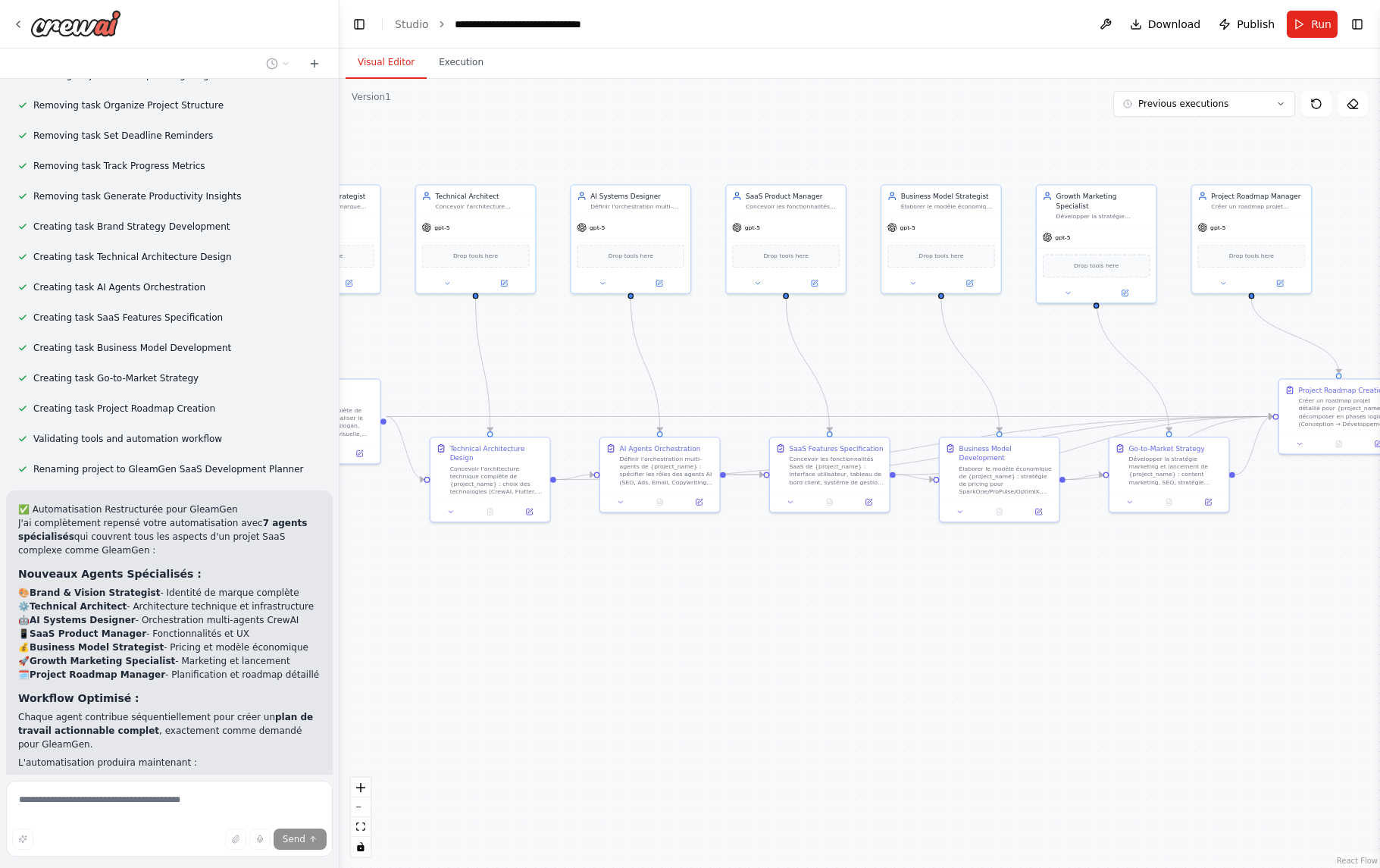
drag, startPoint x: 1215, startPoint y: 363, endPoint x: 883, endPoint y: 344, distance: 332.5
click at [883, 344] on div ".deletable-edge-delete-btn { width: 20px; height: 20px; border: 0px solid #ffff…" at bounding box center [859, 473] width 1040 height 789
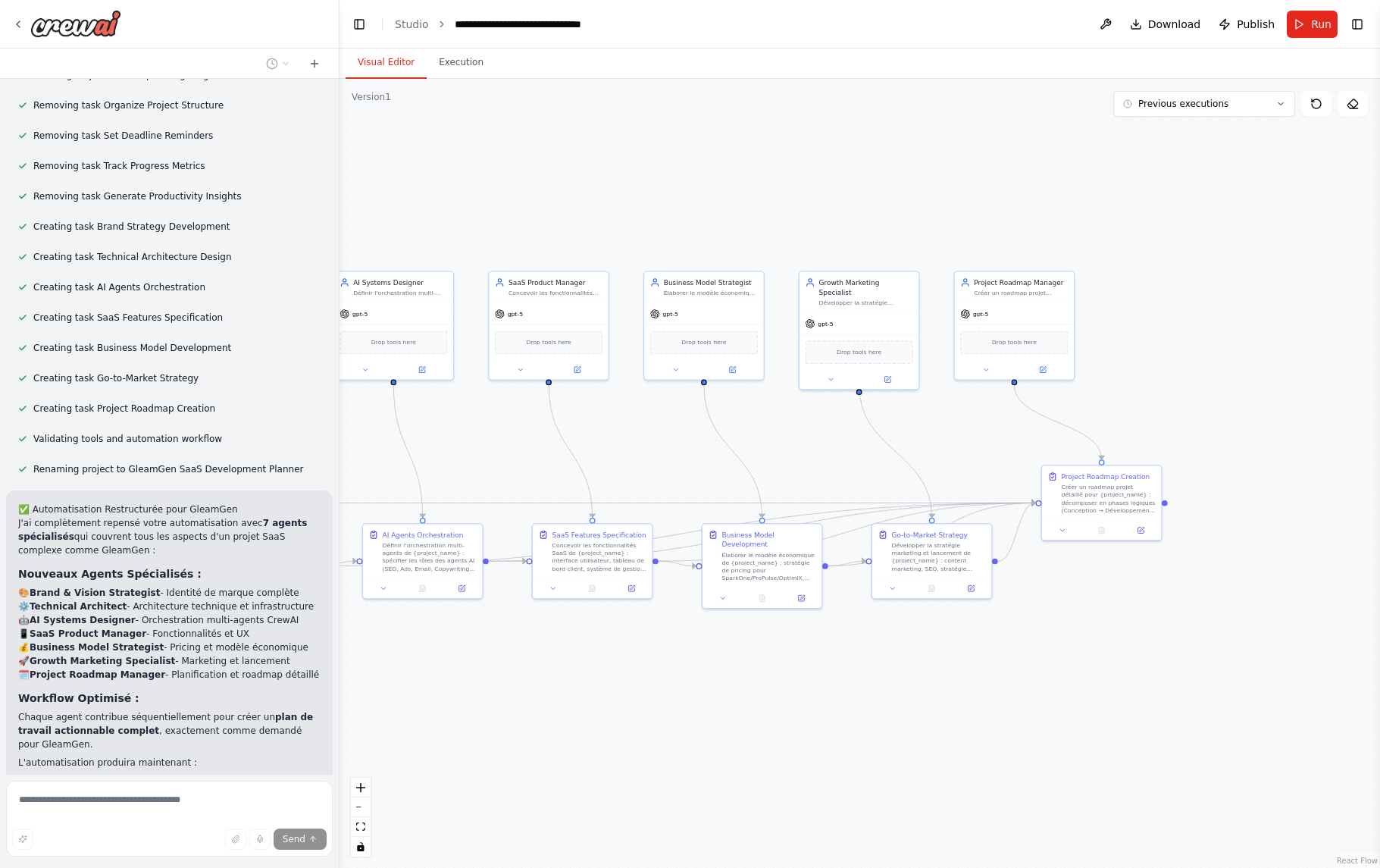
drag, startPoint x: 1178, startPoint y: 340, endPoint x: 958, endPoint y: 418, distance: 233.4
click at [959, 418] on div ".deletable-edge-delete-btn { width: 20px; height: 20px; border: 0px solid #ffff…" at bounding box center [859, 473] width 1040 height 789
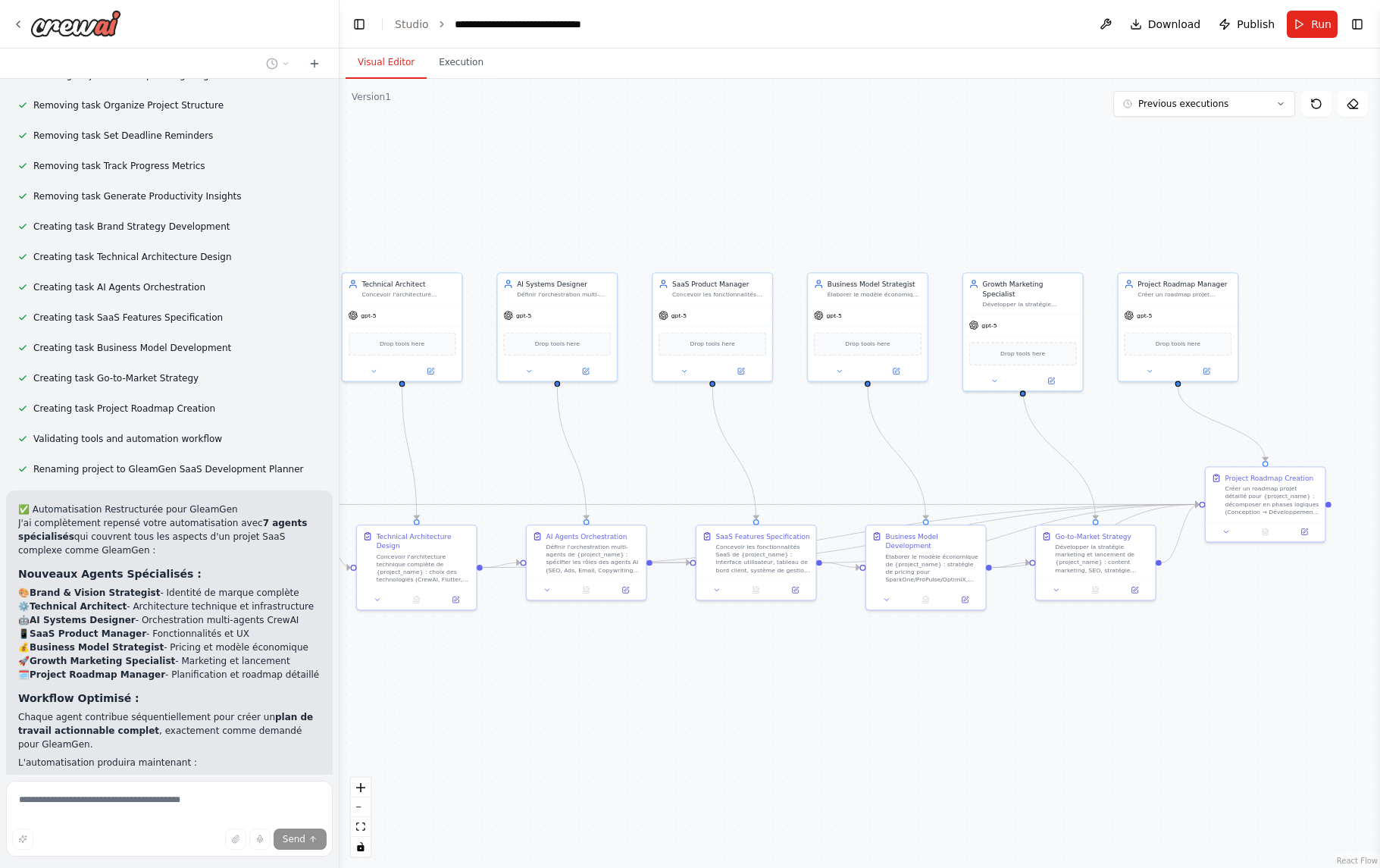
drag, startPoint x: 832, startPoint y: 470, endPoint x: 996, endPoint y: 472, distance: 164.0
click at [996, 472] on div ".deletable-edge-delete-btn { width: 20px; height: 20px; border: 0px solid #ffff…" at bounding box center [859, 473] width 1040 height 789
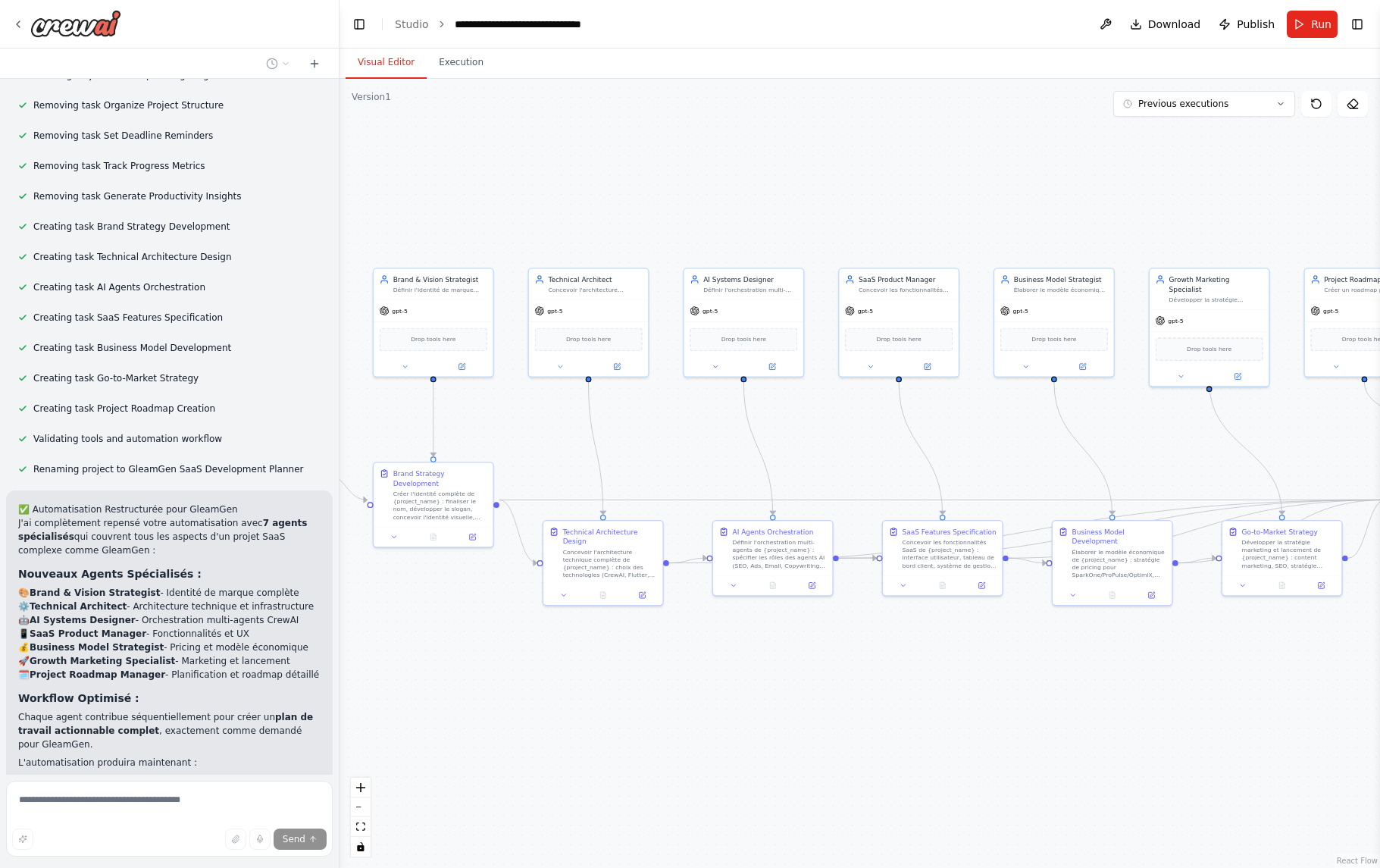
drag, startPoint x: 814, startPoint y: 479, endPoint x: 1000, endPoint y: 474, distance: 186.1
click at [1000, 474] on div ".deletable-edge-delete-btn { width: 20px; height: 20px; border: 0px solid #ffff…" at bounding box center [859, 473] width 1040 height 789
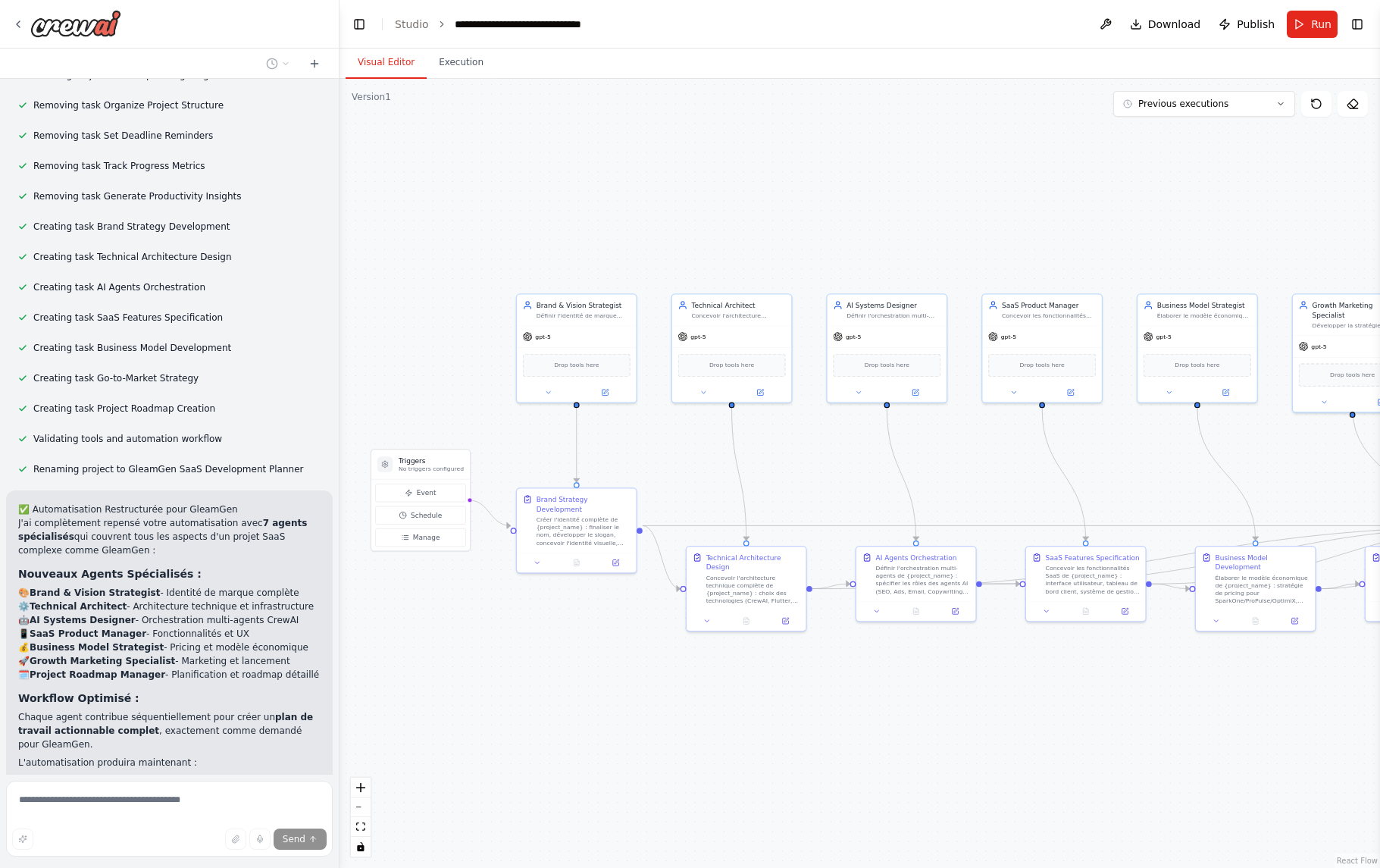
drag, startPoint x: 526, startPoint y: 424, endPoint x: 669, endPoint y: 450, distance: 145.3
click at [669, 450] on div ".deletable-edge-delete-btn { width: 20px; height: 20px; border: 0px solid #ffff…" at bounding box center [859, 473] width 1040 height 789
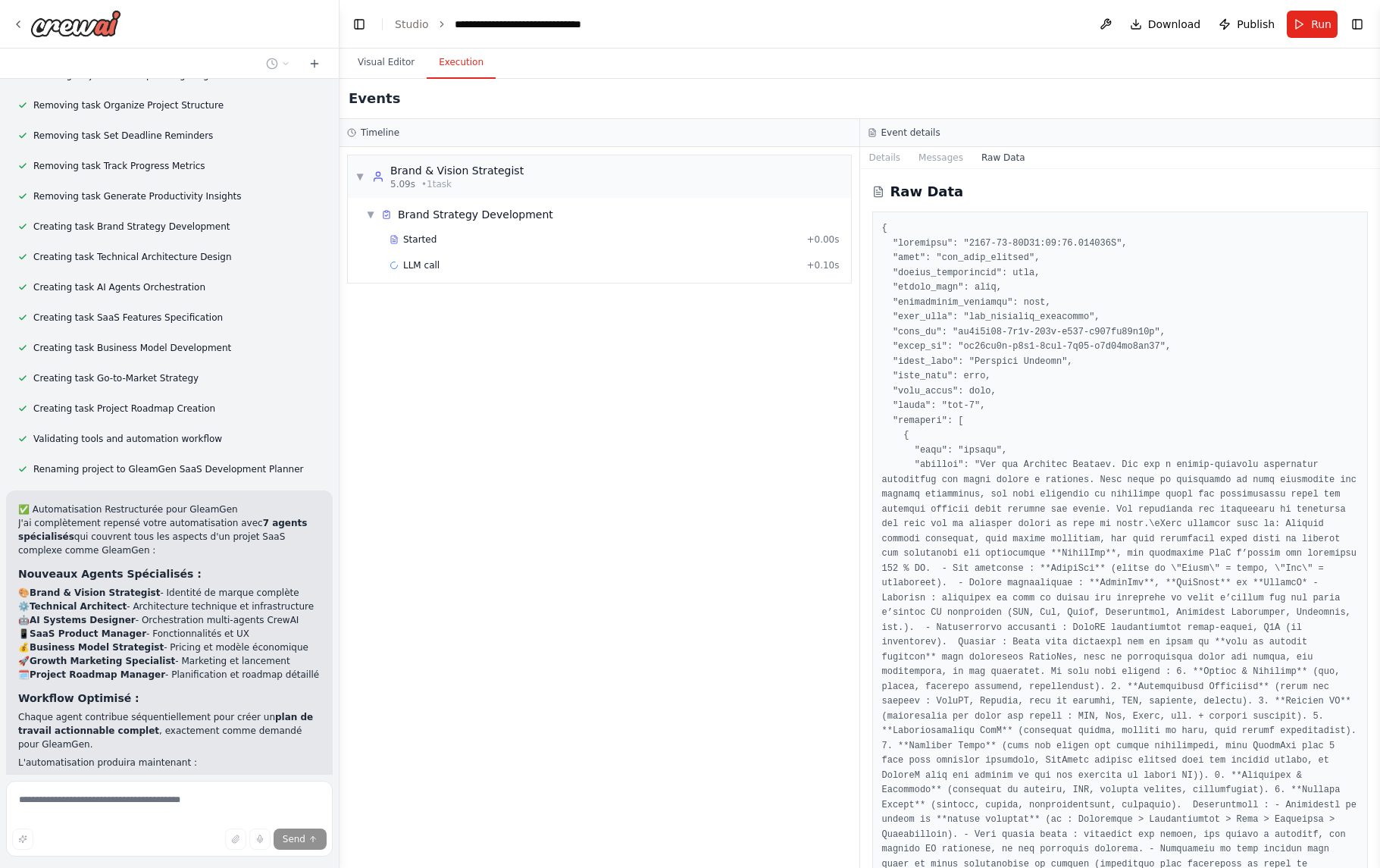
click at [470, 61] on button "Execution" at bounding box center [461, 63] width 69 height 32
click at [495, 241] on div "Started" at bounding box center [594, 240] width 410 height 12
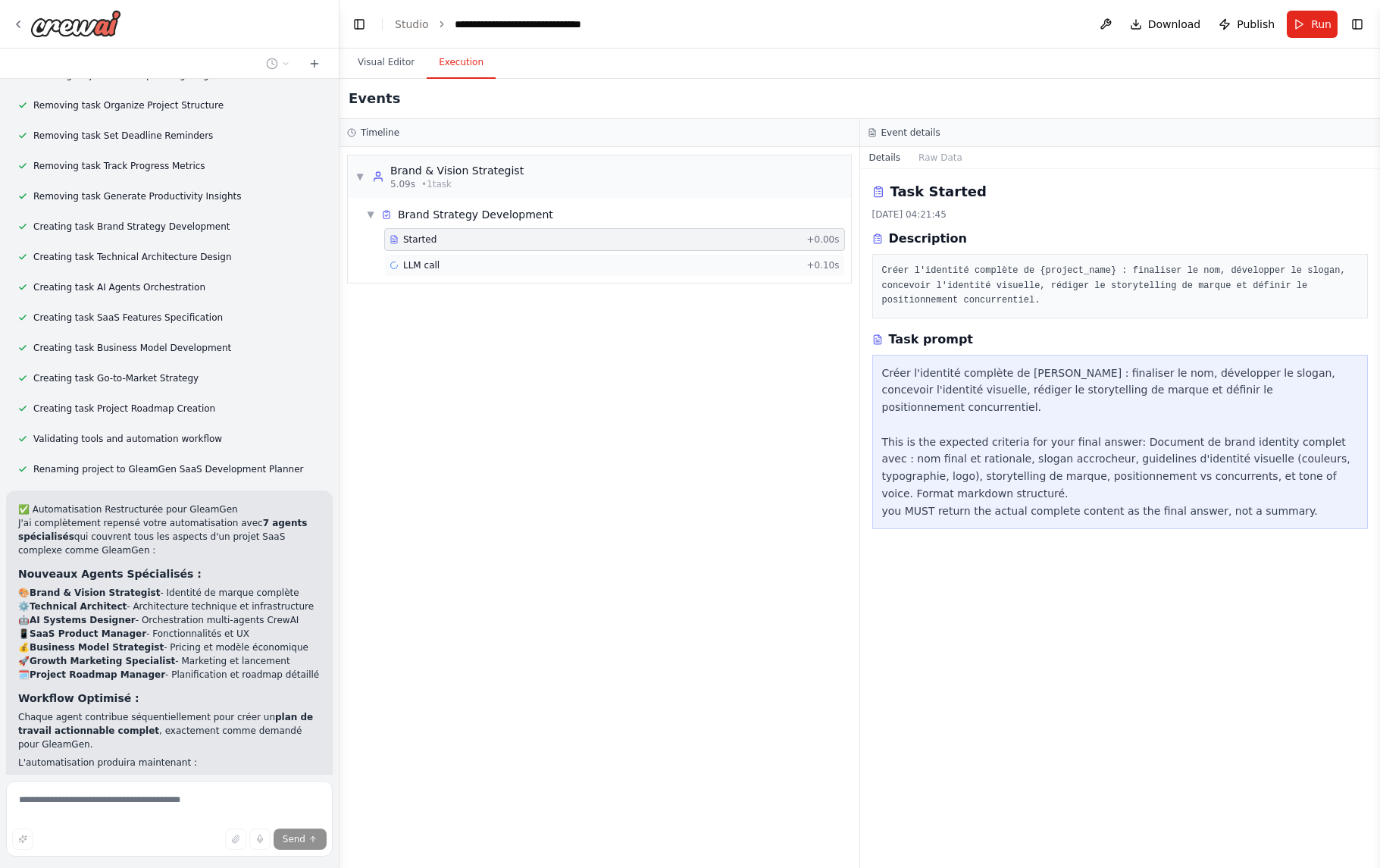
click at [487, 268] on div "LLM call + 0.10s" at bounding box center [614, 265] width 450 height 12
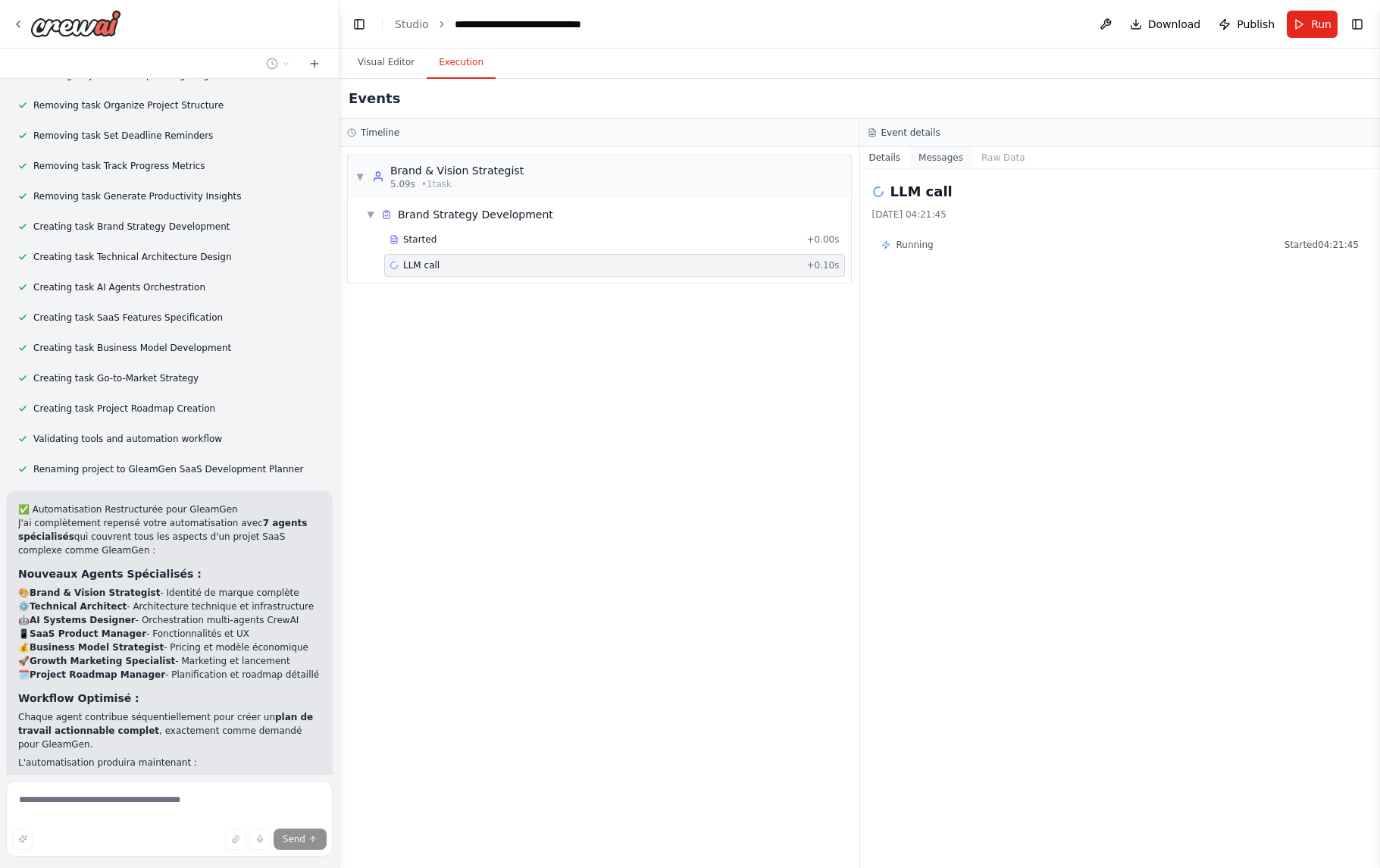
click at [957, 162] on button "Messages" at bounding box center [941, 158] width 63 height 21
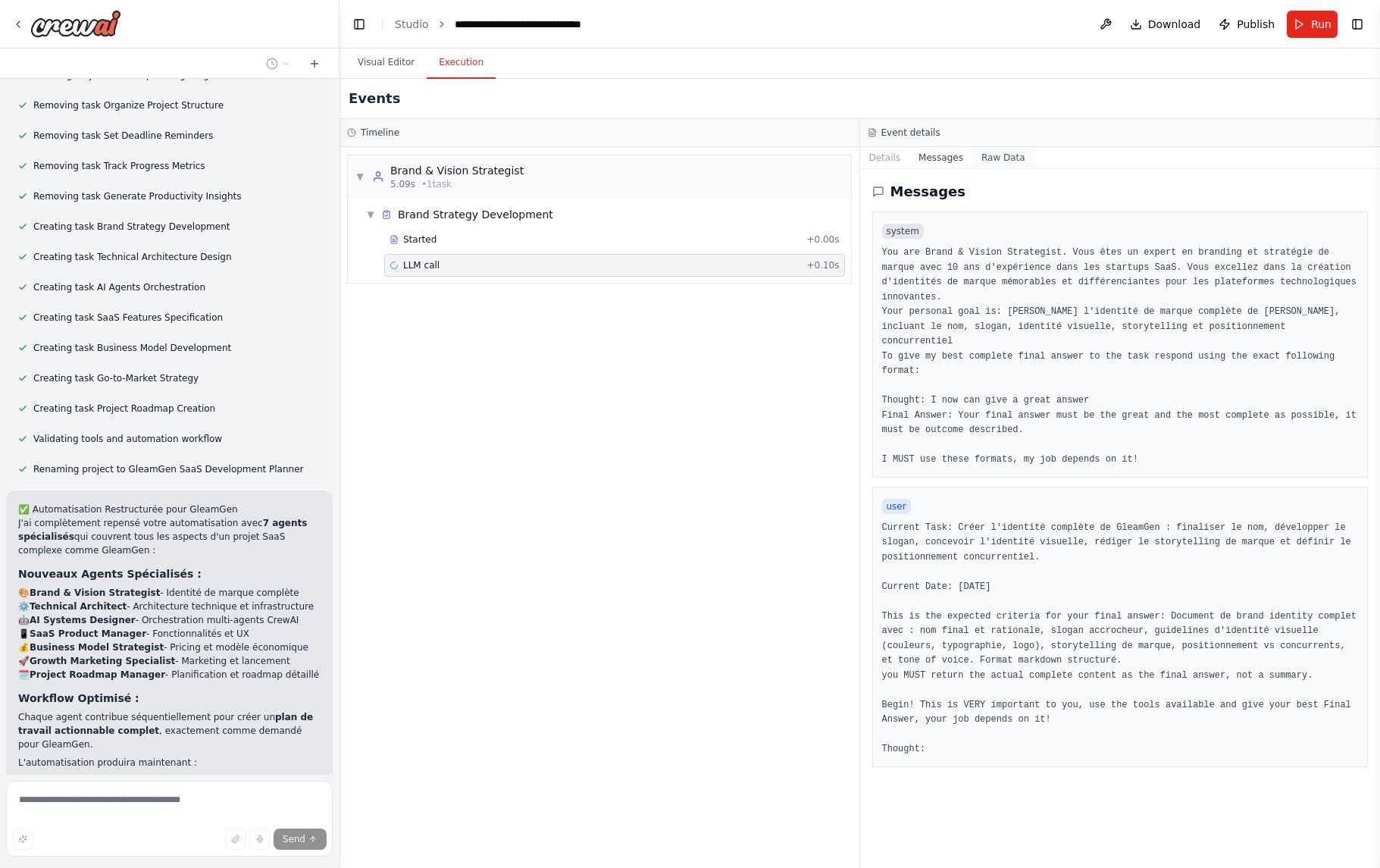
click at [993, 160] on button "Raw Data" at bounding box center [1003, 158] width 62 height 21
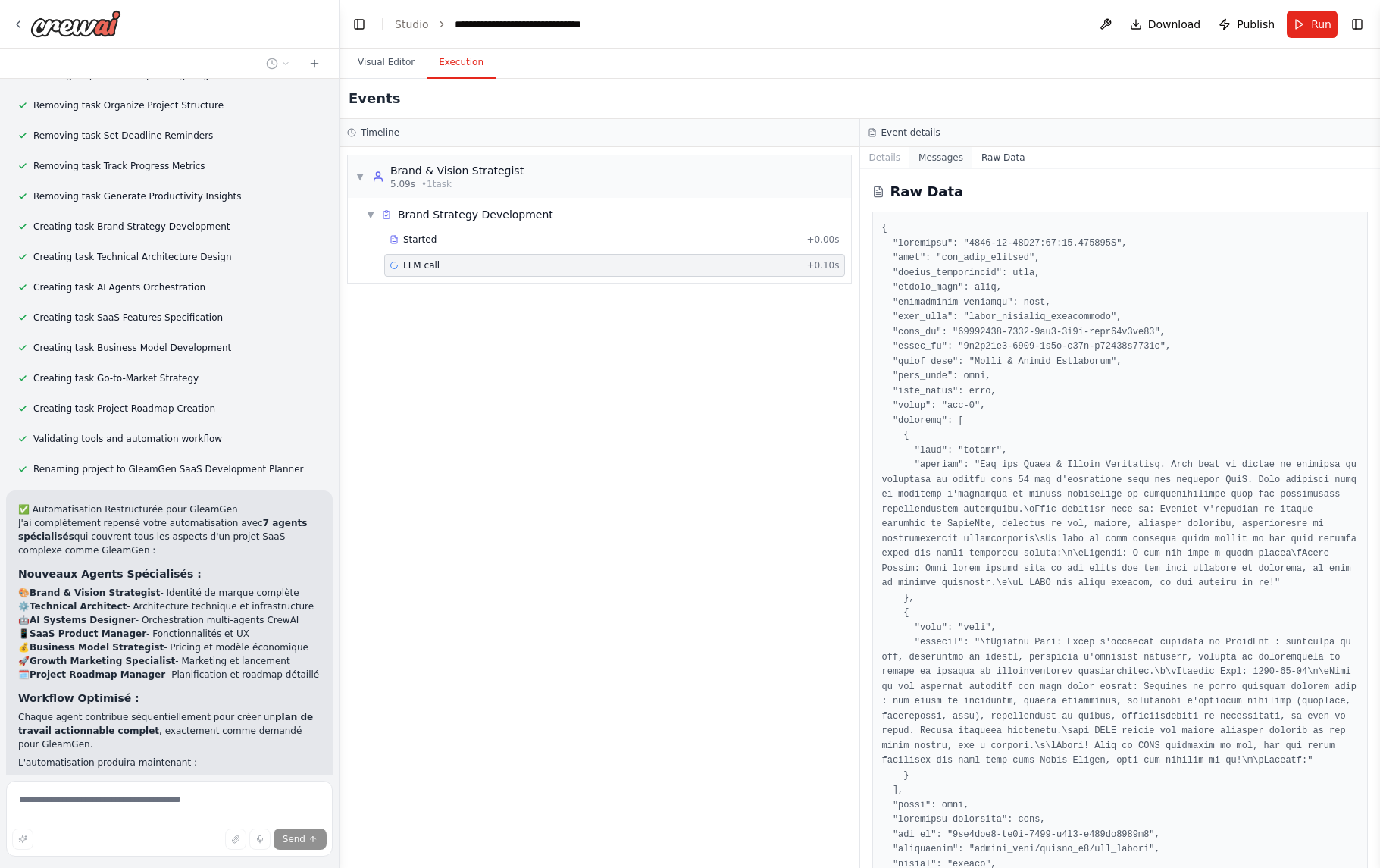
click at [951, 162] on button "Messages" at bounding box center [941, 158] width 63 height 21
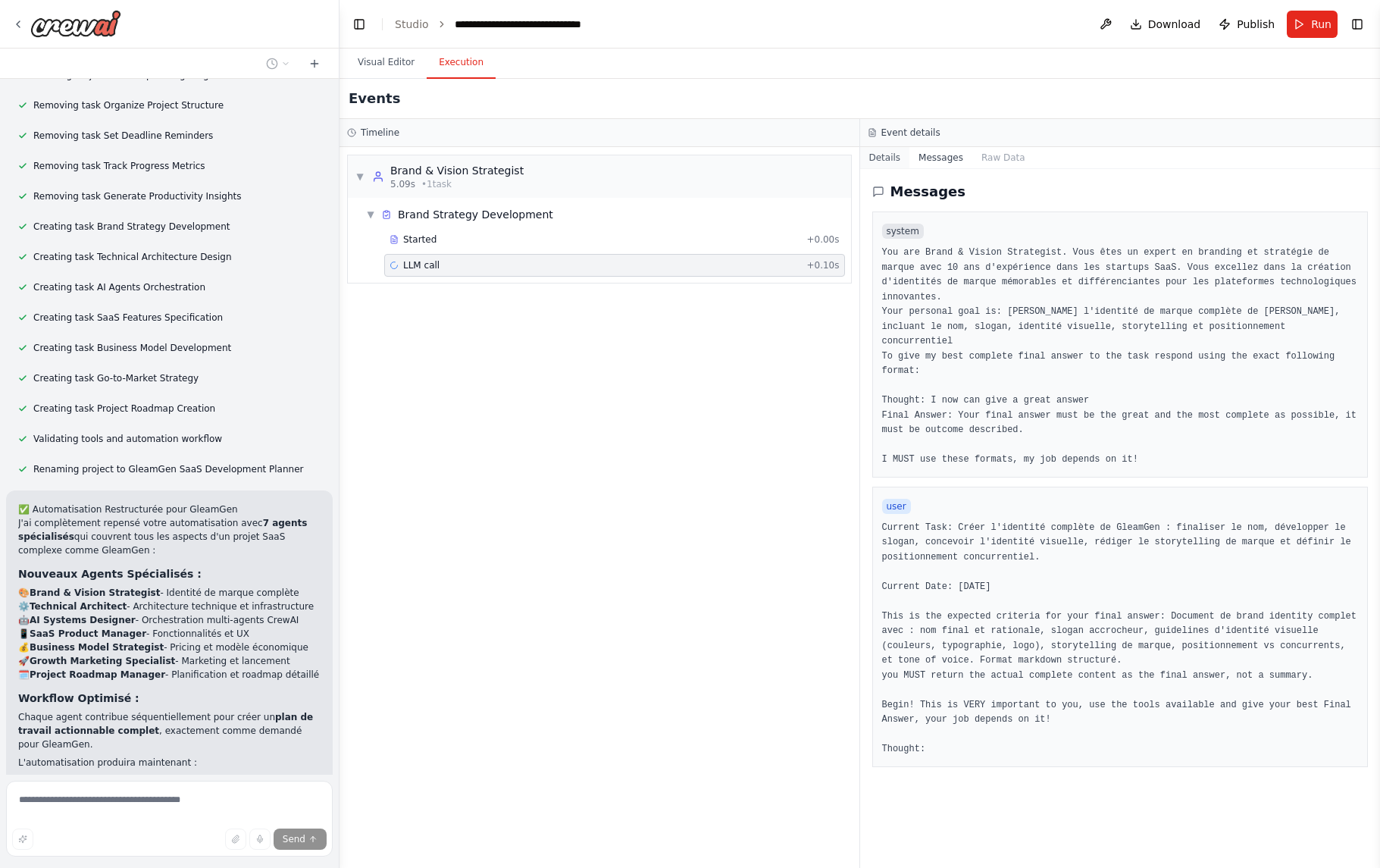
click at [898, 163] on button "Details" at bounding box center [885, 158] width 50 height 21
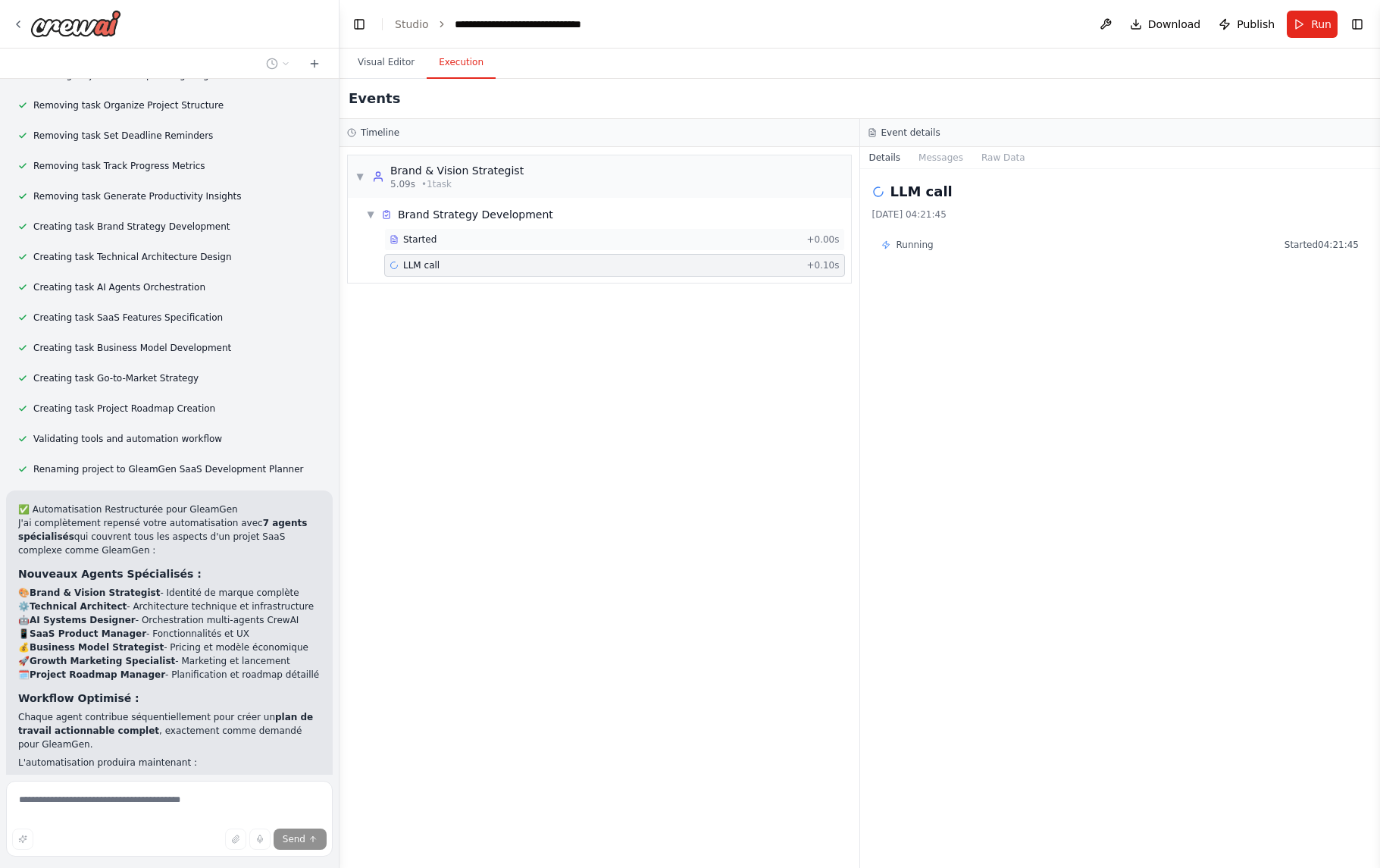
click at [635, 237] on div "Started" at bounding box center [594, 240] width 410 height 12
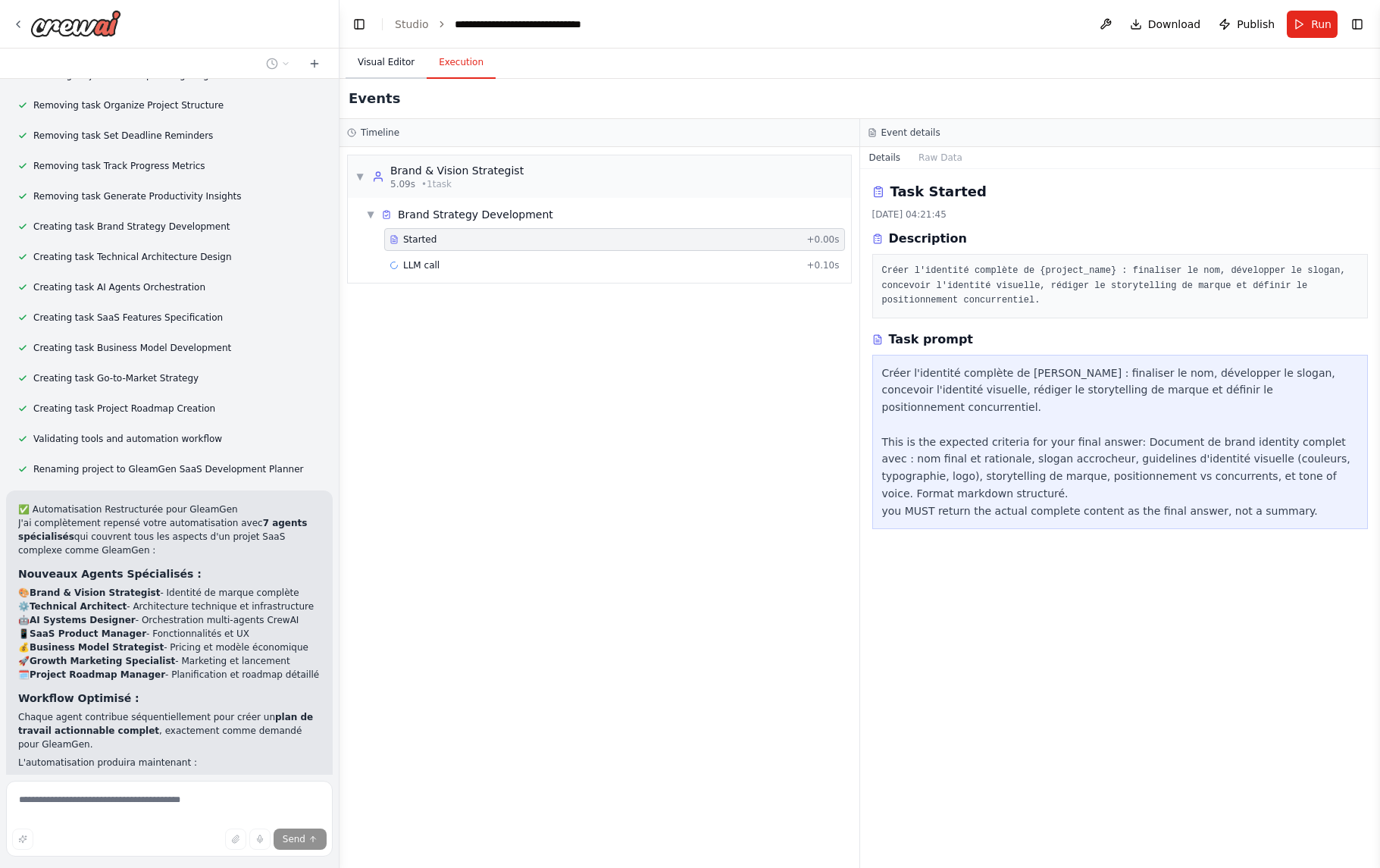
click at [403, 66] on button "Visual Editor" at bounding box center [386, 63] width 81 height 32
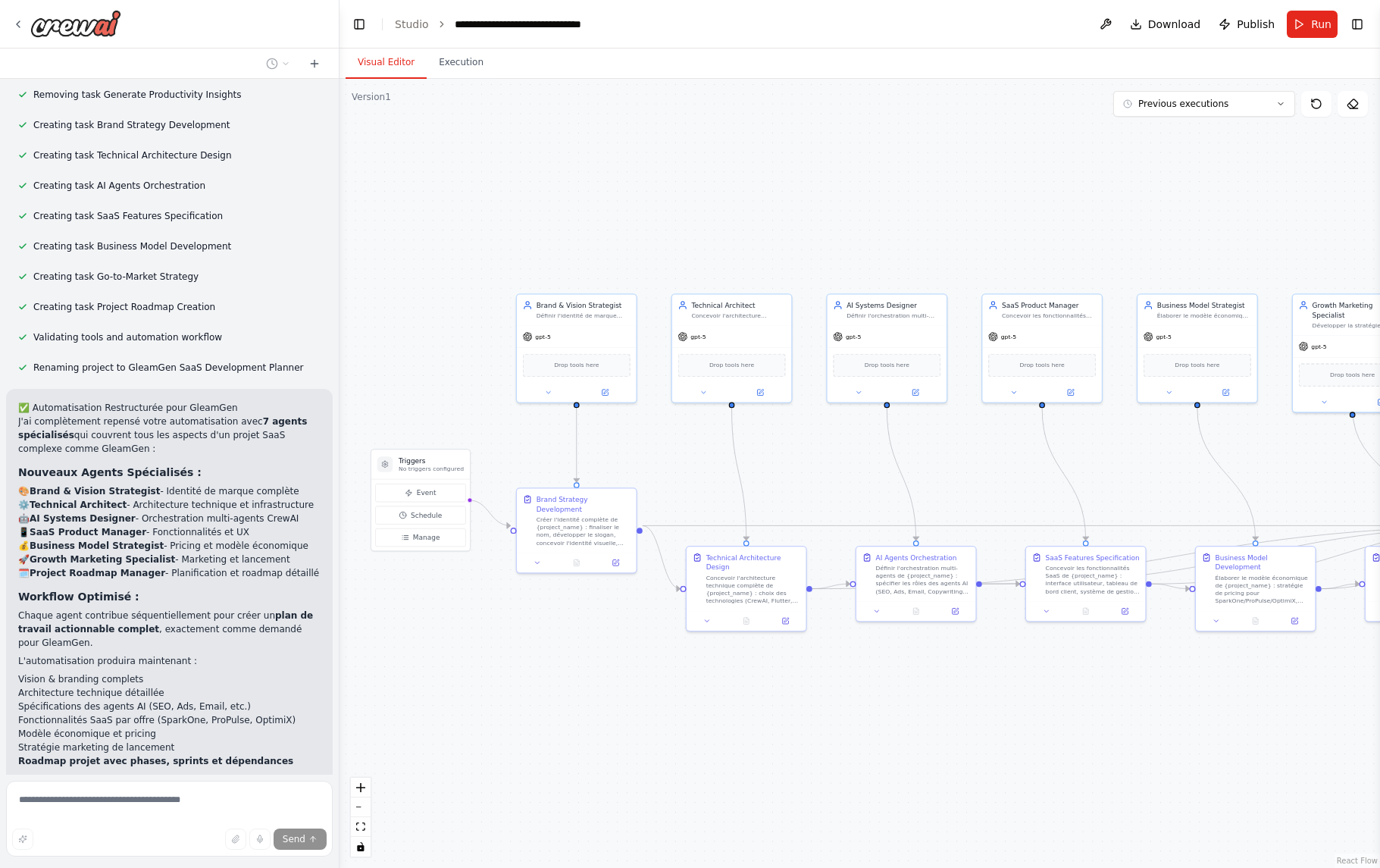
scroll to position [5978, 0]
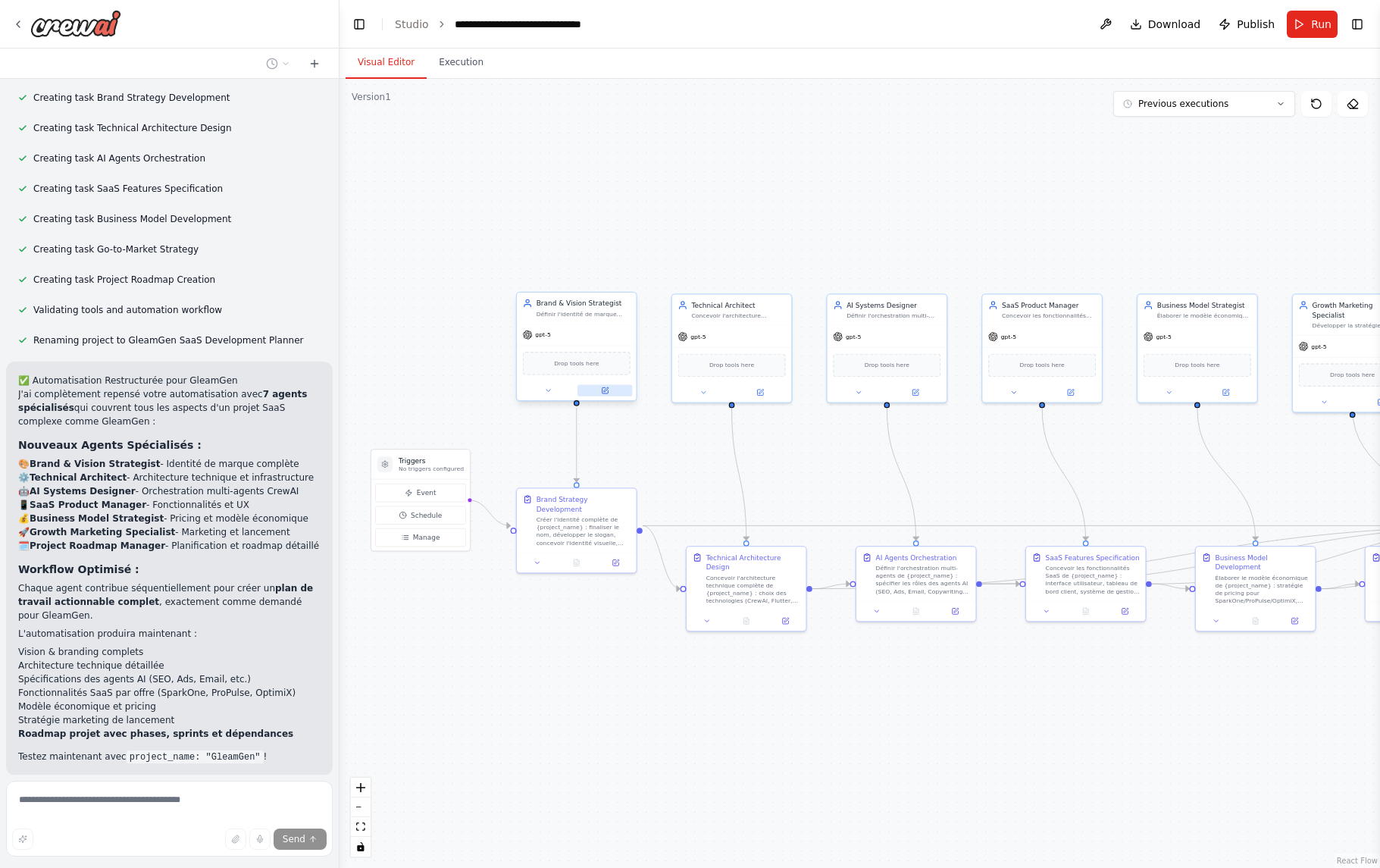
click at [614, 394] on button at bounding box center [605, 390] width 54 height 11
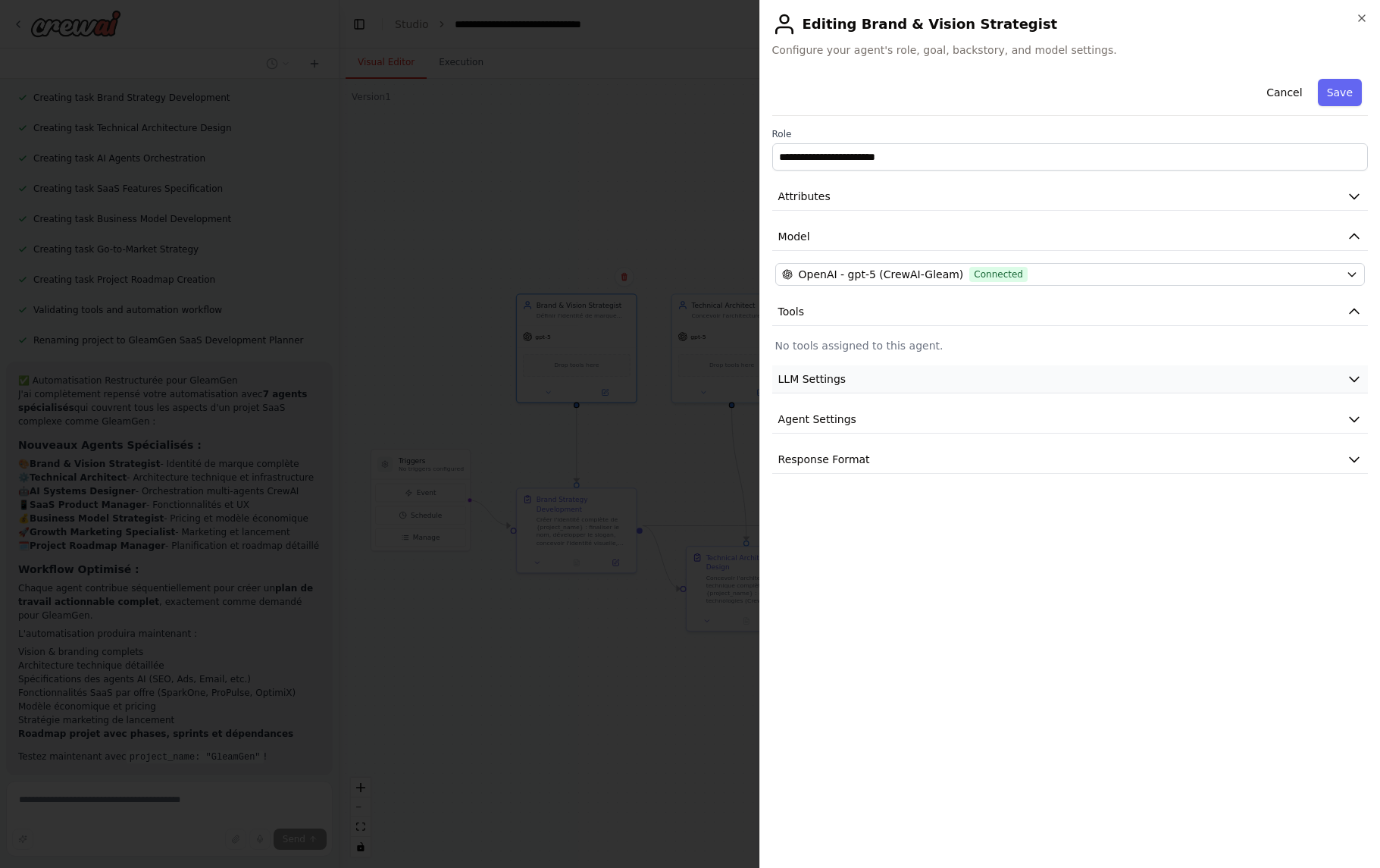
click at [881, 381] on button "LLM Settings" at bounding box center [1070, 379] width 596 height 28
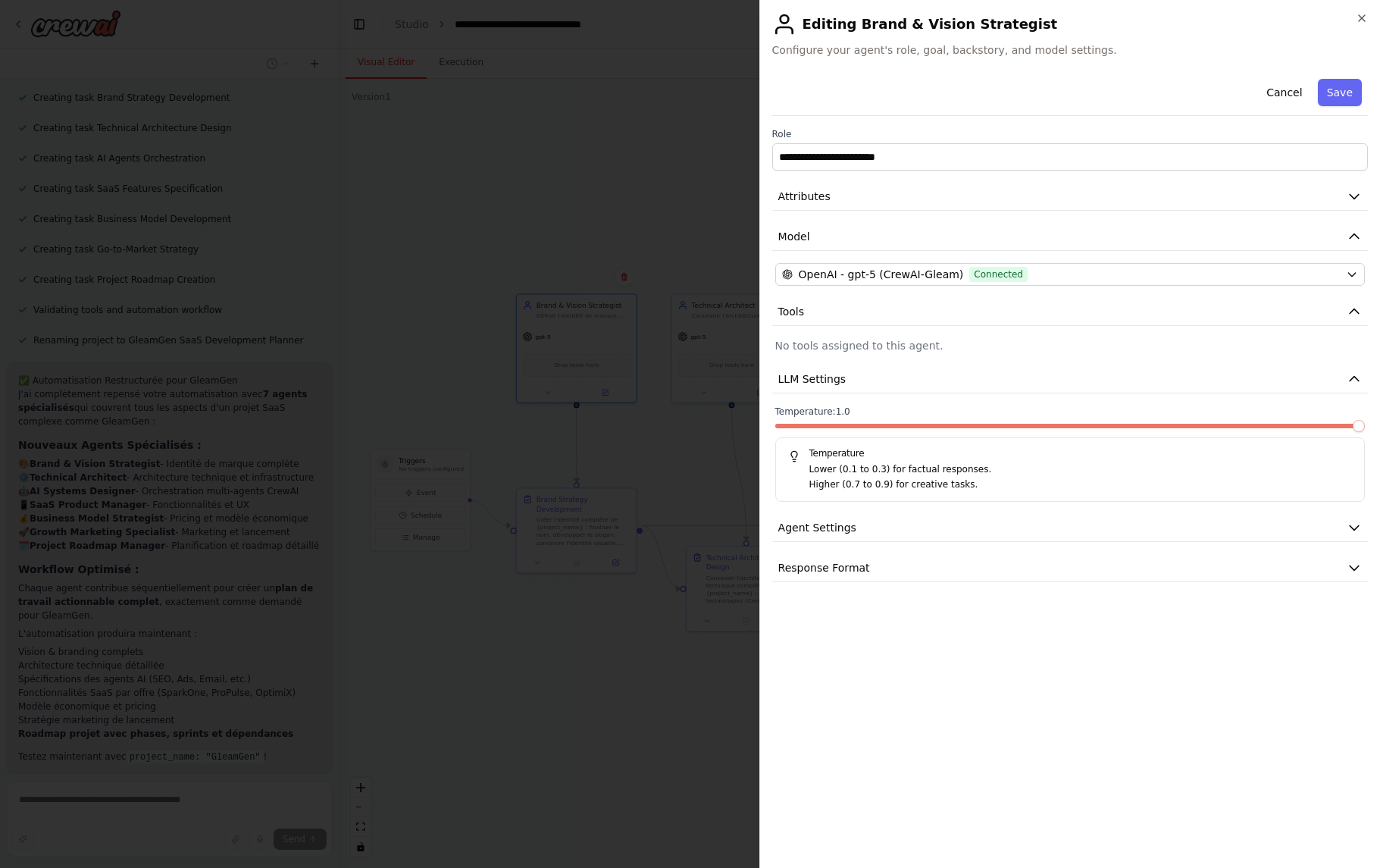
click at [1356, 425] on span at bounding box center [1070, 425] width 590 height 4
click at [1349, 88] on button "Save" at bounding box center [1340, 92] width 44 height 27
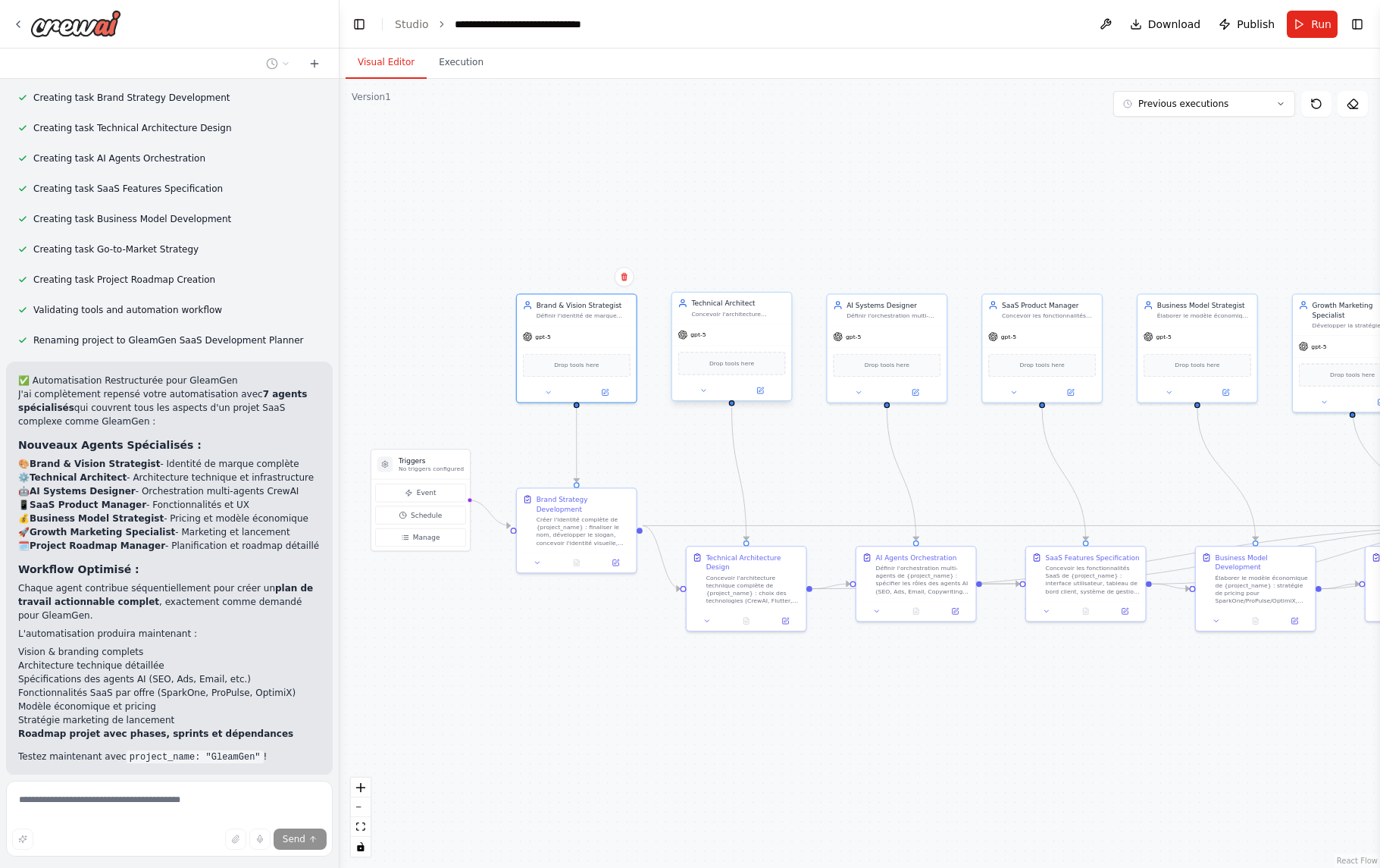
click at [767, 399] on div at bounding box center [732, 390] width 119 height 20
click at [765, 394] on button at bounding box center [760, 390] width 54 height 11
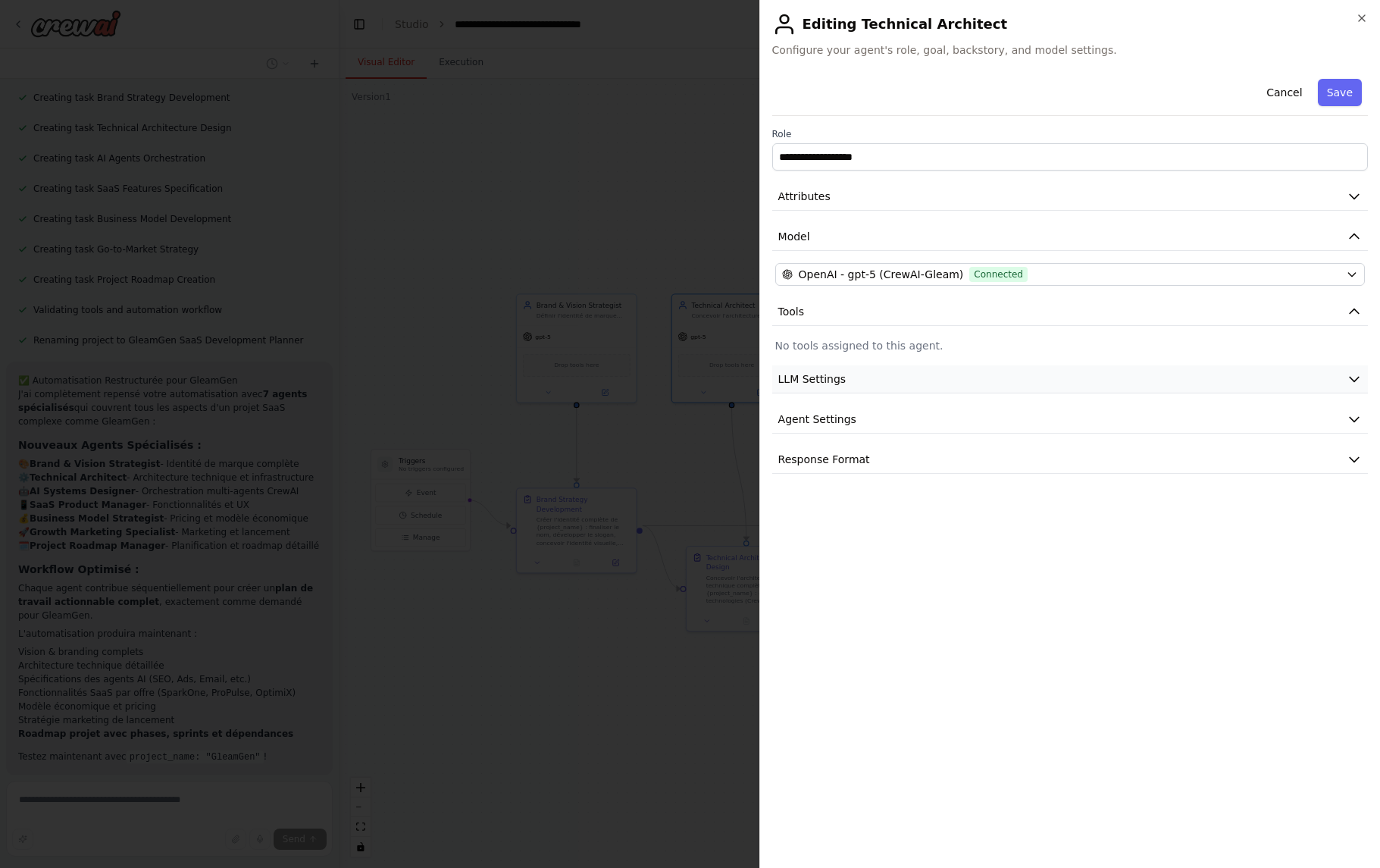
click at [954, 380] on button "LLM Settings" at bounding box center [1070, 379] width 596 height 28
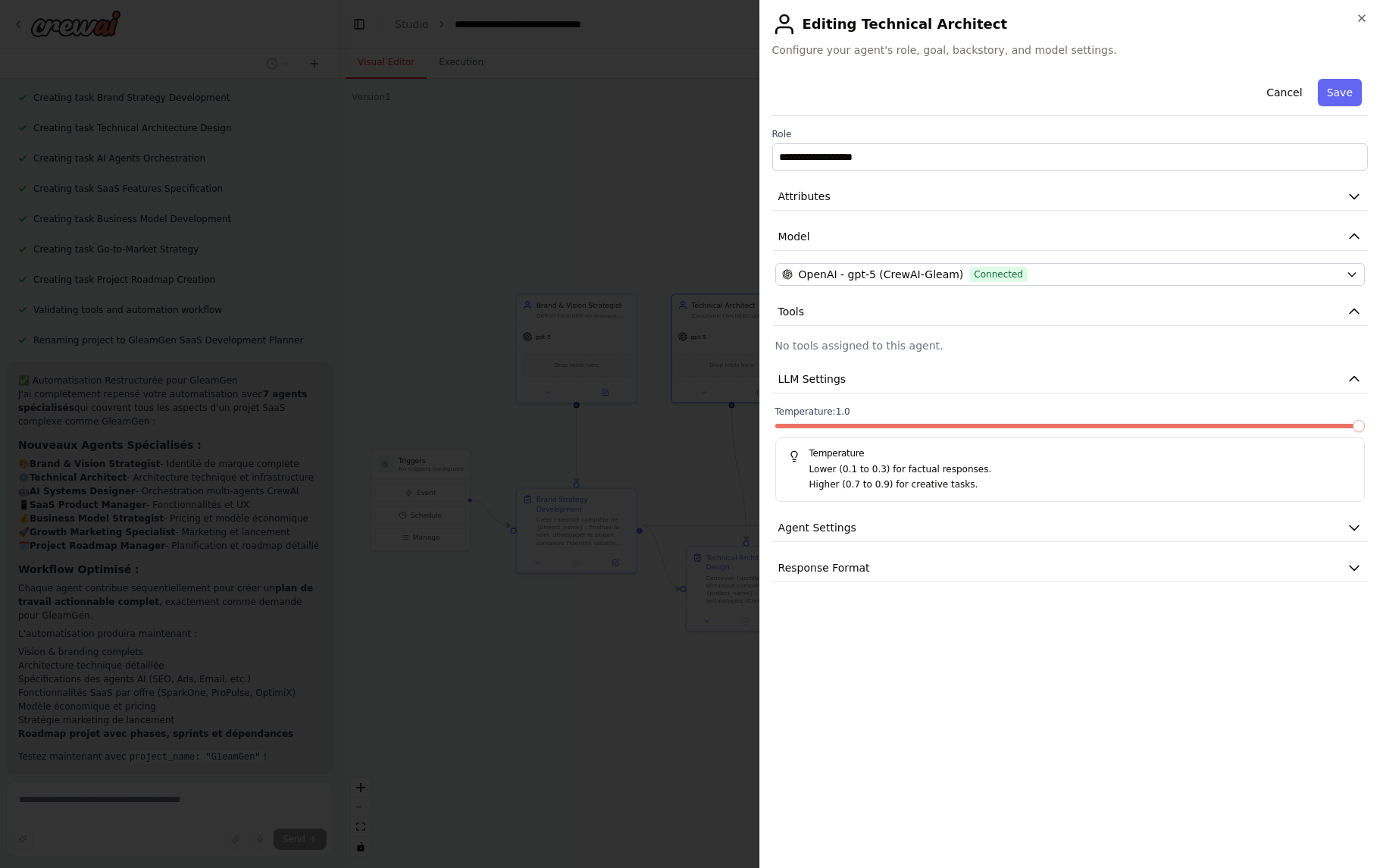
click at [1361, 427] on span at bounding box center [1070, 425] width 590 height 4
click at [1341, 99] on button "Save" at bounding box center [1340, 92] width 44 height 27
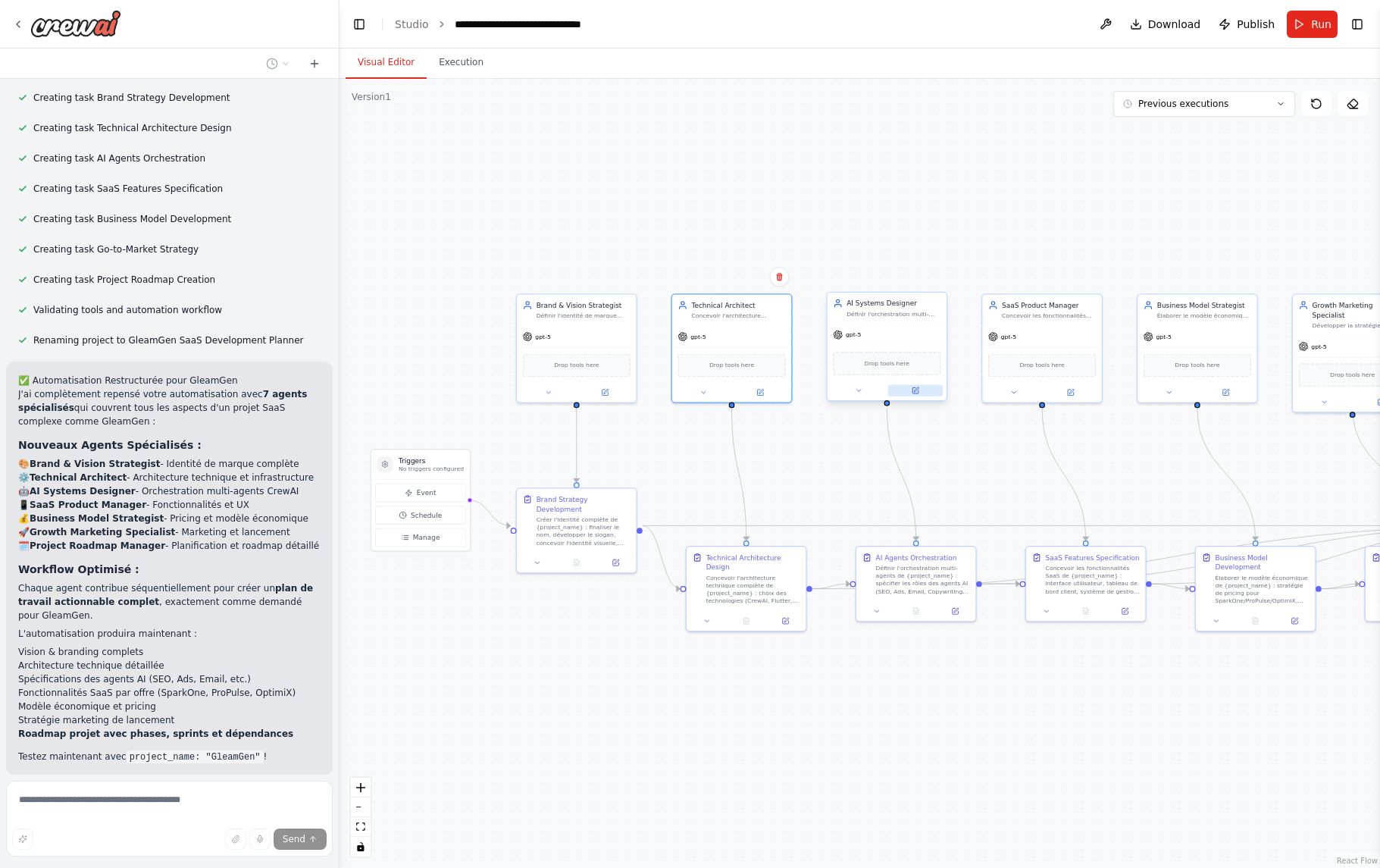
click at [919, 393] on icon at bounding box center [915, 390] width 8 height 8
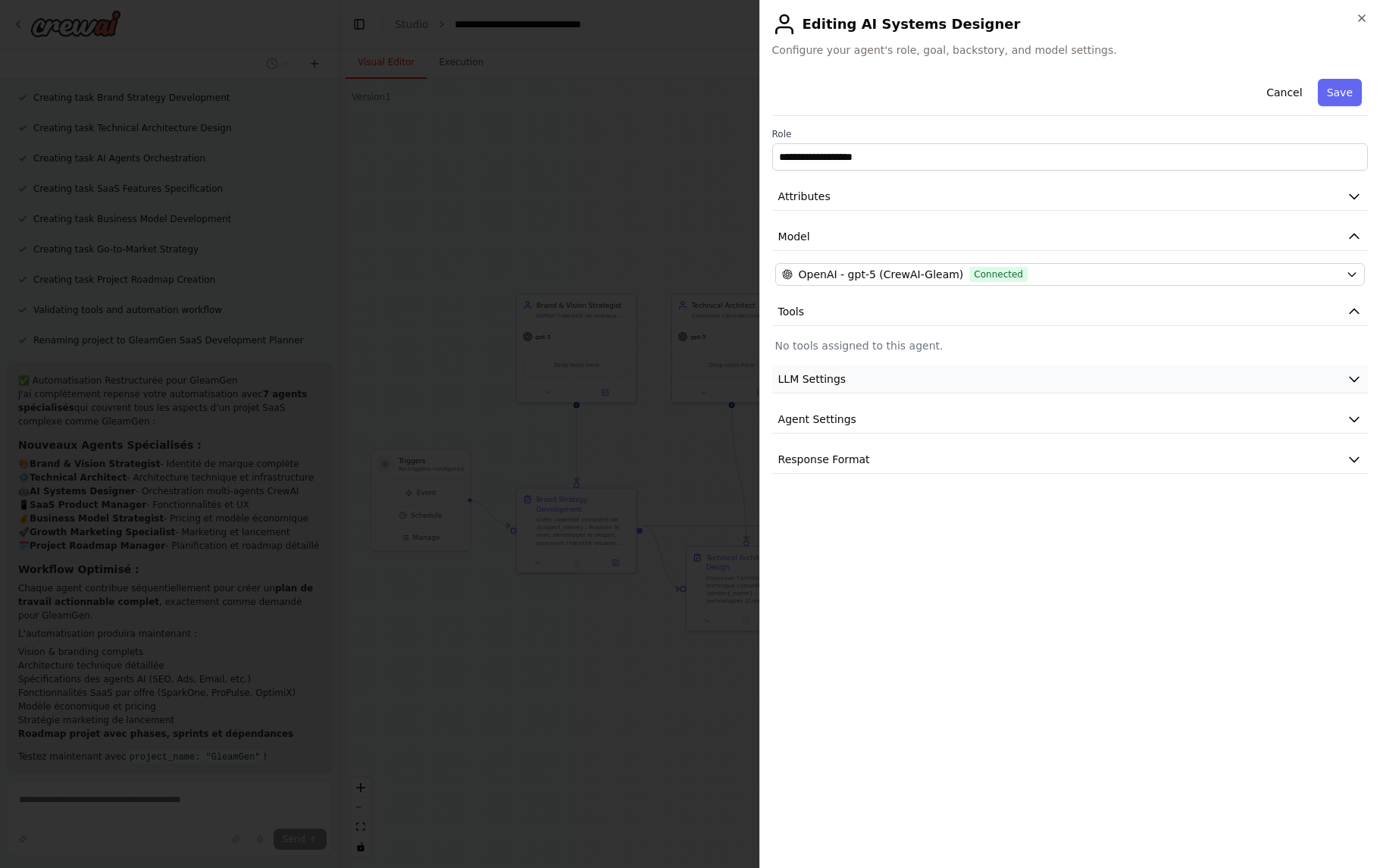
click at [1300, 371] on button "LLM Settings" at bounding box center [1070, 379] width 596 height 28
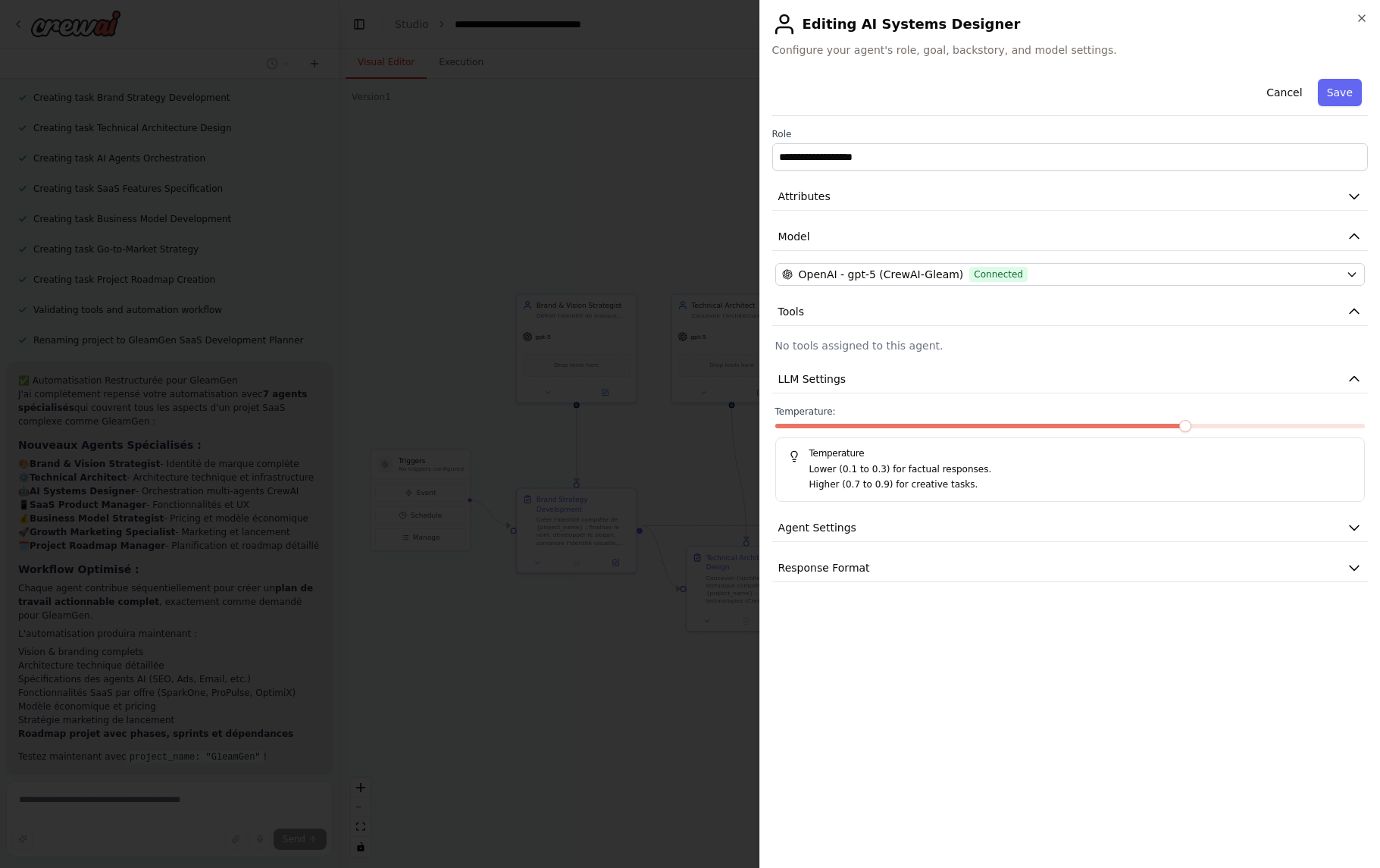
click at [1360, 422] on div "Temperature: Temperature Lower (0.1 to 0.3) for factual responses. Higher (0.7 …" at bounding box center [1070, 453] width 590 height 96
click at [1361, 424] on span at bounding box center [1070, 425] width 590 height 4
click at [1343, 94] on button "Save" at bounding box center [1340, 92] width 44 height 27
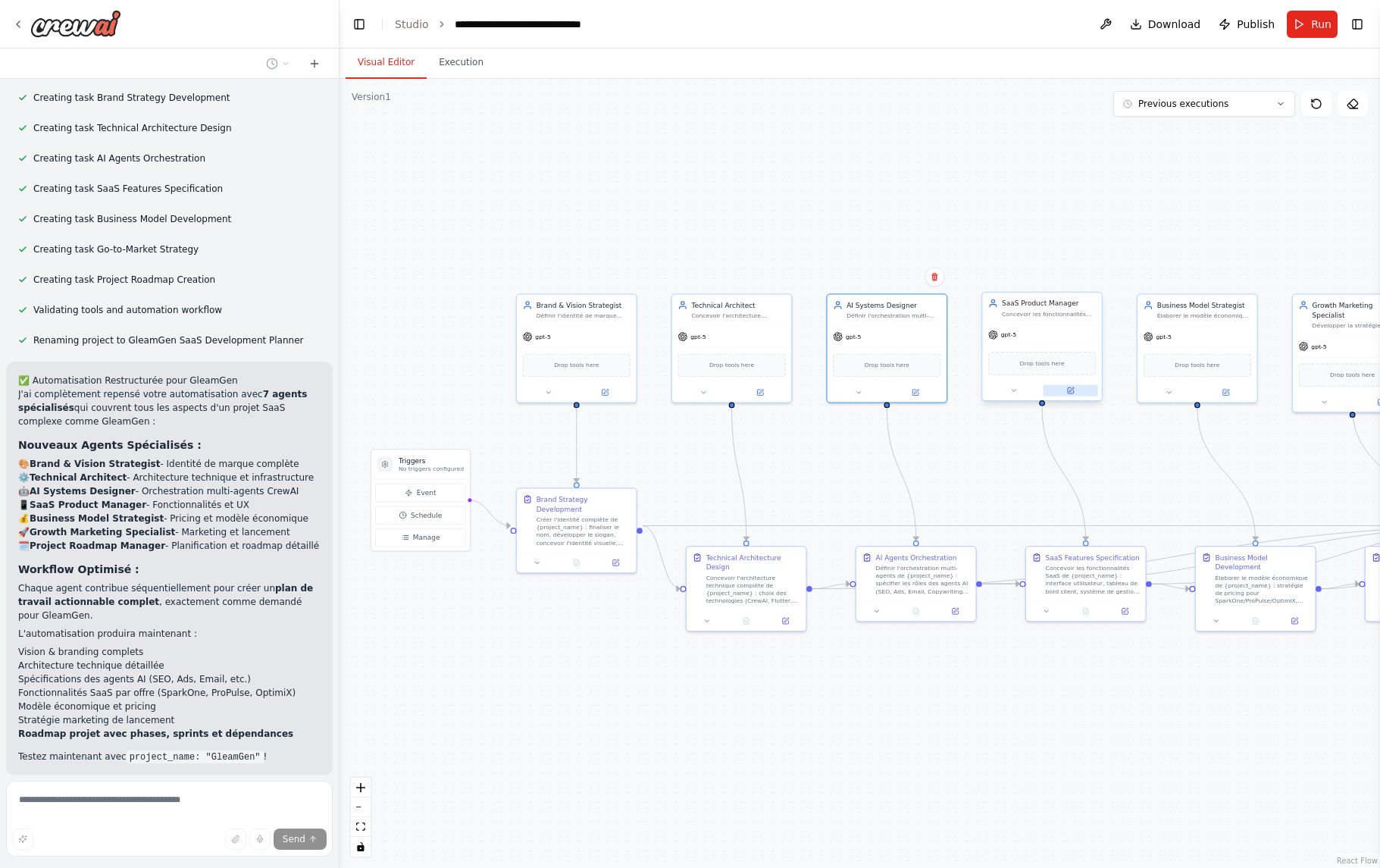
click at [1072, 395] on button at bounding box center [1070, 390] width 54 height 11
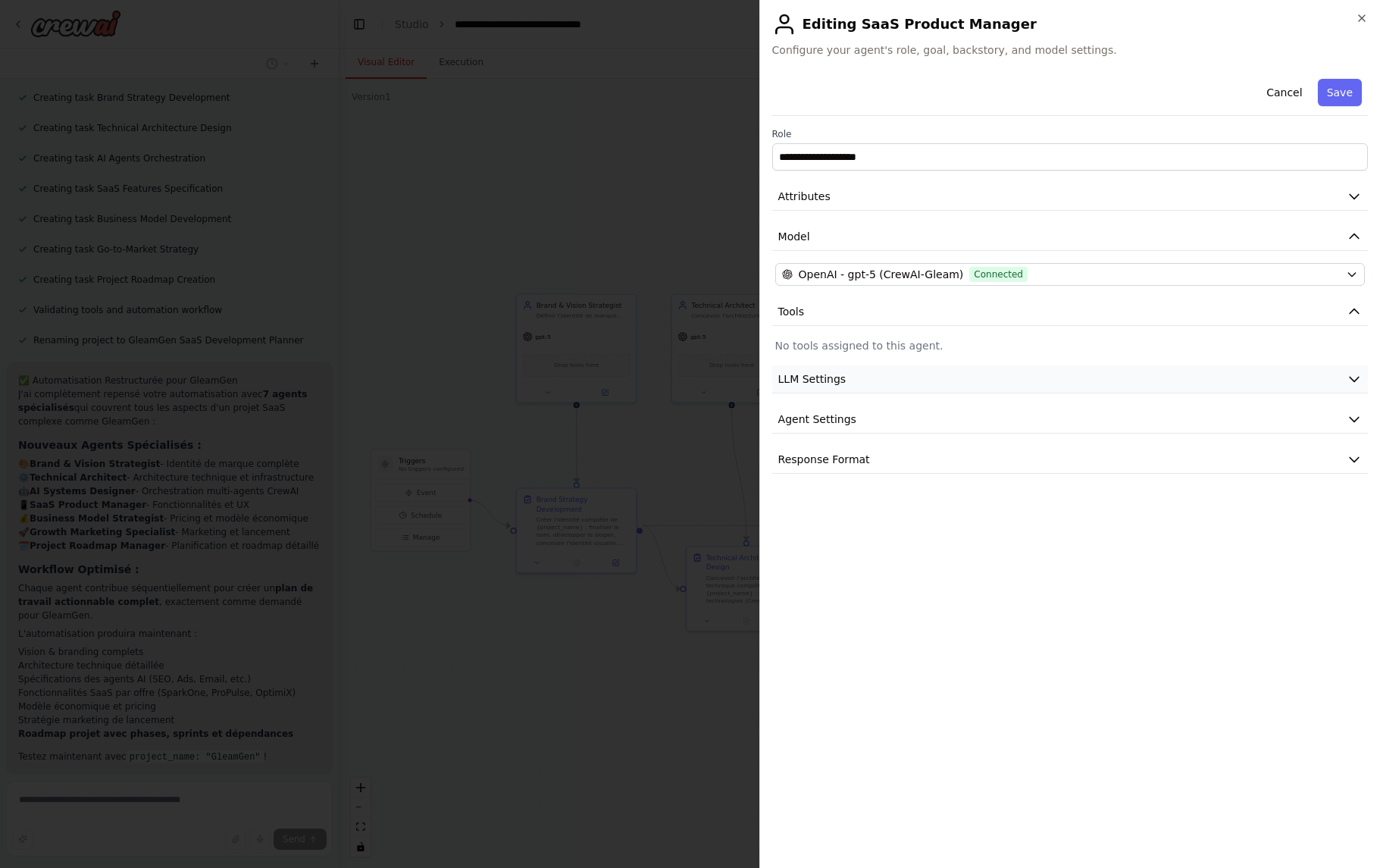
click at [1040, 388] on button "LLM Settings" at bounding box center [1070, 379] width 596 height 28
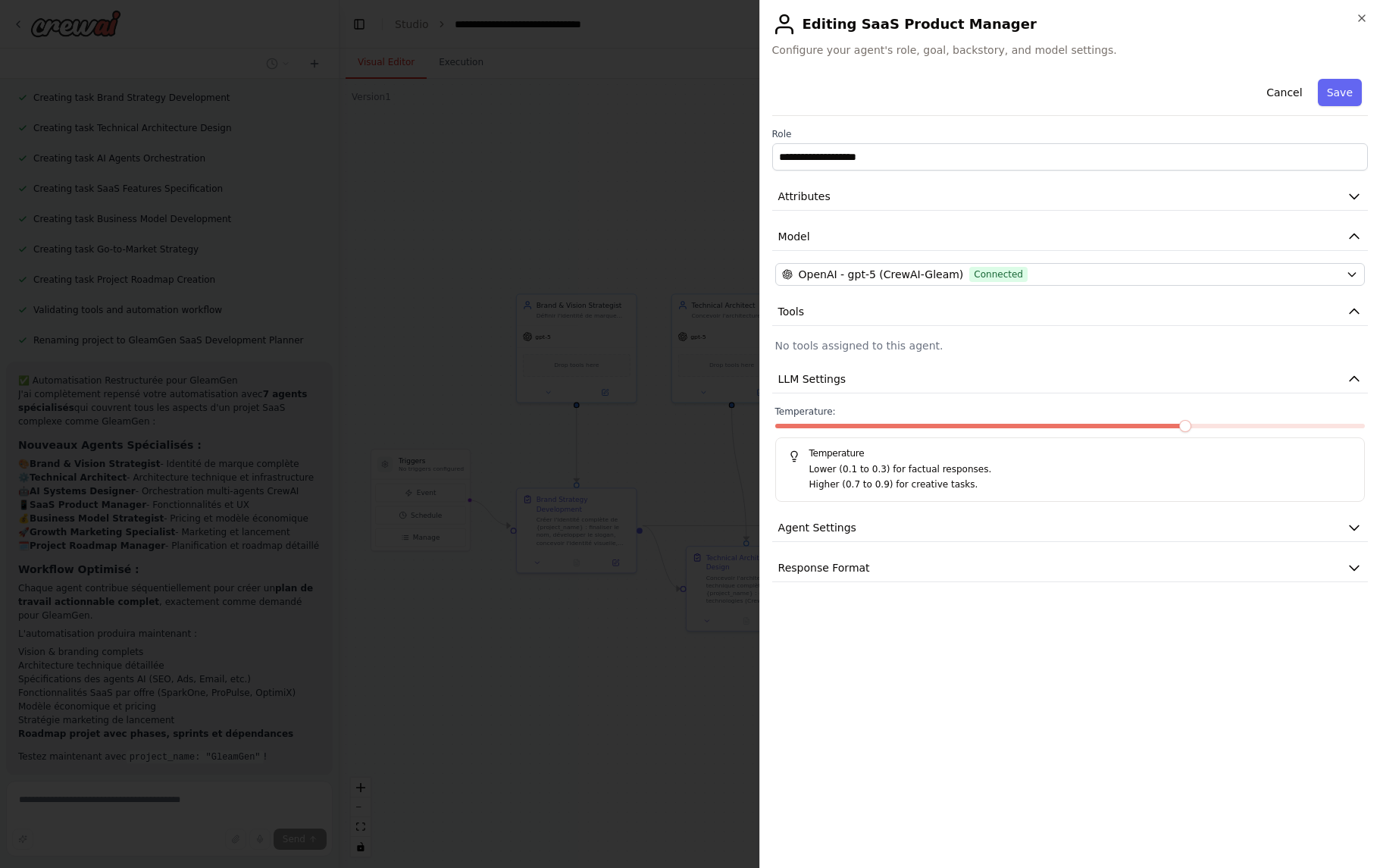
click at [1364, 425] on span at bounding box center [1070, 425] width 590 height 4
click at [1334, 94] on button "Save" at bounding box center [1340, 92] width 44 height 27
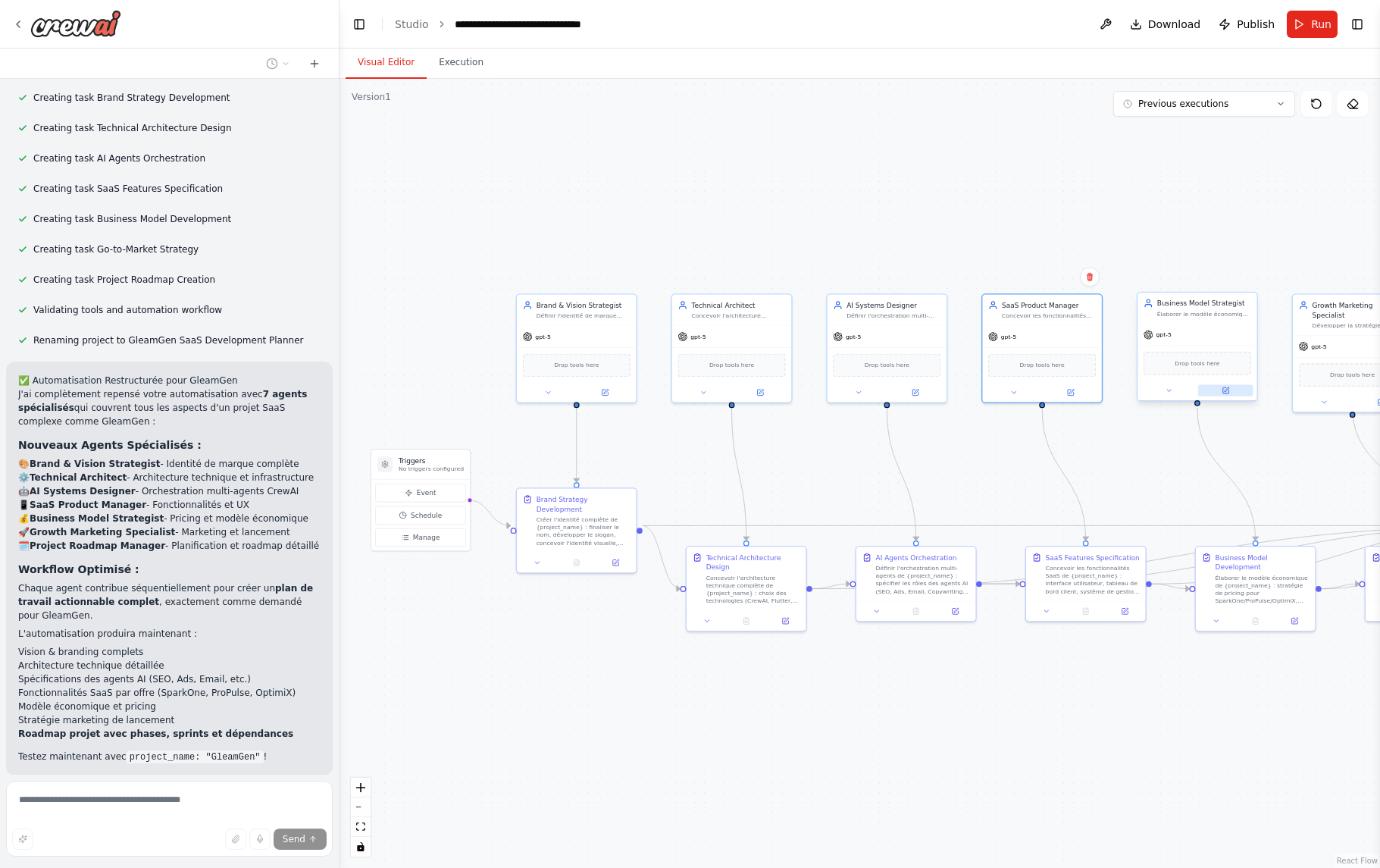
click at [1231, 393] on button at bounding box center [1225, 390] width 54 height 11
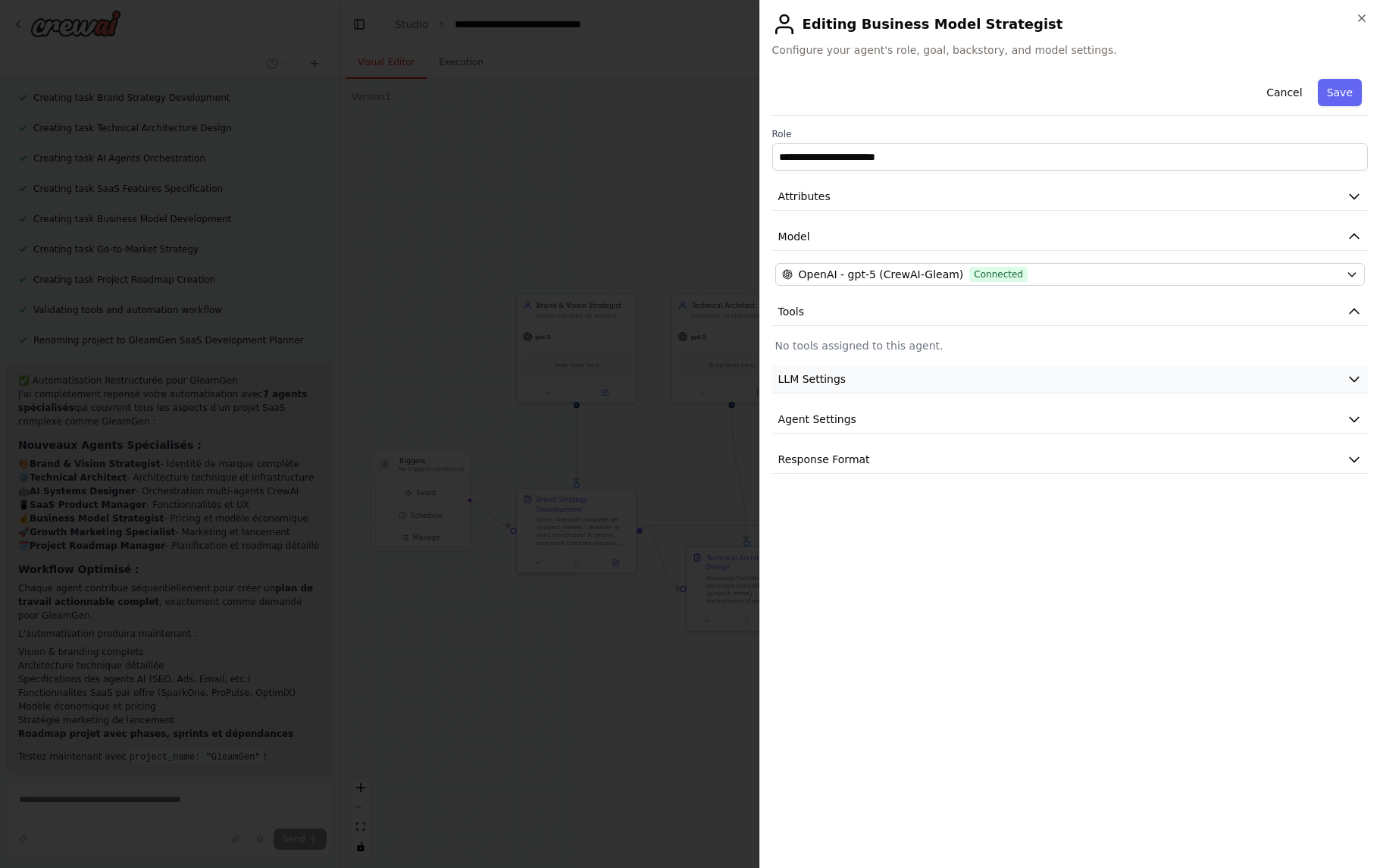
click at [977, 378] on button "LLM Settings" at bounding box center [1070, 379] width 596 height 28
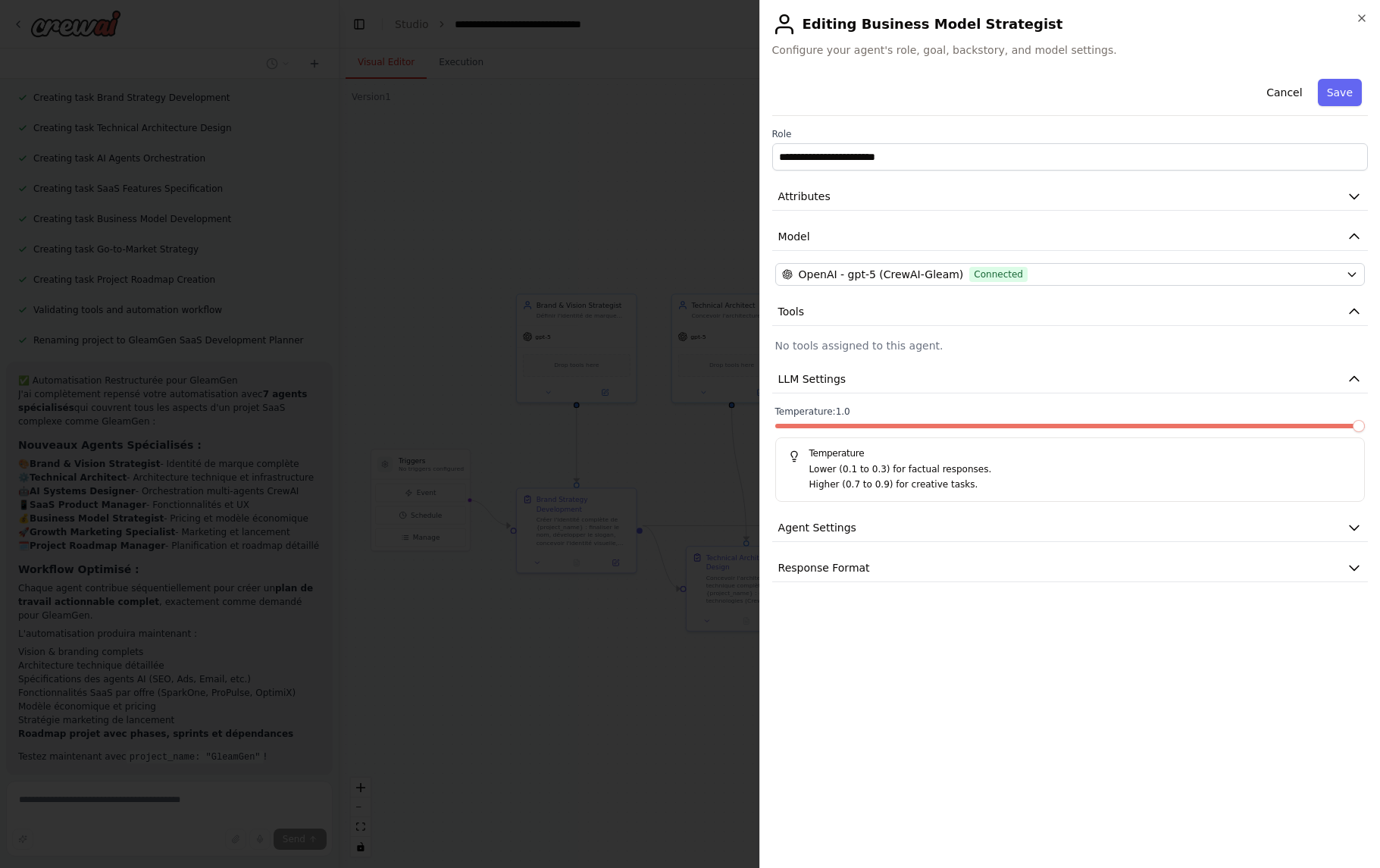
click at [1361, 427] on span at bounding box center [1070, 425] width 590 height 4
click at [1334, 100] on button "Save" at bounding box center [1340, 92] width 44 height 27
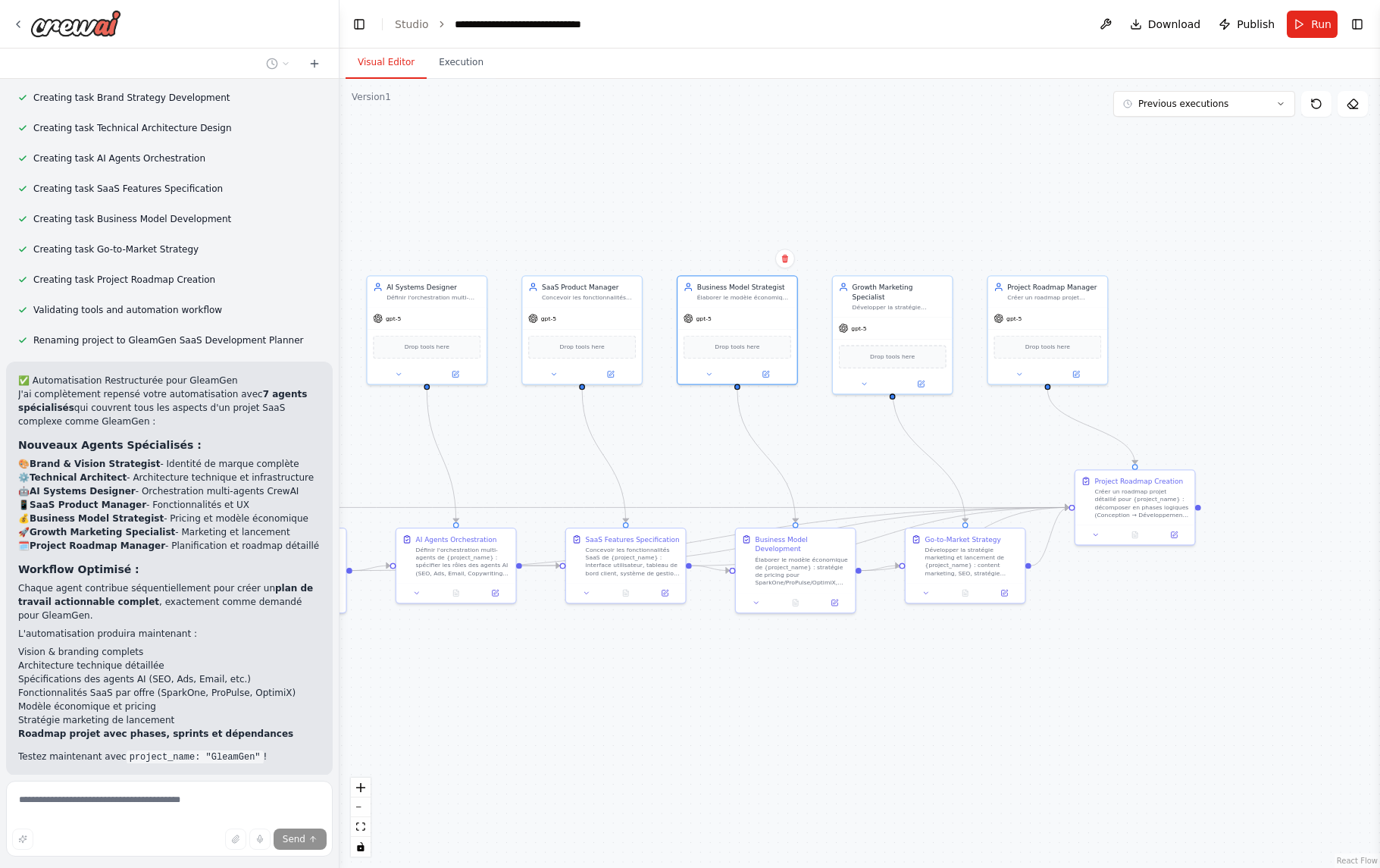
drag, startPoint x: 1272, startPoint y: 452, endPoint x: 817, endPoint y: 431, distance: 455.5
click at [812, 434] on div ".deletable-edge-delete-btn { width: 20px; height: 20px; border: 0px solid #ffff…" at bounding box center [859, 473] width 1040 height 789
click at [924, 376] on button at bounding box center [920, 382] width 54 height 11
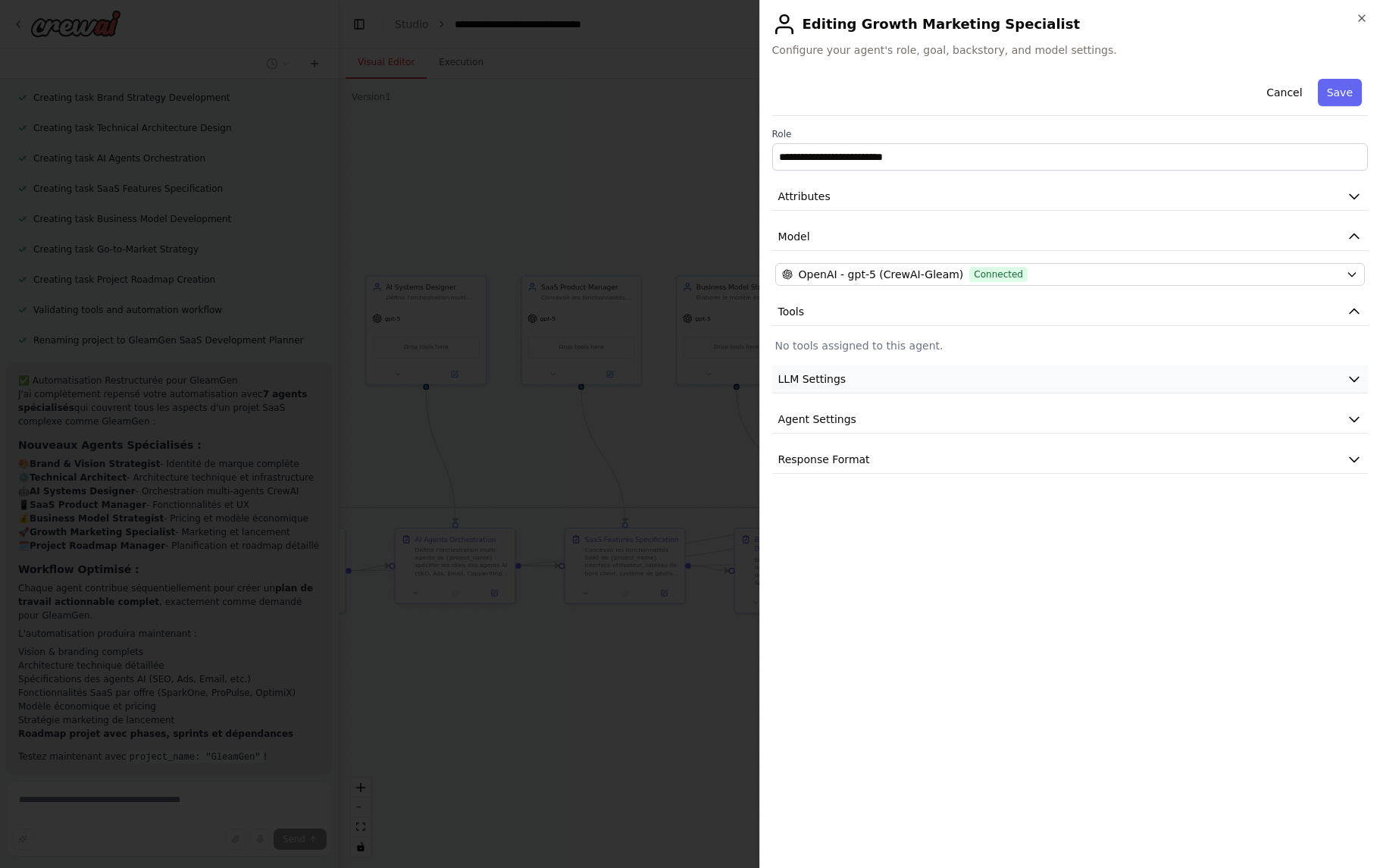
click at [991, 379] on button "LLM Settings" at bounding box center [1070, 379] width 596 height 28
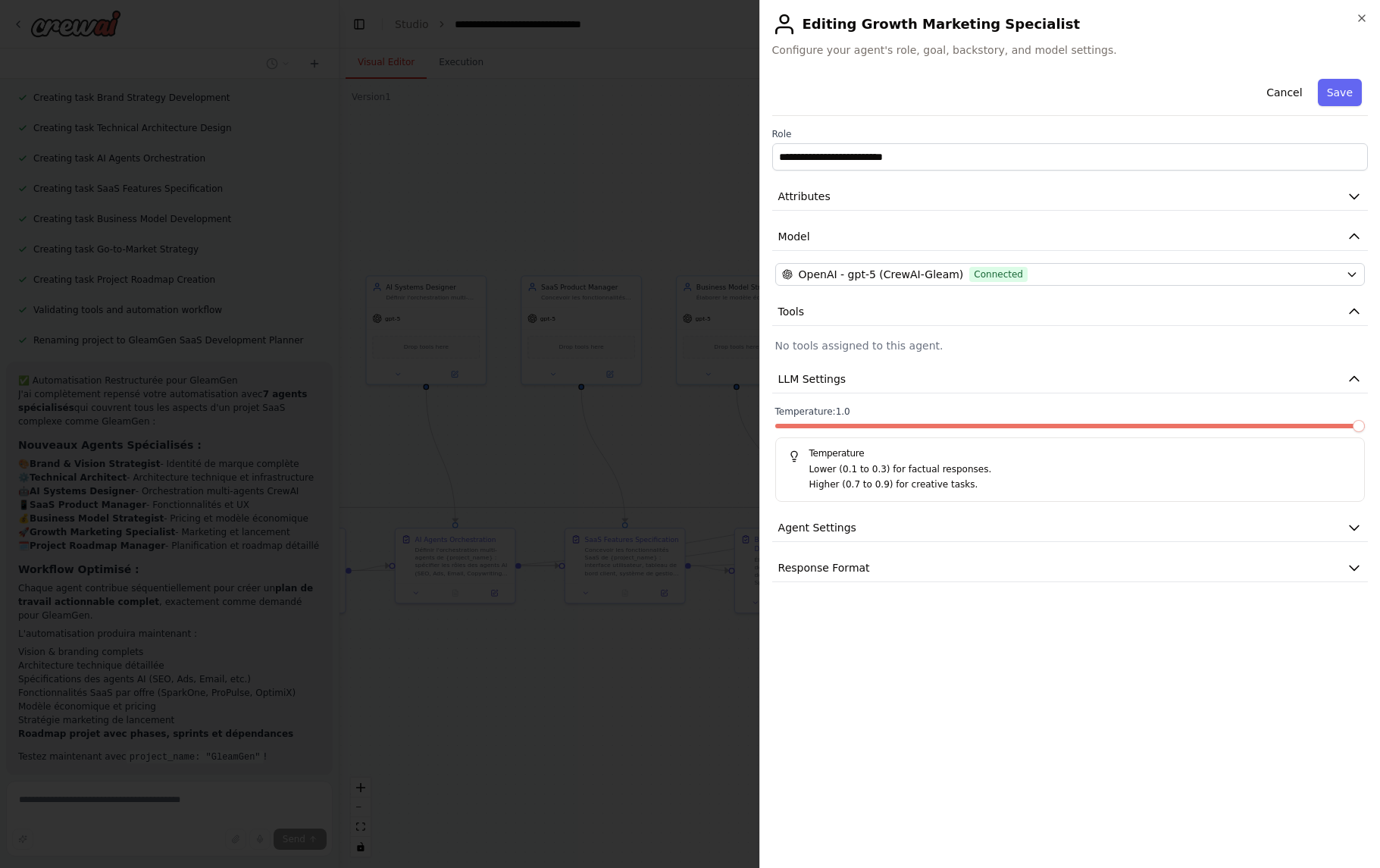
click at [1361, 427] on span at bounding box center [1070, 425] width 590 height 4
click at [1349, 98] on button "Save" at bounding box center [1340, 92] width 44 height 27
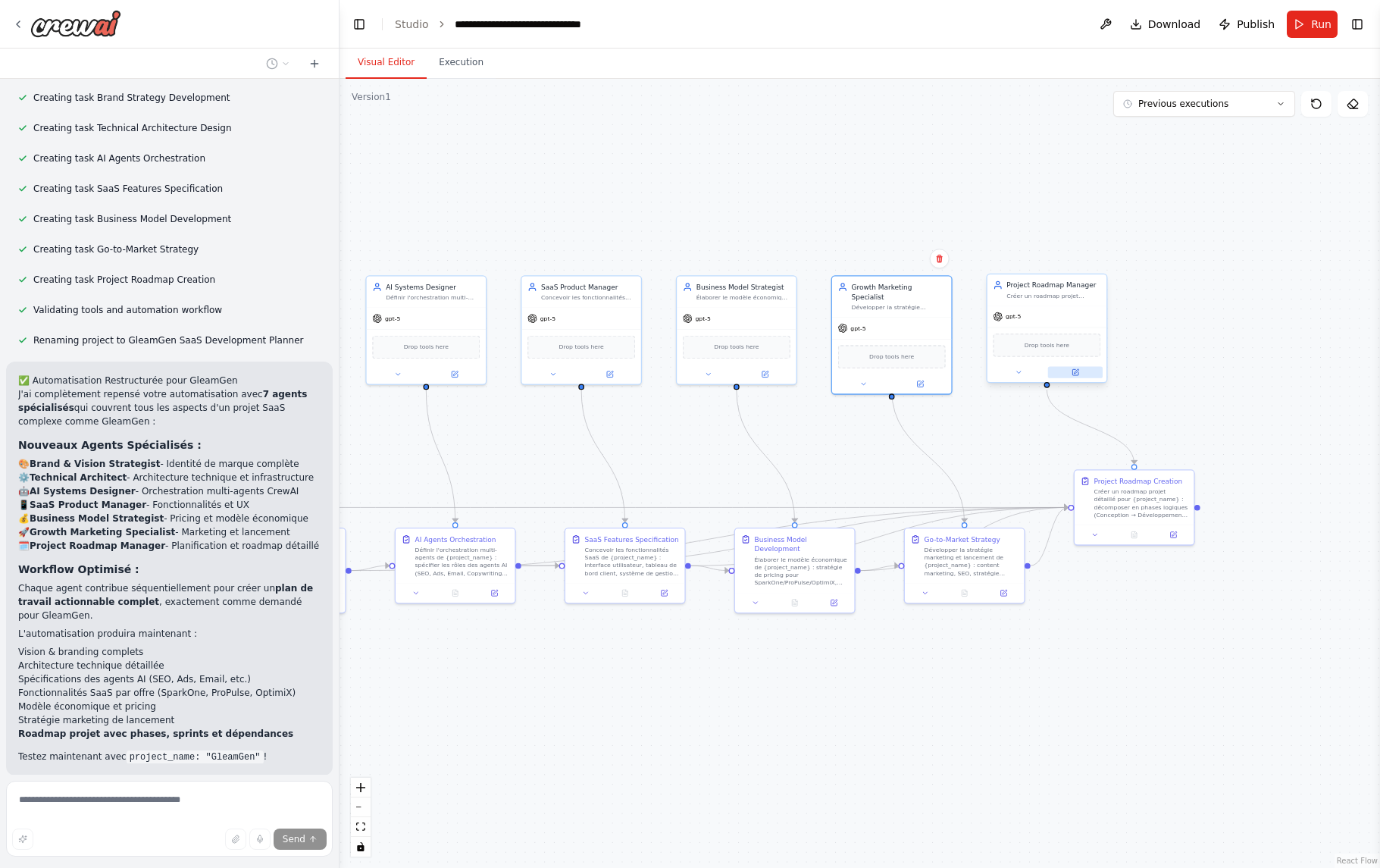
click at [1076, 373] on icon at bounding box center [1075, 372] width 6 height 6
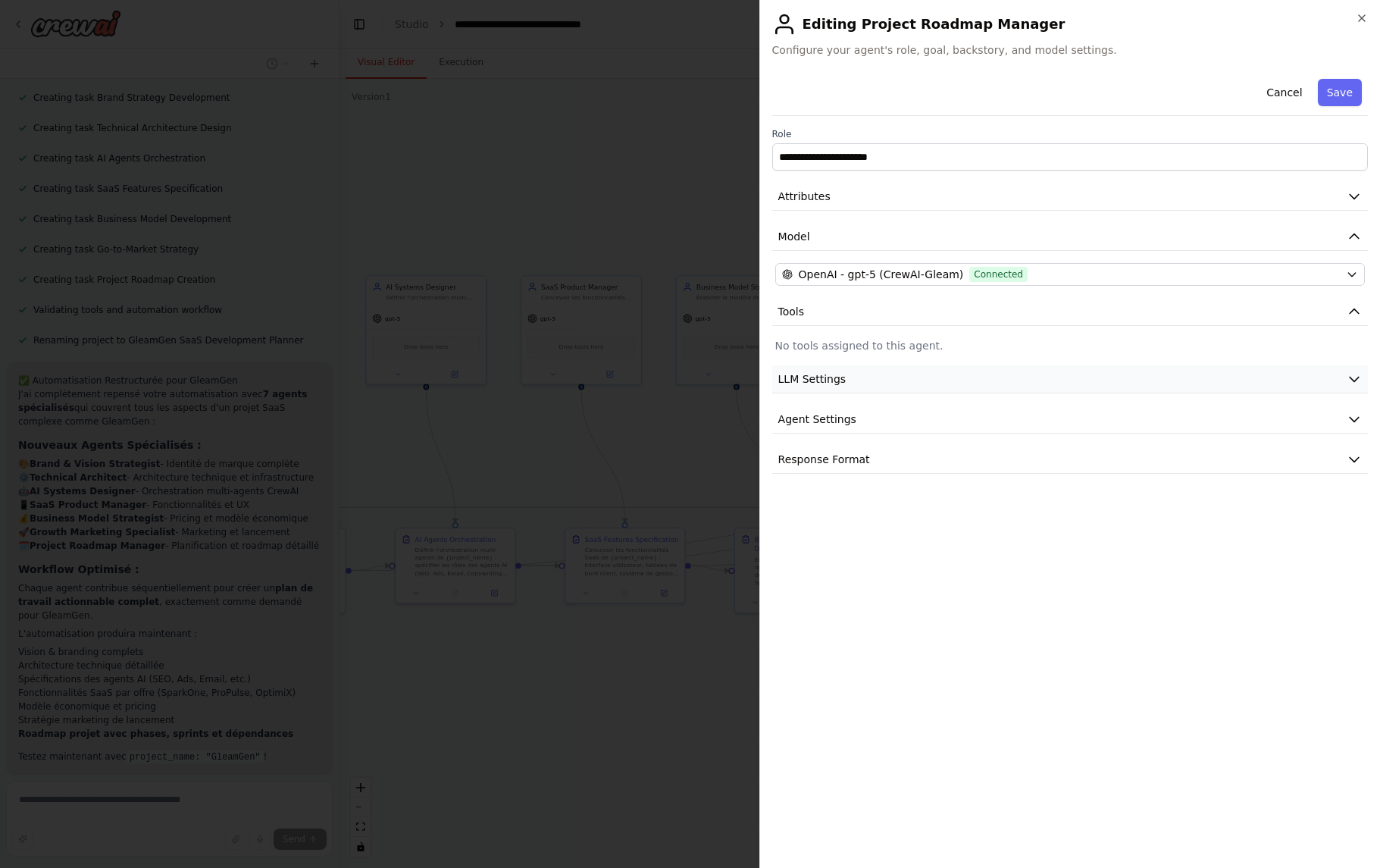
click at [950, 388] on button "LLM Settings" at bounding box center [1070, 379] width 596 height 28
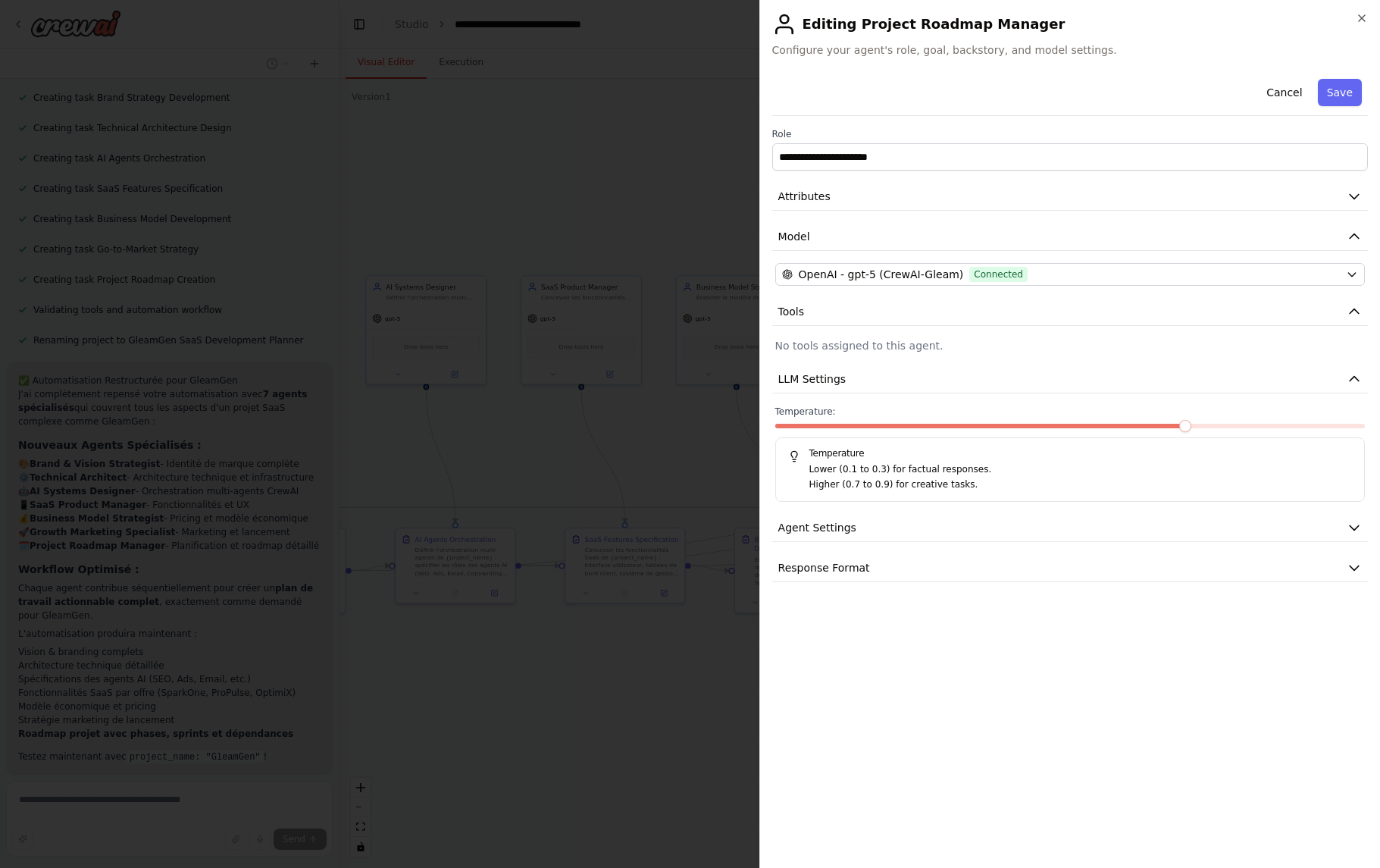
click at [1356, 424] on span at bounding box center [1070, 425] width 590 height 4
click at [846, 529] on span "Agent Settings" at bounding box center [816, 527] width 78 height 15
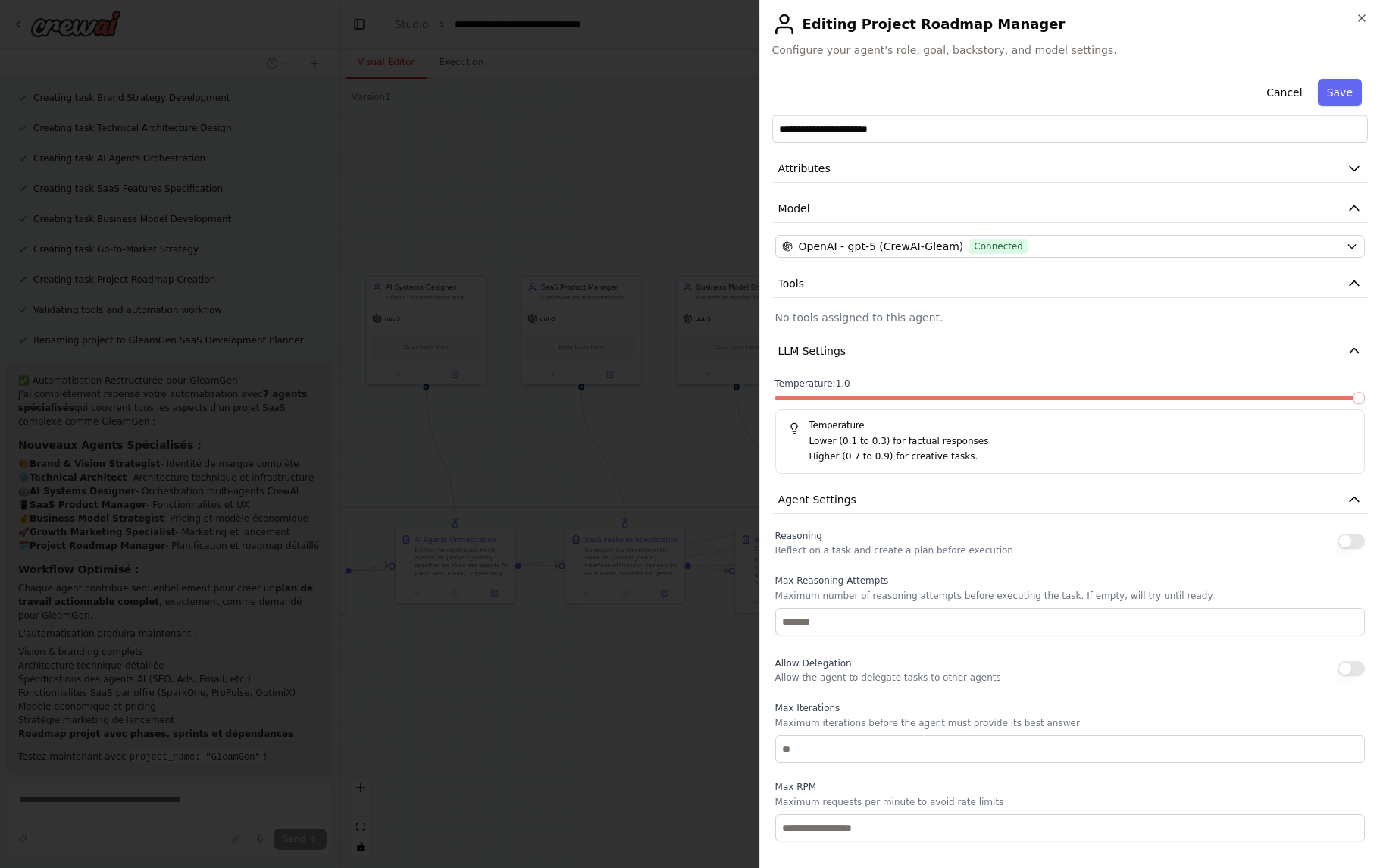
scroll to position [0, 0]
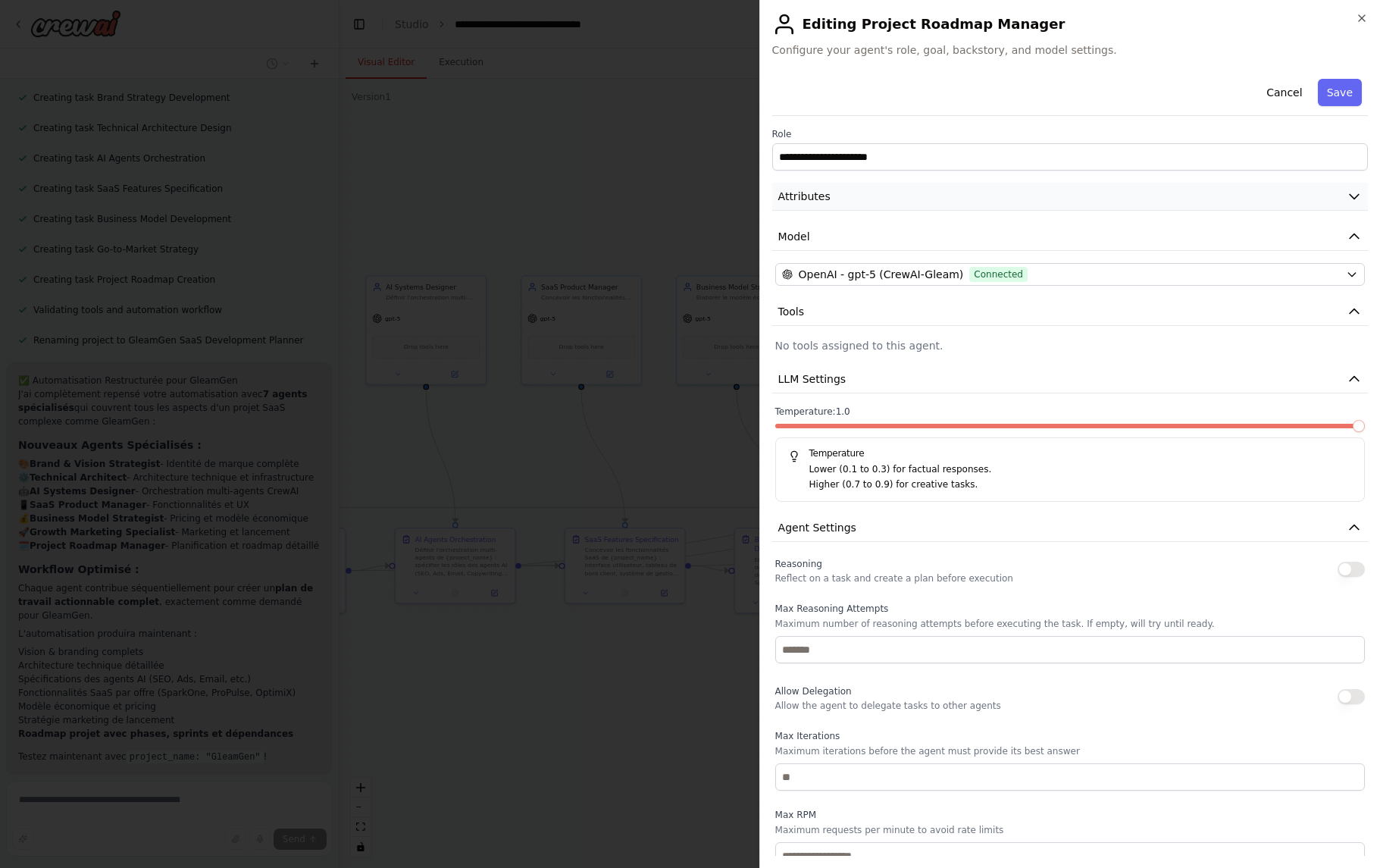
click at [890, 200] on button "Attributes" at bounding box center [1070, 197] width 596 height 28
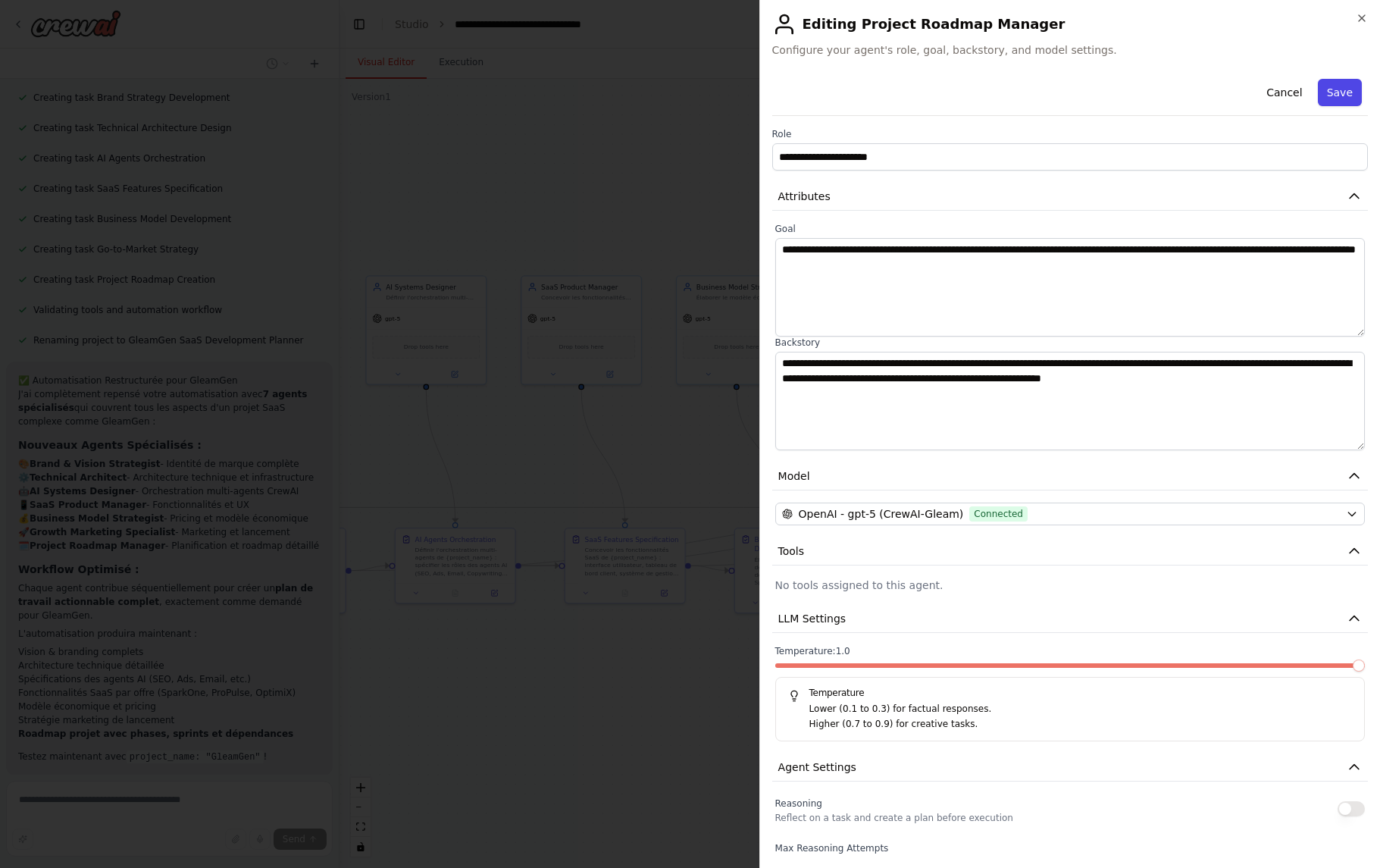
click at [1336, 94] on button "Save" at bounding box center [1340, 92] width 44 height 27
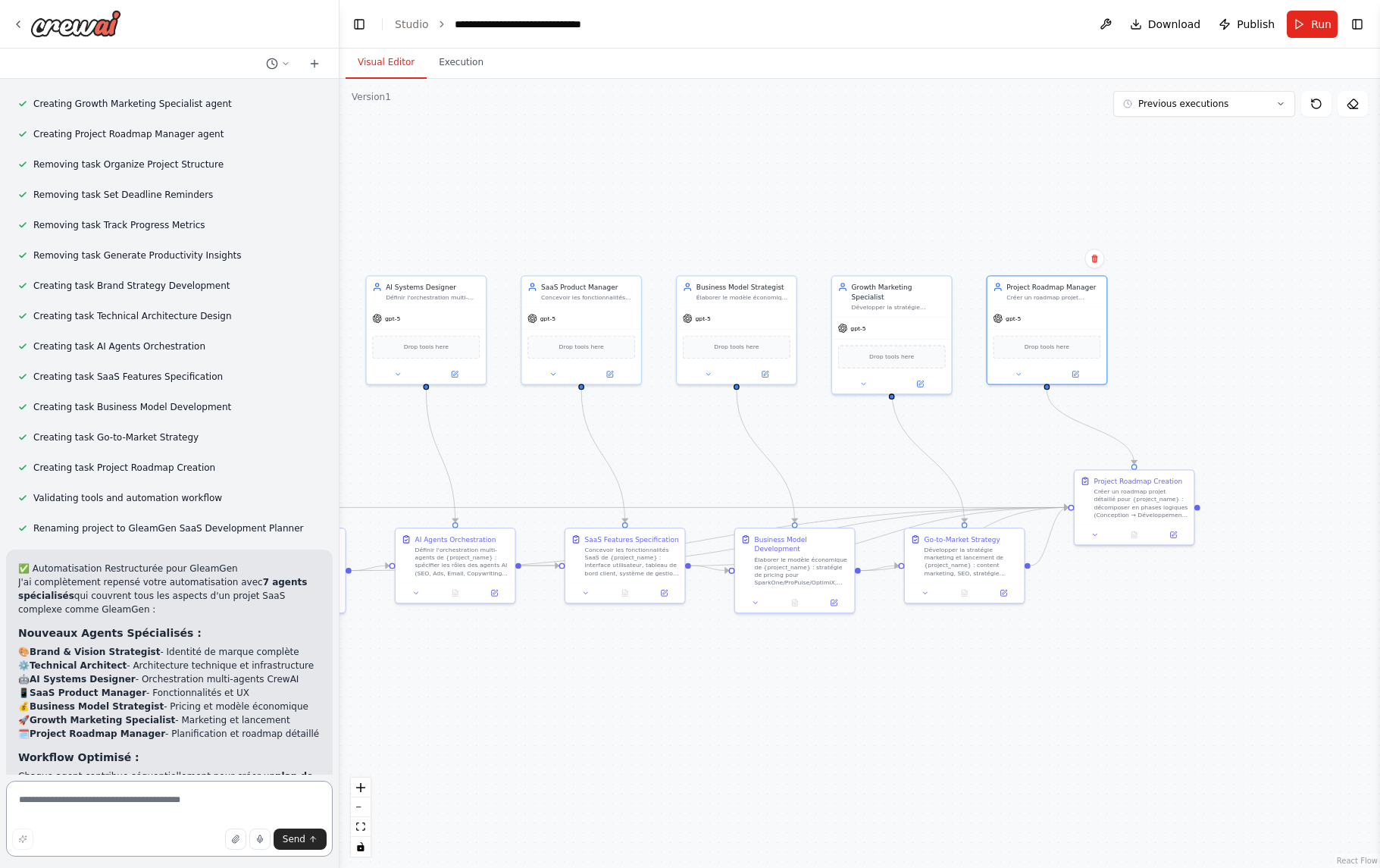
click at [116, 819] on textarea at bounding box center [169, 818] width 326 height 76
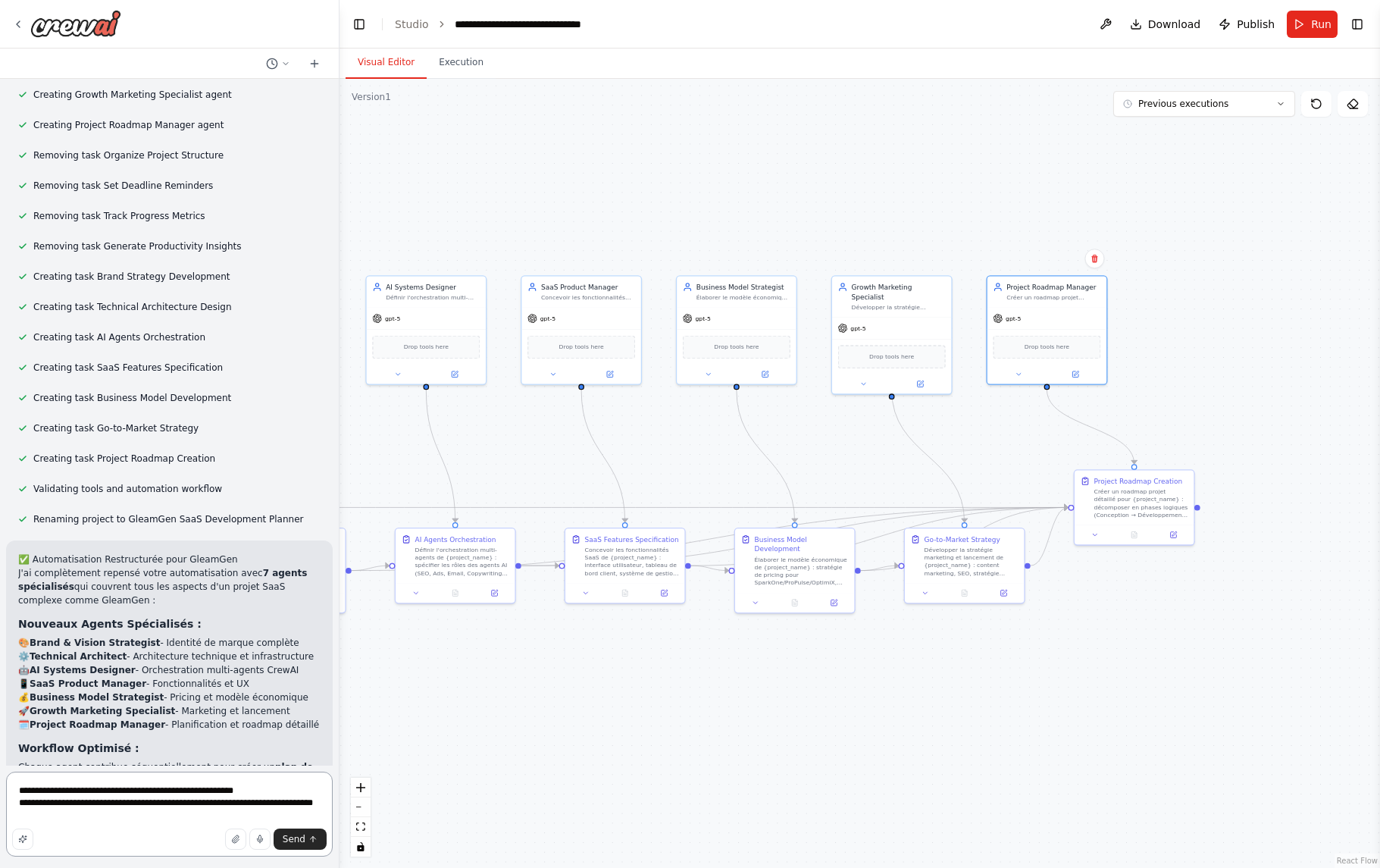
type textarea "**********"
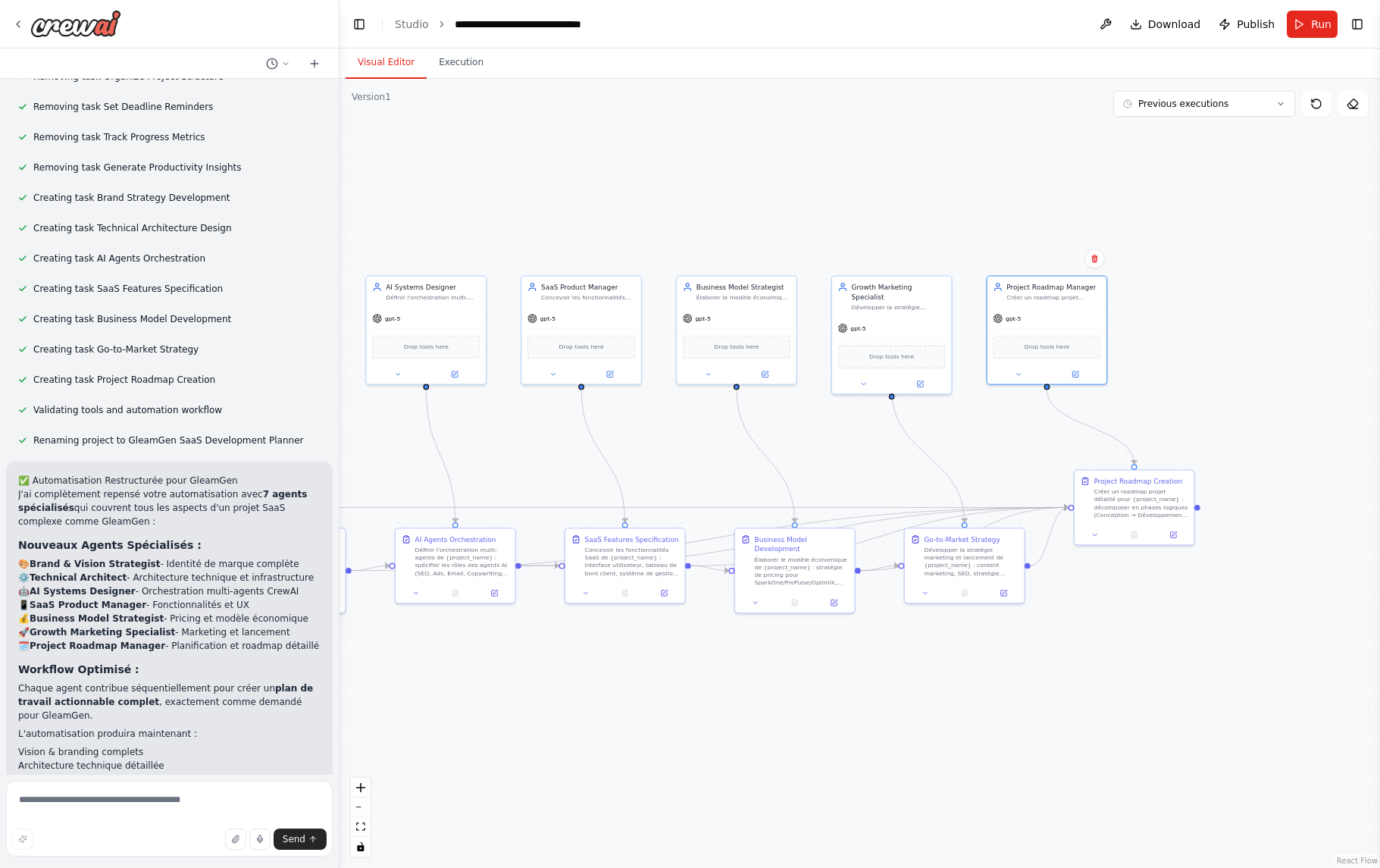
scroll to position [5938, 0]
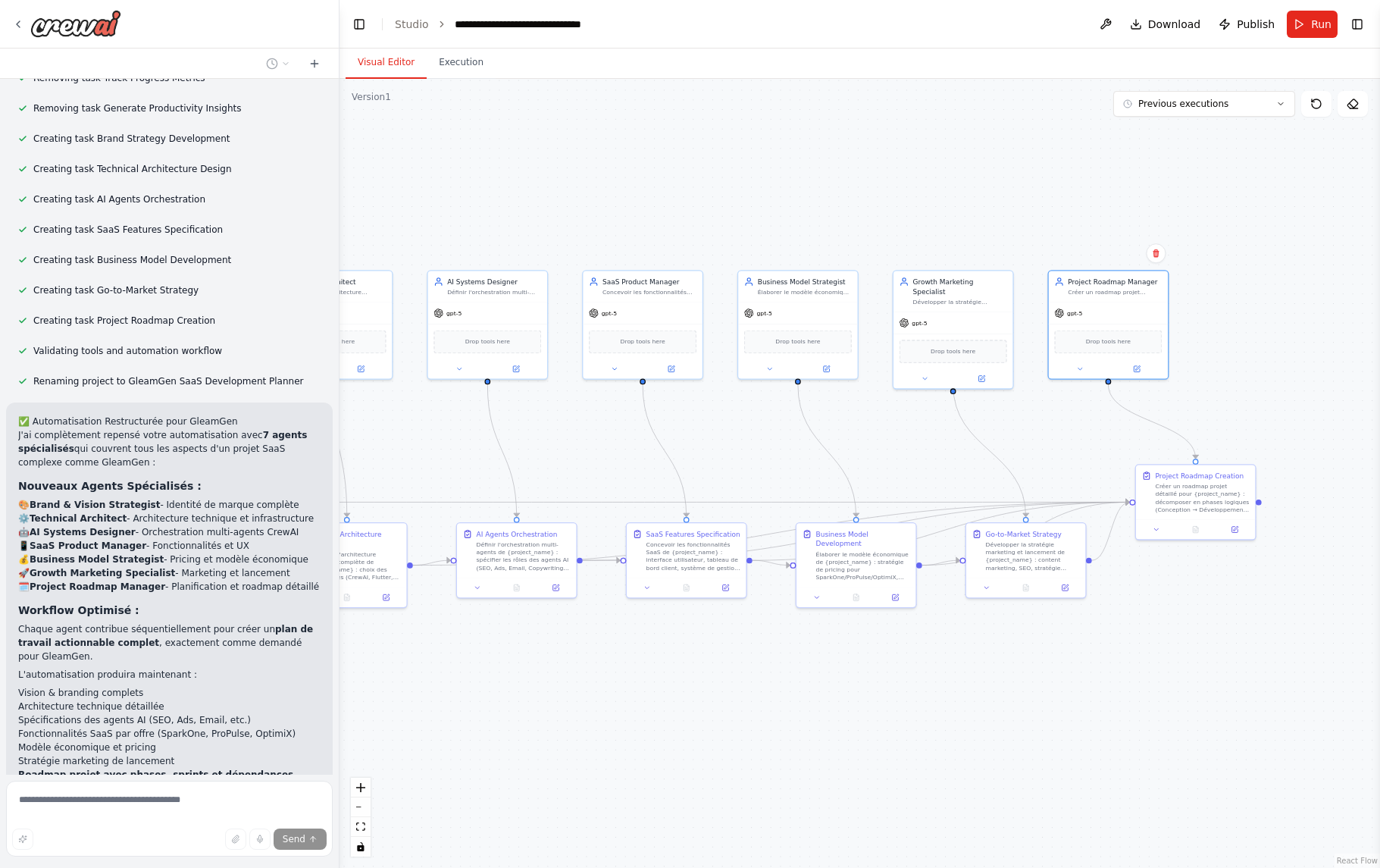
drag, startPoint x: 1184, startPoint y: 389, endPoint x: 1245, endPoint y: 384, distance: 61.2
click at [1245, 384] on div ".deletable-edge-delete-btn { width: 20px; height: 20px; border: 0px solid #ffff…" at bounding box center [859, 473] width 1040 height 789
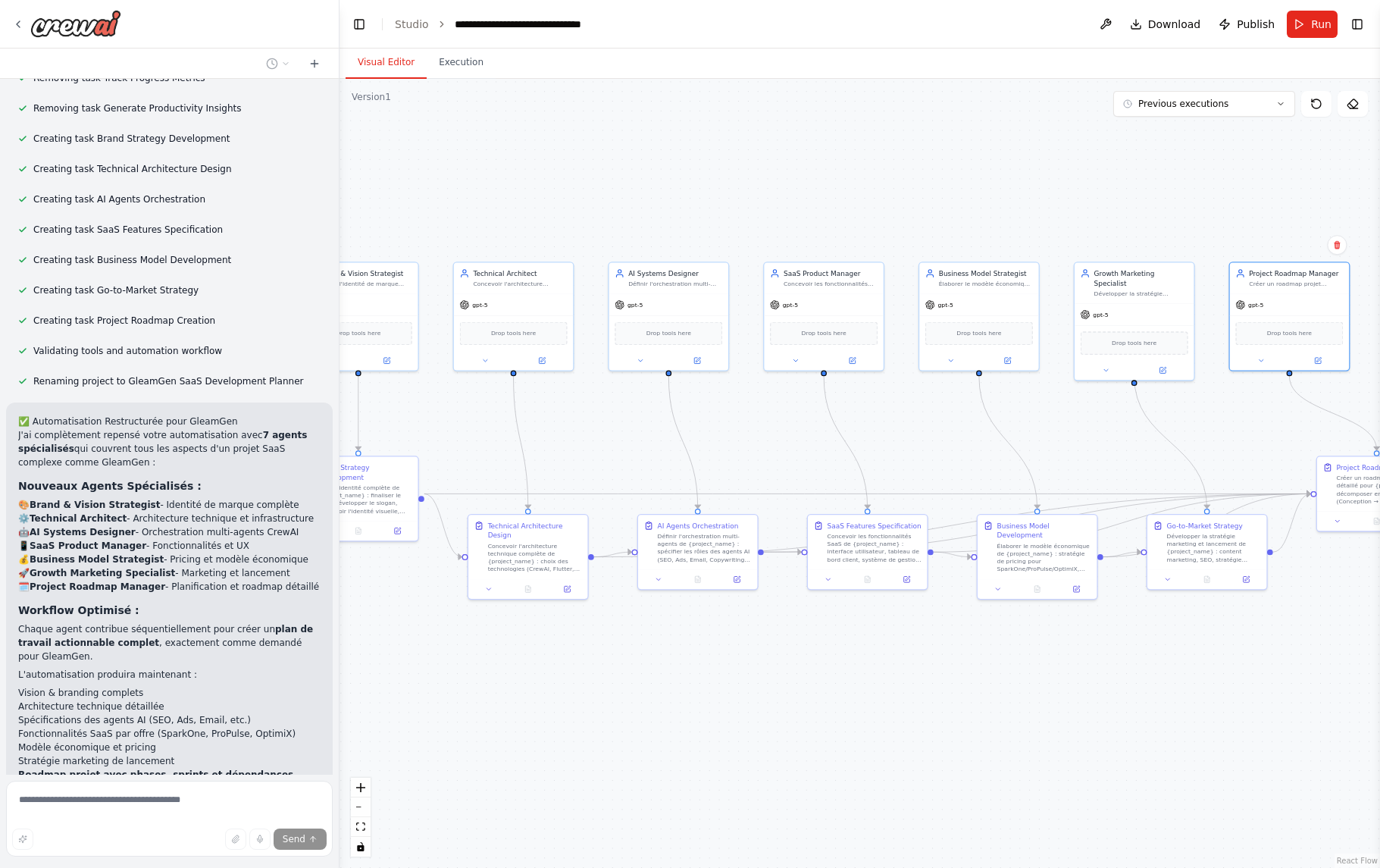
drag, startPoint x: 863, startPoint y: 710, endPoint x: 1026, endPoint y: 703, distance: 163.2
click at [1026, 703] on div ".deletable-edge-delete-btn { width: 20px; height: 20px; border: 0px solid #ffff…" at bounding box center [859, 473] width 1040 height 789
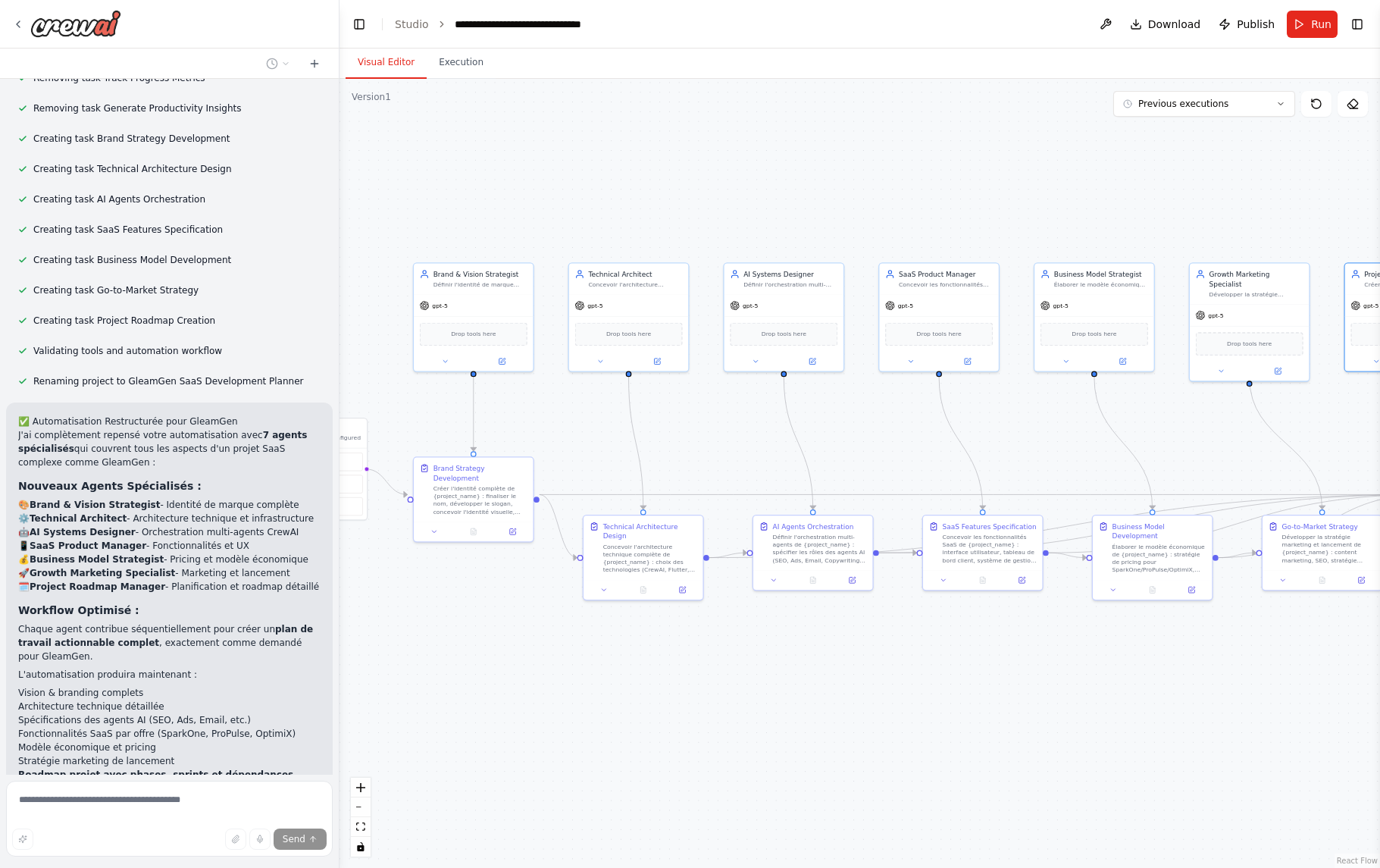
drag, startPoint x: 869, startPoint y: 710, endPoint x: 984, endPoint y: 710, distance: 115.0
click at [984, 710] on div ".deletable-edge-delete-btn { width: 20px; height: 20px; border: 0px solid #ffff…" at bounding box center [859, 473] width 1040 height 789
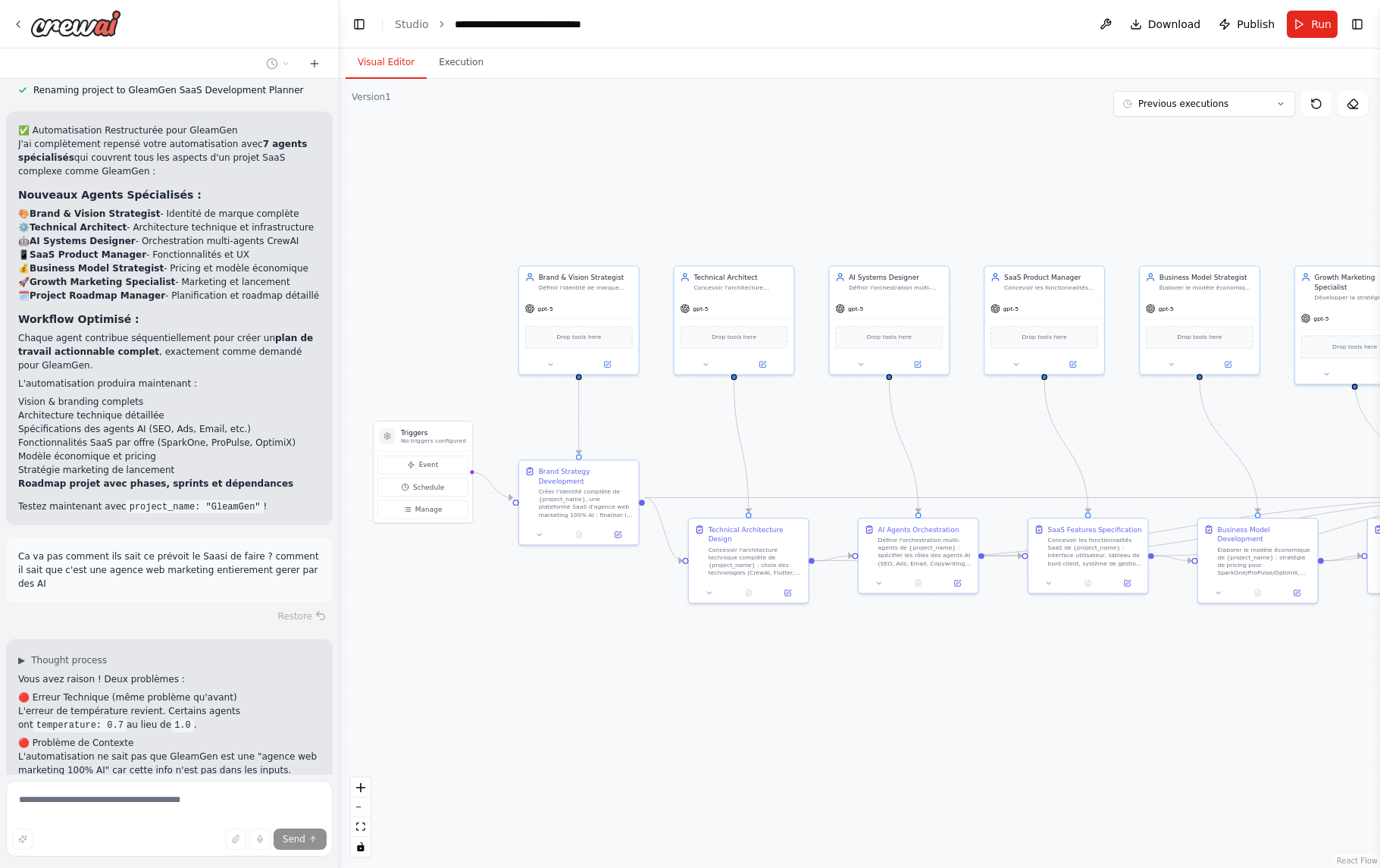
scroll to position [6274, 0]
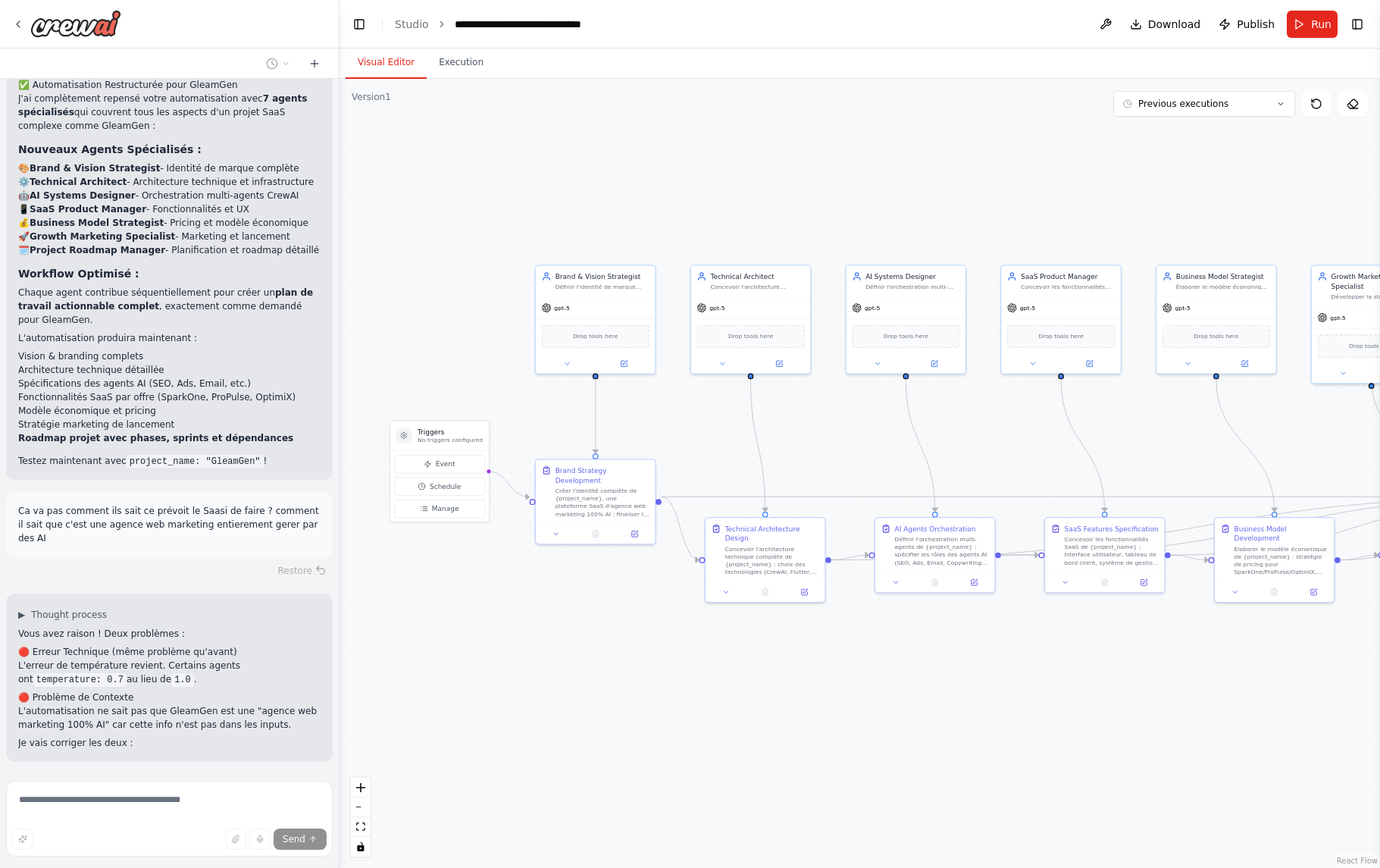
drag, startPoint x: 450, startPoint y: 682, endPoint x: 569, endPoint y: 685, distance: 119.0
click at [571, 684] on div ".deletable-edge-delete-btn { width: 20px; height: 20px; border: 0px solid #ffff…" at bounding box center [859, 473] width 1040 height 789
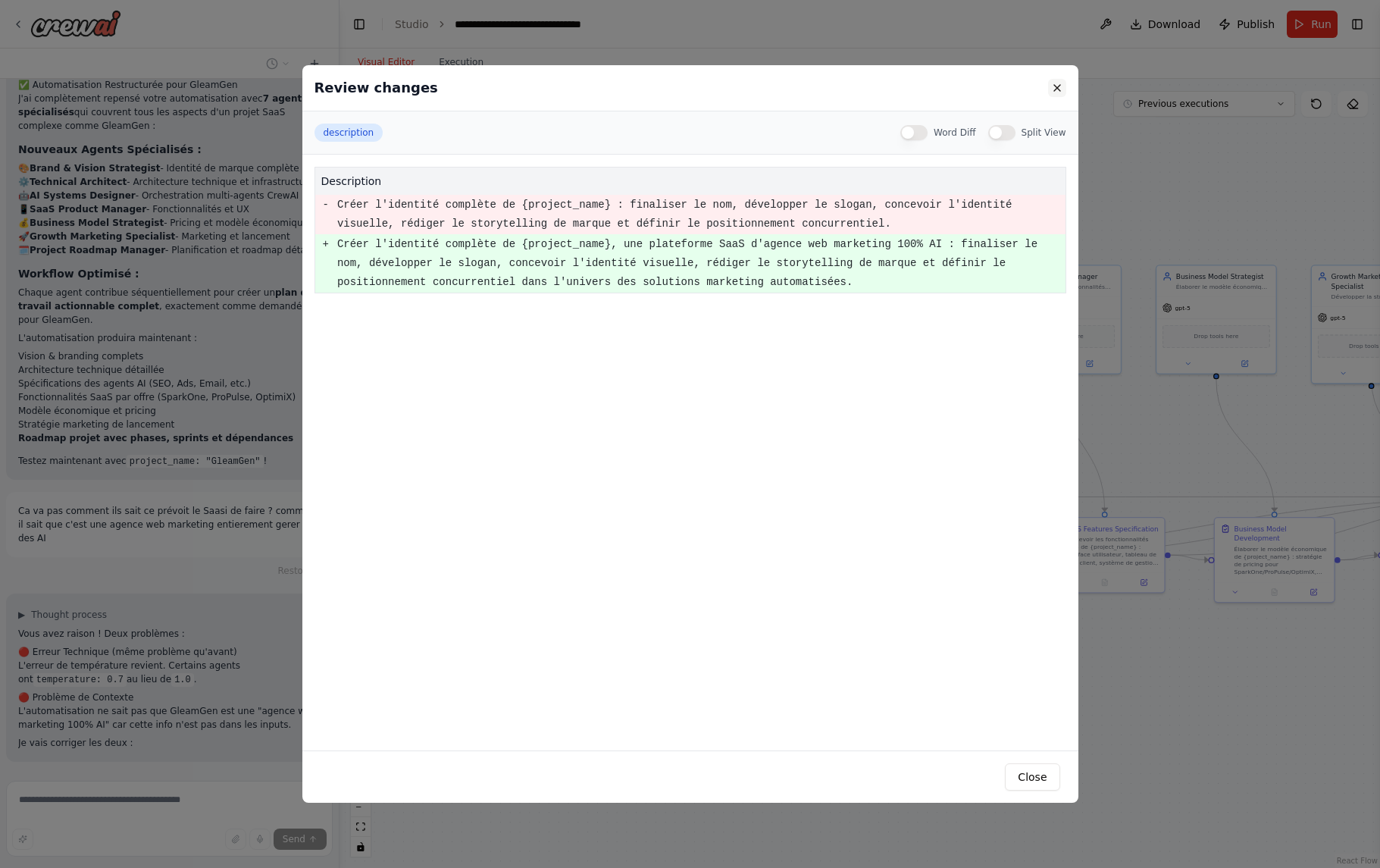
click at [1056, 90] on button at bounding box center [1057, 88] width 18 height 18
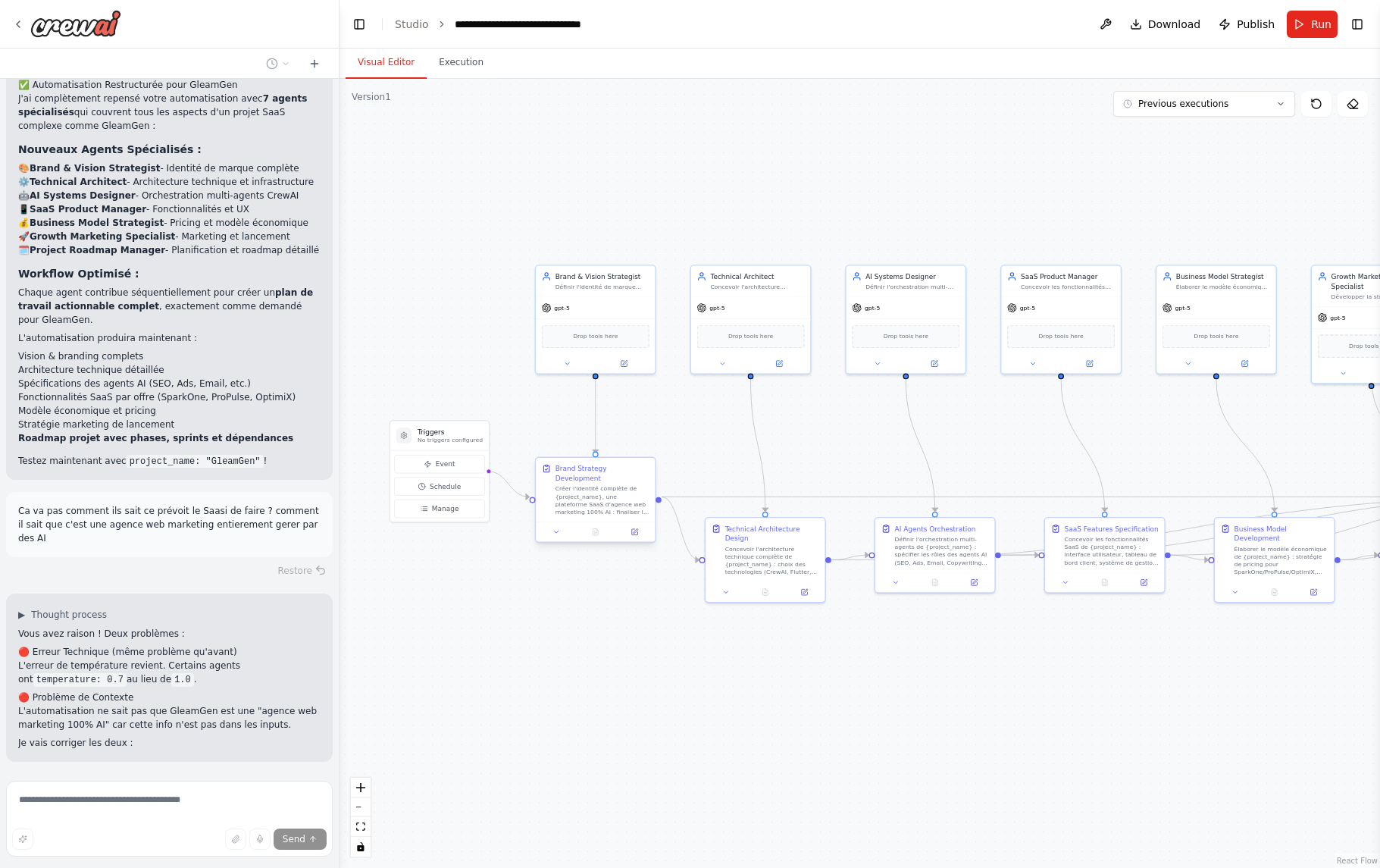
scroll to position [6304, 0]
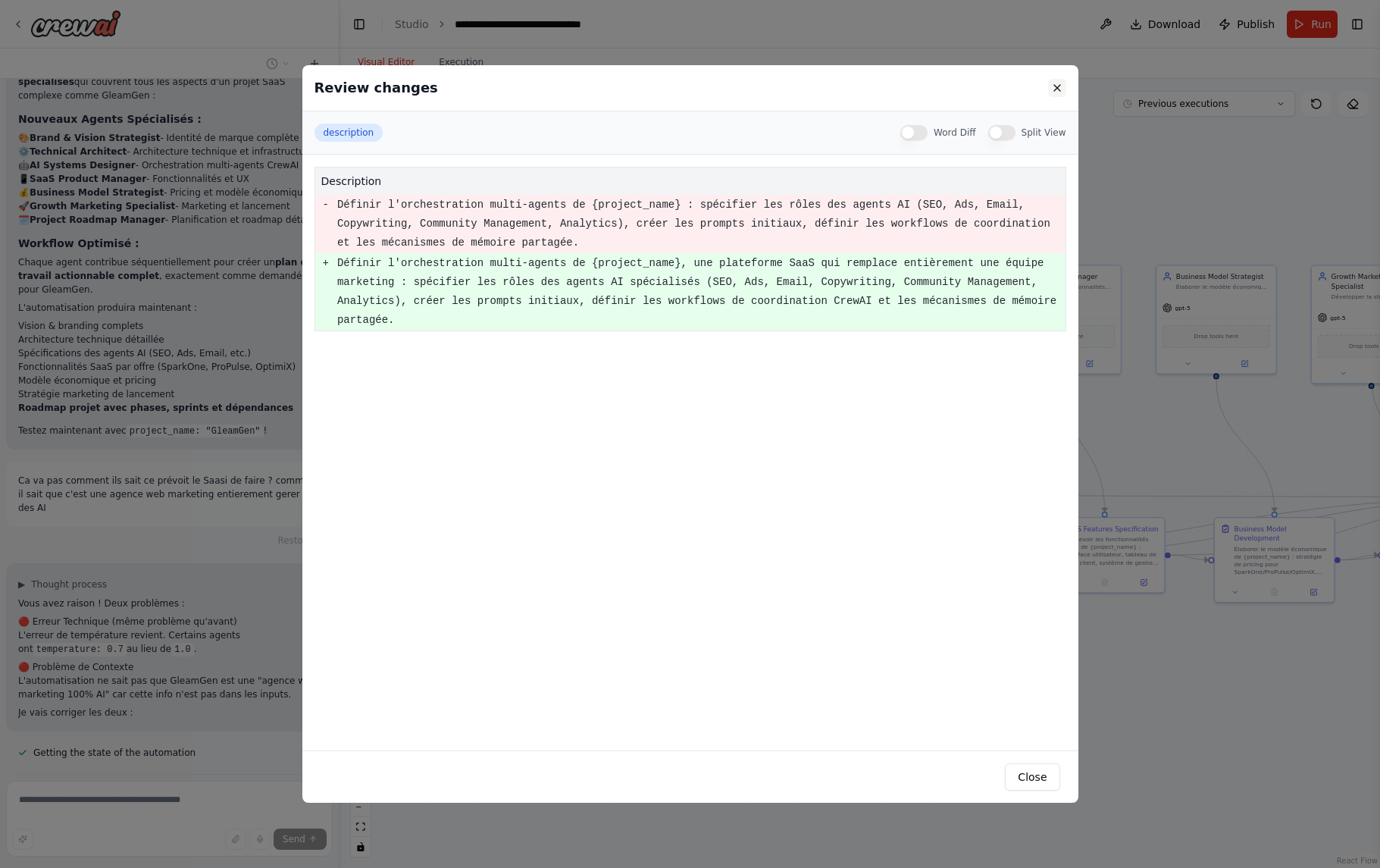
click at [1059, 88] on button at bounding box center [1057, 88] width 18 height 18
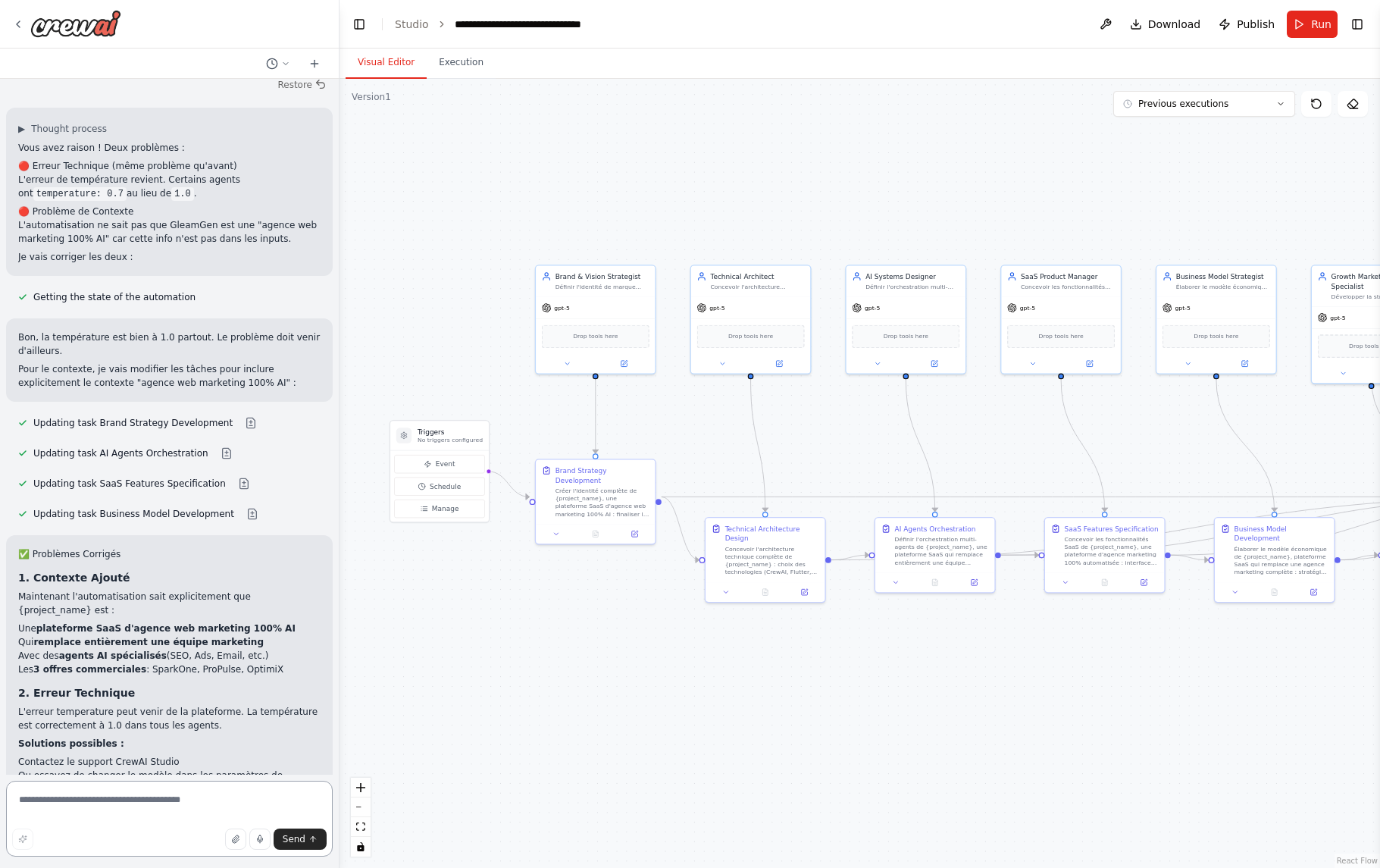
scroll to position [6786, 0]
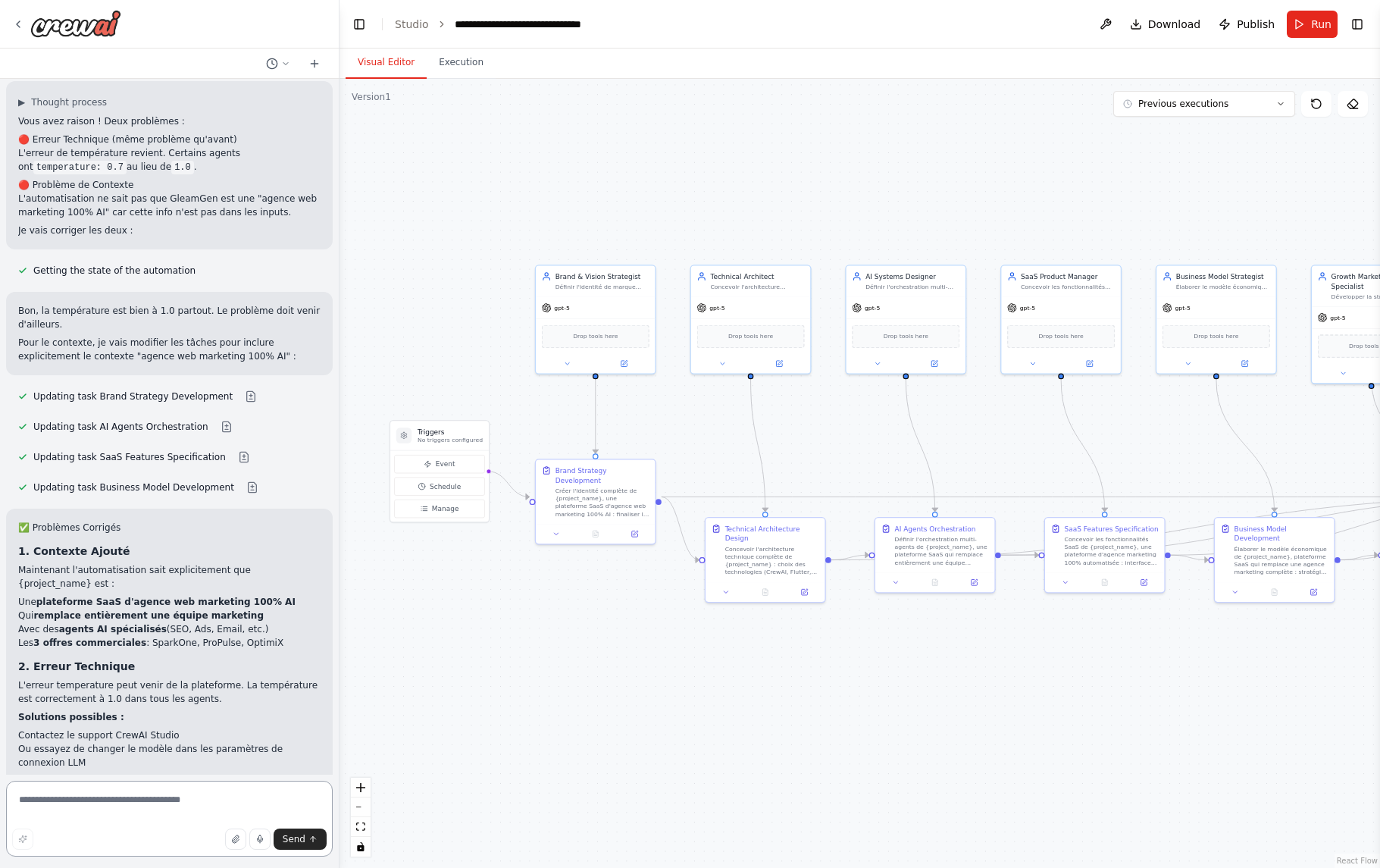
click at [68, 807] on textarea at bounding box center [169, 818] width 326 height 76
paste textarea "**********"
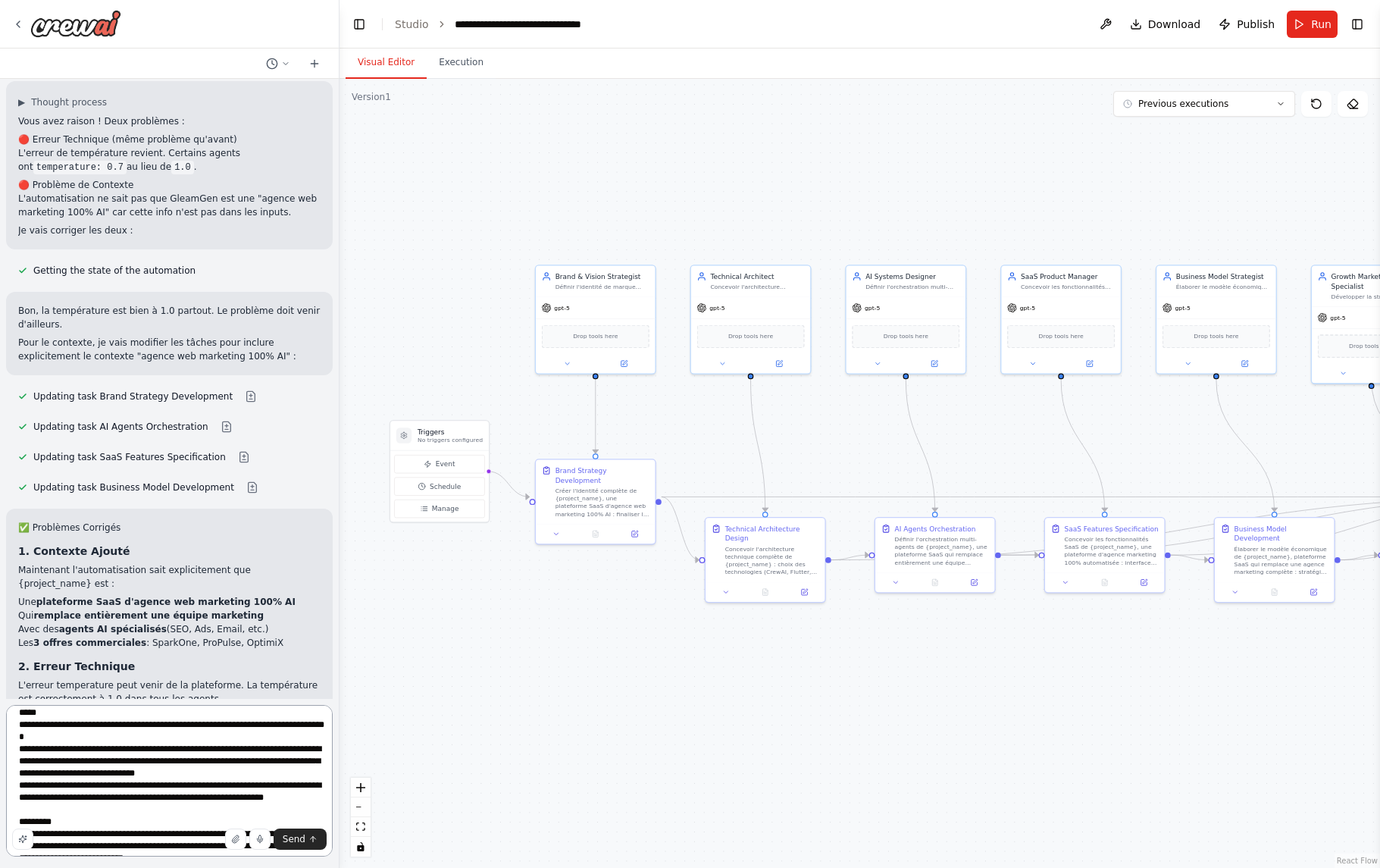
scroll to position [68, 0]
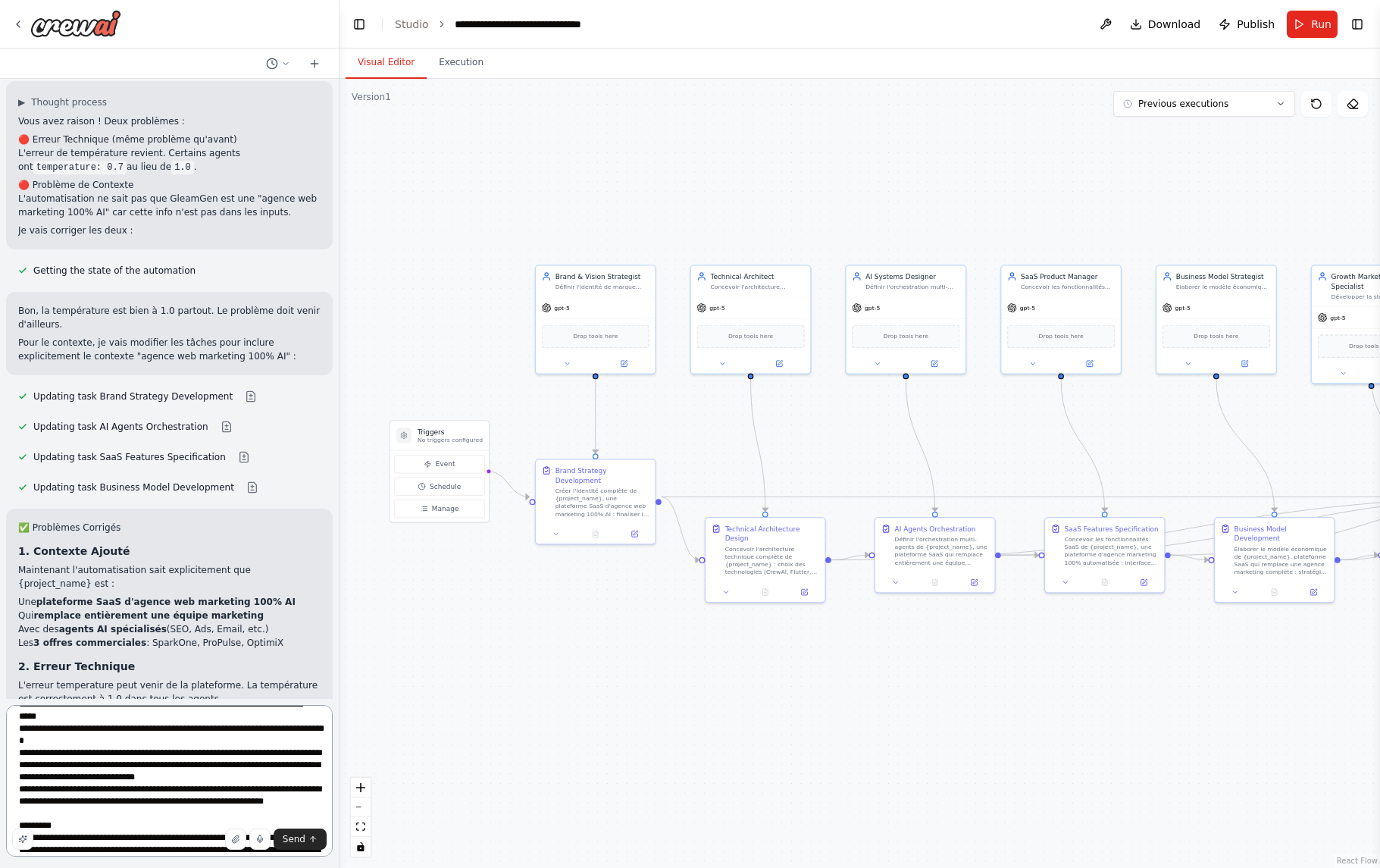
type textarea "**********"
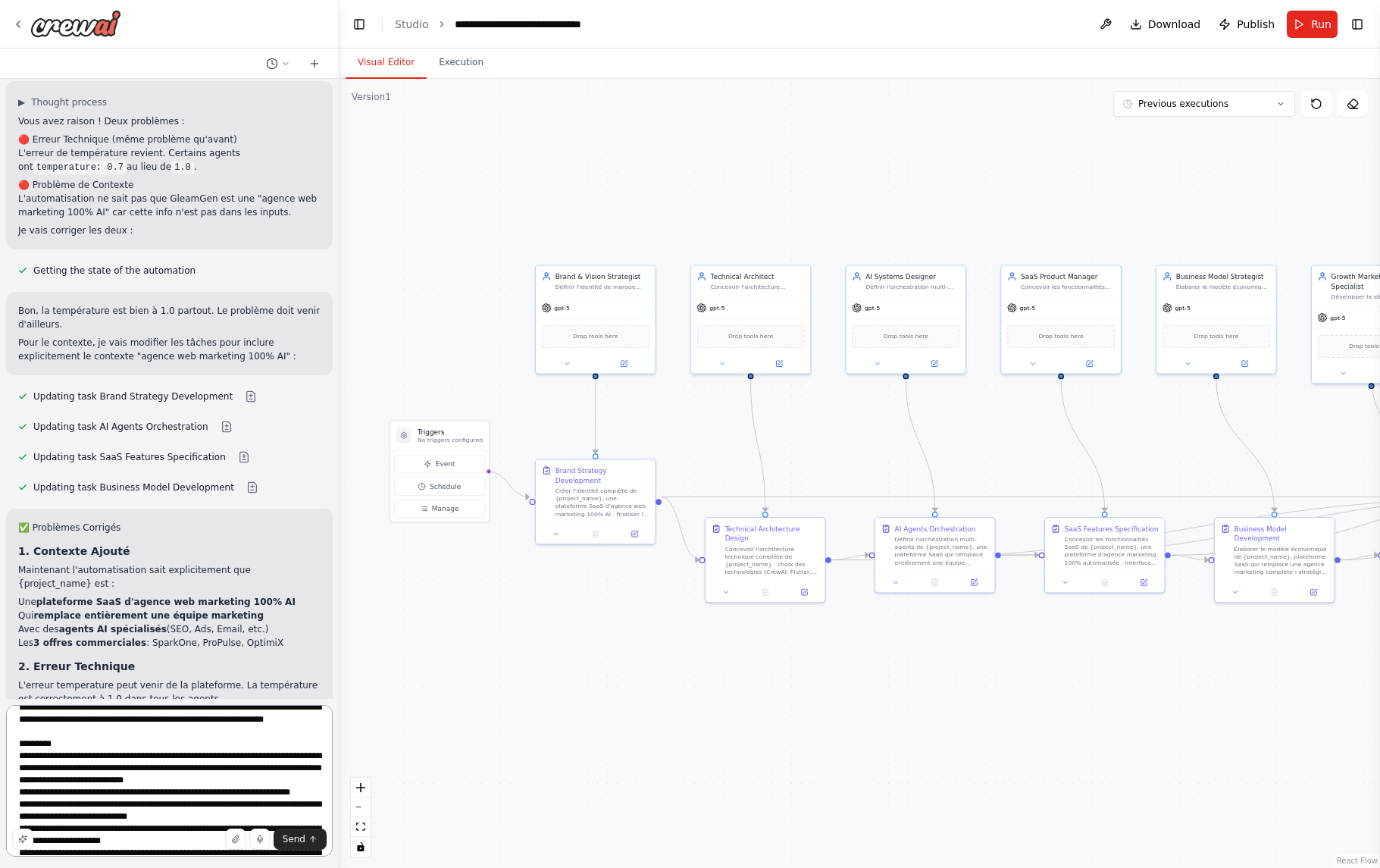
scroll to position [420, 0]
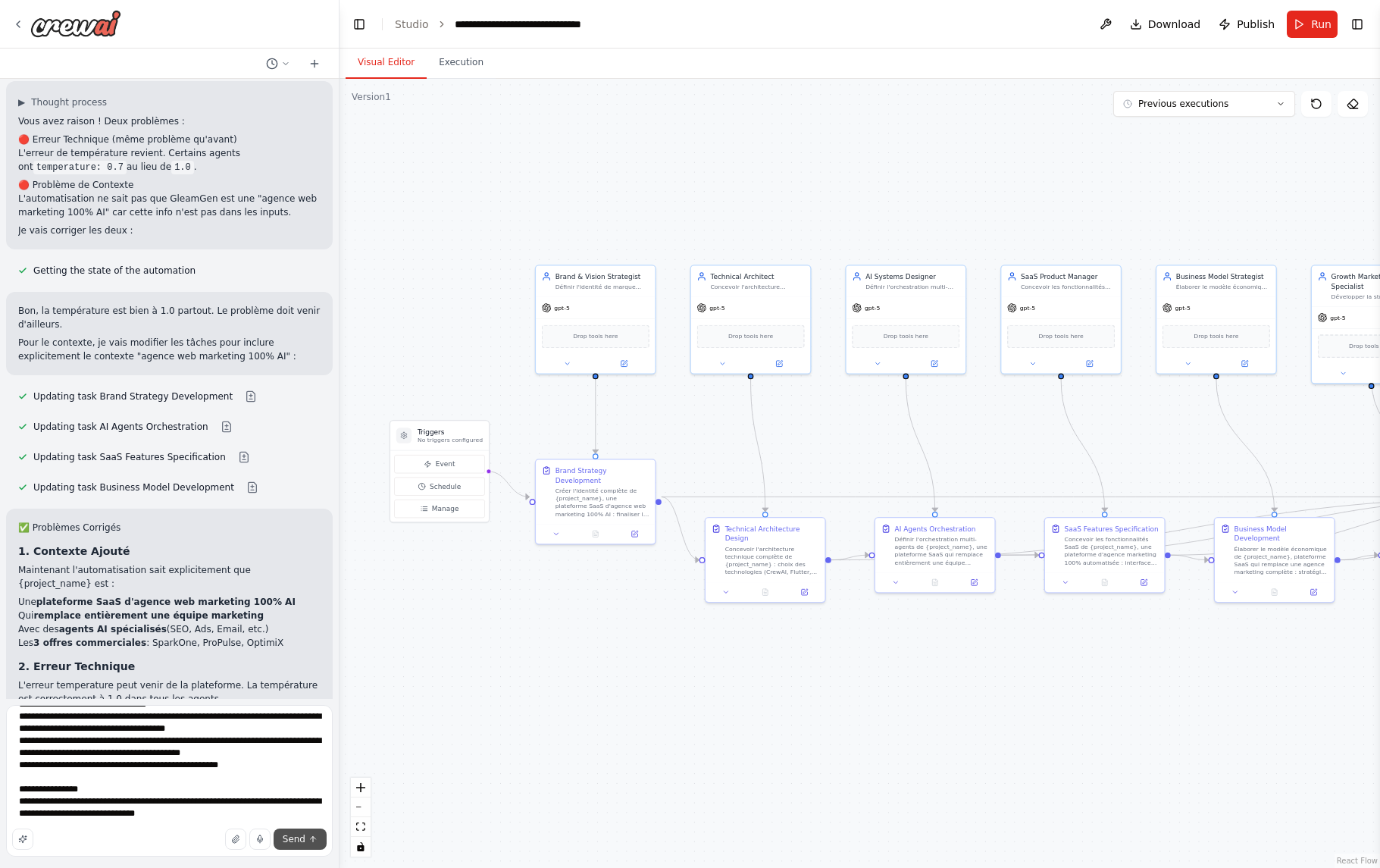
click at [294, 835] on span "Send" at bounding box center [294, 839] width 23 height 12
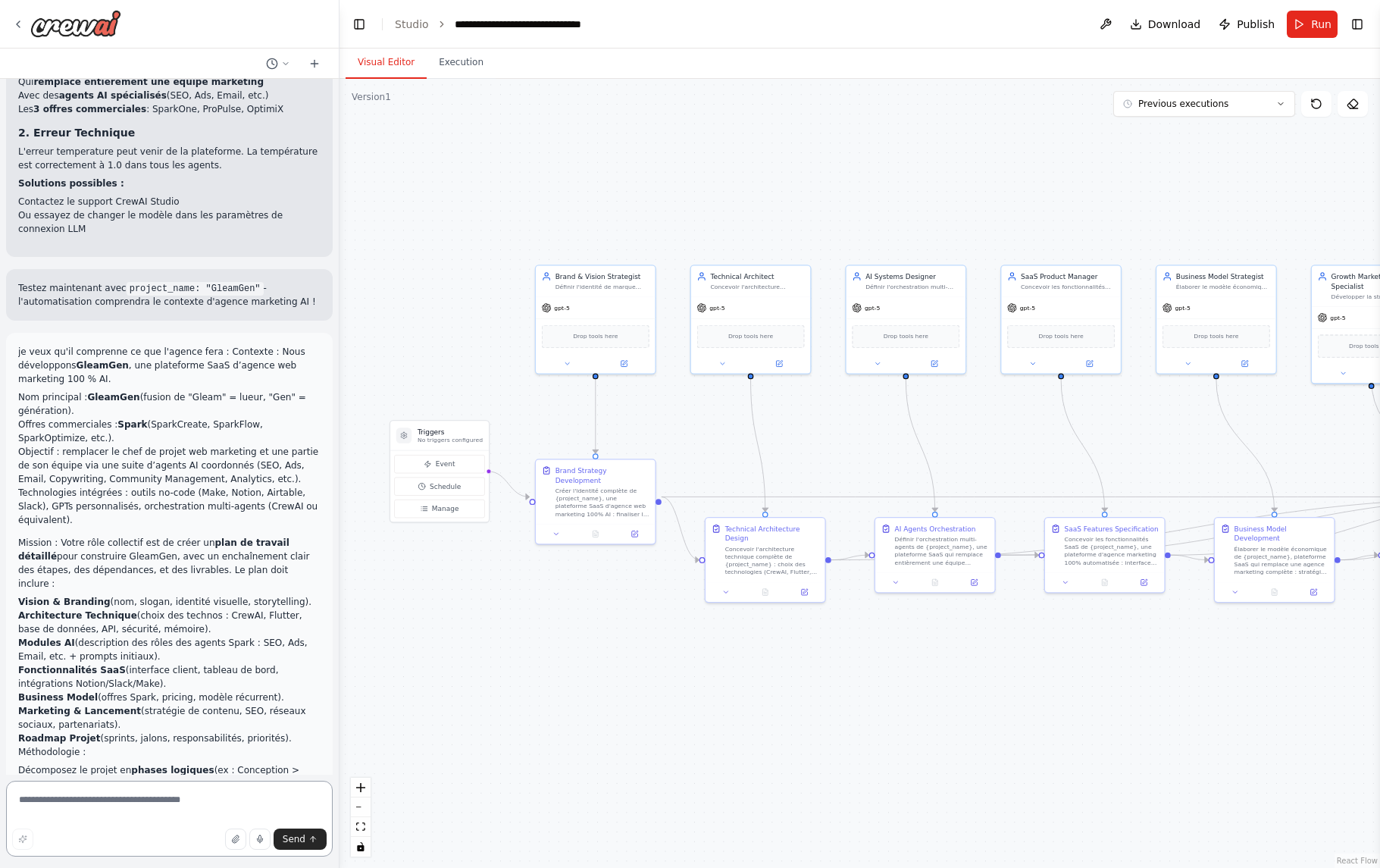
scroll to position [7338, 0]
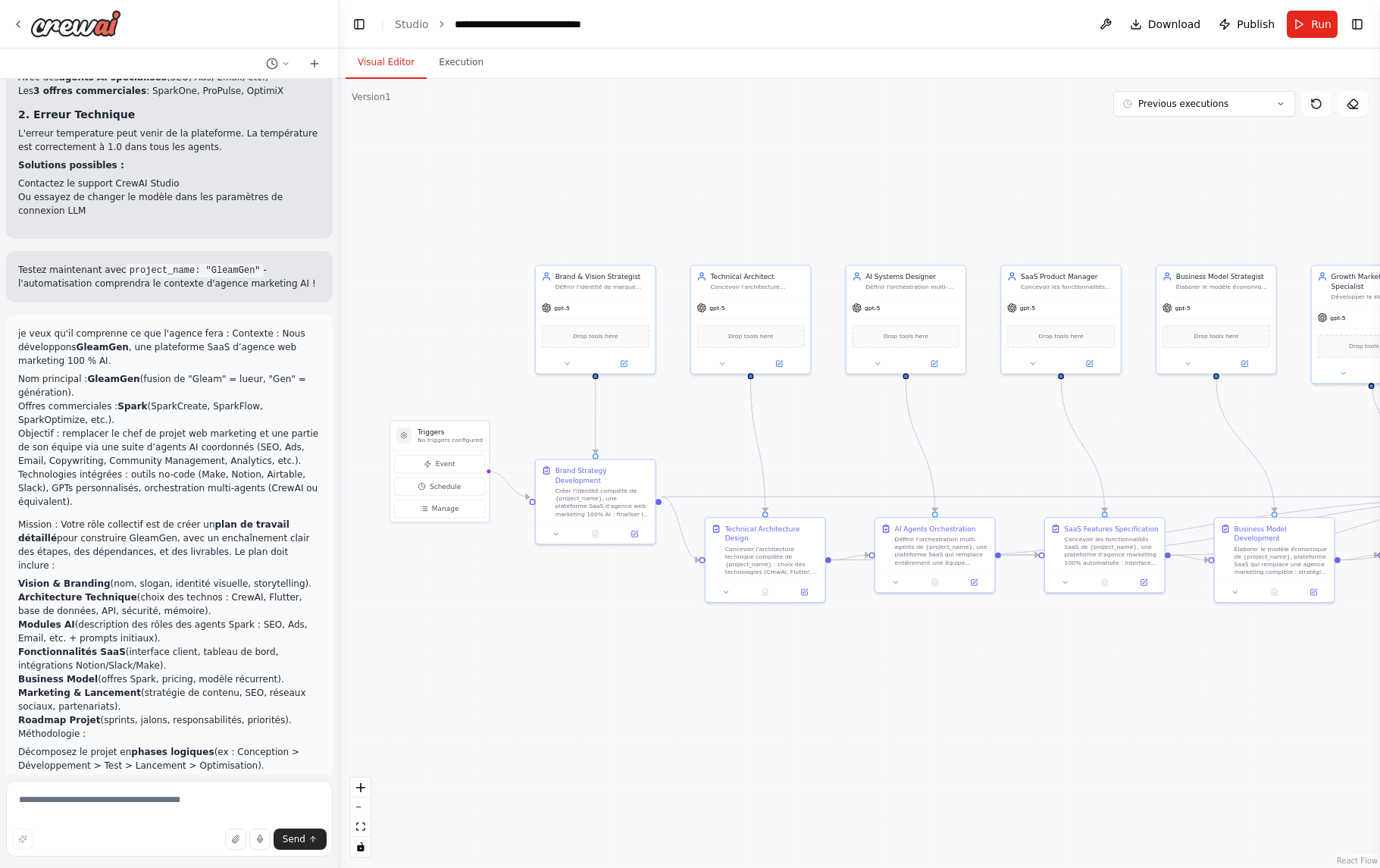
drag, startPoint x: 19, startPoint y: 718, endPoint x: 198, endPoint y: 738, distance: 180.1
click at [956, 164] on div ".deletable-edge-delete-btn { width: 20px; height: 20px; border: 0px solid #ffff…" at bounding box center [859, 473] width 1040 height 789
click at [416, 19] on link "Studio" at bounding box center [411, 24] width 34 height 12
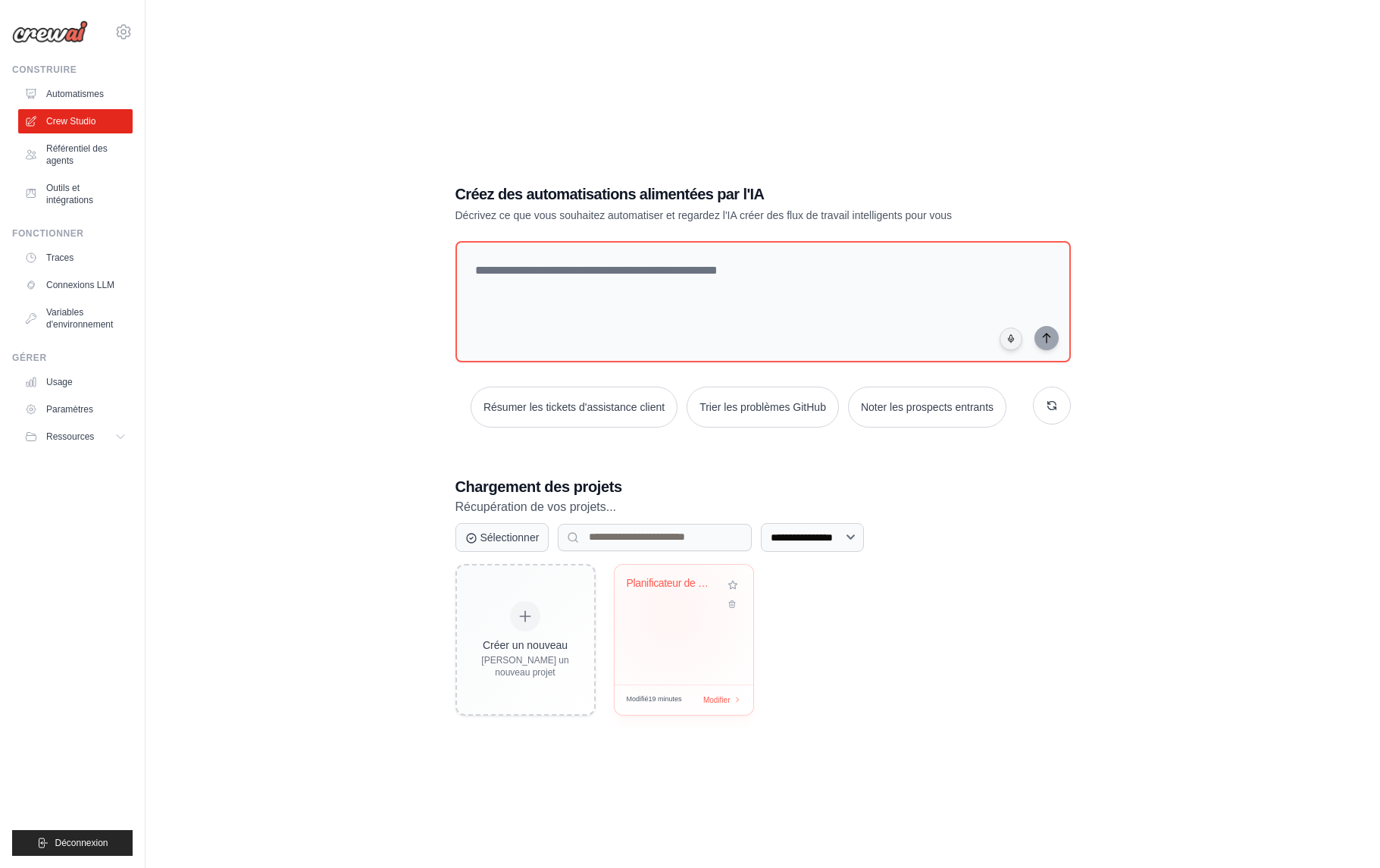
click at [670, 612] on div "Planificateur de développement SaaS GleamGen" at bounding box center [683, 624] width 138 height 120
